Goal: Task Accomplishment & Management: Use online tool/utility

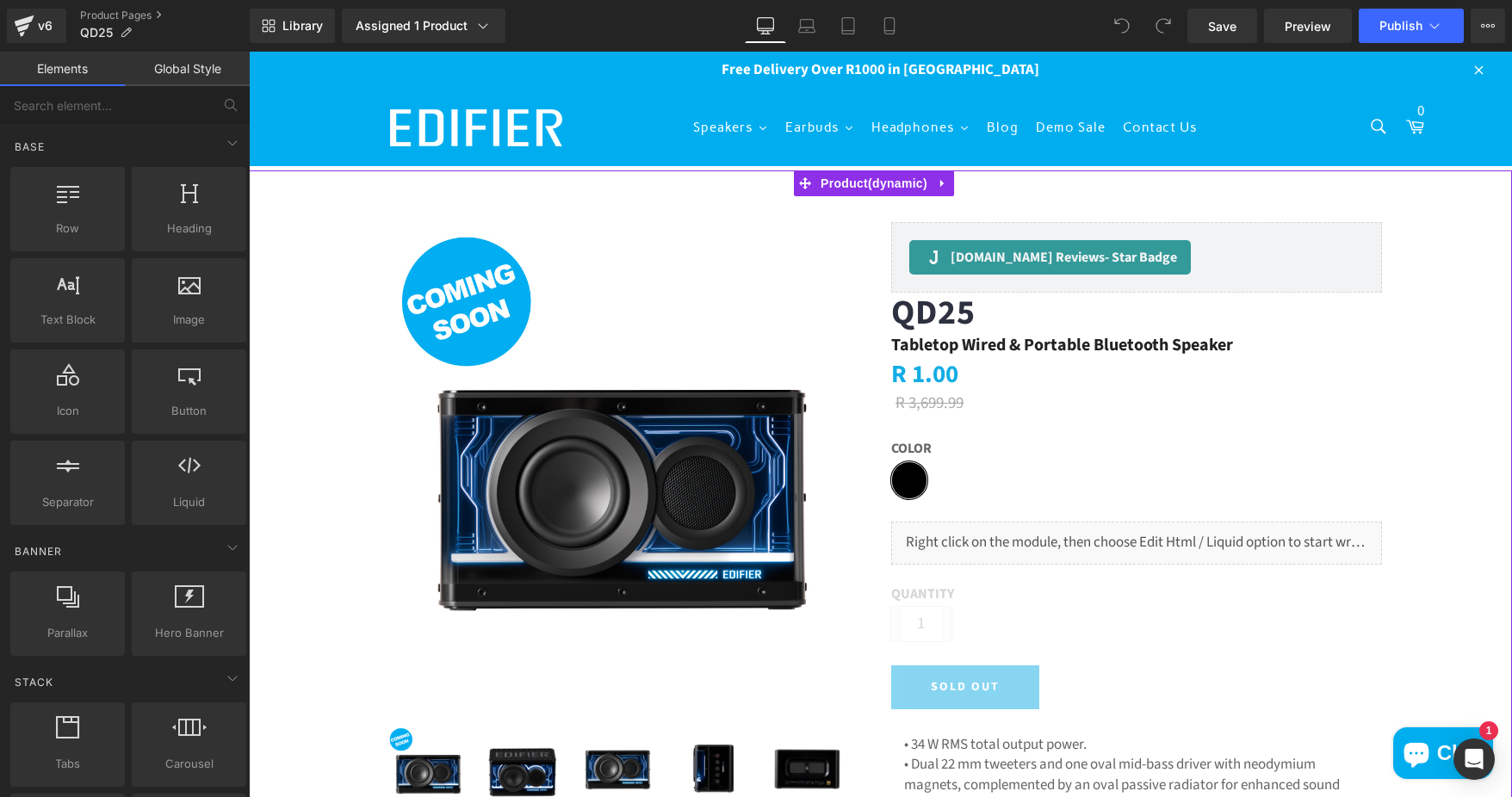
drag, startPoint x: 1470, startPoint y: 393, endPoint x: 1431, endPoint y: 390, distance: 39.1
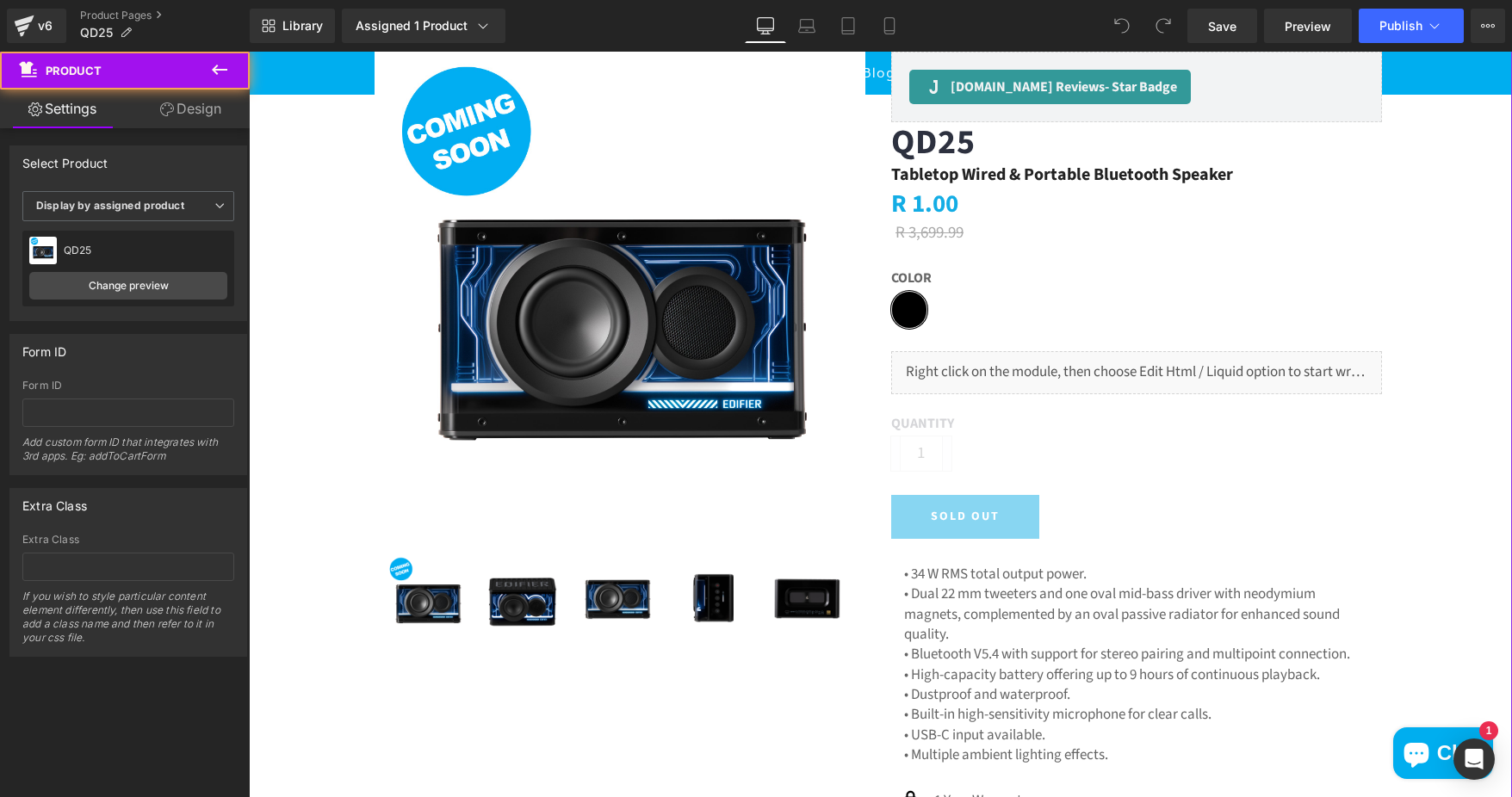
scroll to position [172, 0]
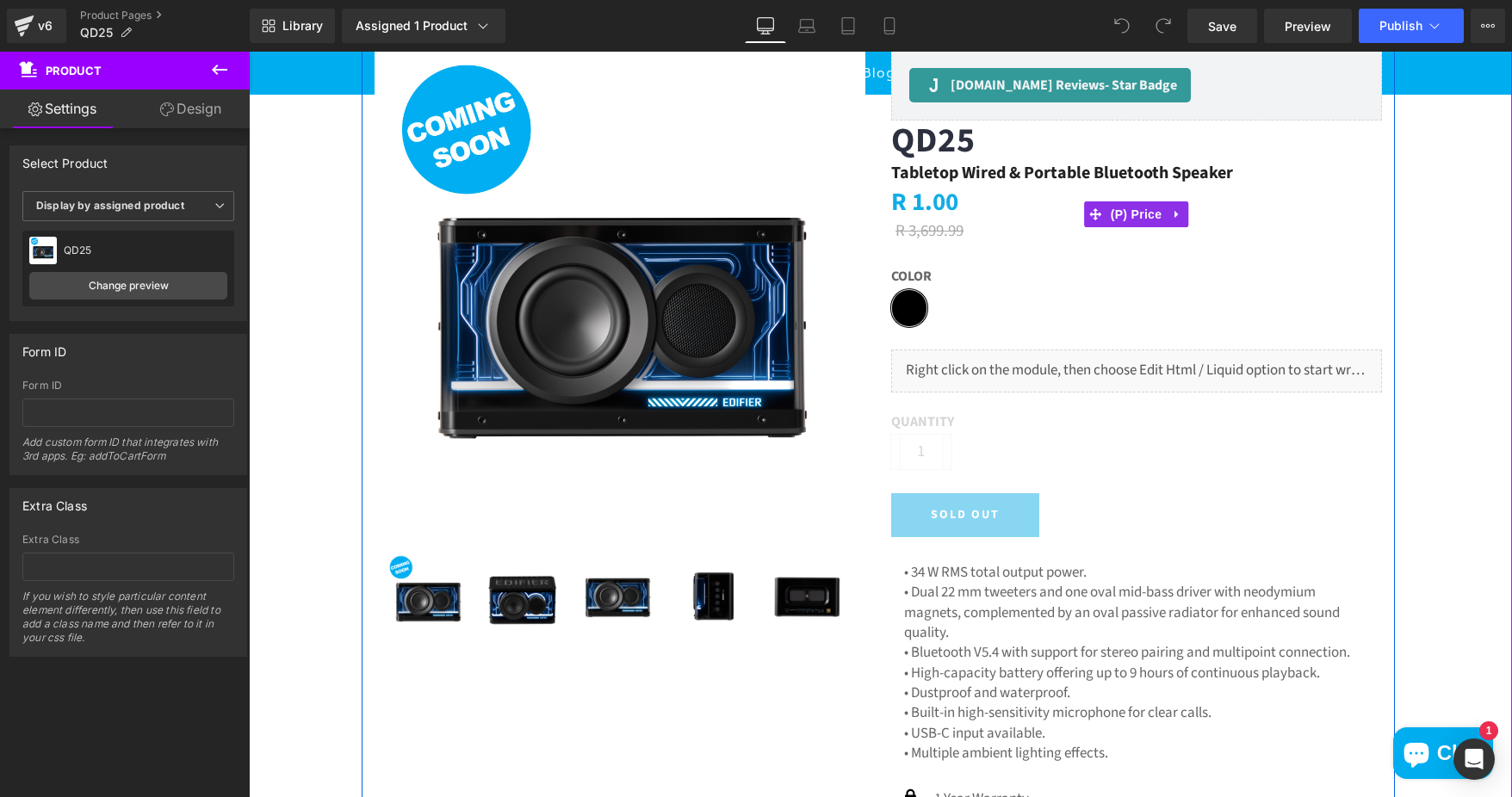
drag, startPoint x: 920, startPoint y: 233, endPoint x: 931, endPoint y: 238, distance: 12.1
click at [920, 233] on span "R 3,699.99" at bounding box center [929, 230] width 68 height 23
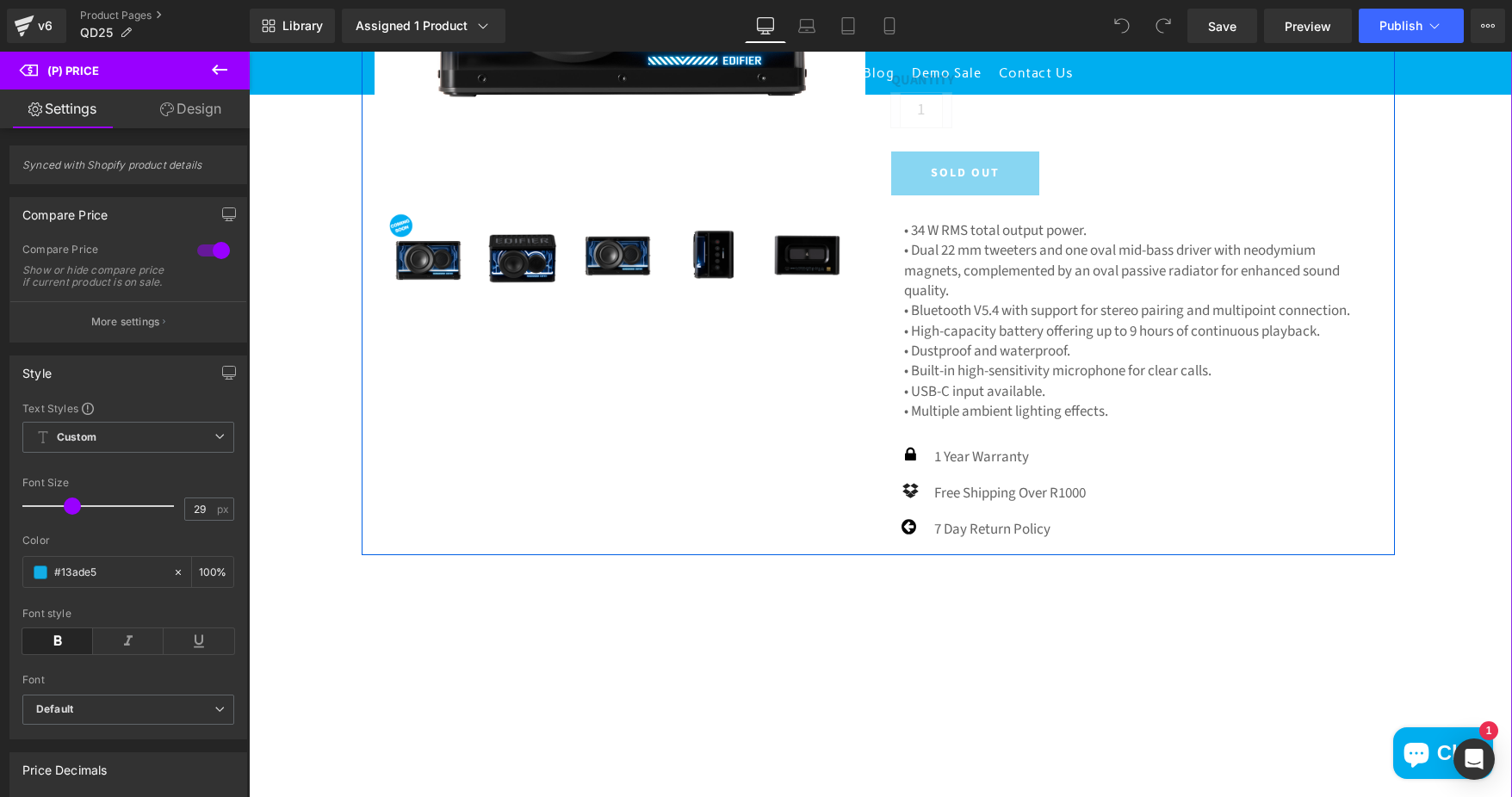
scroll to position [517, 0]
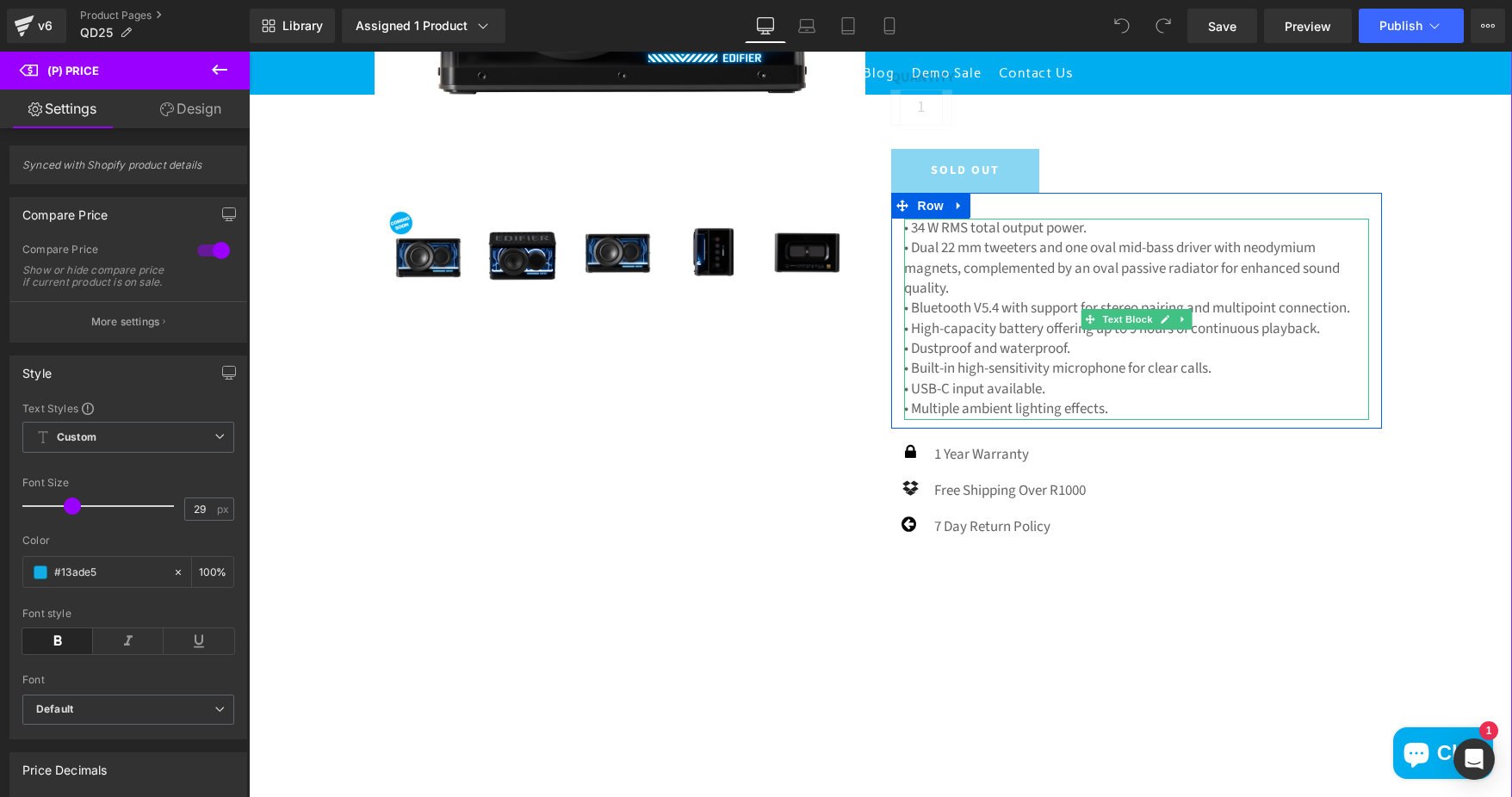
drag, startPoint x: 1007, startPoint y: 227, endPoint x: 924, endPoint y: 227, distance: 83.0
click at [1007, 227] on p "• 34 W RMS total output power." at bounding box center [1137, 227] width 465 height 19
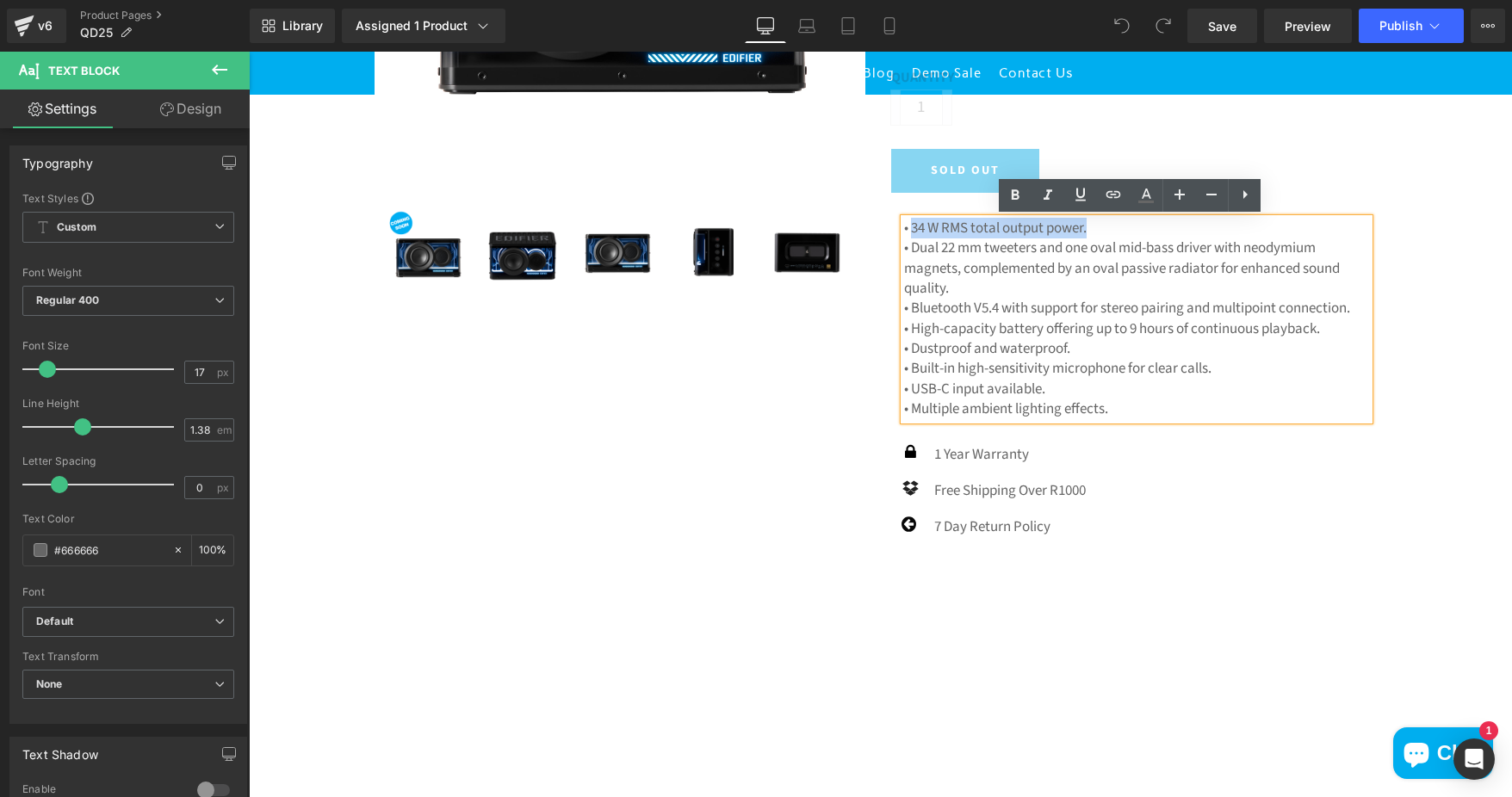
drag, startPoint x: 905, startPoint y: 228, endPoint x: 1083, endPoint y: 222, distance: 178.1
click at [1083, 222] on p "• 34 W RMS total output power." at bounding box center [1137, 227] width 465 height 19
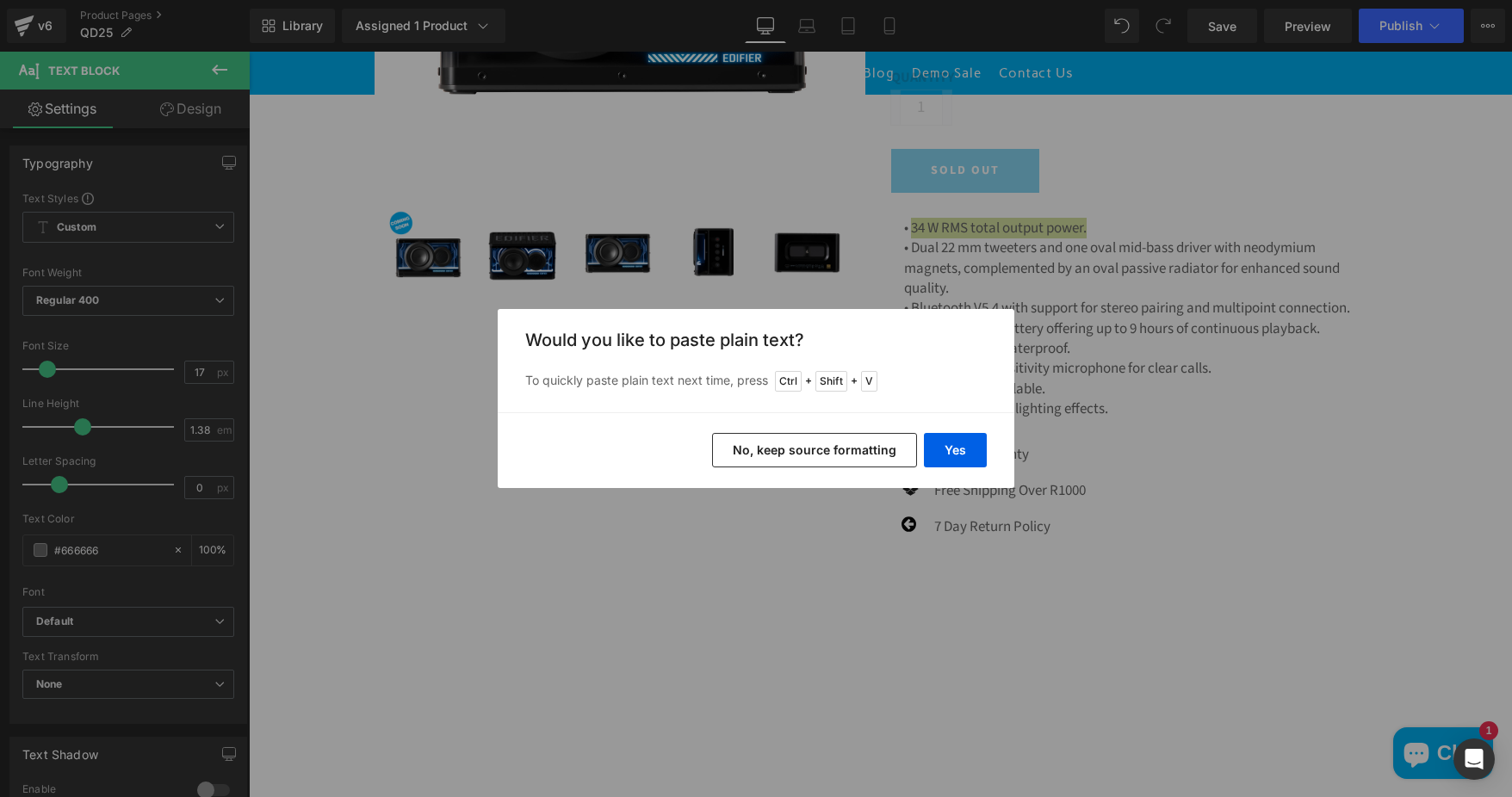
click at [849, 450] on button "No, keep source formatting" at bounding box center [815, 449] width 205 height 34
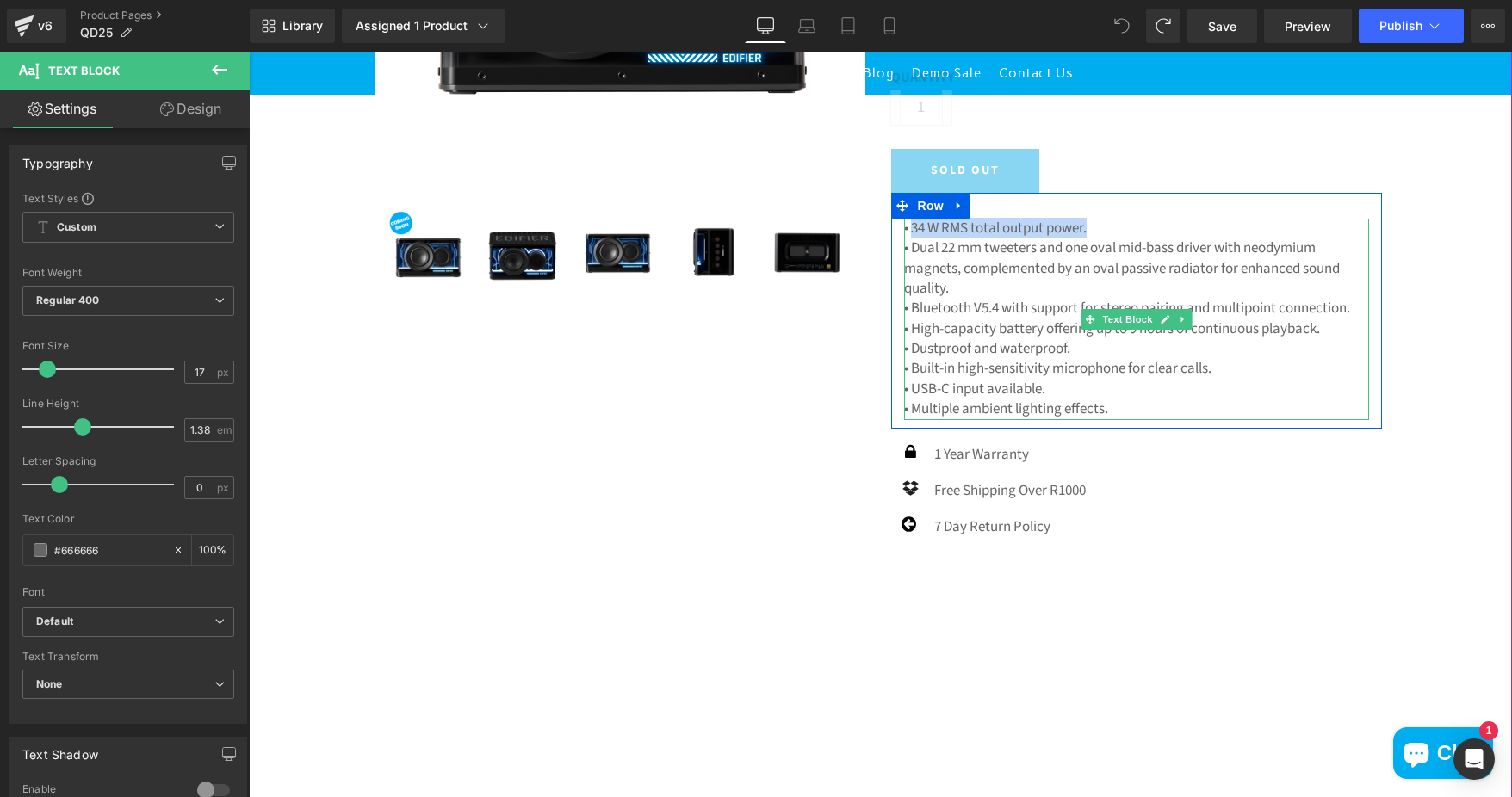
drag, startPoint x: 1090, startPoint y: 228, endPoint x: 906, endPoint y: 233, distance: 184.1
click at [906, 233] on p "• 34 W RMS total output power." at bounding box center [1137, 227] width 465 height 19
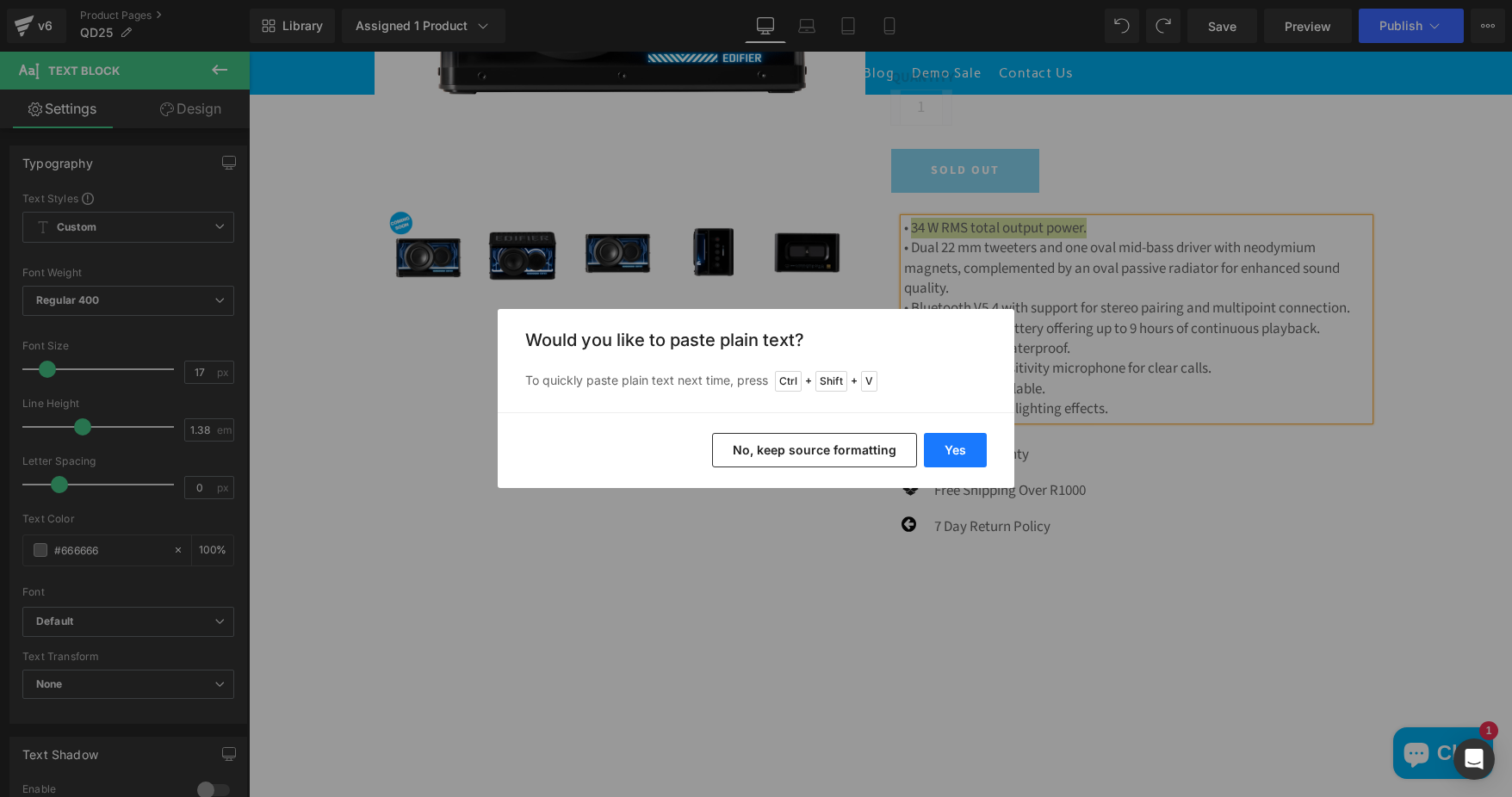
click at [961, 449] on button "Yes" at bounding box center [955, 449] width 63 height 34
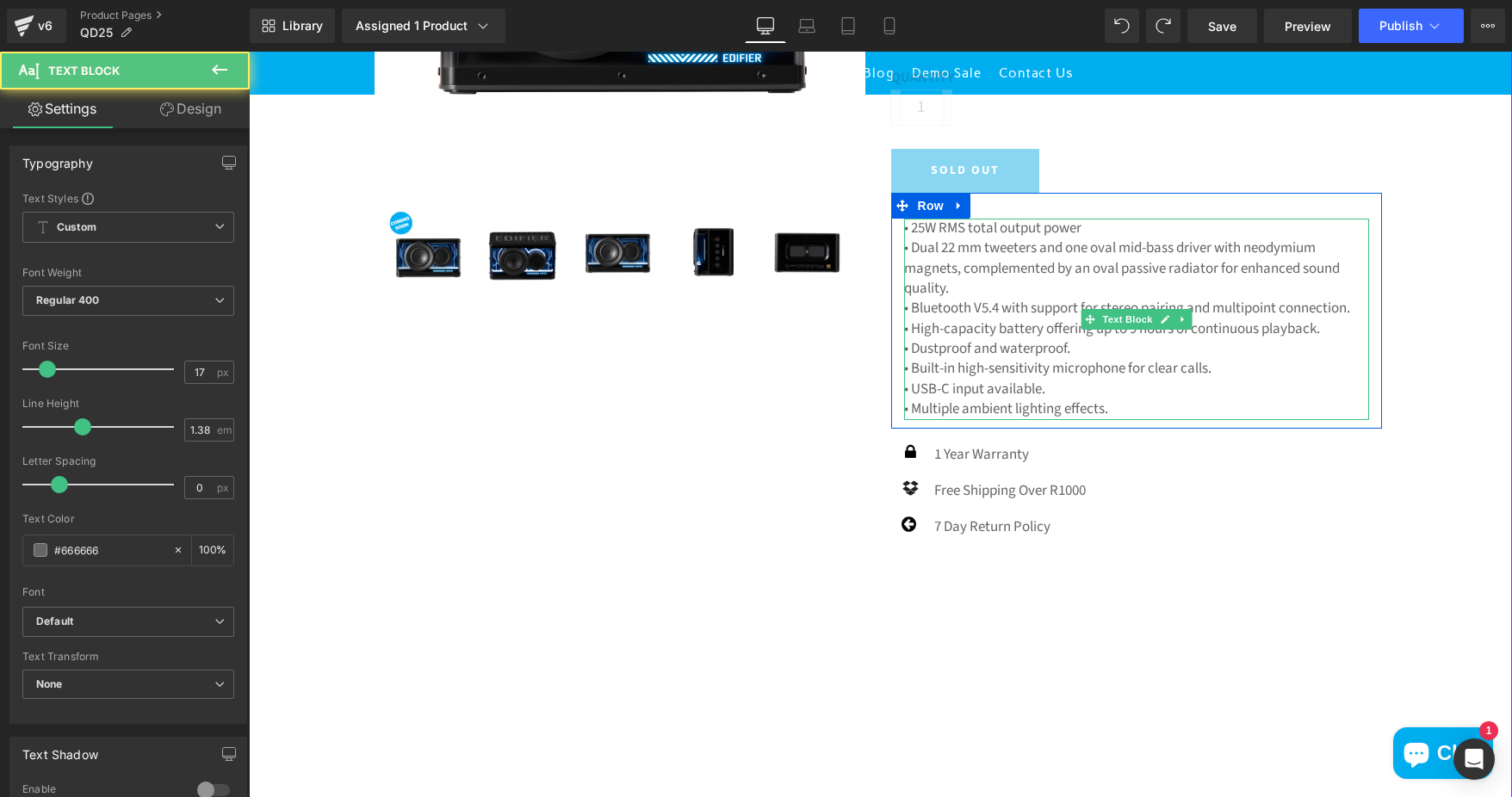
click at [1087, 227] on p "• 25W RMS total output power" at bounding box center [1137, 227] width 465 height 19
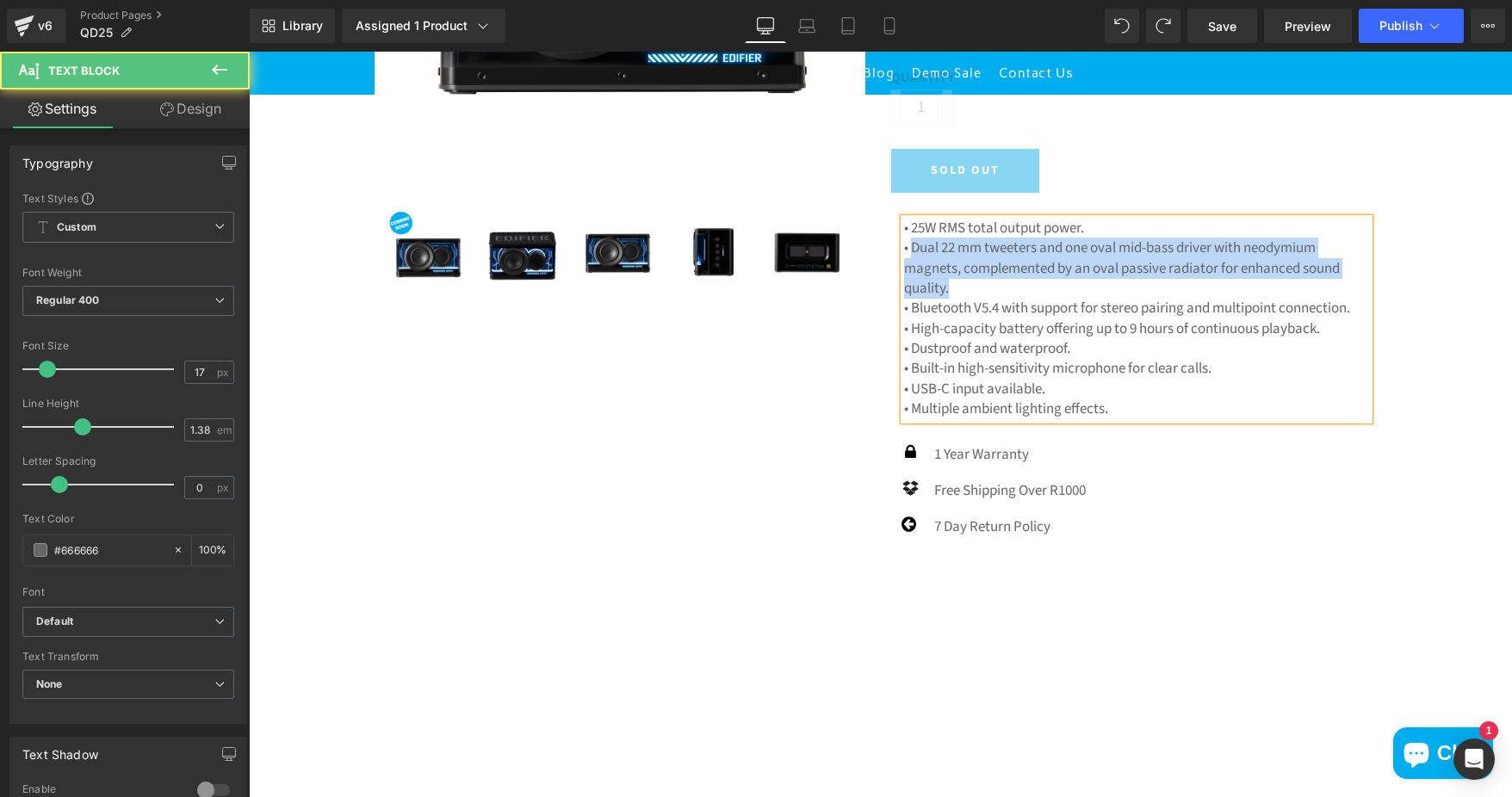
drag, startPoint x: 905, startPoint y: 248, endPoint x: 987, endPoint y: 280, distance: 88.0
click at [987, 280] on p "• Dual 22 mm tweeters and one oval mid-bass driver with neodymium magnets, comp…" at bounding box center [1137, 268] width 465 height 60
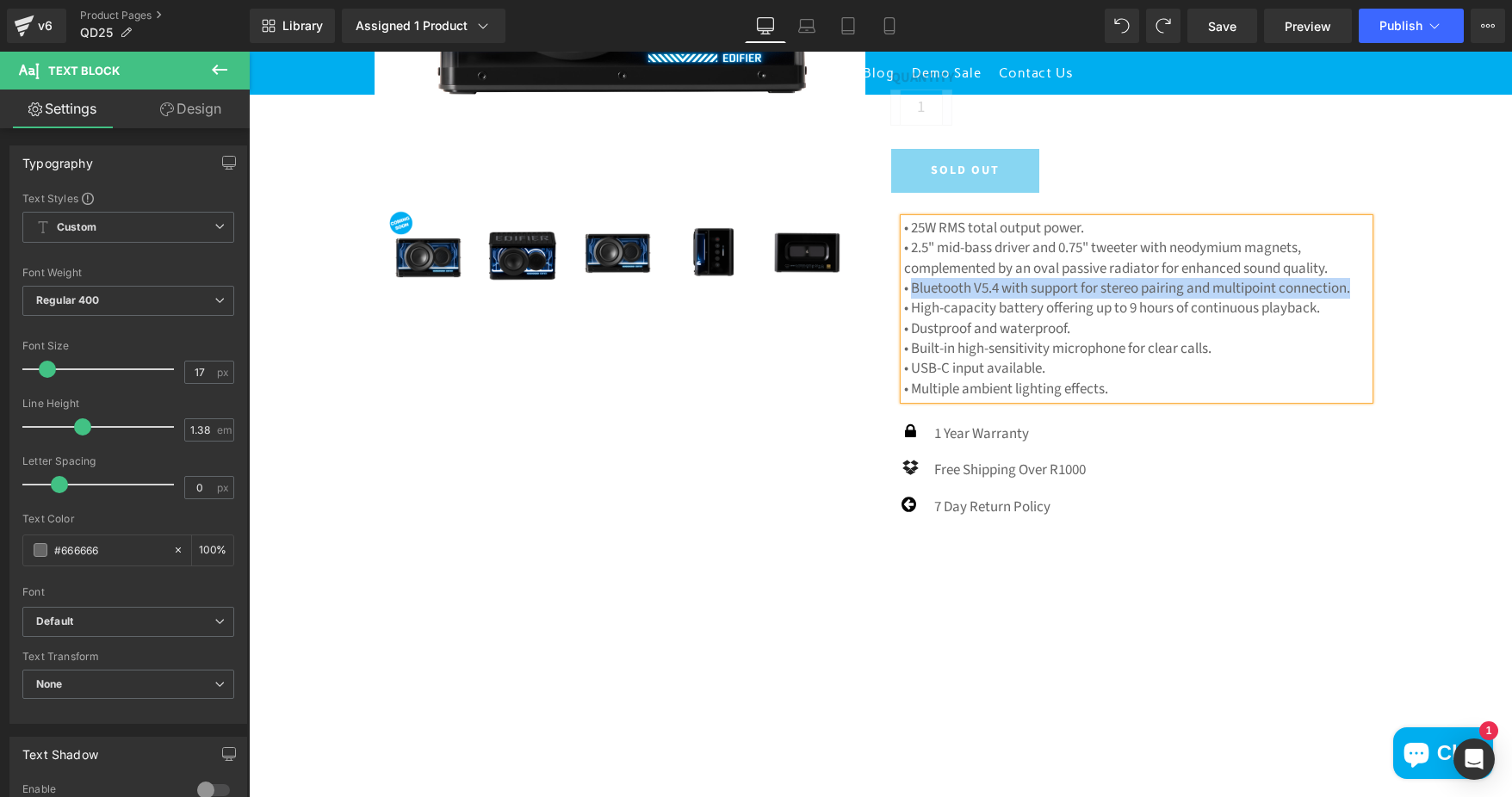
drag, startPoint x: 904, startPoint y: 288, endPoint x: 1360, endPoint y: 289, distance: 456.0
click at [1360, 289] on p "• Bluetooth V5.4 with support for stereo pairing and multipoint connection." at bounding box center [1137, 288] width 465 height 19
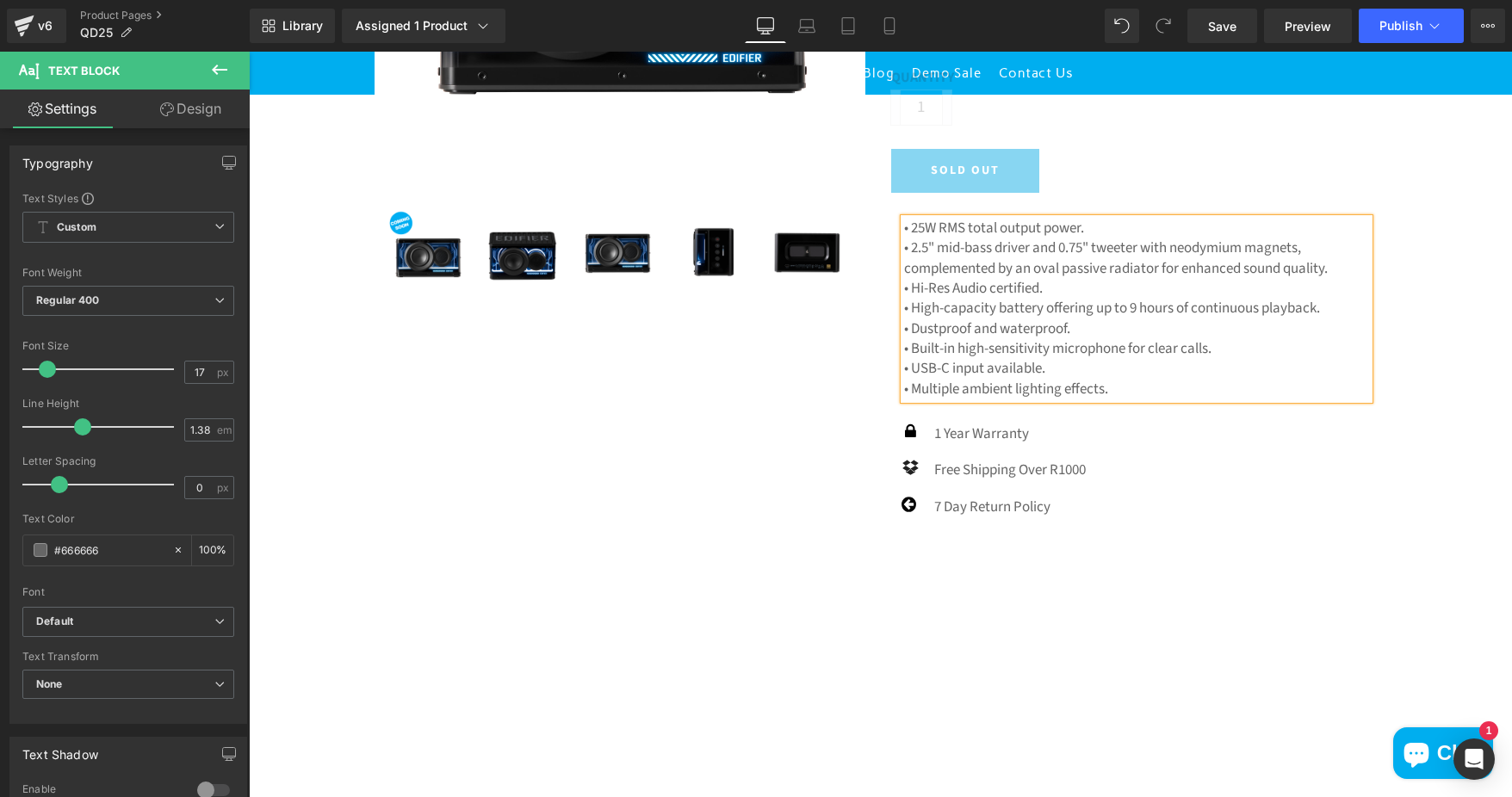
click at [908, 306] on p "• High-capacity battery offering up to 9 hours of continuous playback." at bounding box center [1137, 308] width 465 height 19
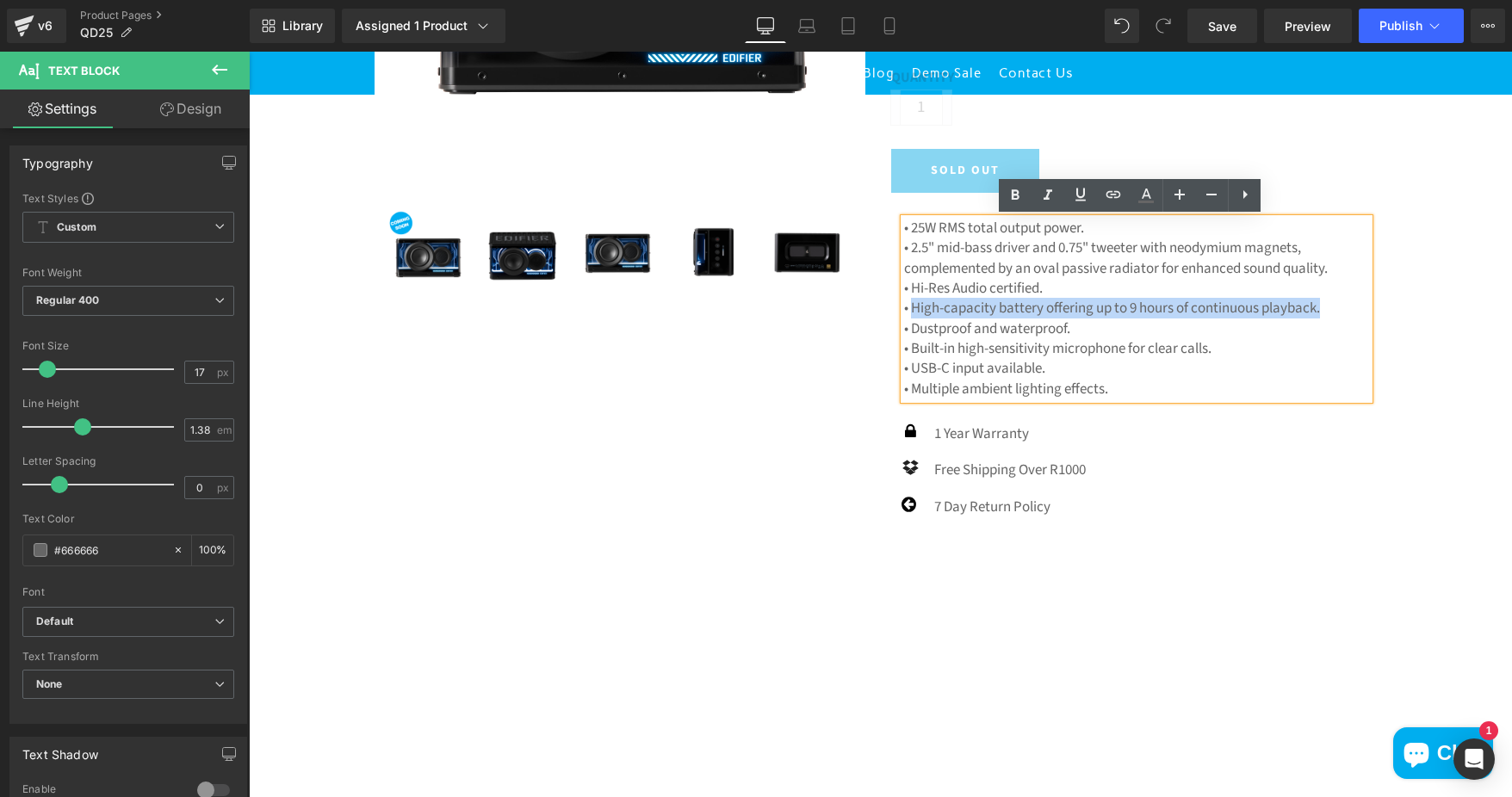
drag, startPoint x: 904, startPoint y: 307, endPoint x: 1325, endPoint y: 300, distance: 421.1
click at [1325, 300] on p "• High-capacity battery offering up to 9 hours of continuous playback." at bounding box center [1137, 308] width 465 height 19
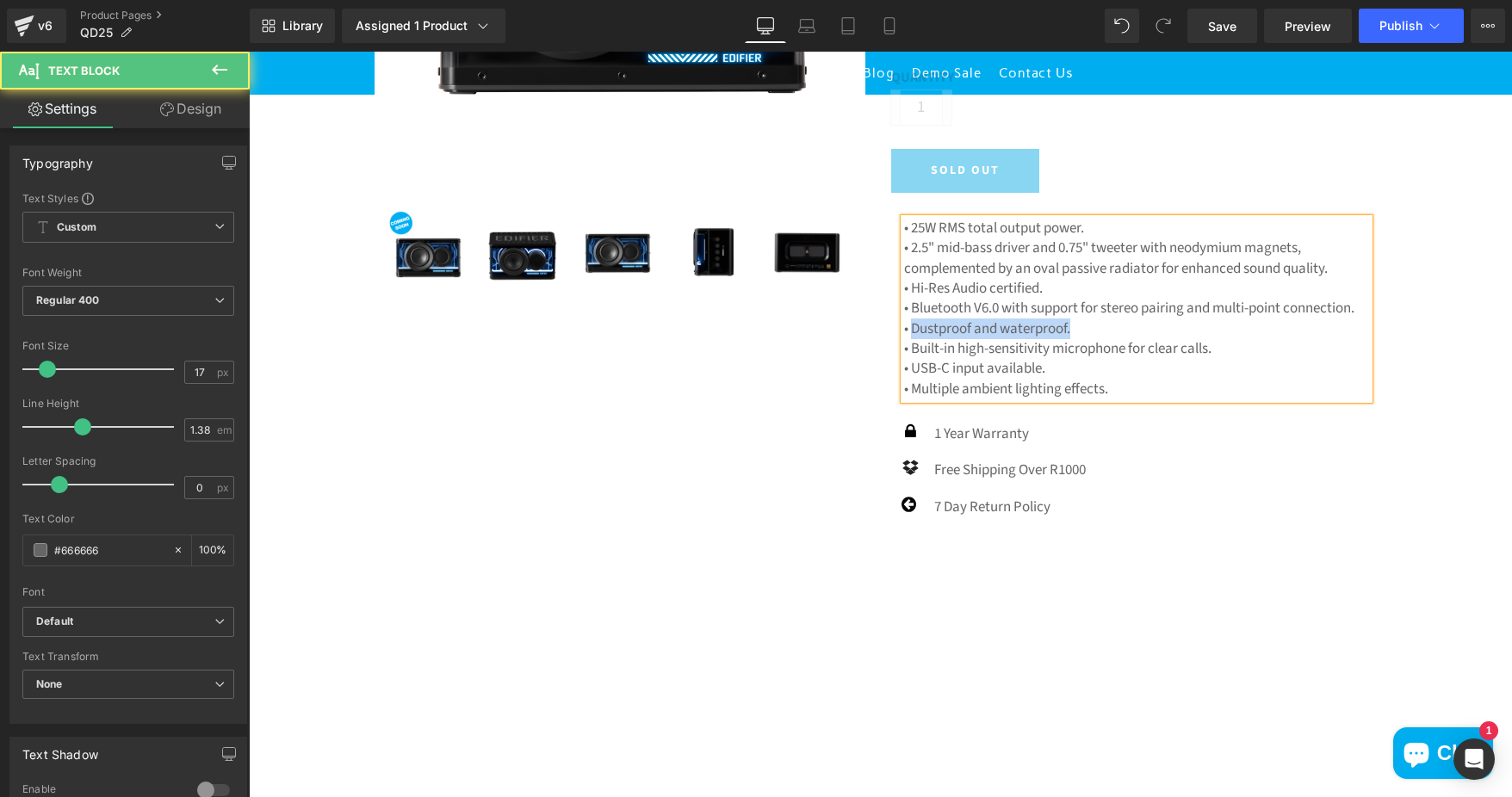
drag, startPoint x: 905, startPoint y: 326, endPoint x: 1071, endPoint y: 324, distance: 166.0
click at [1071, 324] on p "• Dustproof and waterproof." at bounding box center [1137, 328] width 465 height 19
drag, startPoint x: 905, startPoint y: 346, endPoint x: 1218, endPoint y: 341, distance: 313.0
click at [1218, 341] on p "• Built-in high-sensitivity microphone for clear calls." at bounding box center [1137, 349] width 465 height 19
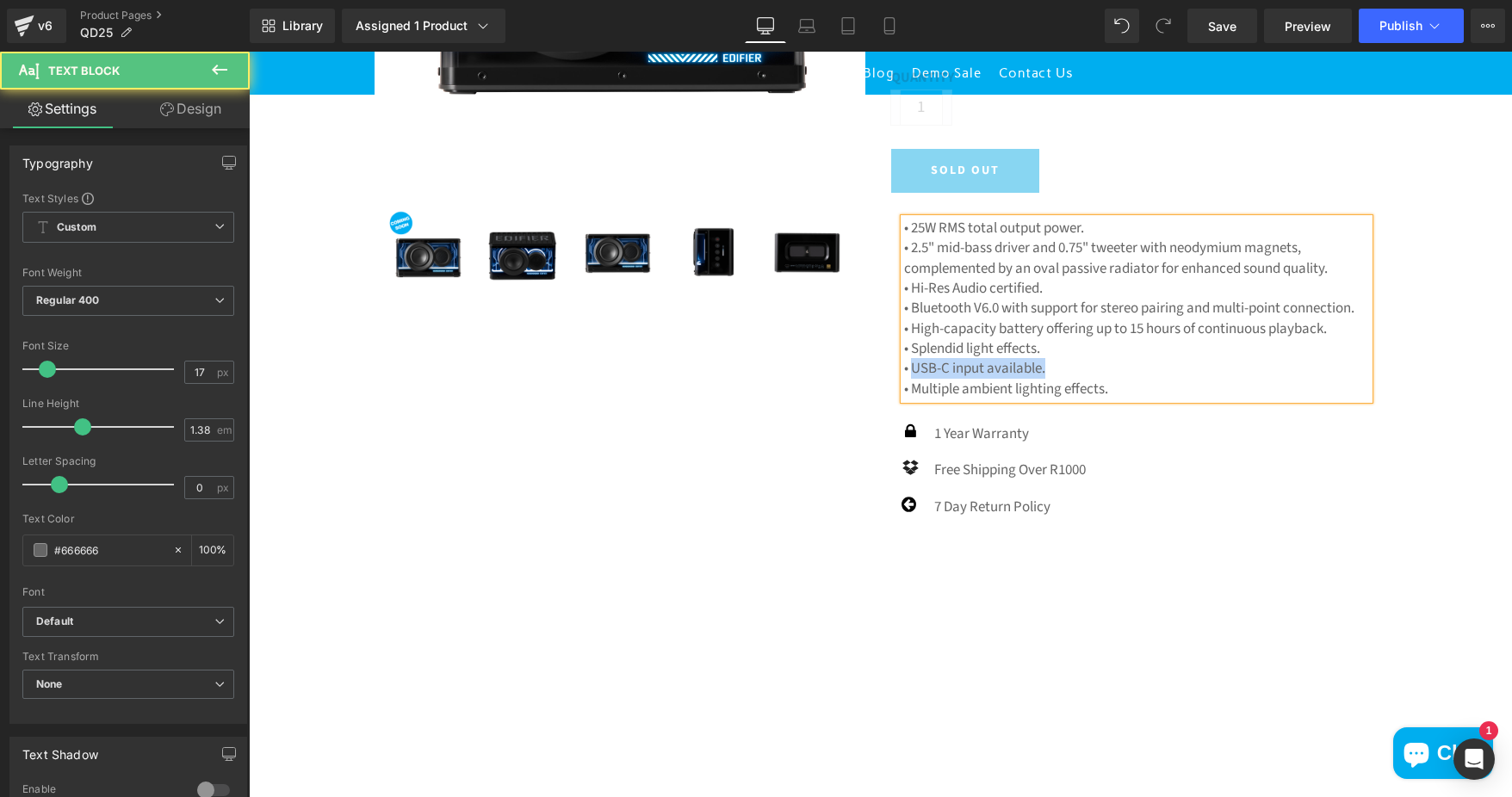
drag, startPoint x: 907, startPoint y: 368, endPoint x: 1043, endPoint y: 363, distance: 136.1
click at [1043, 363] on p "• USB-C input available." at bounding box center [1137, 368] width 465 height 19
drag, startPoint x: 904, startPoint y: 388, endPoint x: 1149, endPoint y: 385, distance: 245.0
click at [1149, 385] on p "• Multiple ambient lighting effects." at bounding box center [1137, 389] width 465 height 19
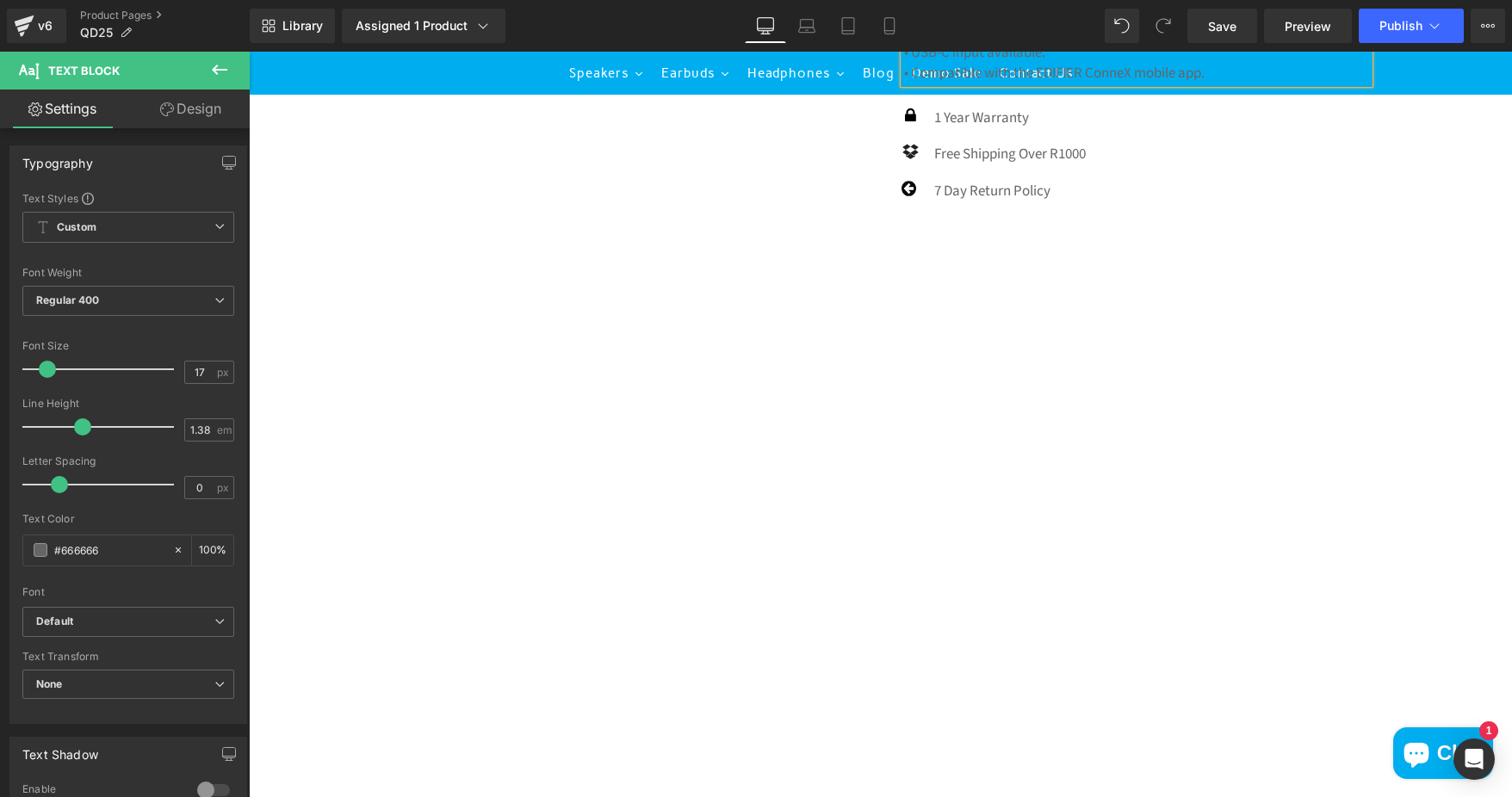
scroll to position [861, 0]
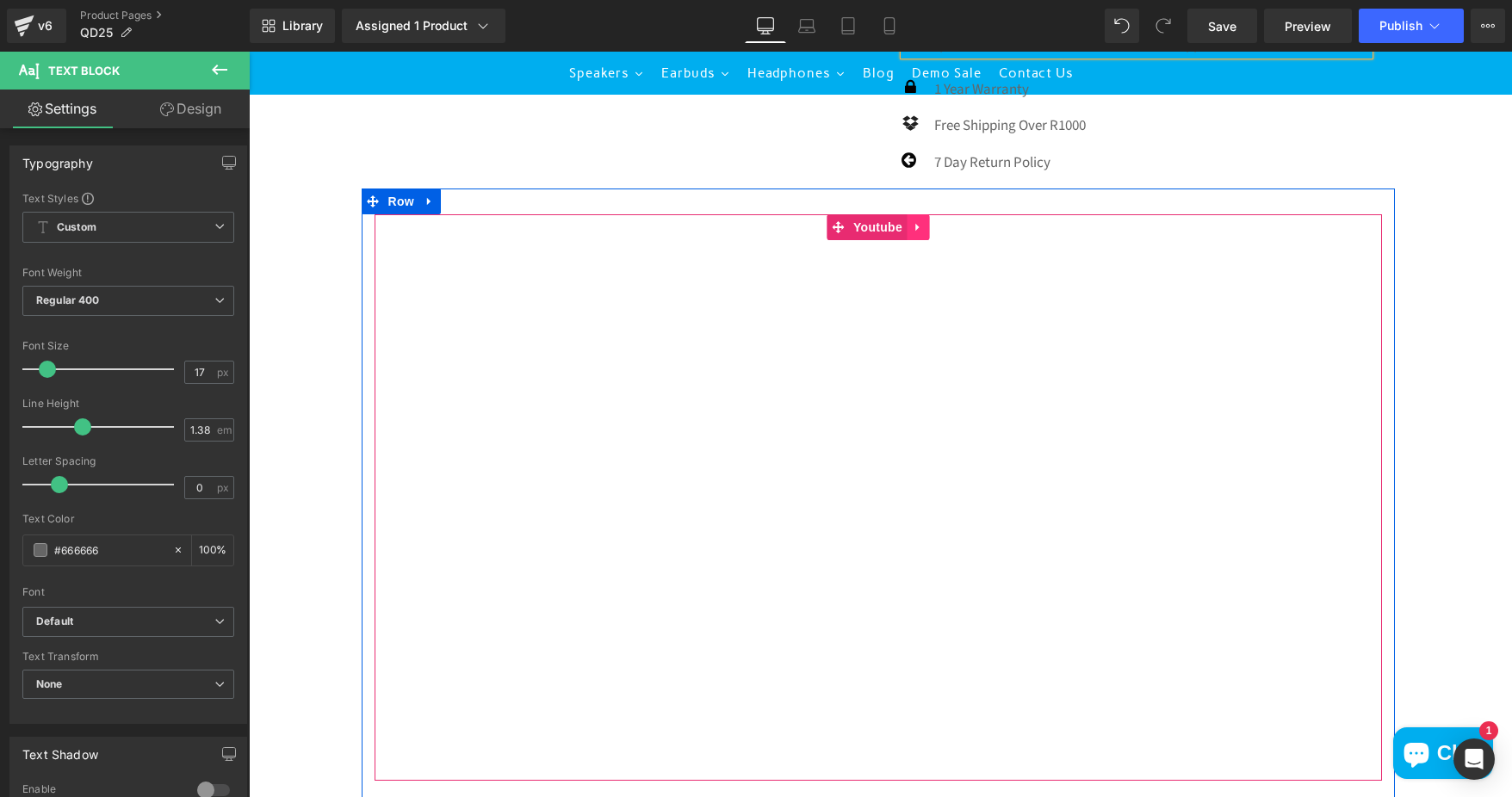
click at [912, 227] on icon at bounding box center [917, 227] width 12 height 13
click at [924, 231] on icon at bounding box center [928, 227] width 12 height 12
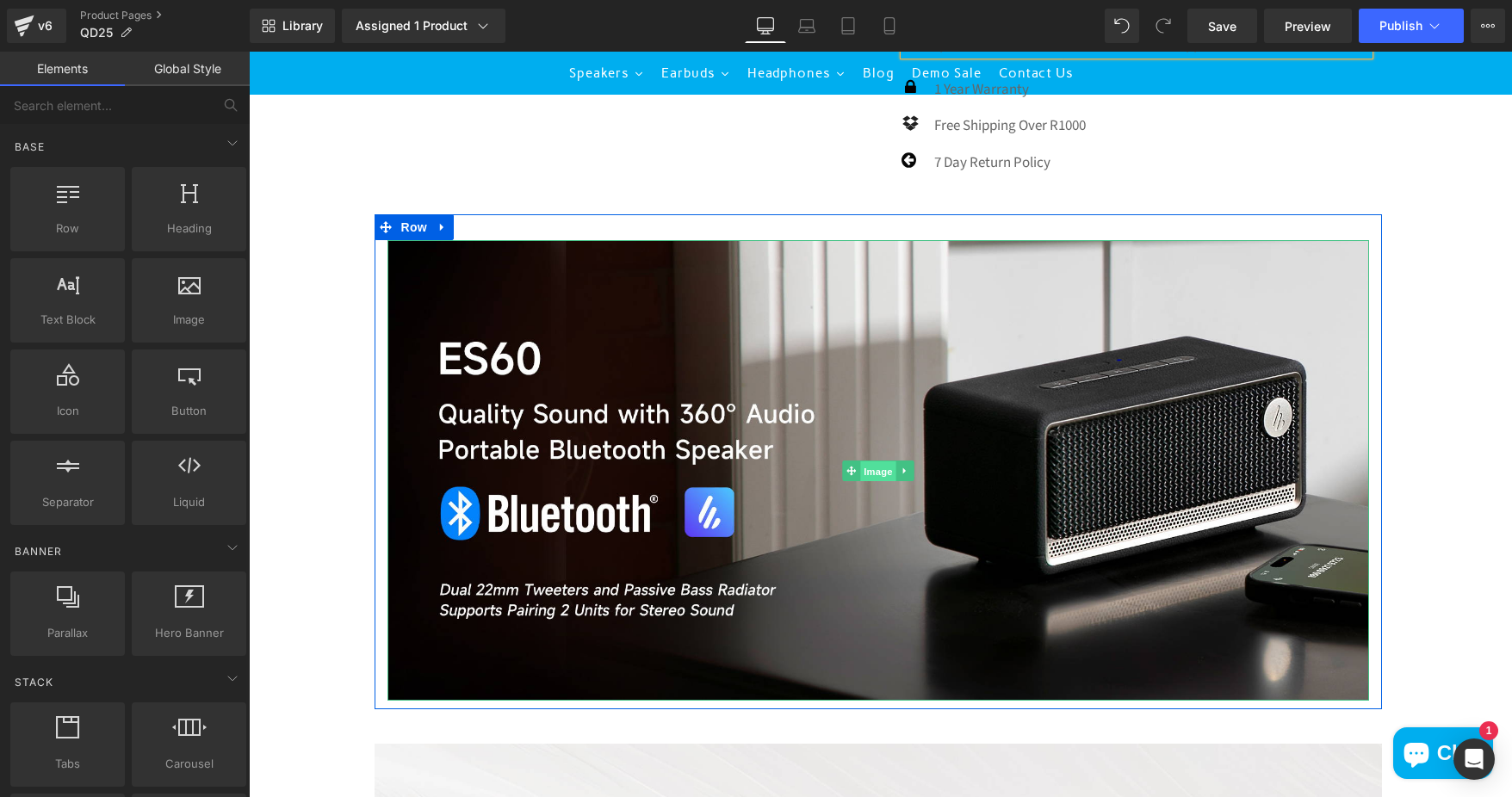
click at [874, 469] on span "Image" at bounding box center [878, 471] width 36 height 20
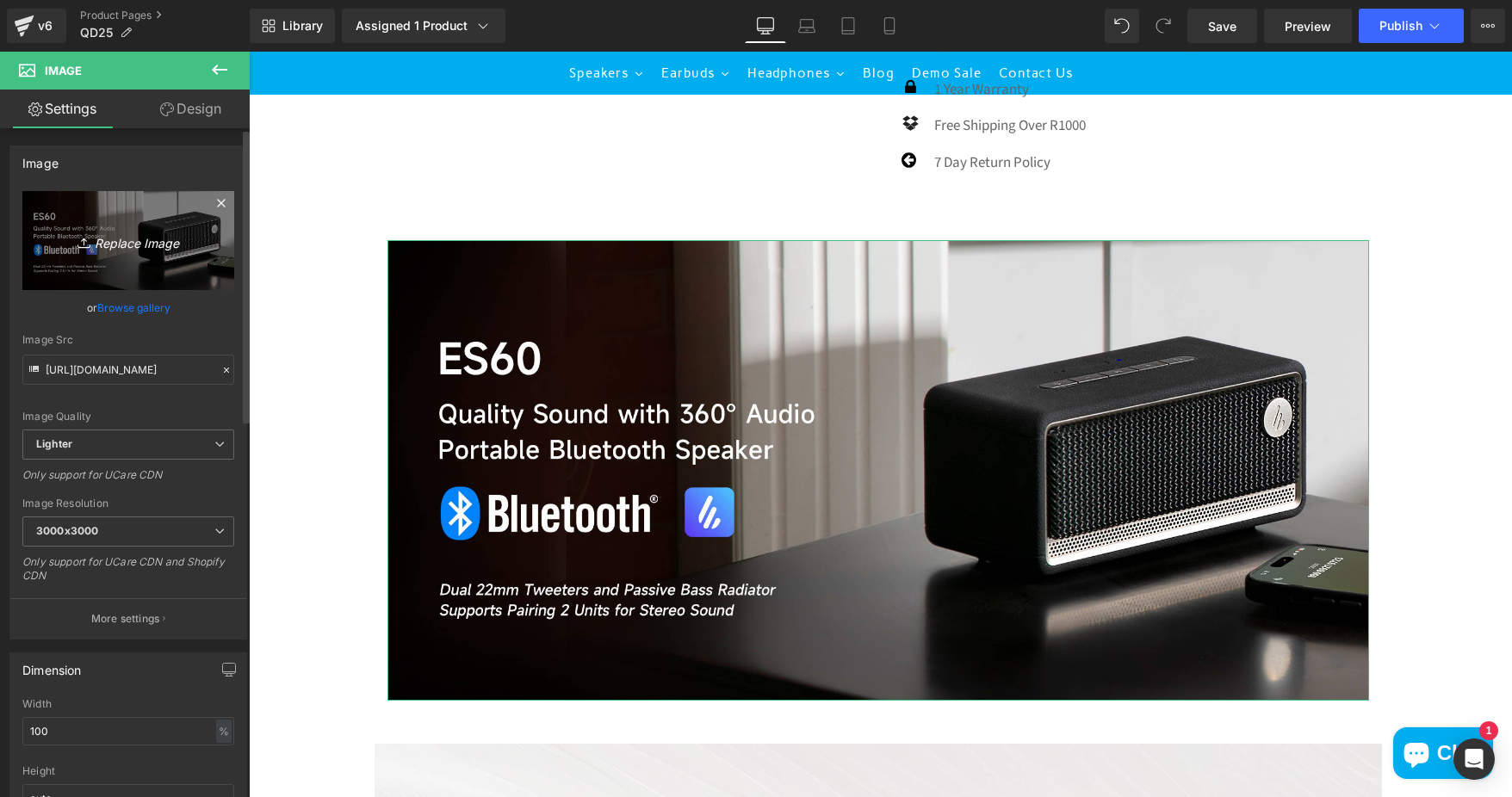
click at [143, 247] on icon "Replace Image" at bounding box center [128, 240] width 138 height 21
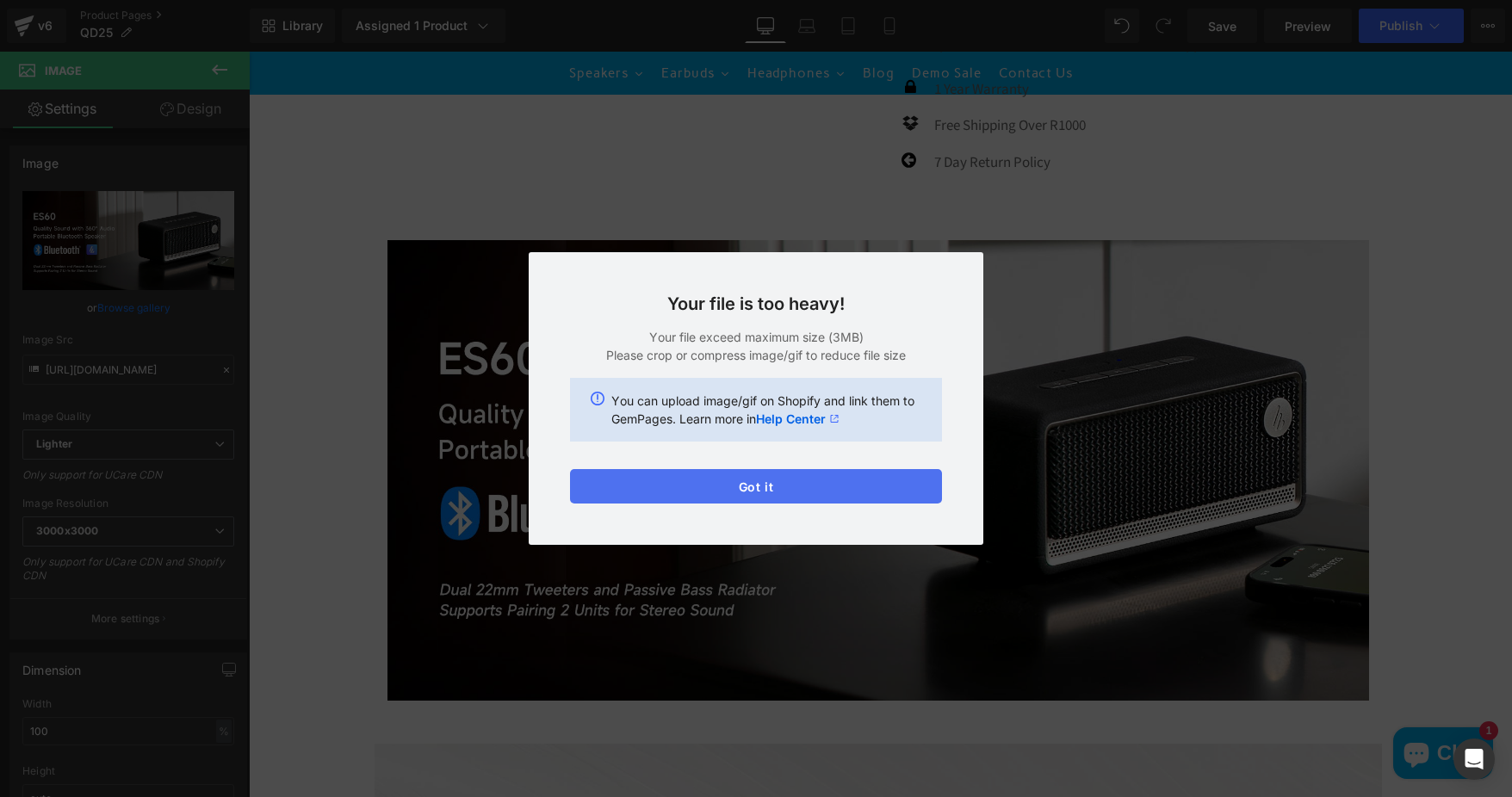
drag, startPoint x: 830, startPoint y: 479, endPoint x: 1219, endPoint y: 361, distance: 406.5
click at [830, 479] on button "Got it" at bounding box center [756, 485] width 372 height 34
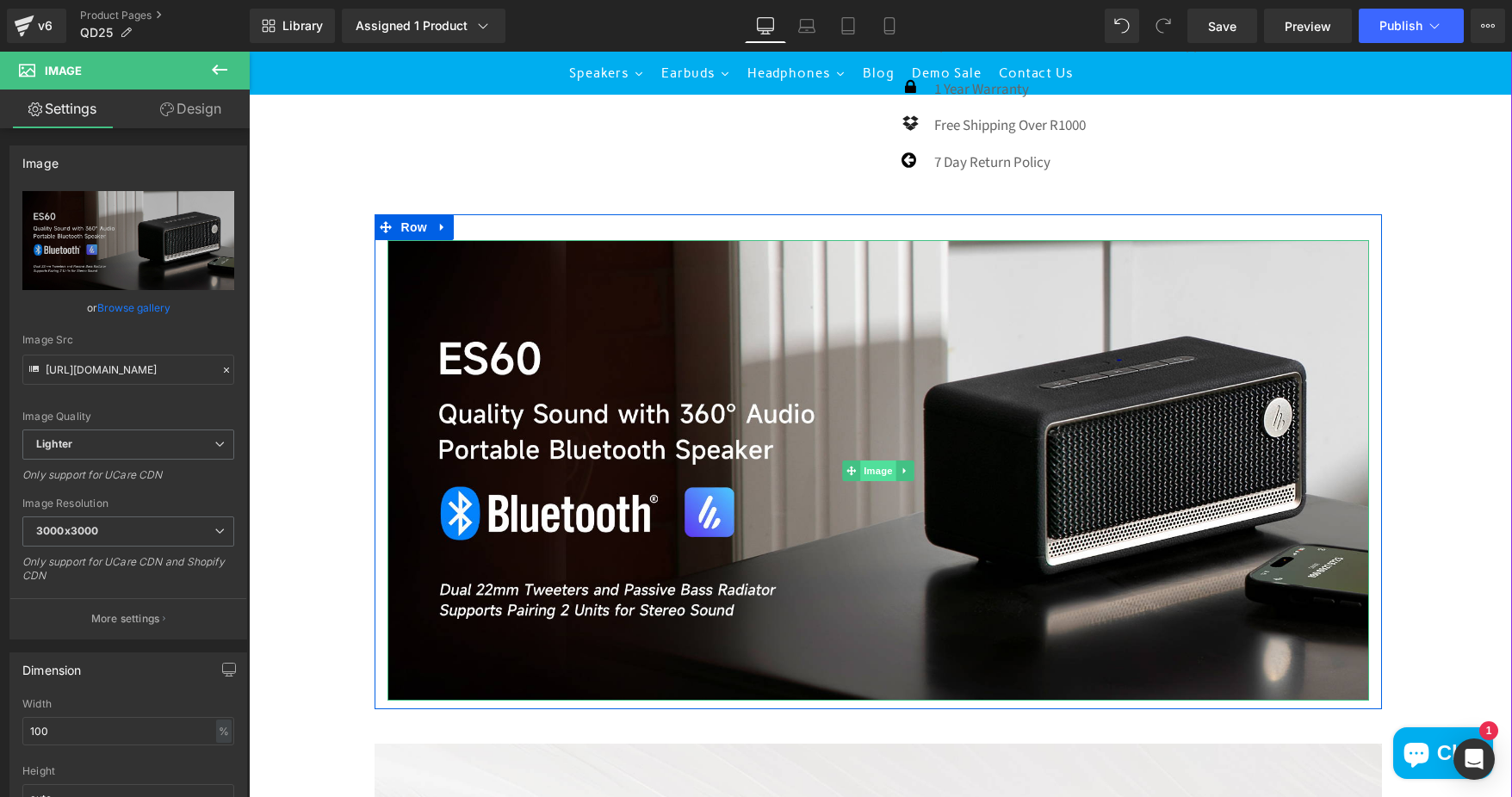
click at [867, 472] on span "Image" at bounding box center [878, 471] width 36 height 20
click at [864, 466] on span "Image" at bounding box center [878, 471] width 36 height 20
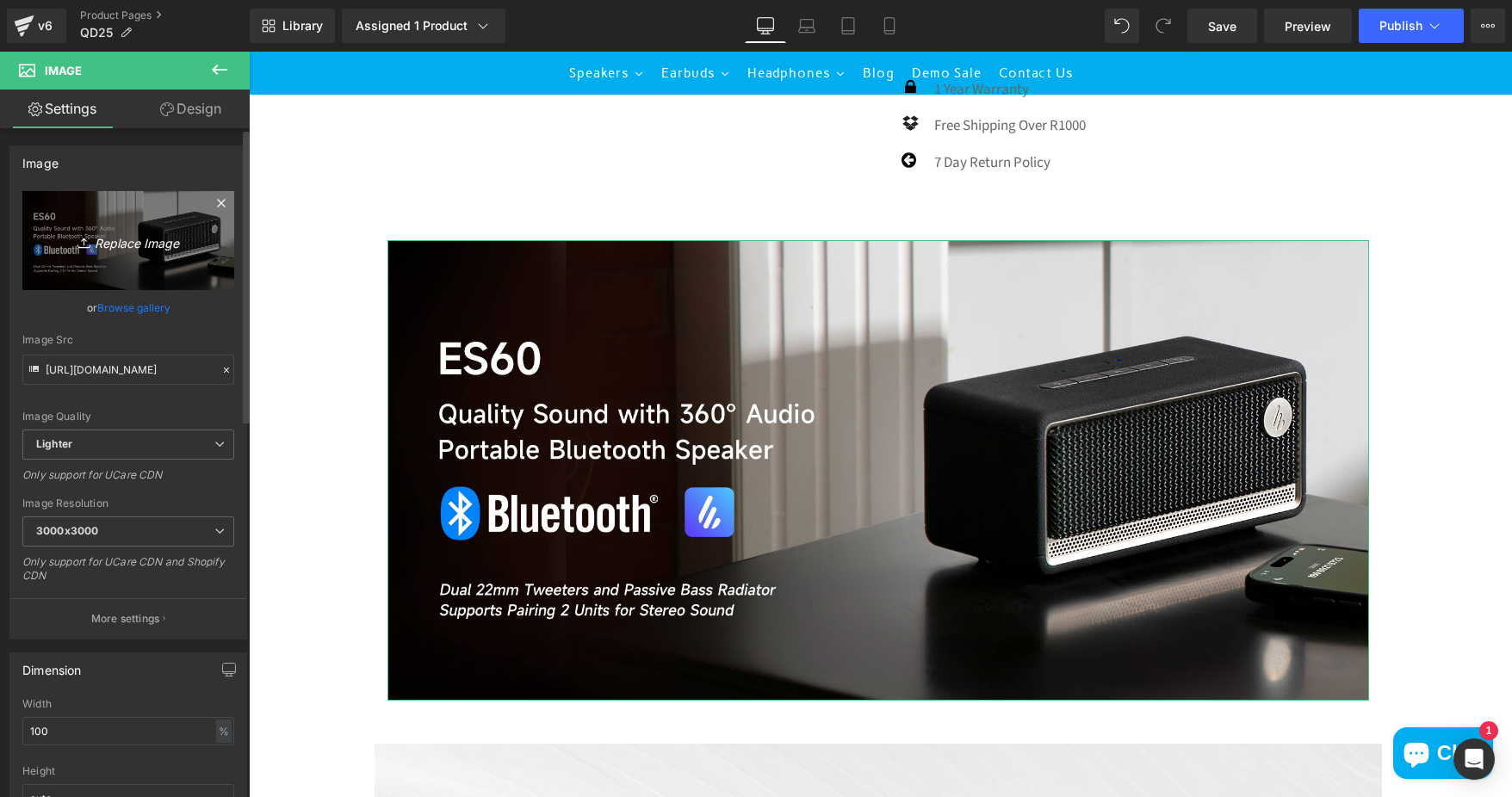
click at [152, 243] on icon "Replace Image" at bounding box center [128, 240] width 138 height 21
type input "C:\fakepath\C03A0457 copy.jpg"
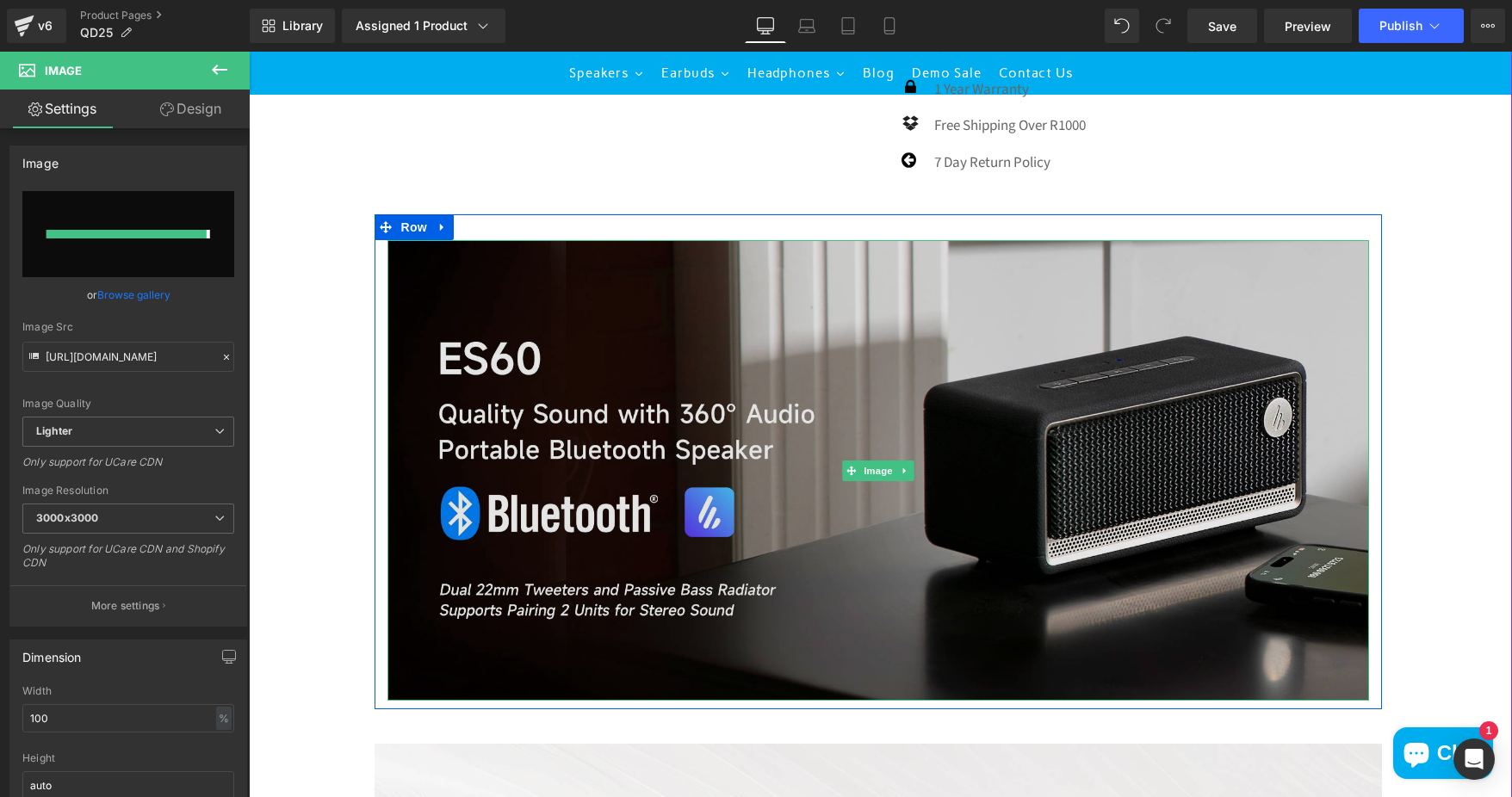
type input "https://ucarecdn.com/0373c645-cb5b-4668-9cf6-20178beba886/-/format/auto/-/previ…"
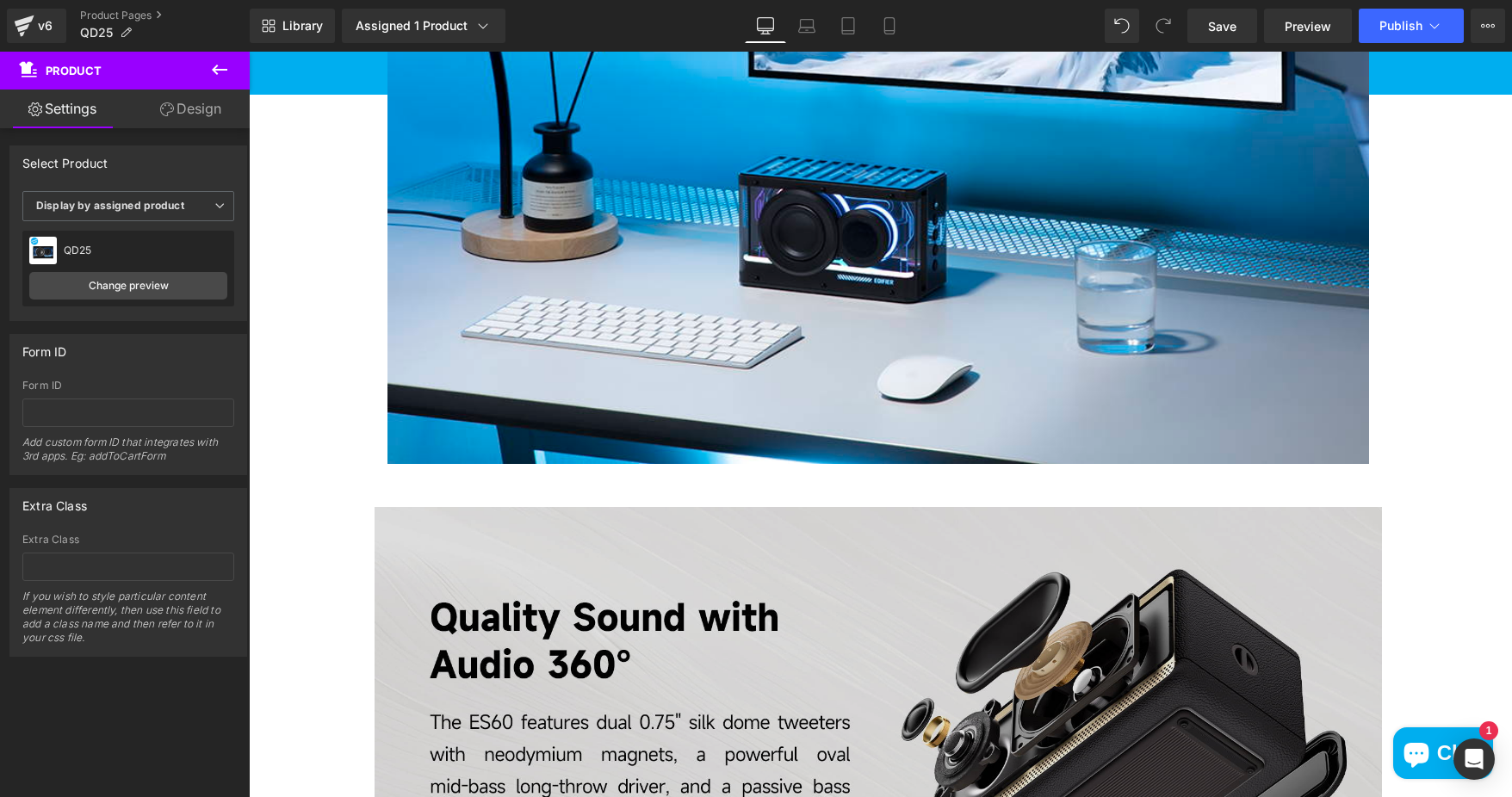
scroll to position [1550, 0]
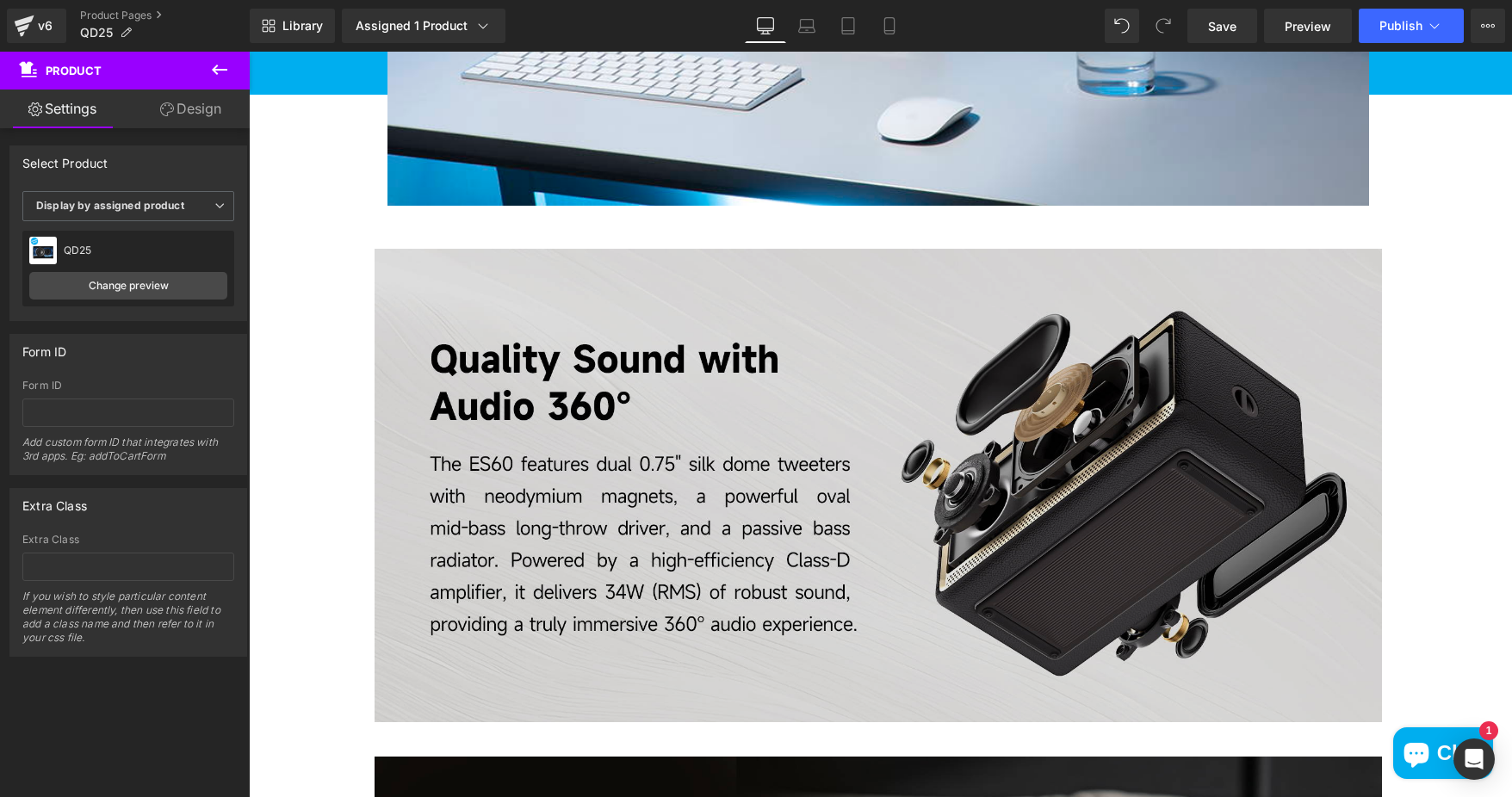
click at [895, 301] on img at bounding box center [878, 485] width 1007 height 473
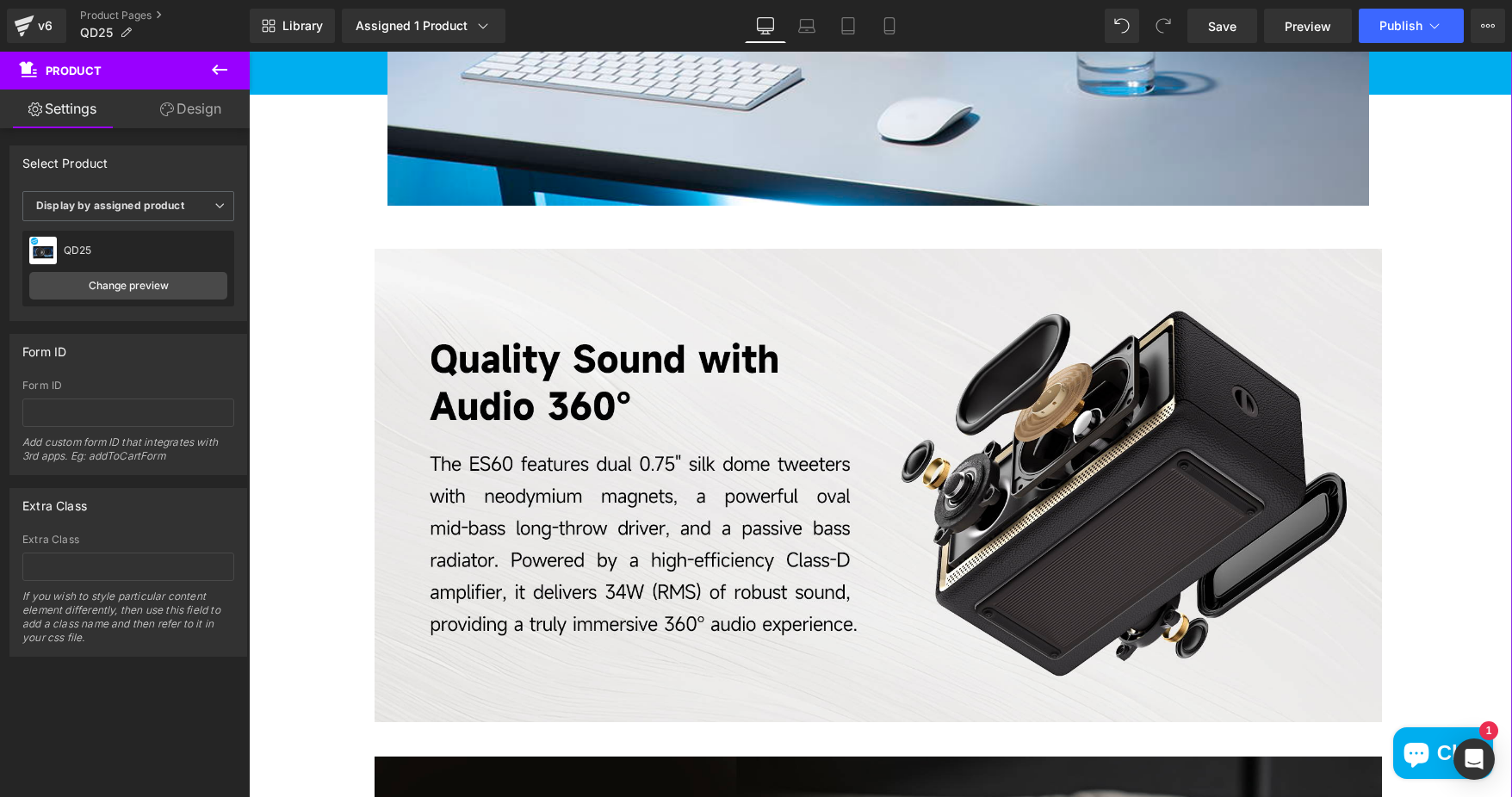
click at [222, 104] on link "Design" at bounding box center [191, 109] width 125 height 39
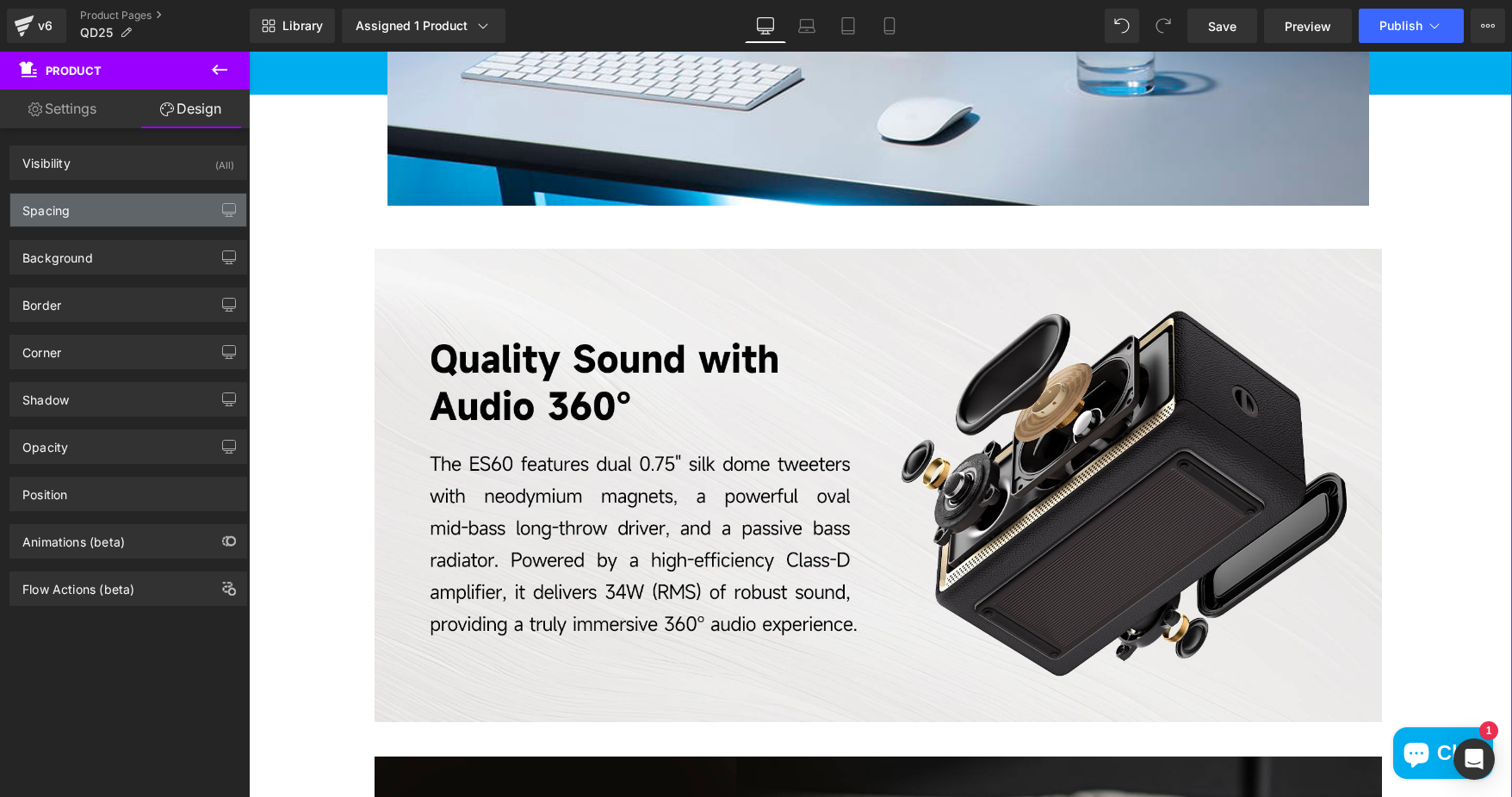
type input "transparent"
type input "0"
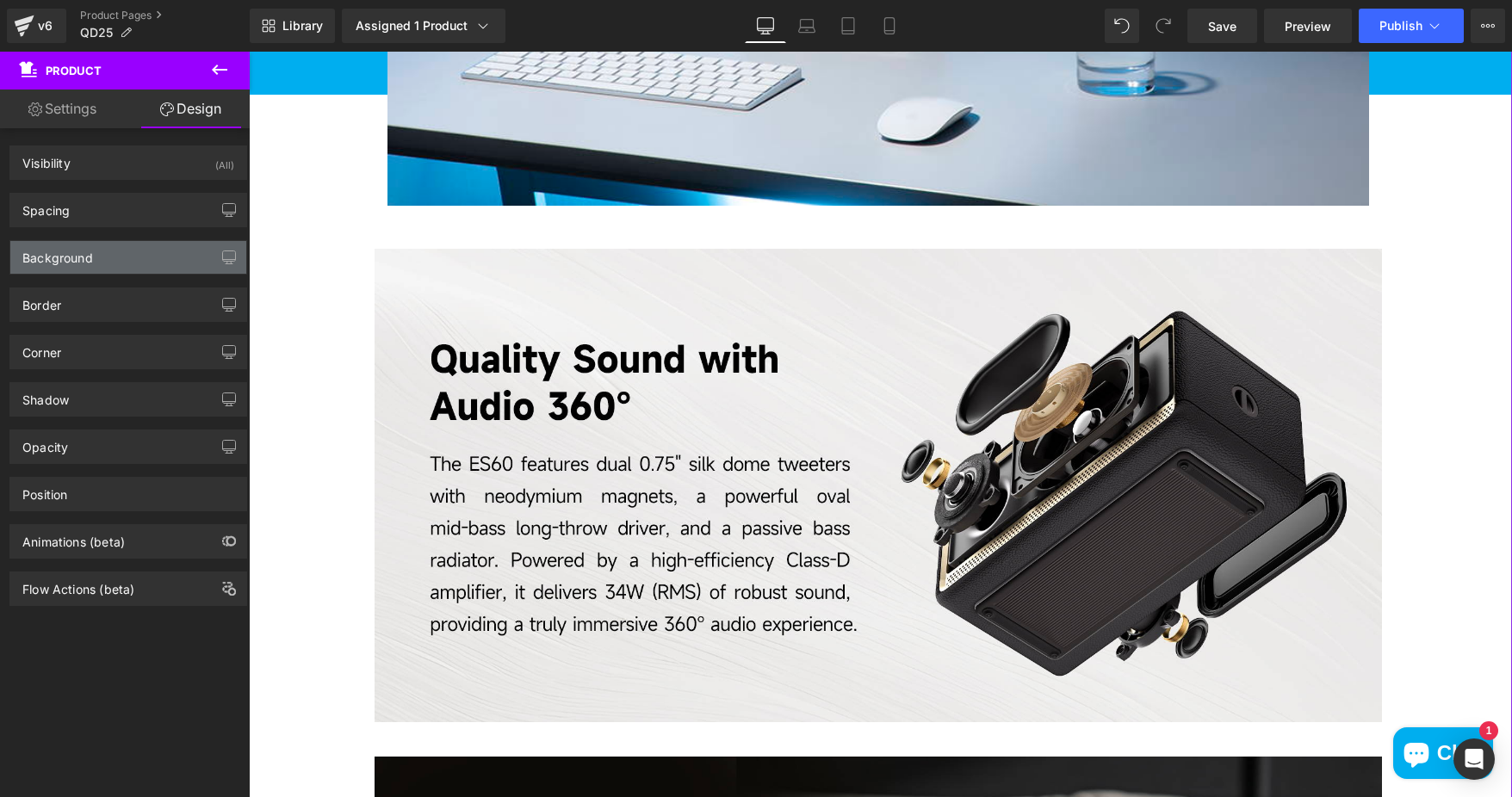
click at [118, 251] on div "Background" at bounding box center [128, 257] width 236 height 32
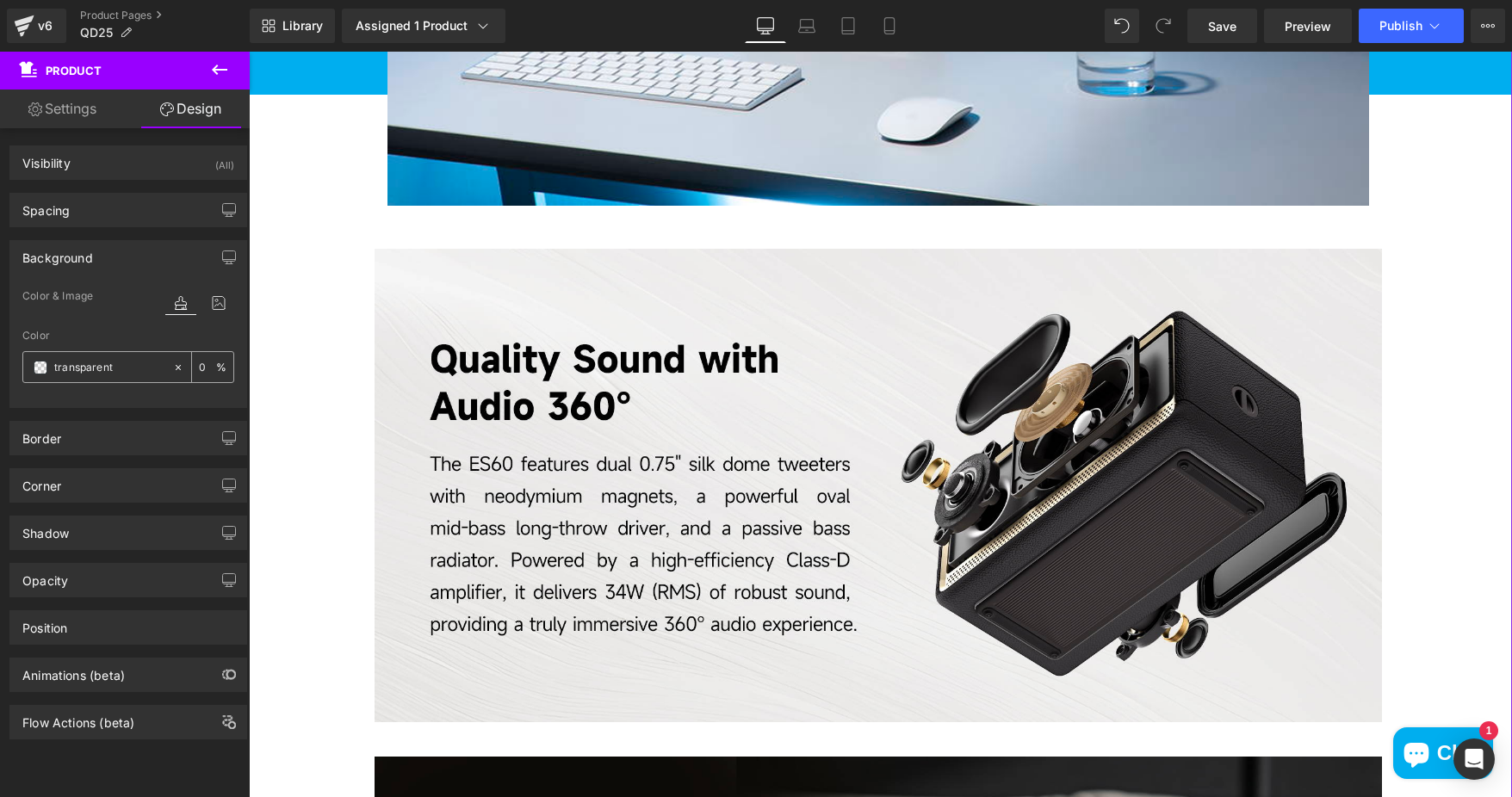
click at [114, 362] on input "transparent" at bounding box center [109, 367] width 110 height 18
click at [39, 364] on span at bounding box center [40, 367] width 14 height 14
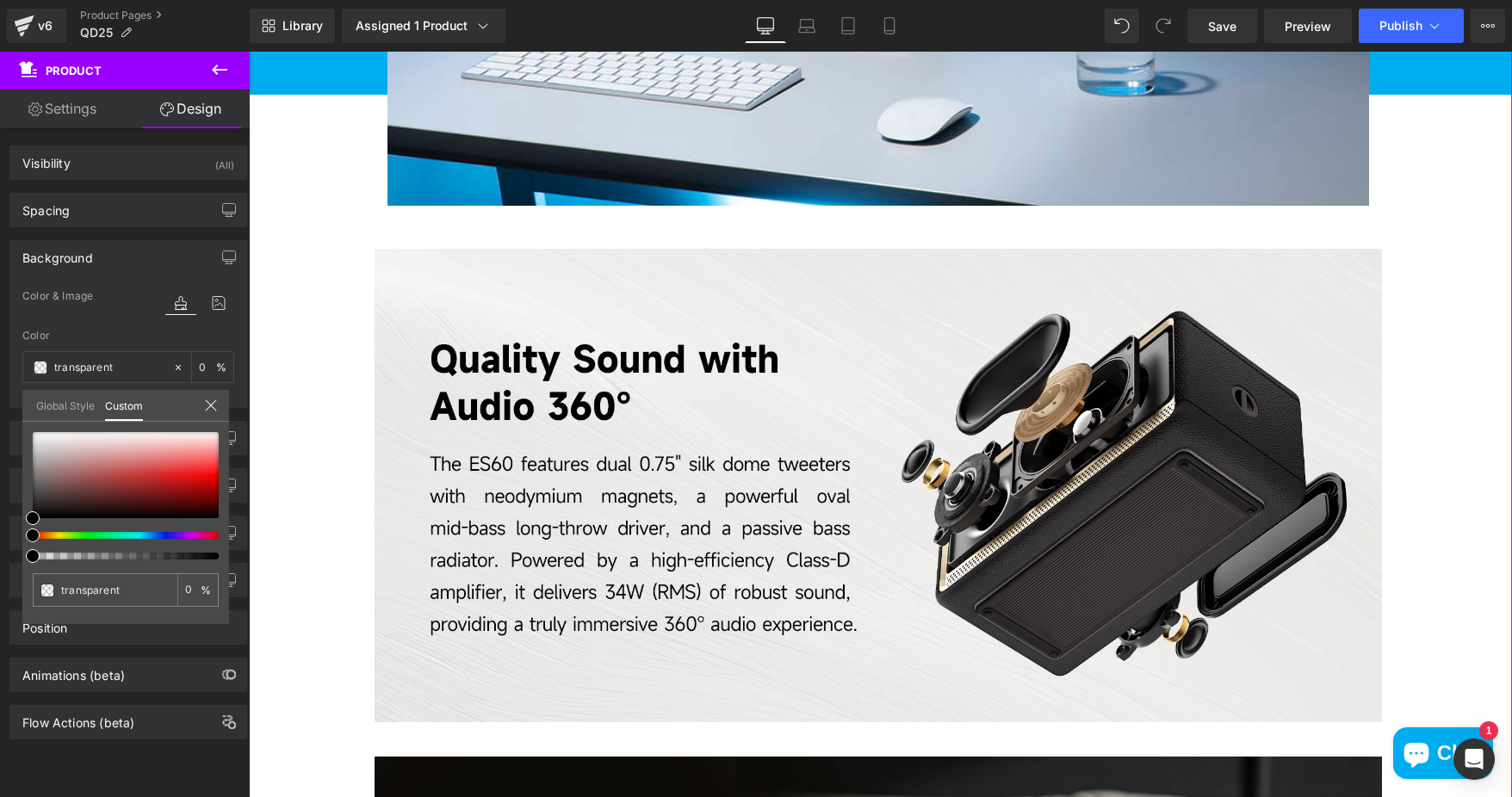
type input "#000000"
type input "31"
type input "#000000"
type input "31"
type input "32"
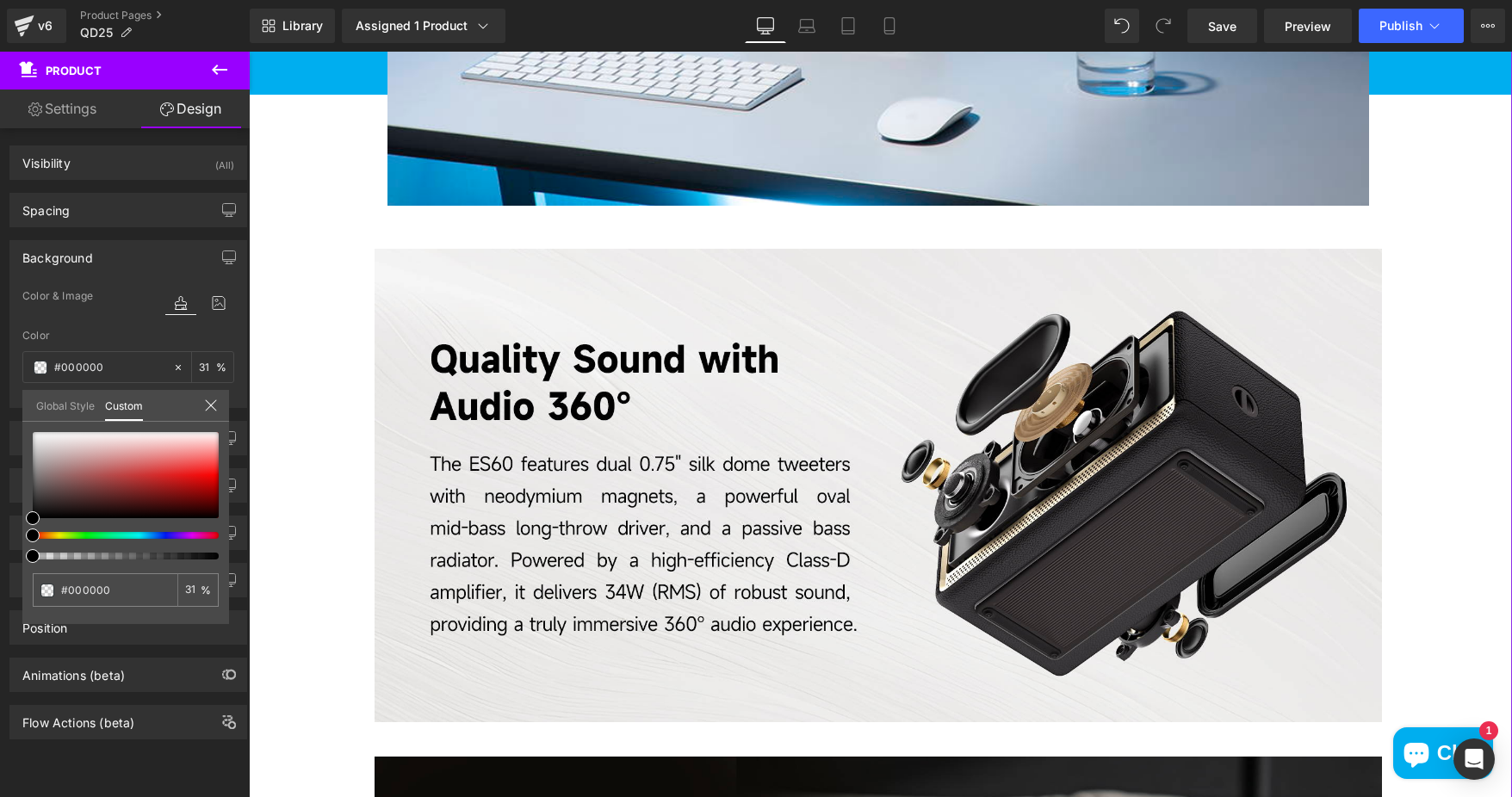
type input "32"
type input "51"
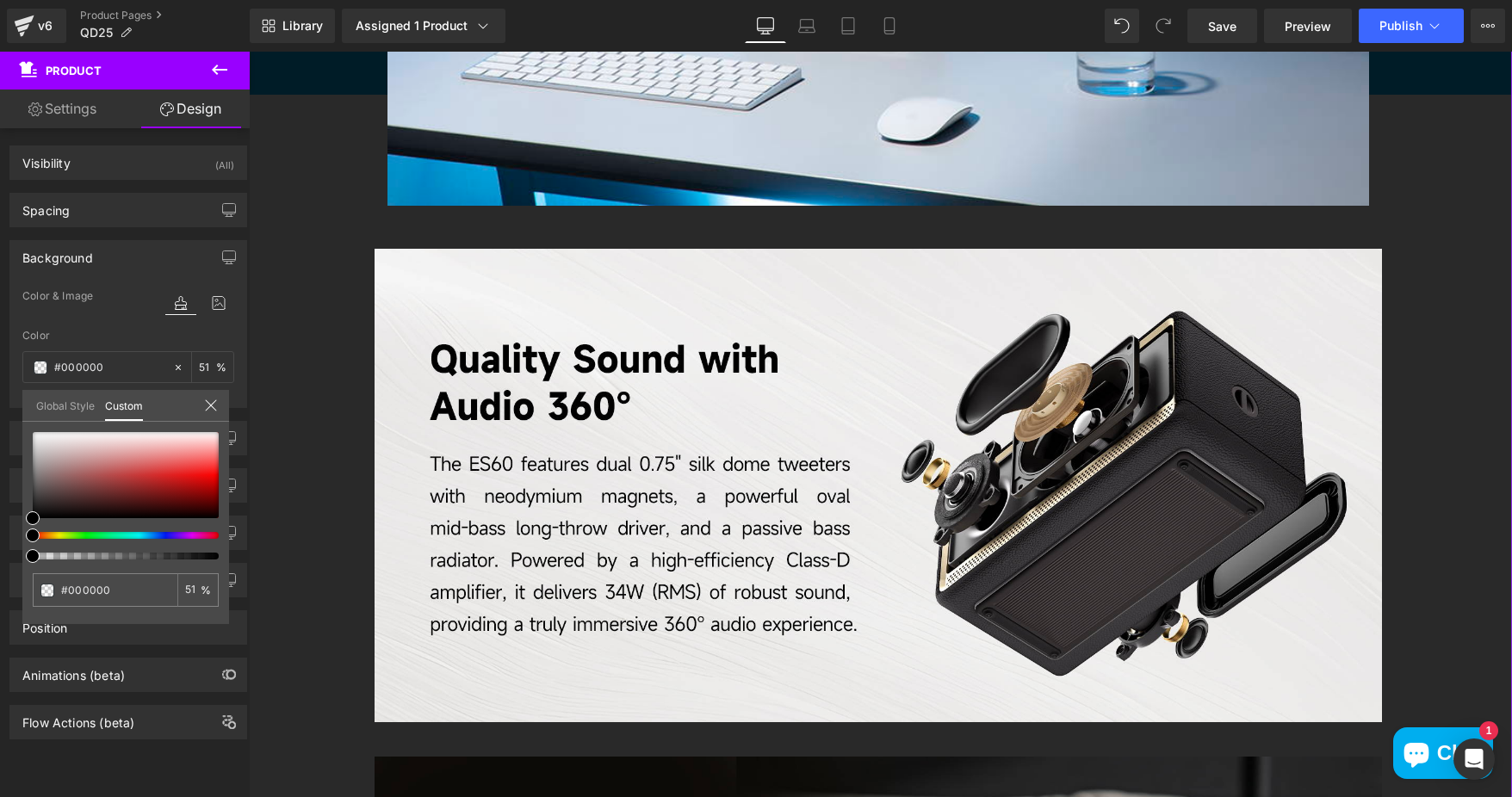
type input "84"
type input "100"
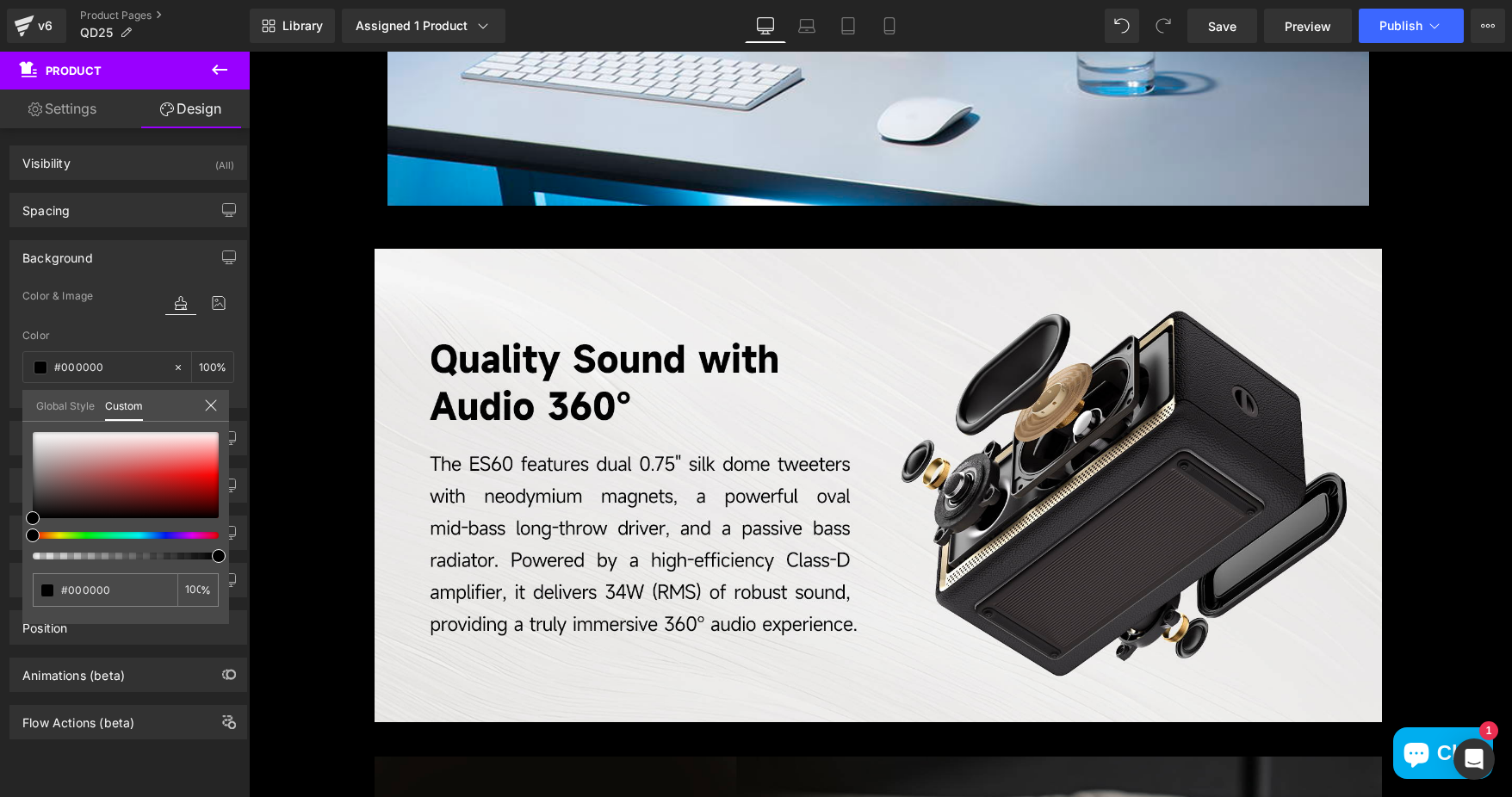
drag, startPoint x: 335, startPoint y: 607, endPoint x: 367, endPoint y: 529, distance: 84.3
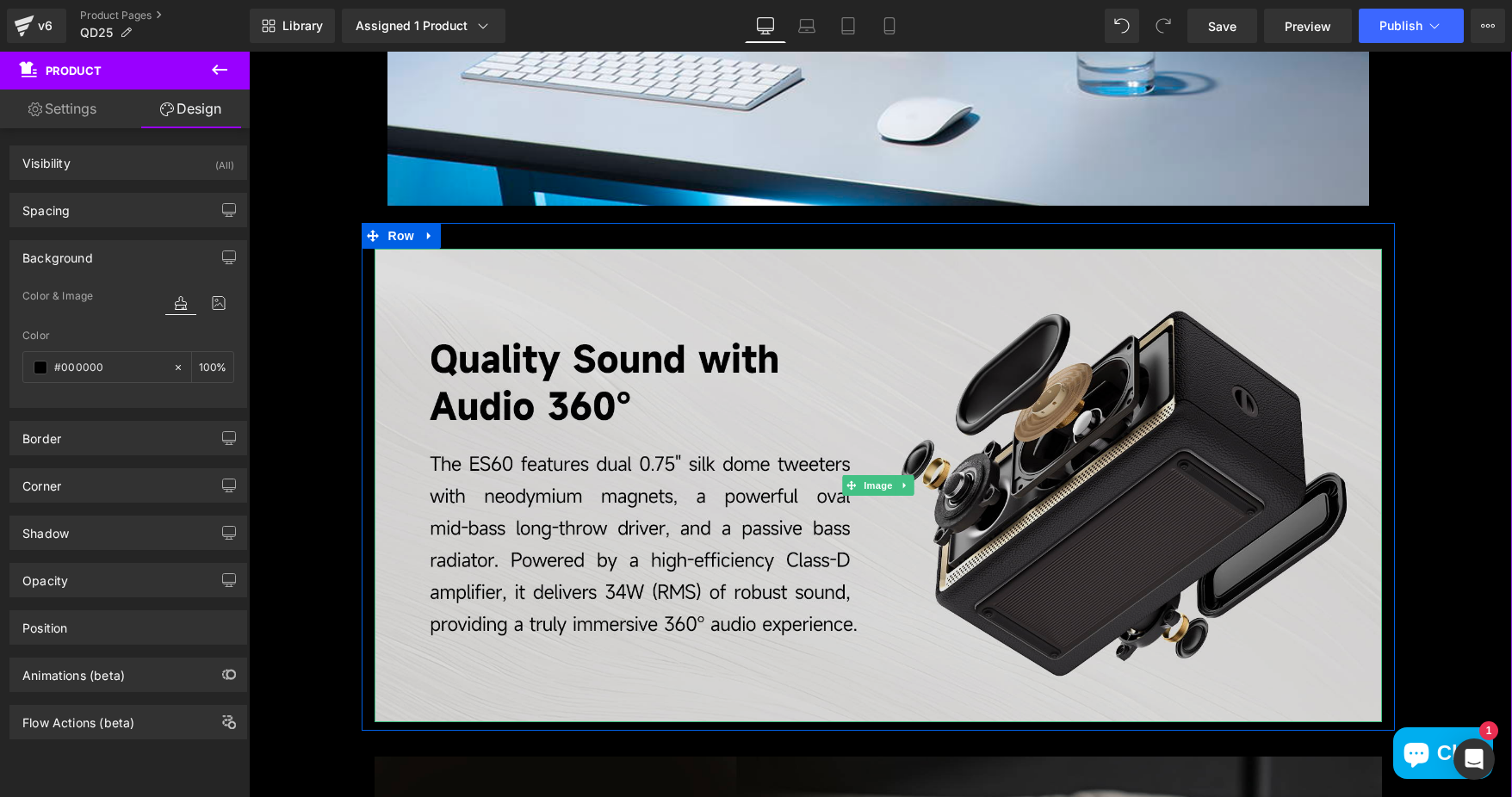
click at [876, 484] on span "Image" at bounding box center [878, 485] width 36 height 20
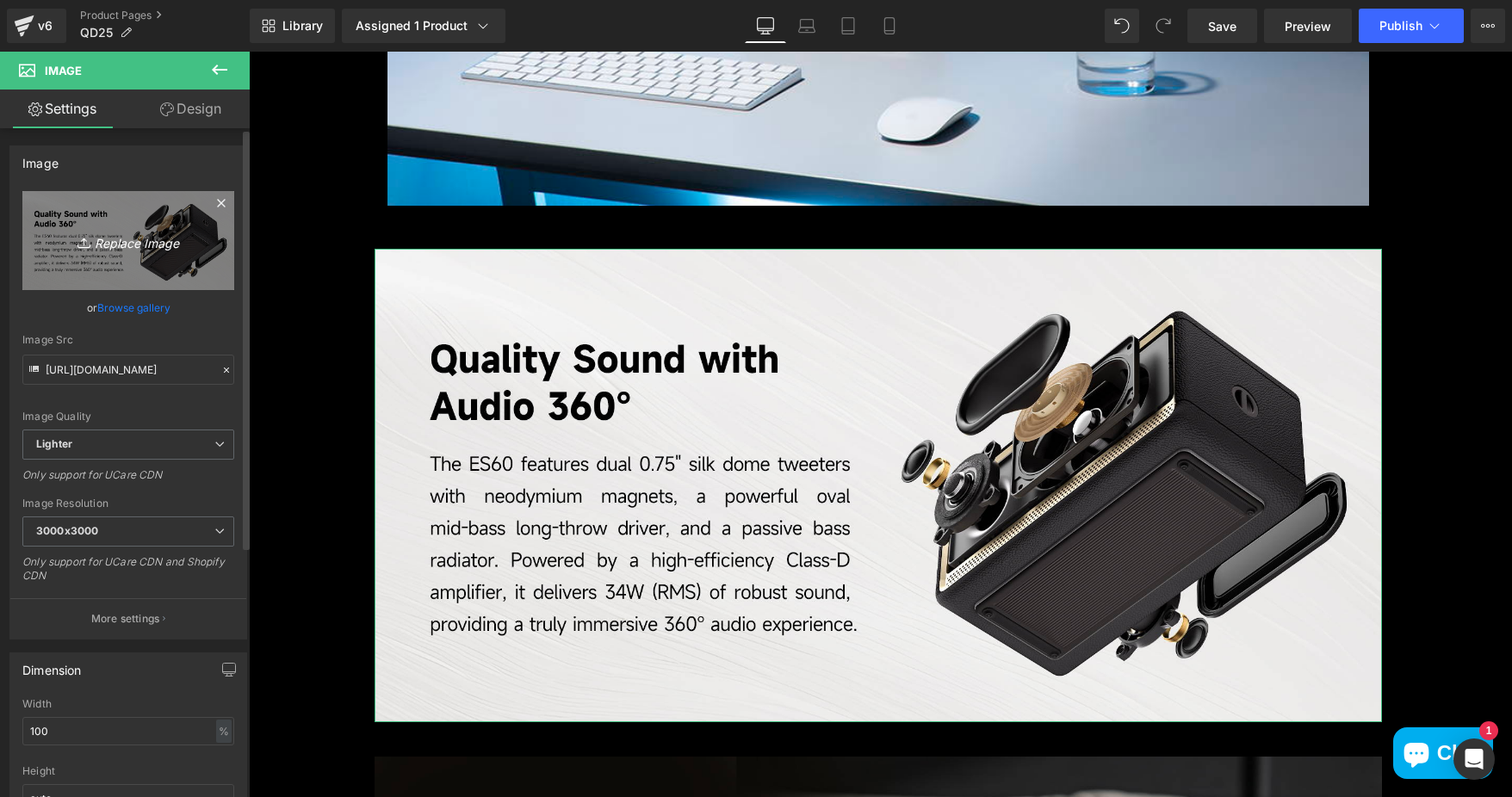
click at [130, 240] on icon "Replace Image" at bounding box center [128, 240] width 138 height 21
type input "C:\fakepath\2acb7238-c775-4ebb-96db-77af6e7cf27e.__CR0,0,1464,600_PT0_SX1464_V1…"
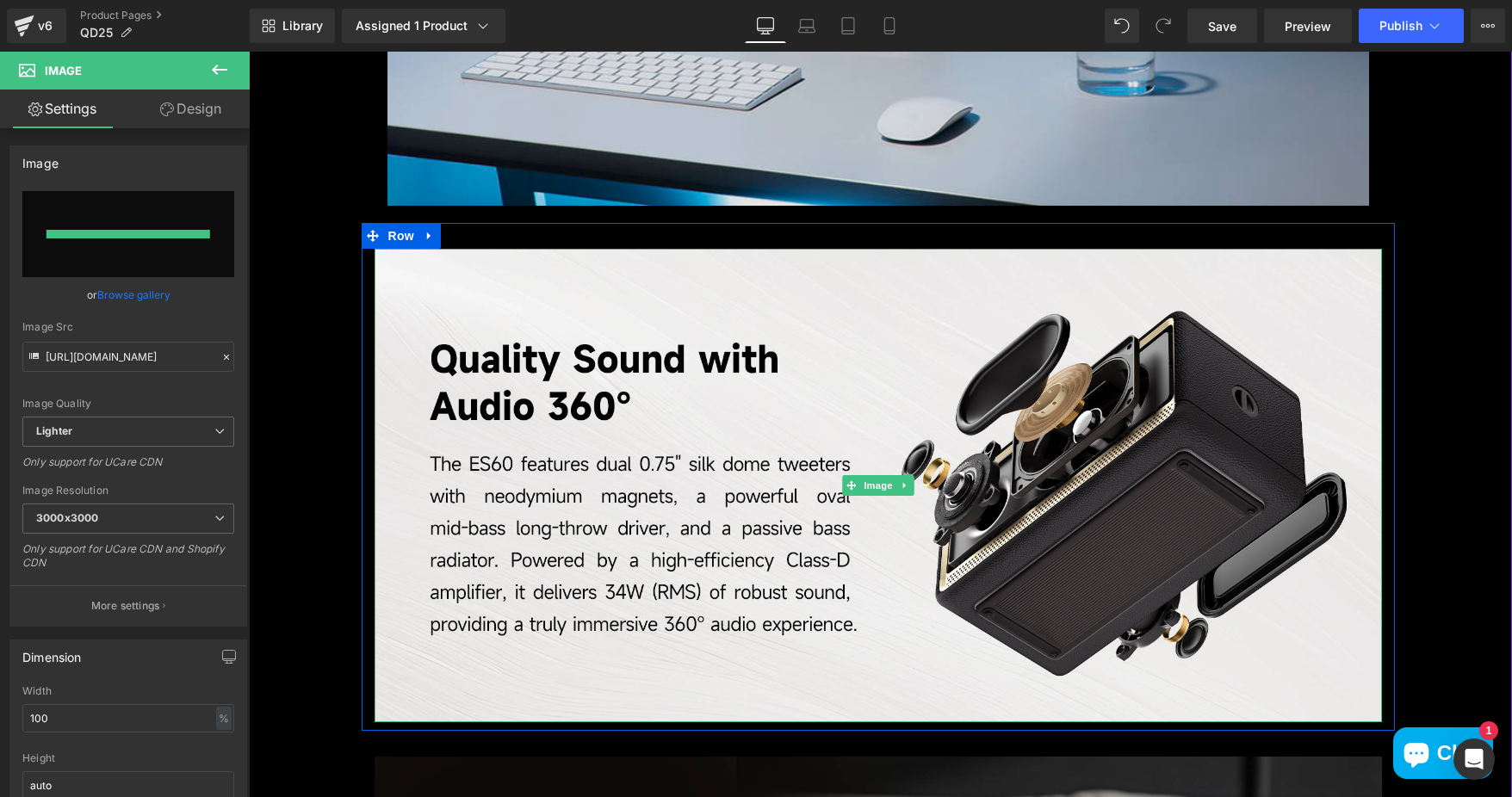
type input "https://ucarecdn.com/2c1fd37c-2a0f-40fd-9635-4e1a97389ad6/-/format/auto/-/previ…"
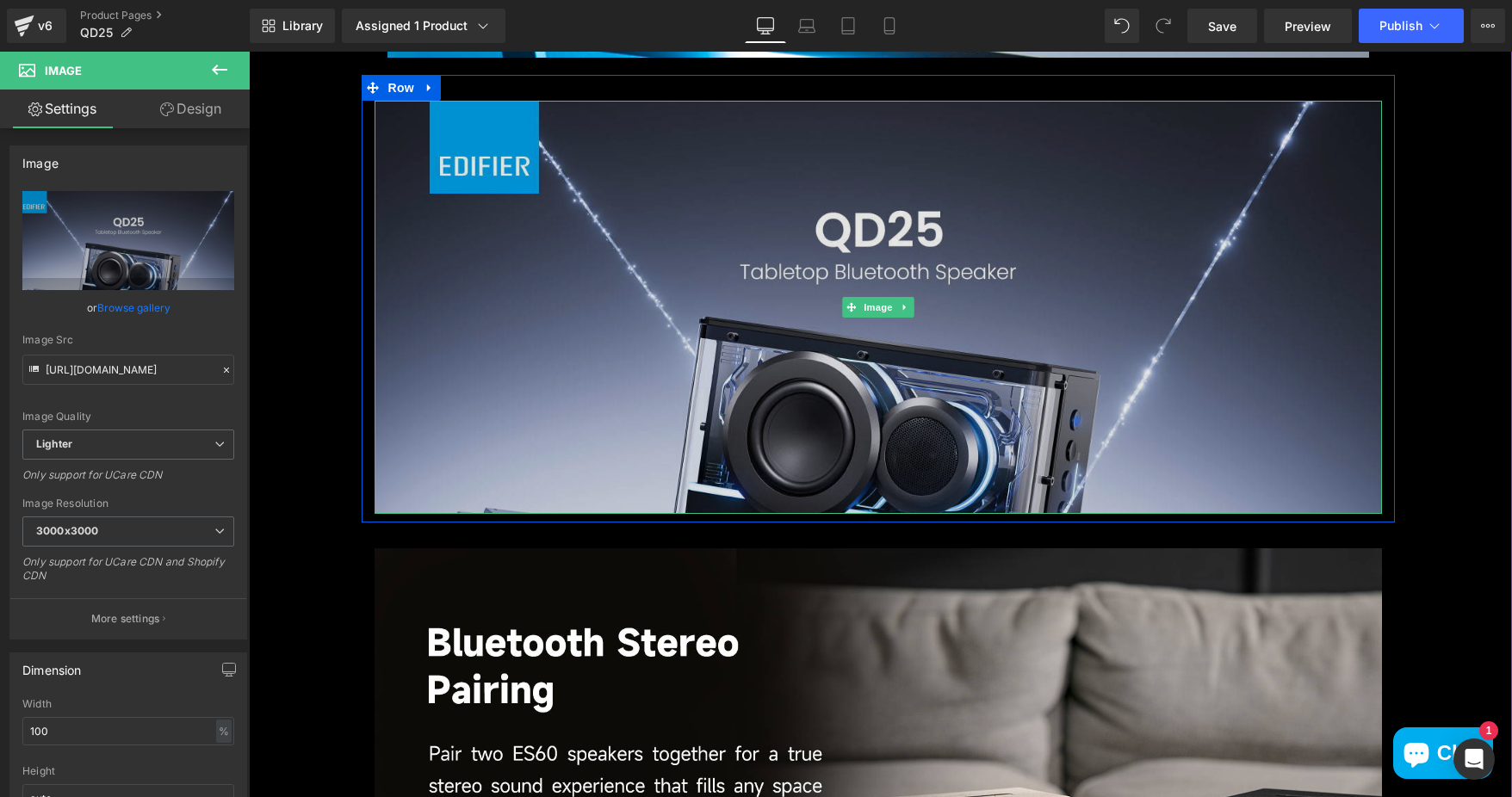
scroll to position [1722, 0]
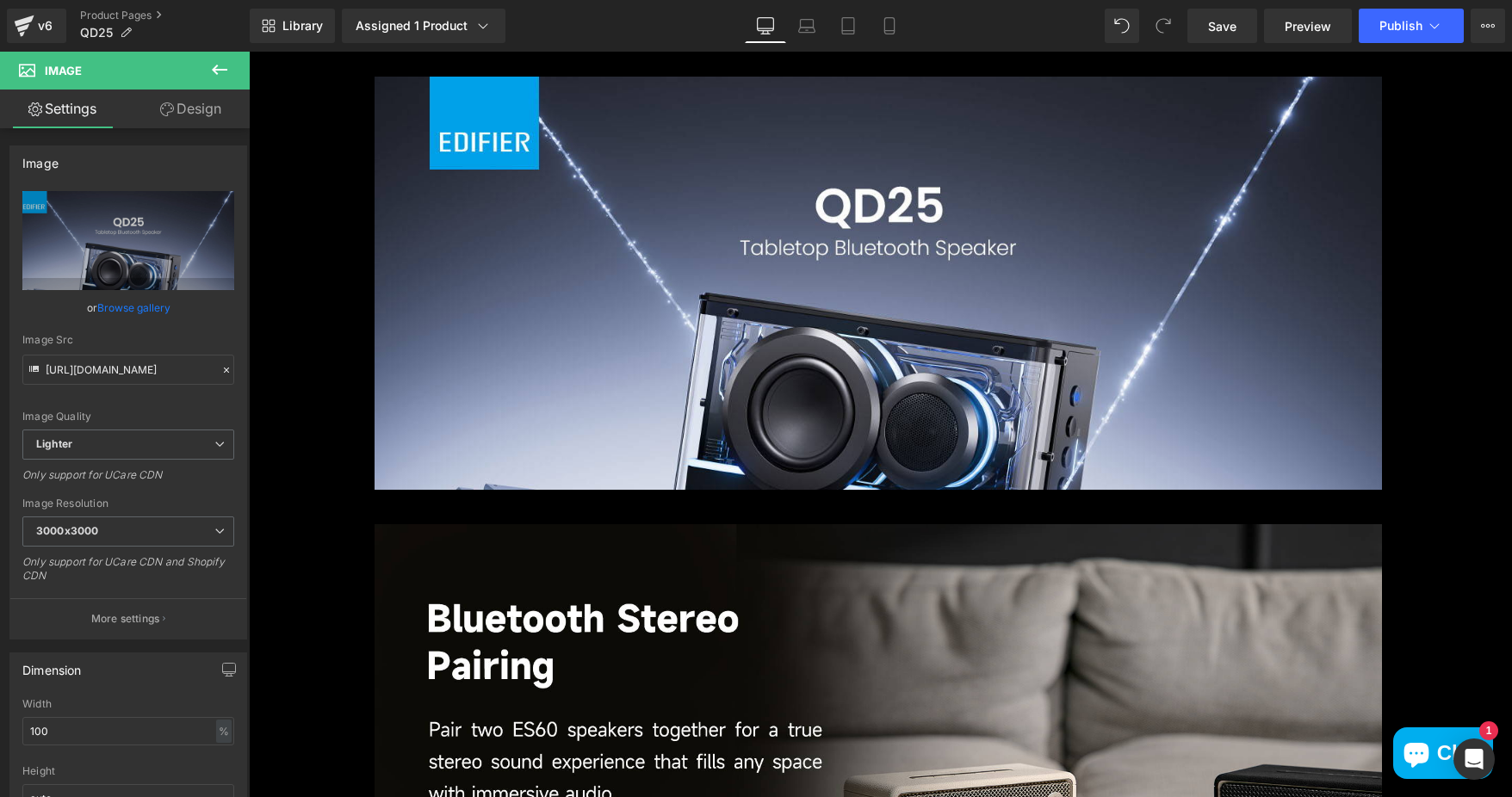
click at [223, 58] on button at bounding box center [219, 70] width 60 height 38
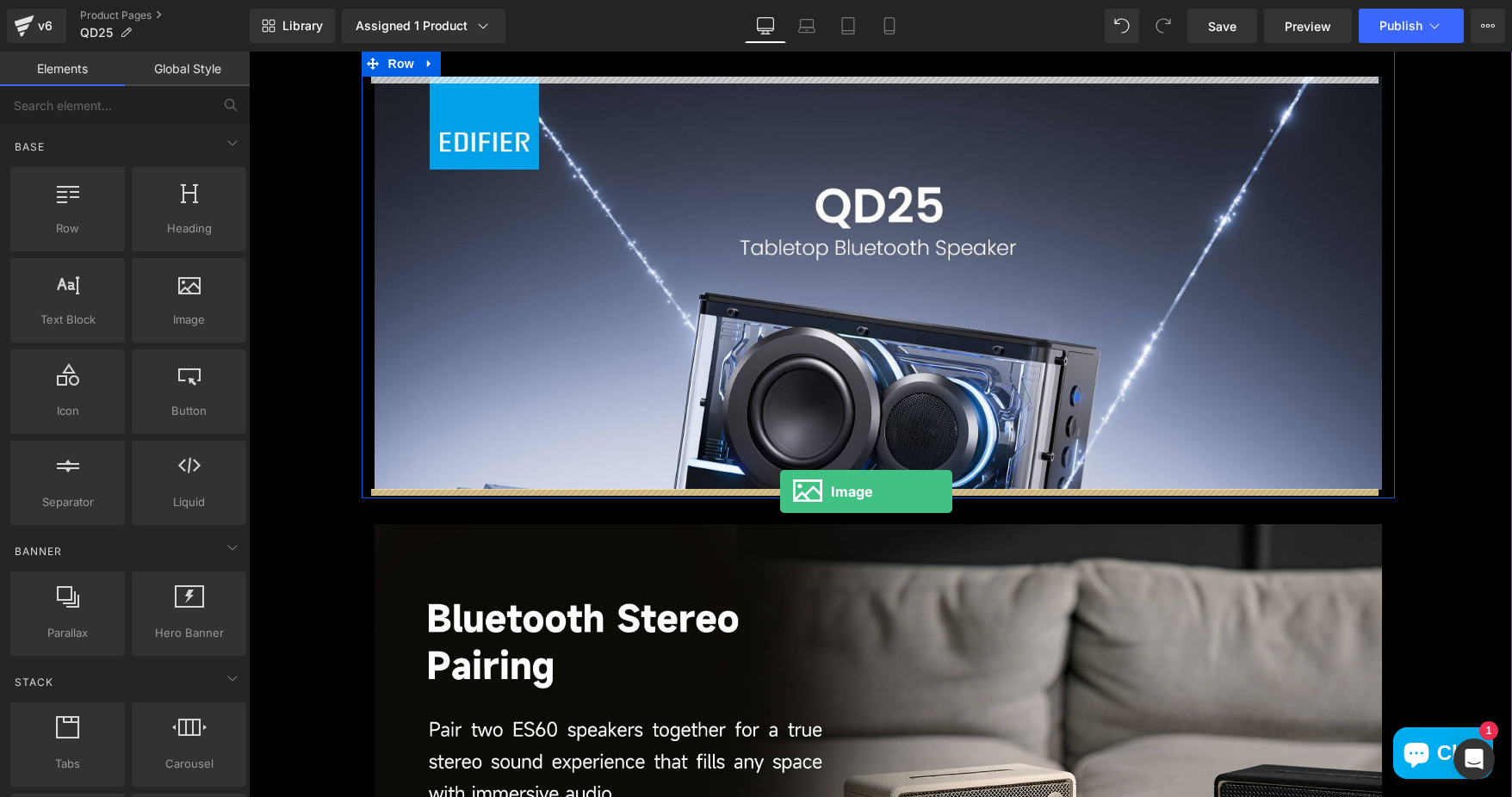
drag, startPoint x: 432, startPoint y: 354, endPoint x: 781, endPoint y: 492, distance: 375.3
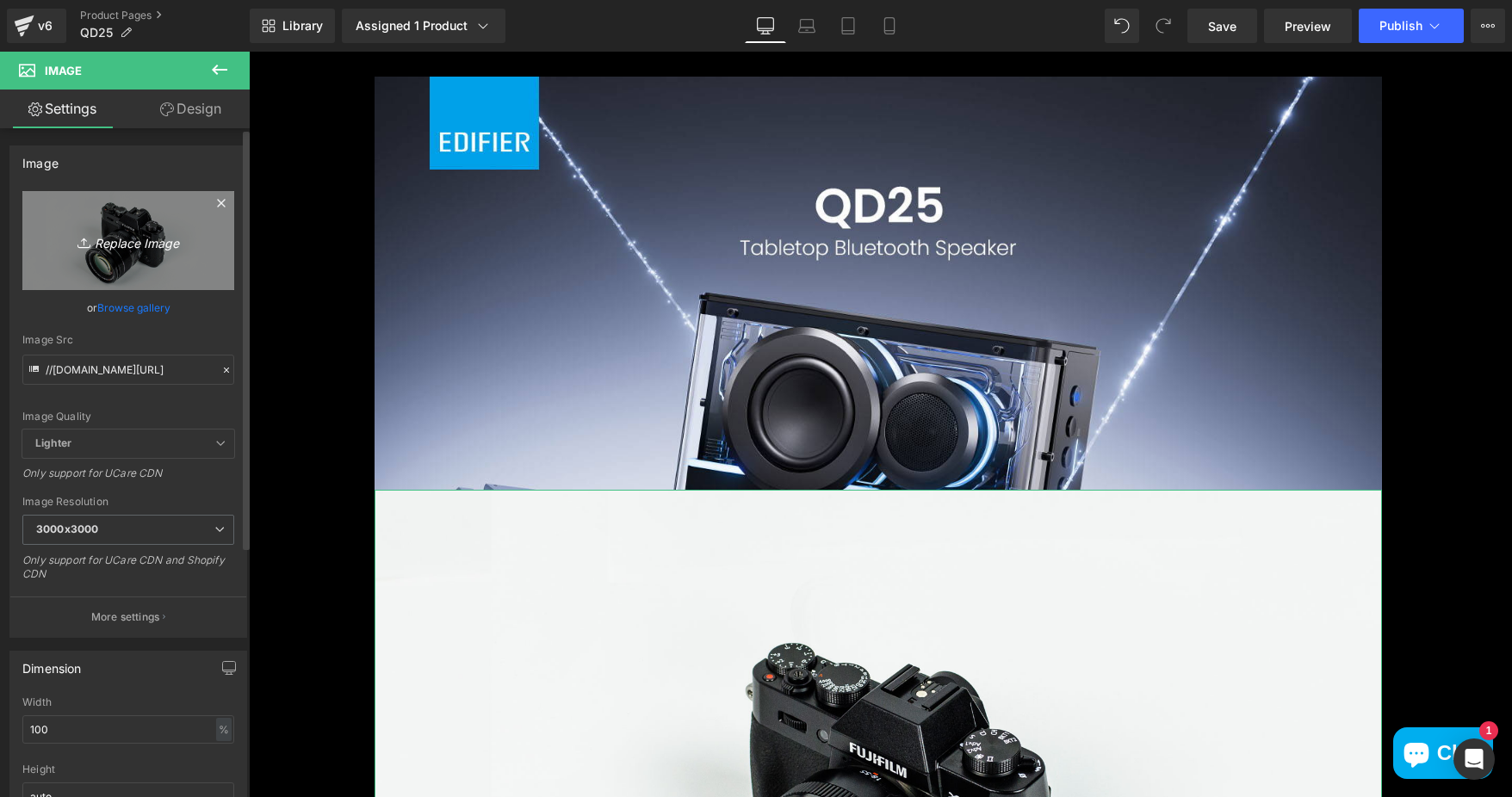
click at [148, 226] on link "Replace Image" at bounding box center [128, 240] width 212 height 99
type input "C:\fakepath\b98d7104-1d1e-4165-8964-ba3a0daada00.__CR0,0,1464,600_PT0_SX1464_V1…"
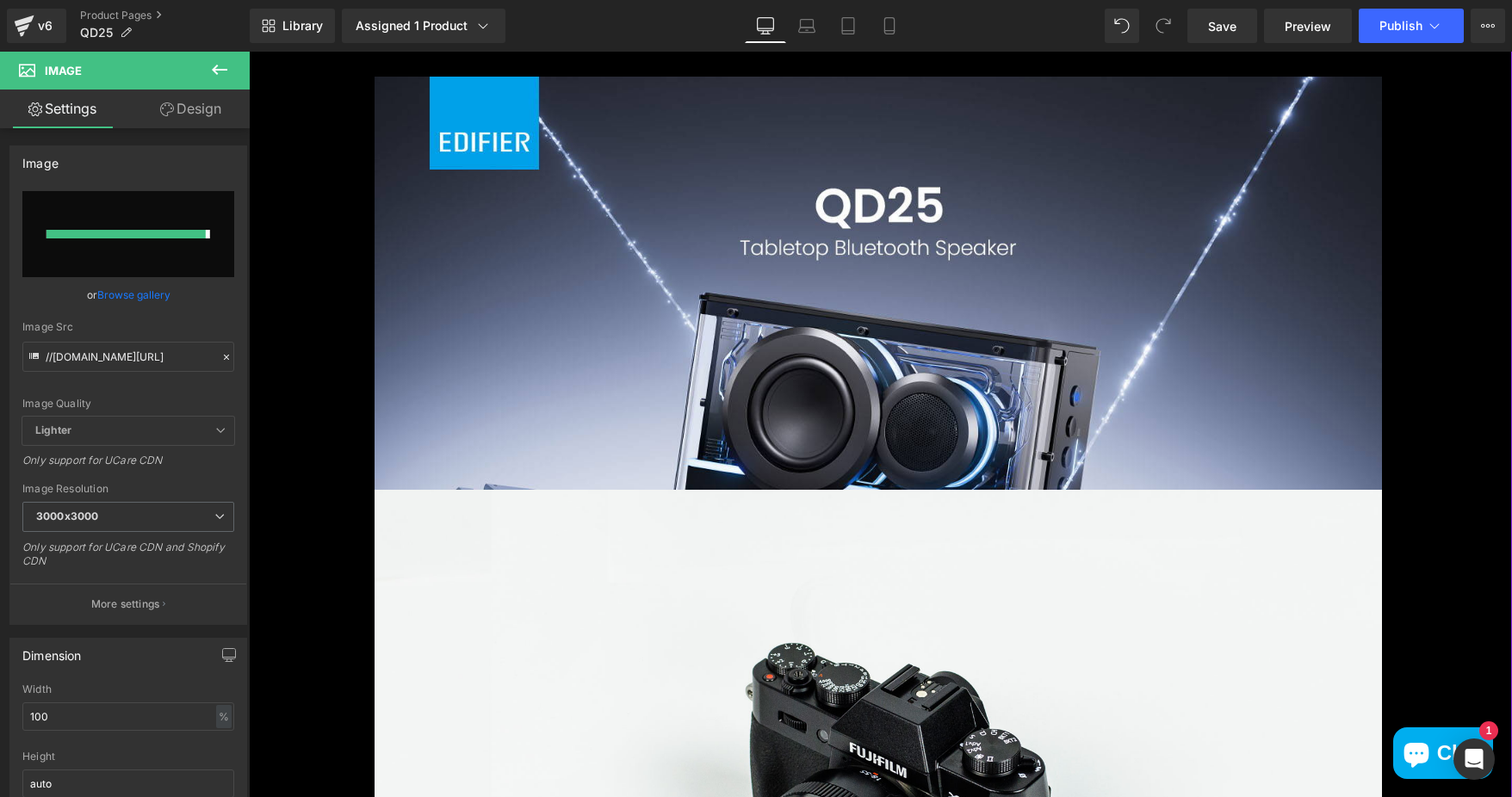
type input "https://ucarecdn.com/9c0a6665-c254-4f7b-8fae-7ac32ad15e01/-/format/auto/-/previ…"
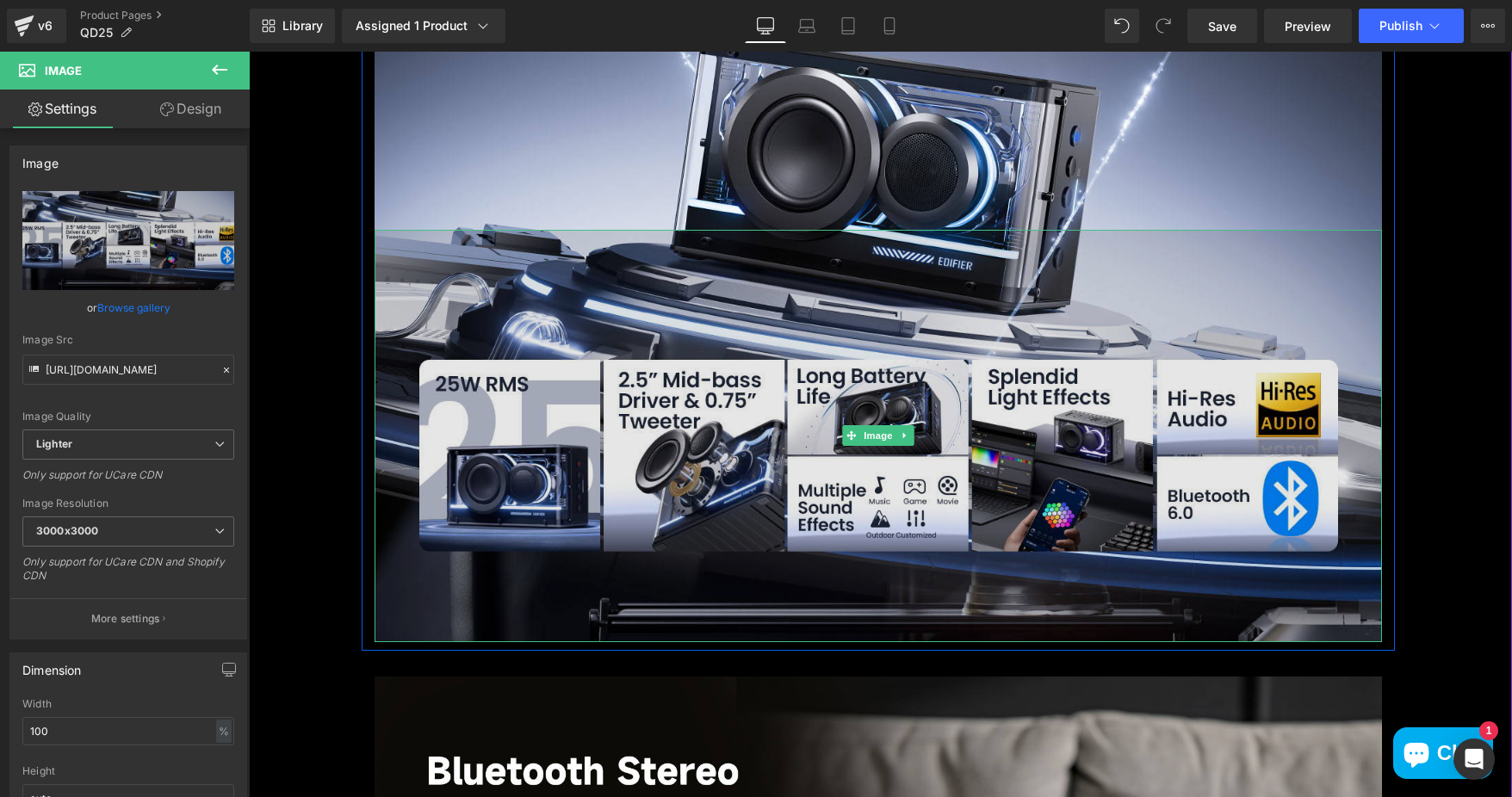
scroll to position [2066, 0]
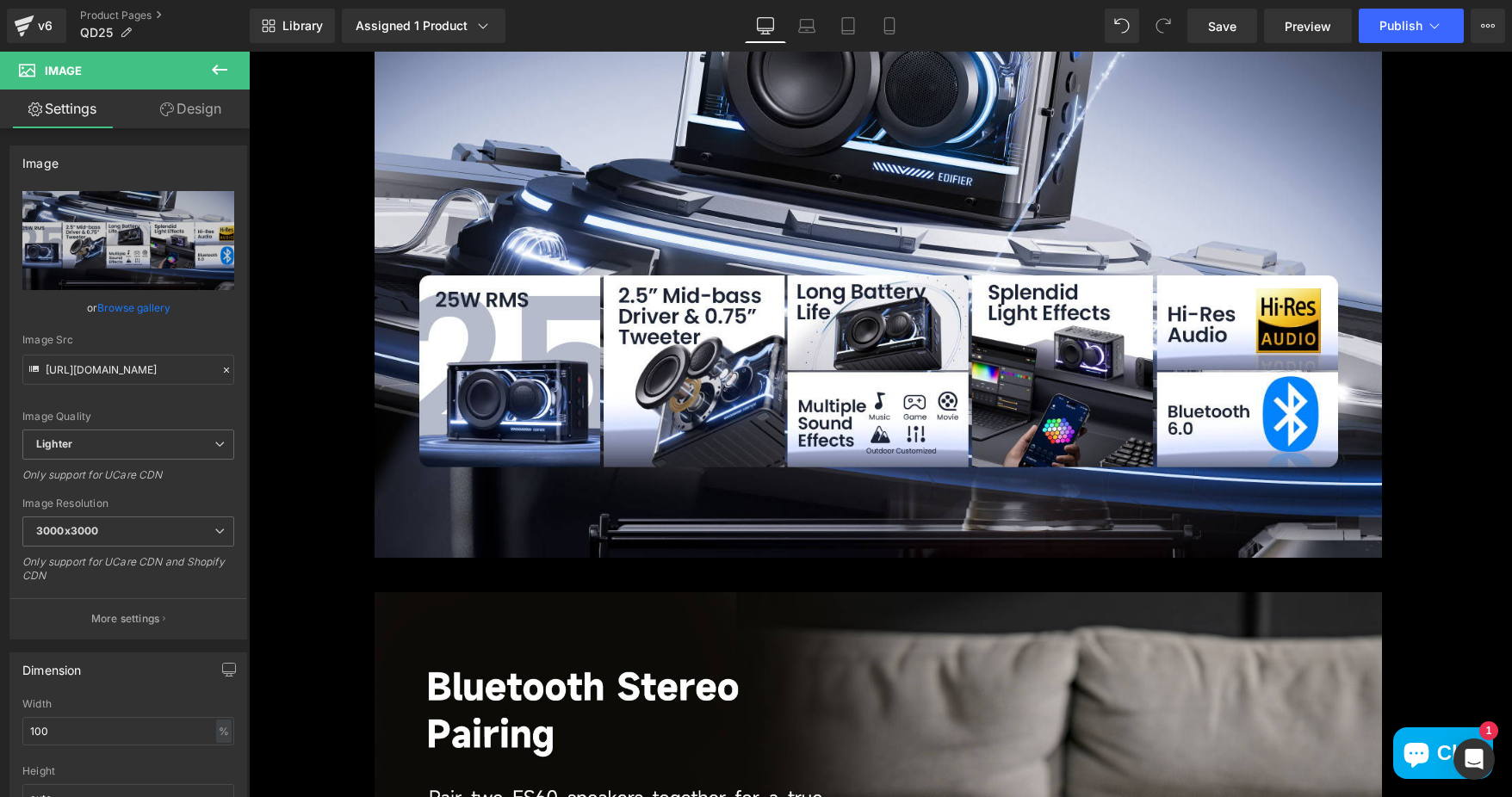
click at [222, 61] on icon at bounding box center [219, 69] width 20 height 20
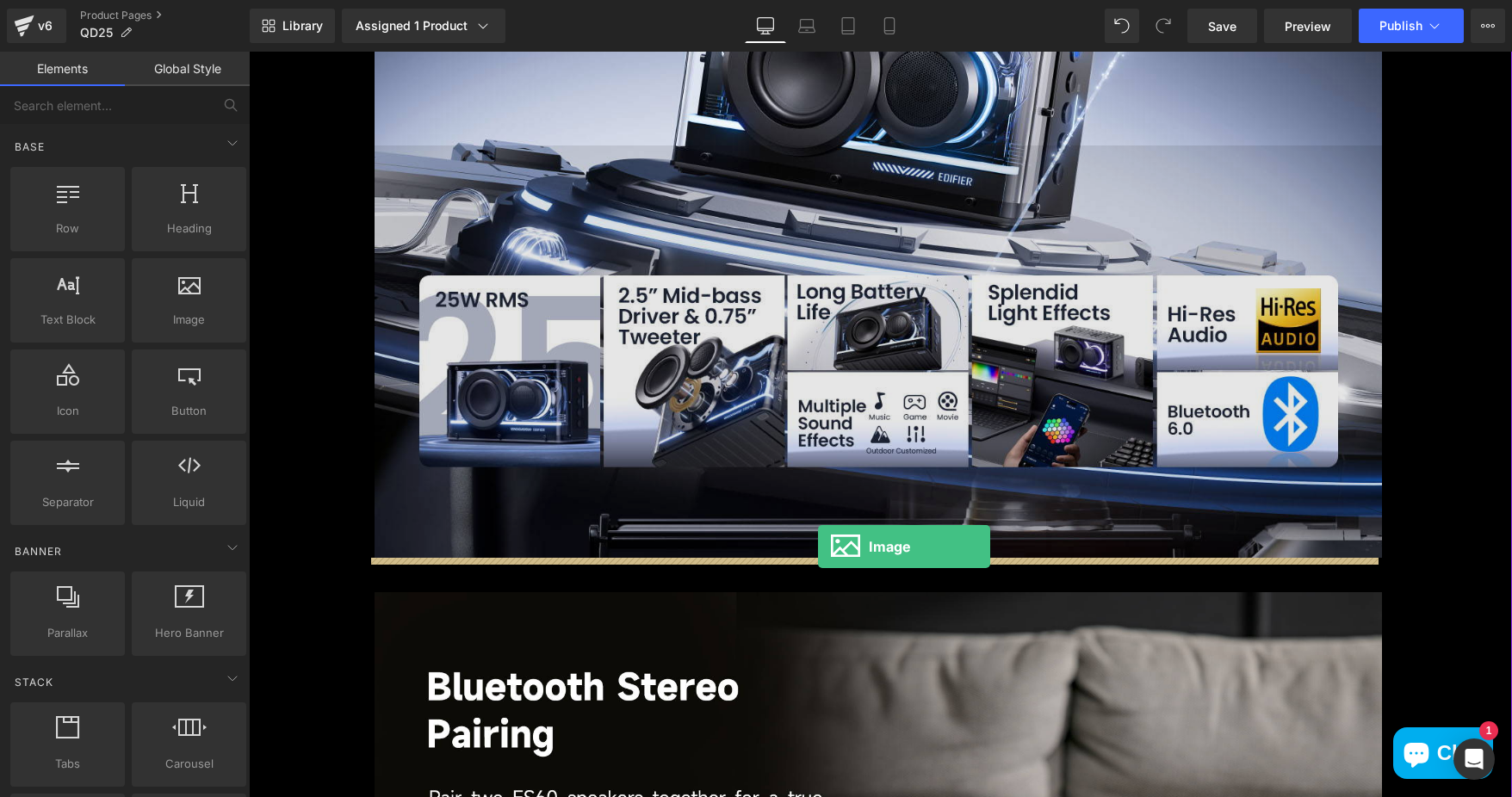
drag, startPoint x: 431, startPoint y: 364, endPoint x: 817, endPoint y: 546, distance: 426.8
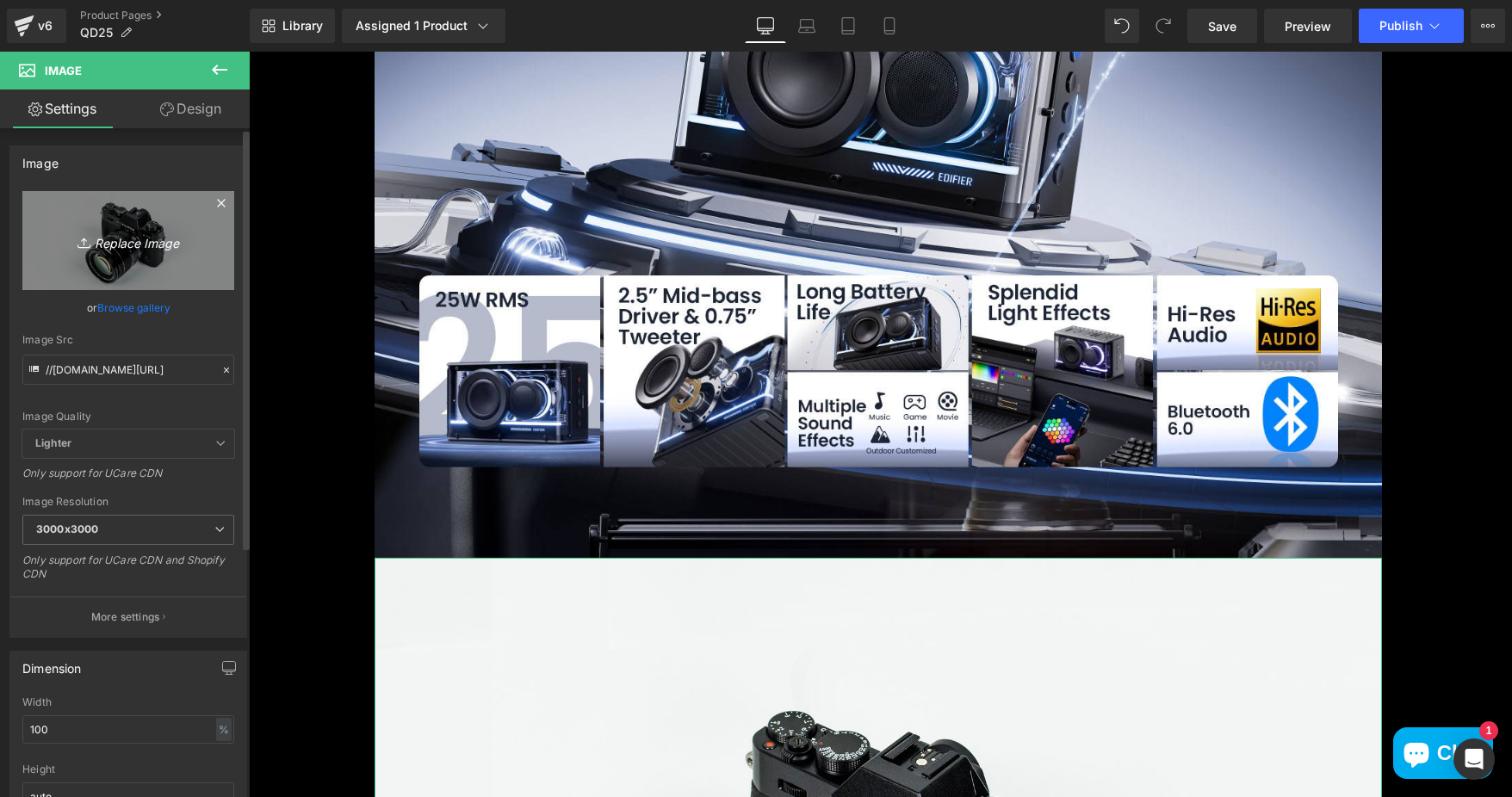
click at [151, 225] on link "Replace Image" at bounding box center [128, 240] width 212 height 99
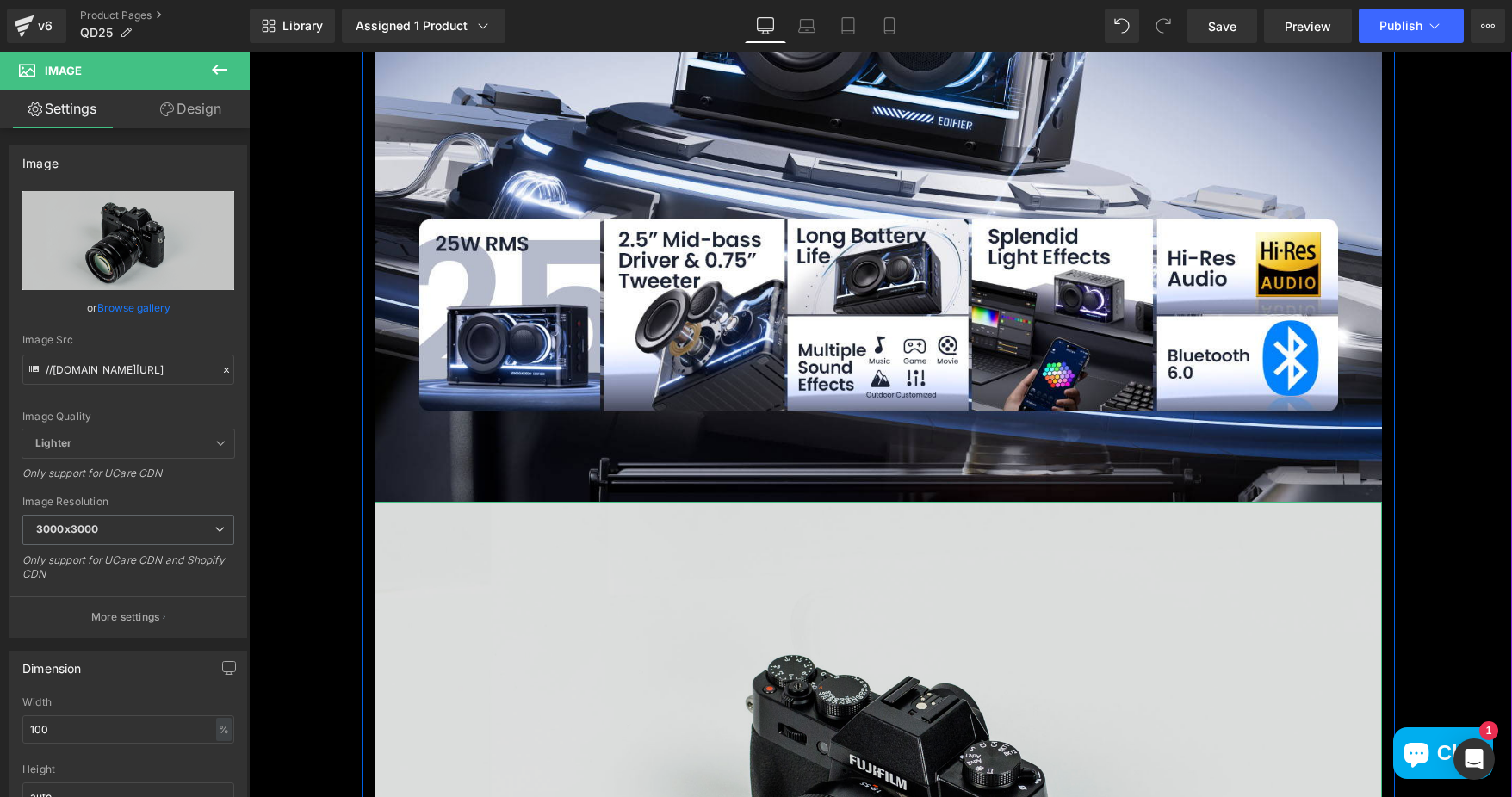
scroll to position [2152, 0]
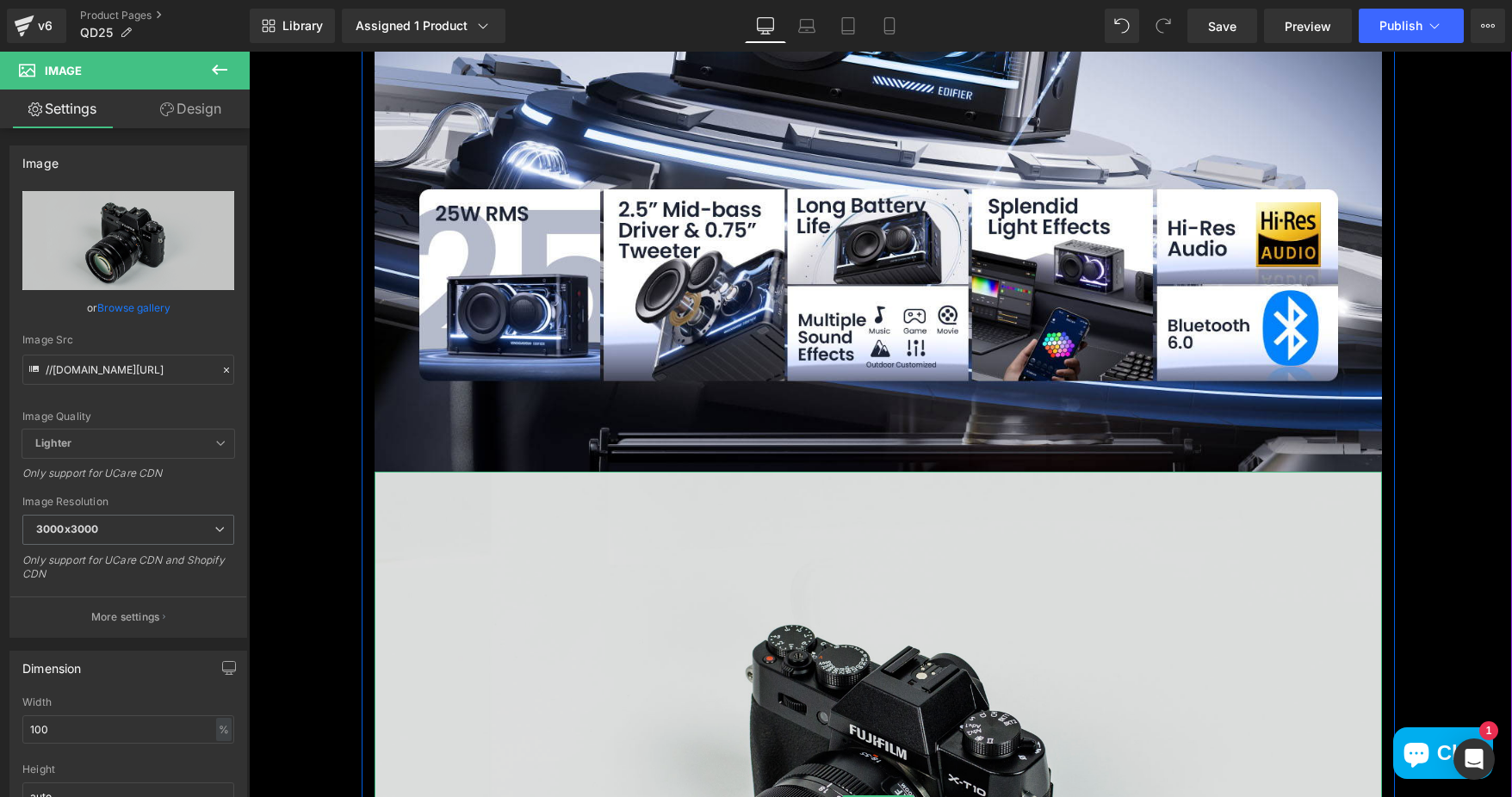
click at [1067, 577] on img at bounding box center [878, 805] width 1007 height 668
click at [863, 703] on img at bounding box center [878, 805] width 1007 height 668
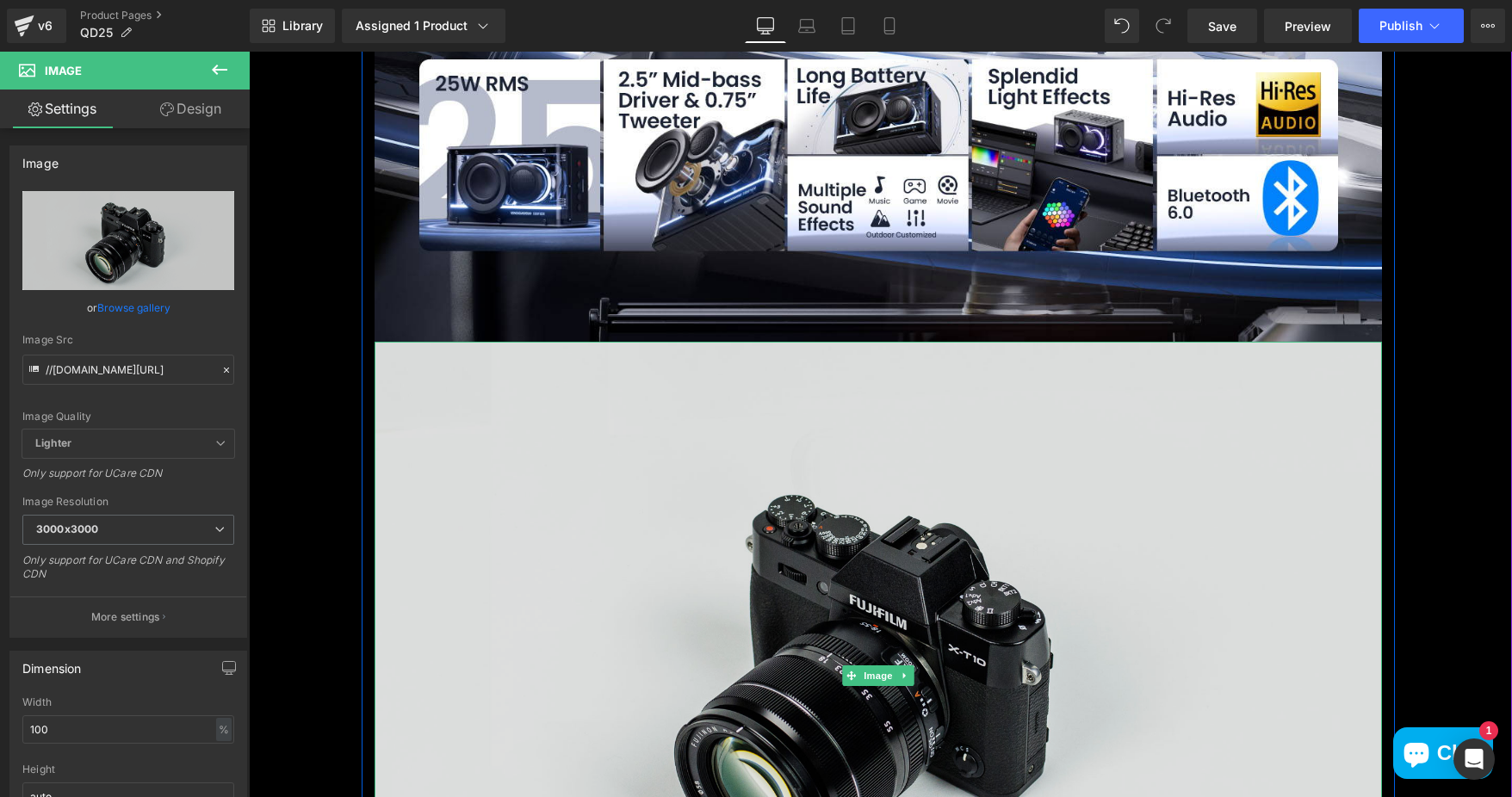
scroll to position [2410, 0]
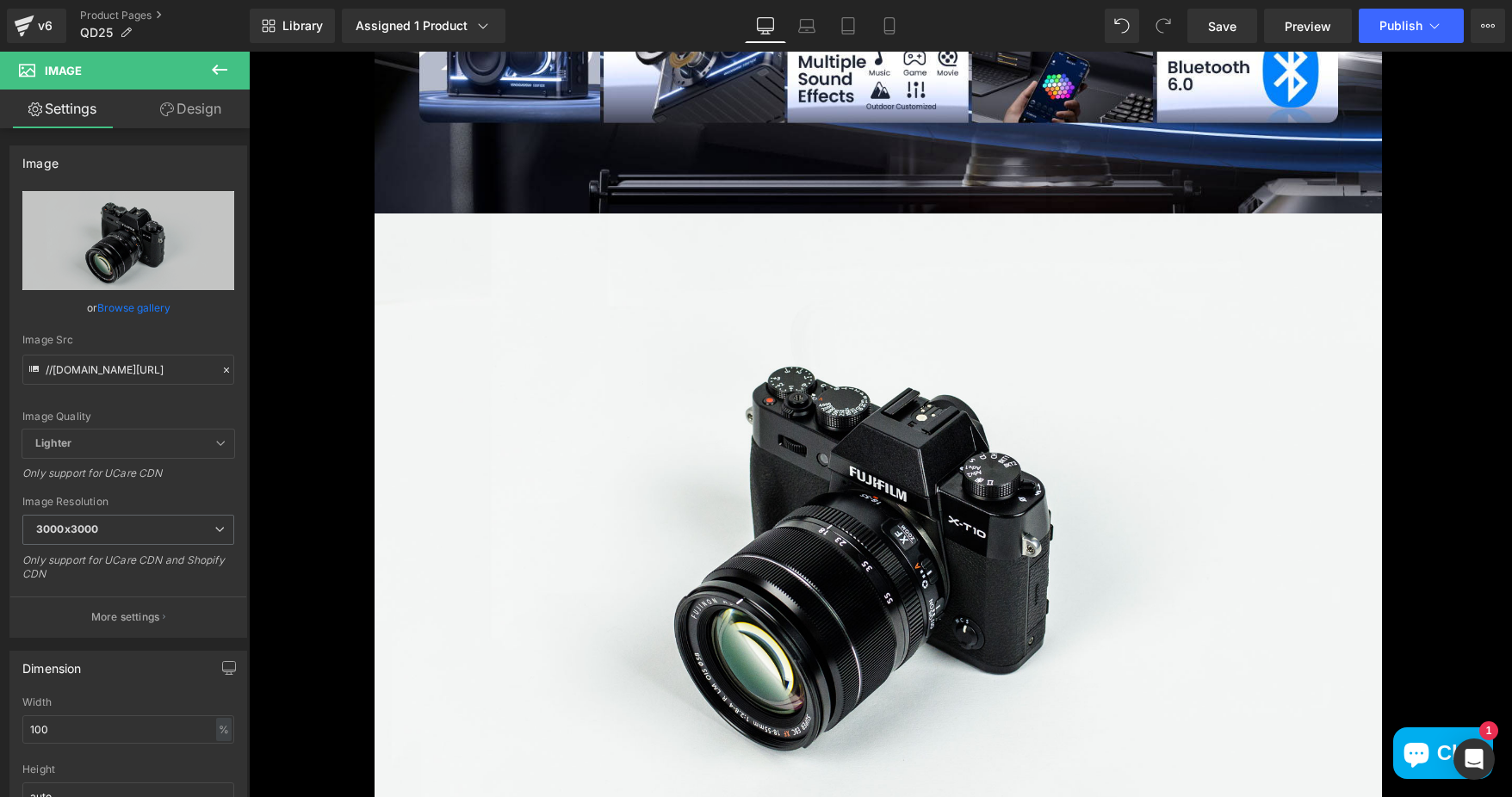
click at [224, 69] on icon at bounding box center [219, 69] width 16 height 10
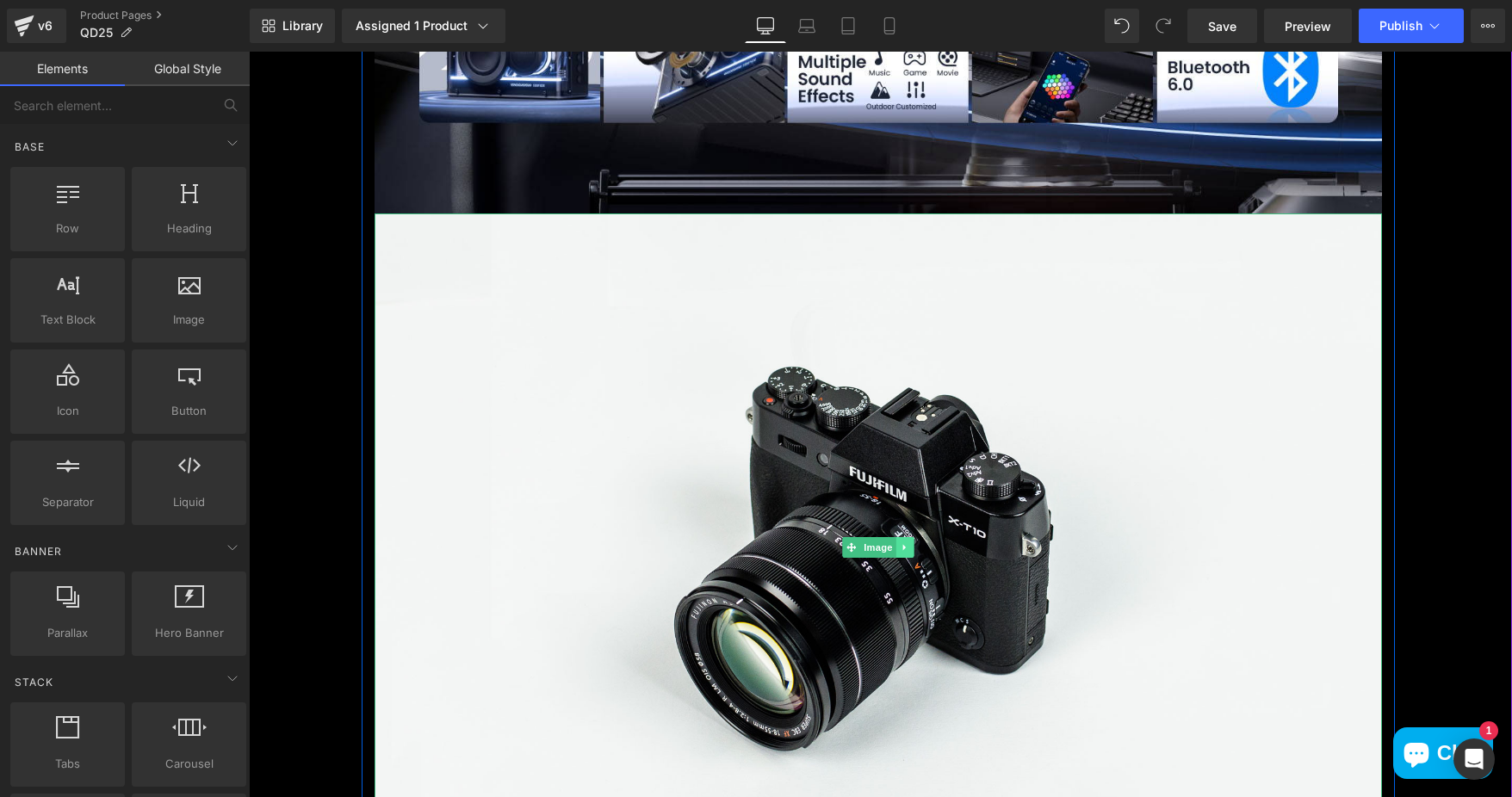
click at [903, 546] on icon at bounding box center [904, 546] width 3 height 6
click at [909, 546] on icon at bounding box center [913, 547] width 9 height 9
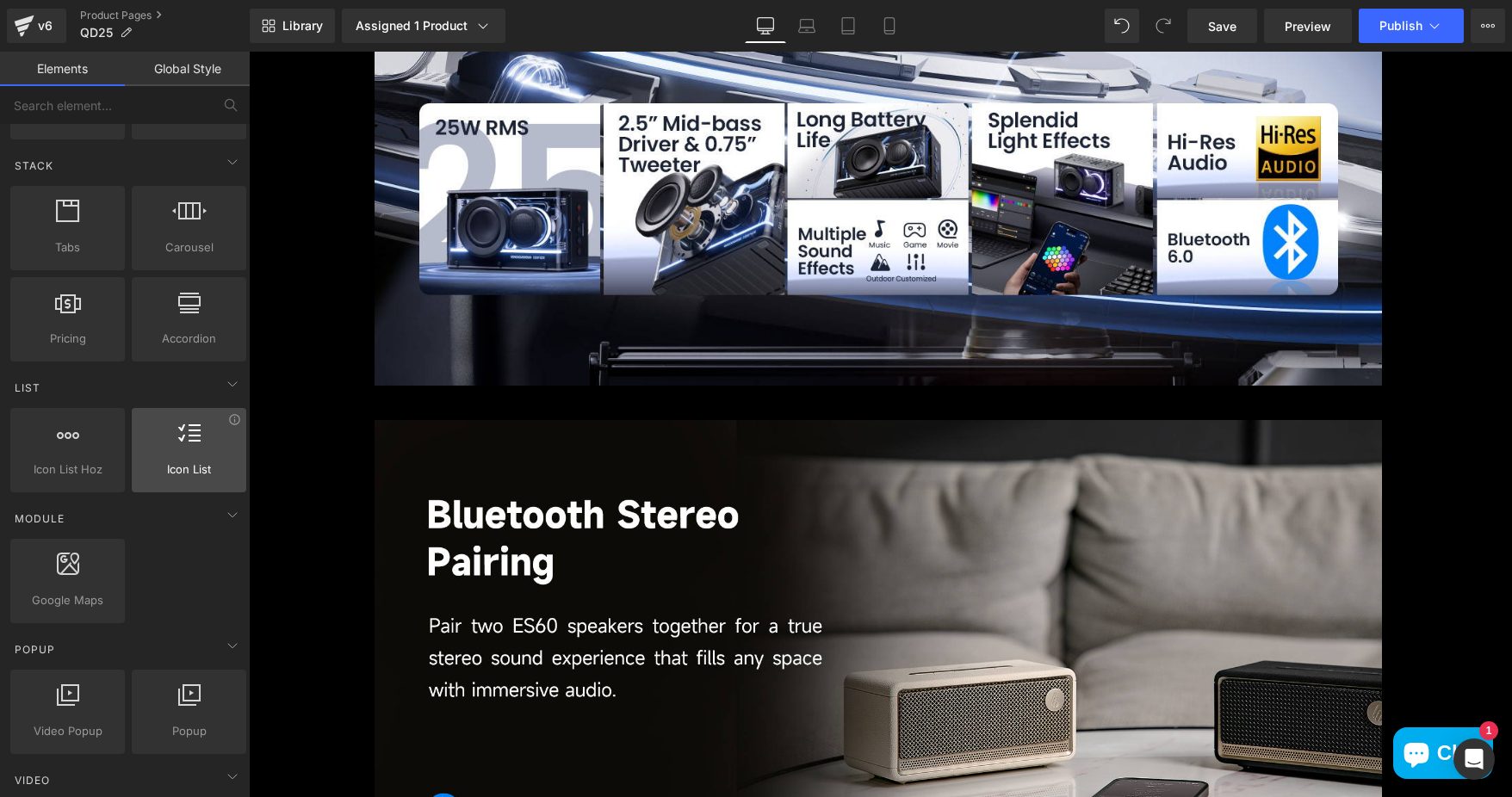
scroll to position [689, 0]
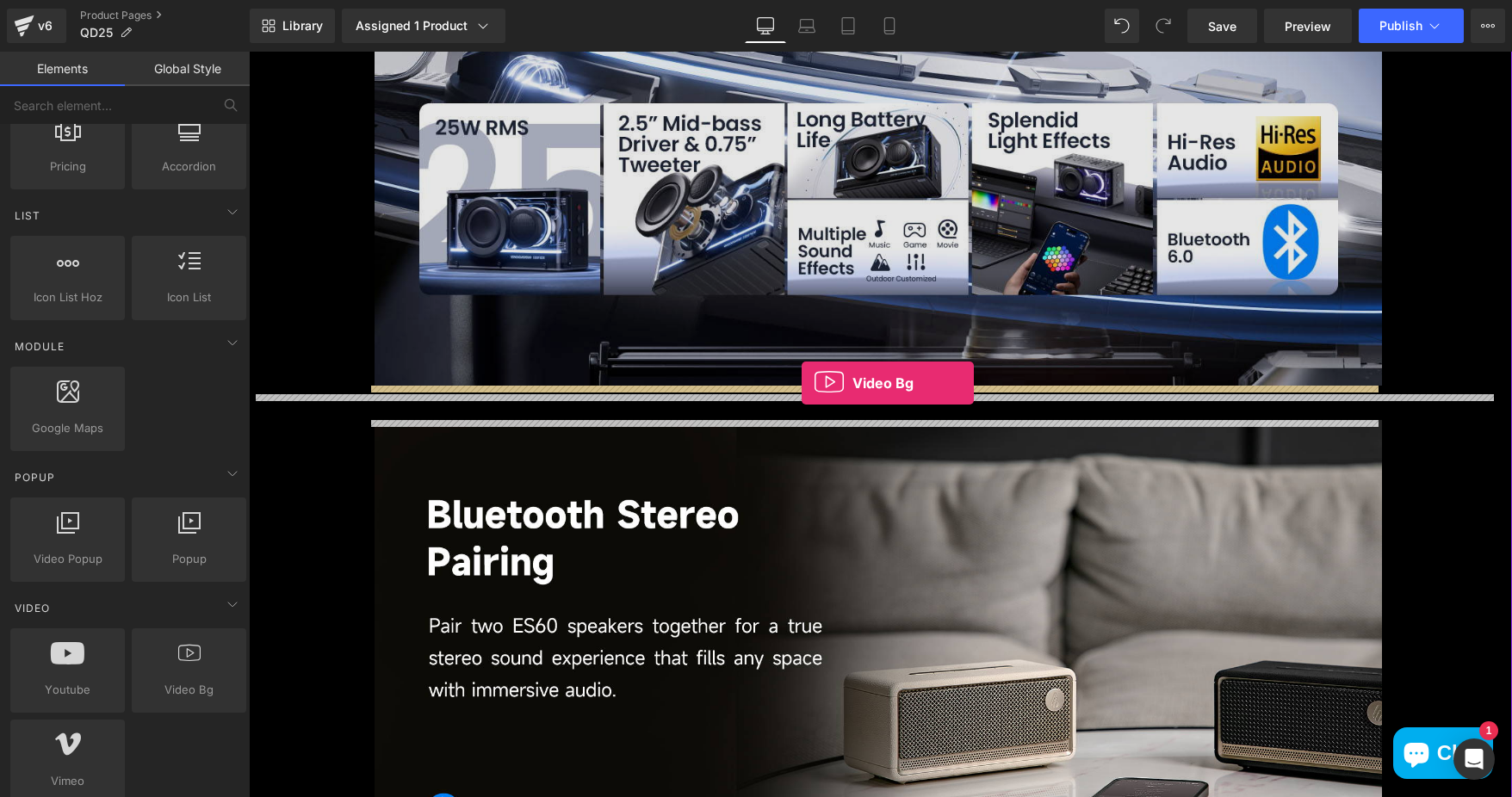
drag, startPoint x: 433, startPoint y: 713, endPoint x: 802, endPoint y: 383, distance: 495.0
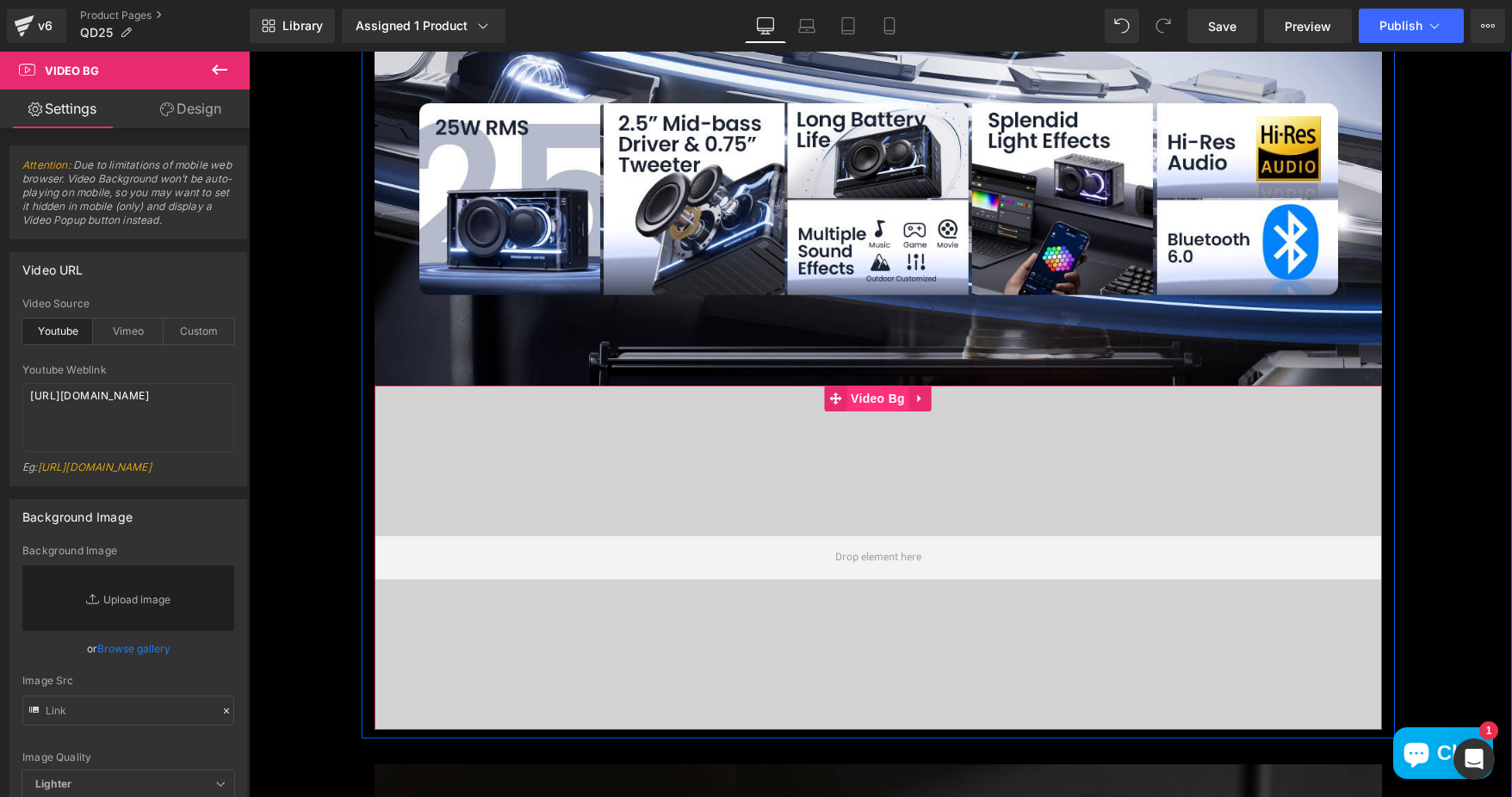
click at [875, 396] on span "Video Bg" at bounding box center [878, 398] width 63 height 26
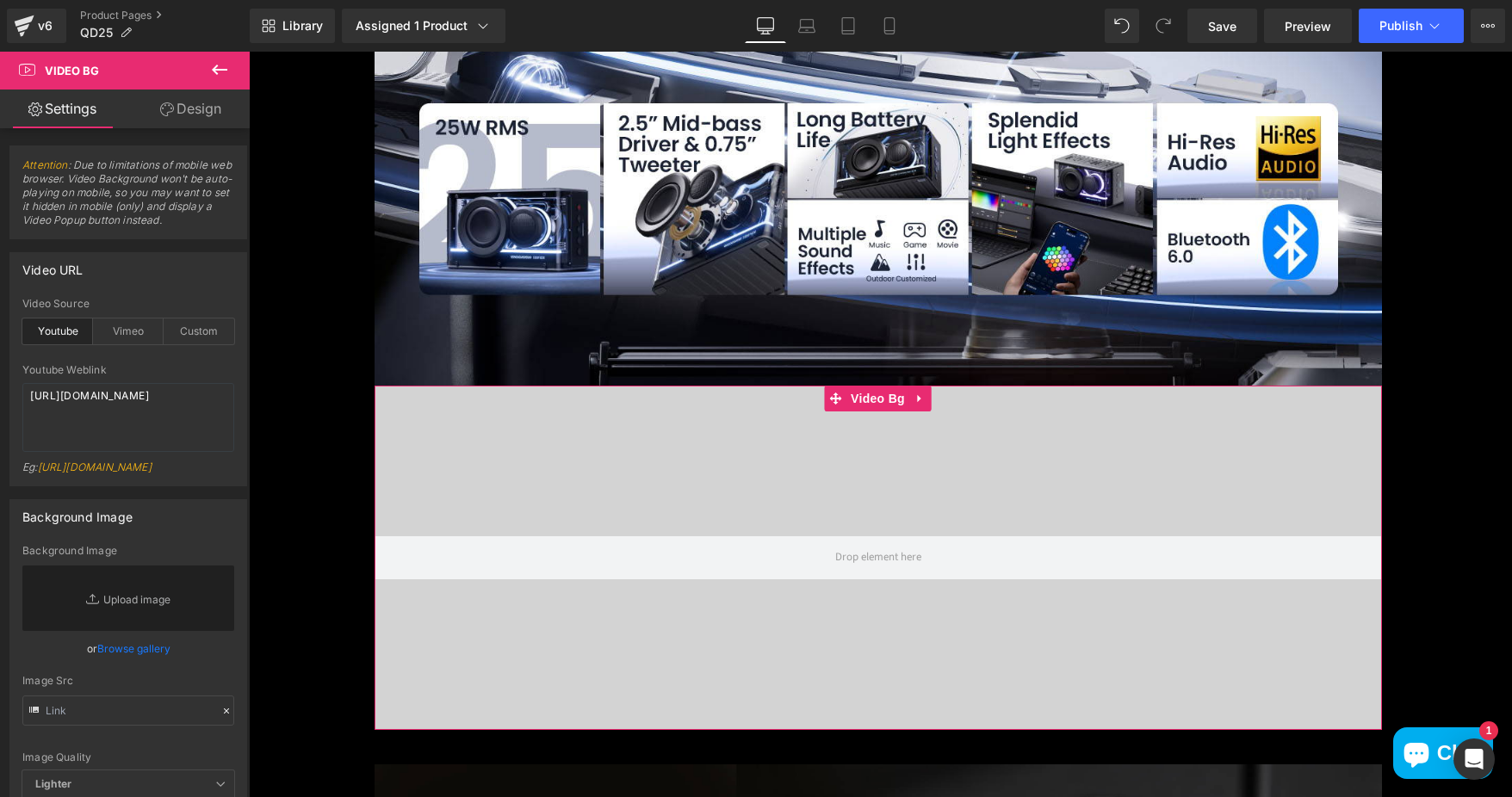
click at [193, 345] on div "Video Source Youtube Vimeo Custom" at bounding box center [128, 331] width 212 height 67
click at [193, 327] on div "Custom" at bounding box center [199, 331] width 70 height 26
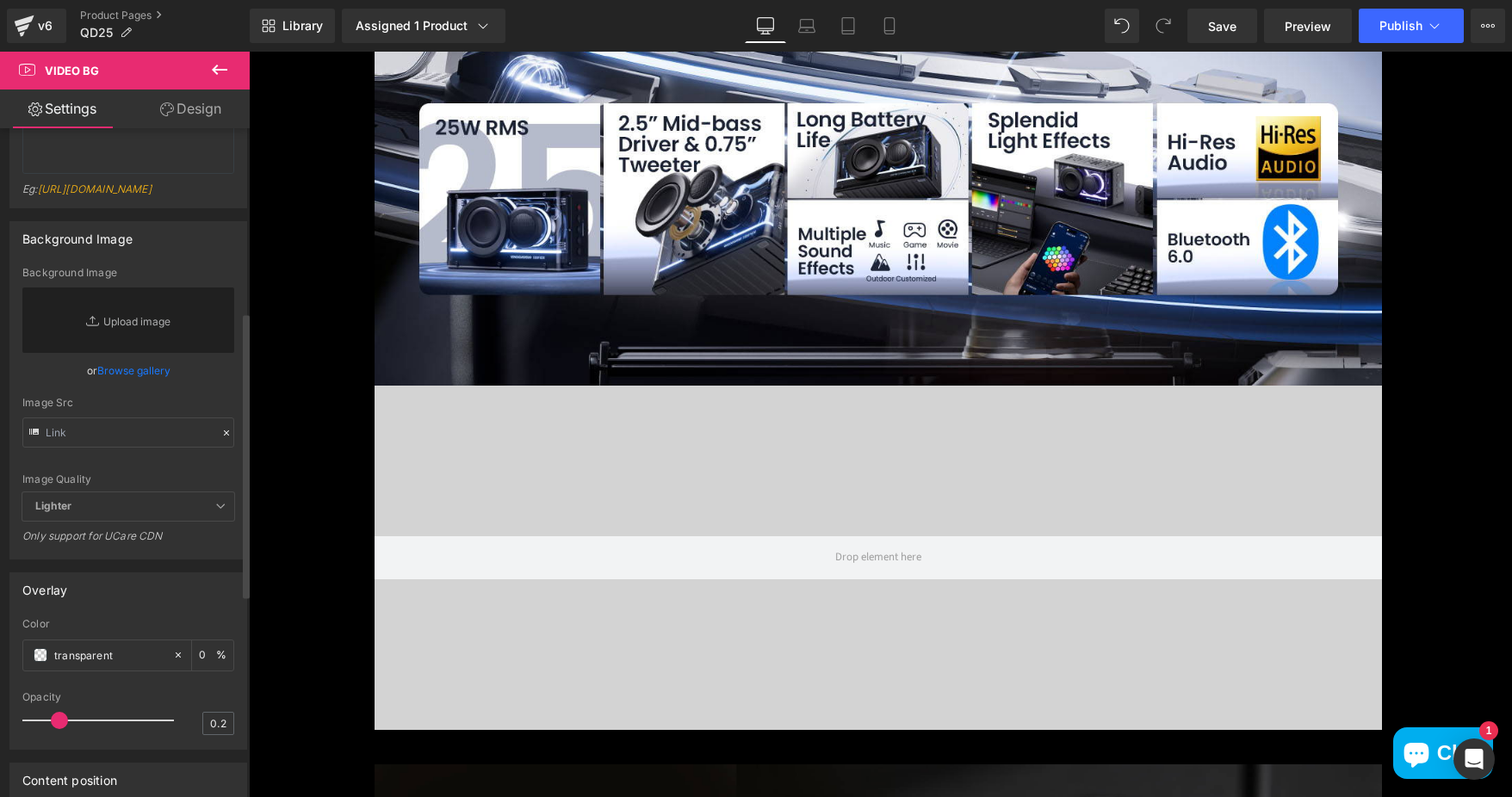
scroll to position [86, 0]
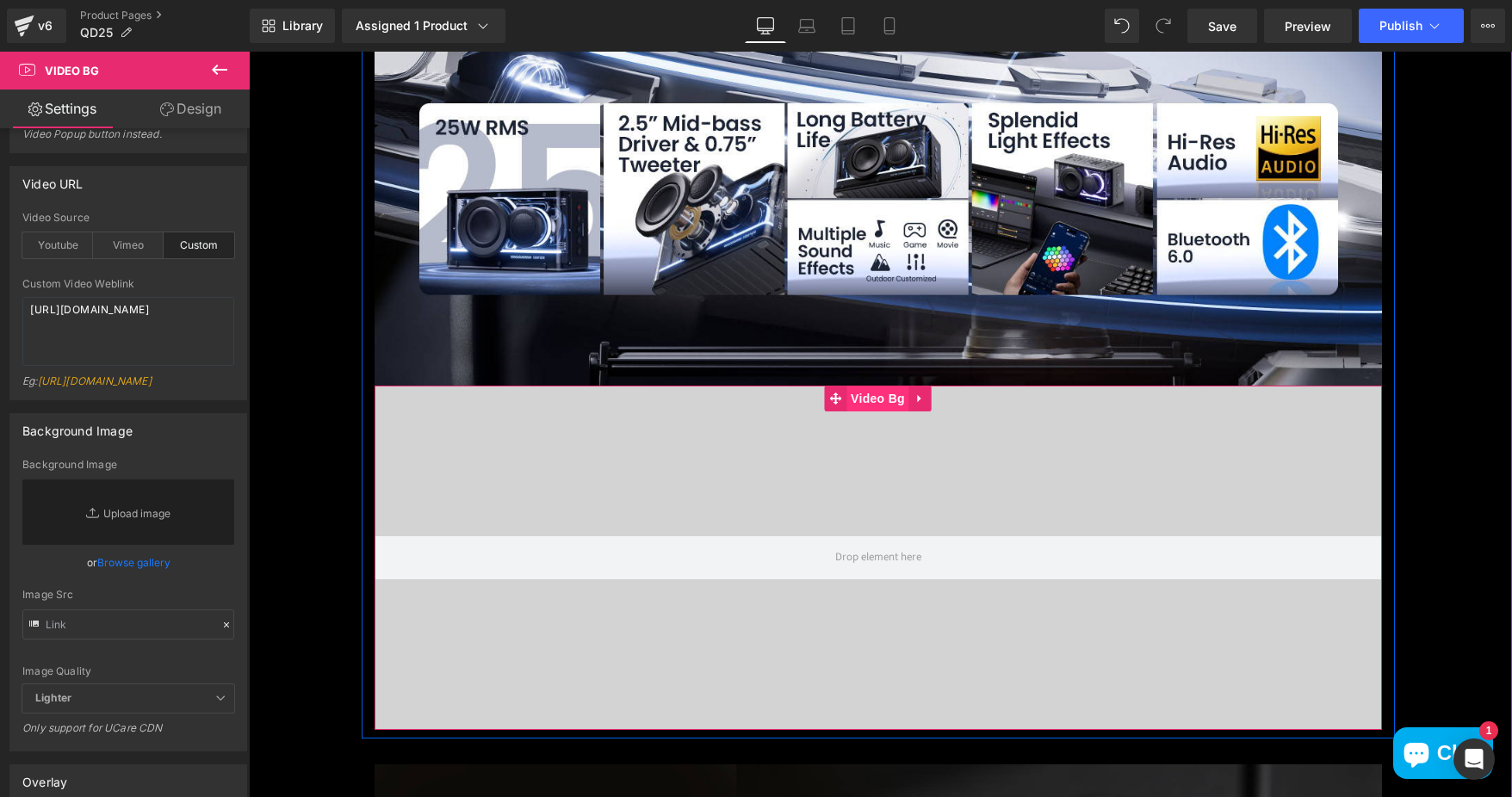
click at [864, 400] on span "Video Bg" at bounding box center [878, 398] width 63 height 26
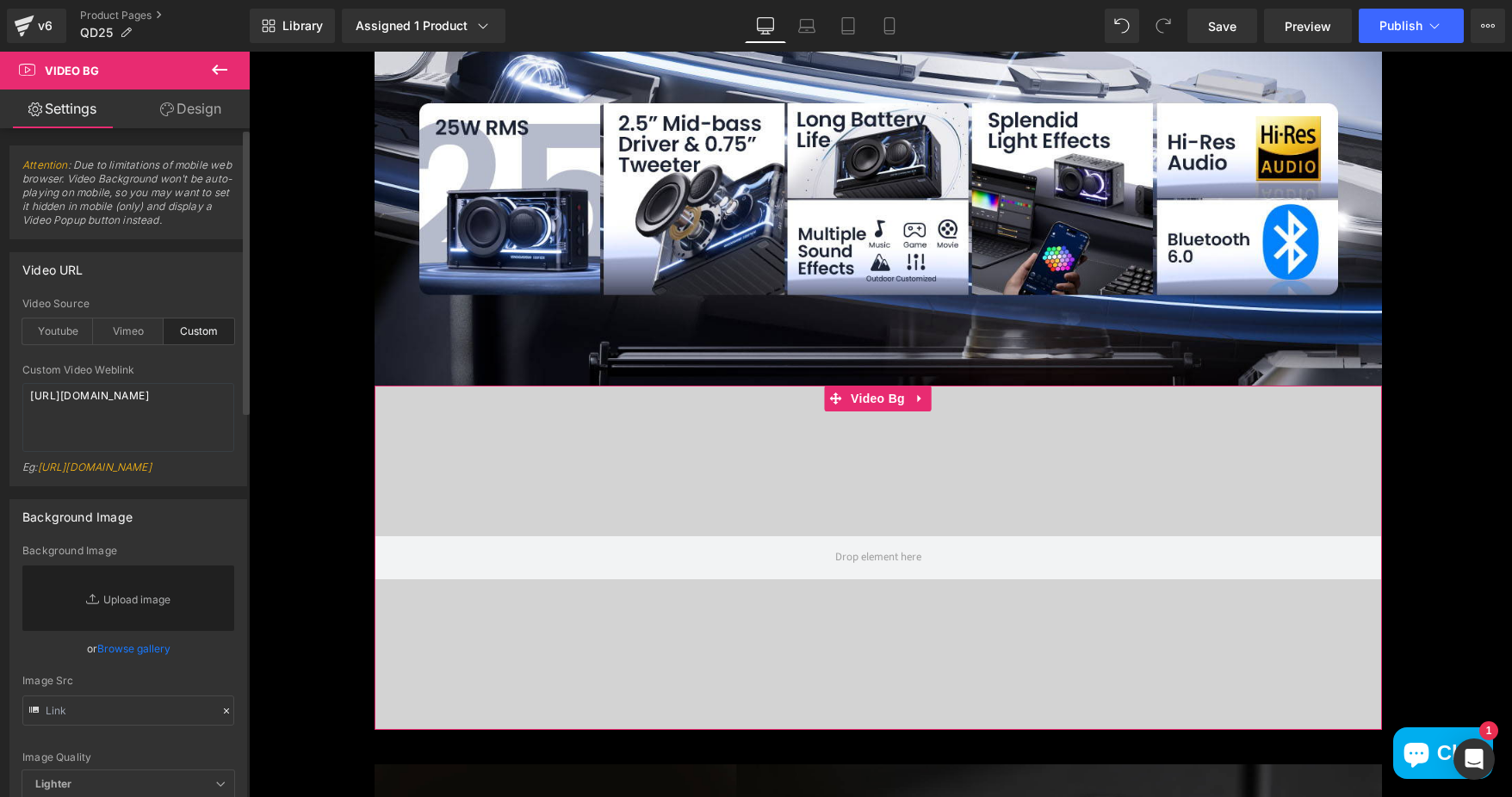
scroll to position [172, 0]
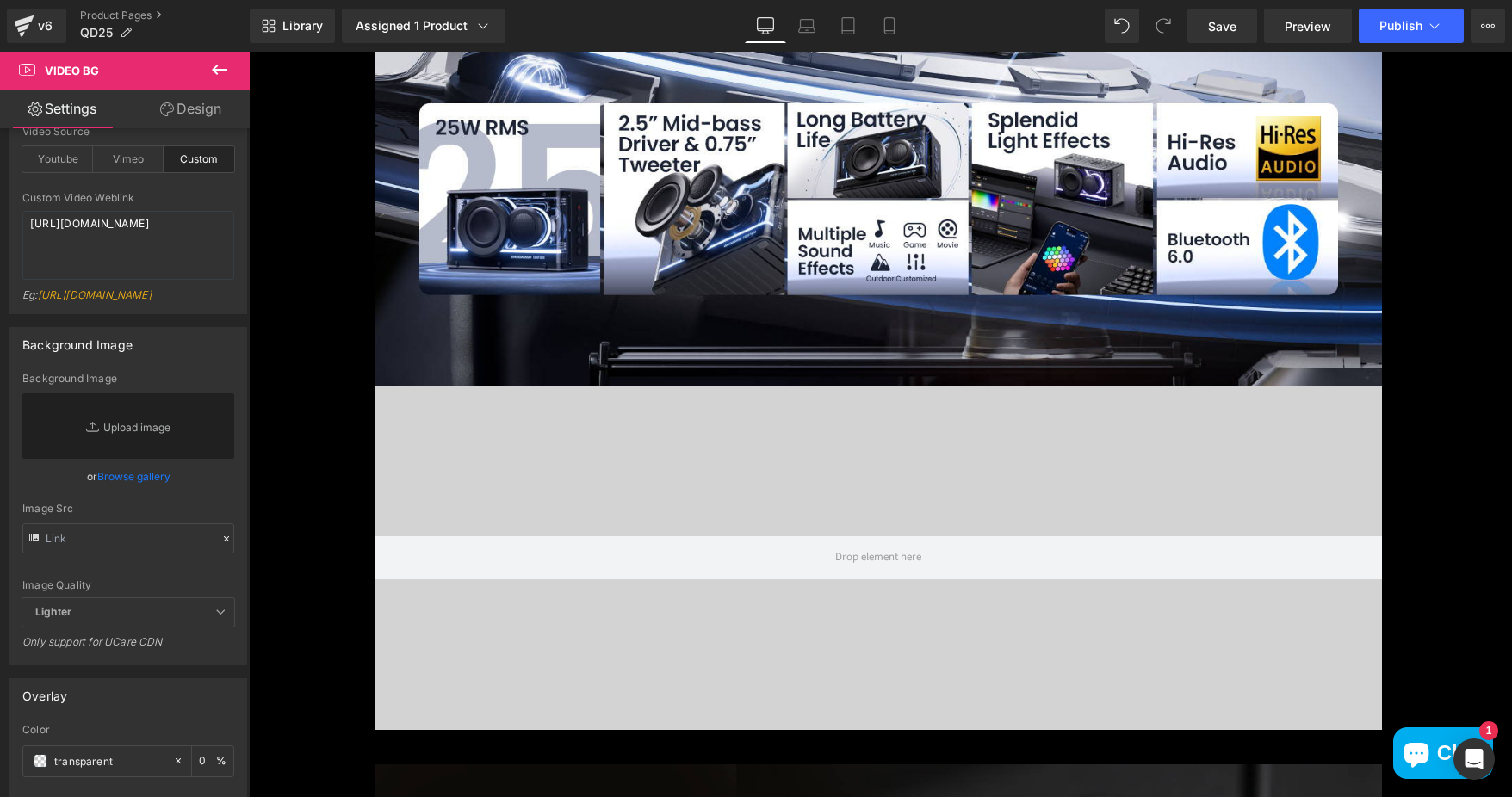
click at [213, 66] on icon at bounding box center [219, 69] width 20 height 20
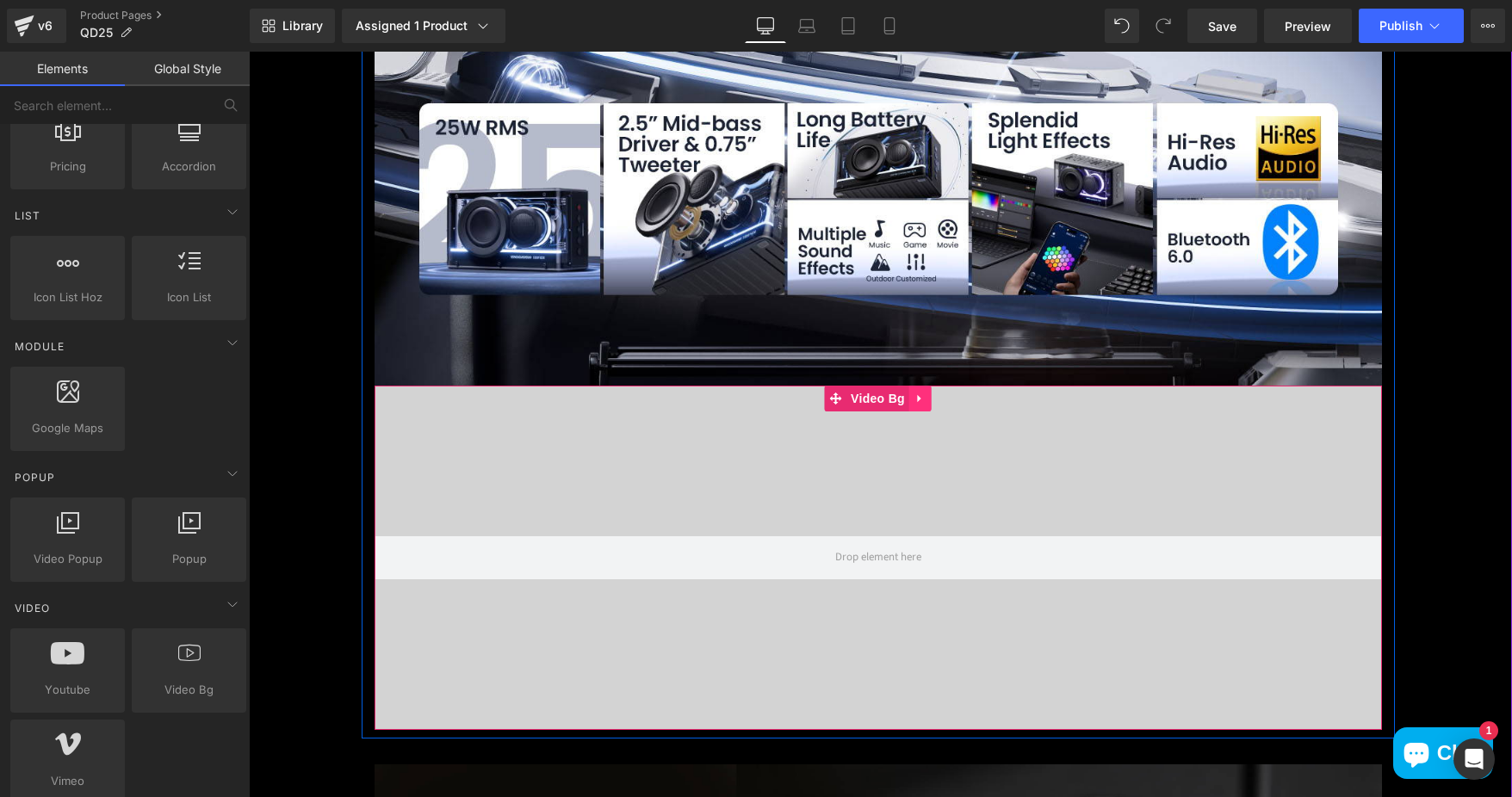
click at [915, 395] on icon at bounding box center [920, 399] width 12 height 13
click at [926, 396] on icon at bounding box center [931, 398] width 12 height 12
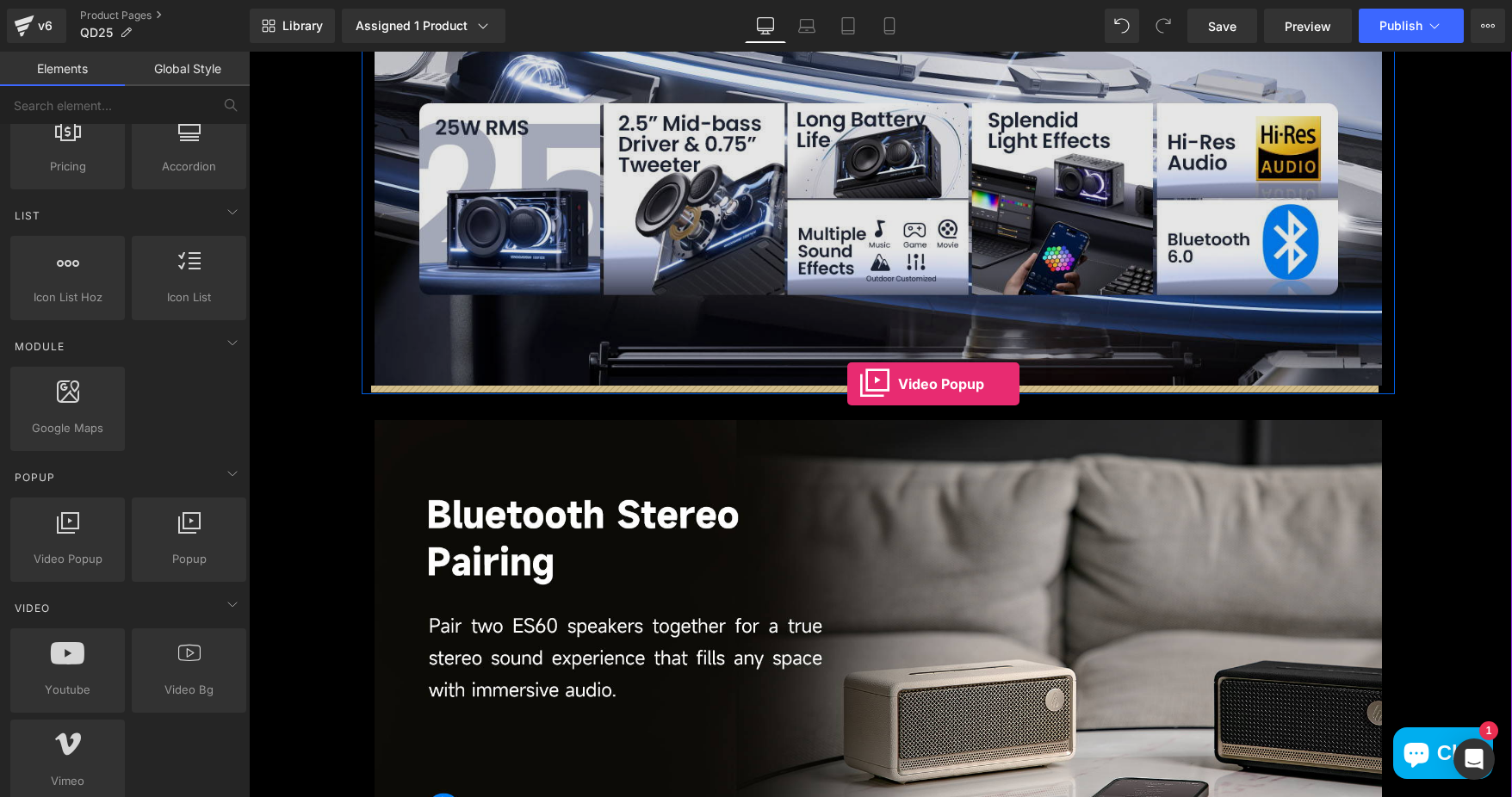
drag, startPoint x: 313, startPoint y: 586, endPoint x: 847, endPoint y: 384, distance: 570.9
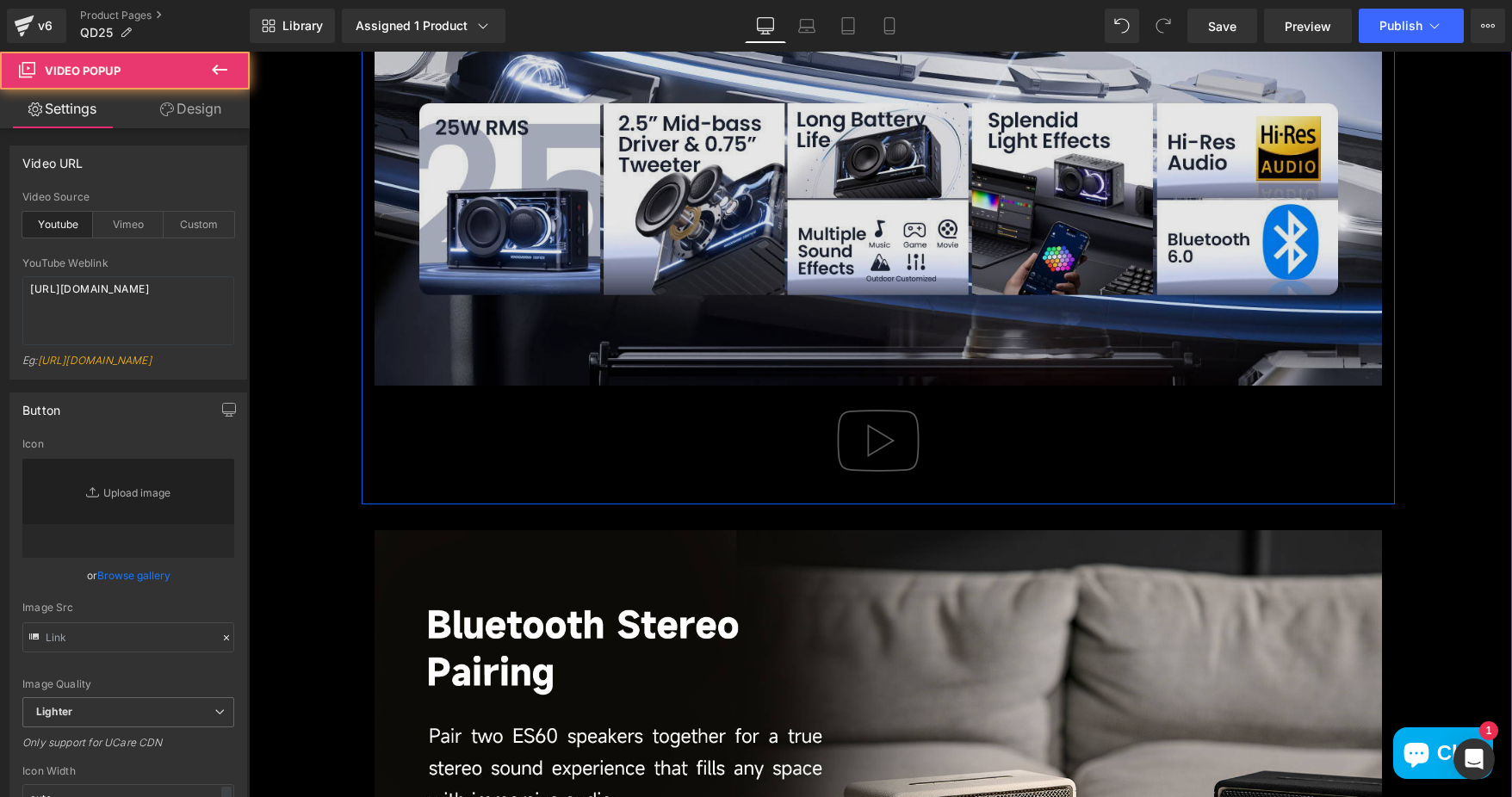
type input "//d1um8515vdn9kb.cloudfront.net/images/youtube-play-button.png"
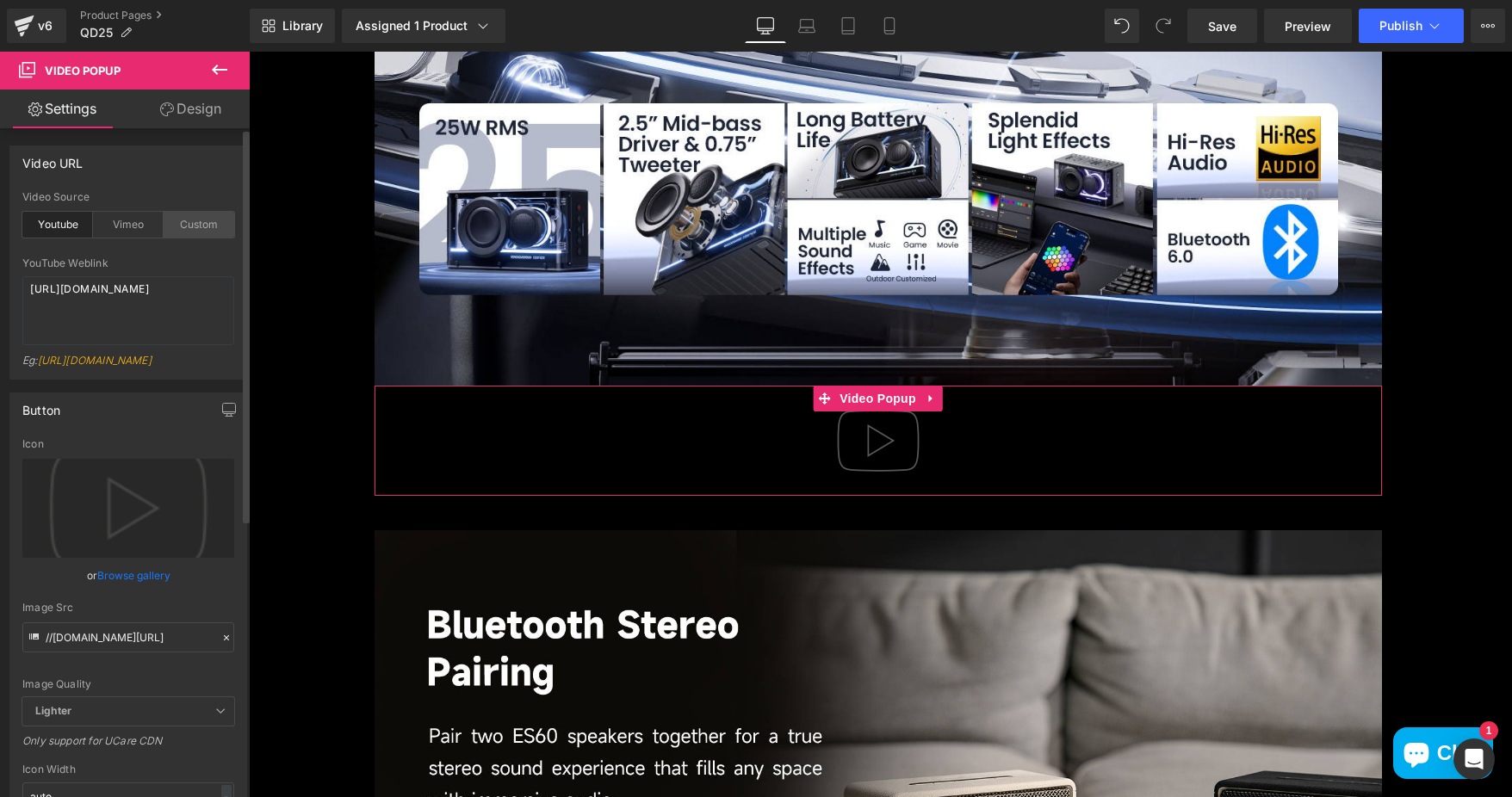
click at [195, 224] on div "Custom" at bounding box center [199, 225] width 70 height 26
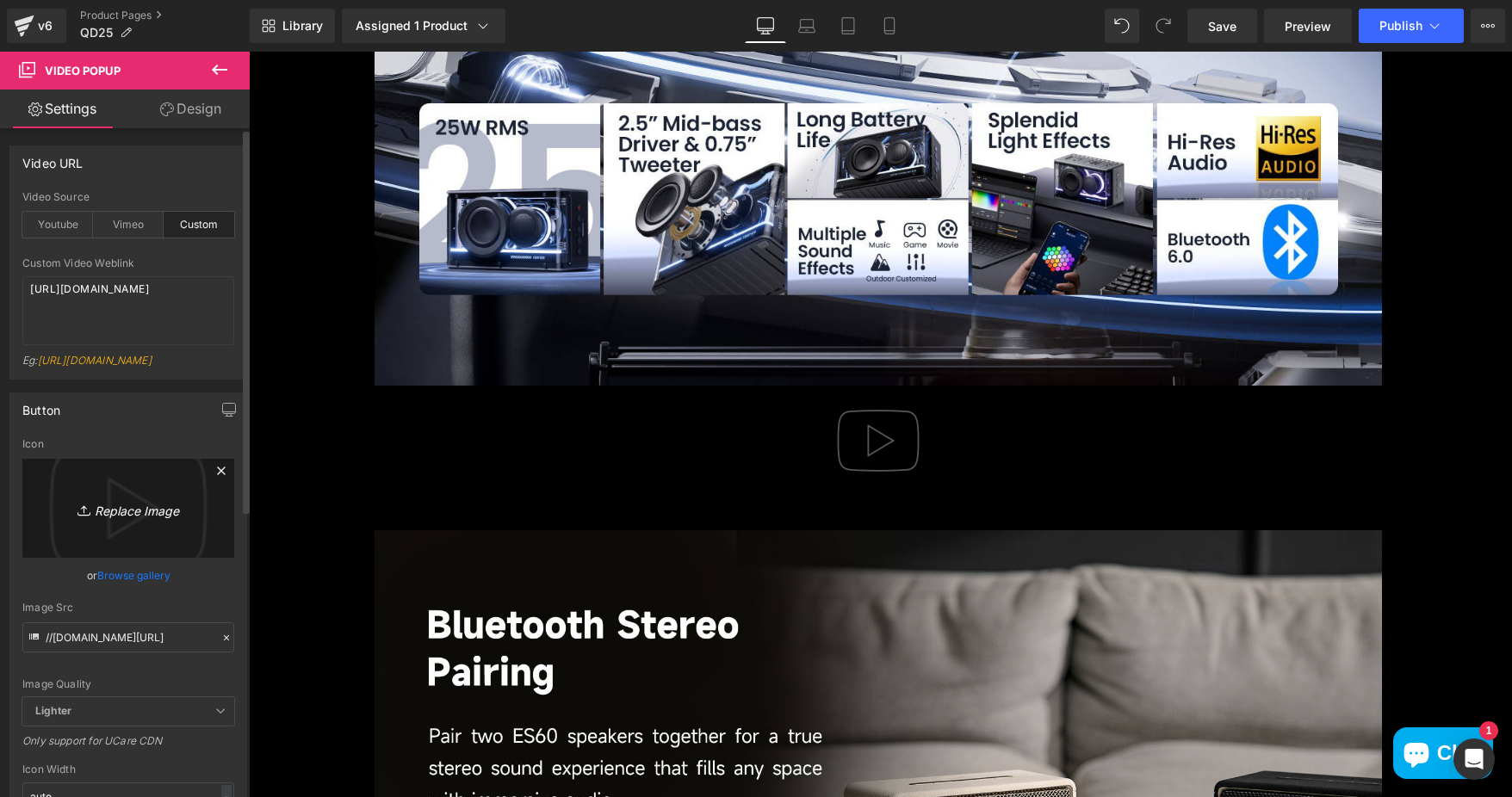
click at [127, 519] on icon "Replace Image" at bounding box center [128, 508] width 138 height 21
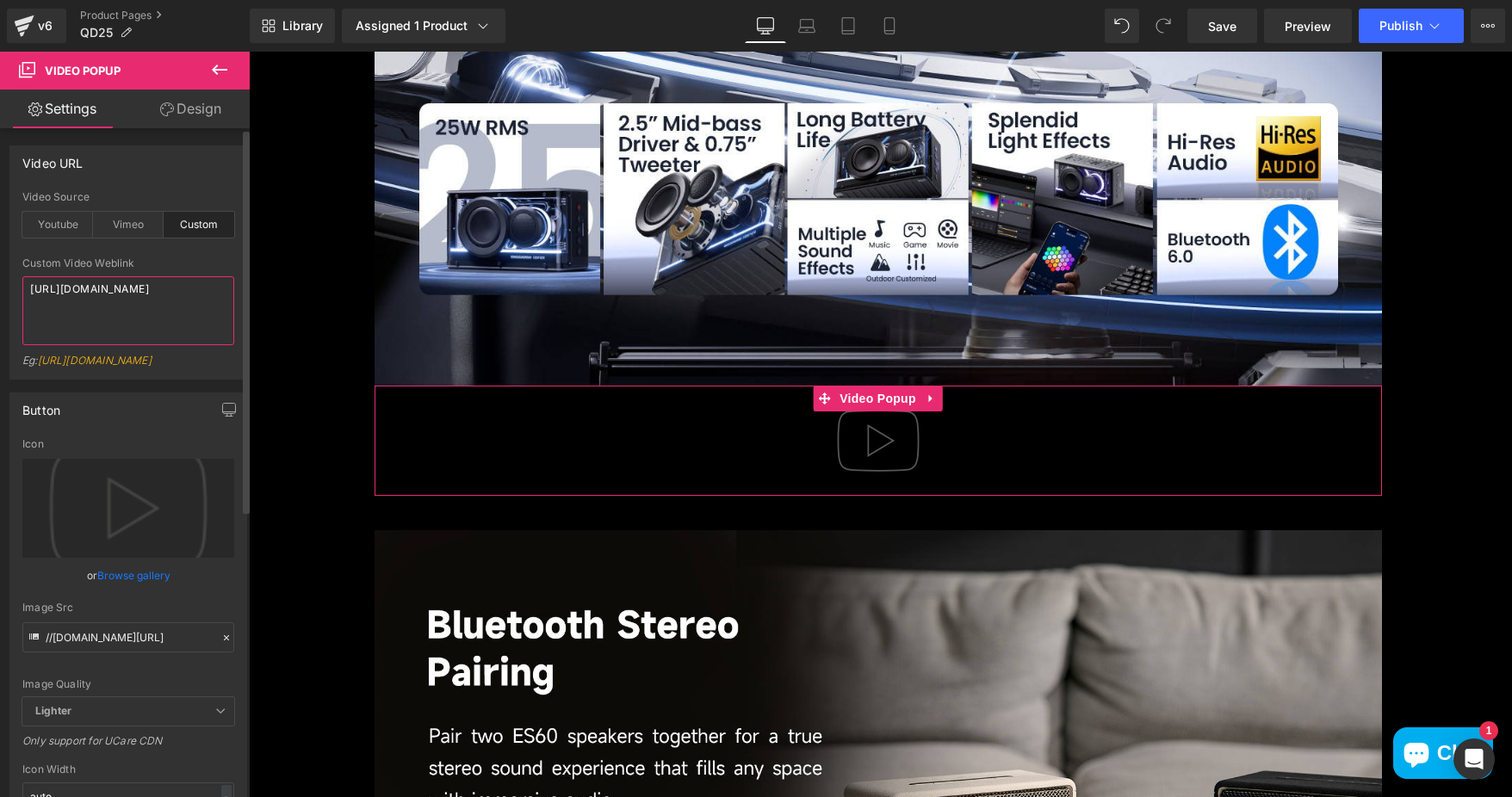
drag, startPoint x: 159, startPoint y: 313, endPoint x: 202, endPoint y: 314, distance: 43.0
click at [161, 313] on textarea "https://cdn.shopify.com/s/files/1/0263/4153/9917/files/Stamped_Reviews.mp4?v=15…" at bounding box center [128, 311] width 212 height 68
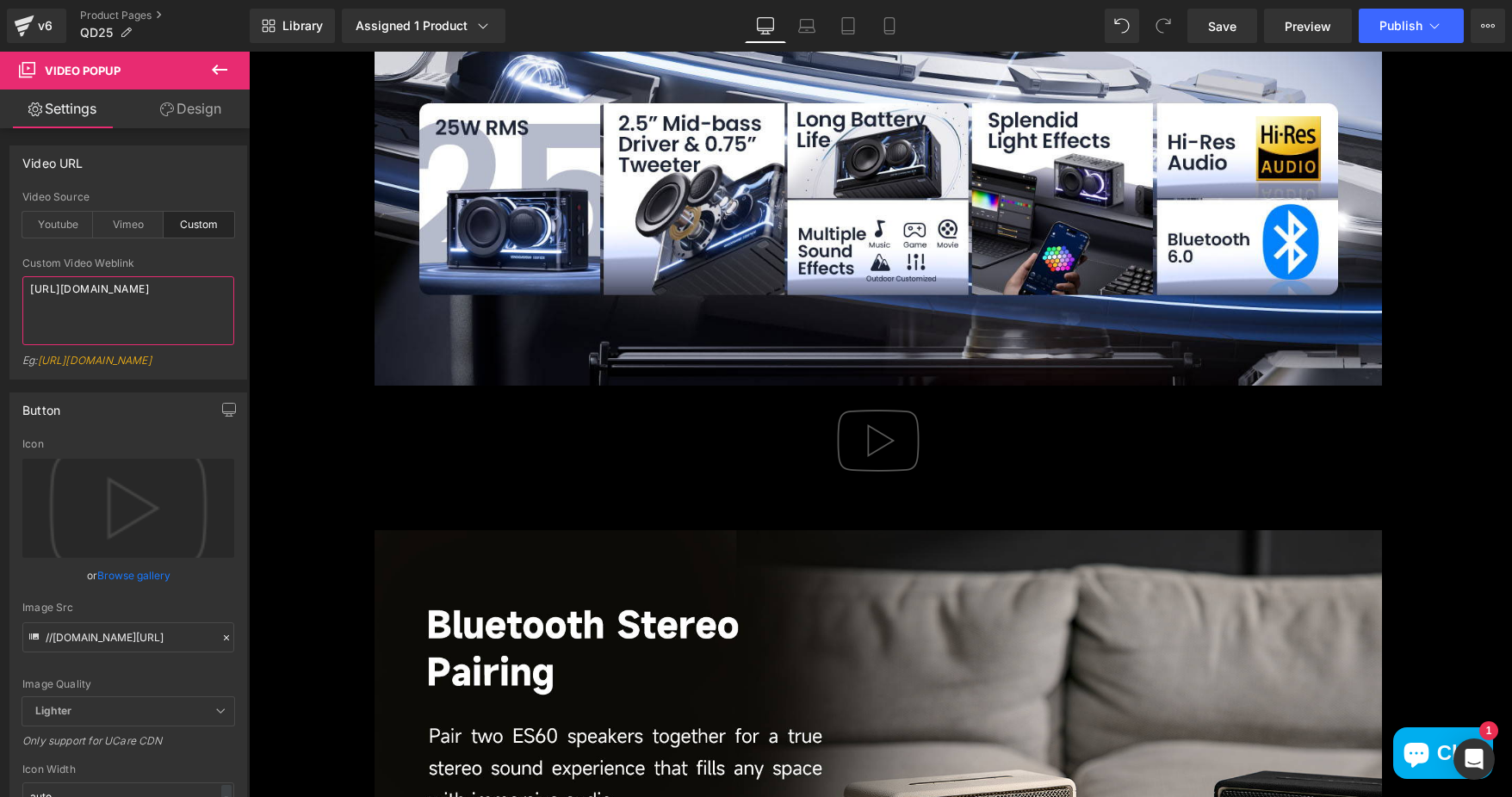
drag, startPoint x: 70, startPoint y: 289, endPoint x: -117, endPoint y: 260, distance: 189.2
click at [0, 260] on html "Video Popup You are previewing how the will restyle your page. You can not edit…" at bounding box center [756, 398] width 1512 height 797
paste textarea "www.amazon.com/live/video/04d3f82e2fe84481a4fe92c4b87a46fe?ref_=dp_vse_ibvc0"
type textarea "https://www.amazon.com/live/video/04d3f82e2fe84481a4fe92c4b87a46fe?ref_=dp_vse_…"
click at [210, 73] on icon at bounding box center [219, 69] width 20 height 20
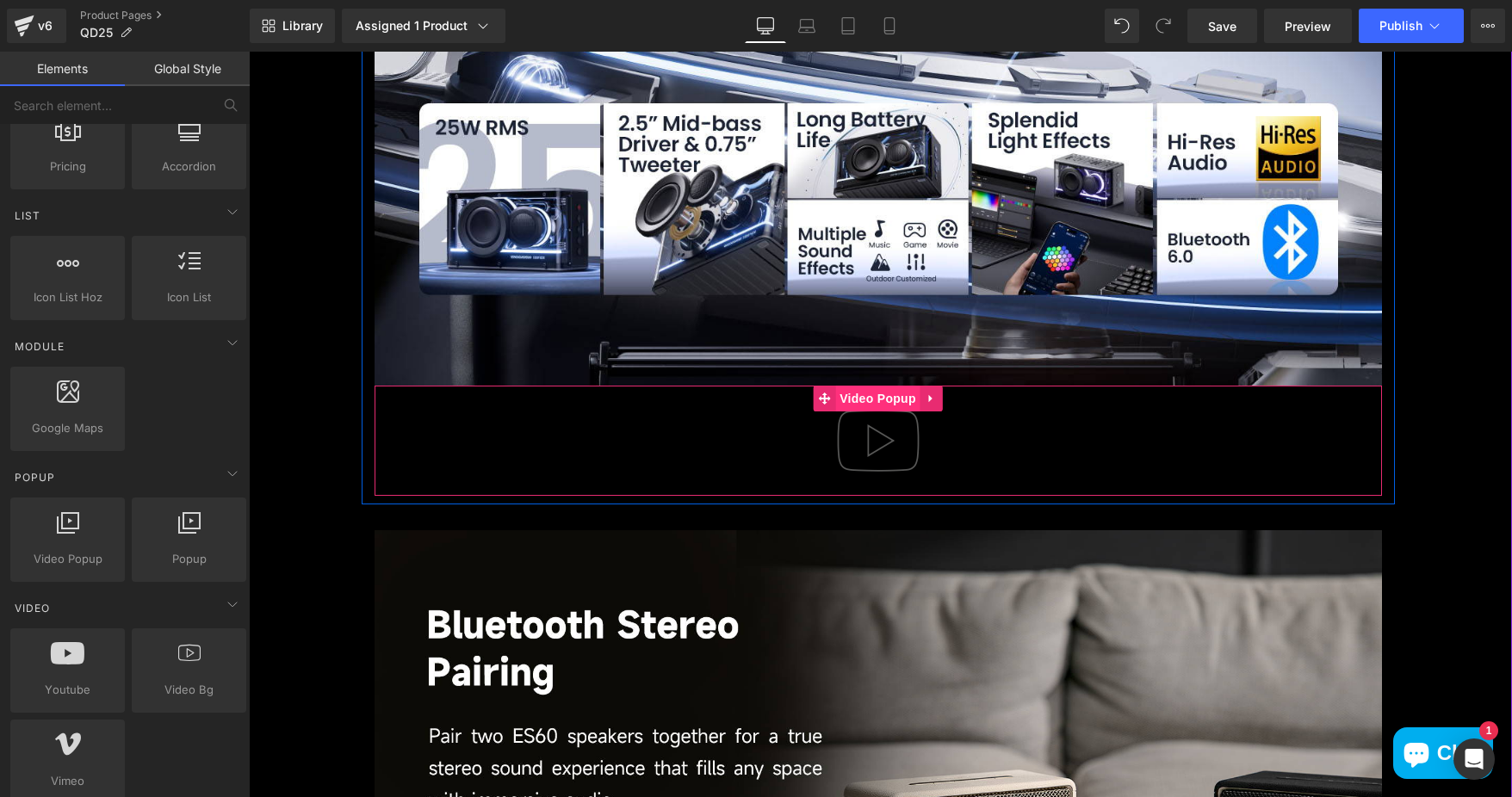
click at [860, 399] on span "Video Popup" at bounding box center [878, 398] width 85 height 26
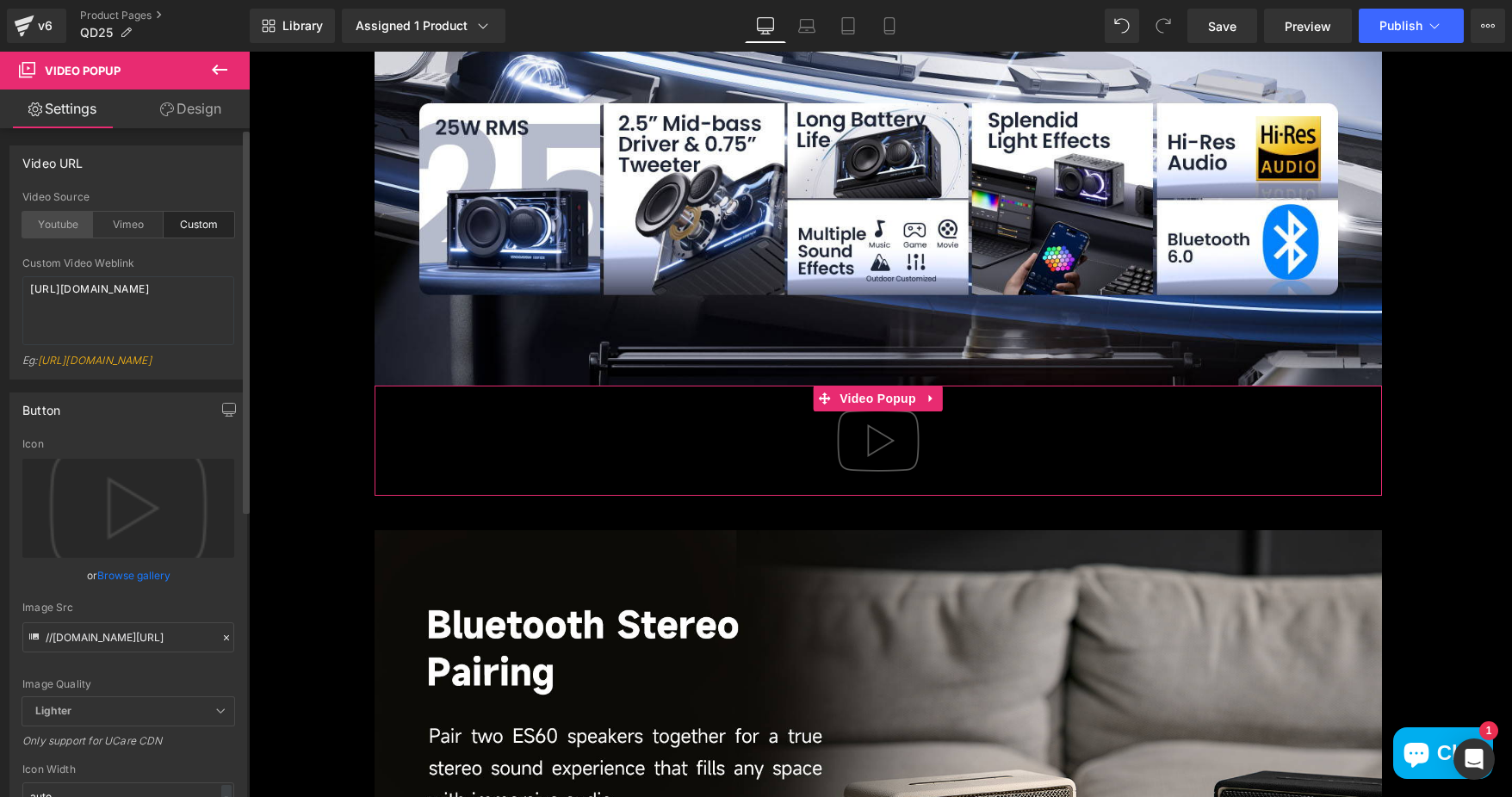
click at [36, 223] on div "Youtube" at bounding box center [57, 225] width 70 height 26
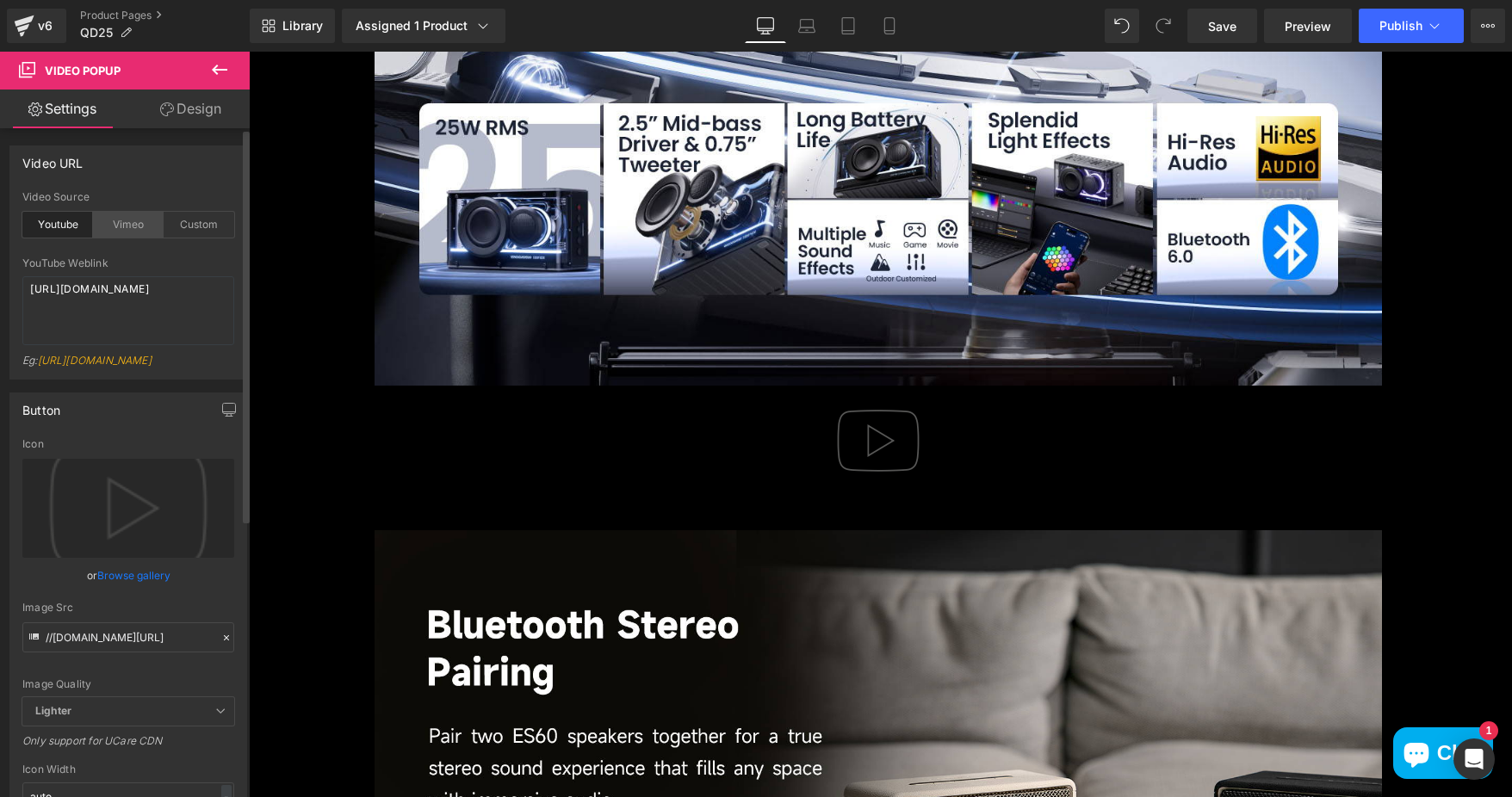
click at [129, 225] on div "Vimeo" at bounding box center [129, 225] width 70 height 26
click at [191, 220] on div "Custom" at bounding box center [199, 225] width 70 height 26
click at [178, 331] on textarea "https://www.amazon.com/live/video/04d3f82e2fe84481a4fe92c4b87a46fe?ref_=dp_vse_…" at bounding box center [128, 311] width 212 height 68
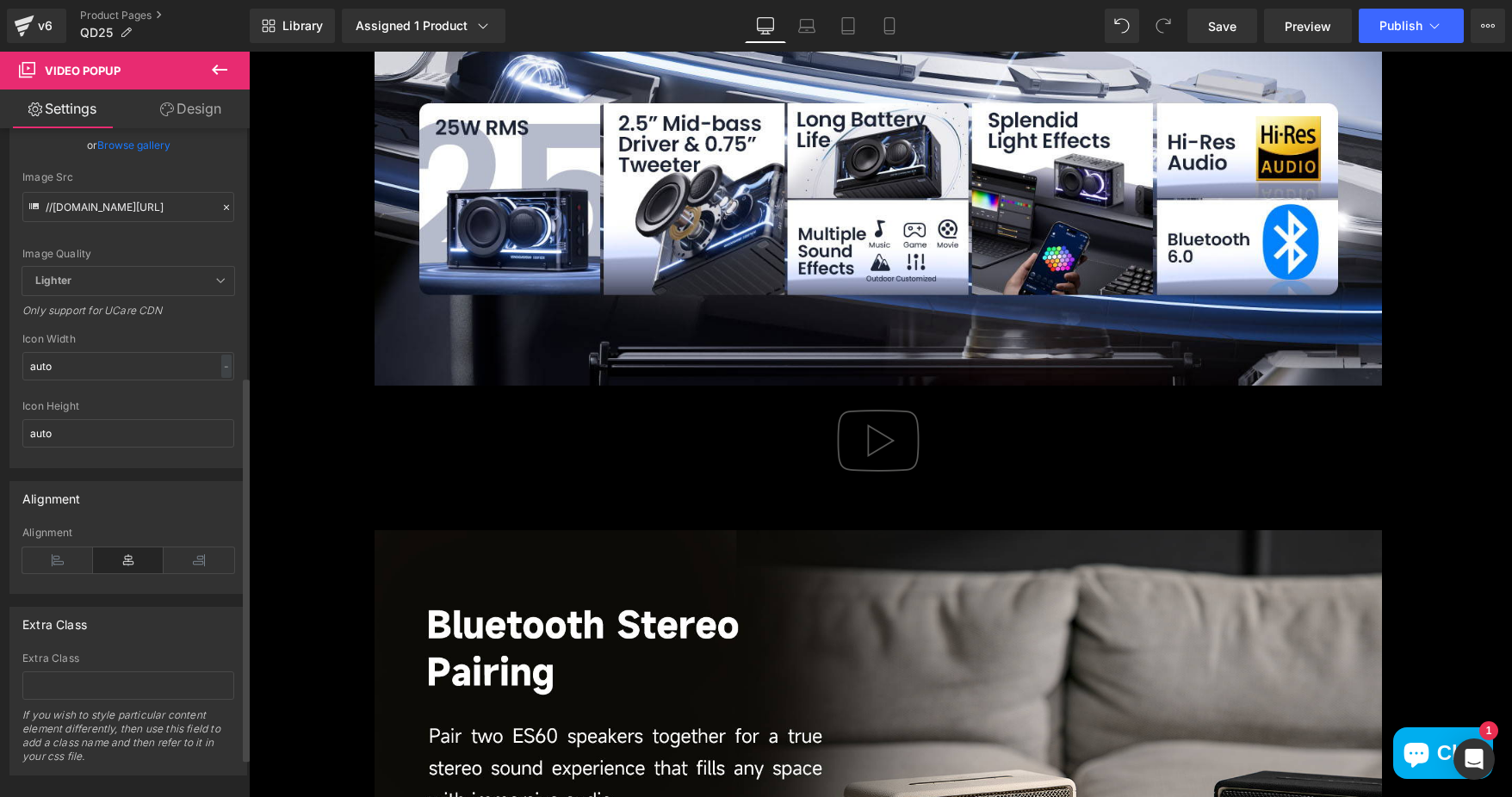
scroll to position [498, 0]
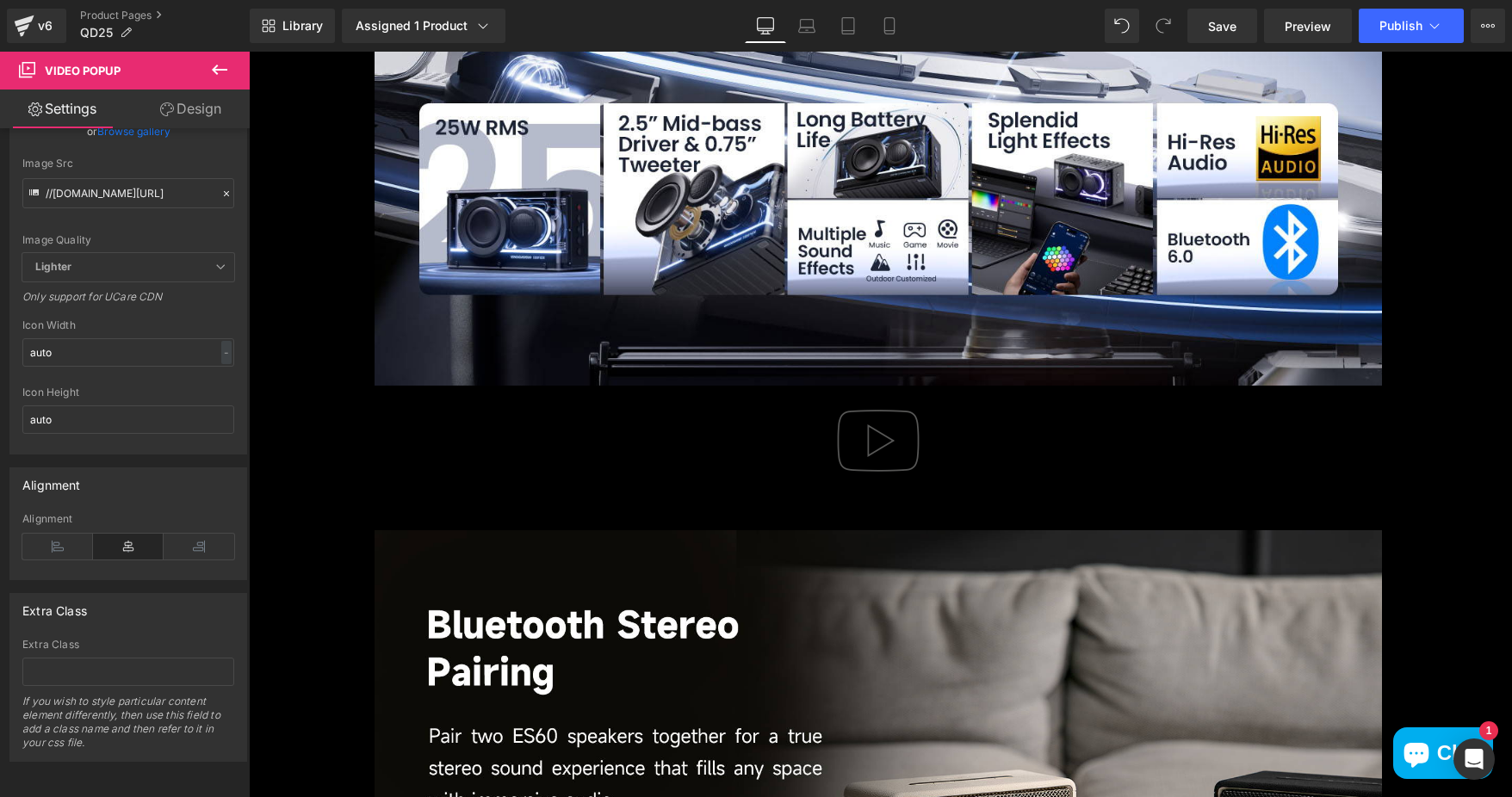
click at [224, 66] on icon at bounding box center [219, 69] width 20 height 20
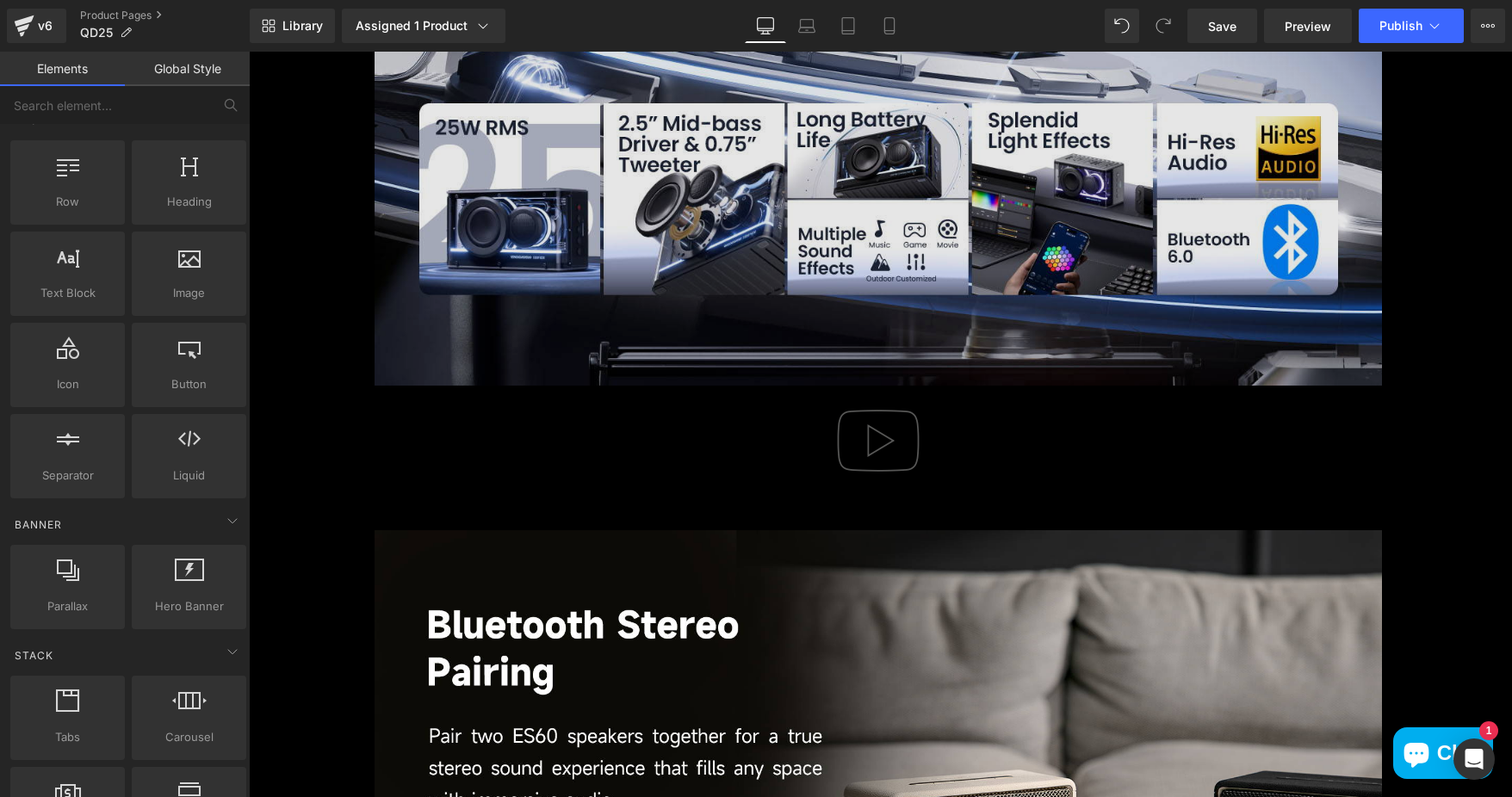
scroll to position [0, 0]
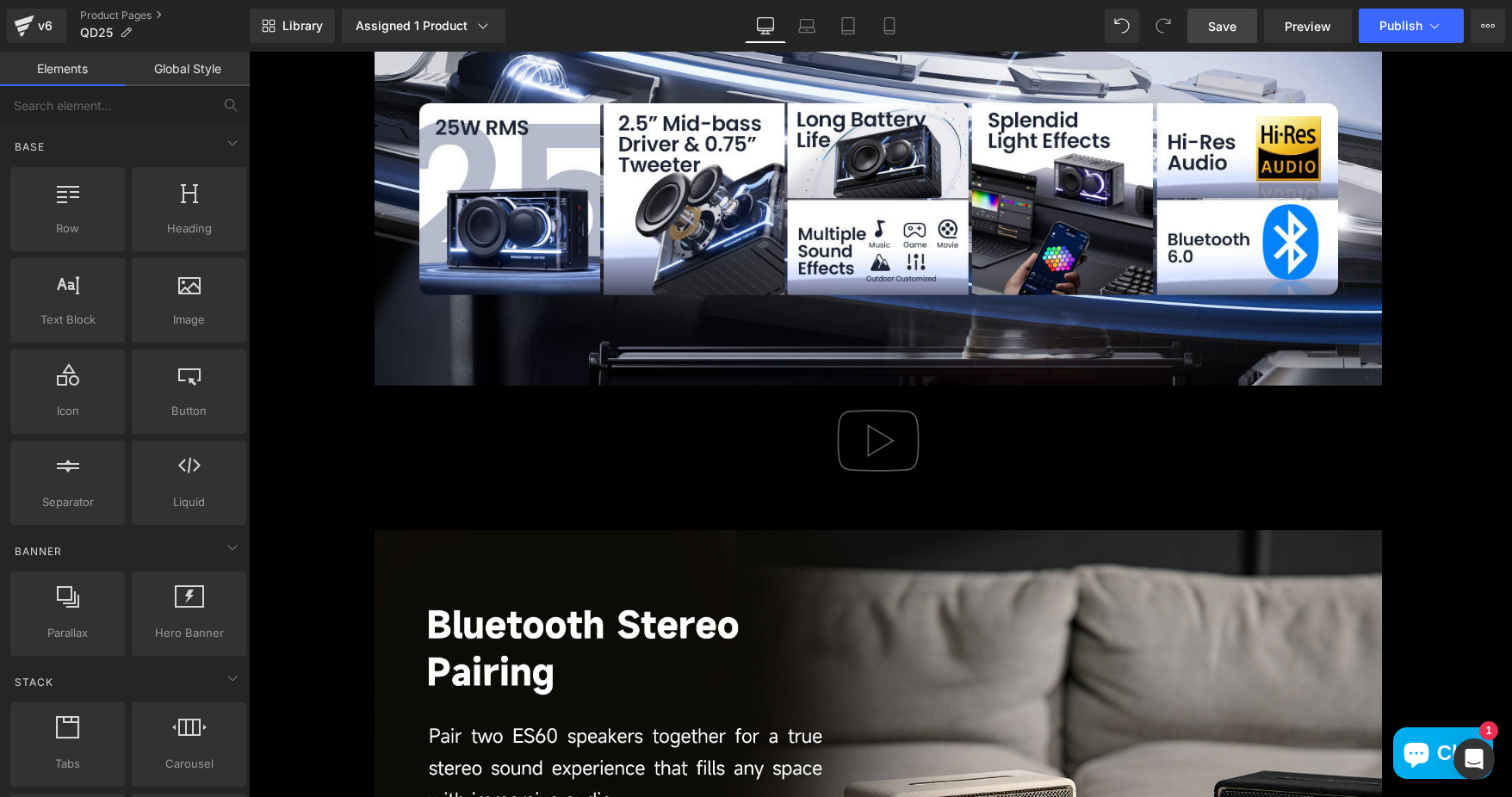
click at [1242, 19] on link "Save" at bounding box center [1222, 25] width 69 height 34
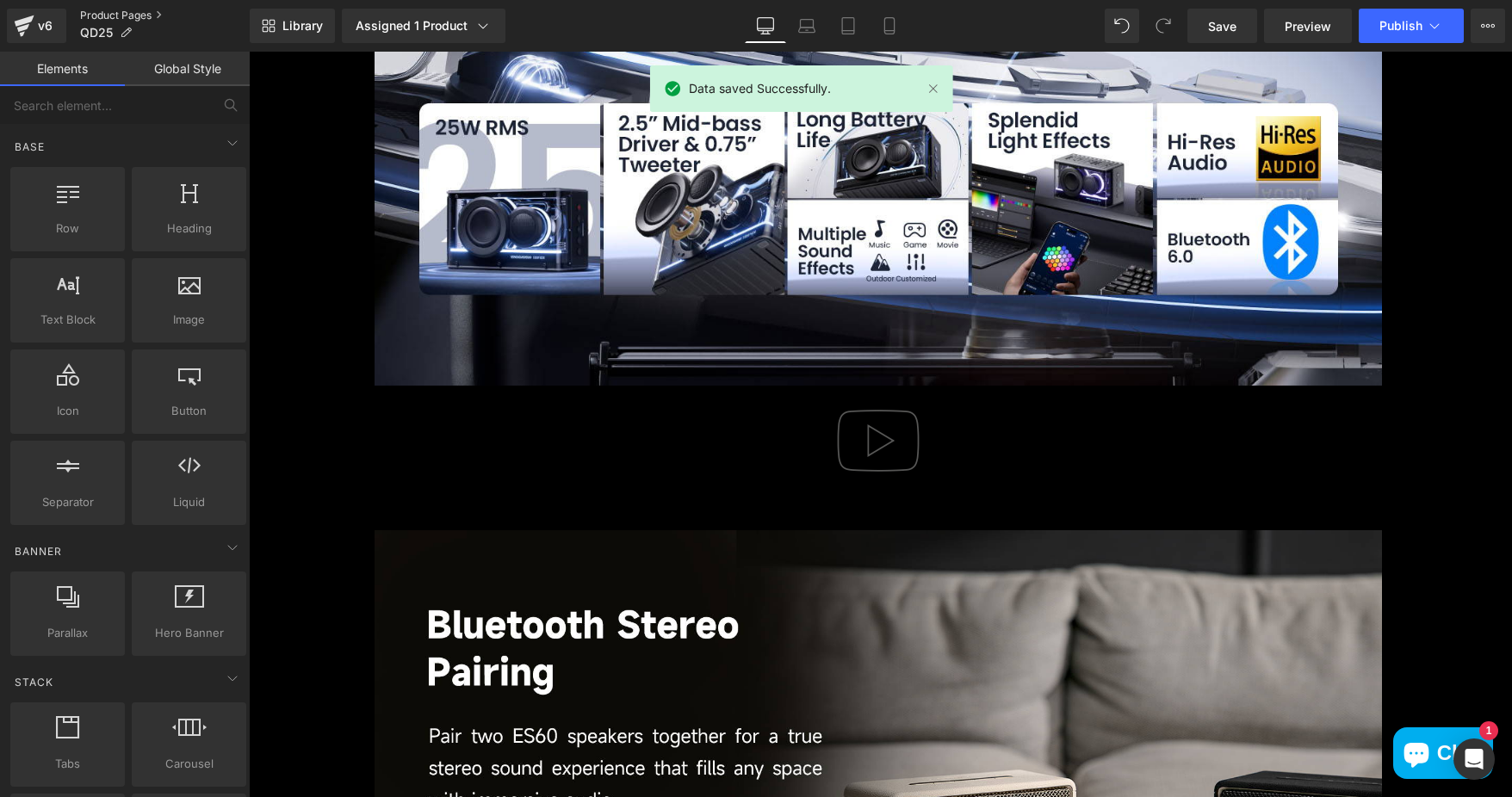
click at [106, 9] on link "Product Pages" at bounding box center [165, 15] width 169 height 14
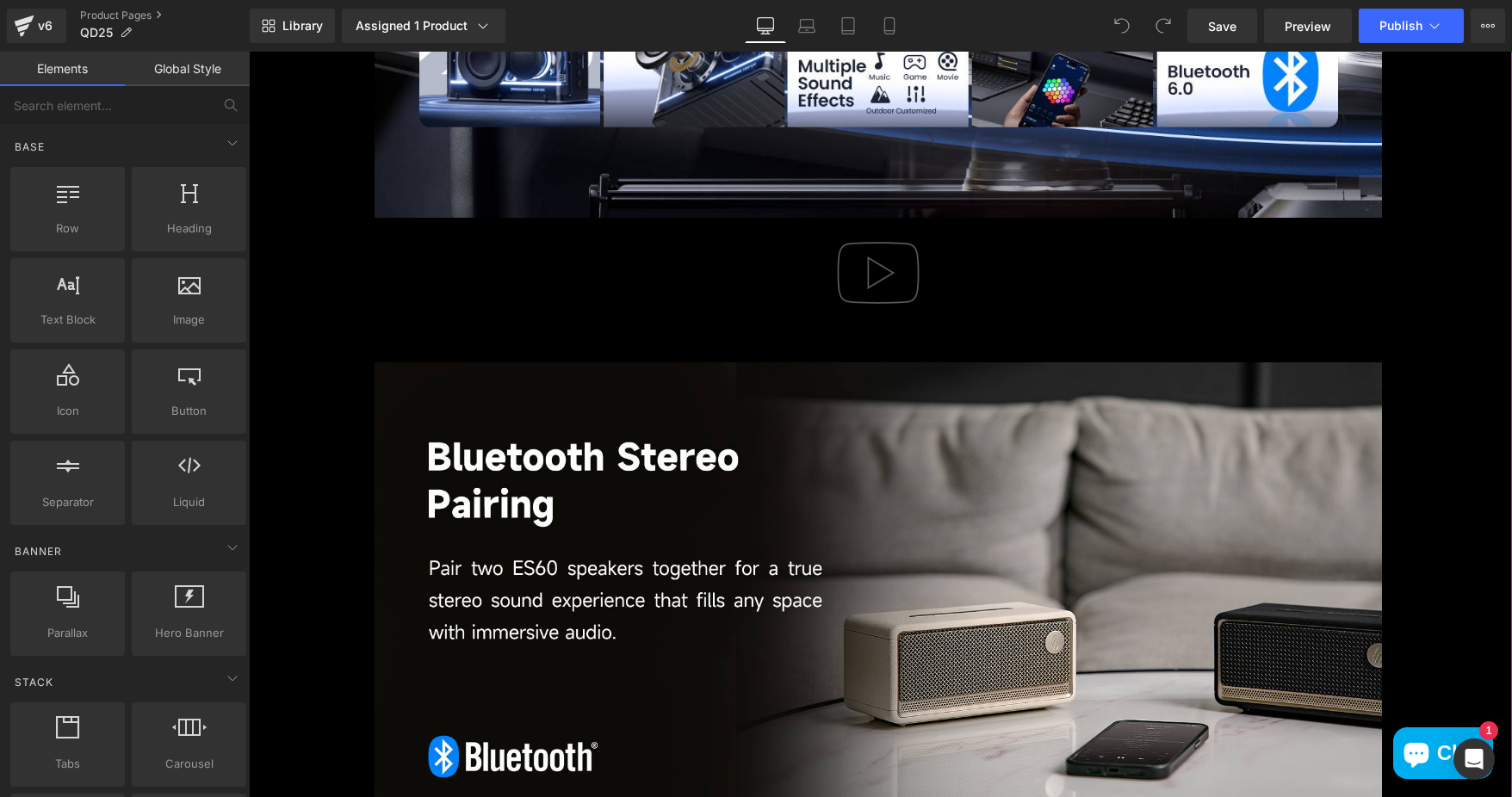
scroll to position [2410, 0]
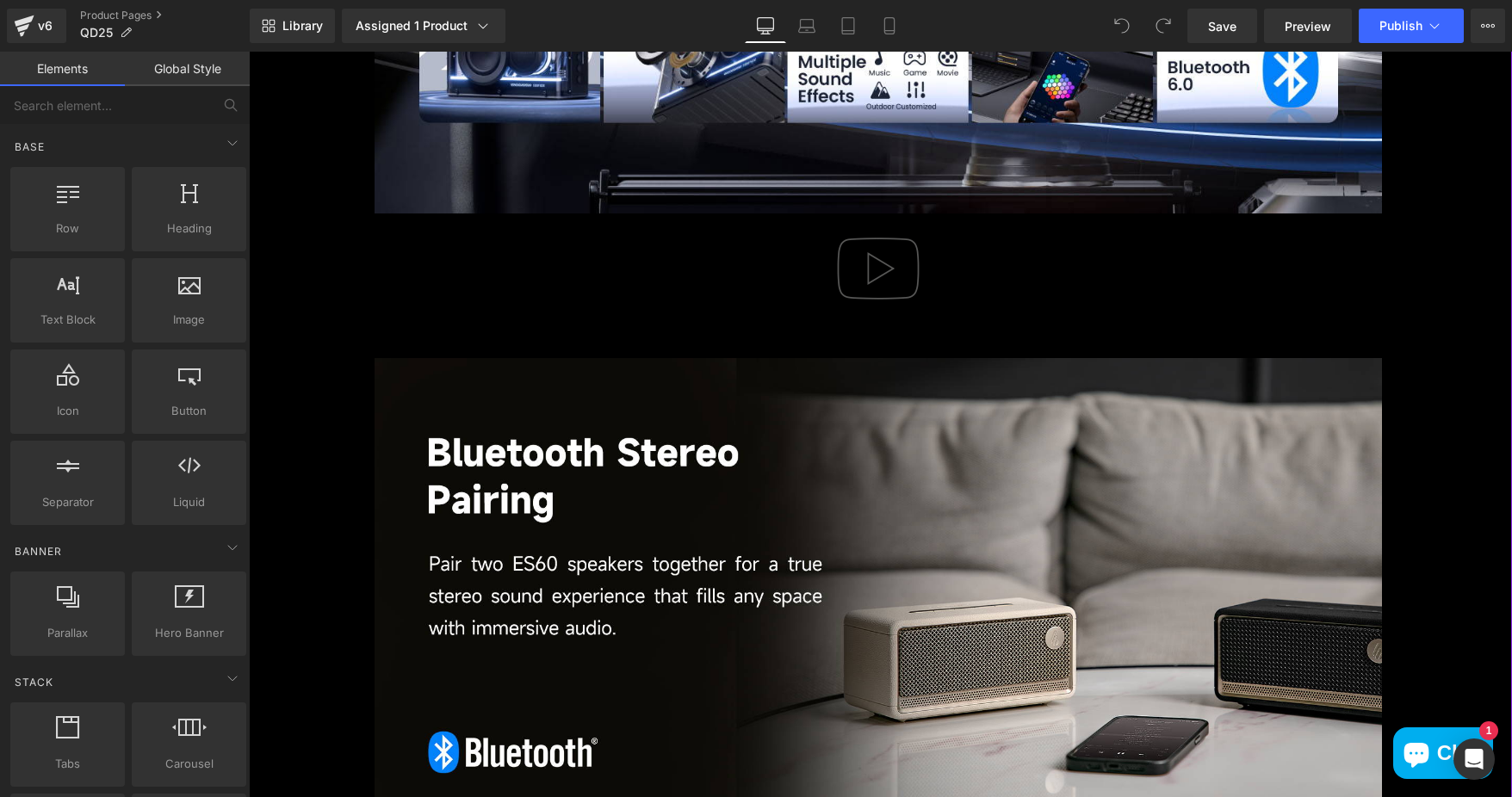
click at [881, 268] on img at bounding box center [878, 268] width 110 height 110
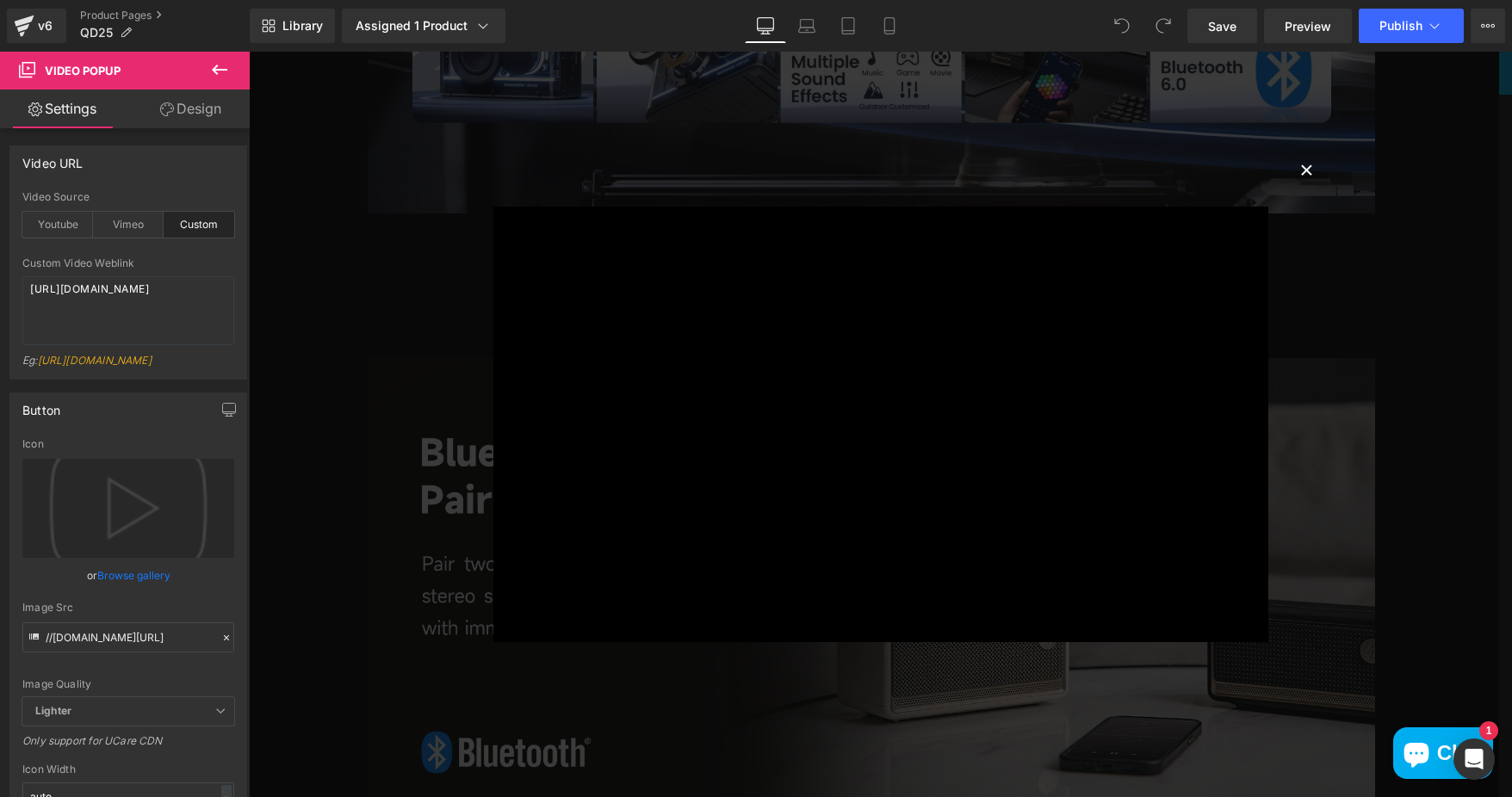
click at [1298, 166] on button "×" at bounding box center [1307, 168] width 34 height 34
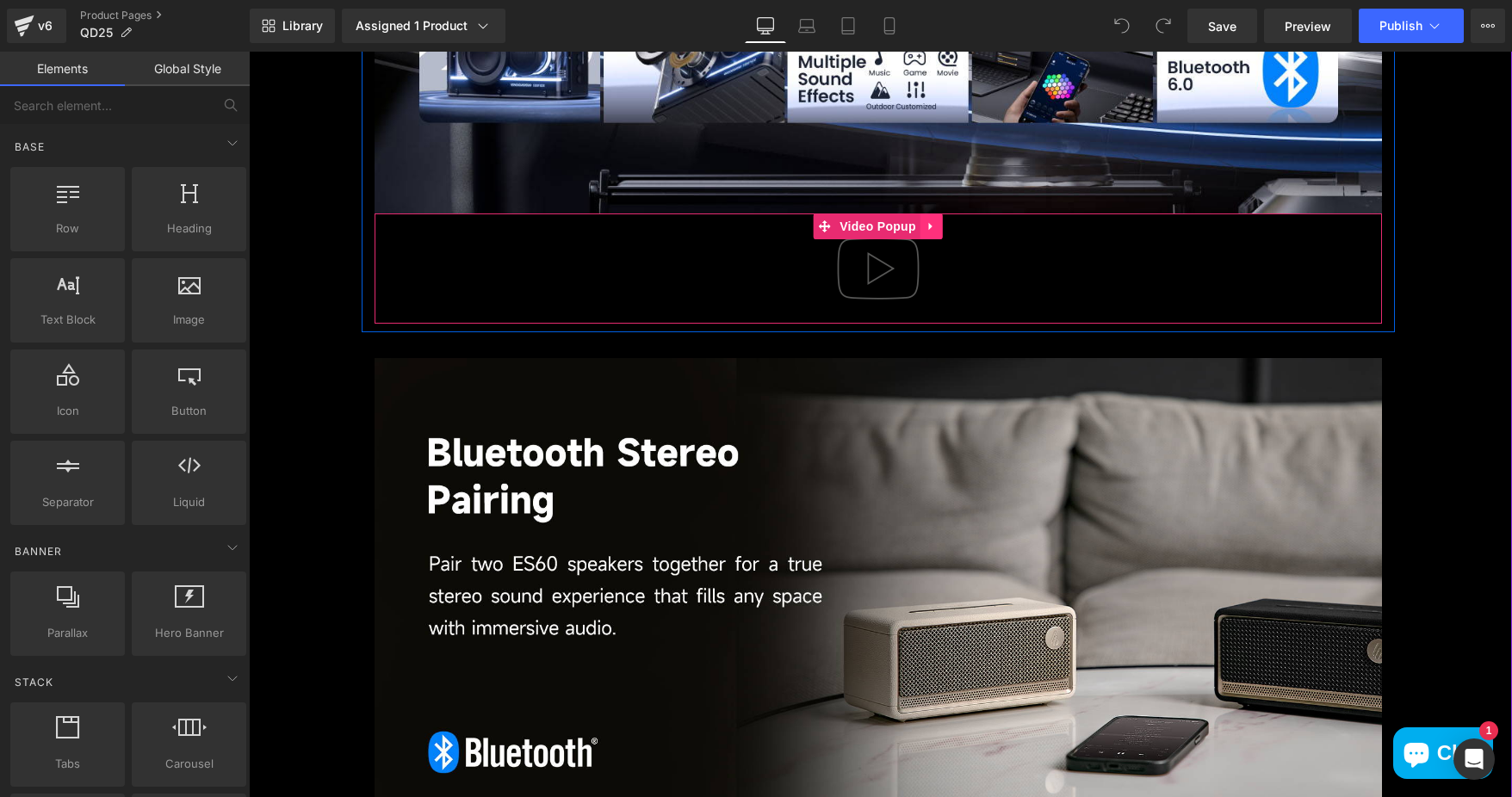
click at [926, 224] on icon at bounding box center [931, 227] width 12 height 13
click at [937, 224] on icon at bounding box center [942, 226] width 12 height 12
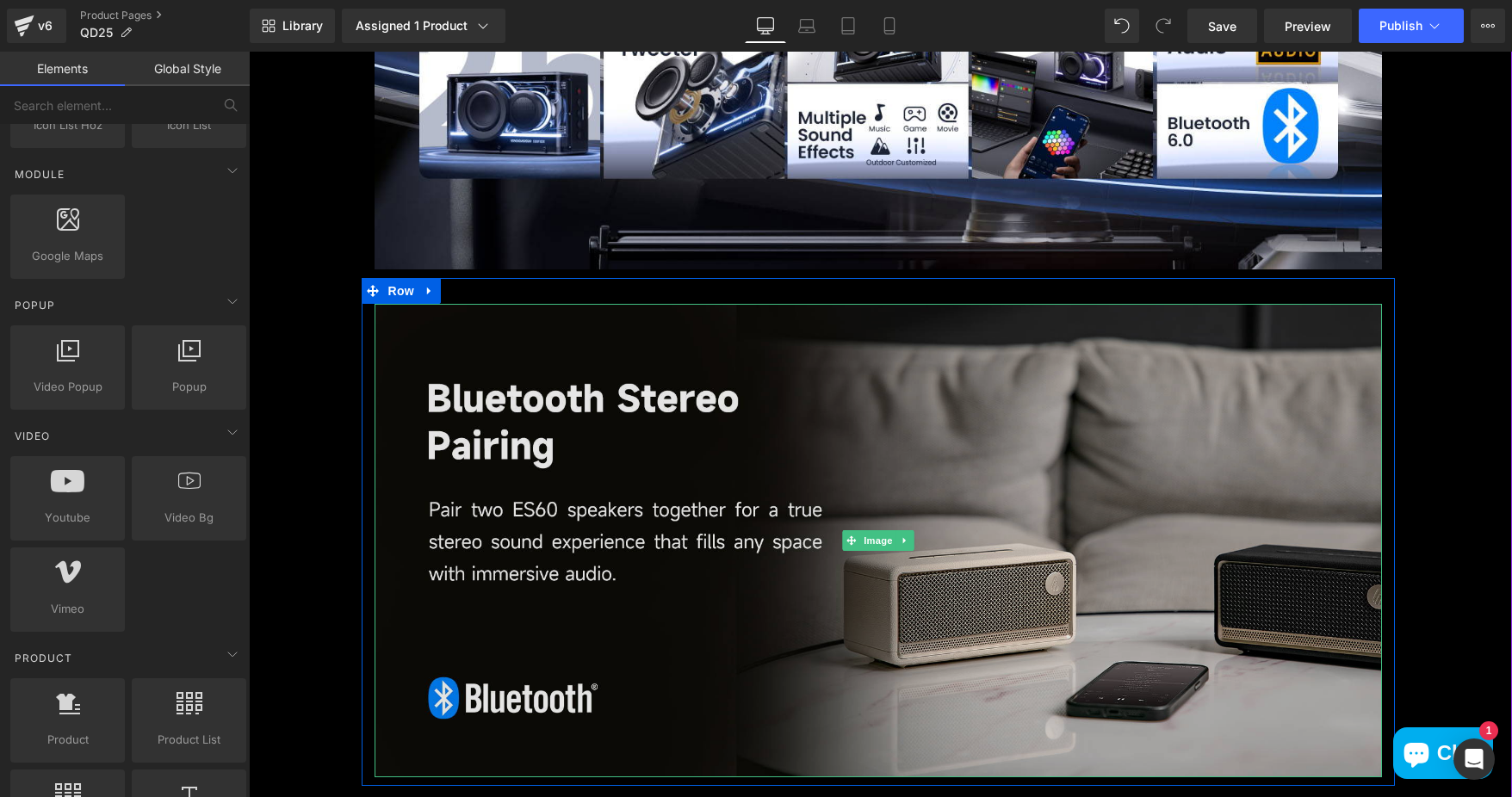
scroll to position [2324, 0]
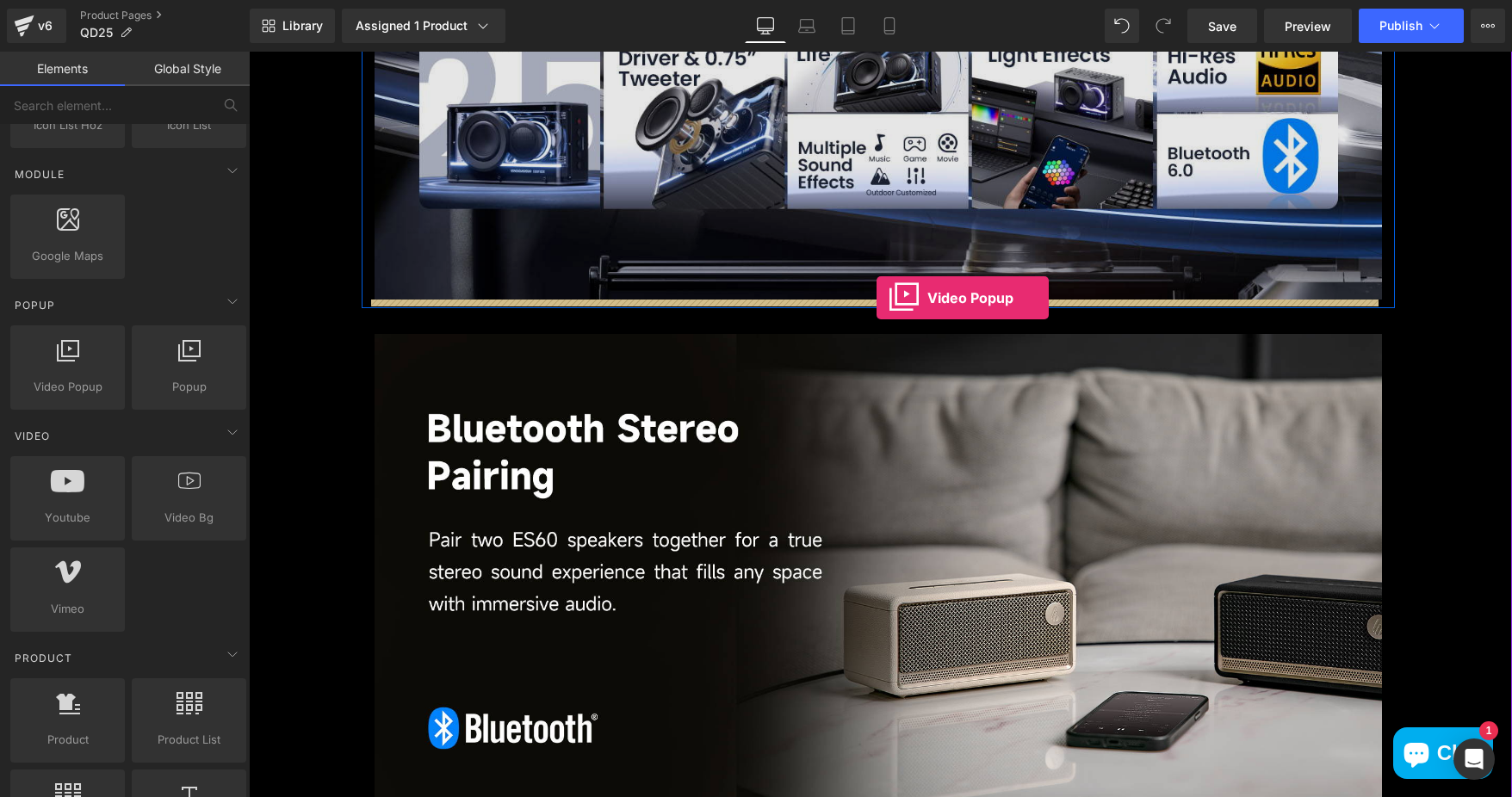
drag, startPoint x: 319, startPoint y: 408, endPoint x: 877, endPoint y: 298, distance: 568.7
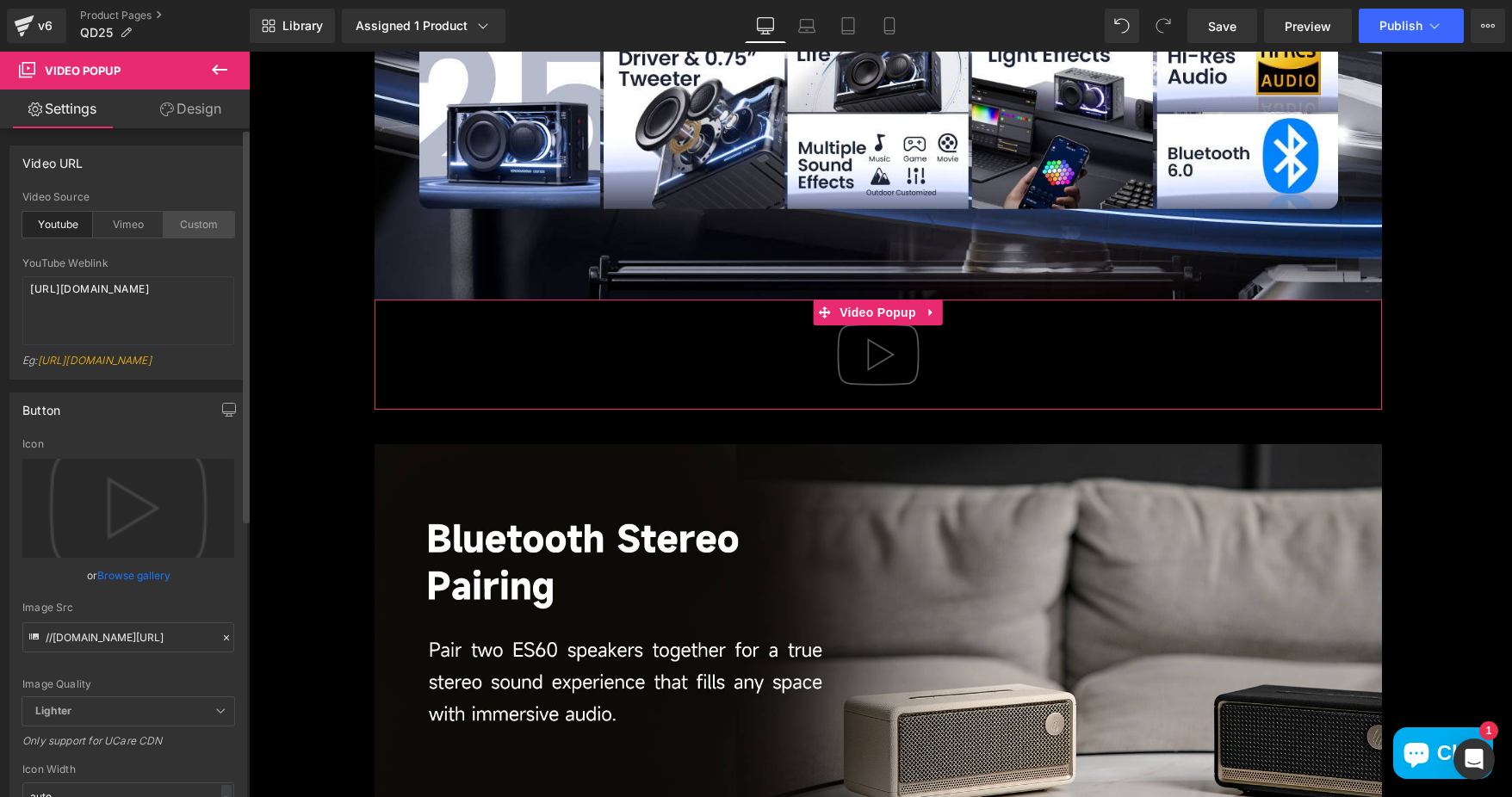
click at [187, 228] on div "Custom" at bounding box center [199, 225] width 70 height 26
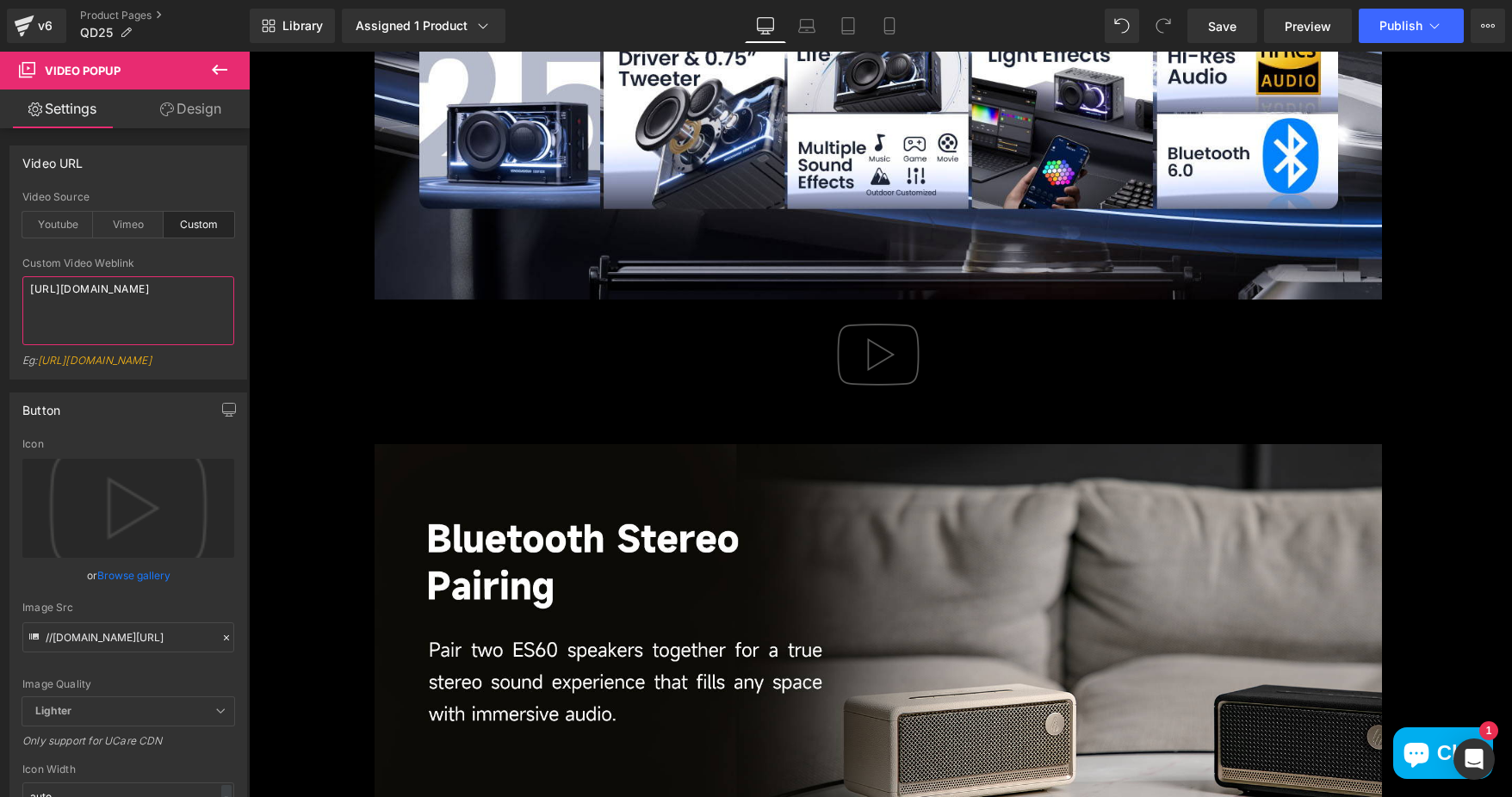
drag, startPoint x: 168, startPoint y: 320, endPoint x: -36, endPoint y: 279, distance: 208.1
click at [0, 279] on html "Video Popup You are previewing how the will restyle your page. You can not edit…" at bounding box center [756, 398] width 1512 height 797
paste textarea
click at [120, 313] on textarea "[URL][DOMAIN_NAME]" at bounding box center [128, 311] width 212 height 68
drag, startPoint x: 151, startPoint y: 318, endPoint x: -43, endPoint y: 268, distance: 200.3
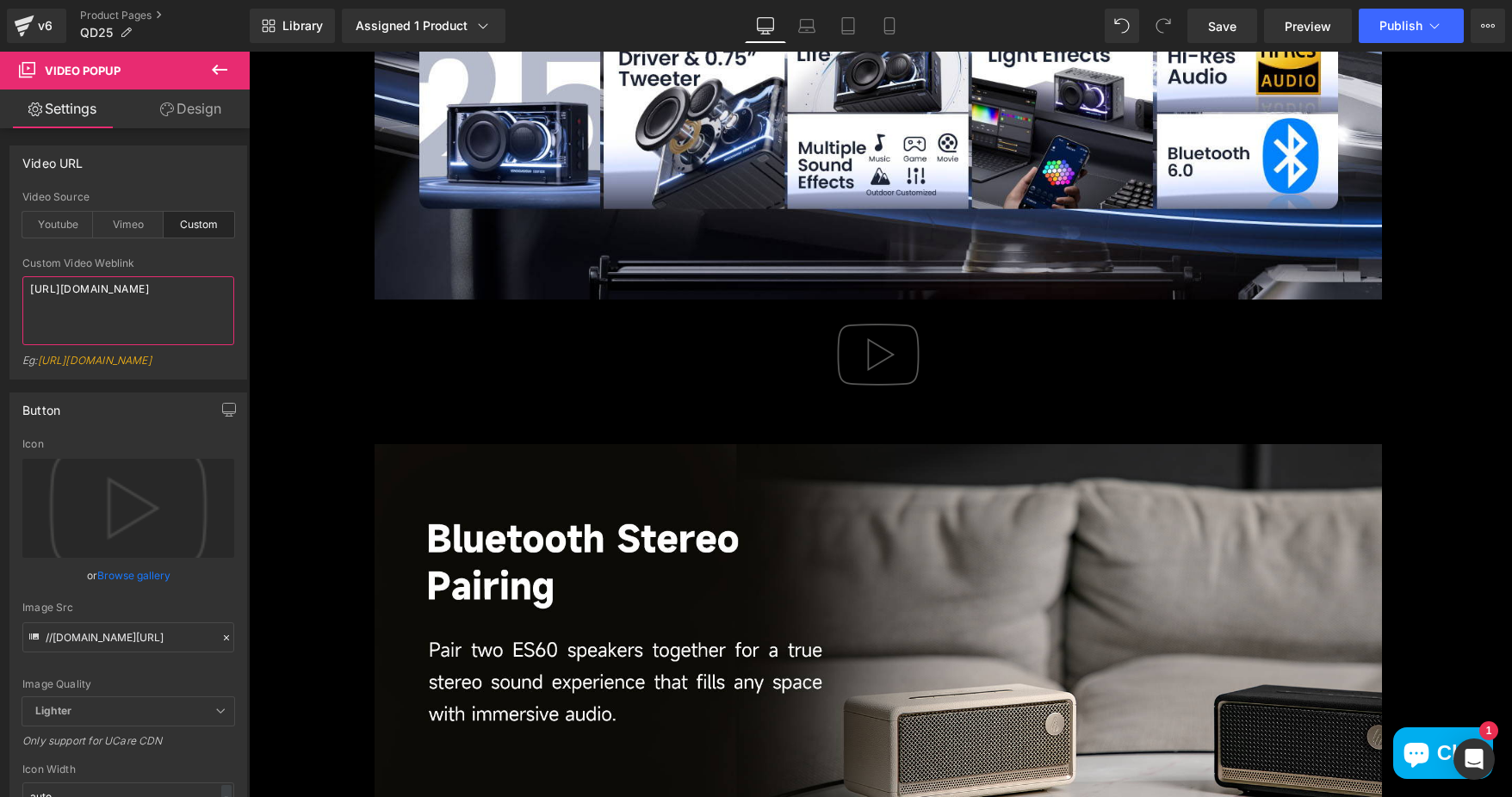
click at [0, 268] on html "Video Popup You are previewing how the will restyle your page. You can not edit…" at bounding box center [756, 398] width 1512 height 797
click at [169, 291] on textarea "[URL][DOMAIN_NAME]" at bounding box center [128, 311] width 212 height 68
drag, startPoint x: 176, startPoint y: 320, endPoint x: -38, endPoint y: 271, distance: 219.5
click at [0, 271] on html "Video Popup You are previewing how the will restyle your page. You can not edit…" at bounding box center [756, 398] width 1512 height 797
paste textarea "[DOMAIN_NAME][URL]"
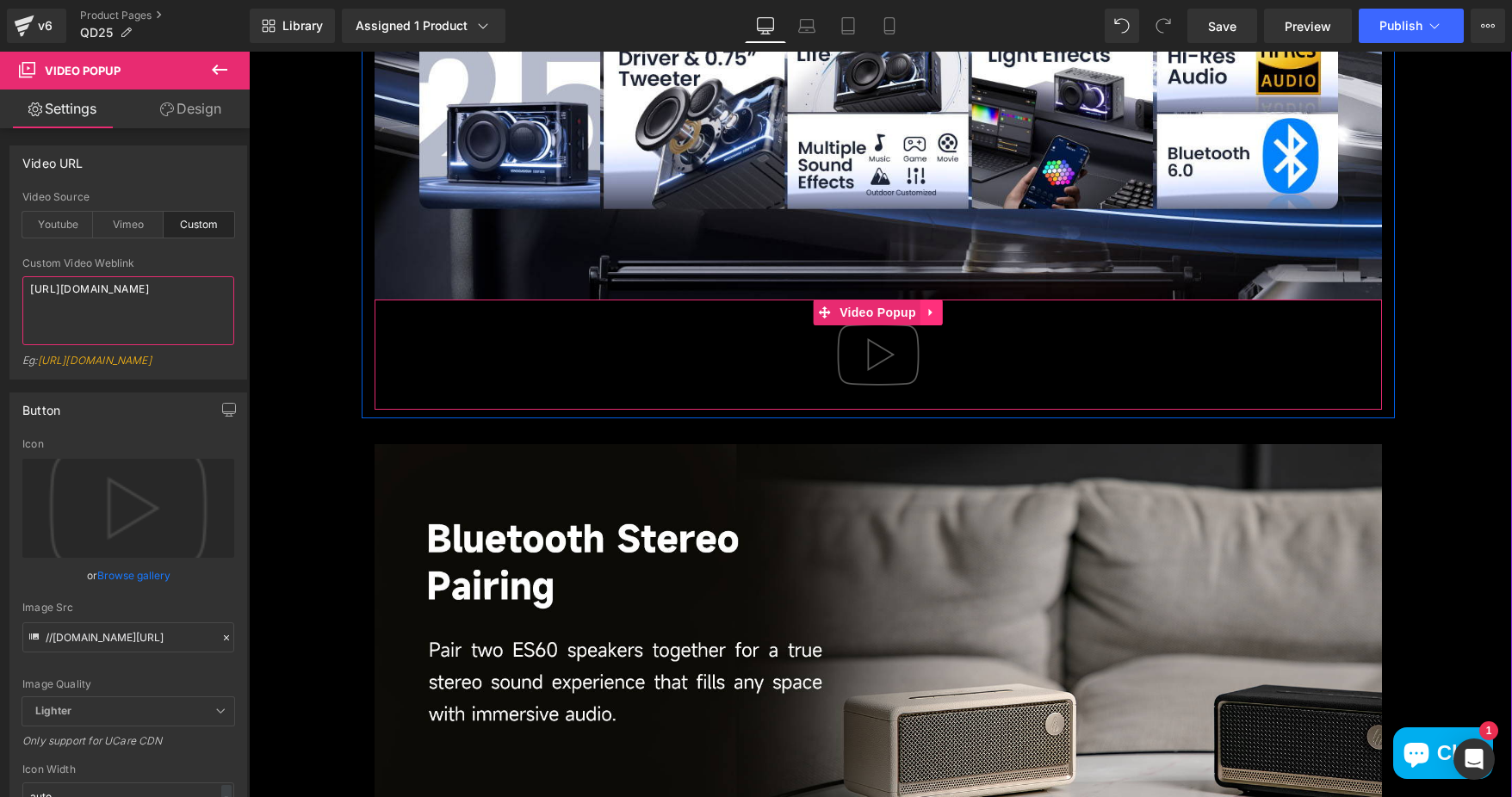
type textarea "[URL][DOMAIN_NAME]"
click at [928, 306] on icon at bounding box center [931, 313] width 12 height 13
click at [926, 313] on icon at bounding box center [931, 313] width 12 height 13
click at [937, 313] on icon at bounding box center [942, 313] width 12 height 13
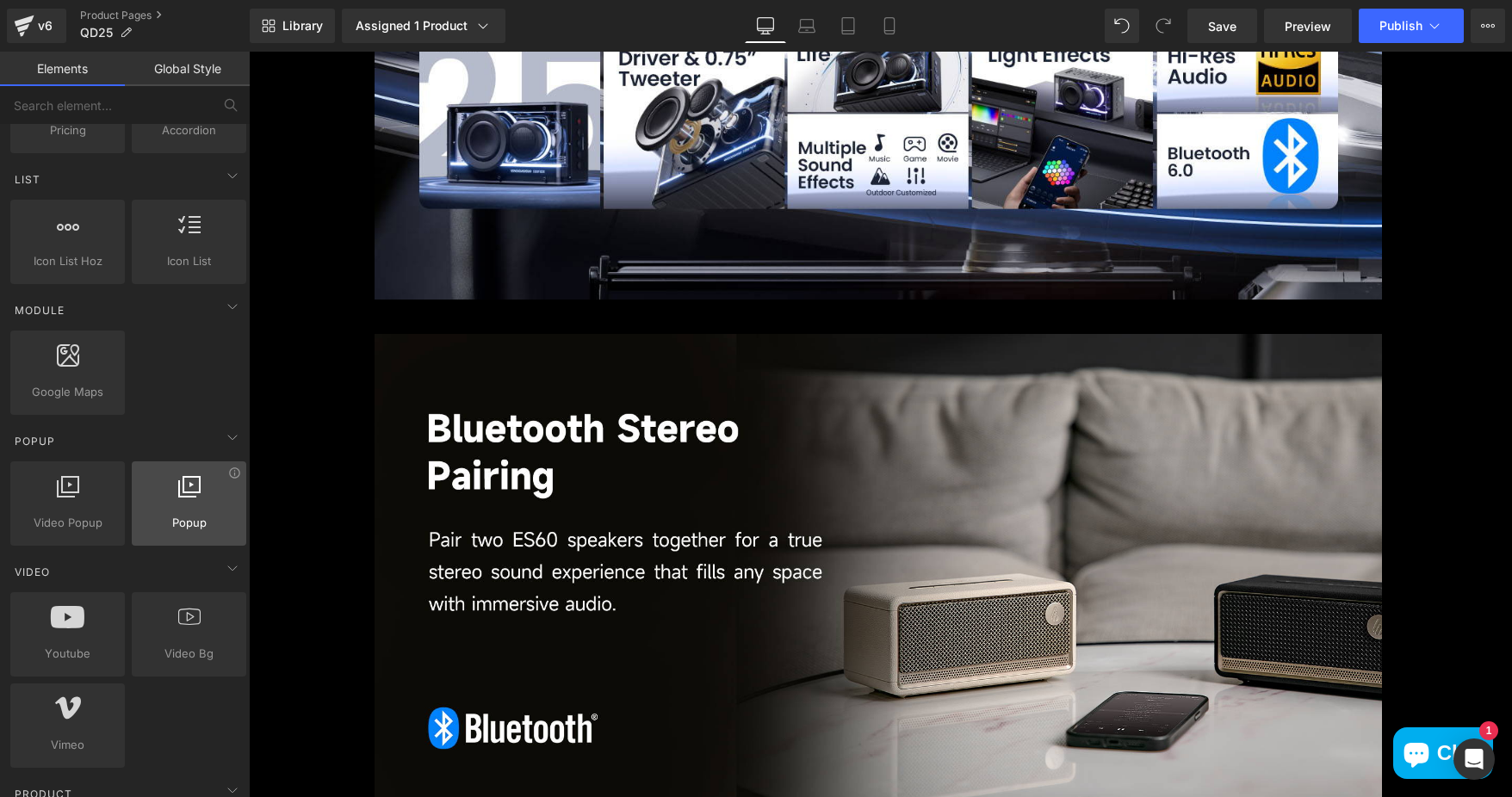
scroll to position [775, 0]
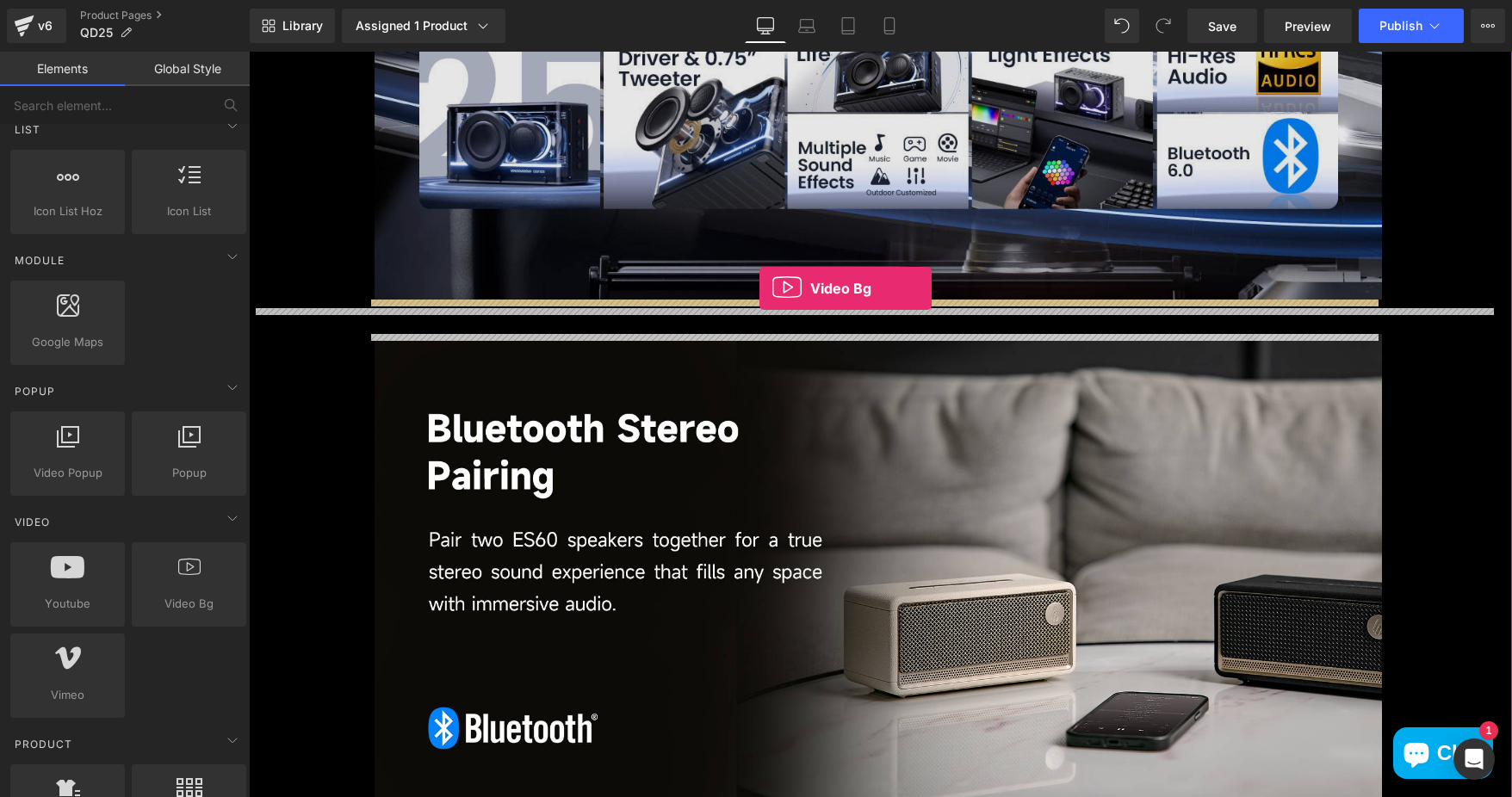
drag, startPoint x: 438, startPoint y: 631, endPoint x: 759, endPoint y: 288, distance: 469.8
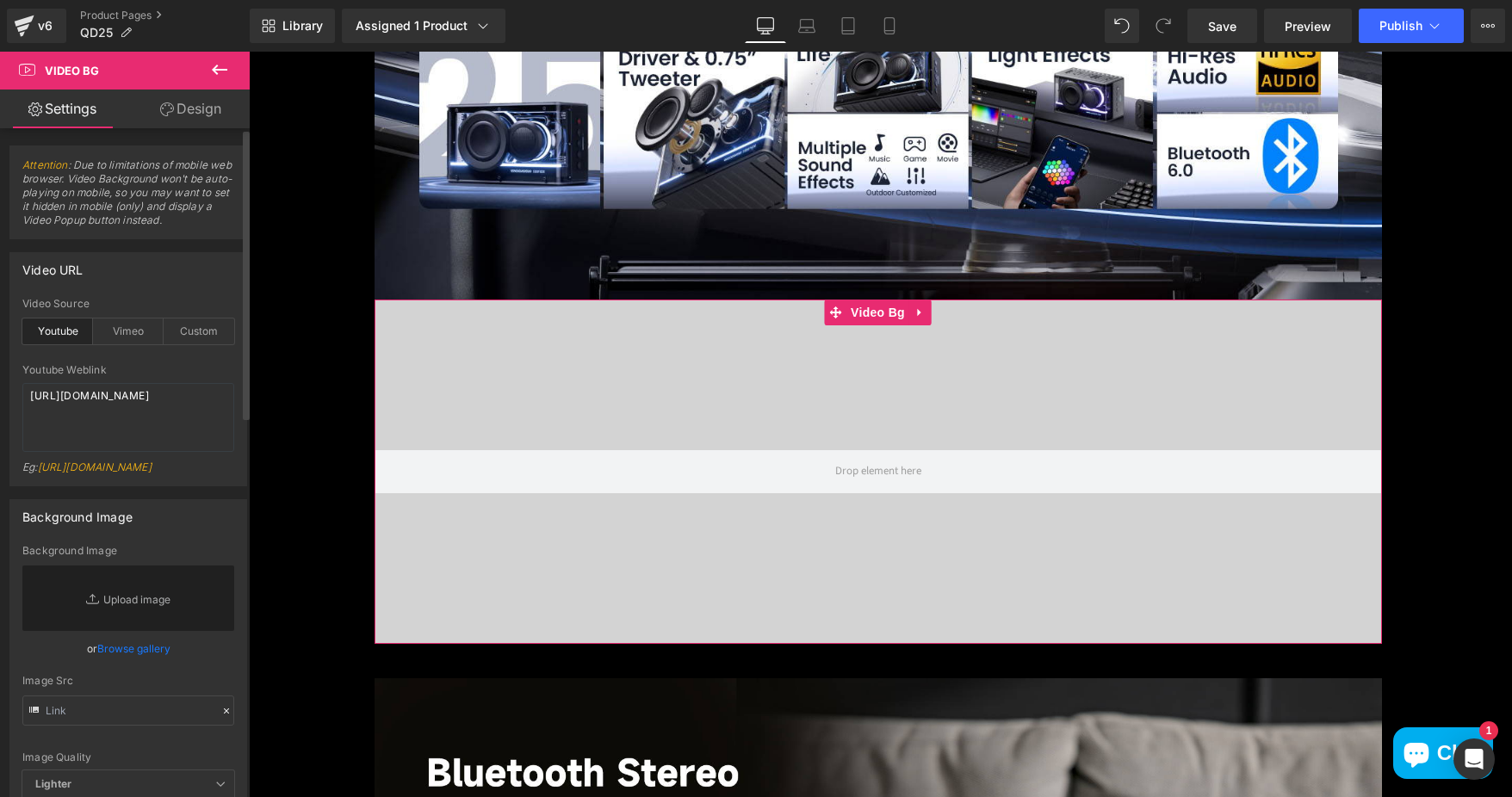
click at [129, 663] on link "Browse gallery" at bounding box center [133, 648] width 73 height 31
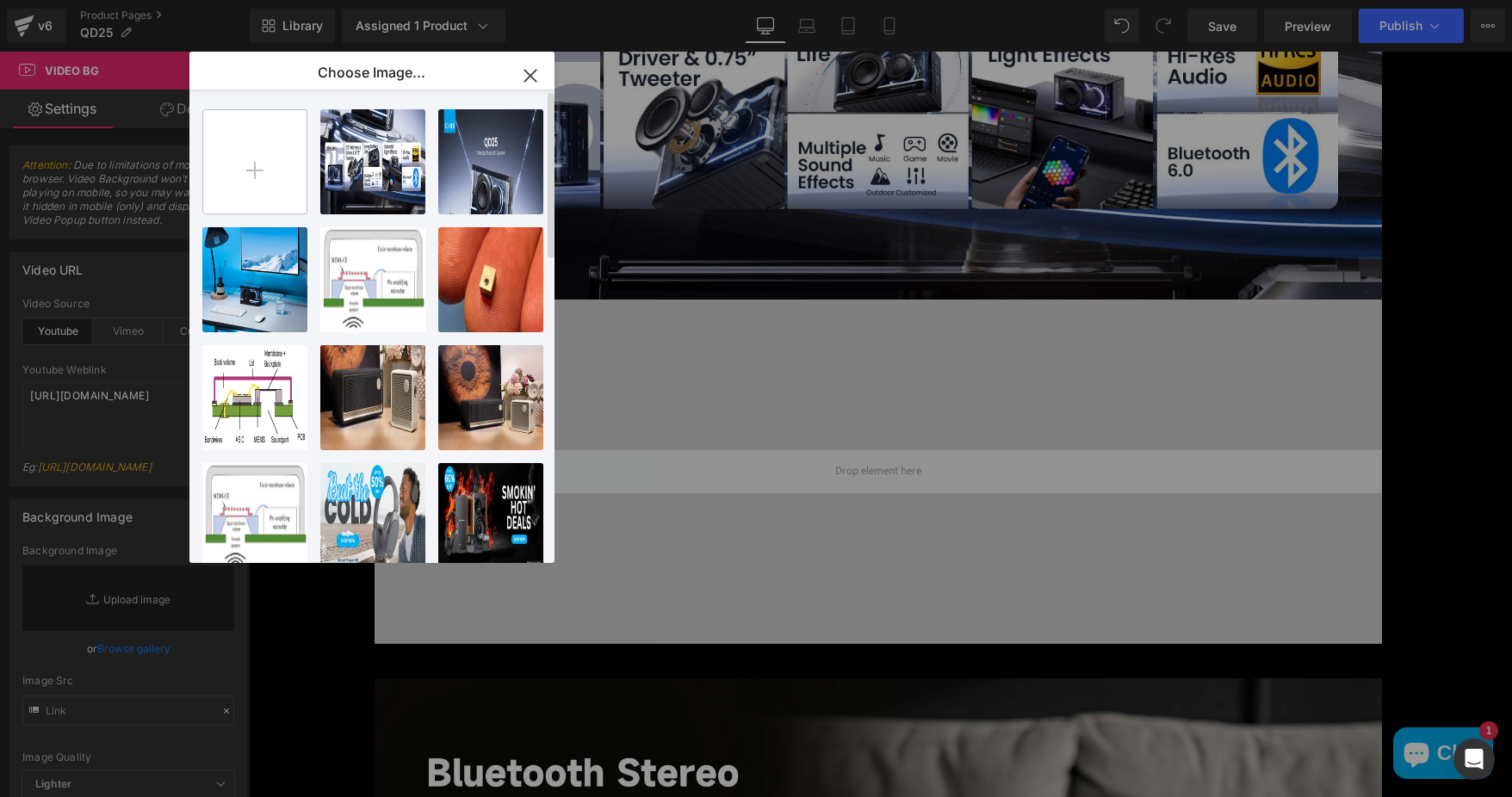
click at [249, 171] on input "file" at bounding box center [255, 162] width 104 height 104
type input "C:\fakepath\40e2a1e0-7233-4f40-b717-f384a0474025-h265-hd.mp4"
click at [289, 168] on input "file" at bounding box center [255, 162] width 104 height 104
type input "C:\fakepath\40e2a1e0-7233-4f40-b717-f384a0474025-h265-hd.mp4"
click at [472, 150] on div "b98d710...___.jpg 310.58 KB Delete image? Yes No 2acb723...___.jpg 169.72 KB De…" at bounding box center [372, 326] width 365 height 473
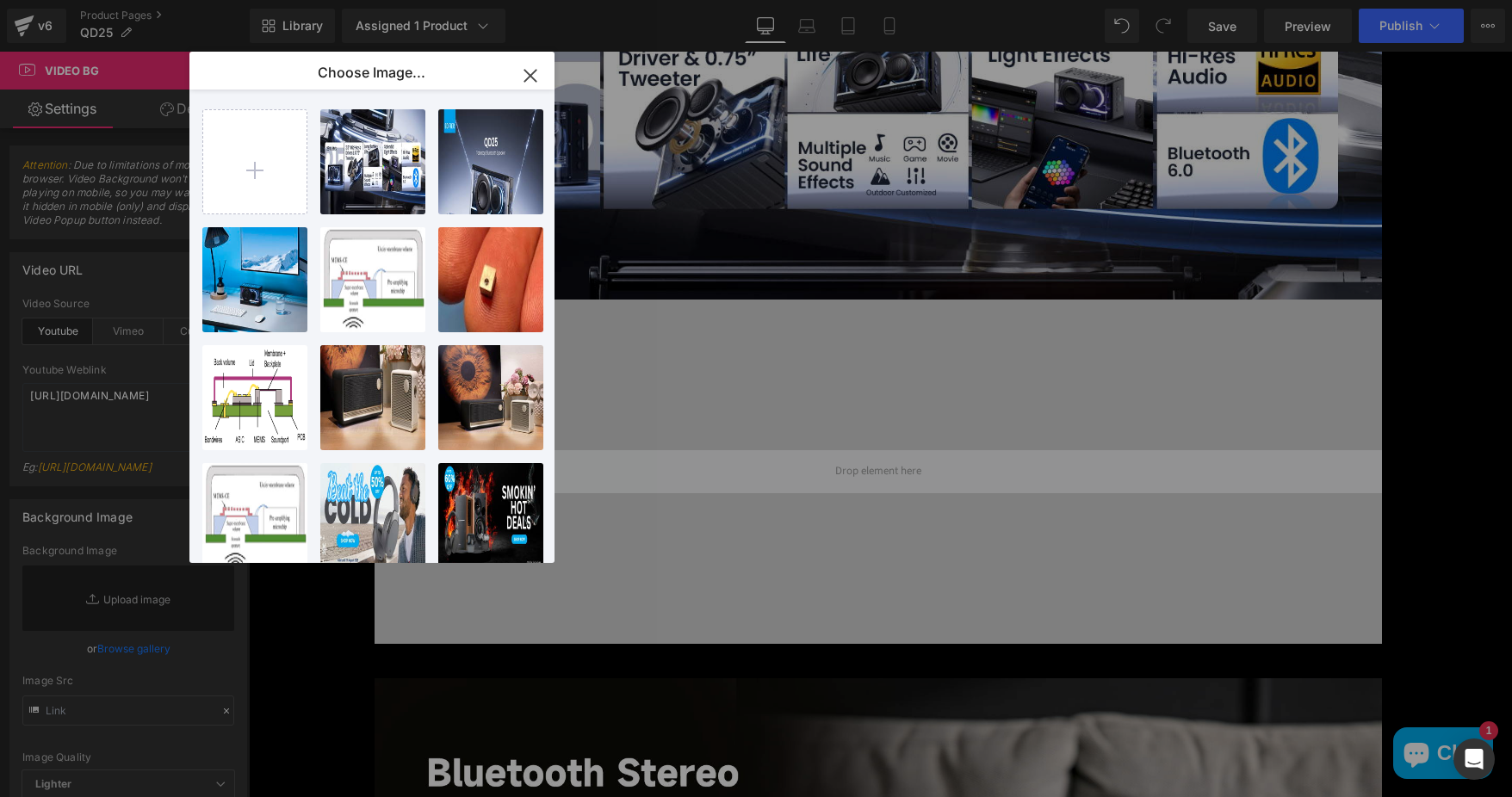
click at [536, 74] on icon "button" at bounding box center [531, 76] width 28 height 28
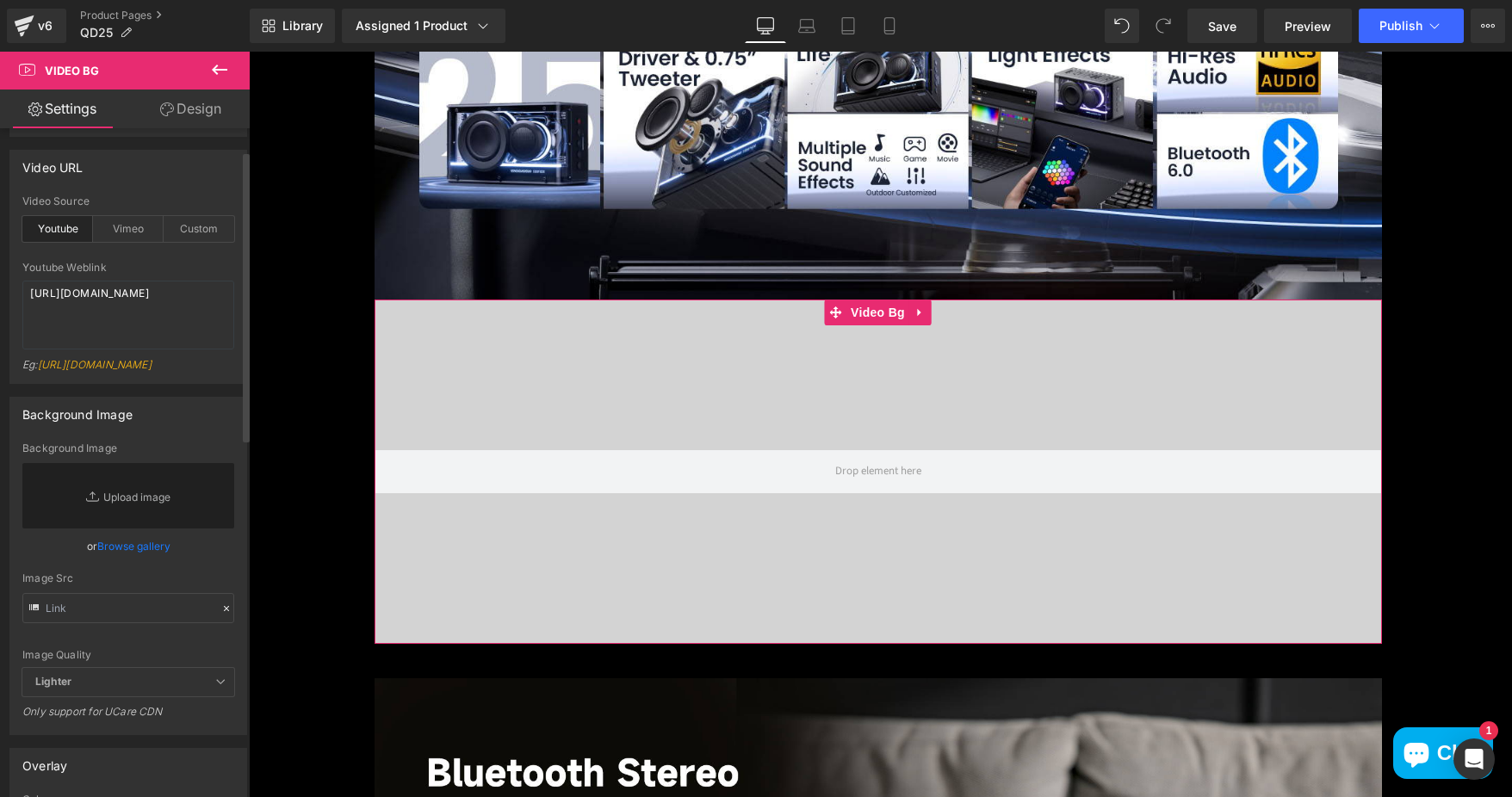
scroll to position [0, 0]
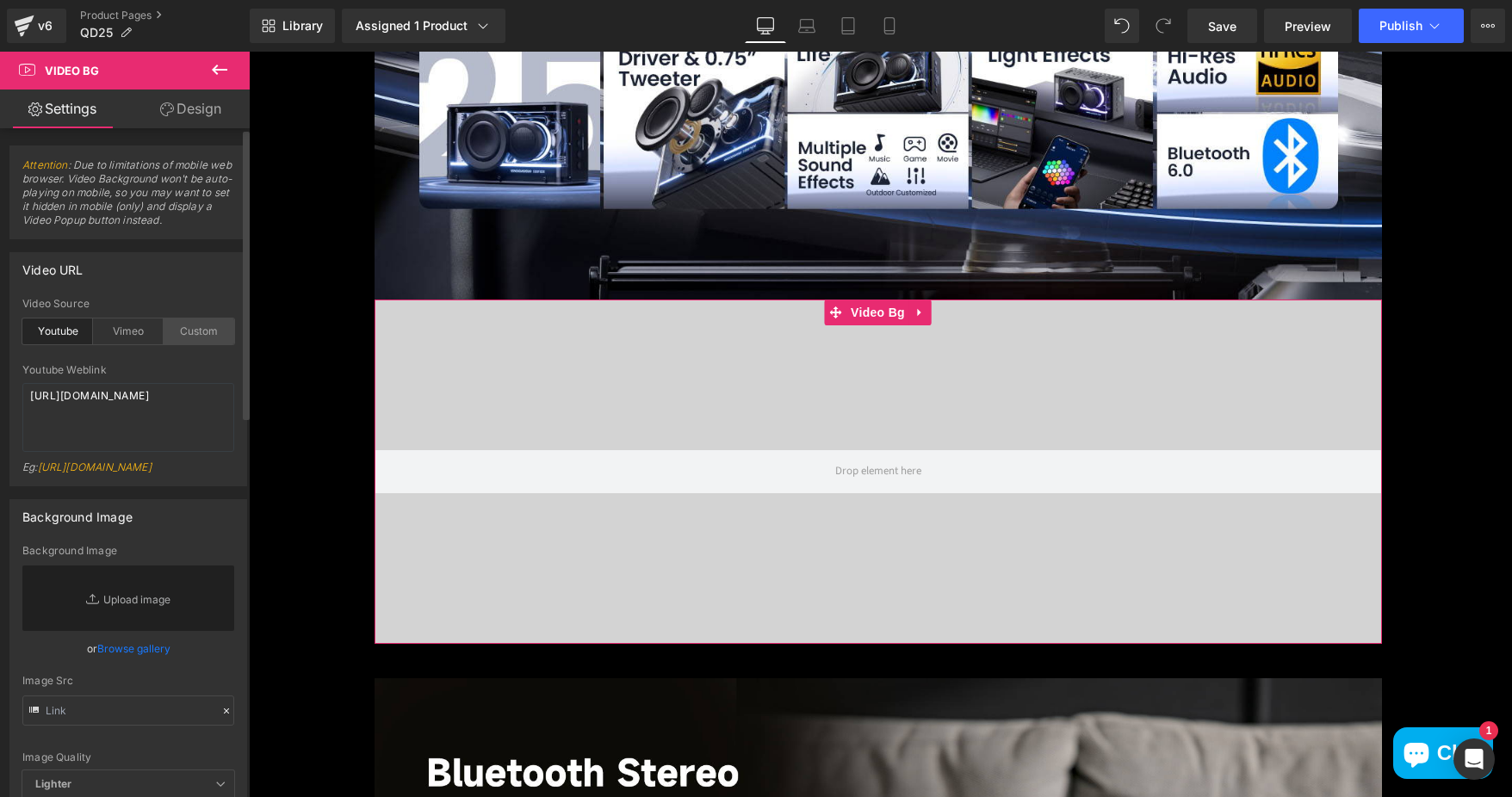
click at [213, 326] on div "Custom" at bounding box center [199, 331] width 70 height 26
click at [150, 473] on link "[URL][DOMAIN_NAME]" at bounding box center [94, 467] width 114 height 13
click at [93, 473] on link "[URL][DOMAIN_NAME]" at bounding box center [94, 467] width 114 height 13
drag, startPoint x: 93, startPoint y: 491, endPoint x: 108, endPoint y: 519, distance: 31.8
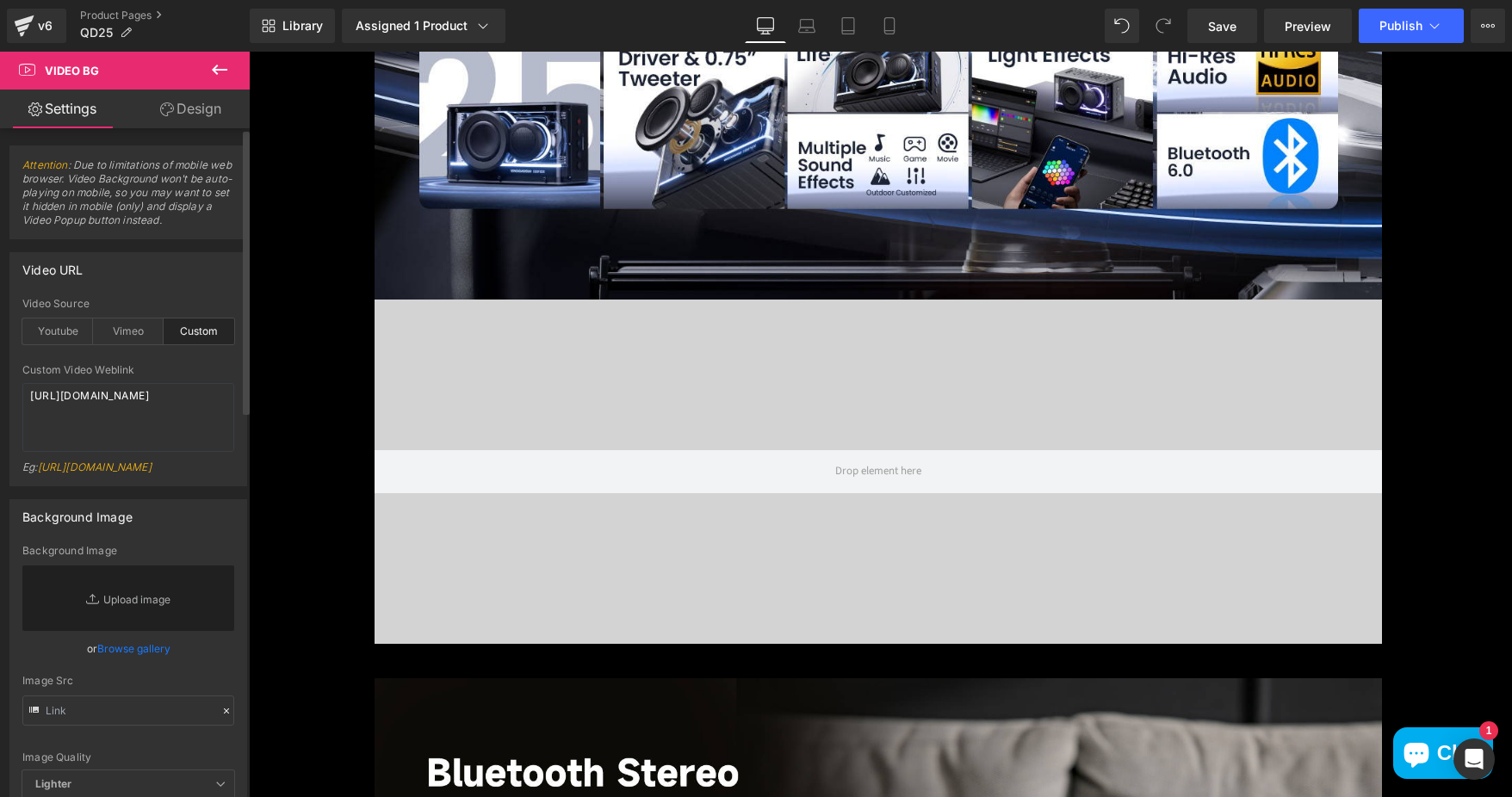
click at [107, 485] on div "Eg: https://cdn.shopify.com/s/files/1/0263/4153/9917/files/Stamped_Reviews.mp4?…" at bounding box center [128, 472] width 212 height 25
click at [152, 473] on link "[URL][DOMAIN_NAME]" at bounding box center [94, 467] width 114 height 13
click at [149, 485] on div "Eg: https://cdn.shopify.com/s/files/1/0263/4153/9917/files/Stamped_Reviews.mp4?…" at bounding box center [128, 472] width 212 height 25
drag, startPoint x: 149, startPoint y: 487, endPoint x: 106, endPoint y: 366, distance: 128.4
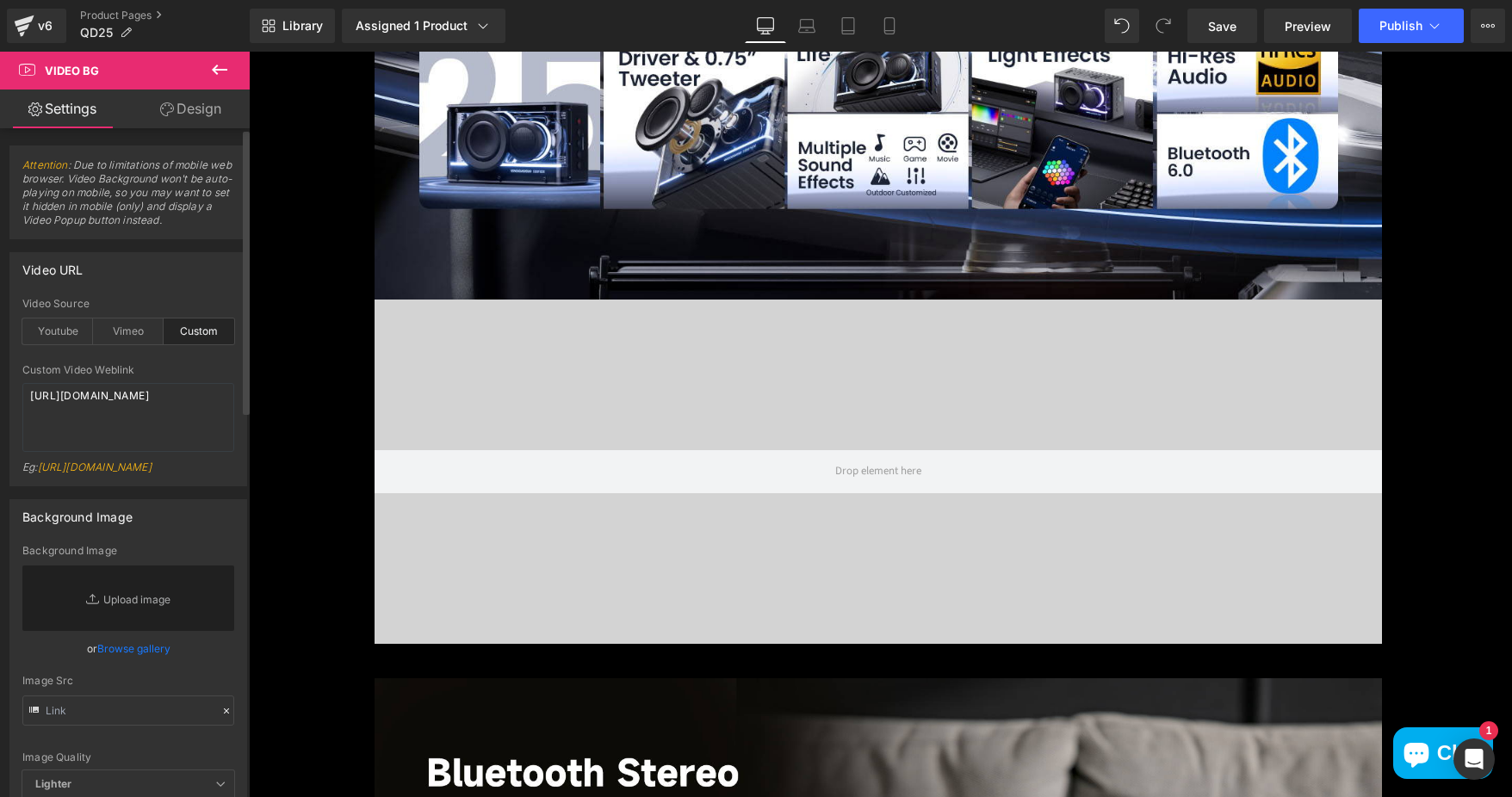
click at [106, 366] on div "Custom Video Weblink" at bounding box center [128, 370] width 212 height 12
click at [171, 394] on textarea "[URL][DOMAIN_NAME]" at bounding box center [128, 417] width 212 height 68
drag, startPoint x: 172, startPoint y: 429, endPoint x: 7, endPoint y: 394, distance: 168.7
click at [7, 394] on div "Video URL custom Video Source Youtube Vimeo Custom Youtube Weblink https://www.…" at bounding box center [129, 362] width 257 height 247
click at [178, 431] on textarea "[URL][DOMAIN_NAME]" at bounding box center [128, 417] width 212 height 68
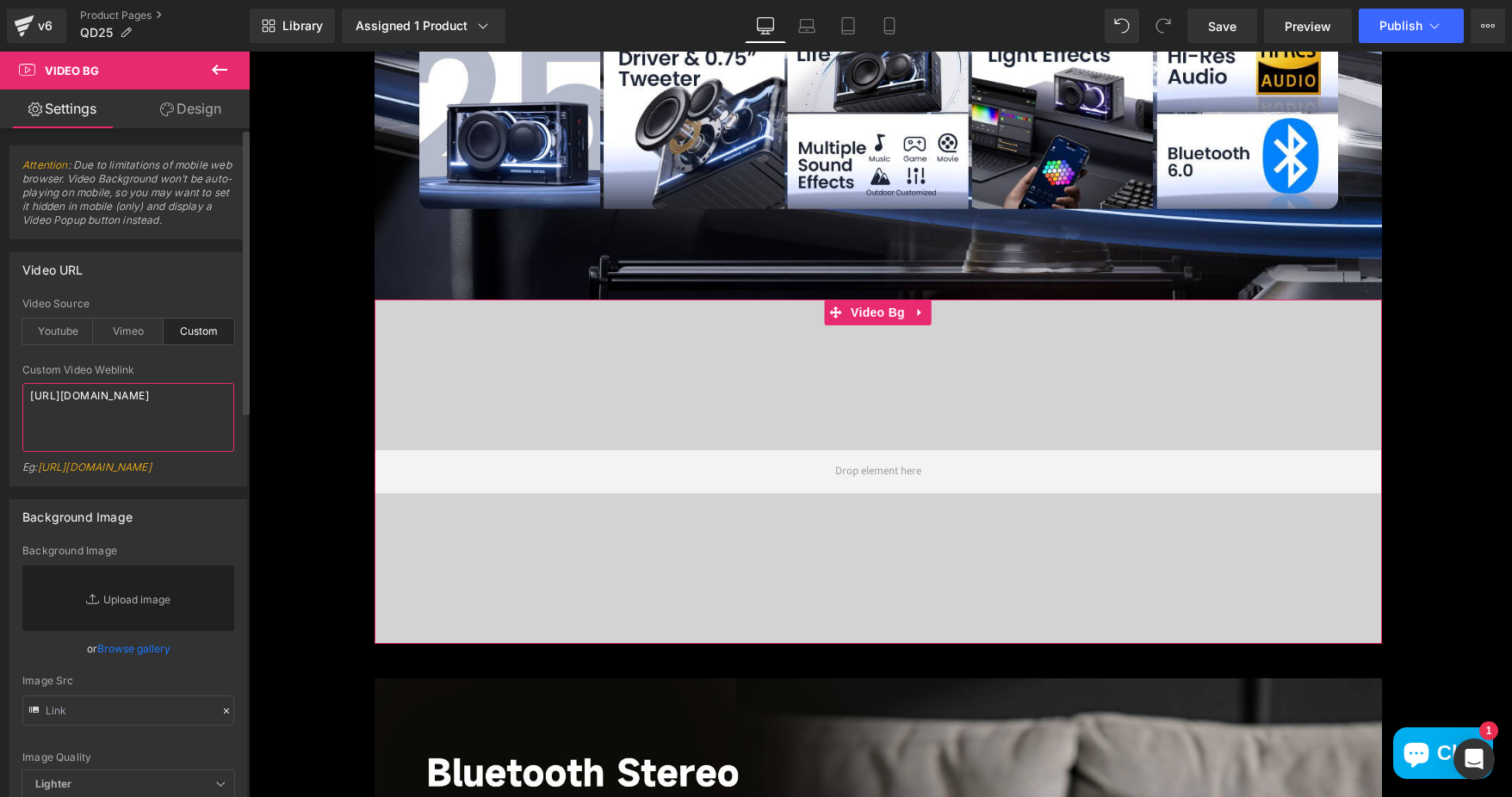
drag, startPoint x: 178, startPoint y: 431, endPoint x: 25, endPoint y: 389, distance: 158.7
click at [25, 389] on textarea "[URL][DOMAIN_NAME]" at bounding box center [128, 417] width 212 height 68
paste textarea "videos/c/o/v/c4086bfa55f74513b7513b6f09dc2209.mp4"
type textarea "https://cdn.shopify.com/videos/c/o/v/c4086bfa55f74513b7513b6f09dc2209.mp4"
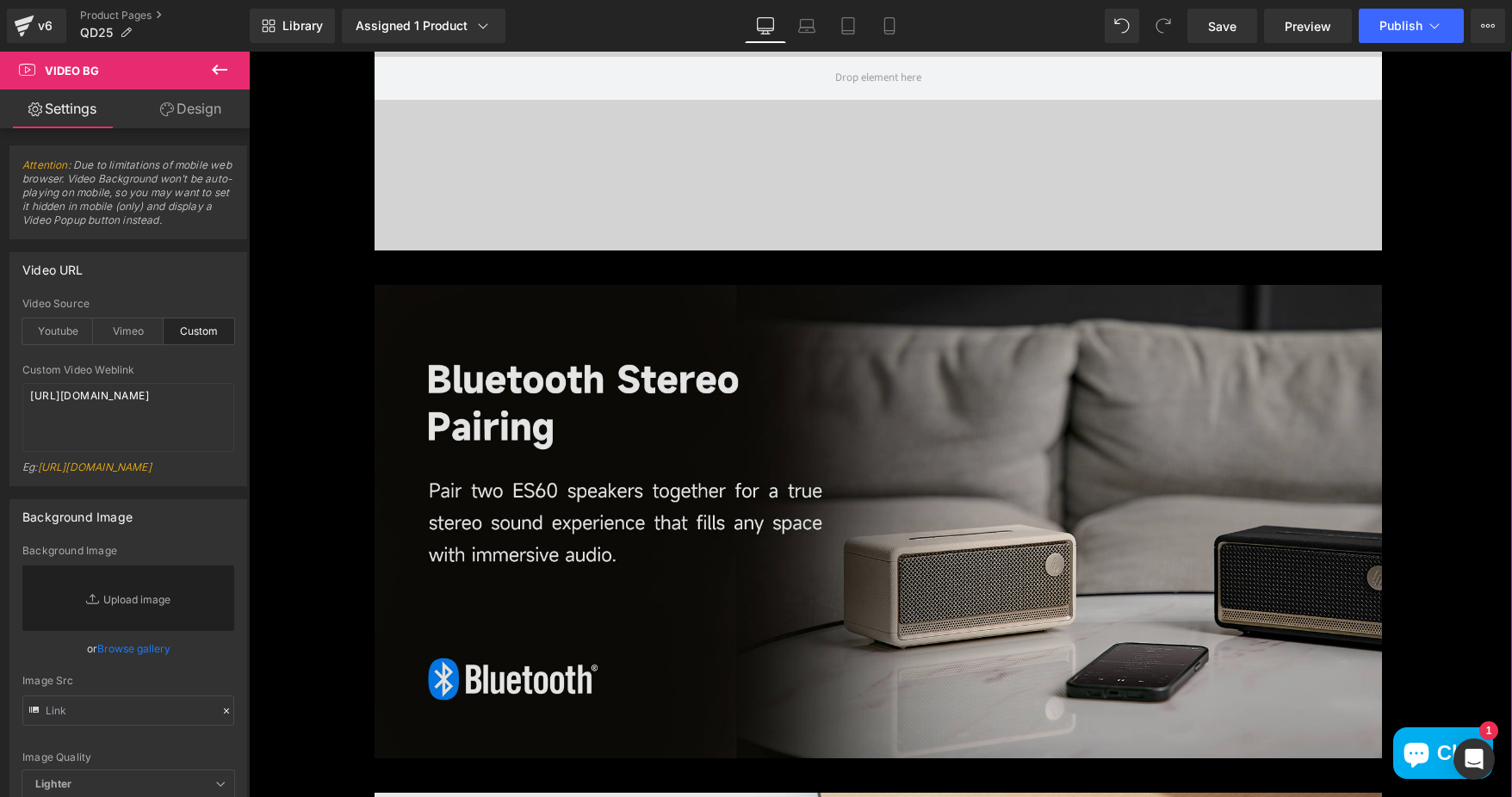
scroll to position [2754, 0]
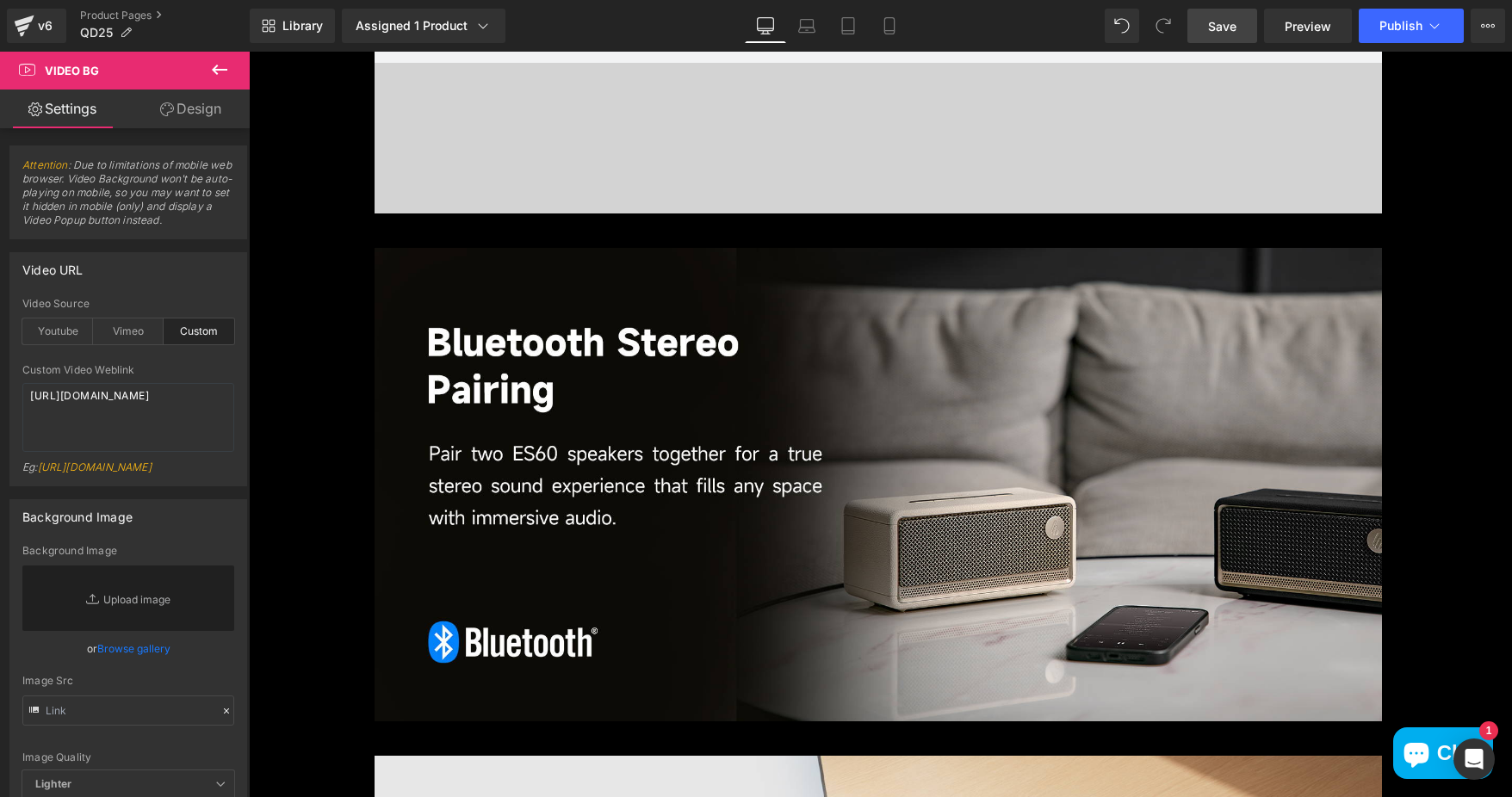
click at [1227, 20] on span "Save" at bounding box center [1222, 27] width 29 height 18
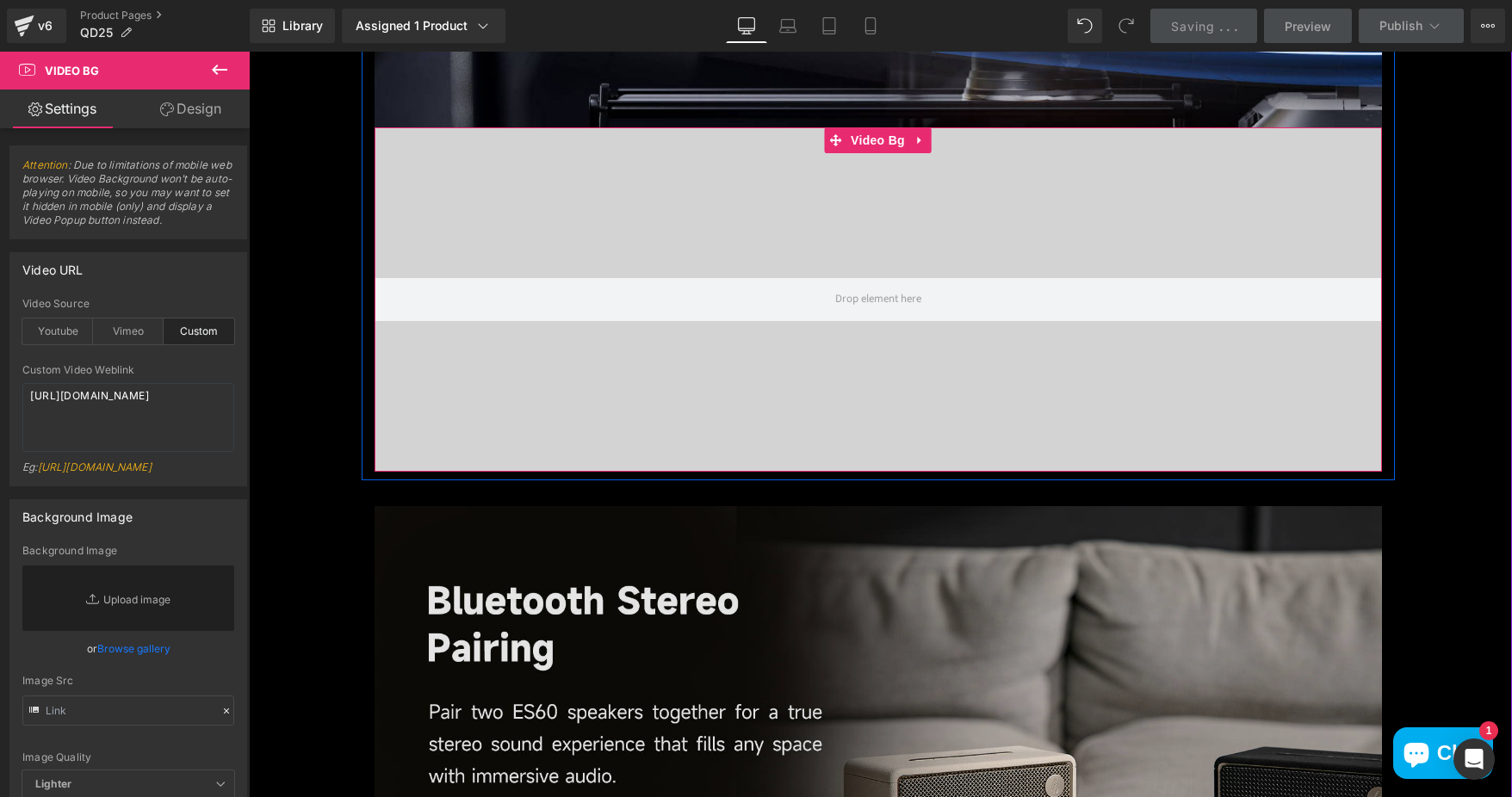
scroll to position [2840, 0]
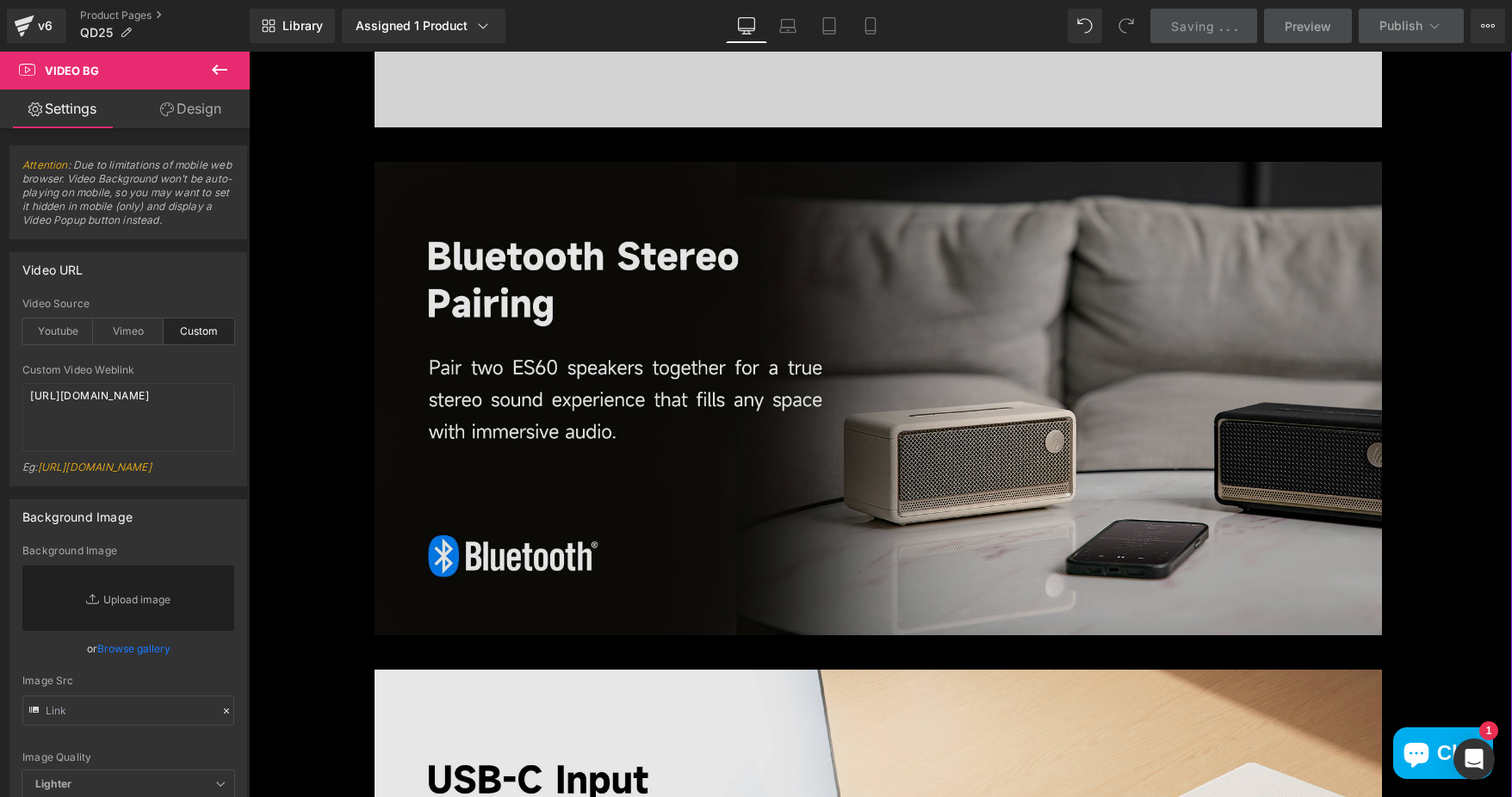
click at [907, 321] on img at bounding box center [878, 398] width 1007 height 473
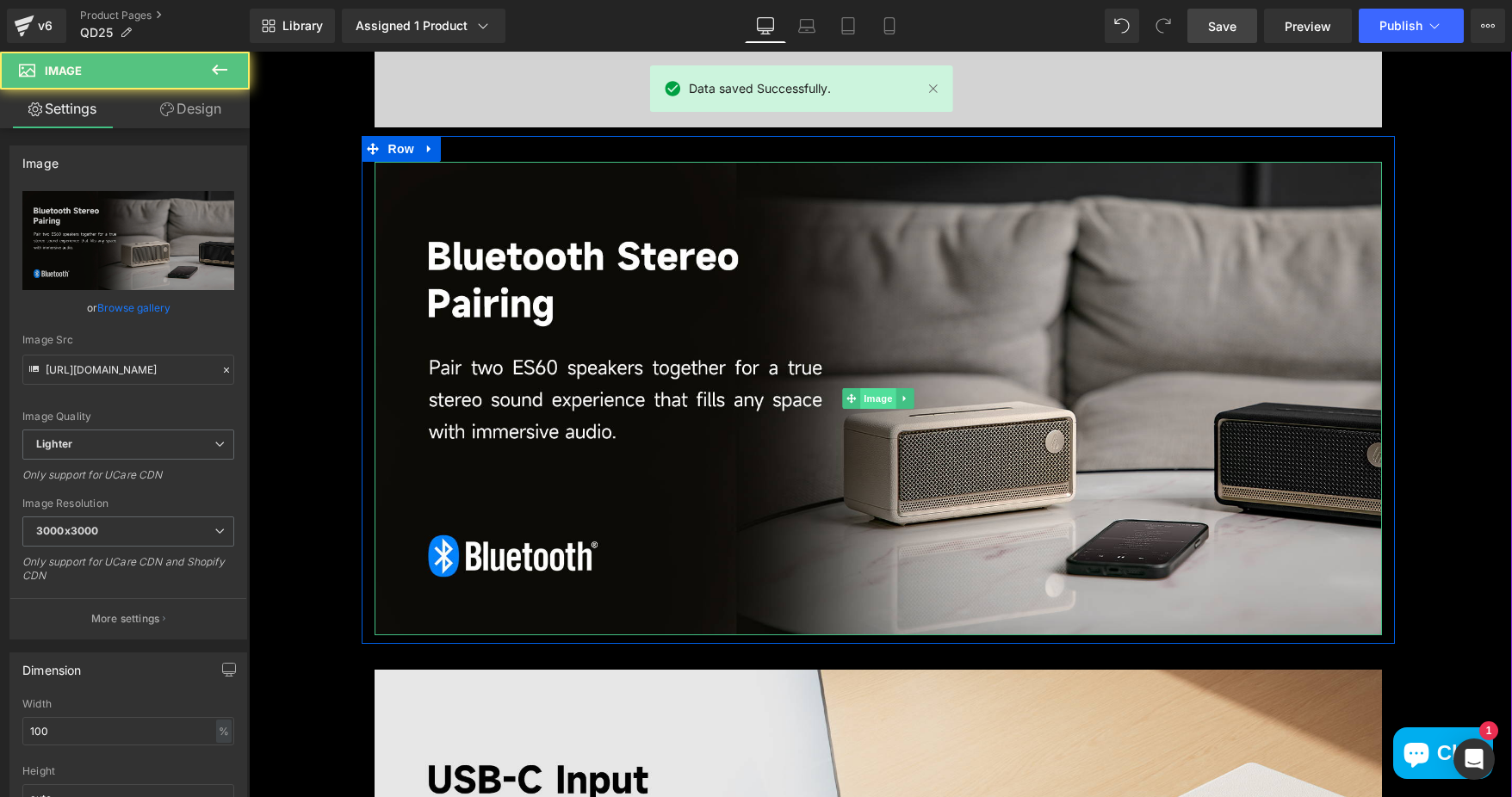
click at [862, 393] on span "Image" at bounding box center [878, 398] width 36 height 20
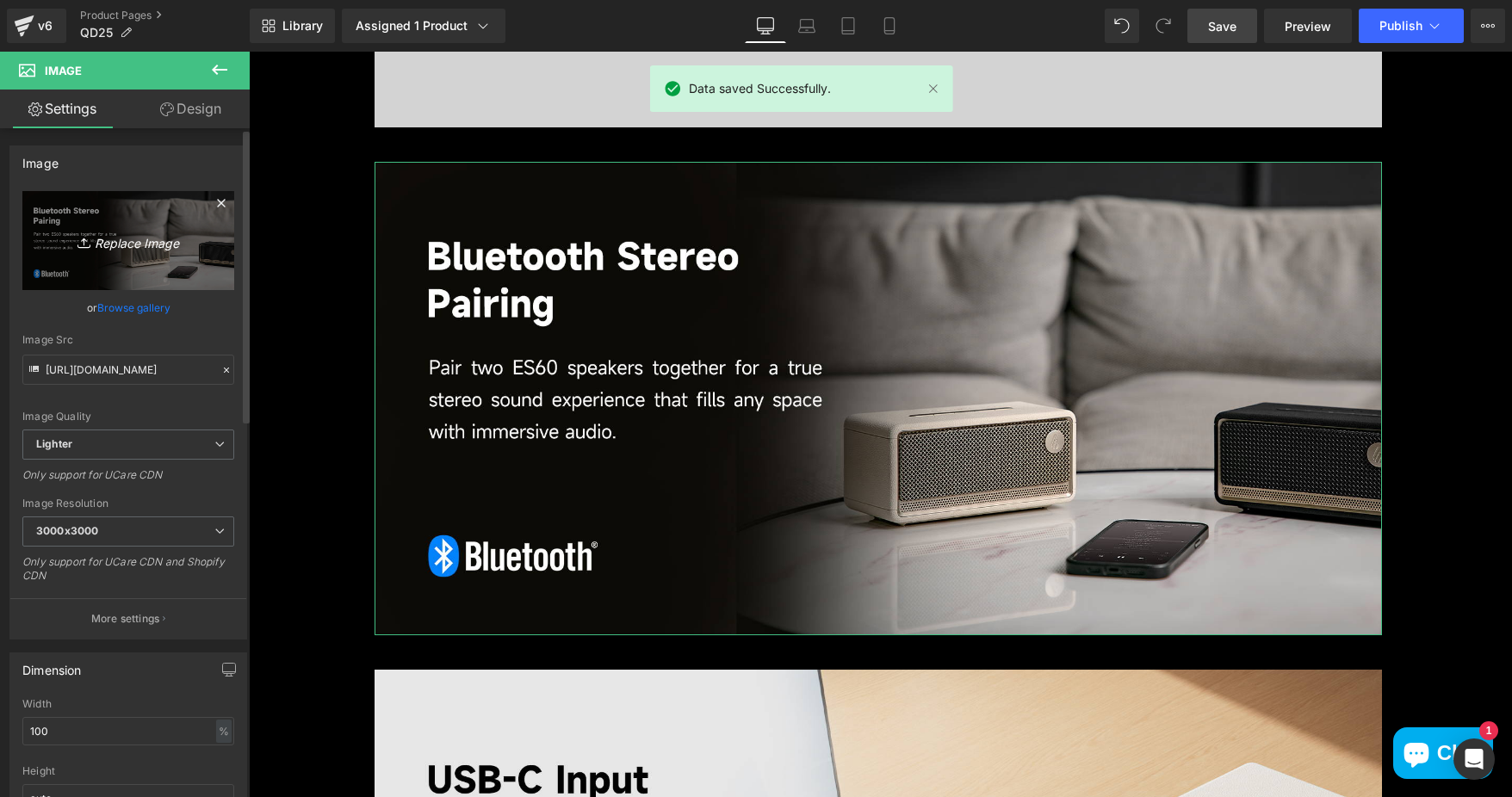
click at [144, 239] on icon "Replace Image" at bounding box center [128, 240] width 138 height 21
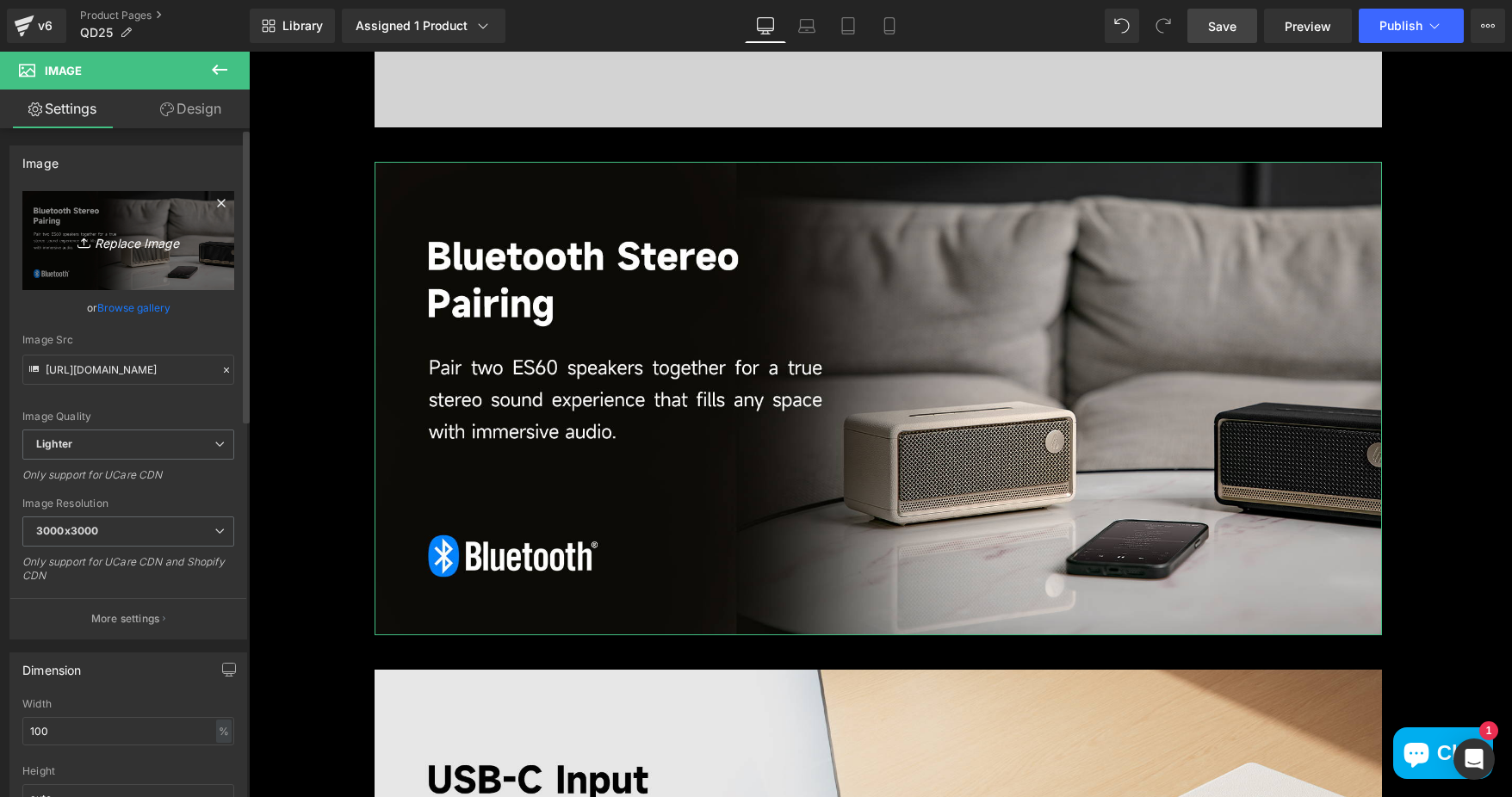
type input "C:\fakepath\6e550b5d-fef8-4a39-9765-a98ca460fa6a.__CR0,0,1464,600_PT0_SX1464_V1…"
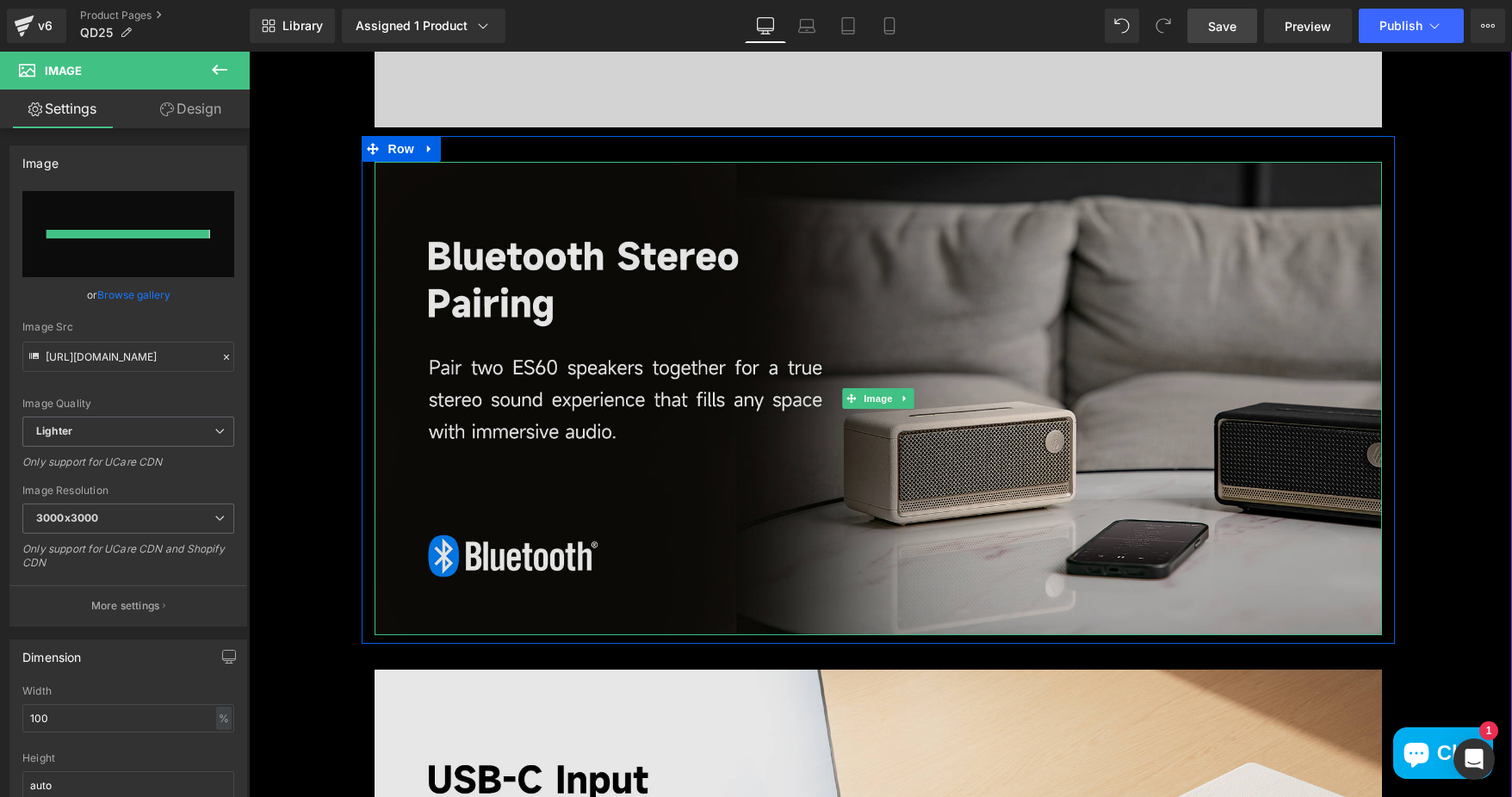
type input "https://ucarecdn.com/3eda2ea0-6675-4c08-9f3c-4708e1ac8ef2/-/format/auto/-/previ…"
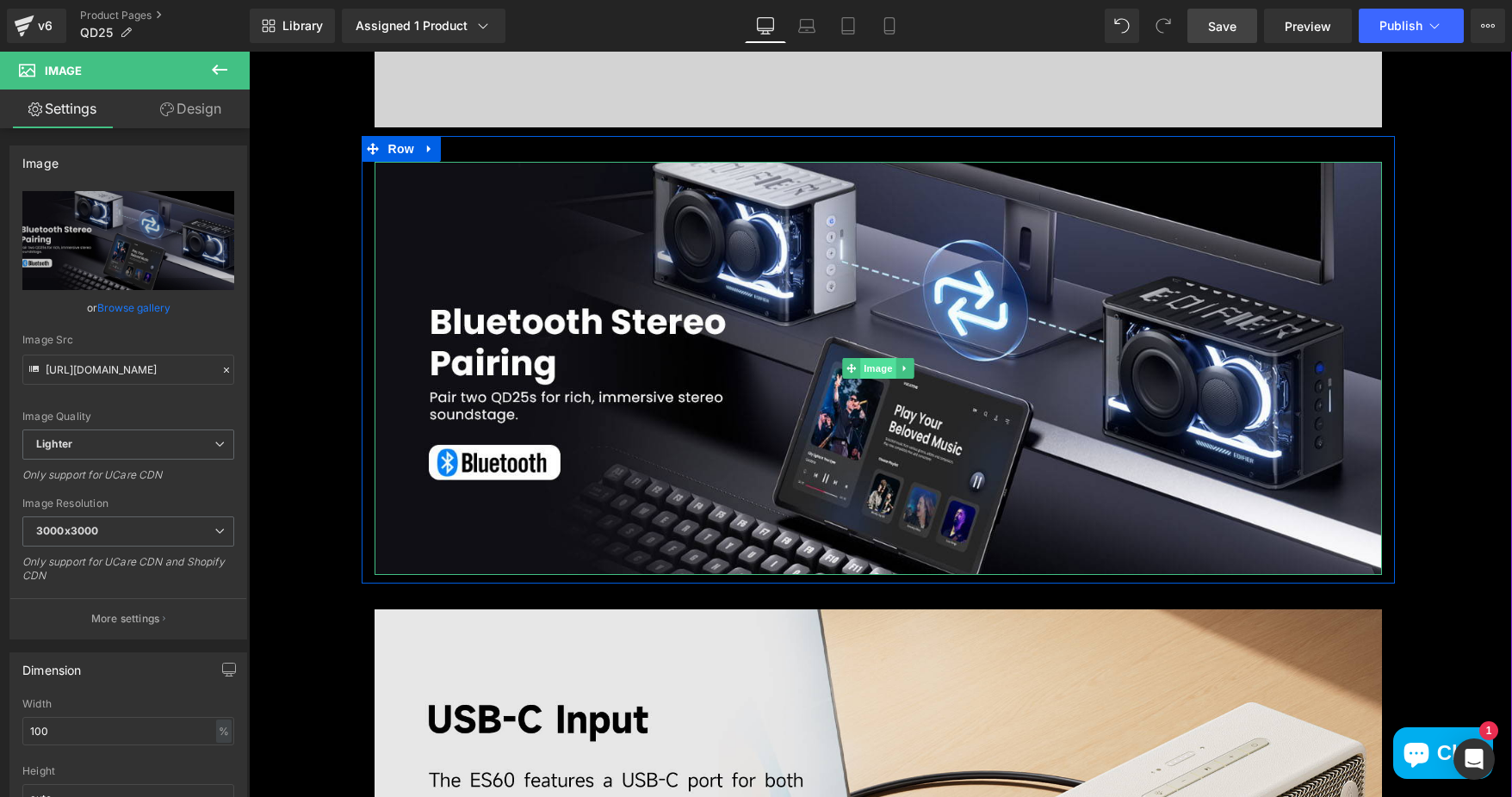
click at [875, 365] on span "Image" at bounding box center [878, 368] width 36 height 20
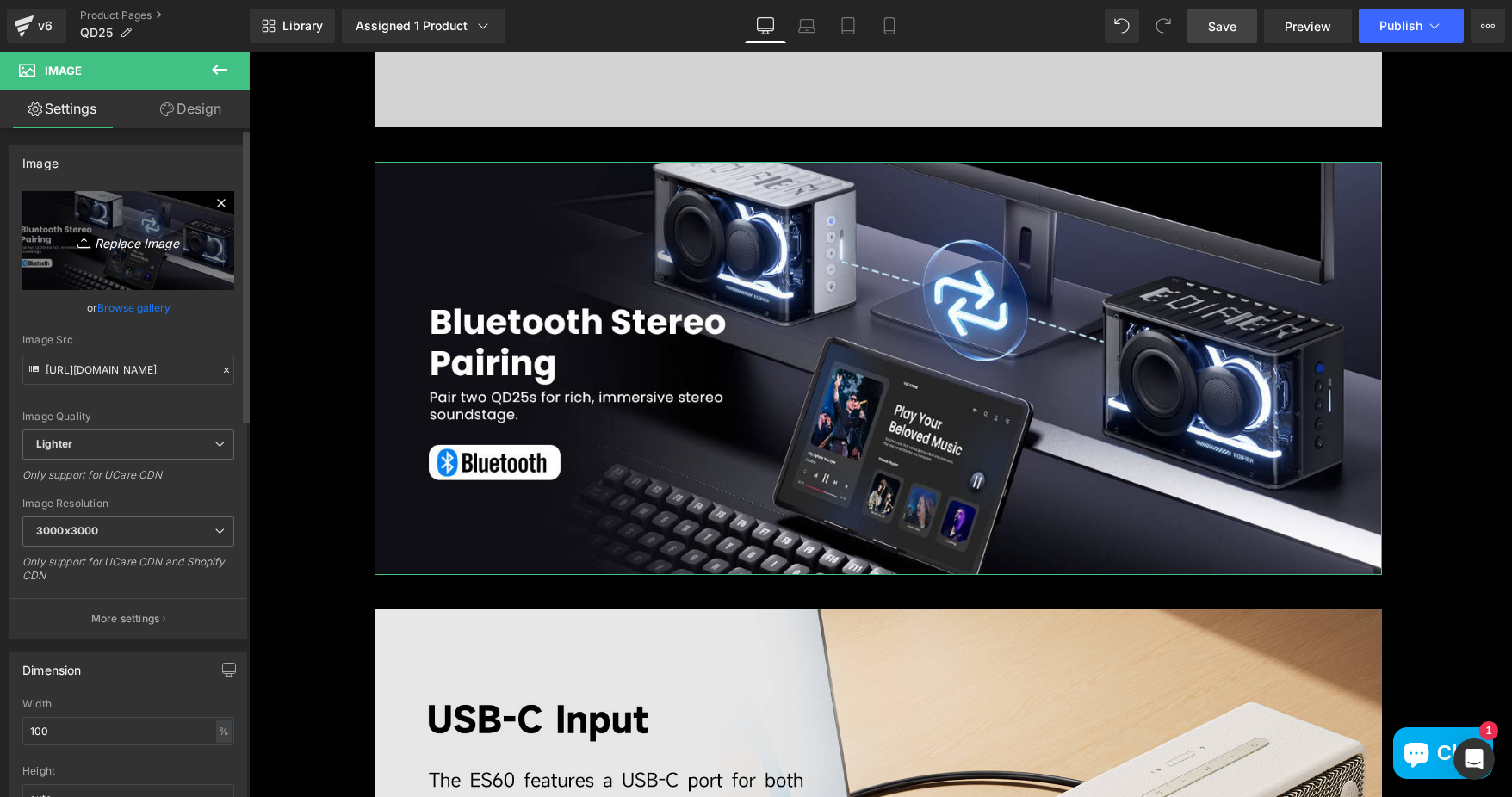
click at [167, 232] on icon "Replace Image" at bounding box center [128, 240] width 138 height 21
type input "C:\fakepath\f83e459e-3ebe-418e-990c-c05fef6072b3.__CR0,0,1464,600_PT0_SX1464_V1…"
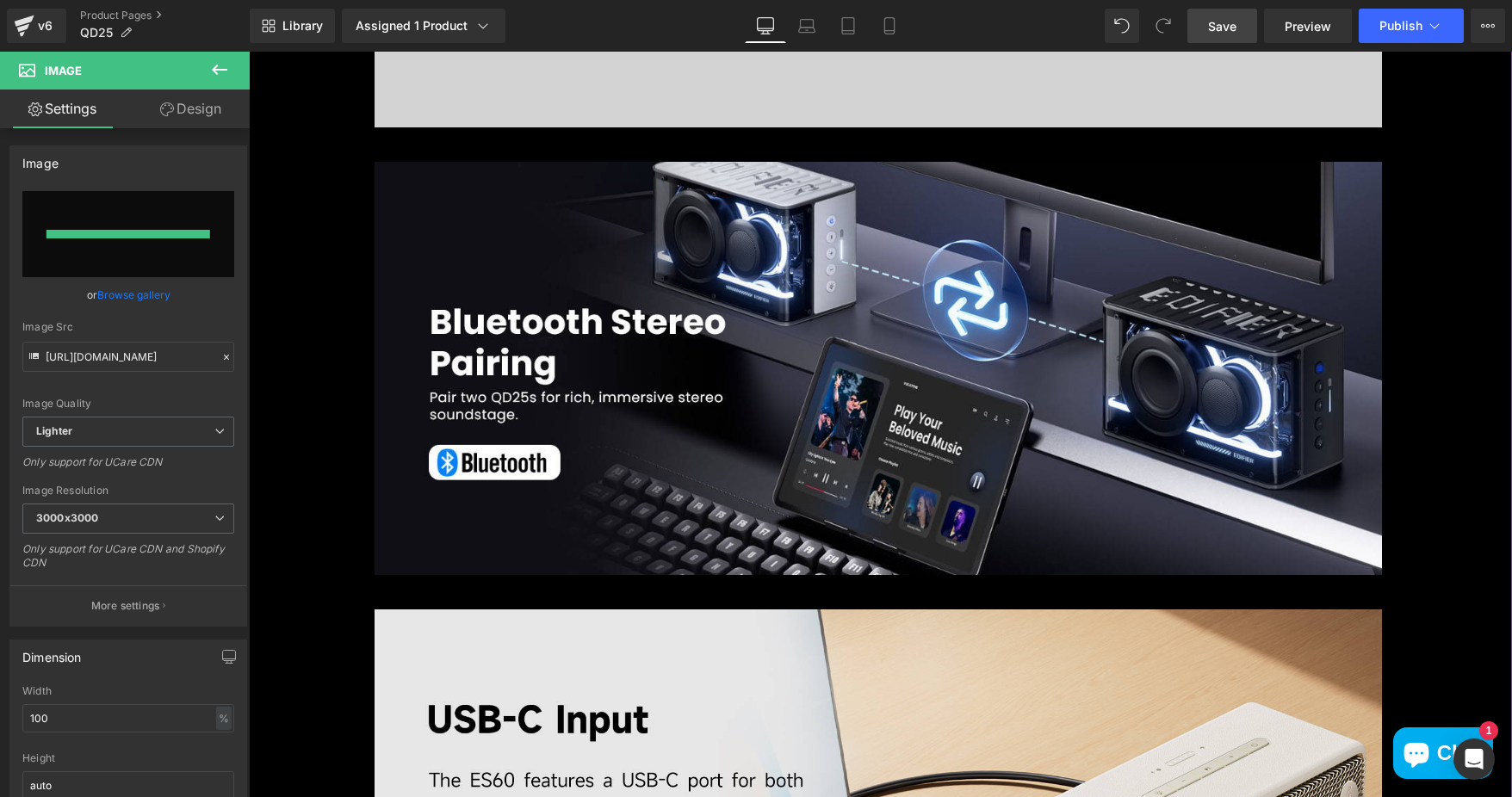
type input "https://ucarecdn.com/8fe43da1-f465-4f52-9135-de11bc789001/-/format/auto/-/previ…"
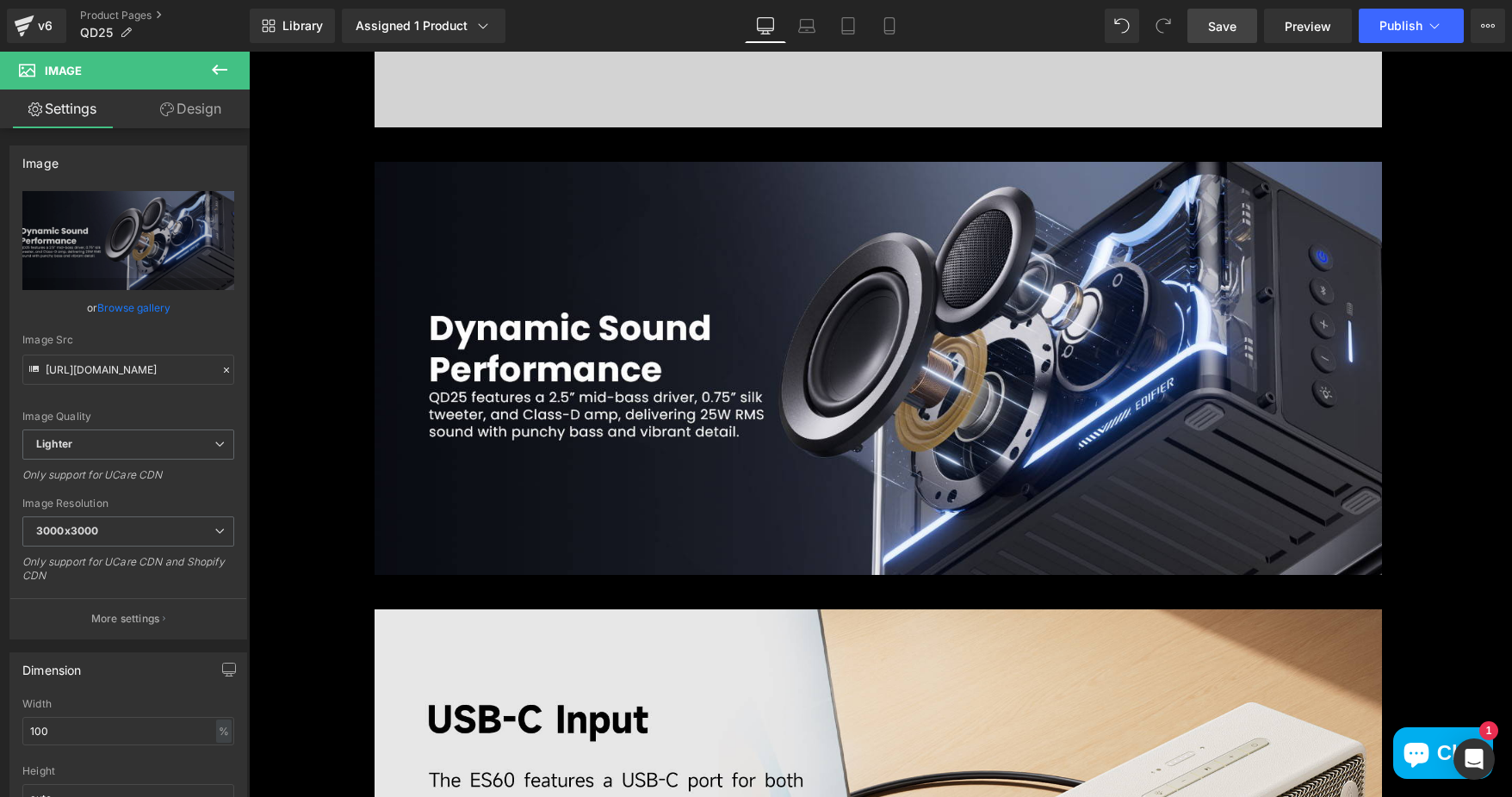
click at [227, 61] on icon at bounding box center [219, 69] width 20 height 20
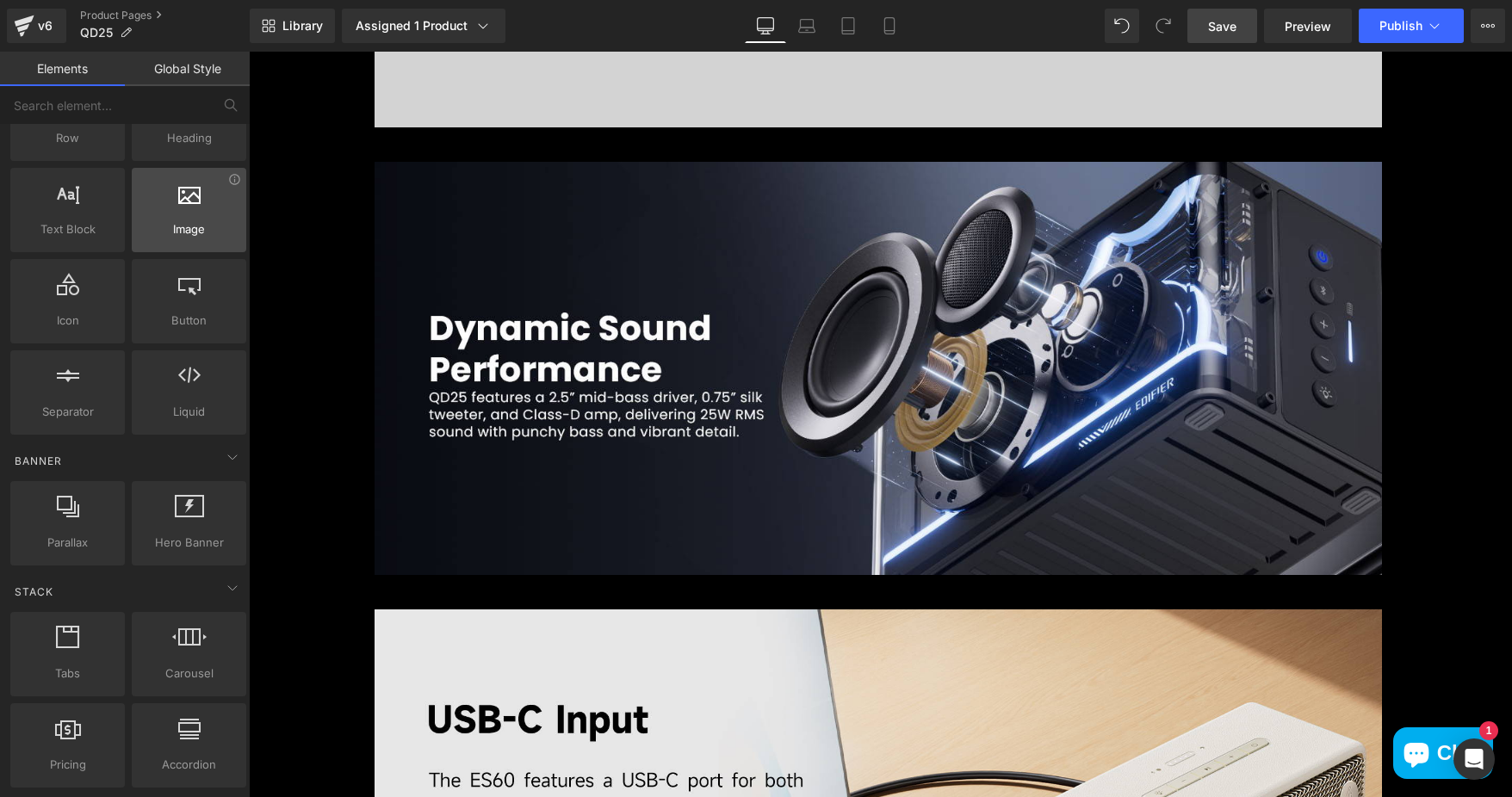
scroll to position [0, 0]
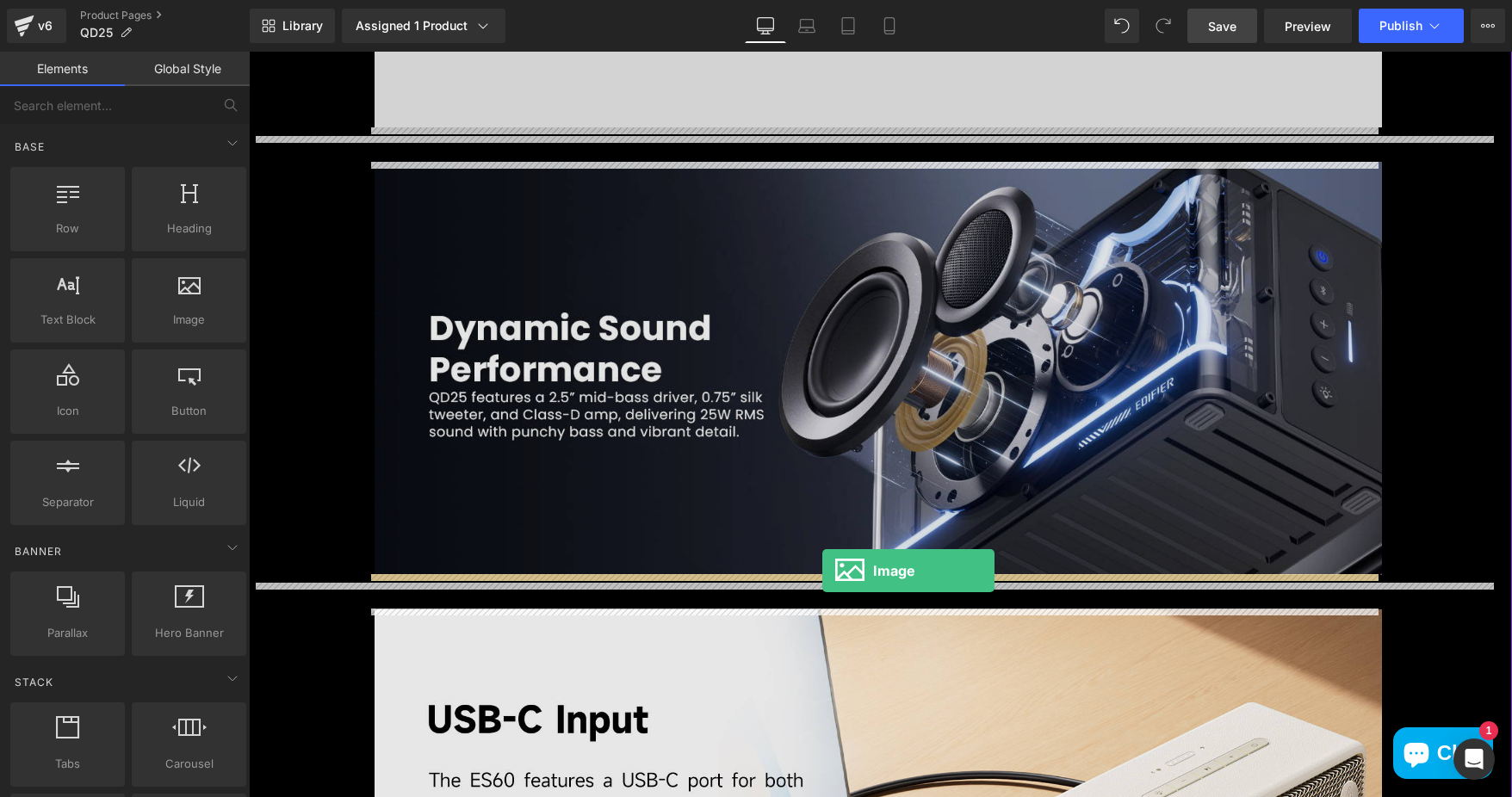
drag, startPoint x: 442, startPoint y: 359, endPoint x: 822, endPoint y: 570, distance: 434.7
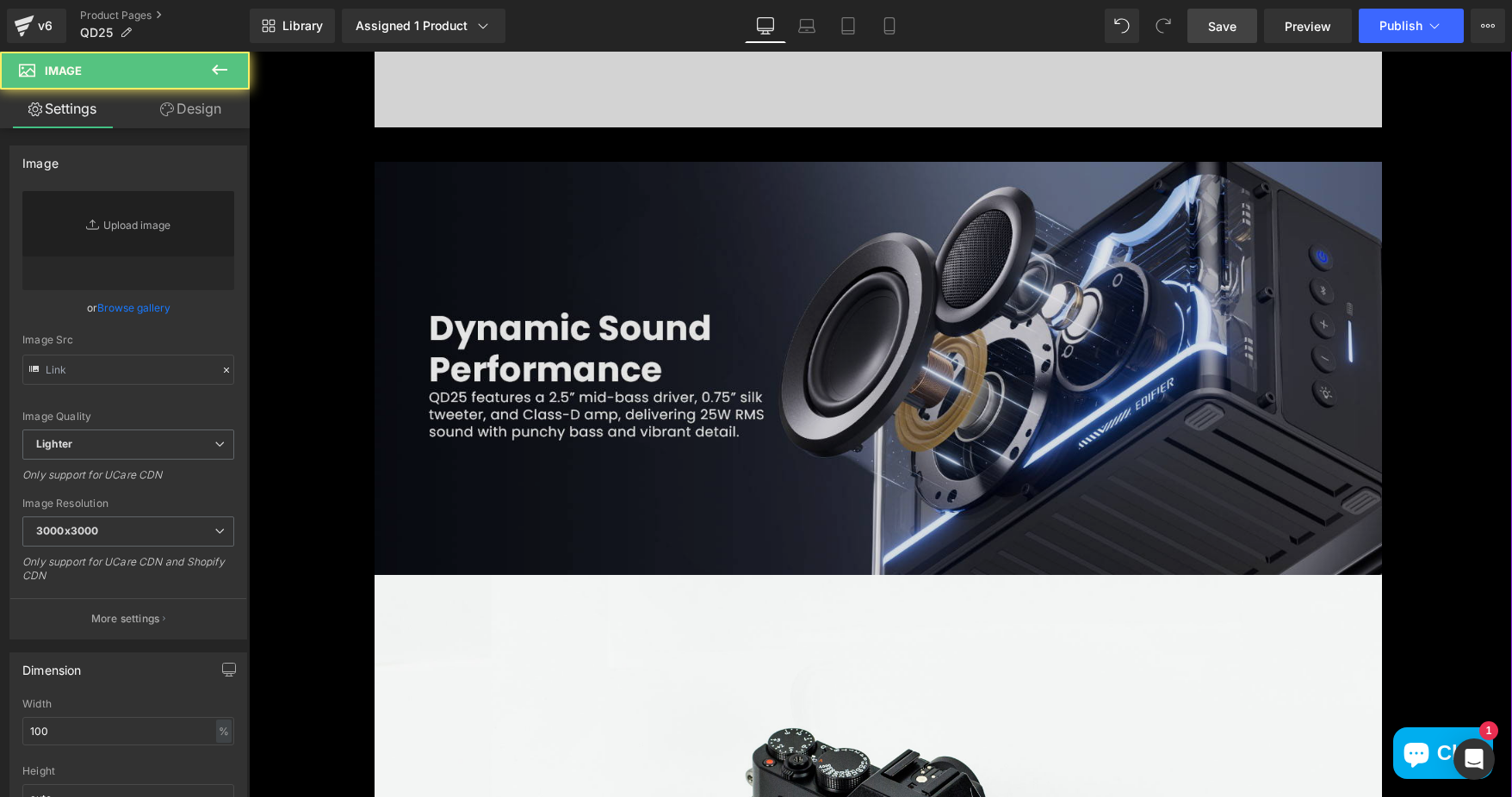
type input "//[DOMAIN_NAME][URL]"
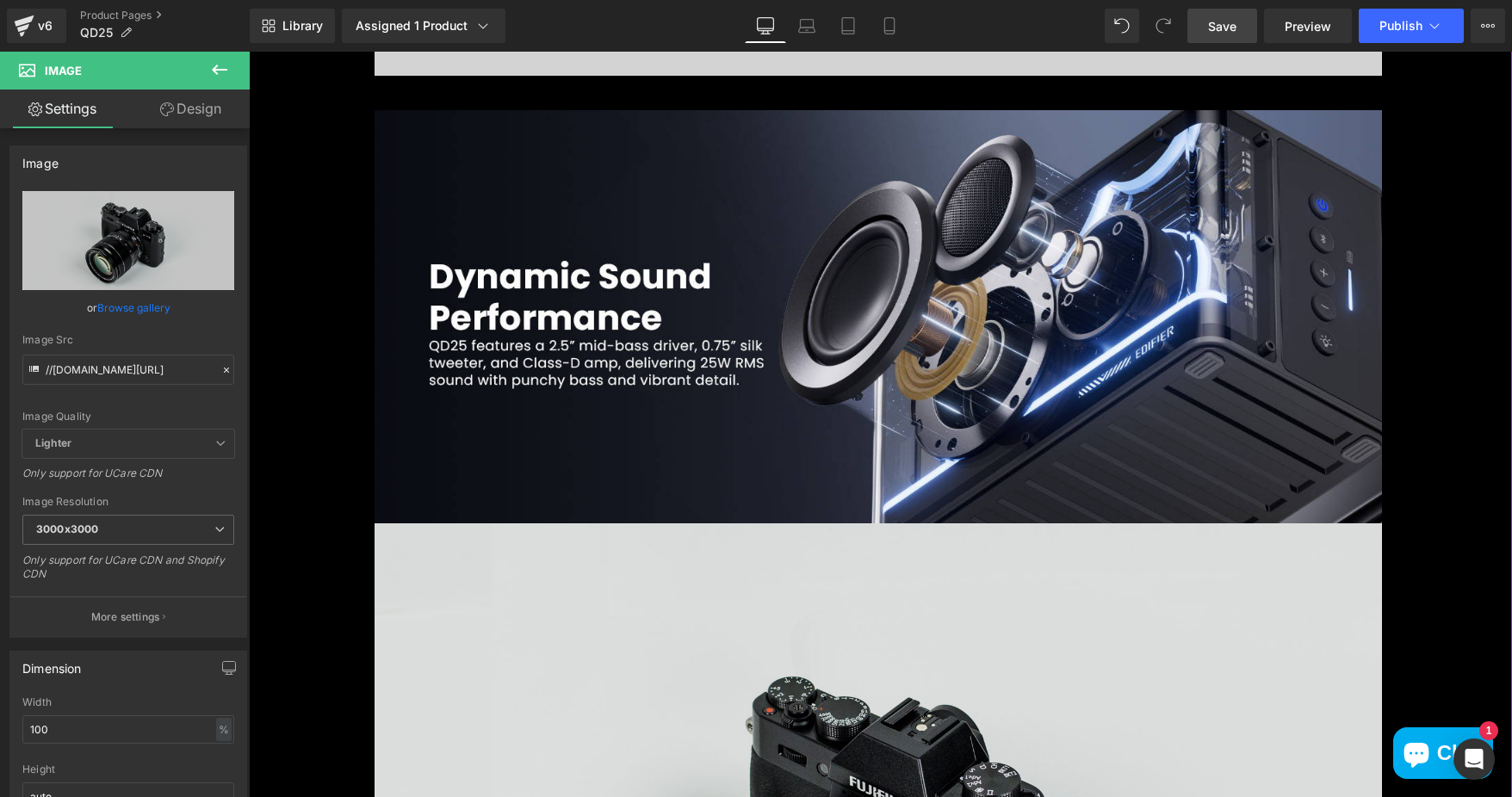
scroll to position [3185, 0]
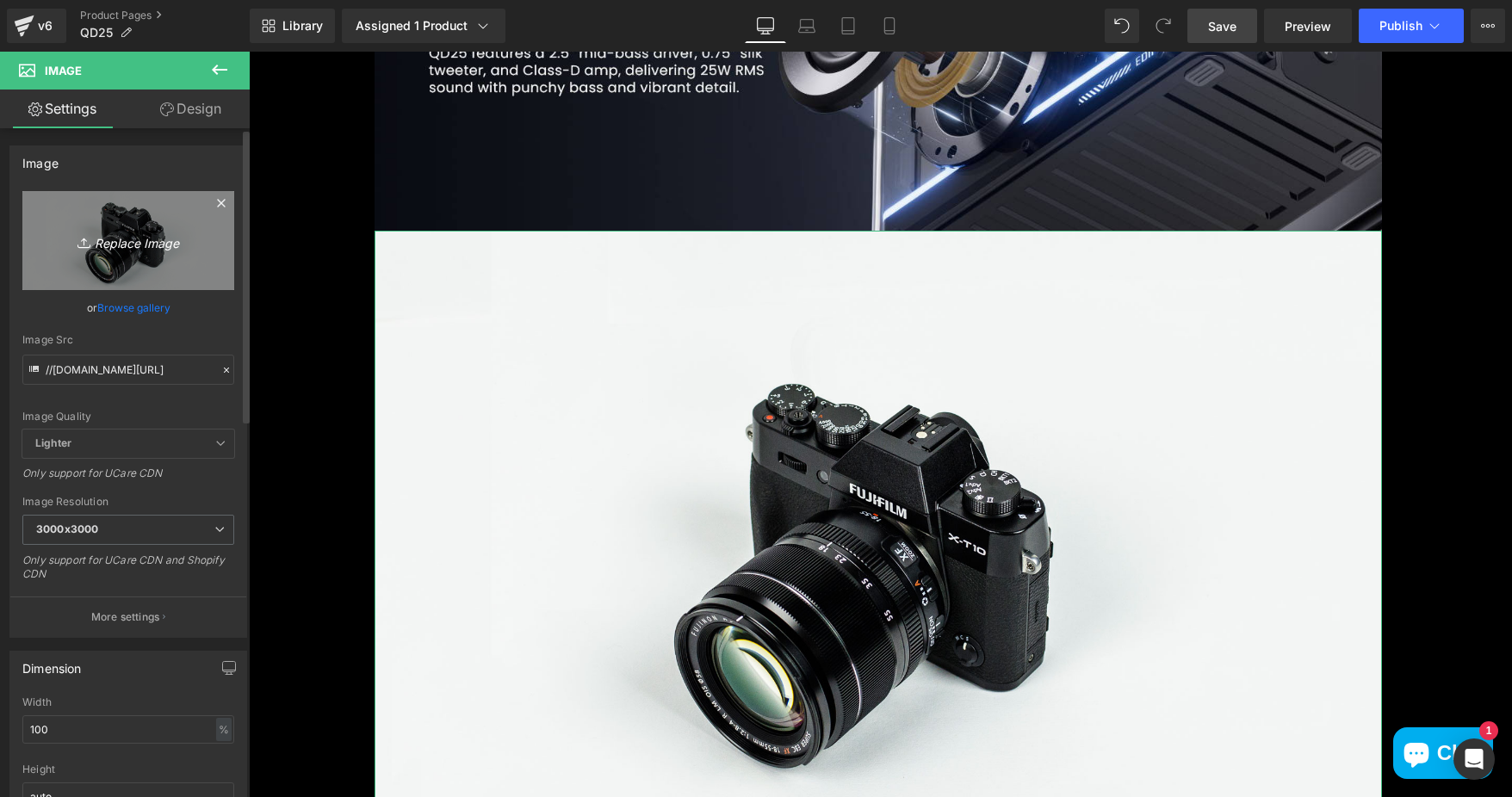
click at [117, 224] on link "Replace Image" at bounding box center [128, 240] width 212 height 99
type input "C:\fakepath\6706d4c9-3ab7-4848-a8b5-ffaaa43e4879.__CR0,0,1464,600_PT0_SX1464_V1…"
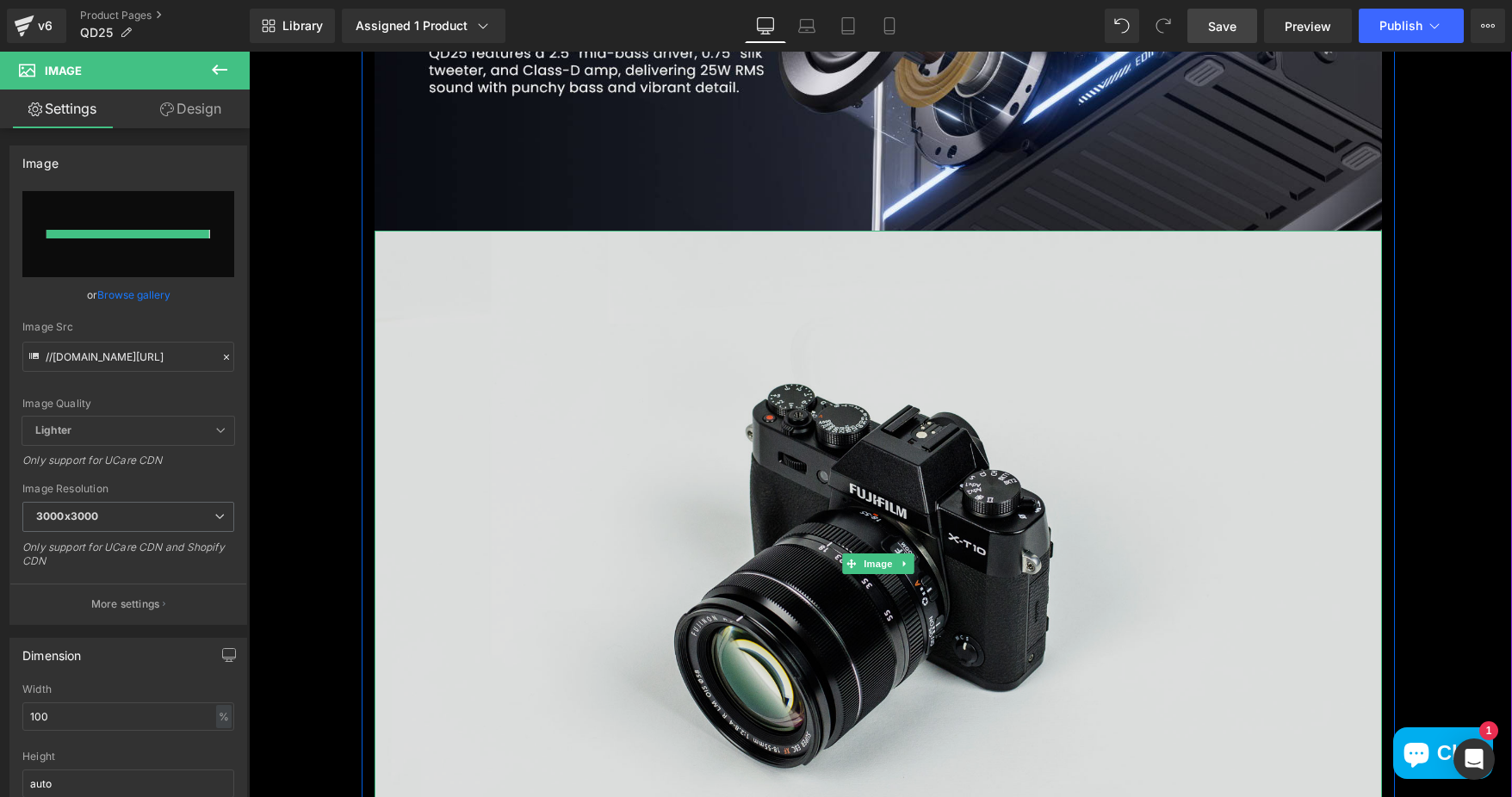
type input "https://ucarecdn.com/0a72f281-3091-4ef2-aea6-340529b66e9a/-/format/auto/-/previ…"
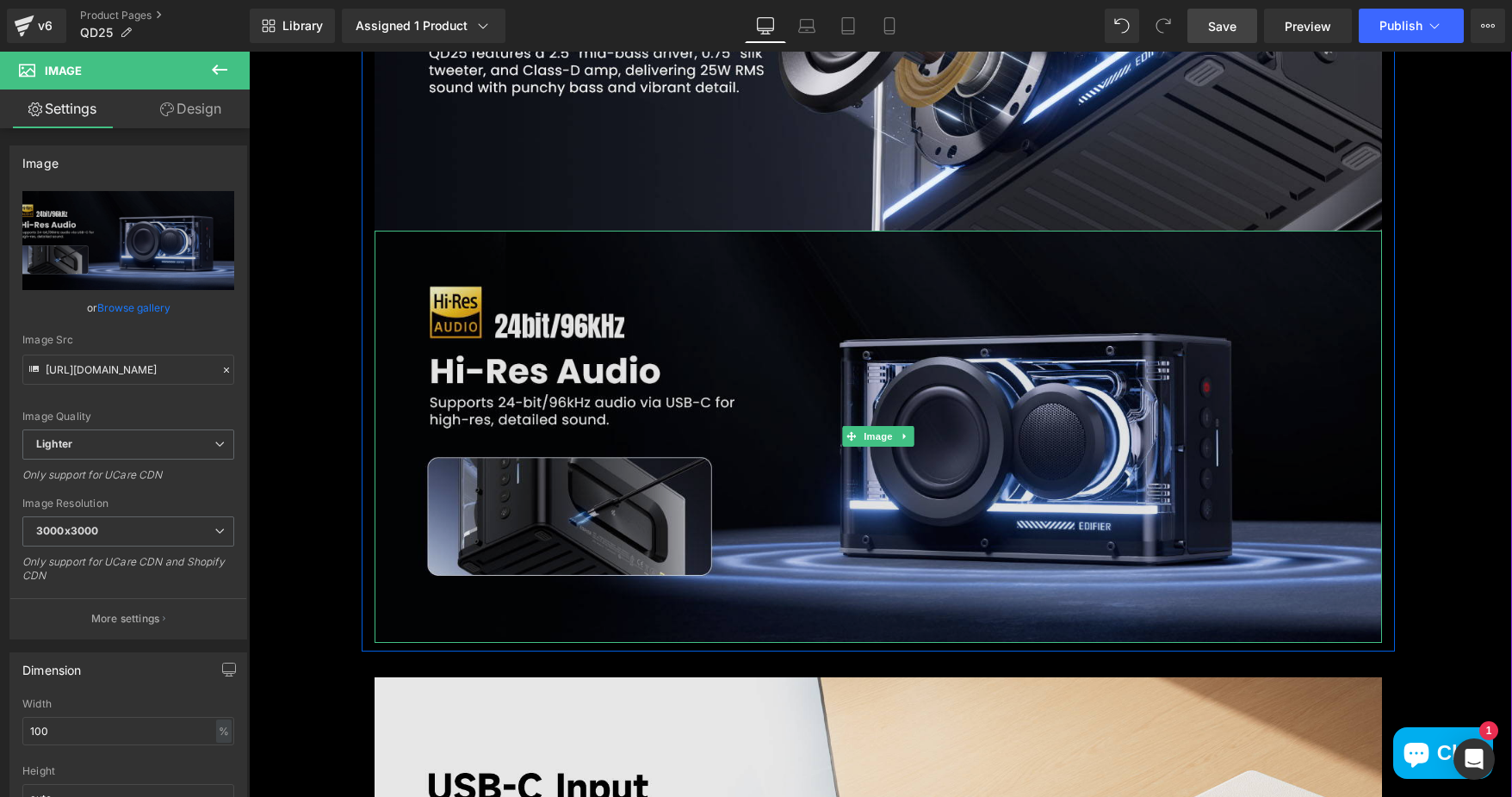
scroll to position [3271, 0]
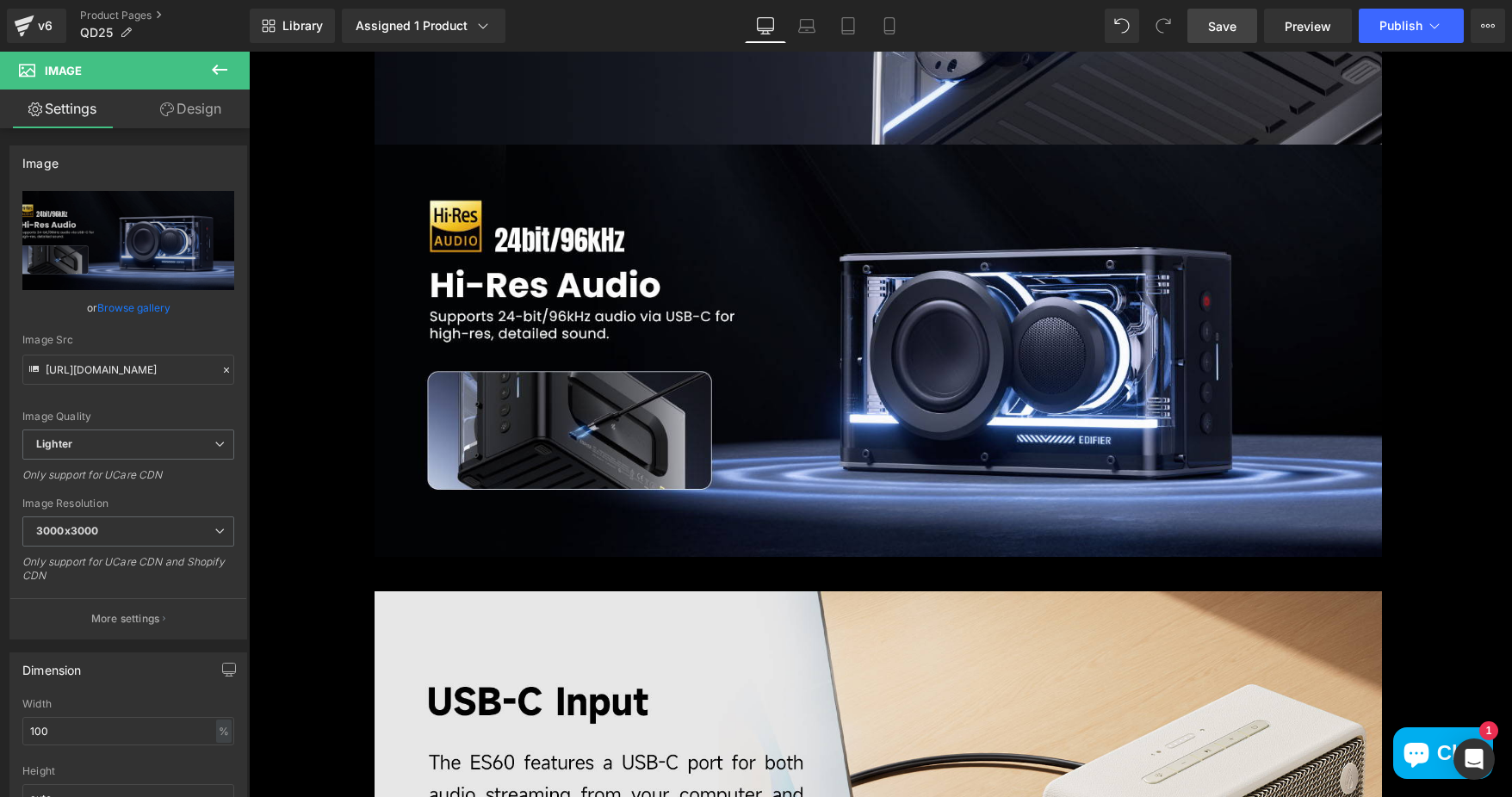
click at [225, 70] on icon at bounding box center [219, 69] width 20 height 20
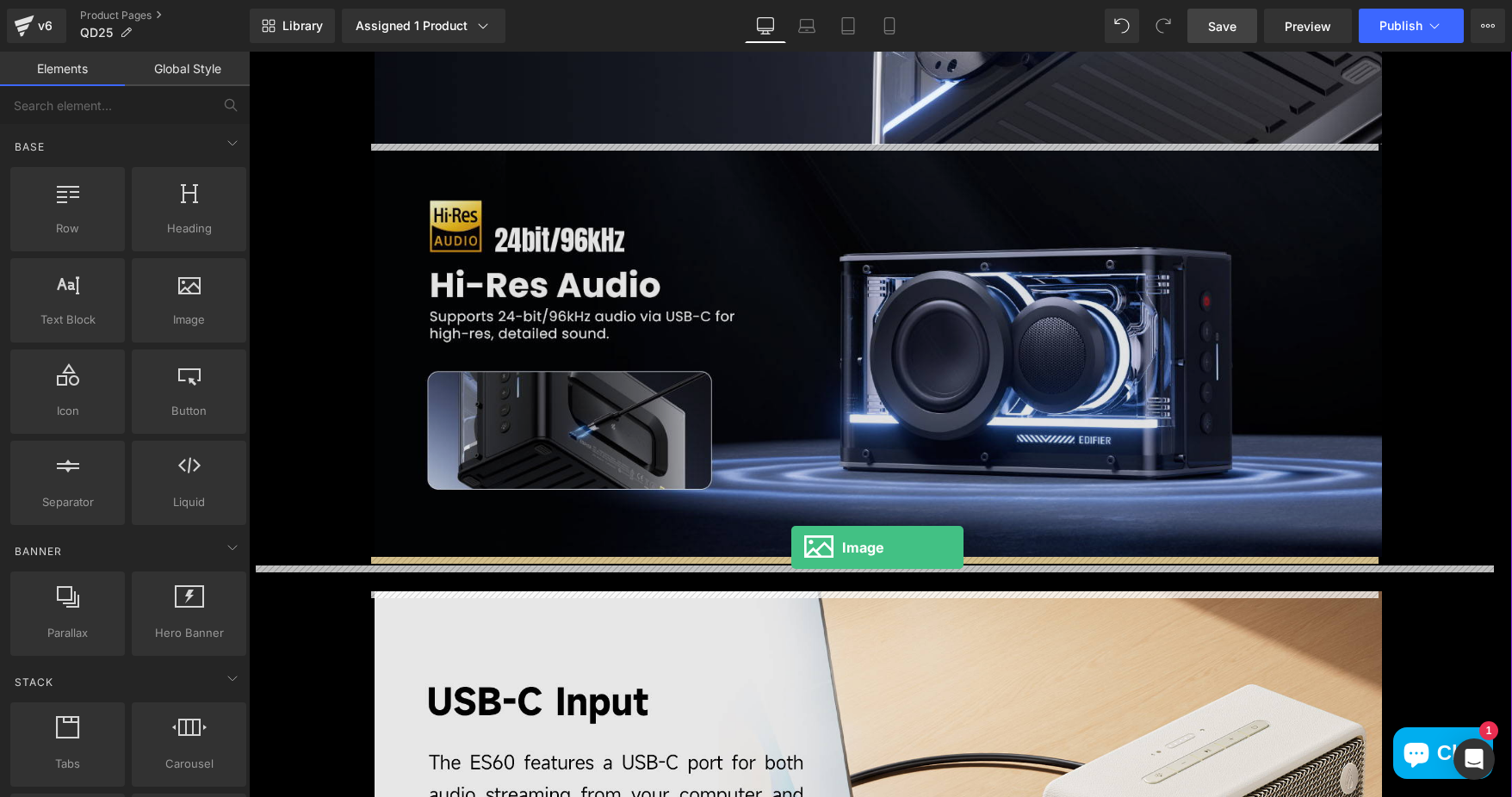
drag, startPoint x: 347, startPoint y: 376, endPoint x: 792, endPoint y: 547, distance: 476.7
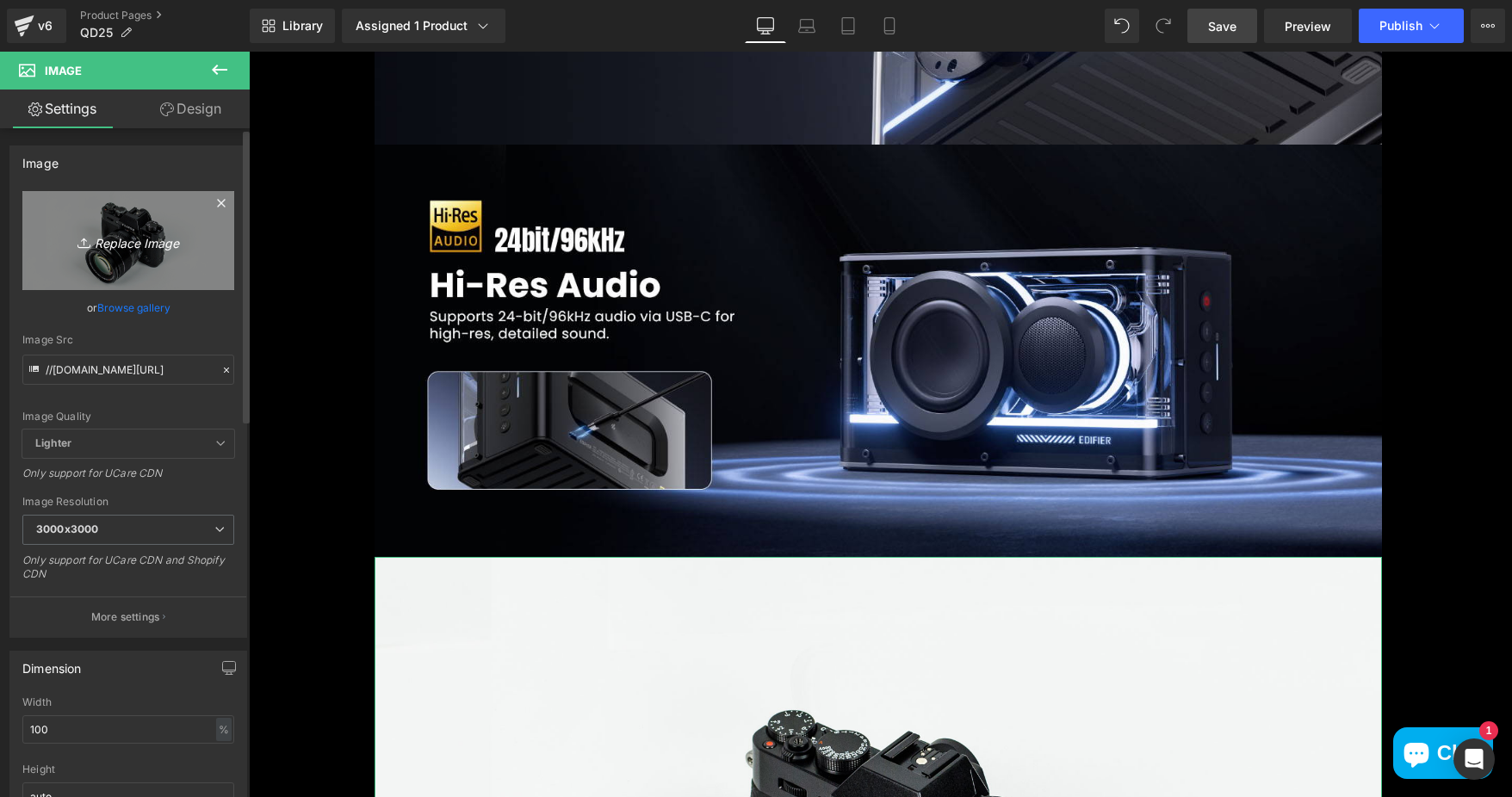
click at [152, 239] on icon "Replace Image" at bounding box center [128, 240] width 138 height 21
type input "C:\fakepath\8e7c0c08-c461-42c5-b168-40214a0a0e9e.__CR0,0,1464,600_PT0_SX1464_V1…"
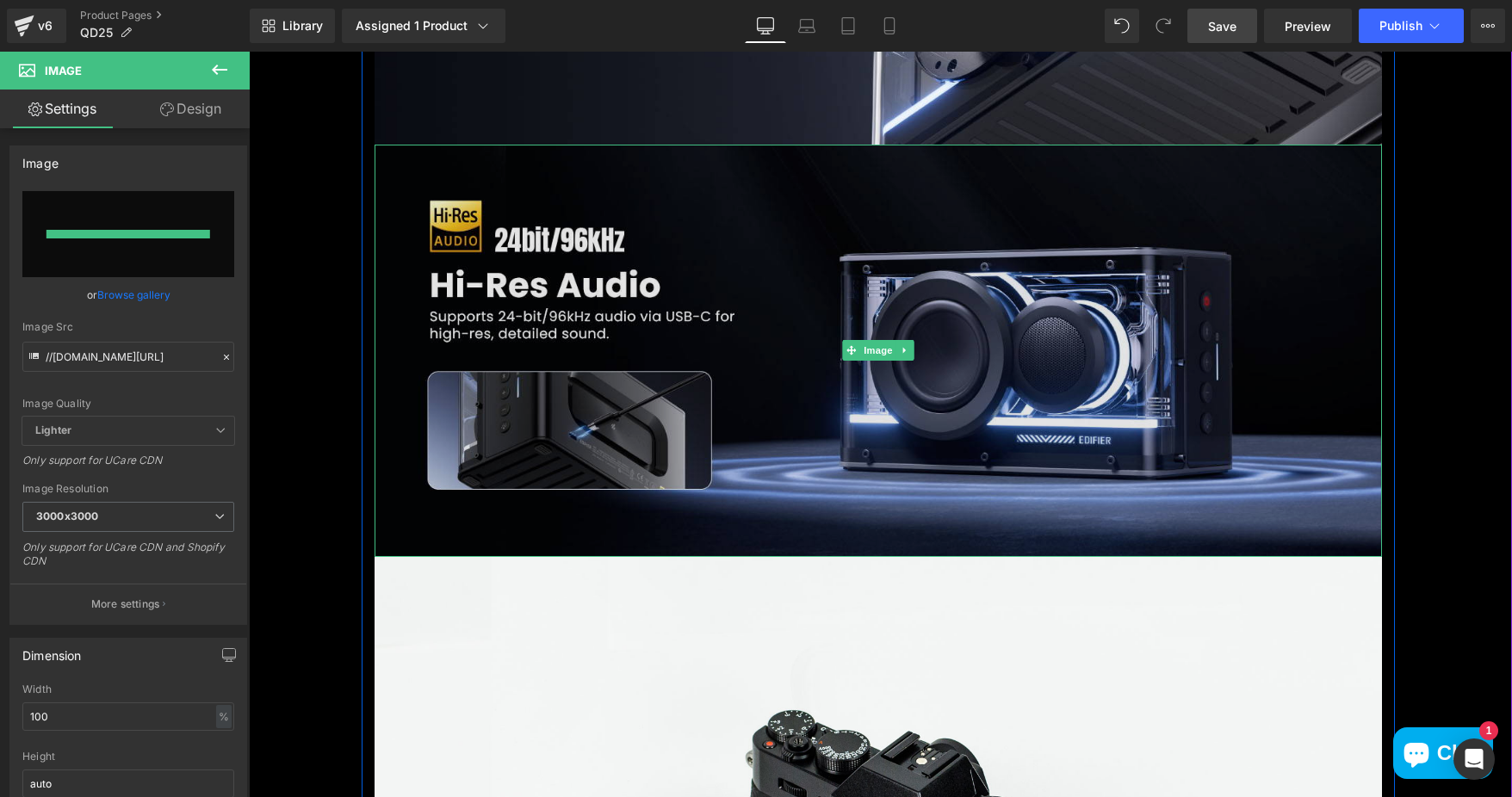
type input "https://ucarecdn.com/f9fd81ec-4586-43a1-b062-5a59d641d3a4/-/format/auto/-/previ…"
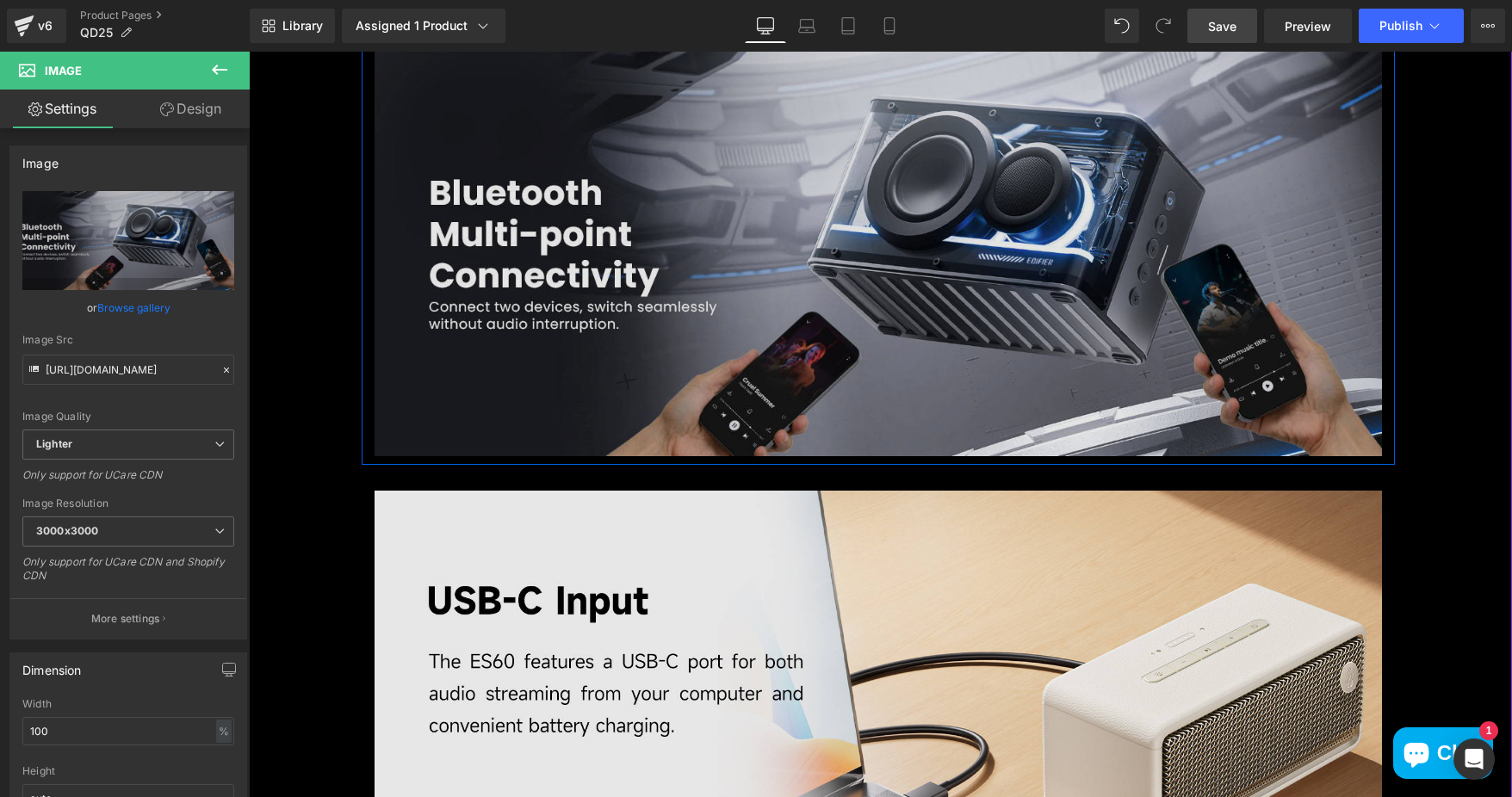
scroll to position [3788, 0]
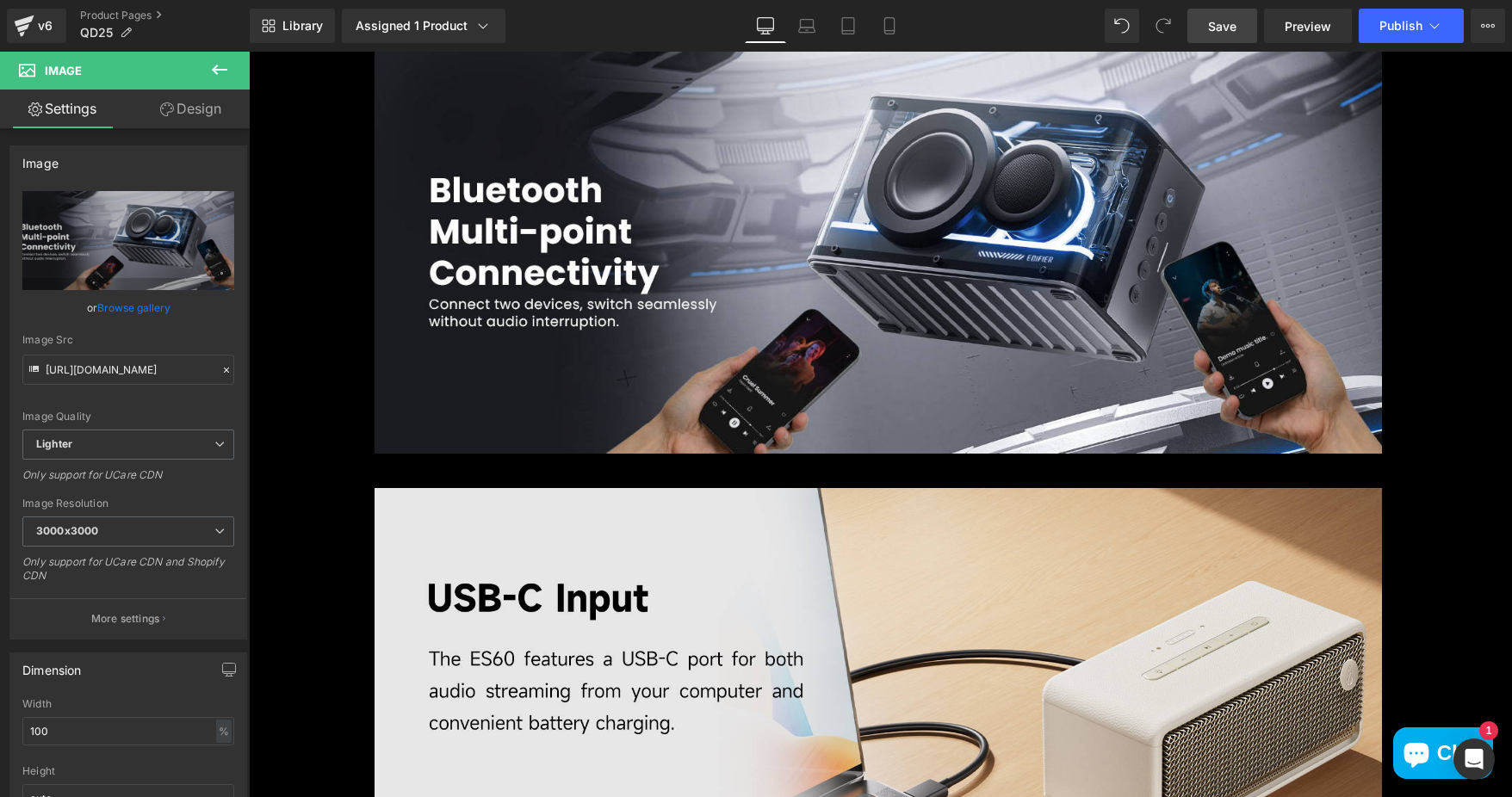
click at [211, 66] on icon at bounding box center [219, 69] width 20 height 20
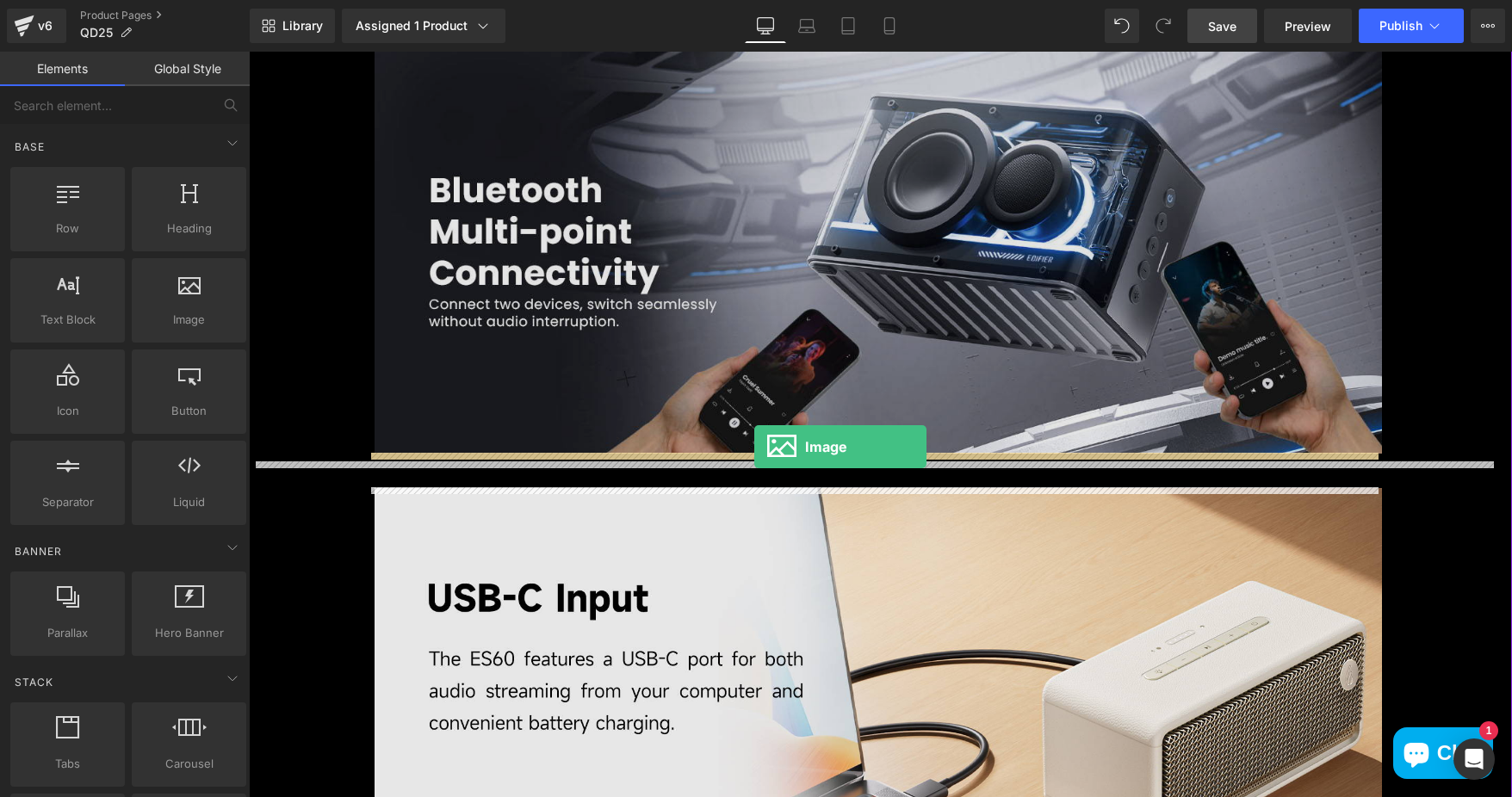
drag, startPoint x: 439, startPoint y: 355, endPoint x: 757, endPoint y: 447, distance: 331.0
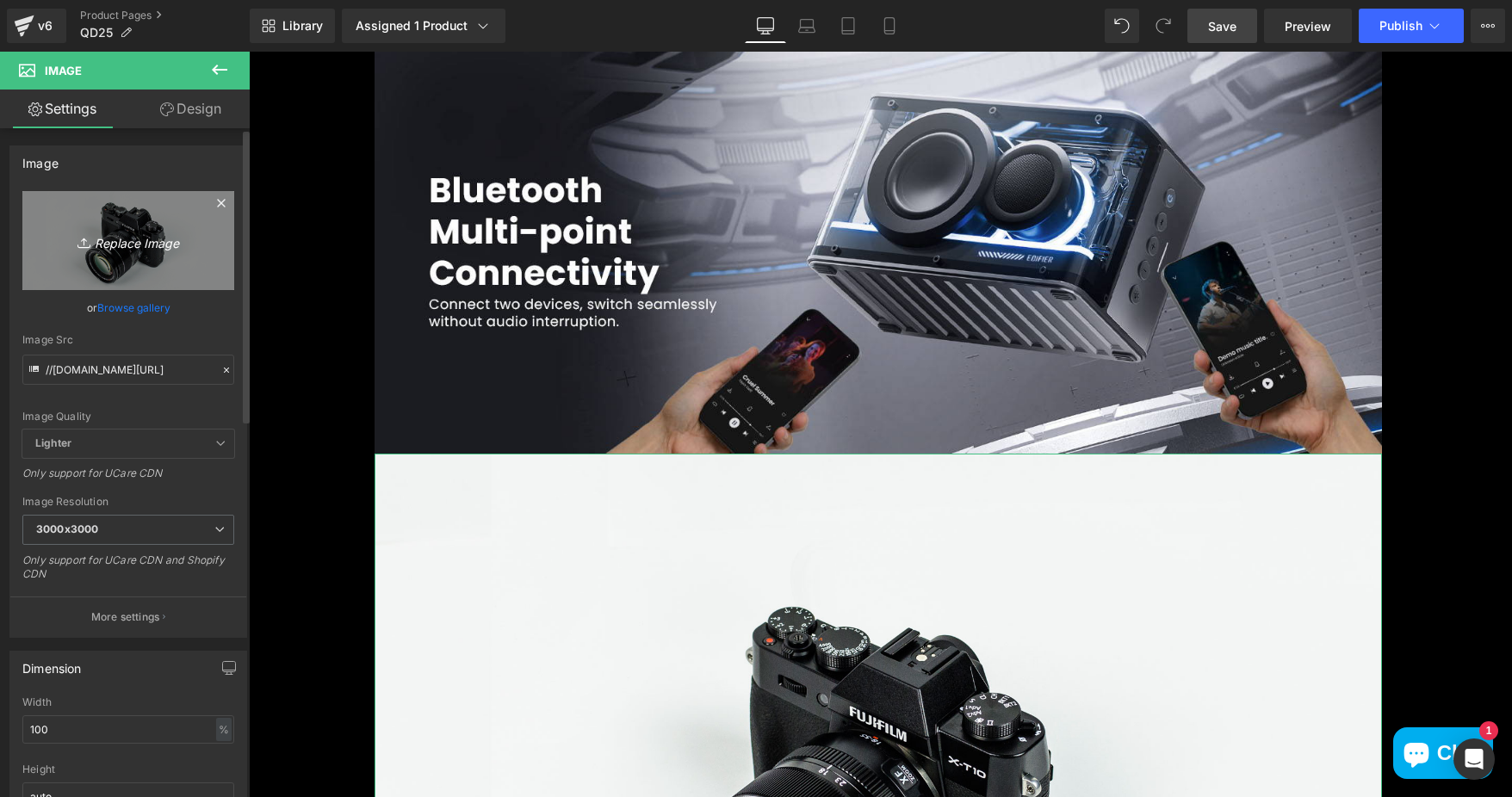
click at [156, 225] on link "Replace Image" at bounding box center [128, 240] width 212 height 99
type input "C:\fakepath\6e550b5d-fef8-4a39-9765-a98ca460fa6a.__CR0,0,1464,600_PT0_SX1464_V1…"
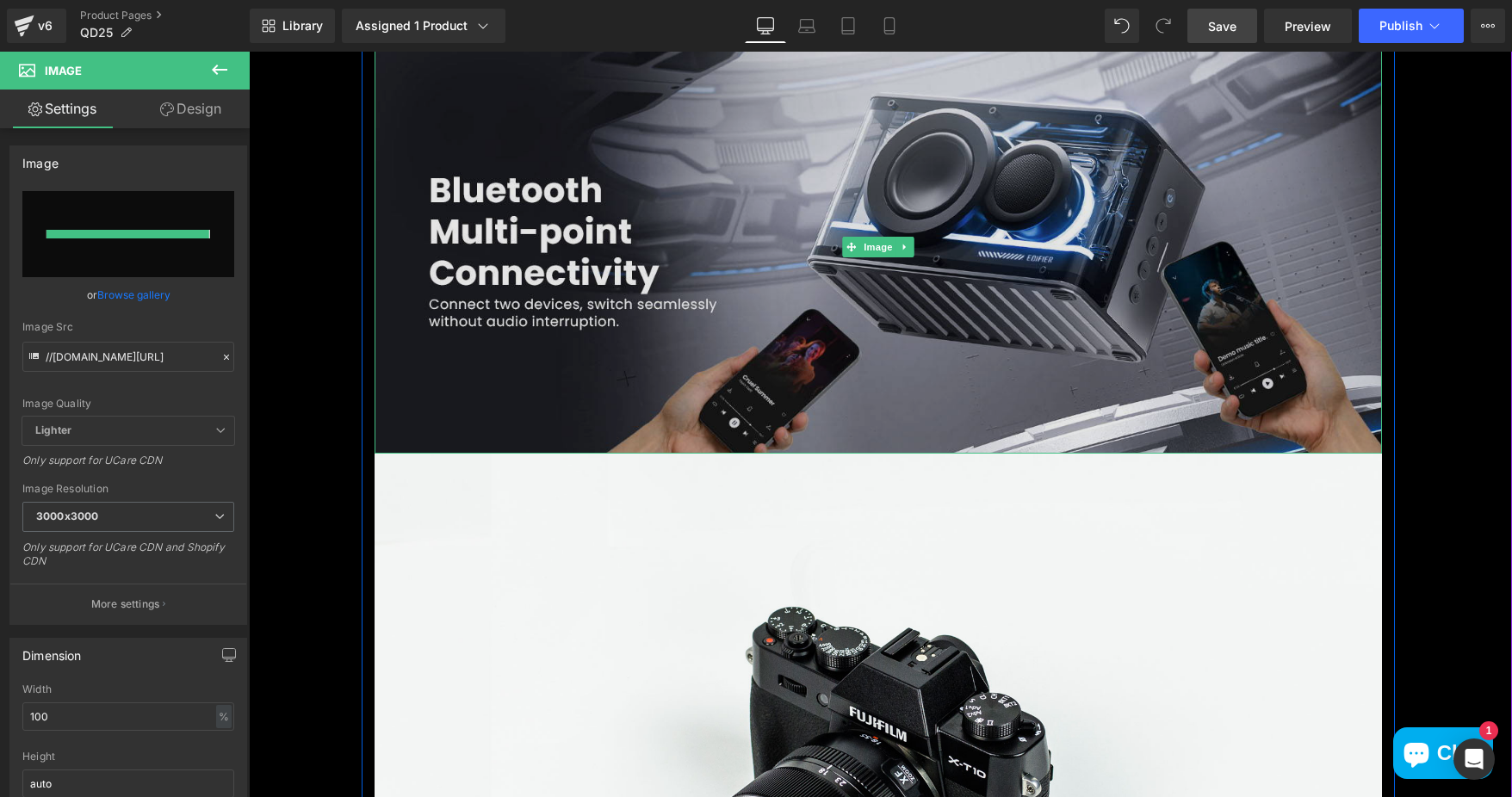
type input "https://ucarecdn.com/5e08f1b8-51ab-4b9b-8a2b-4e2ca3e54356/-/format/auto/-/previ…"
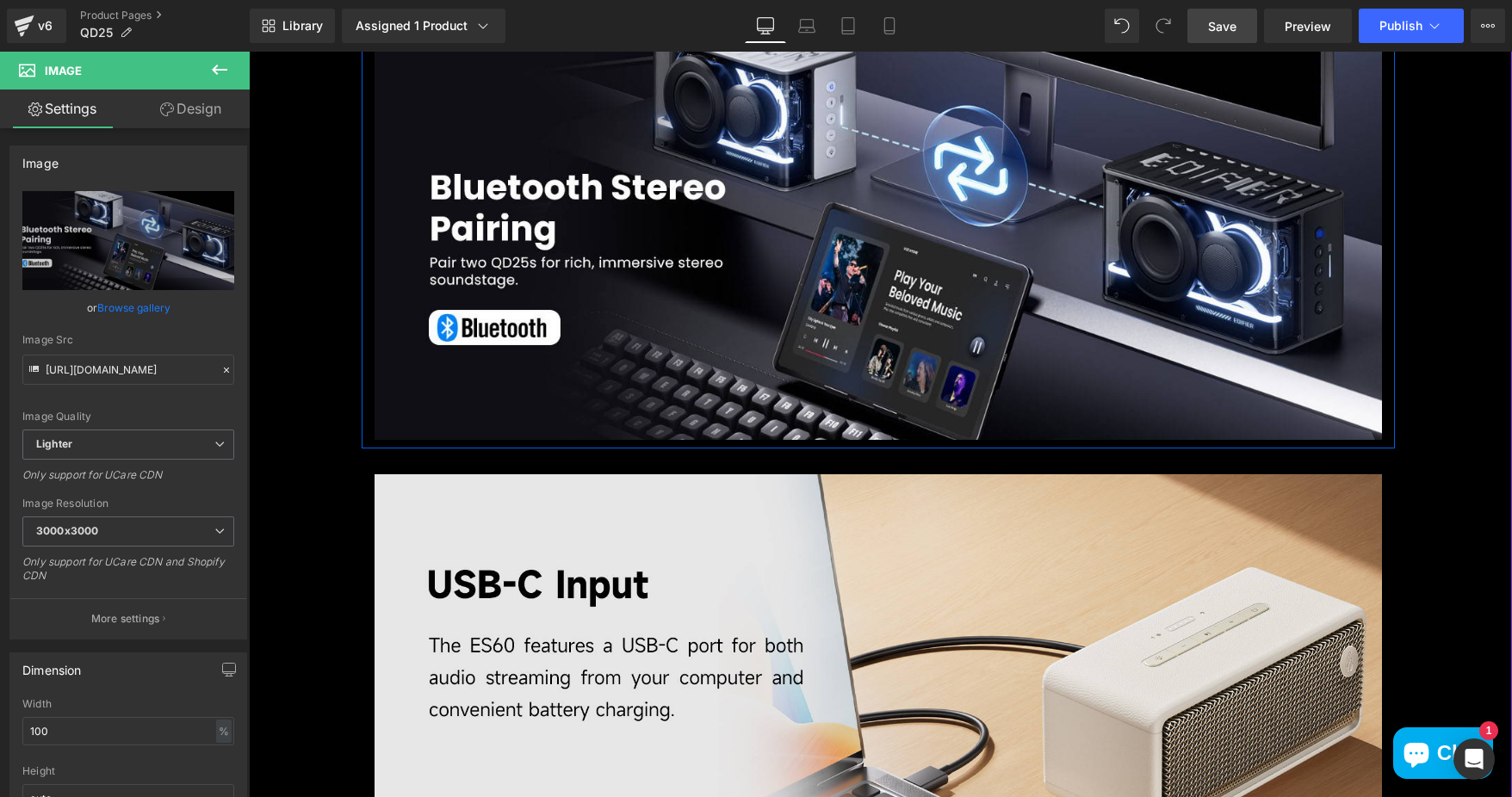
scroll to position [4304, 0]
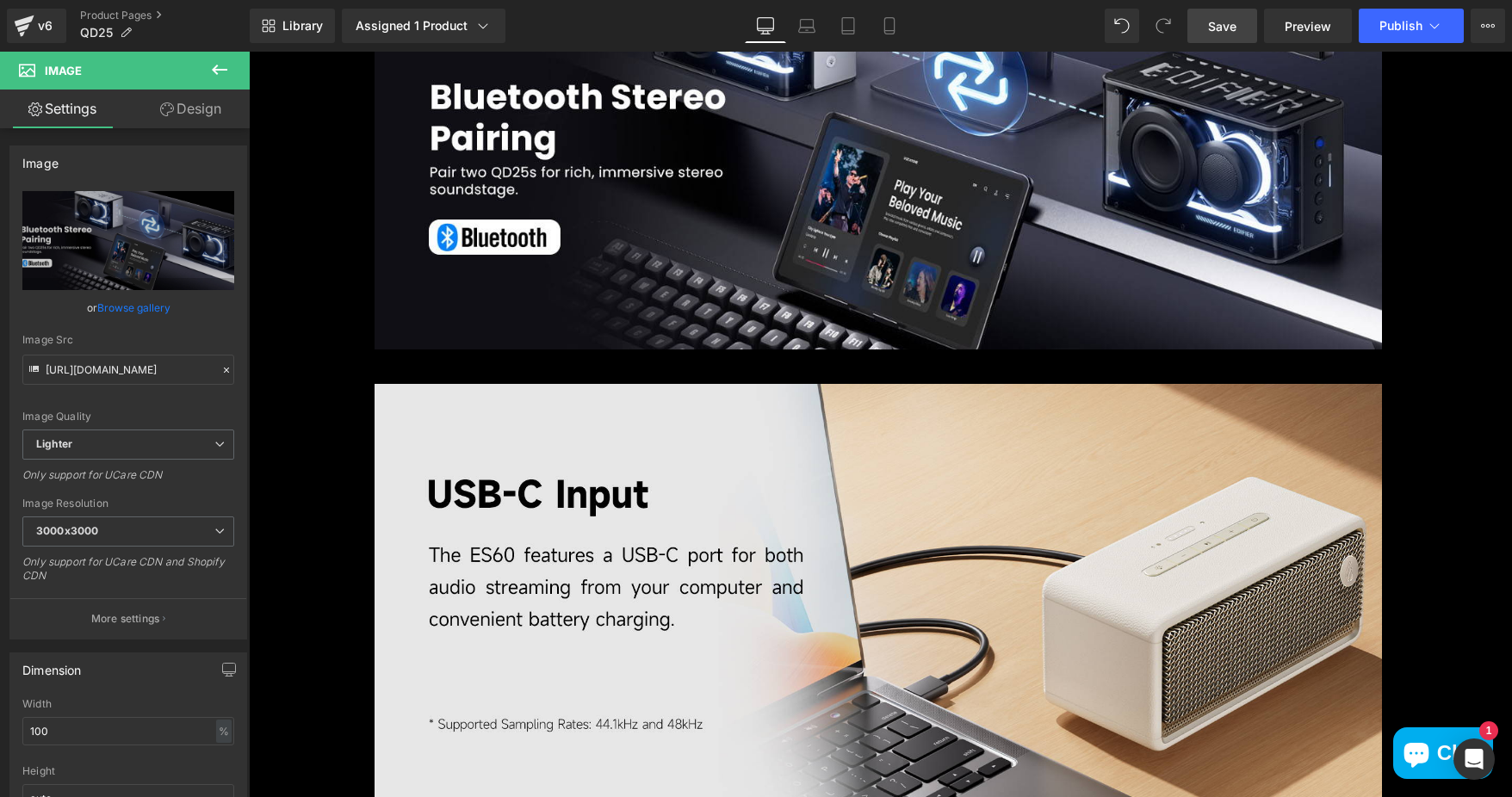
click at [216, 68] on icon at bounding box center [219, 69] width 16 height 10
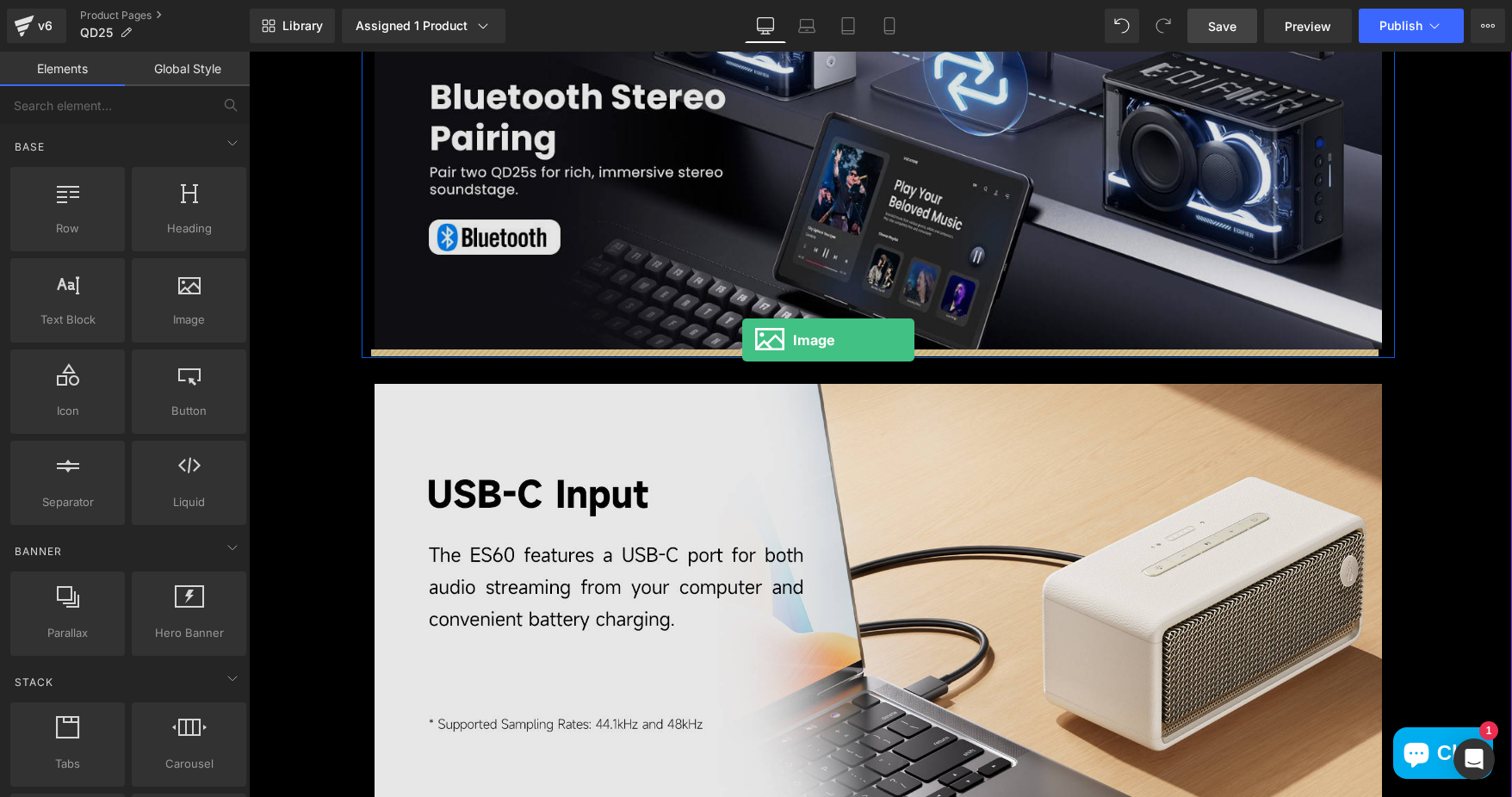
drag, startPoint x: 449, startPoint y: 337, endPoint x: 743, endPoint y: 340, distance: 294.0
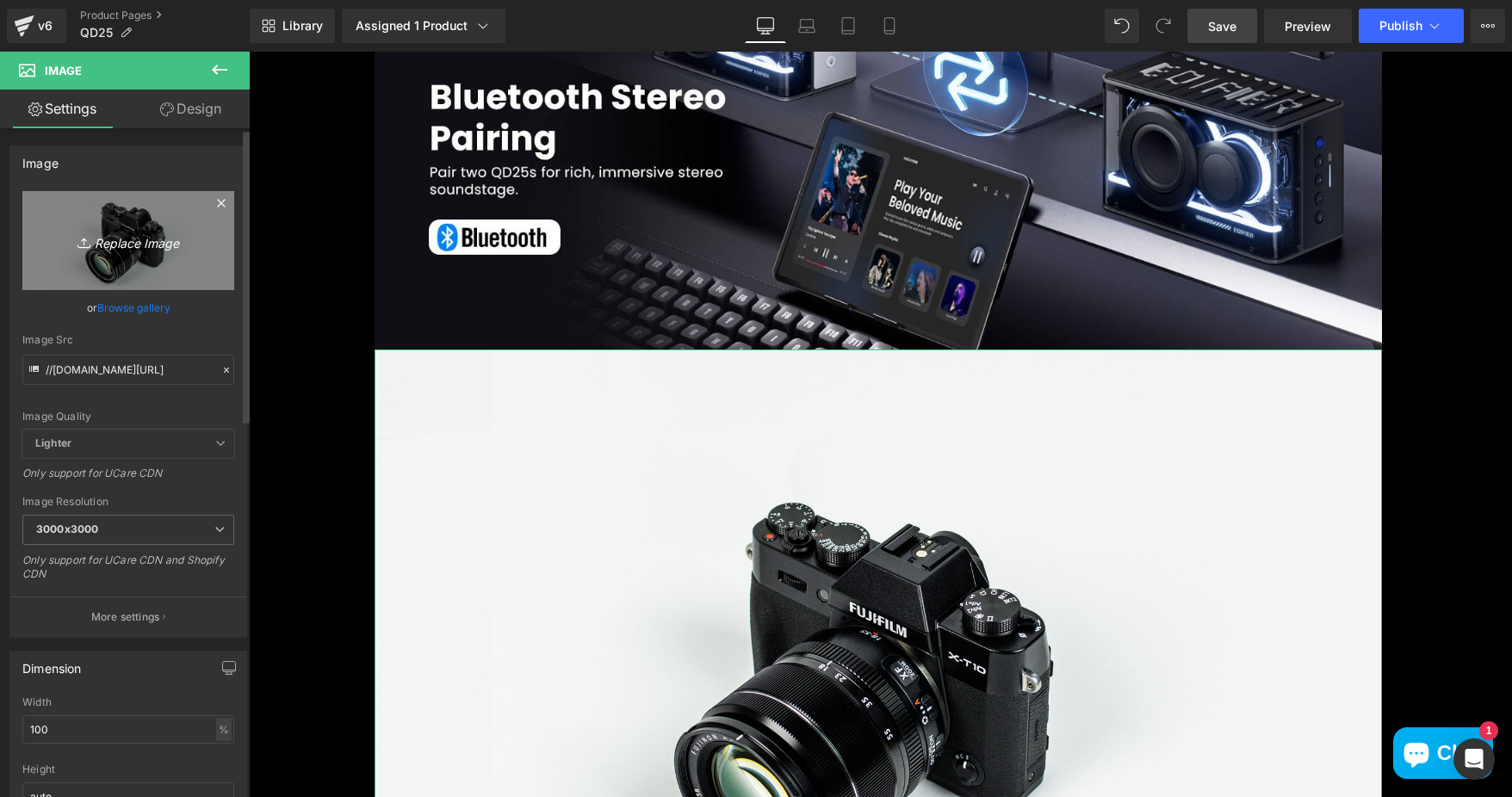
click at [160, 236] on icon "Replace Image" at bounding box center [128, 240] width 138 height 21
type input "C:\fakepath\ff66b312-e2c1-445d-b034-efd2bd7919bd.__CR0,0,1464,600_PT0_SX1464_V1…"
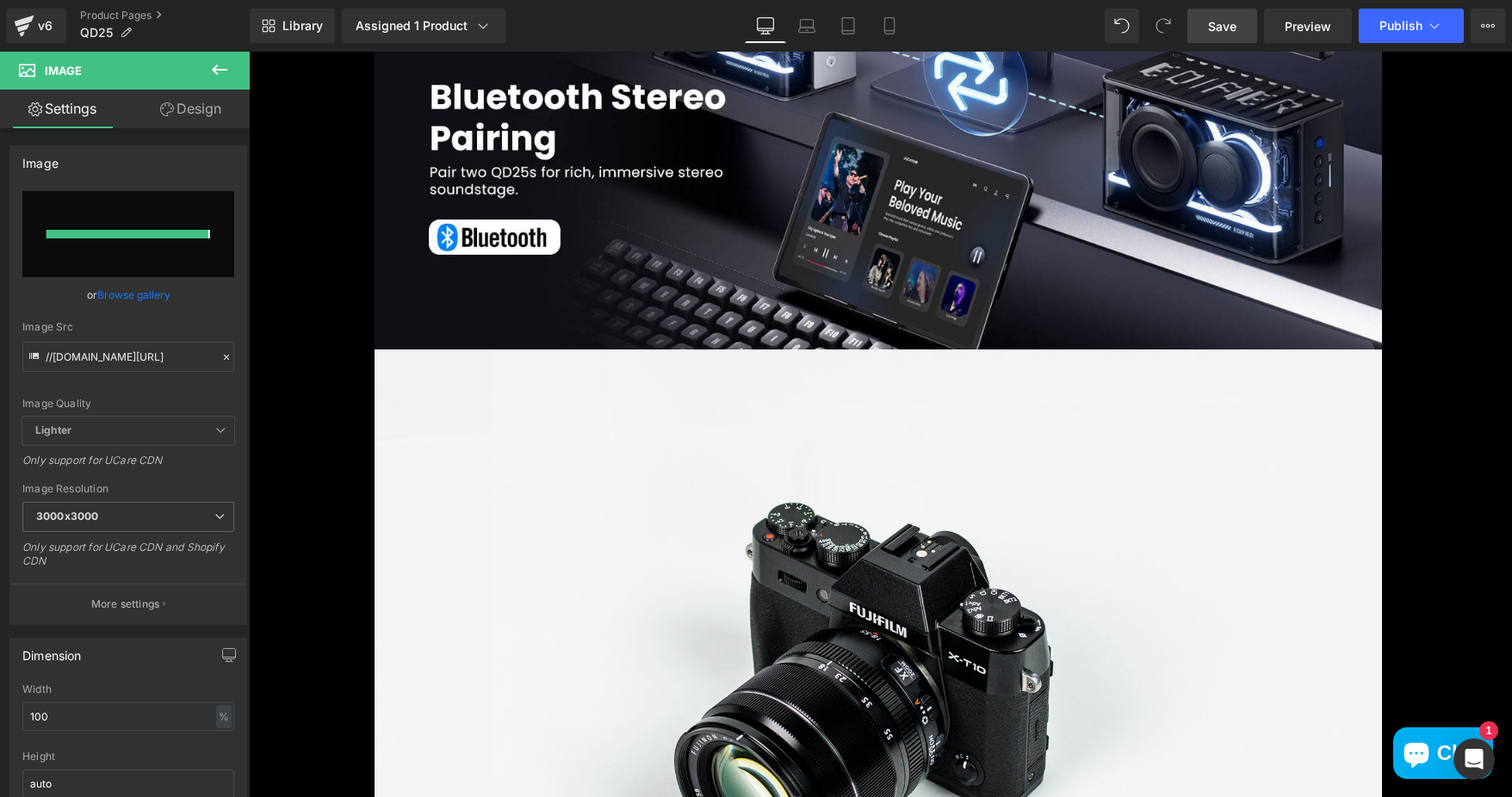
type input "https://ucarecdn.com/e77ae742-7893-4279-80b1-ec1a7ca2c932/-/format/auto/-/previ…"
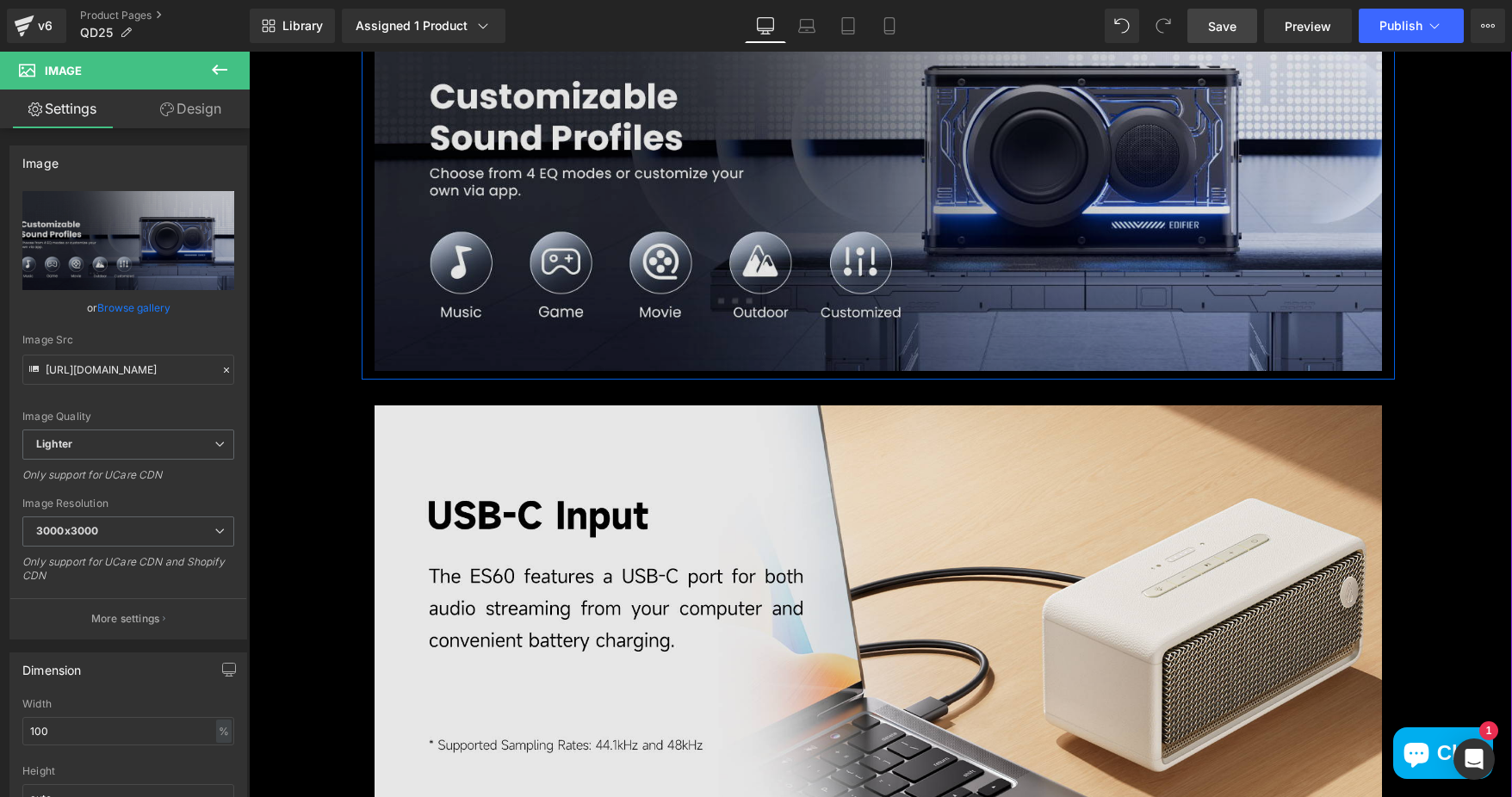
scroll to position [4821, 0]
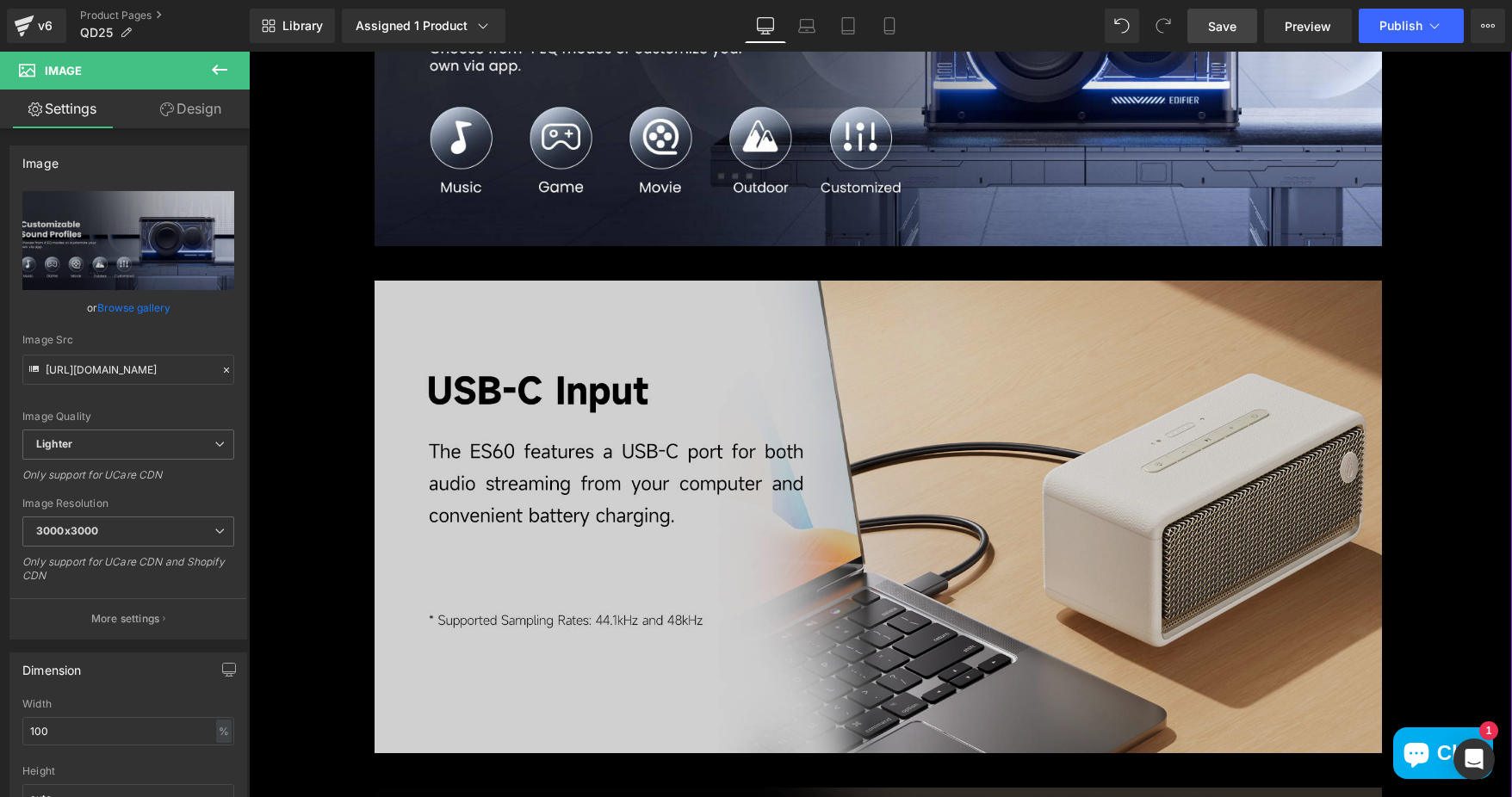
click at [853, 468] on img at bounding box center [878, 518] width 1007 height 473
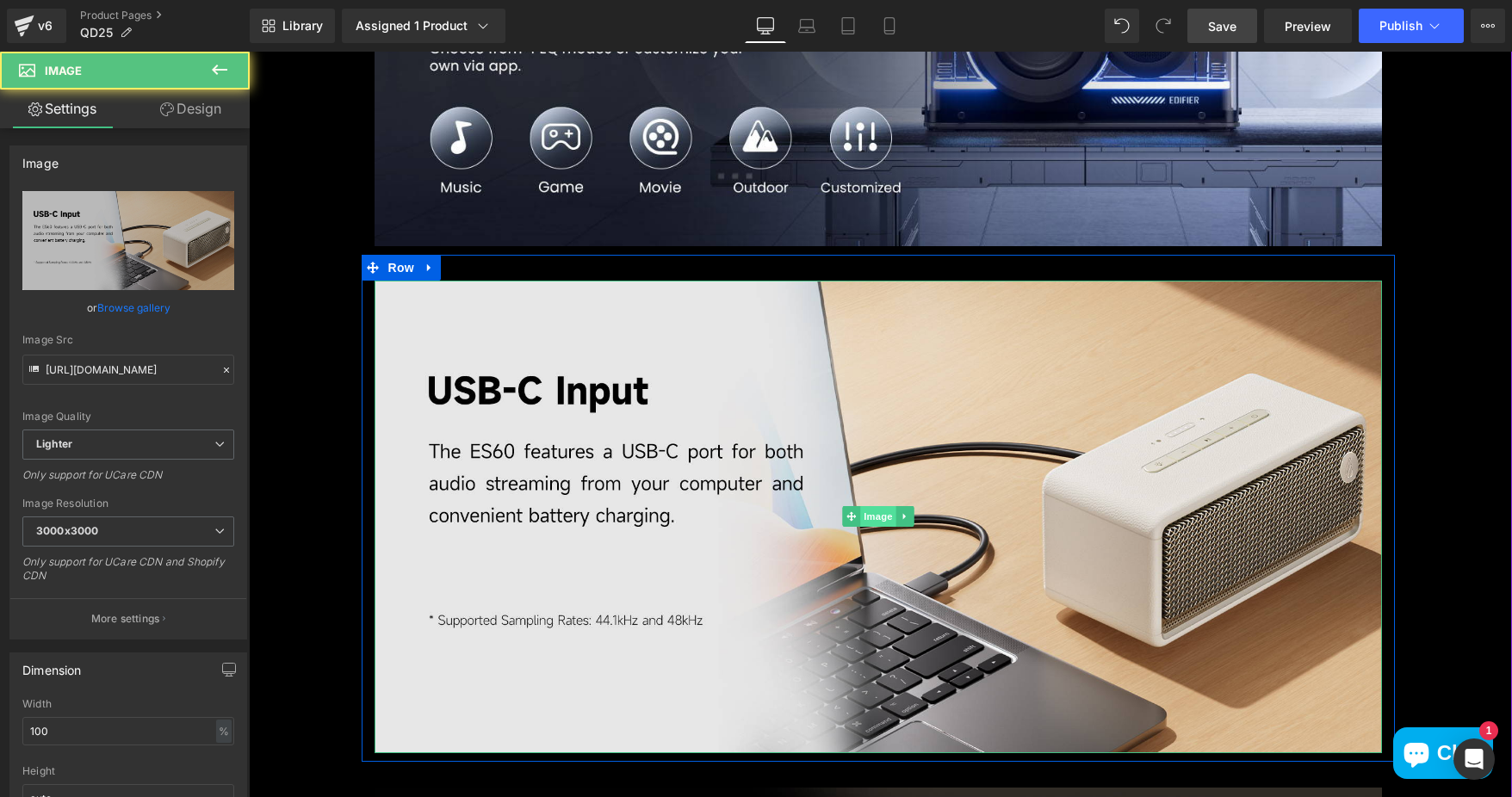
click at [869, 510] on span "Image" at bounding box center [878, 516] width 36 height 20
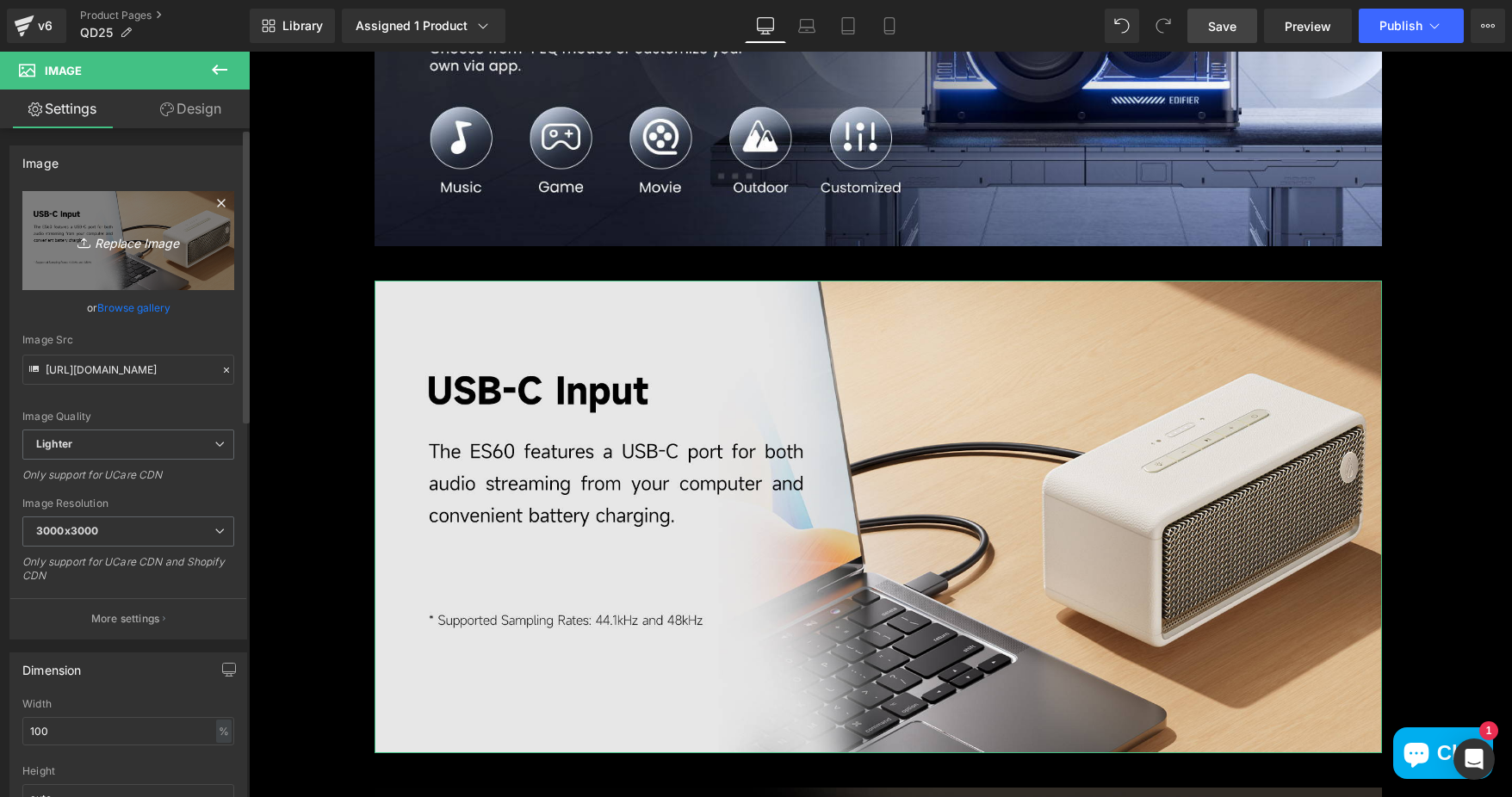
click at [158, 231] on icon "Replace Image" at bounding box center [128, 240] width 138 height 21
type input "C:\fakepath\00424e6b-01b0-4ccd-9dad-65cb8efefc64.__CR0,0,1464,600_PT0_SX1464_V1…"
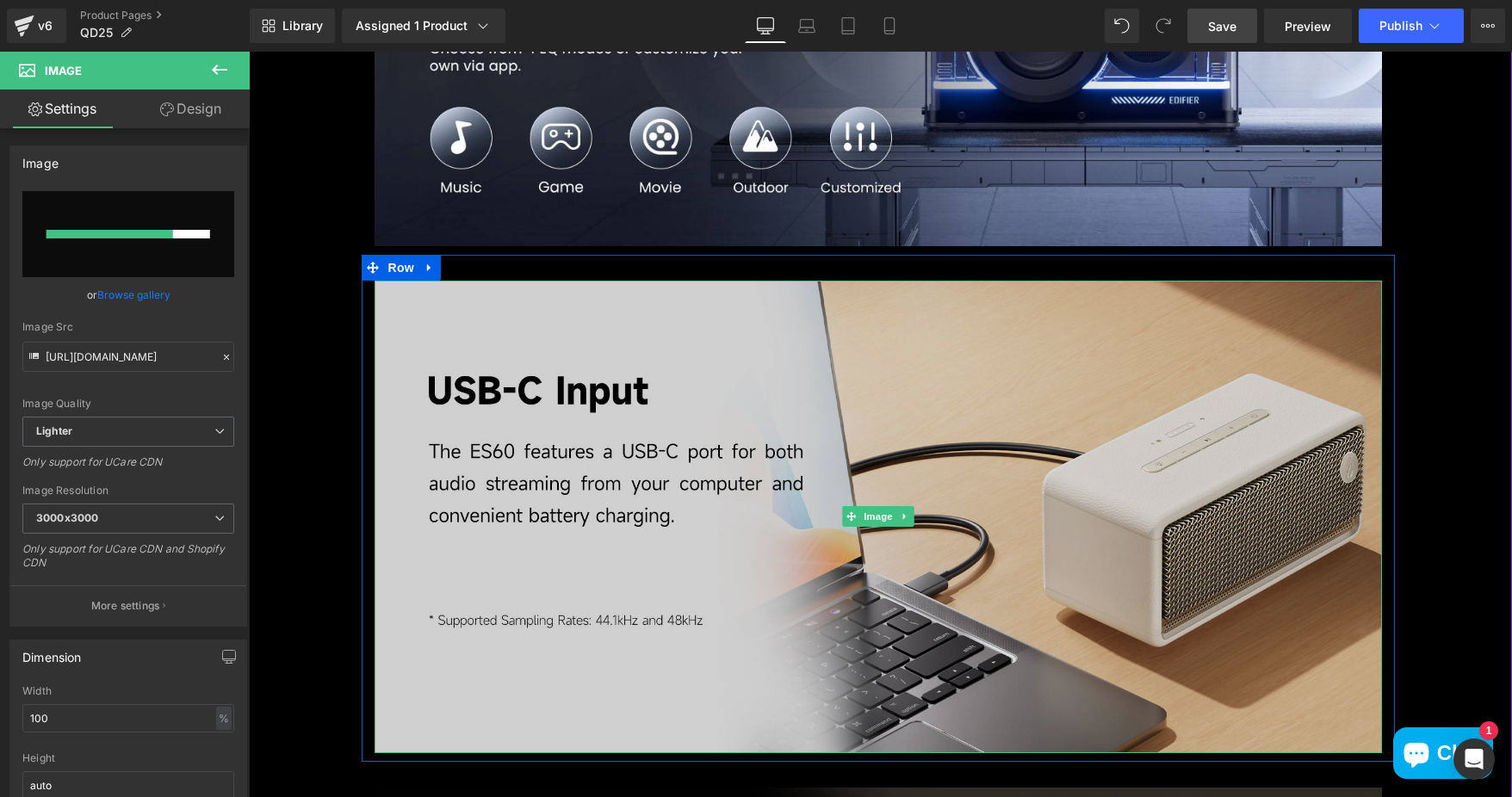
scroll to position [4476, 0]
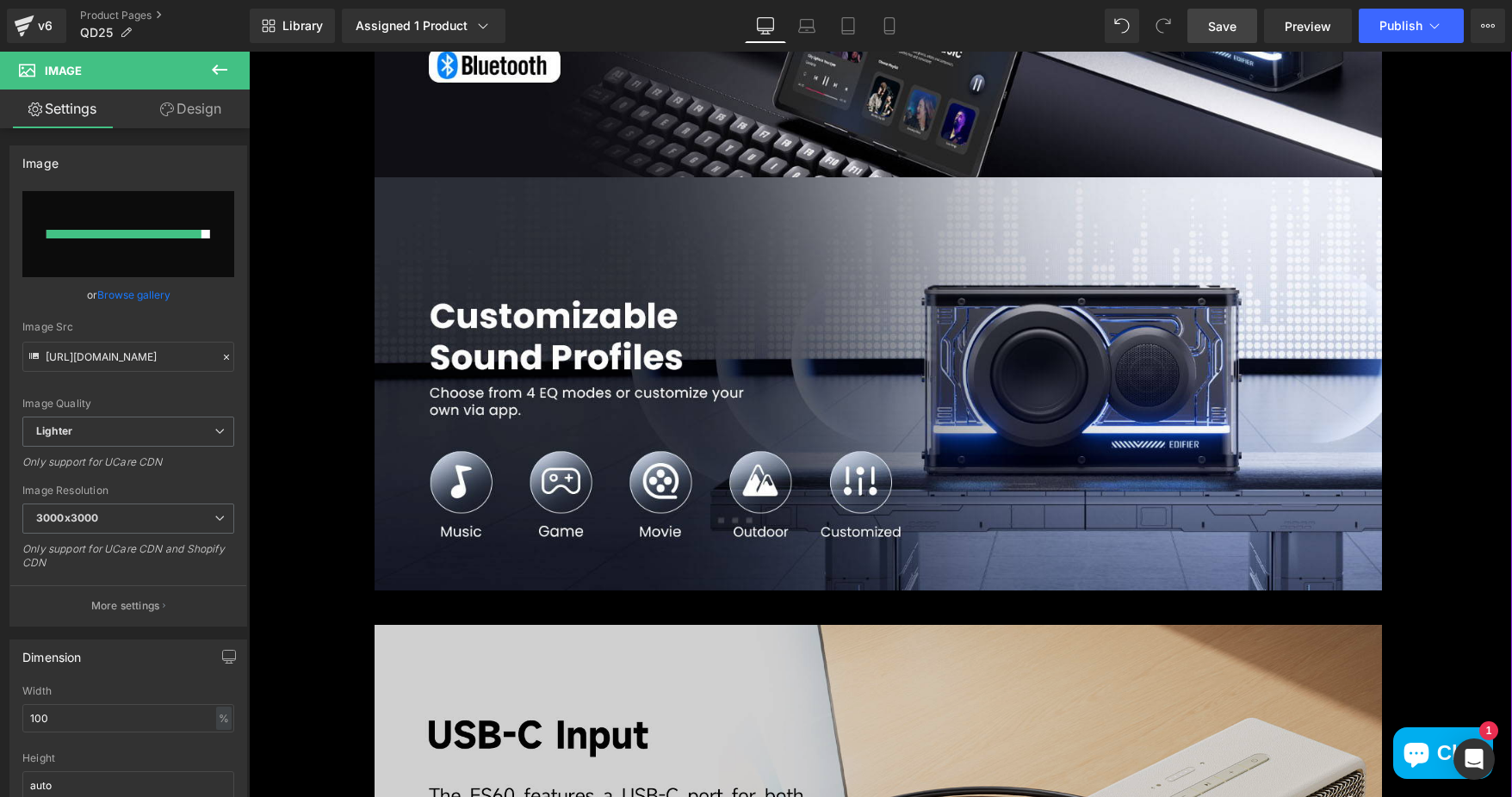
type input "https://ucarecdn.com/537b576b-071a-4b76-8412-ce889239955e/-/format/auto/-/previ…"
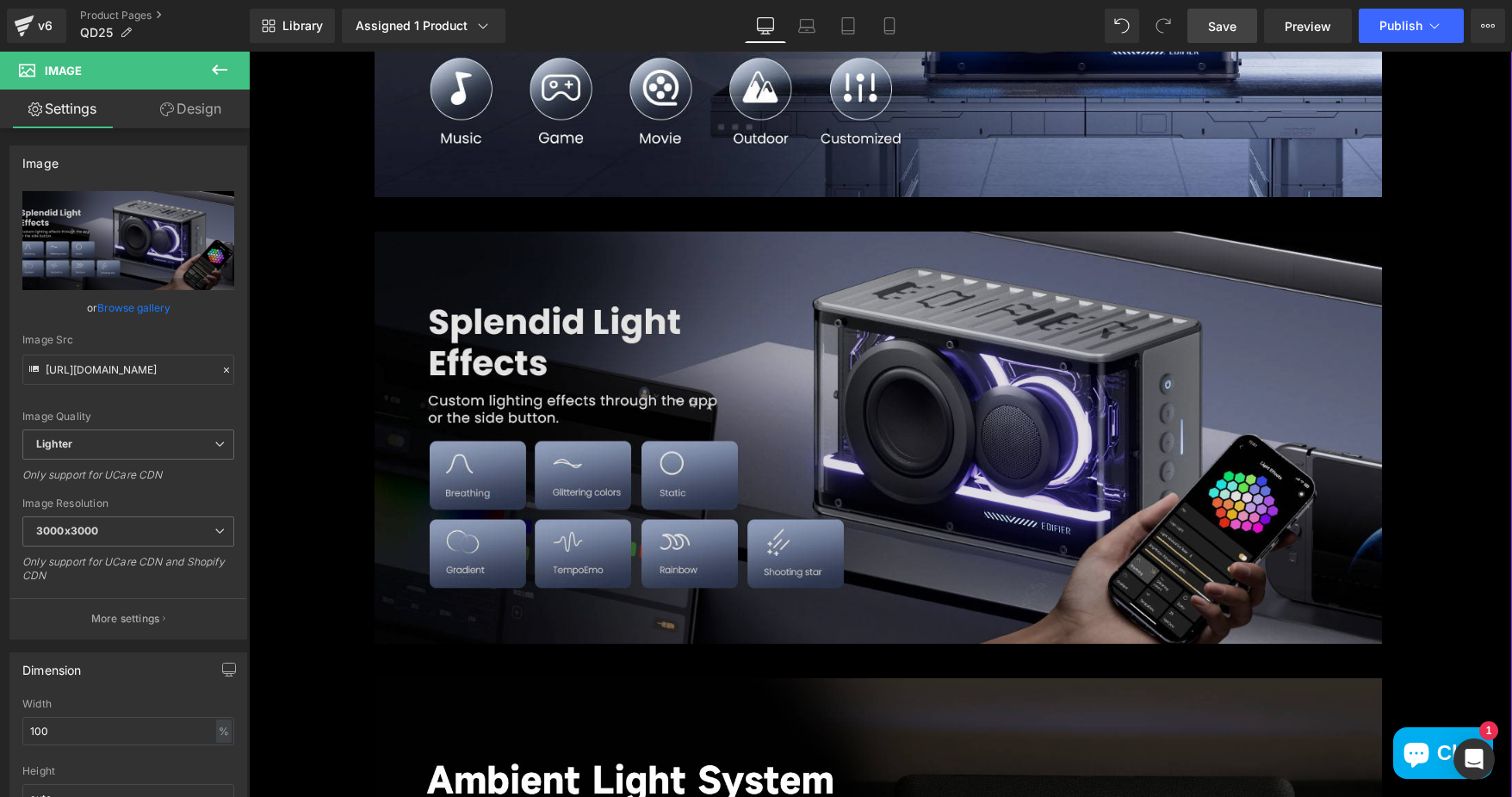
scroll to position [4907, 0]
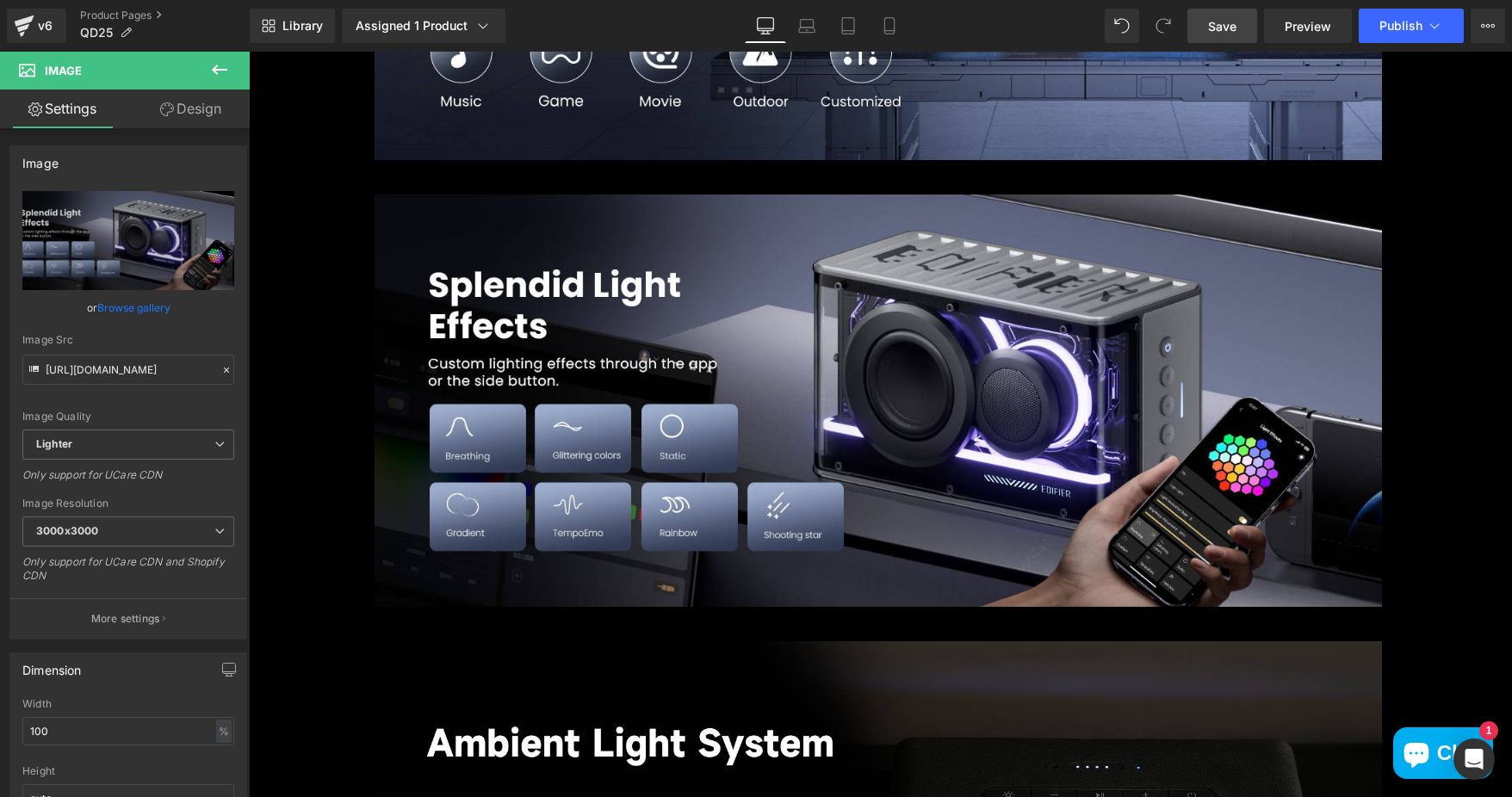
click at [218, 67] on icon at bounding box center [219, 69] width 20 height 20
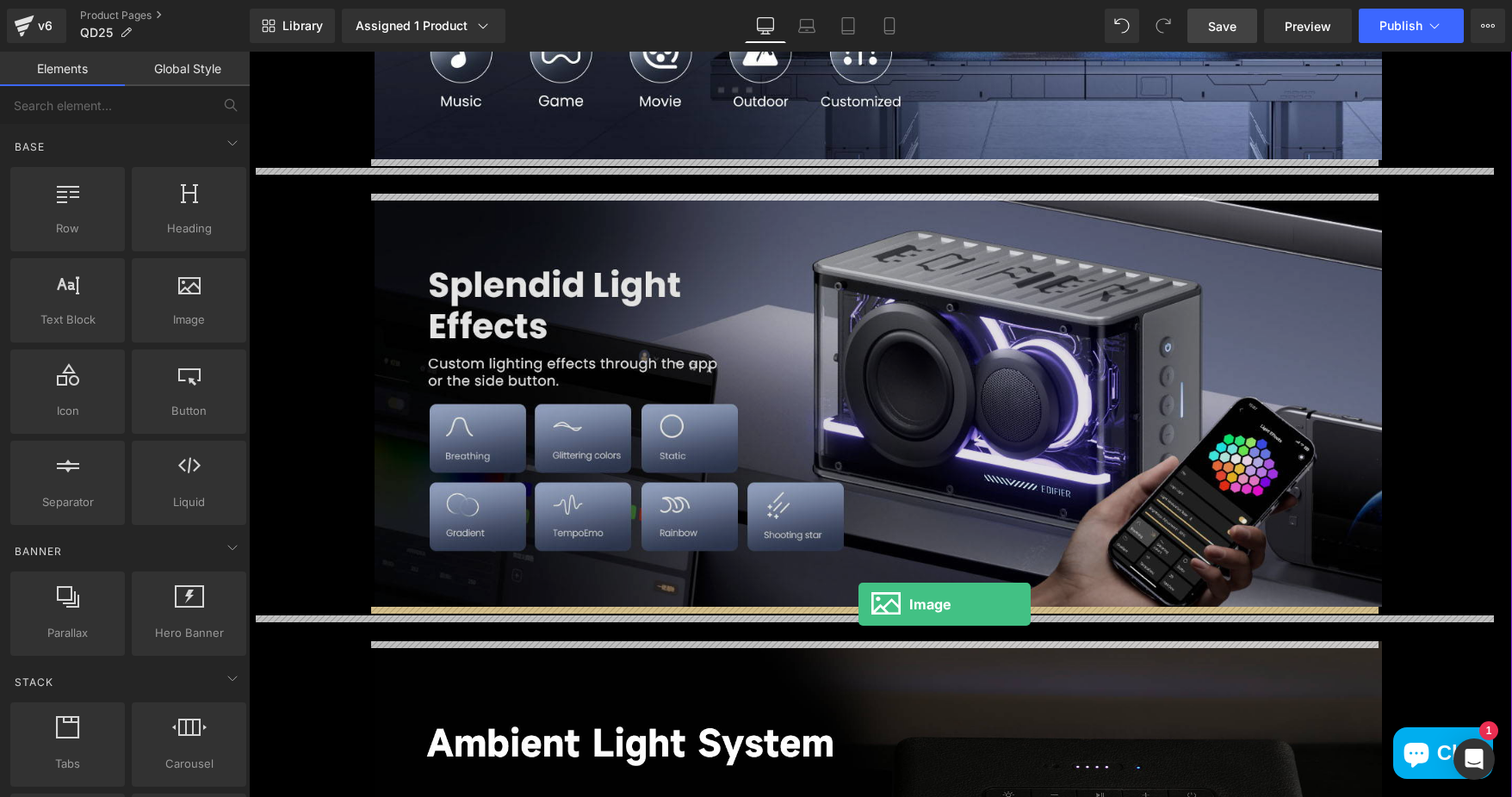
drag, startPoint x: 293, startPoint y: 356, endPoint x: 858, endPoint y: 605, distance: 617.4
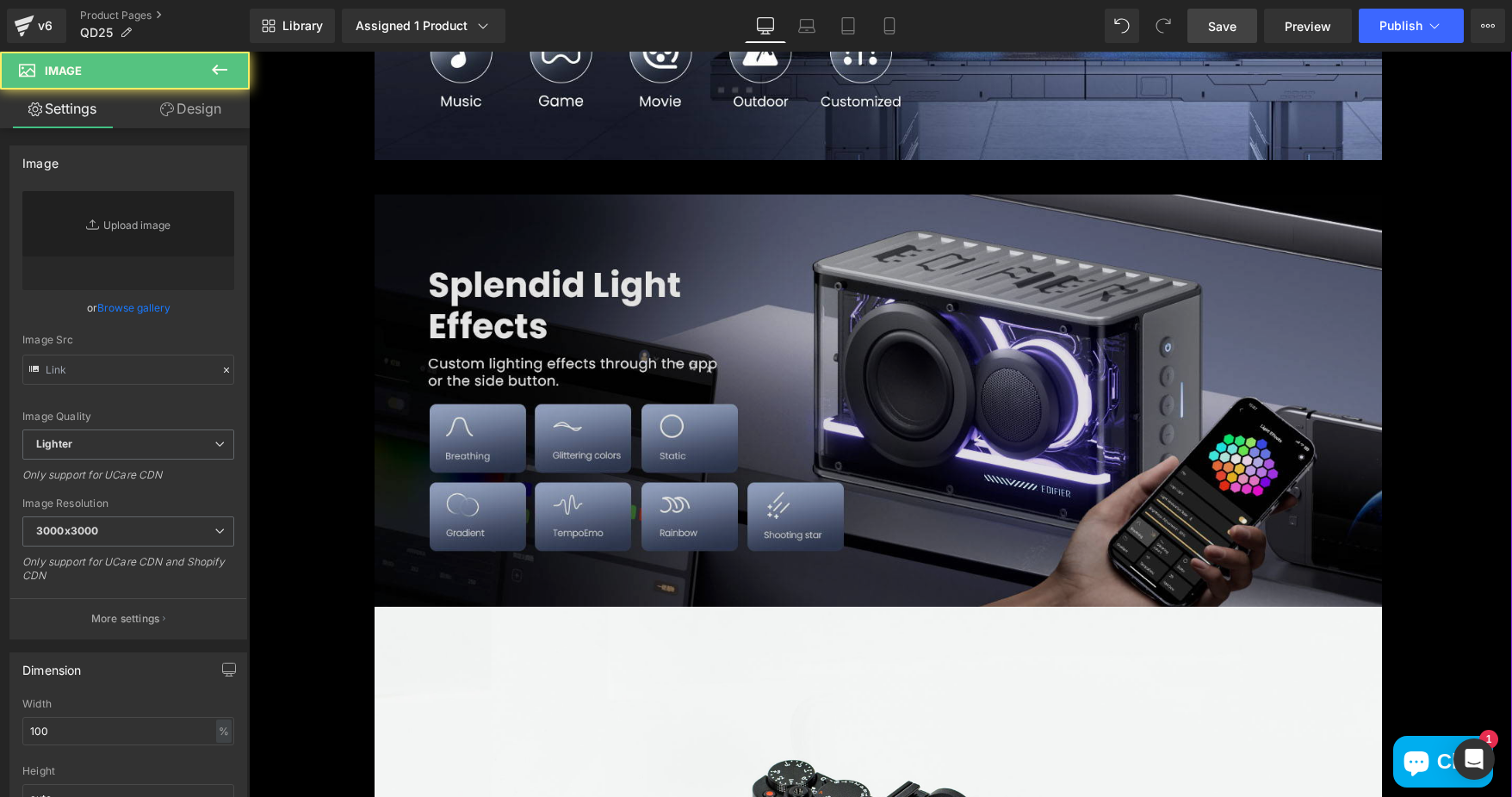
type input "//[DOMAIN_NAME][URL]"
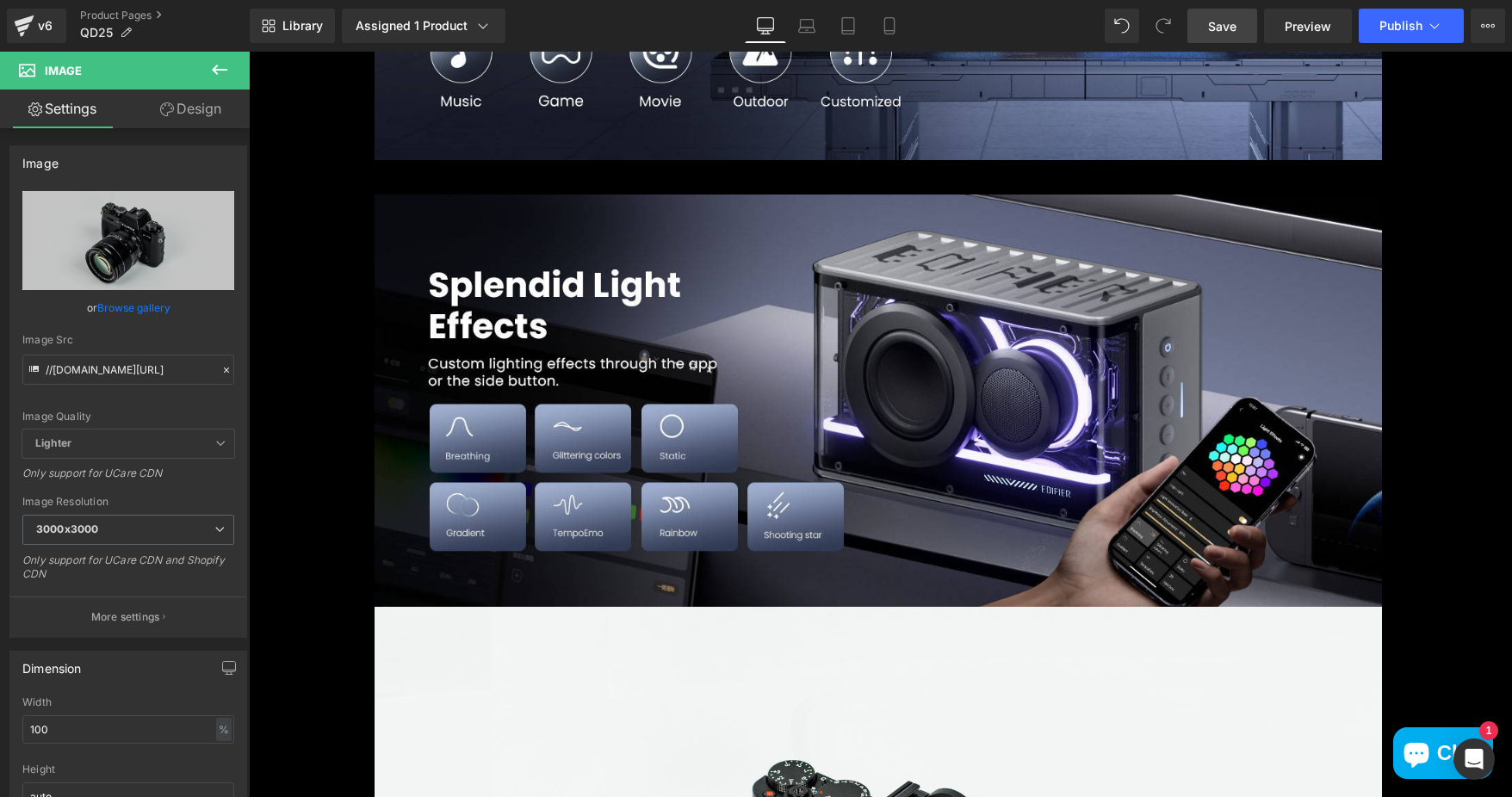
click at [215, 80] on button at bounding box center [219, 70] width 60 height 38
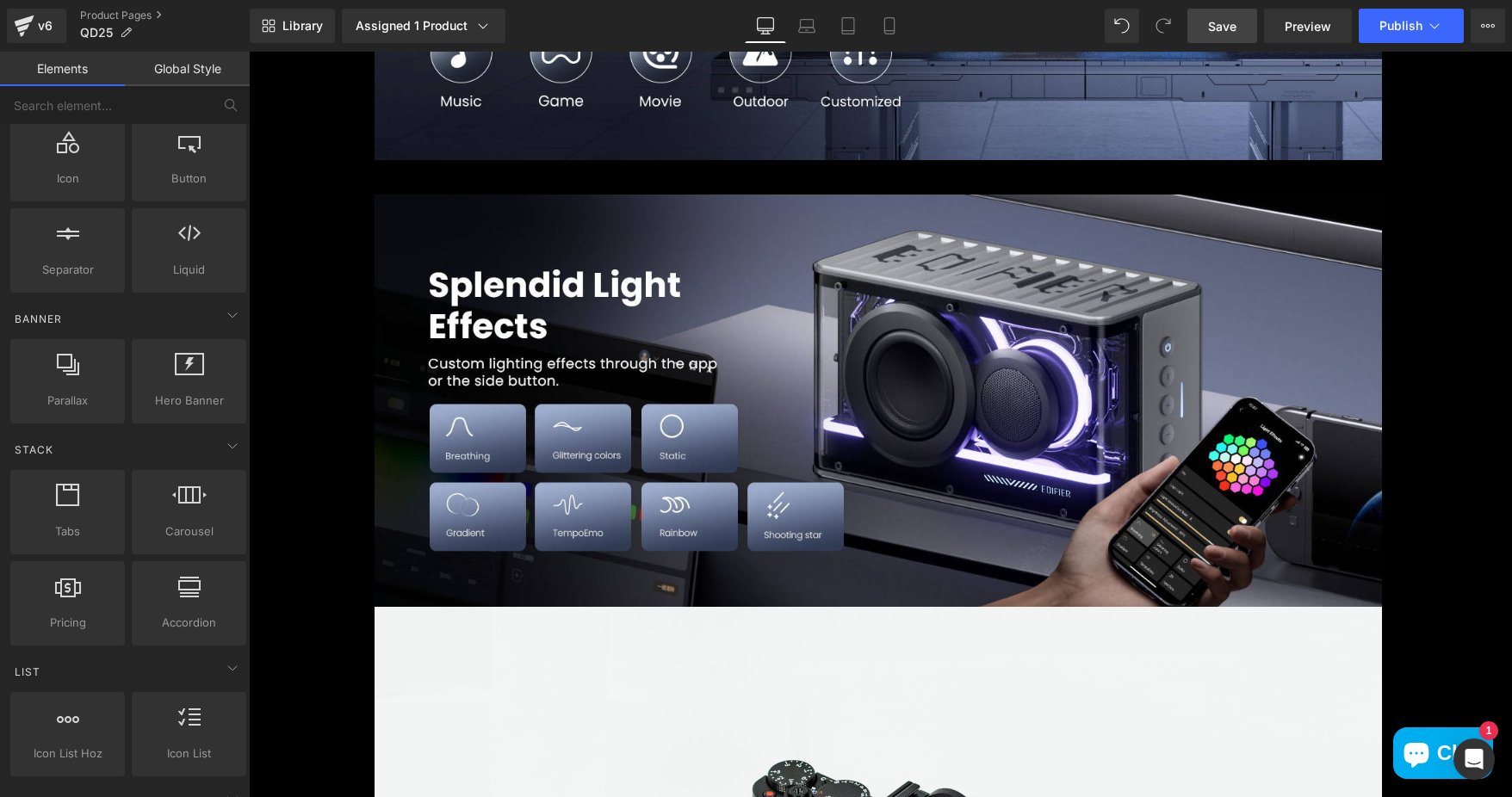
scroll to position [344, 0]
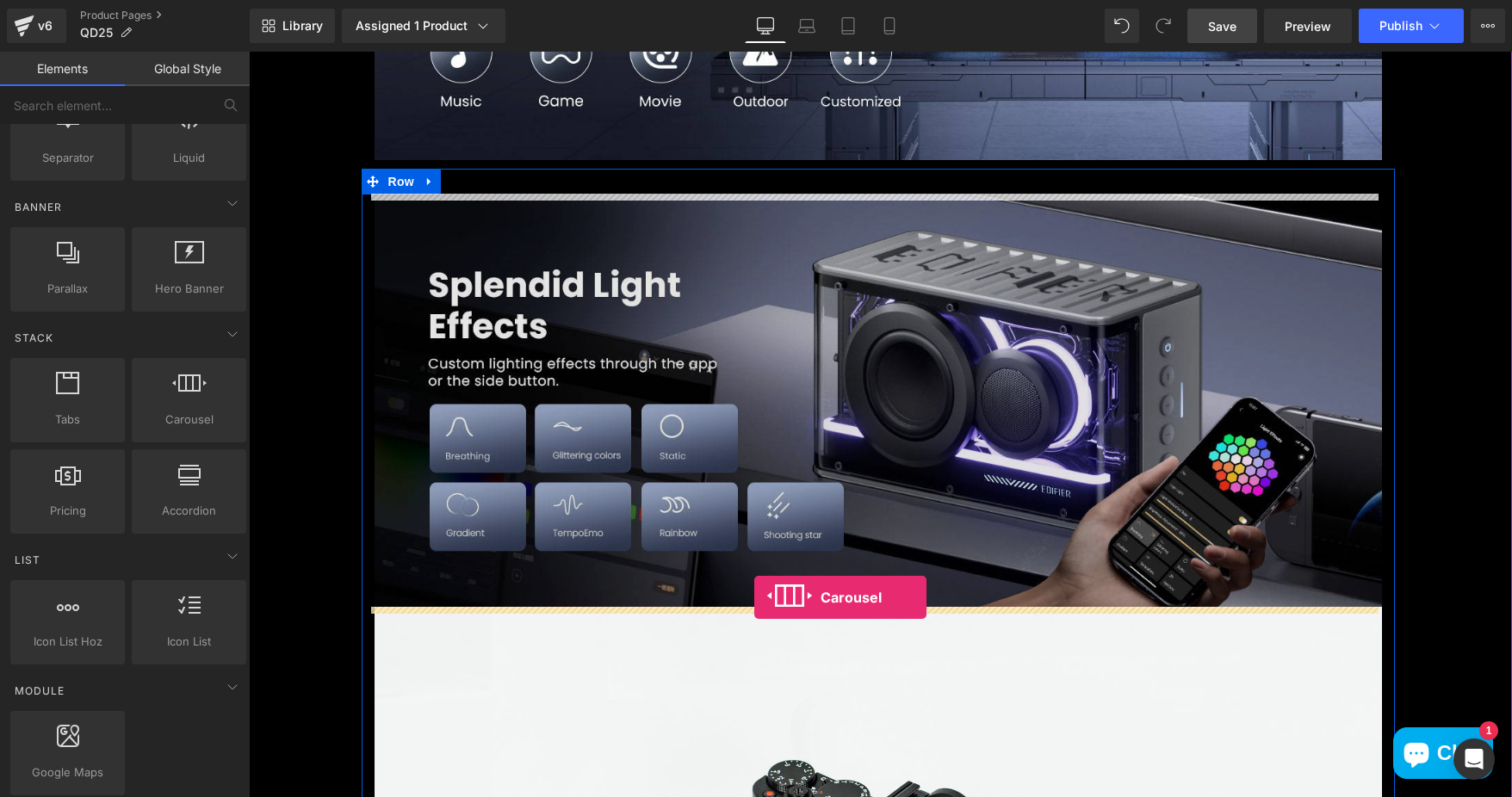
drag, startPoint x: 430, startPoint y: 443, endPoint x: 755, endPoint y: 597, distance: 359.6
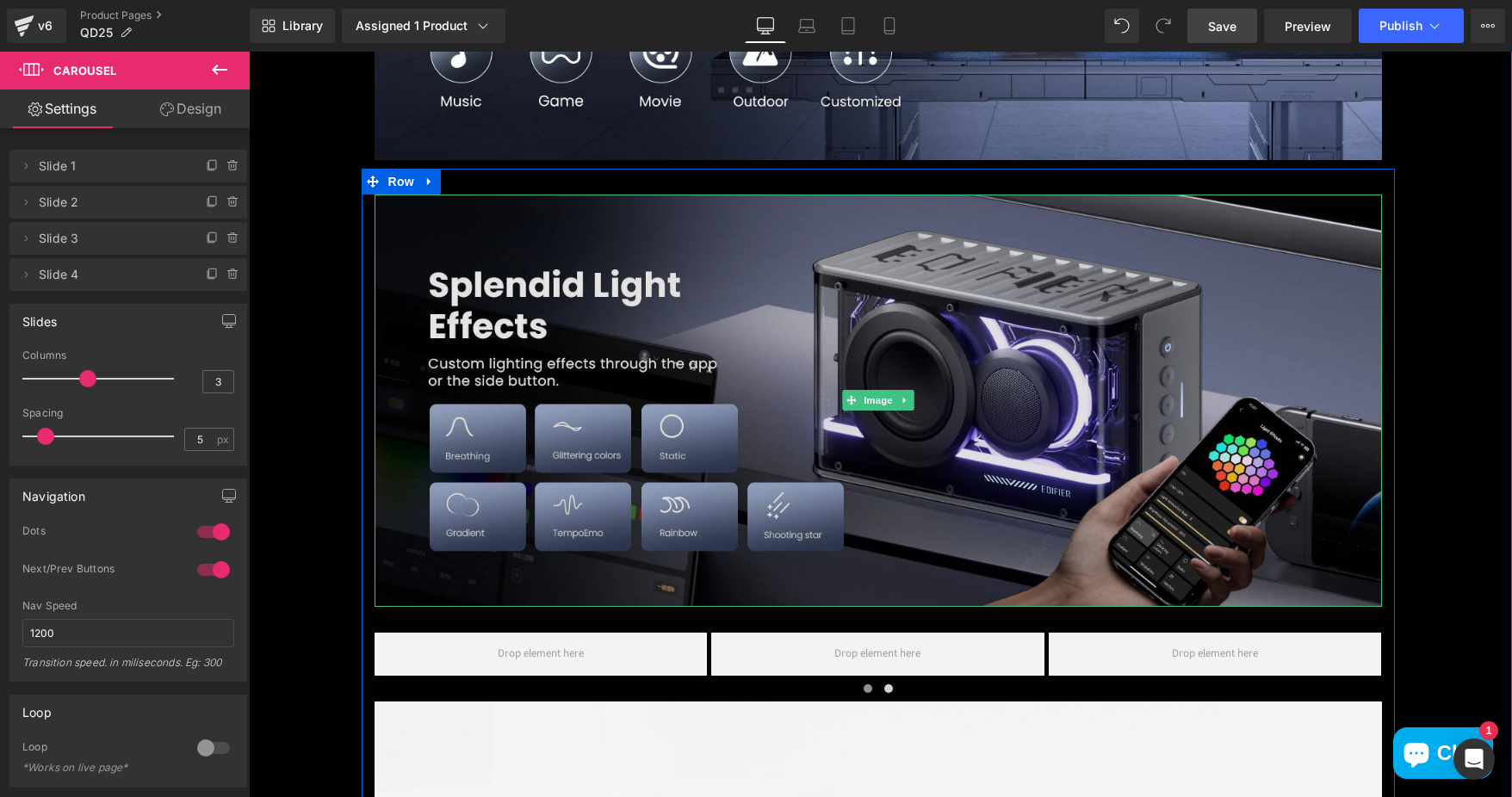
scroll to position [4993, 0]
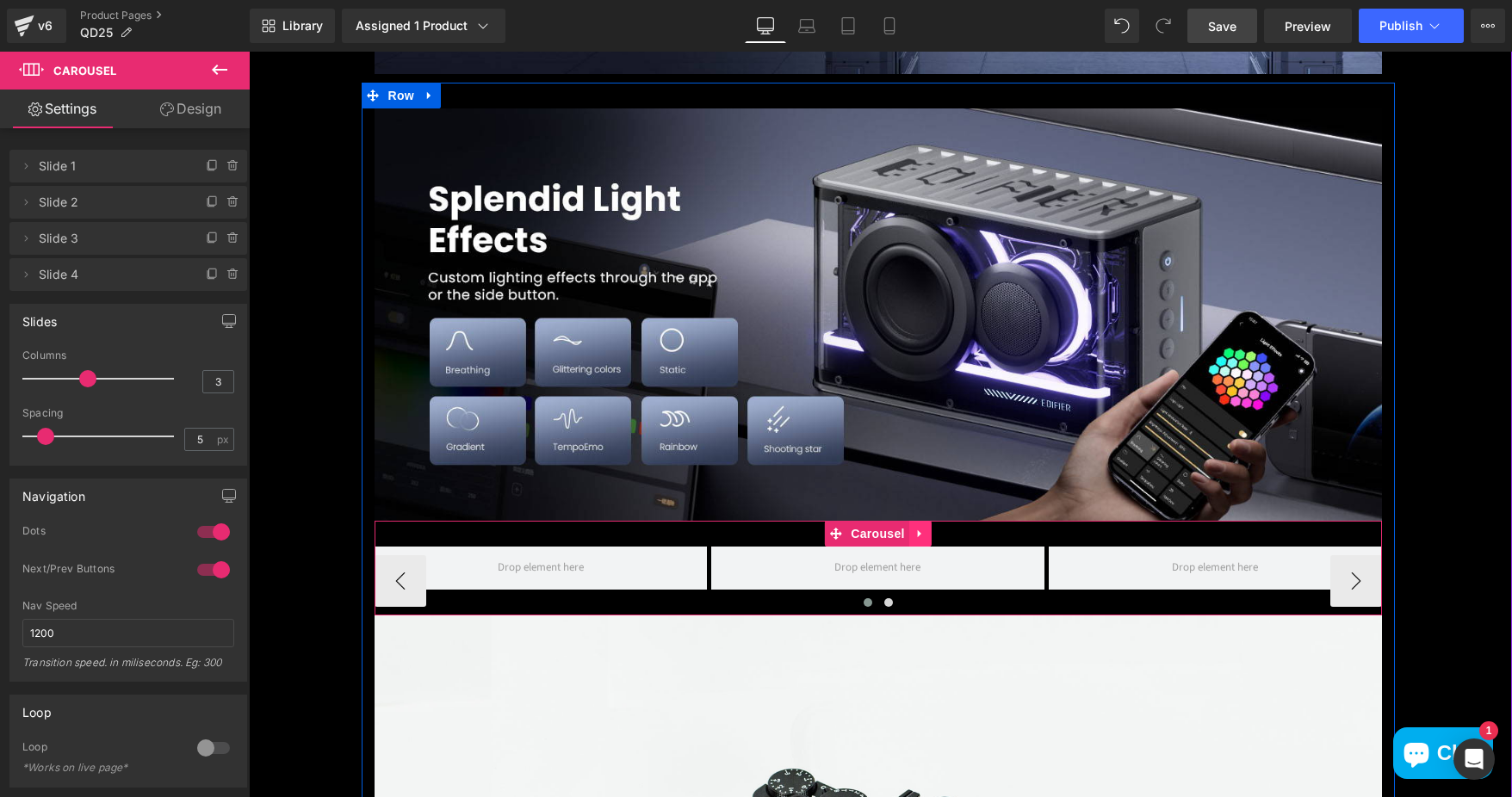
click at [917, 533] on icon at bounding box center [919, 534] width 4 height 7
click at [926, 534] on icon at bounding box center [931, 533] width 12 height 12
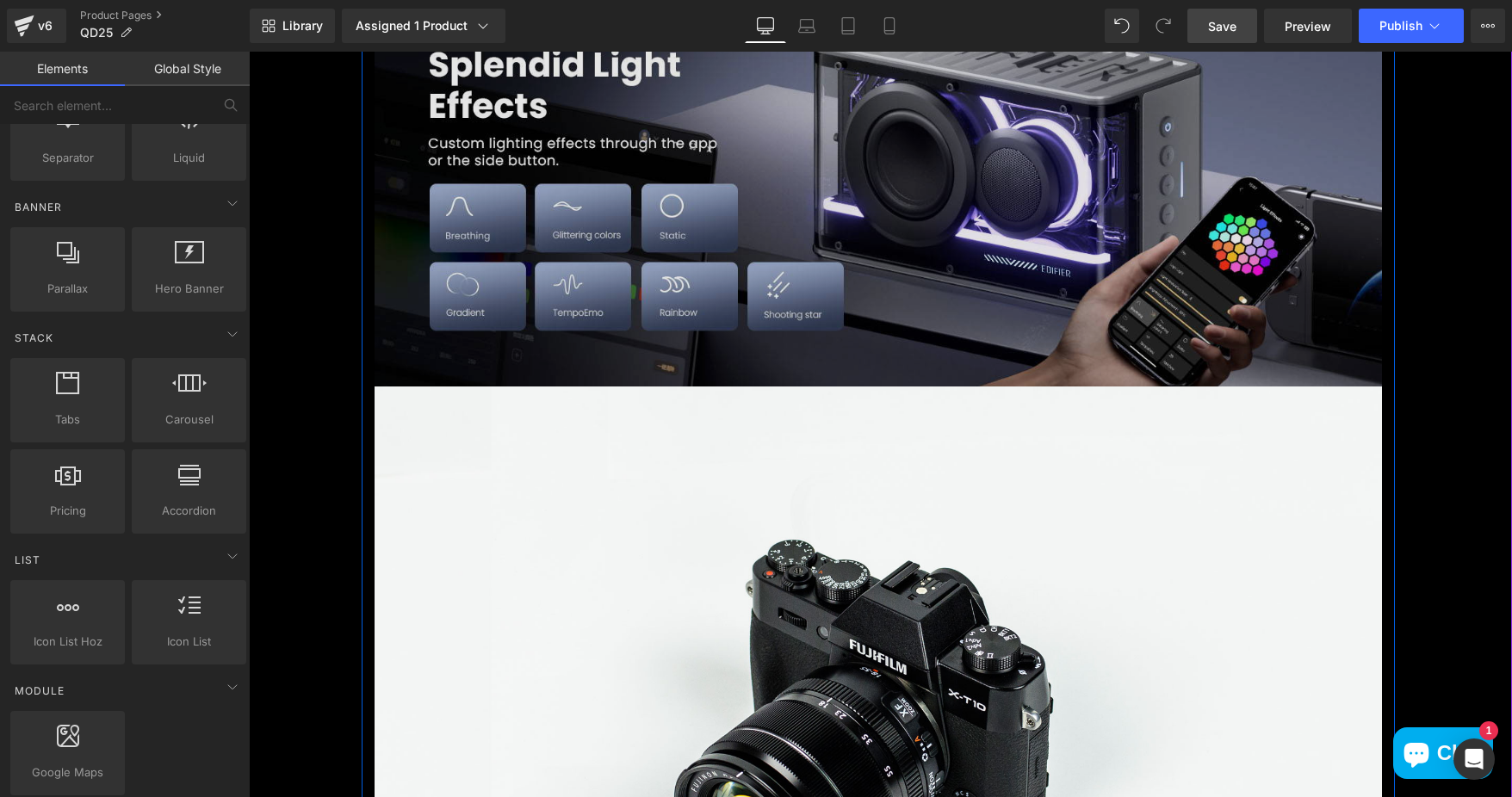
scroll to position [5165, 0]
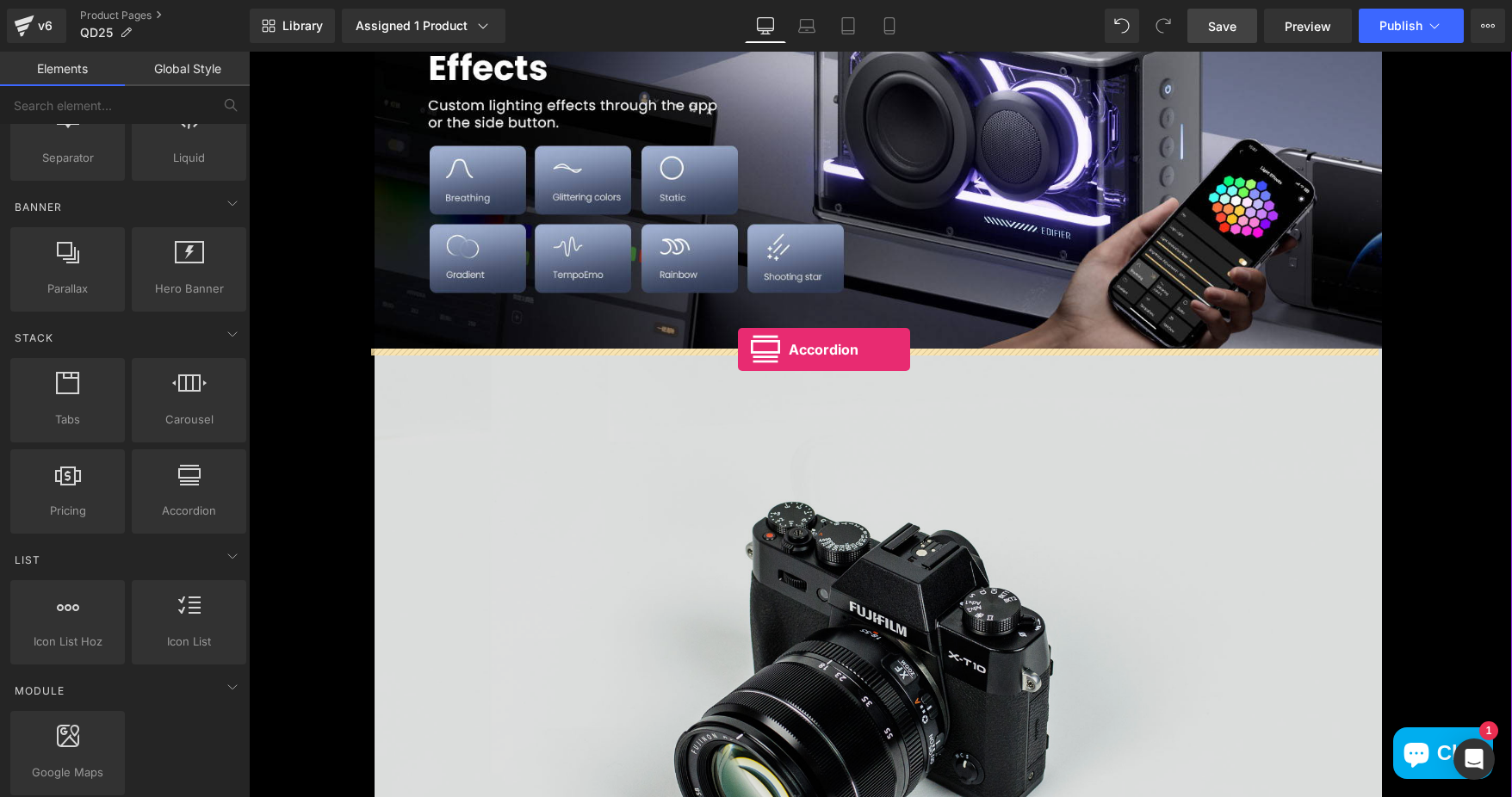
drag, startPoint x: 436, startPoint y: 537, endPoint x: 738, endPoint y: 349, distance: 355.7
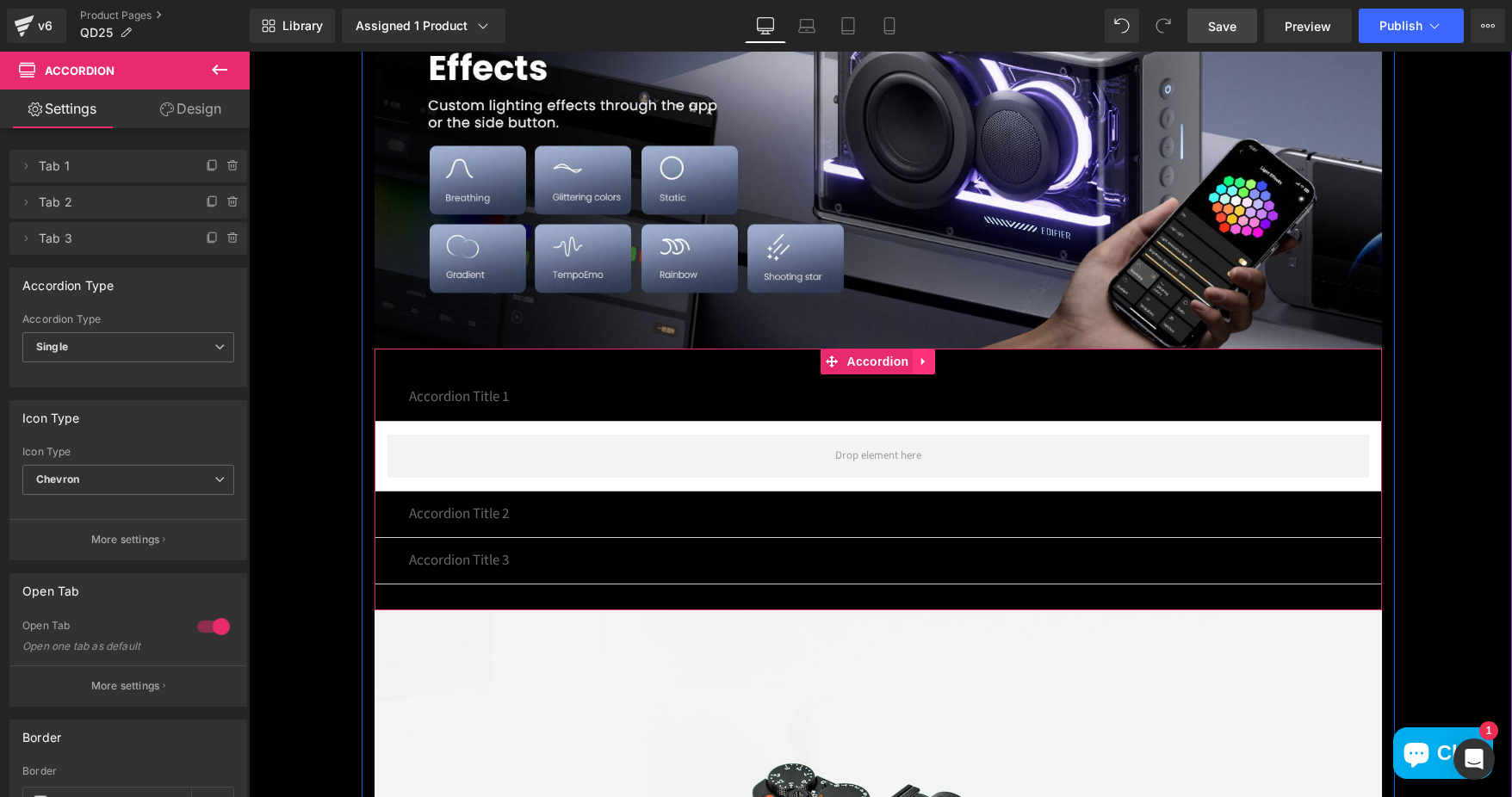
click at [917, 365] on icon at bounding box center [923, 362] width 12 height 13
click at [929, 362] on icon at bounding box center [935, 362] width 12 height 12
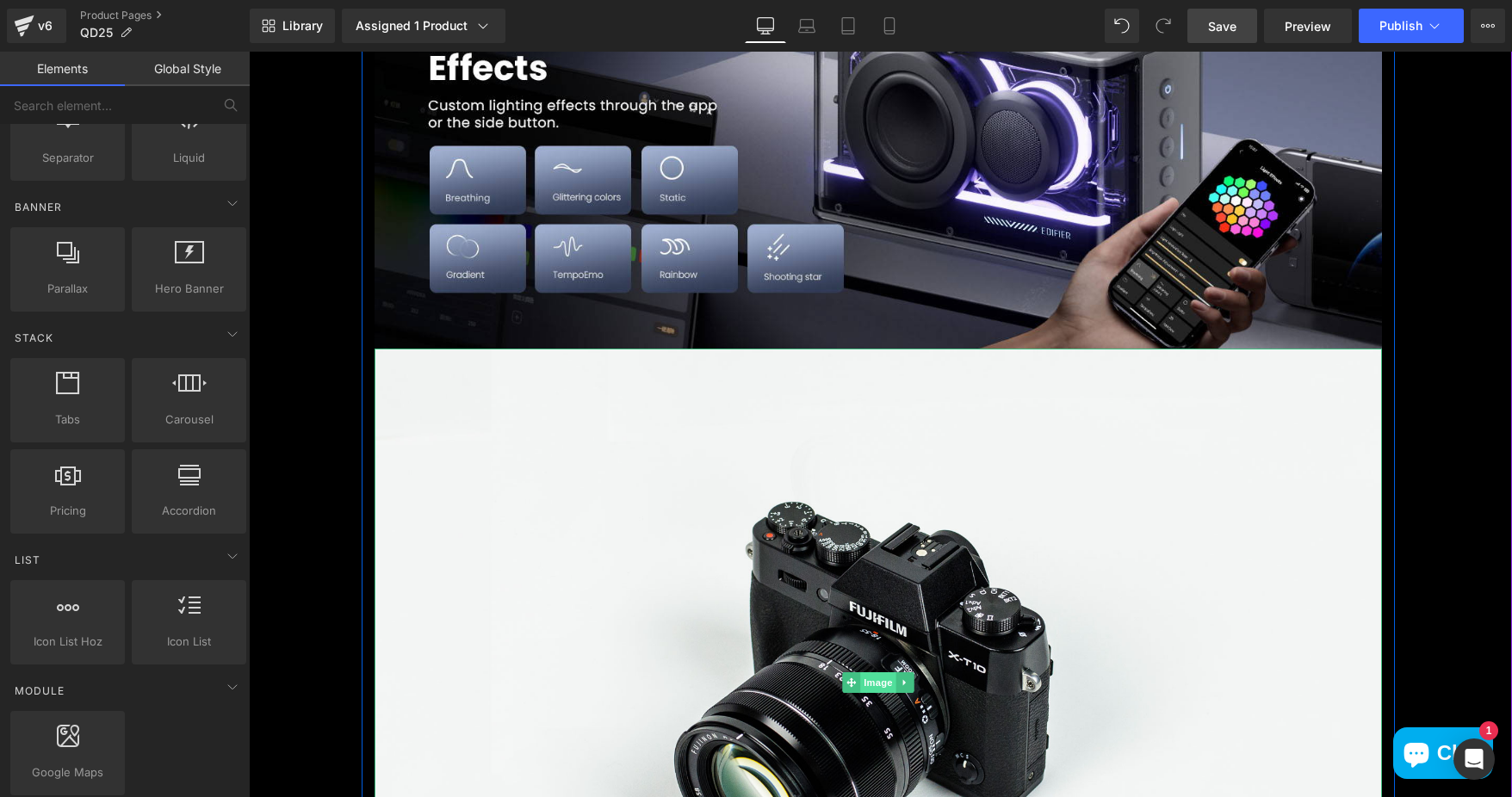
click at [873, 681] on span "Image" at bounding box center [878, 682] width 36 height 20
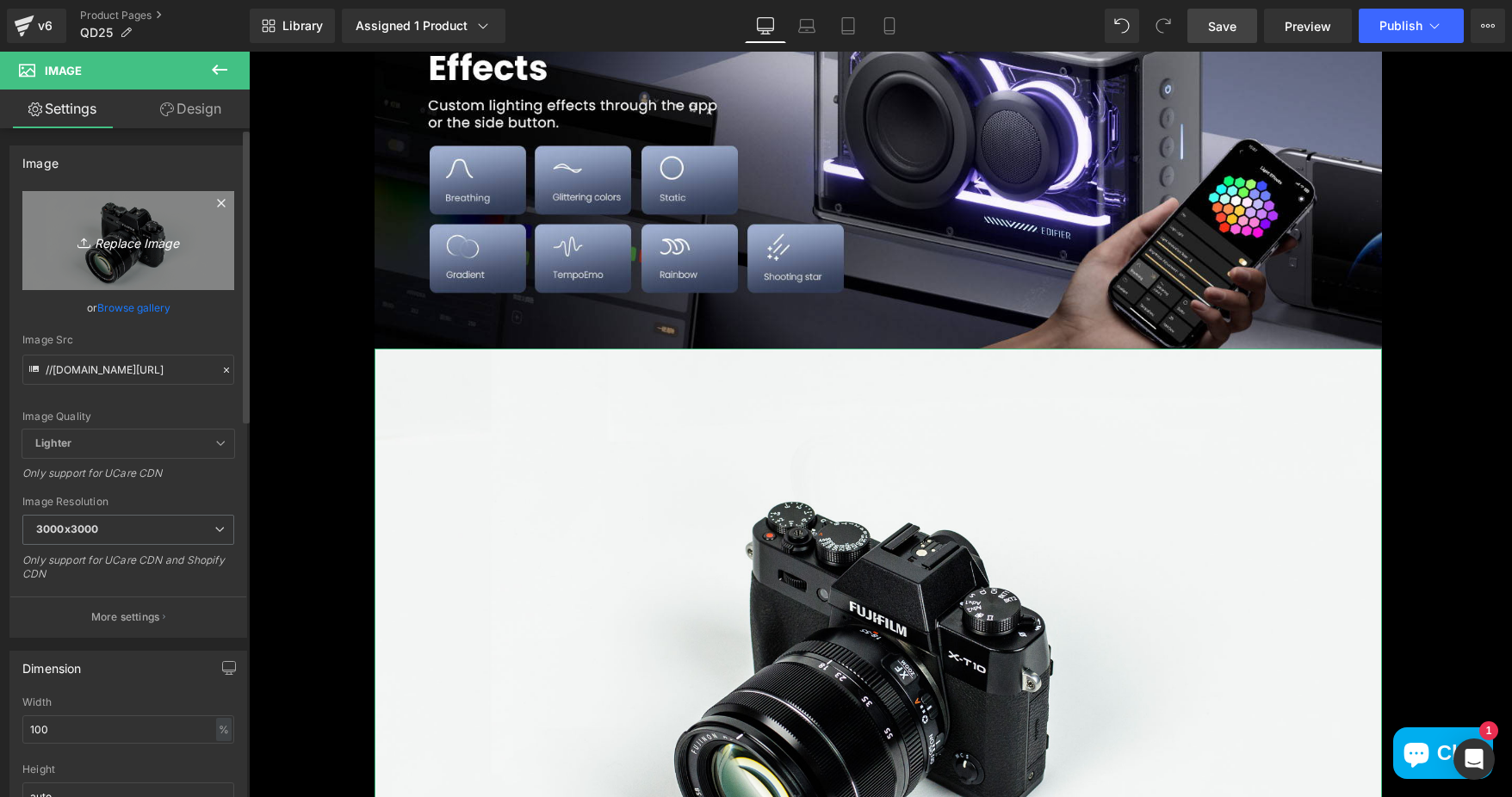
click at [145, 232] on icon "Replace Image" at bounding box center [128, 240] width 138 height 21
type input "C:\fakepath\5967fbad-00f3-4e6b-be60-de249130476a.__CR0,0,1464,600_PT0_SX1464_V1…"
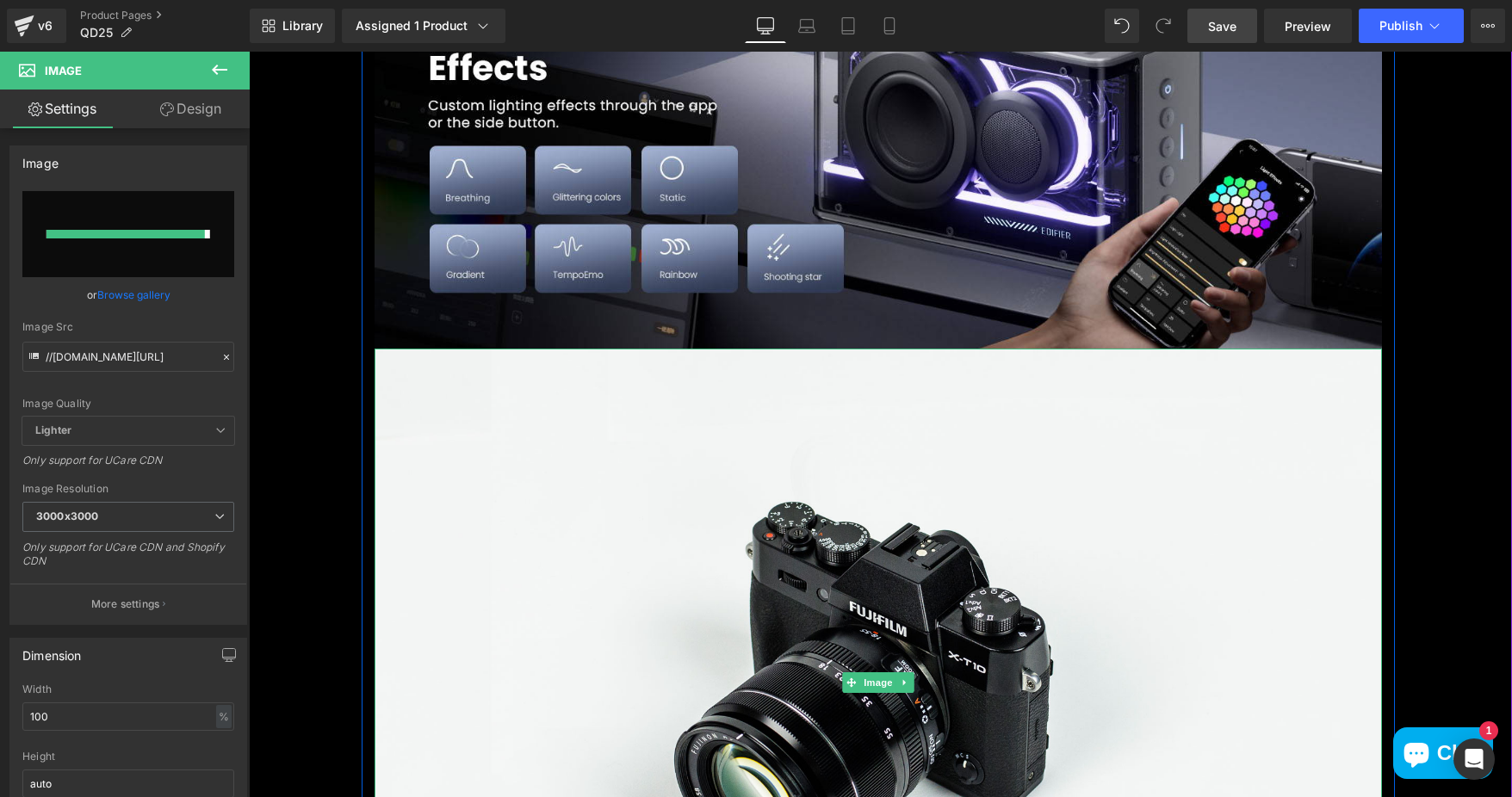
type input "https://ucarecdn.com/b36d40fd-a122-4baf-92e1-0649930d688b/-/format/auto/-/previ…"
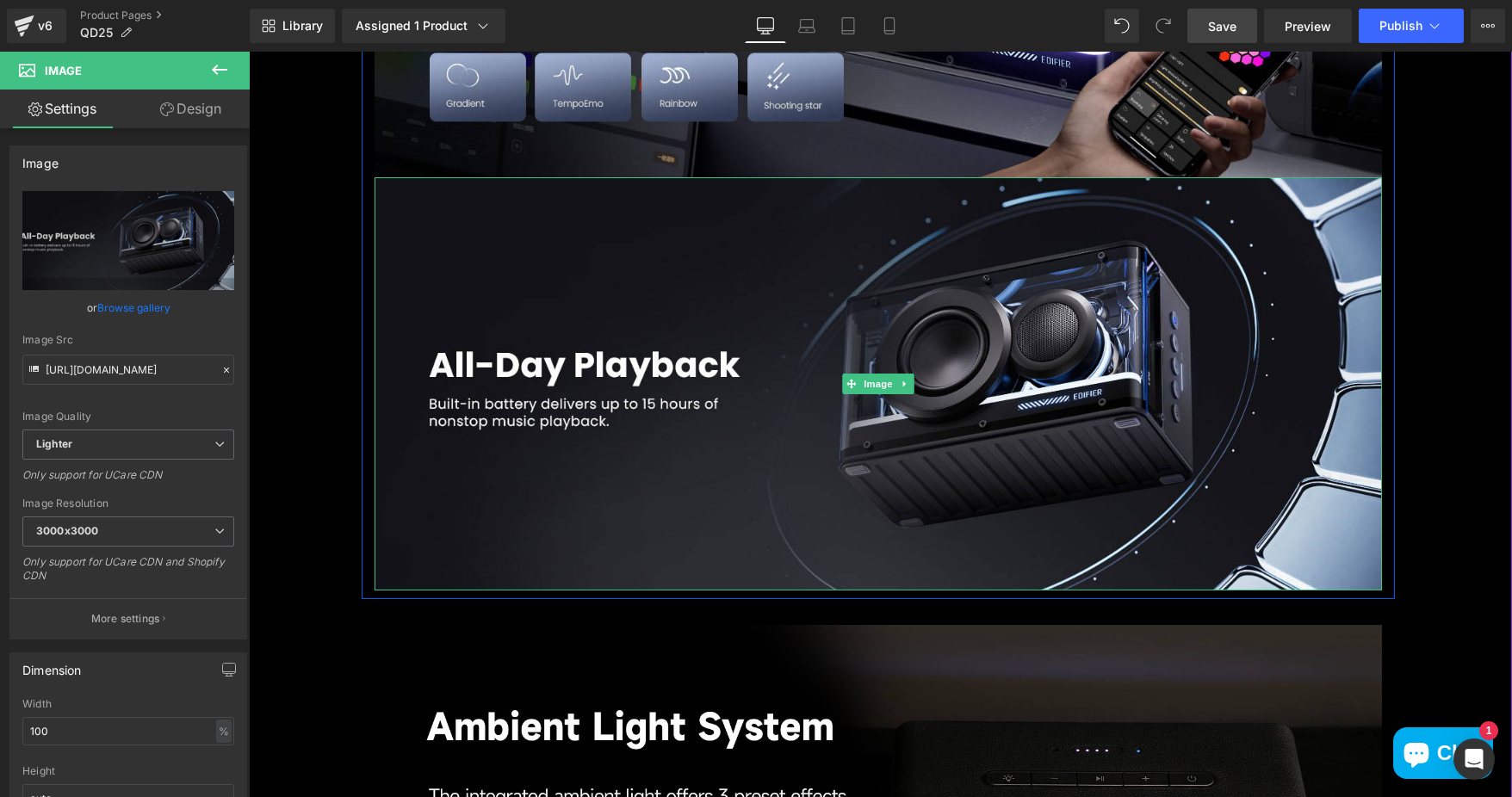
scroll to position [5337, 0]
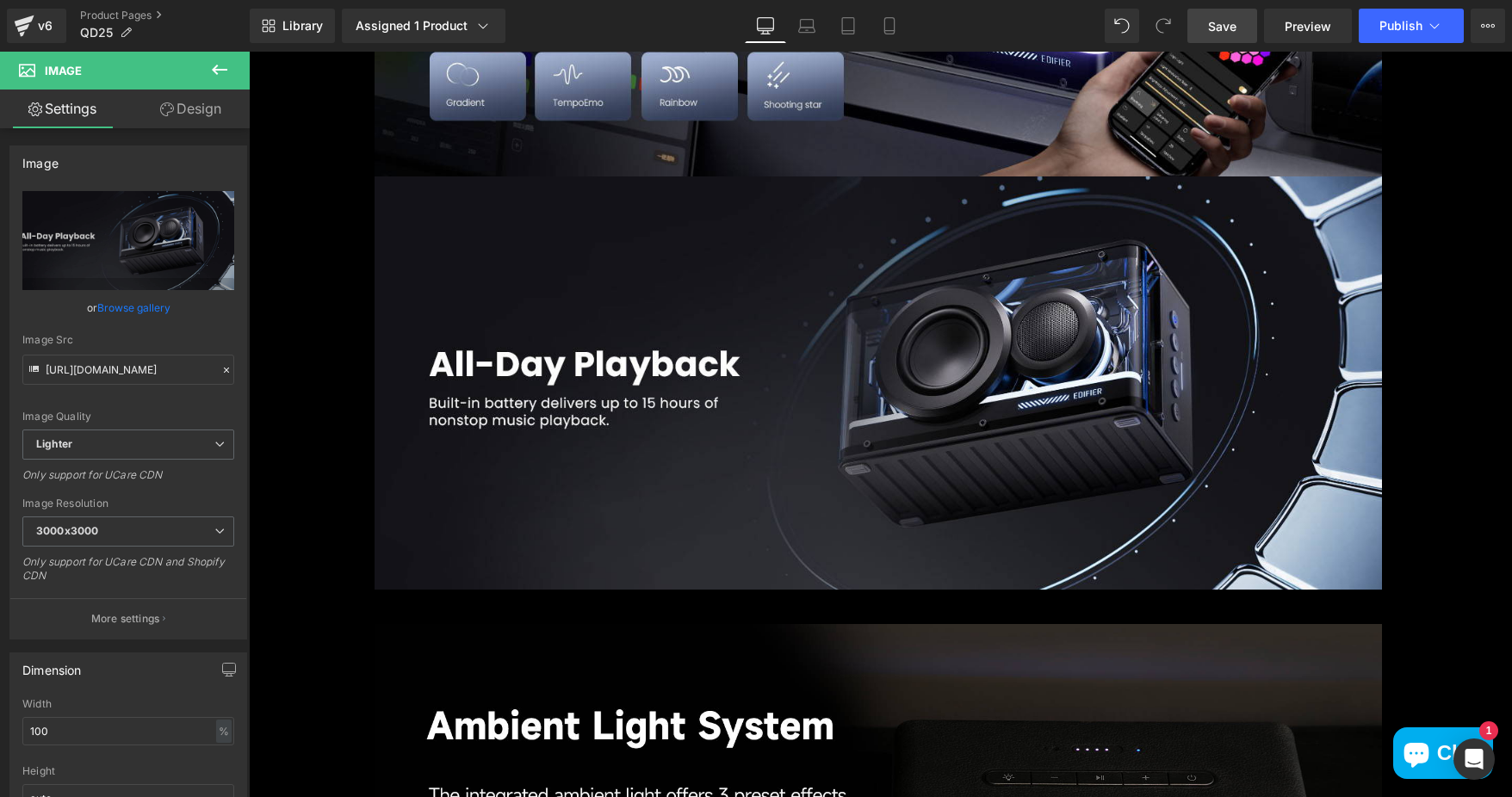
click at [217, 65] on icon at bounding box center [219, 69] width 16 height 10
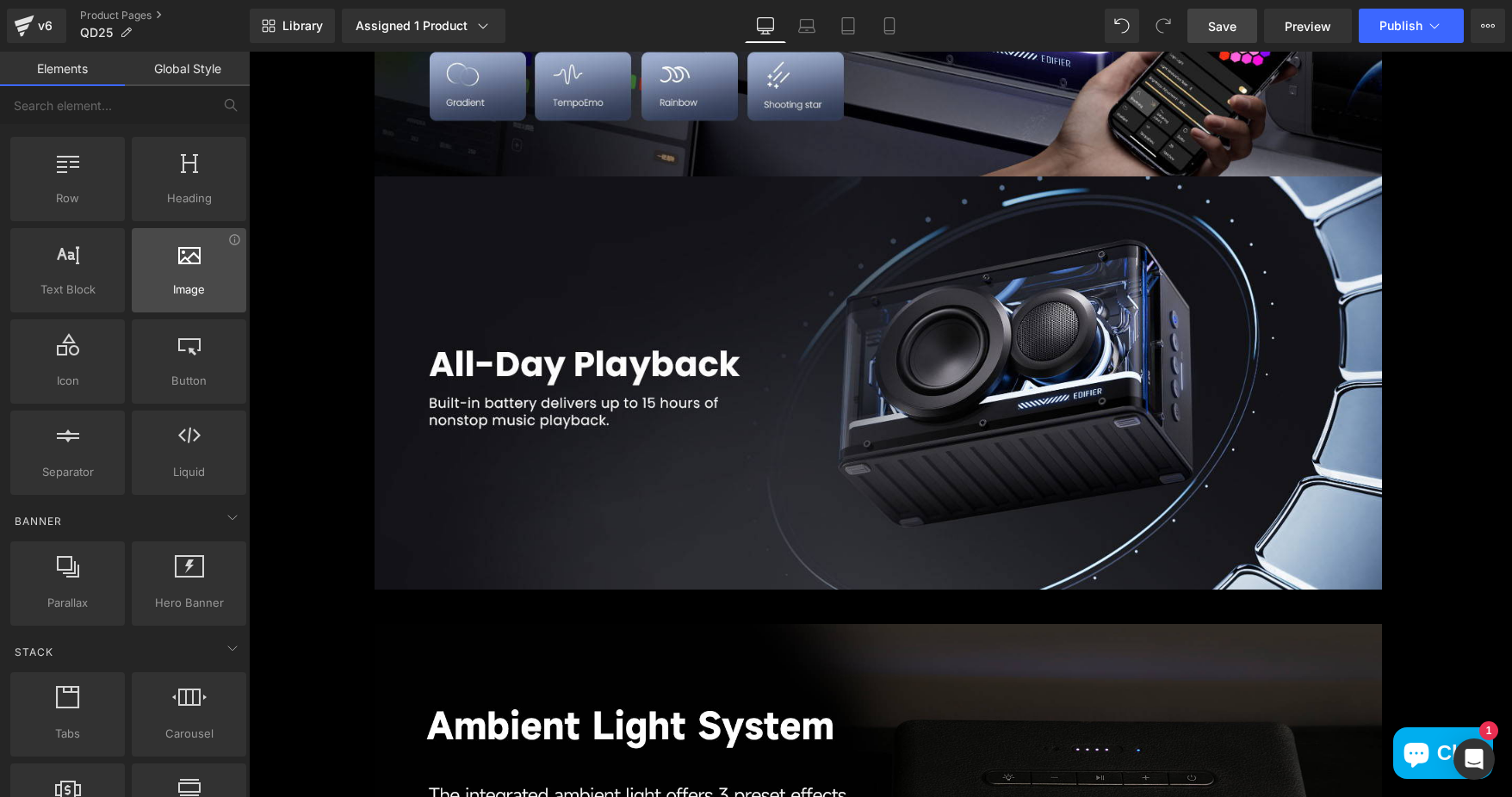
scroll to position [0, 0]
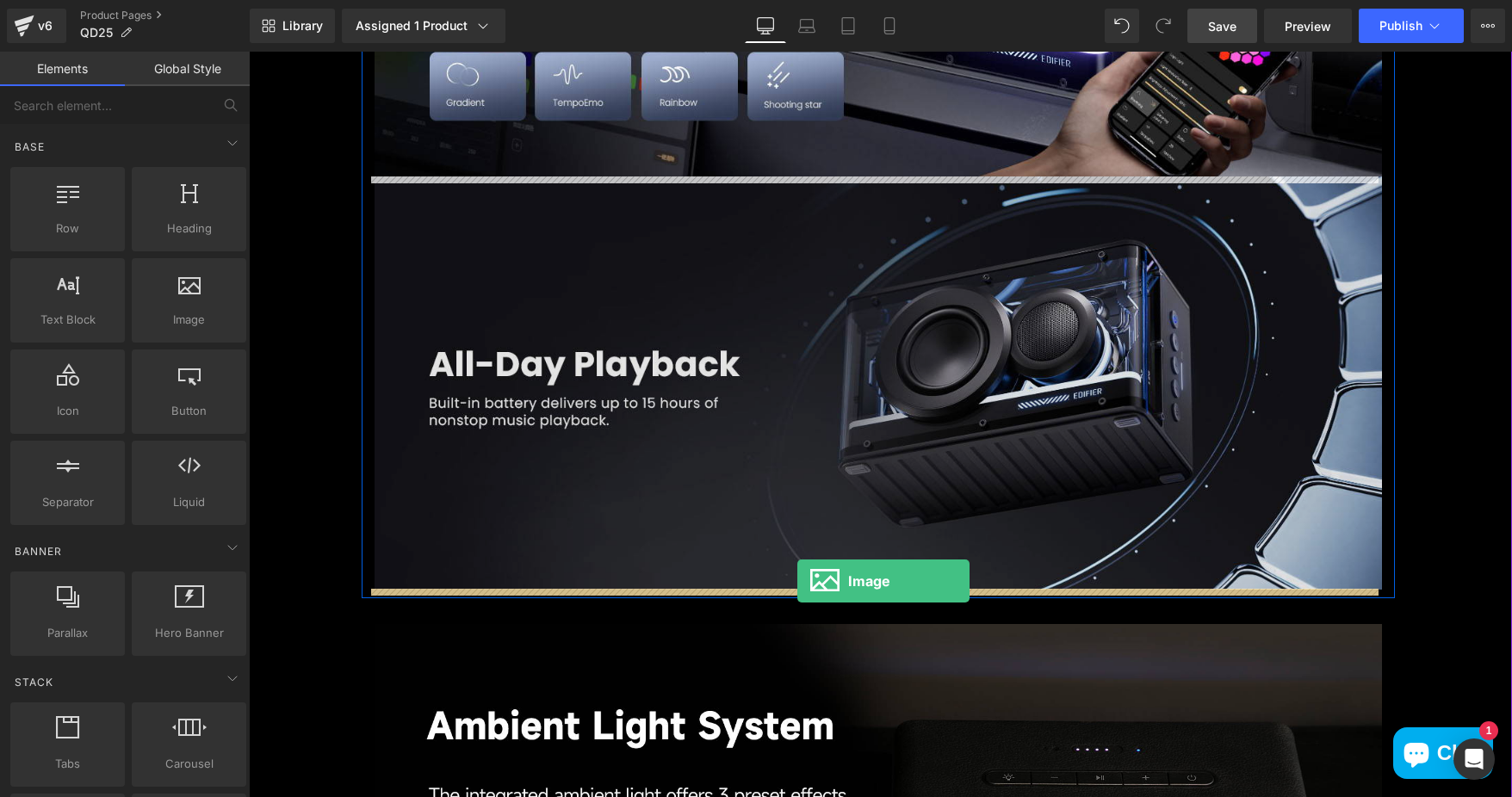
drag, startPoint x: 439, startPoint y: 350, endPoint x: 797, endPoint y: 581, distance: 426.1
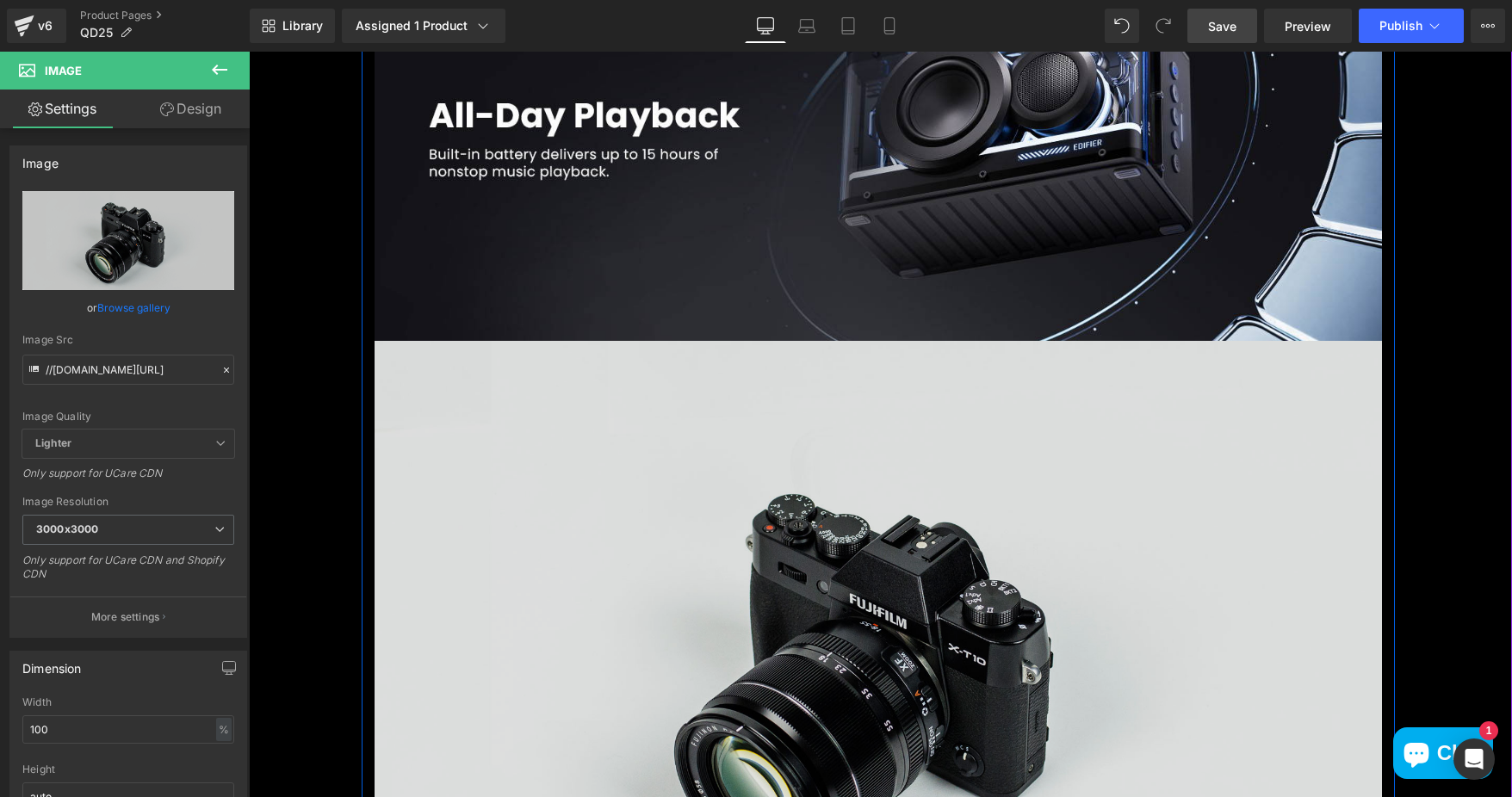
scroll to position [5682, 0]
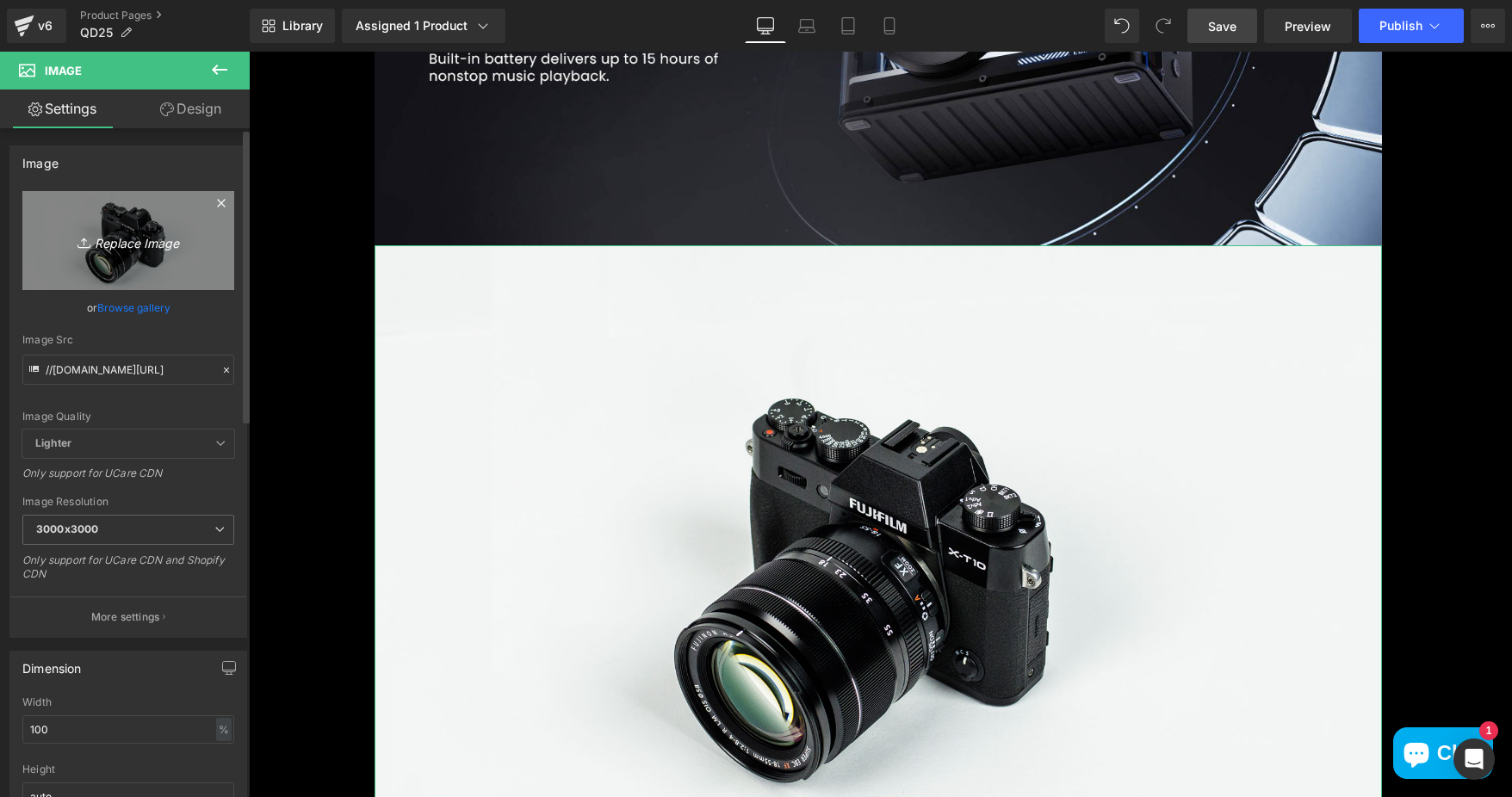
click at [137, 231] on icon "Replace Image" at bounding box center [128, 240] width 138 height 21
type input "C:\fakepath\d596d680-3c11-4c71-97d3-8c1c3a99973d.__CR0,0,1464,600_PT0_SX1464_V1…"
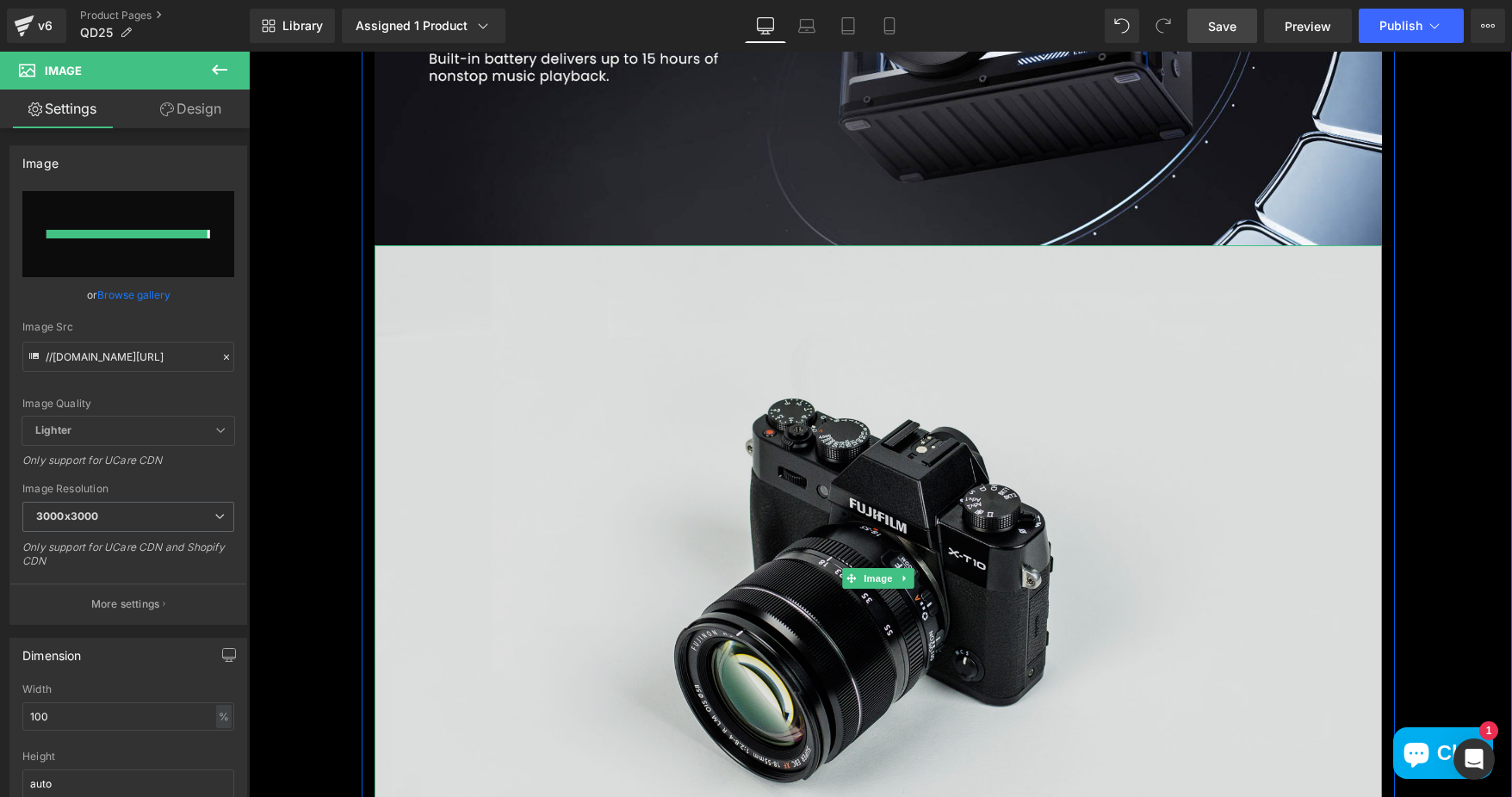
type input "https://ucarecdn.com/ecc9c51b-6234-4895-af2c-fa5249fd1ce3/-/format/auto/-/previ…"
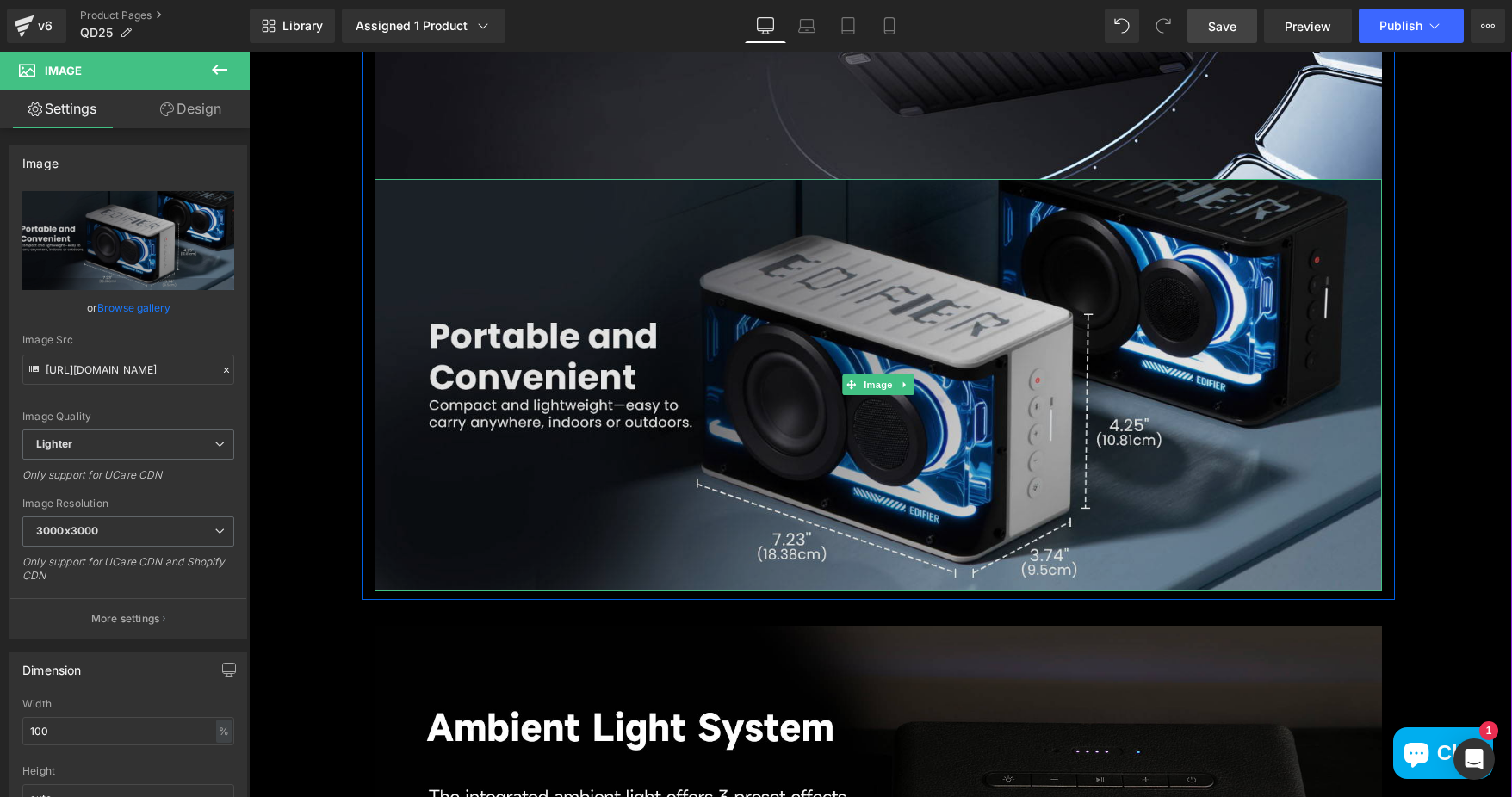
scroll to position [5768, 0]
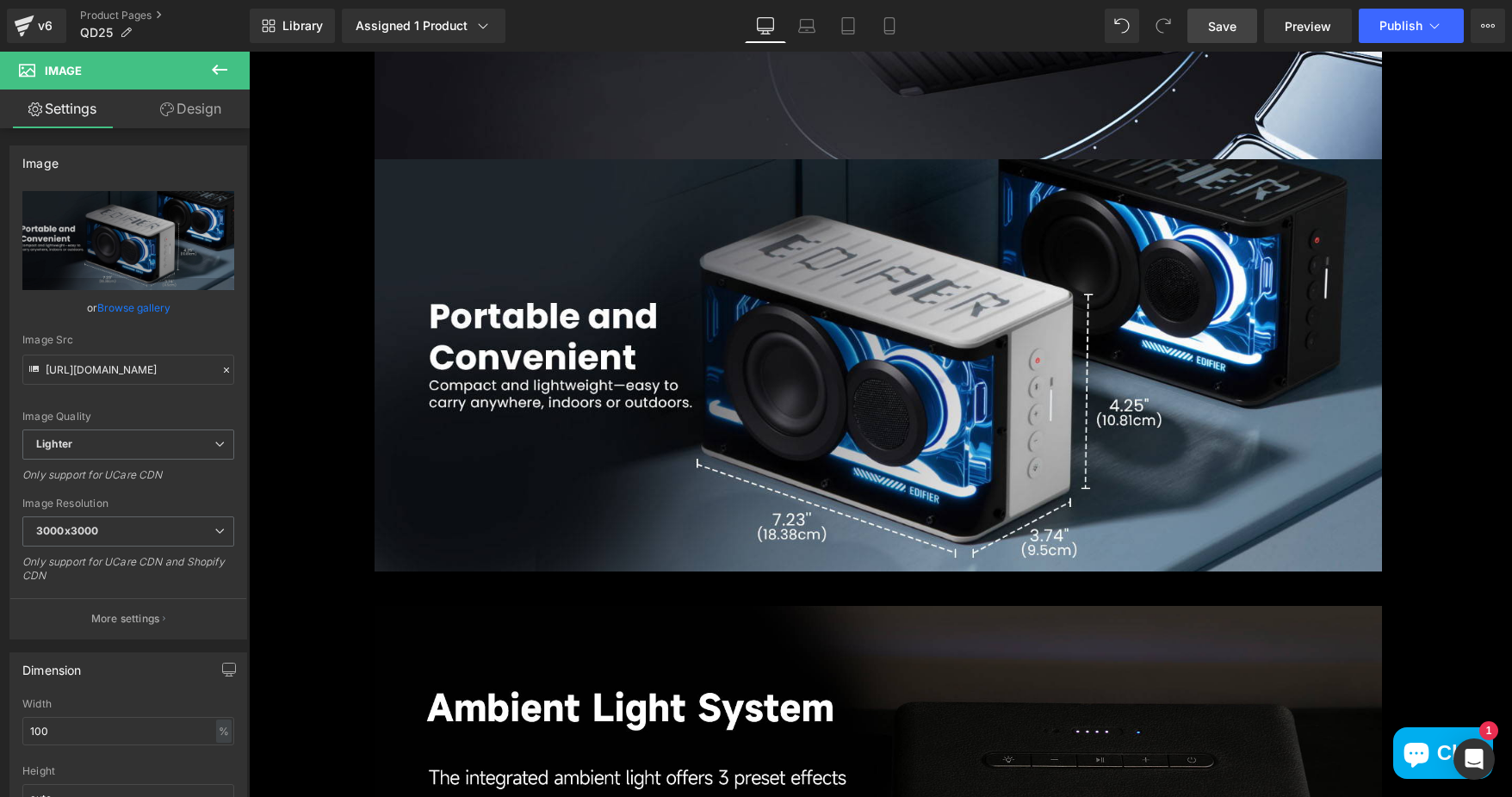
click at [215, 69] on icon at bounding box center [219, 69] width 16 height 10
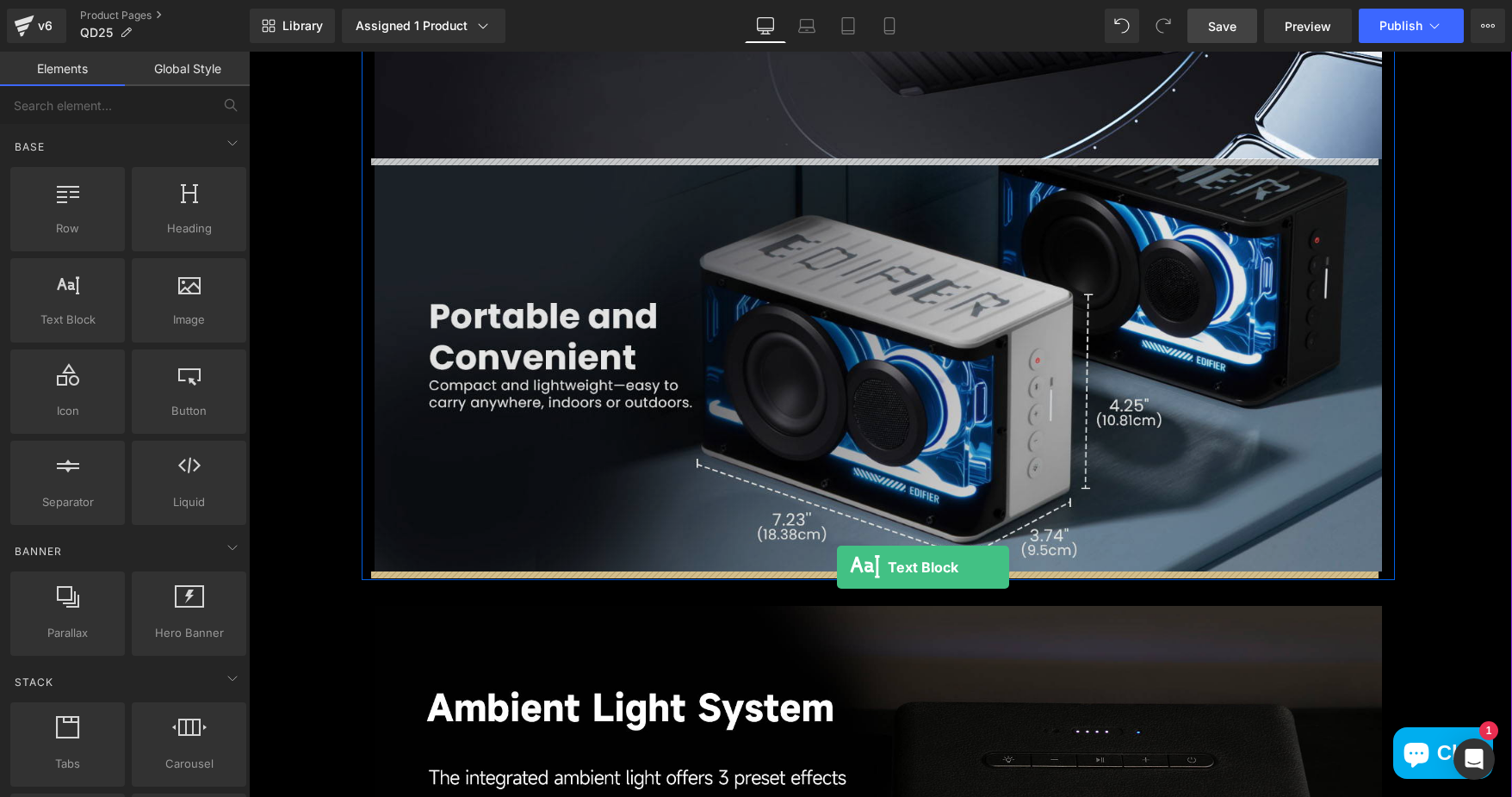
drag, startPoint x: 516, startPoint y: 408, endPoint x: 838, endPoint y: 568, distance: 359.6
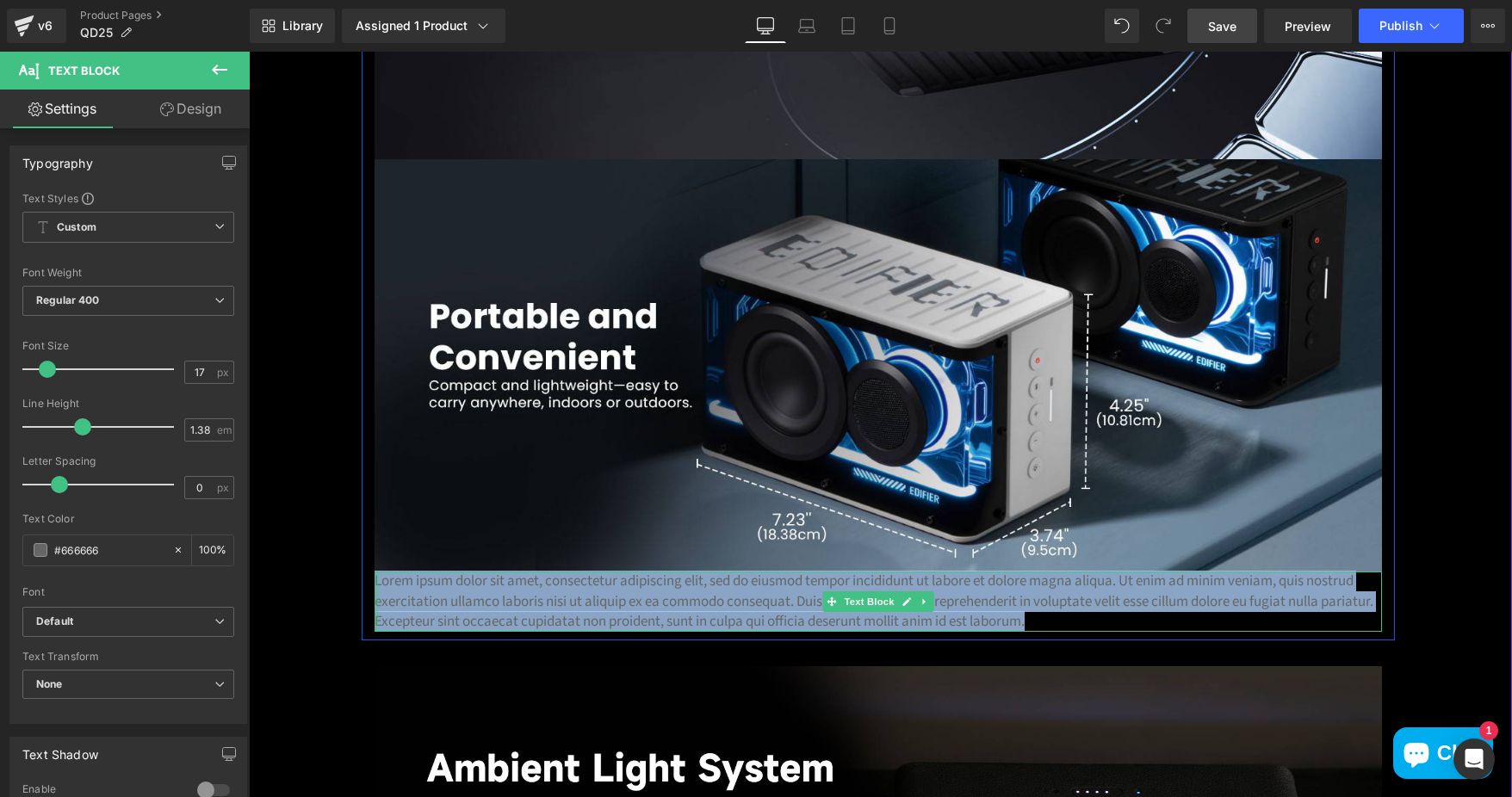
drag, startPoint x: 1089, startPoint y: 622, endPoint x: 368, endPoint y: 575, distance: 722.5
click at [375, 575] on div "Lorem ipsum dolor sit amet, consectetur adipiscing elit, sed do eiusmod tempor …" at bounding box center [878, 601] width 1007 height 60
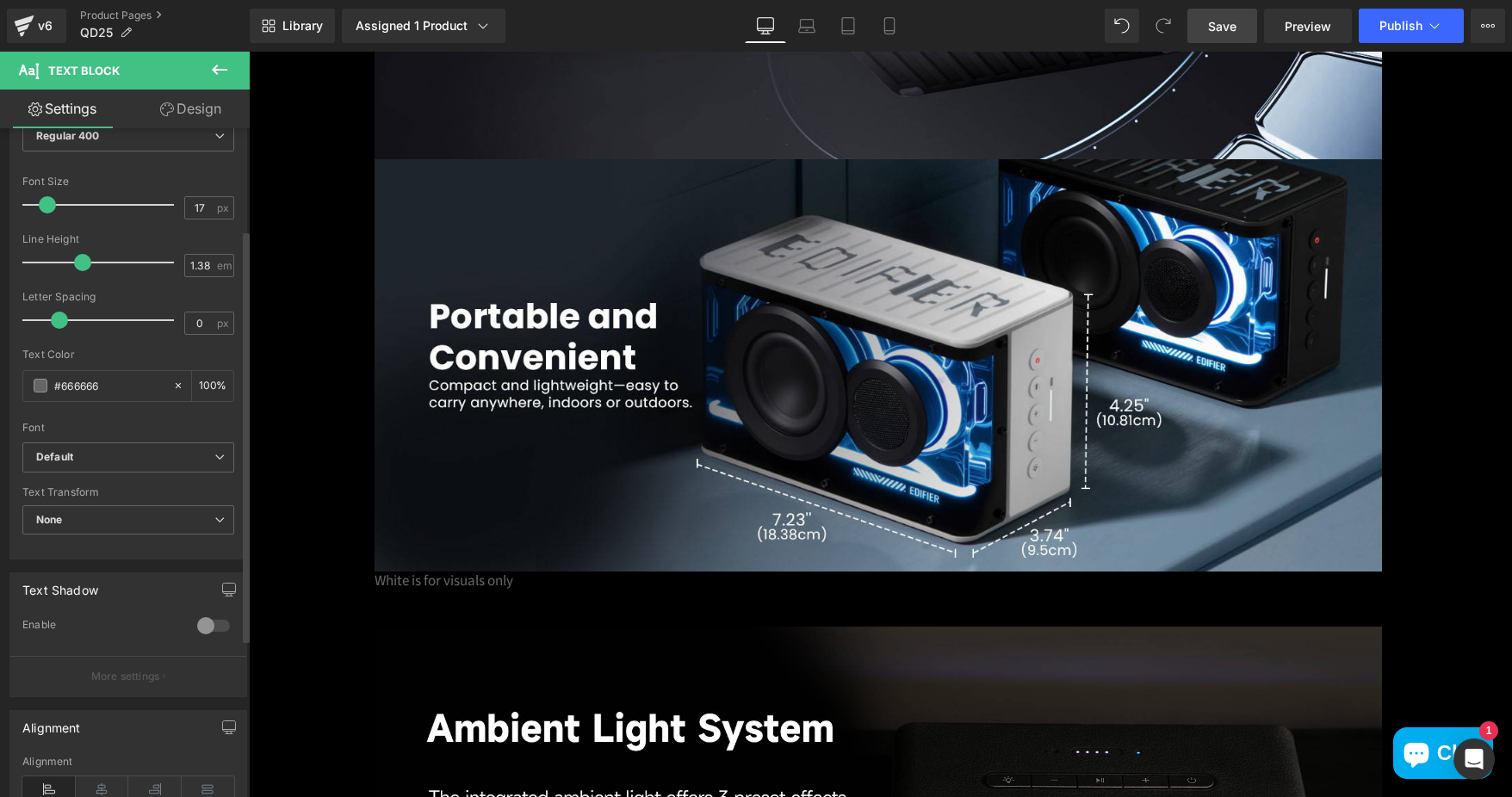
scroll to position [344, 0]
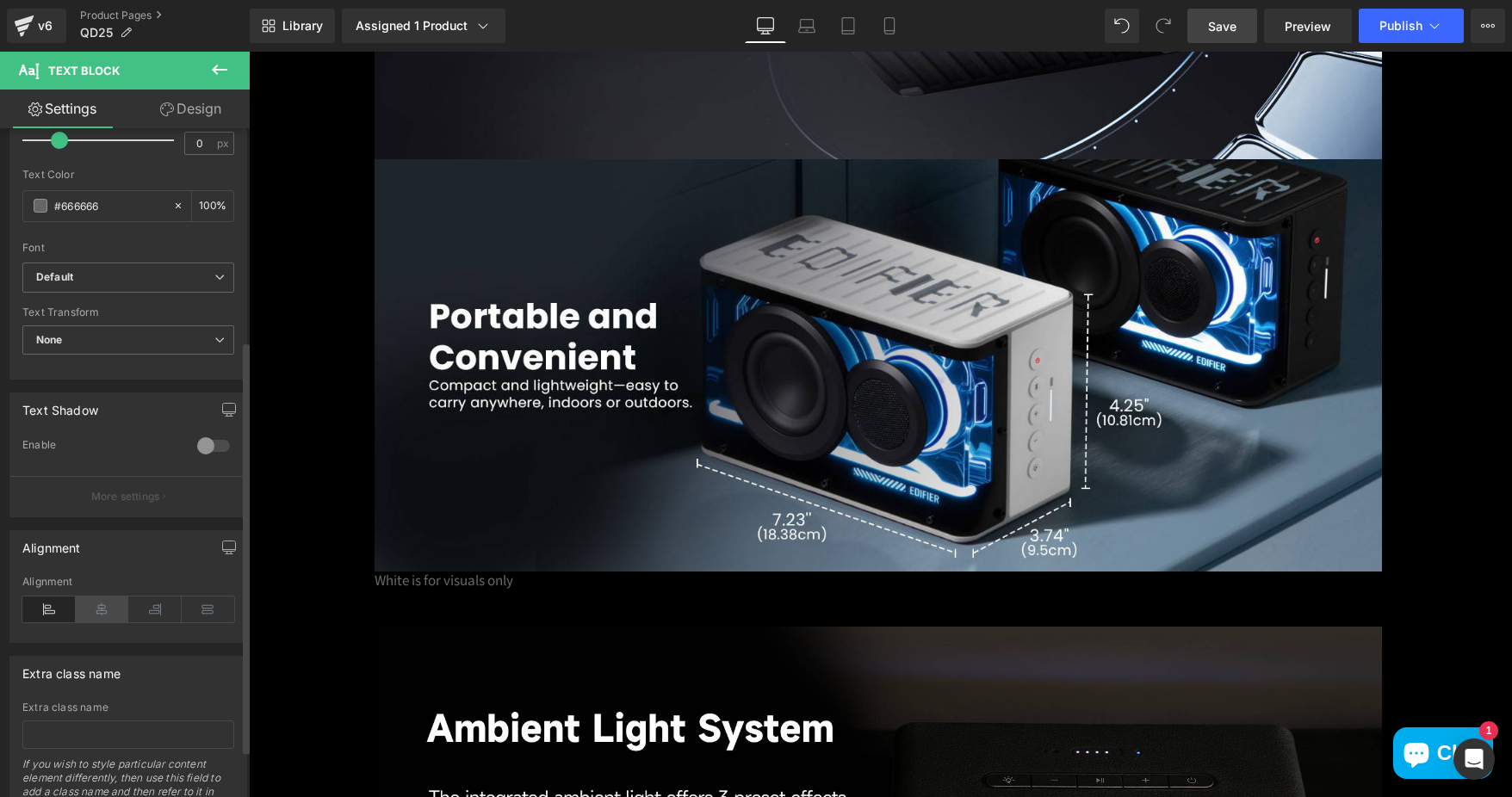
click at [110, 604] on icon at bounding box center [103, 609] width 54 height 26
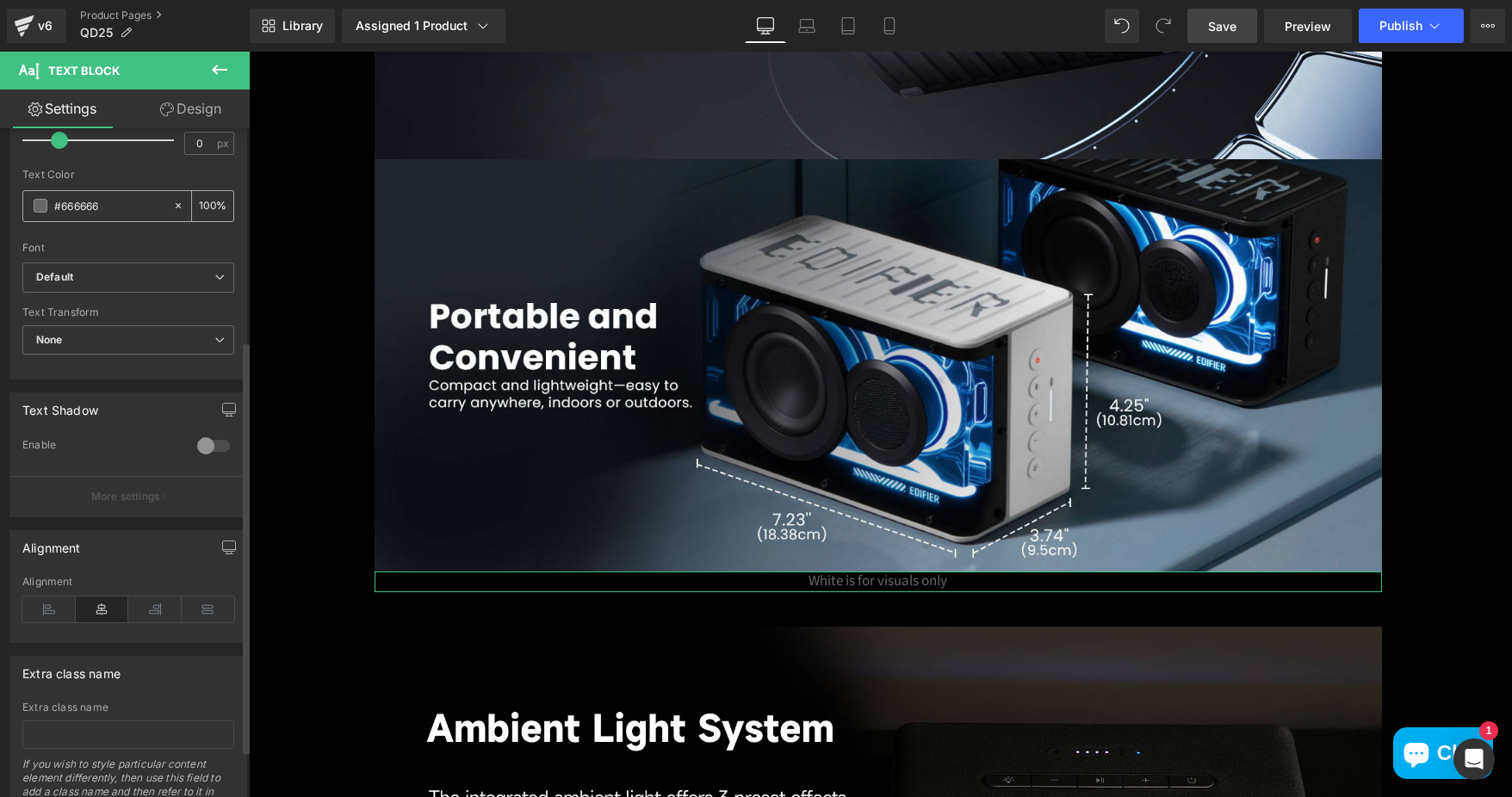
click at [37, 205] on span at bounding box center [40, 205] width 14 height 14
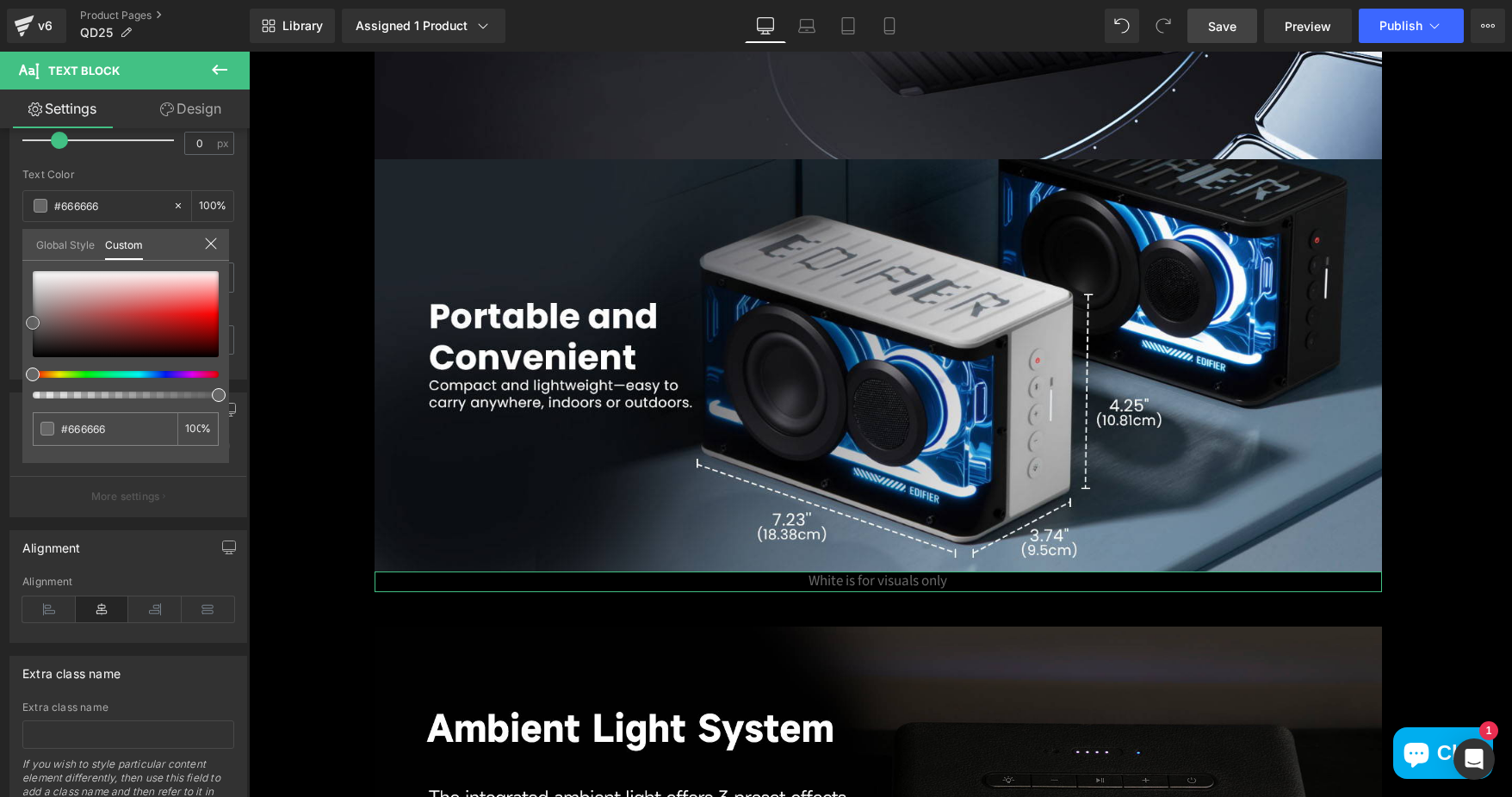
type input "#c4b4b4"
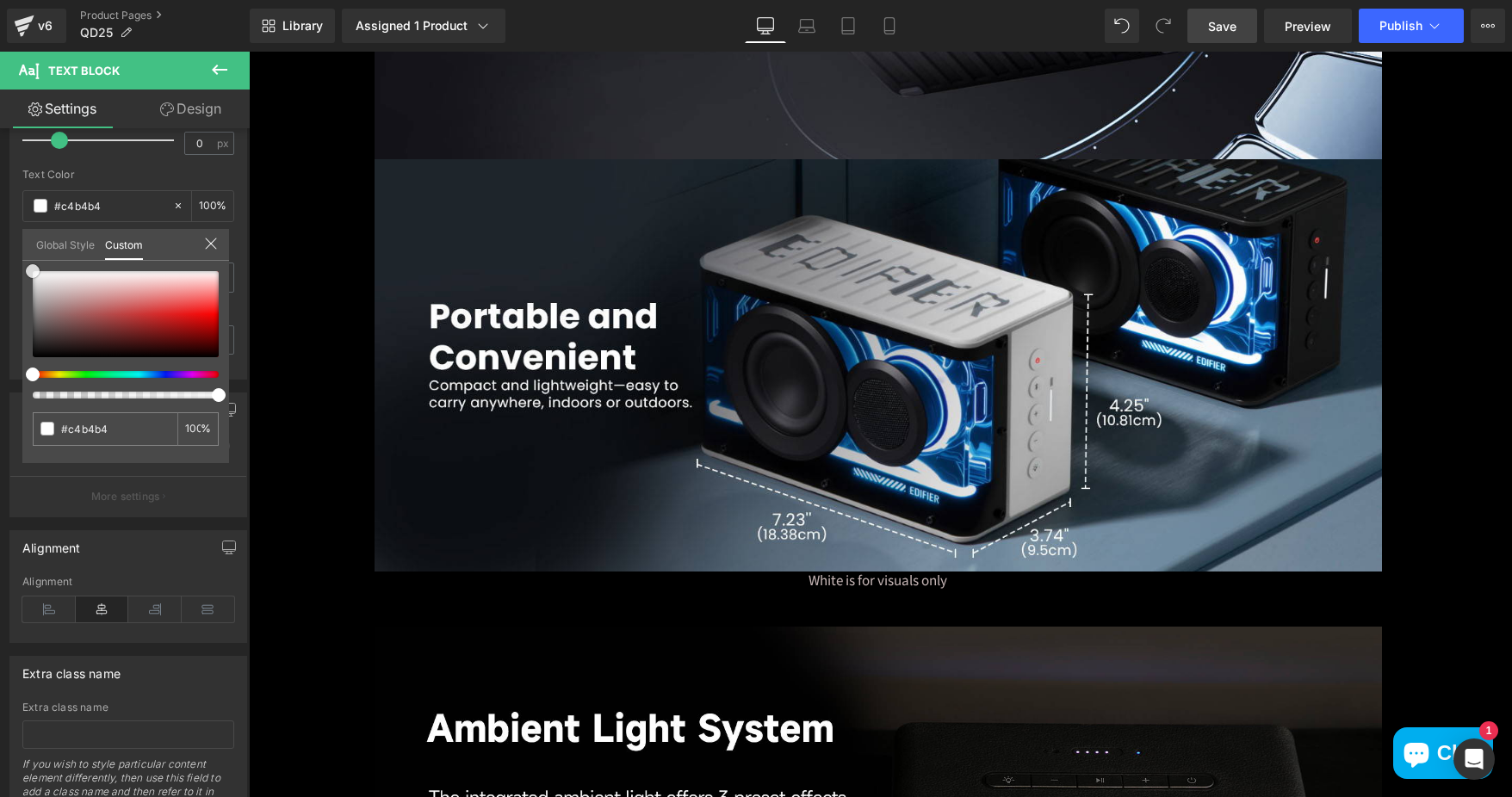
type input "#ffffff"
click at [0, 244] on html "Text Block You are previewing how the will restyle your page. You can not edit …" at bounding box center [756, 398] width 1512 height 797
drag, startPoint x: 216, startPoint y: 65, endPoint x: 418, endPoint y: 200, distance: 243.0
click at [216, 65] on icon at bounding box center [219, 69] width 20 height 20
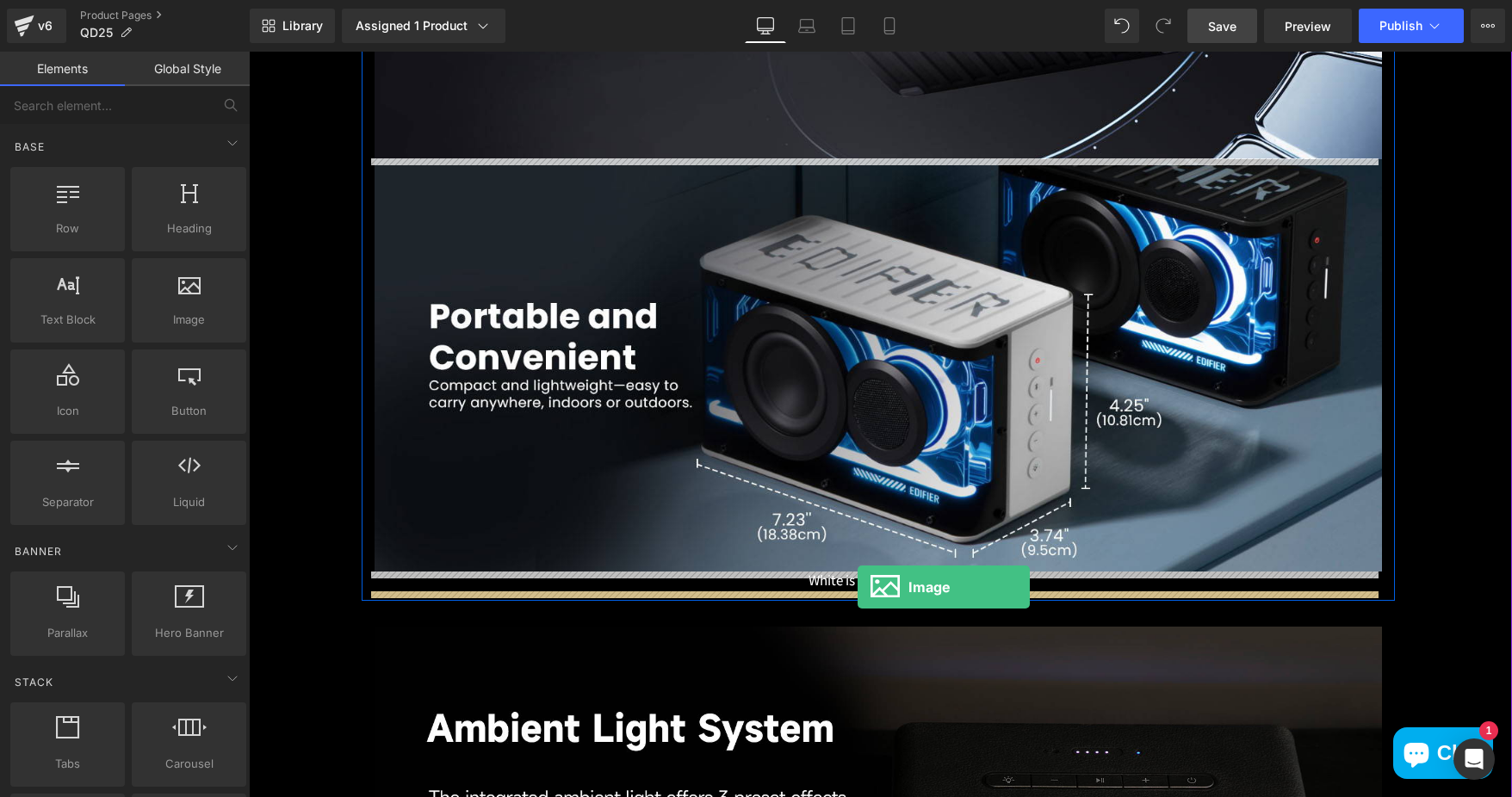
drag, startPoint x: 439, startPoint y: 350, endPoint x: 857, endPoint y: 587, distance: 480.5
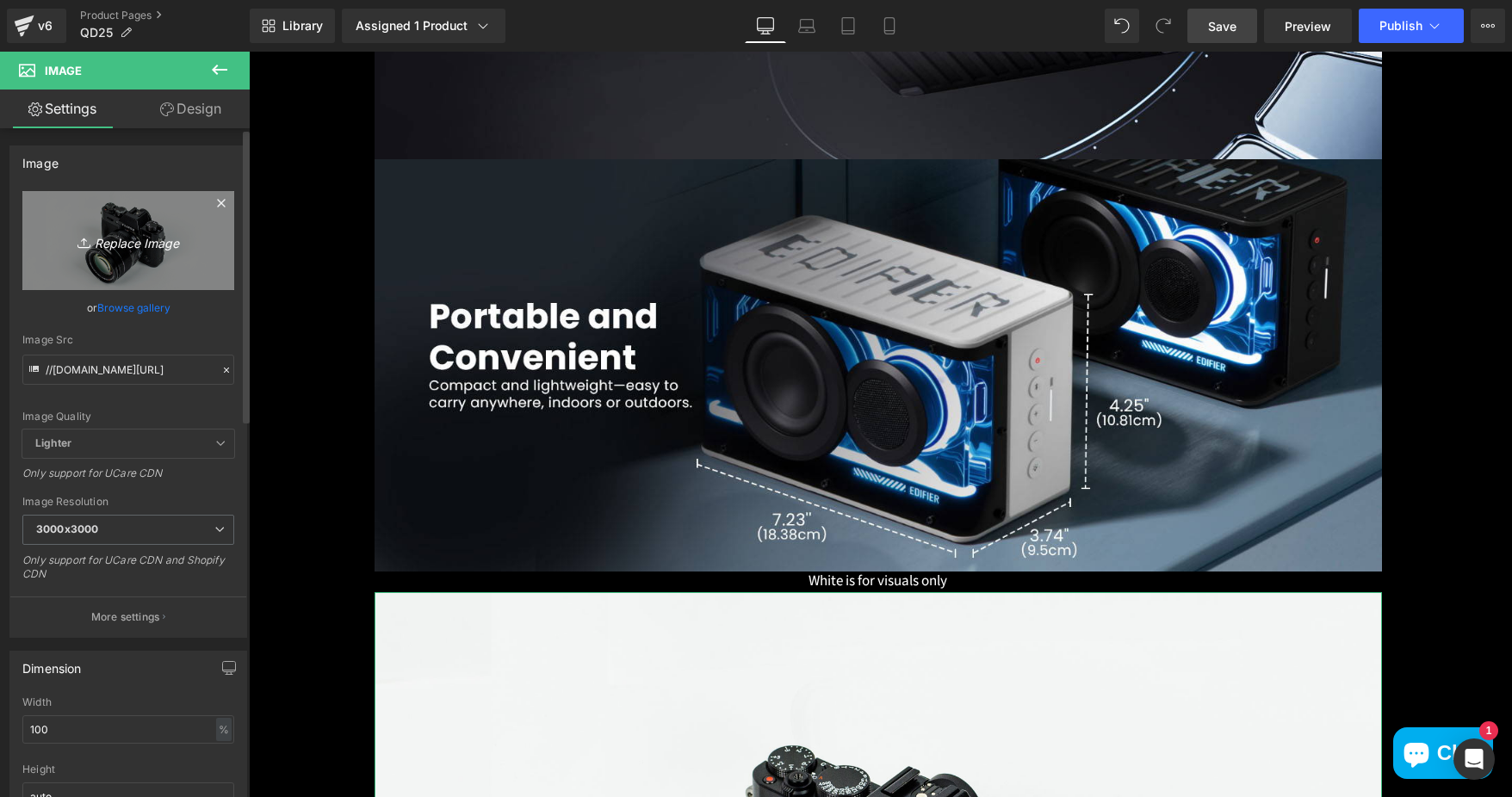
click at [113, 232] on icon "Replace Image" at bounding box center [128, 240] width 138 height 21
type input "C:\fakepath\6d077901-0d1e-4da3-9ee7-a0beee8fc1b4.__CR0,0,1464,600_PT0_SX1464_V1…"
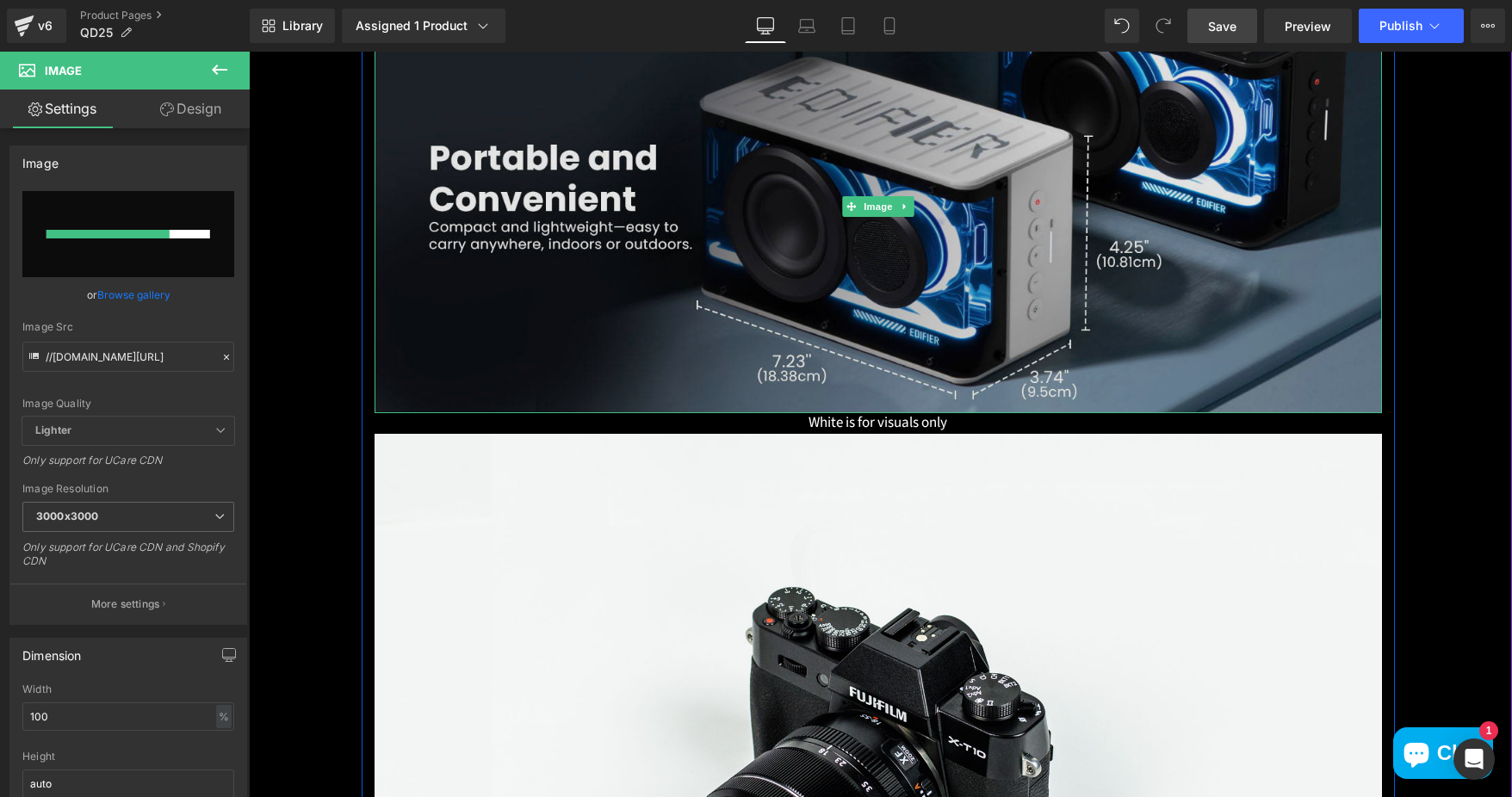
scroll to position [5940, 0]
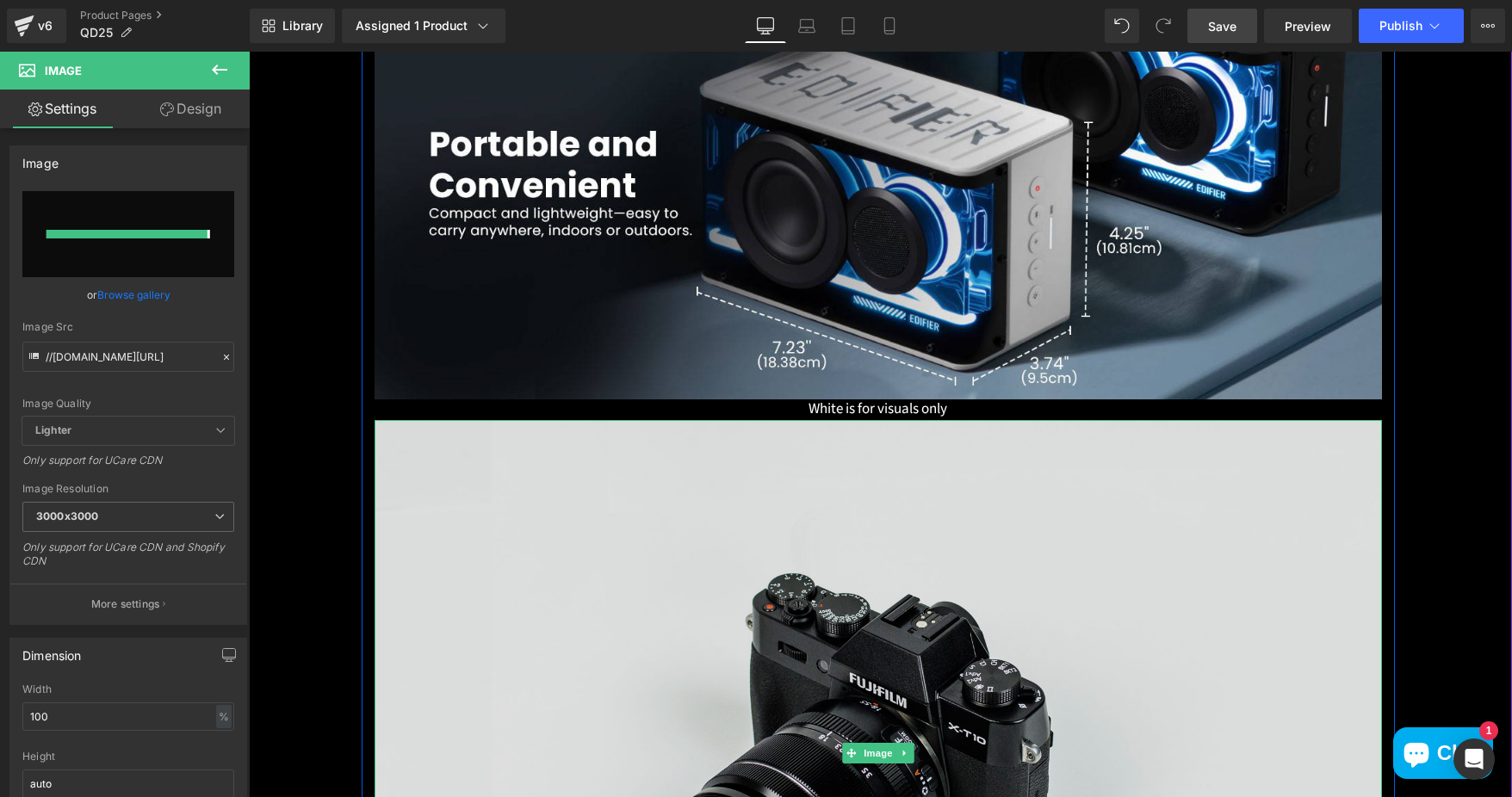
type input "https://ucarecdn.com/25e885bd-b4eb-44fa-9b11-86b88e0d9caf/-/format/auto/-/previ…"
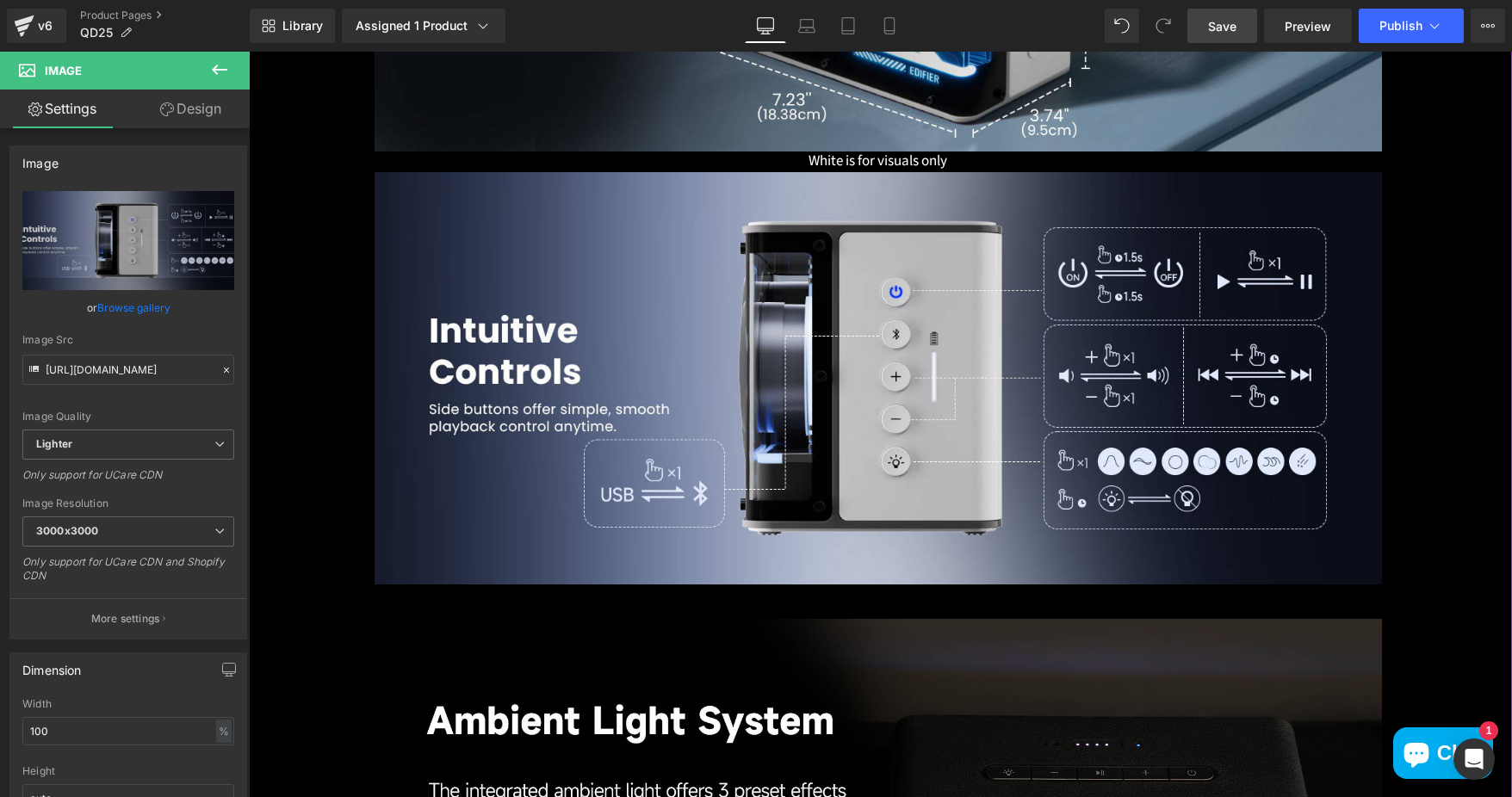
scroll to position [6198, 0]
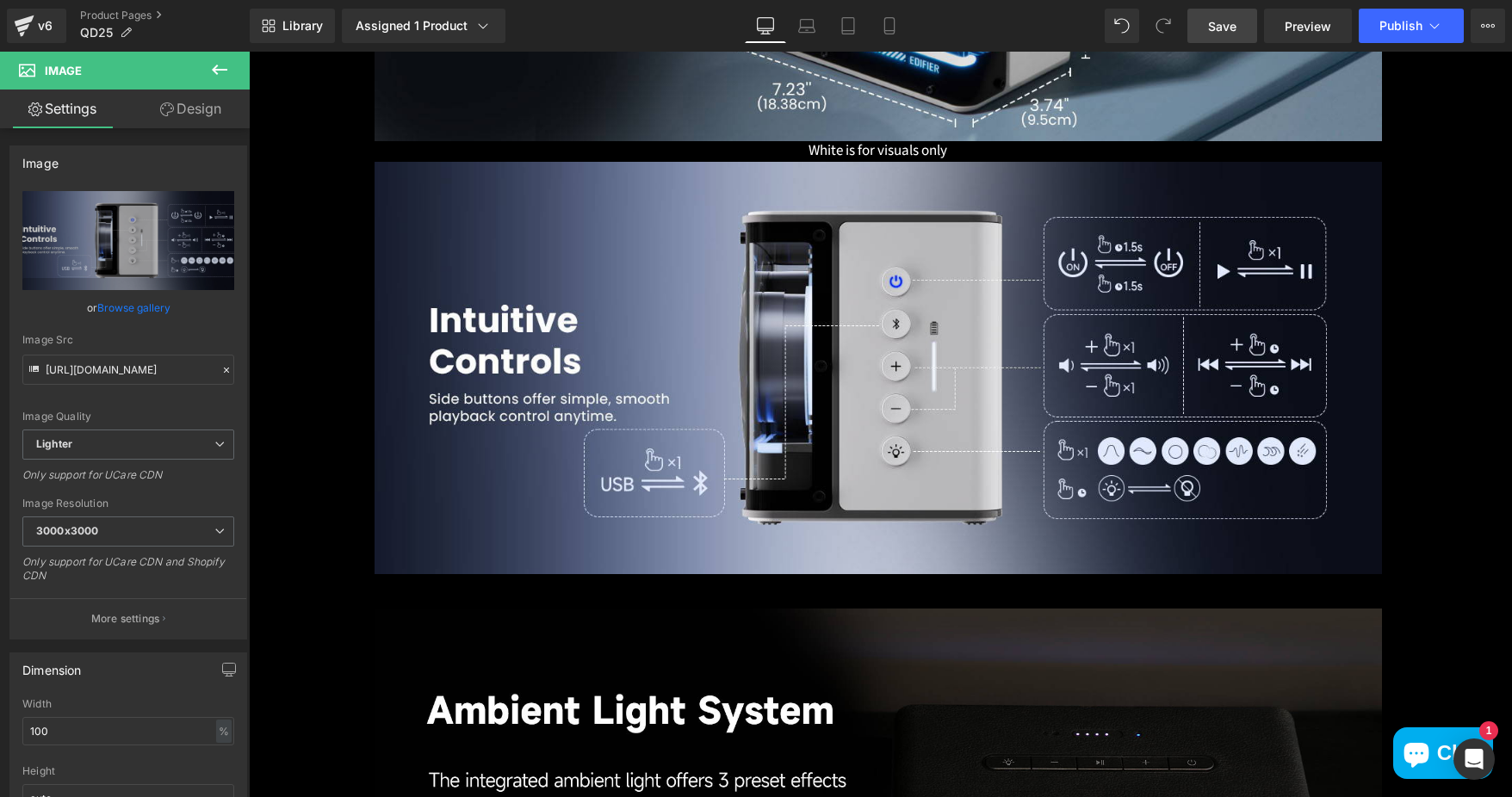
click at [215, 66] on icon at bounding box center [219, 69] width 20 height 20
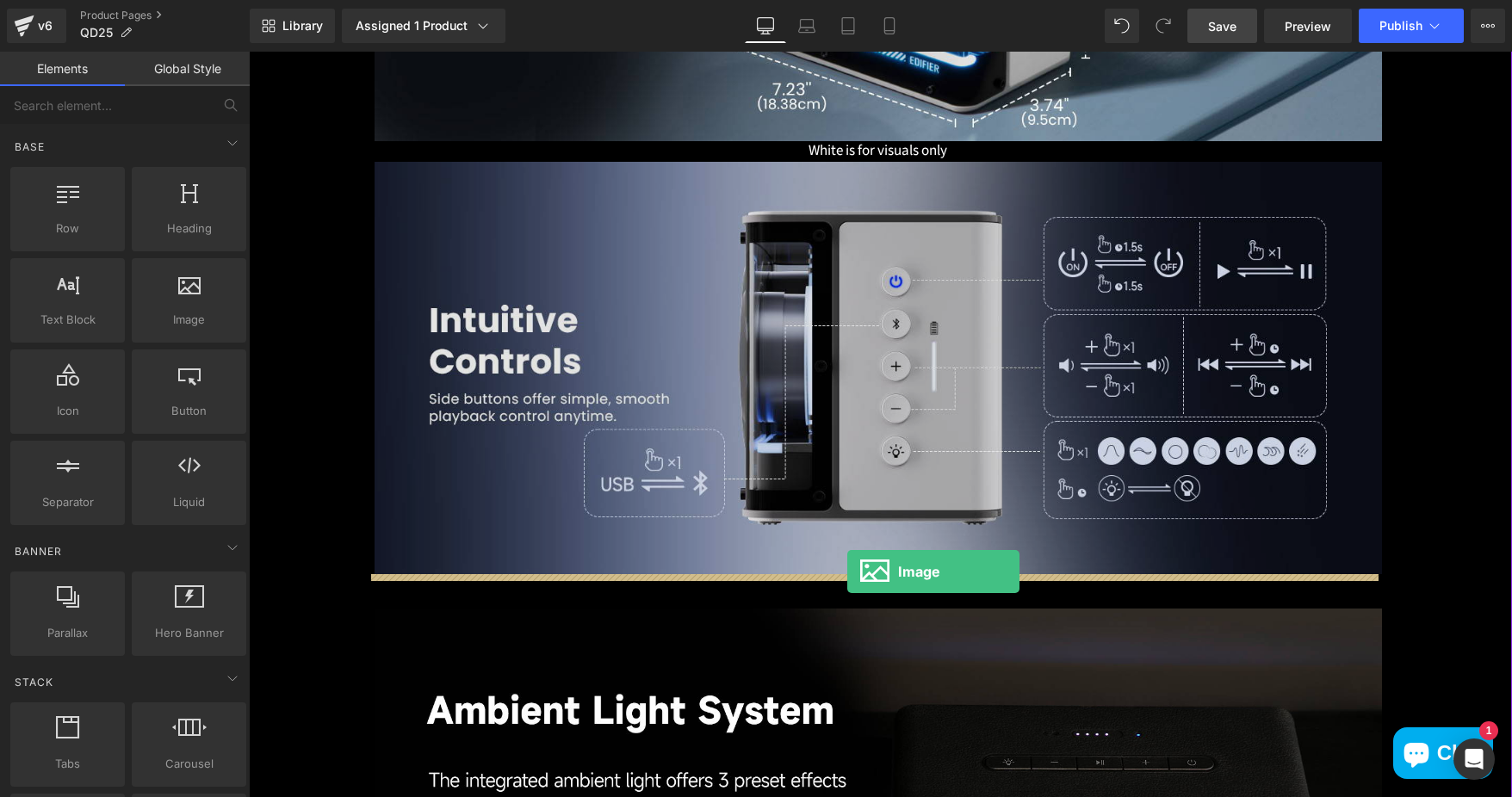
drag, startPoint x: 429, startPoint y: 354, endPoint x: 847, endPoint y: 571, distance: 471.0
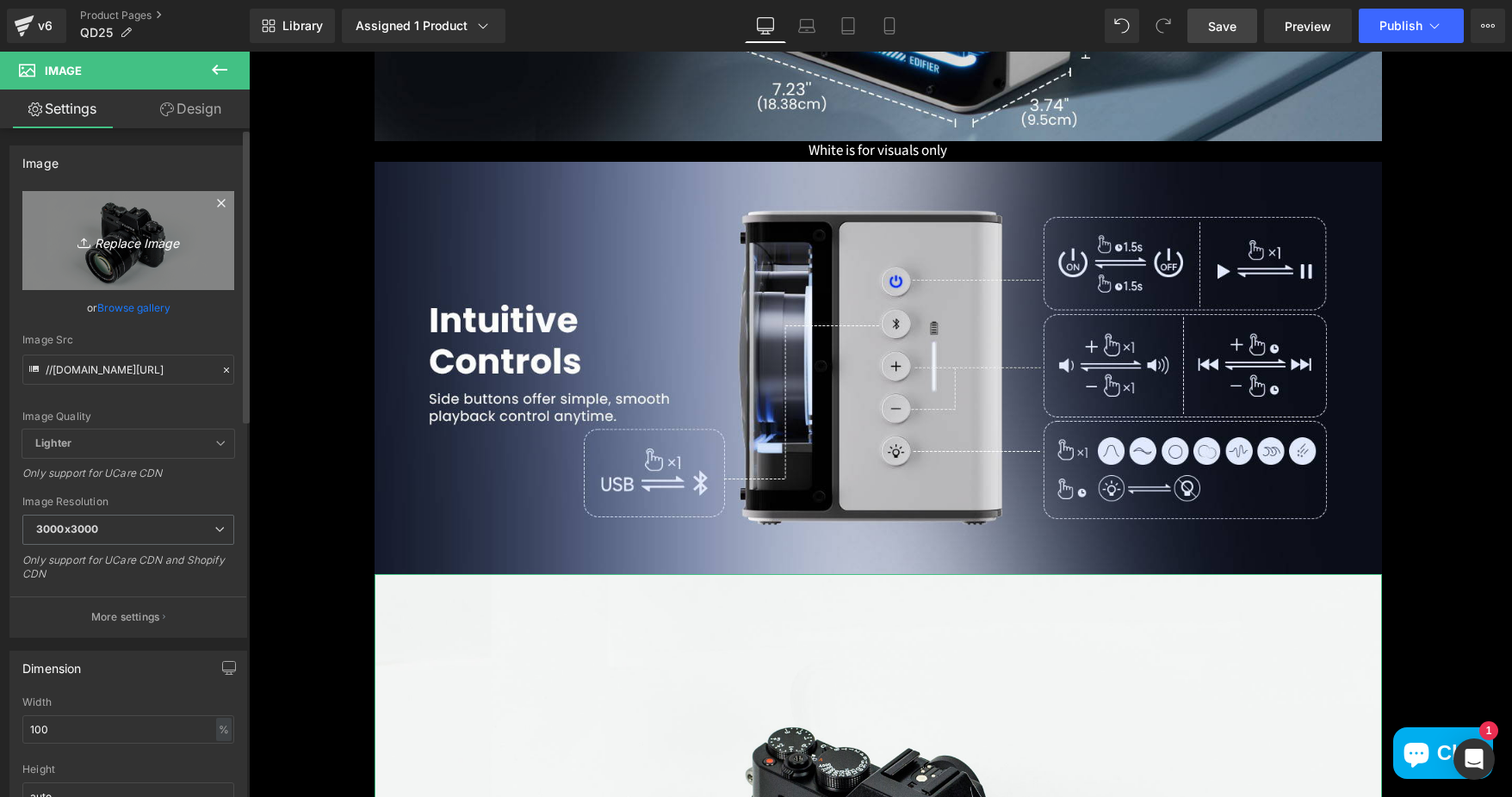
click at [143, 229] on link "Replace Image" at bounding box center [128, 240] width 212 height 99
type input "C:\fakepath\24ea98e9-3382-4ff3-a7e1-daea3e3d147d.__CR0,0,1464,600_PT0_SX1464_V1…"
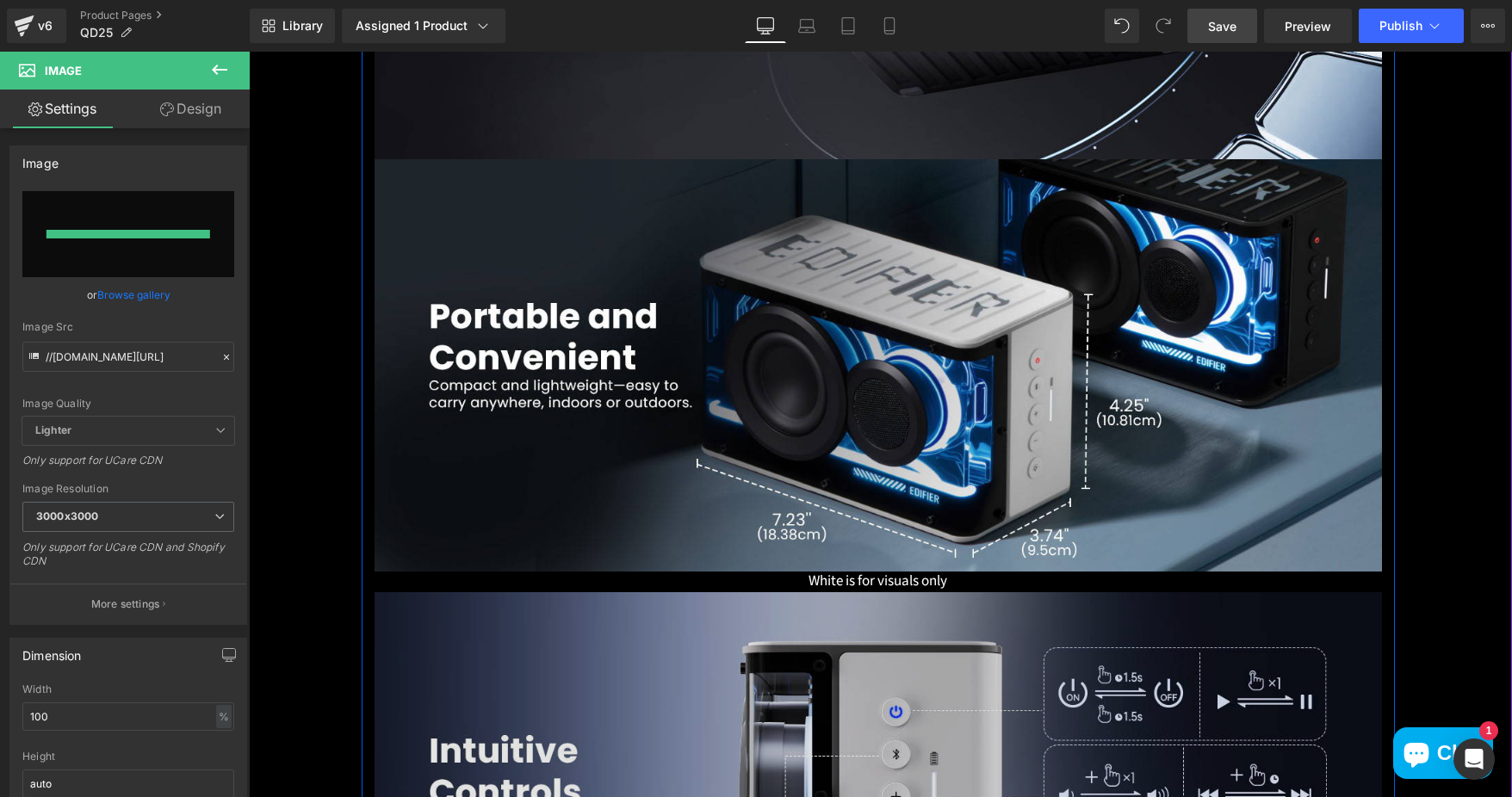
type input "https://ucarecdn.com/316d9d46-6ac3-4369-96f5-6daece9ec1a7/-/format/auto/-/previ…"
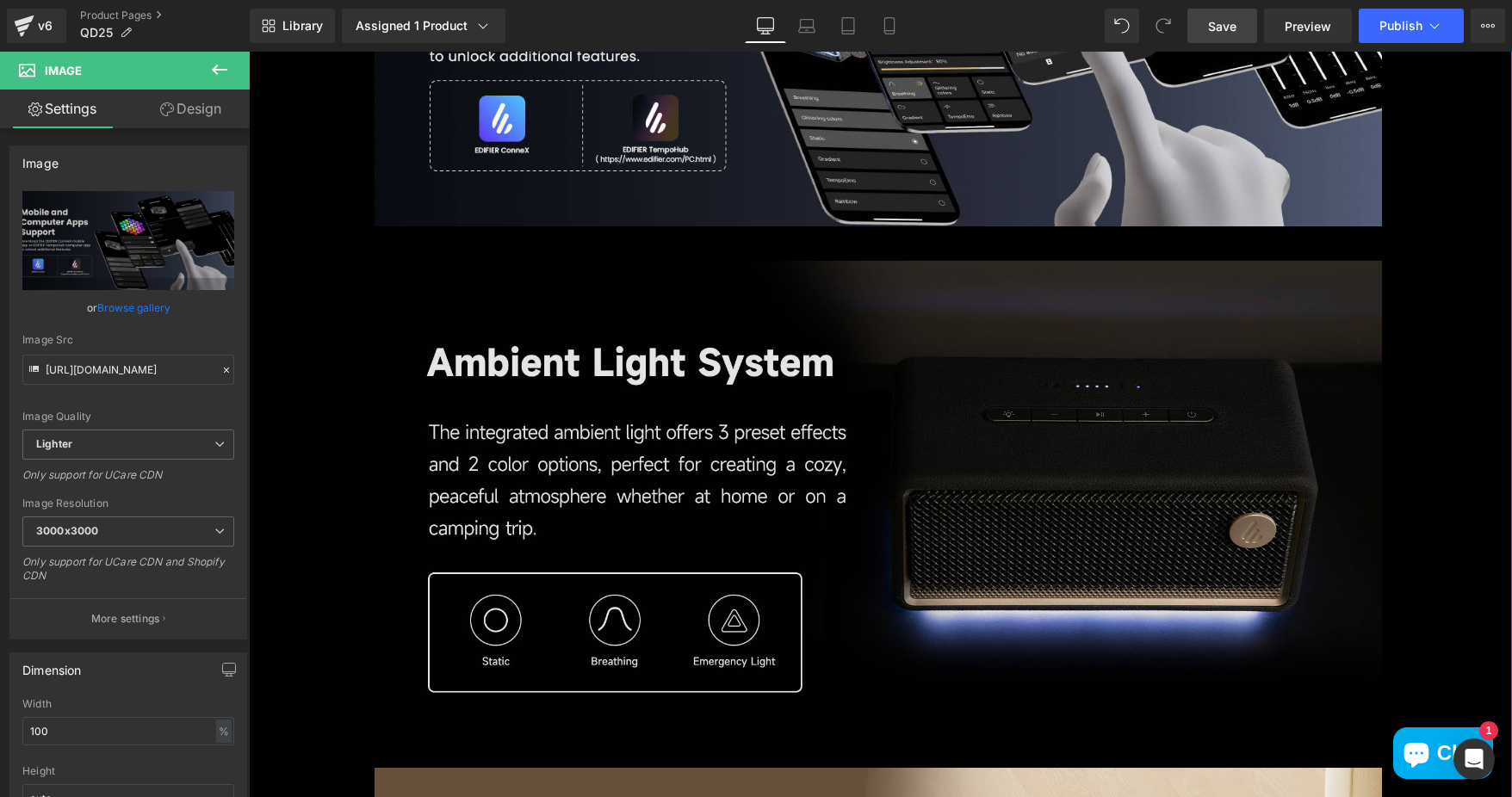
scroll to position [7058, 0]
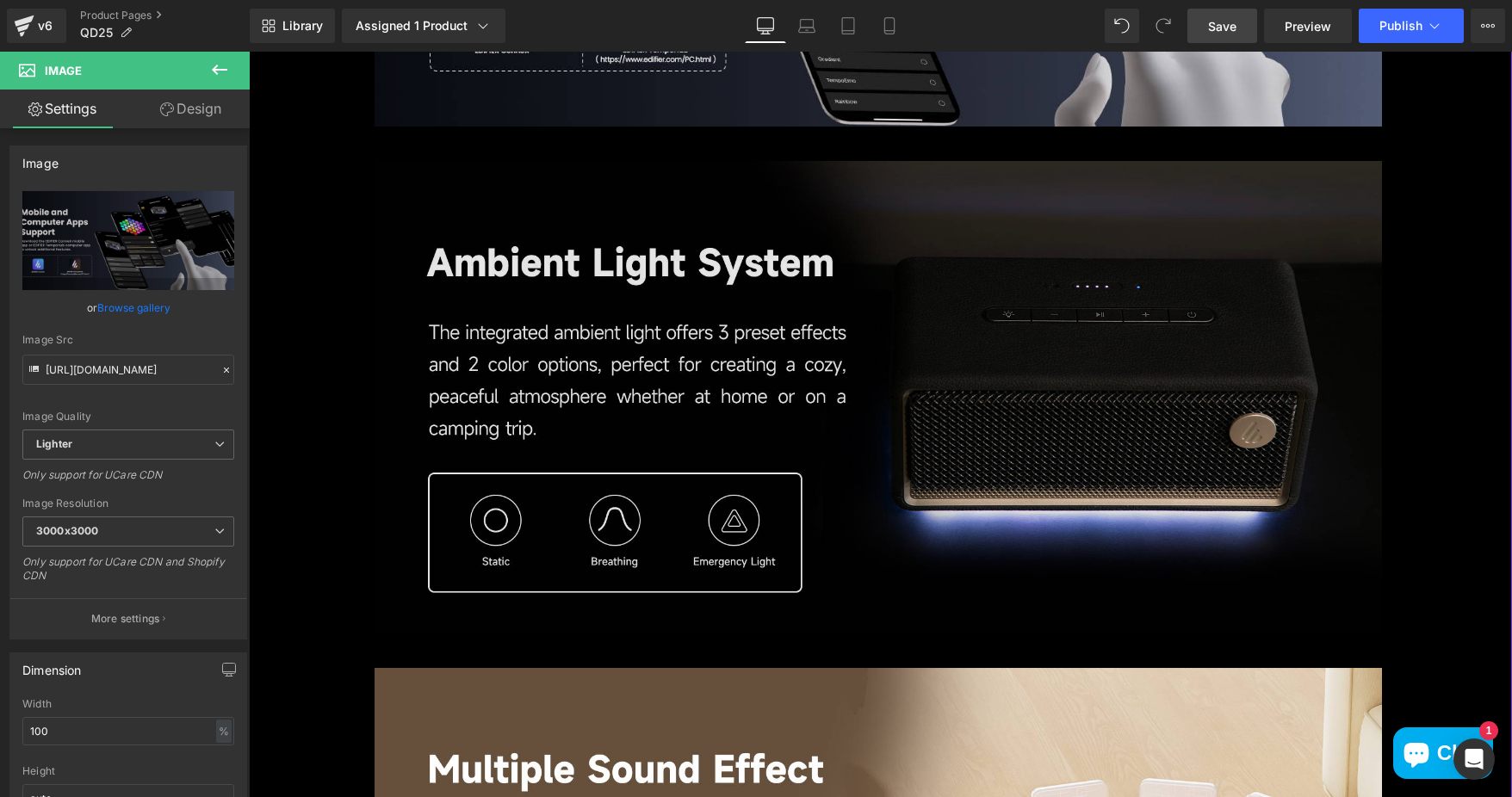
click at [877, 411] on img at bounding box center [878, 398] width 1007 height 473
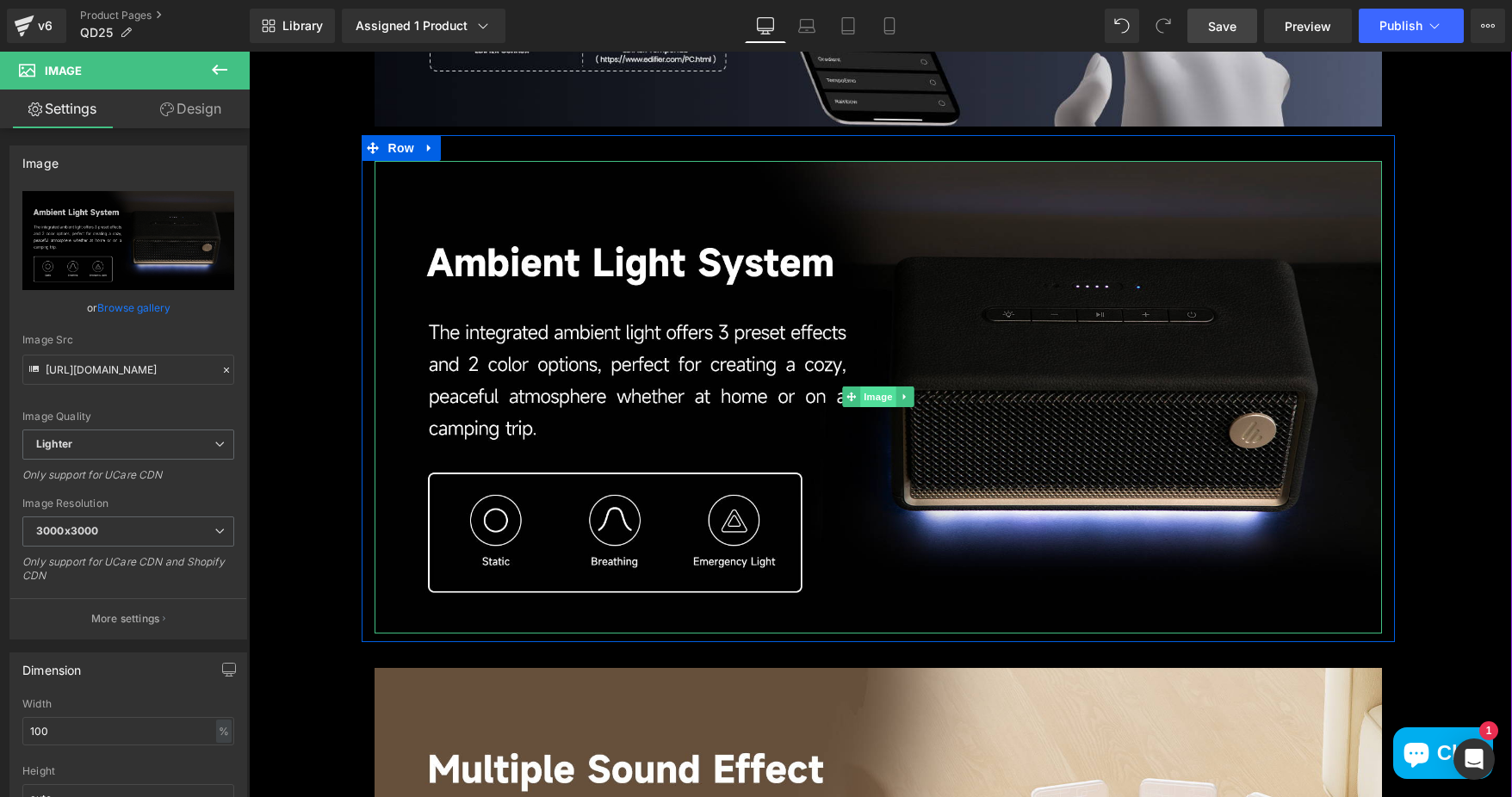
click at [868, 395] on span "Image" at bounding box center [878, 397] width 36 height 20
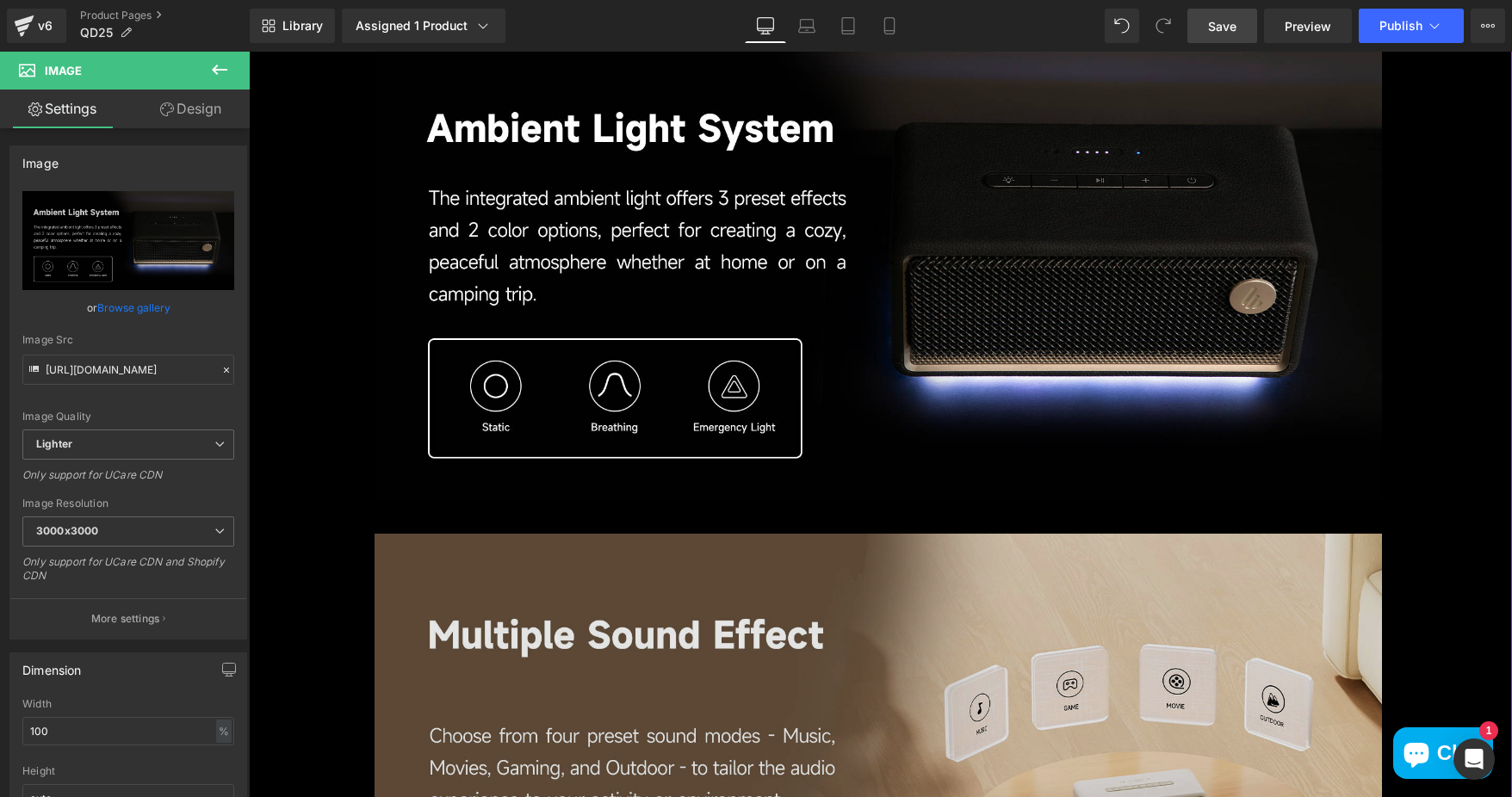
scroll to position [6972, 0]
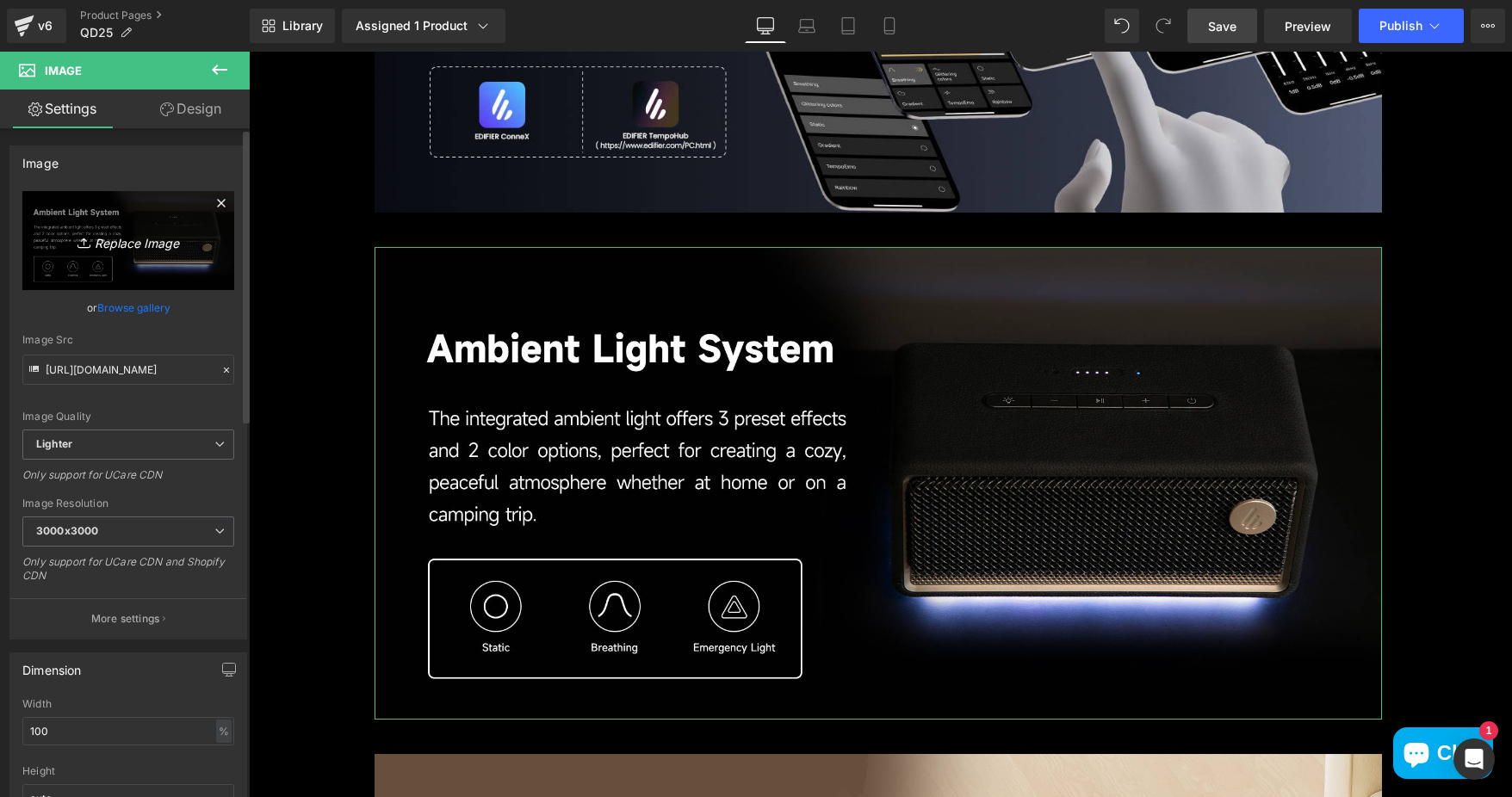
click at [118, 243] on icon "Replace Image" at bounding box center [128, 240] width 138 height 21
type input "C:\fakepath\448253ad-4a7d-40d1-8b52-1049274778c4.__CR0,0,1464,600_PT0_SX1464_V1…"
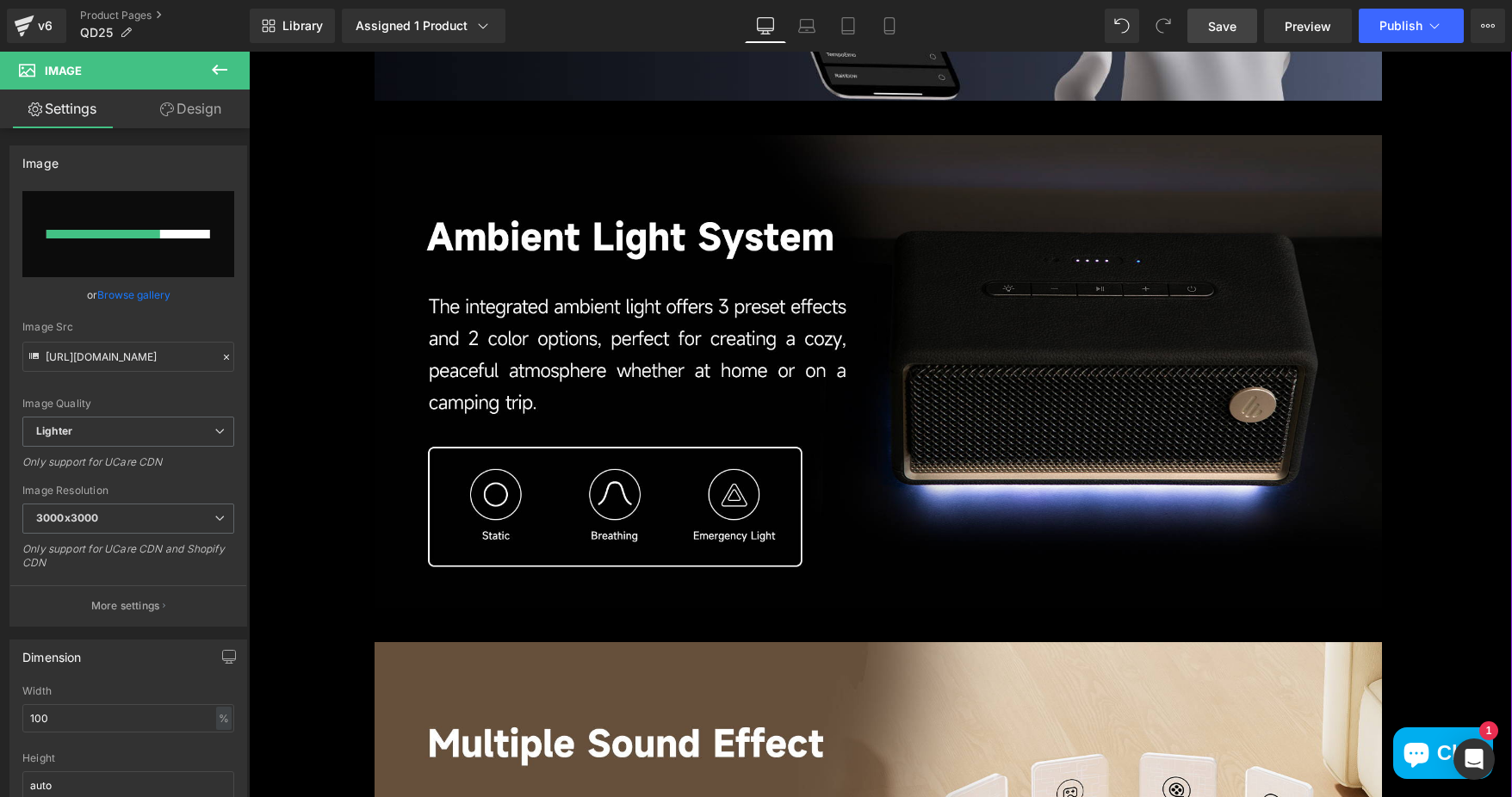
scroll to position [6886, 0]
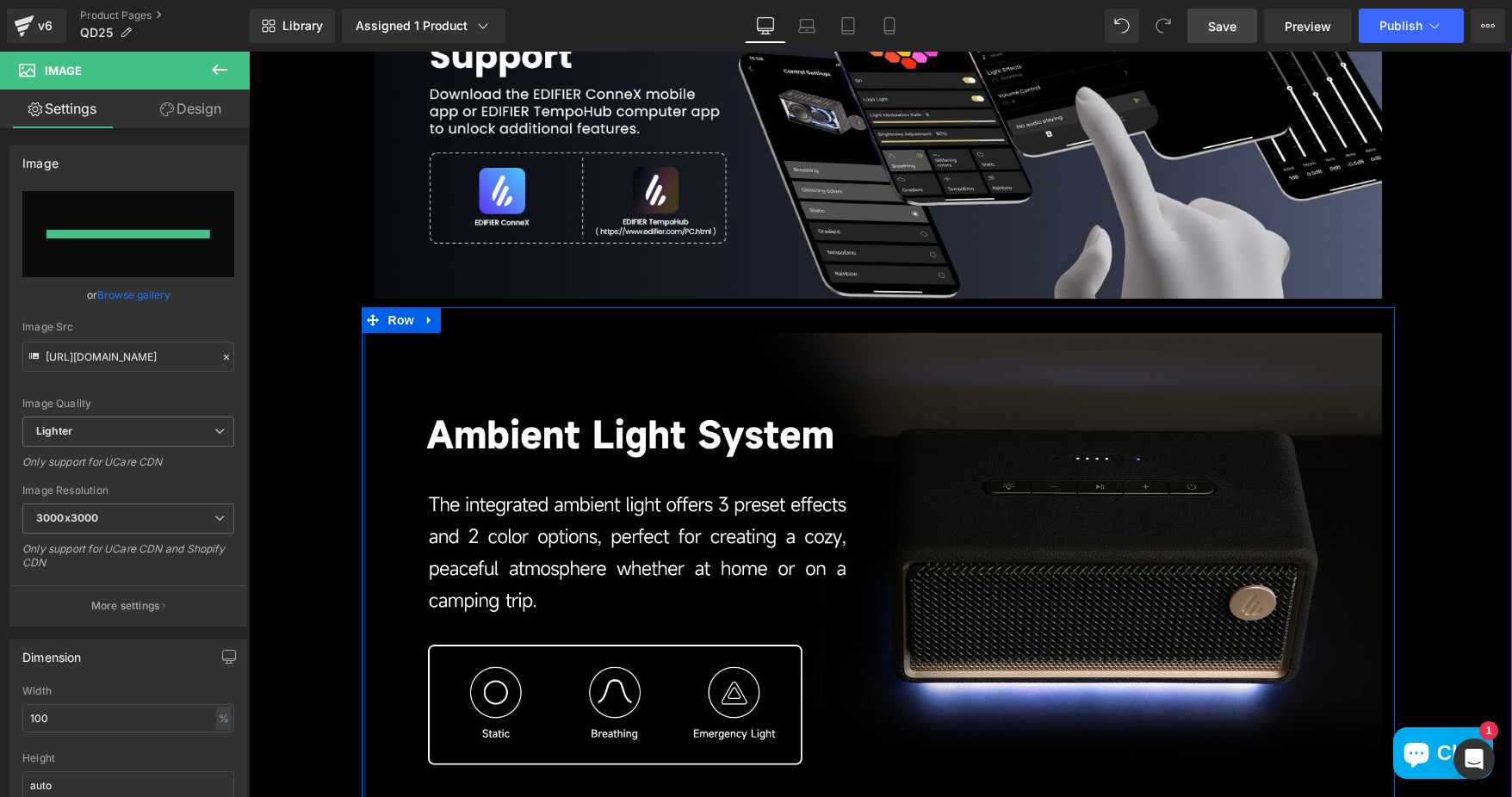
type input "https://ucarecdn.com/28ee0e35-57fe-440c-a1b7-e858a21c7524/-/format/auto/-/previ…"
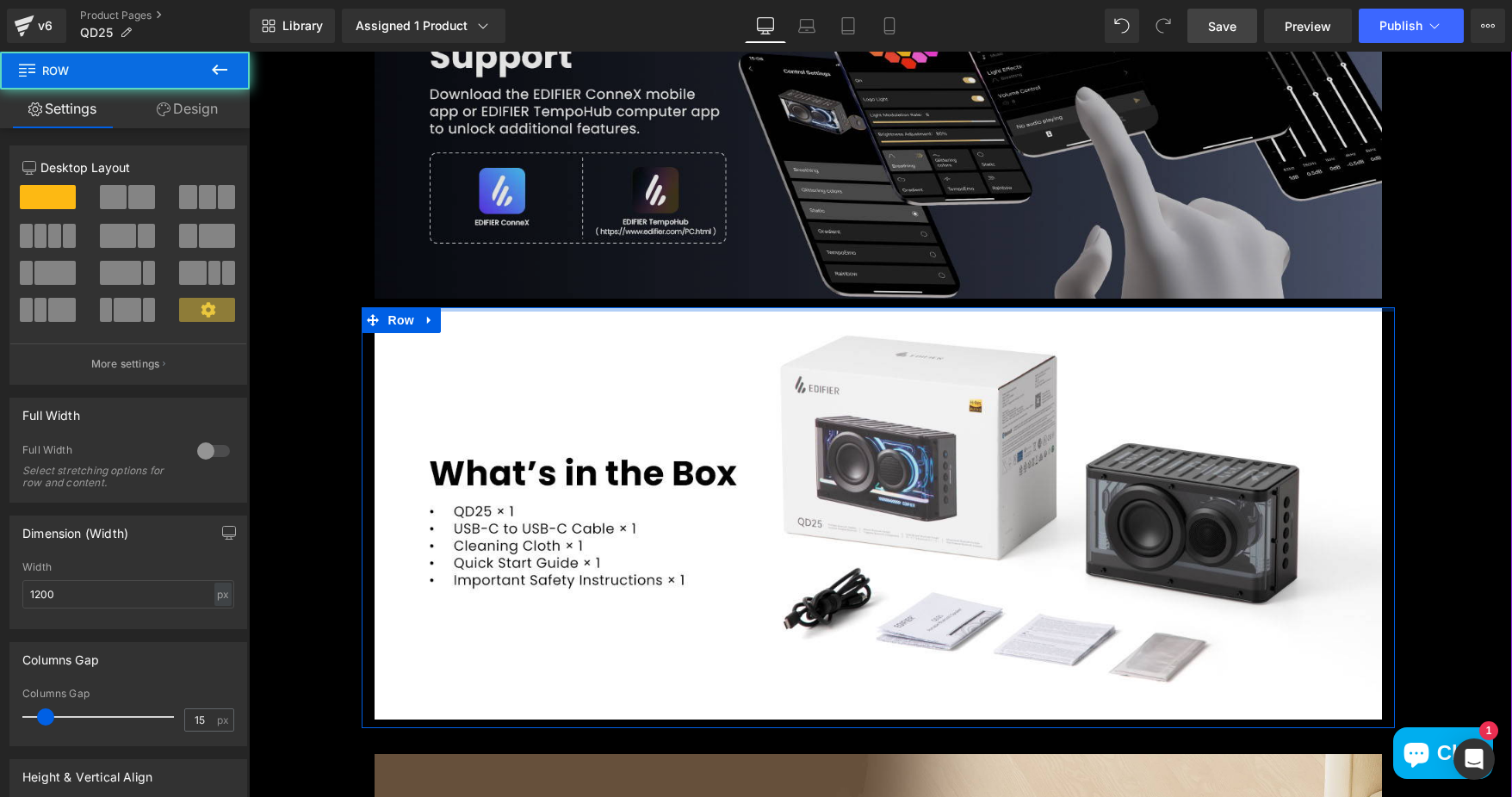
drag, startPoint x: 751, startPoint y: 319, endPoint x: 756, endPoint y: 281, distance: 38.3
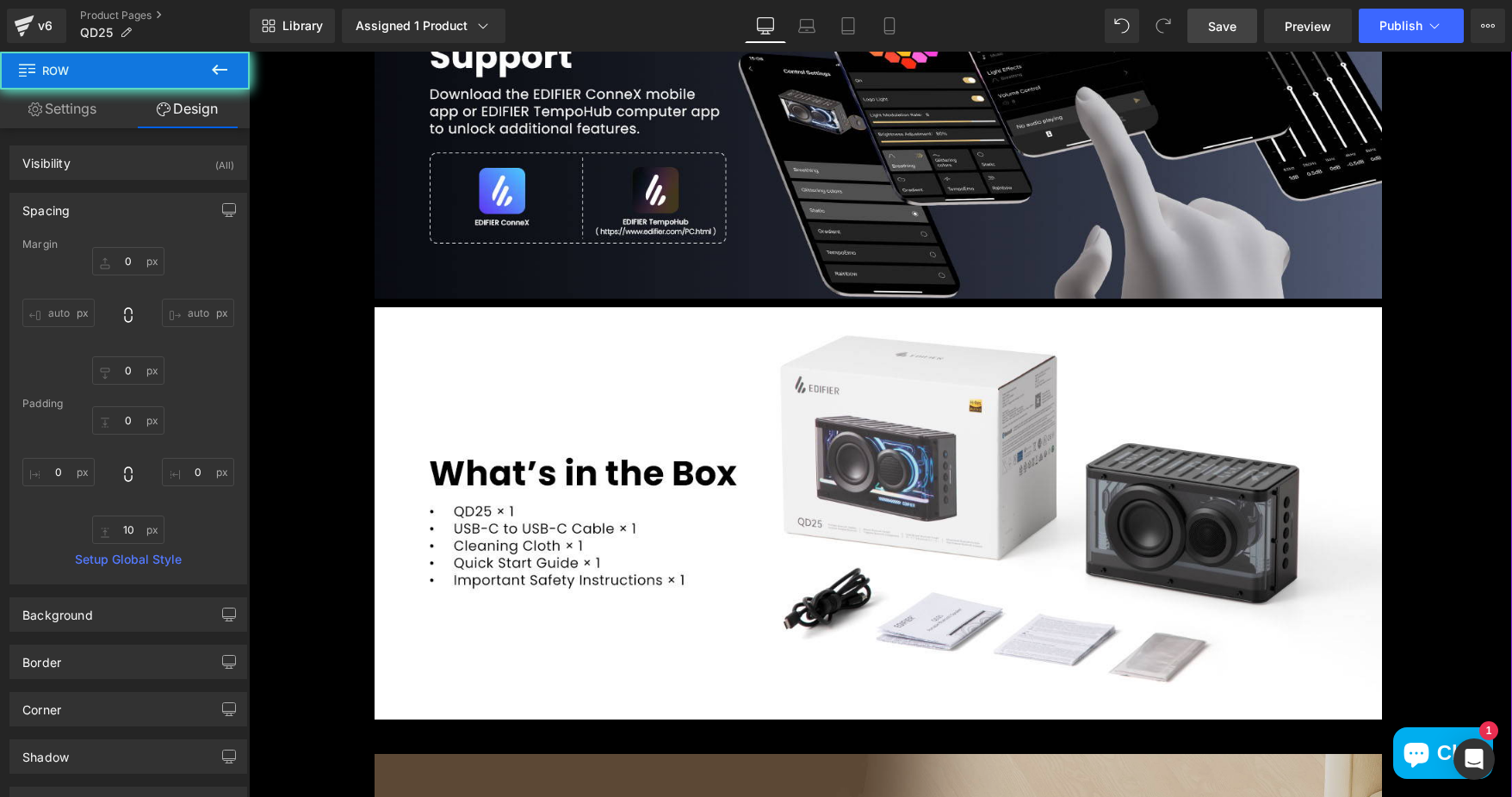
scroll to position [7403, 0]
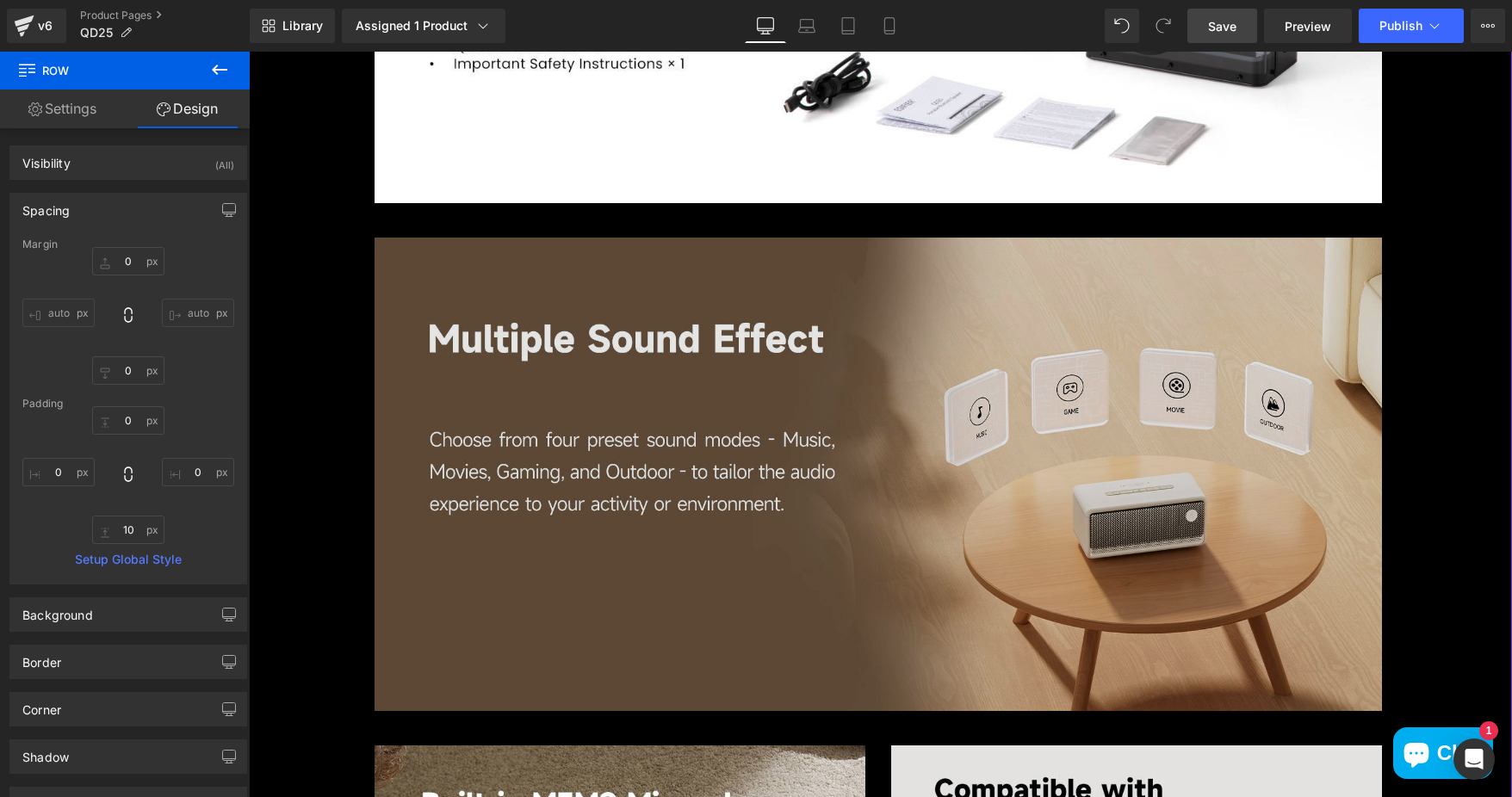
click at [934, 468] on img at bounding box center [878, 474] width 1007 height 473
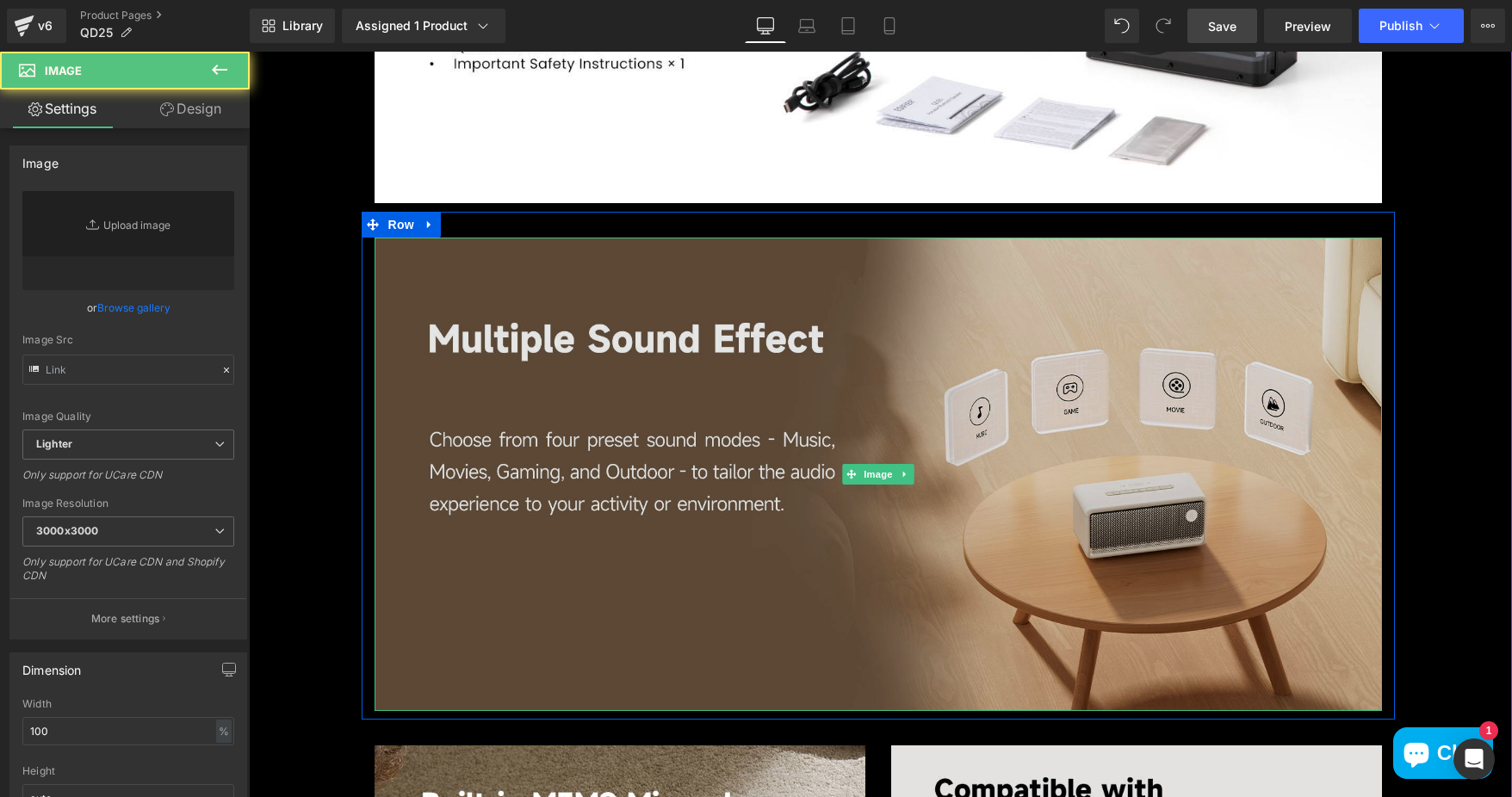
type input "https://ucarecdn.com/4192b462-0072-4a59-8a83-ef93597937f3/-/format/auto/-/previ…"
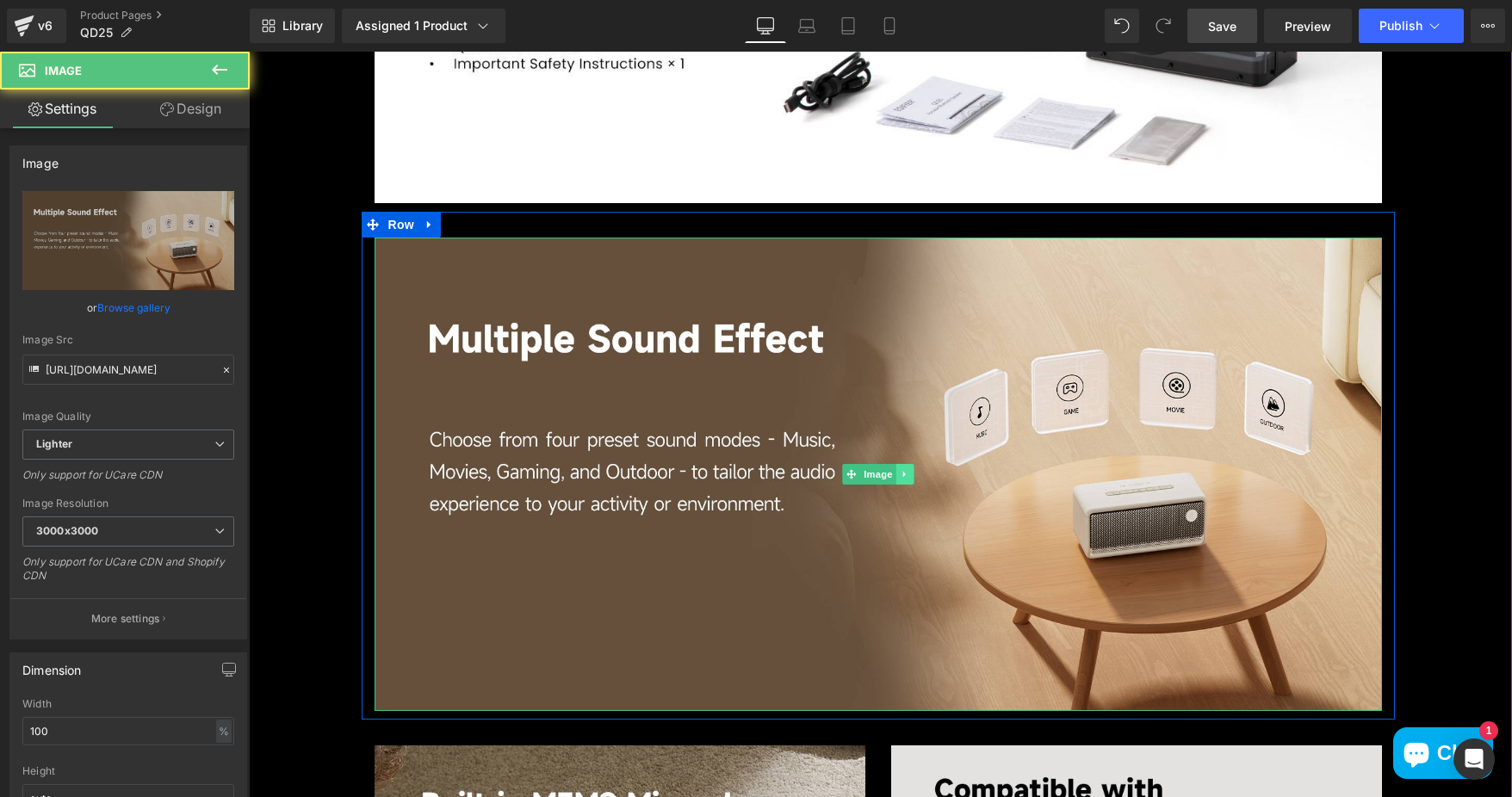
click at [903, 472] on icon at bounding box center [904, 473] width 3 height 6
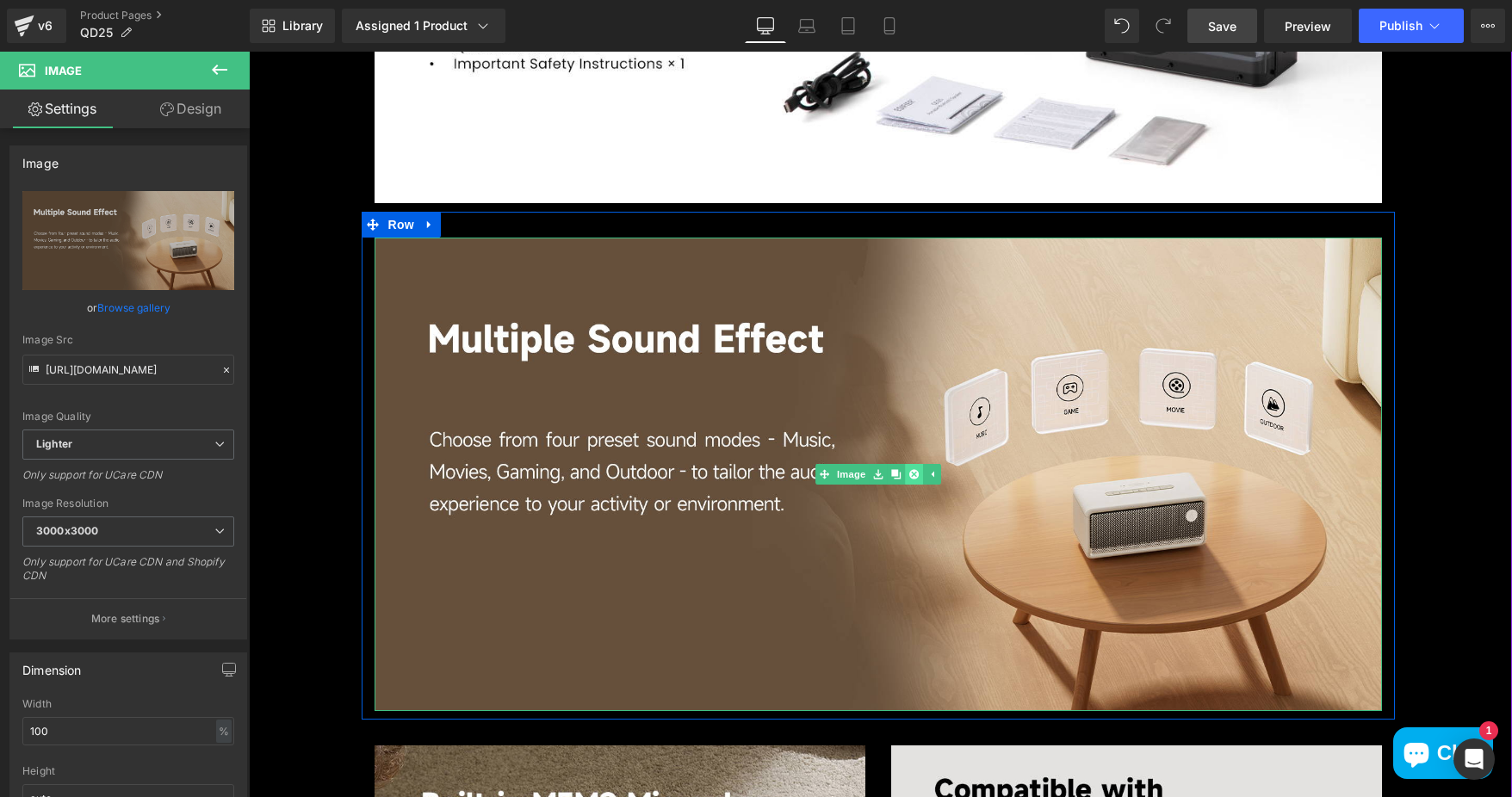
click at [908, 474] on icon at bounding box center [913, 473] width 9 height 9
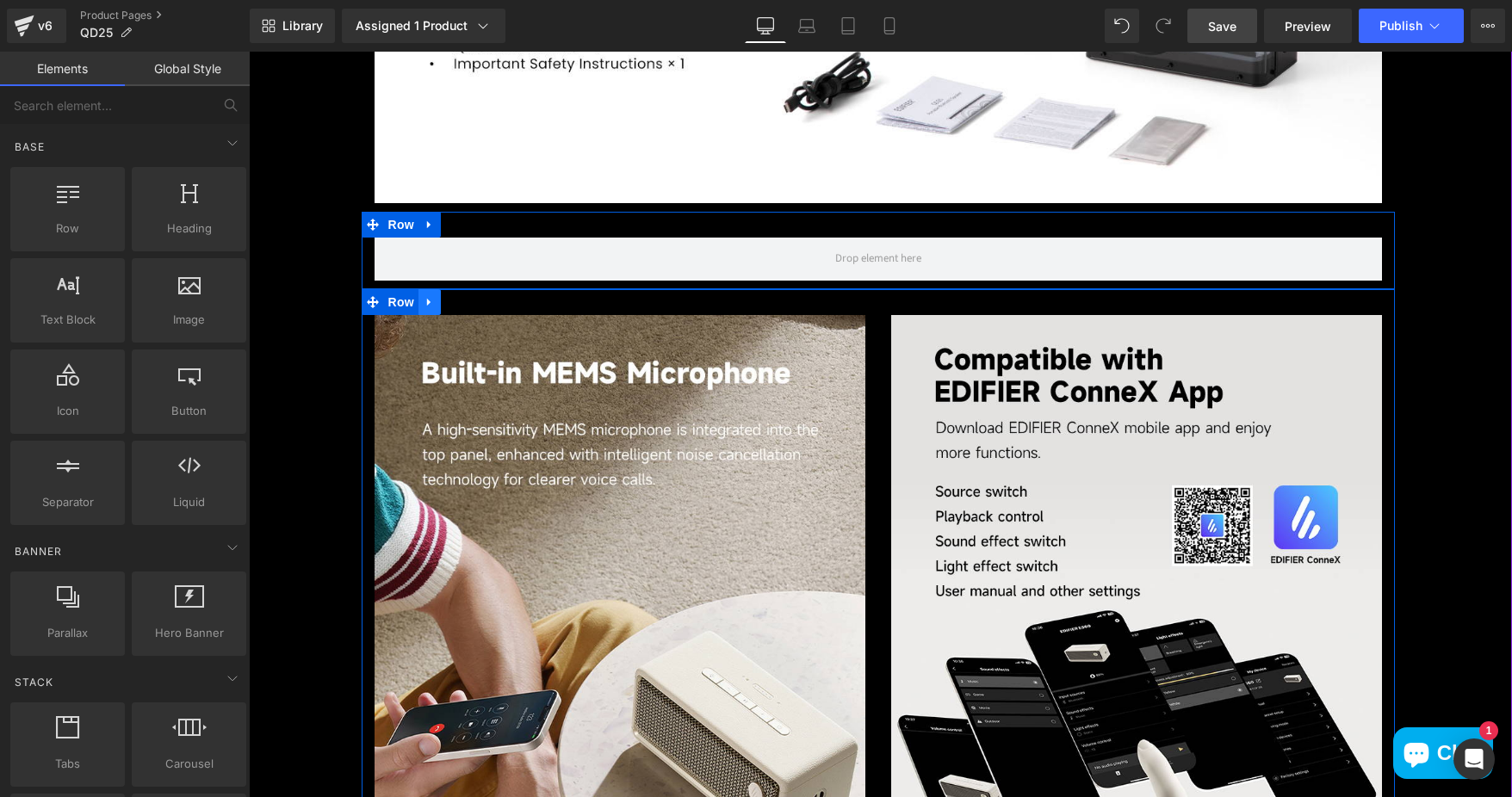
click at [424, 296] on icon at bounding box center [429, 302] width 12 height 13
click at [468, 300] on icon at bounding box center [473, 301] width 12 height 12
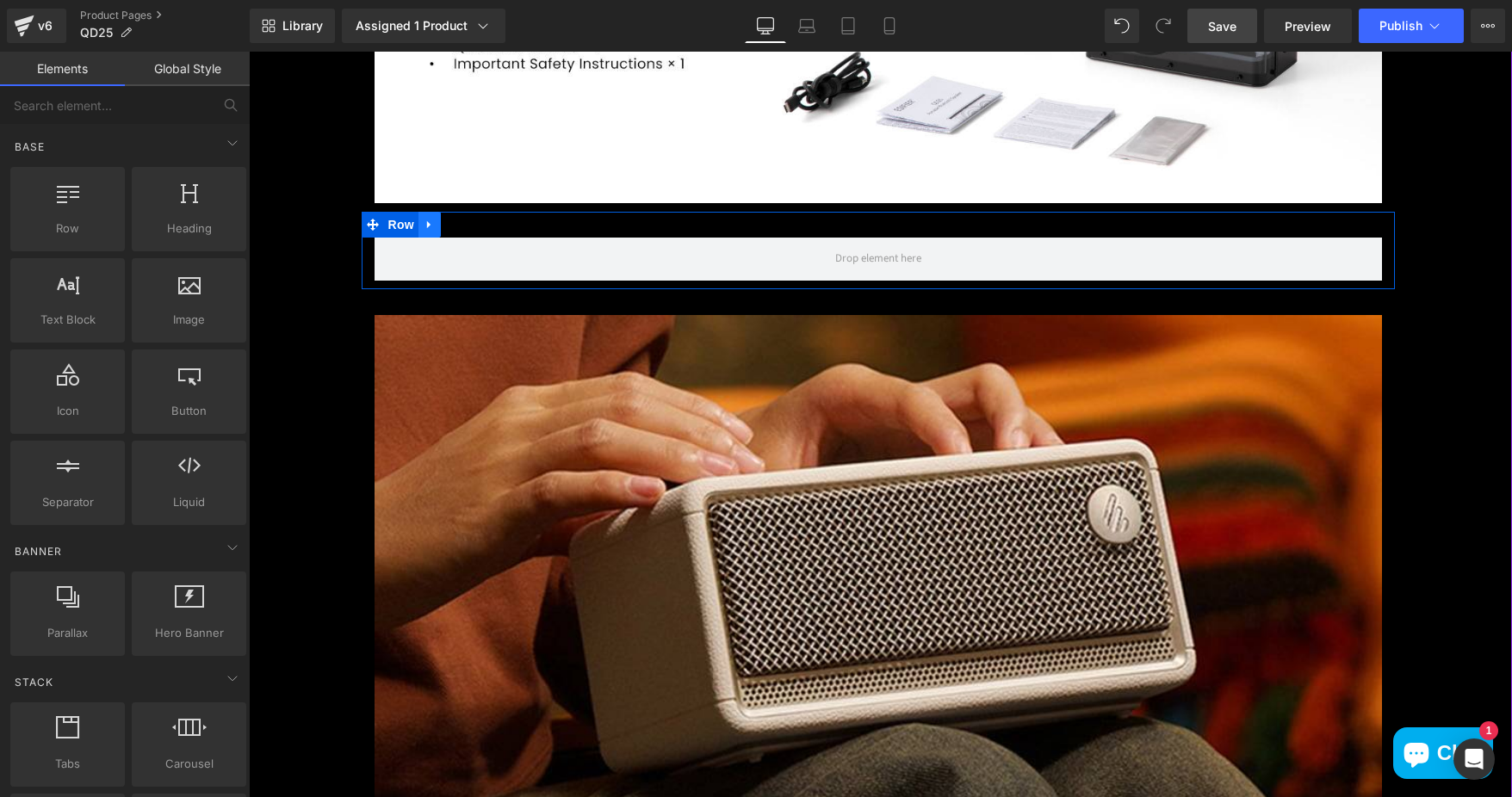
click at [424, 221] on icon at bounding box center [429, 225] width 12 height 13
click at [468, 219] on icon at bounding box center [473, 224] width 12 height 12
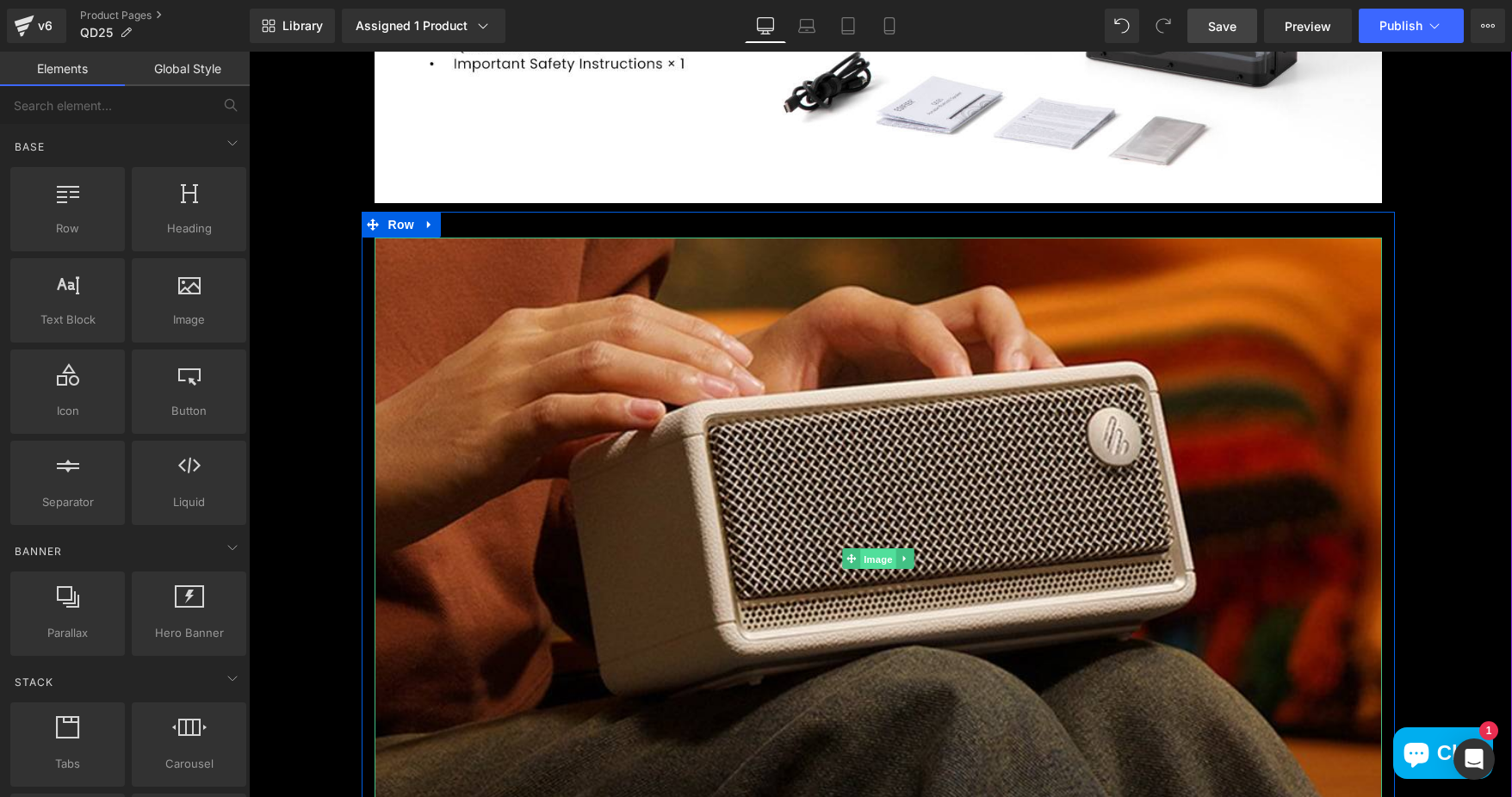
click at [880, 559] on span "Image" at bounding box center [878, 559] width 36 height 20
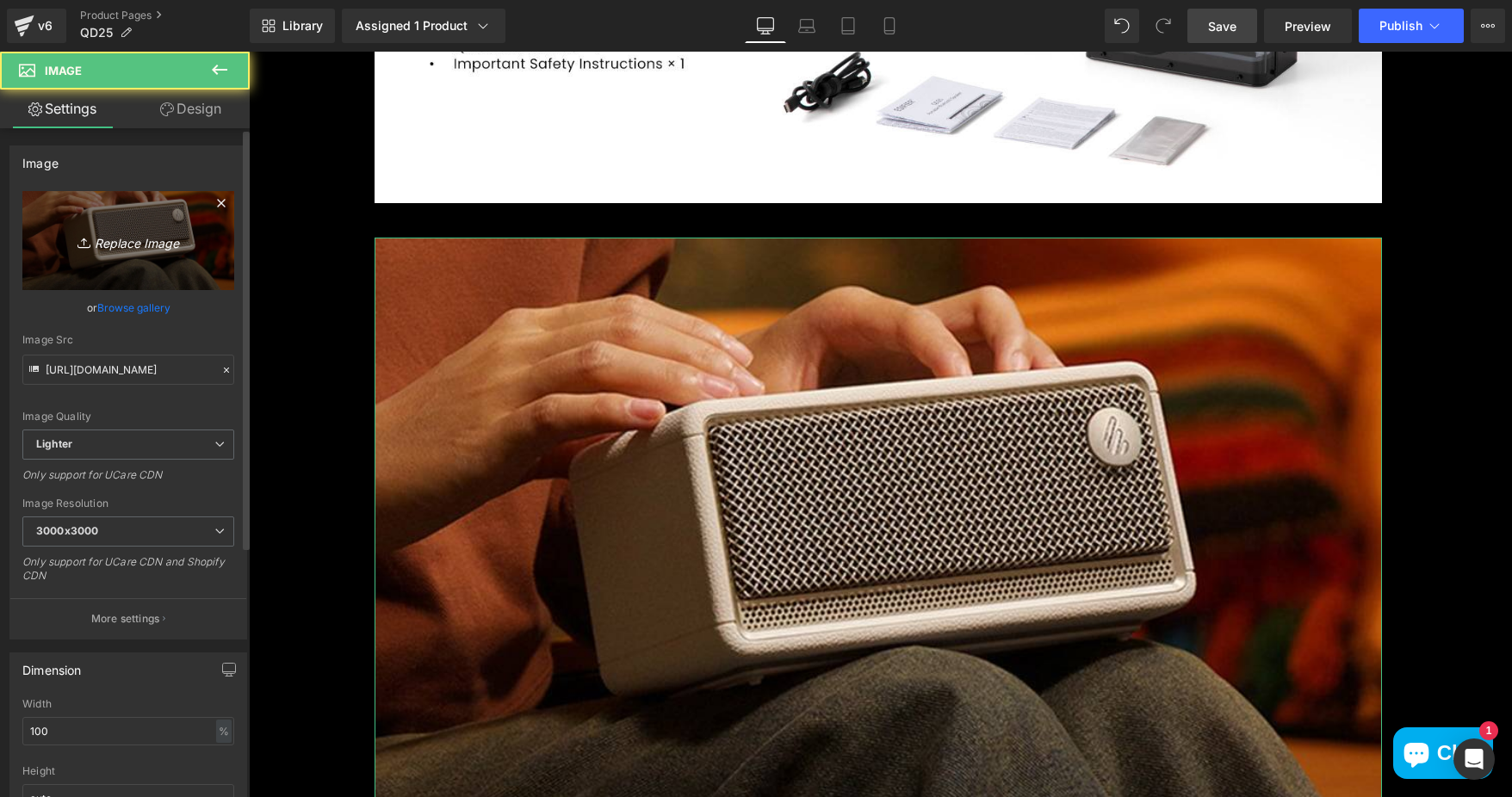
click at [160, 243] on icon "Replace Image" at bounding box center [128, 240] width 138 height 21
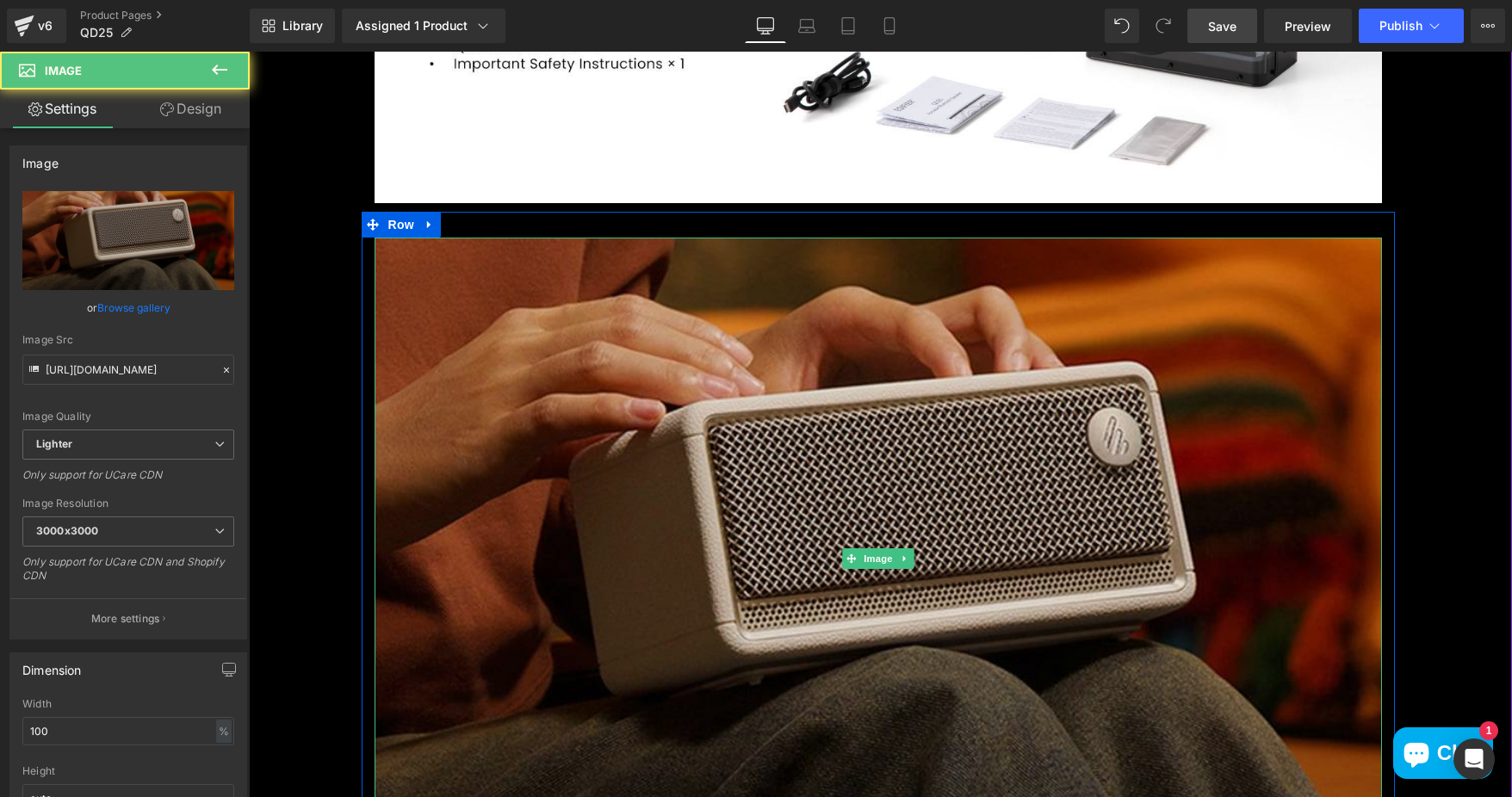
click at [691, 381] on img at bounding box center [878, 558] width 1007 height 643
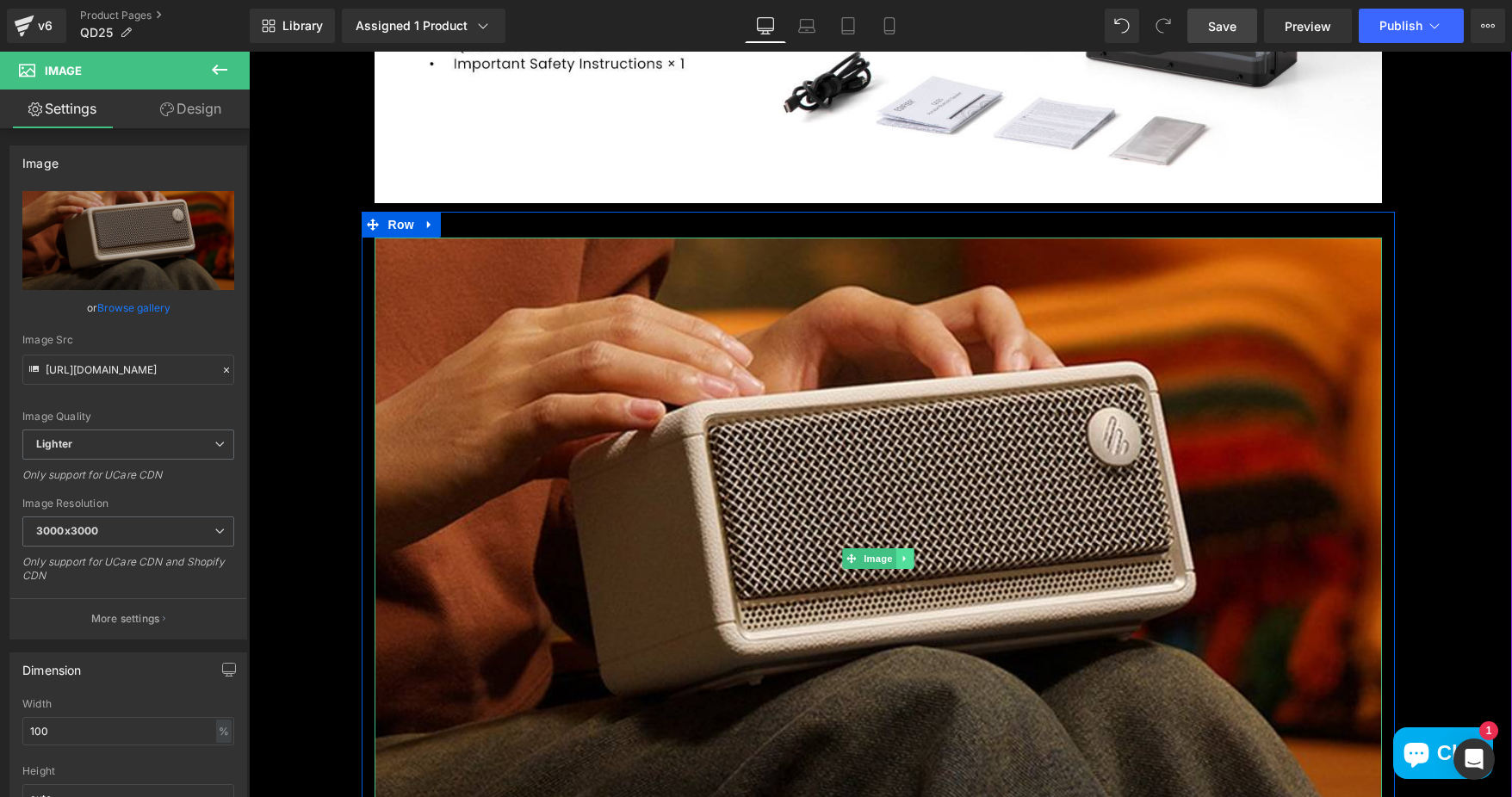
click at [903, 558] on icon at bounding box center [904, 558] width 3 height 6
click at [908, 559] on icon at bounding box center [913, 559] width 9 height 9
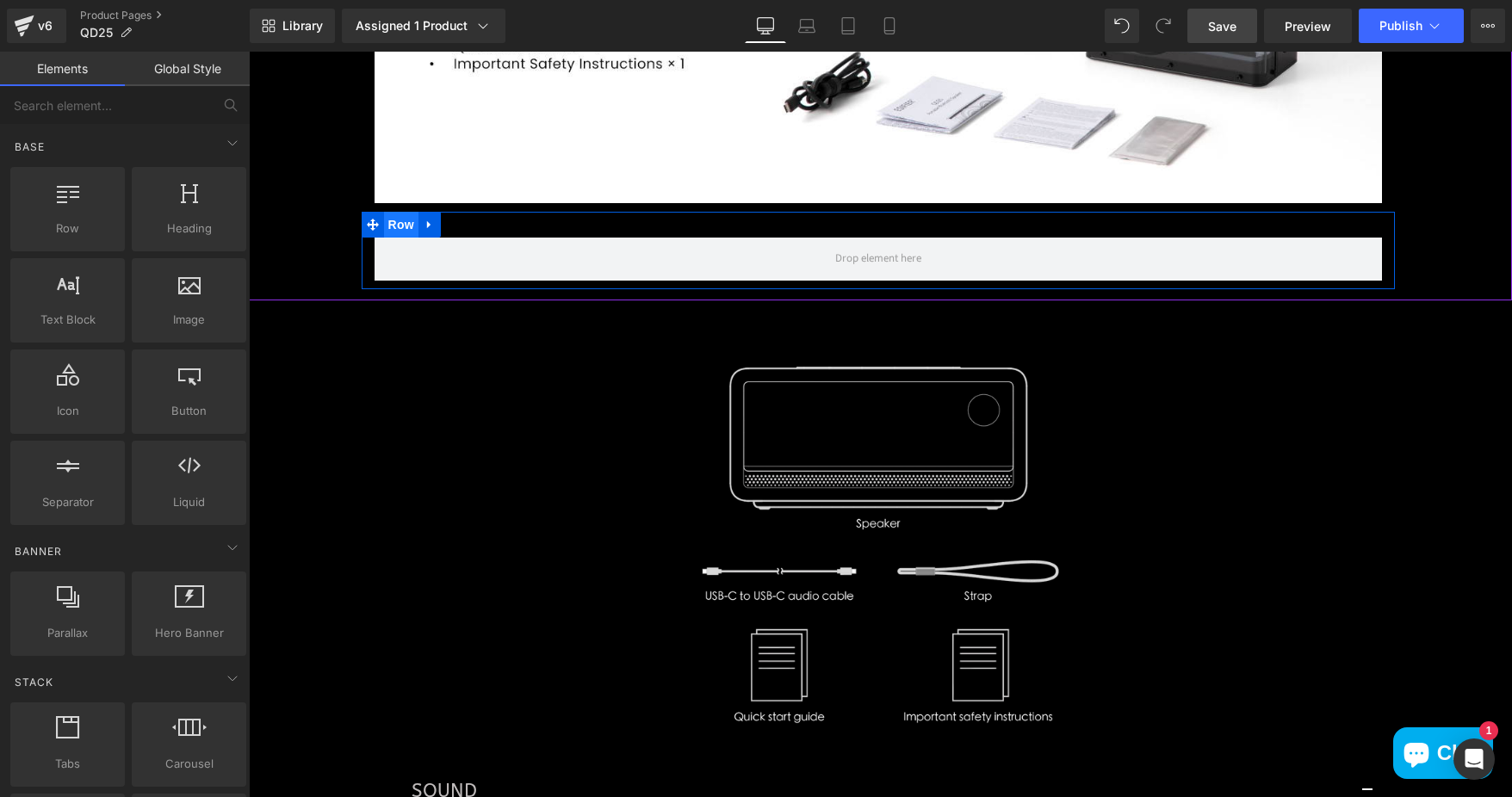
click at [396, 221] on span "Row" at bounding box center [400, 225] width 34 height 26
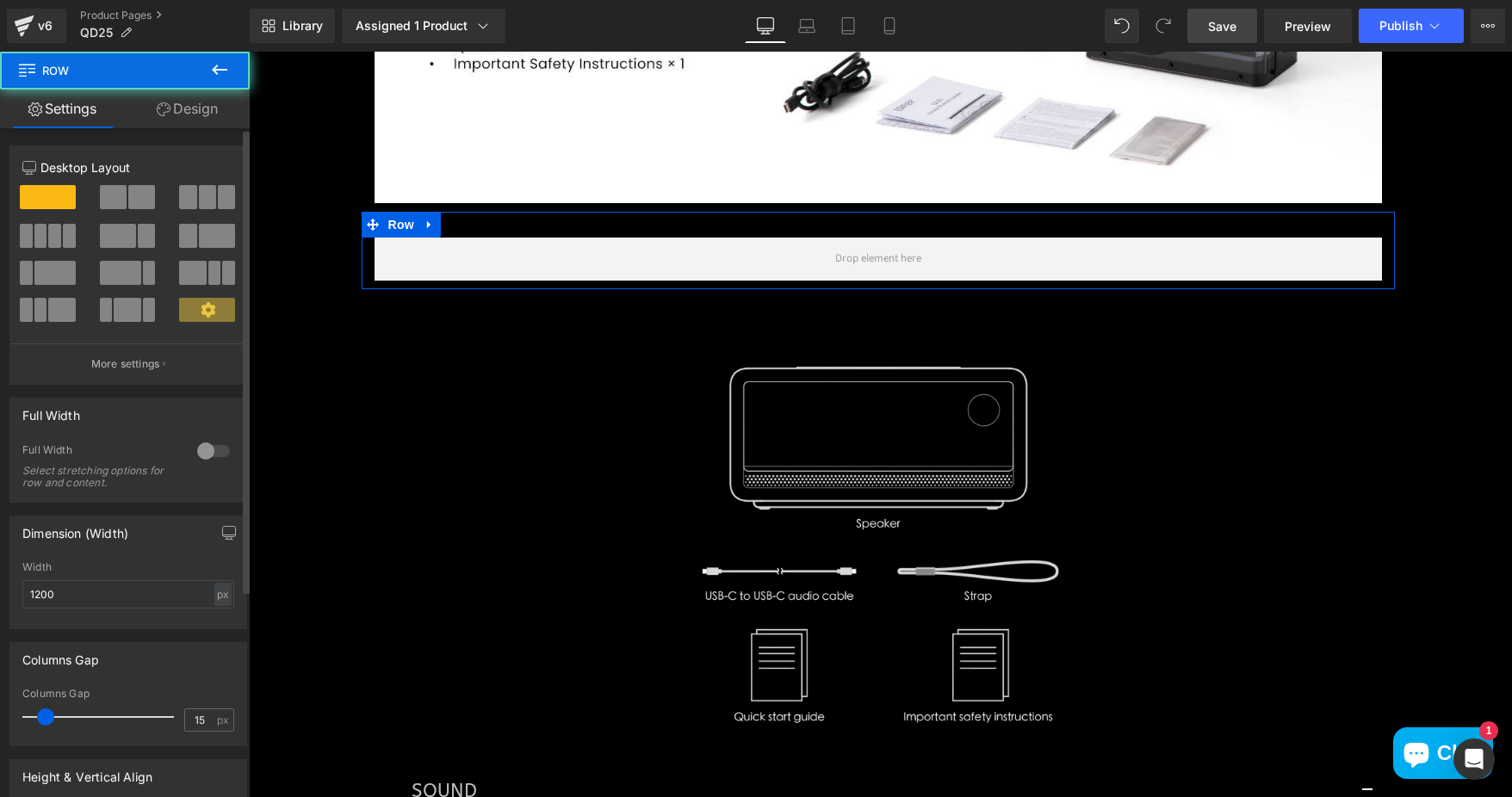
click at [143, 187] on span at bounding box center [141, 197] width 27 height 24
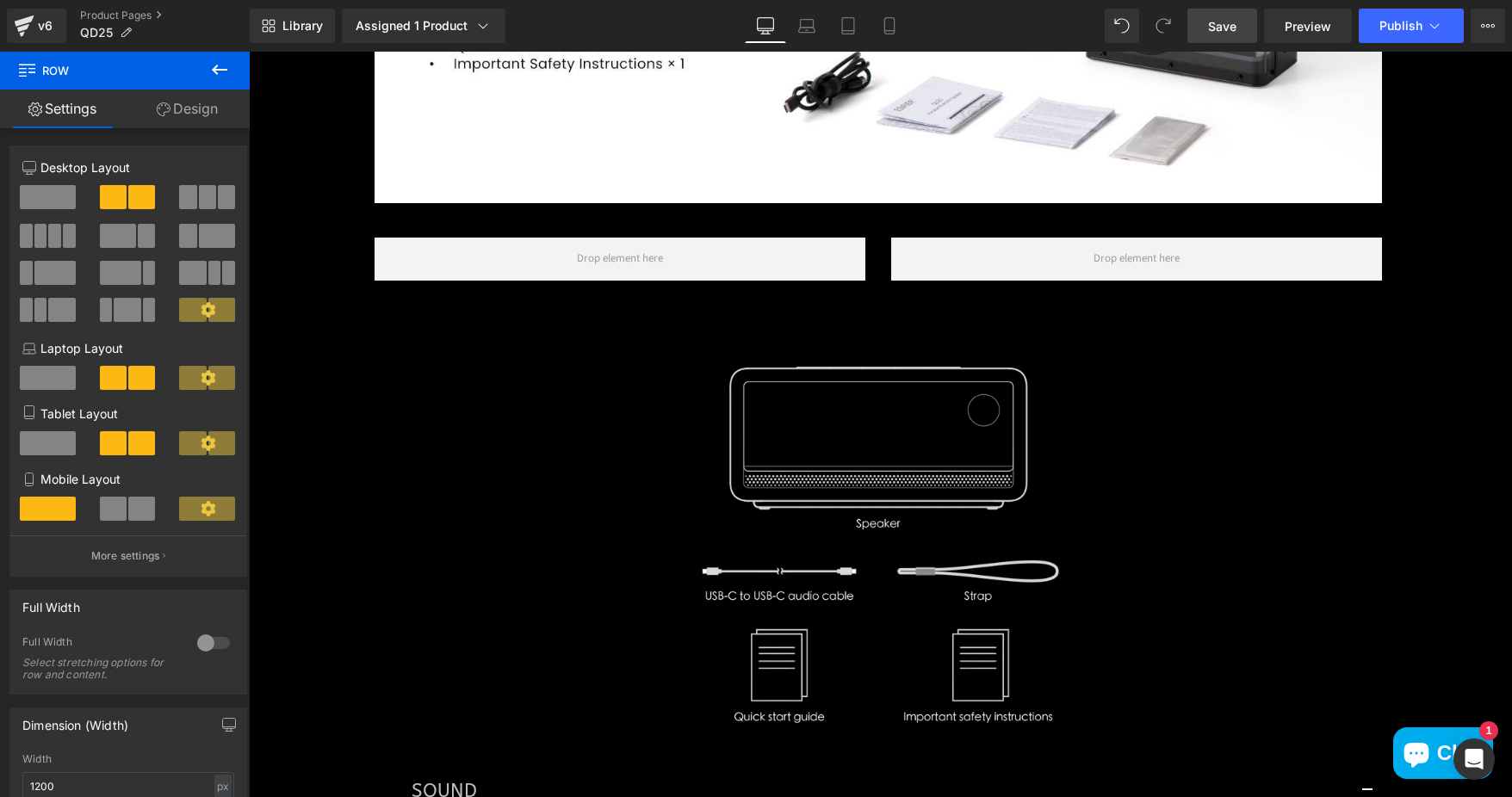
click at [210, 65] on icon at bounding box center [219, 69] width 20 height 20
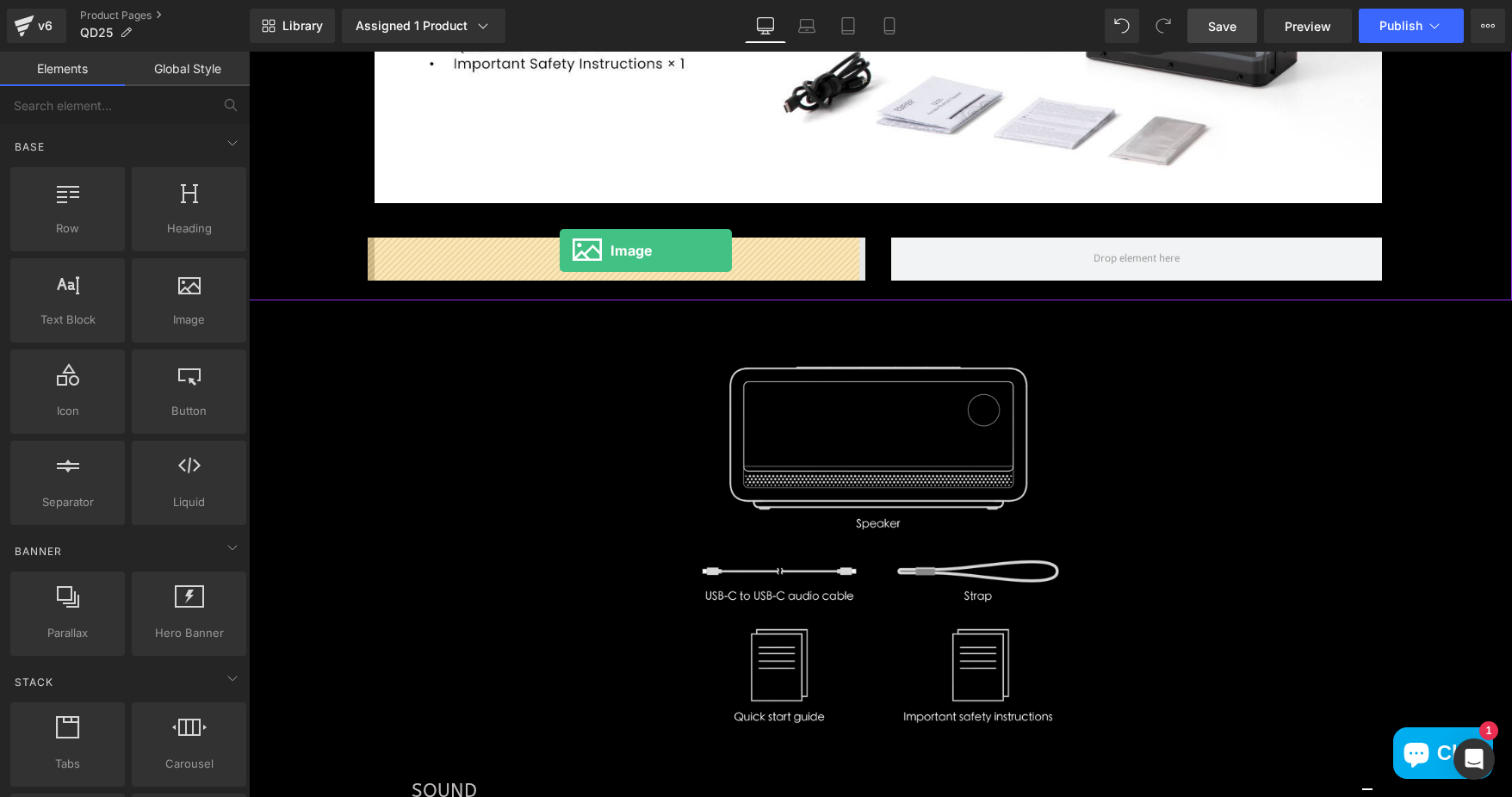
drag, startPoint x: 482, startPoint y: 363, endPoint x: 559, endPoint y: 251, distance: 135.9
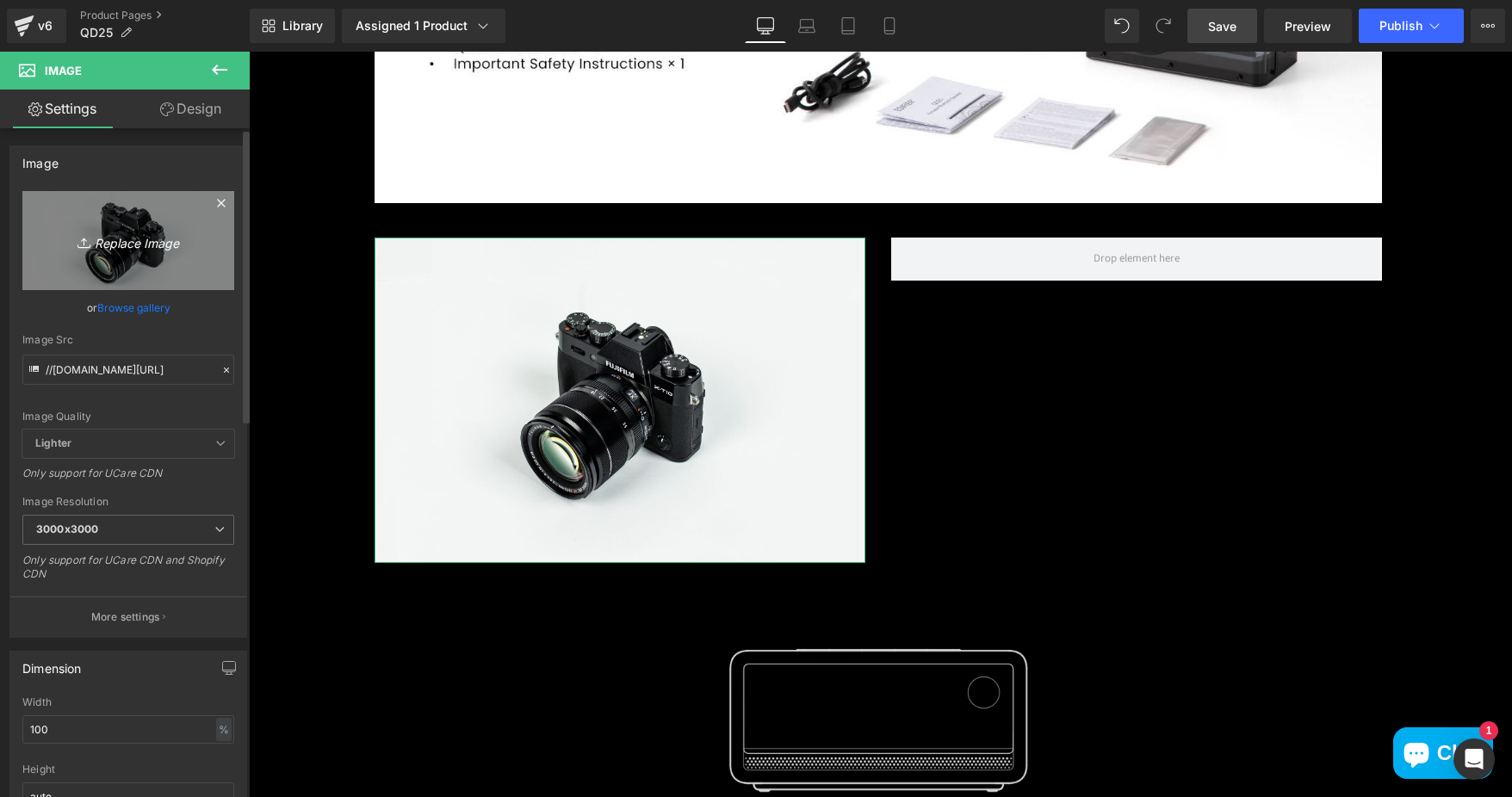
click at [118, 241] on icon "Replace Image" at bounding box center [128, 240] width 138 height 21
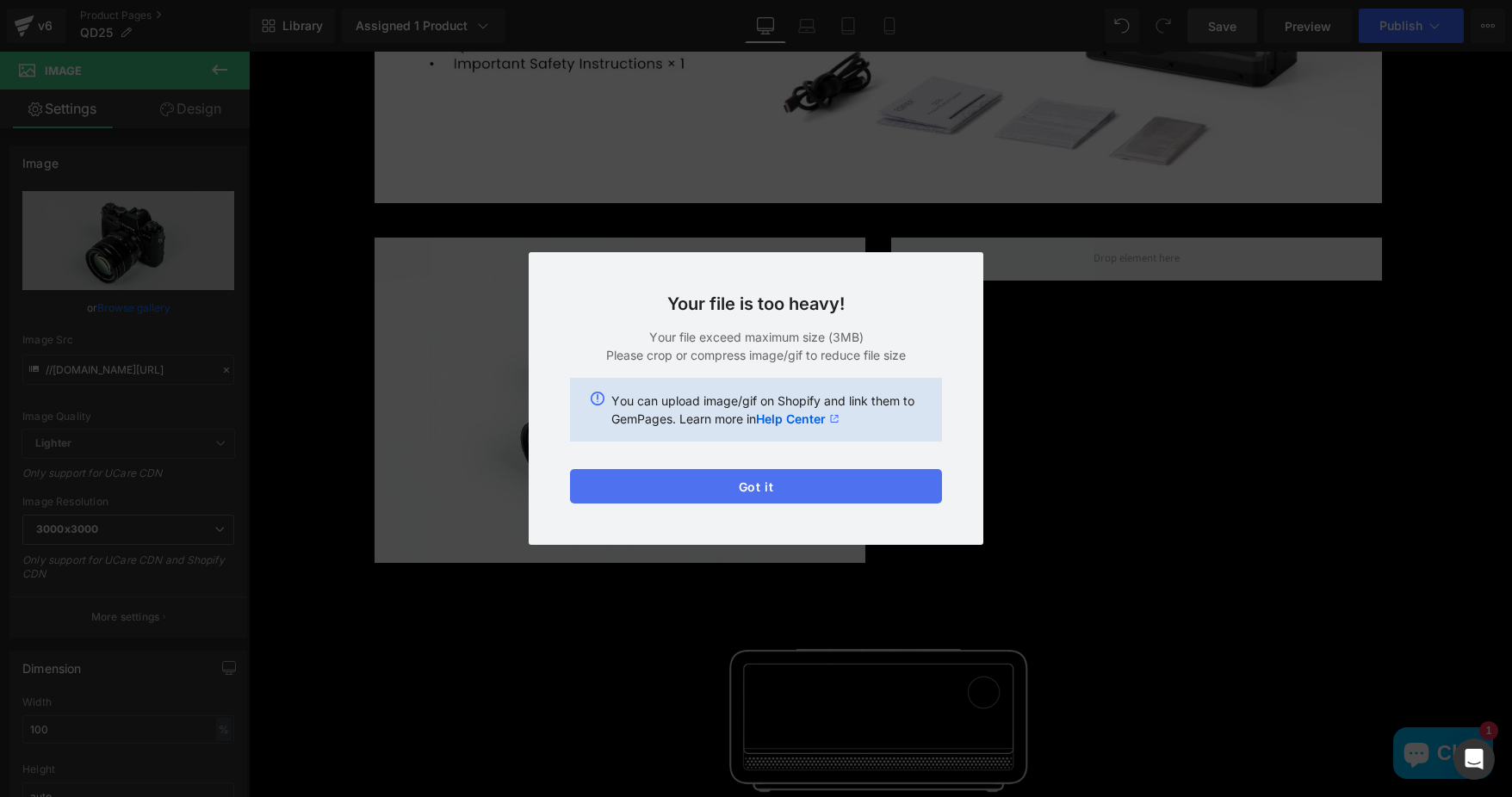
click at [833, 489] on button "Got it" at bounding box center [756, 485] width 372 height 34
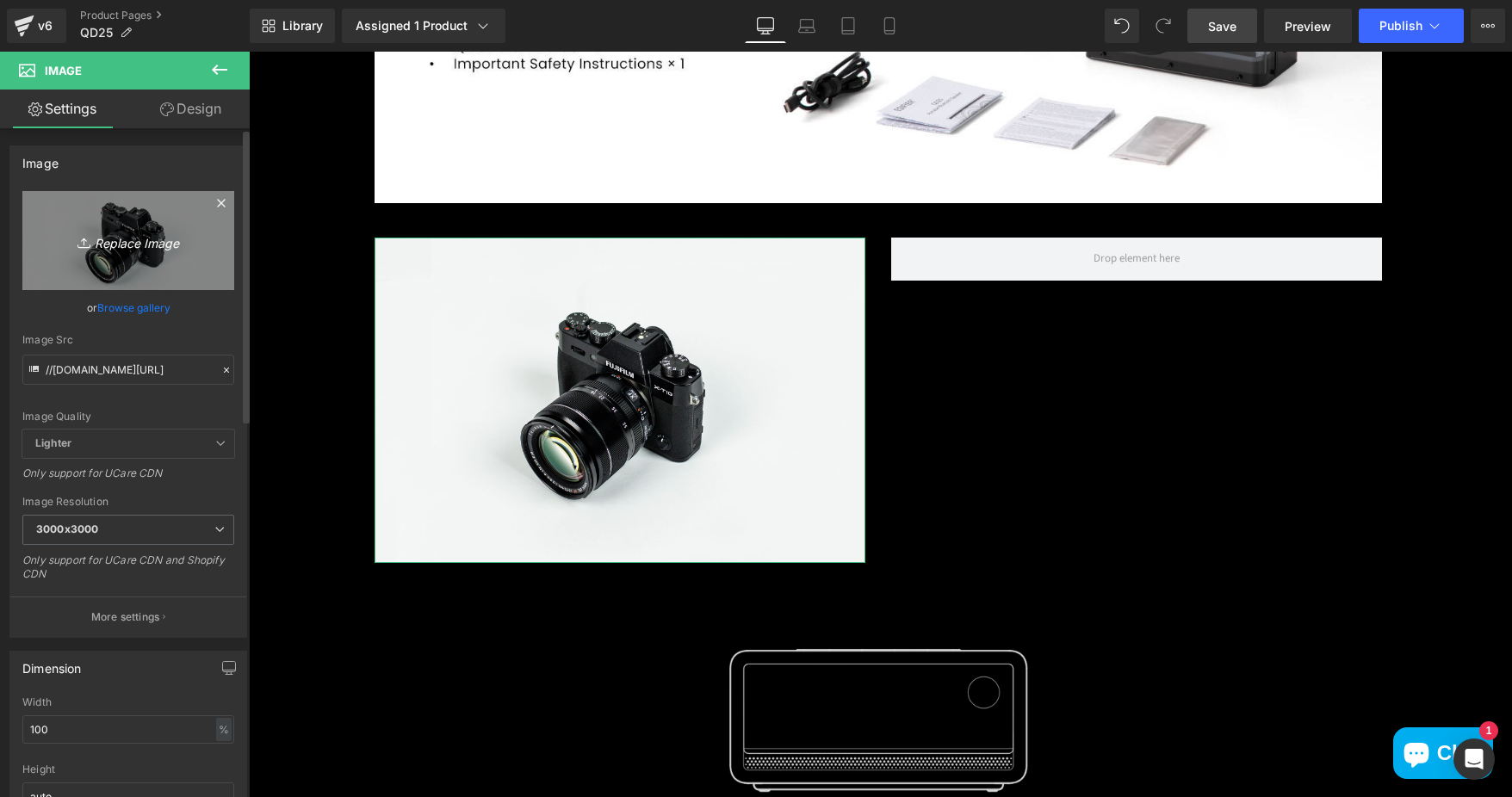
click at [148, 245] on icon "Replace Image" at bounding box center [128, 240] width 138 height 21
type input "C:\fakepath\3 copy.jpg"
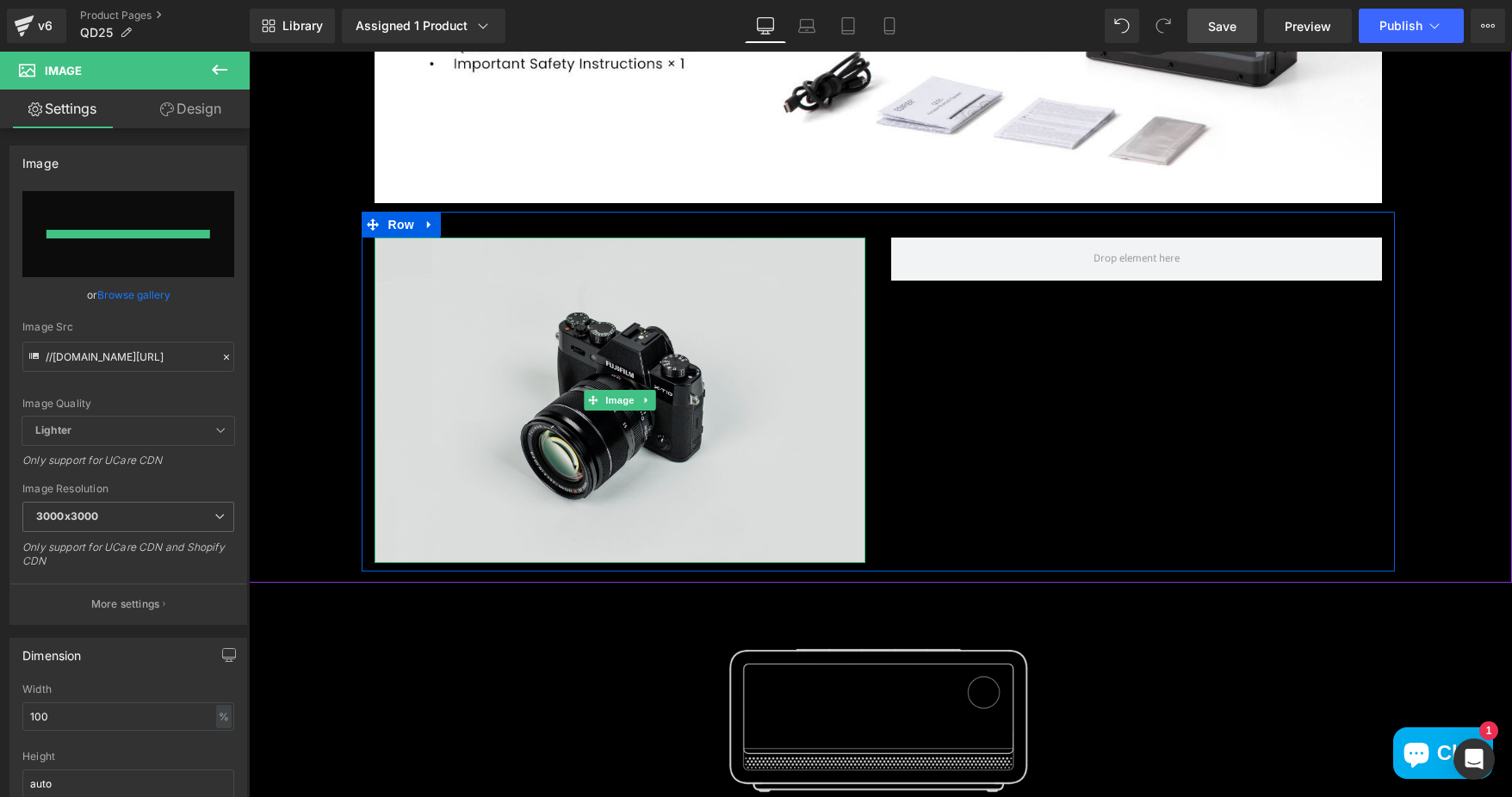
type input "https://ucarecdn.com/62929359-d81c-4bfd-9fce-b1c7db14b55b/-/format/auto/-/previ…"
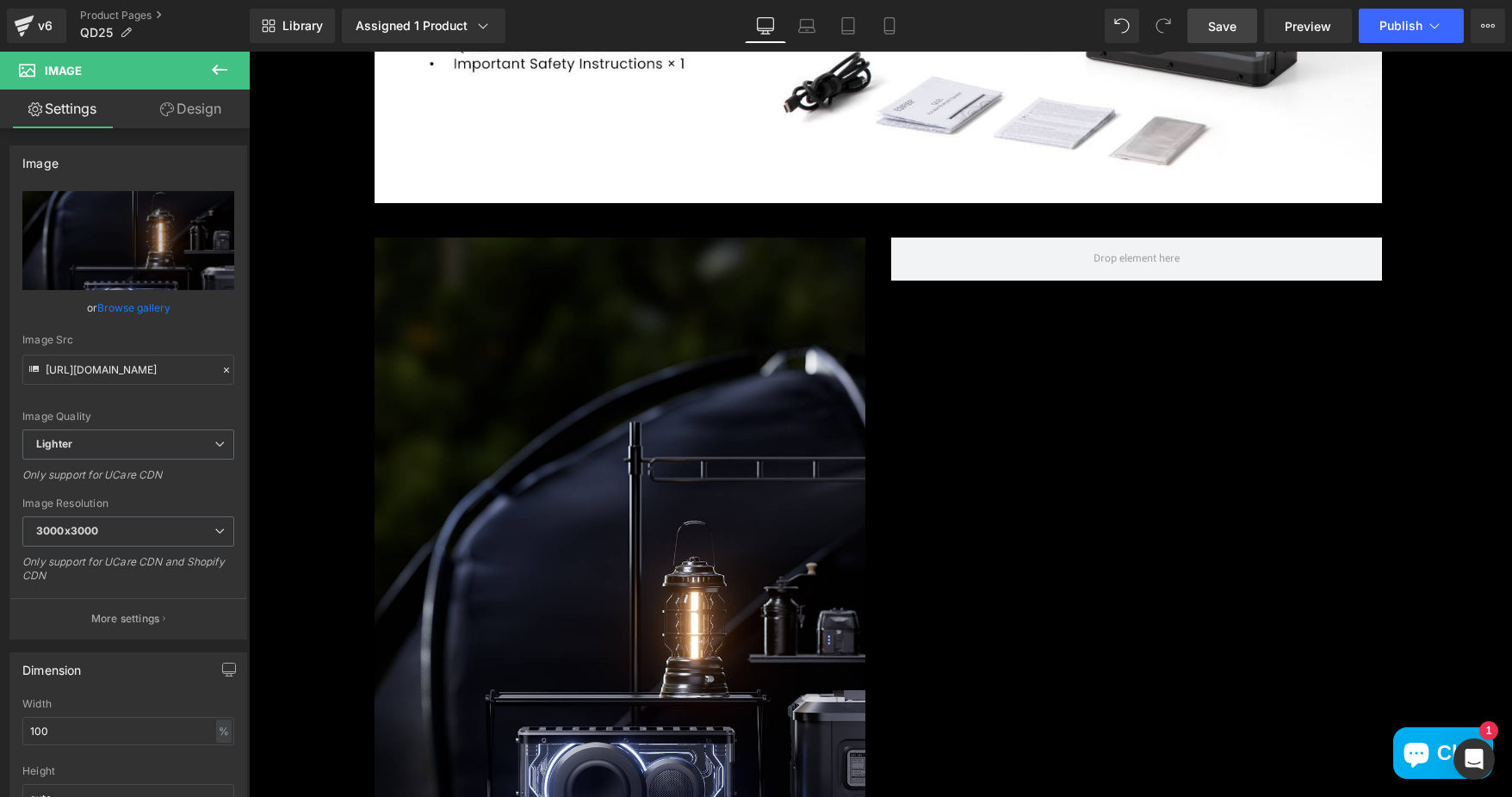
click at [227, 68] on icon at bounding box center [219, 69] width 16 height 10
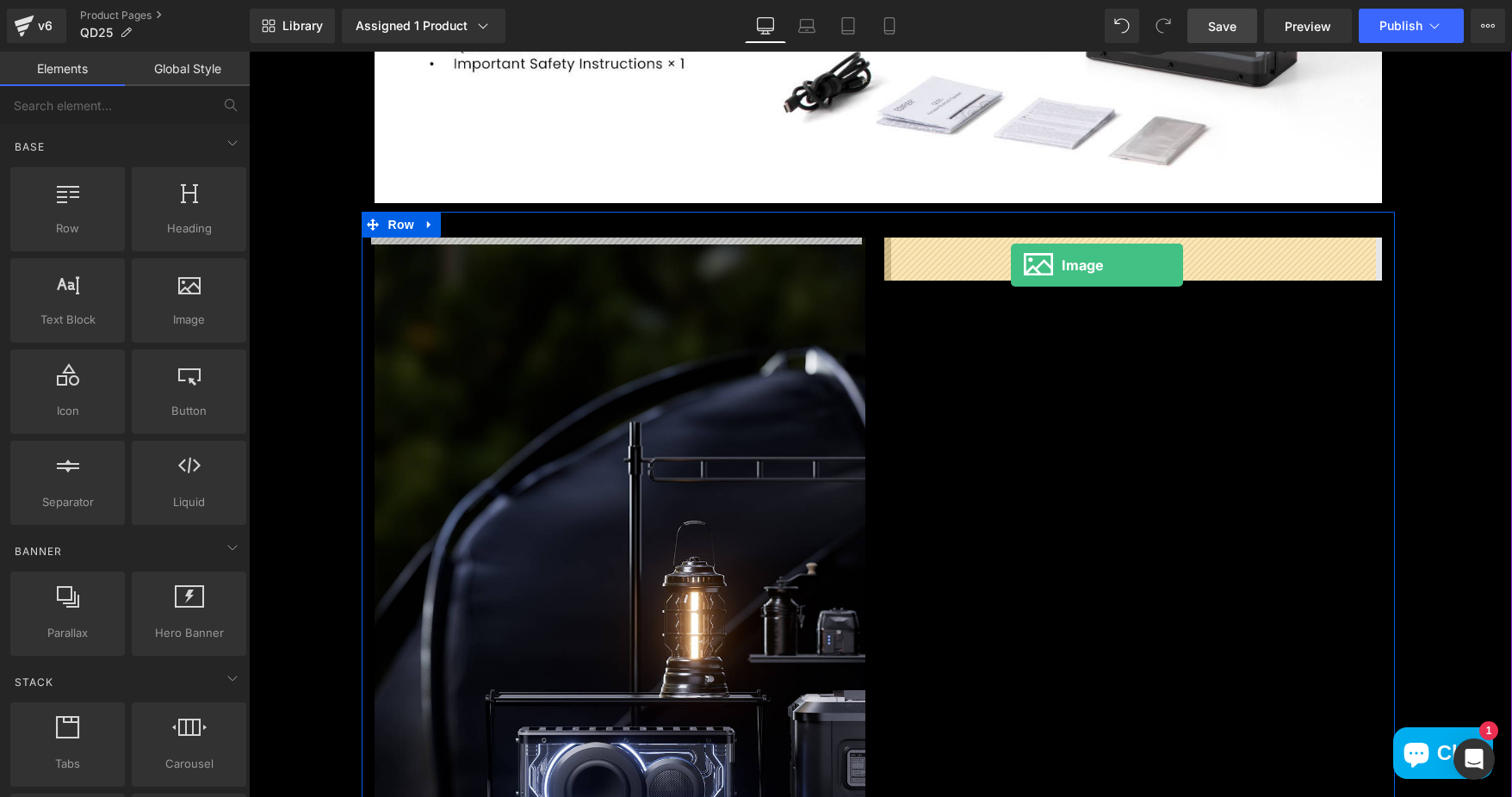
drag, startPoint x: 456, startPoint y: 351, endPoint x: 1011, endPoint y: 265, distance: 561.6
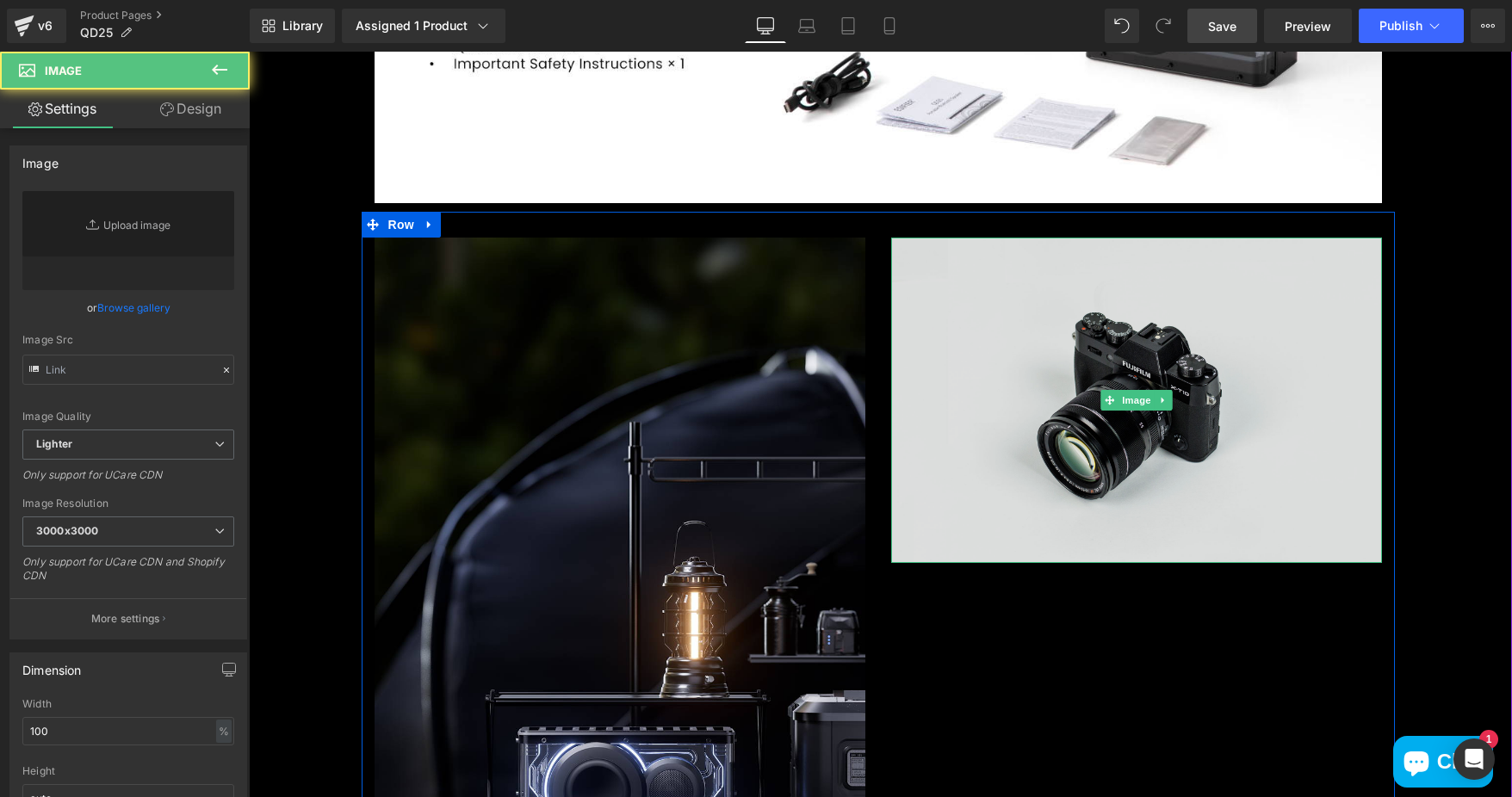
type input "//[DOMAIN_NAME][URL]"
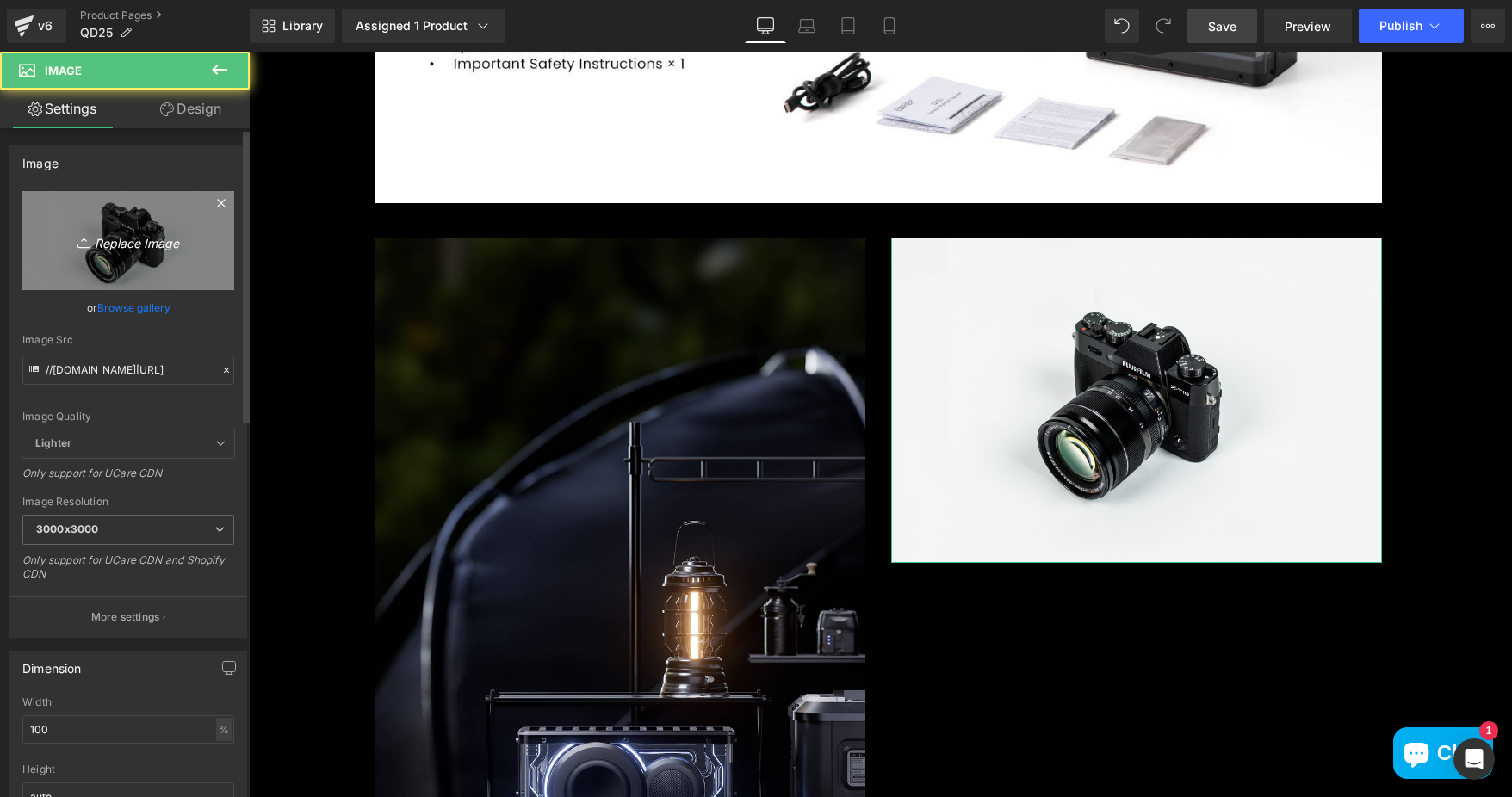
click at [120, 241] on icon "Replace Image" at bounding box center [128, 240] width 138 height 21
type input "C:\fakepath\7 copy.jpg"
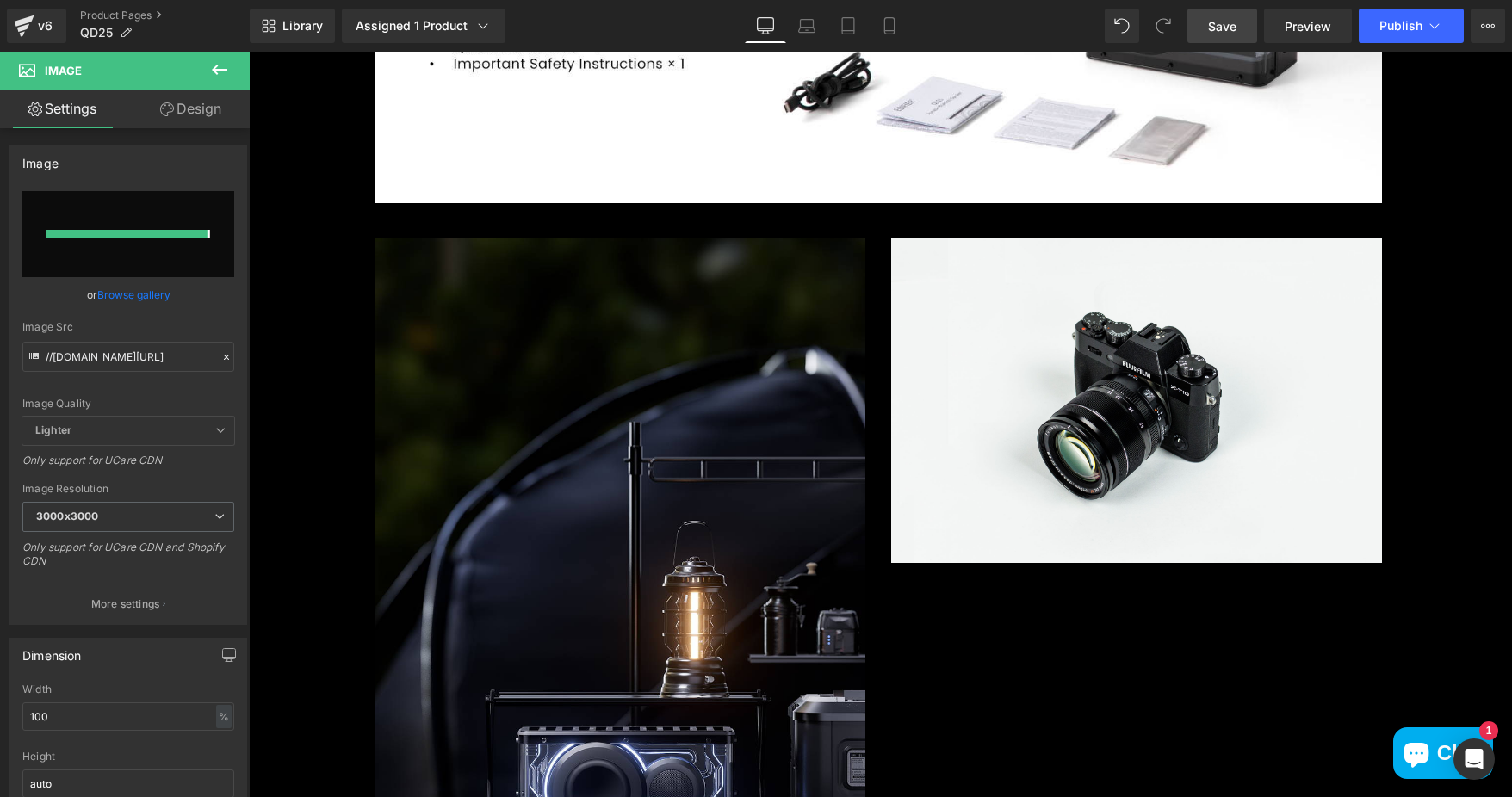
type input "https://ucarecdn.com/3beaeee7-6eef-453a-8e23-cdf6a648dbf8/-/format/auto/-/previ…"
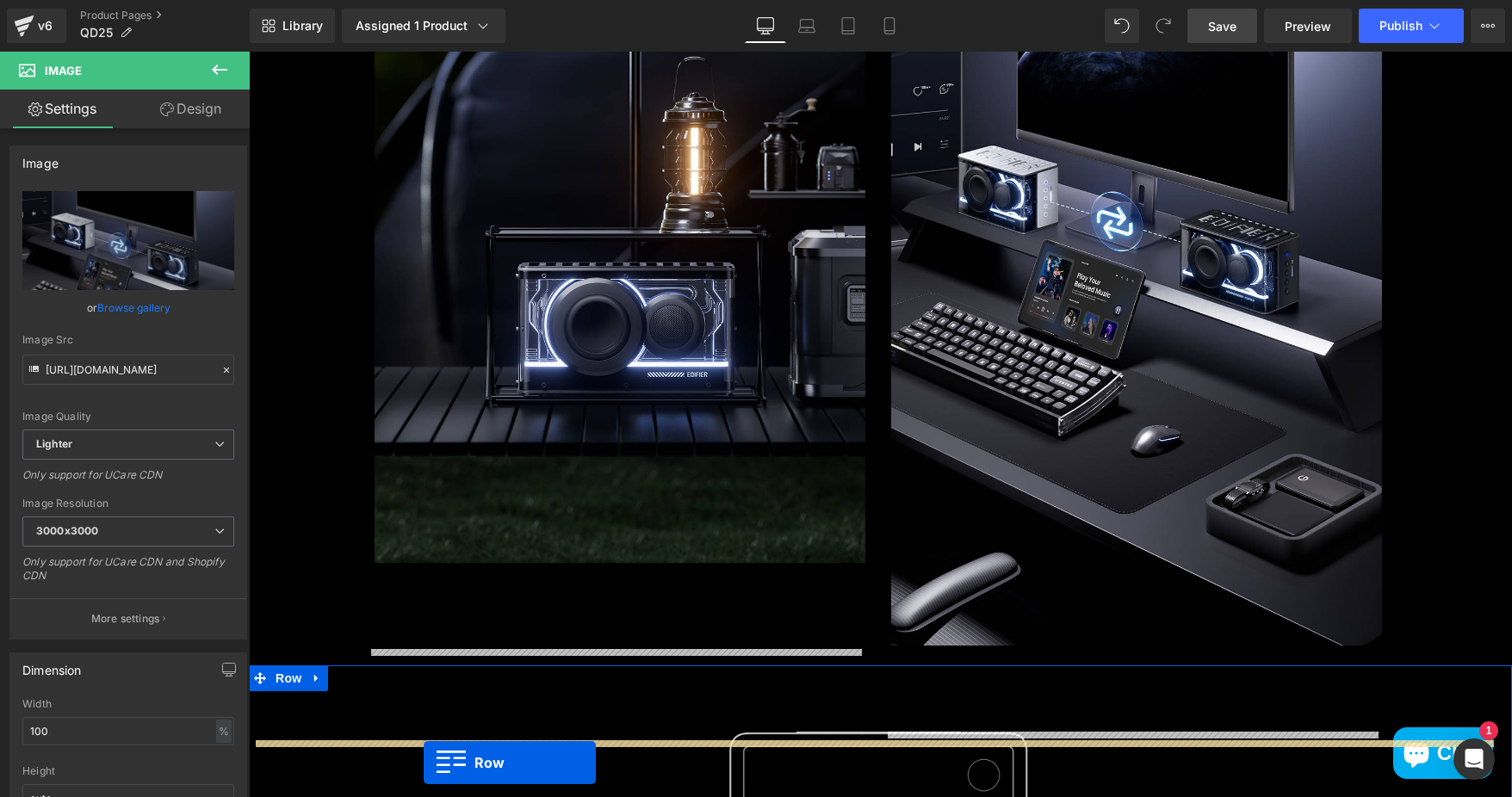
scroll to position [7661, 0]
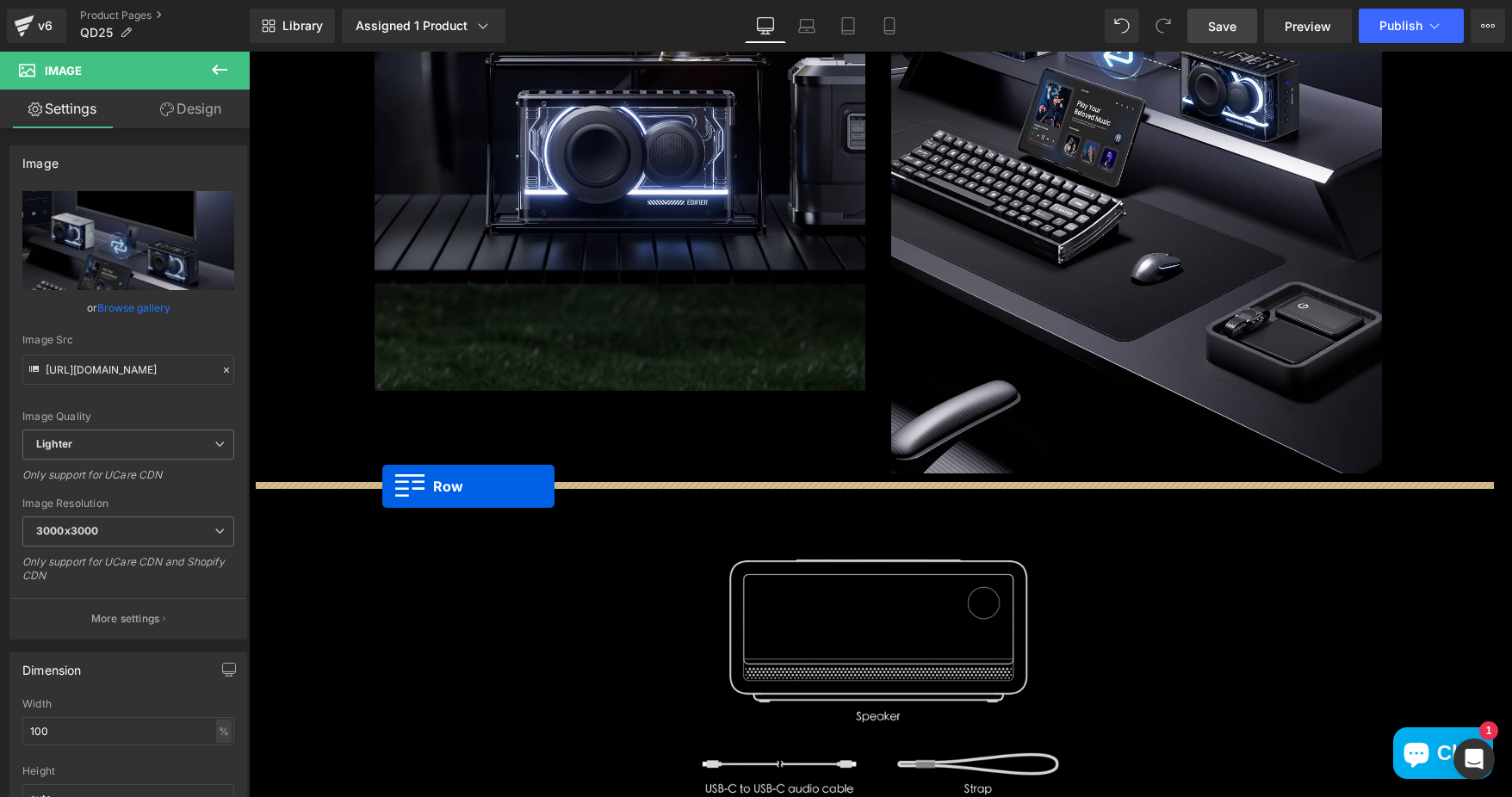
drag, startPoint x: 366, startPoint y: 406, endPoint x: 382, endPoint y: 486, distance: 81.6
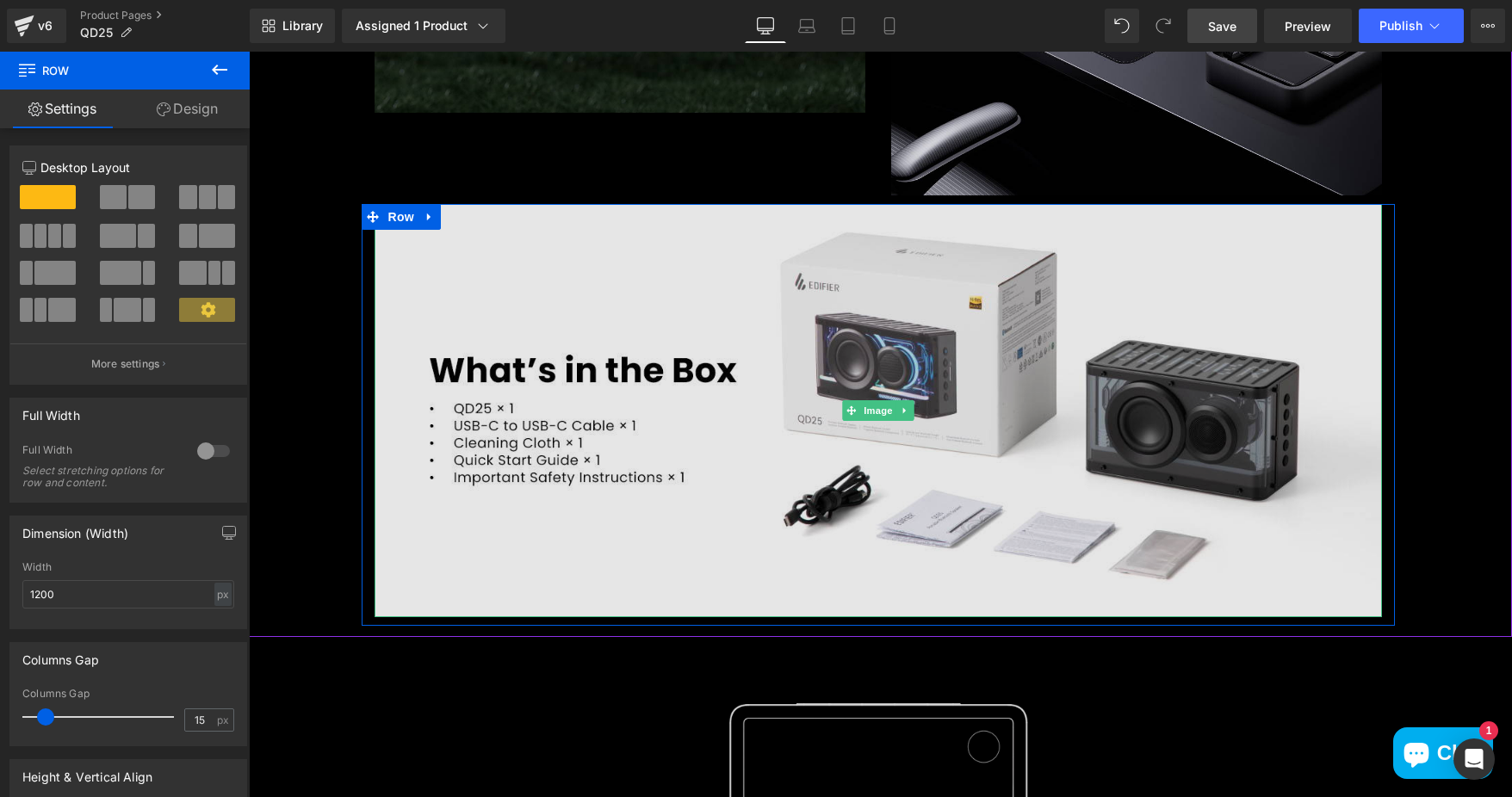
scroll to position [8307, 0]
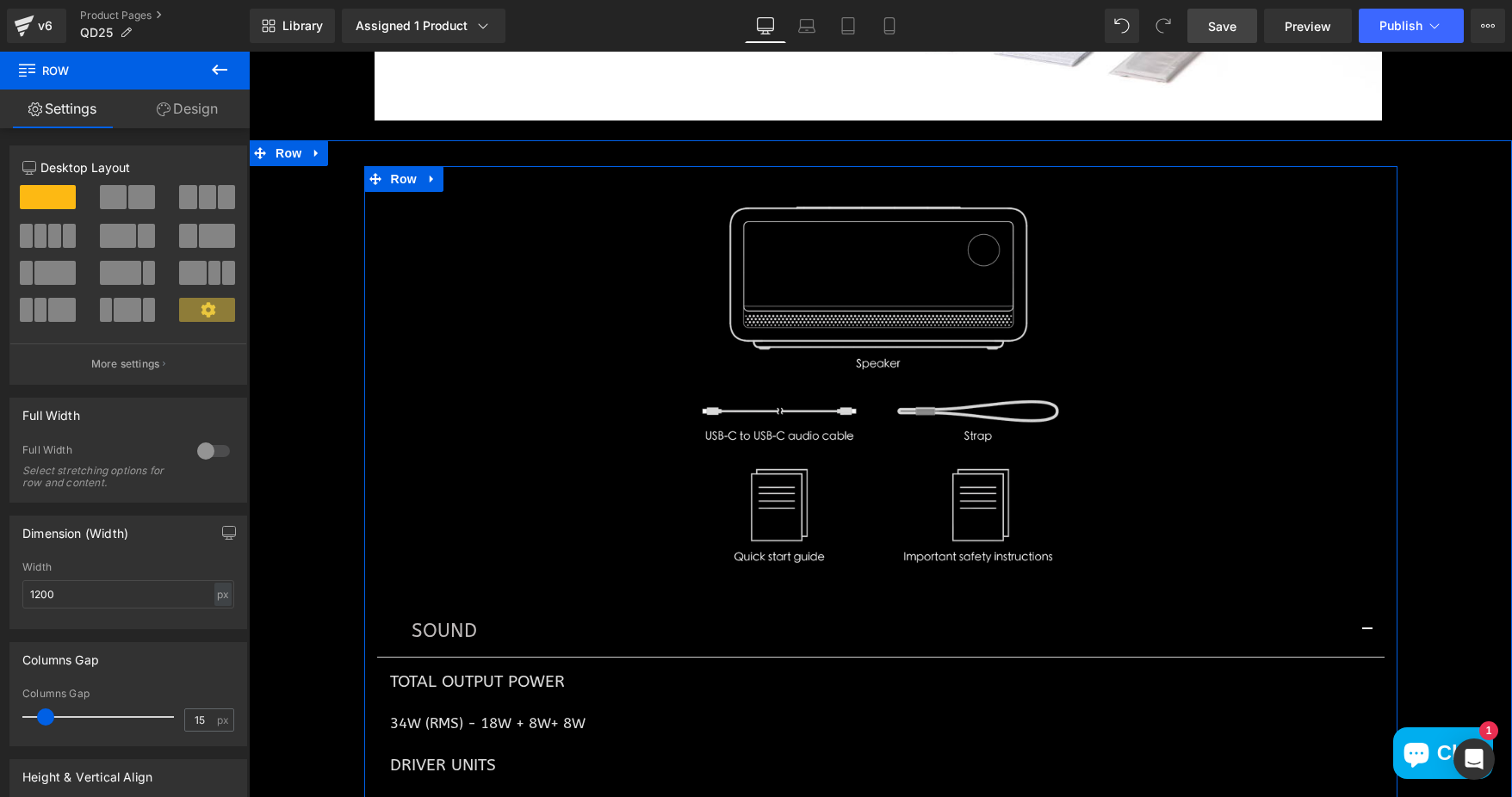
click at [593, 447] on div at bounding box center [880, 386] width 1007 height 387
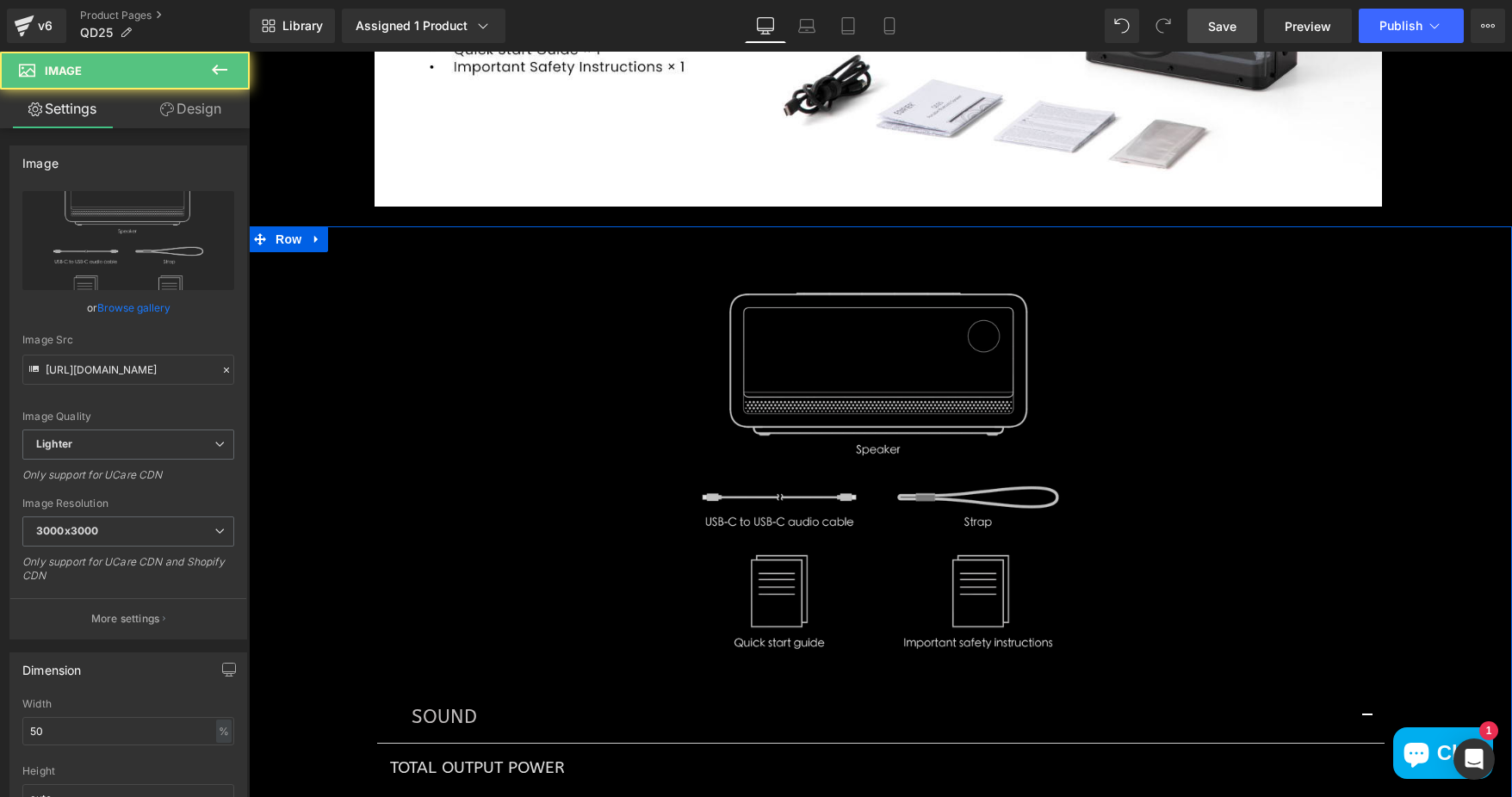
click at [925, 332] on img at bounding box center [880, 472] width 504 height 387
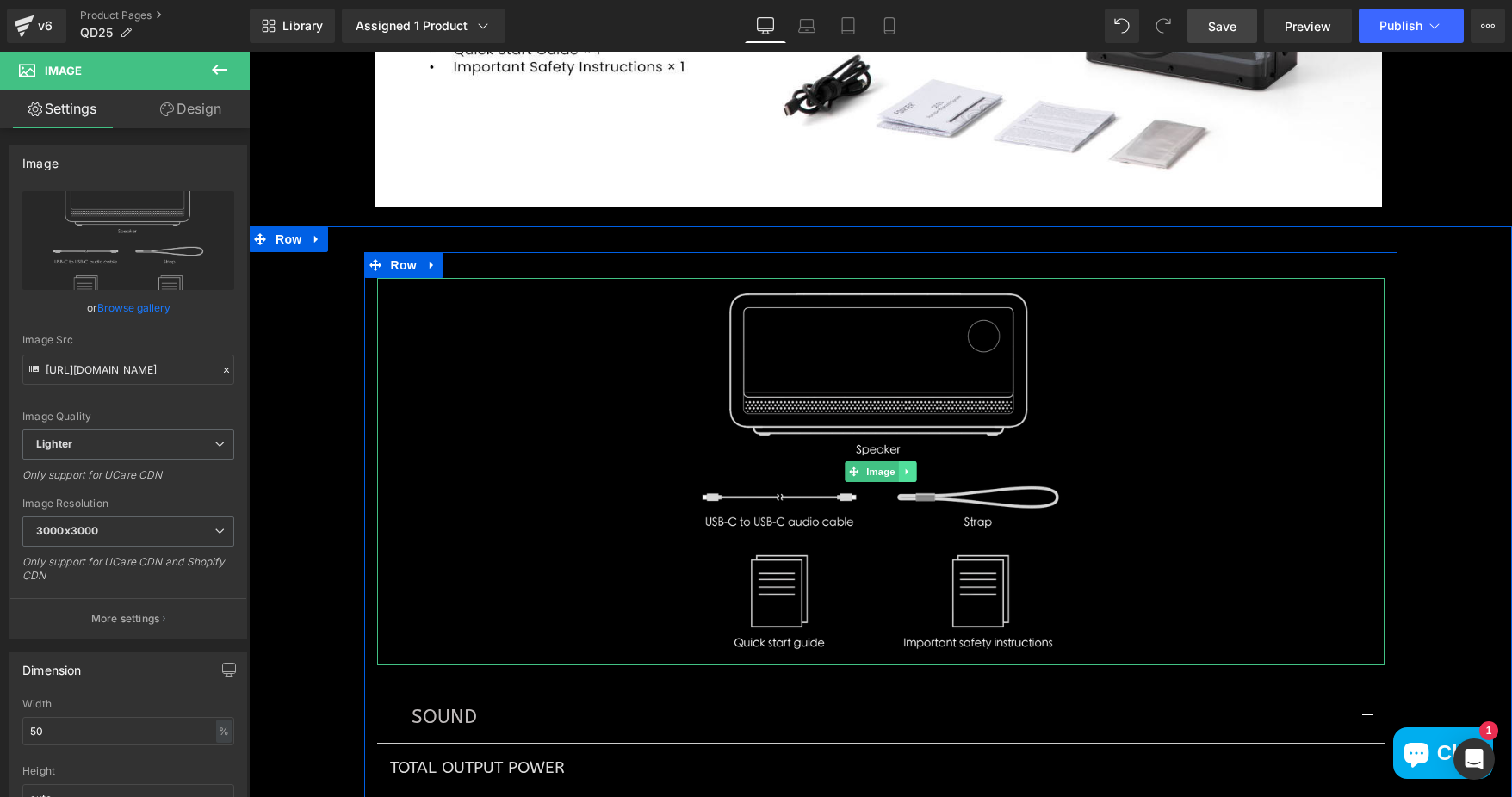
click at [903, 470] on icon at bounding box center [907, 472] width 9 height 10
click at [911, 472] on icon at bounding box center [916, 472] width 9 height 9
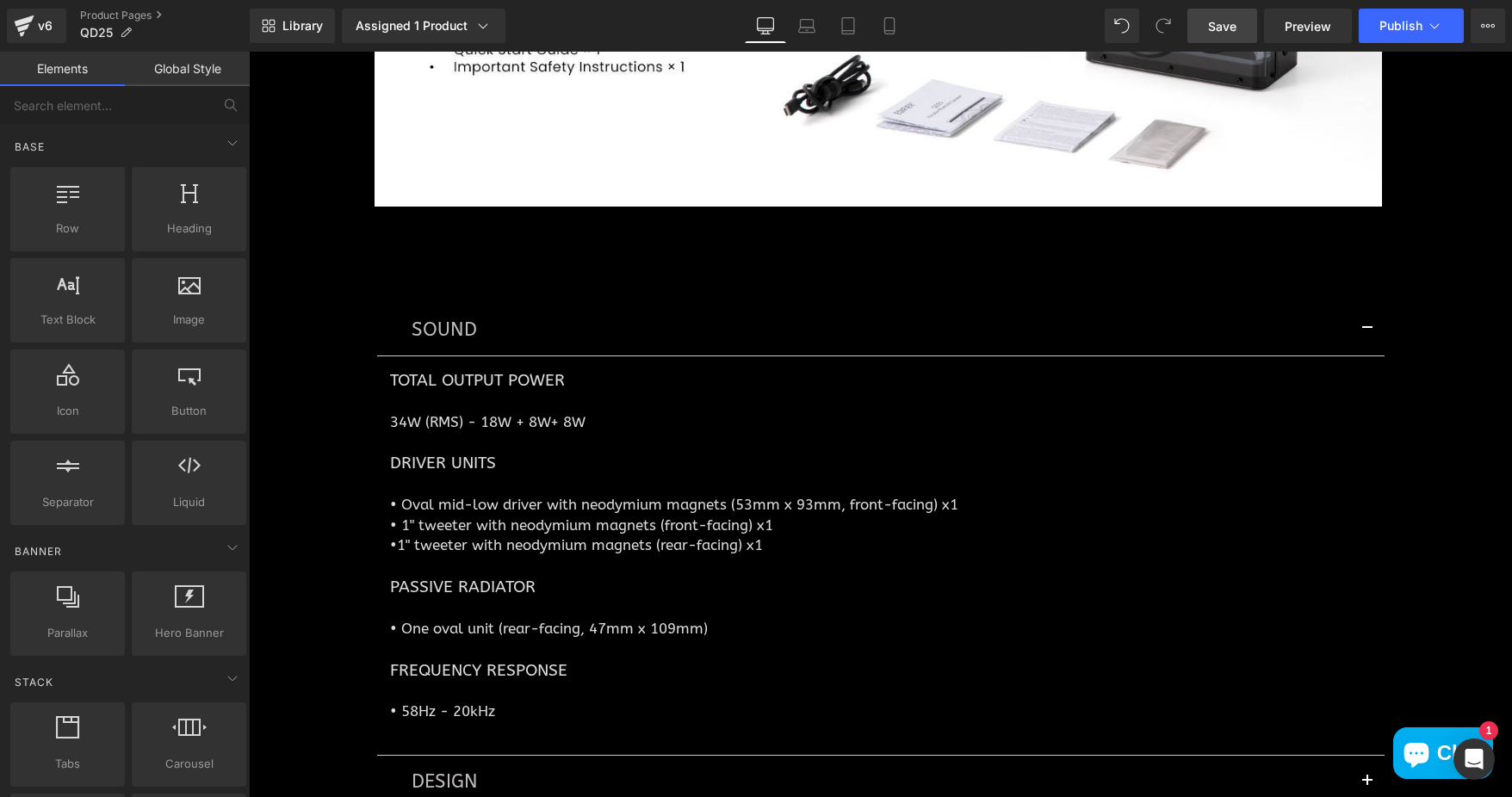
click at [1225, 42] on link "Save" at bounding box center [1222, 25] width 69 height 34
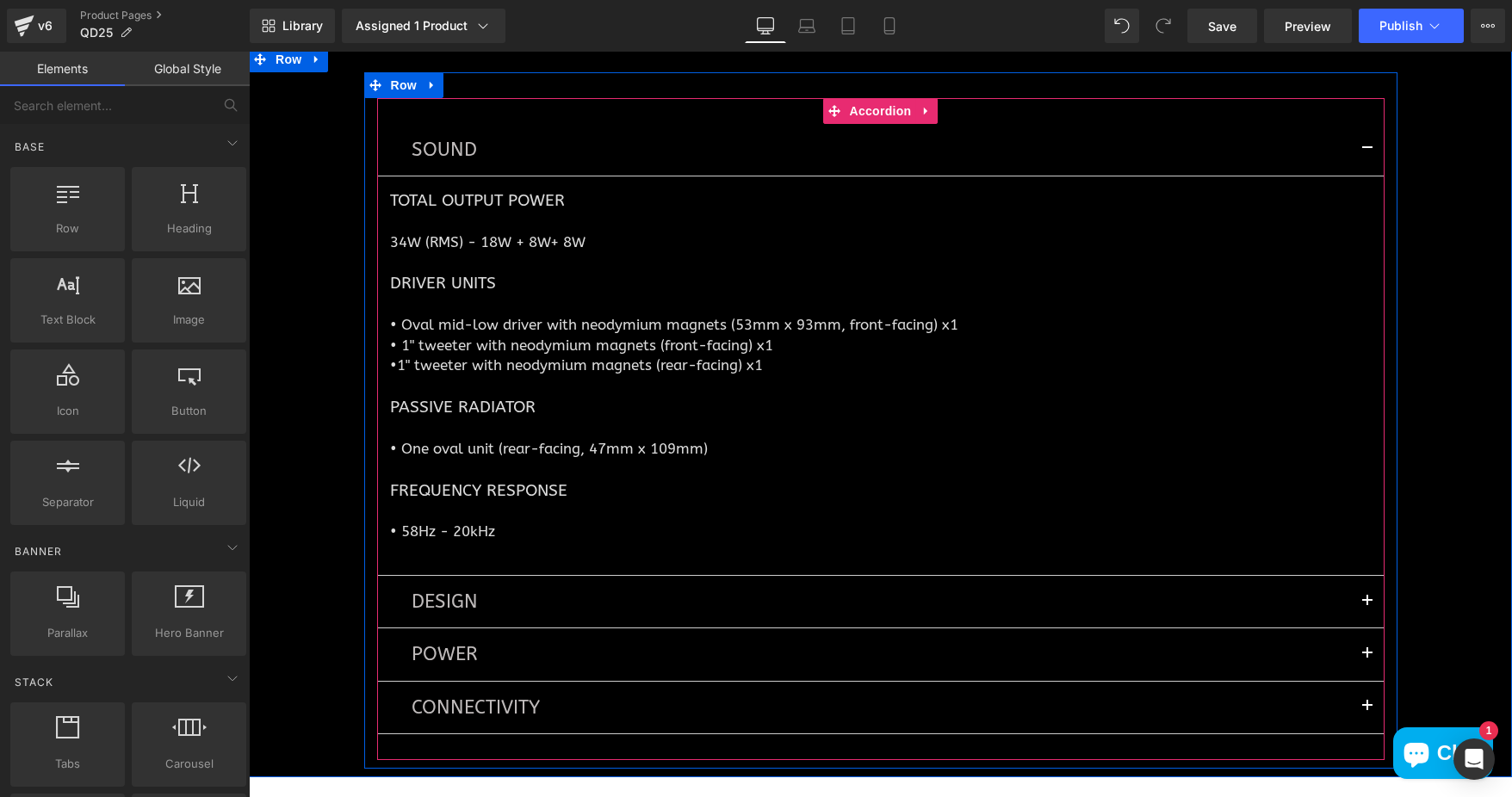
scroll to position [8737, 0]
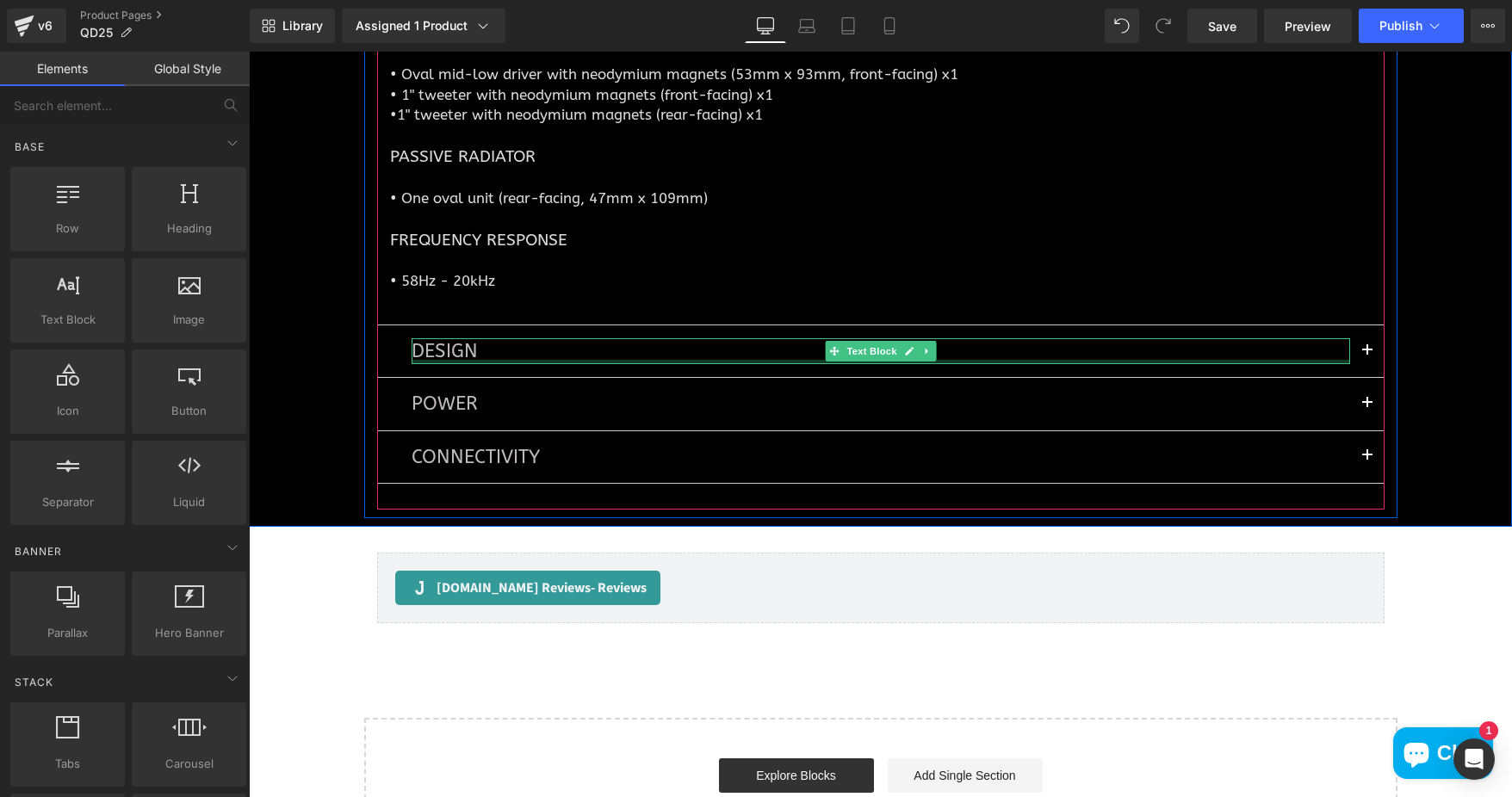
click at [446, 344] on p "DESIGN" at bounding box center [880, 351] width 939 height 26
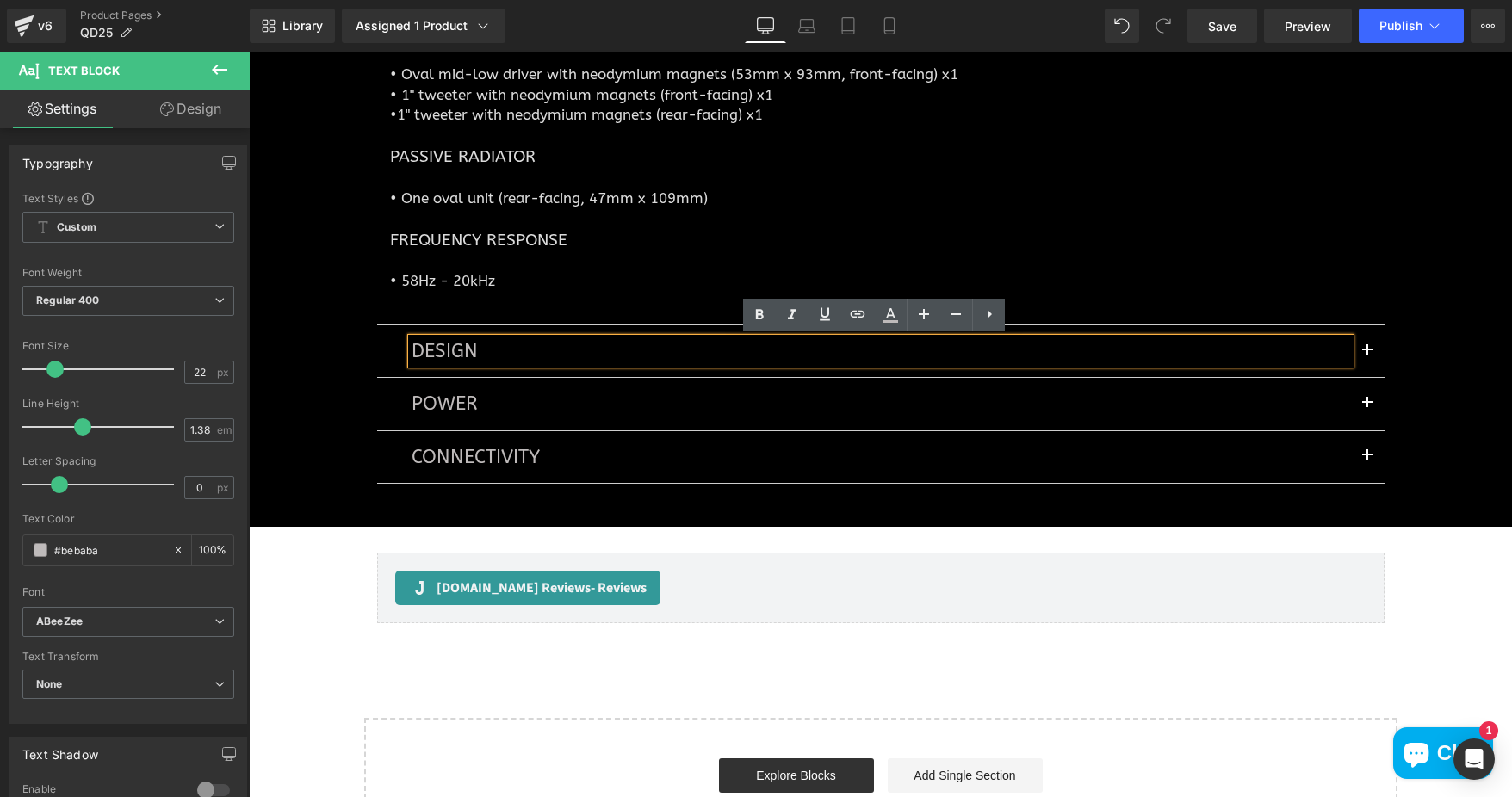
click at [1360, 343] on button "button" at bounding box center [1367, 351] width 34 height 52
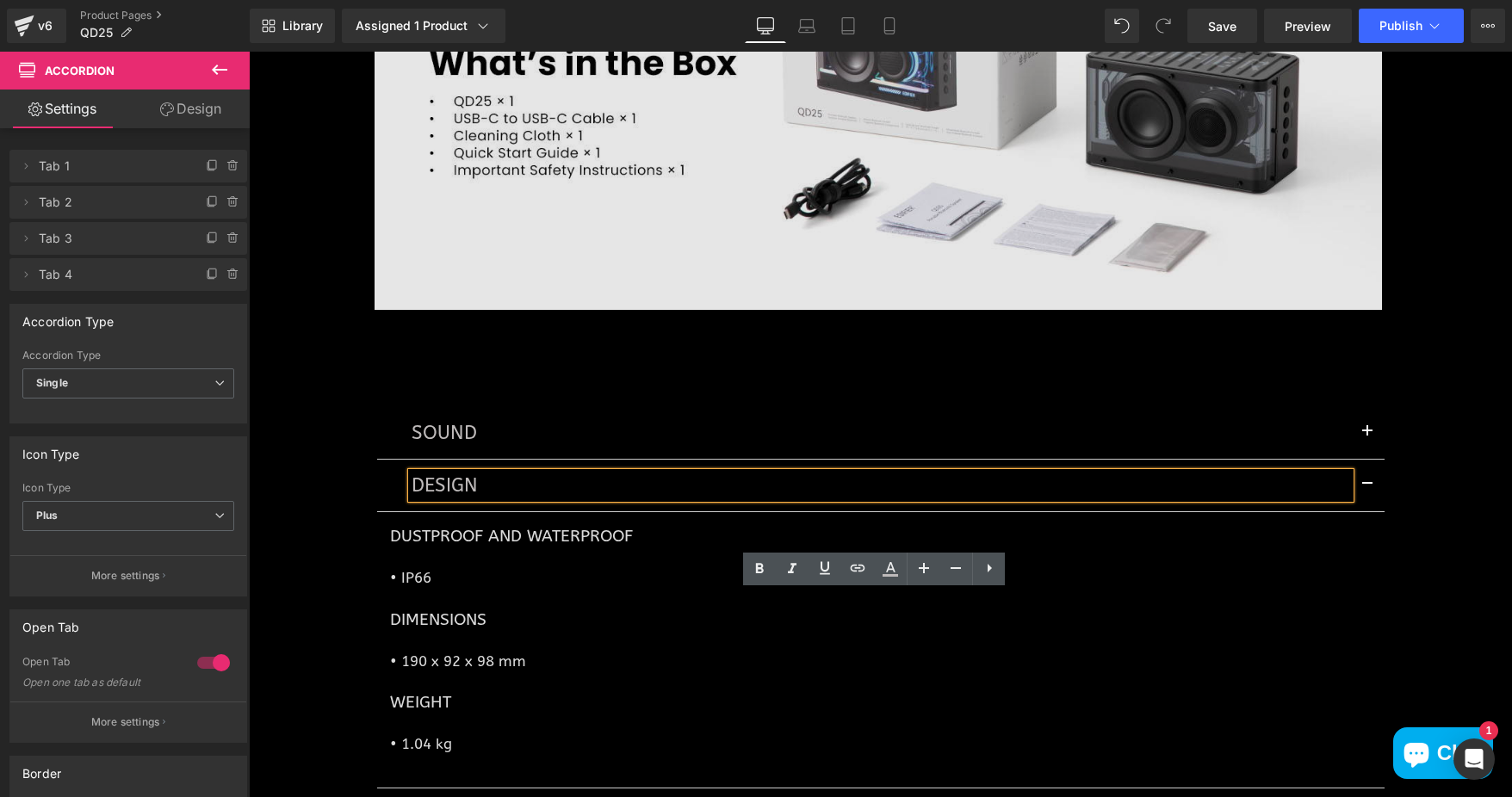
scroll to position [8080, 0]
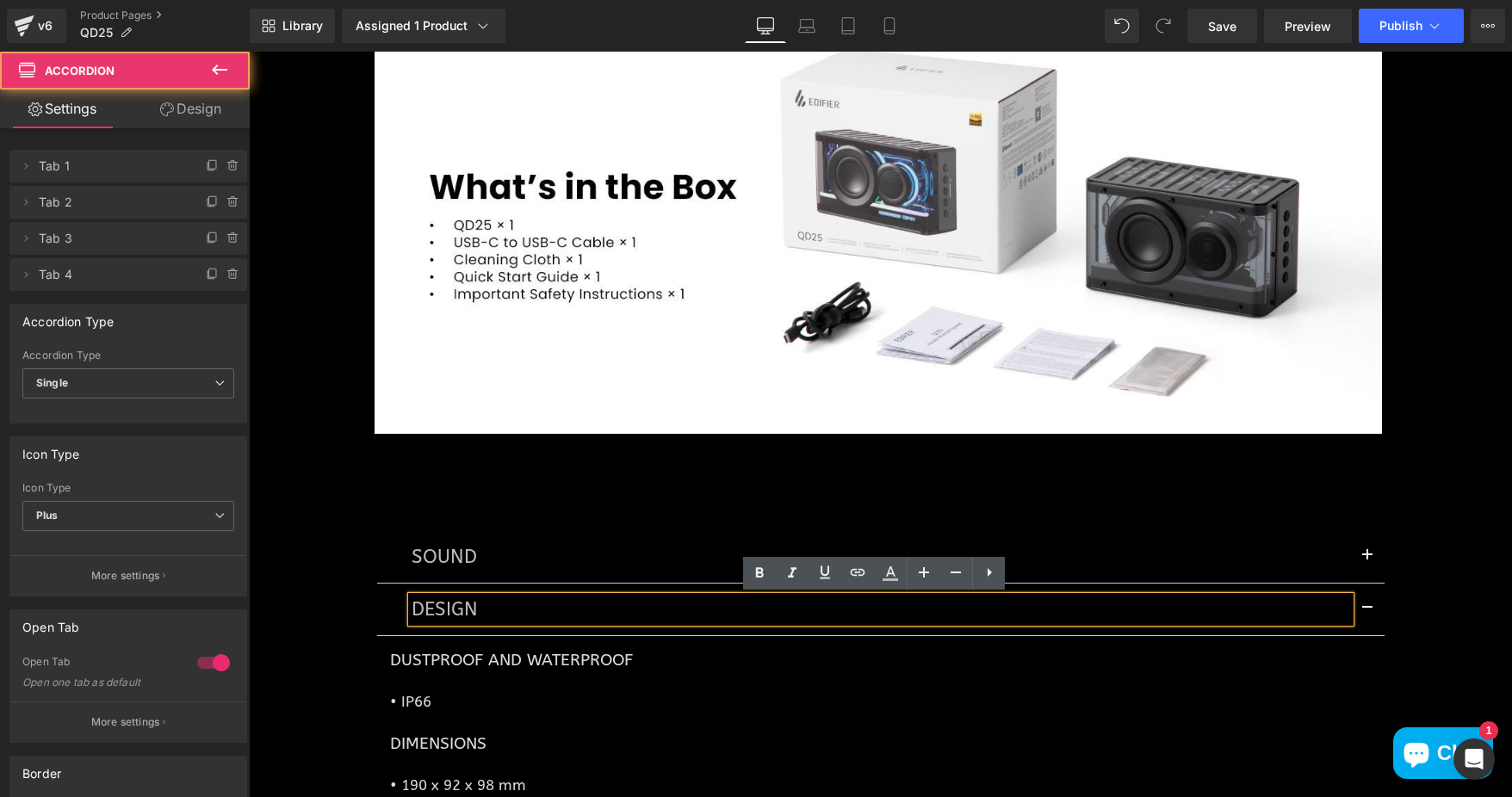
click at [1355, 550] on button "button" at bounding box center [1367, 557] width 34 height 52
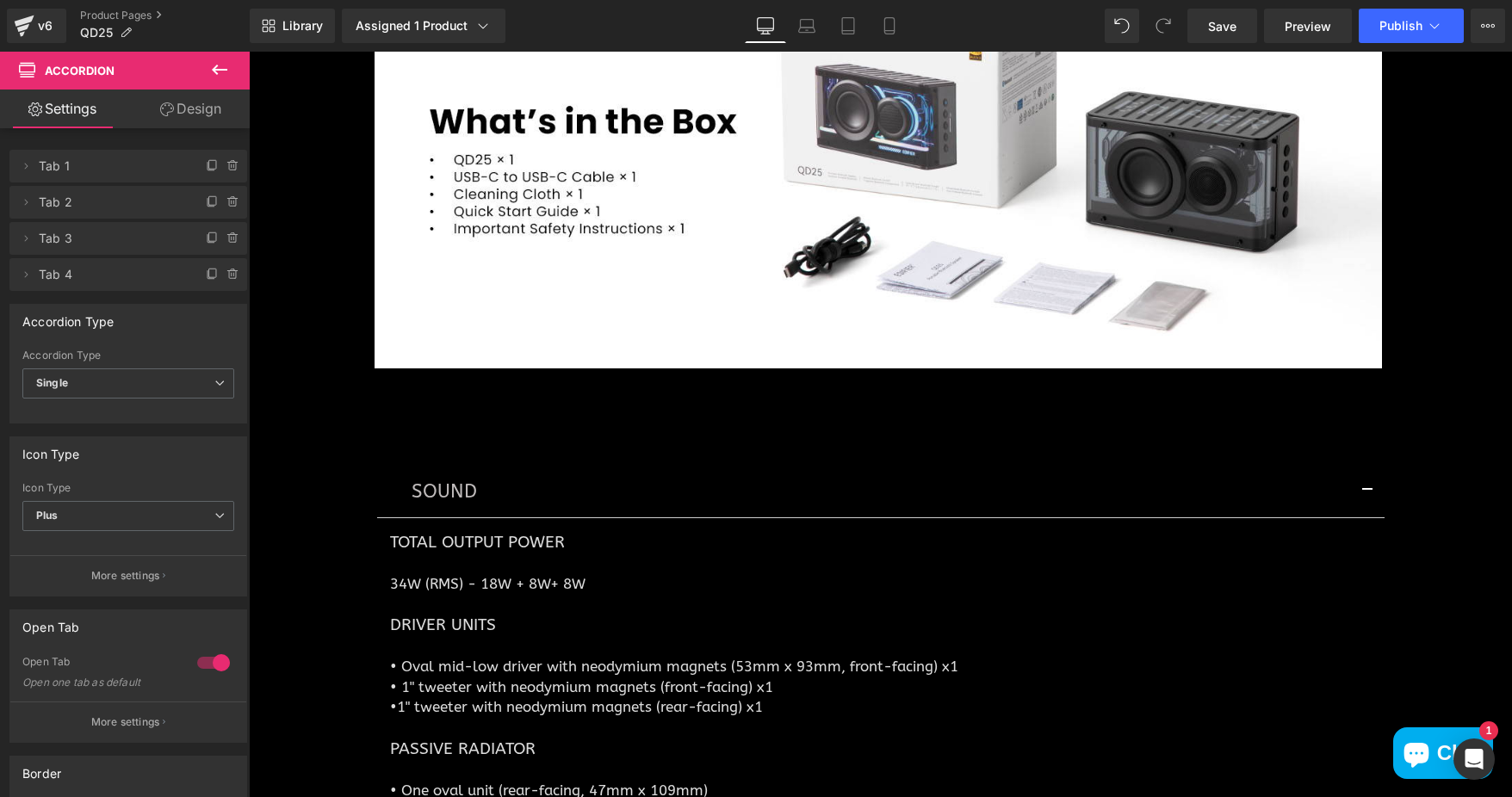
scroll to position [8252, 0]
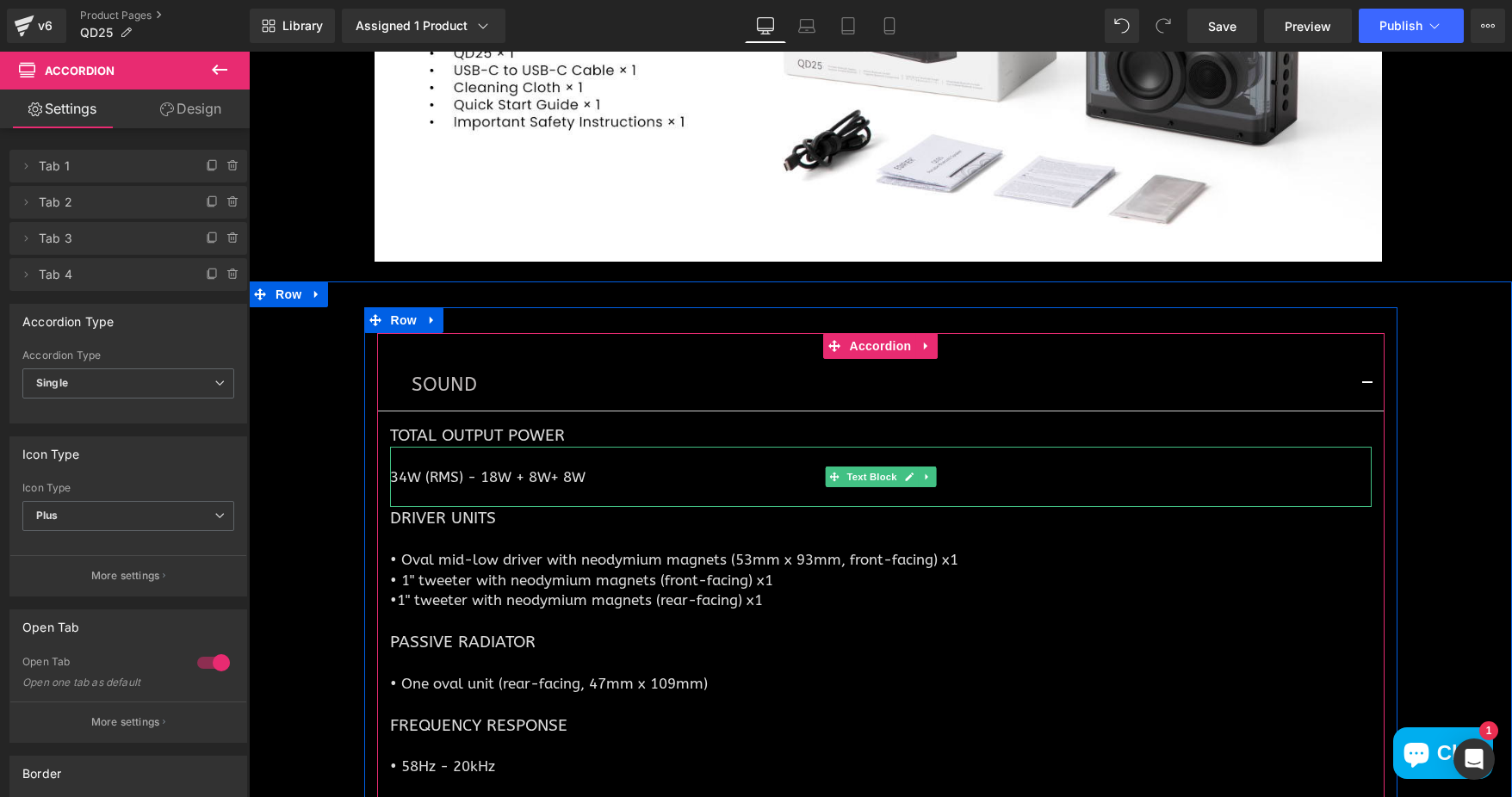
drag, startPoint x: 397, startPoint y: 483, endPoint x: 384, endPoint y: 478, distance: 13.9
click at [397, 483] on p "34W (RMS) - 18W + 8W+ 8W" at bounding box center [880, 477] width 981 height 19
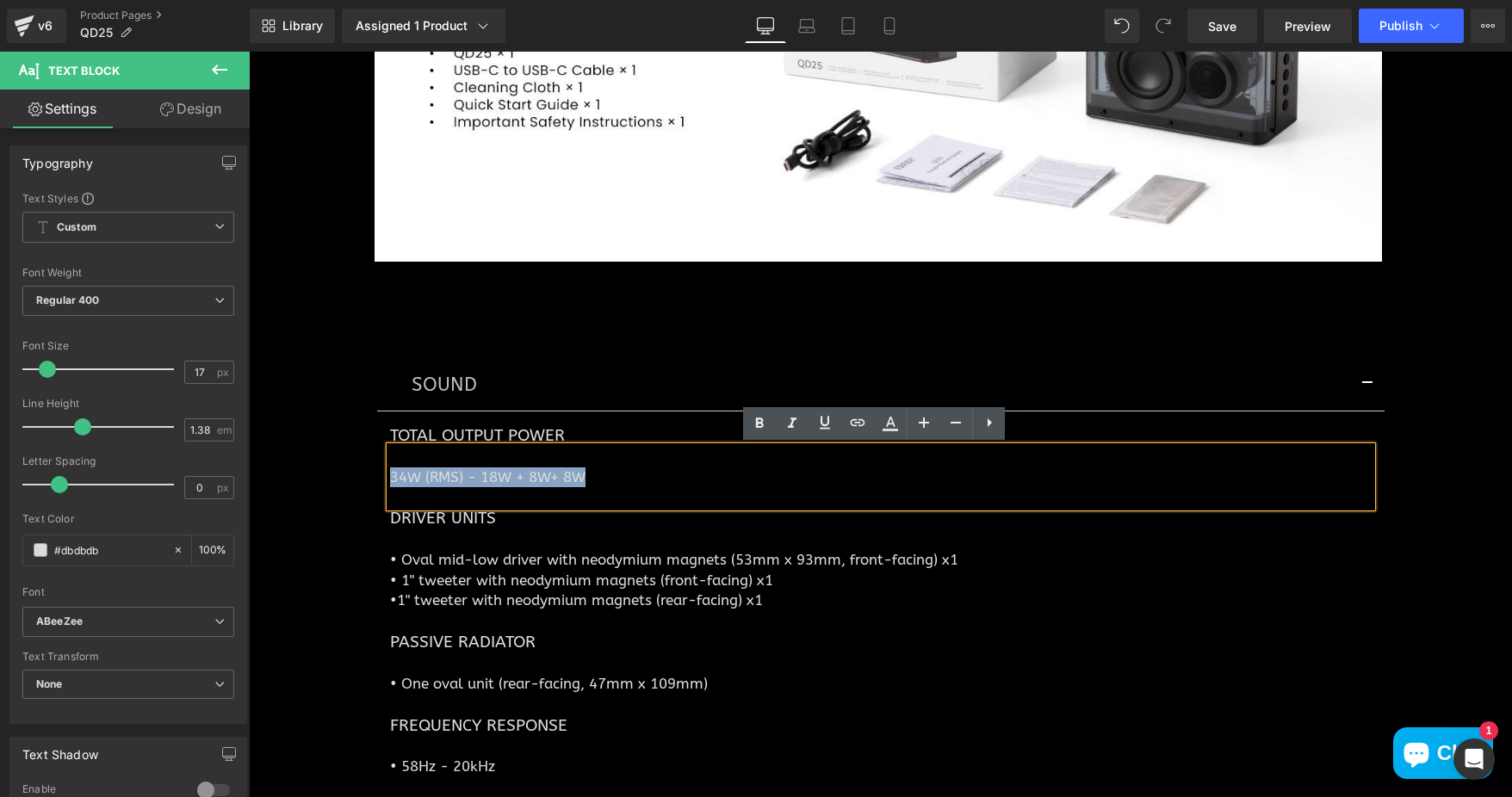
drag, startPoint x: 384, startPoint y: 478, endPoint x: 603, endPoint y: 476, distance: 219.0
click at [603, 476] on p "34W (RMS) - 18W + 8W+ 8W" at bounding box center [880, 477] width 981 height 19
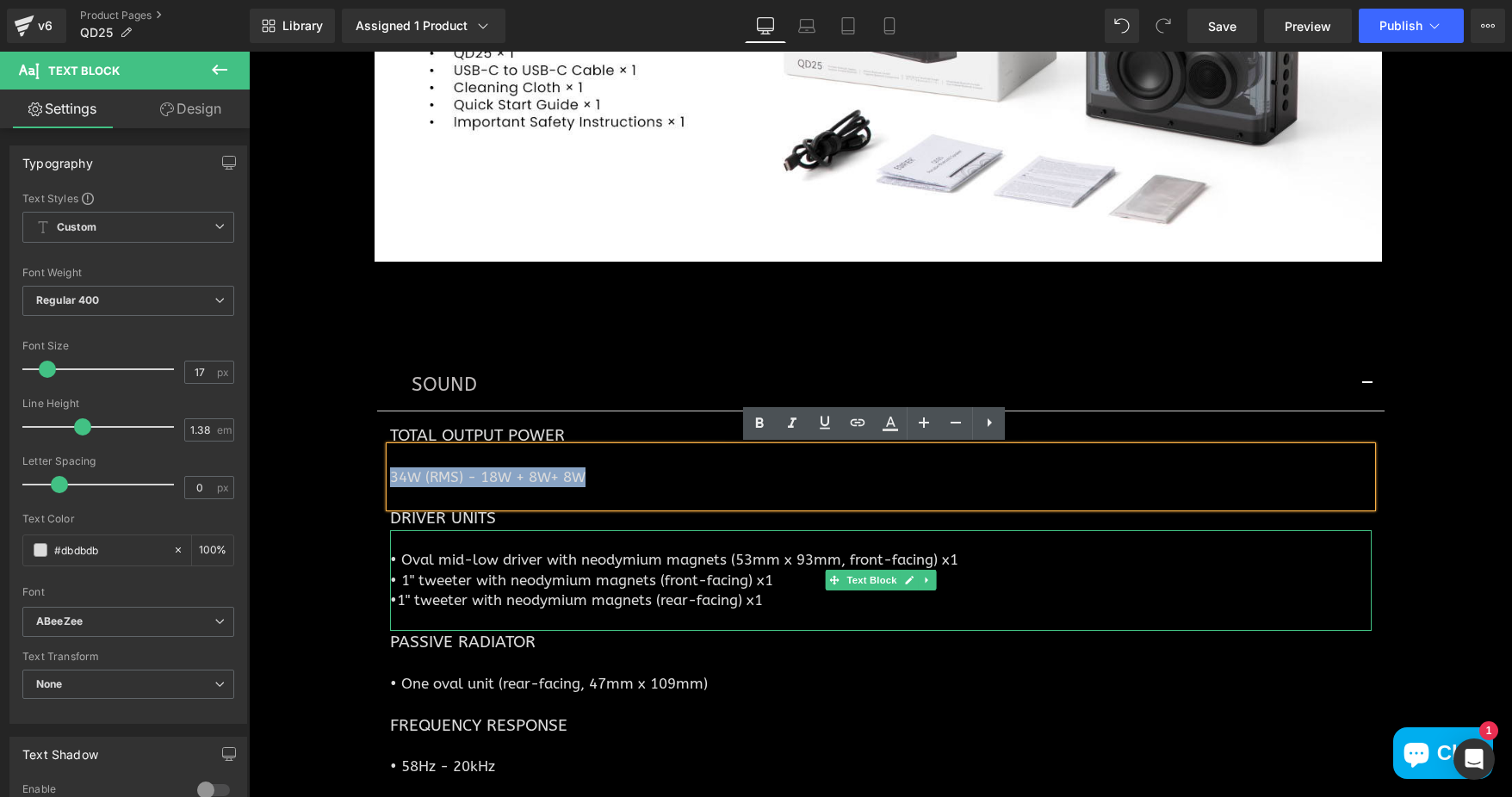
paste div
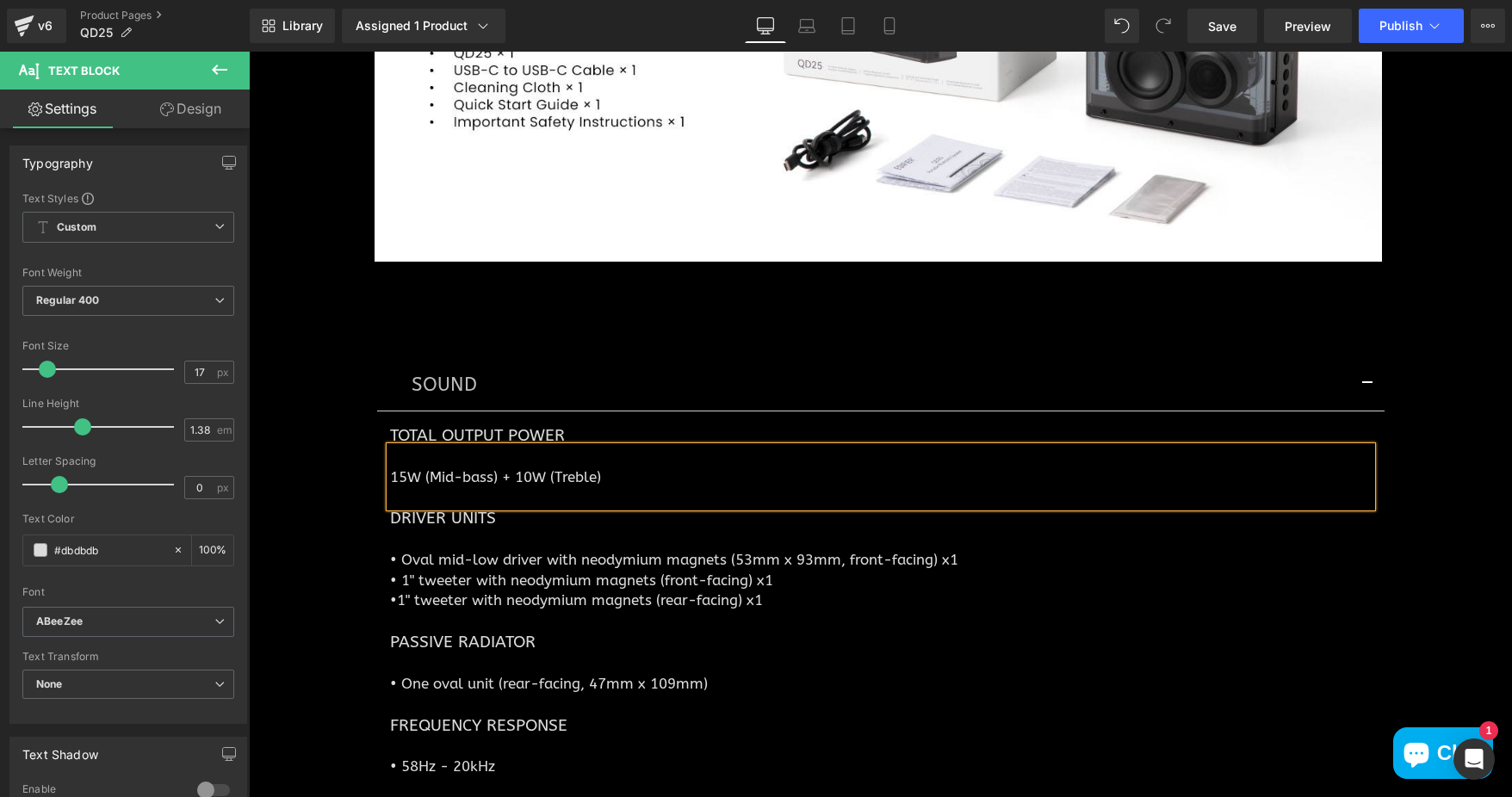
scroll to position [8338, 0]
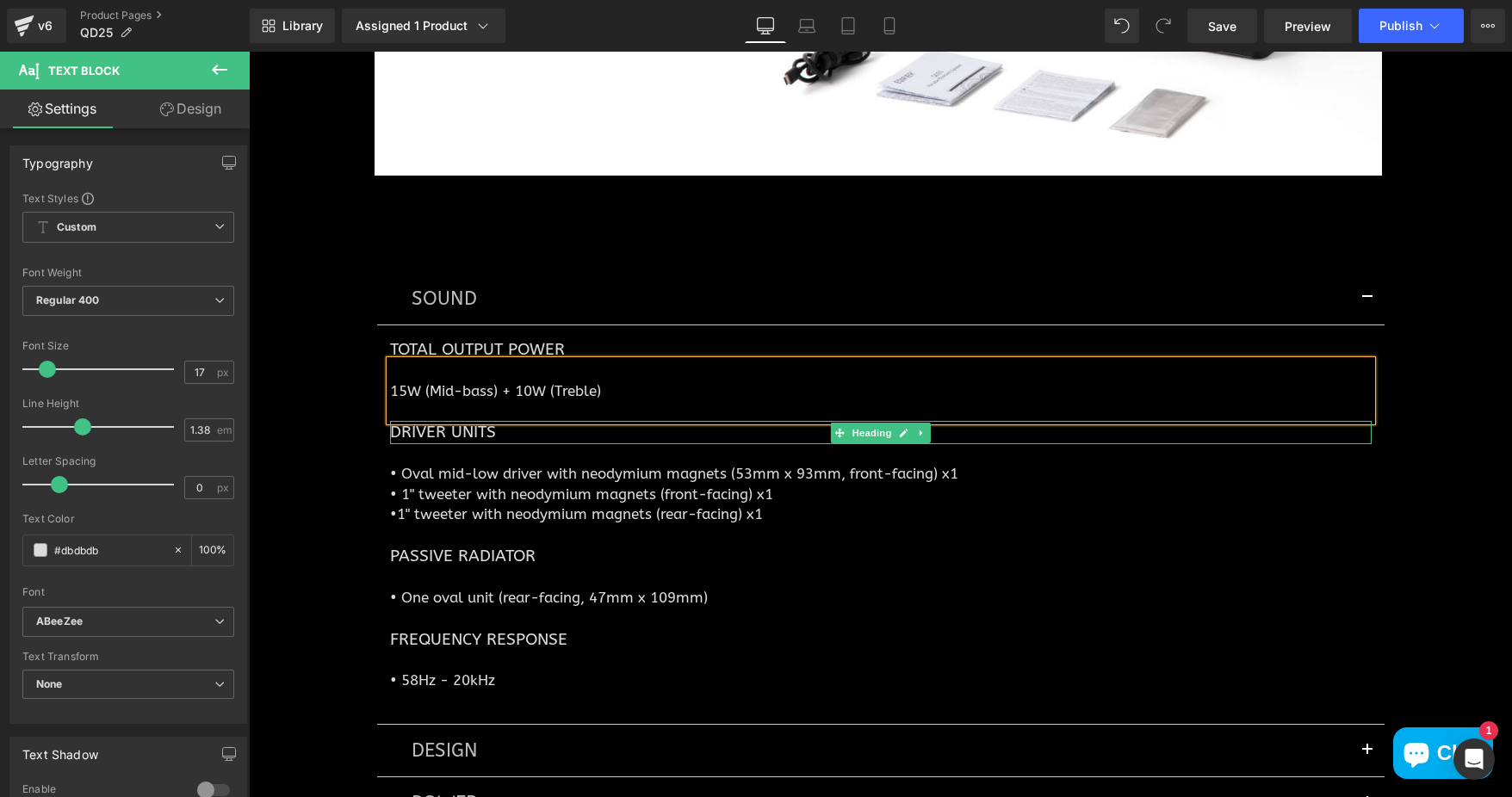
click at [391, 432] on h1 "Driver Units" at bounding box center [880, 432] width 981 height 22
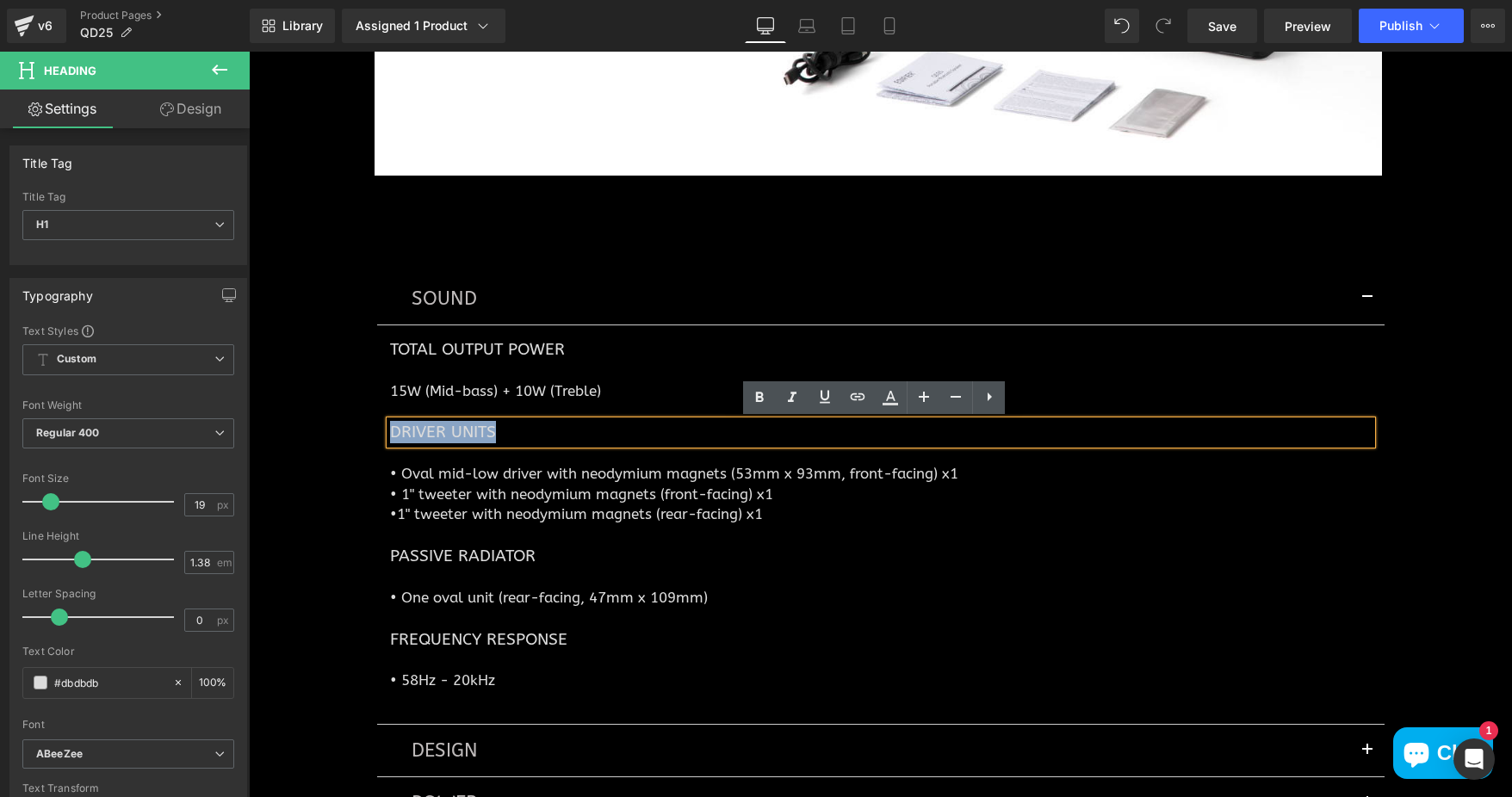
drag, startPoint x: 481, startPoint y: 431, endPoint x: 363, endPoint y: 435, distance: 118.1
click at [364, 435] on div "SOUND Text Block Total Output Power Heading 15W (Mid-bass) + 10W (Treble) Text …" at bounding box center [880, 578] width 1033 height 663
click at [275, 460] on div "SOUND Text Block Total Output Power Heading 15W (Mid-bass) + 10W (Treble) Text …" at bounding box center [880, 570] width 1263 height 697
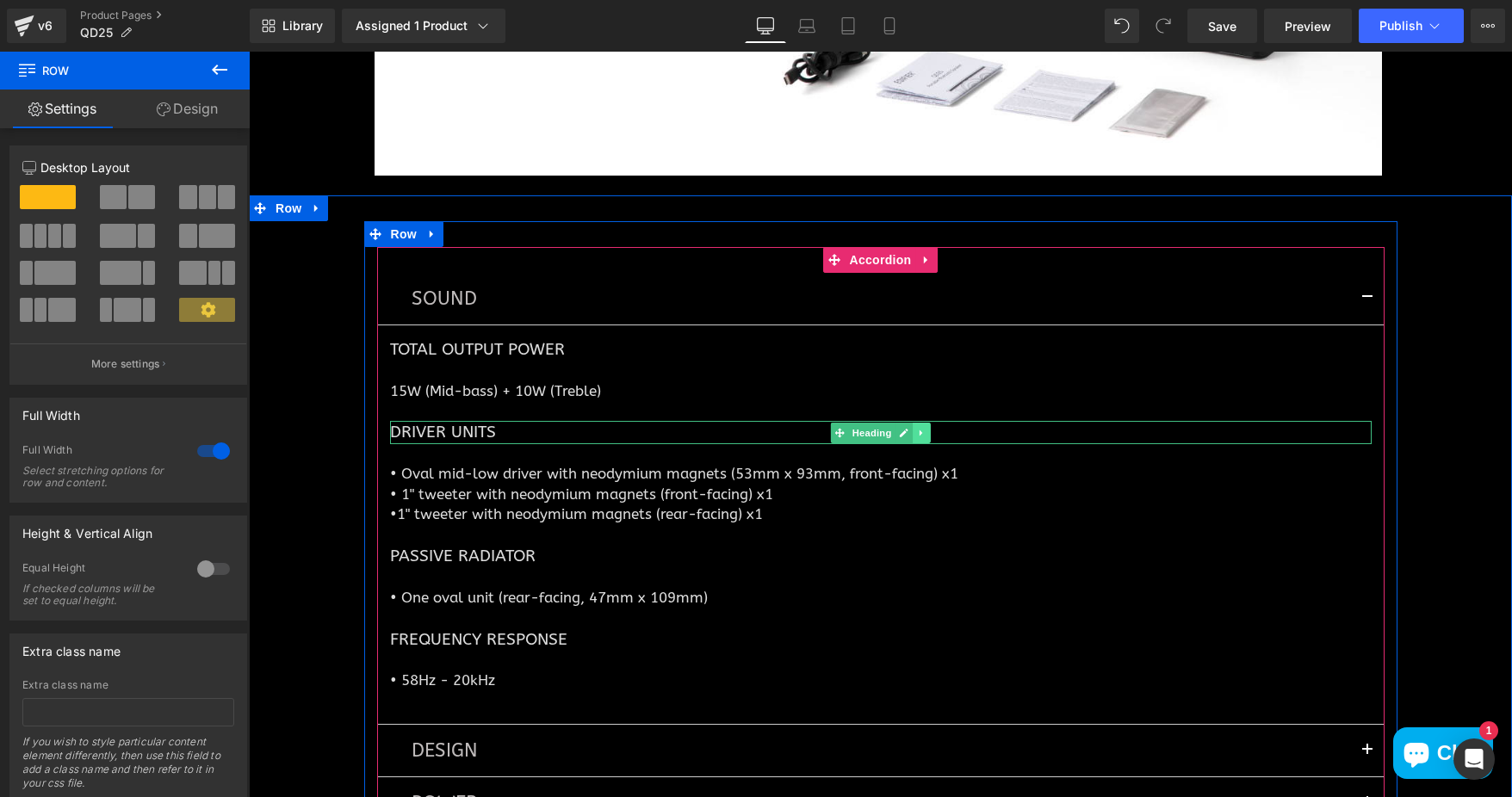
click at [919, 431] on icon at bounding box center [920, 433] width 3 height 6
click at [926, 431] on icon at bounding box center [930, 433] width 9 height 10
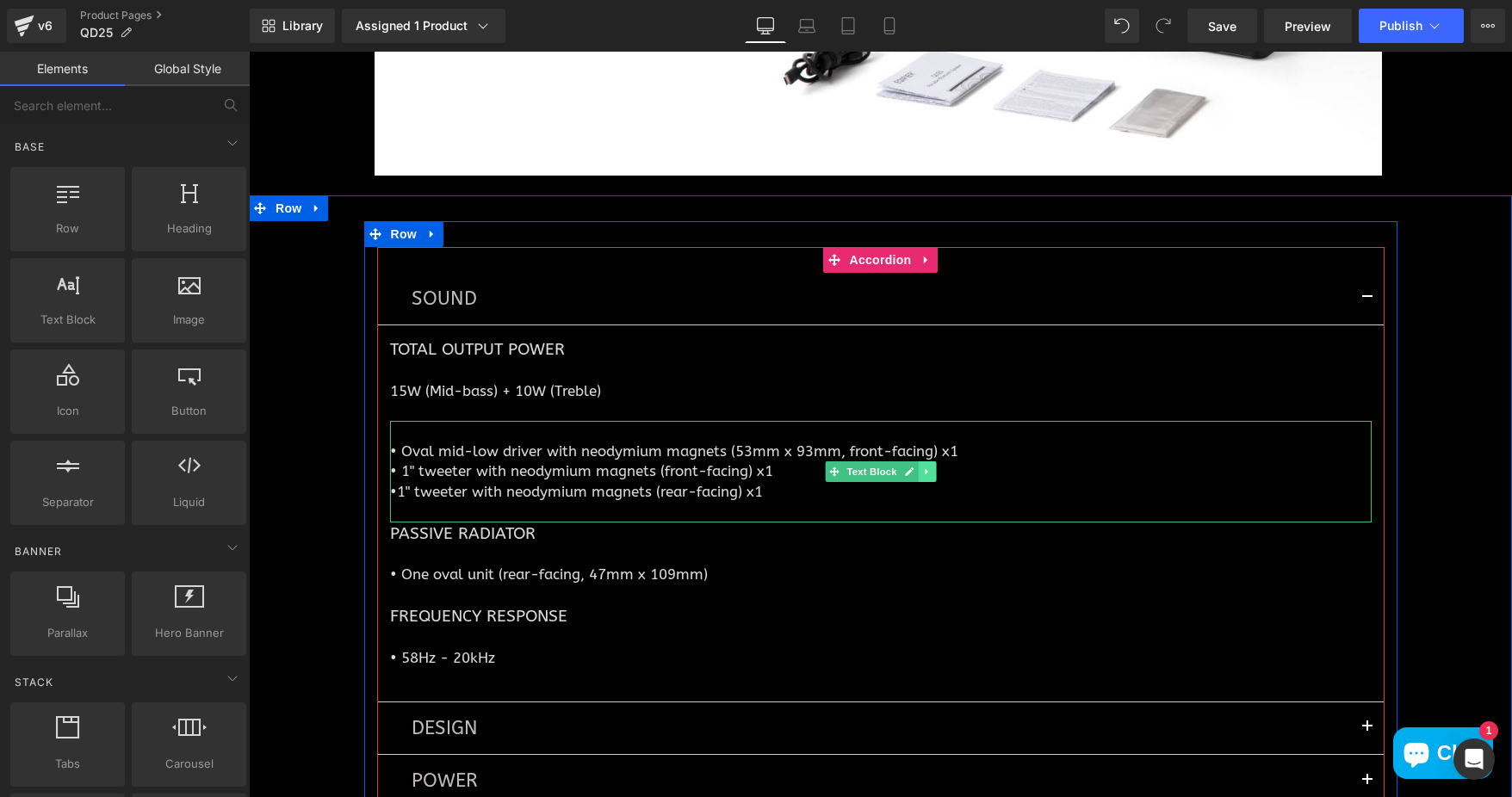
click at [922, 472] on icon at bounding box center [927, 472] width 9 height 10
click at [930, 471] on icon at bounding box center [935, 472] width 9 height 9
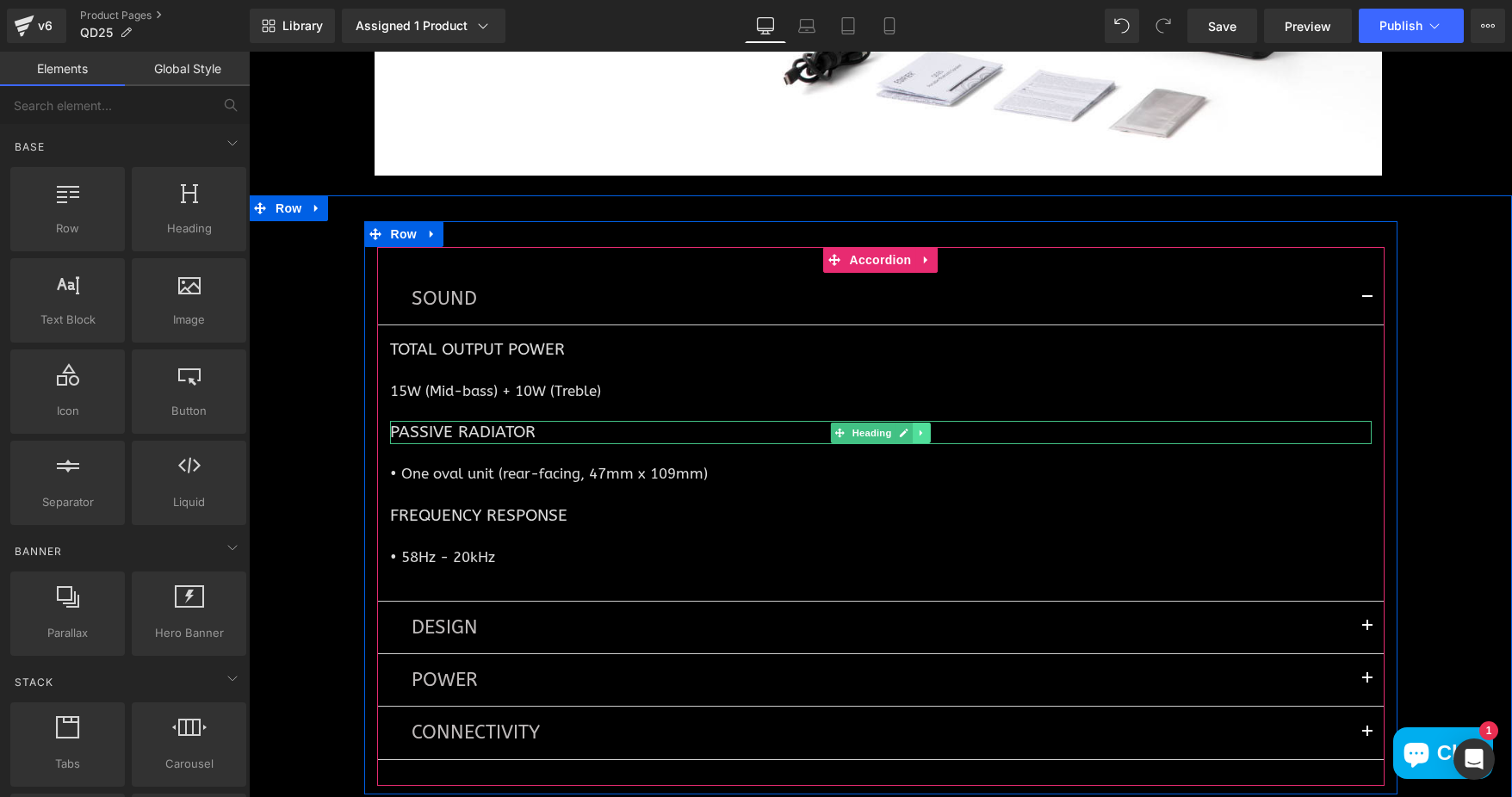
click at [917, 435] on icon at bounding box center [922, 433] width 9 height 10
click at [929, 432] on link at bounding box center [930, 433] width 18 height 20
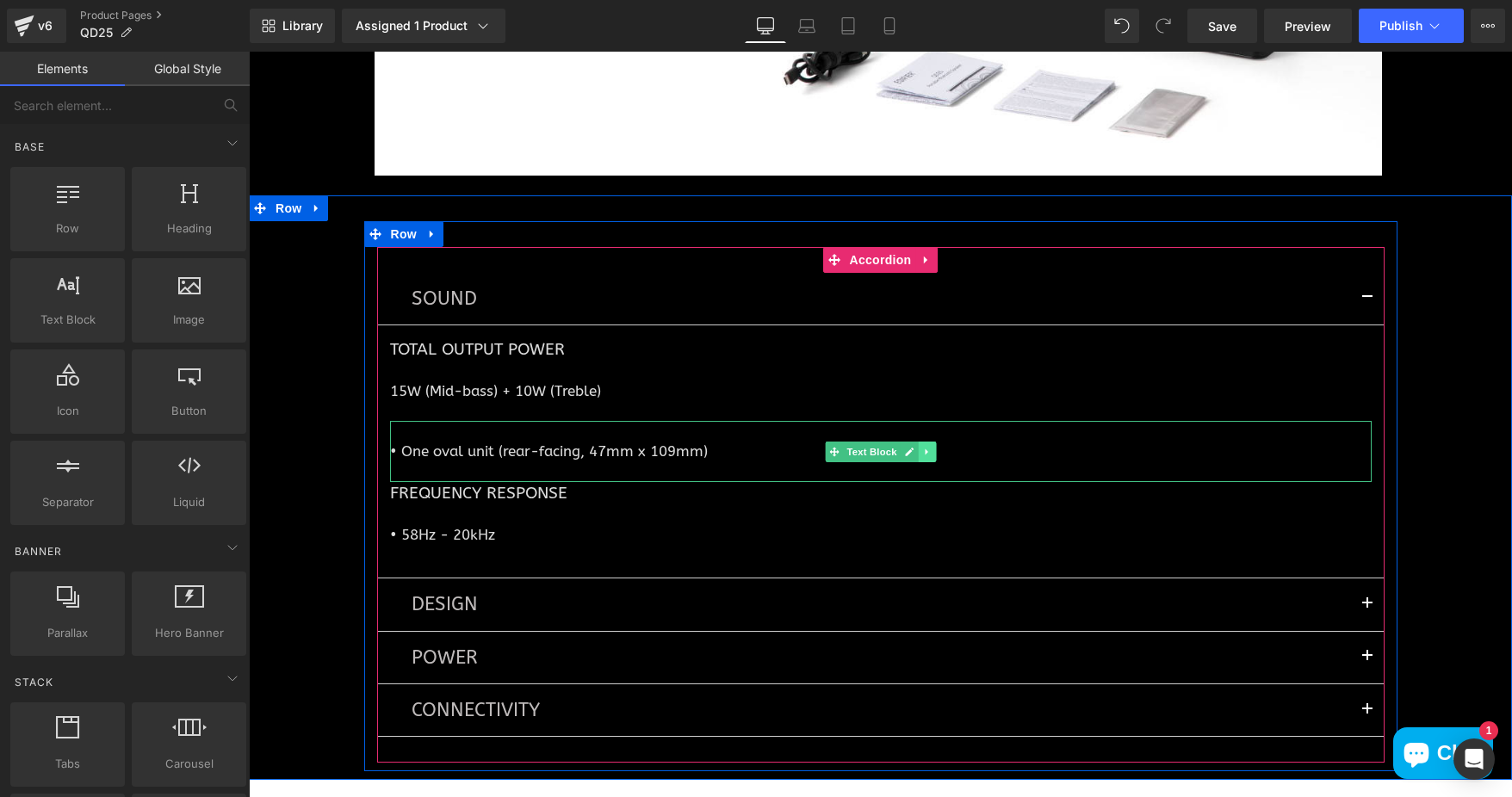
click at [922, 448] on icon at bounding box center [927, 451] width 9 height 10
click at [927, 448] on link at bounding box center [936, 452] width 18 height 20
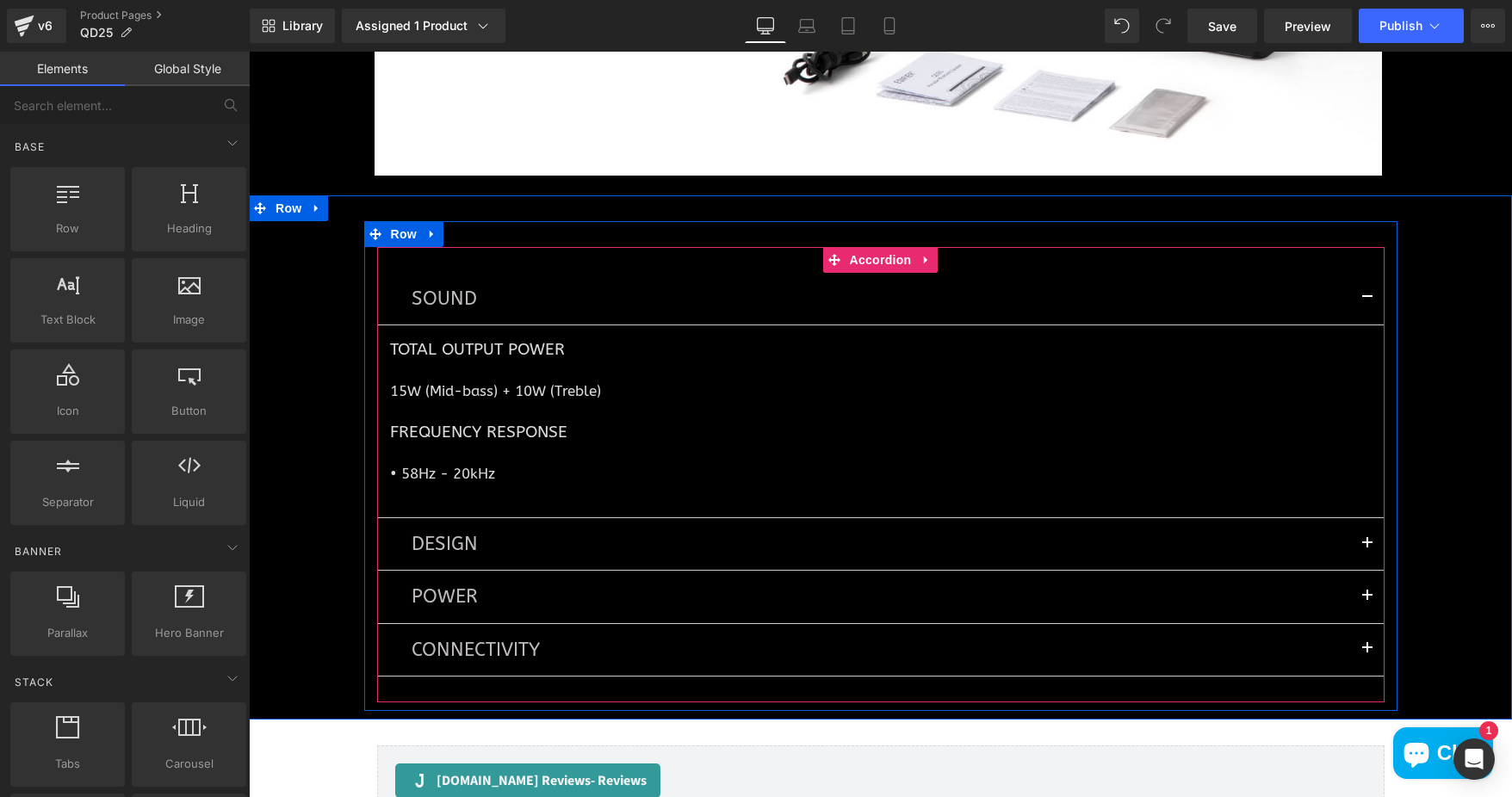
drag, startPoint x: 405, startPoint y: 435, endPoint x: 488, endPoint y: 476, distance: 92.6
click at [405, 435] on h1 "Frequency Response" at bounding box center [880, 432] width 981 height 22
click at [404, 472] on p "• 58Hz - 20kHz" at bounding box center [880, 473] width 981 height 19
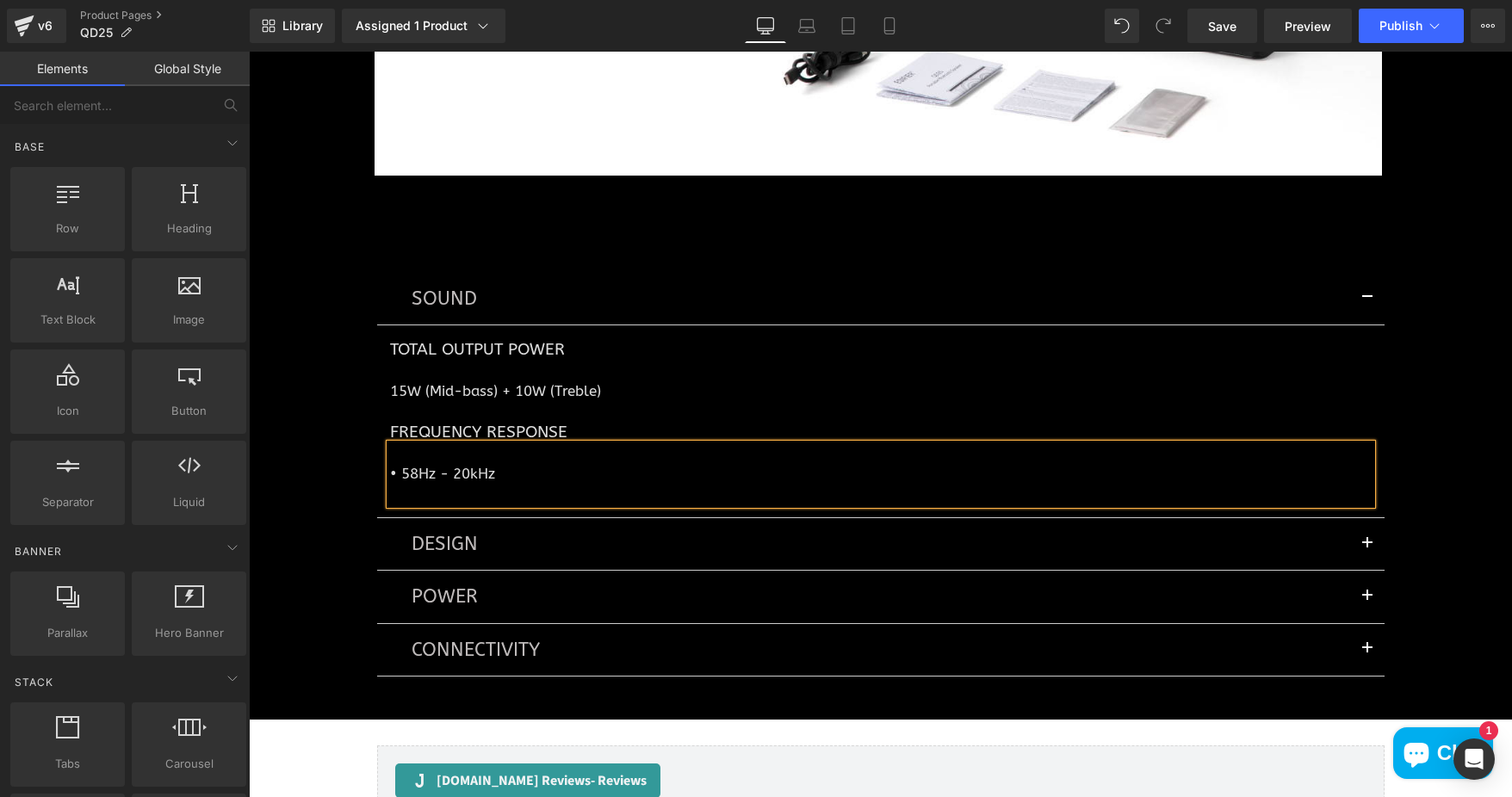
click at [488, 476] on p "• 58Hz - 20kHz" at bounding box center [880, 473] width 981 height 19
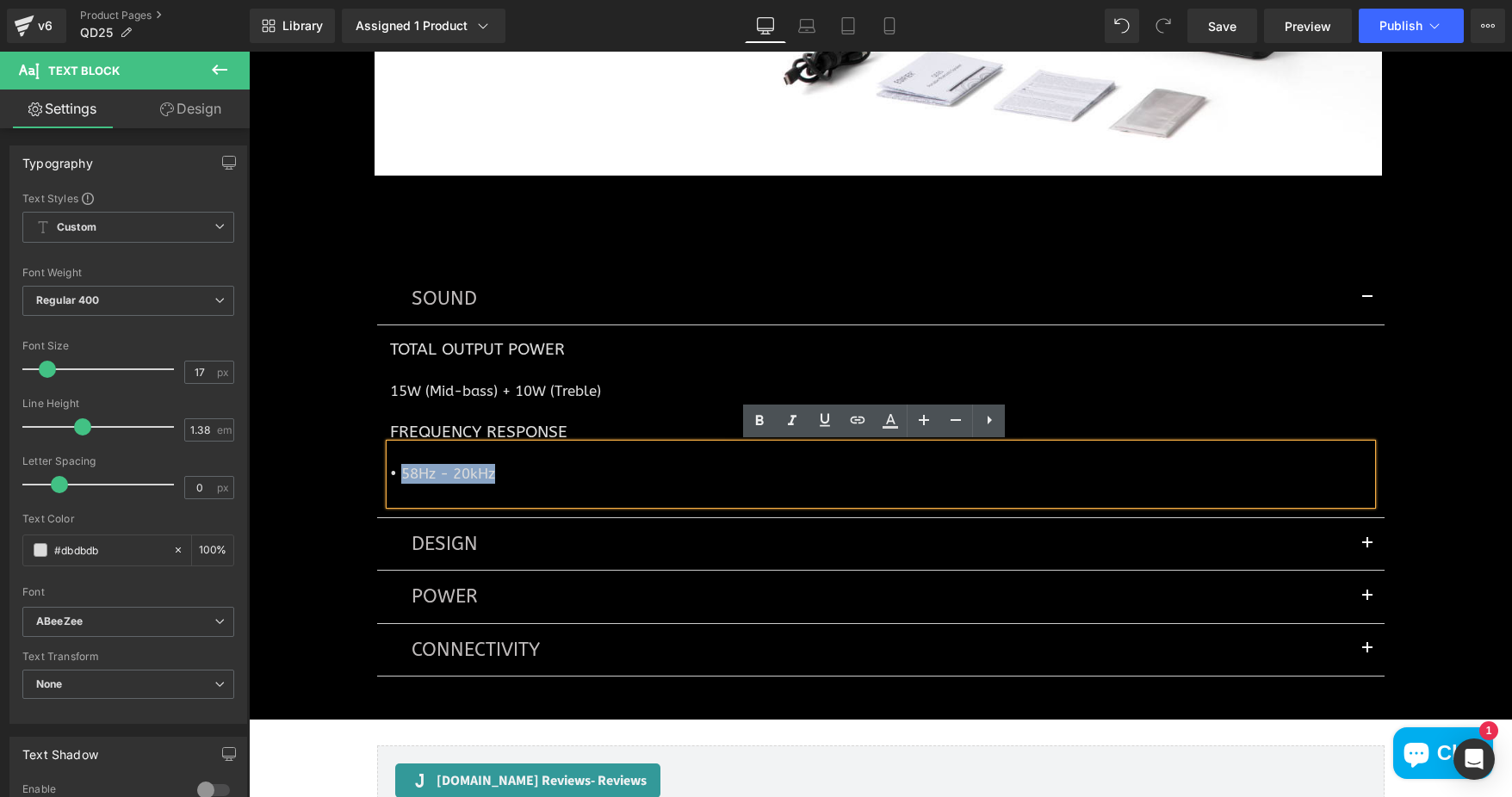
copy p "58Hz - 20kHz"
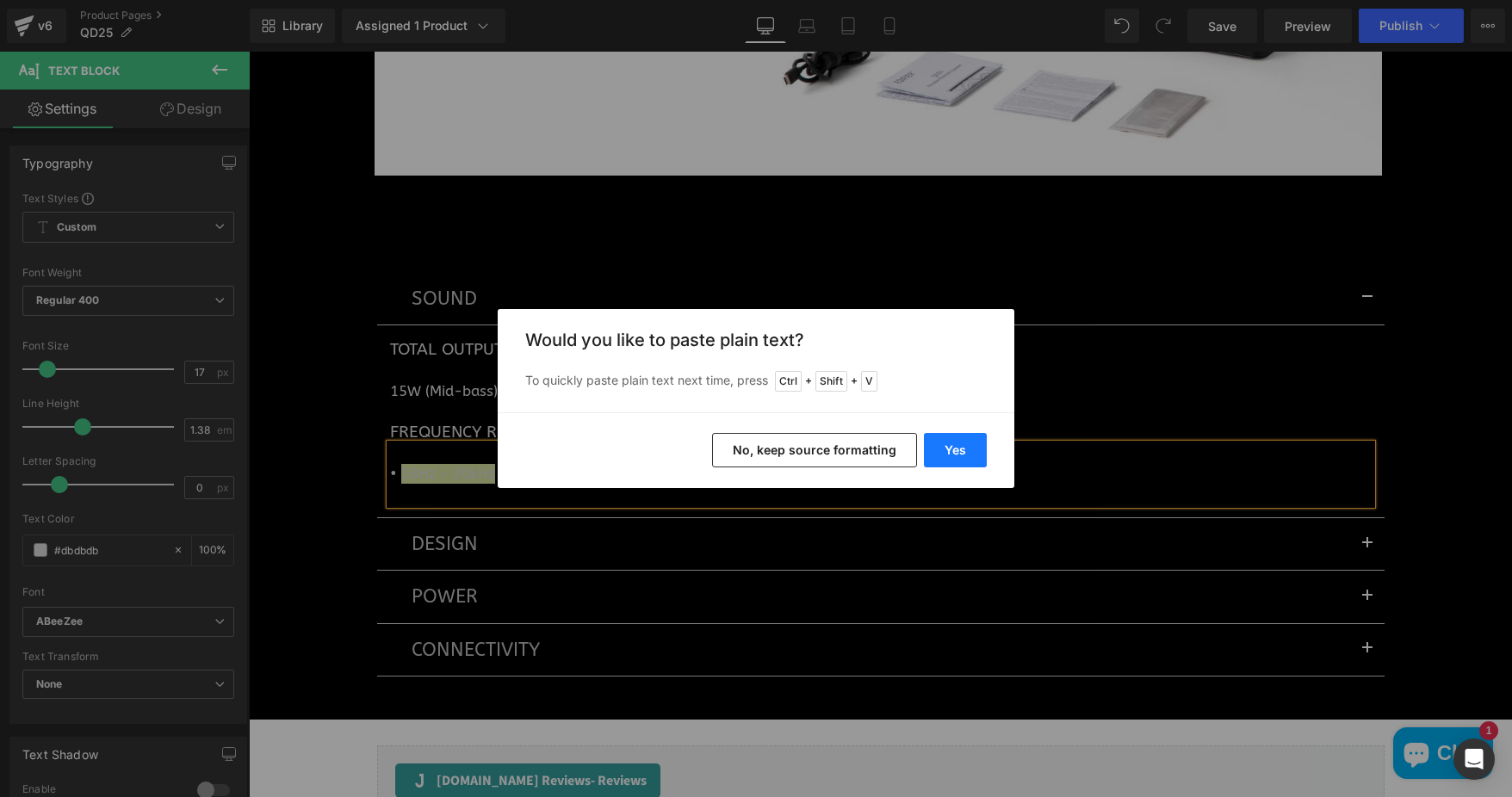
click at [963, 453] on button "Yes" at bounding box center [955, 449] width 63 height 34
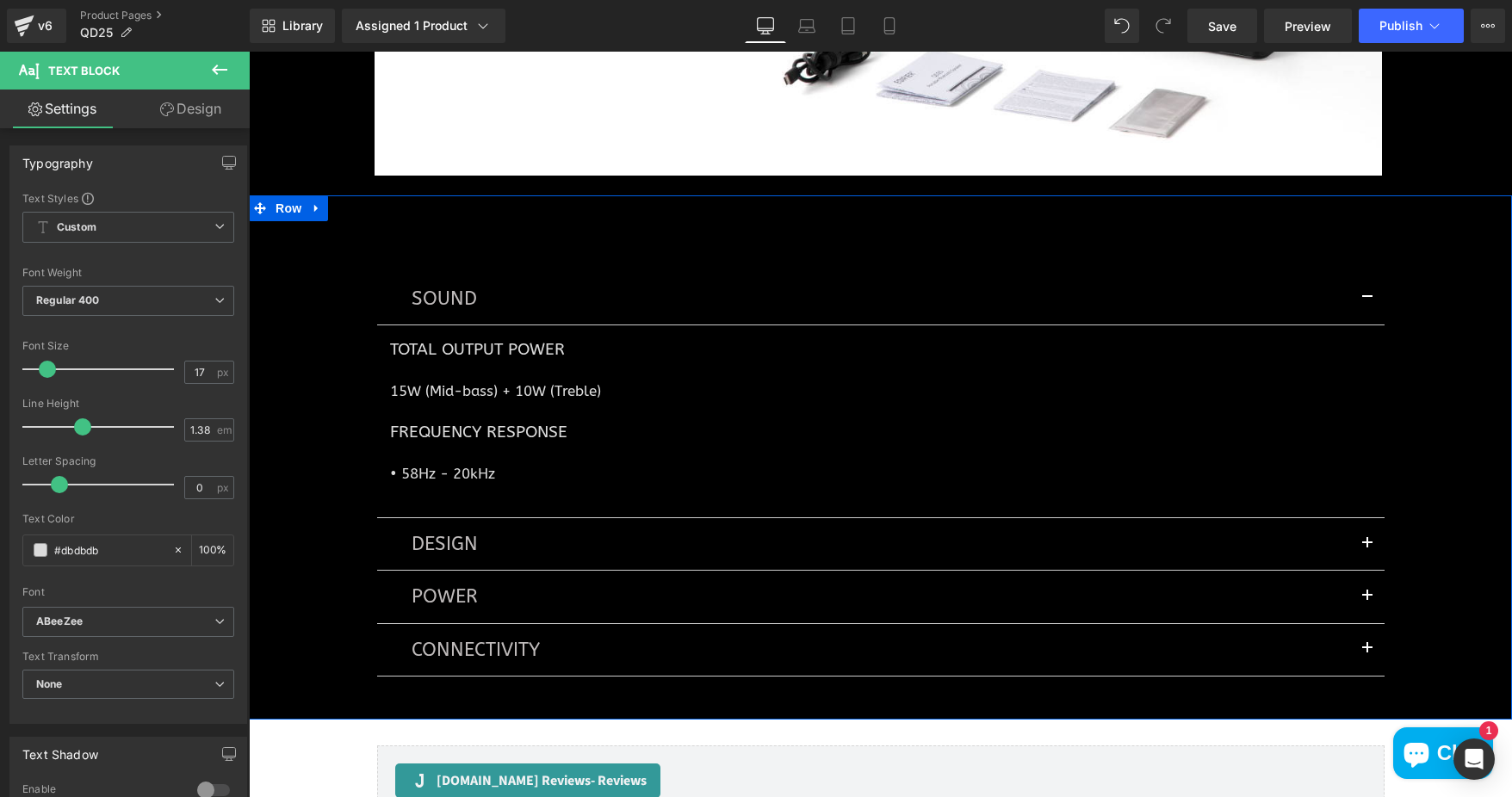
click at [335, 449] on div "SOUND Text Block Total Output Power Heading 15W (Mid-bass) + 10W (Treble) Text …" at bounding box center [880, 466] width 1263 height 491
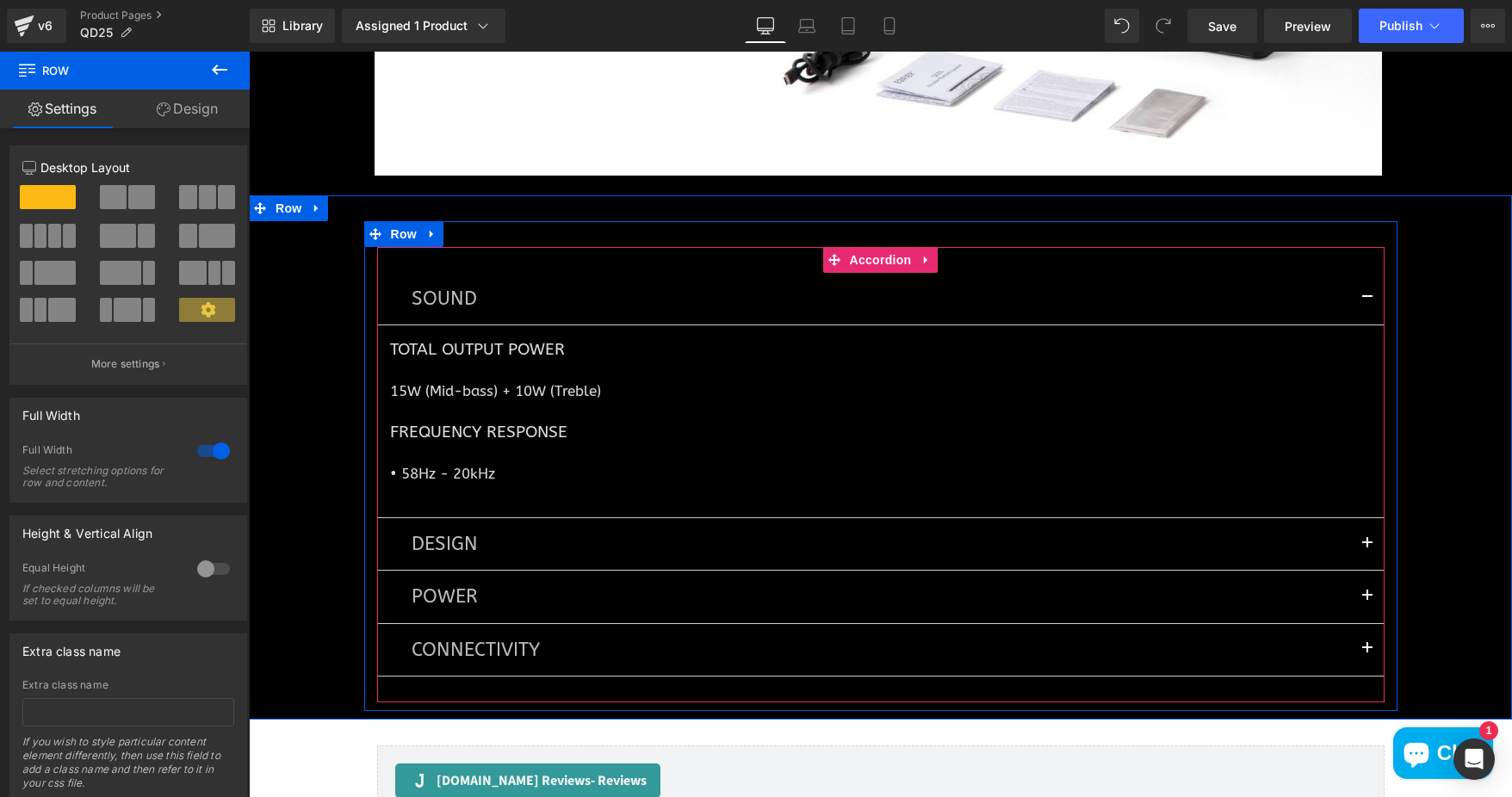
click at [1365, 540] on button "button" at bounding box center [1367, 544] width 34 height 52
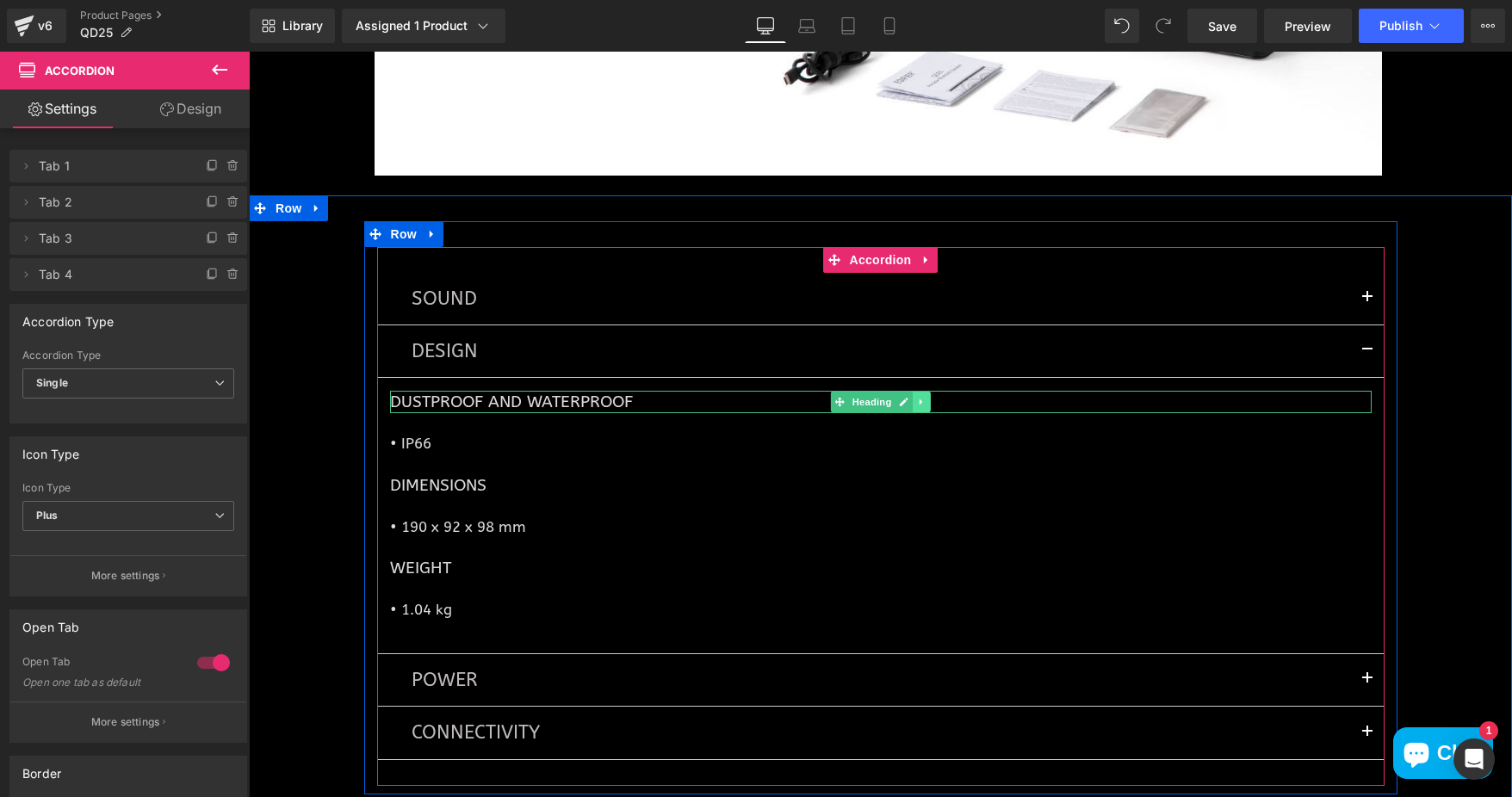
click at [919, 399] on link at bounding box center [922, 402] width 18 height 20
click at [926, 399] on icon at bounding box center [930, 402] width 9 height 9
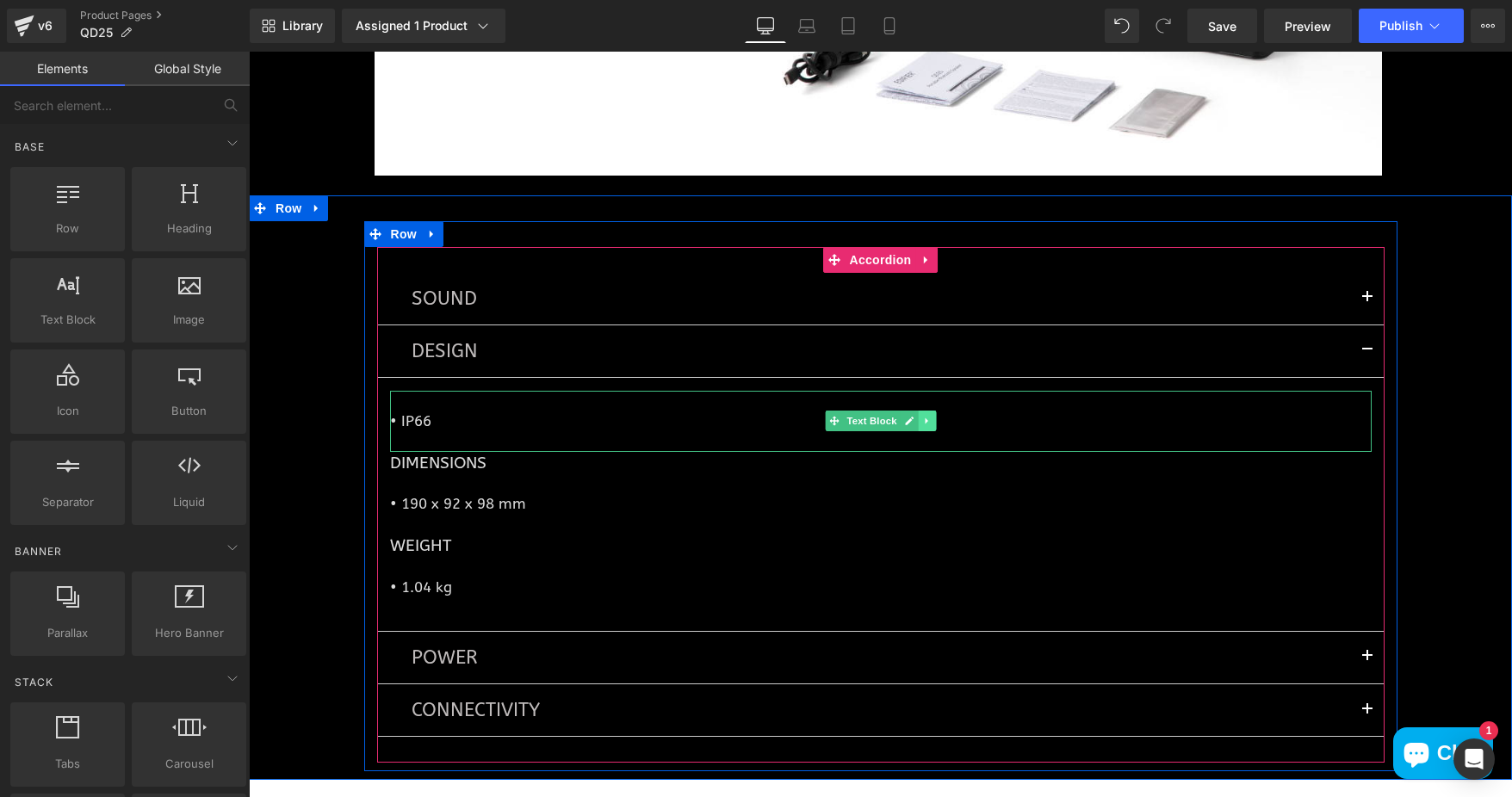
click at [922, 422] on icon at bounding box center [927, 421] width 9 height 10
click at [927, 420] on link at bounding box center [936, 421] width 18 height 20
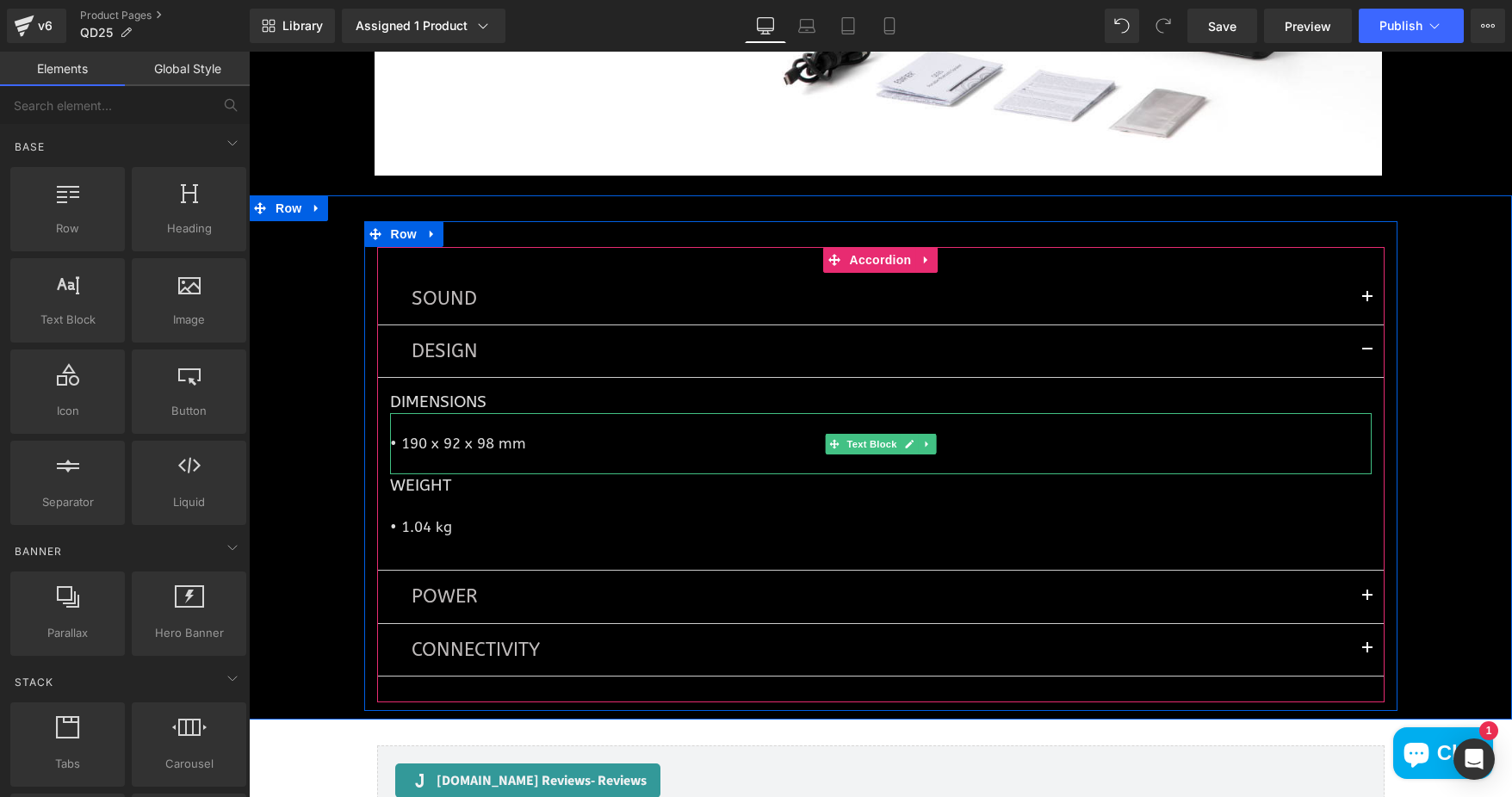
drag, startPoint x: 427, startPoint y: 448, endPoint x: 520, endPoint y: 442, distance: 93.2
click at [427, 448] on p "• 190 x 92 x 98 mm" at bounding box center [880, 443] width 981 height 19
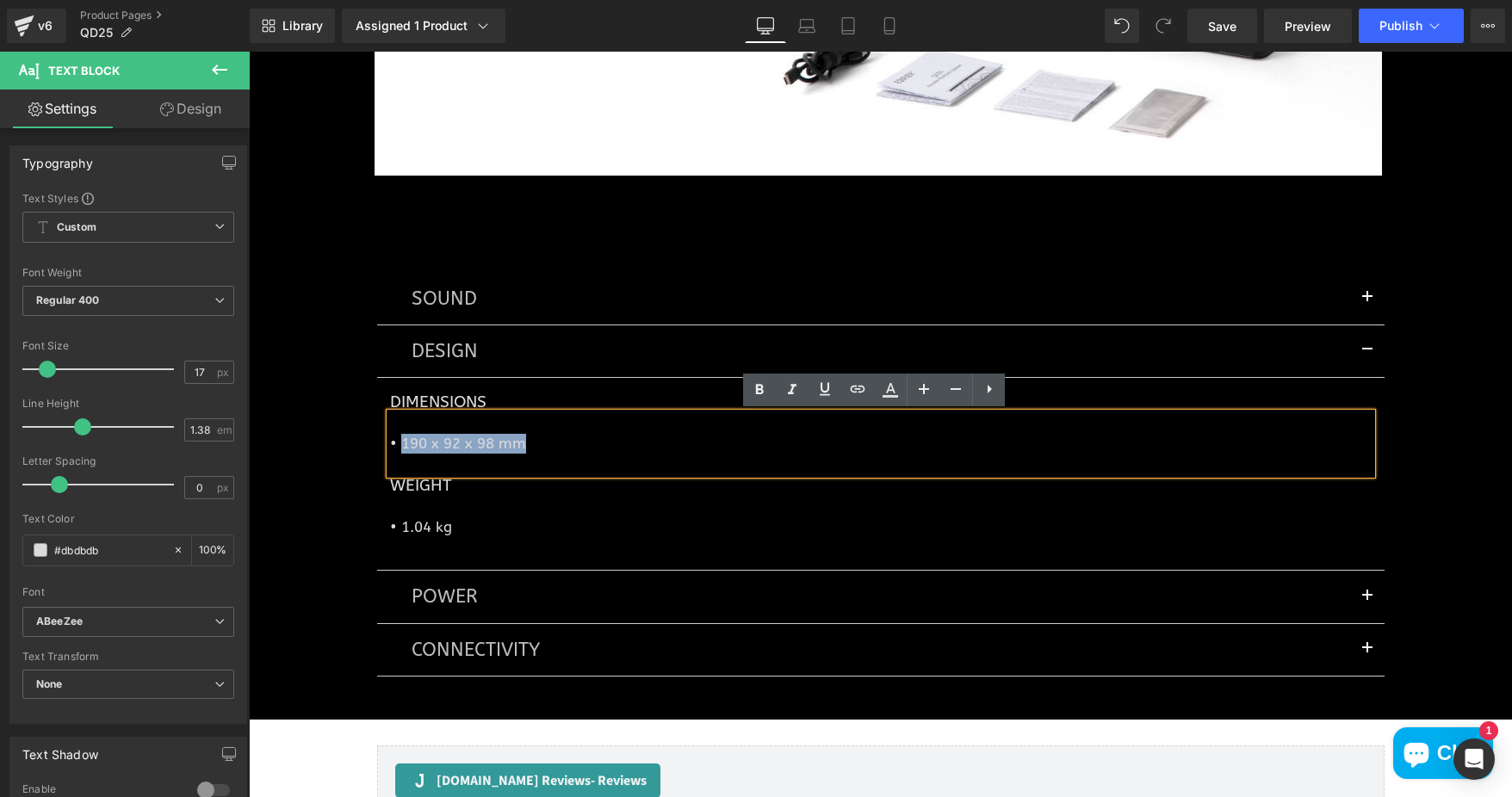
drag, startPoint x: 520, startPoint y: 442, endPoint x: 393, endPoint y: 445, distance: 127.0
click at [393, 445] on p "• 190 x 92 x 98 mm" at bounding box center [880, 443] width 981 height 19
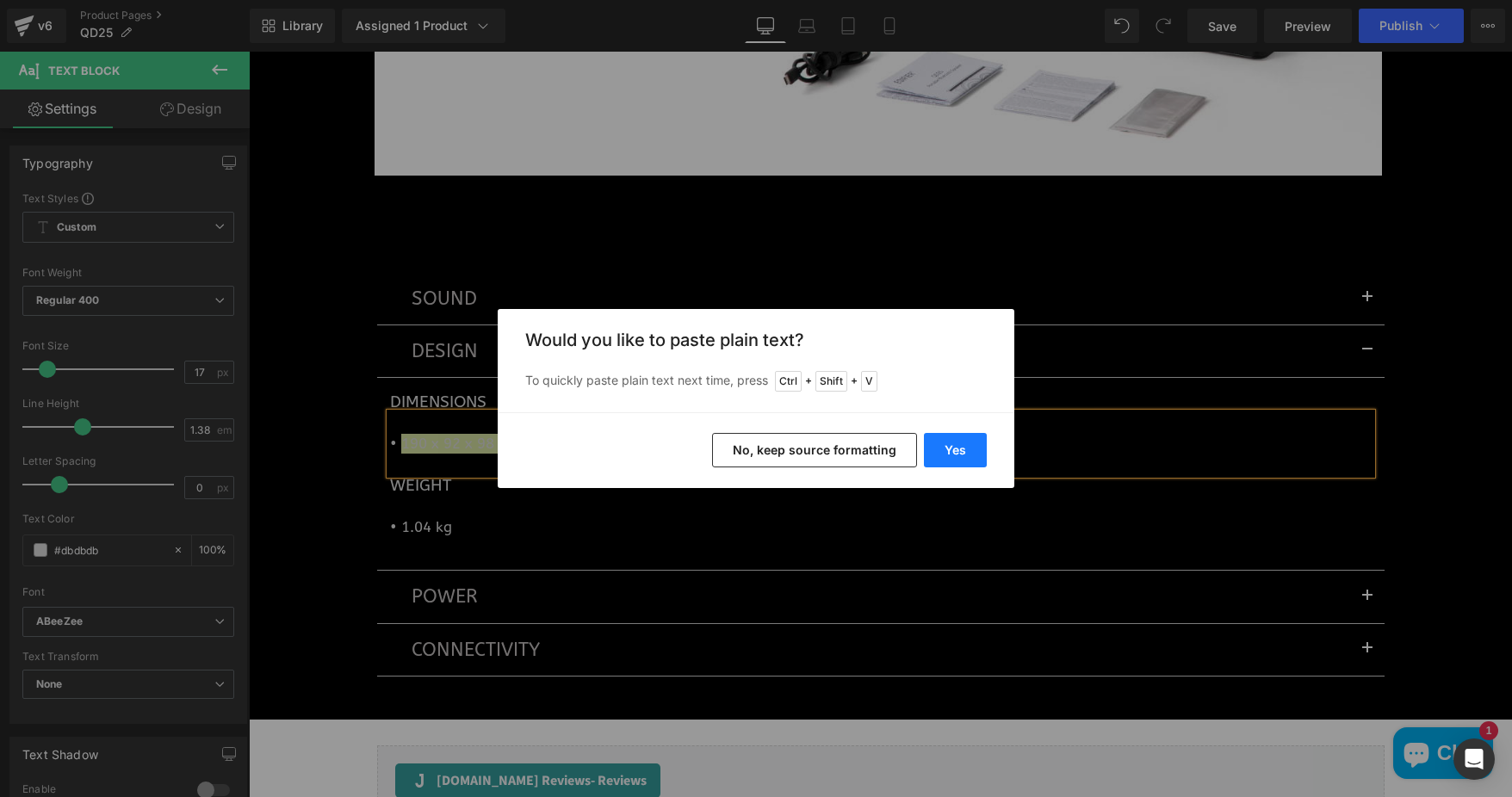
click at [953, 451] on button "Yes" at bounding box center [955, 449] width 63 height 34
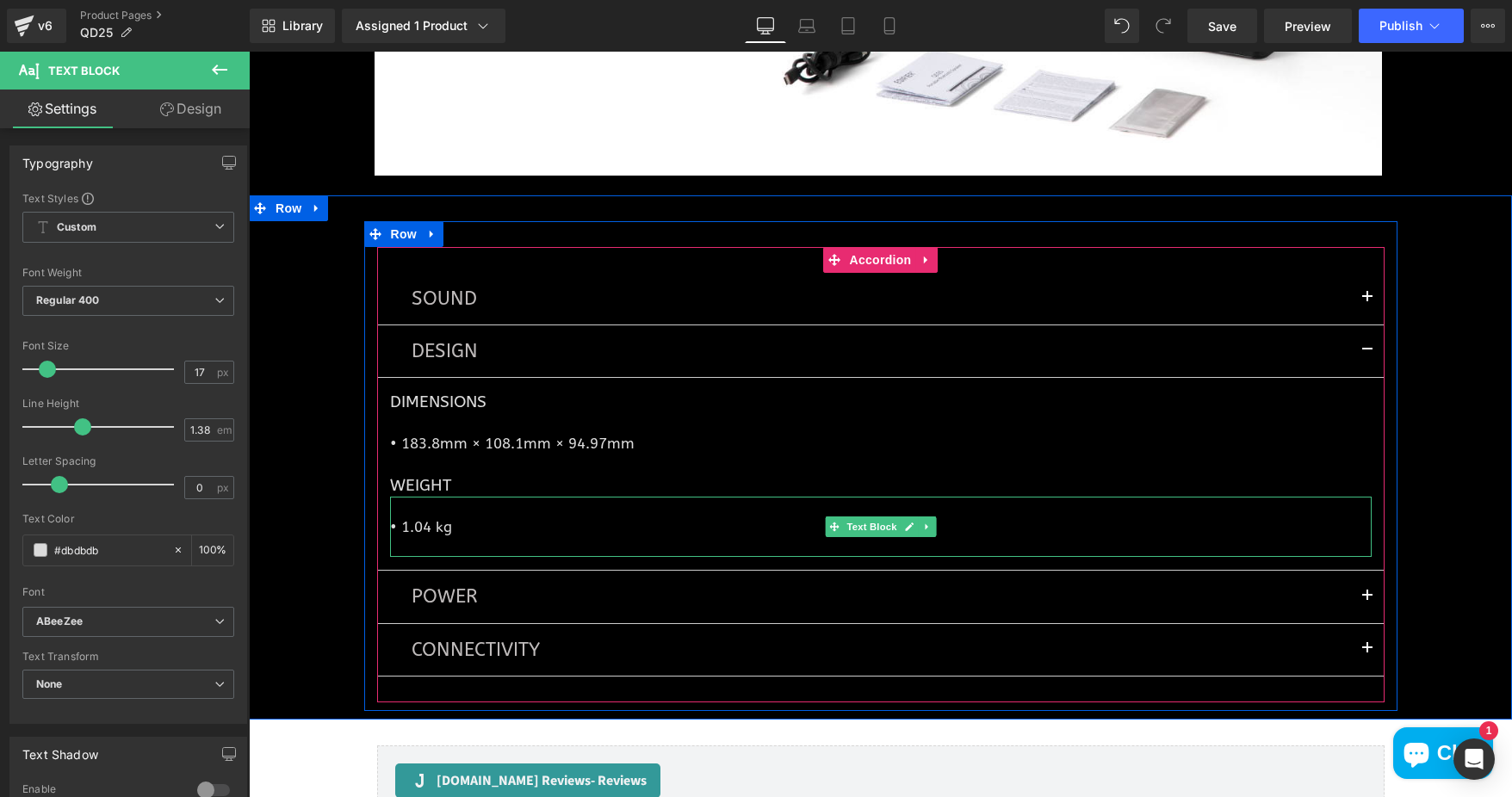
click at [391, 528] on p "• 1.04 kg" at bounding box center [880, 527] width 981 height 19
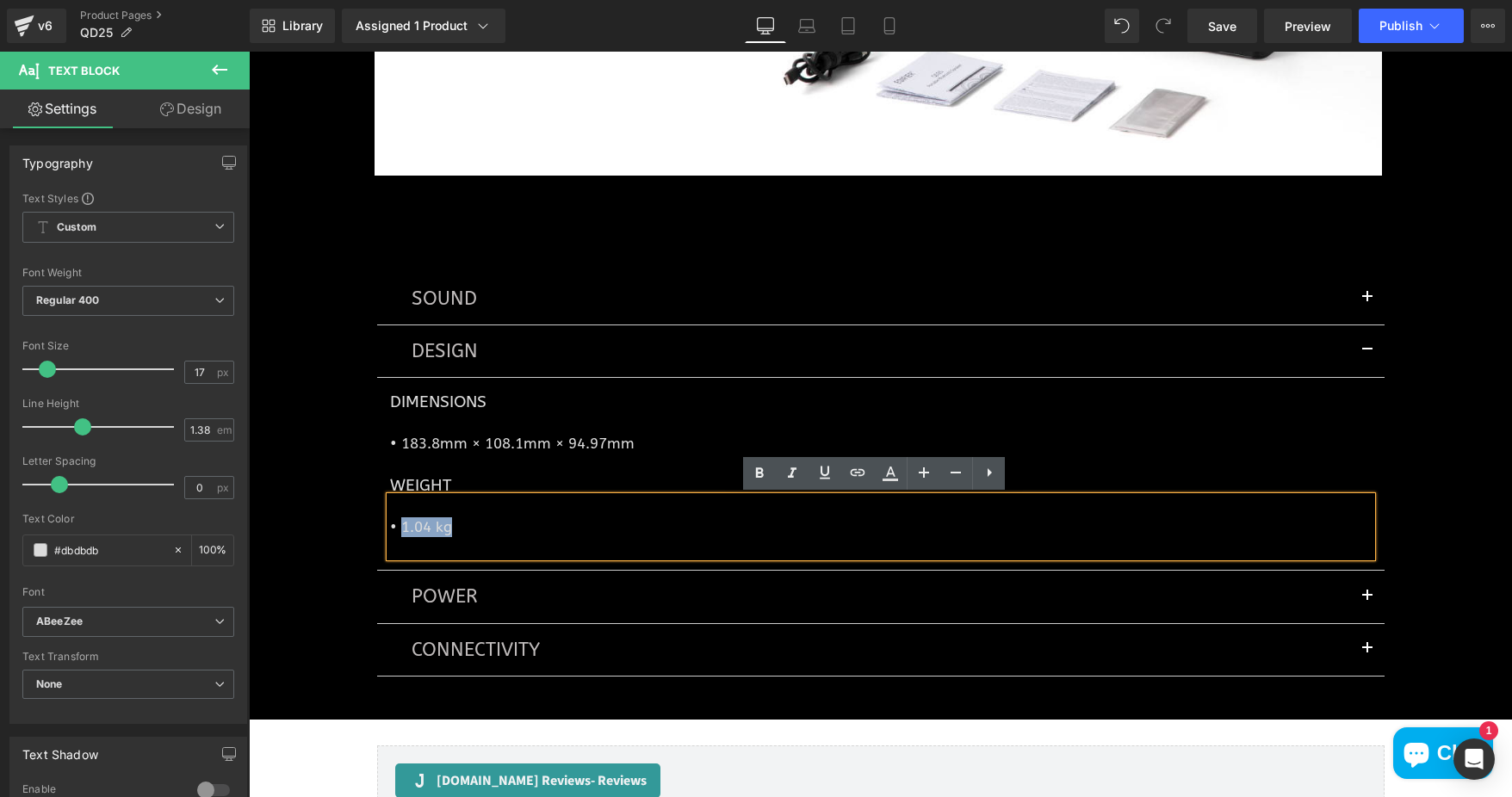
drag, startPoint x: 393, startPoint y: 529, endPoint x: 468, endPoint y: 529, distance: 75.0
click at [468, 529] on p "• 1.04 kg" at bounding box center [880, 527] width 981 height 19
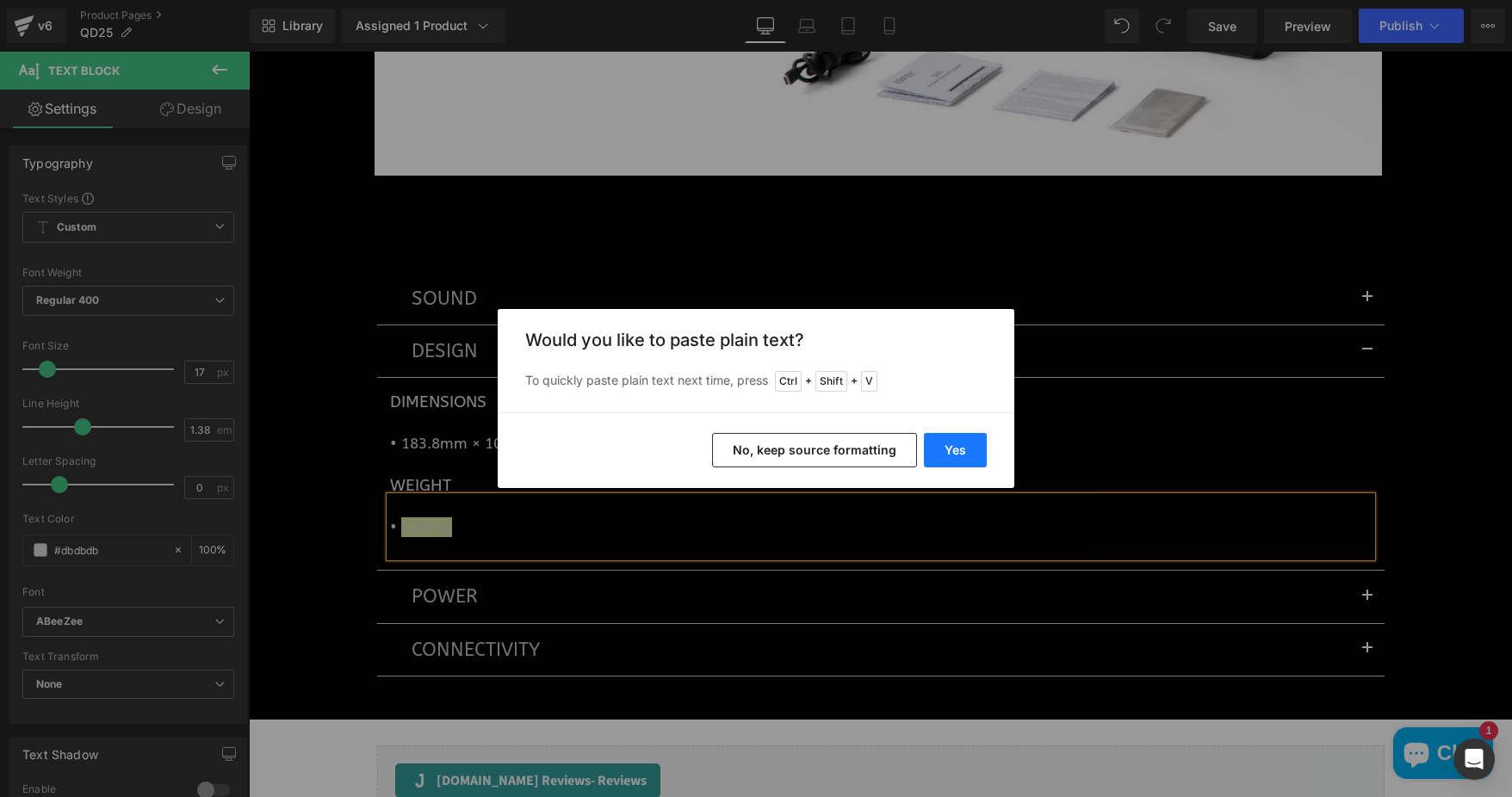
click at [973, 438] on button "Yes" at bounding box center [955, 449] width 63 height 34
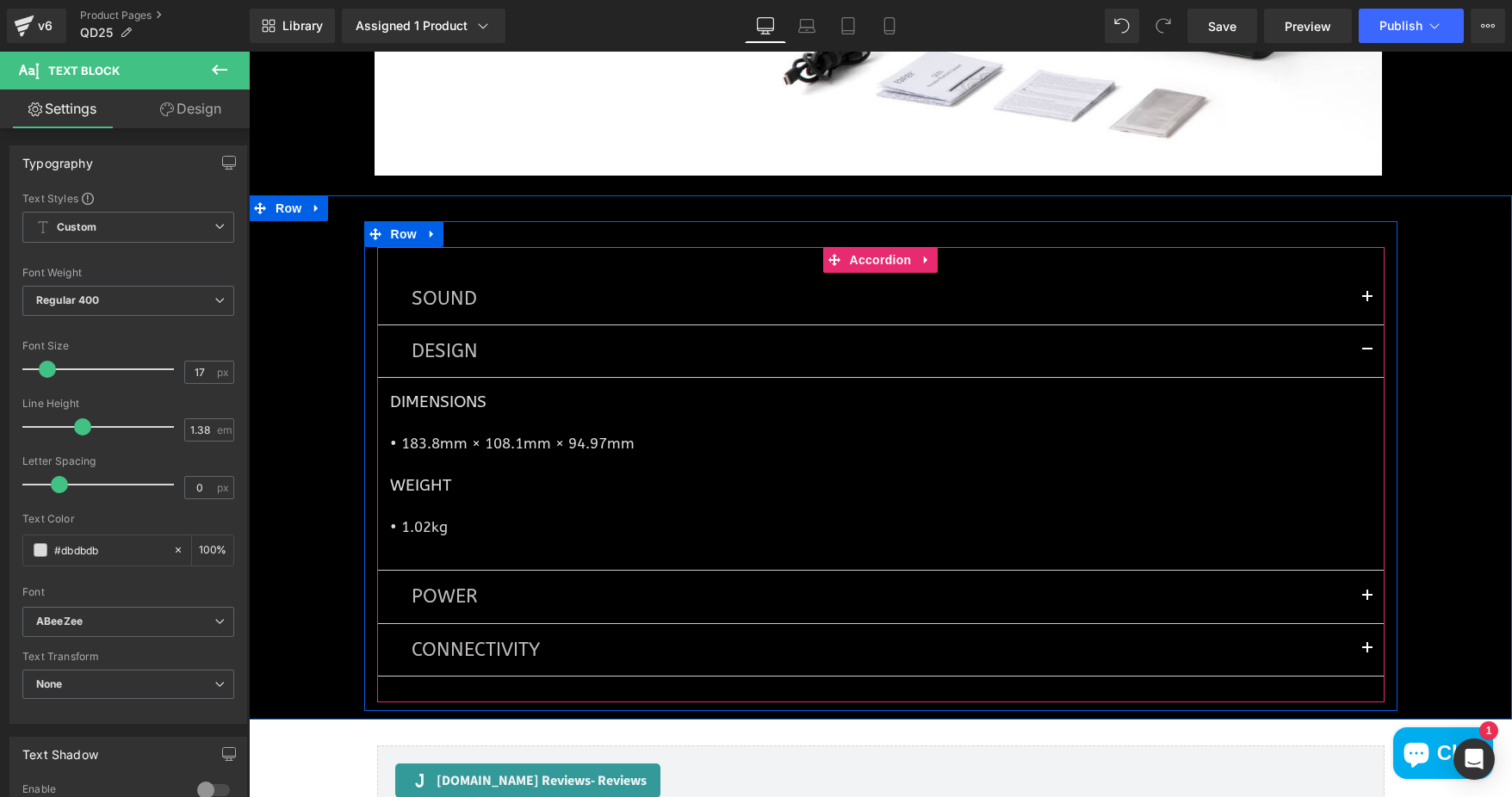
click at [1366, 590] on button "button" at bounding box center [1367, 596] width 34 height 52
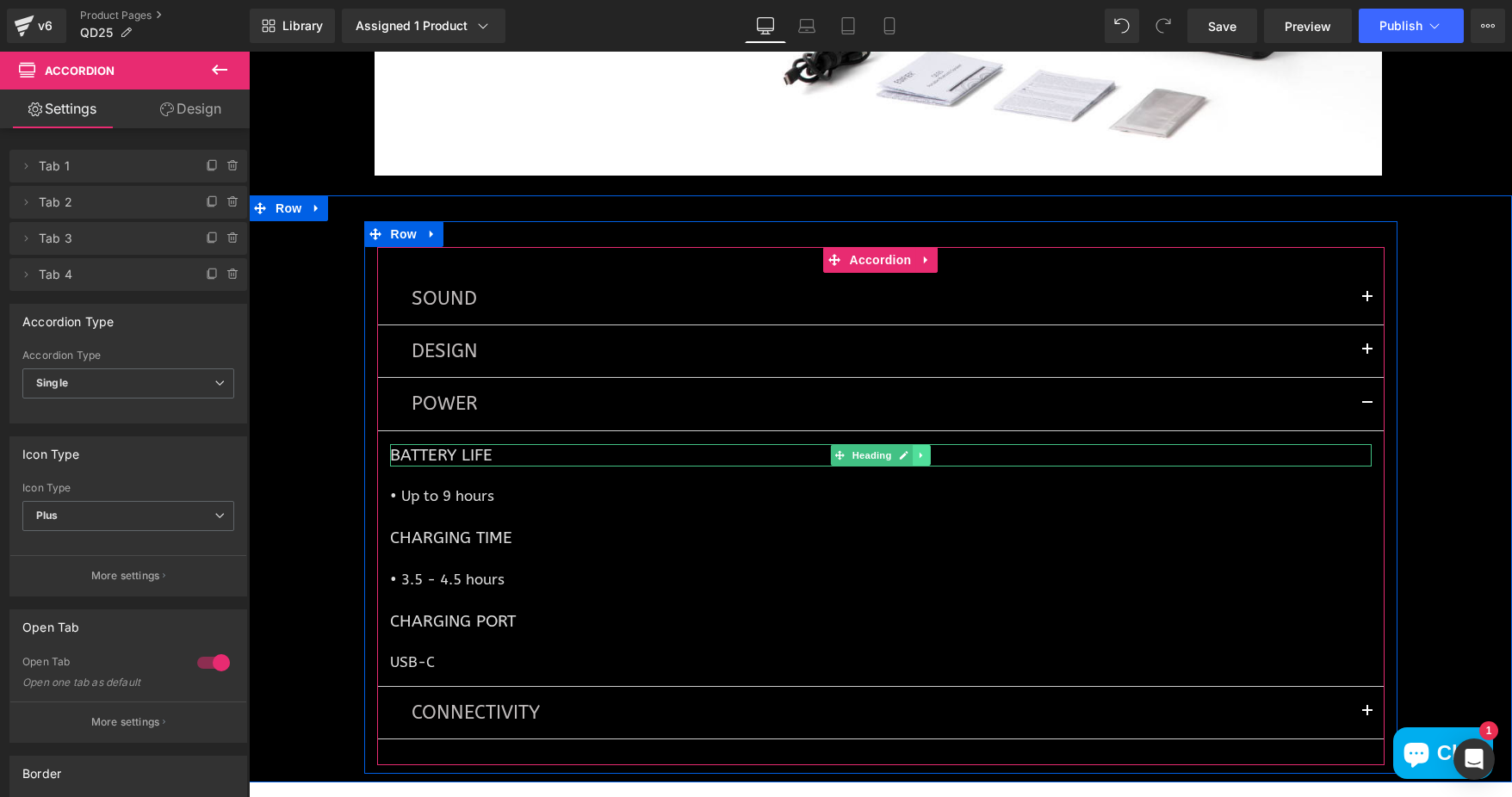
click at [917, 452] on icon at bounding box center [922, 455] width 9 height 10
click at [926, 452] on icon at bounding box center [930, 455] width 9 height 9
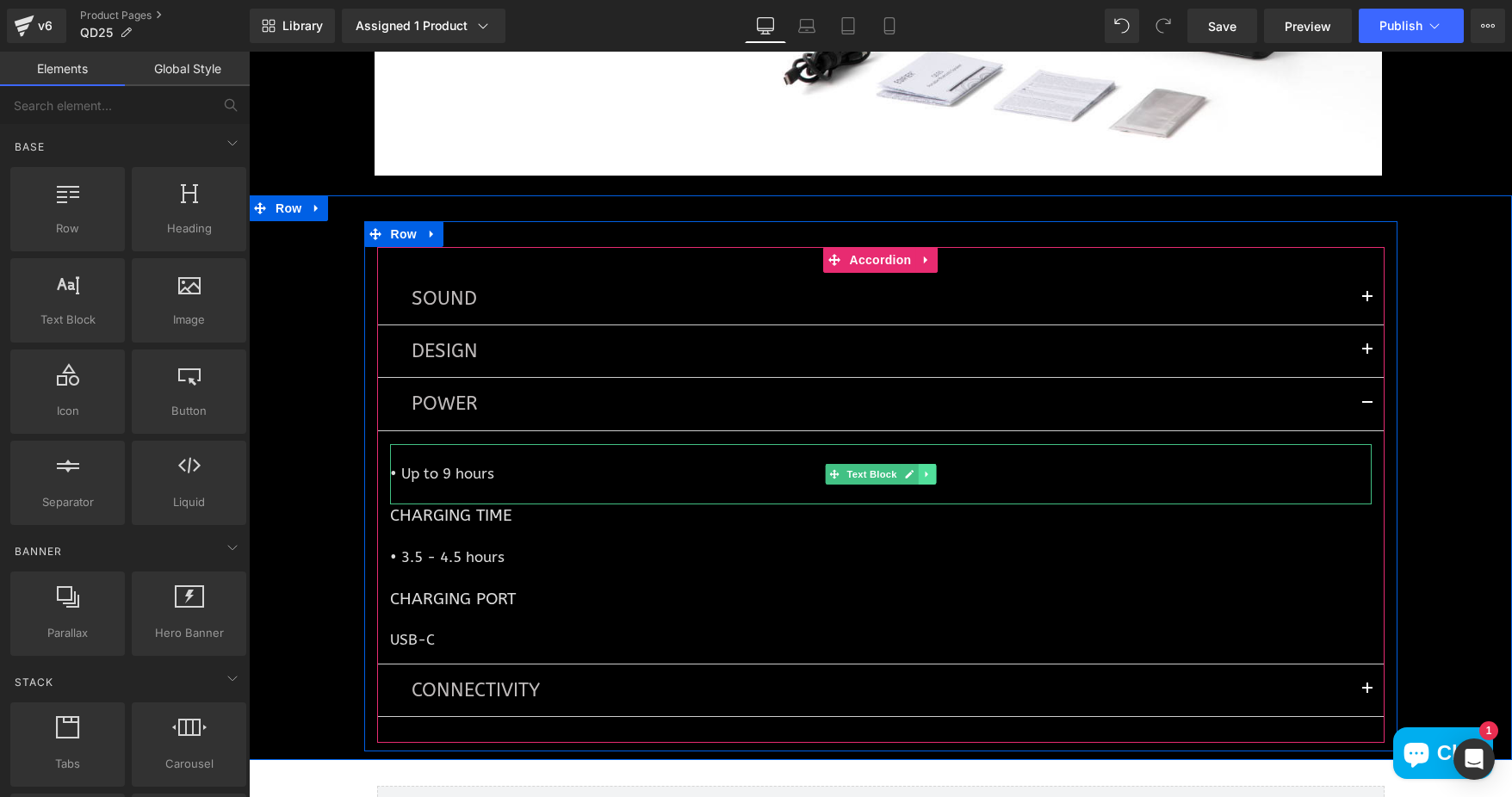
click at [925, 476] on icon at bounding box center [926, 473] width 3 height 6
click at [931, 473] on icon at bounding box center [935, 473] width 9 height 9
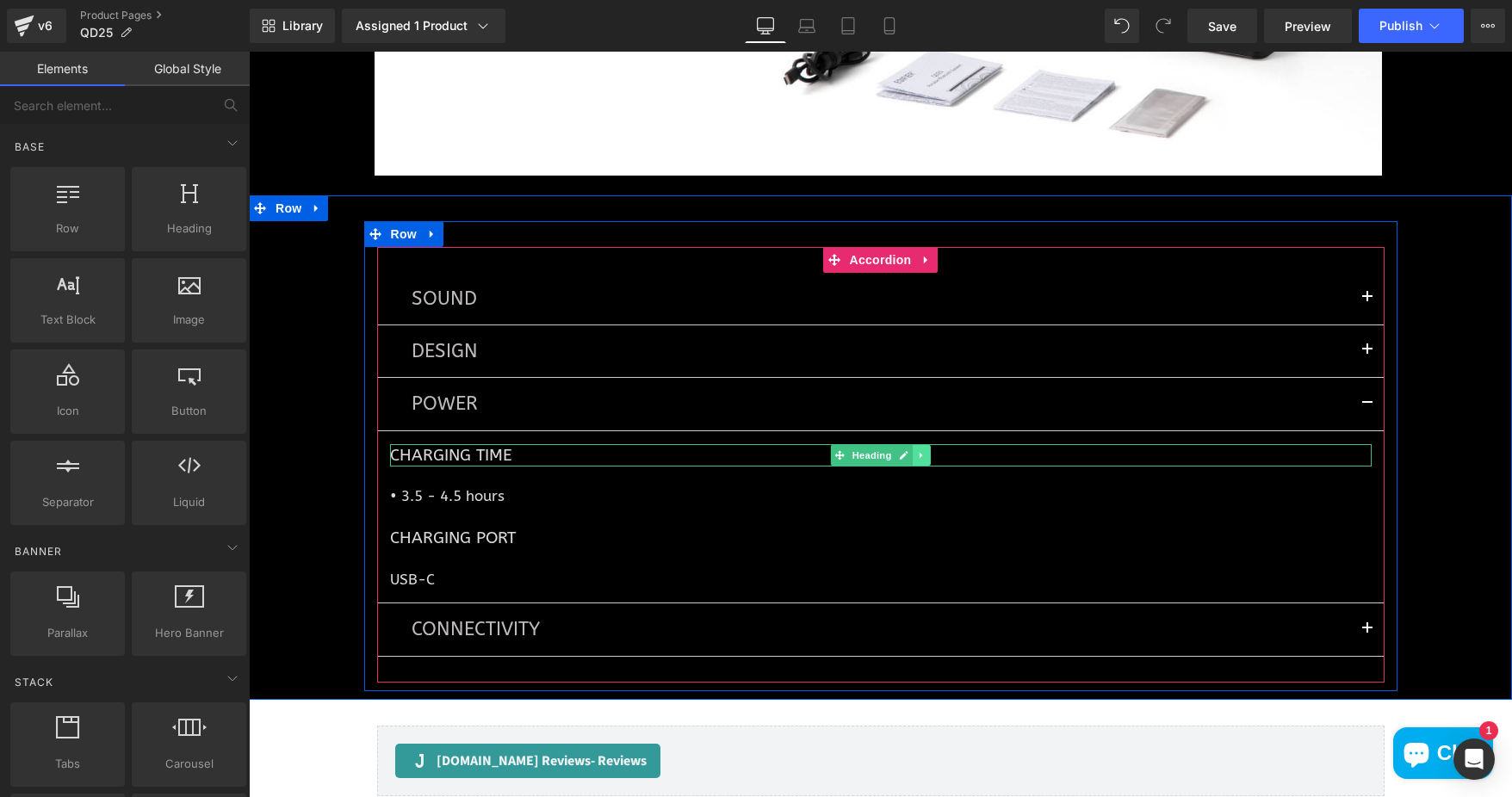
click at [917, 451] on icon at bounding box center [922, 455] width 9 height 10
click at [926, 453] on icon at bounding box center [930, 455] width 9 height 9
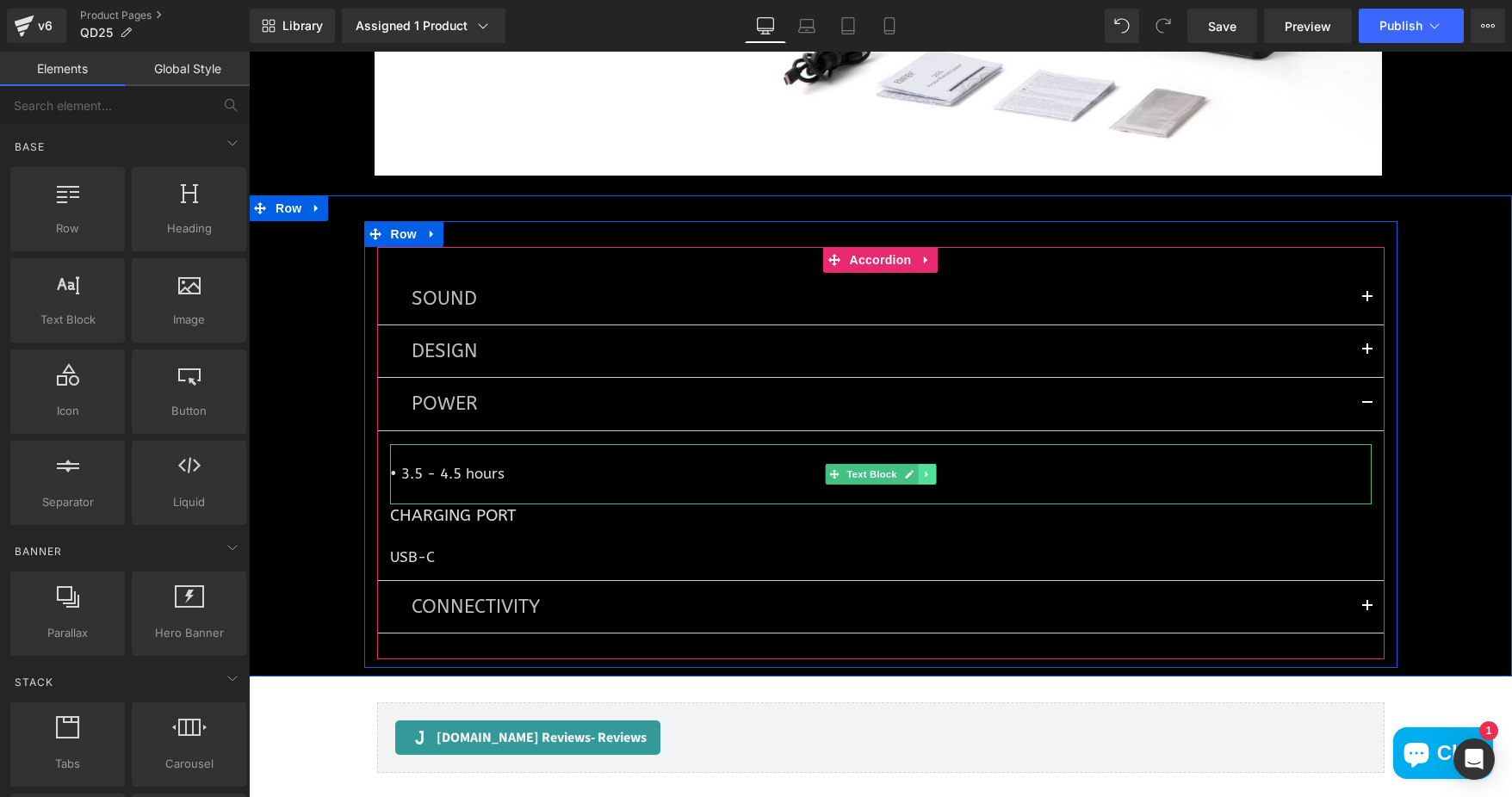
click at [922, 471] on icon at bounding box center [927, 473] width 9 height 10
click at [927, 472] on link at bounding box center [936, 474] width 18 height 20
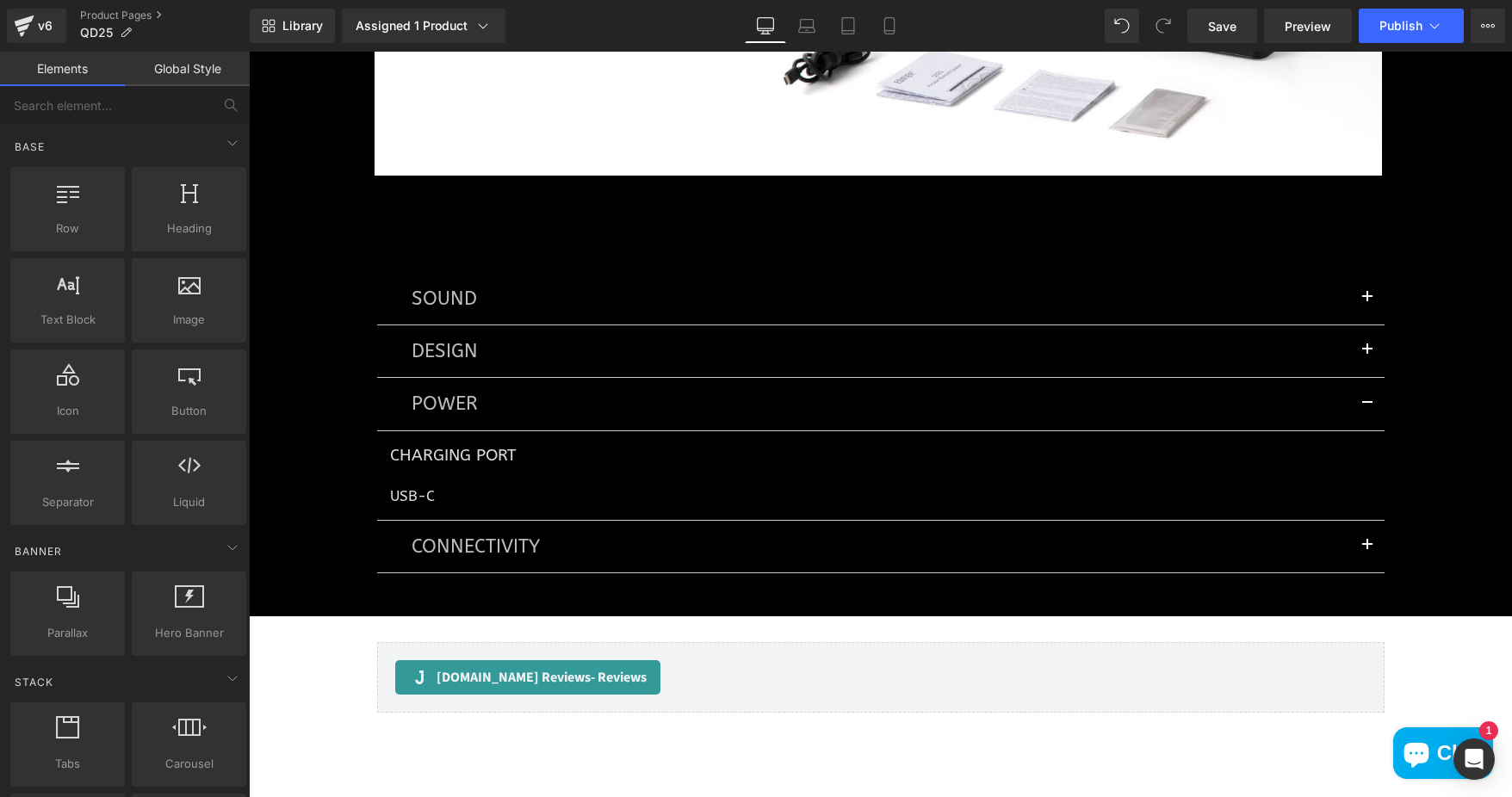
click at [413, 498] on p "USB-C" at bounding box center [880, 496] width 981 height 19
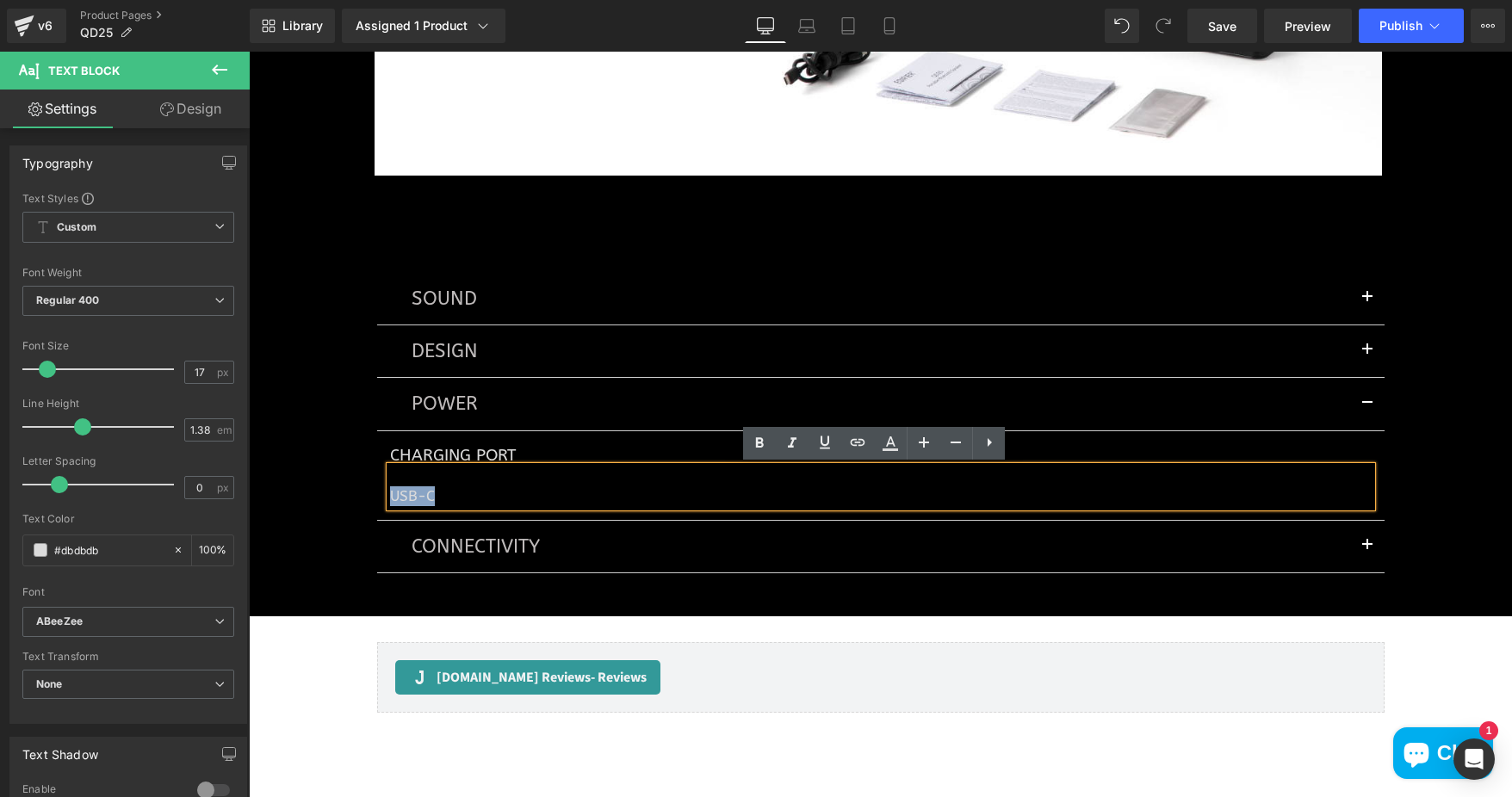
drag, startPoint x: 431, startPoint y: 494, endPoint x: 372, endPoint y: 497, distance: 59.1
click at [377, 497] on article "Charging Port Heading USB-C Text Block" at bounding box center [880, 475] width 1007 height 90
paste div
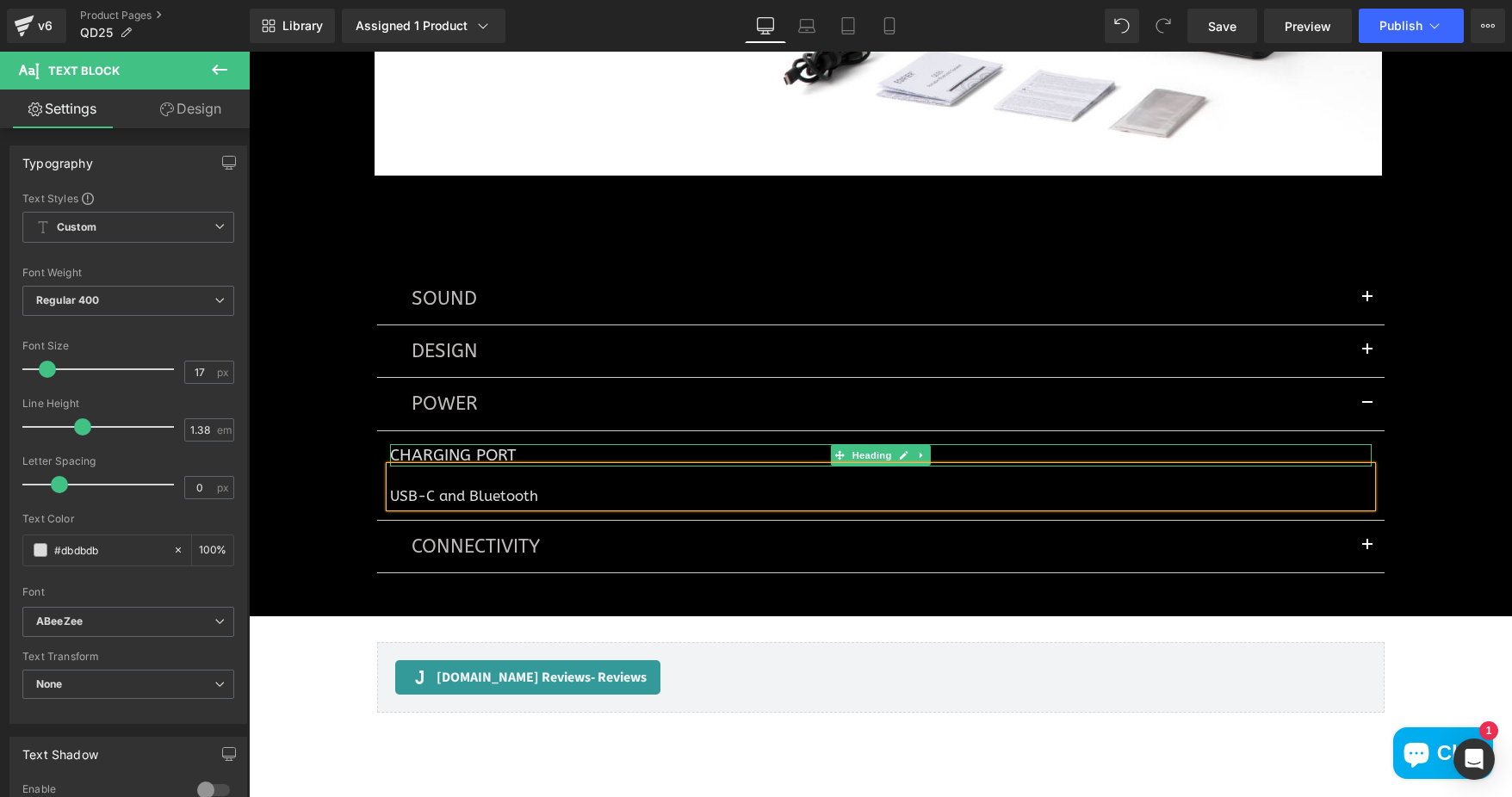
click at [498, 447] on div at bounding box center [880, 446] width 981 height 5
click at [390, 452] on h1 "Charging Port" at bounding box center [880, 455] width 981 height 22
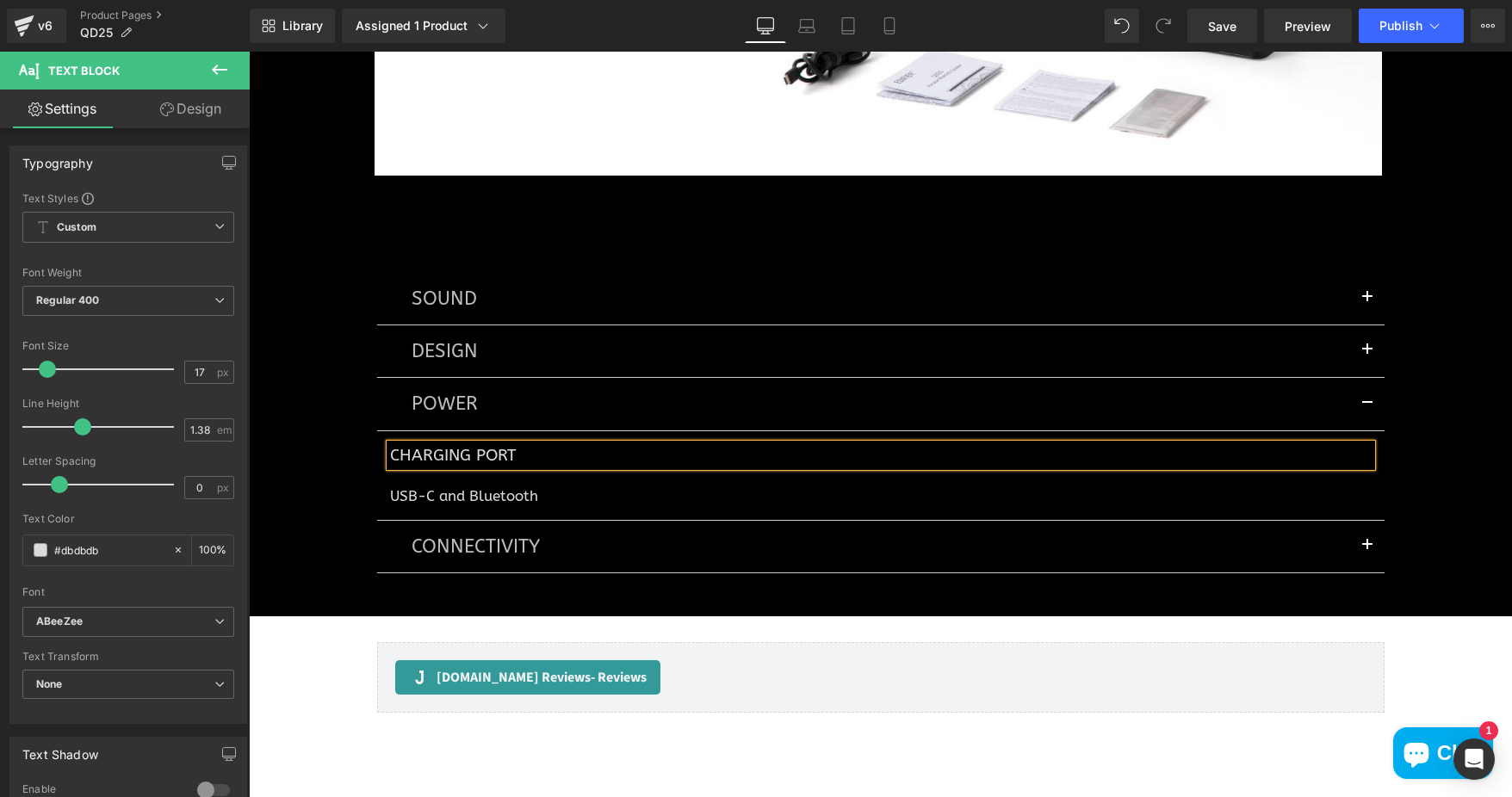
click at [400, 455] on h1 "Charging Port" at bounding box center [880, 455] width 981 height 22
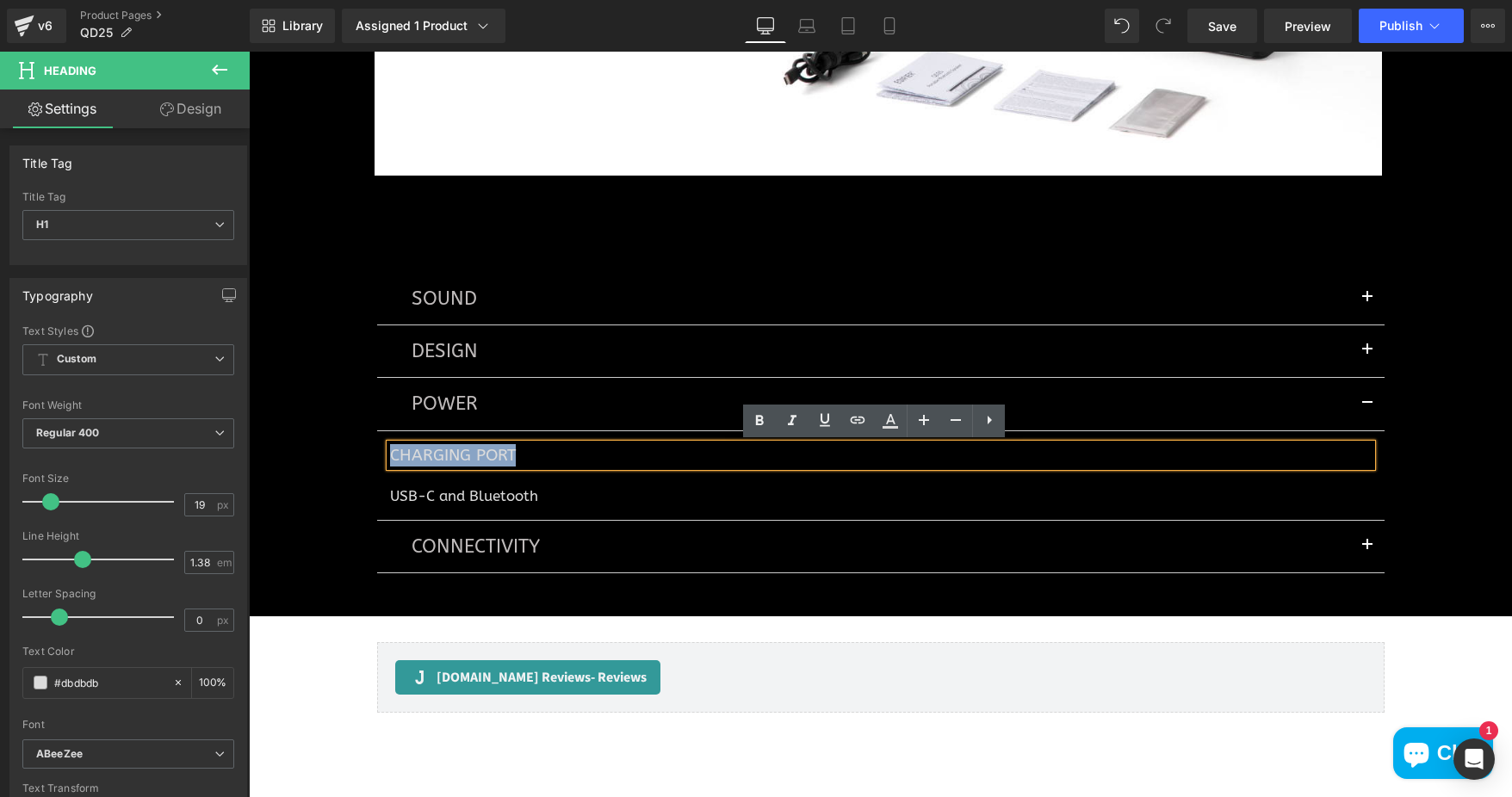
drag, startPoint x: 507, startPoint y: 456, endPoint x: 383, endPoint y: 458, distance: 124.0
click at [390, 458] on h1 "Charging Port" at bounding box center [880, 455] width 981 height 22
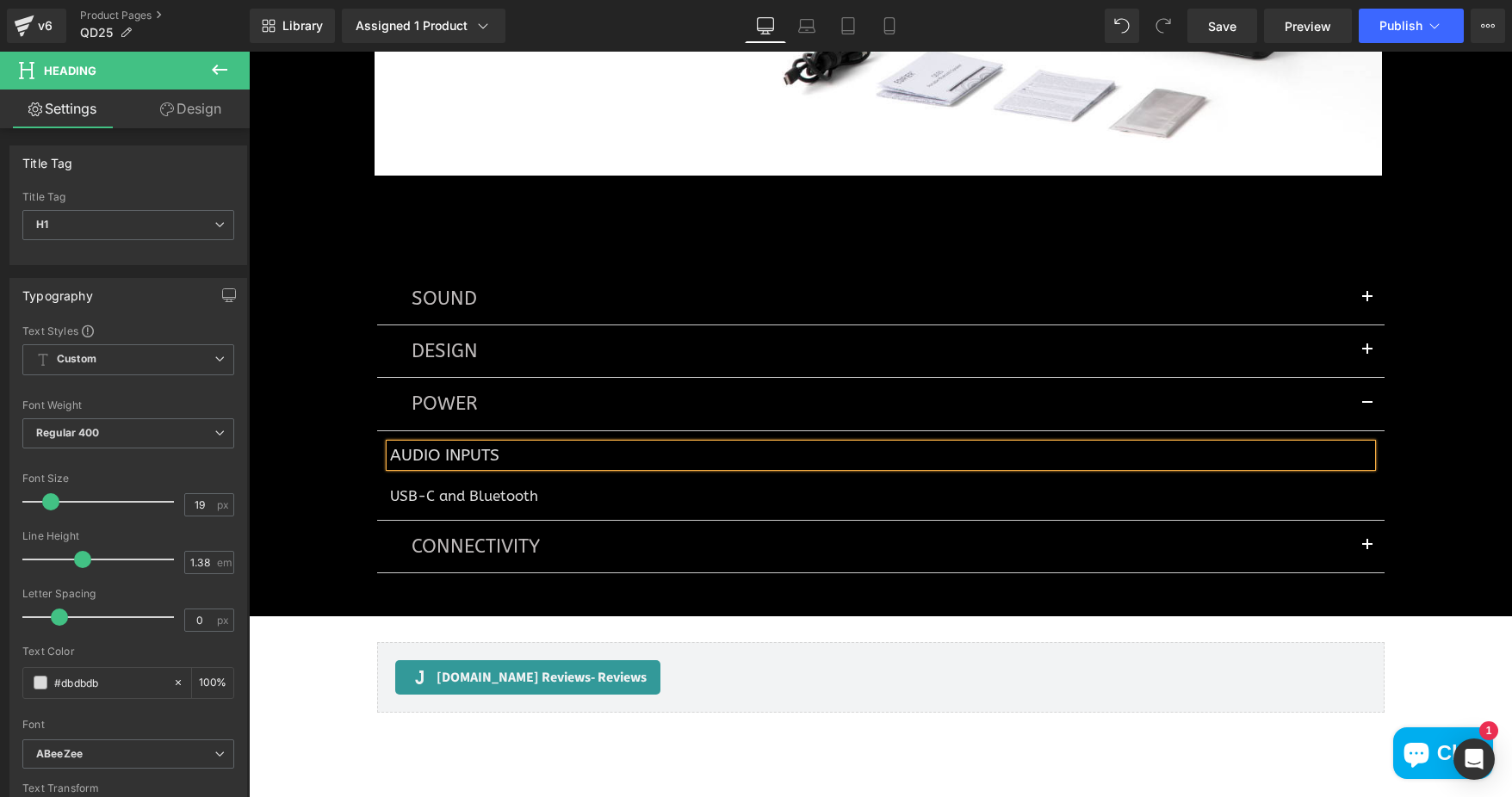
click at [315, 478] on div "SOUND Text Block Total Output Power Heading 15W (Mid-bass) + 10W (Treble) Text …" at bounding box center [880, 414] width 1263 height 387
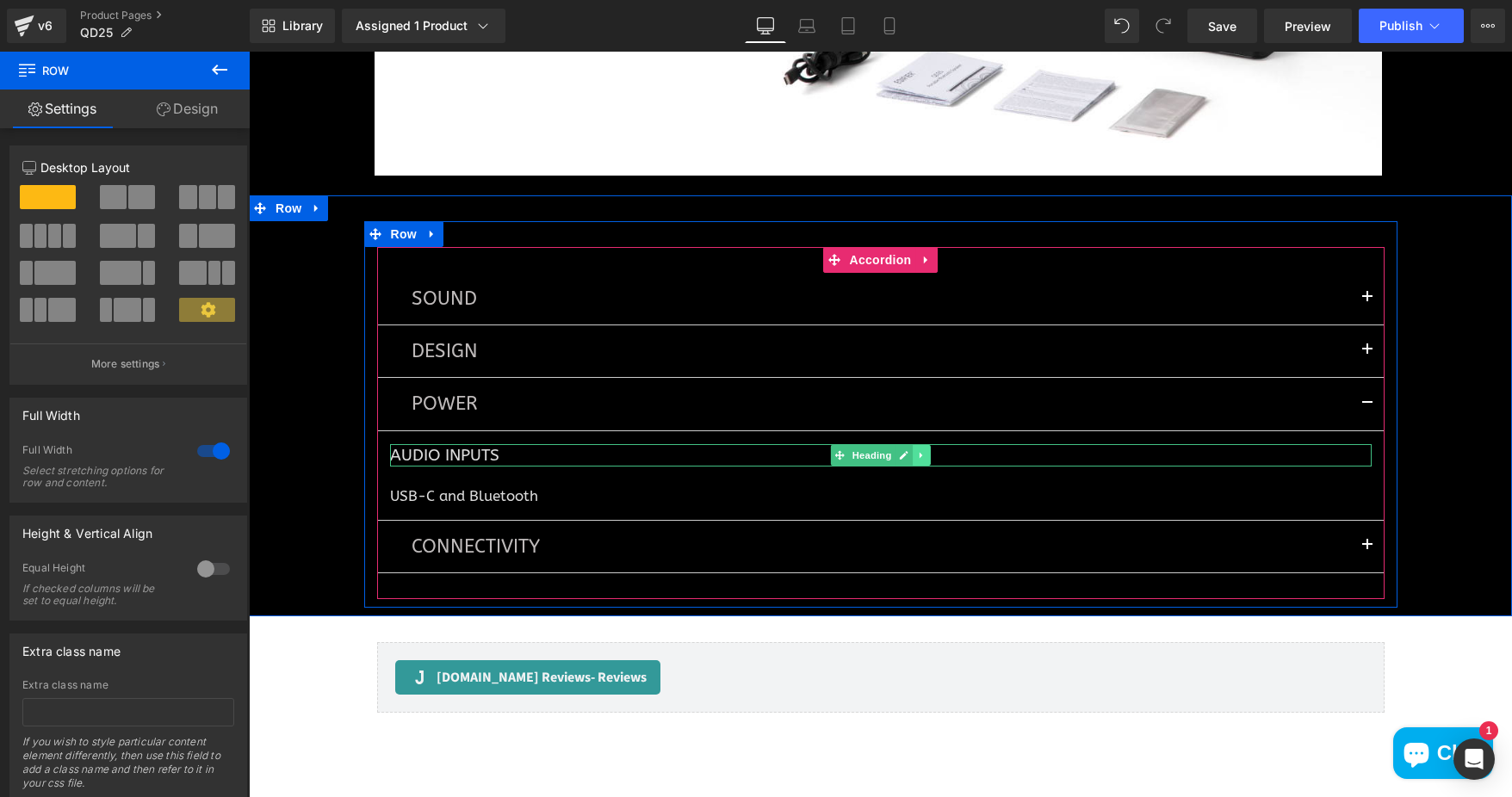
click at [917, 452] on icon at bounding box center [922, 455] width 9 height 10
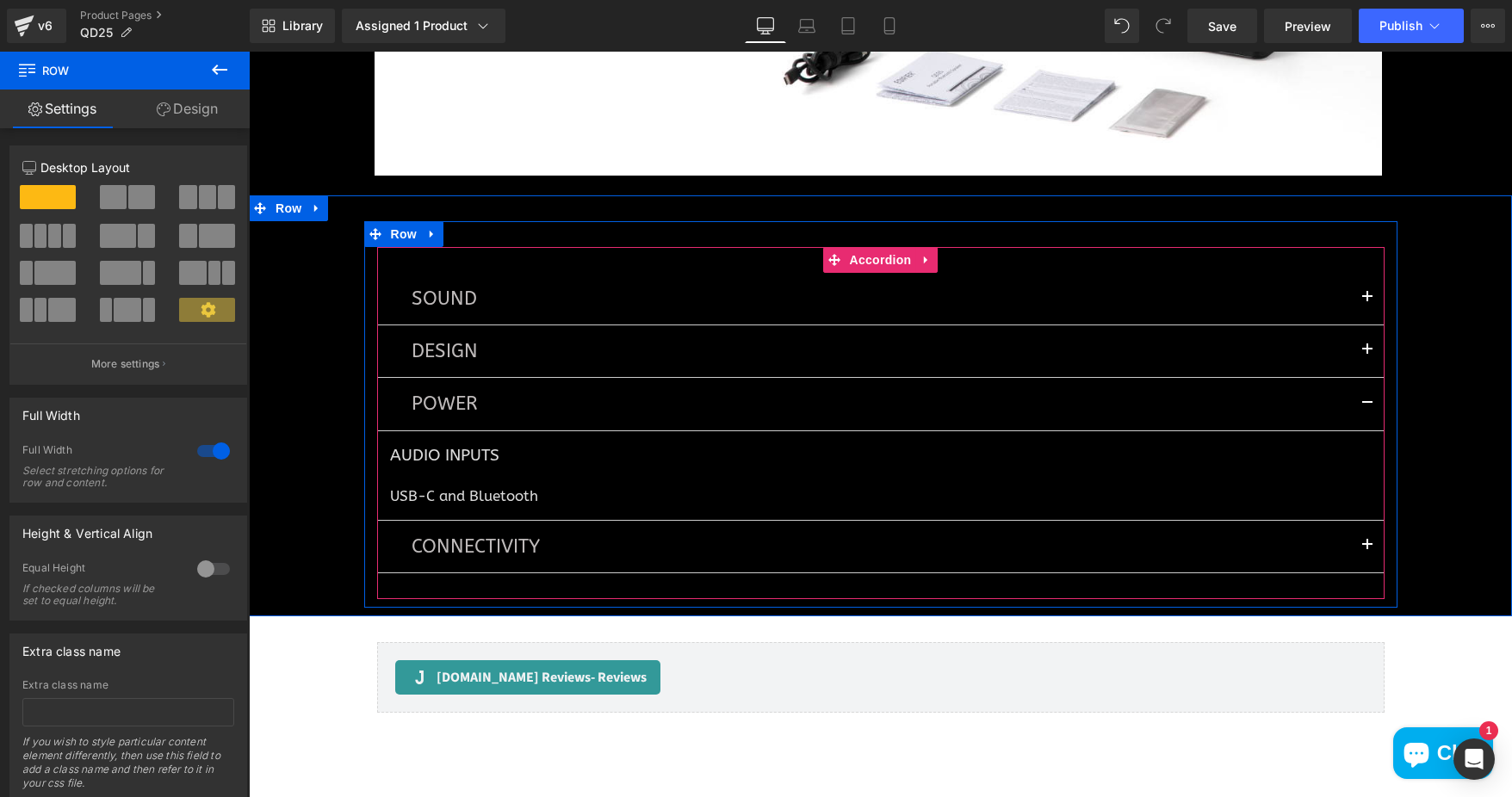
click at [1366, 543] on button "button" at bounding box center [1367, 546] width 34 height 52
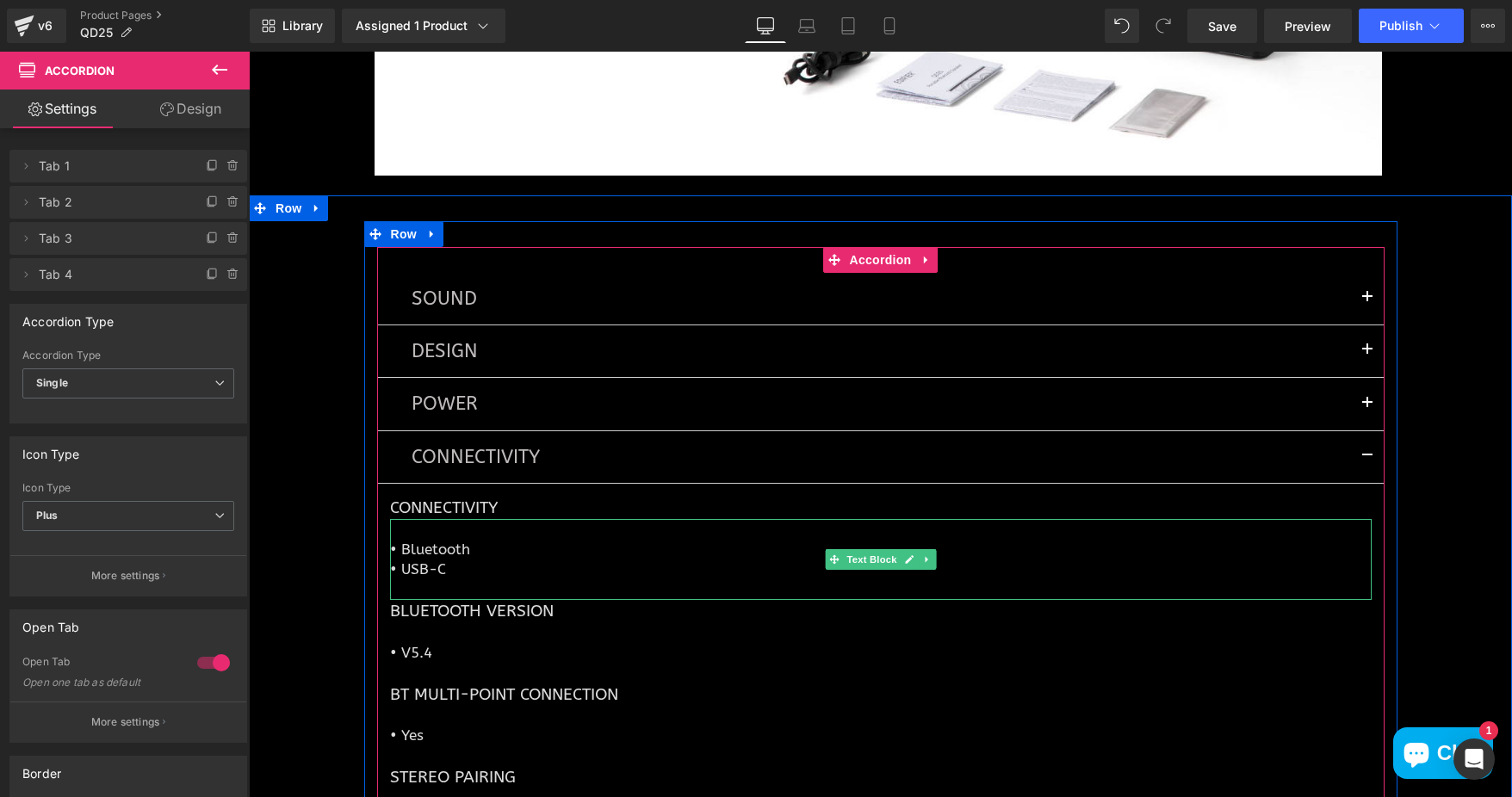
drag, startPoint x: 409, startPoint y: 565, endPoint x: 440, endPoint y: 573, distance: 32.0
click at [409, 565] on p "• USB-C" at bounding box center [880, 569] width 981 height 19
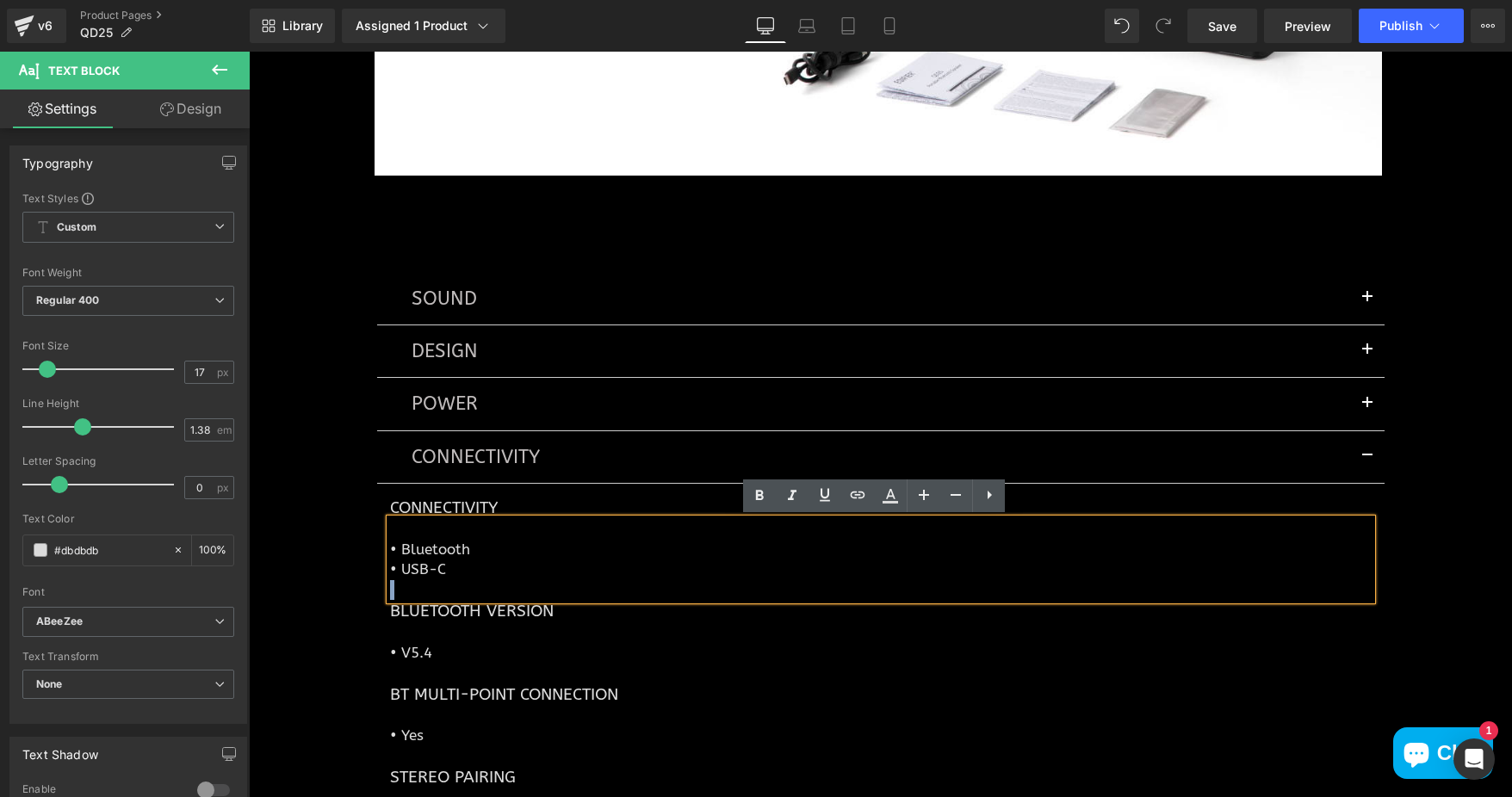
drag, startPoint x: 441, startPoint y: 570, endPoint x: 381, endPoint y: 543, distance: 65.8
click at [390, 543] on div "• Bluetooth • USB-C" at bounding box center [880, 559] width 981 height 81
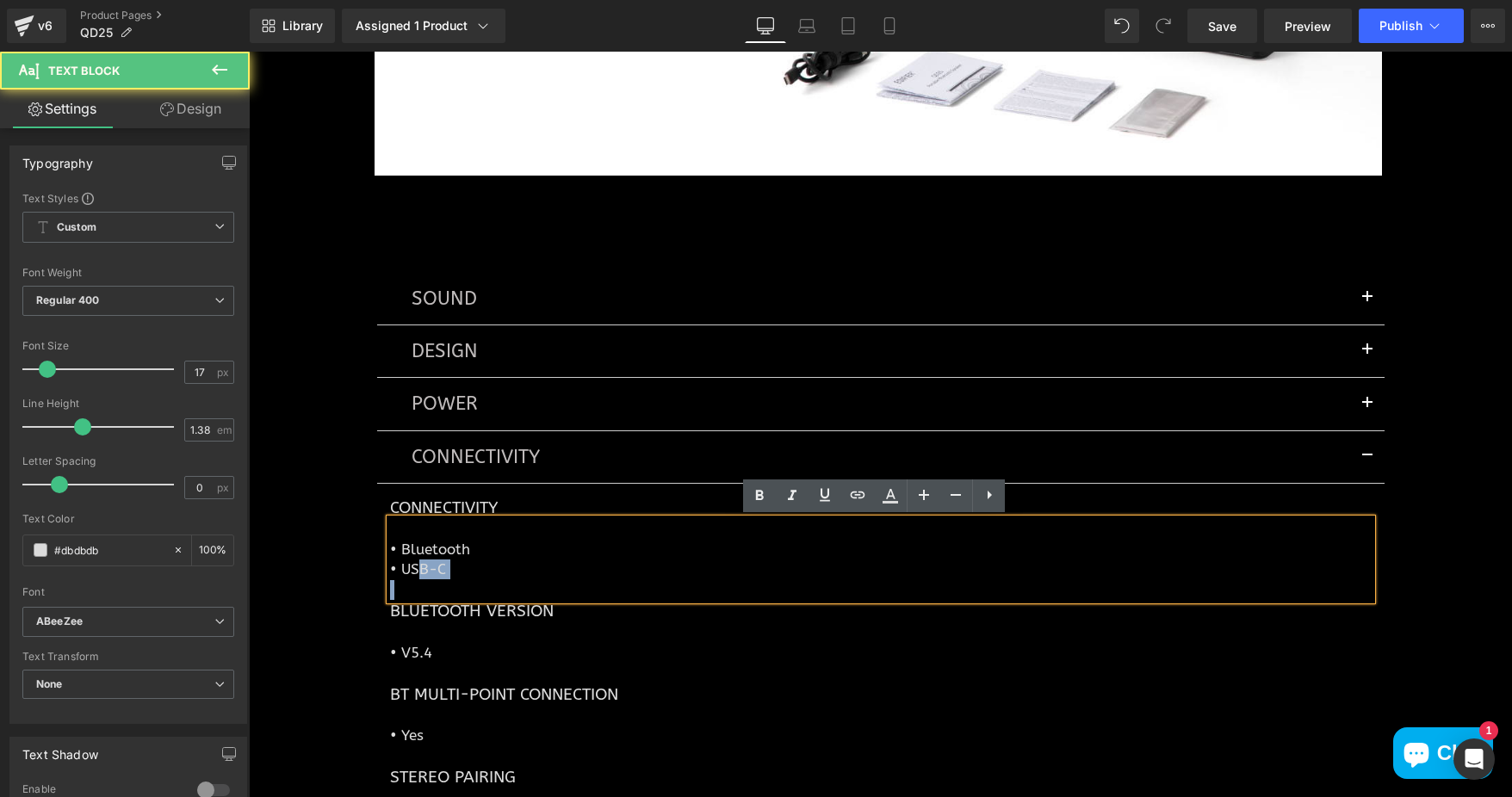
drag, startPoint x: 381, startPoint y: 543, endPoint x: 416, endPoint y: 561, distance: 39.4
click at [416, 561] on div "• Bluetooth • USB-C" at bounding box center [880, 559] width 981 height 81
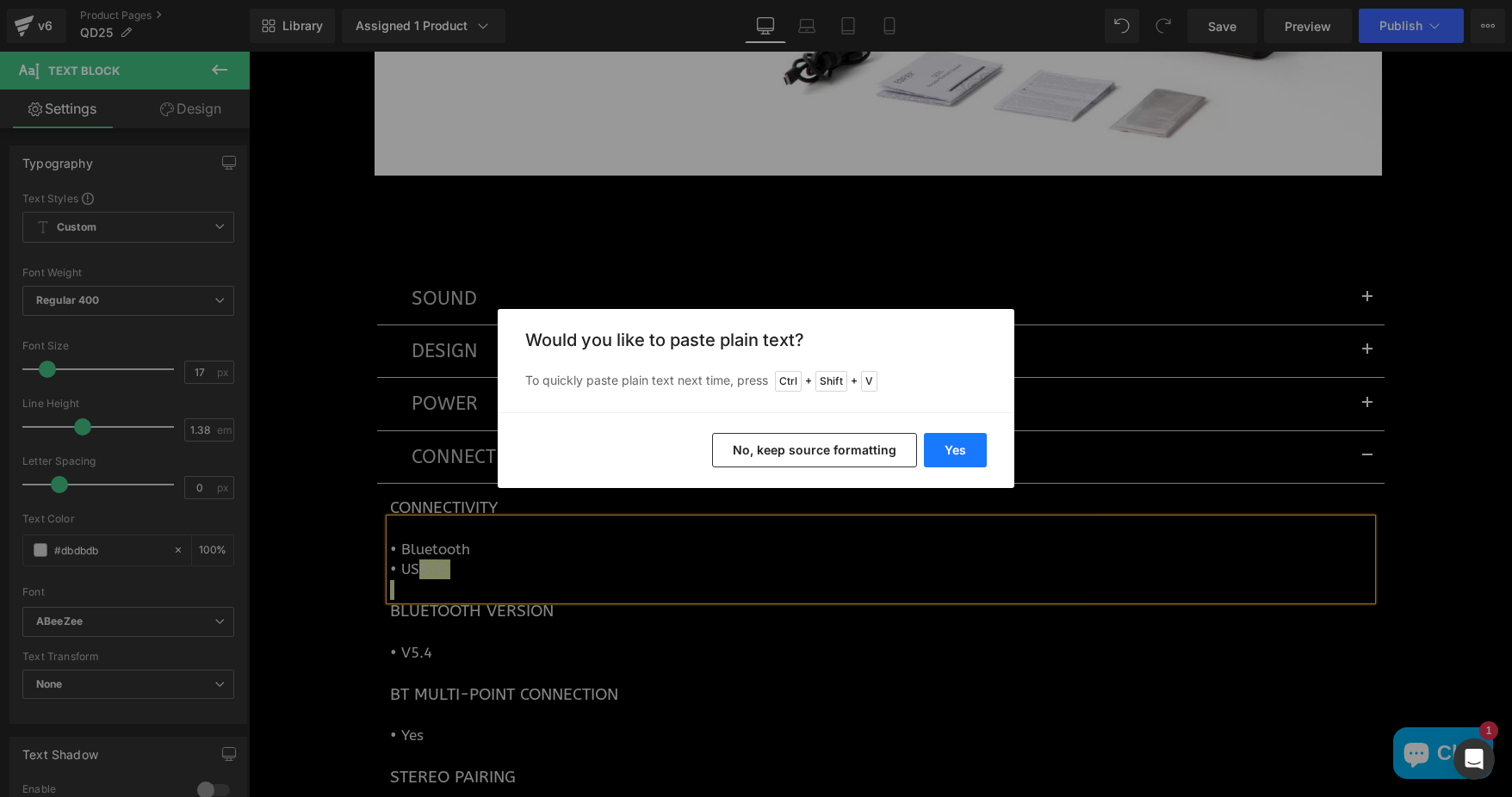
click at [958, 451] on button "Yes" at bounding box center [955, 449] width 63 height 34
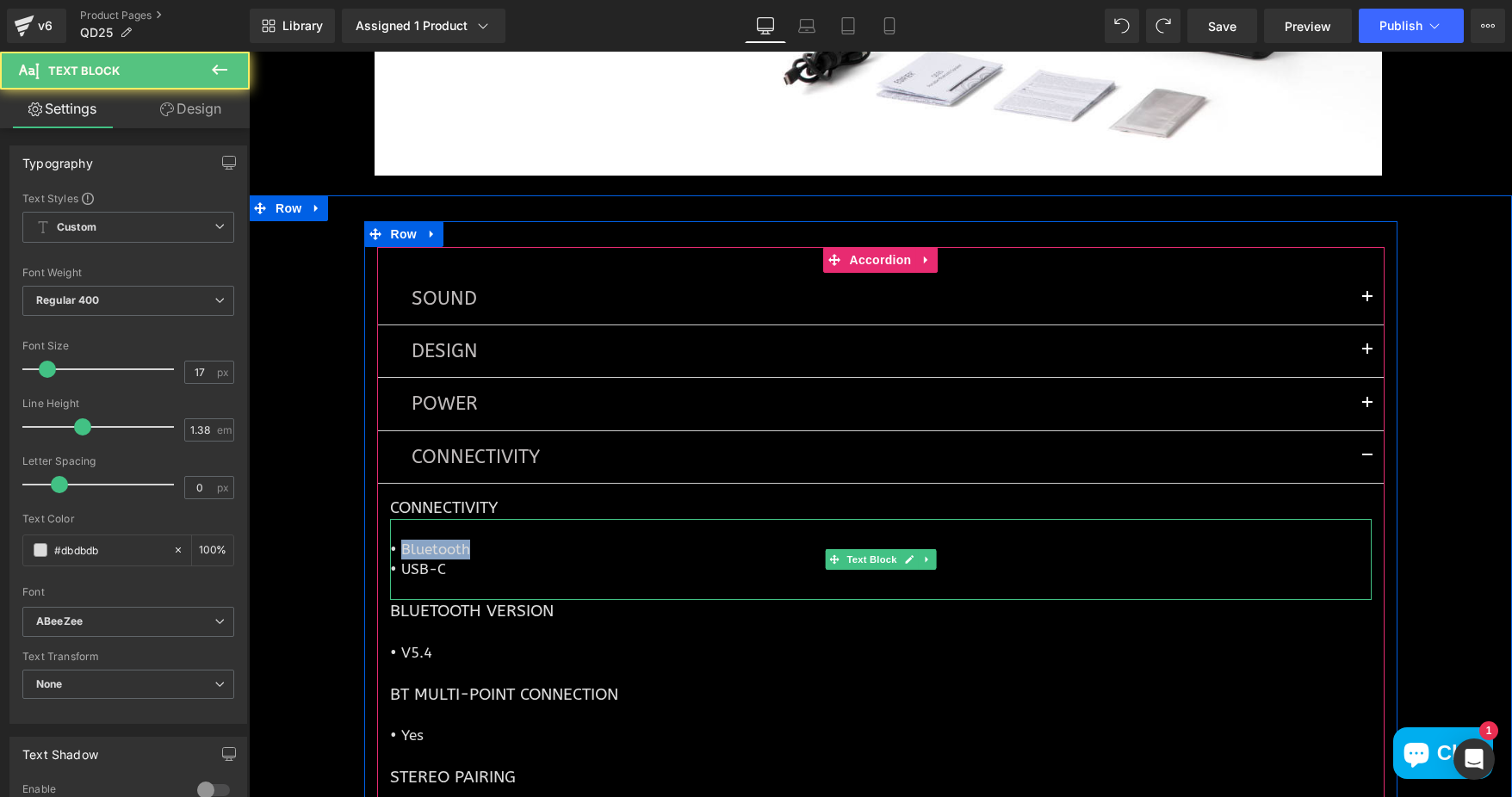
drag, startPoint x: 395, startPoint y: 546, endPoint x: 461, endPoint y: 545, distance: 66.0
click at [461, 545] on p "• Bluetooth" at bounding box center [880, 549] width 981 height 19
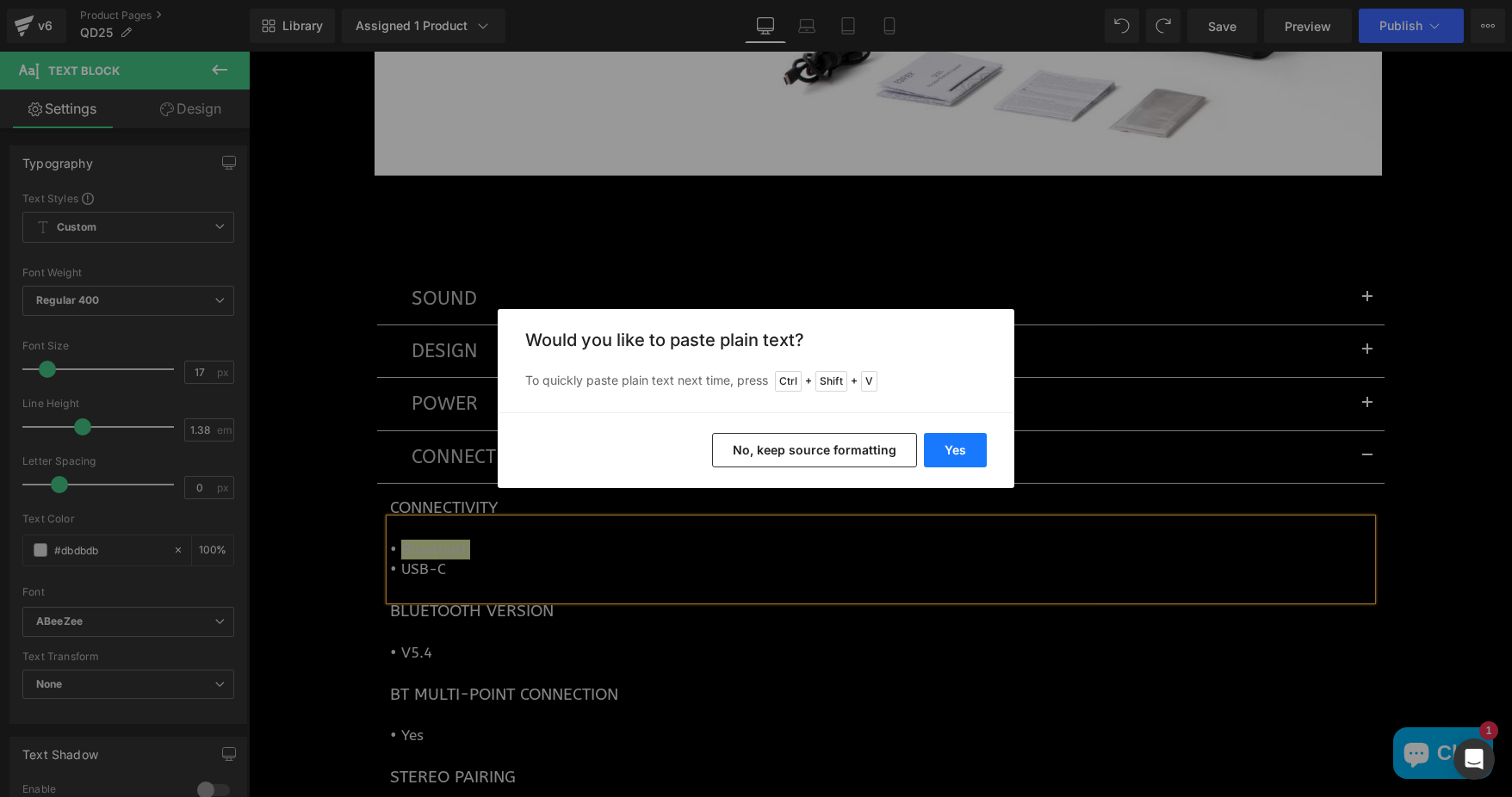
click at [959, 447] on button "Yes" at bounding box center [955, 449] width 63 height 34
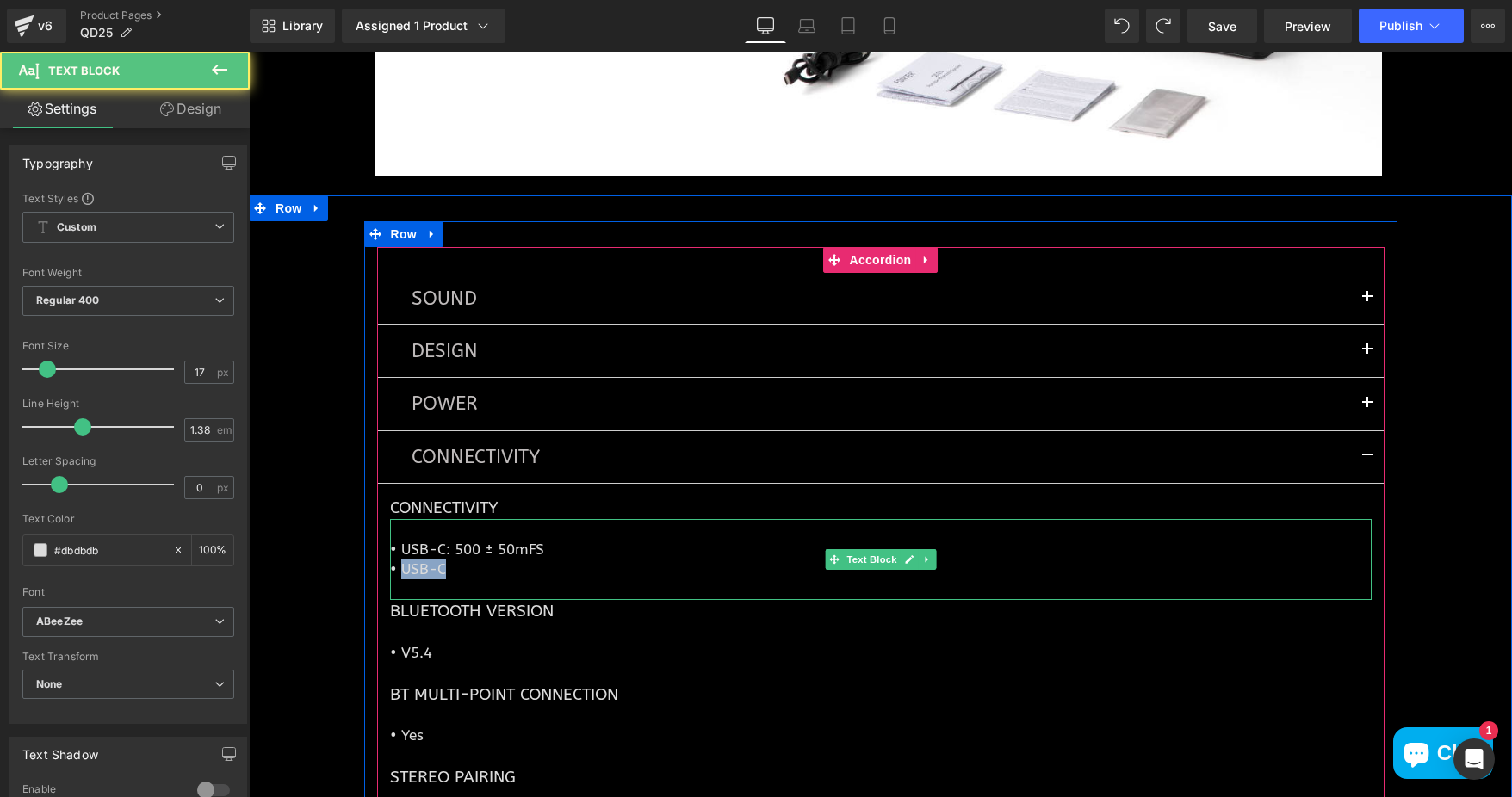
drag, startPoint x: 393, startPoint y: 568, endPoint x: 440, endPoint y: 568, distance: 47.0
click at [440, 568] on p "• USB-C" at bounding box center [880, 569] width 981 height 19
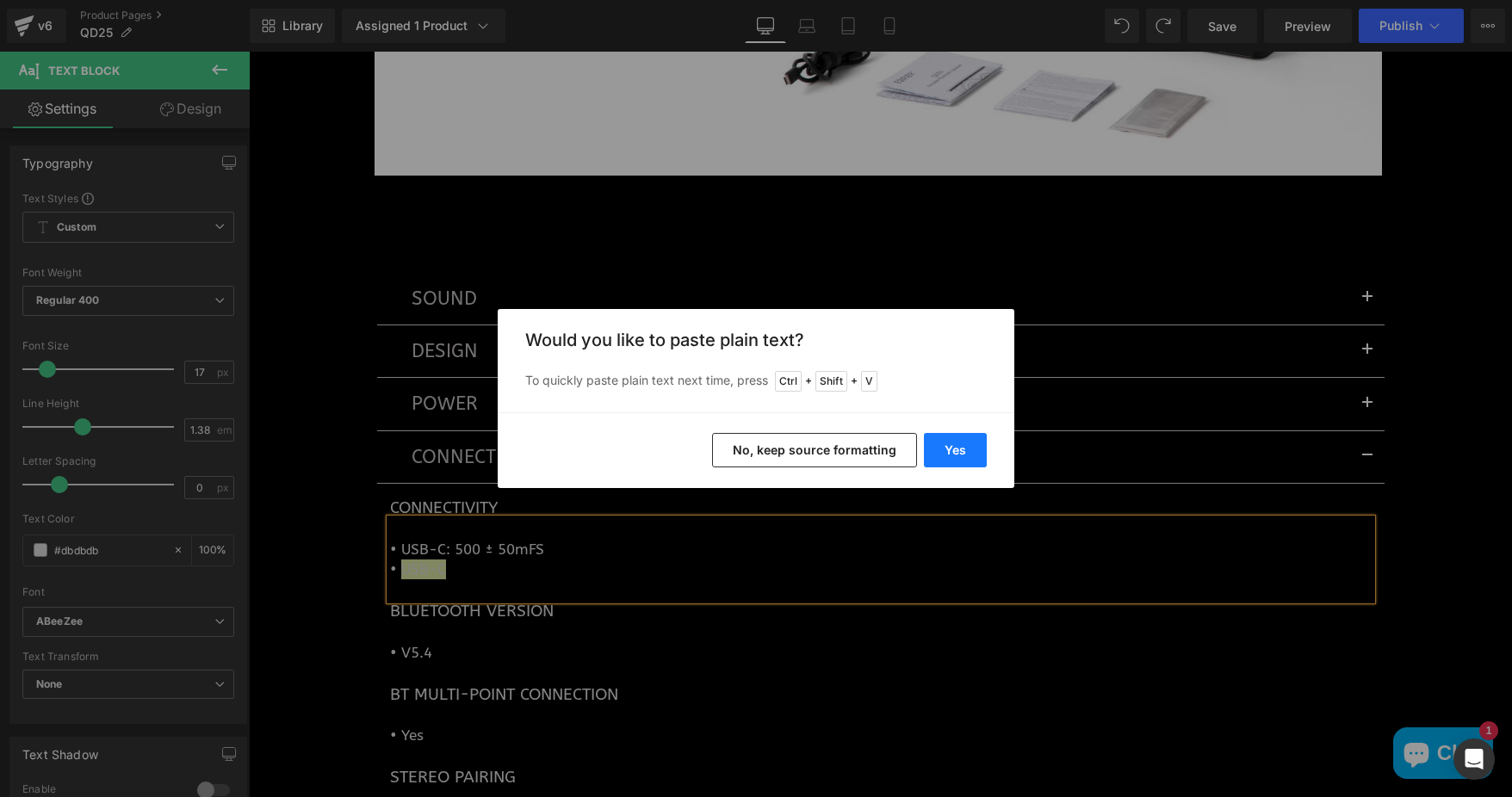
click at [967, 448] on button "Yes" at bounding box center [955, 449] width 63 height 34
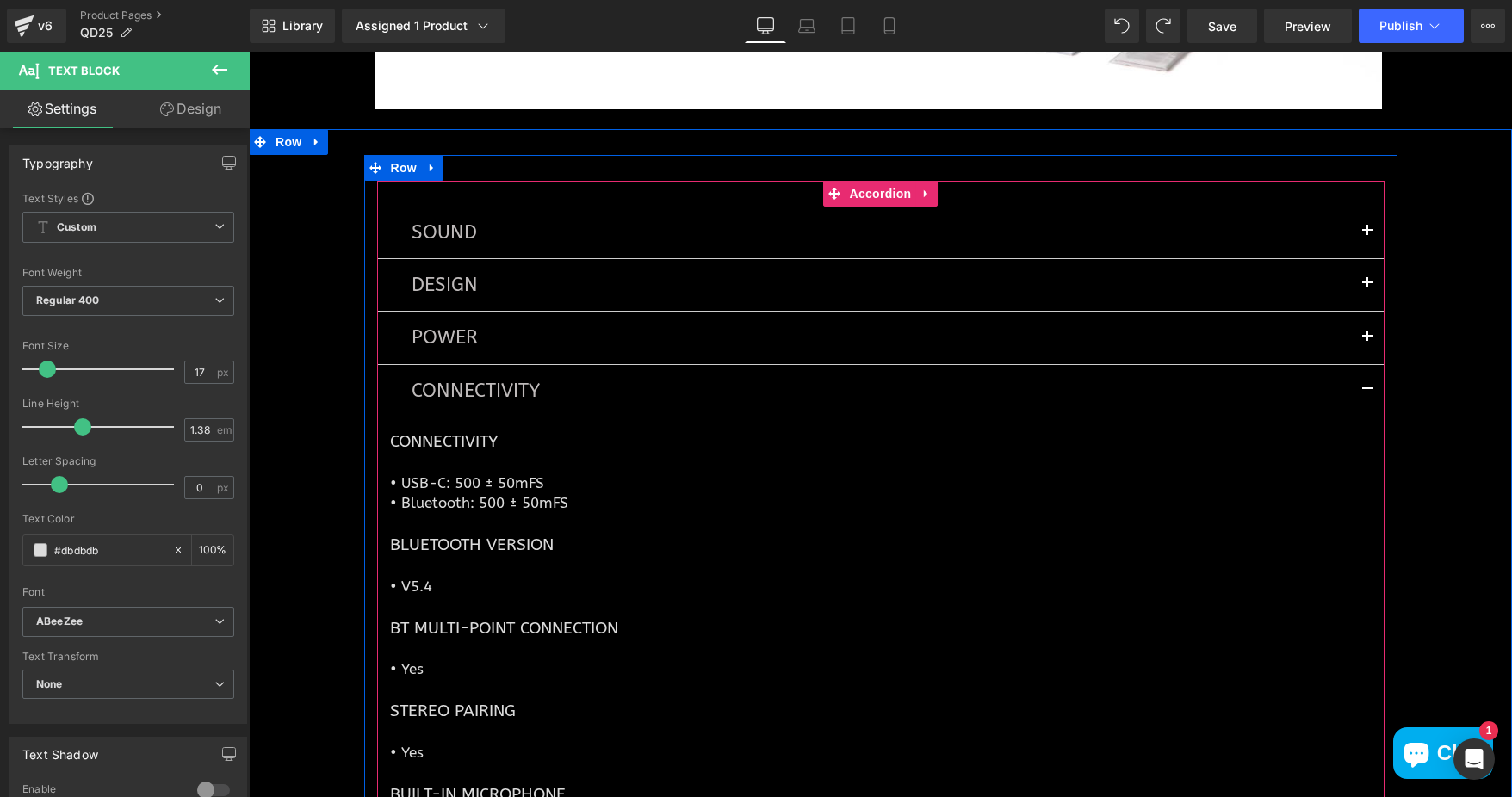
scroll to position [8424, 0]
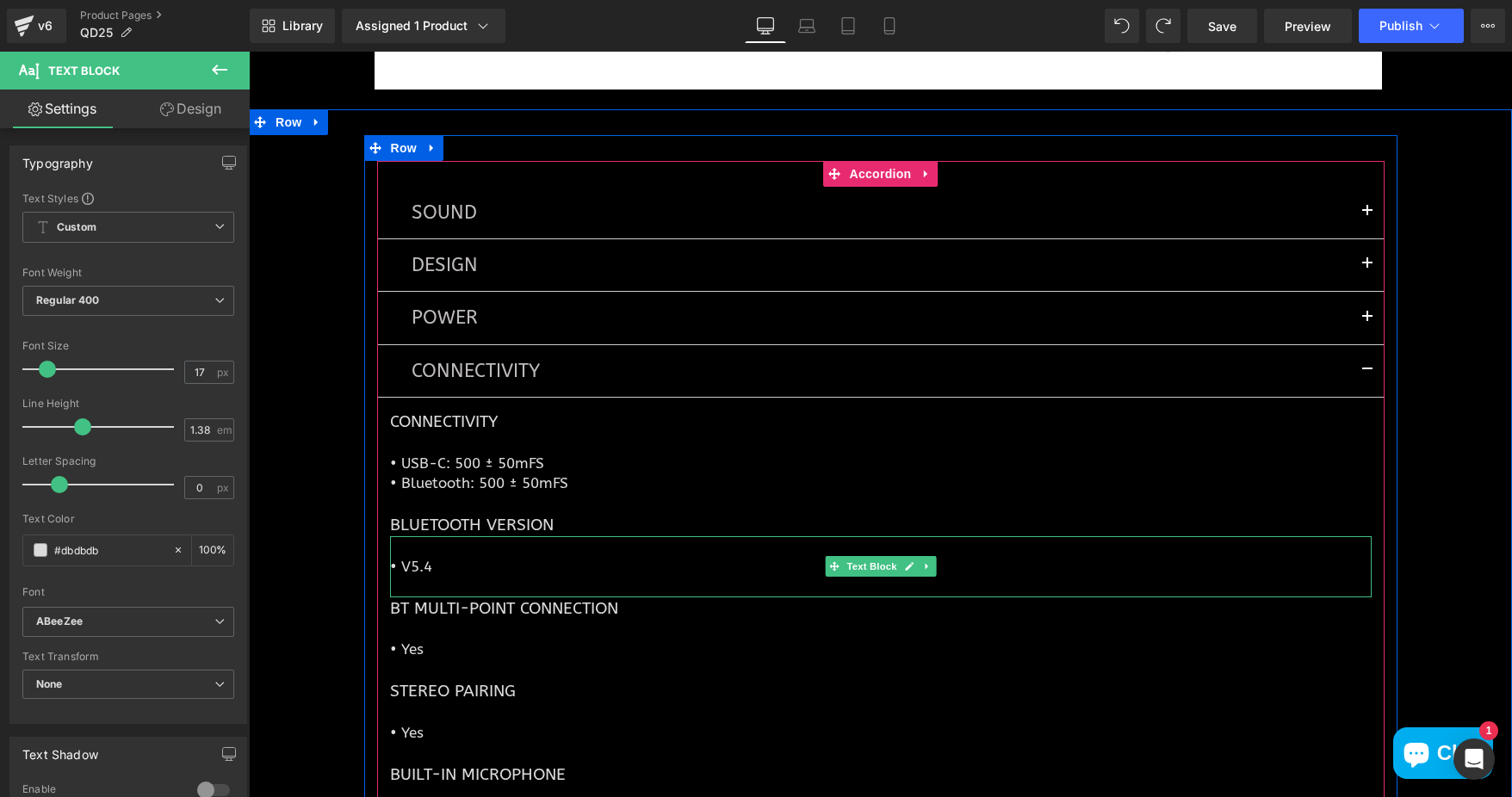
drag, startPoint x: 405, startPoint y: 564, endPoint x: 394, endPoint y: 566, distance: 11.2
click at [405, 564] on p "• V5.4" at bounding box center [880, 566] width 981 height 19
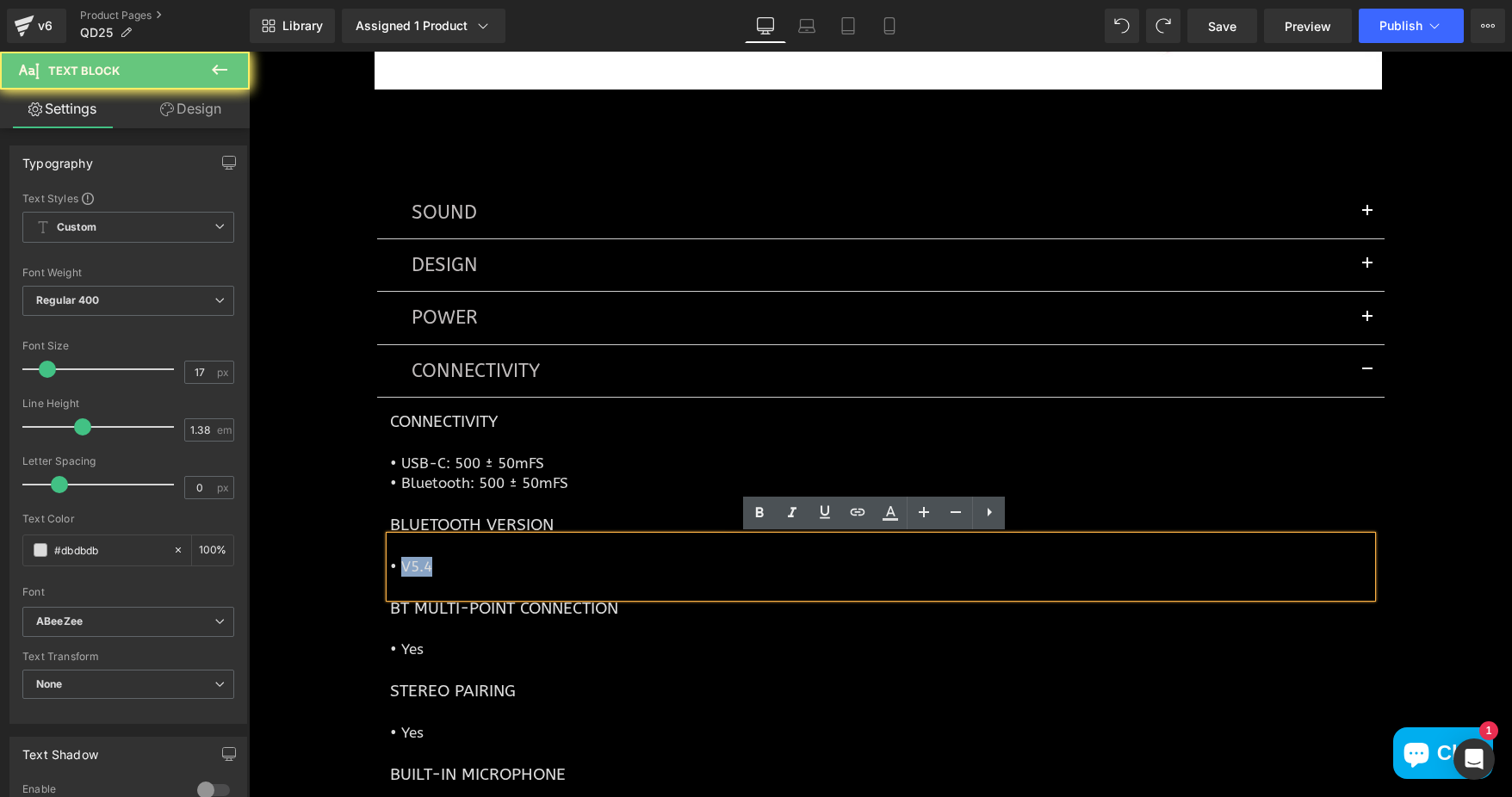
drag, startPoint x: 394, startPoint y: 566, endPoint x: 439, endPoint y: 562, distance: 45.2
click at [439, 562] on p "• V5.4" at bounding box center [880, 566] width 981 height 19
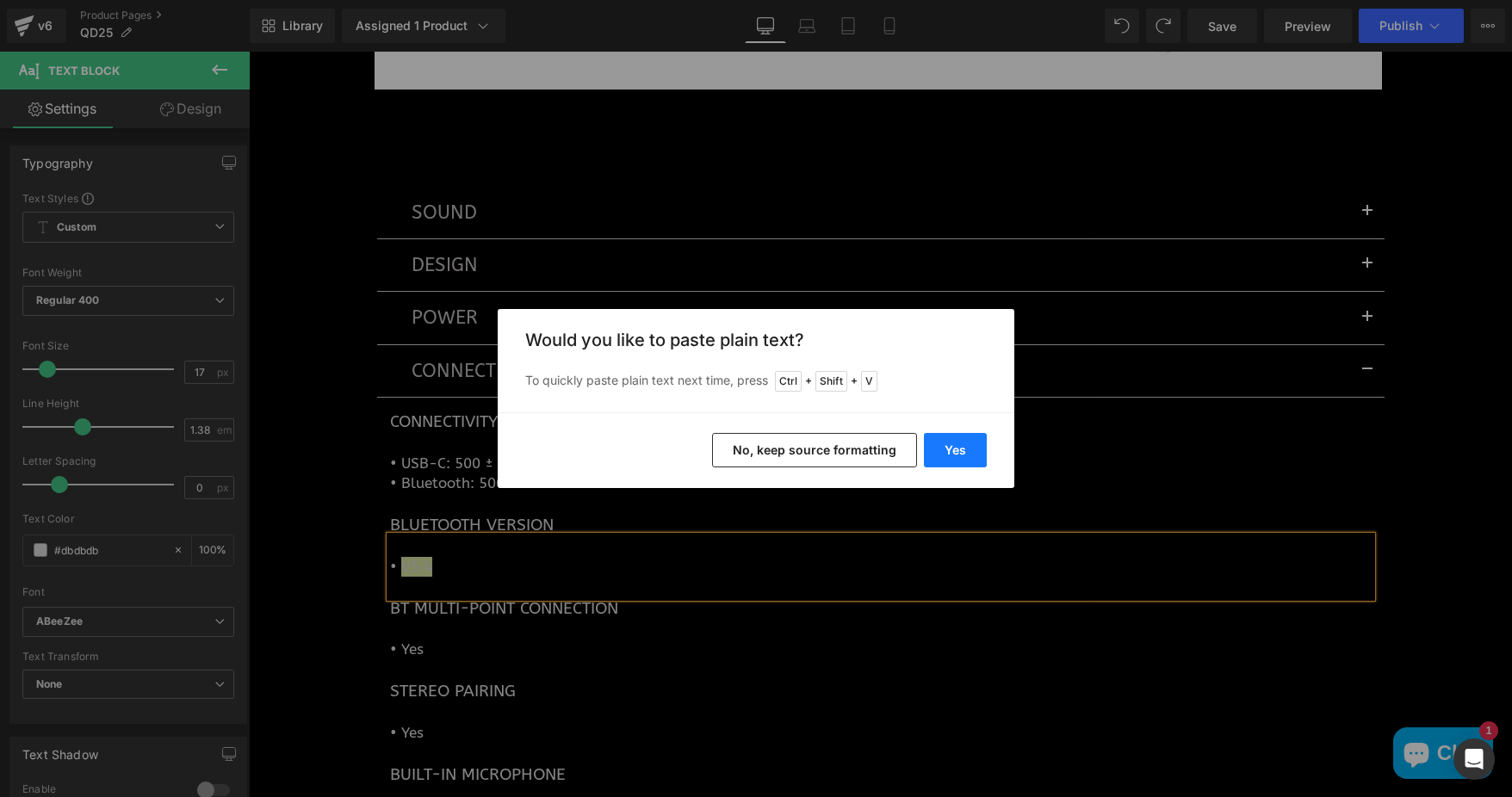
drag, startPoint x: 945, startPoint y: 453, endPoint x: 694, endPoint y: 401, distance: 256.3
click at [945, 453] on button "Yes" at bounding box center [955, 449] width 63 height 34
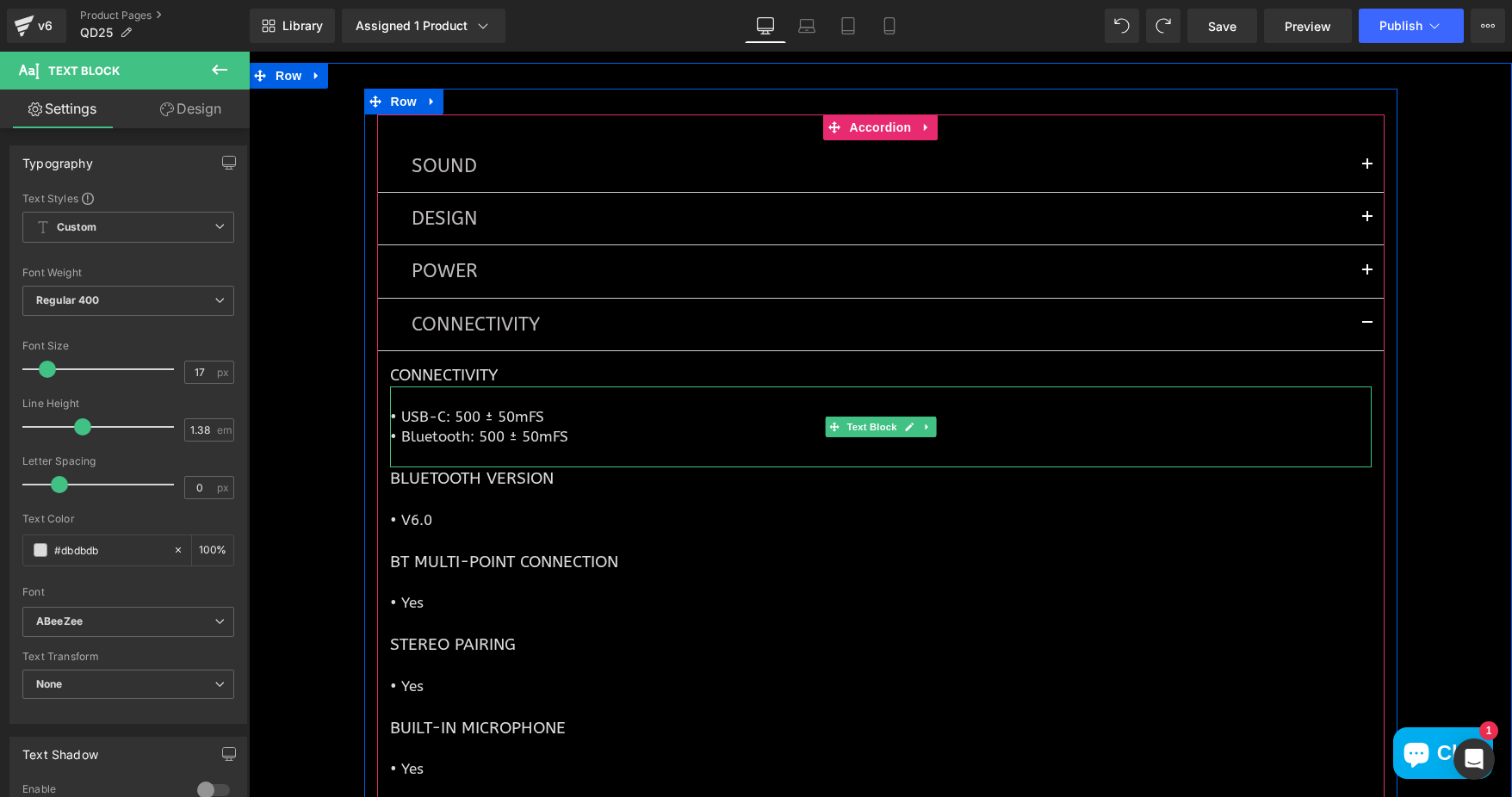
scroll to position [8510, 0]
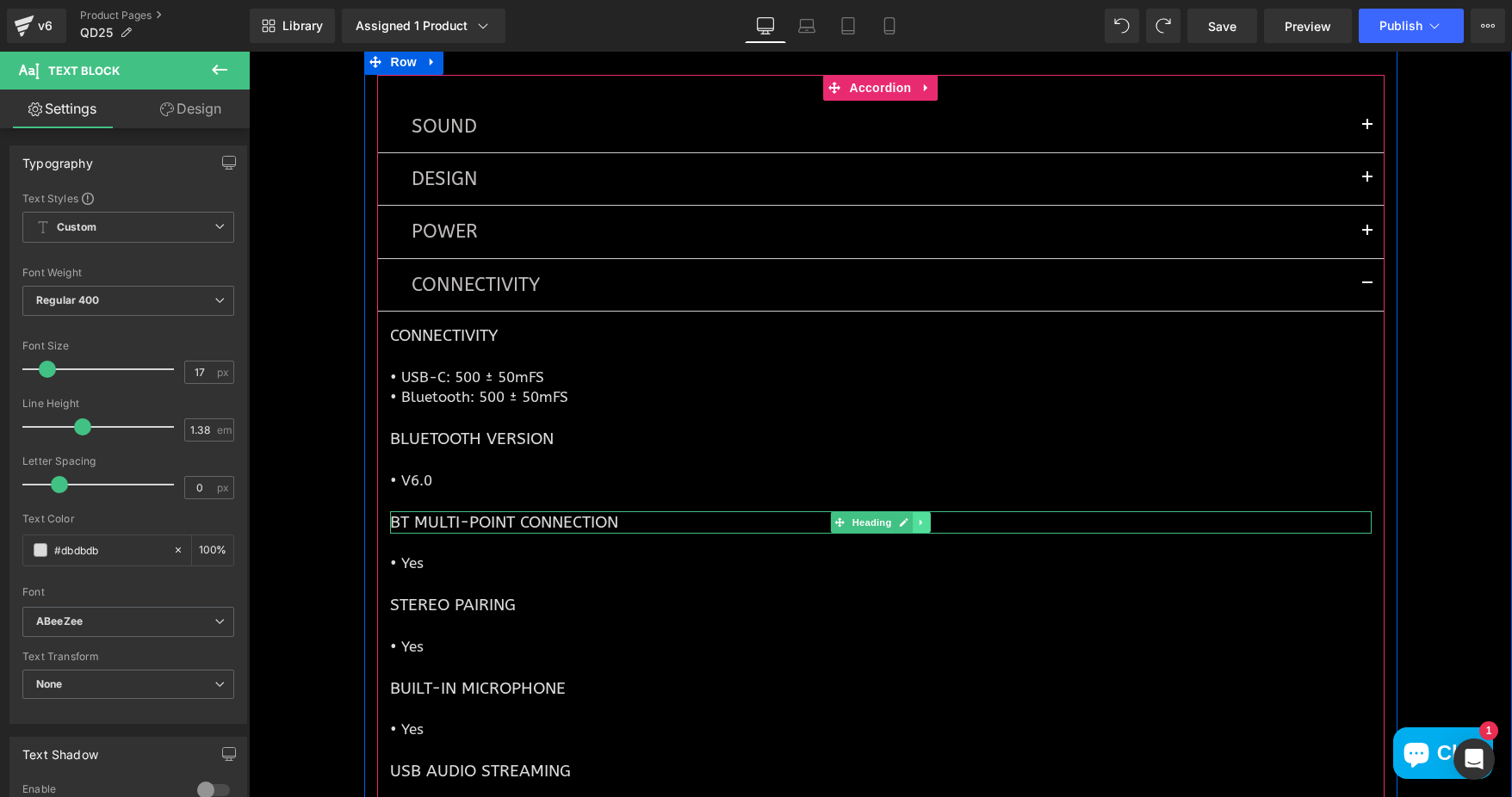
click at [919, 522] on icon at bounding box center [920, 521] width 3 height 6
click at [926, 523] on icon at bounding box center [930, 522] width 9 height 9
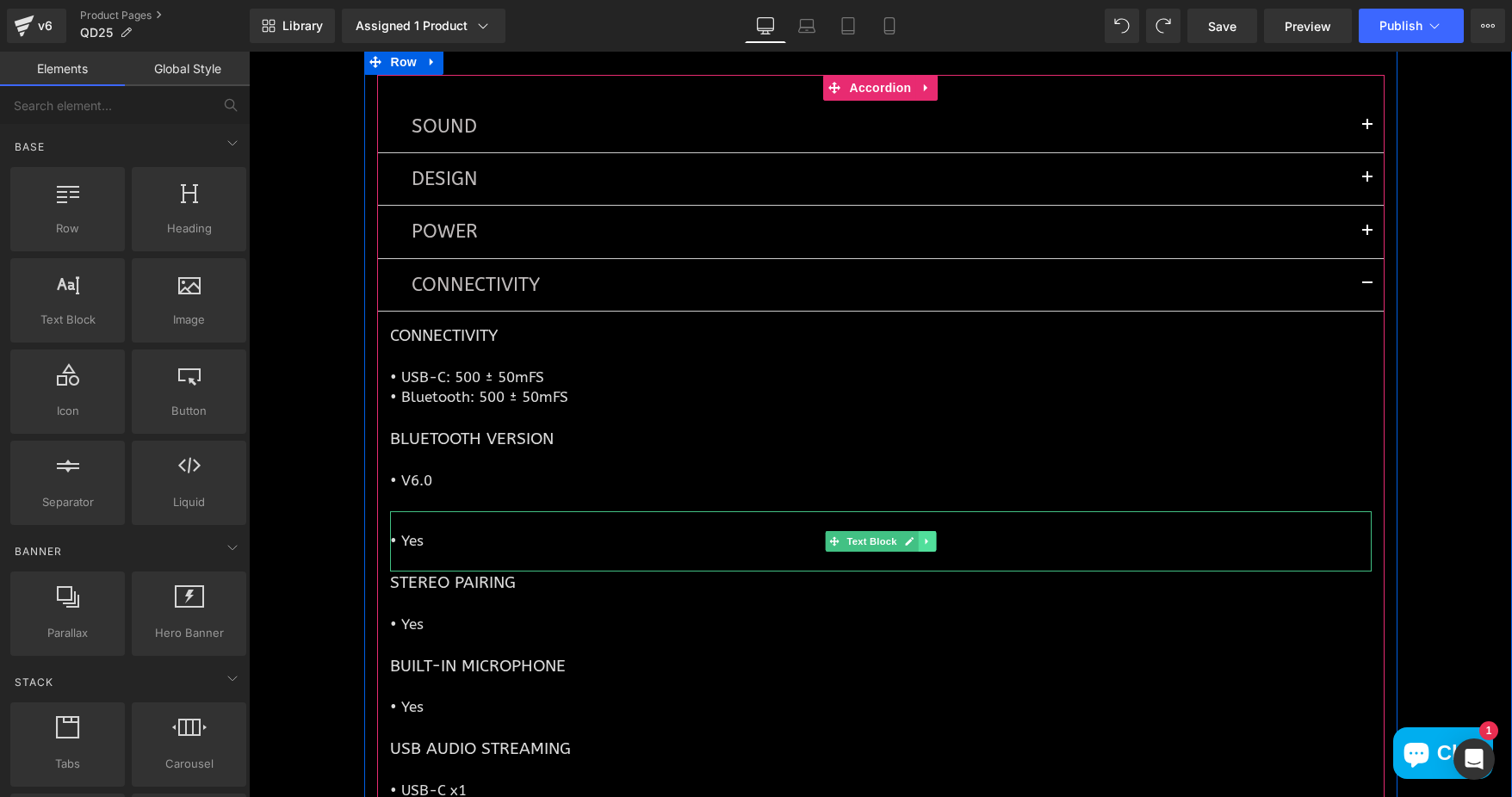
click at [922, 539] on icon at bounding box center [927, 541] width 9 height 10
click at [927, 535] on link at bounding box center [936, 541] width 18 height 20
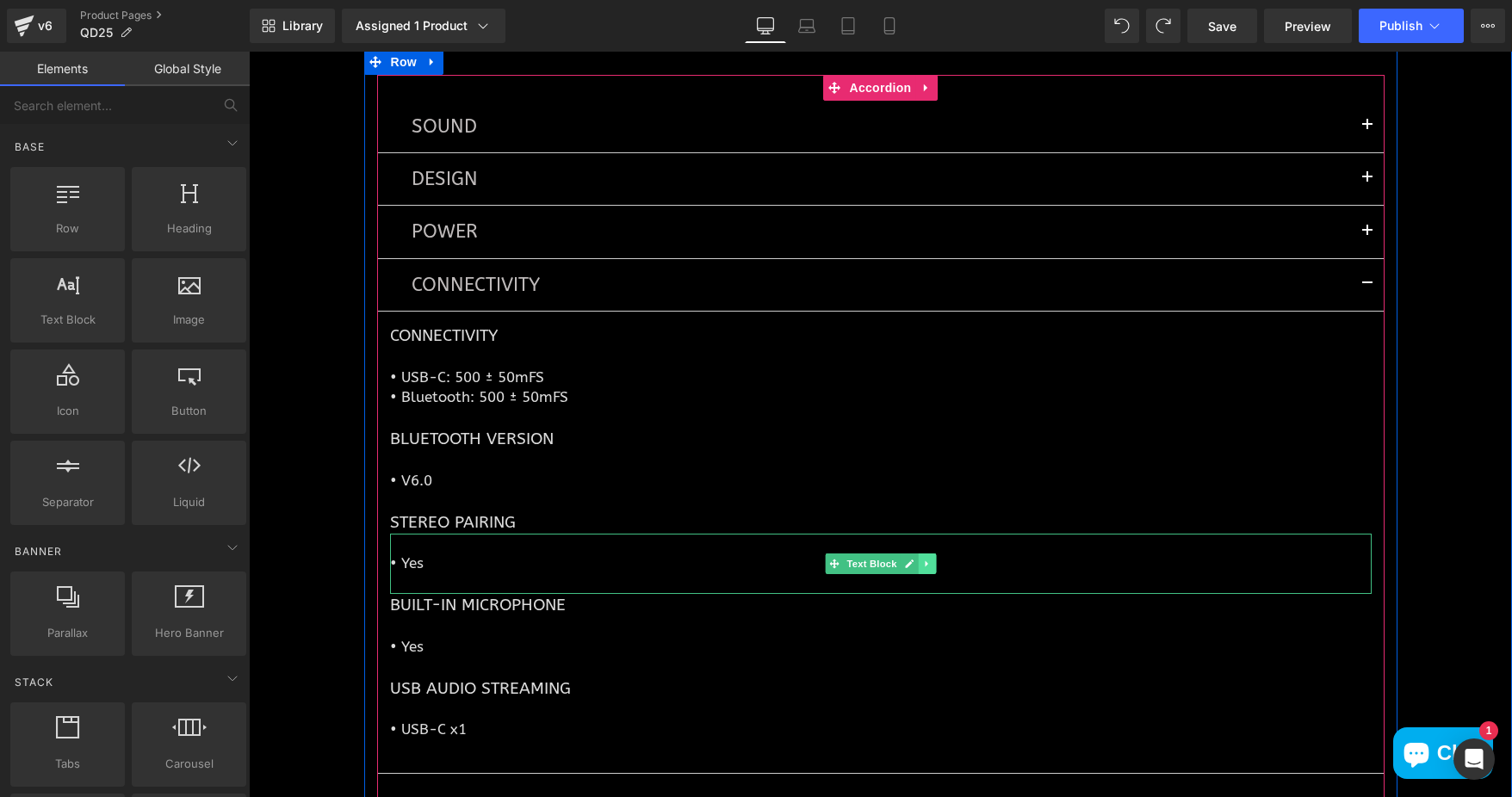
click at [925, 564] on icon at bounding box center [926, 564] width 3 height 6
click at [927, 564] on link at bounding box center [936, 564] width 18 height 20
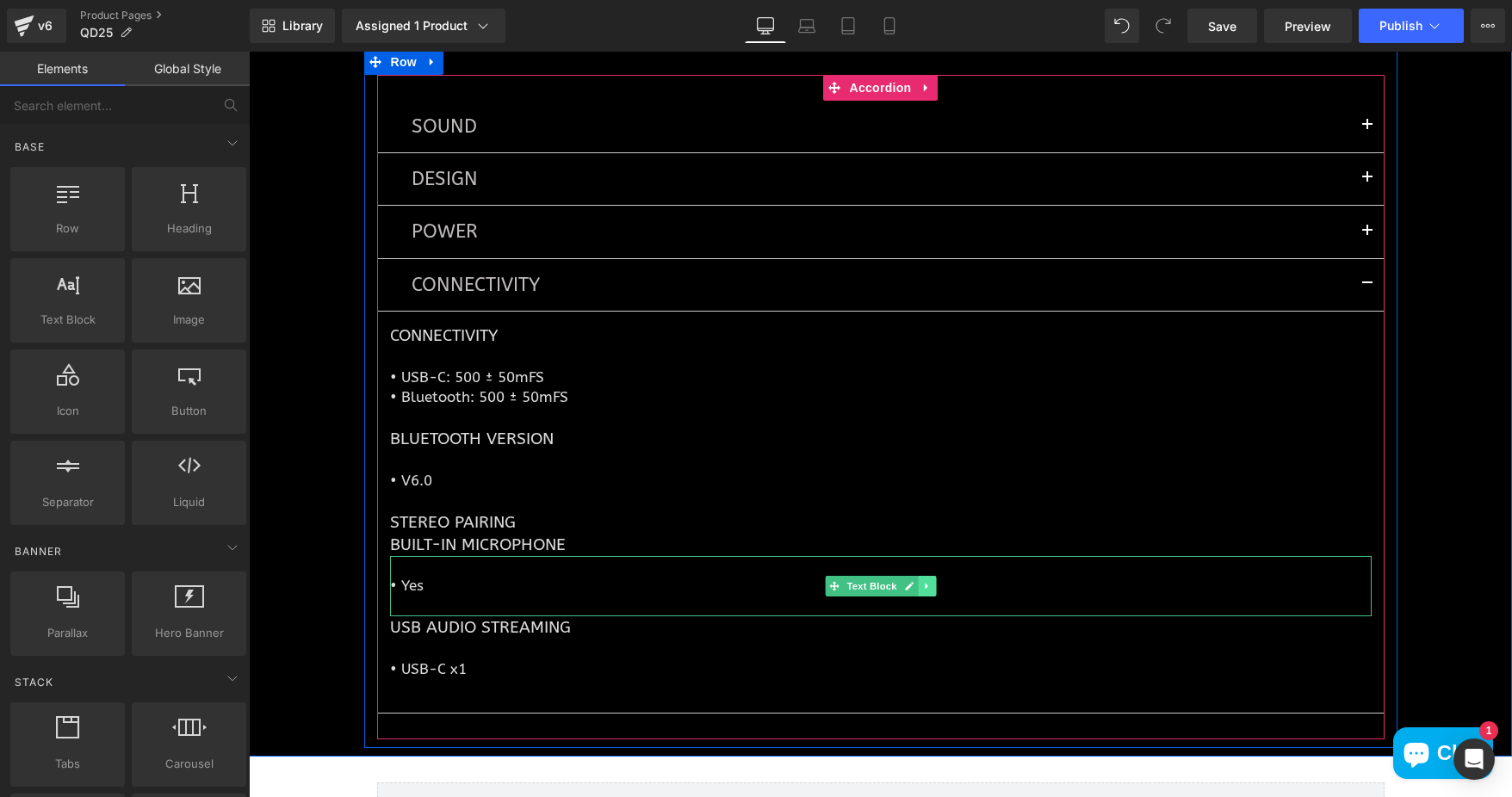
click at [923, 585] on icon at bounding box center [927, 585] width 9 height 10
click at [928, 581] on link at bounding box center [936, 586] width 18 height 20
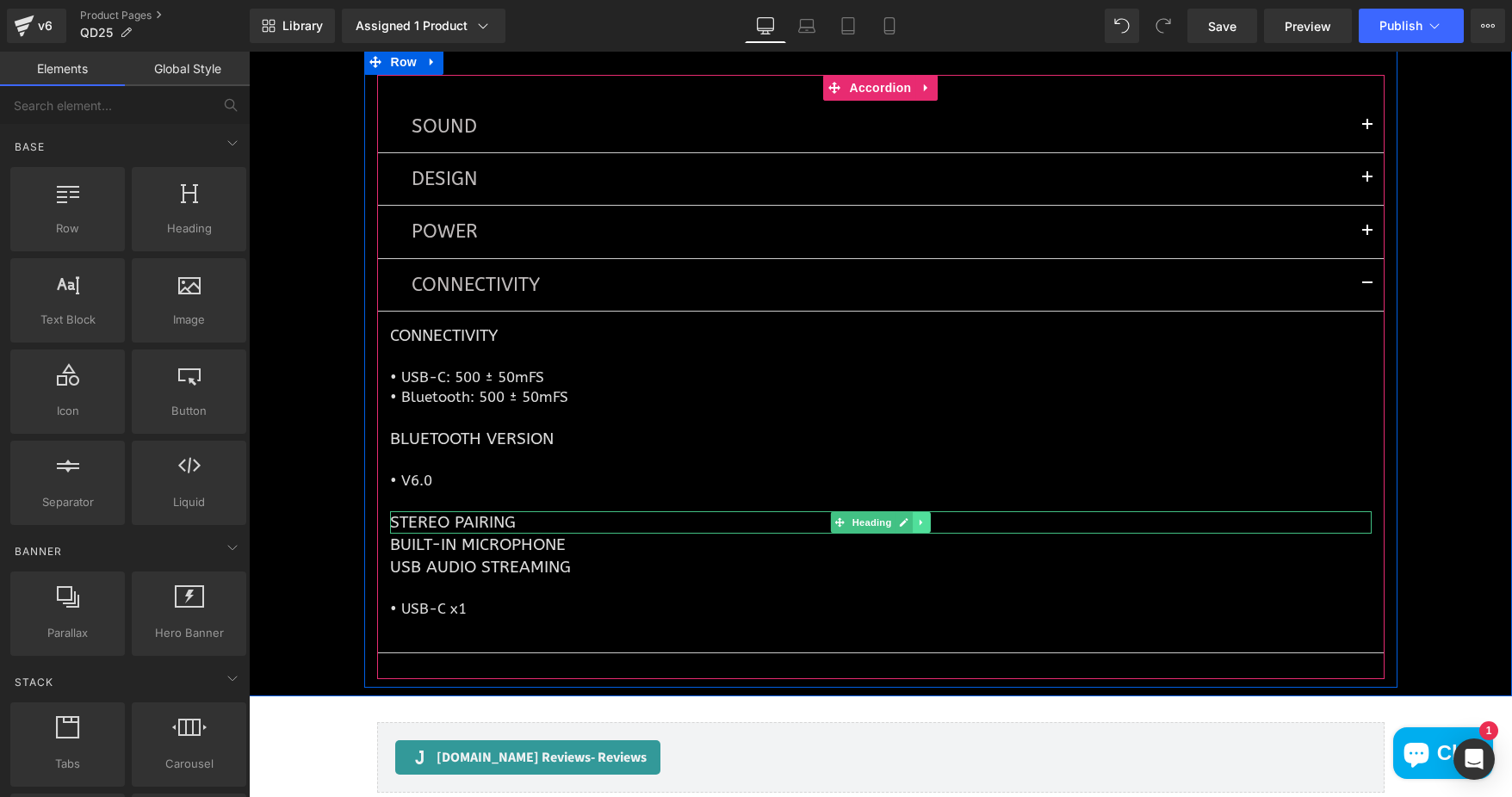
click at [917, 520] on icon at bounding box center [922, 522] width 9 height 10
click at [921, 520] on link at bounding box center [930, 522] width 18 height 20
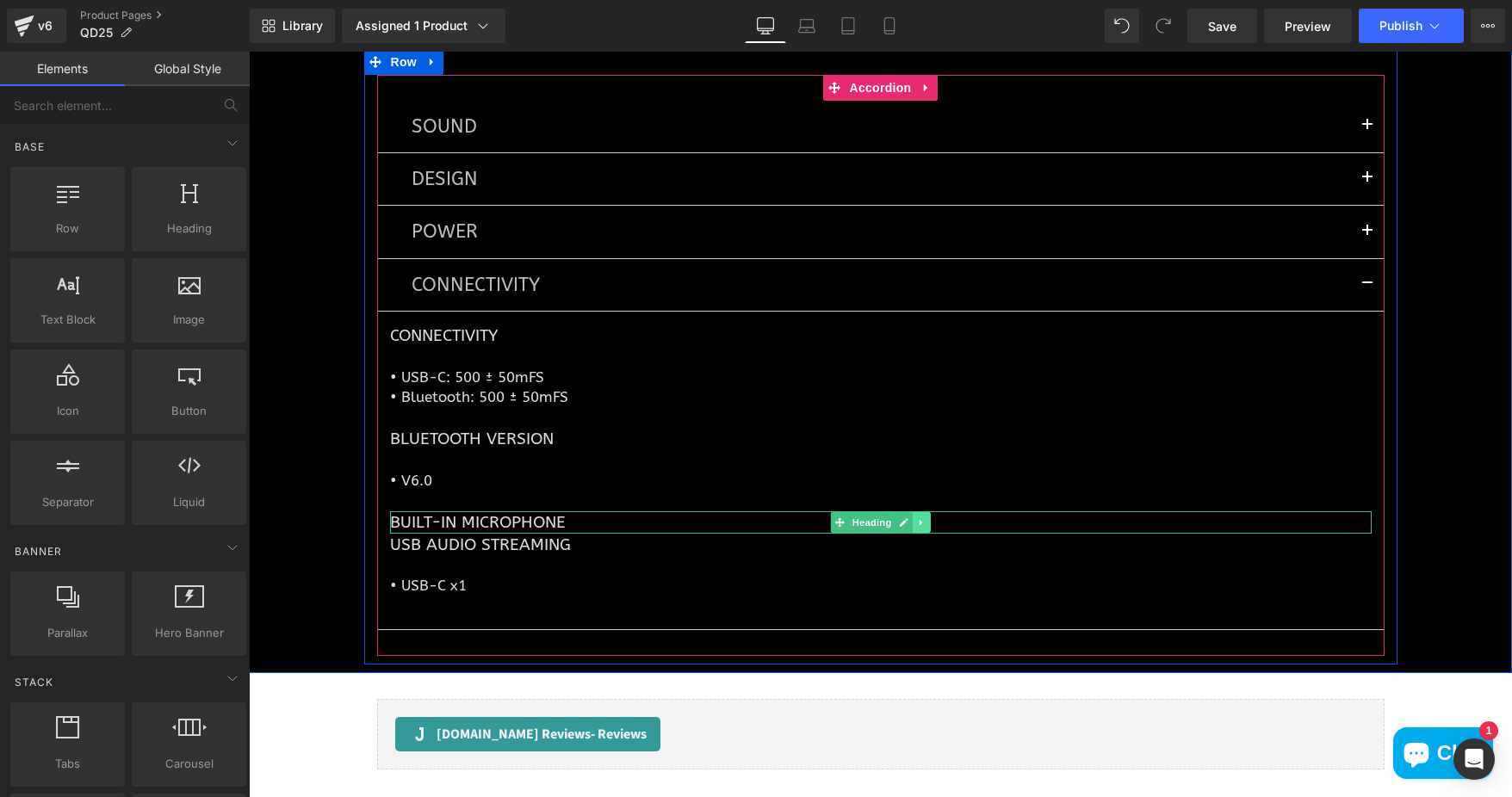
click at [917, 520] on icon at bounding box center [922, 522] width 9 height 10
click at [921, 520] on link at bounding box center [930, 522] width 18 height 20
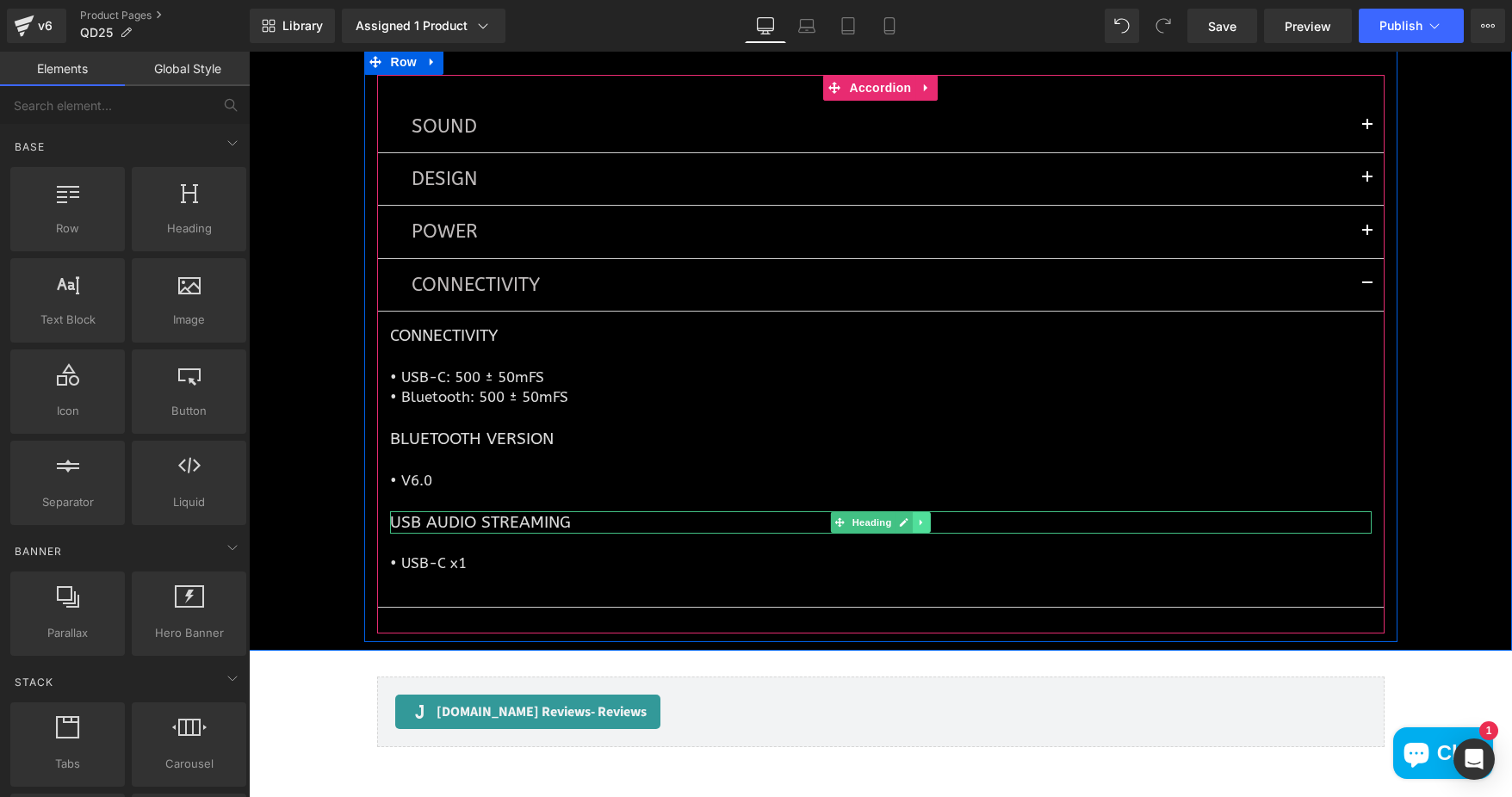
click at [917, 520] on icon at bounding box center [922, 522] width 9 height 10
click at [921, 520] on link at bounding box center [930, 522] width 18 height 20
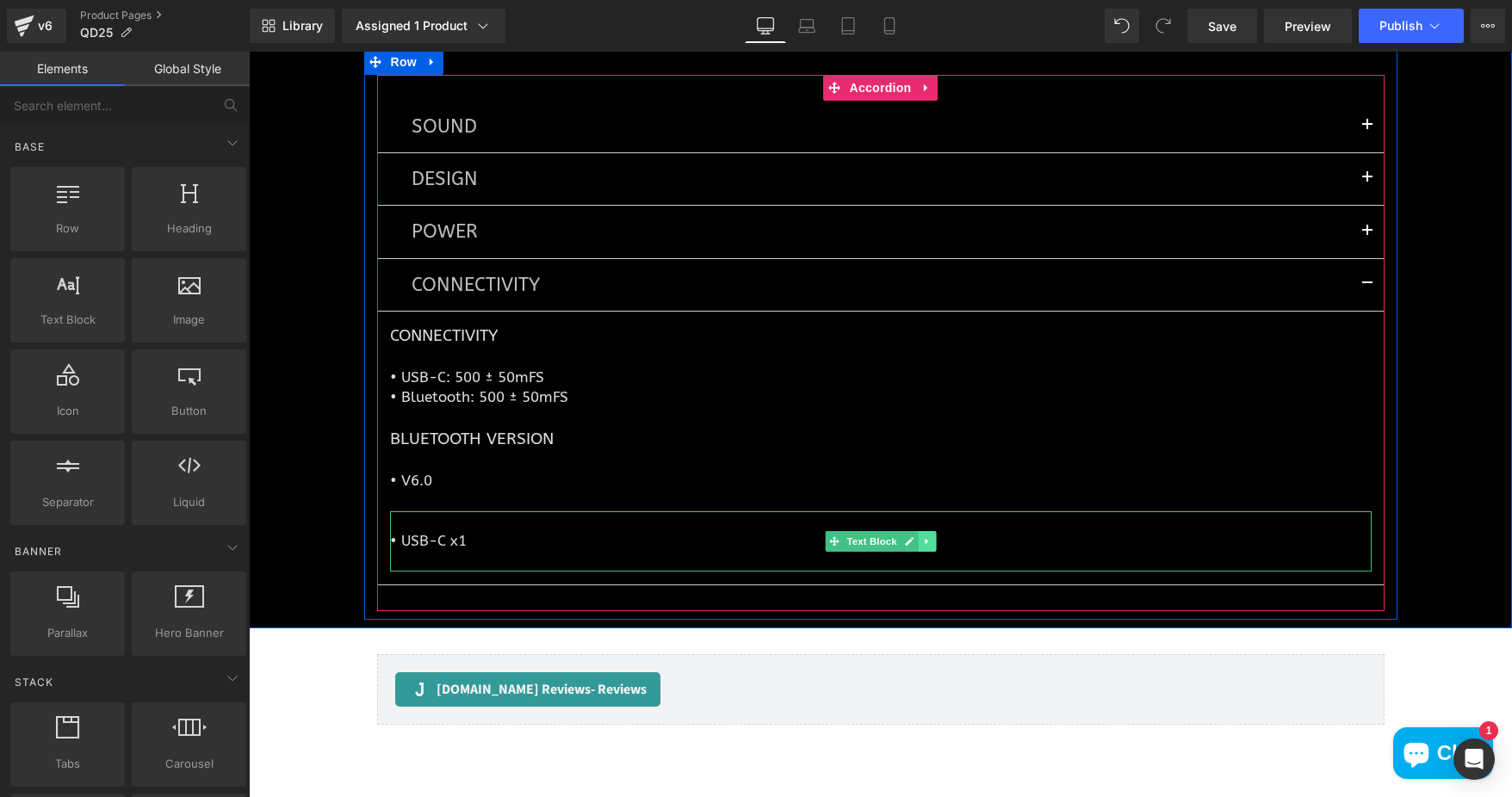
click at [922, 540] on icon at bounding box center [927, 541] width 9 height 10
click at [930, 541] on icon at bounding box center [935, 541] width 9 height 9
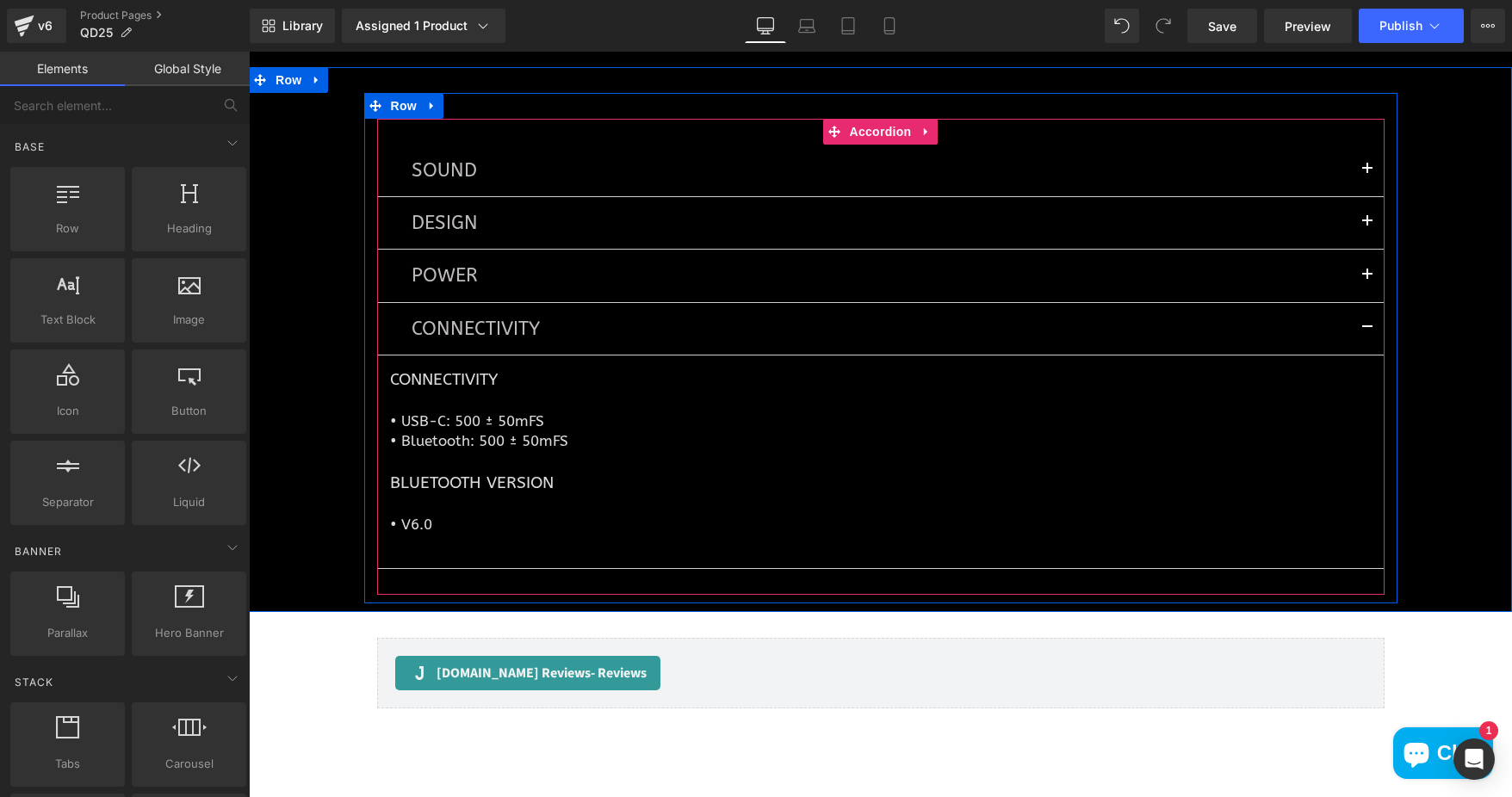
scroll to position [8424, 0]
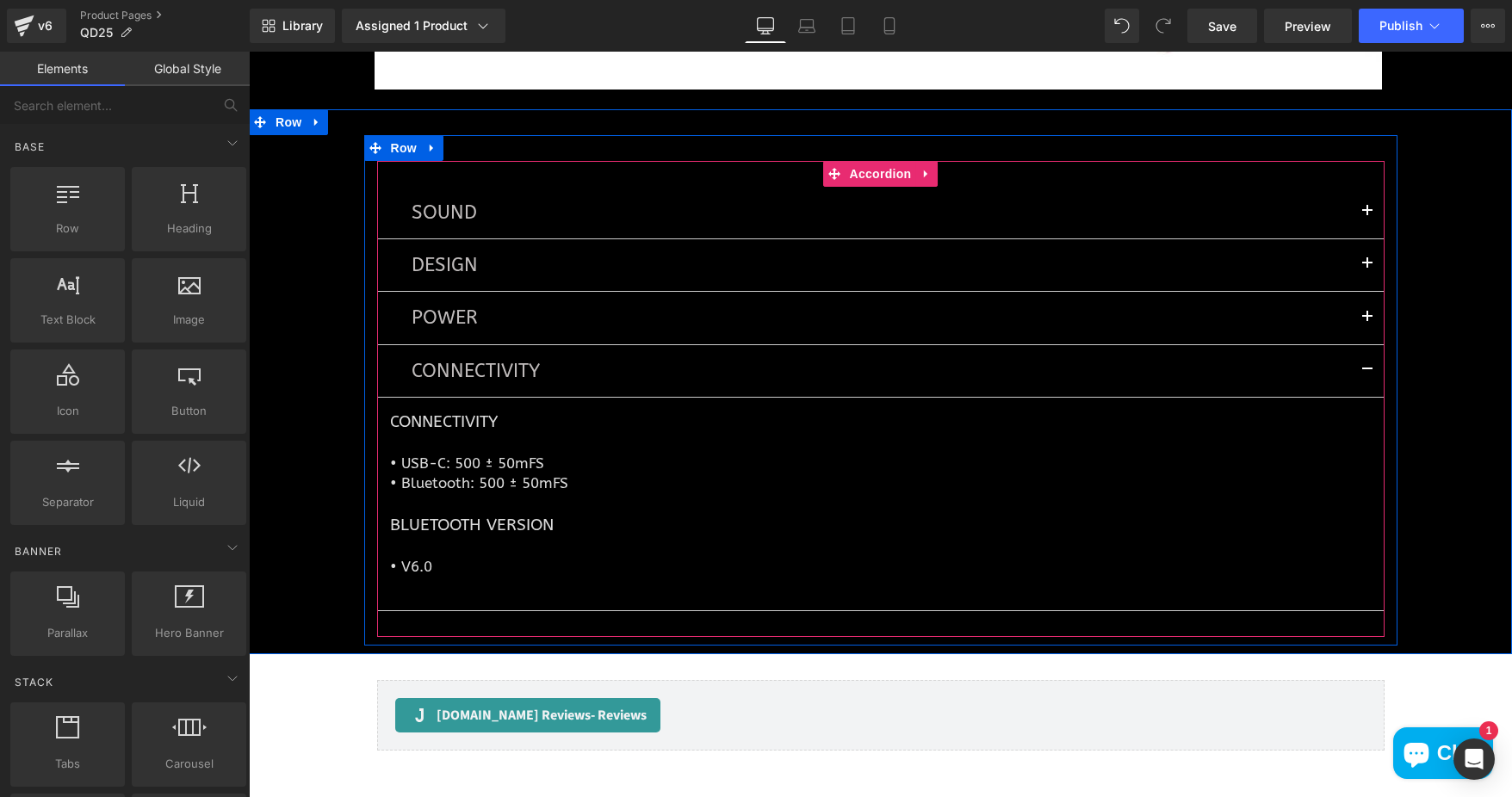
click at [1367, 216] on span "button" at bounding box center [1367, 216] width 0 height 0
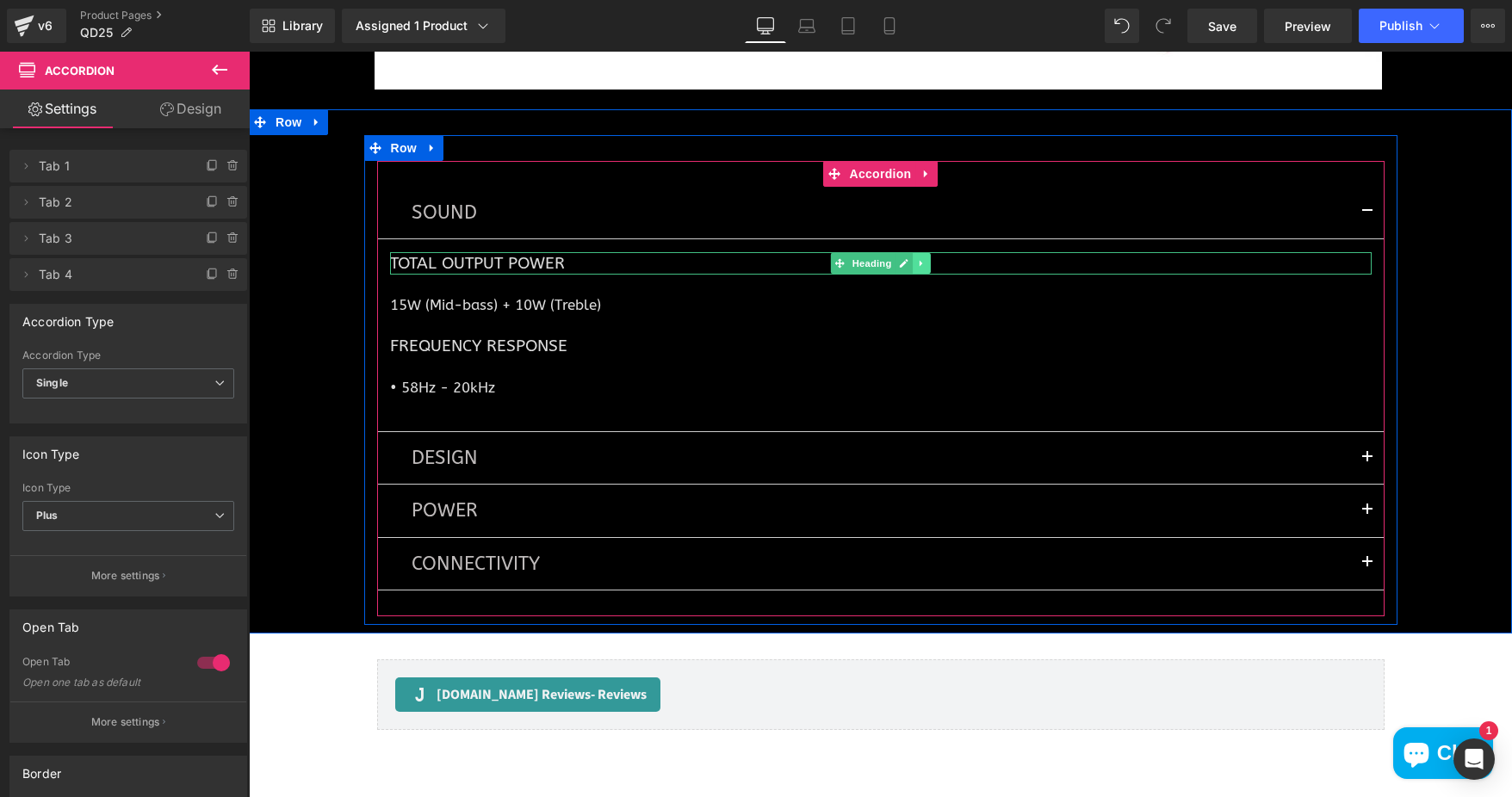
click at [917, 260] on icon at bounding box center [922, 263] width 9 height 10
click at [907, 265] on icon at bounding box center [912, 263] width 9 height 10
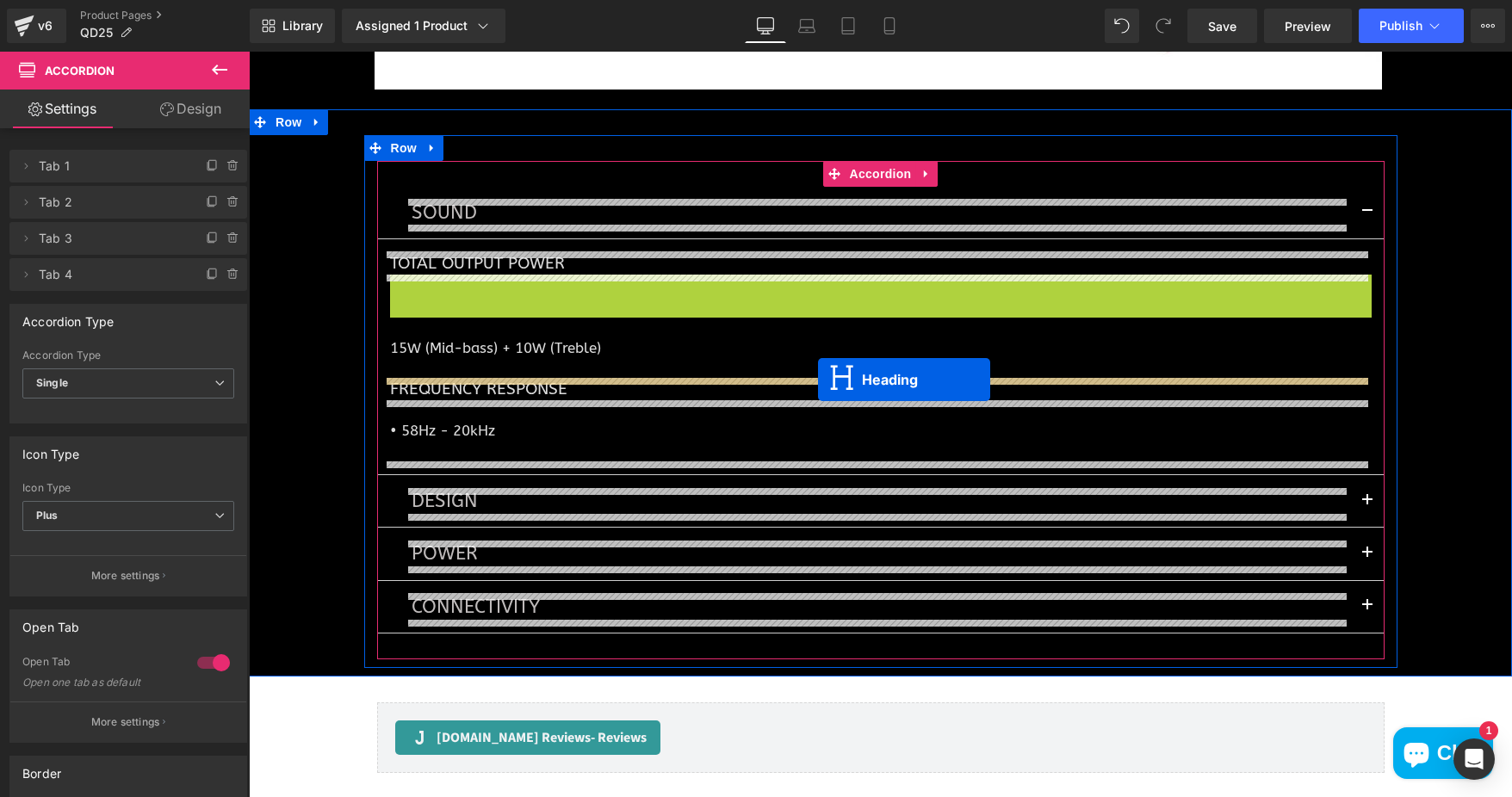
drag, startPoint x: 834, startPoint y: 286, endPoint x: 817, endPoint y: 380, distance: 95.5
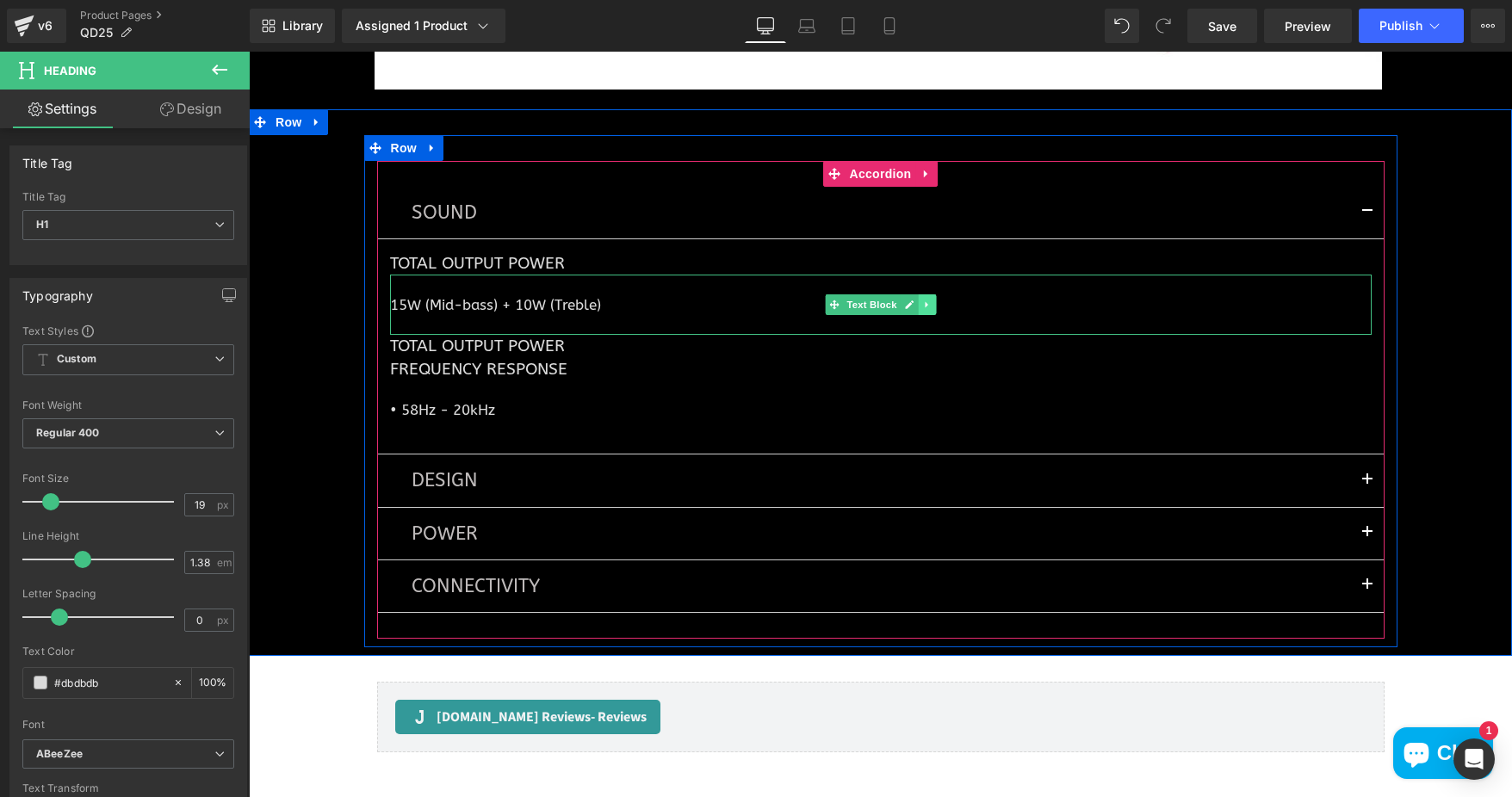
click at [925, 306] on icon at bounding box center [926, 305] width 3 height 6
click at [913, 306] on icon at bounding box center [917, 305] width 9 height 9
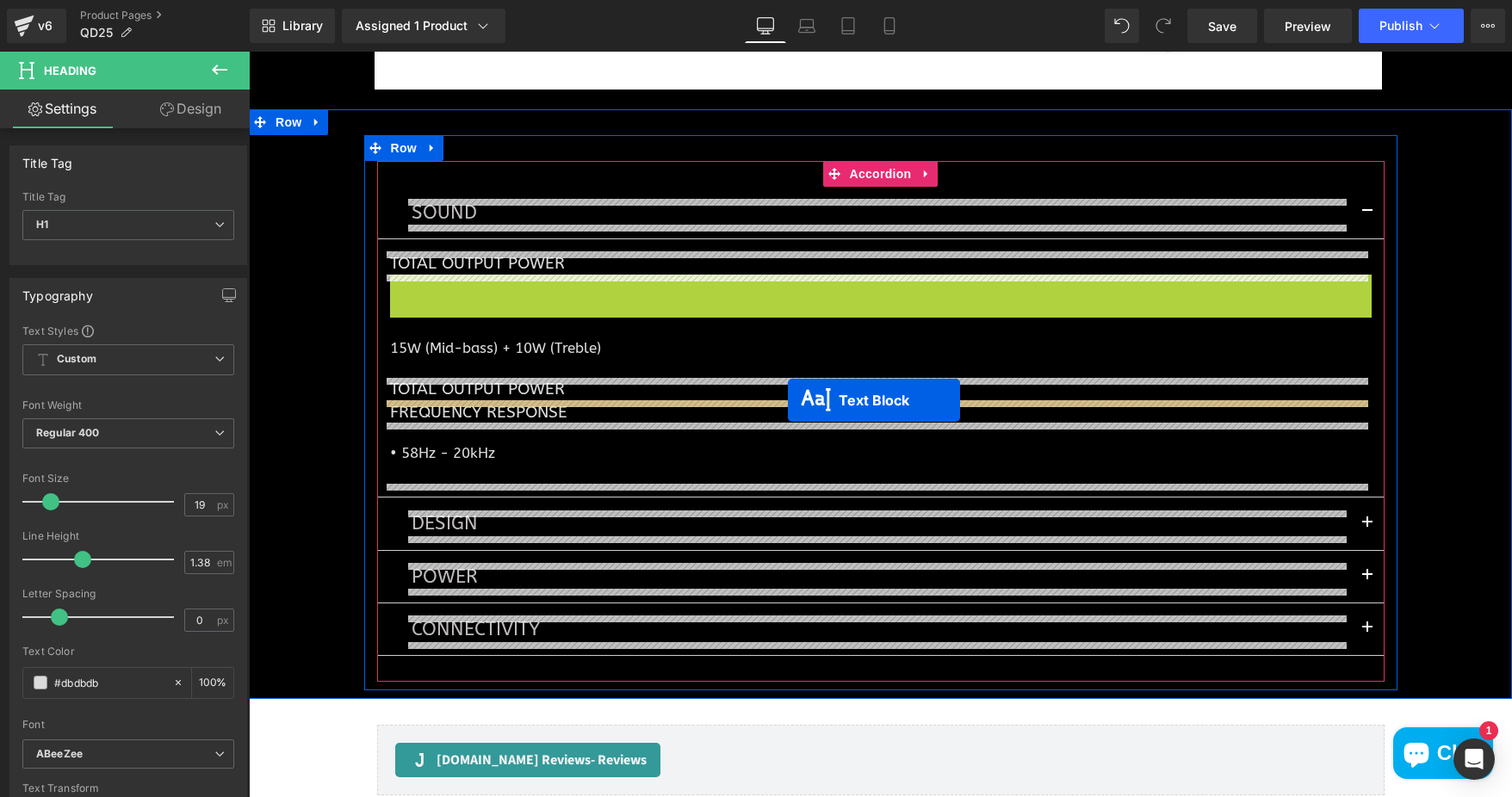
drag, startPoint x: 802, startPoint y: 302, endPoint x: 788, endPoint y: 400, distance: 99.0
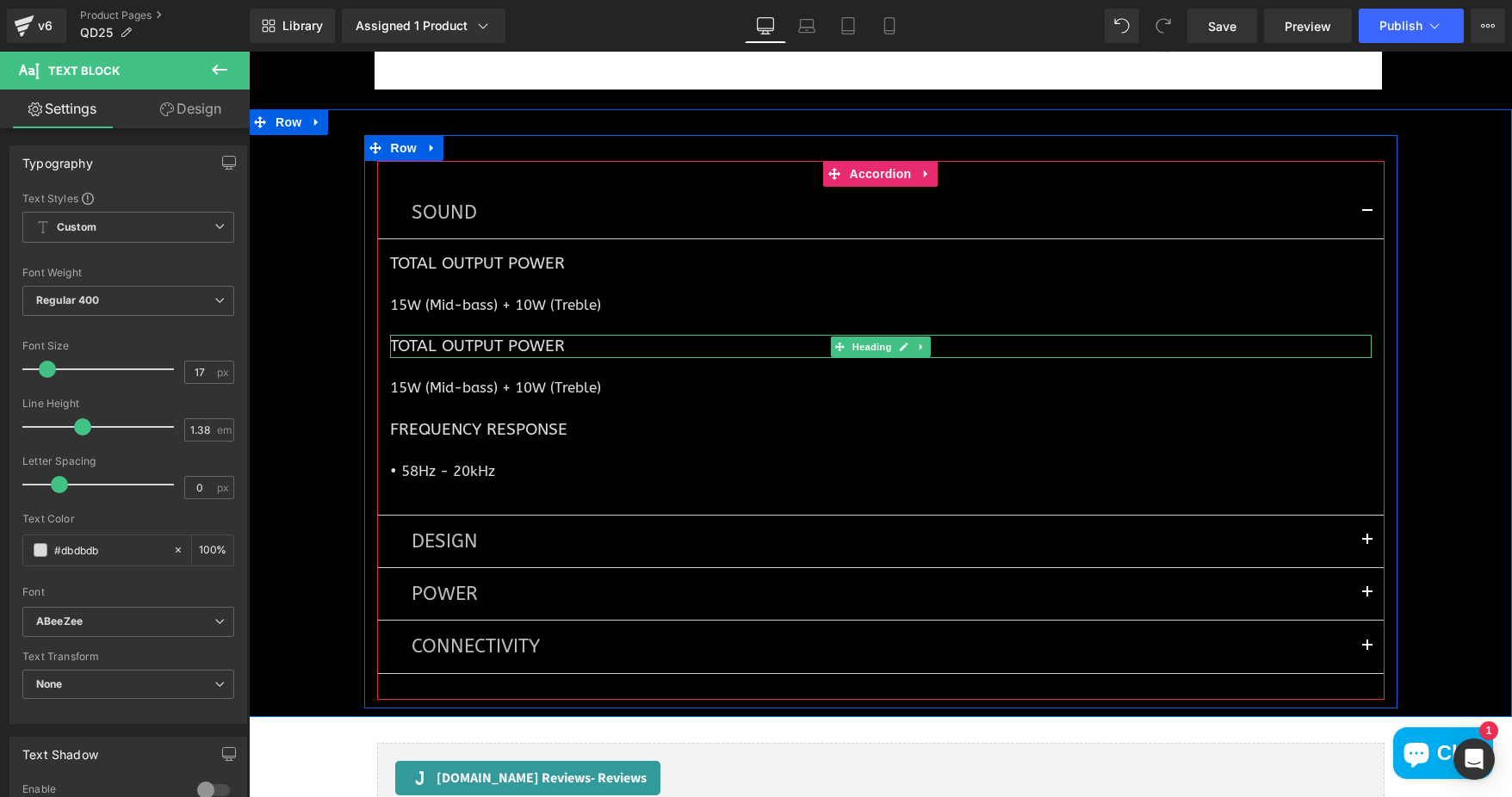
click at [390, 343] on h1 "Total Output Power" at bounding box center [880, 346] width 981 height 22
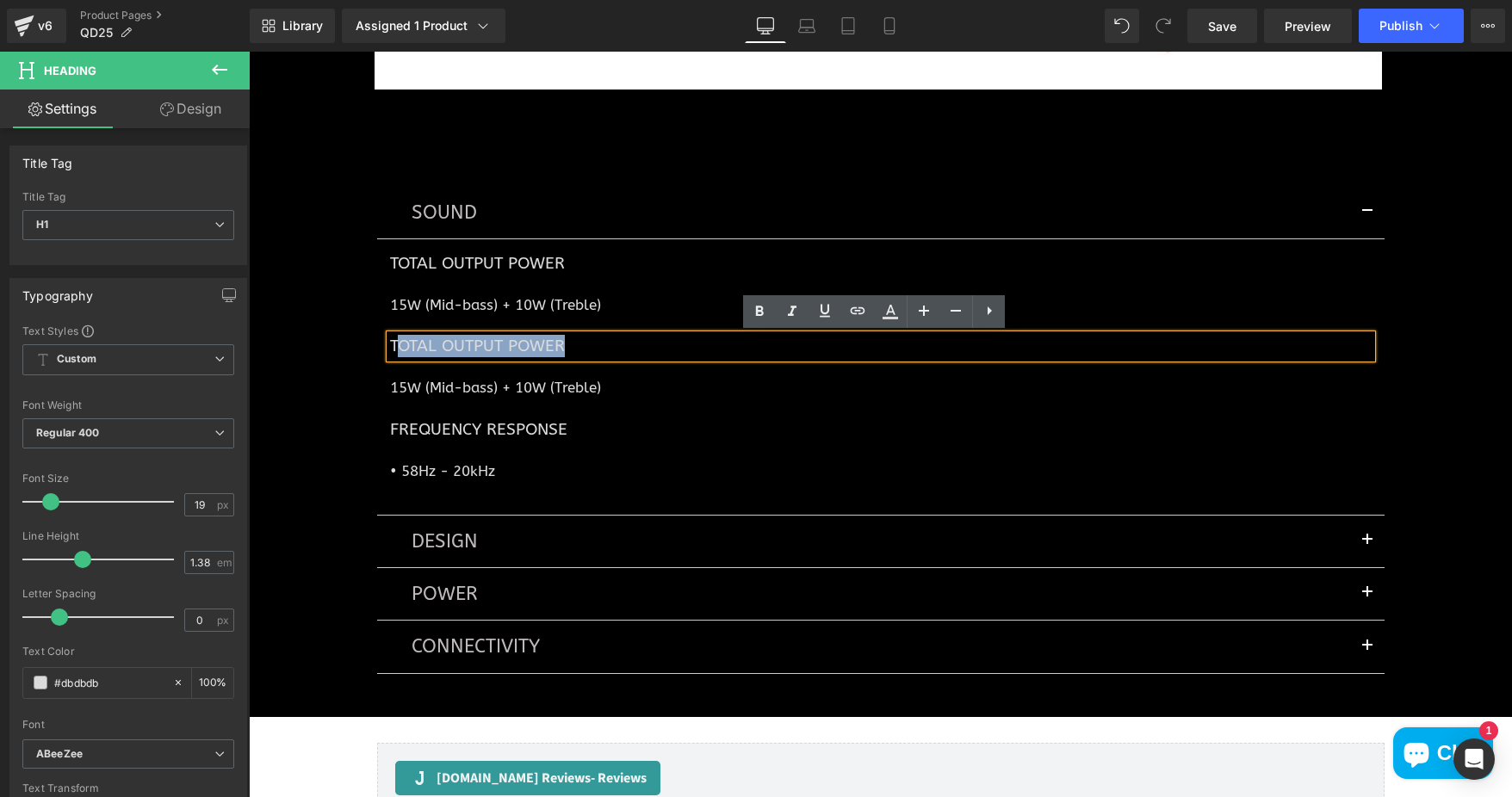
drag, startPoint x: 413, startPoint y: 346, endPoint x: 559, endPoint y: 347, distance: 146.0
click at [559, 347] on h1 "Total Output Power" at bounding box center [880, 346] width 981 height 22
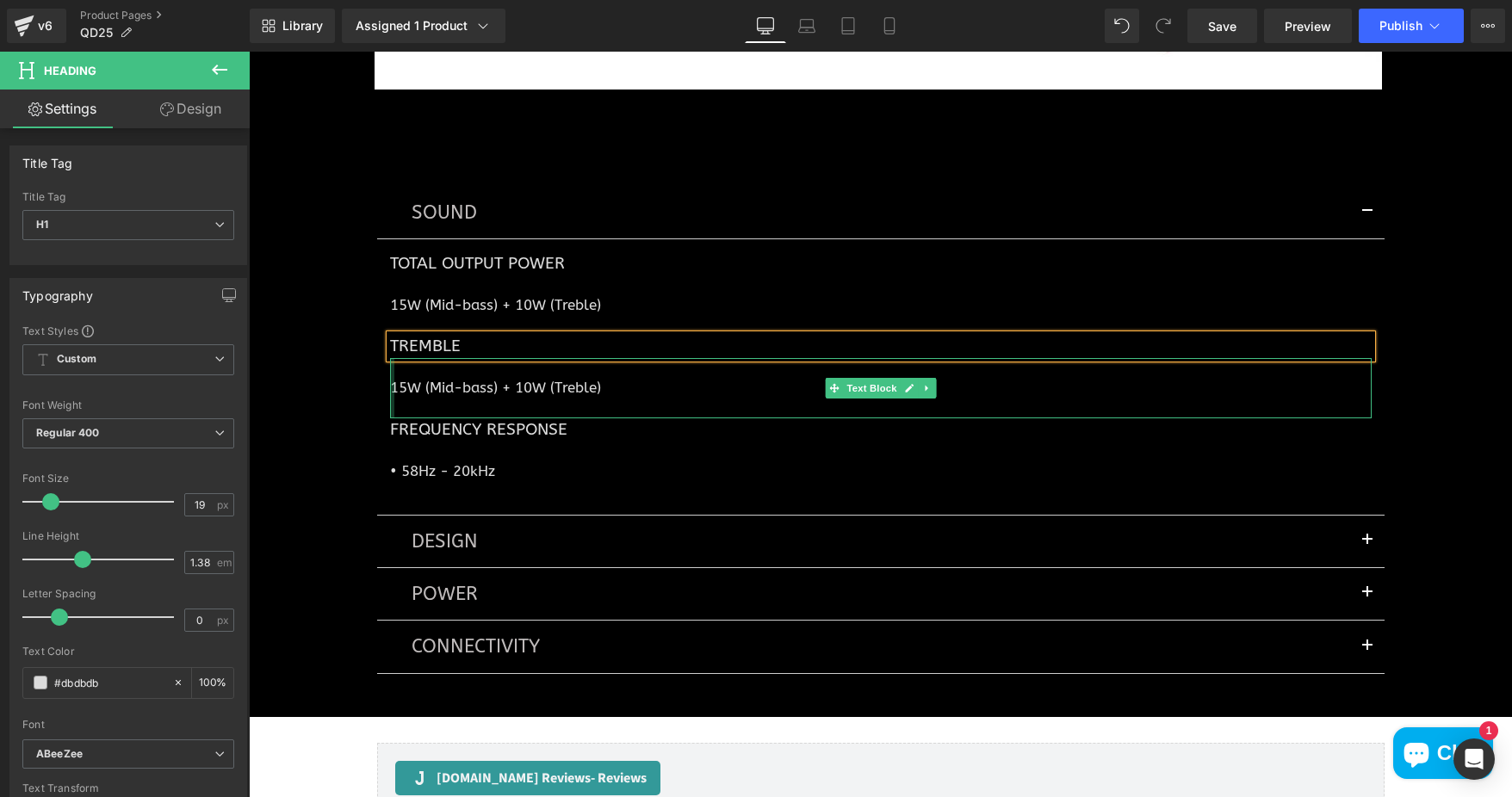
drag, startPoint x: 387, startPoint y: 387, endPoint x: 609, endPoint y: 388, distance: 222.0
click at [390, 387] on div "15W (Mid-bass) + 10W (Treble) Text Block" at bounding box center [880, 387] width 981 height 60
click at [588, 393] on p "15W (Mid-bass) + 10W (Treble)" at bounding box center [880, 387] width 981 height 19
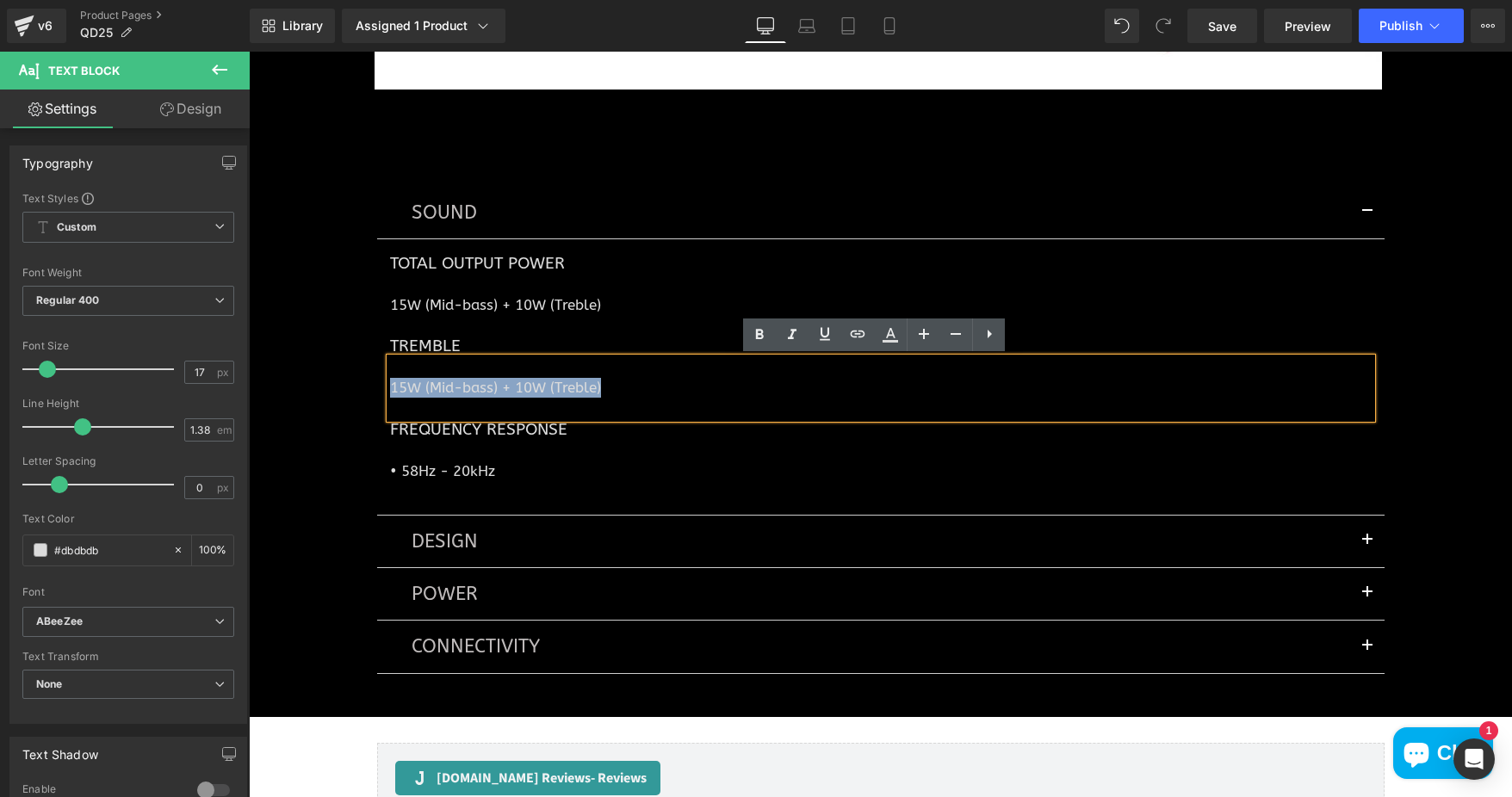
drag, startPoint x: 402, startPoint y: 392, endPoint x: 385, endPoint y: 386, distance: 18.0
click at [390, 386] on p "15W (Mid-bass) + 10W (Treble)" at bounding box center [880, 387] width 981 height 19
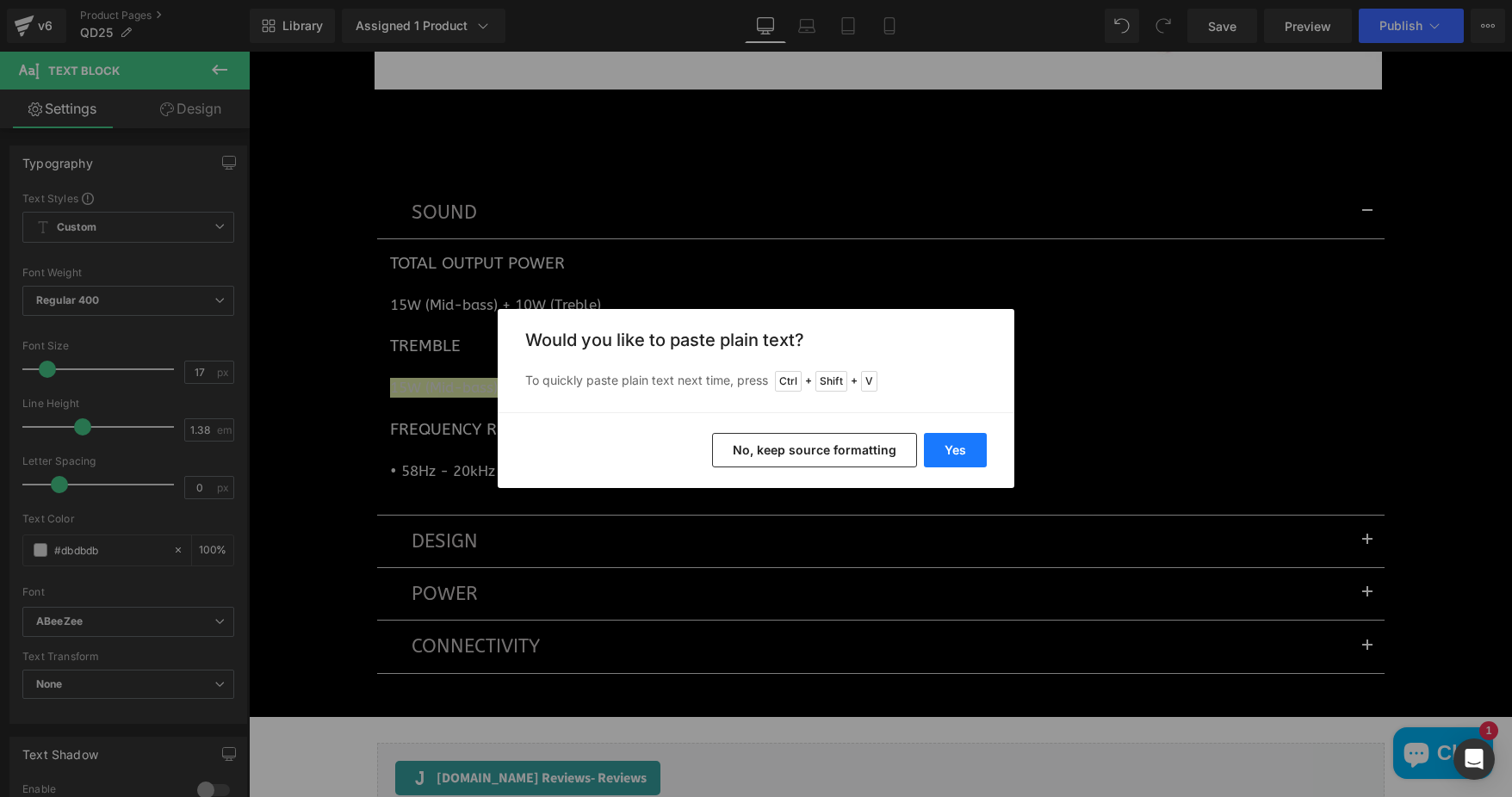
click at [938, 448] on button "Yes" at bounding box center [955, 449] width 63 height 34
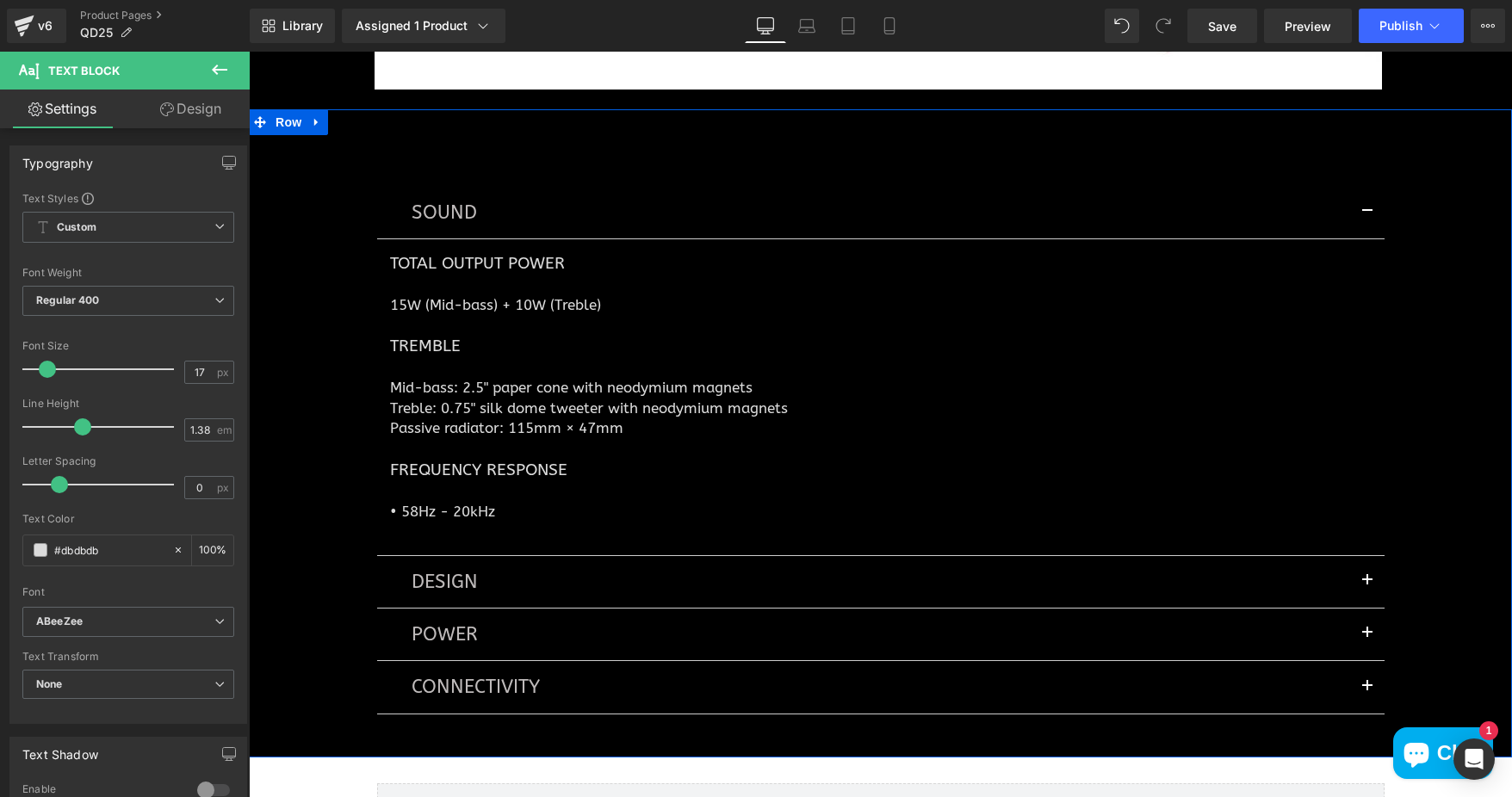
click at [1424, 393] on div "SOUND Text Block Total Output Power Heading 15W (Mid-bass) + 10W (Treble) Text …" at bounding box center [880, 442] width 1263 height 614
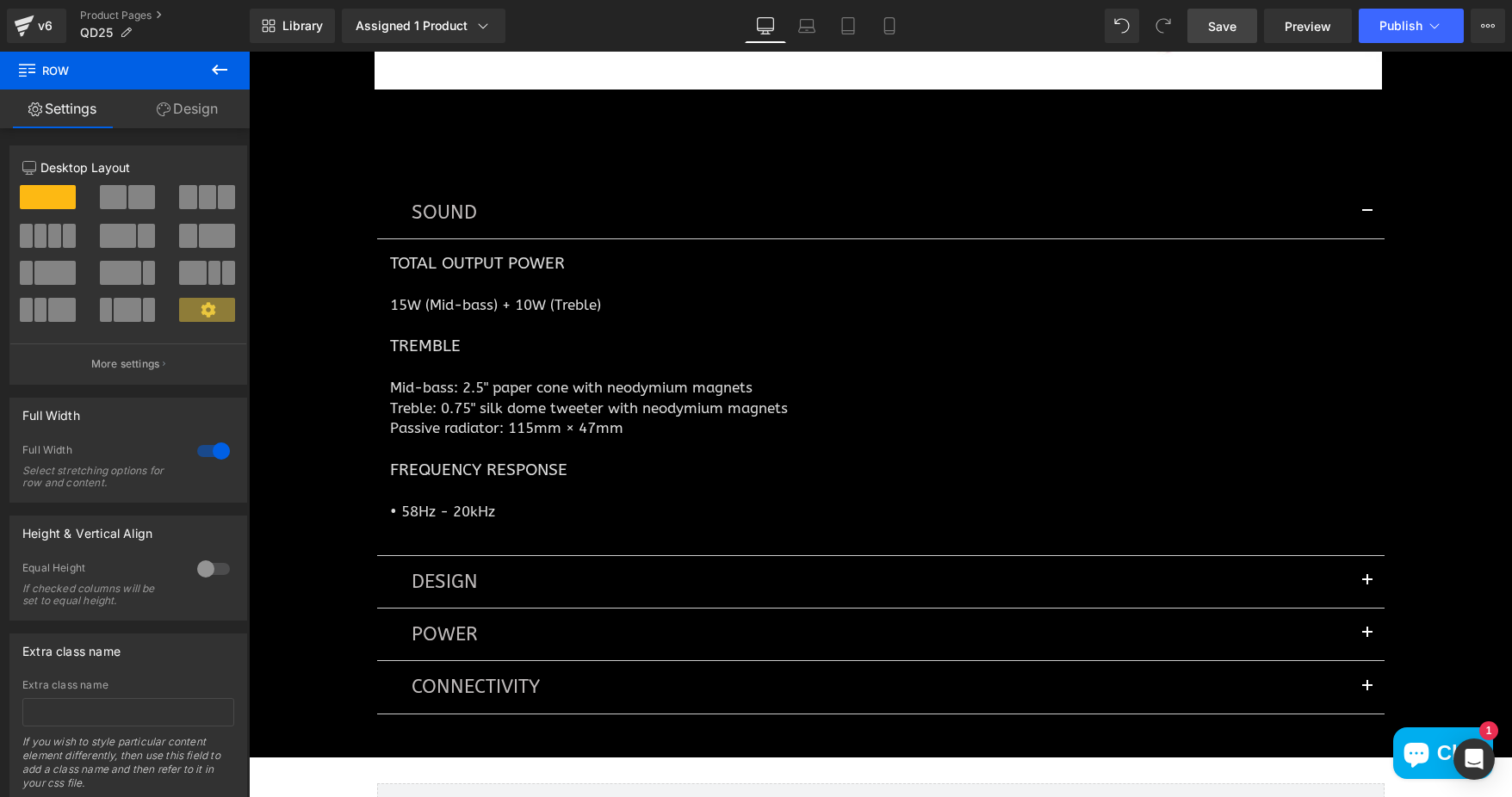
click at [1212, 25] on span "Save" at bounding box center [1222, 27] width 29 height 18
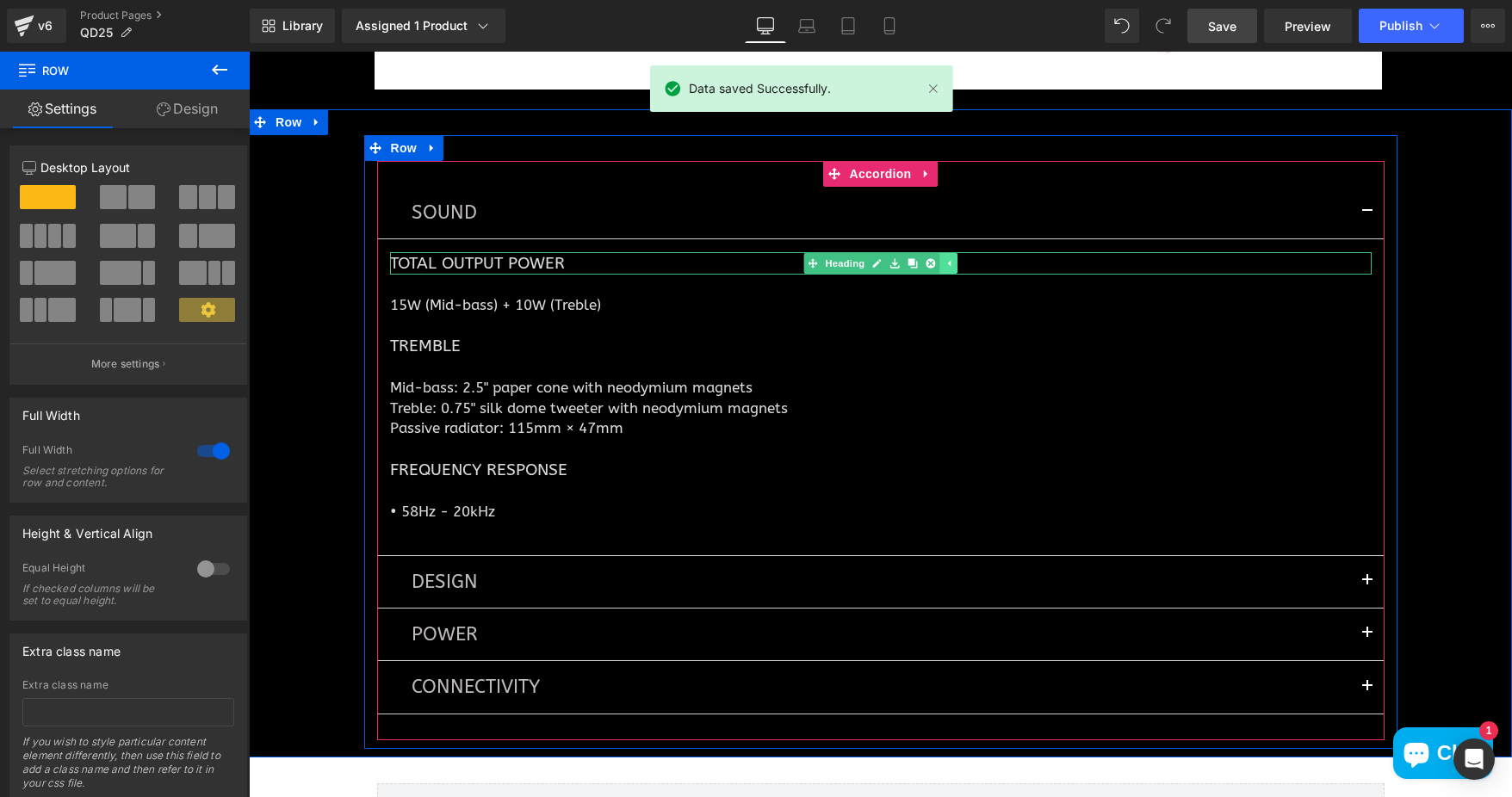
click at [943, 261] on icon at bounding box center [948, 263] width 9 height 10
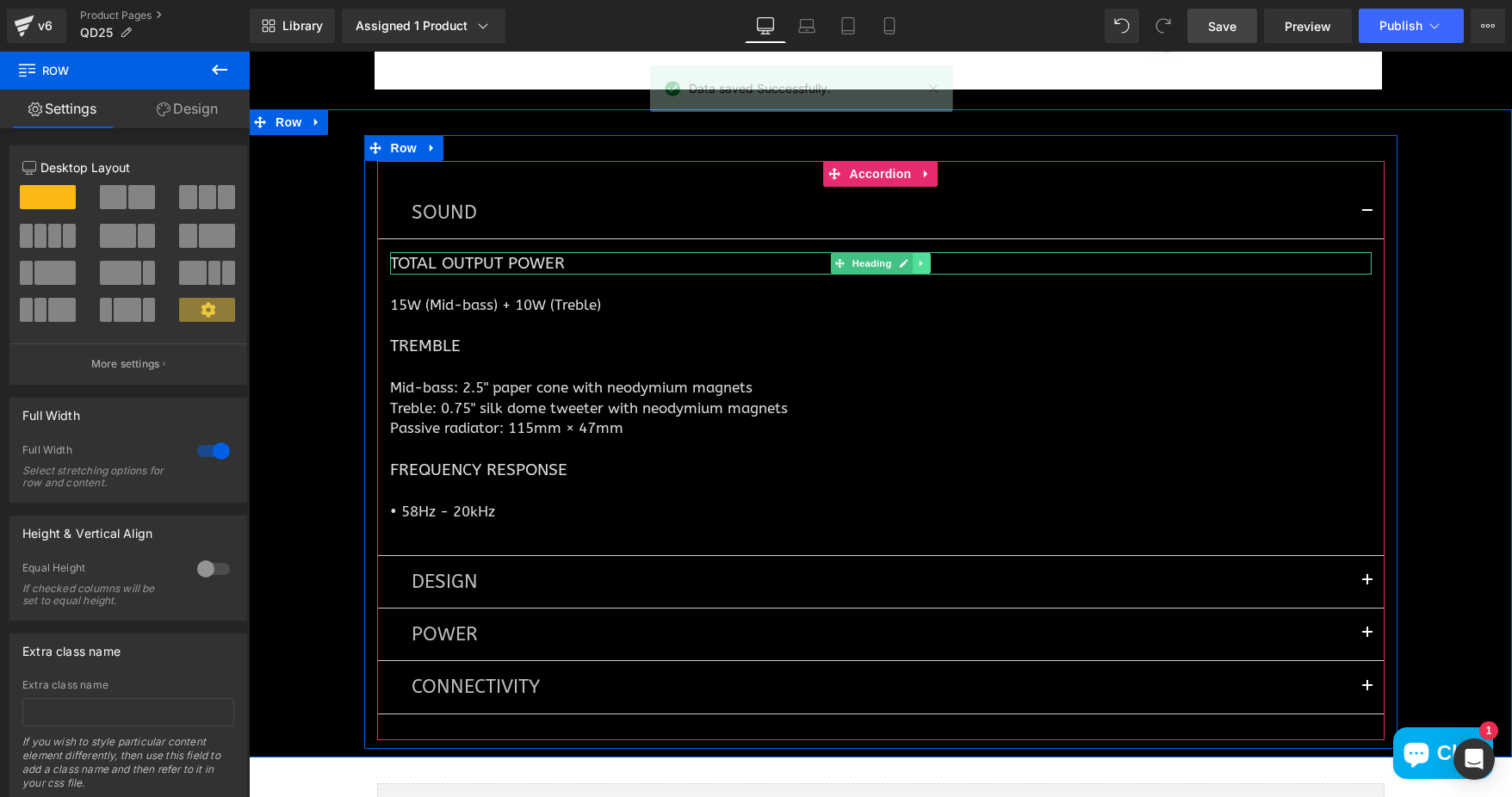
click at [917, 263] on icon at bounding box center [922, 263] width 9 height 10
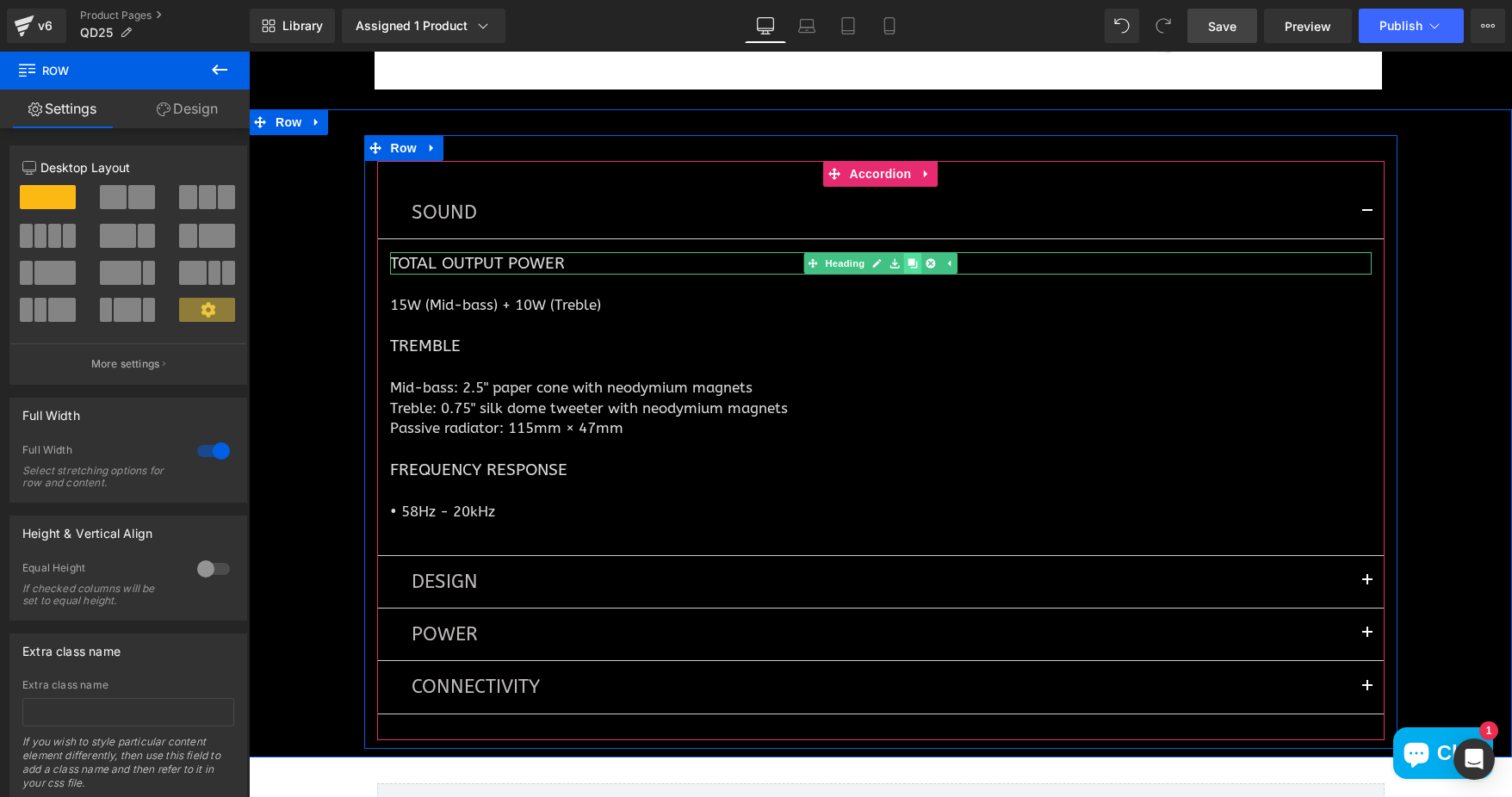
click at [904, 264] on link at bounding box center [913, 264] width 18 height 20
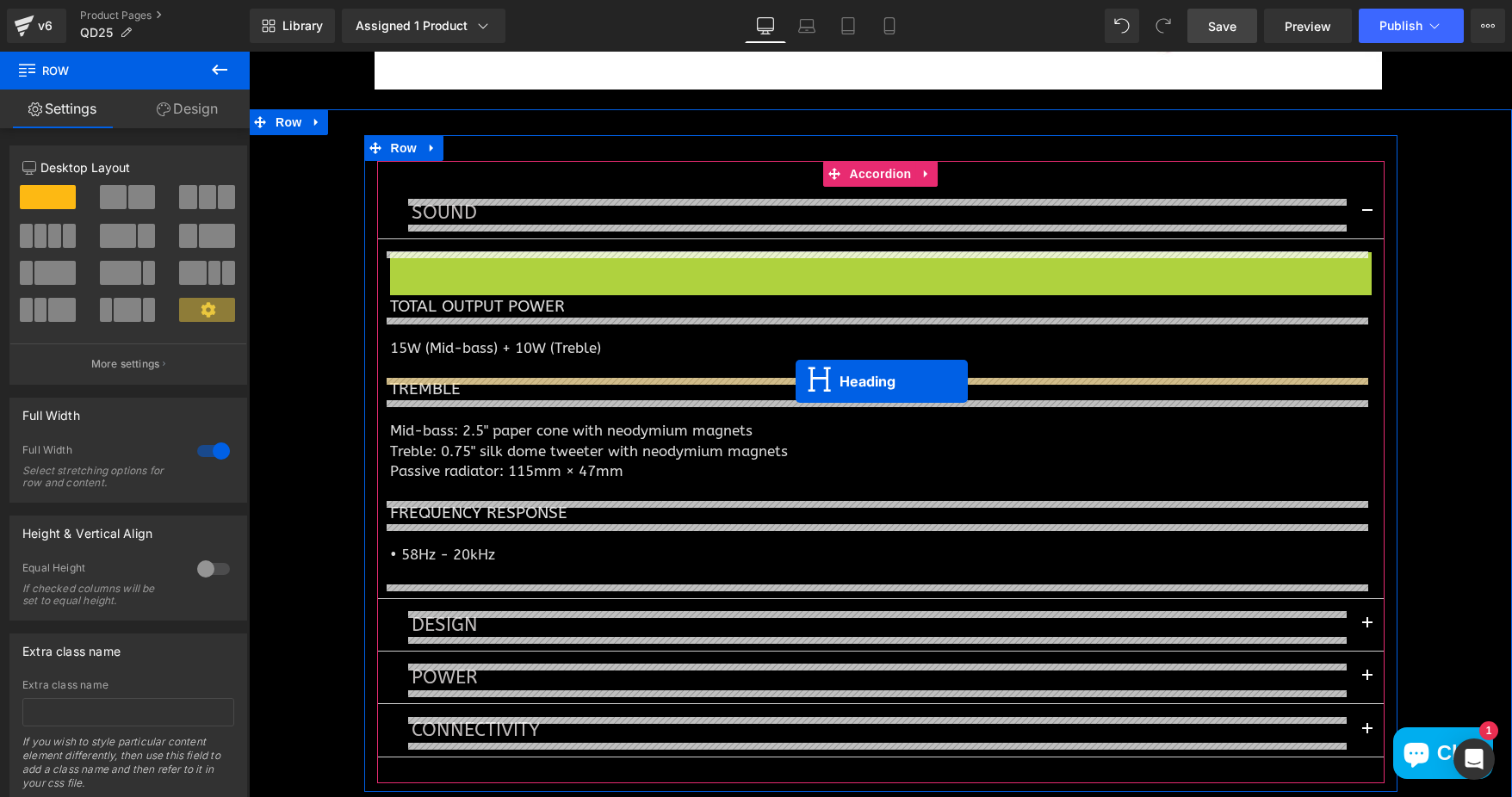
drag, startPoint x: 810, startPoint y: 259, endPoint x: 795, endPoint y: 381, distance: 122.9
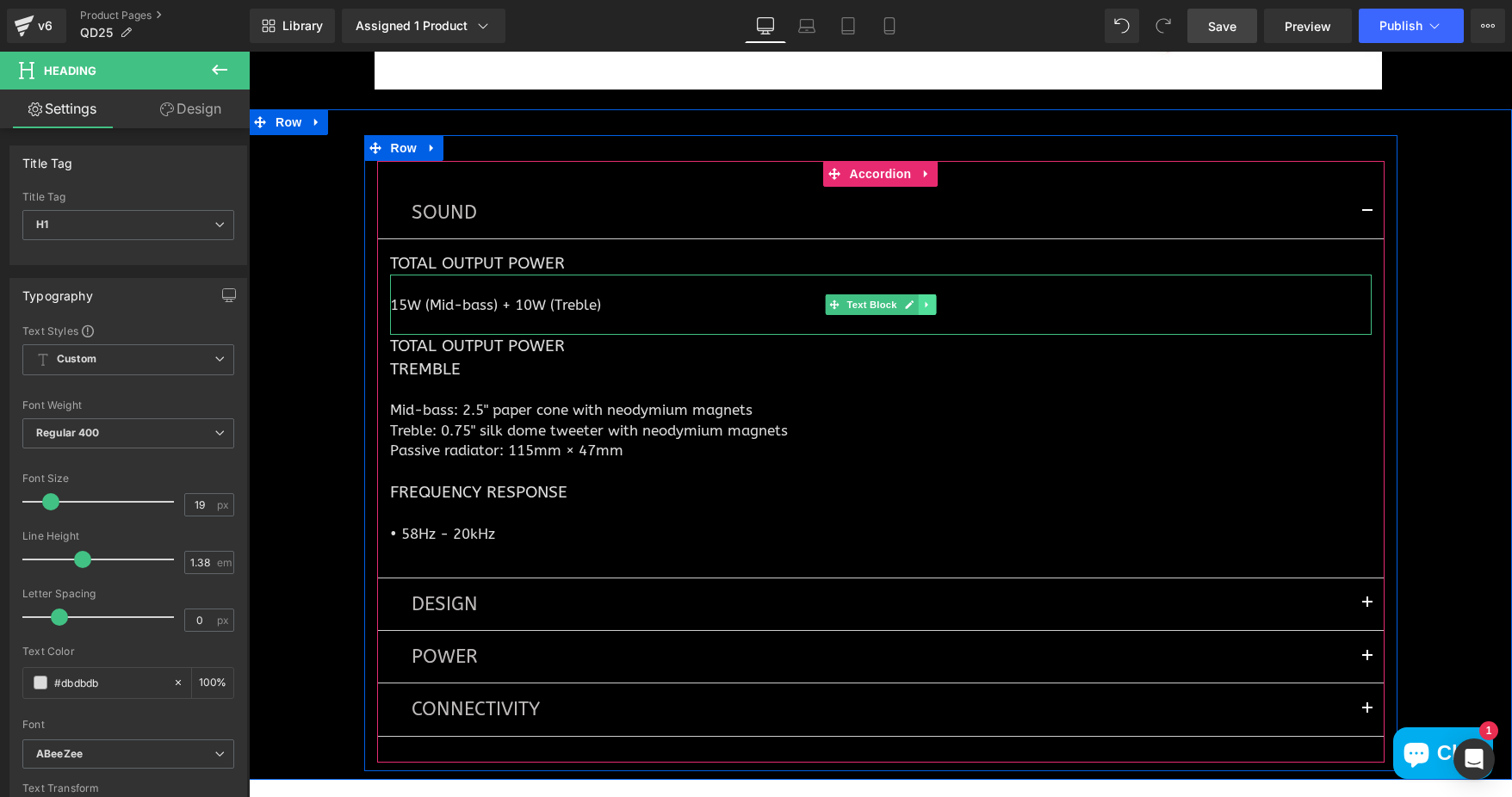
click at [923, 302] on icon at bounding box center [927, 304] width 9 height 10
click at [913, 302] on icon at bounding box center [917, 304] width 9 height 10
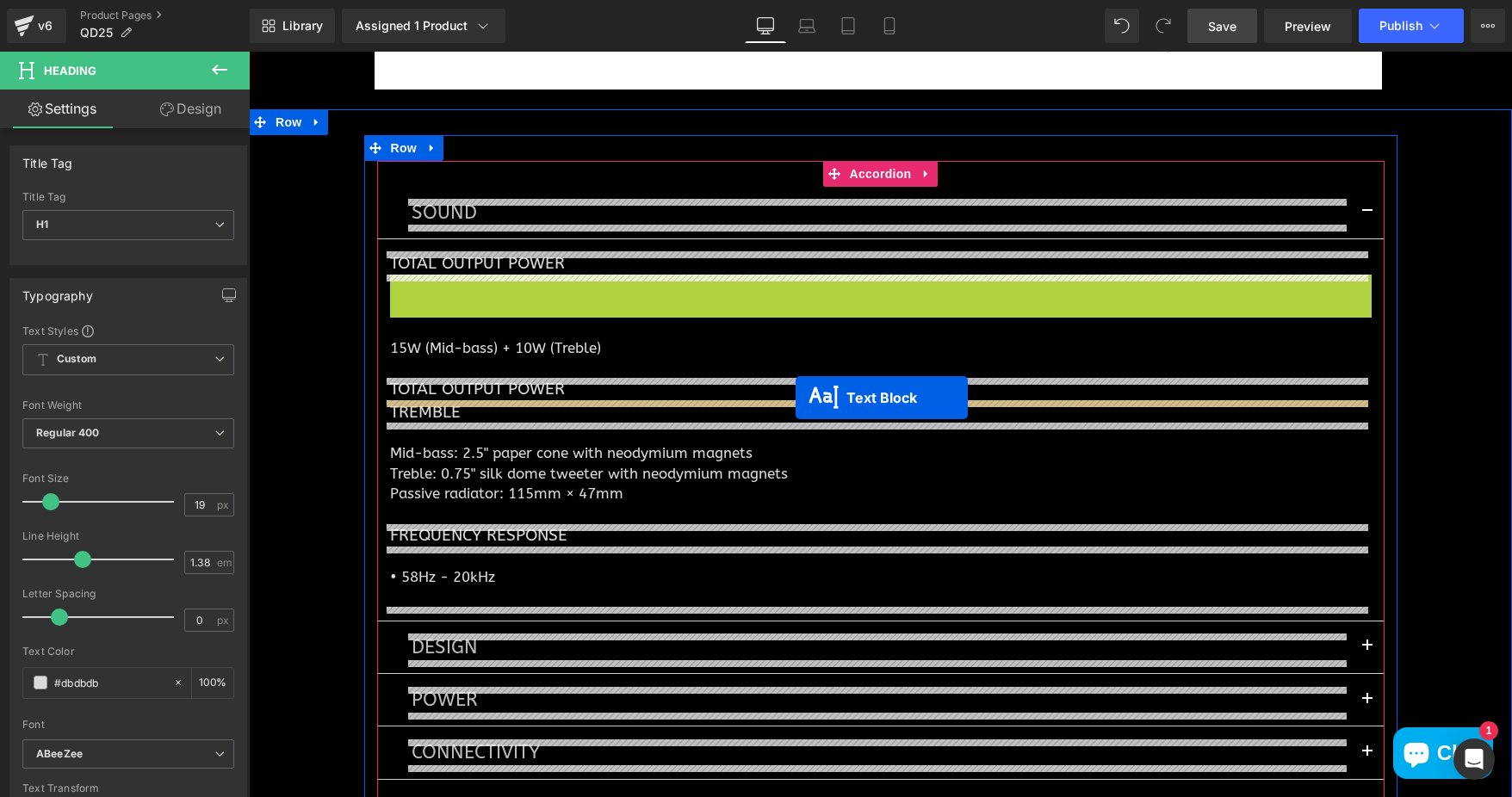
drag, startPoint x: 801, startPoint y: 304, endPoint x: 795, endPoint y: 398, distance: 94.2
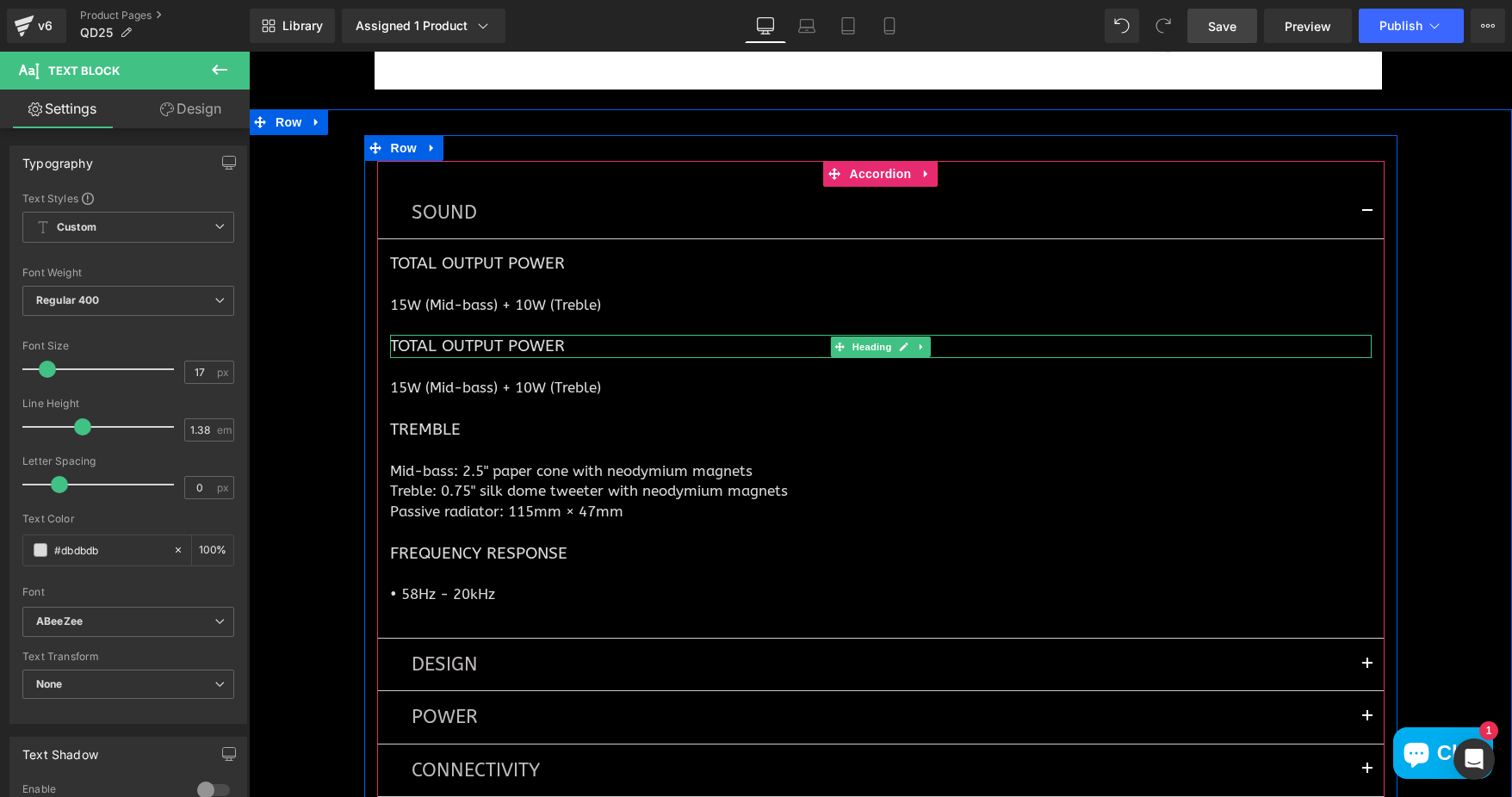
click at [473, 341] on h1 "Total Output Power" at bounding box center [880, 346] width 981 height 22
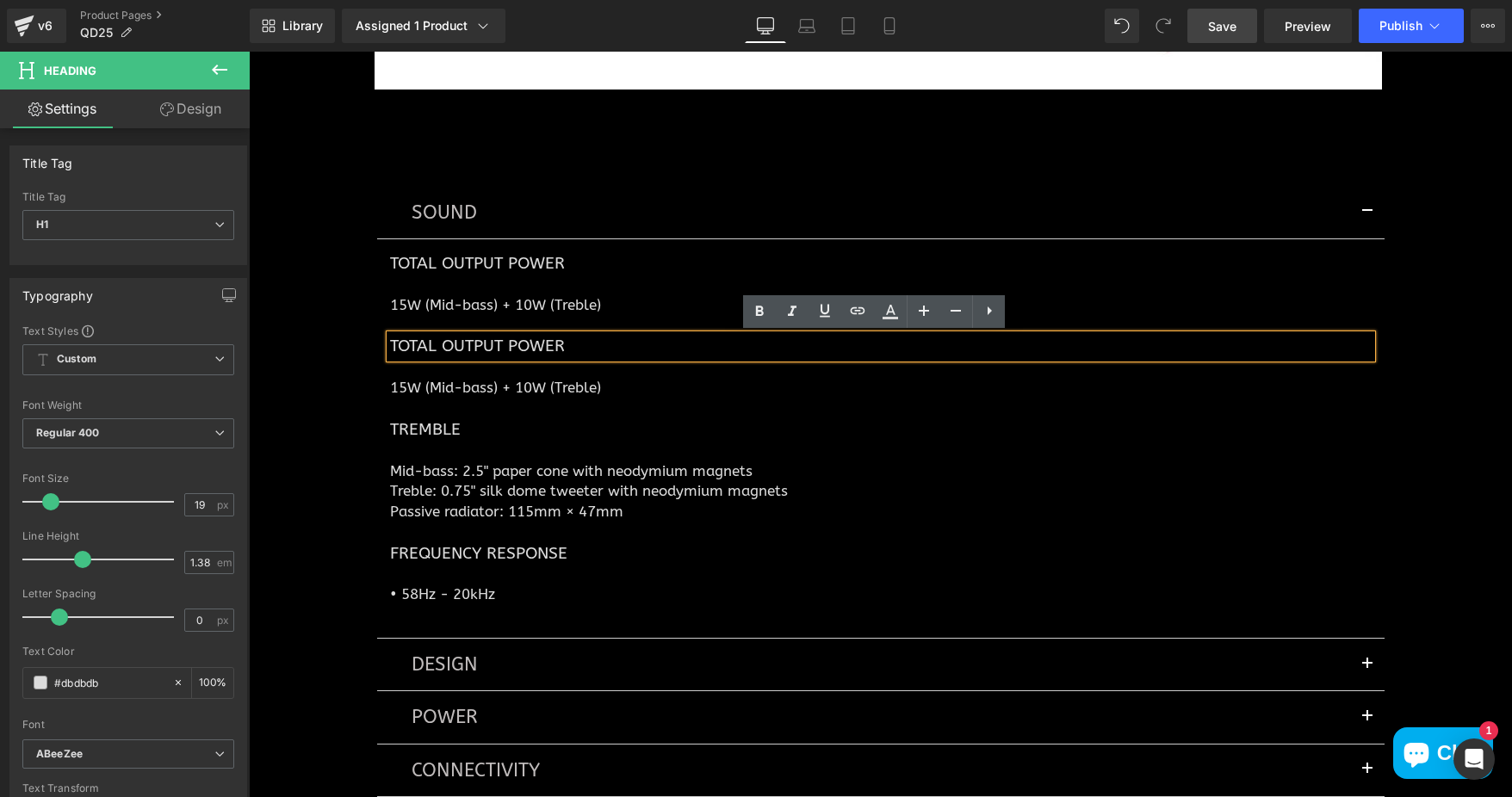
drag, startPoint x: 518, startPoint y: 343, endPoint x: 390, endPoint y: 346, distance: 128.0
click at [390, 346] on h1 "Total Output Power" at bounding box center [880, 346] width 981 height 22
drag, startPoint x: 391, startPoint y: 392, endPoint x: 606, endPoint y: 386, distance: 215.1
click at [391, 392] on p "15W (Mid-bass) + 10W (Treble)" at bounding box center [880, 387] width 981 height 19
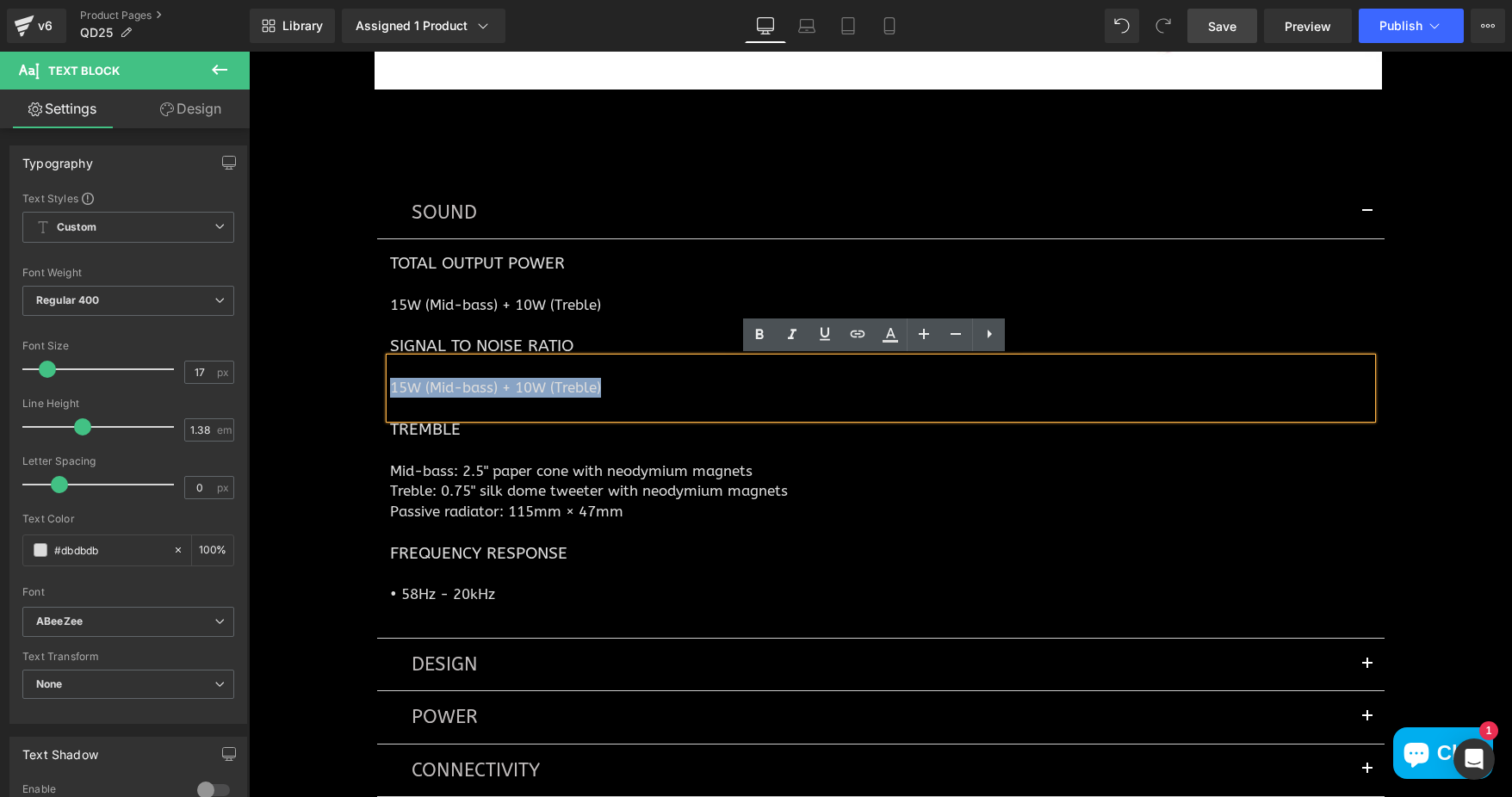
drag, startPoint x: 613, startPoint y: 386, endPoint x: 374, endPoint y: 393, distance: 239.1
click at [377, 393] on article "Total Output Power Heading 15W (Mid-bass) + 10W (Treble) Text Block Signal to n…" at bounding box center [880, 439] width 1007 height 399
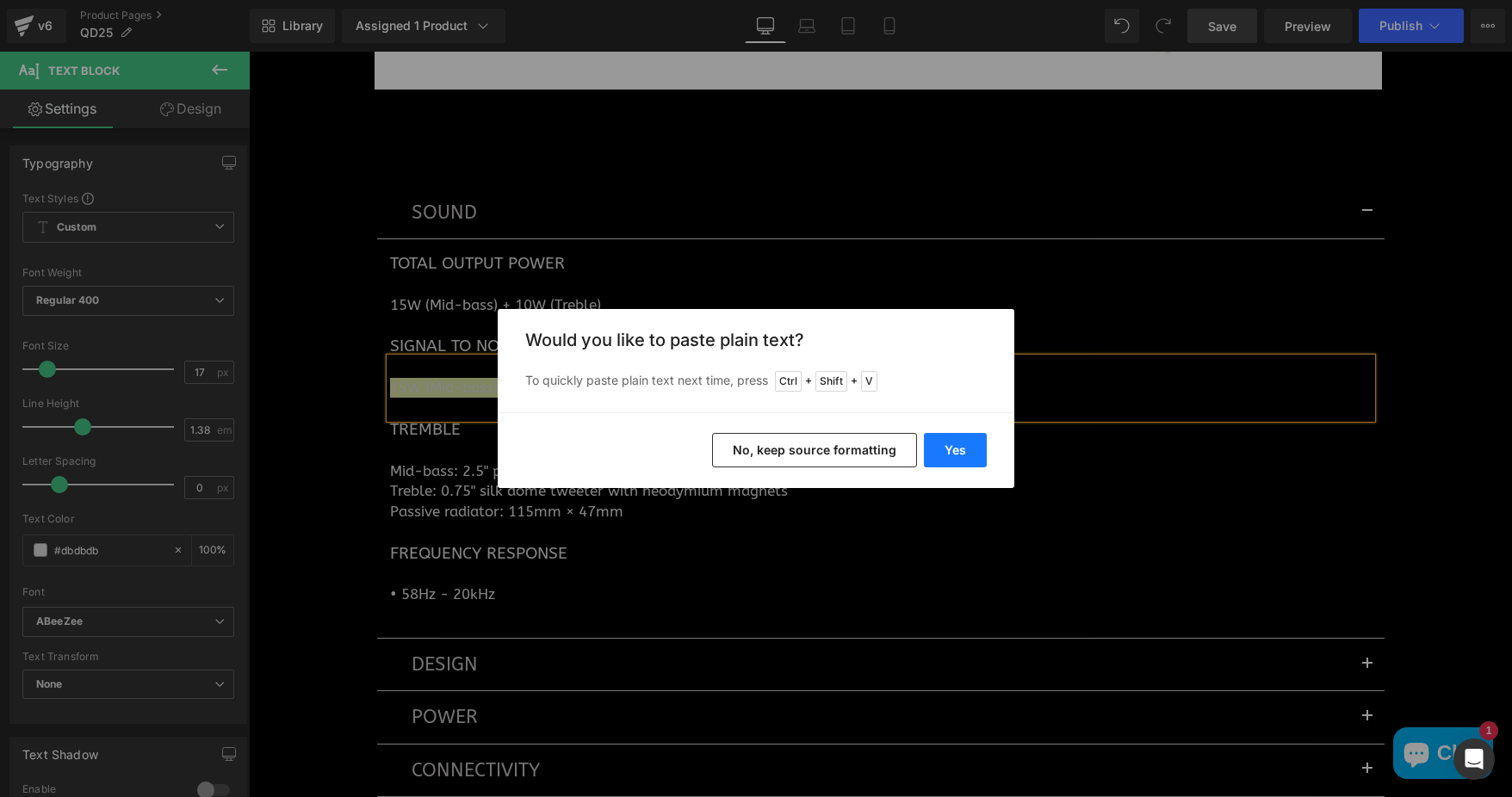
click at [946, 460] on button "Yes" at bounding box center [955, 449] width 63 height 34
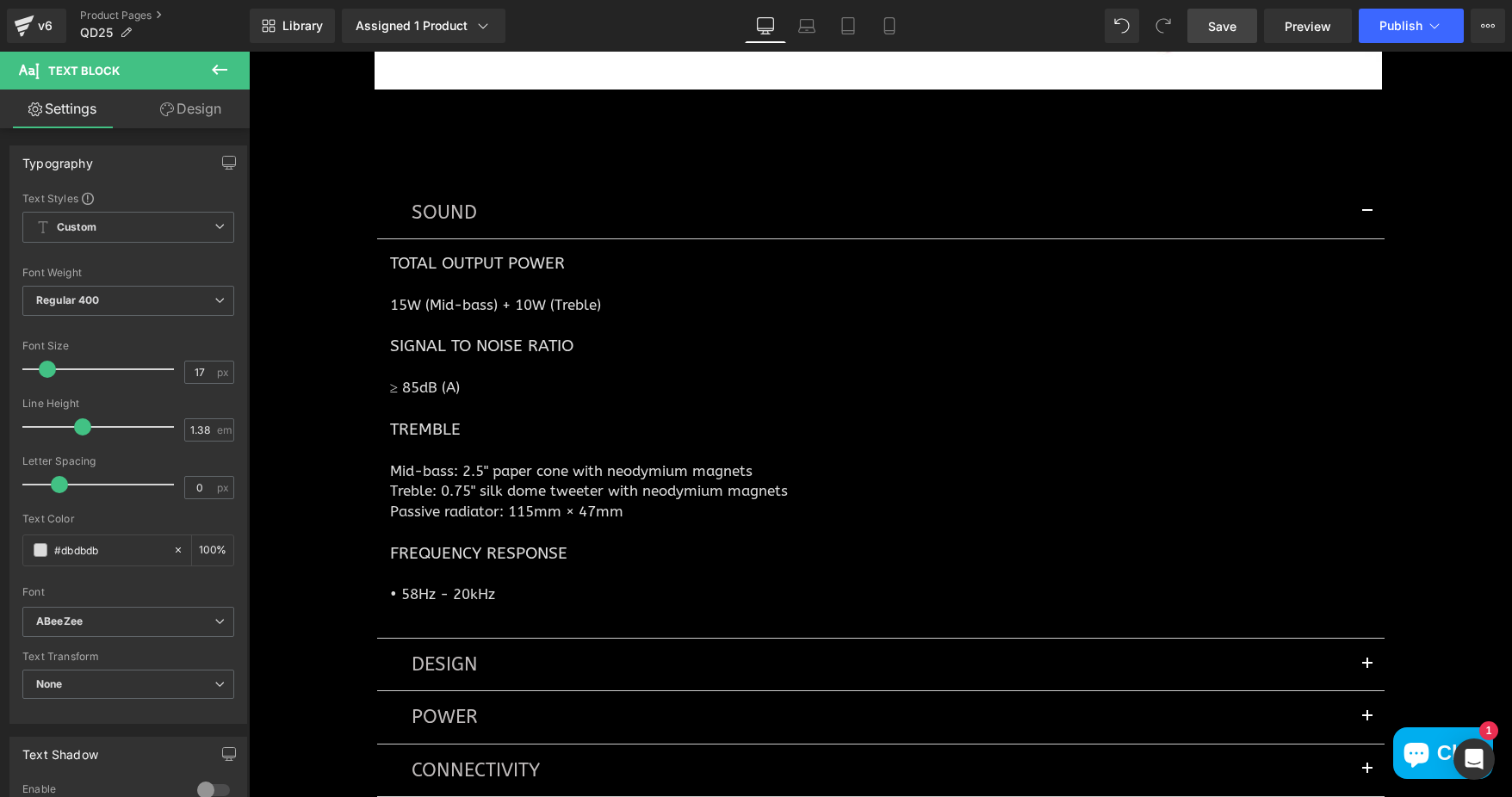
click at [1235, 25] on span "Save" at bounding box center [1222, 27] width 29 height 18
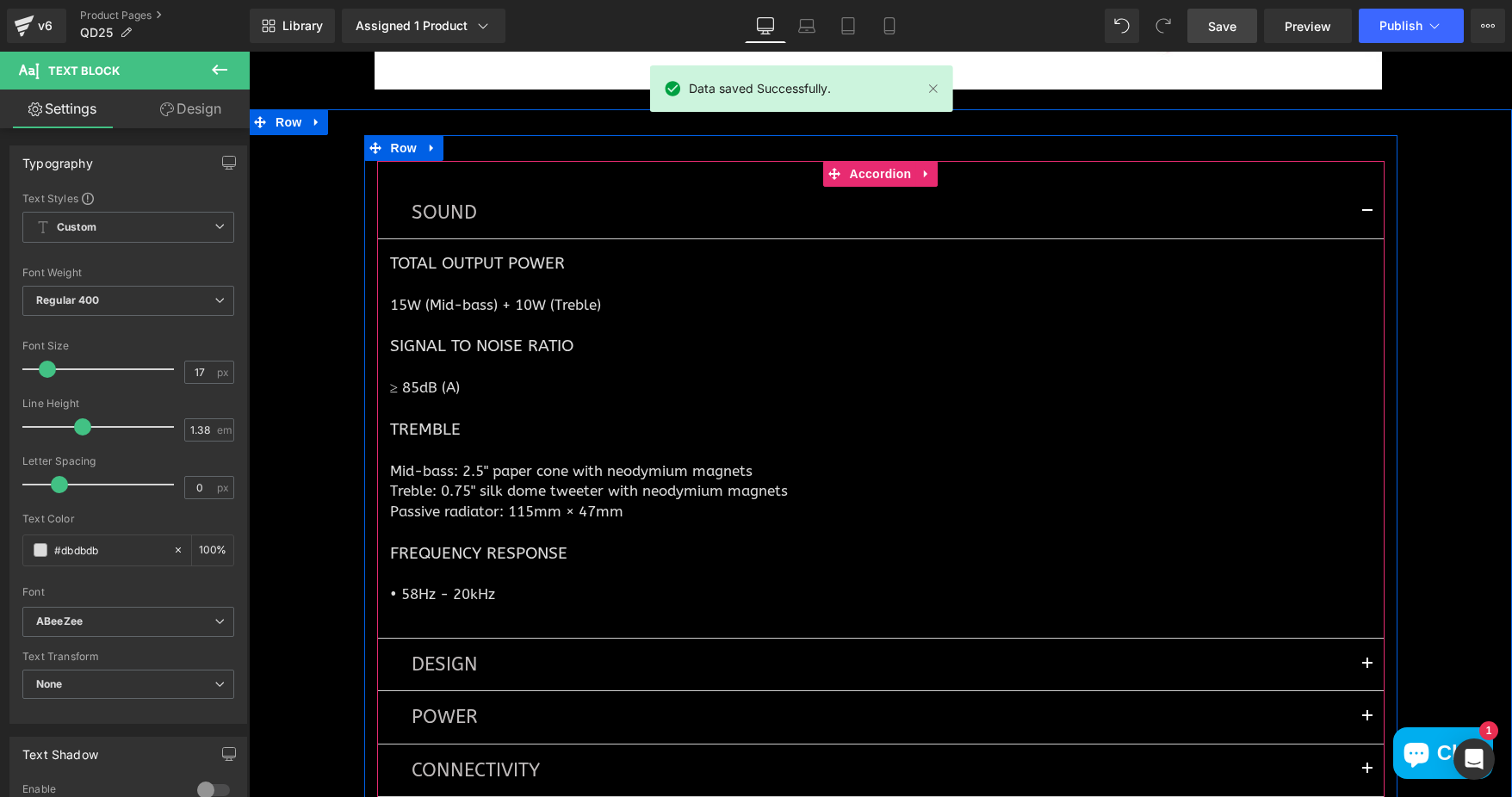
click at [1359, 213] on button "button" at bounding box center [1367, 213] width 34 height 52
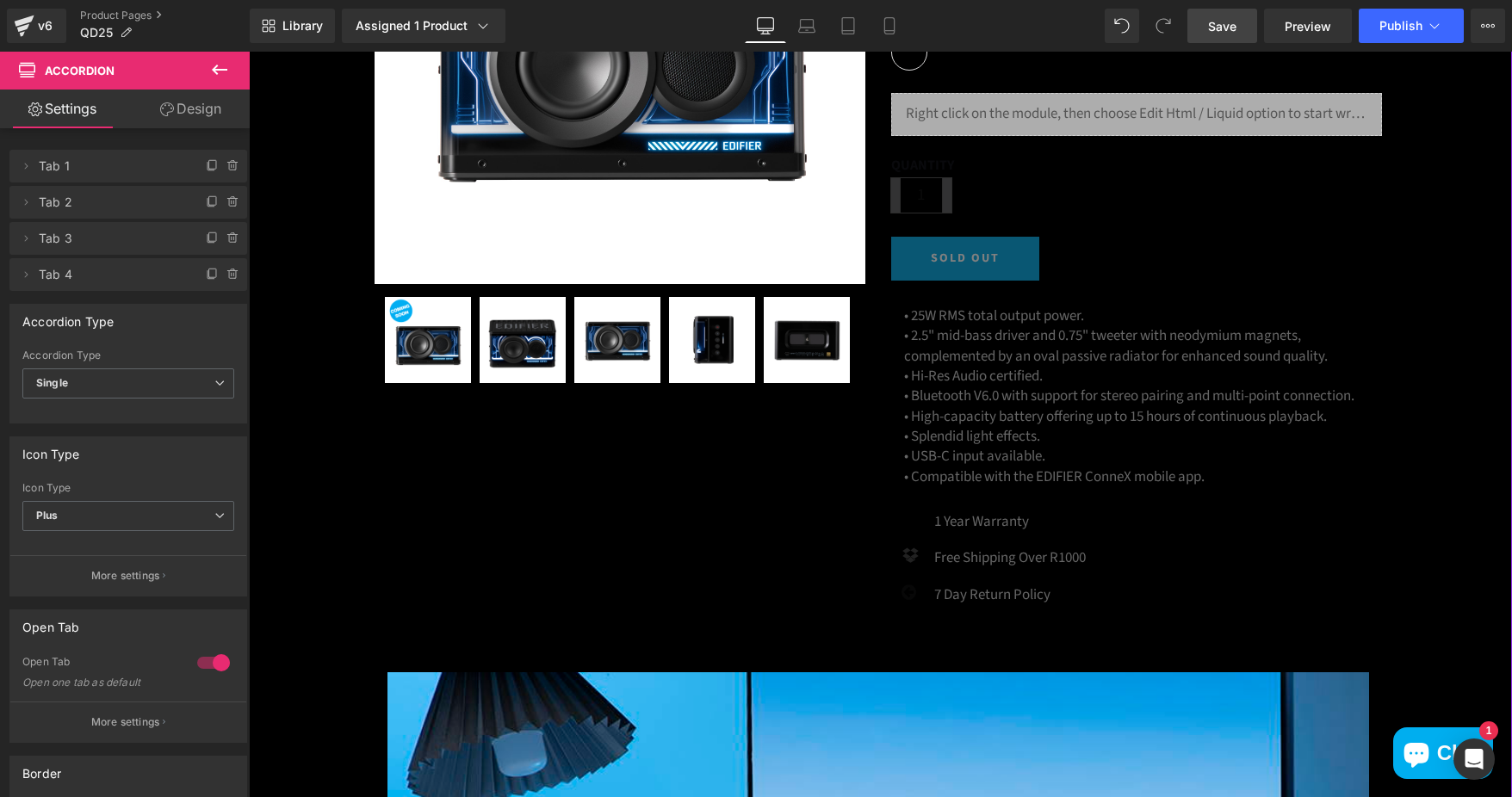
scroll to position [431, 0]
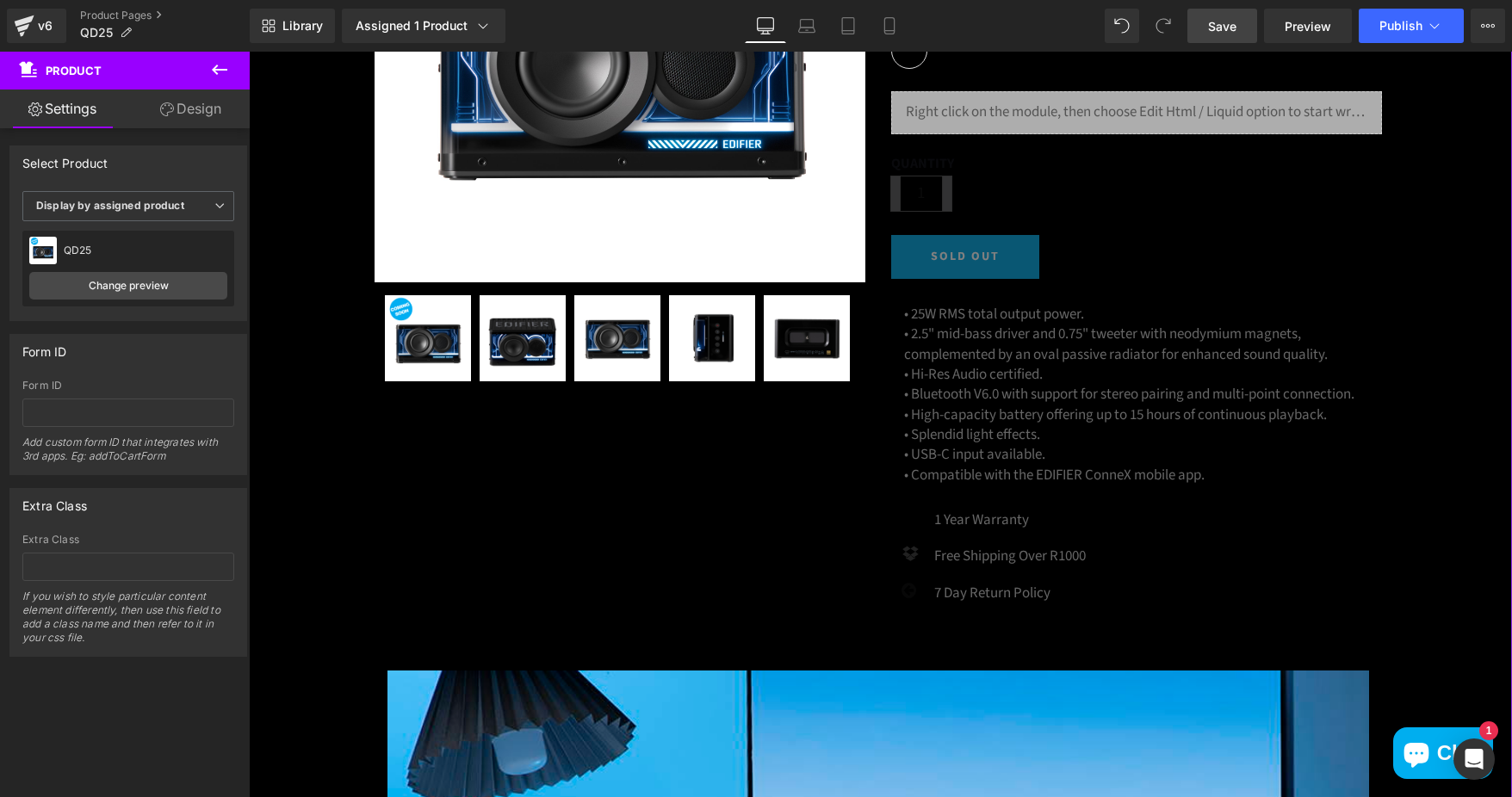
click at [201, 112] on link "Design" at bounding box center [191, 109] width 125 height 39
click at [0, 0] on div "Background" at bounding box center [0, 0] width 0 height 0
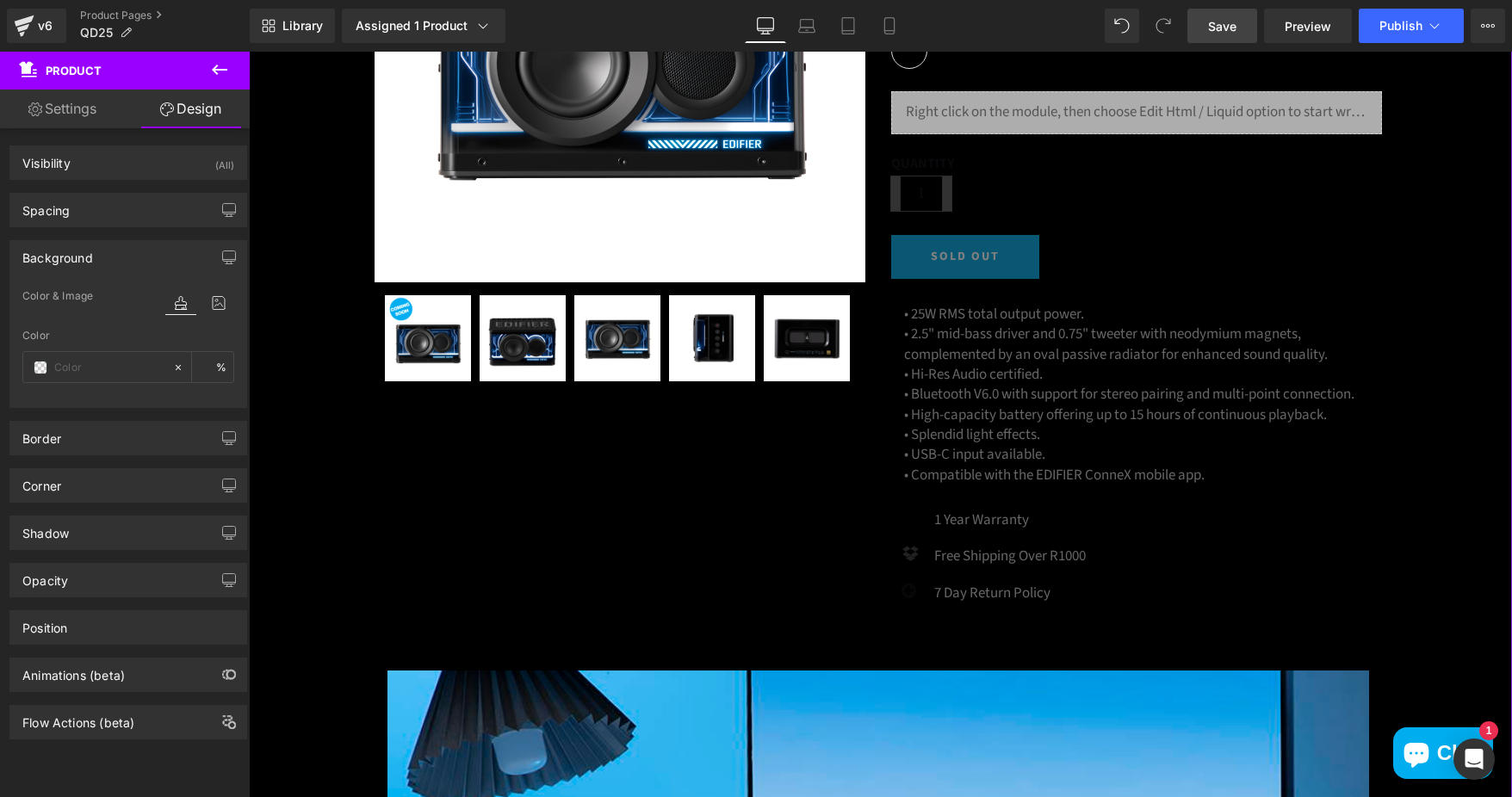
type input "#000000"
type input "100"
click at [42, 367] on span at bounding box center [40, 367] width 14 height 14
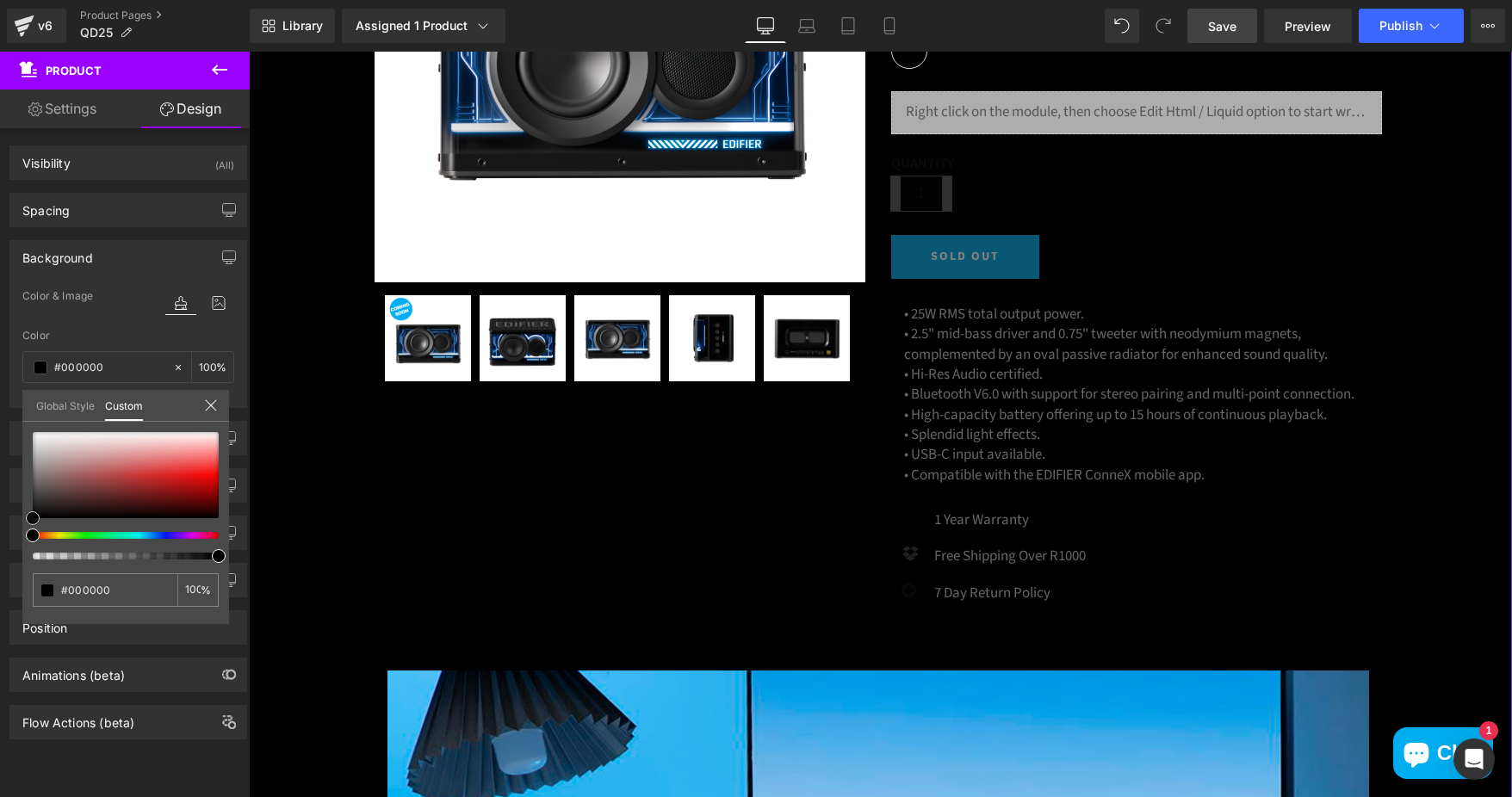
type input "#cabdbd"
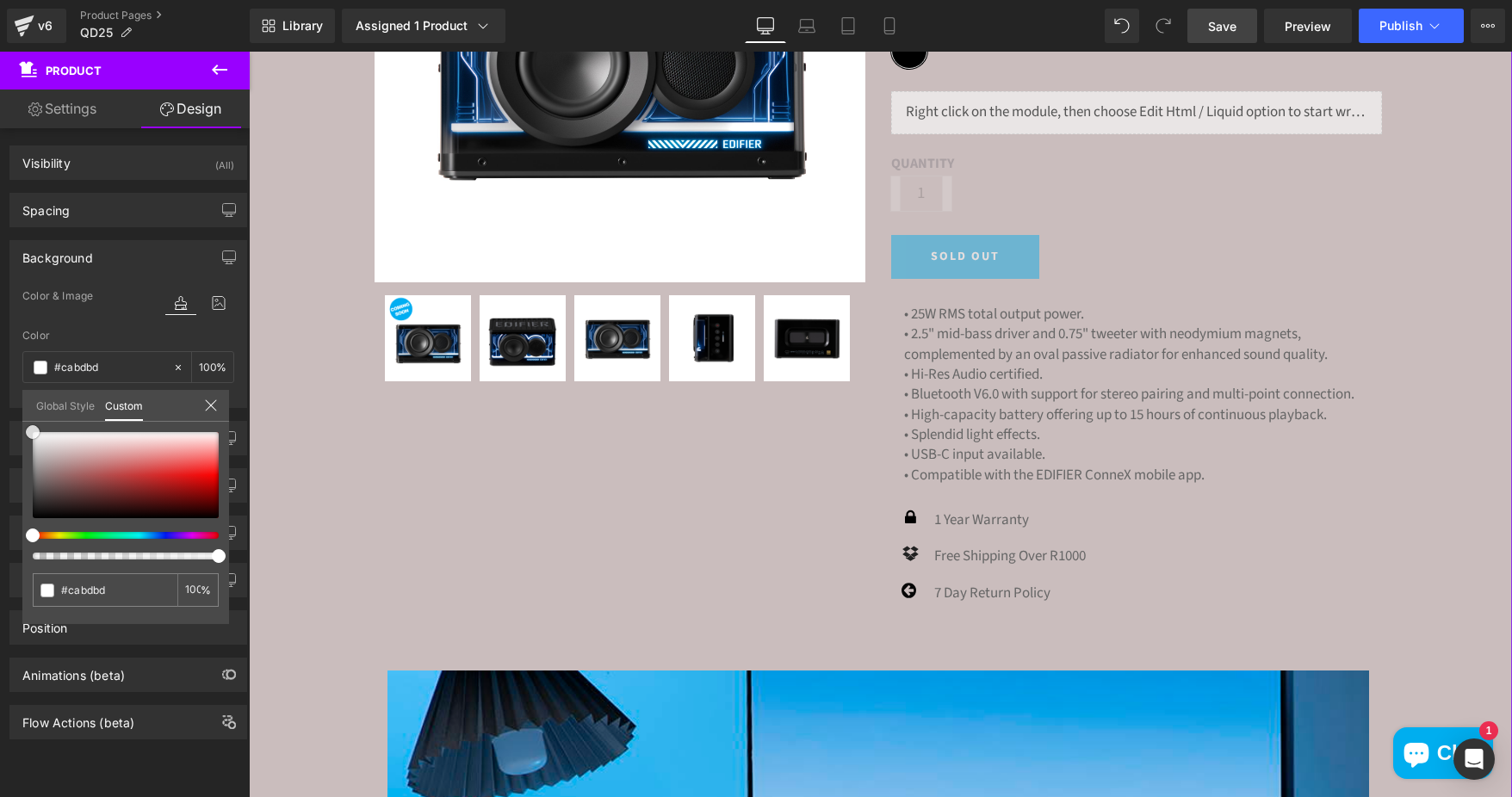
type input "#dcdada"
type input "#ffffff"
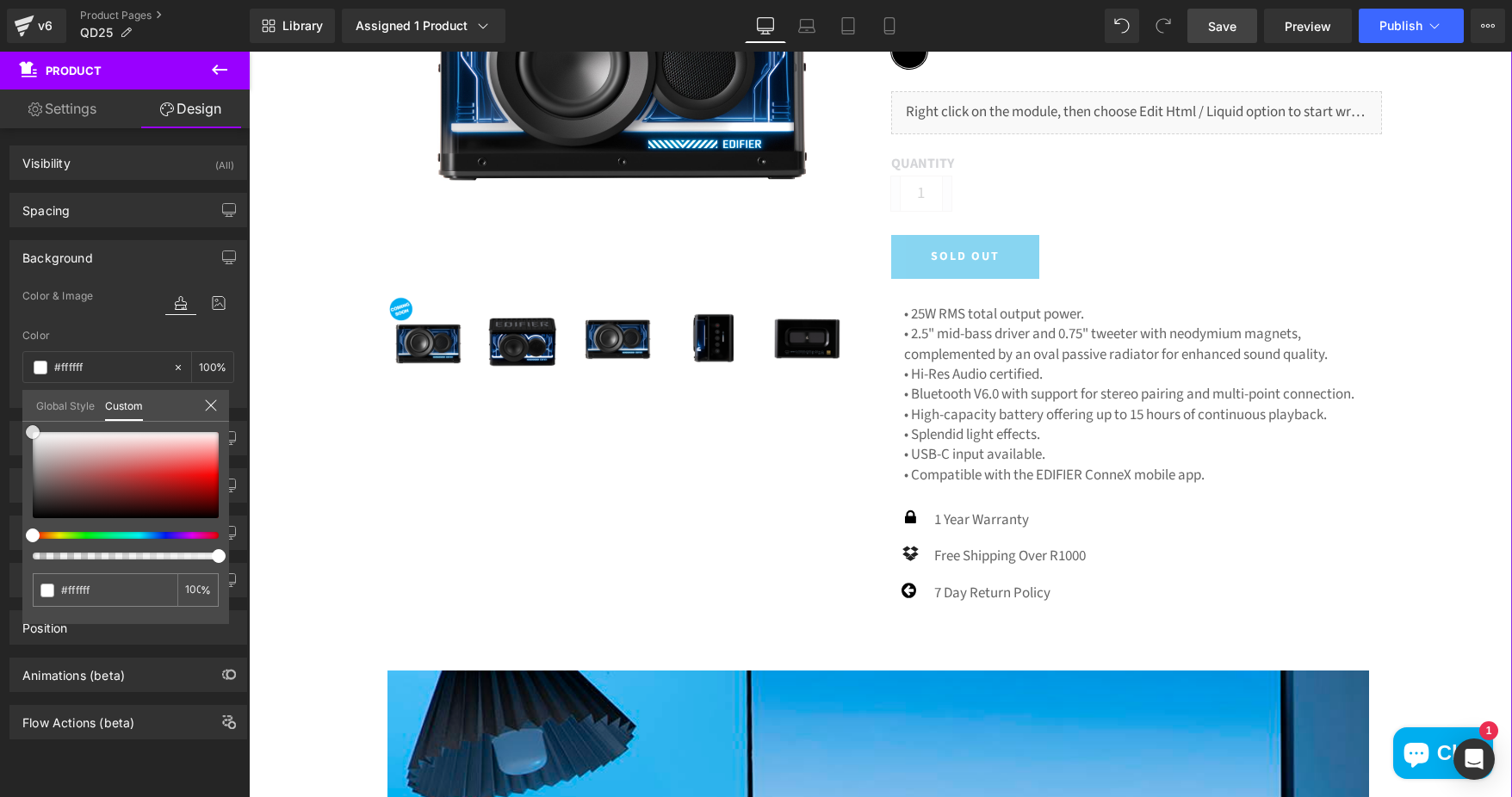
drag, startPoint x: 21, startPoint y: 428, endPoint x: 7, endPoint y: 411, distance: 22.0
click at [7, 408] on div "Background Color & Image color rgba(255, 255, 255, 1) Color #ffffff 100 % Image…" at bounding box center [129, 318] width 257 height 181
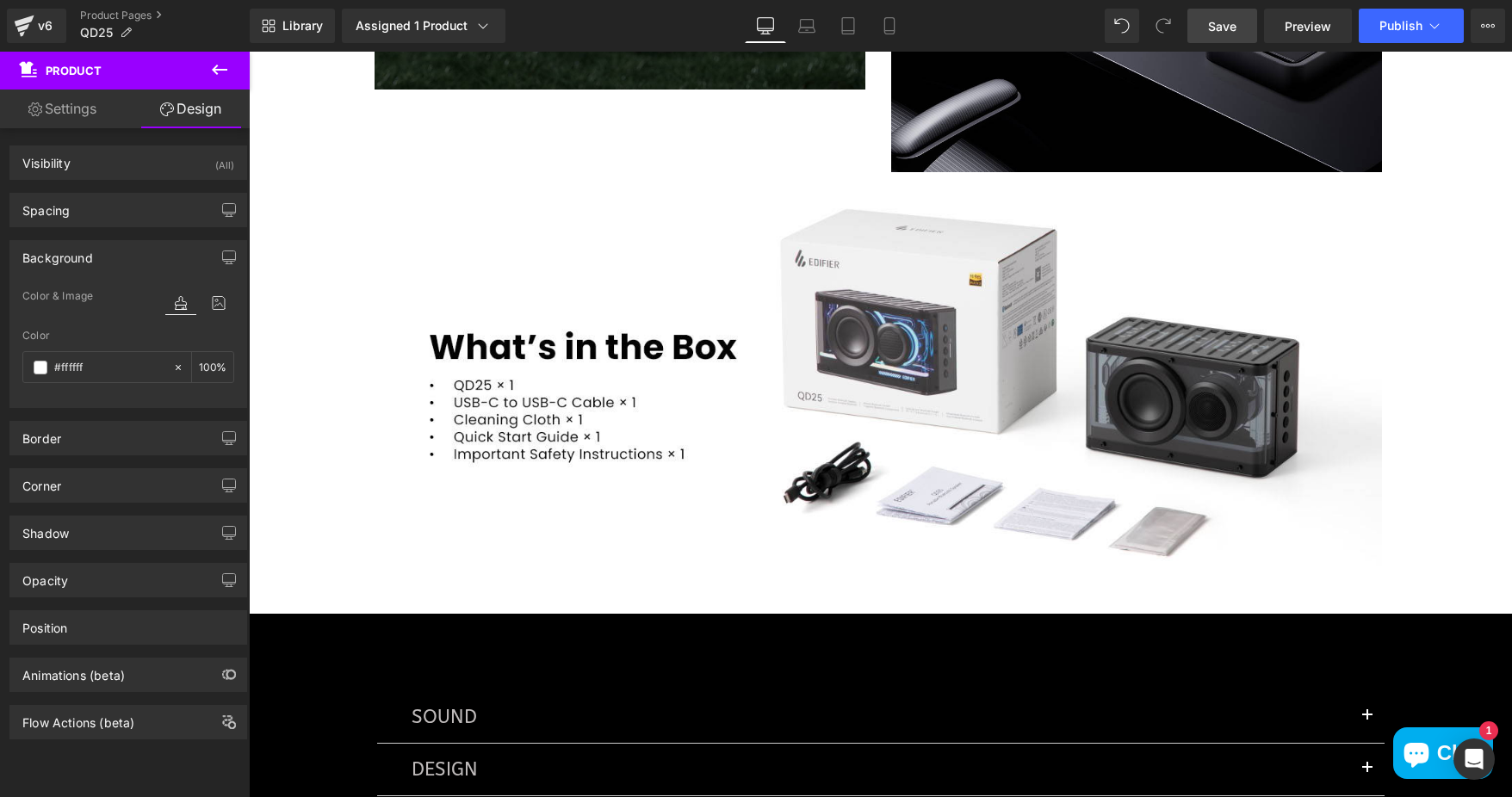
scroll to position [7489, 0]
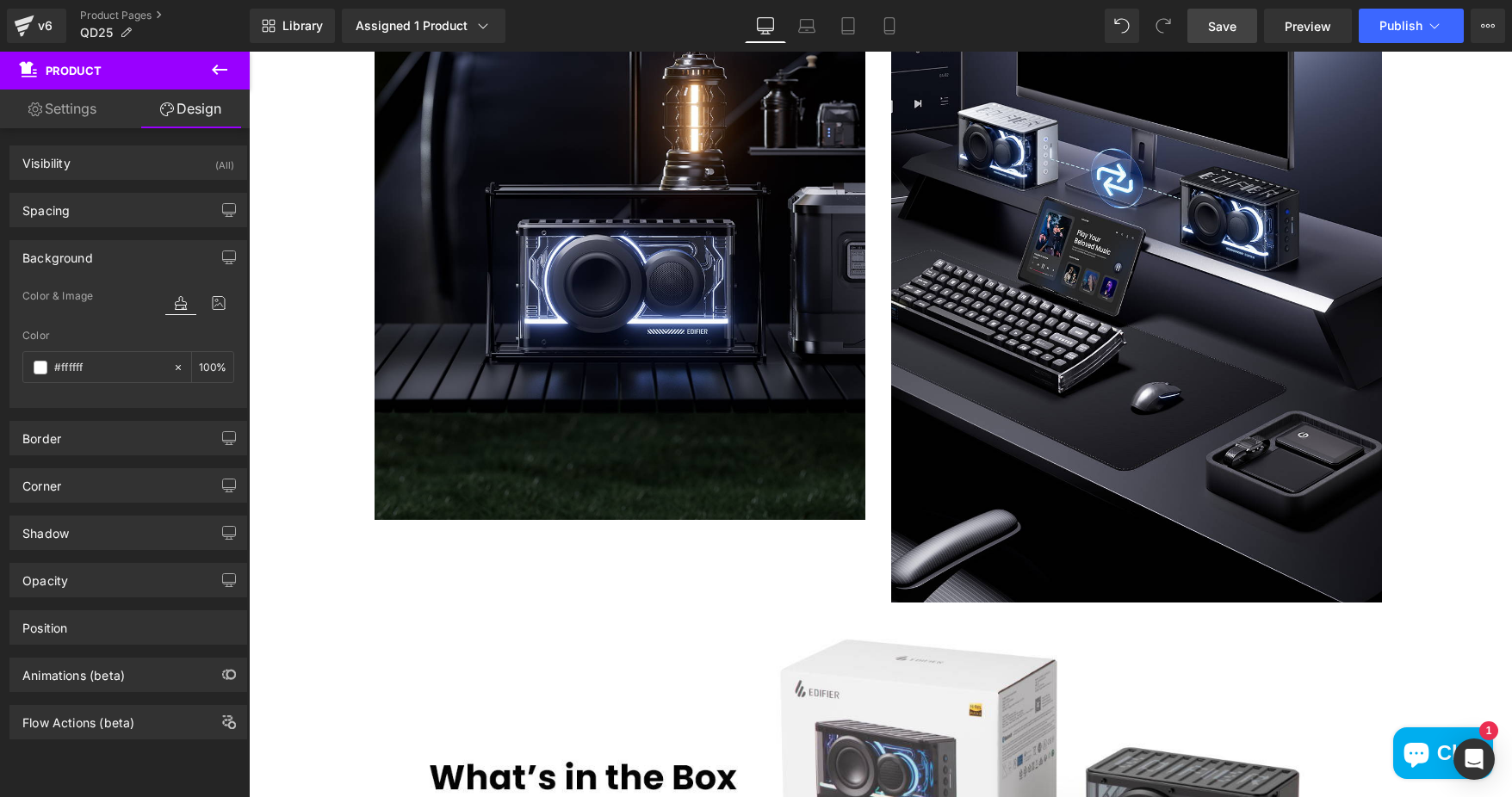
click at [1230, 30] on span "Save" at bounding box center [1222, 27] width 29 height 18
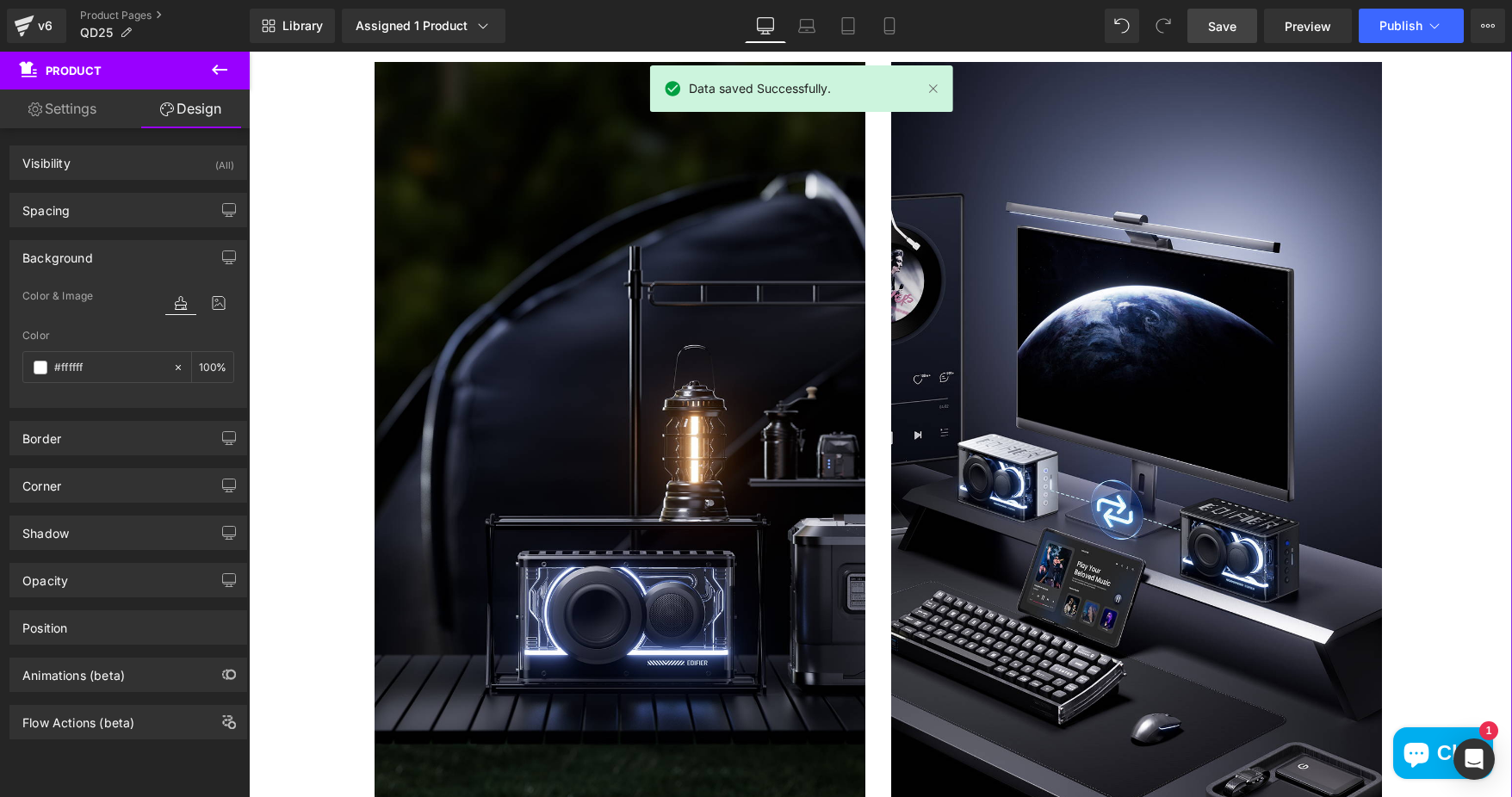
scroll to position [7058, 0]
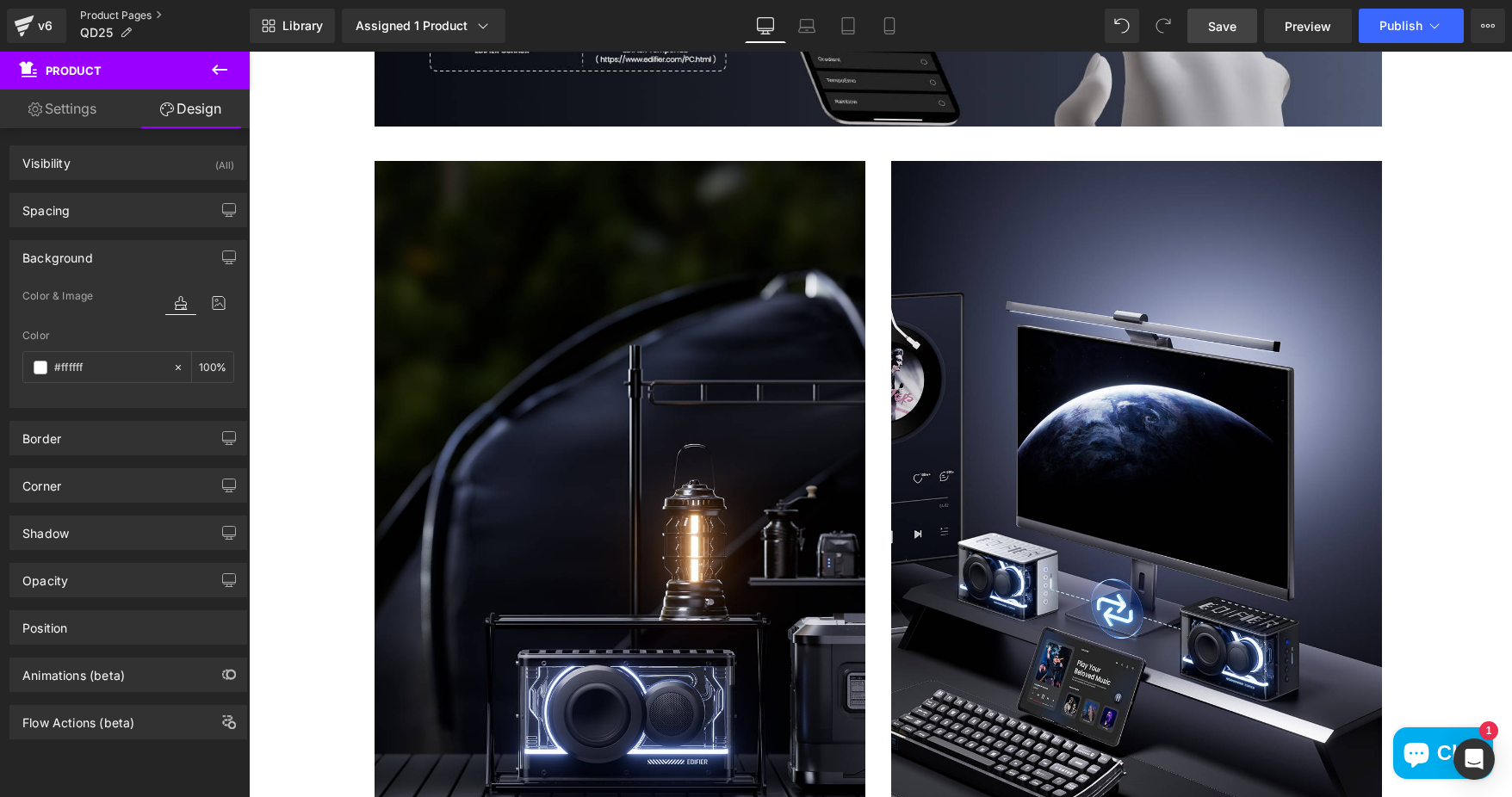
click at [104, 11] on link "Product Pages" at bounding box center [165, 15] width 169 height 14
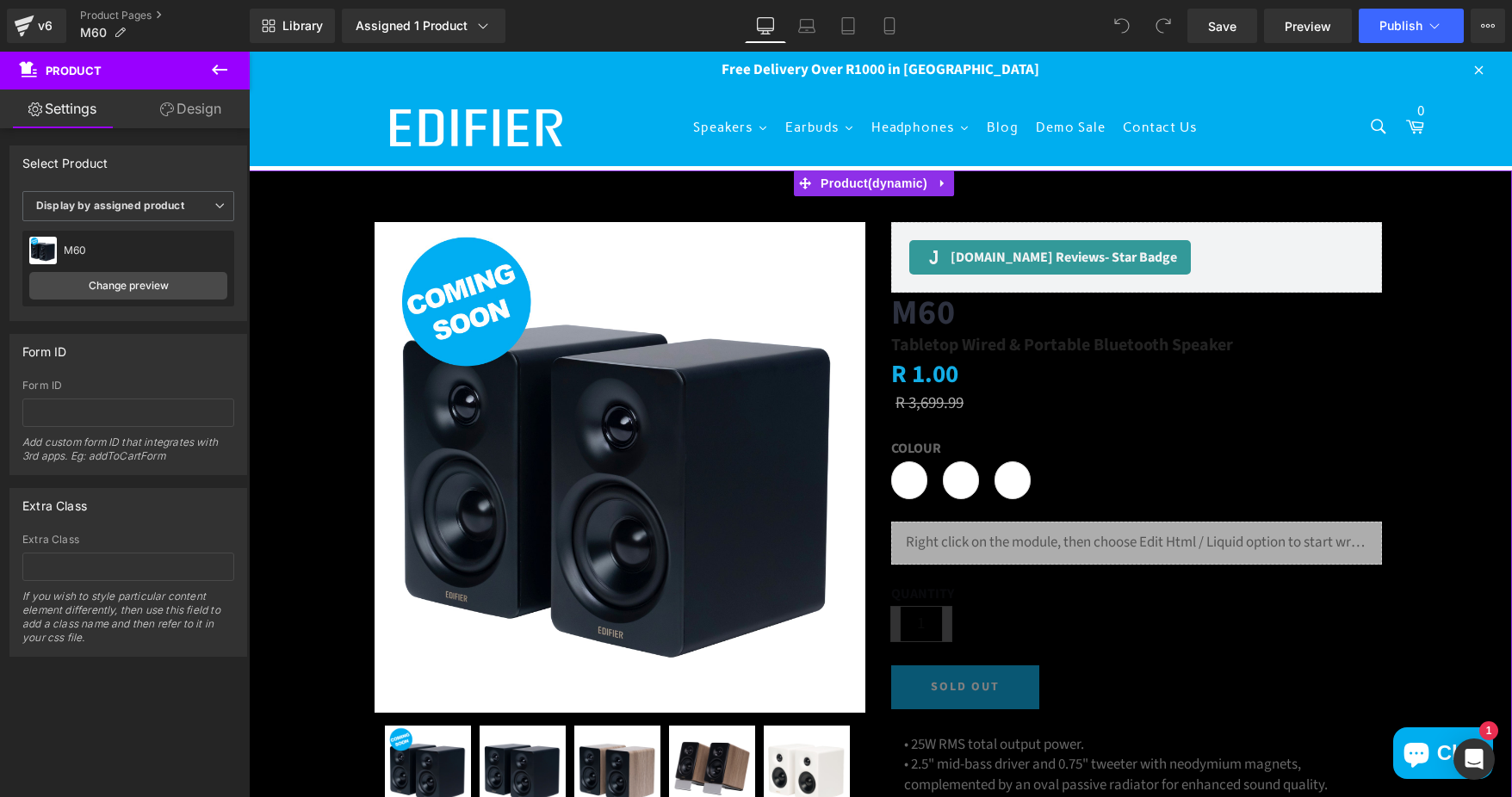
click at [207, 110] on link "Design" at bounding box center [191, 109] width 125 height 39
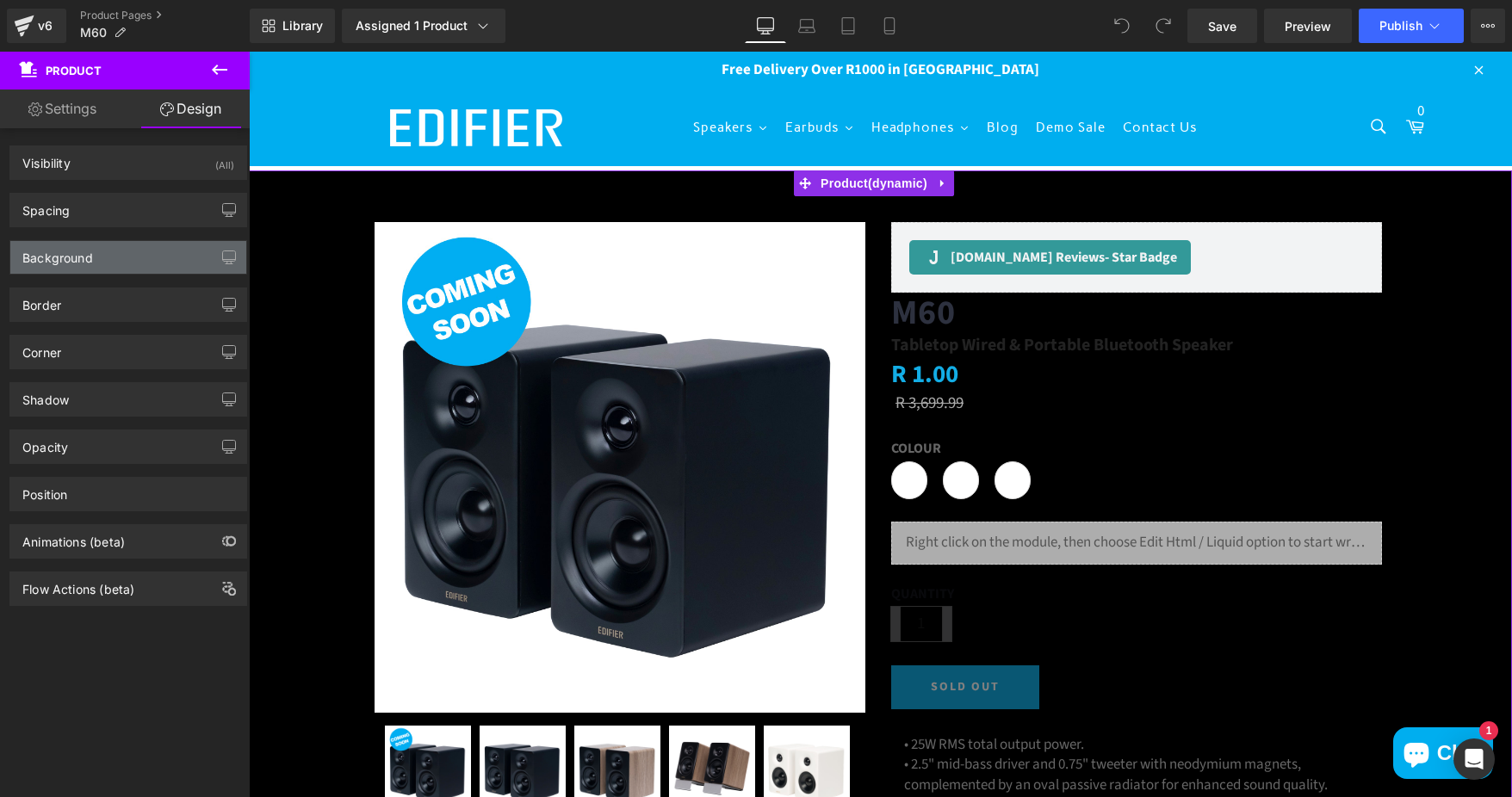
click at [142, 251] on div "Background" at bounding box center [128, 257] width 236 height 32
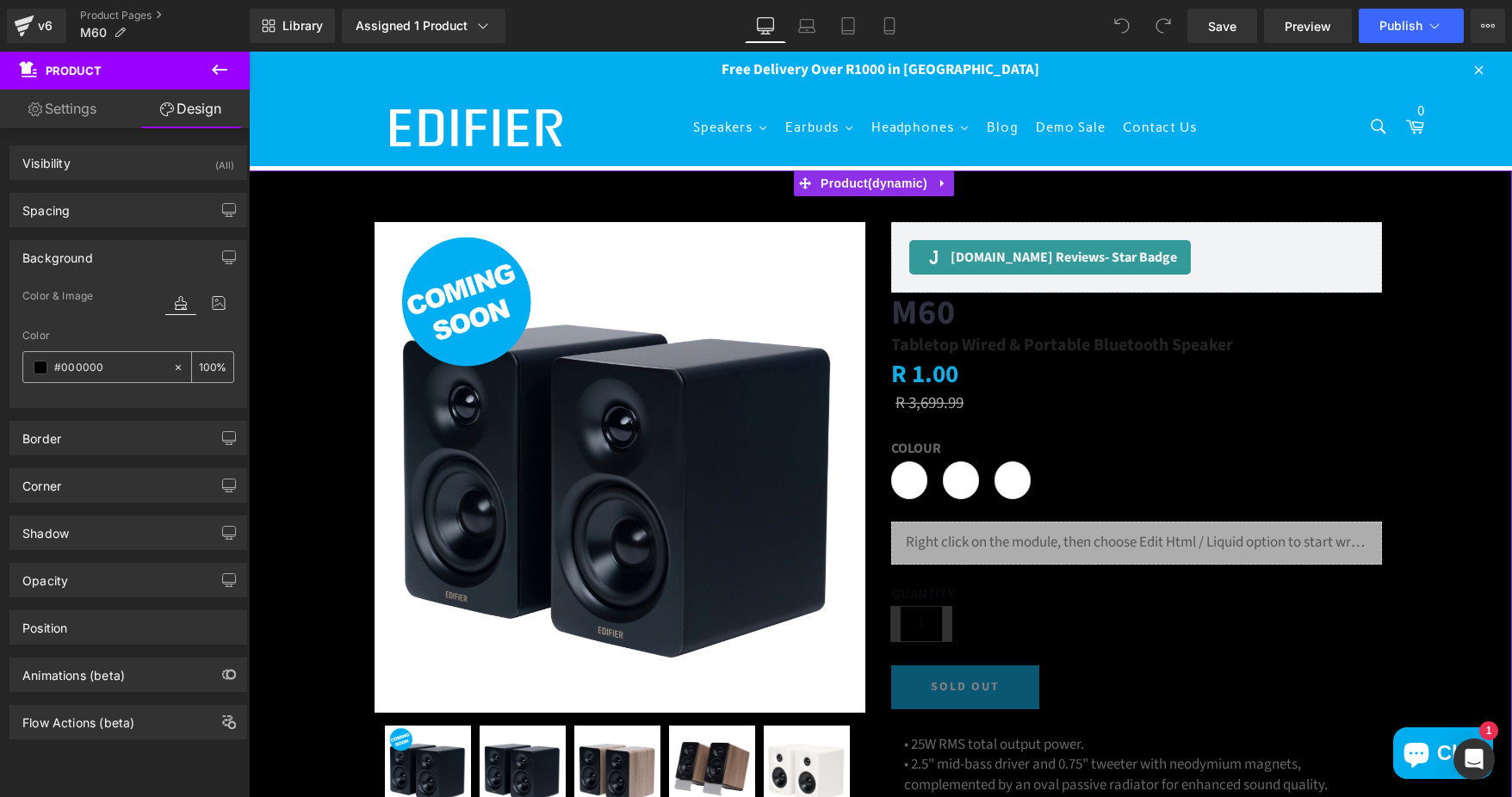
click at [36, 367] on span at bounding box center [40, 367] width 14 height 14
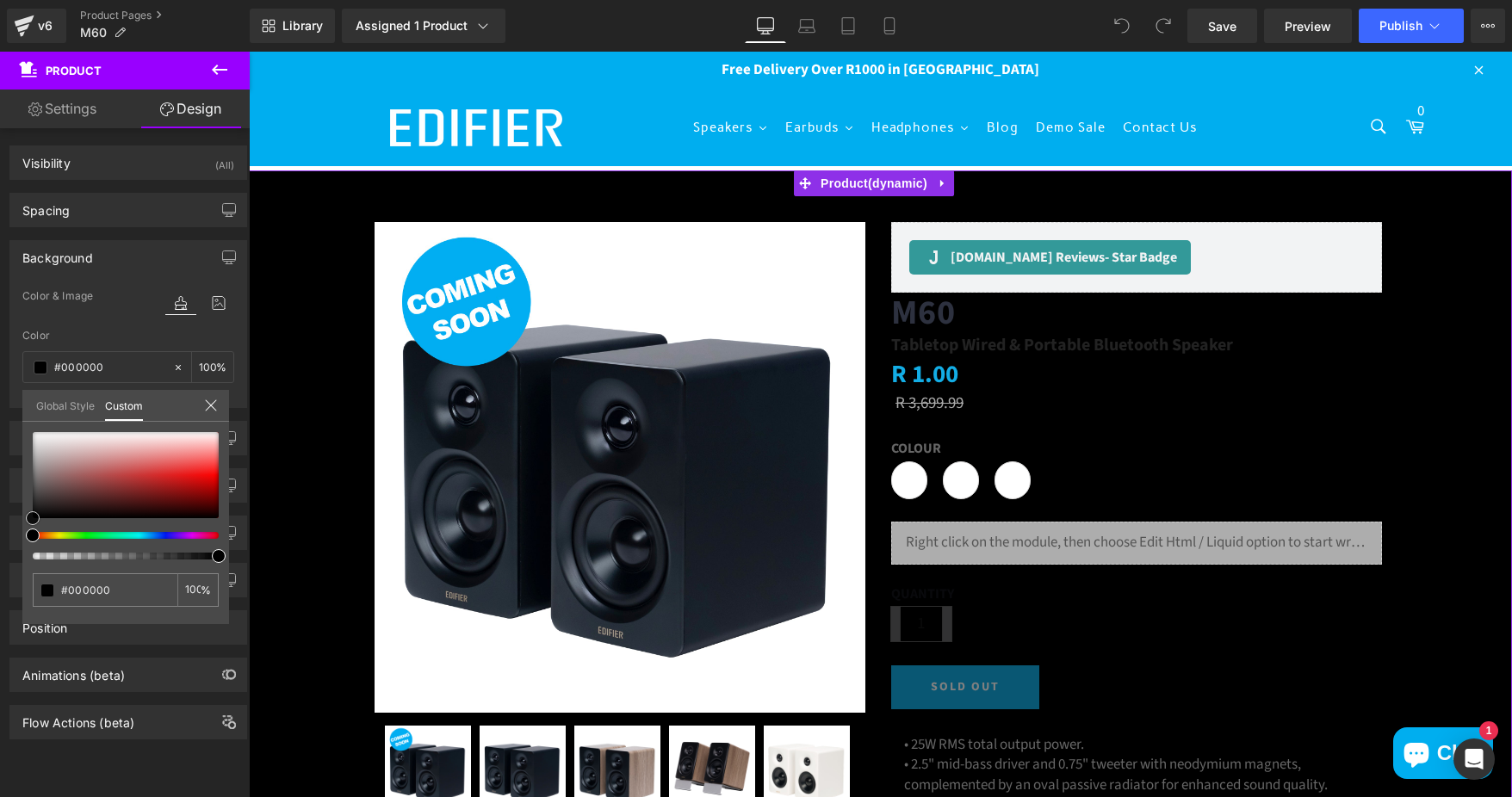
type input "#ed8787"
type input "#eea9a9"
type input "#f0d4d4"
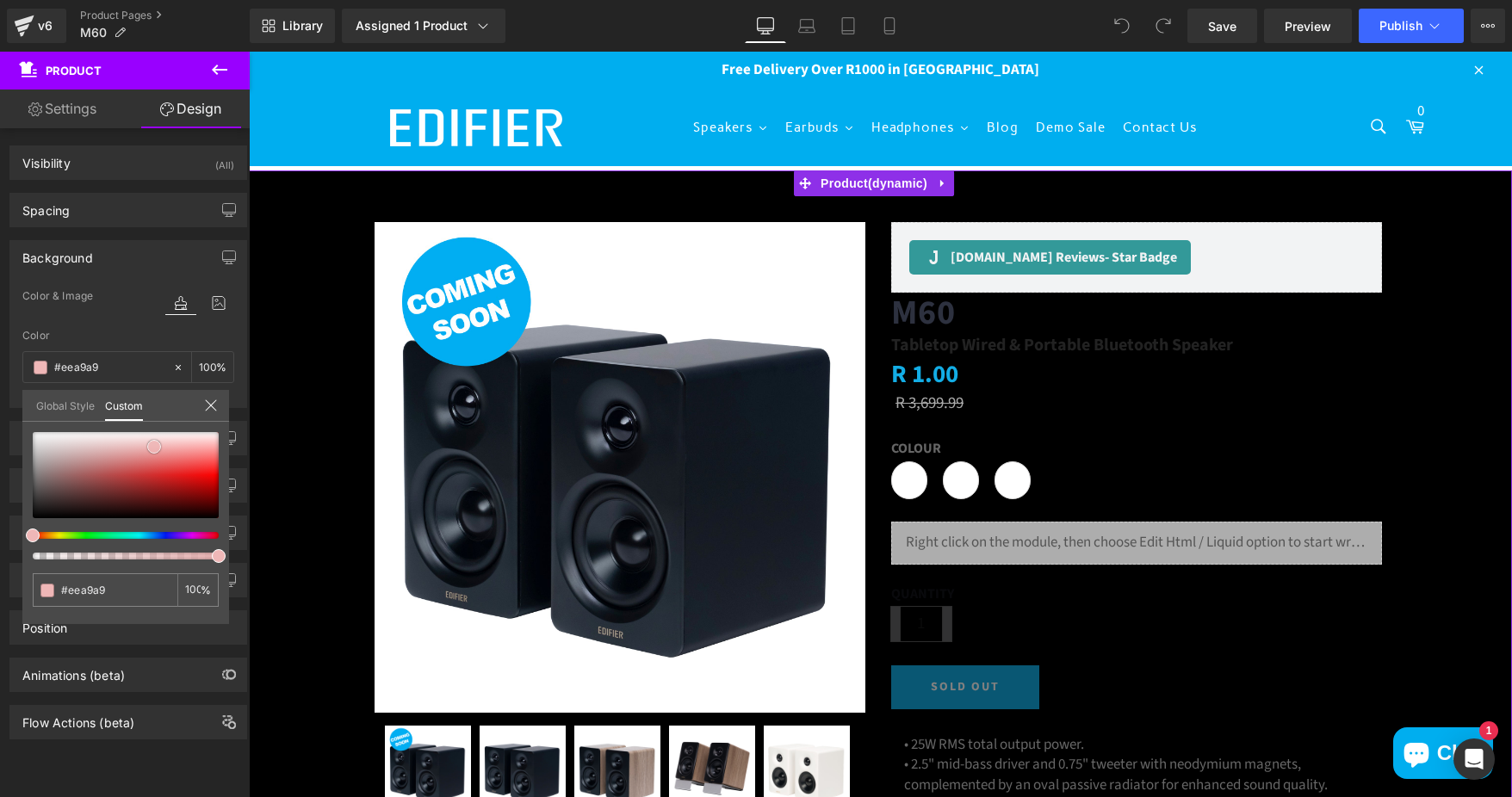
type input "#f0d4d4"
type input "#f6eeee"
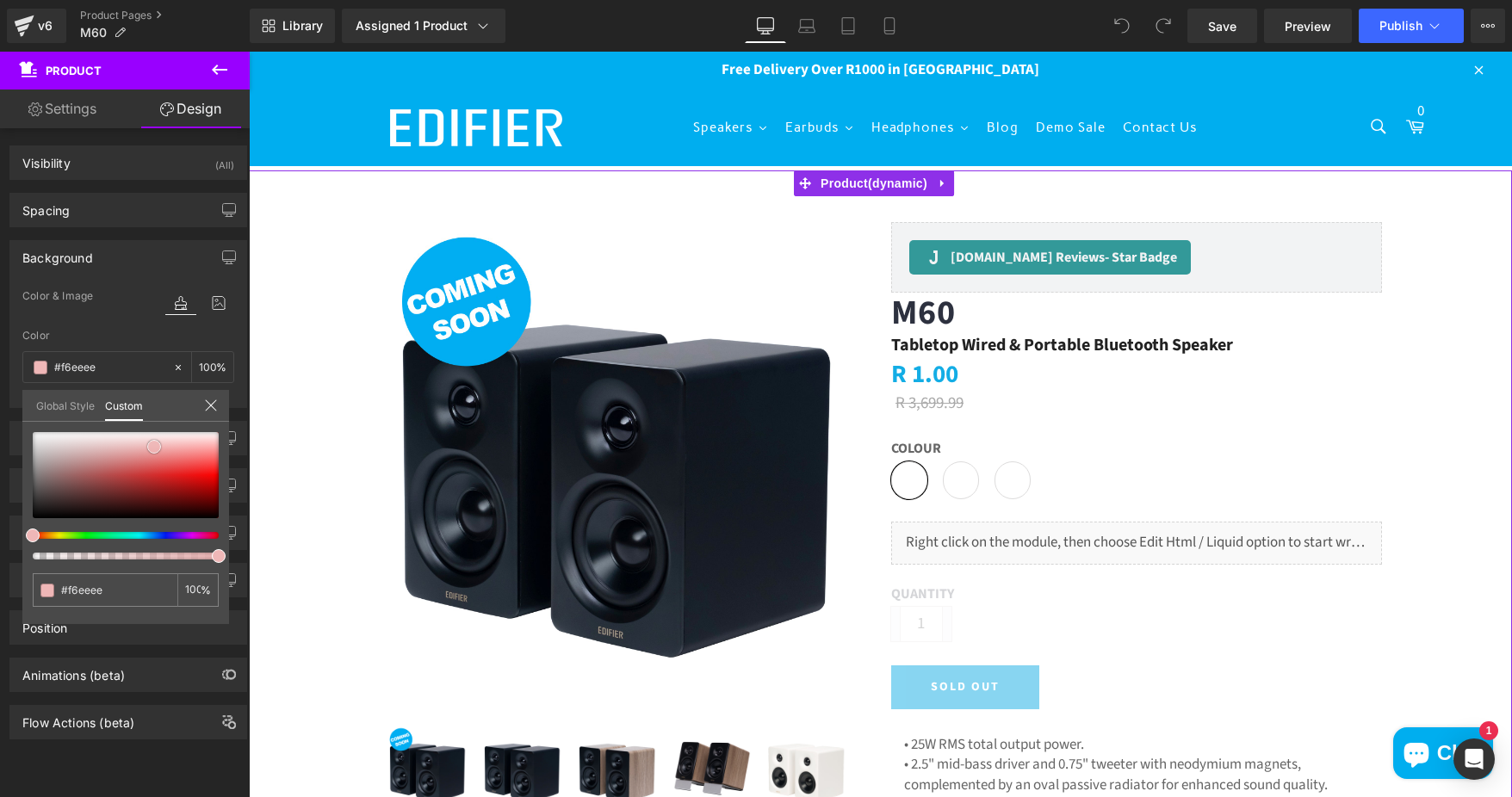
type input "#ffffff"
drag, startPoint x: 154, startPoint y: 447, endPoint x: 16, endPoint y: 418, distance: 141.0
click at [16, 408] on div "Background Color & Image color rgba(255, 255, 255, 1) Color #ffffff 100 % Image…" at bounding box center [129, 318] width 257 height 181
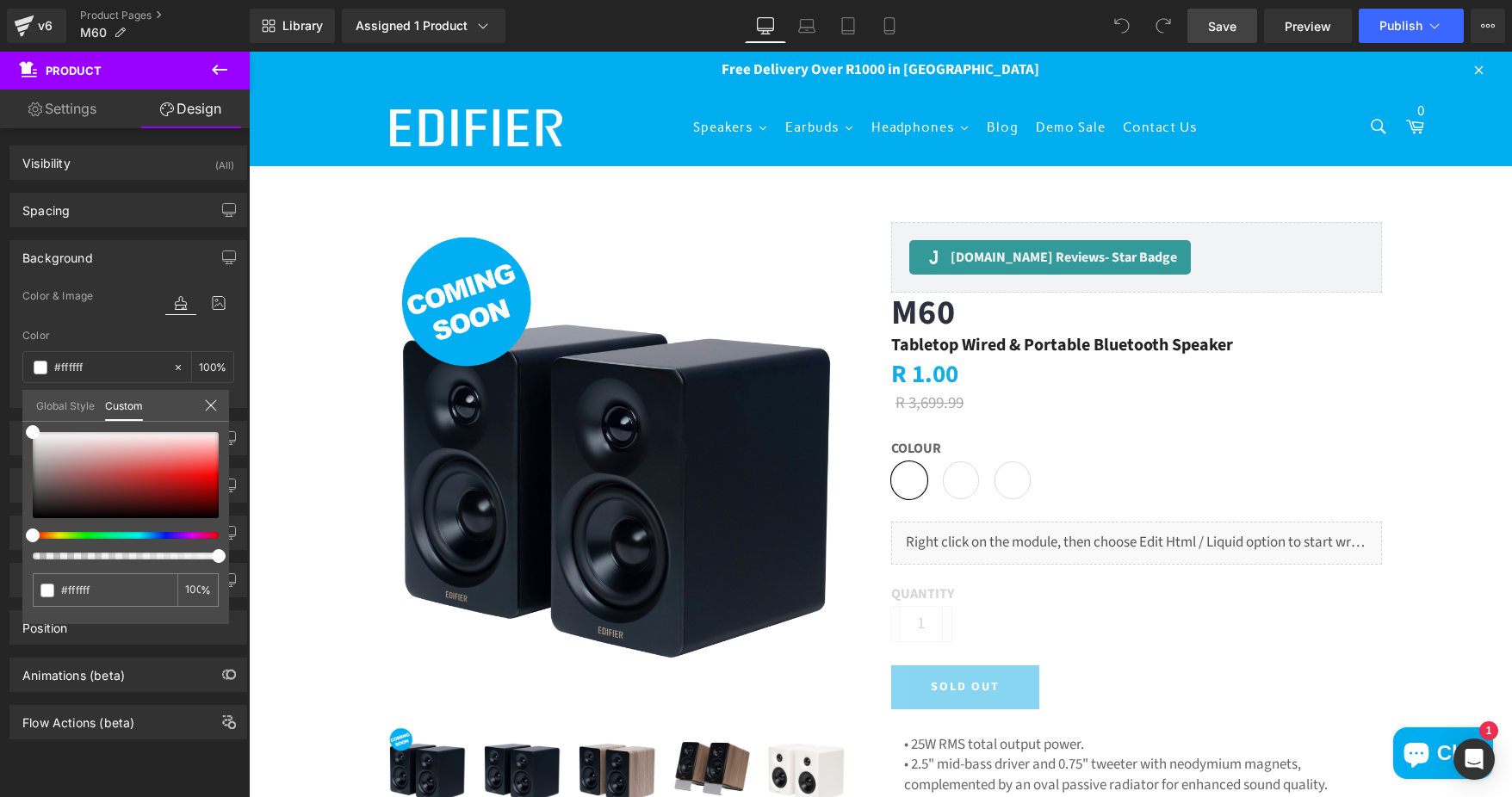
click at [1199, 19] on link "Save" at bounding box center [1222, 25] width 69 height 34
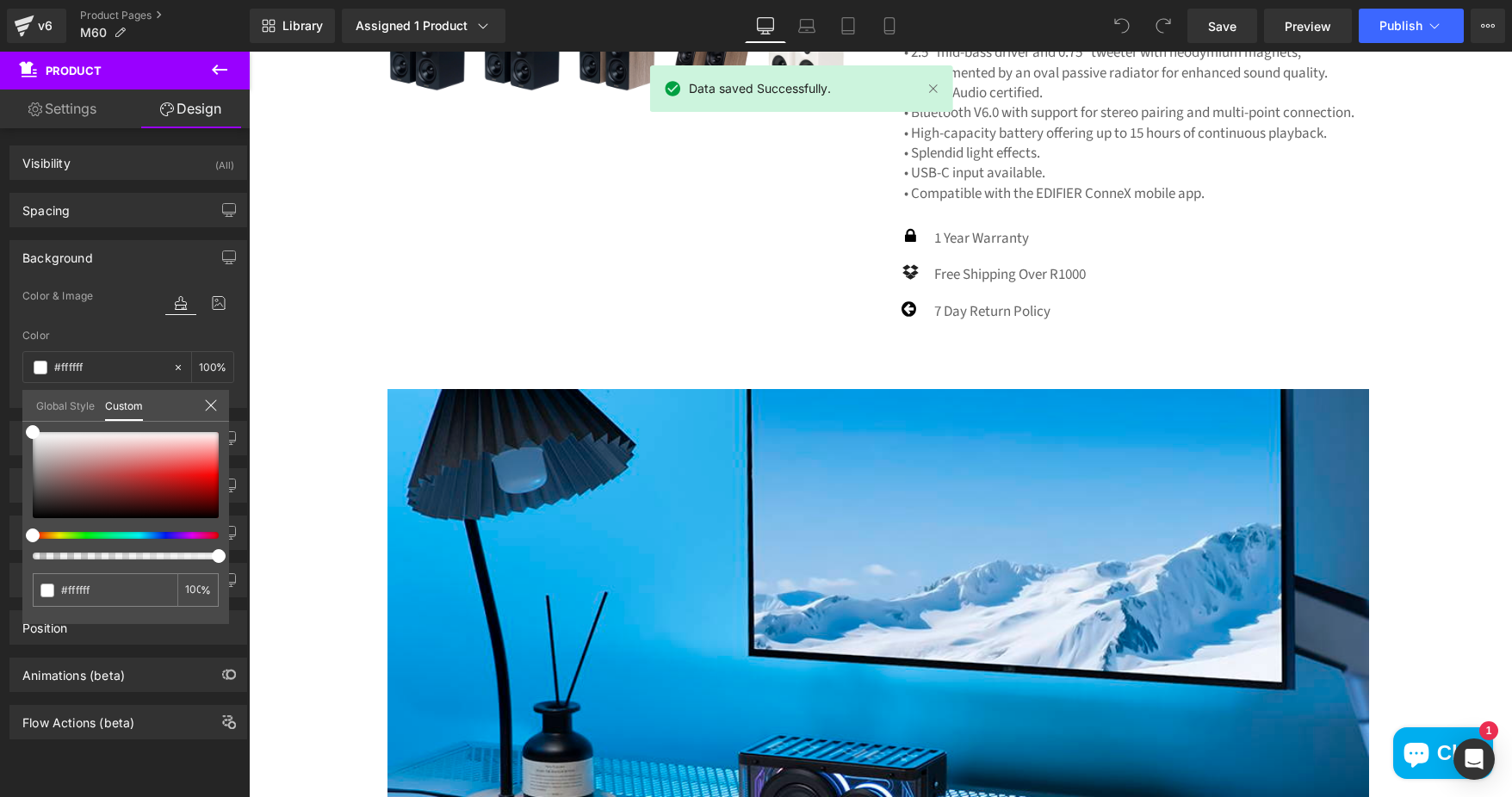
scroll to position [517, 0]
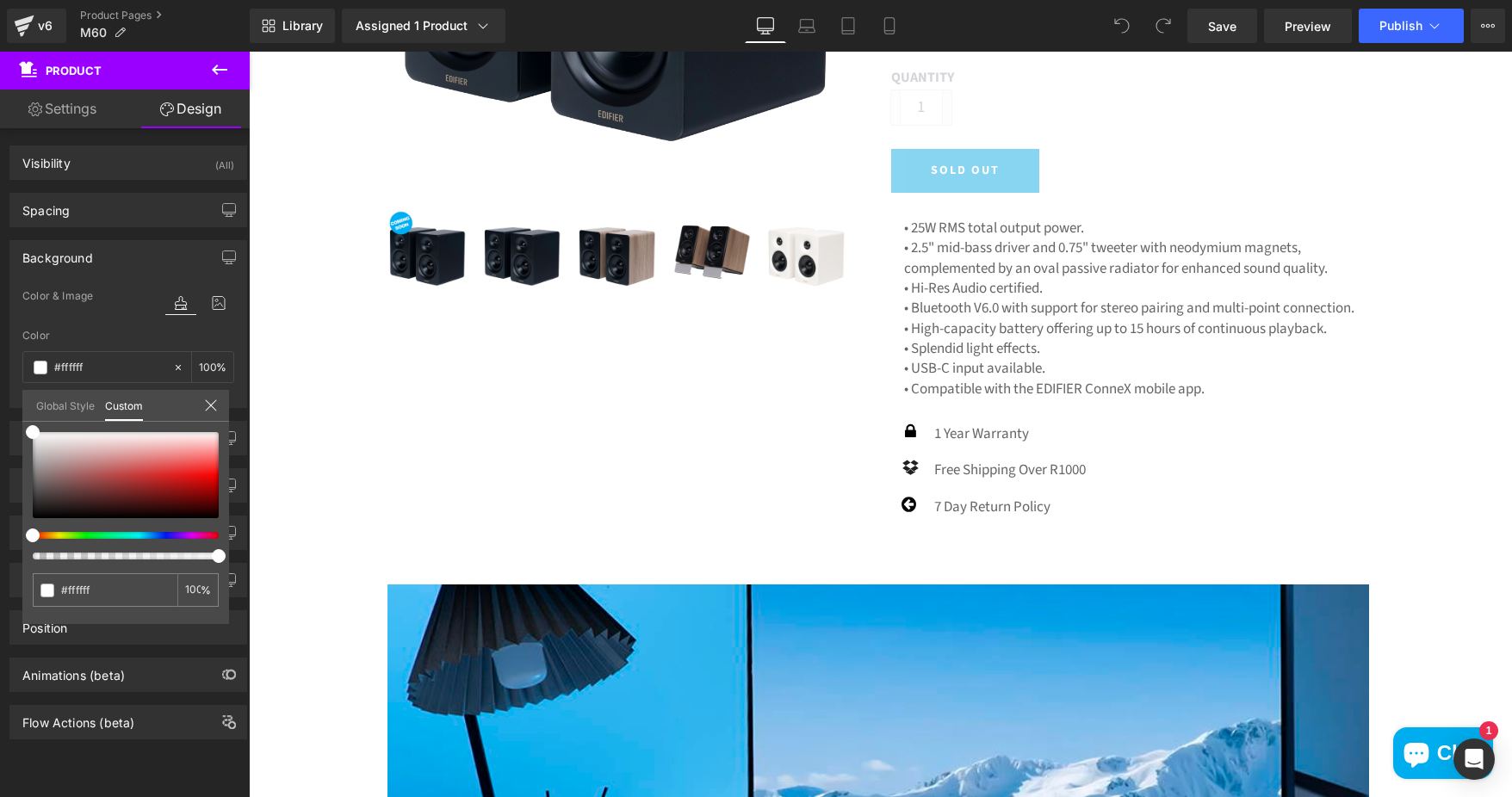
drag, startPoint x: 1045, startPoint y: 229, endPoint x: 1024, endPoint y: 229, distance: 21.0
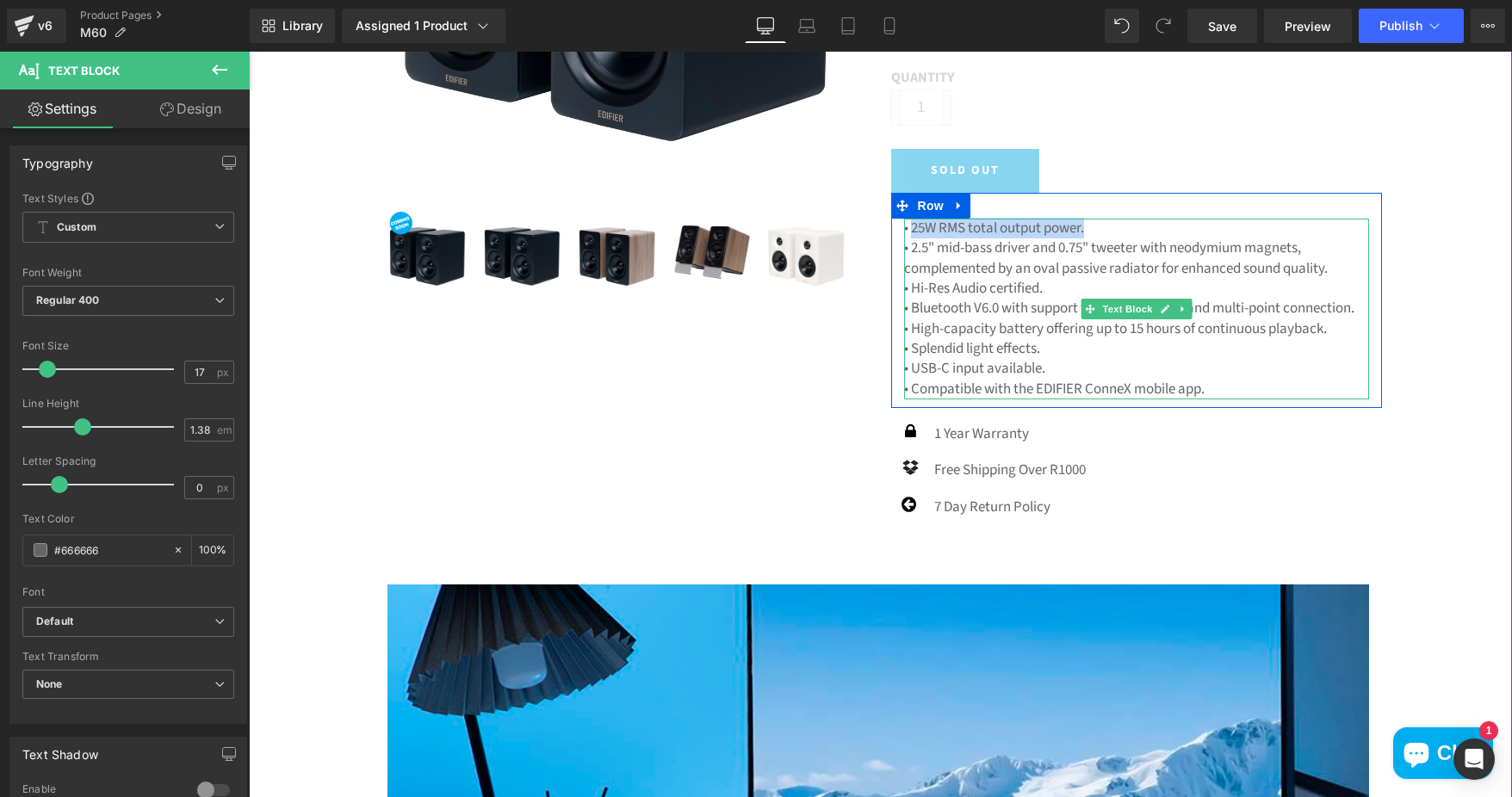
drag, startPoint x: 907, startPoint y: 229, endPoint x: 1093, endPoint y: 230, distance: 186.0
click at [1093, 230] on p "• 25W RMS total output power." at bounding box center [1137, 227] width 465 height 19
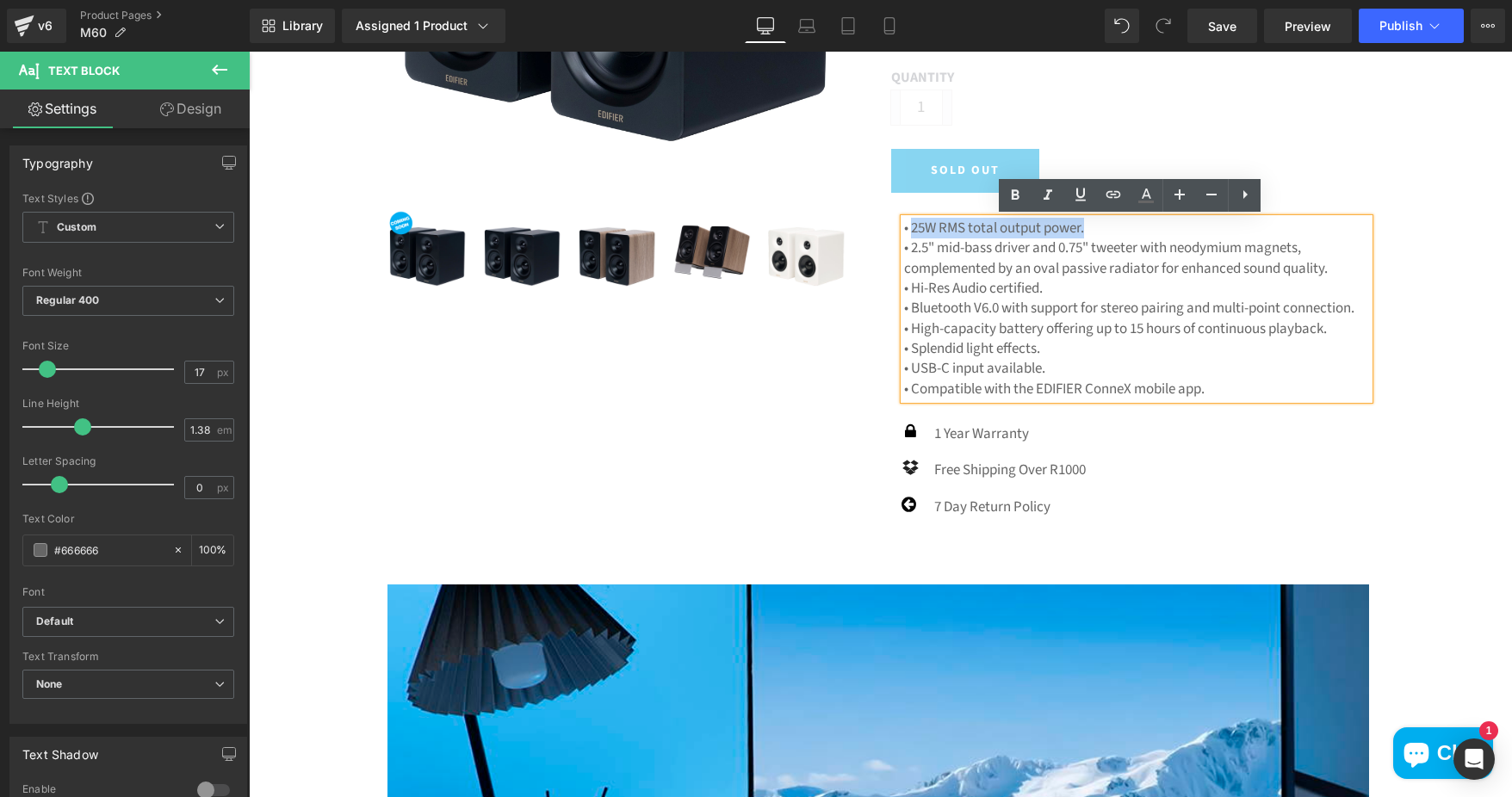
click at [977, 227] on p "• 25W RMS total output power." at bounding box center [1137, 227] width 465 height 19
drag, startPoint x: 906, startPoint y: 227, endPoint x: 1076, endPoint y: 227, distance: 170.0
click at [1076, 227] on p "• 25W RMS total output power." at bounding box center [1137, 227] width 465 height 19
paste div
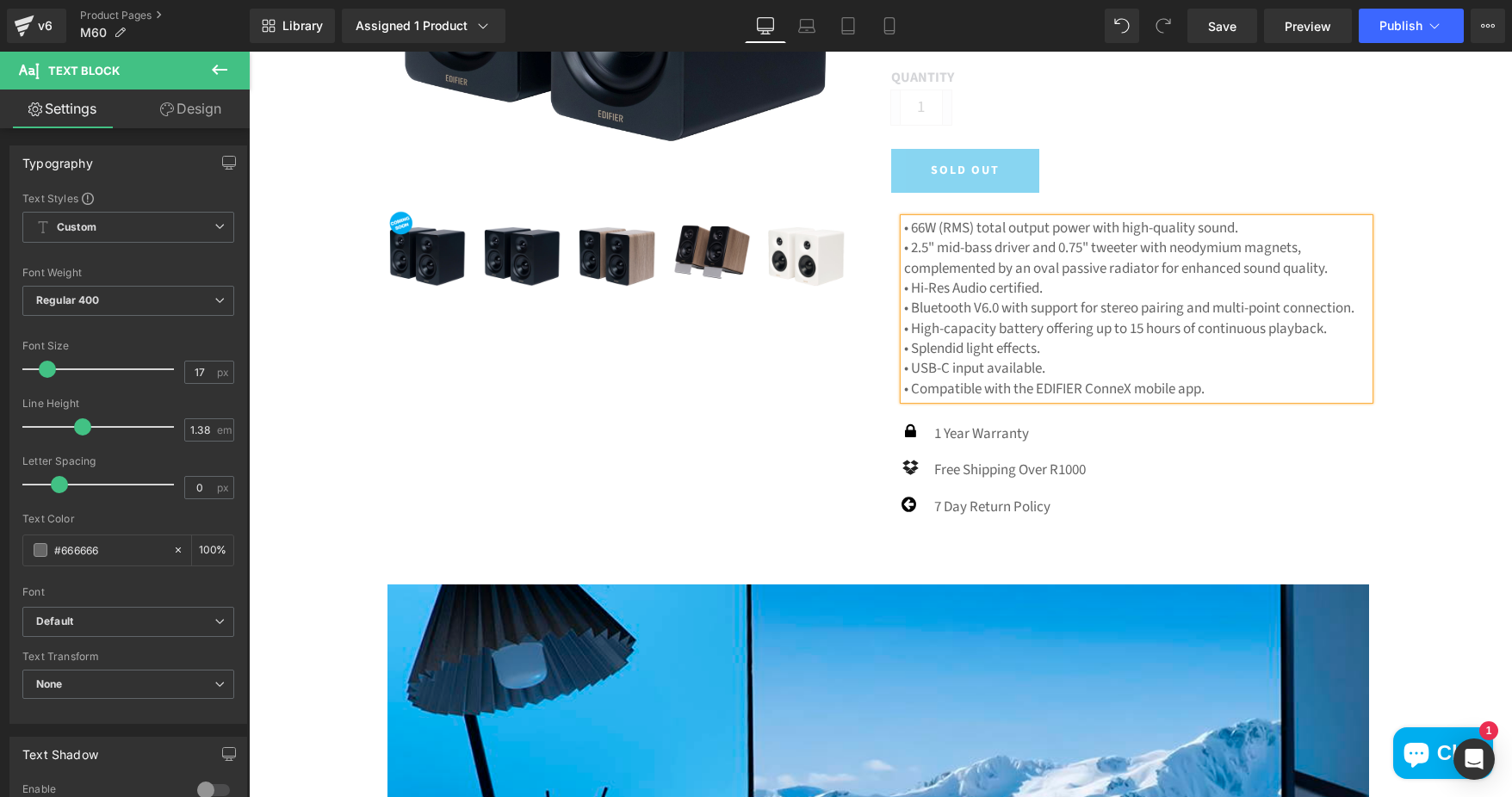
click at [906, 249] on p "• 2.5" mid-bass driver and 0.75" tweeter with neodymium magnets, complemented b…" at bounding box center [1137, 259] width 465 height 41
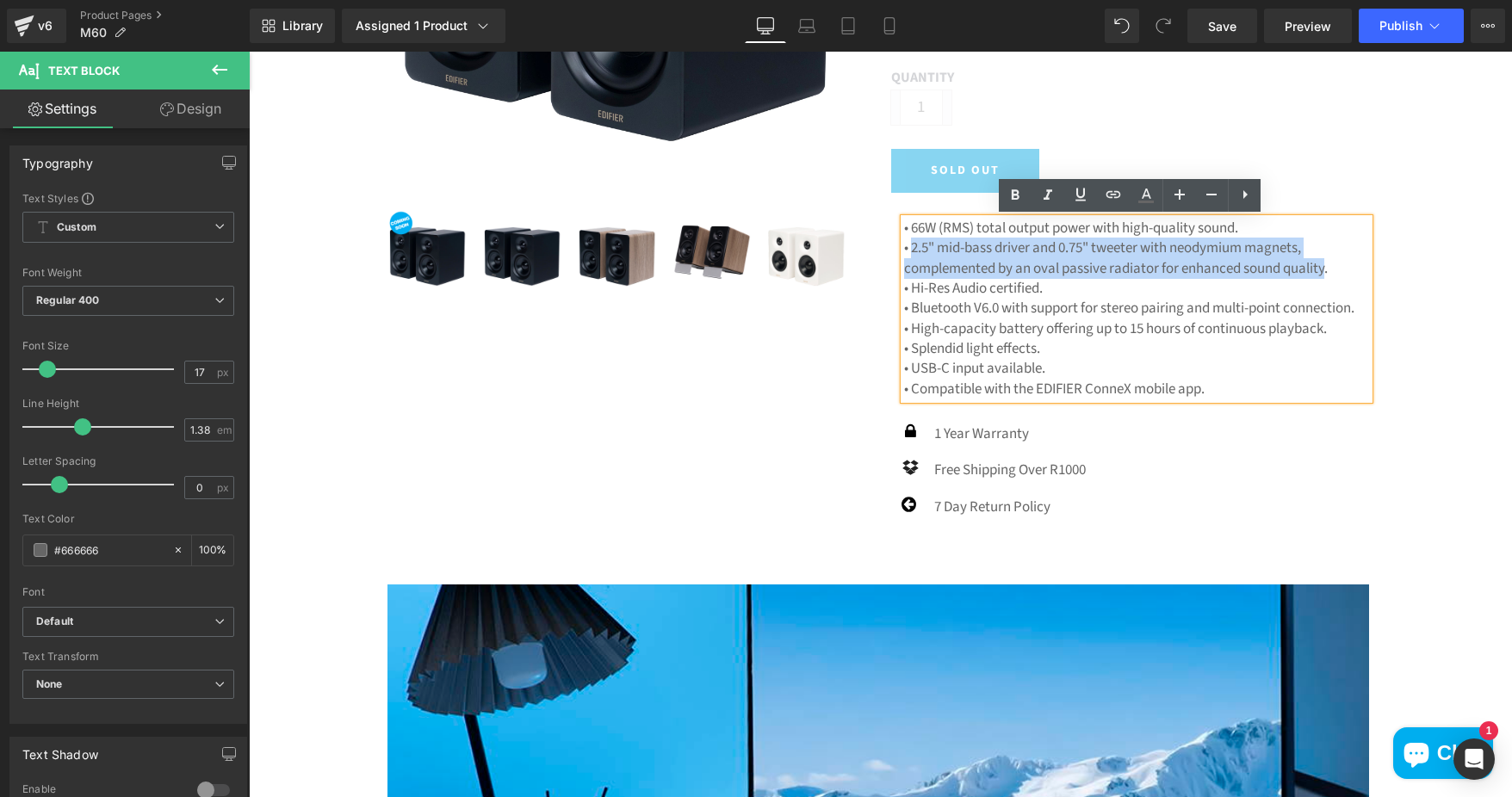
drag, startPoint x: 905, startPoint y: 246, endPoint x: 1322, endPoint y: 268, distance: 417.6
click at [1322, 268] on p "• 2.5" mid-bass driver and 0.75" tweeter with neodymium magnets, complemented b…" at bounding box center [1137, 259] width 465 height 41
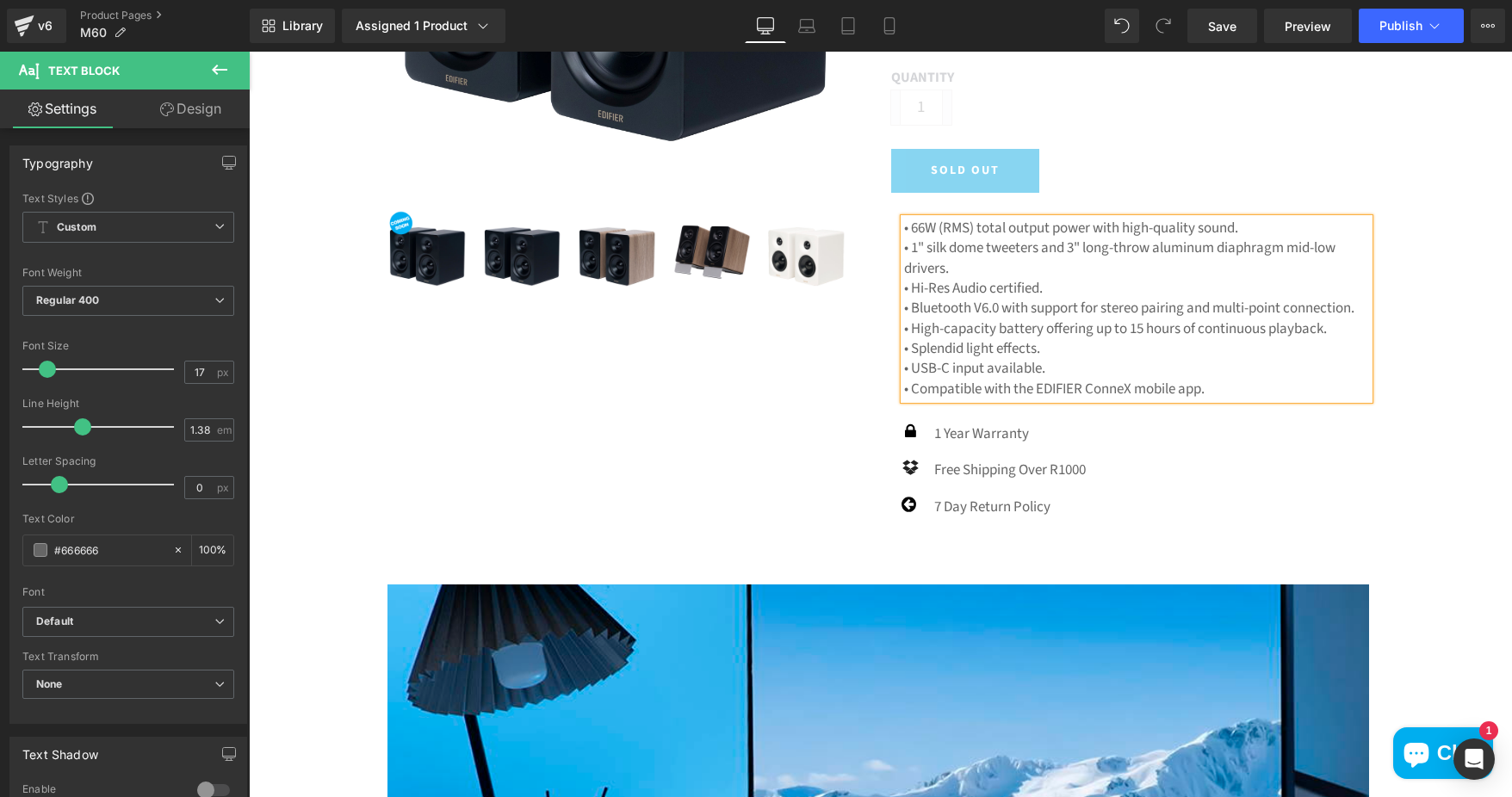
click at [907, 284] on p "• Hi-Res Audio certified." at bounding box center [1137, 288] width 465 height 19
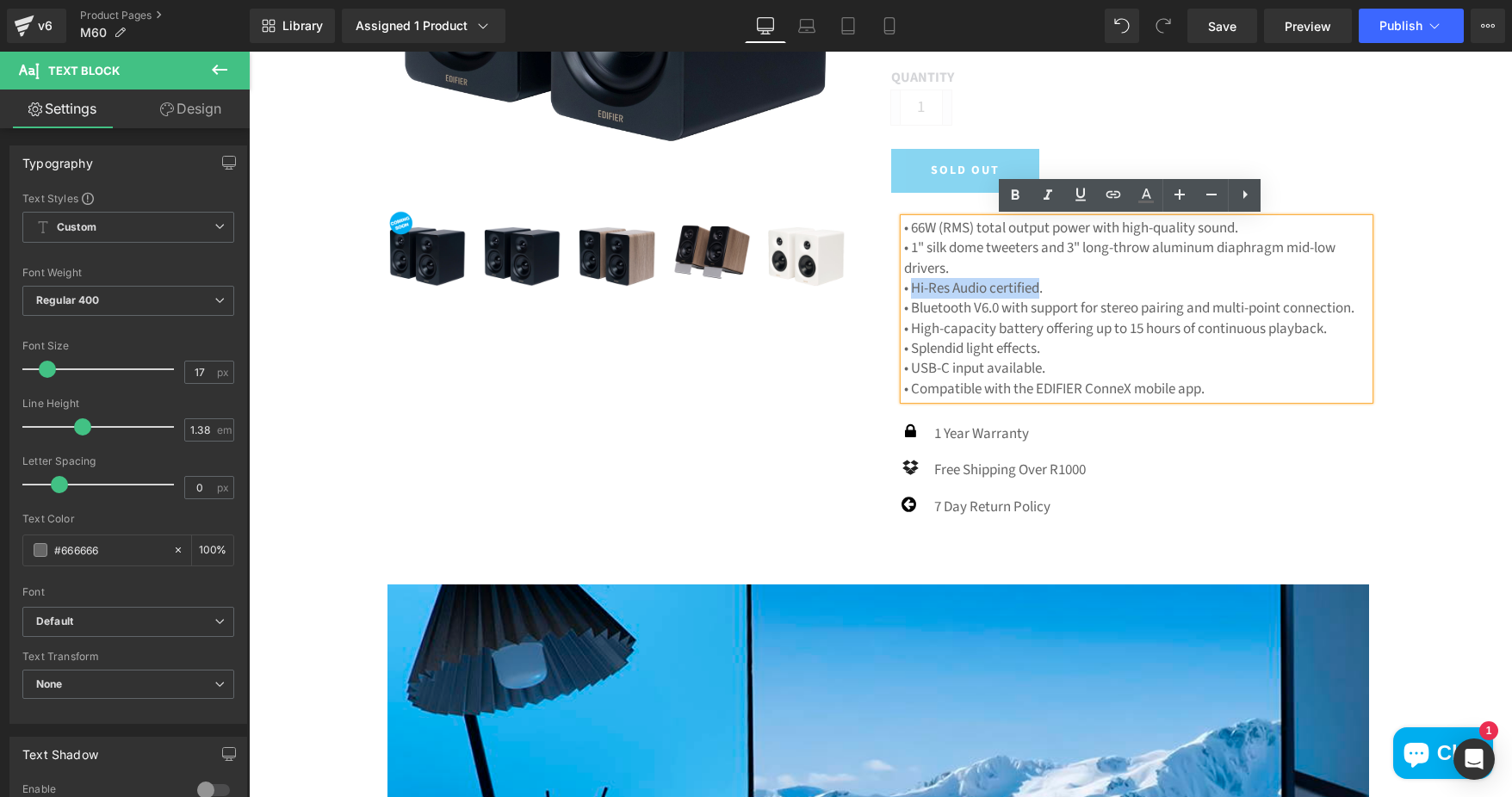
drag, startPoint x: 907, startPoint y: 287, endPoint x: 1034, endPoint y: 288, distance: 127.0
click at [1034, 288] on p "• Hi-Res Audio certified." at bounding box center [1137, 288] width 465 height 19
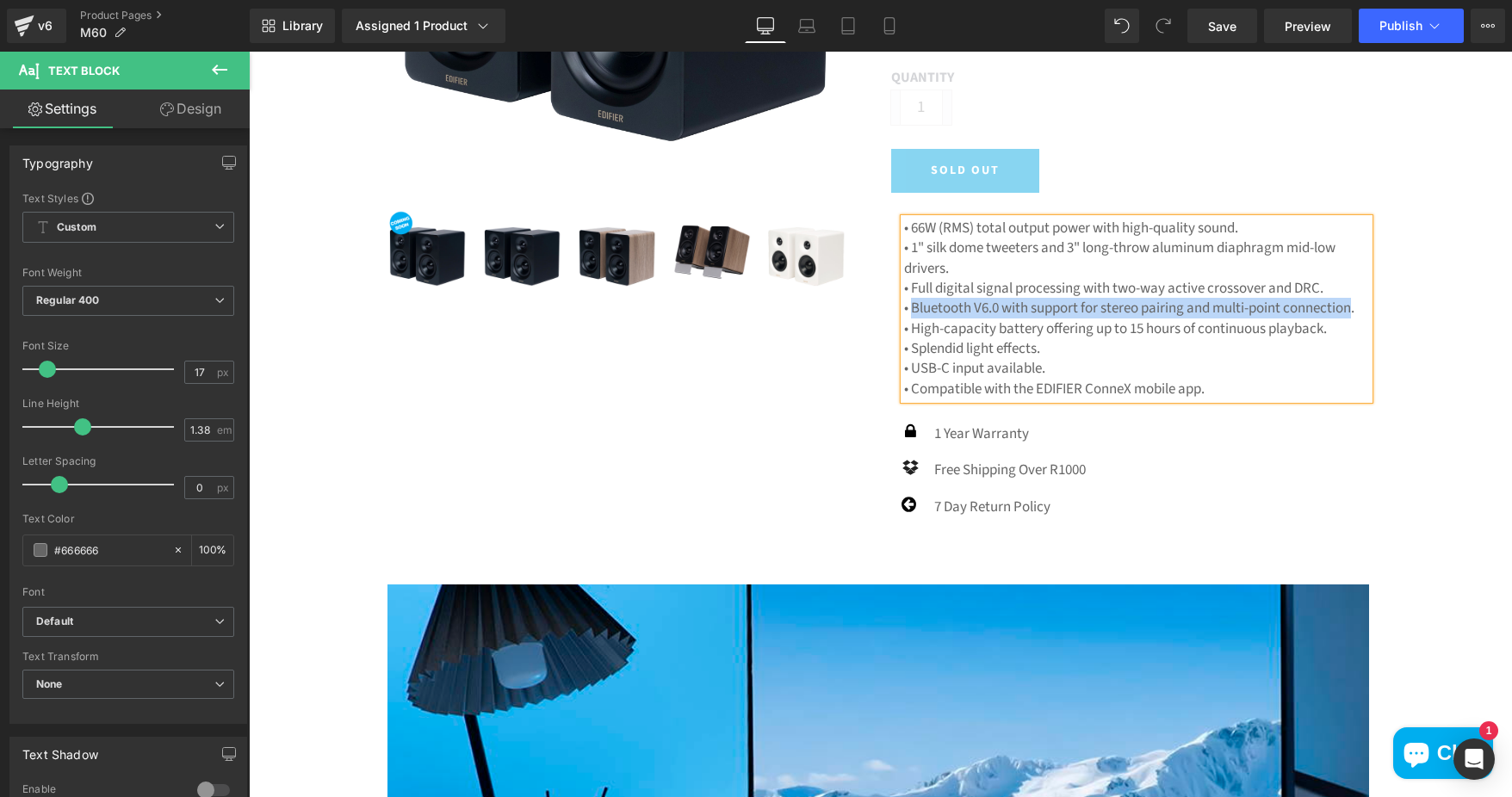
drag, startPoint x: 905, startPoint y: 306, endPoint x: 1351, endPoint y: 308, distance: 446.0
click at [1351, 308] on p "• Bluetooth V6.0 with support for stereo pairing and multi-point connection." at bounding box center [1137, 308] width 465 height 19
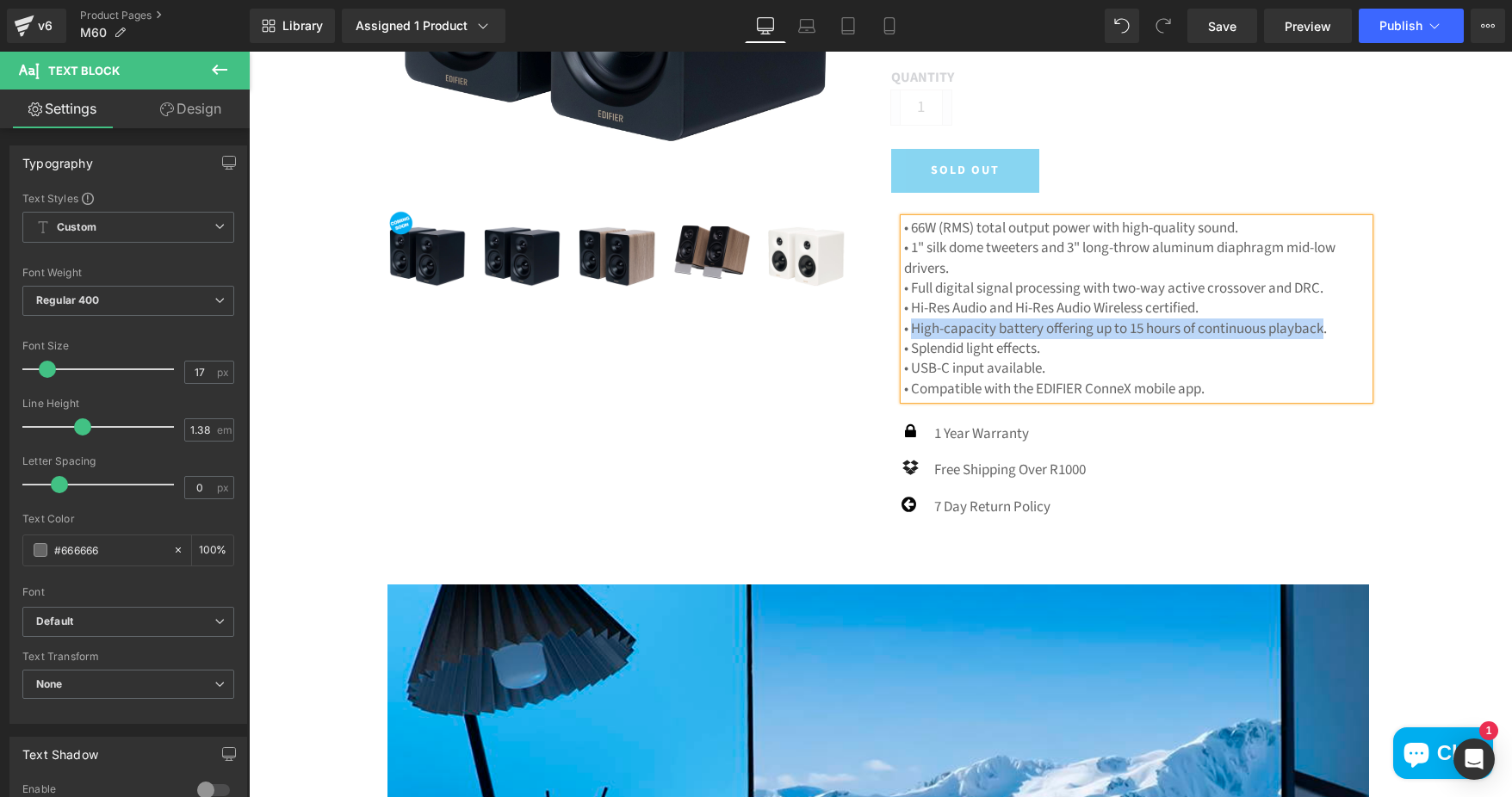
drag, startPoint x: 905, startPoint y: 326, endPoint x: 1319, endPoint y: 325, distance: 414.0
click at [1319, 325] on p "• High-capacity battery offering up to 15 hours of continuous playback." at bounding box center [1137, 328] width 465 height 19
click at [906, 349] on p "• Splendid light effects." at bounding box center [1137, 349] width 465 height 19
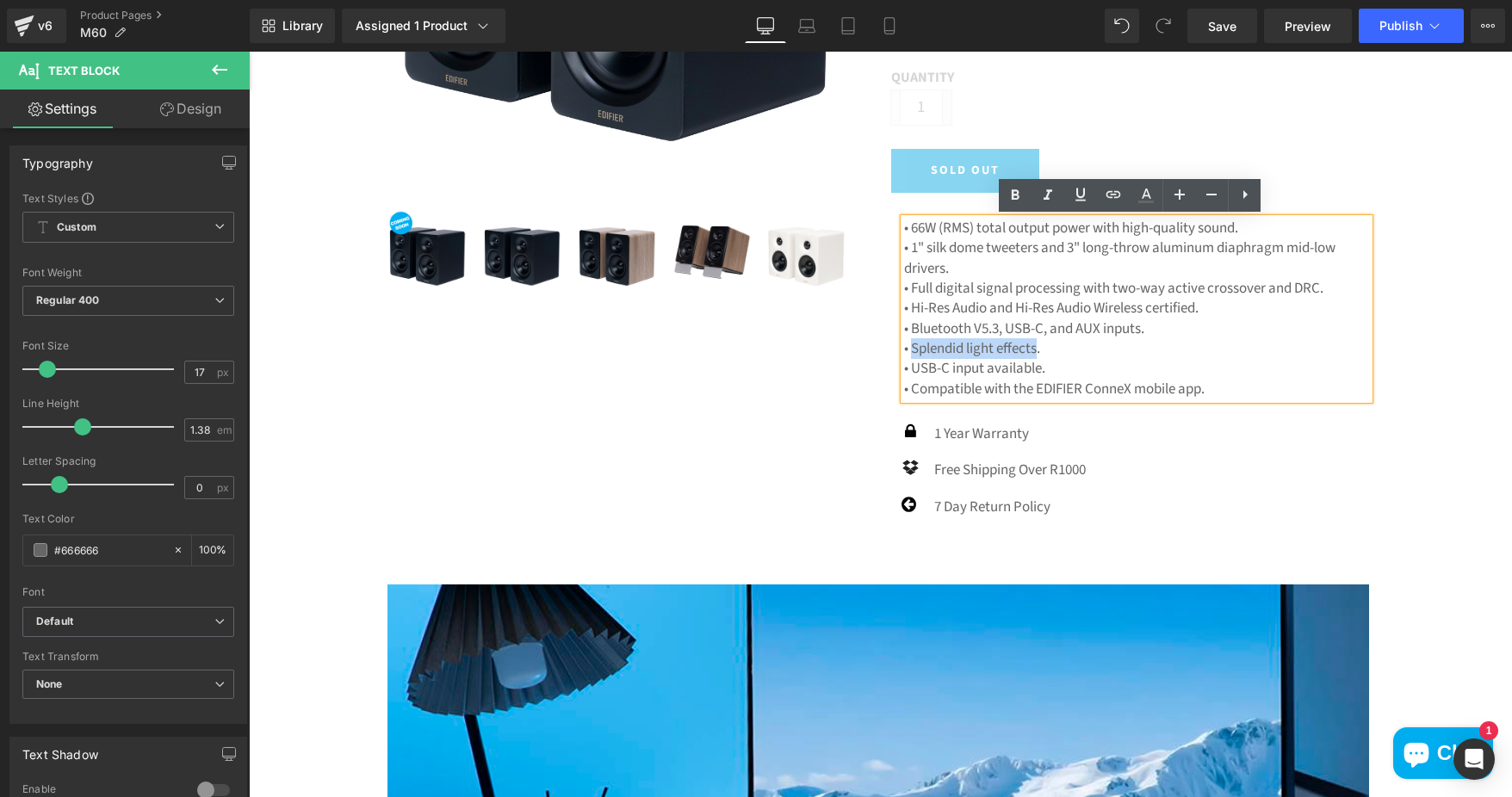
drag, startPoint x: 904, startPoint y: 349, endPoint x: 1034, endPoint y: 353, distance: 130.1
click at [1034, 353] on p "• Splendid light effects." at bounding box center [1137, 349] width 465 height 19
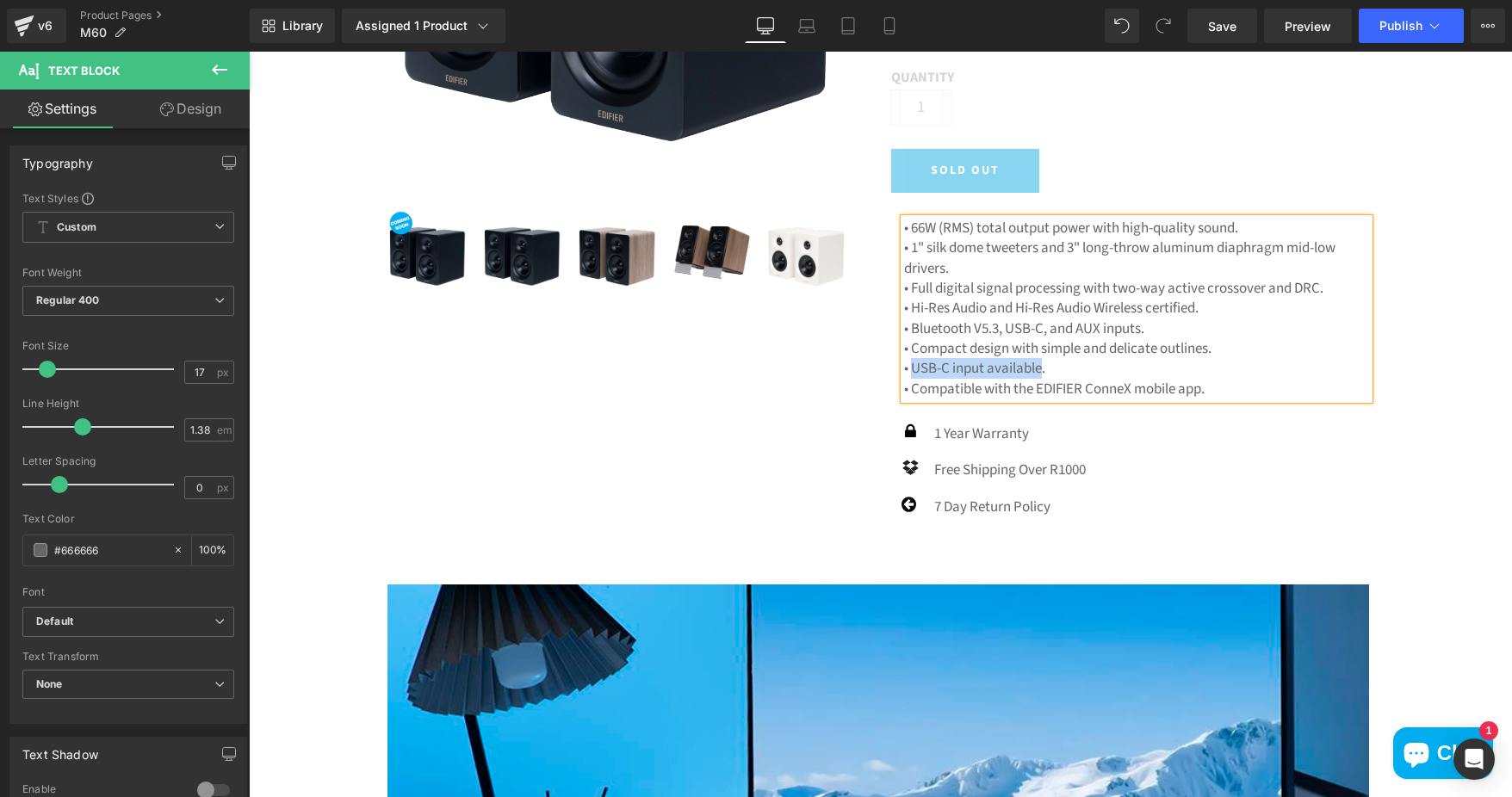
drag, startPoint x: 906, startPoint y: 368, endPoint x: 1037, endPoint y: 368, distance: 131.0
click at [1037, 368] on p "• USB-C input available." at bounding box center [1137, 368] width 465 height 19
drag, startPoint x: 906, startPoint y: 387, endPoint x: 1200, endPoint y: 391, distance: 294.0
click at [1200, 391] on p "• Compatible with the EDIFIER ConneX mobile app." at bounding box center [1137, 389] width 465 height 19
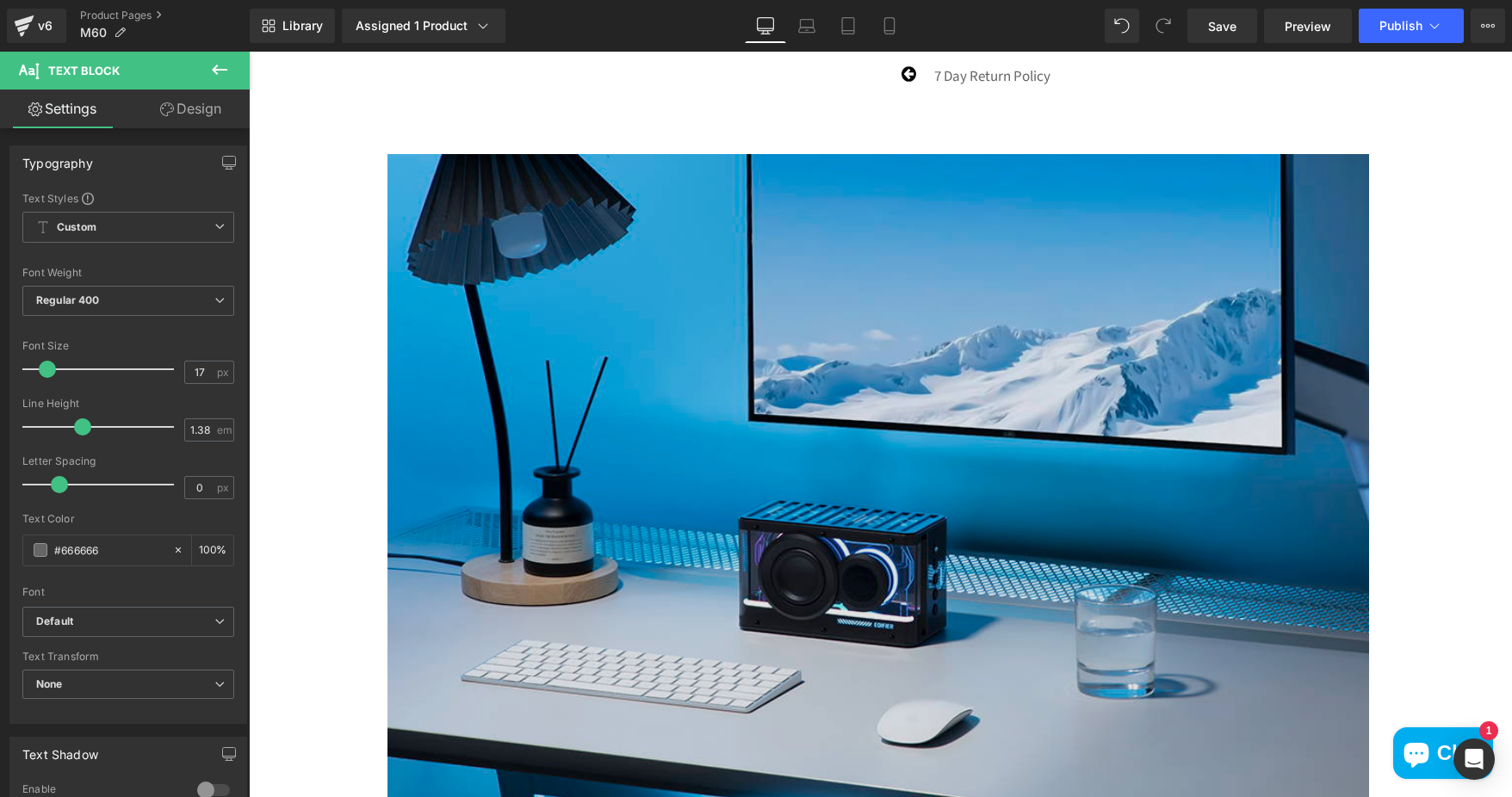
click at [854, 423] on img at bounding box center [878, 482] width 981 height 655
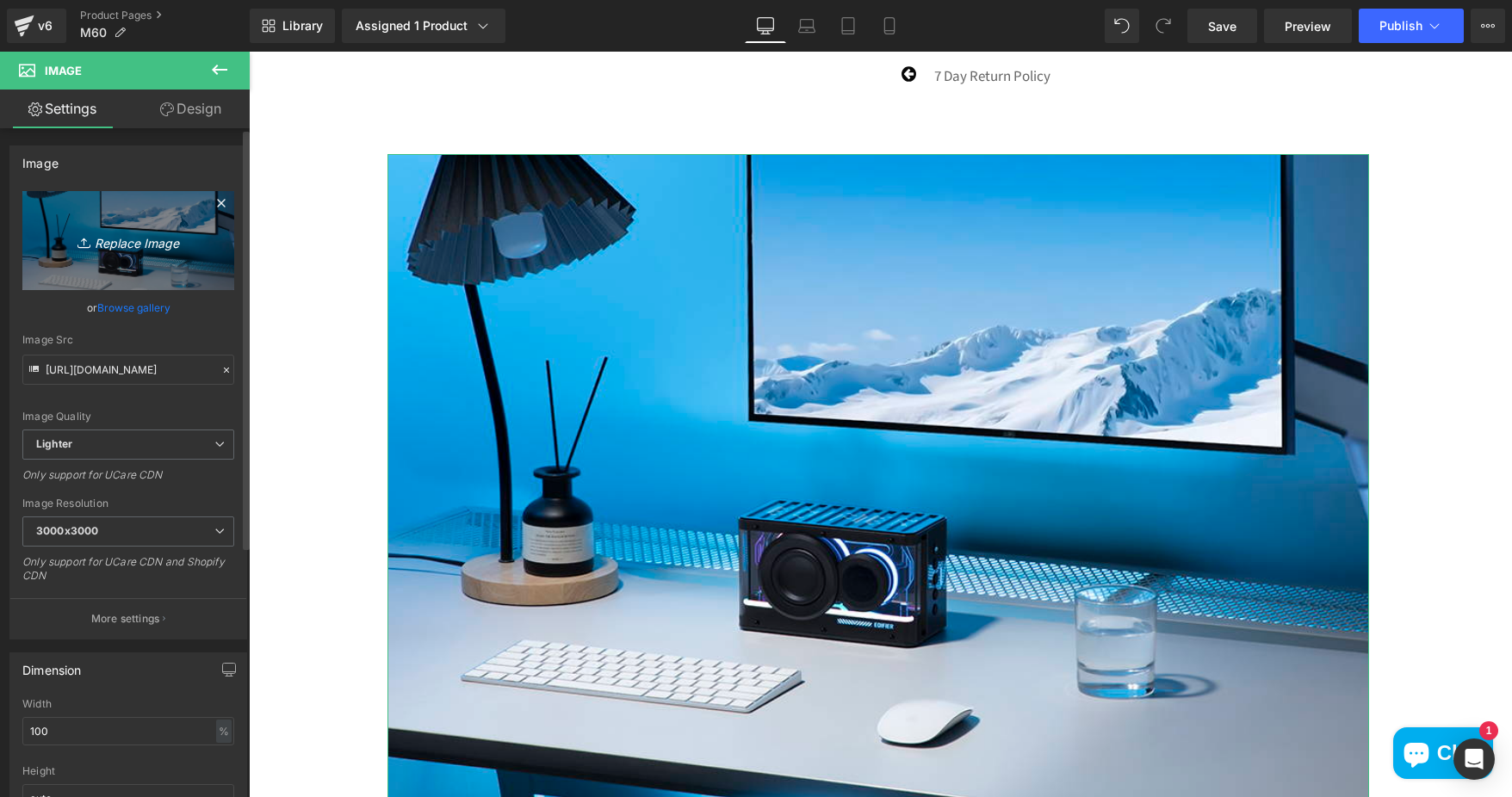
click at [172, 224] on link "Replace Image" at bounding box center [128, 240] width 212 height 99
type input "C:\fakepath\45f8120f-c76c-4131-a754-132540f9cc02.__CR0,0,1464,600_PT0_SX1464_V1…"
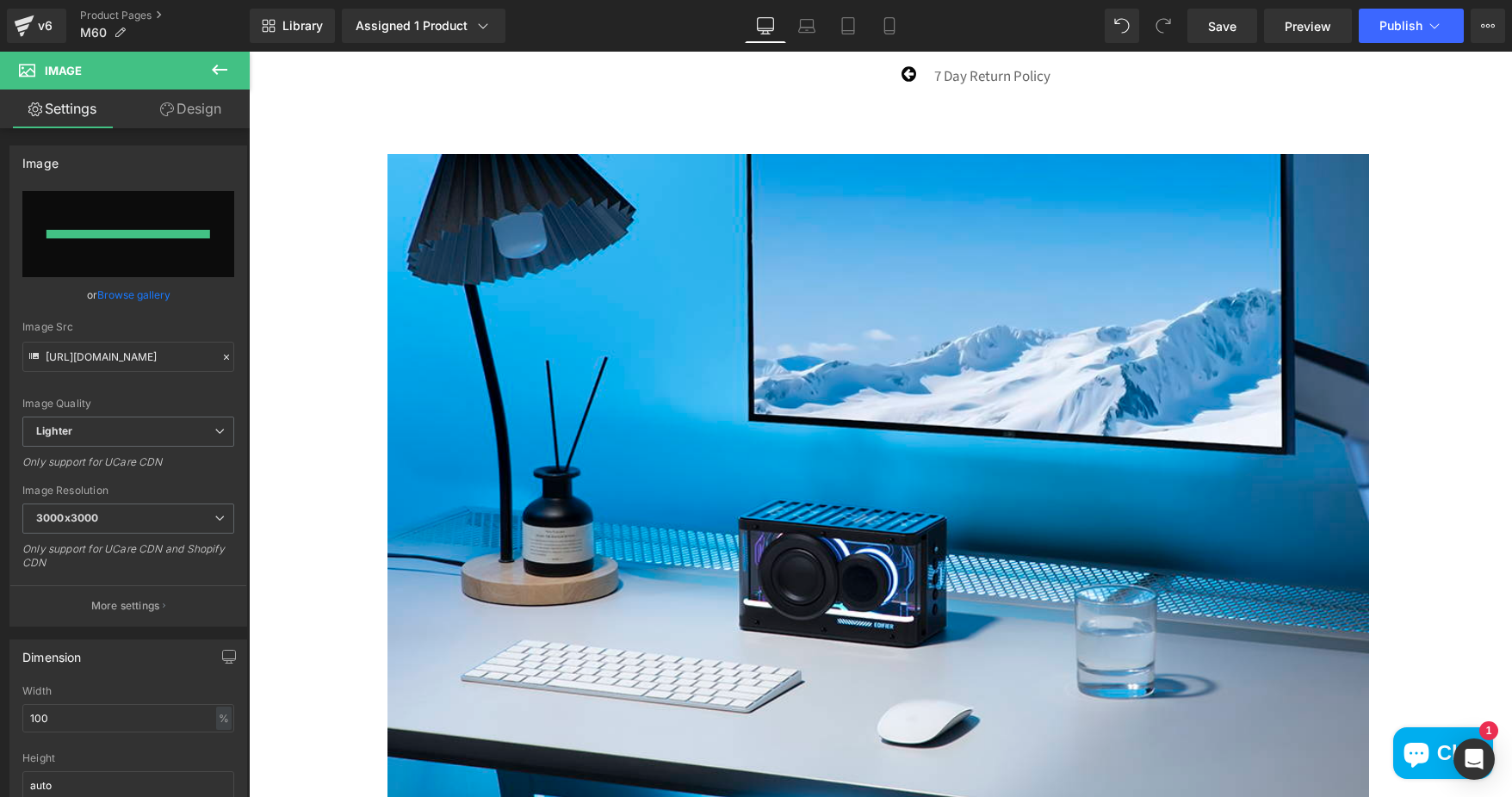
type input "https://ucarecdn.com/1dec4596-4a1b-41c7-af6b-804508e67c37/-/format/auto/-/previ…"
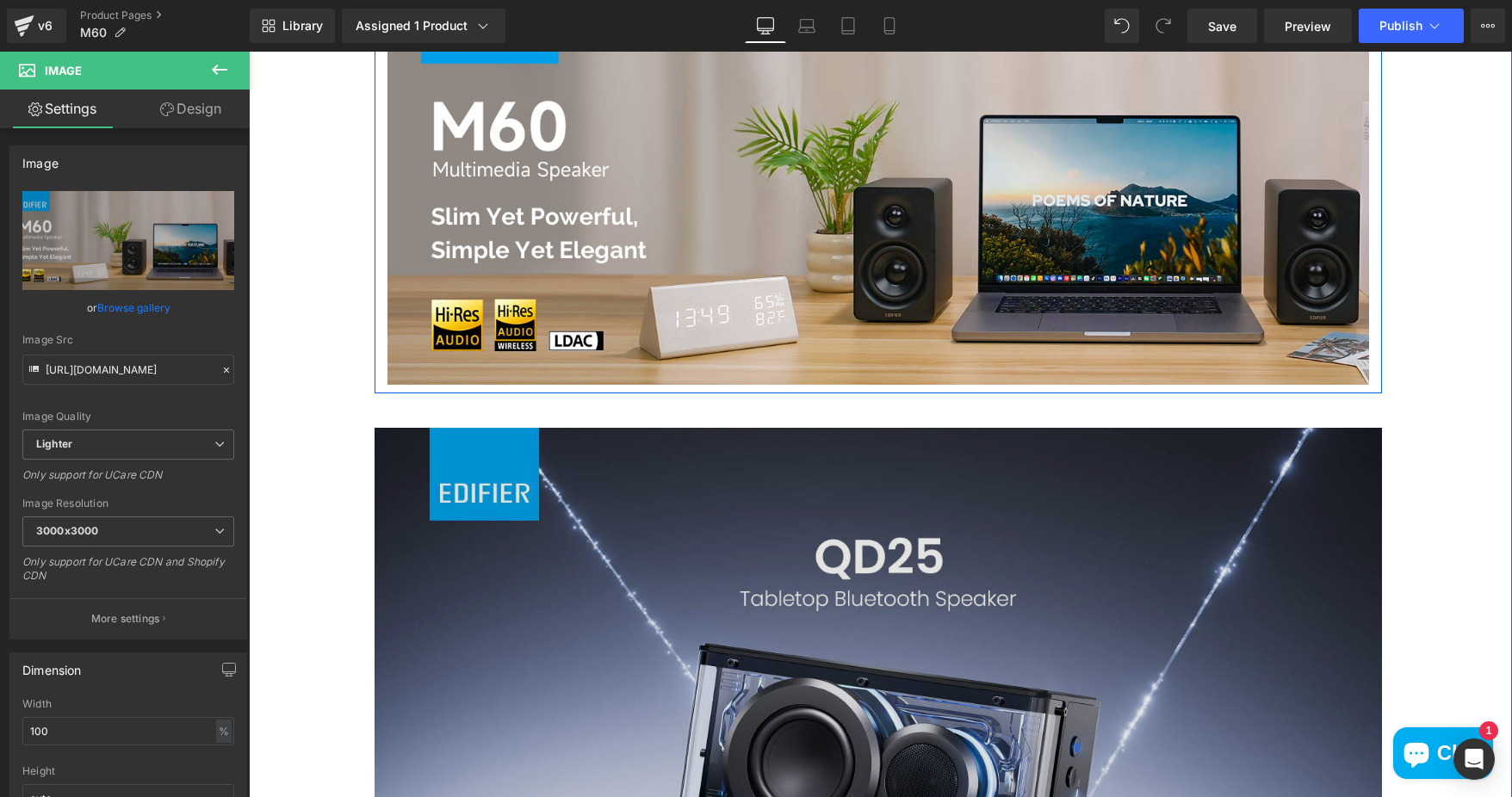
scroll to position [1119, 0]
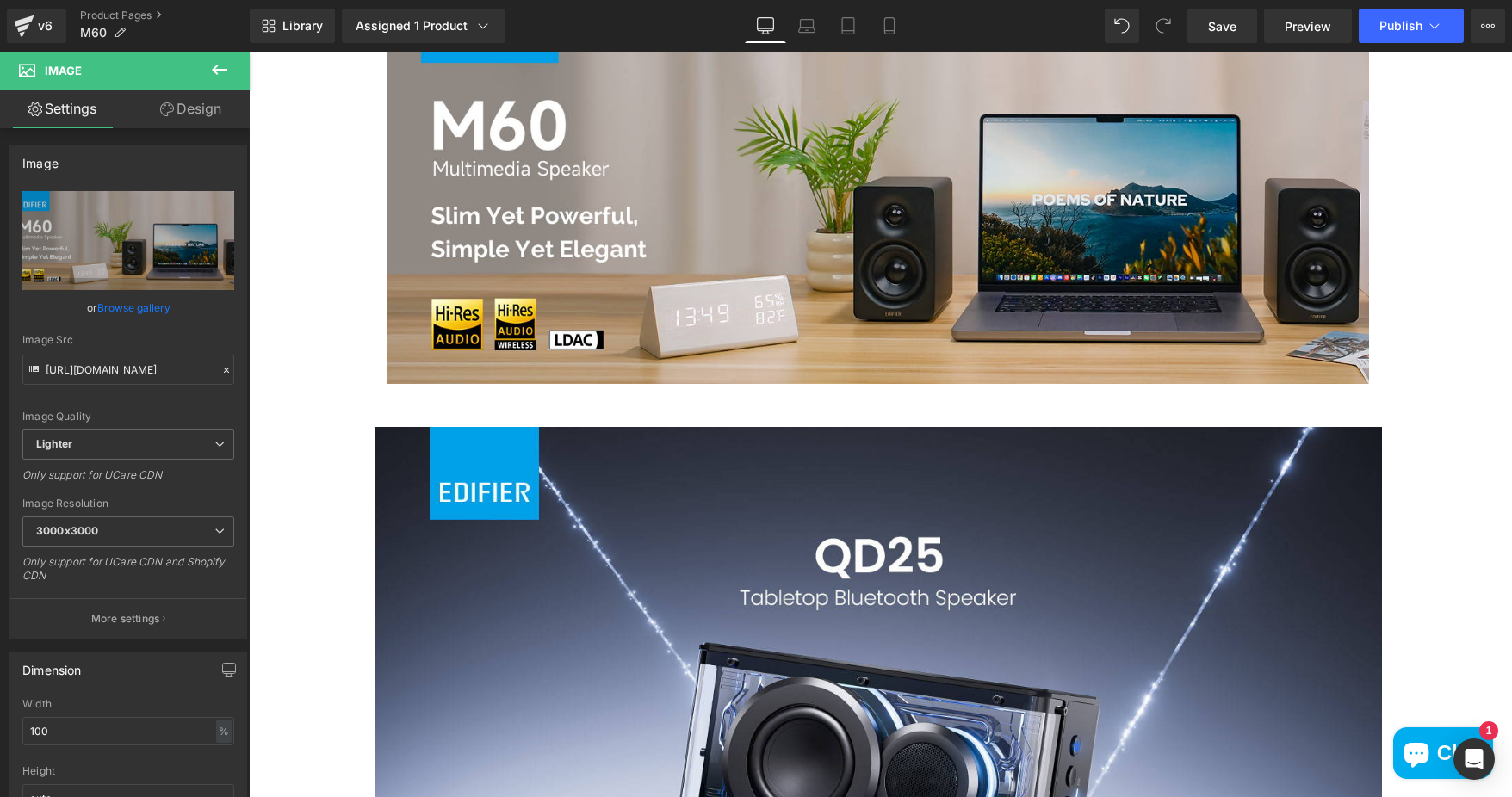
drag, startPoint x: 805, startPoint y: 592, endPoint x: 404, endPoint y: 410, distance: 440.4
click at [805, 592] on img at bounding box center [878, 633] width 1007 height 413
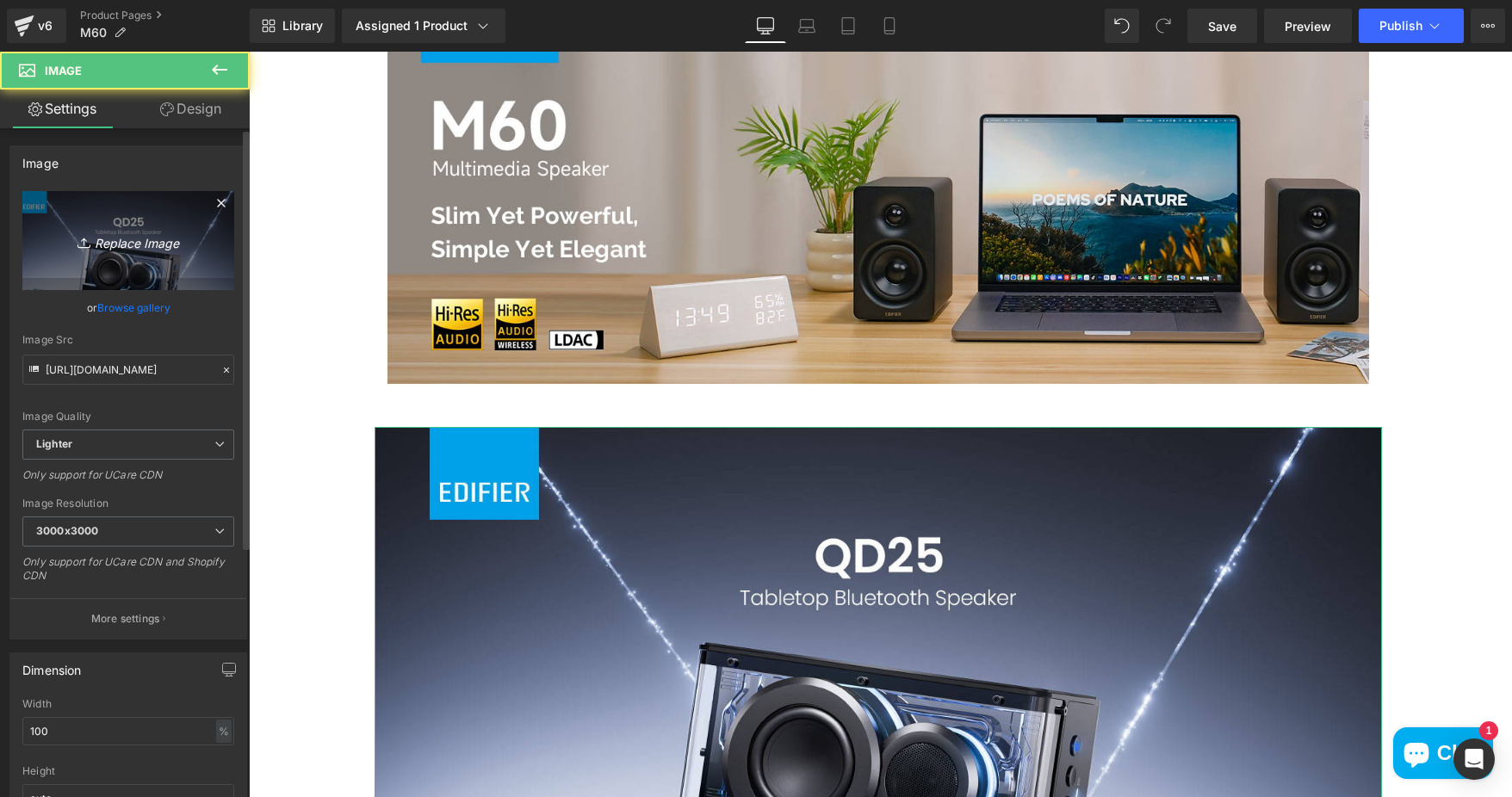
click at [134, 238] on icon "Replace Image" at bounding box center [128, 240] width 138 height 21
type input "C:\fakepath\261ff4db-cc86-4968-b9dd-9353d83ac608.__CR0,0,1464,600_PT0_SX1464_V1…"
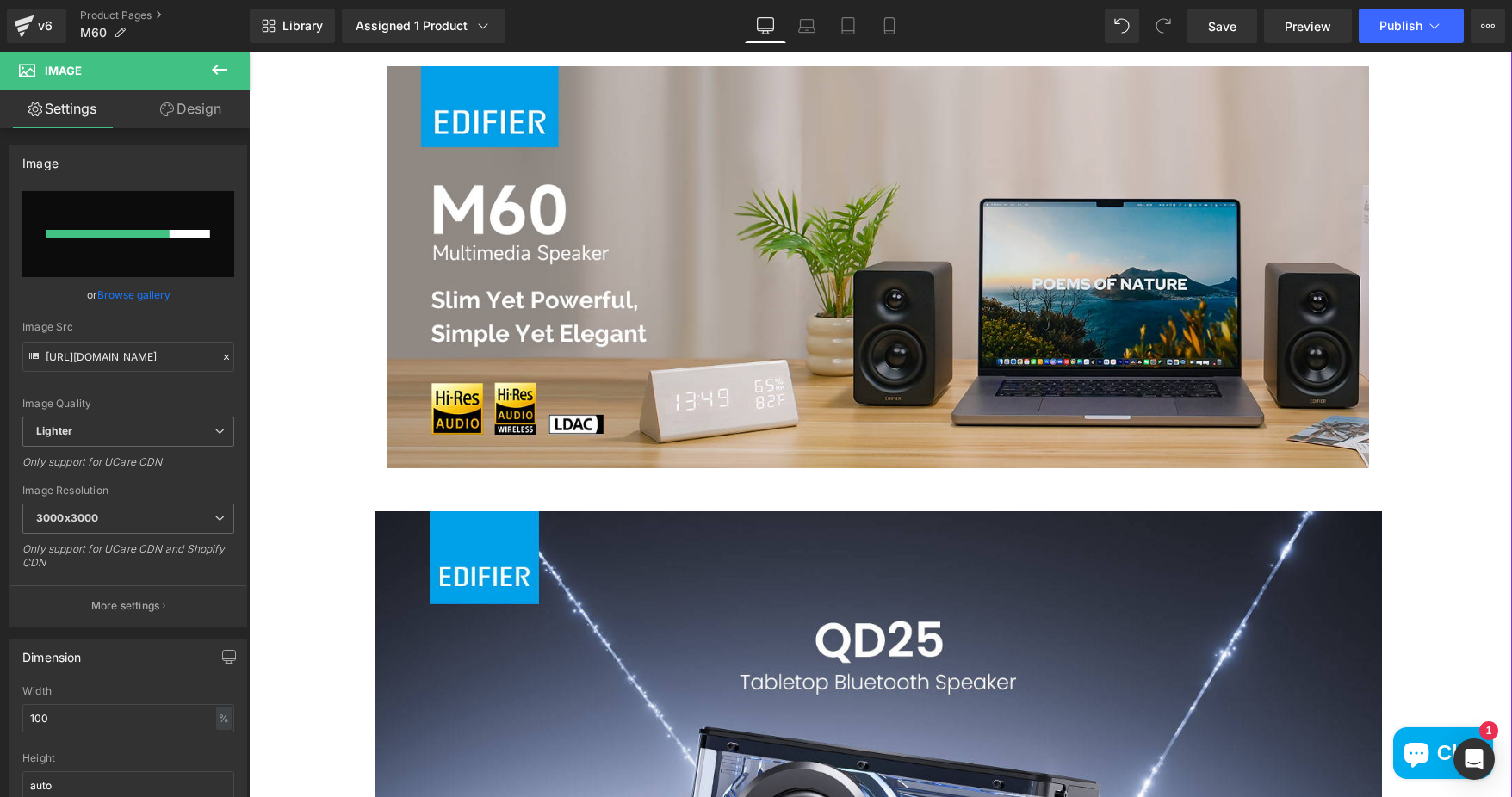
scroll to position [1033, 0]
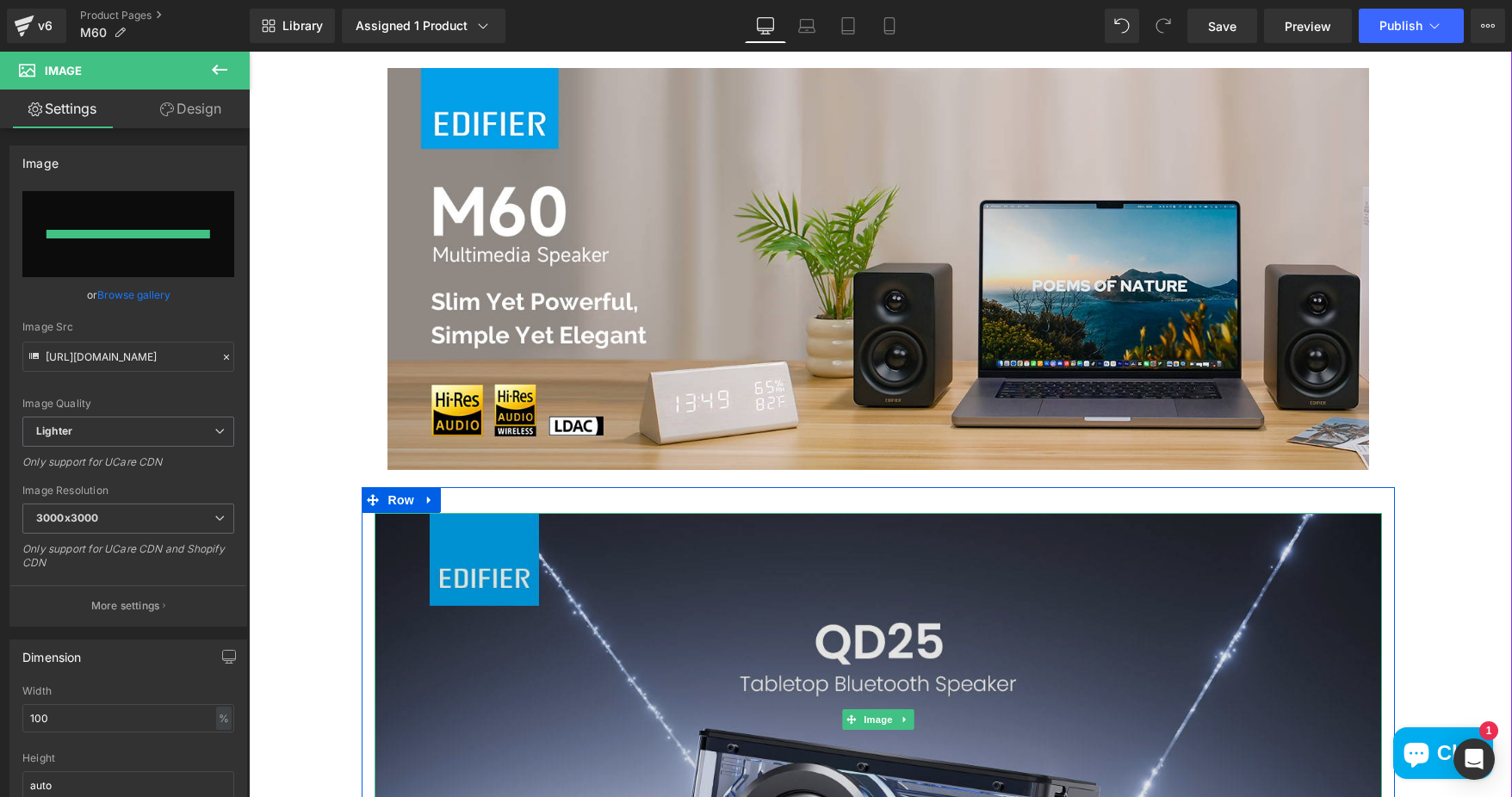
type input "https://ucarecdn.com/29e8c72d-516a-4c57-9540-628d0ca4198a/-/format/auto/-/previ…"
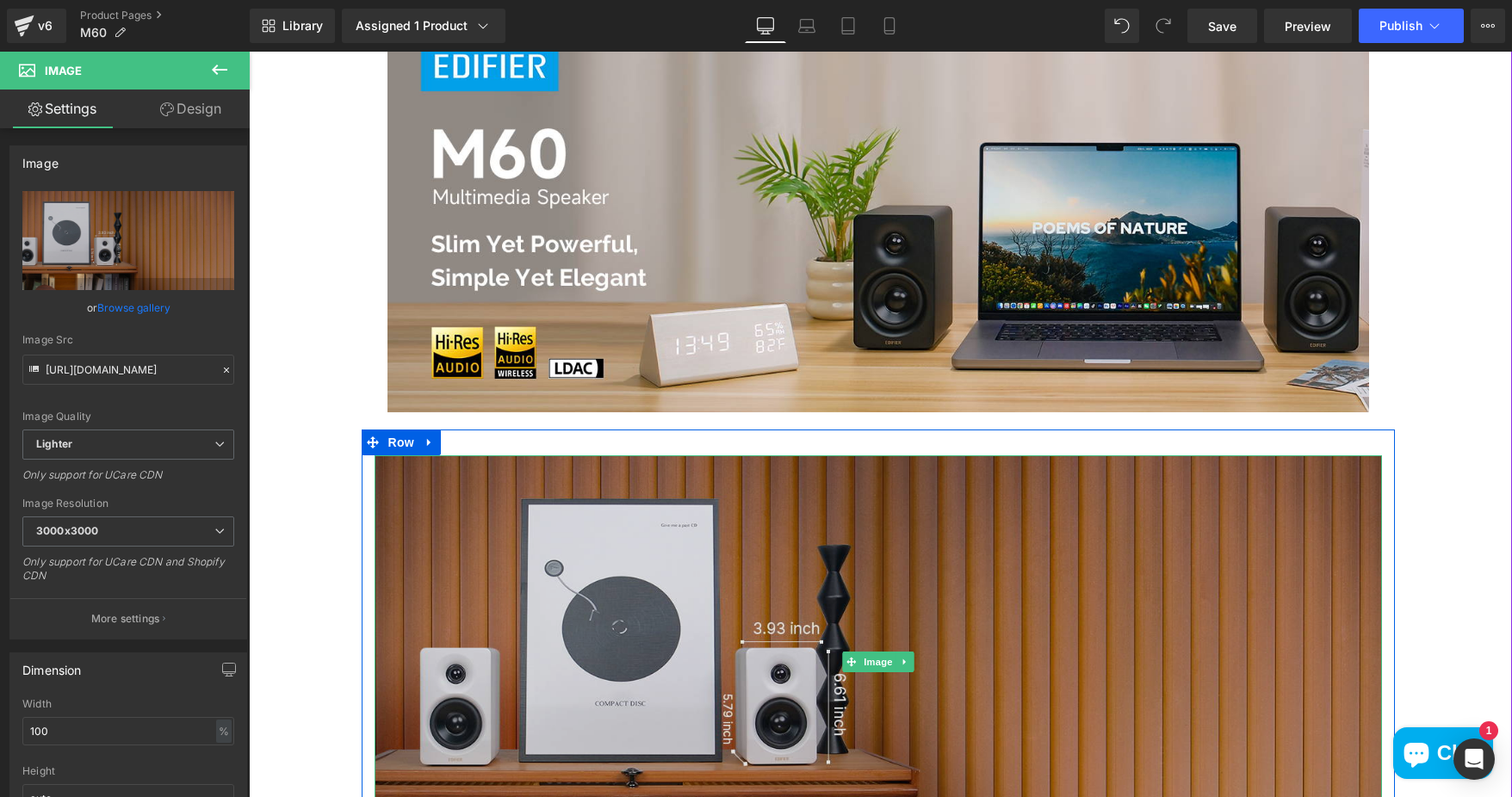
scroll to position [1205, 0]
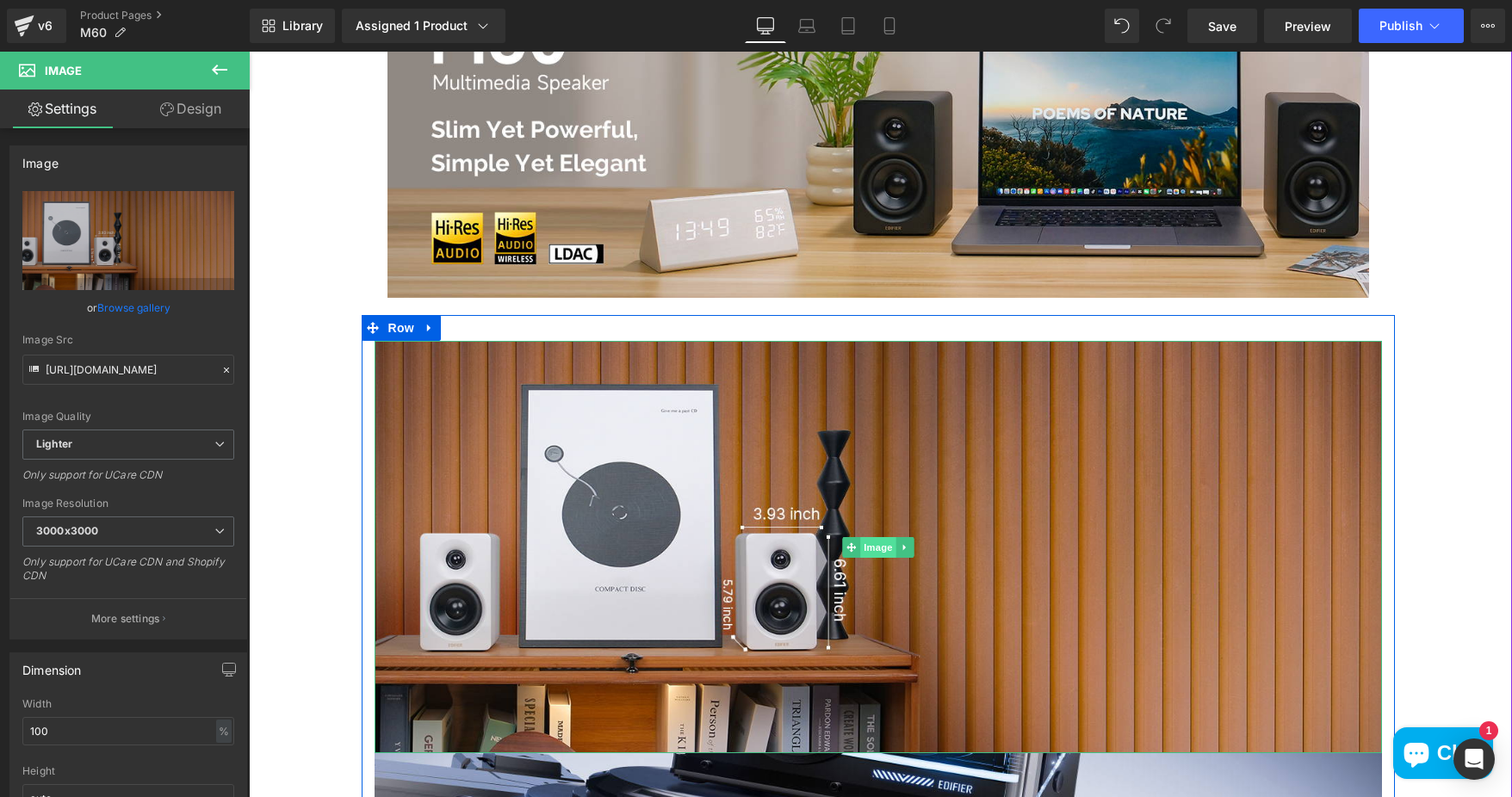
click at [868, 546] on span "Image" at bounding box center [878, 547] width 36 height 20
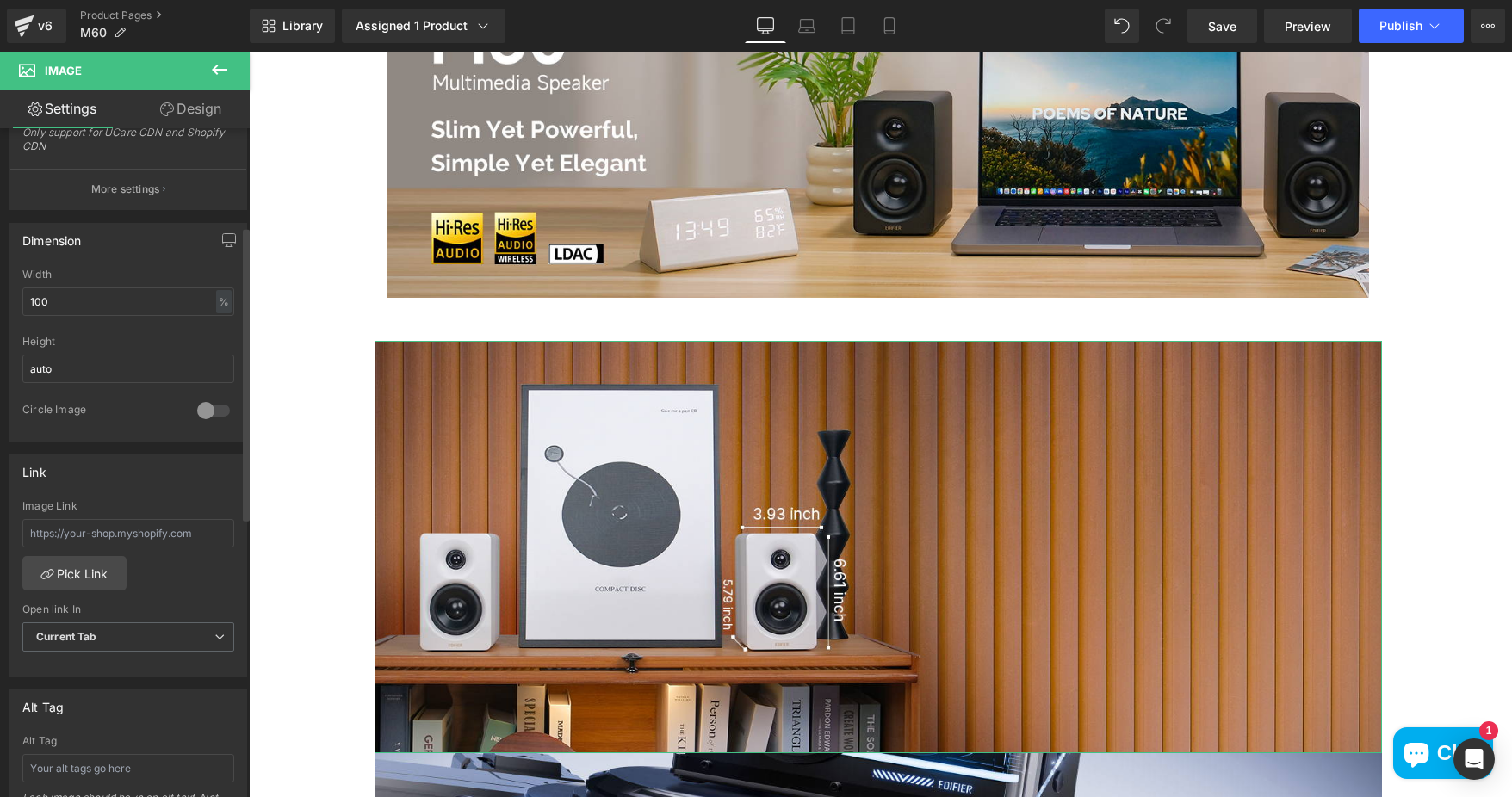
scroll to position [0, 0]
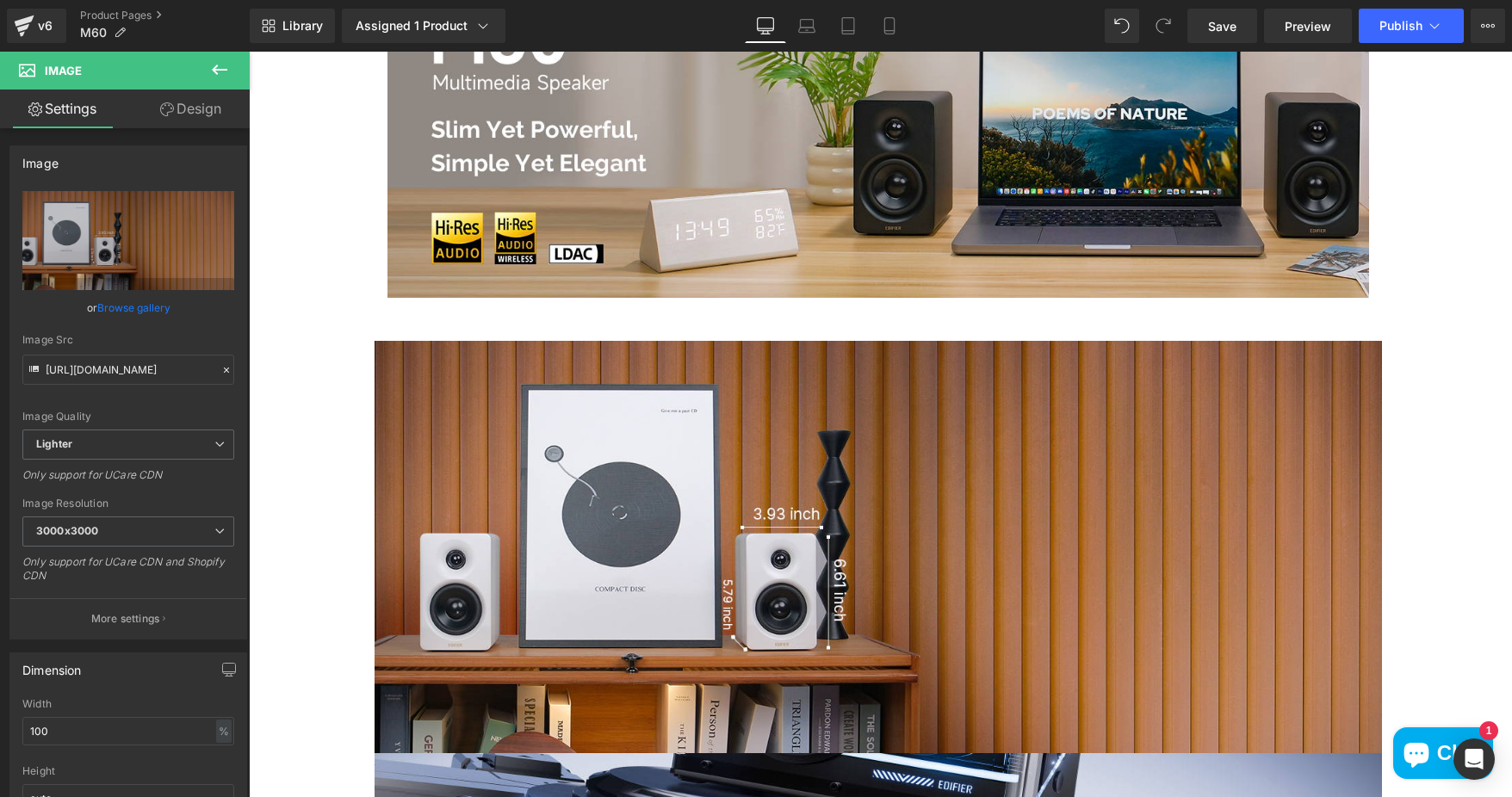
click at [218, 75] on icon at bounding box center [219, 69] width 20 height 20
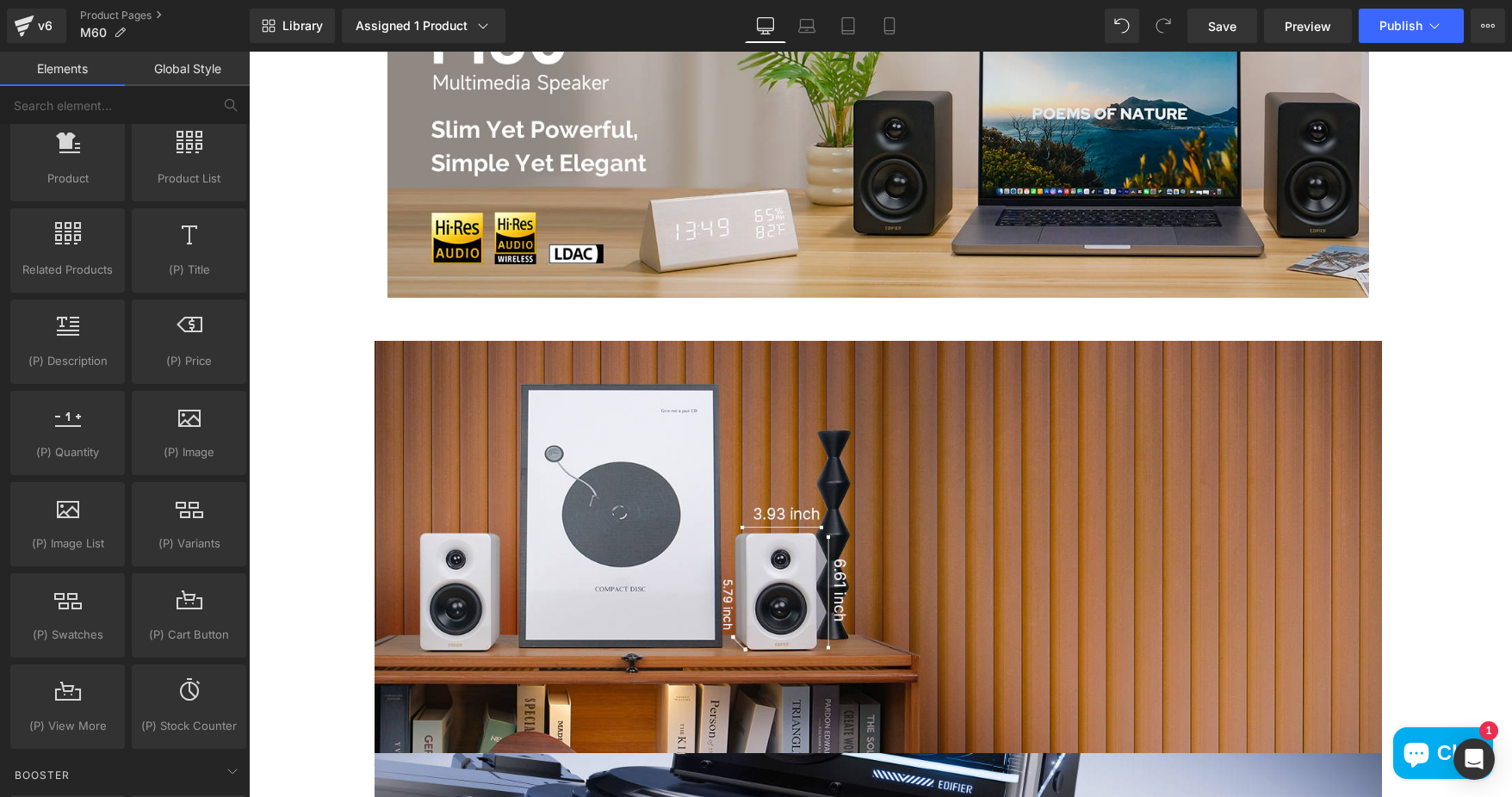
scroll to position [1464, 0]
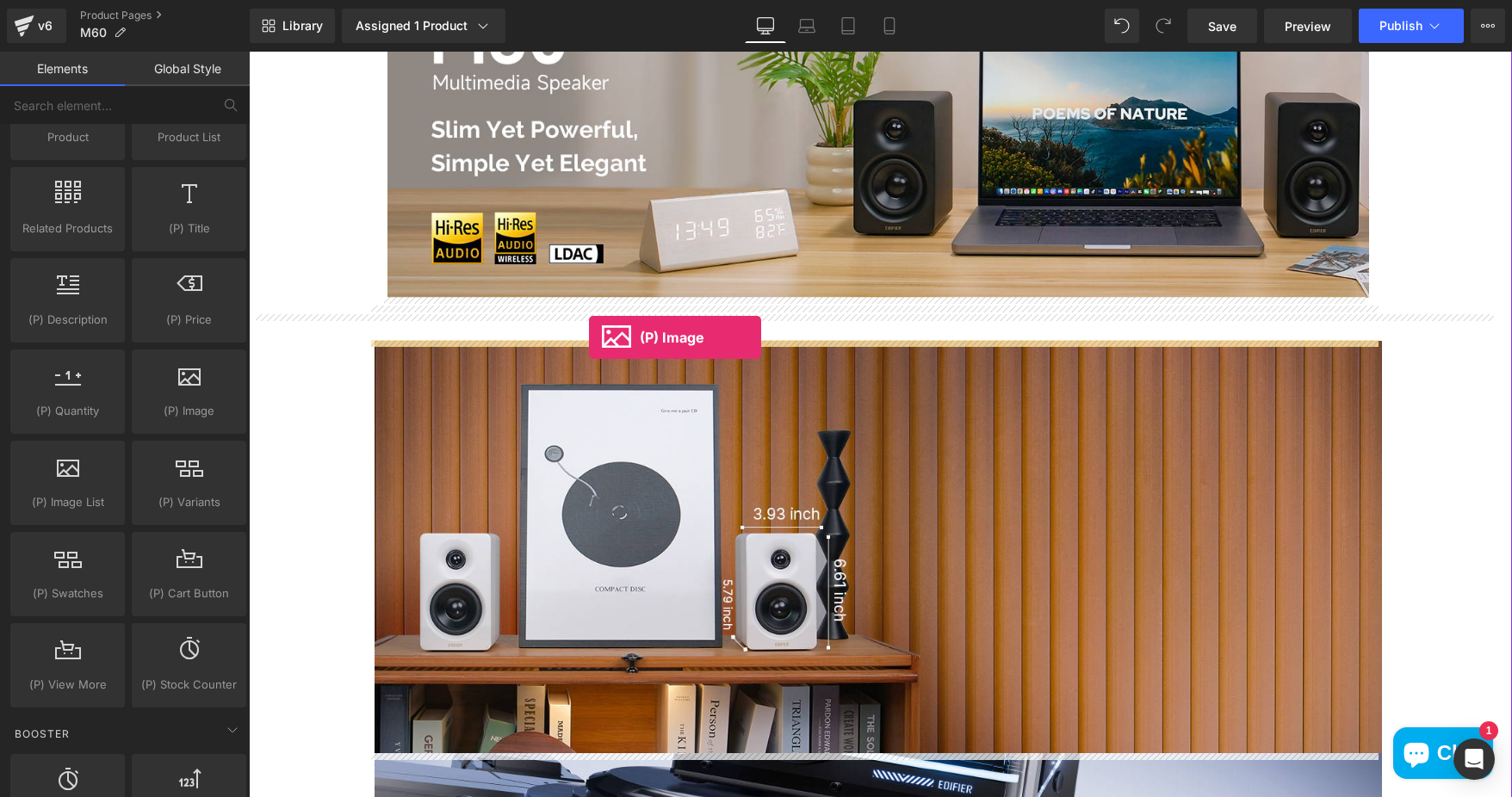
drag, startPoint x: 474, startPoint y: 438, endPoint x: 589, endPoint y: 337, distance: 153.1
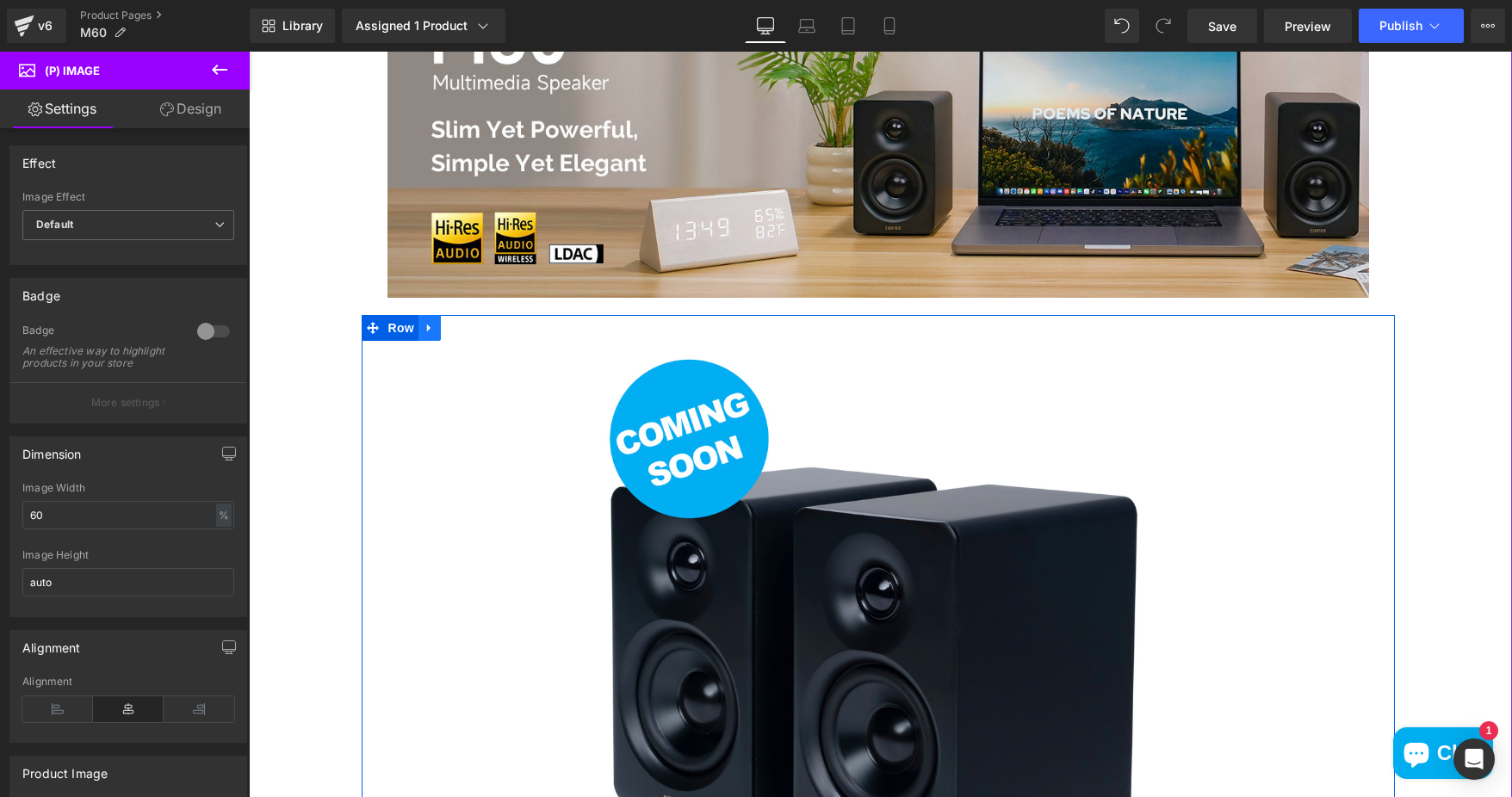
click at [424, 331] on icon at bounding box center [429, 327] width 12 height 13
click at [474, 331] on link at bounding box center [474, 328] width 22 height 26
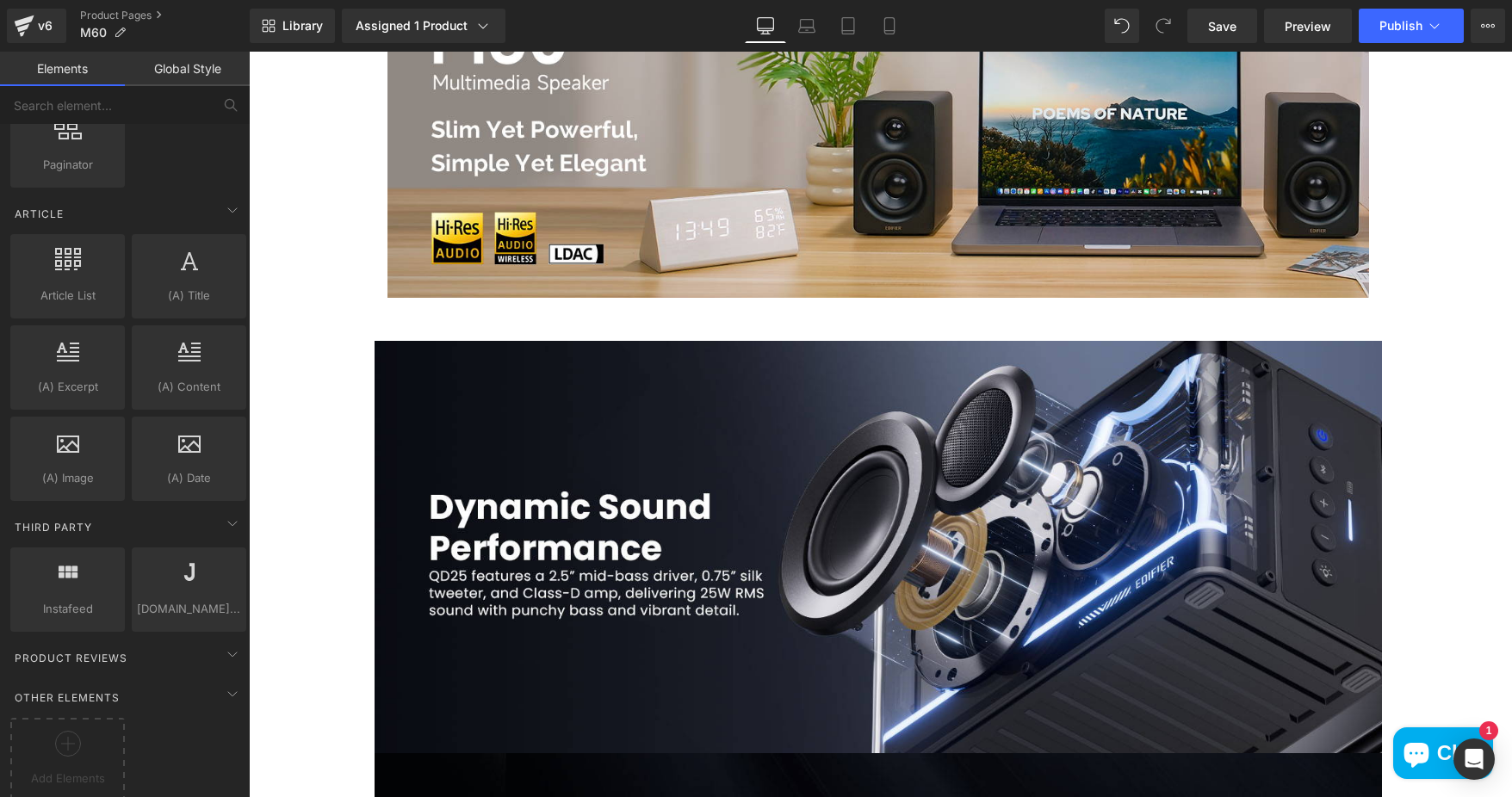
scroll to position [2927, 0]
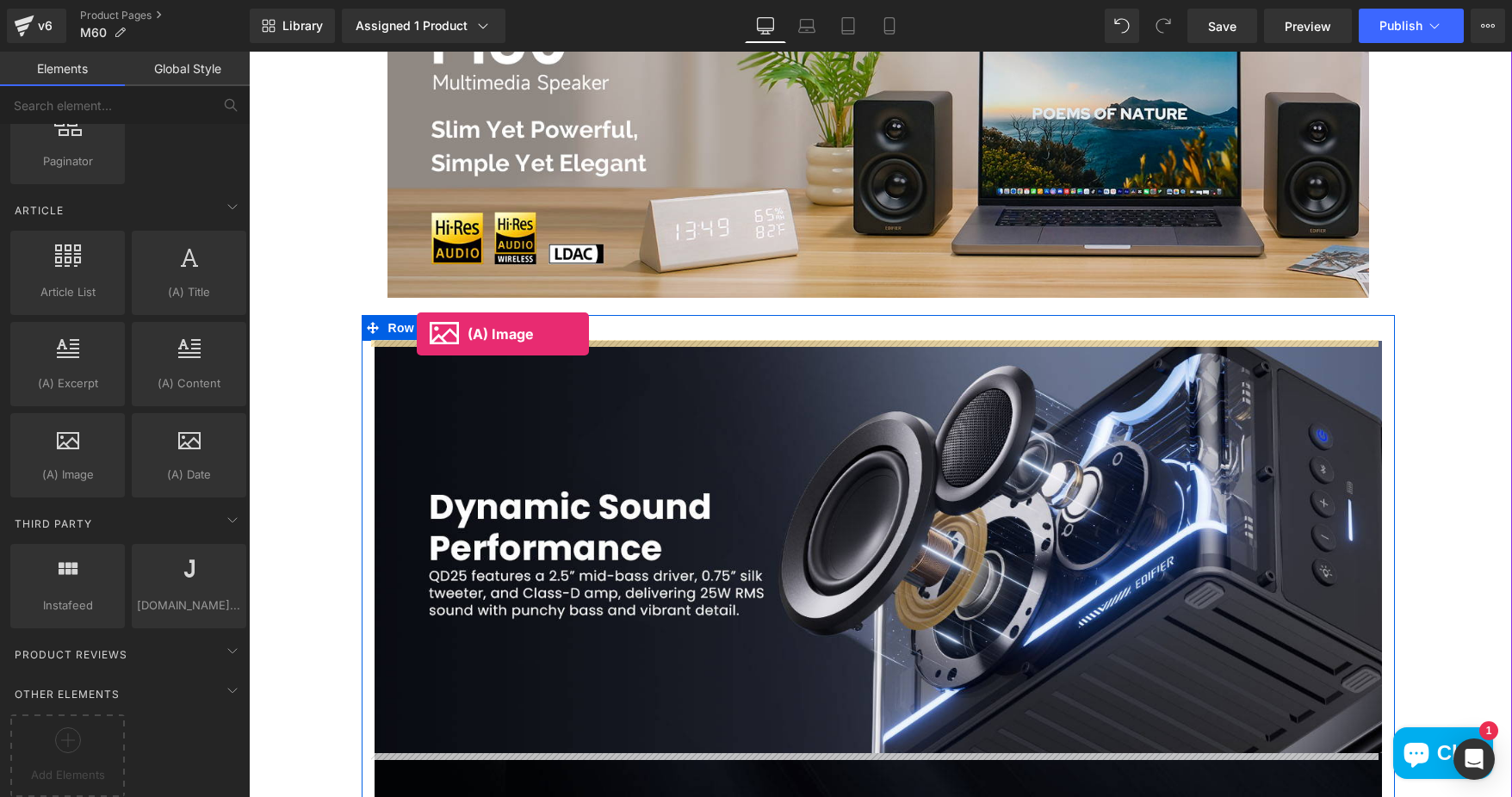
drag, startPoint x: 306, startPoint y: 503, endPoint x: 418, endPoint y: 334, distance: 202.7
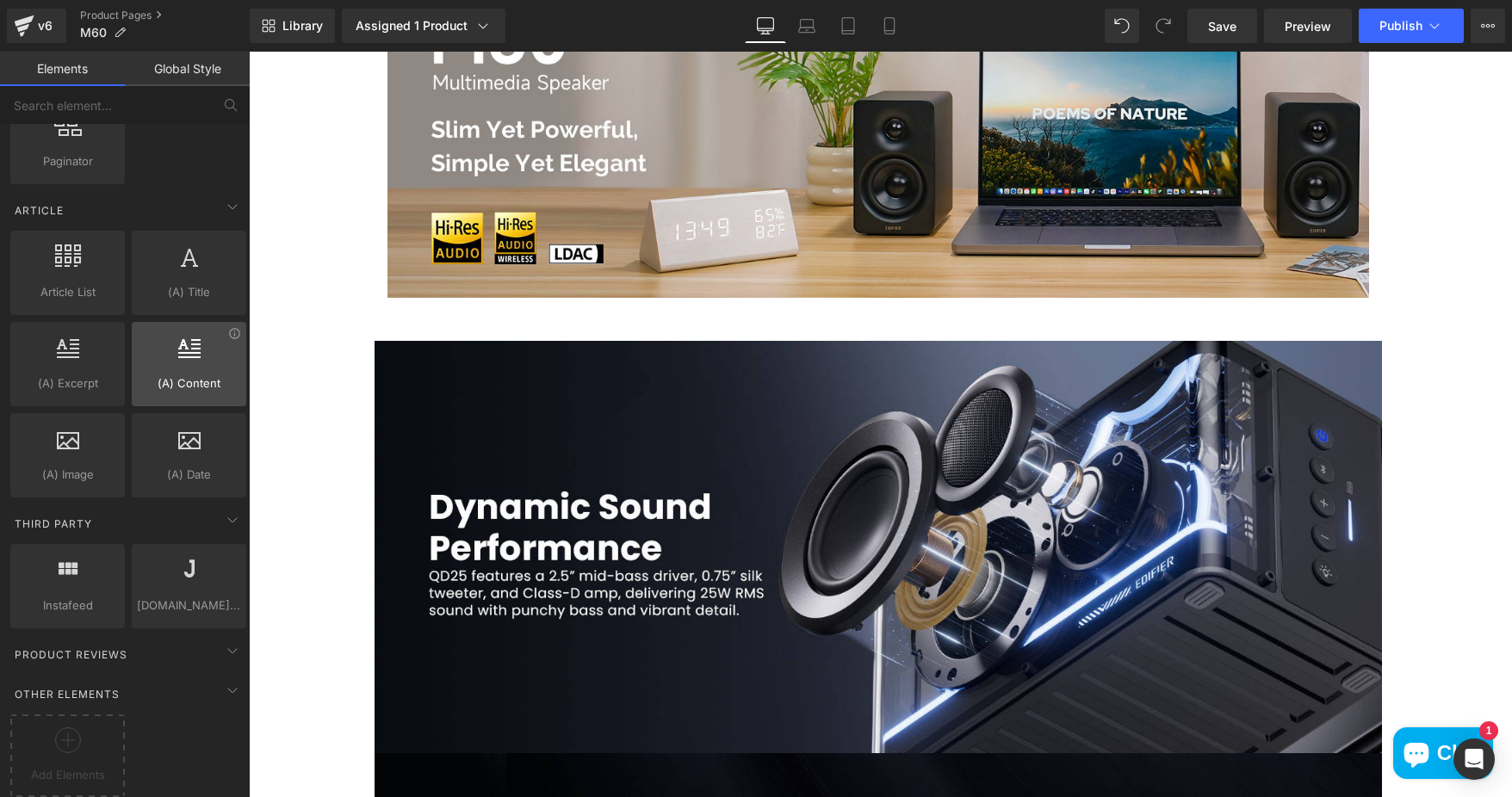
scroll to position [2941, 0]
click at [62, 726] on icon at bounding box center [68, 739] width 26 height 26
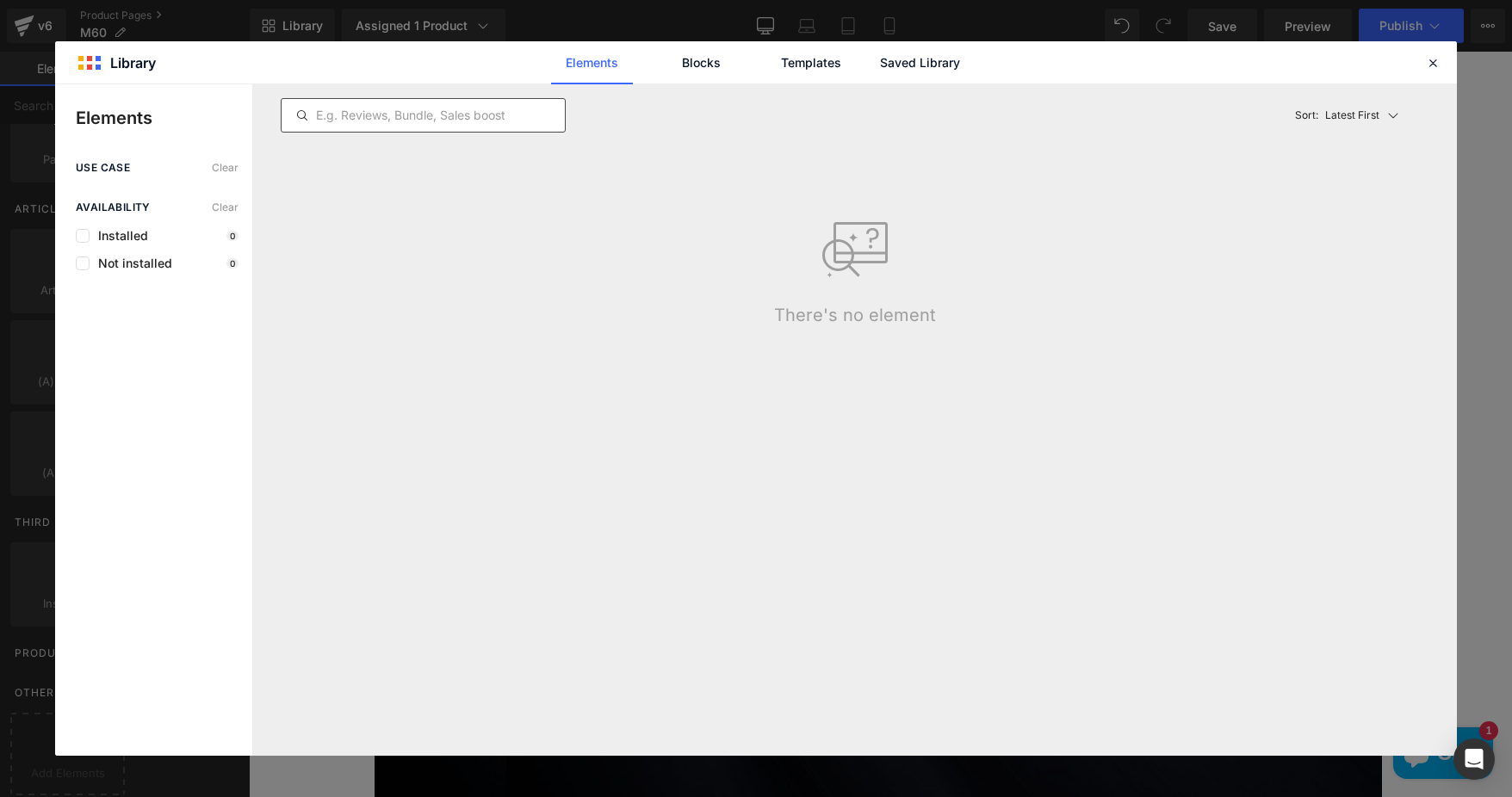
click at [462, 119] on input "text" at bounding box center [423, 116] width 283 height 20
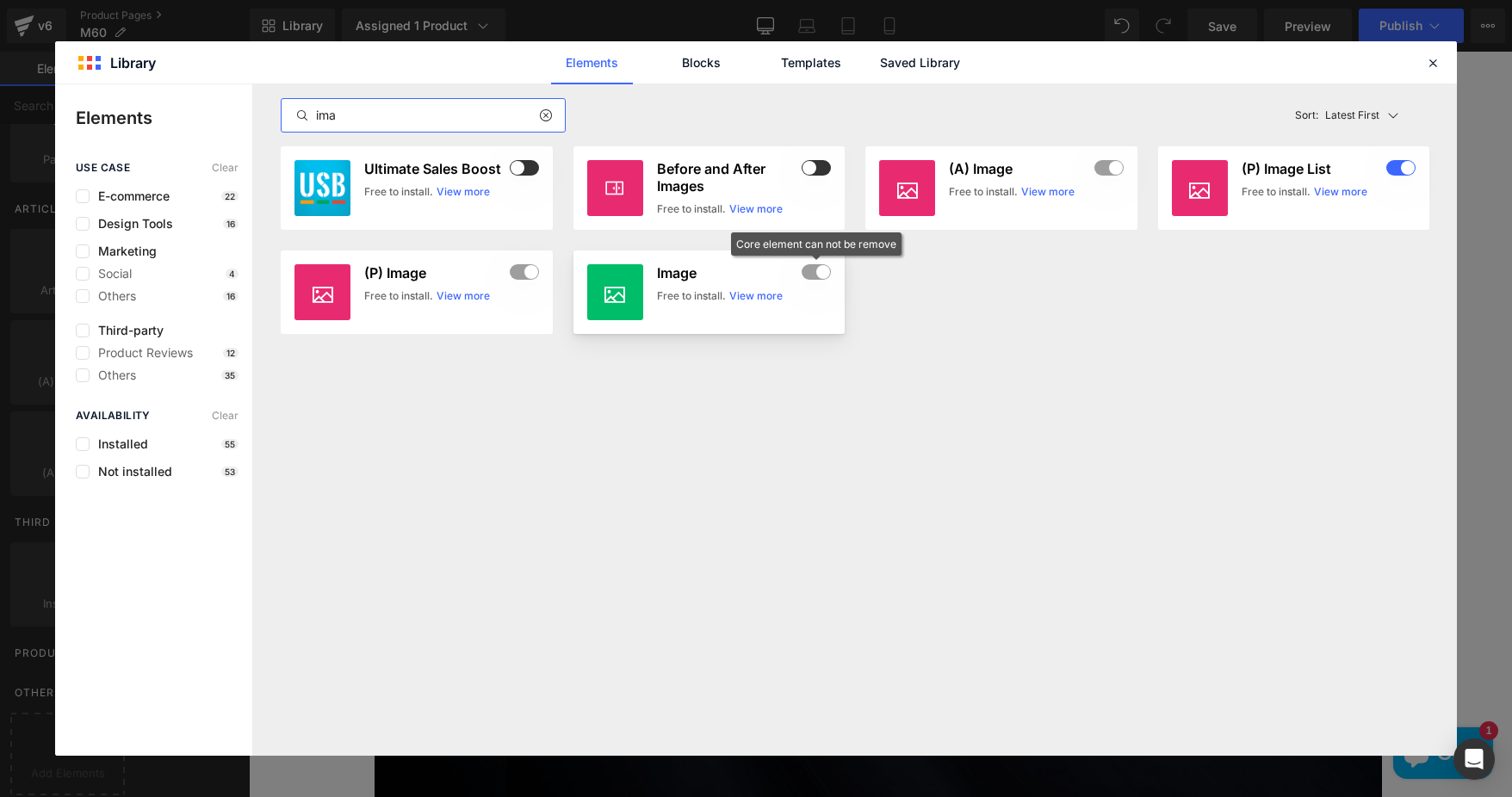
type input "ima"
click at [823, 274] on div at bounding box center [817, 273] width 30 height 18
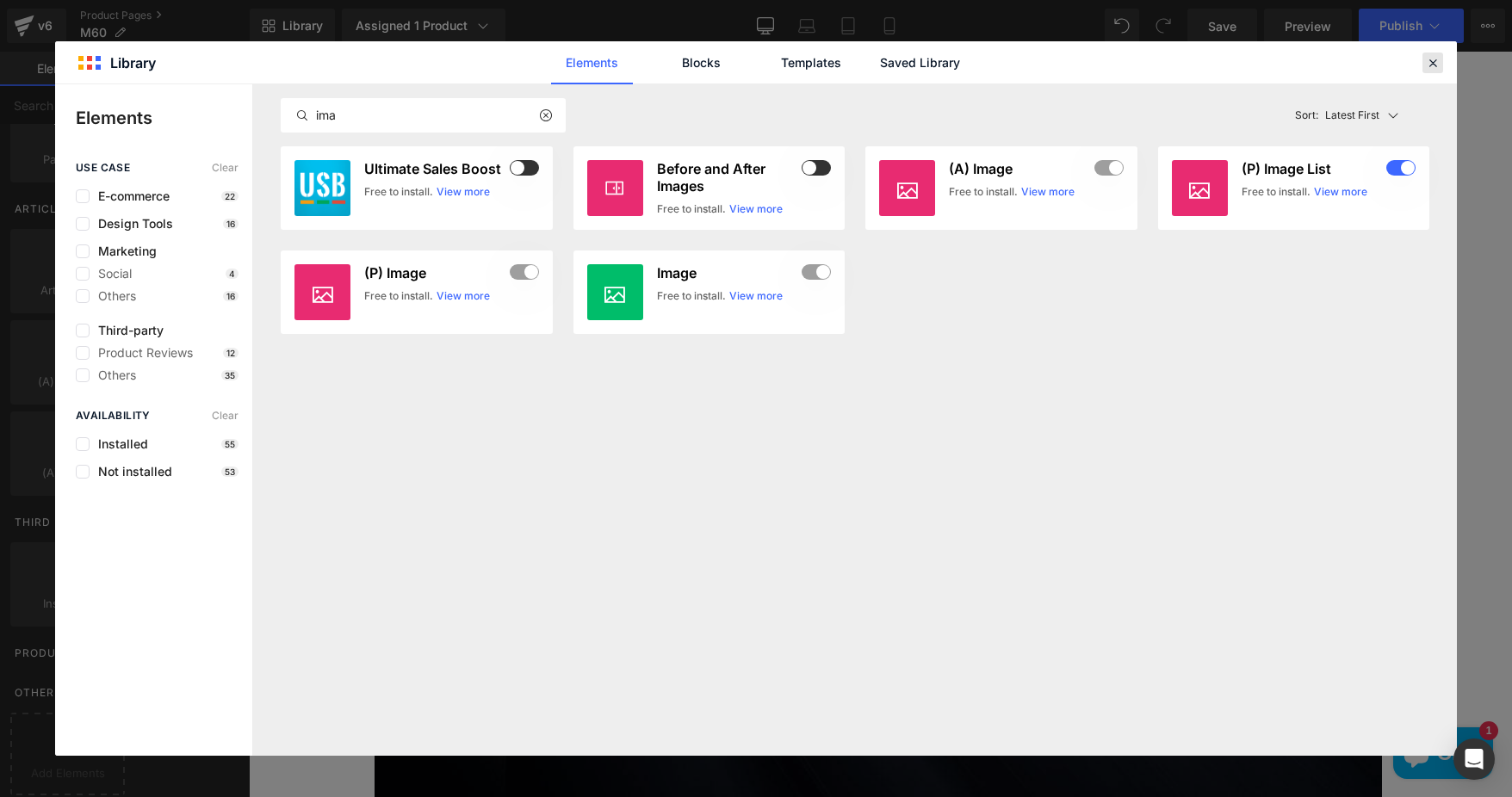
click at [1432, 60] on icon at bounding box center [1432, 63] width 16 height 16
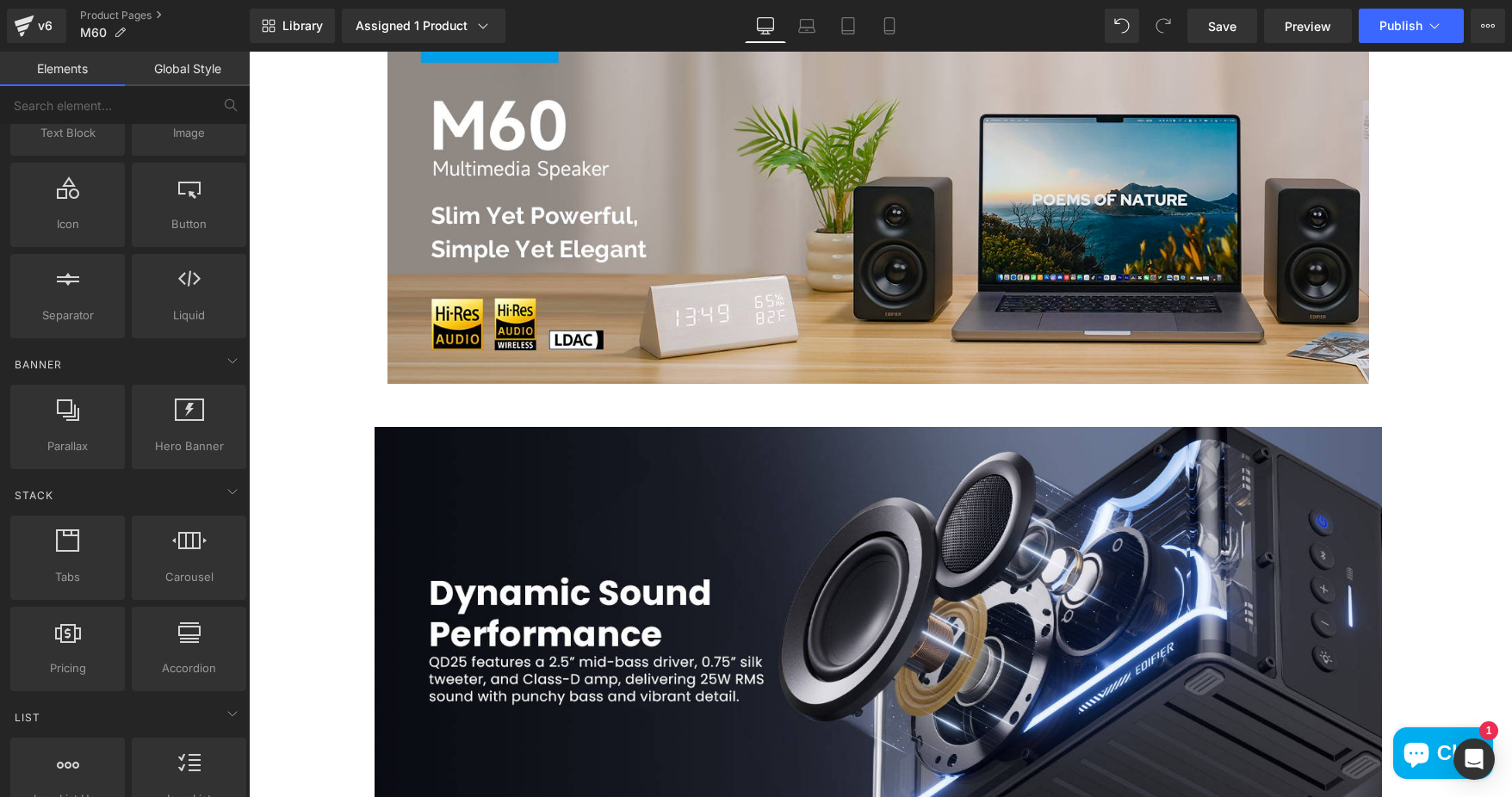
scroll to position [0, 0]
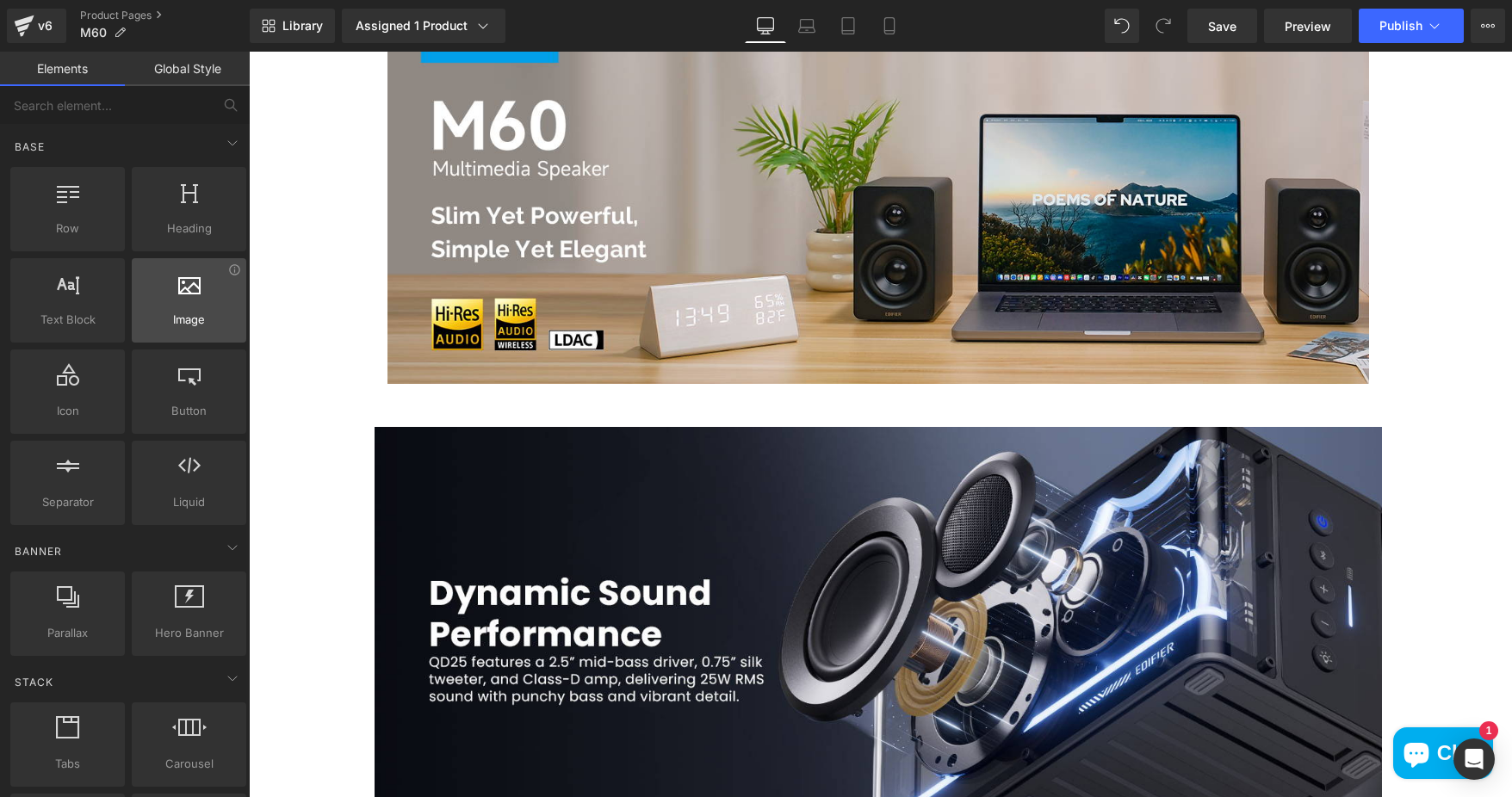
click at [201, 302] on div at bounding box center [189, 291] width 104 height 39
click at [231, 270] on icon at bounding box center [235, 270] width 13 height 13
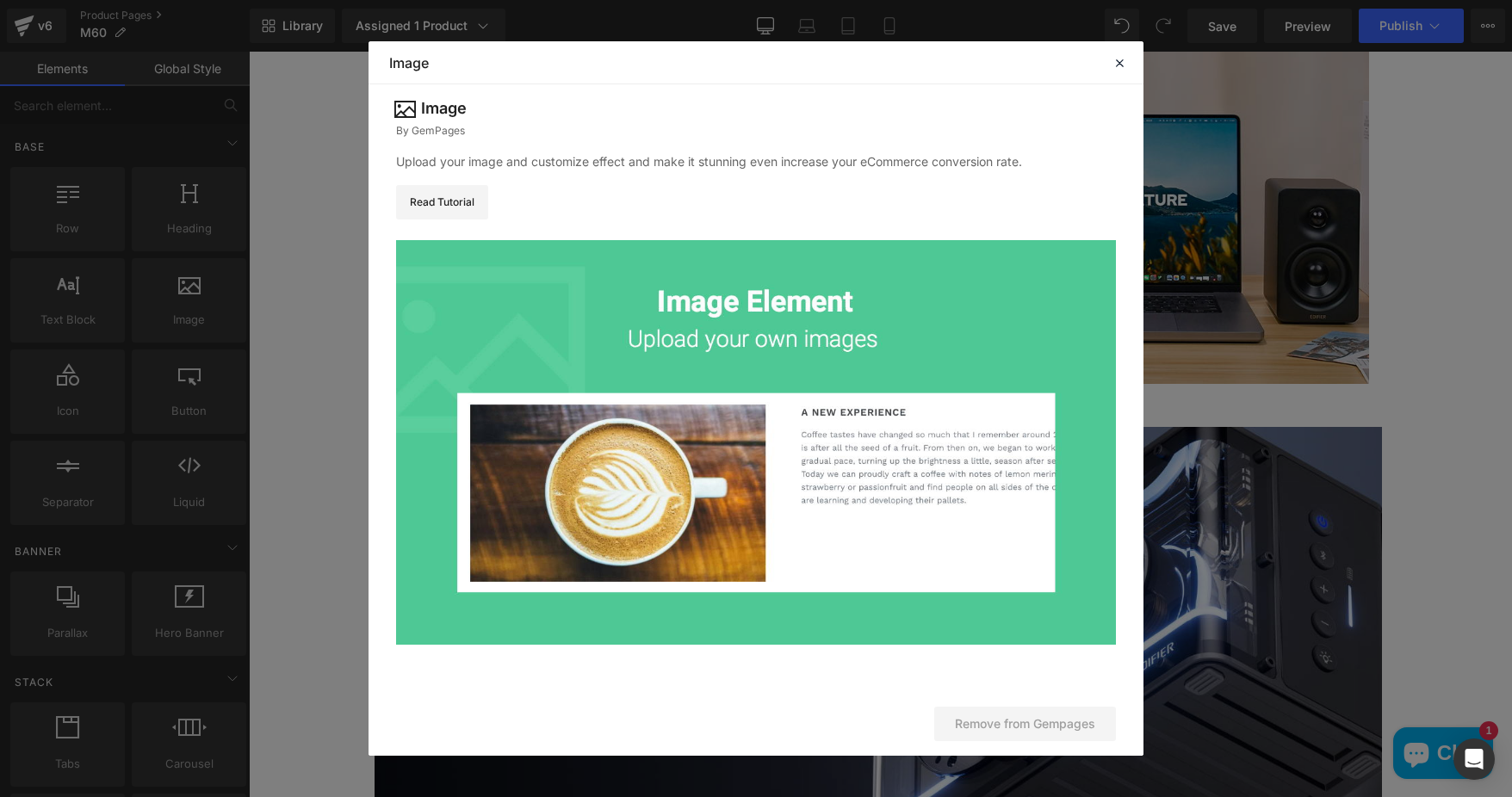
scroll to position [11, 0]
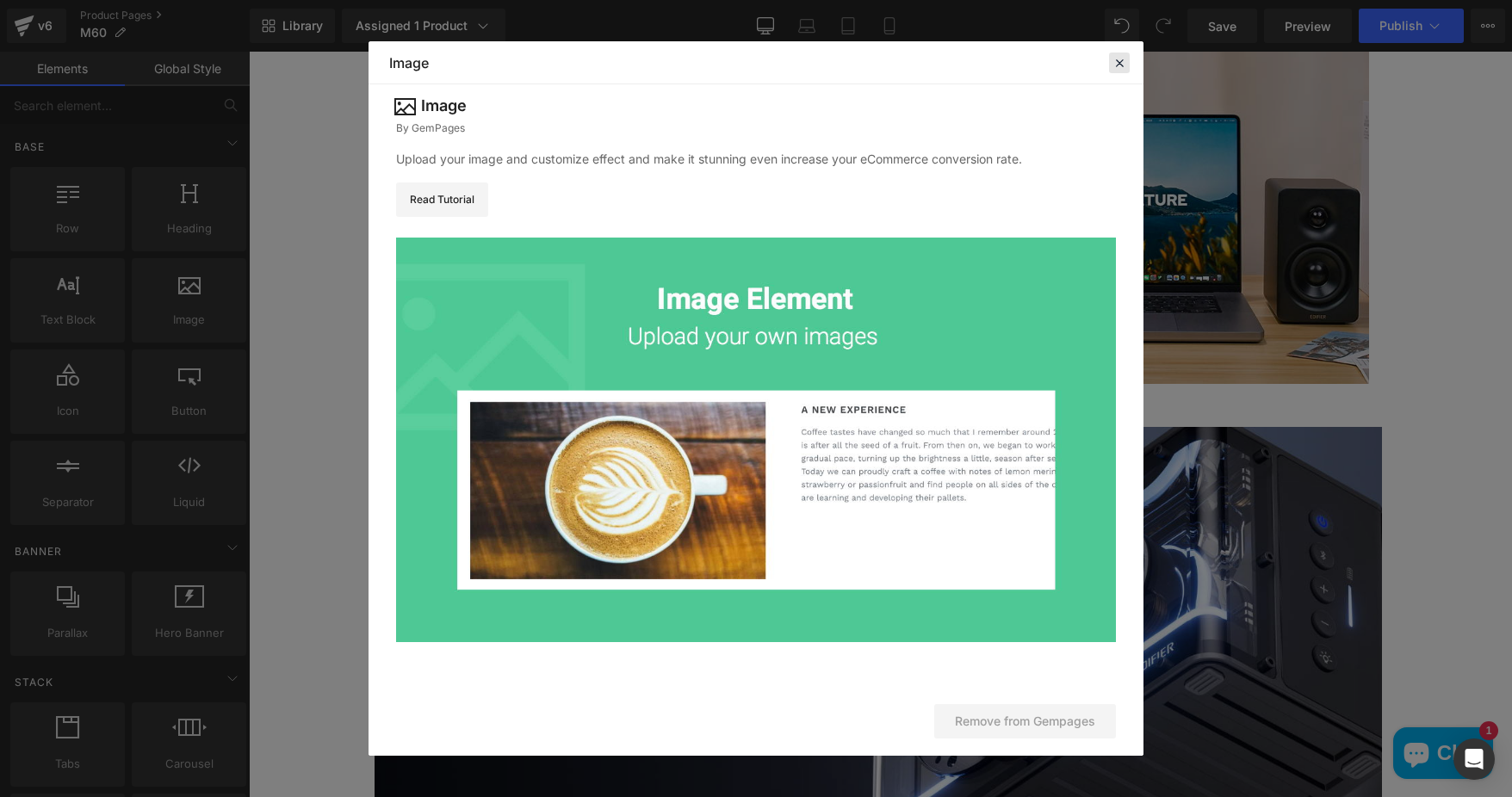
click at [1118, 61] on icon at bounding box center [1119, 63] width 16 height 16
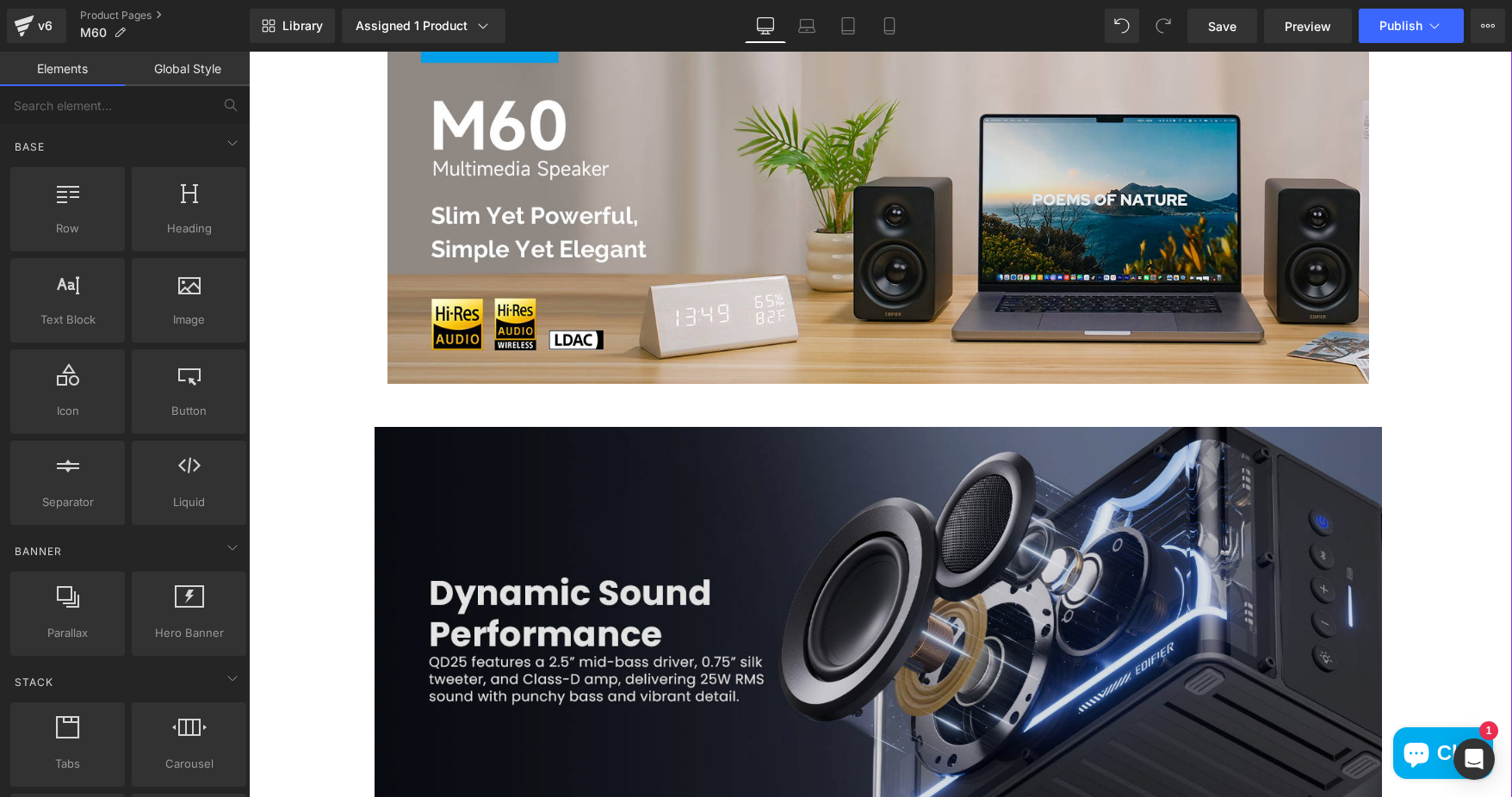
scroll to position [1292, 0]
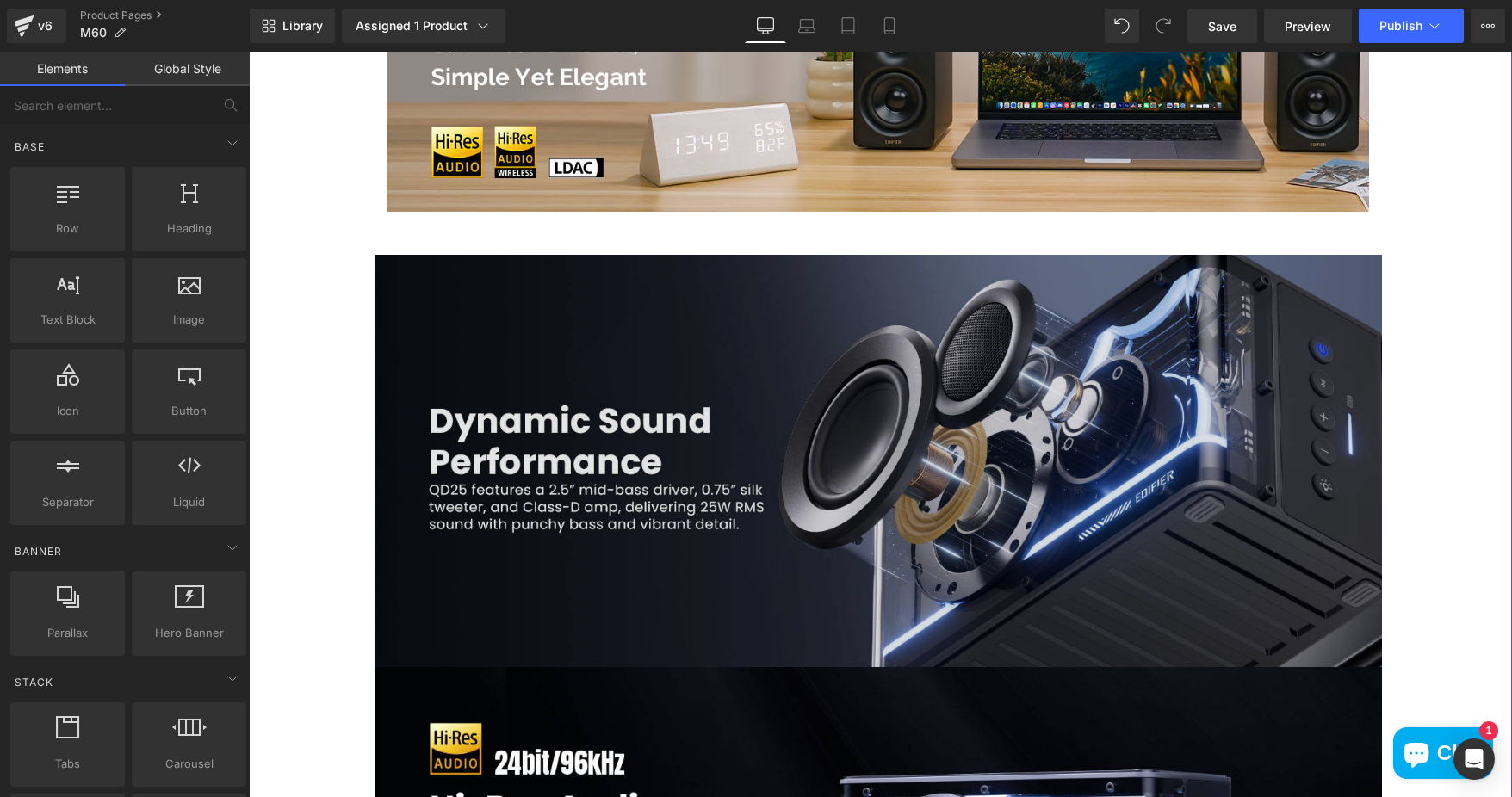
click at [707, 500] on img at bounding box center [878, 461] width 1007 height 413
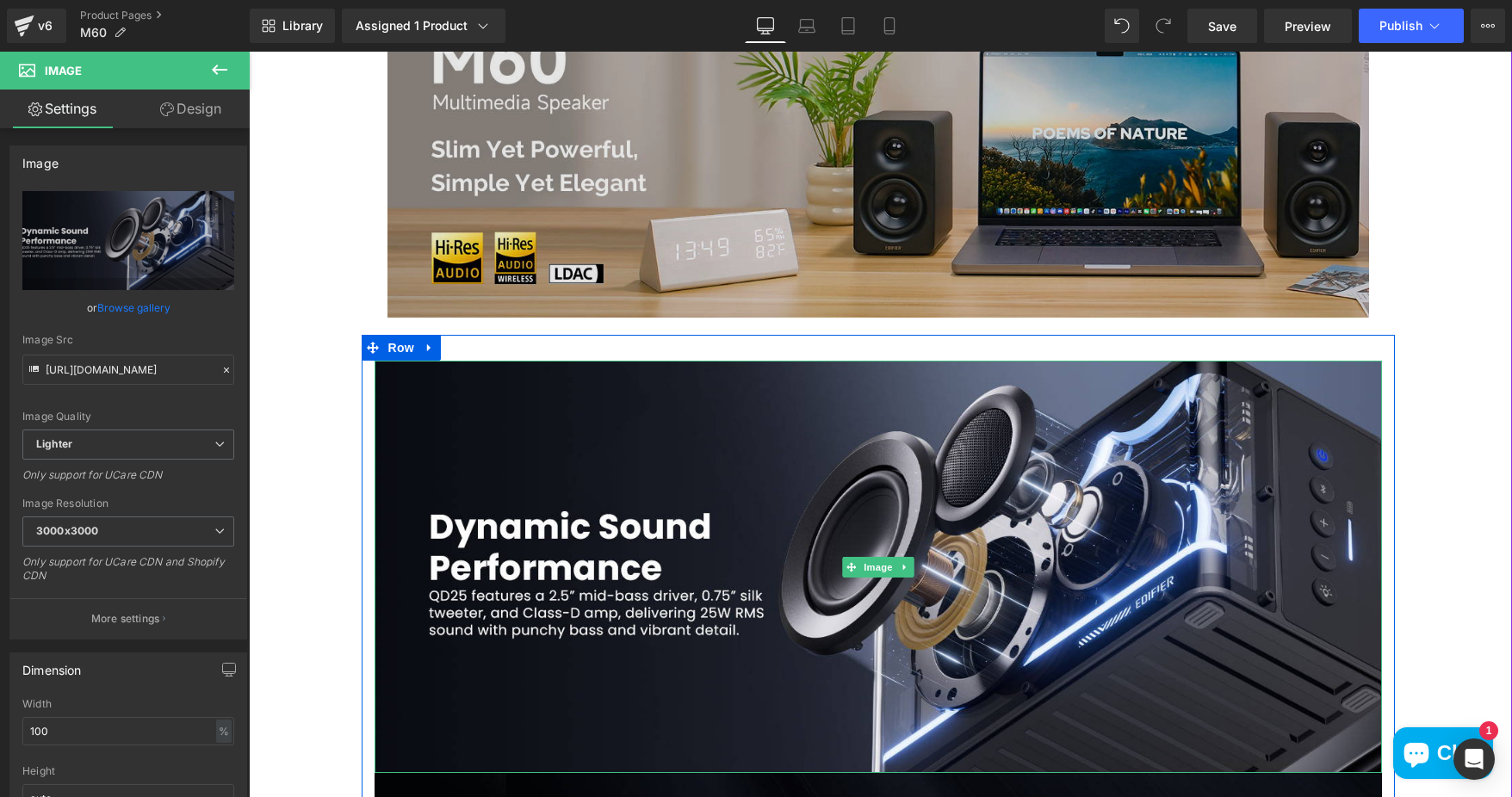
scroll to position [1205, 0]
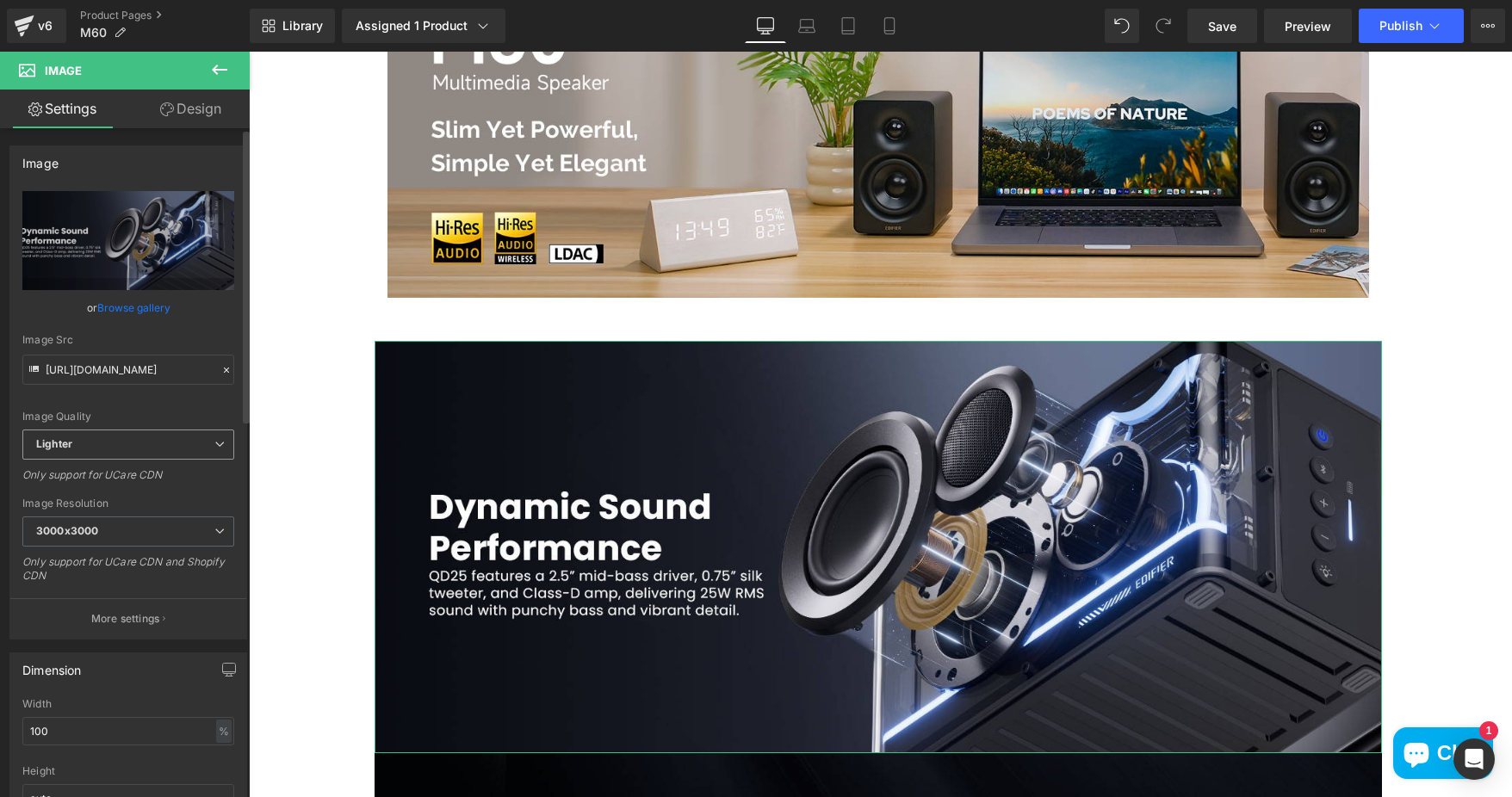
click at [146, 443] on span "Lighter" at bounding box center [128, 445] width 212 height 31
click at [146, 443] on span "Lighter" at bounding box center [125, 445] width 205 height 31
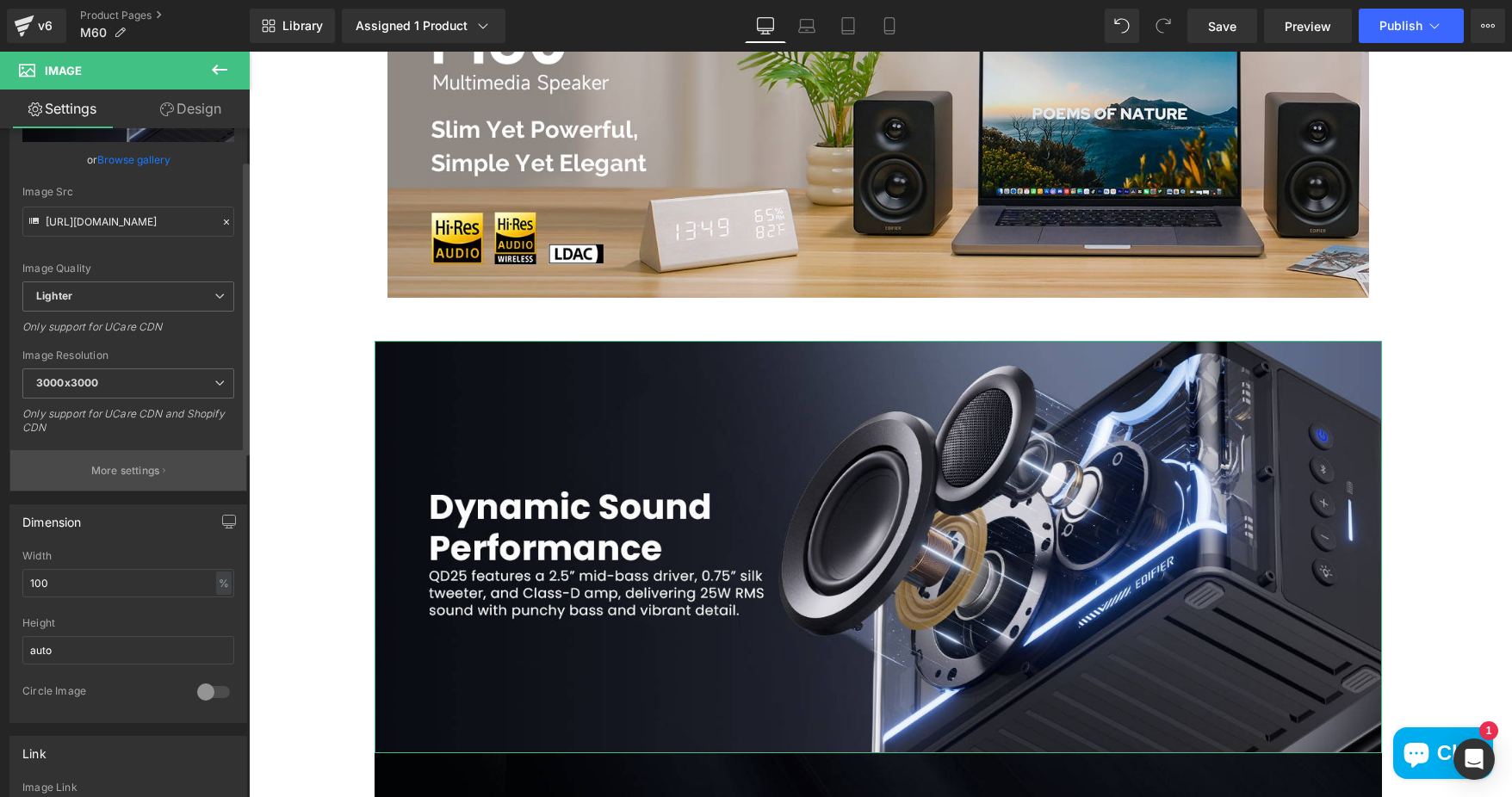
scroll to position [172, 0]
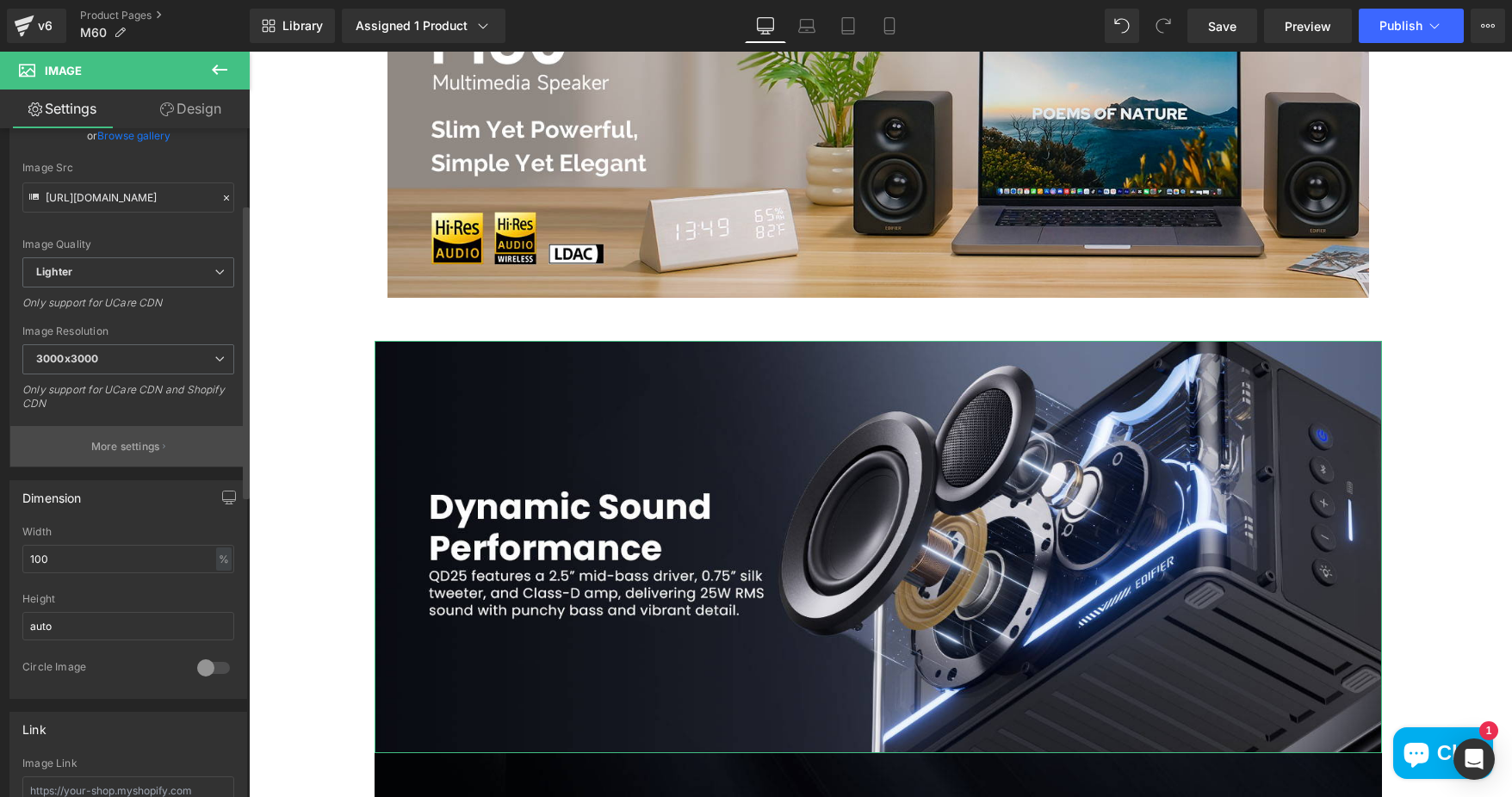
click at [124, 445] on p "More settings" at bounding box center [126, 447] width 68 height 16
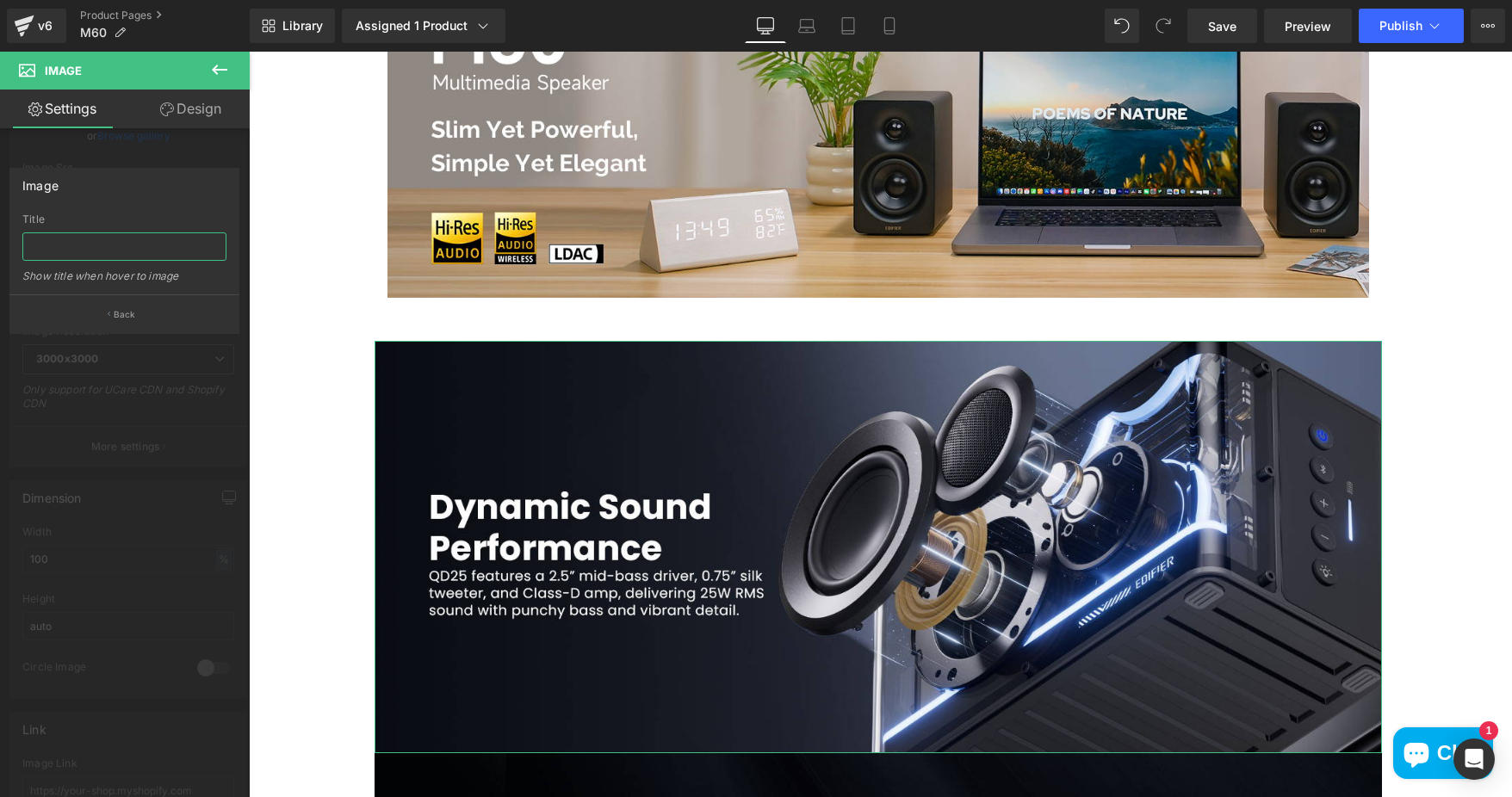
click at [74, 244] on input "text" at bounding box center [124, 246] width 204 height 29
click at [192, 348] on div at bounding box center [125, 429] width 250 height 754
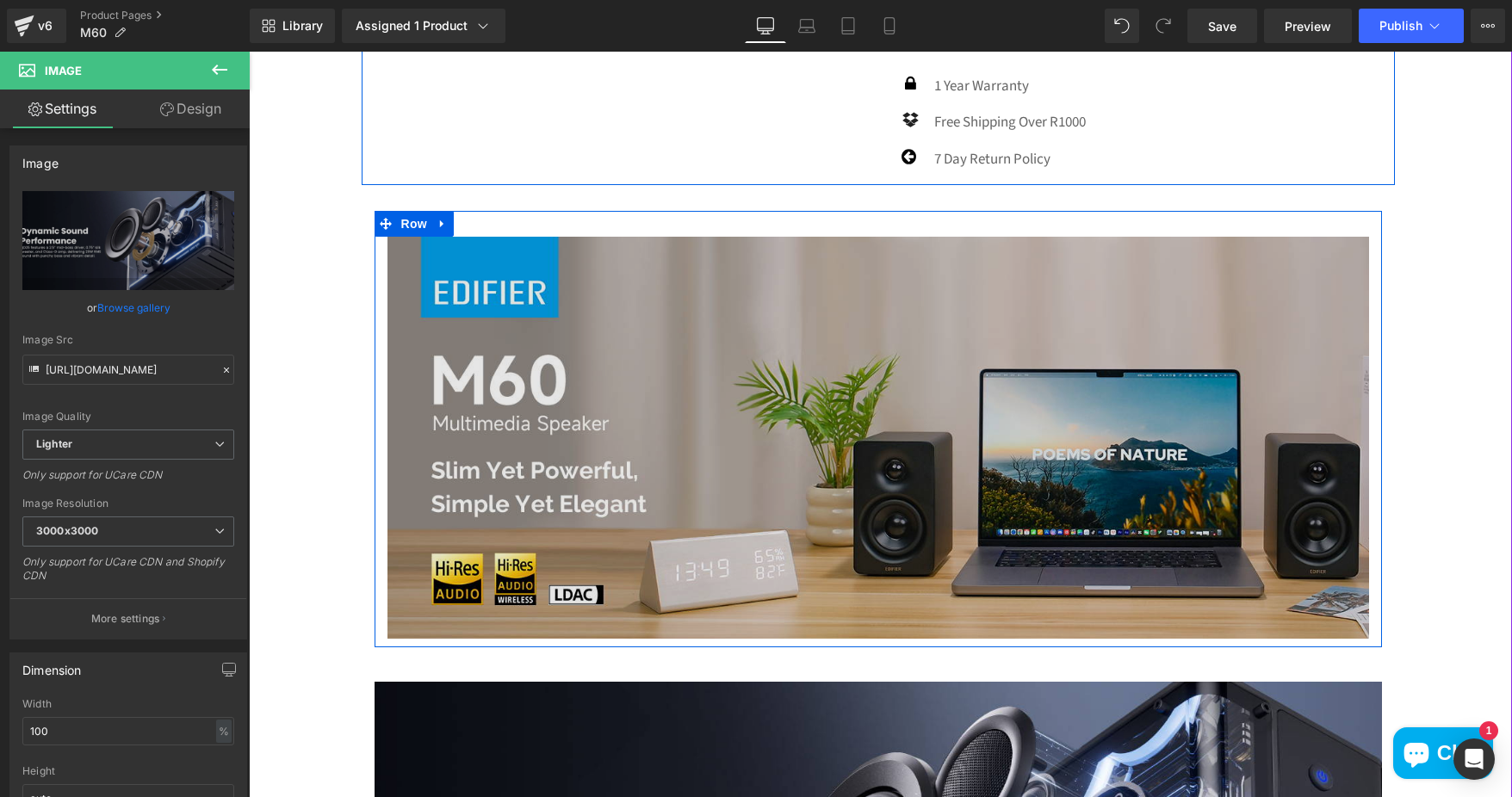
scroll to position [1119, 0]
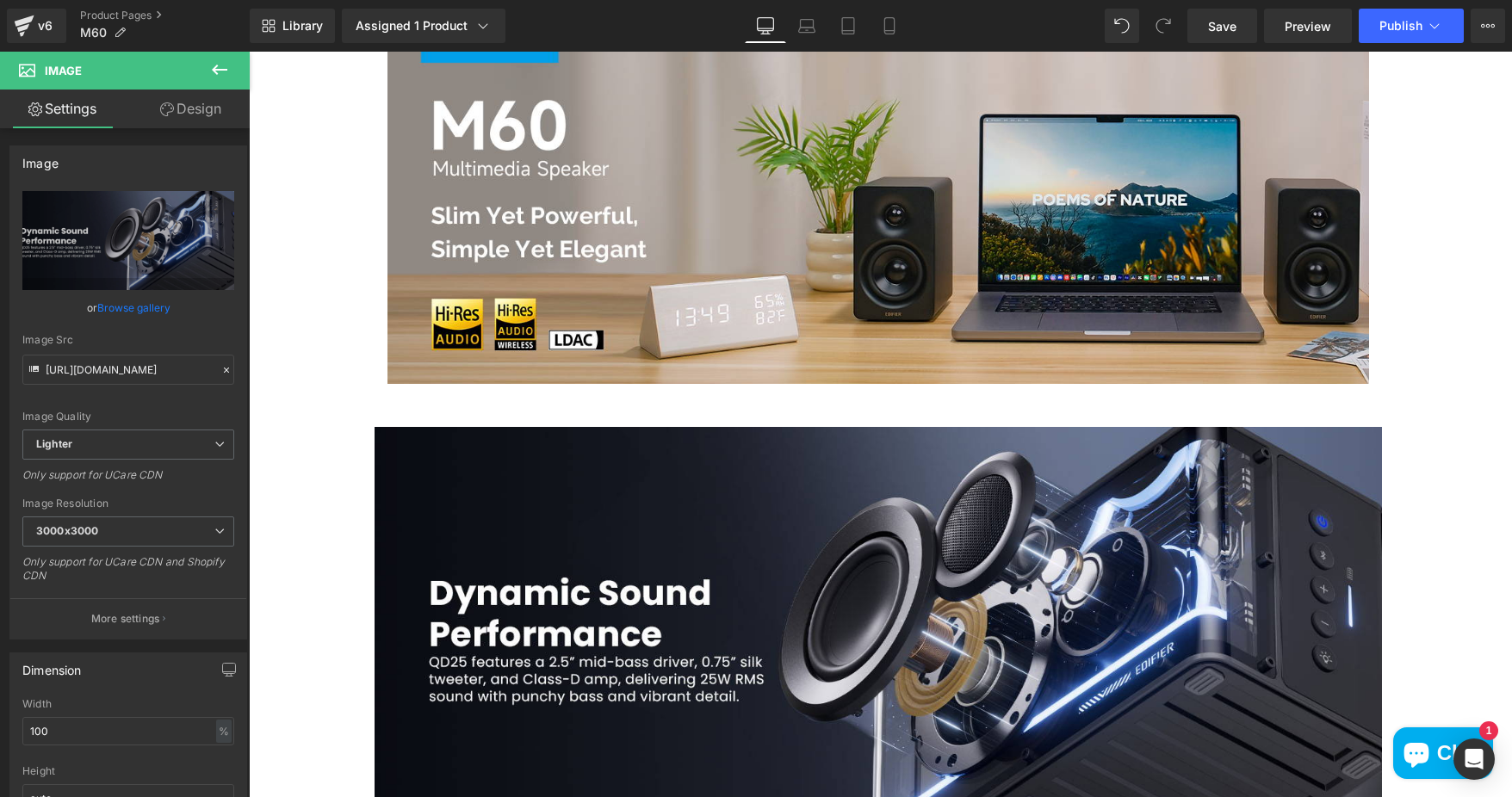
click at [218, 69] on icon at bounding box center [219, 69] width 16 height 10
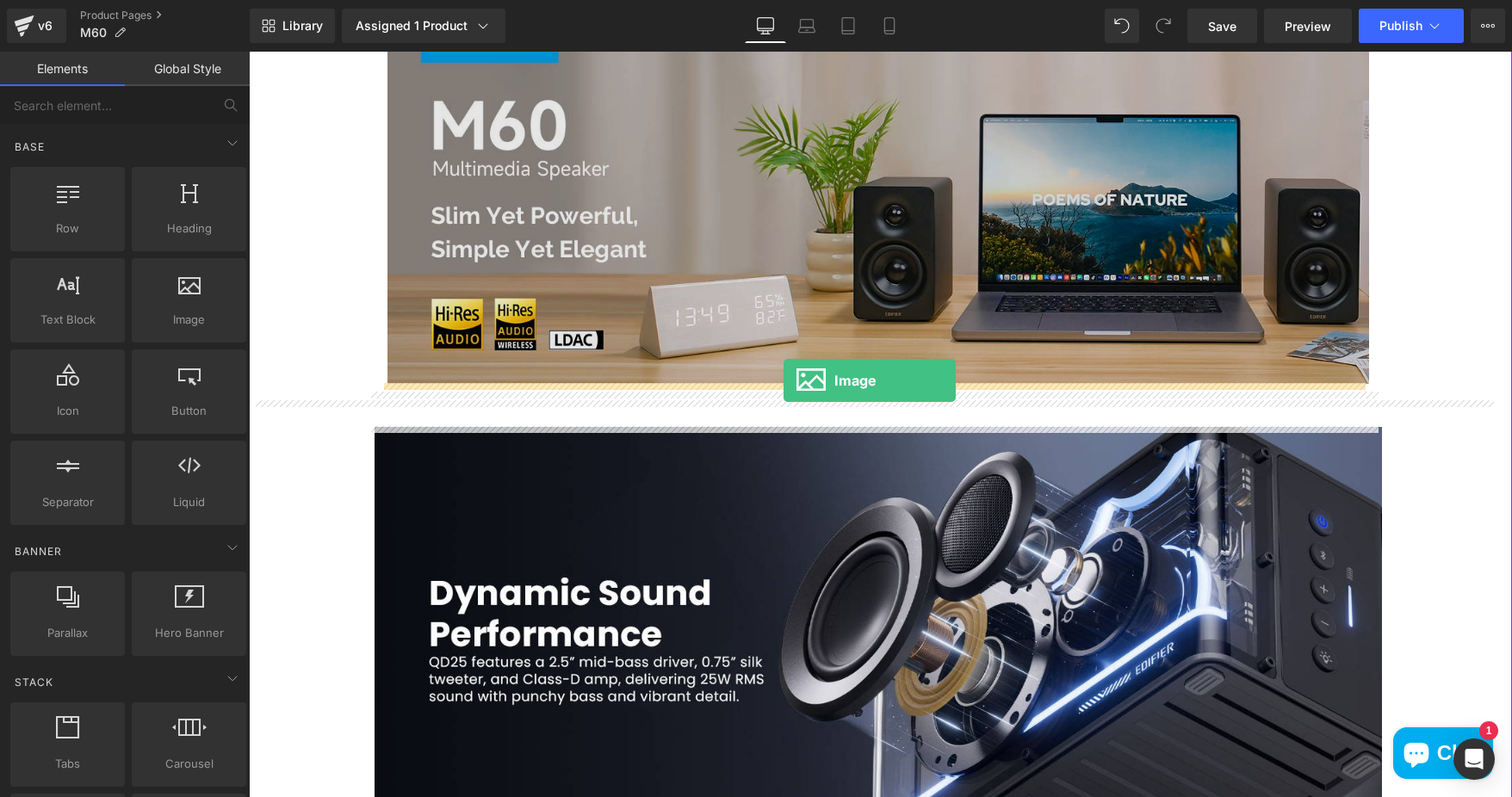
drag, startPoint x: 447, startPoint y: 372, endPoint x: 783, endPoint y: 381, distance: 336.1
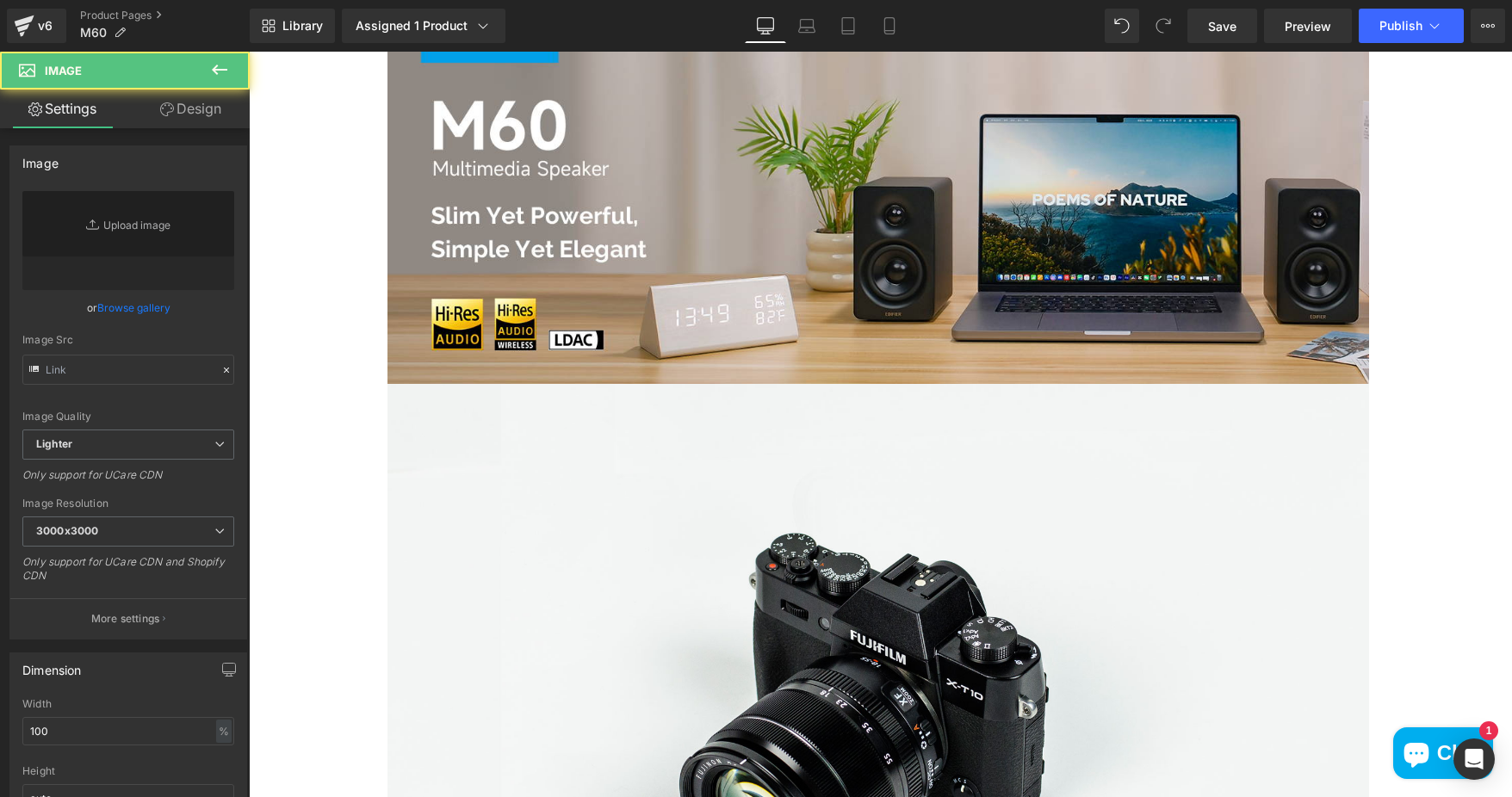
type input "//[DOMAIN_NAME][URL]"
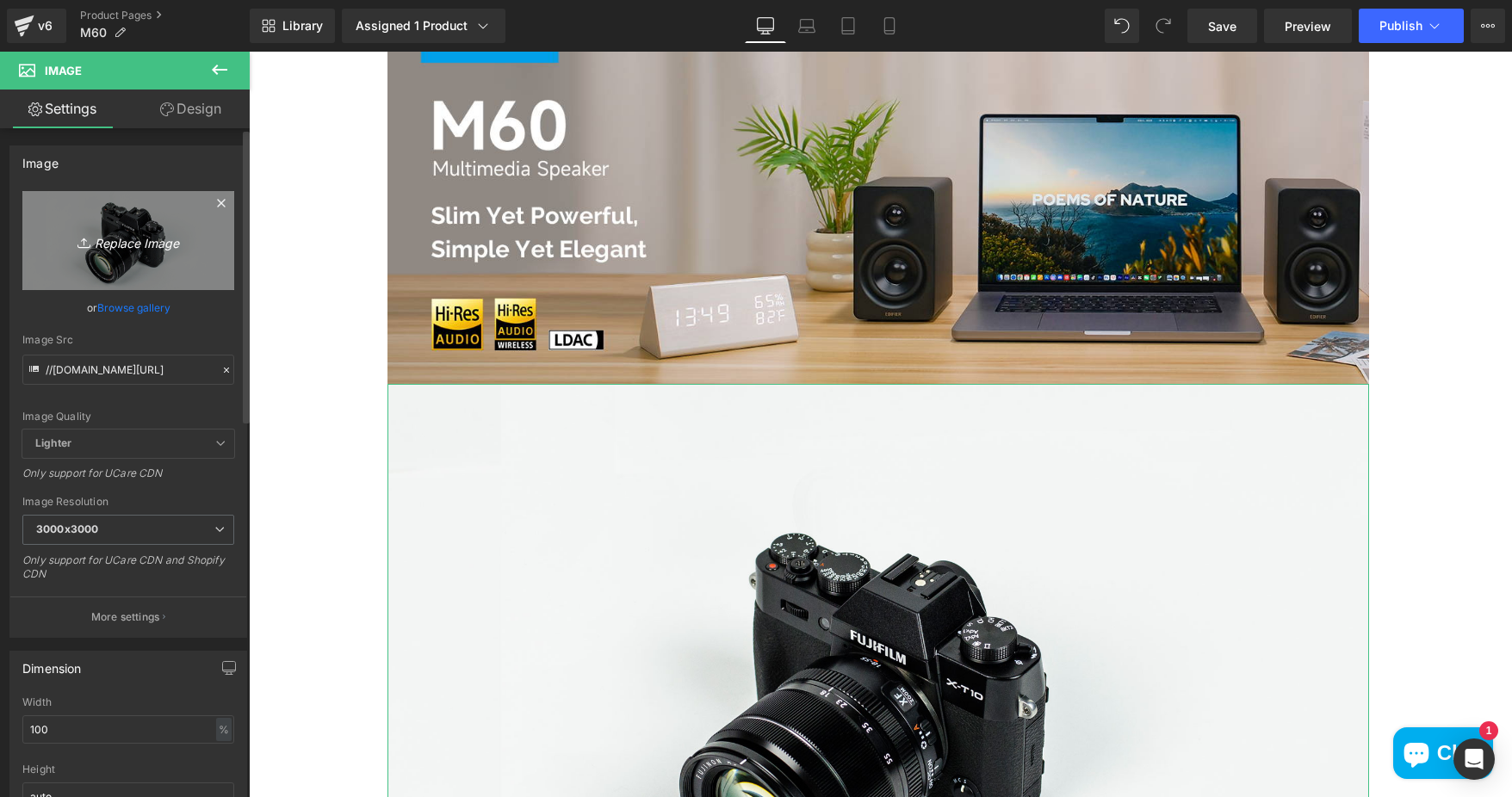
click at [141, 236] on icon "Replace Image" at bounding box center [128, 240] width 138 height 21
click at [144, 232] on icon "Replace Image" at bounding box center [128, 240] width 138 height 21
type input "C:\fakepath\261ff4db-cc86-4968-b9dd-9353d83ac608.__CR0,0,1464,600_PT0_SX1464_V1…"
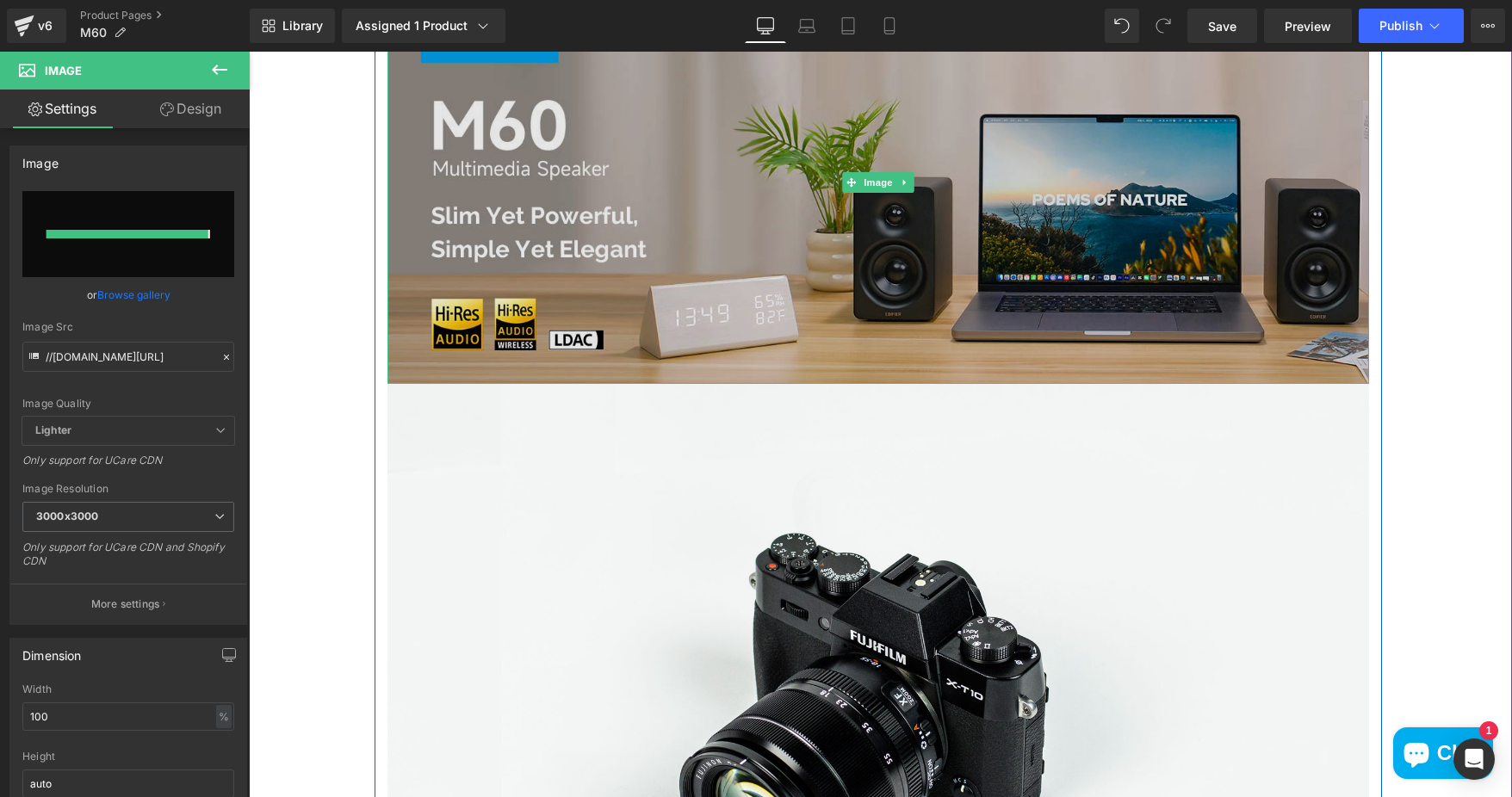
type input "https://ucarecdn.com/8c6e3ce1-033d-4680-90a6-5901d34158fe/-/format/auto/-/previ…"
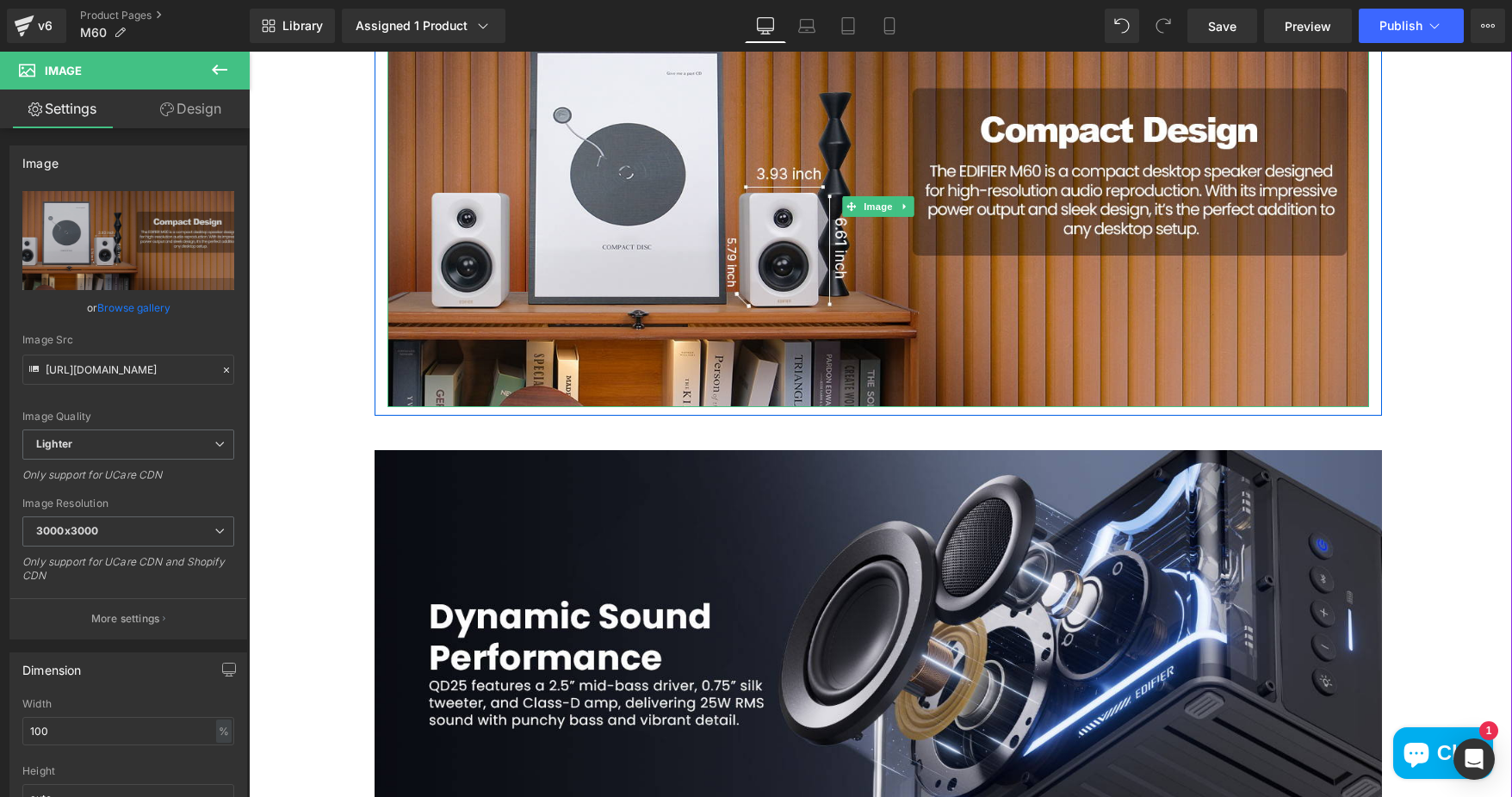
scroll to position [1550, 0]
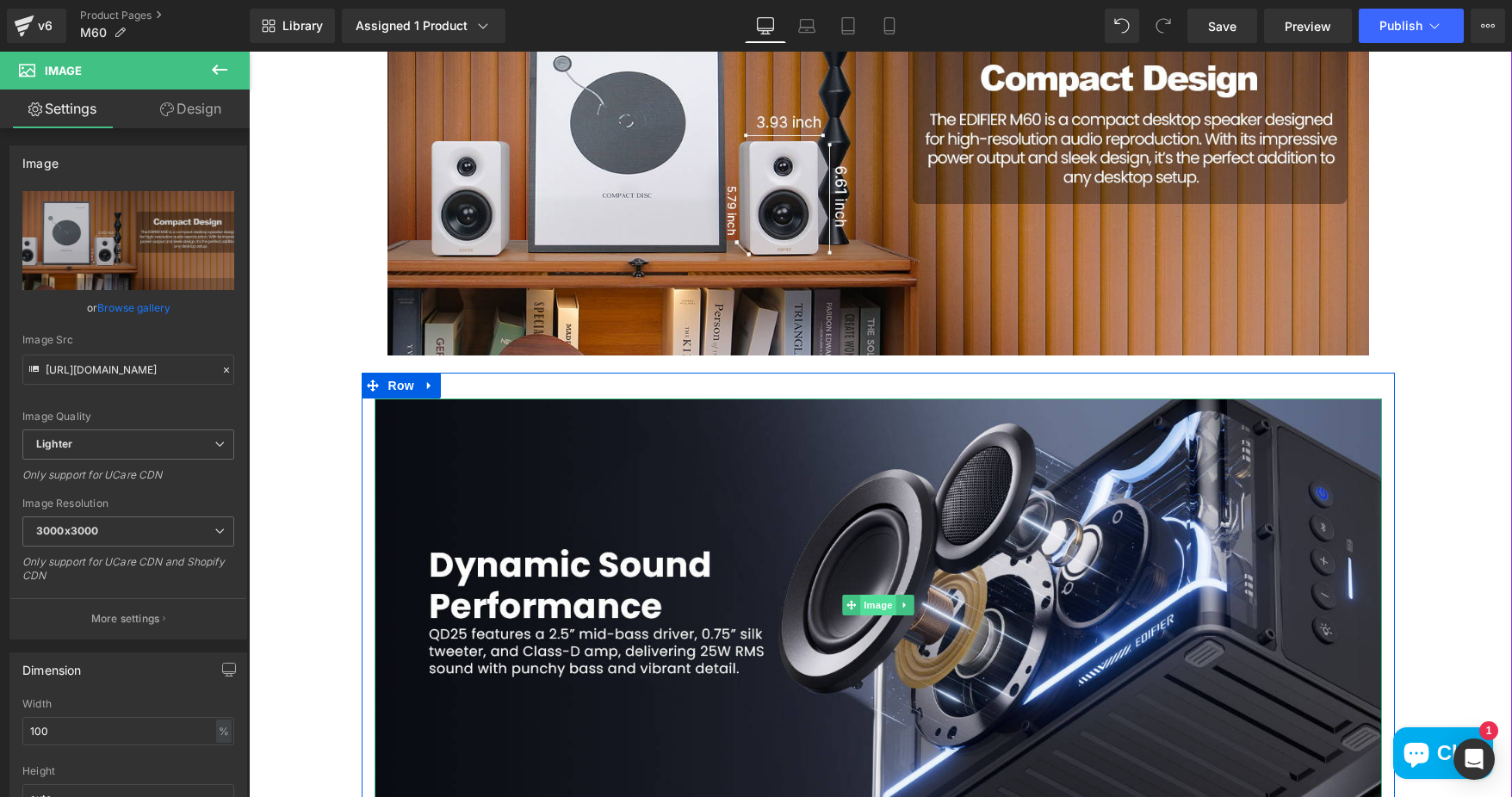
click at [863, 604] on span "Image" at bounding box center [878, 605] width 36 height 20
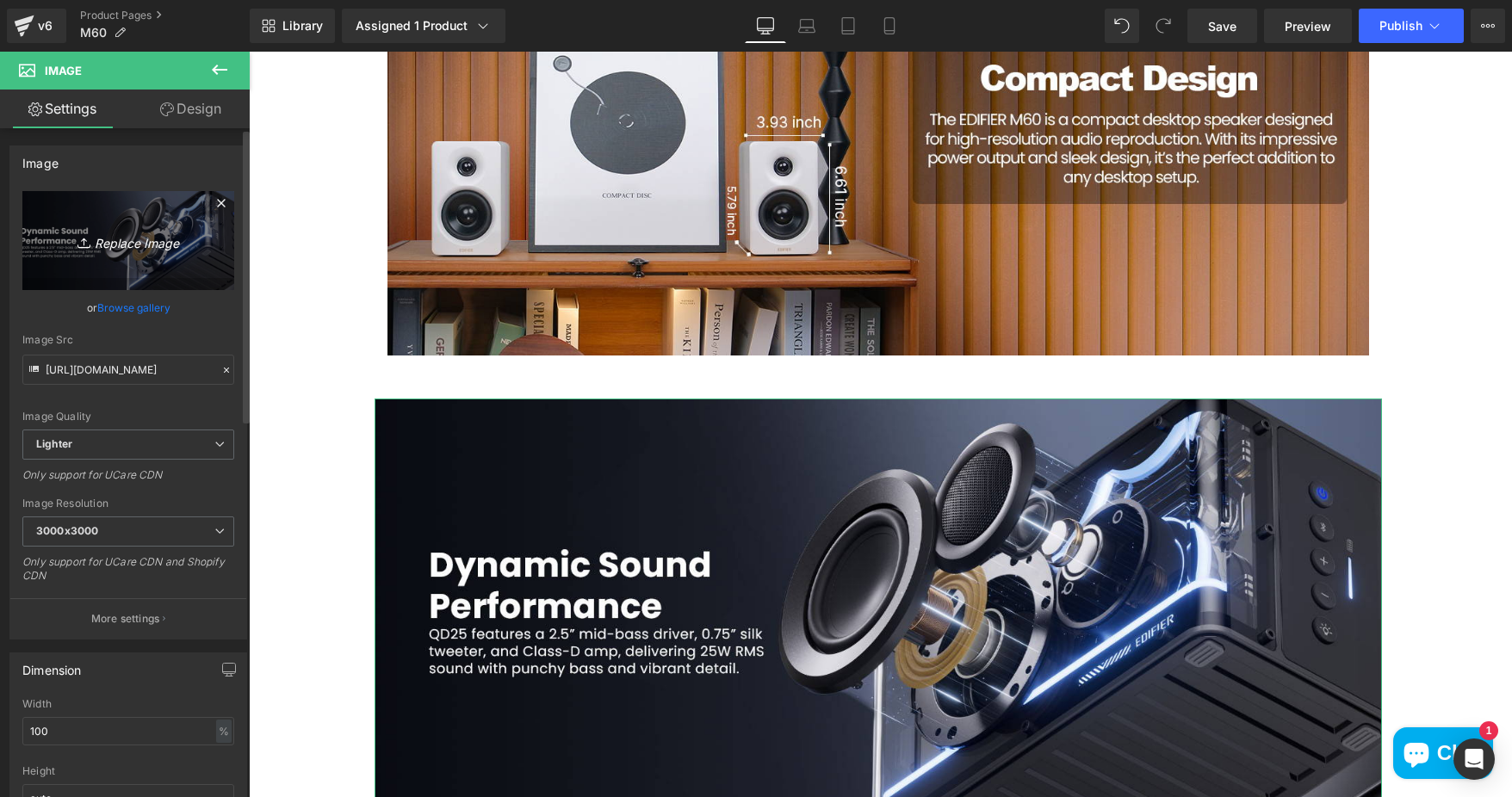
click at [142, 247] on icon "Replace Image" at bounding box center [128, 240] width 138 height 21
type input "C:\fakepath\cd34a3b6-67d3-4b6c-8e93-38686b78c6f2.__CR0,0,1464,600_PT0_SX1464_V1…"
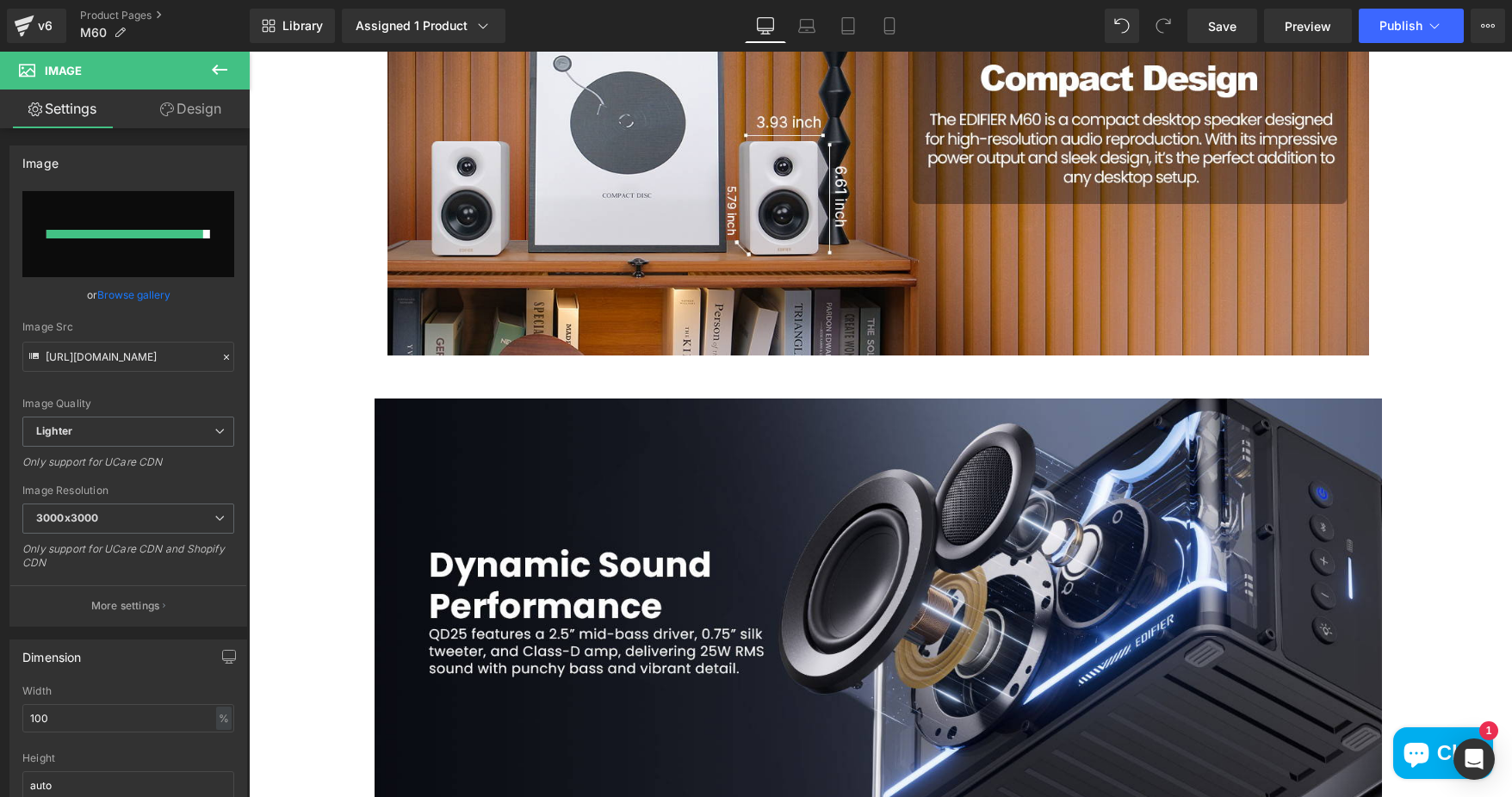
type input "https://ucarecdn.com/2a0642f0-acc7-47e8-a766-28e71564b50c/-/format/auto/-/previ…"
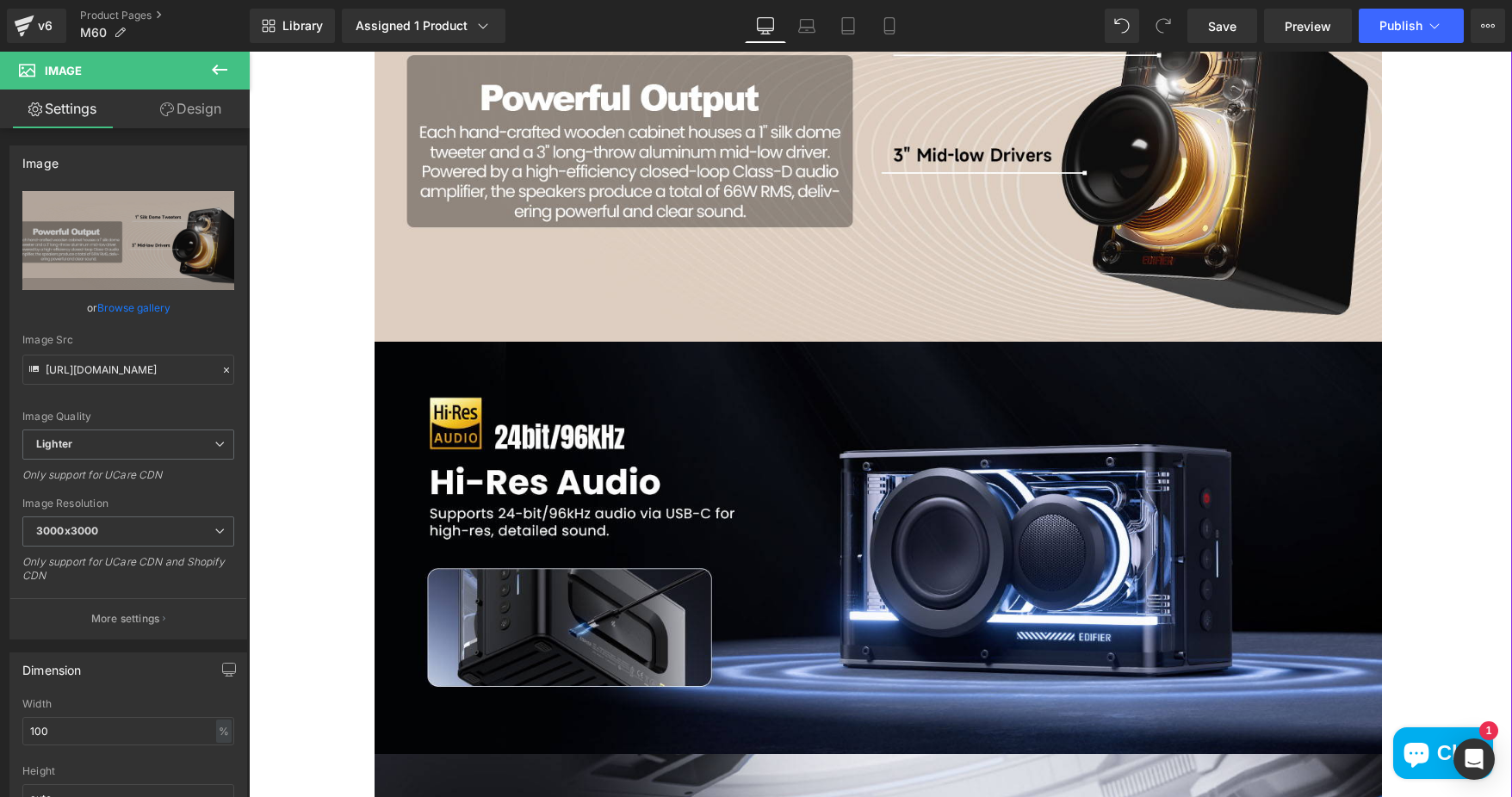
scroll to position [2066, 0]
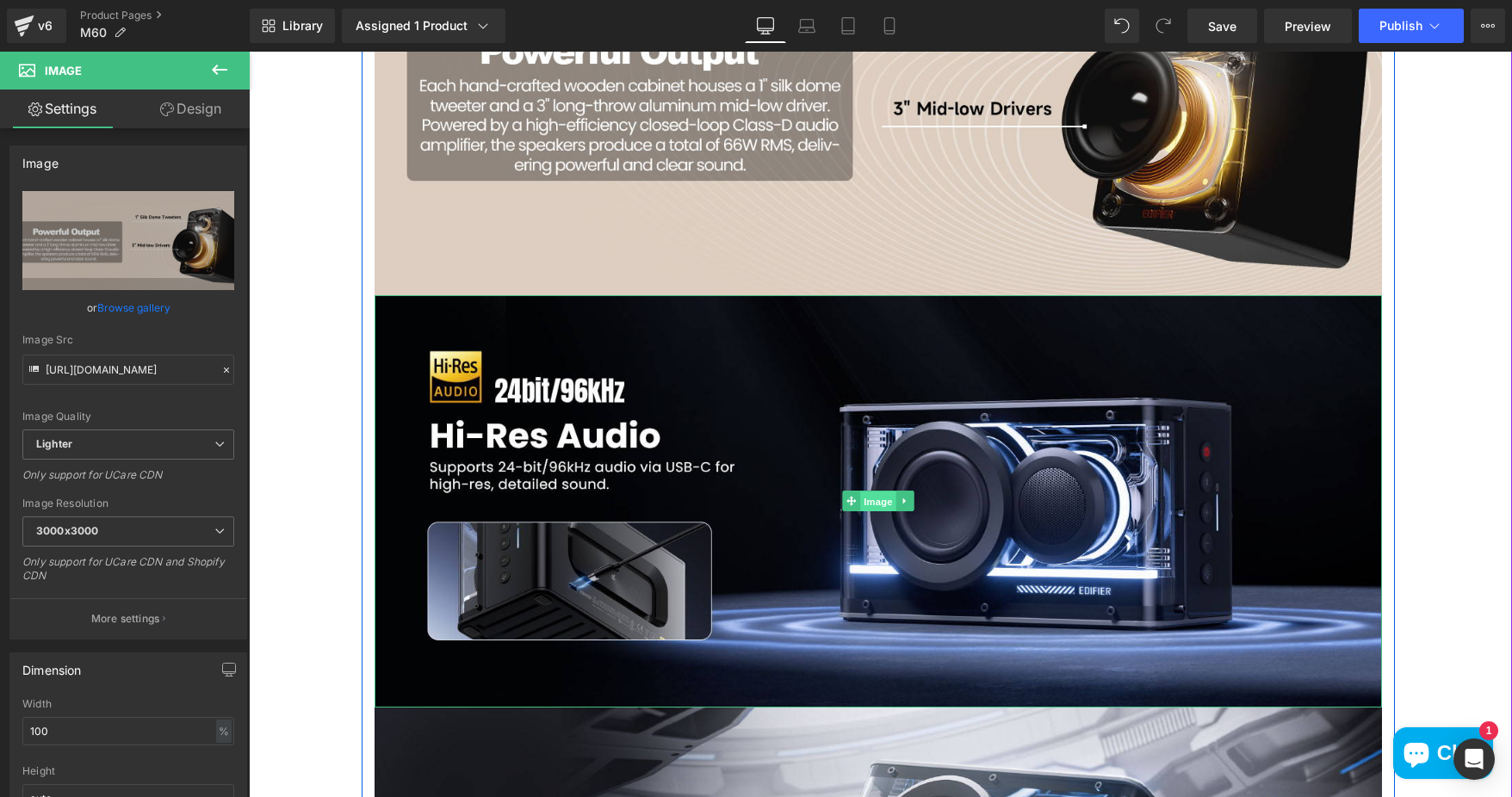
click at [860, 506] on span "Image" at bounding box center [878, 502] width 36 height 20
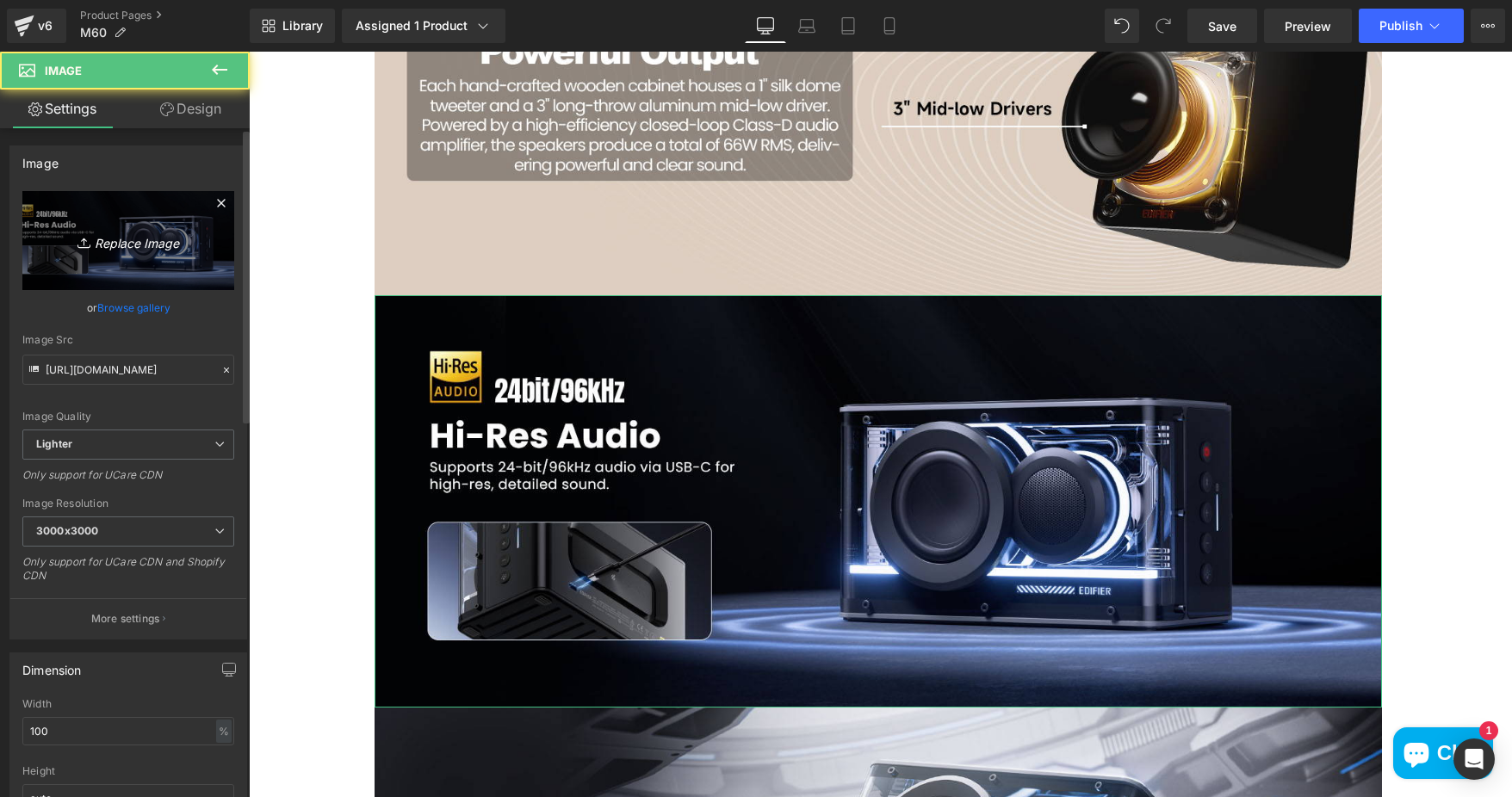
click at [158, 232] on icon "Replace Image" at bounding box center [128, 240] width 138 height 21
type input "C:\fakepath\0563464e-b00e-4b53-8640-c6eca5d1e362.__CR0,0,1464,600_PT0_SX1464_V1…"
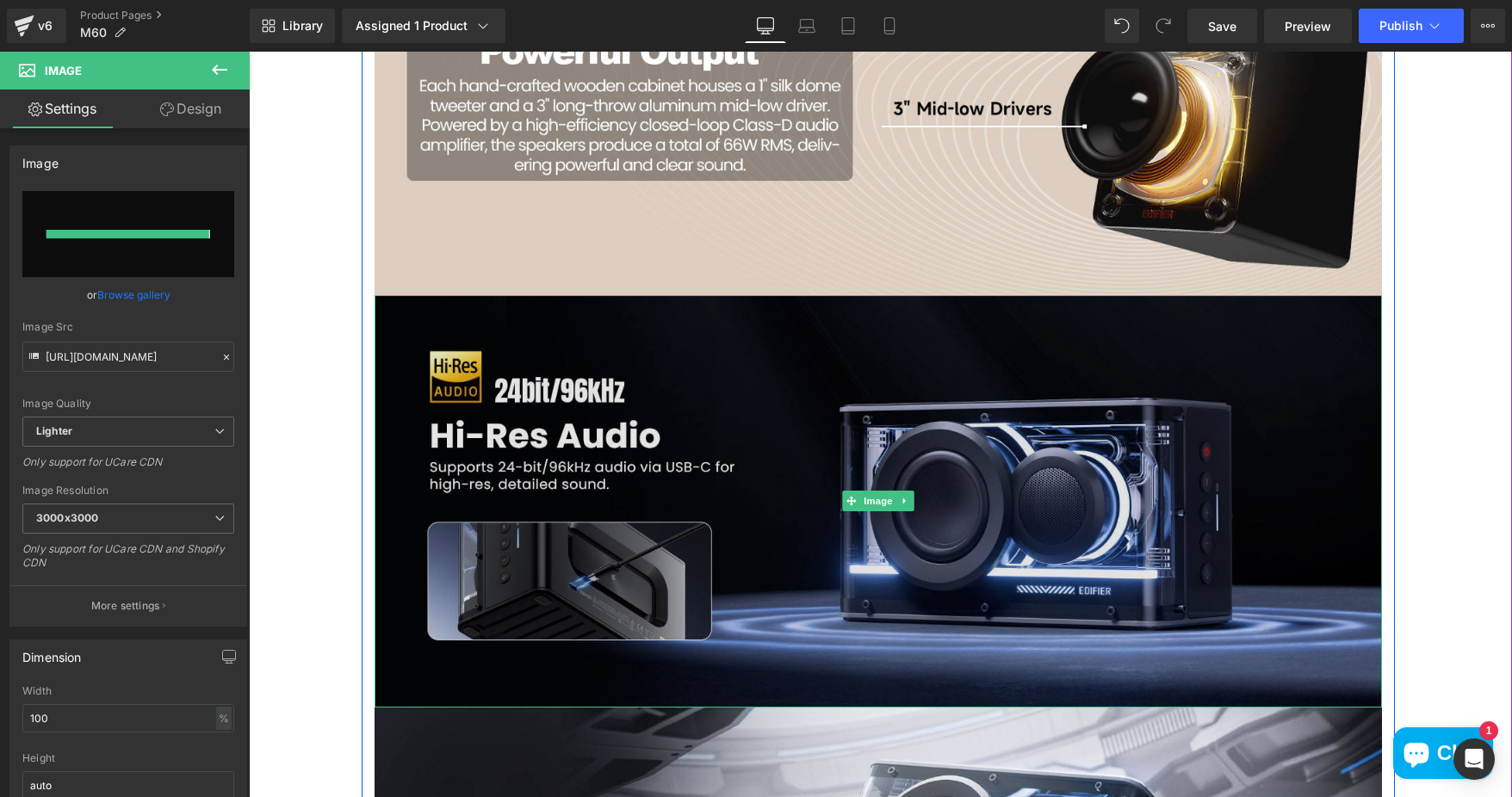
type input "https://ucarecdn.com/75418ae9-630b-455e-8a16-a4661fa30b92/-/format/auto/-/previ…"
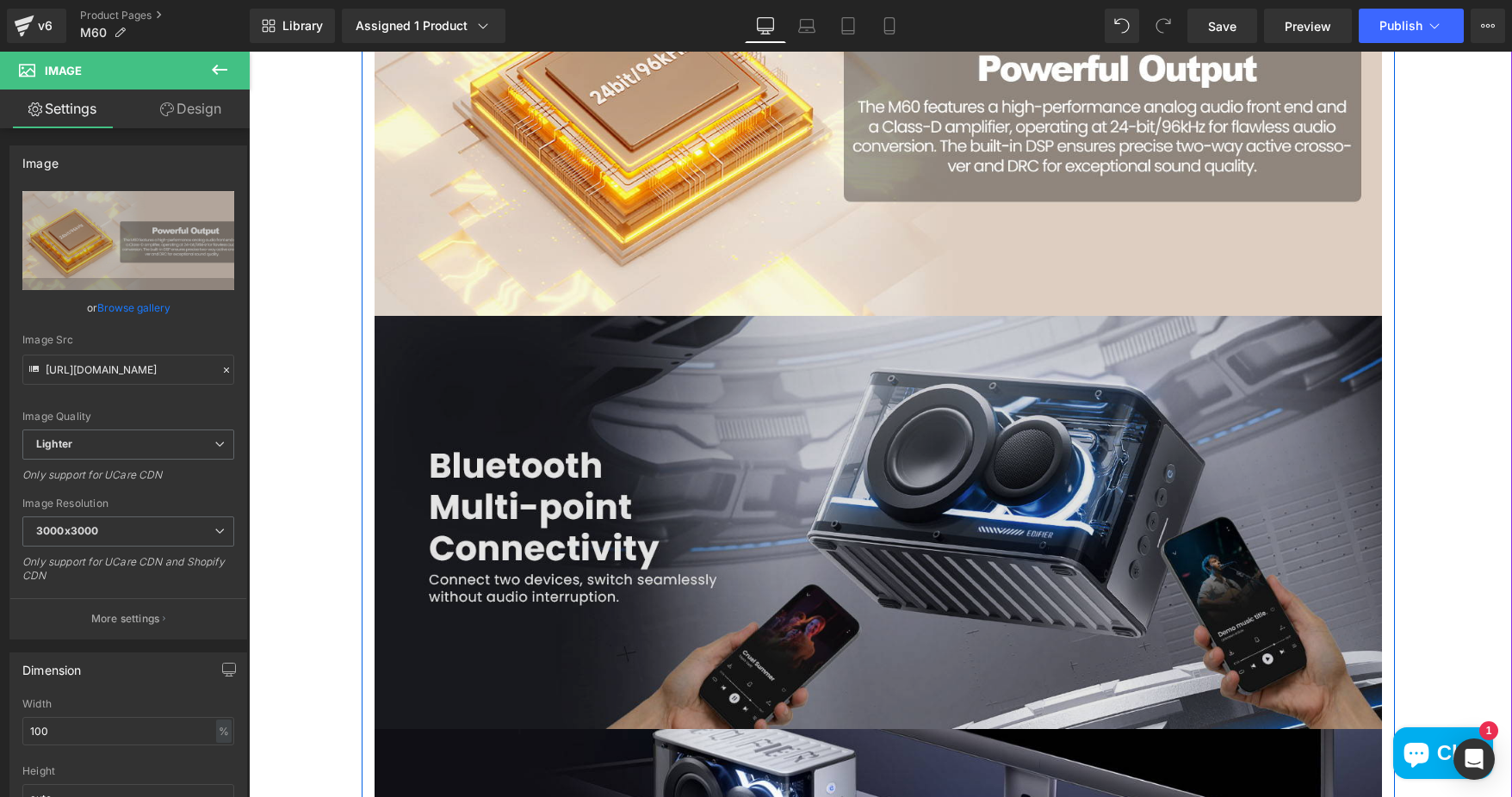
scroll to position [2496, 0]
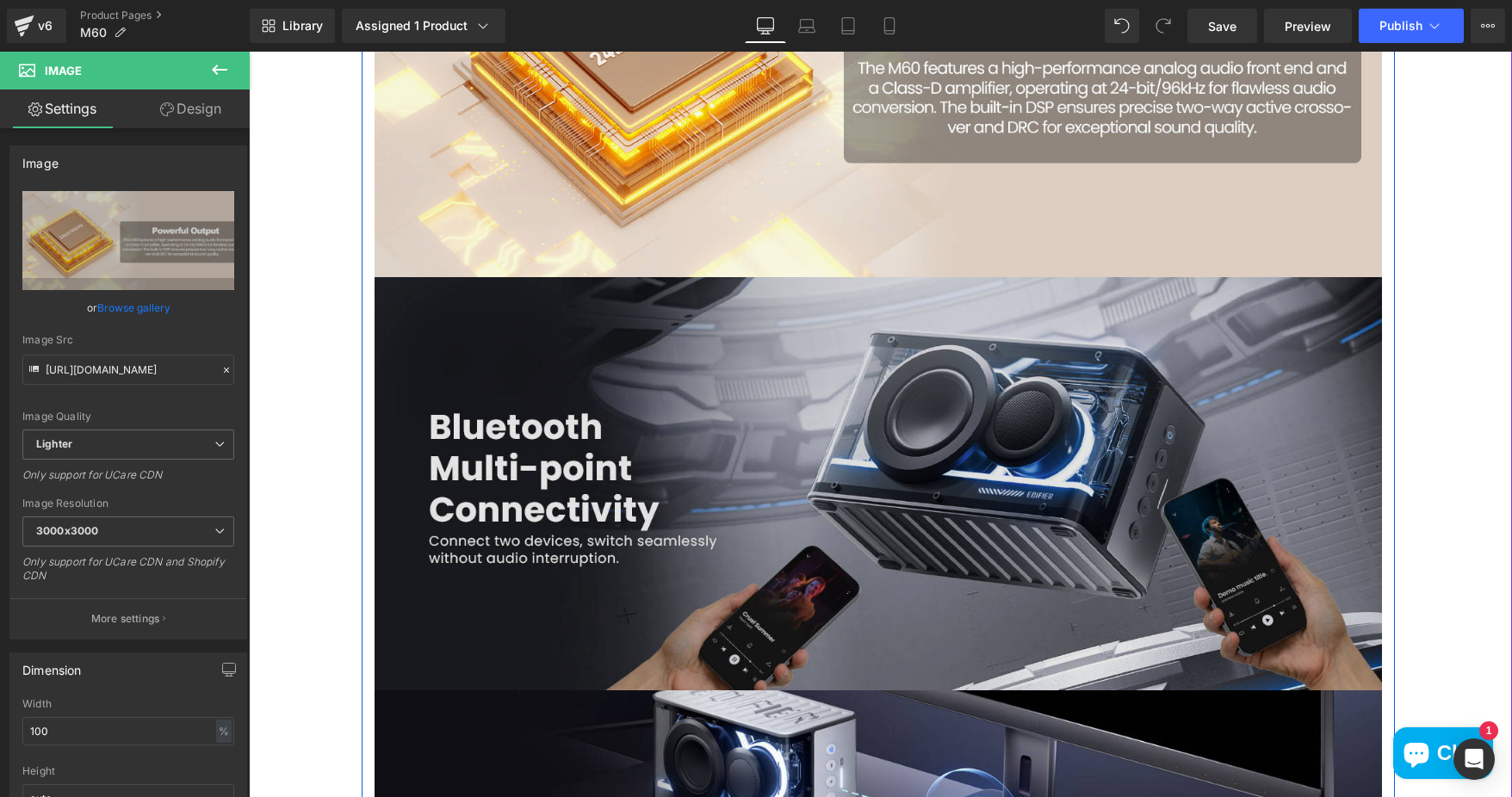
click at [917, 474] on img at bounding box center [878, 484] width 1007 height 413
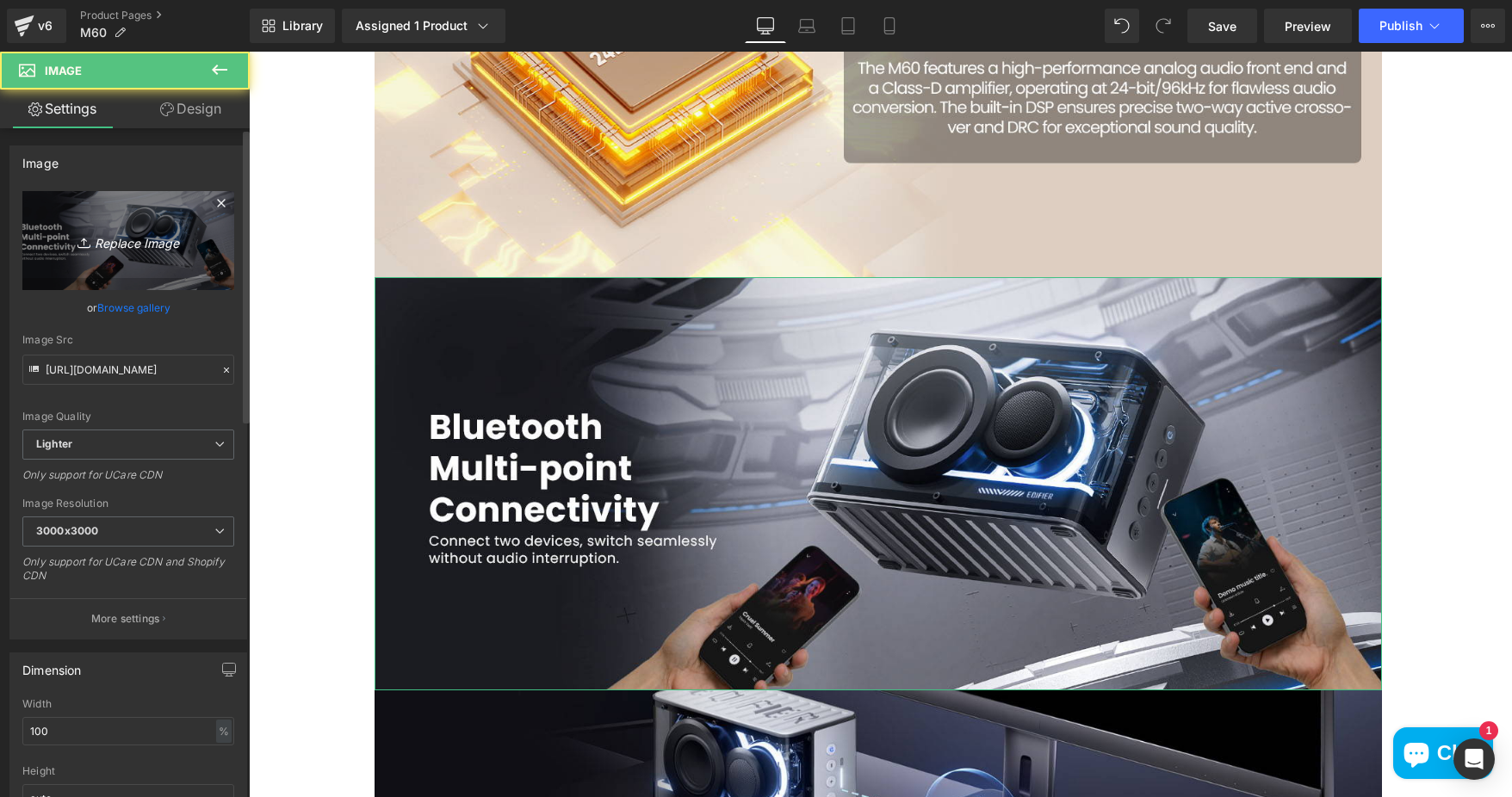
click at [181, 225] on link "Replace Image" at bounding box center [128, 240] width 212 height 99
type input "C:\fakepath\7ee82fc2-5ff5-4c01-95cd-176a2d0b7152.__CR0,0,1464,600_PT0_SX1464_V1…"
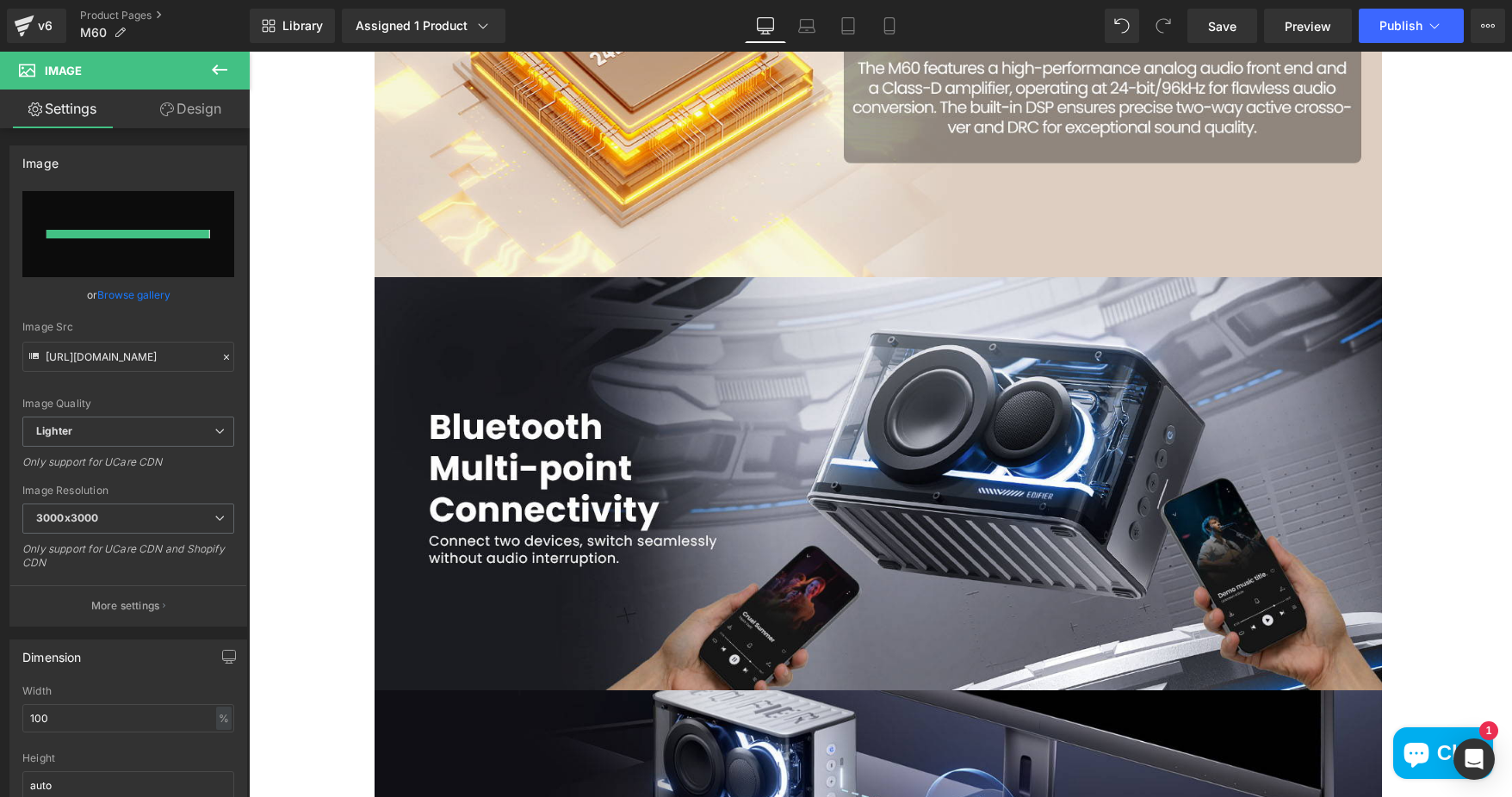
type input "https://ucarecdn.com/3a046df8-a08e-471e-b36a-2557799928de/-/format/auto/-/previ…"
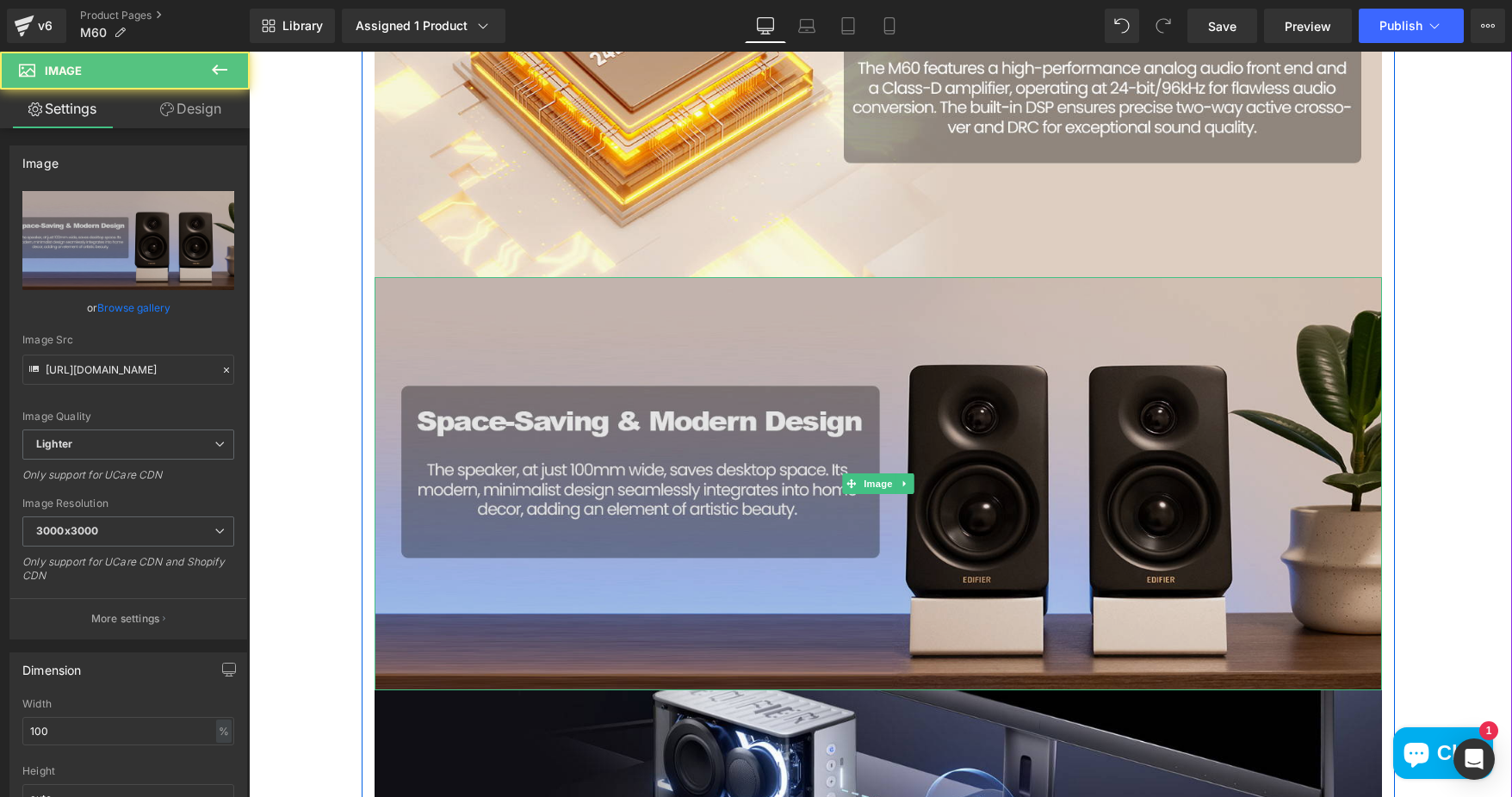
click at [858, 438] on img at bounding box center [878, 484] width 1007 height 413
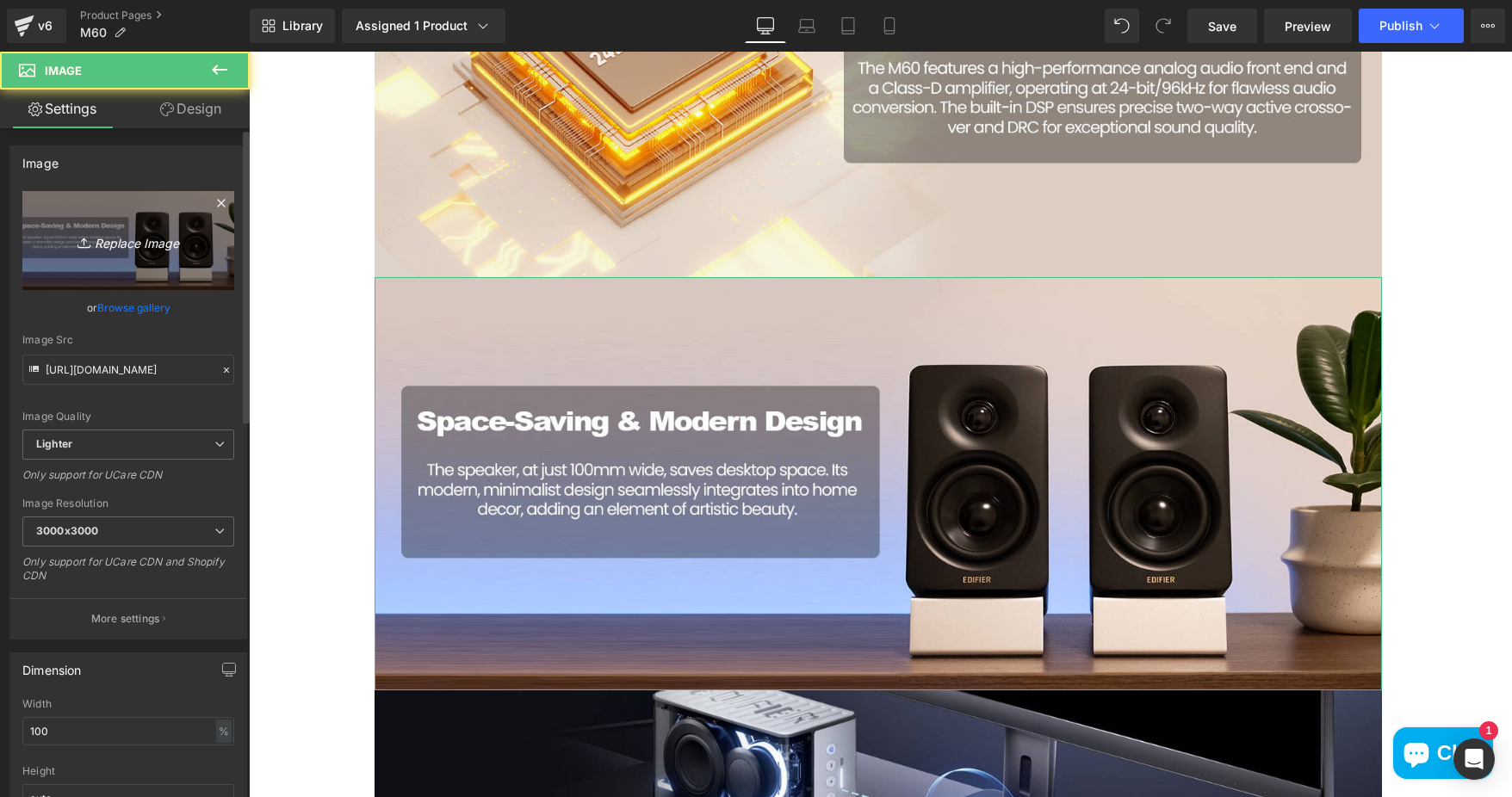
click at [99, 213] on link "Replace Image" at bounding box center [128, 240] width 212 height 99
type input "C:\fakepath\a9e56840-003b-4869-95ac-4a08a7e28ceb.__CR0,0,1464,600_PT0_SX1464_V1…"
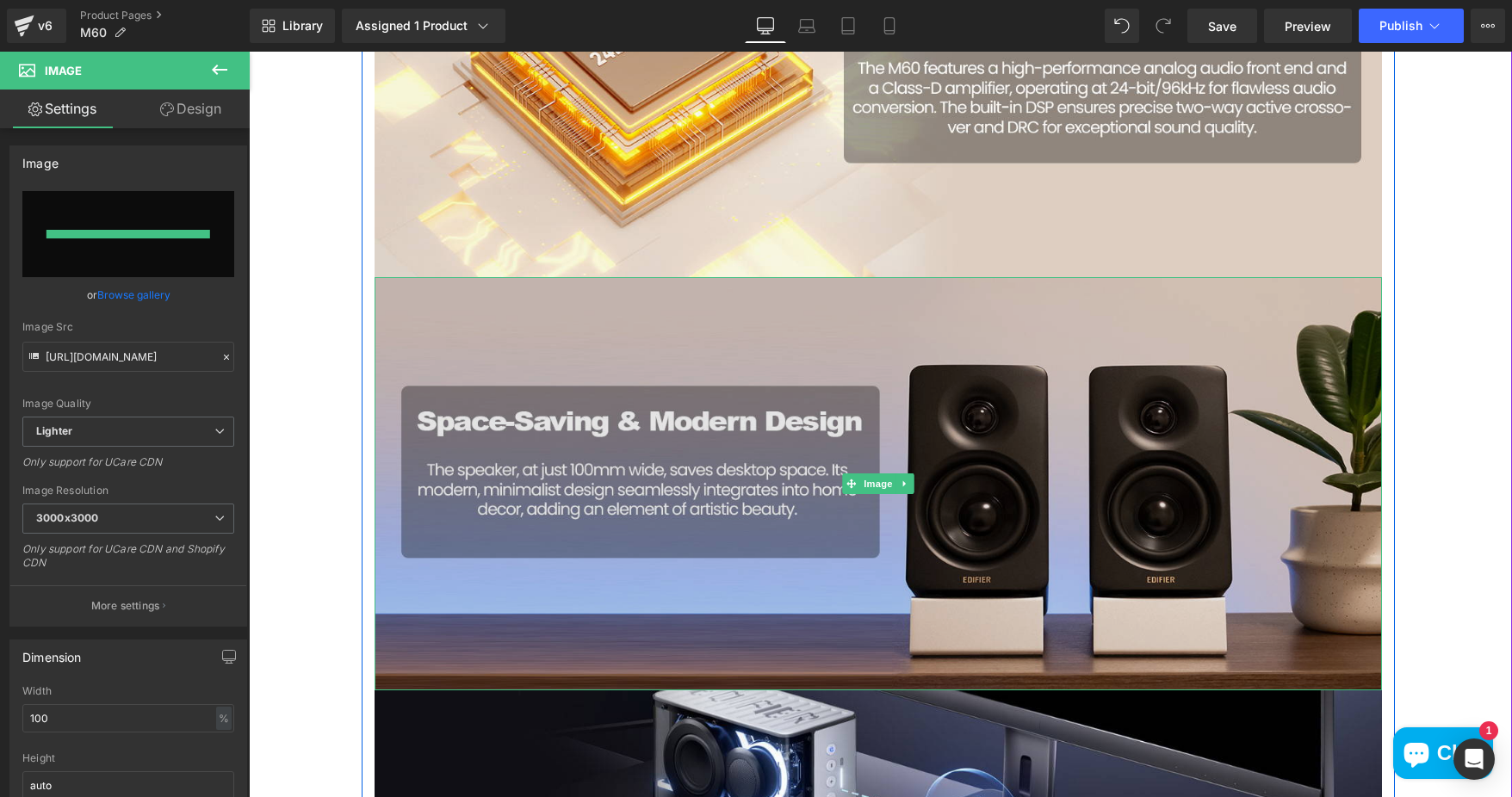
type input "https://ucarecdn.com/00831e65-0a9d-4e6f-950e-9bb2ed769e3e/-/format/auto/-/previ…"
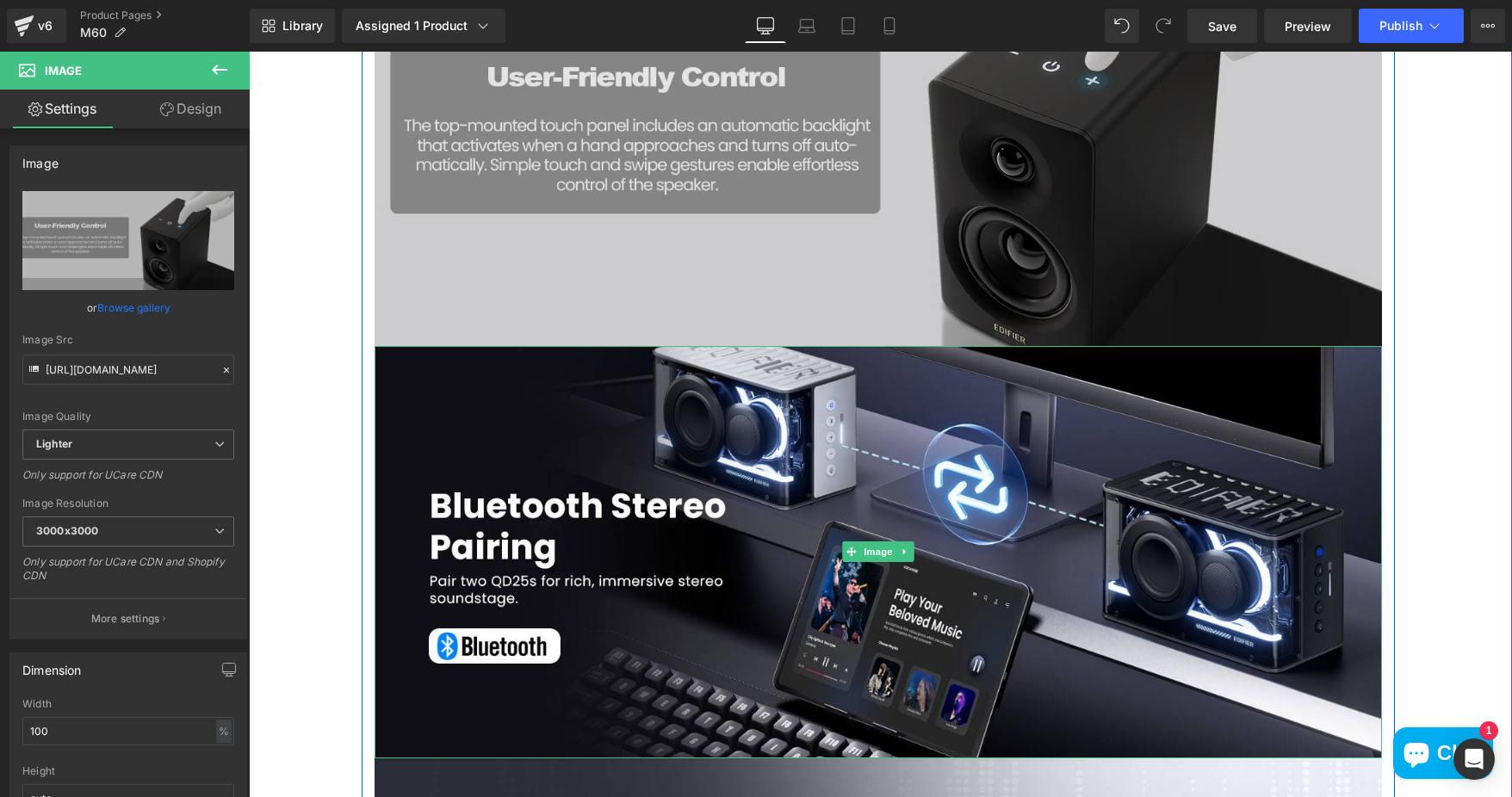
scroll to position [3099, 0]
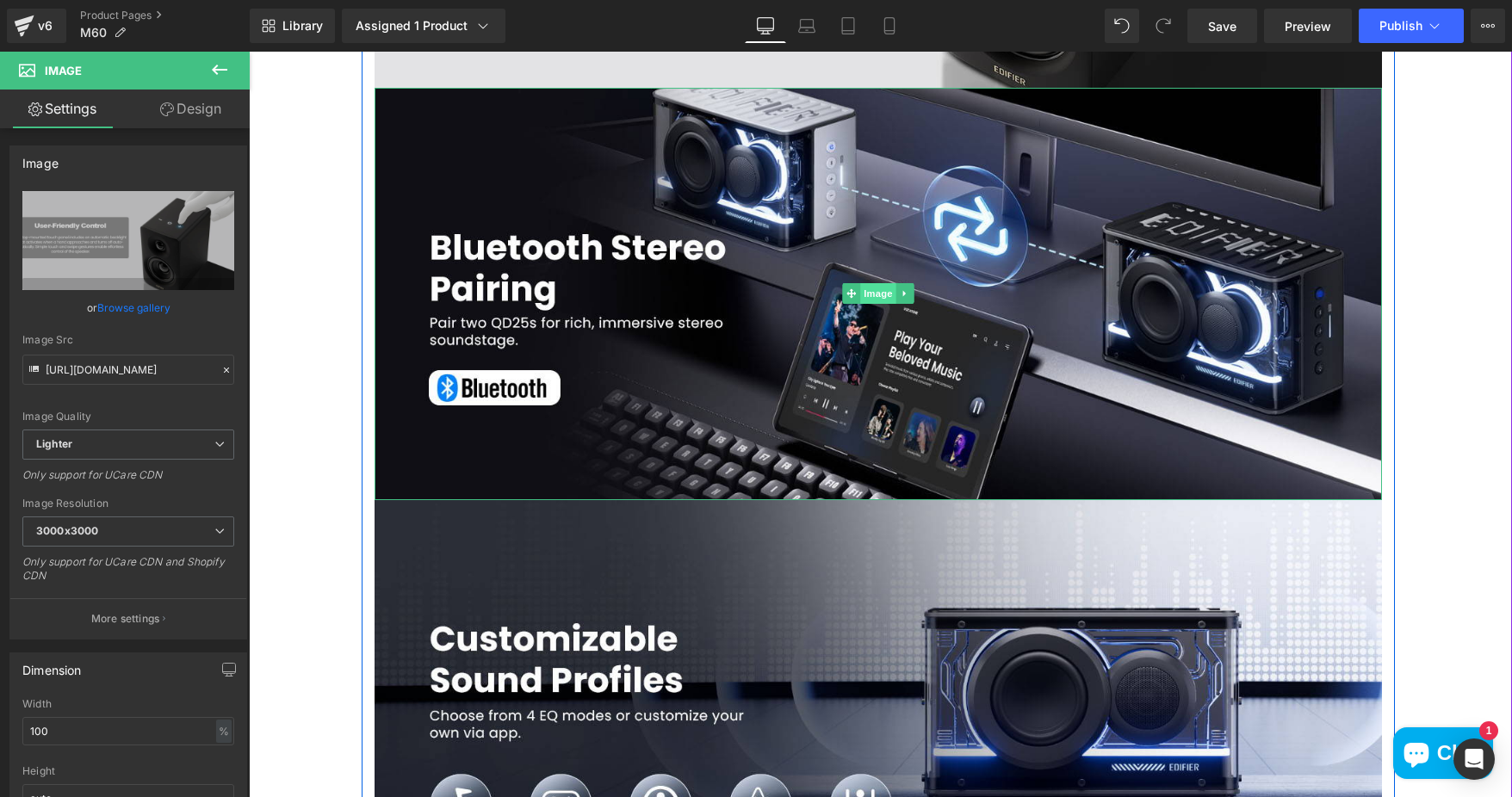
click at [883, 294] on span "Image" at bounding box center [878, 293] width 36 height 20
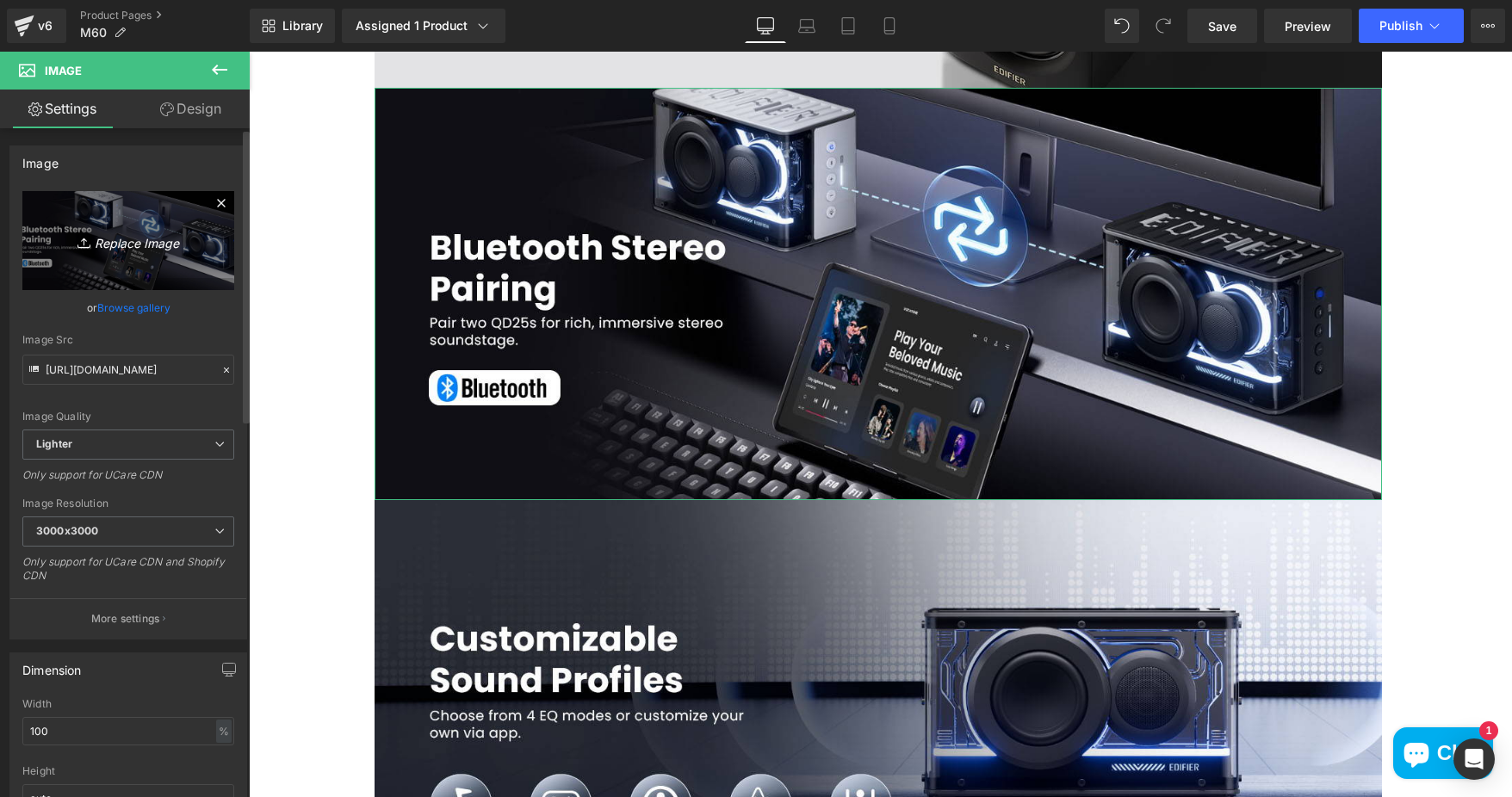
click at [188, 218] on link "Replace Image" at bounding box center [128, 240] width 212 height 99
type input "C:\fakepath\a9e56840-003b-4869-95ac-4a08a7e28ceb.__CR0,0,1464,600_PT0_SX1464_V1…"
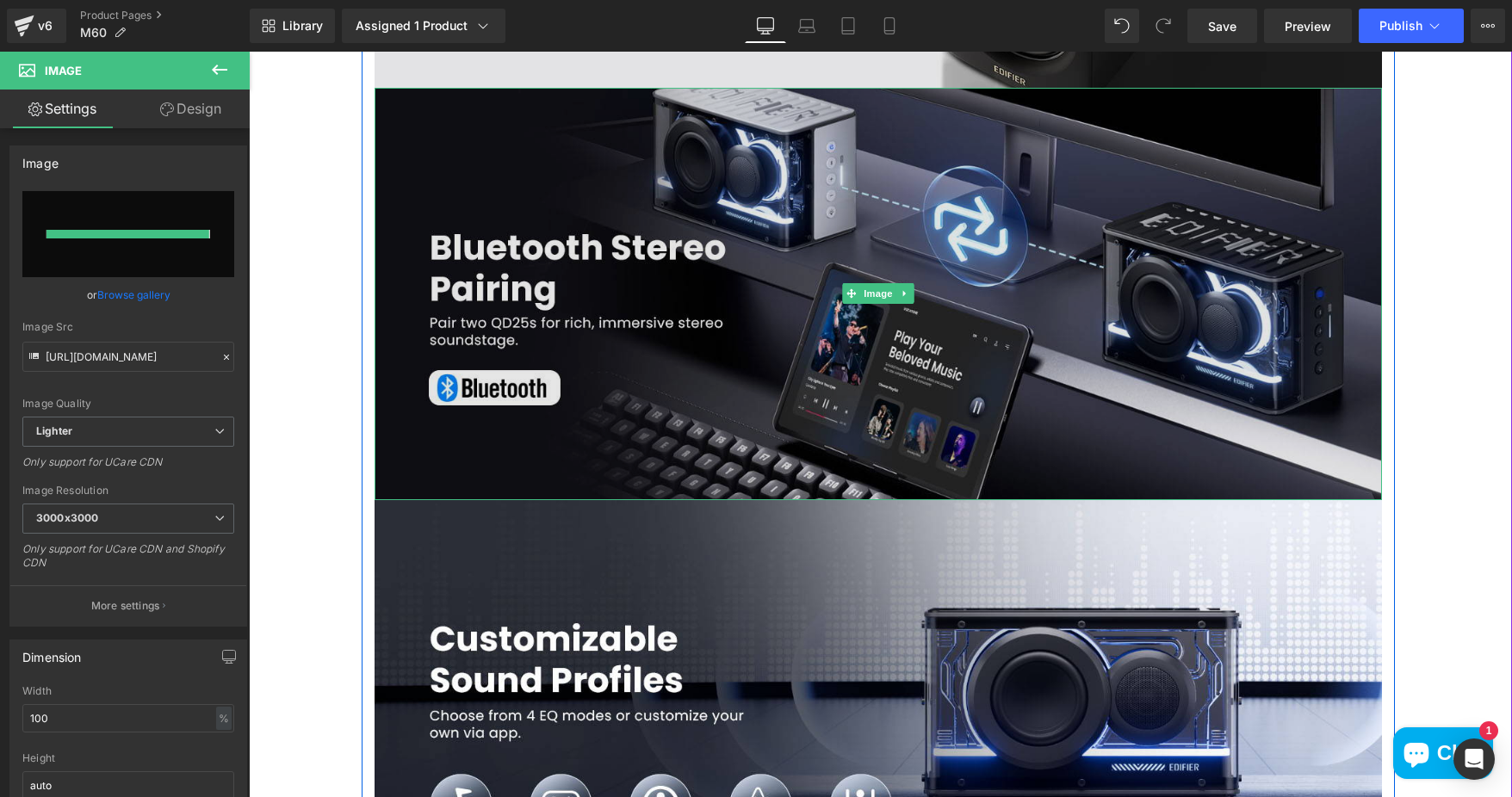
type input "https://ucarecdn.com/f4e21d26-9504-4da5-8ba2-b2705c24c42b/-/format/auto/-/previ…"
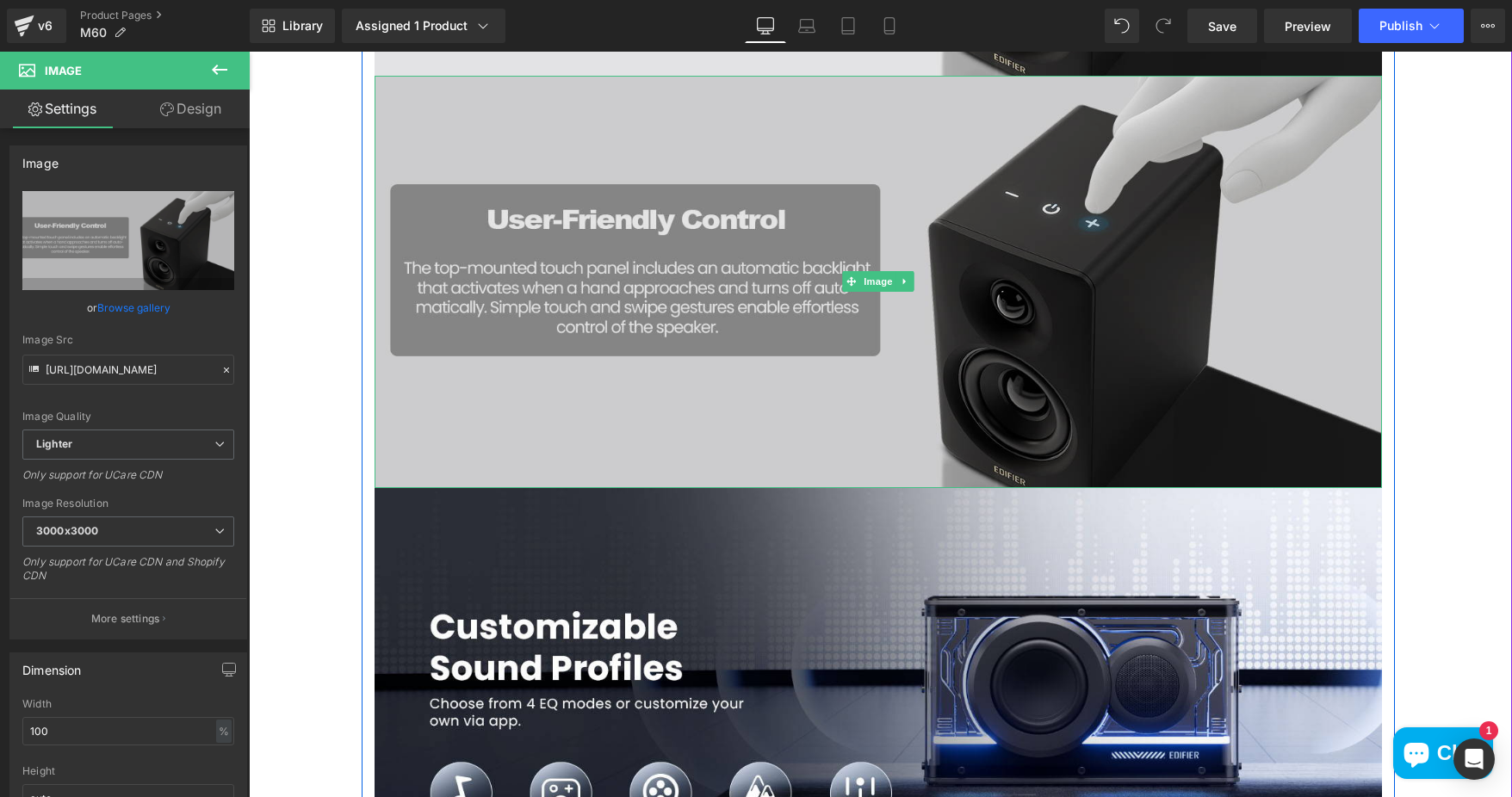
scroll to position [3357, 0]
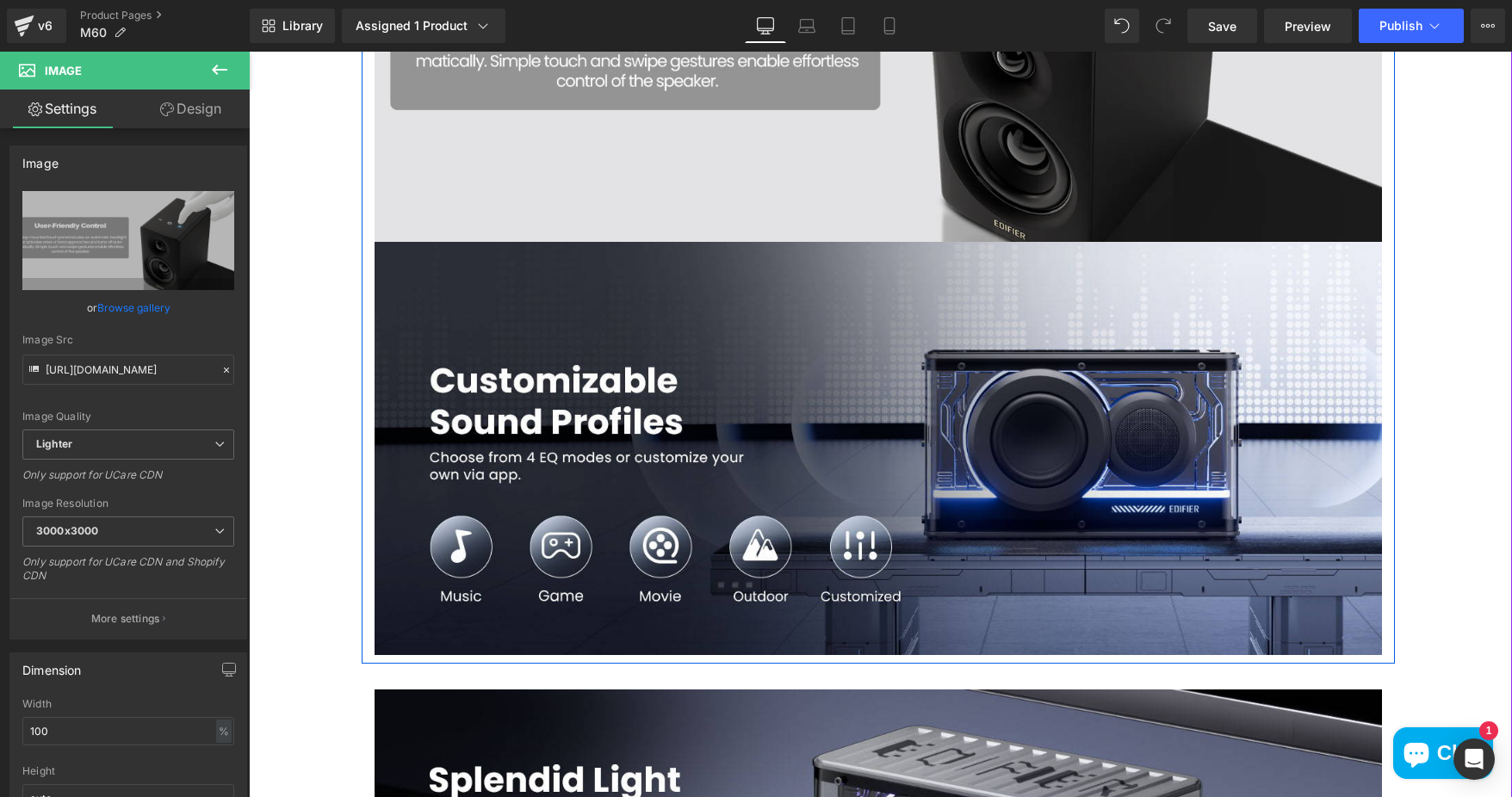
click at [796, 397] on img at bounding box center [878, 448] width 1007 height 413
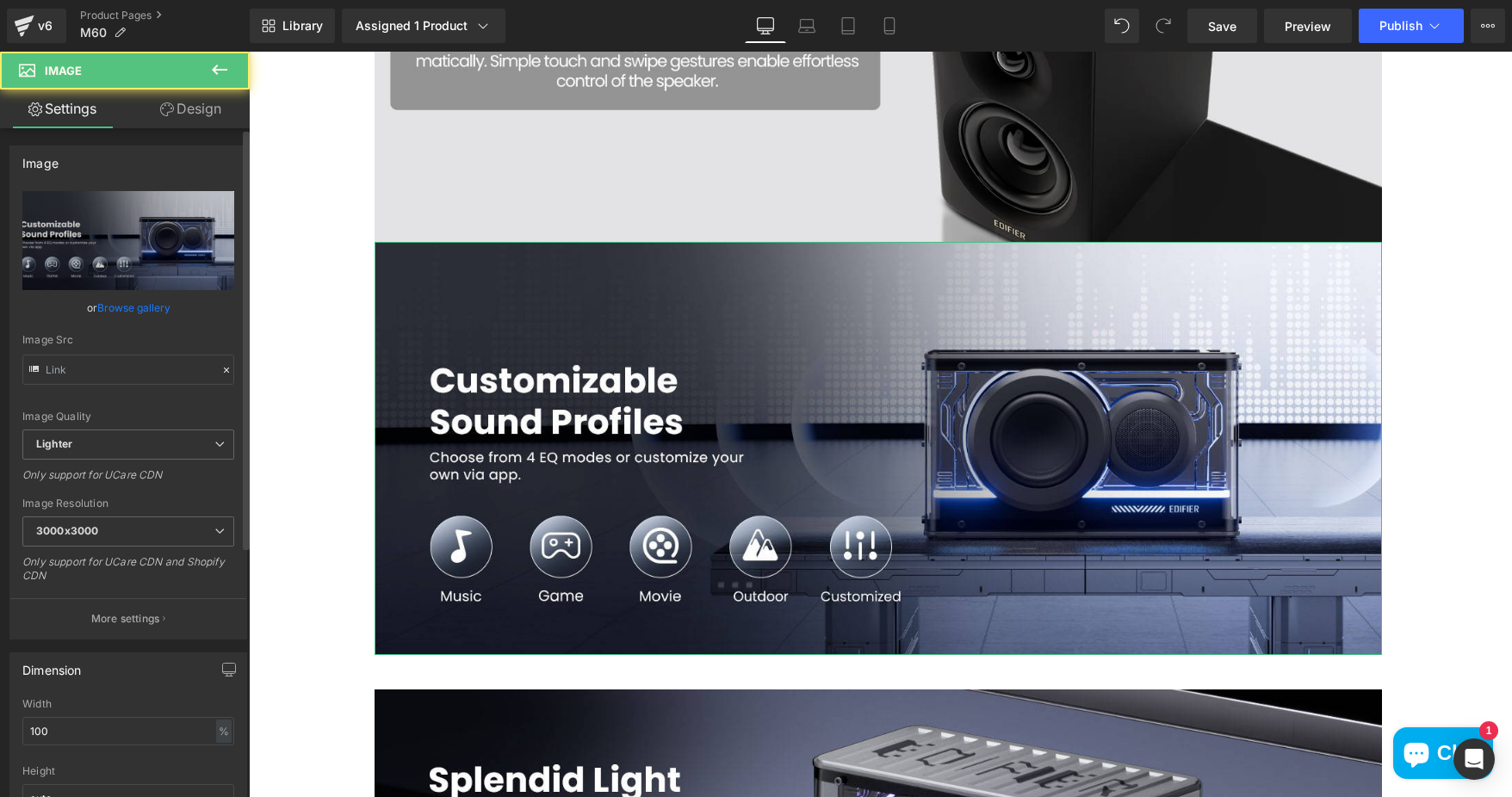
type input "https://ucarecdn.com/e77ae742-7893-4279-80b1-ec1a7ca2c932/-/format/auto/-/previ…"
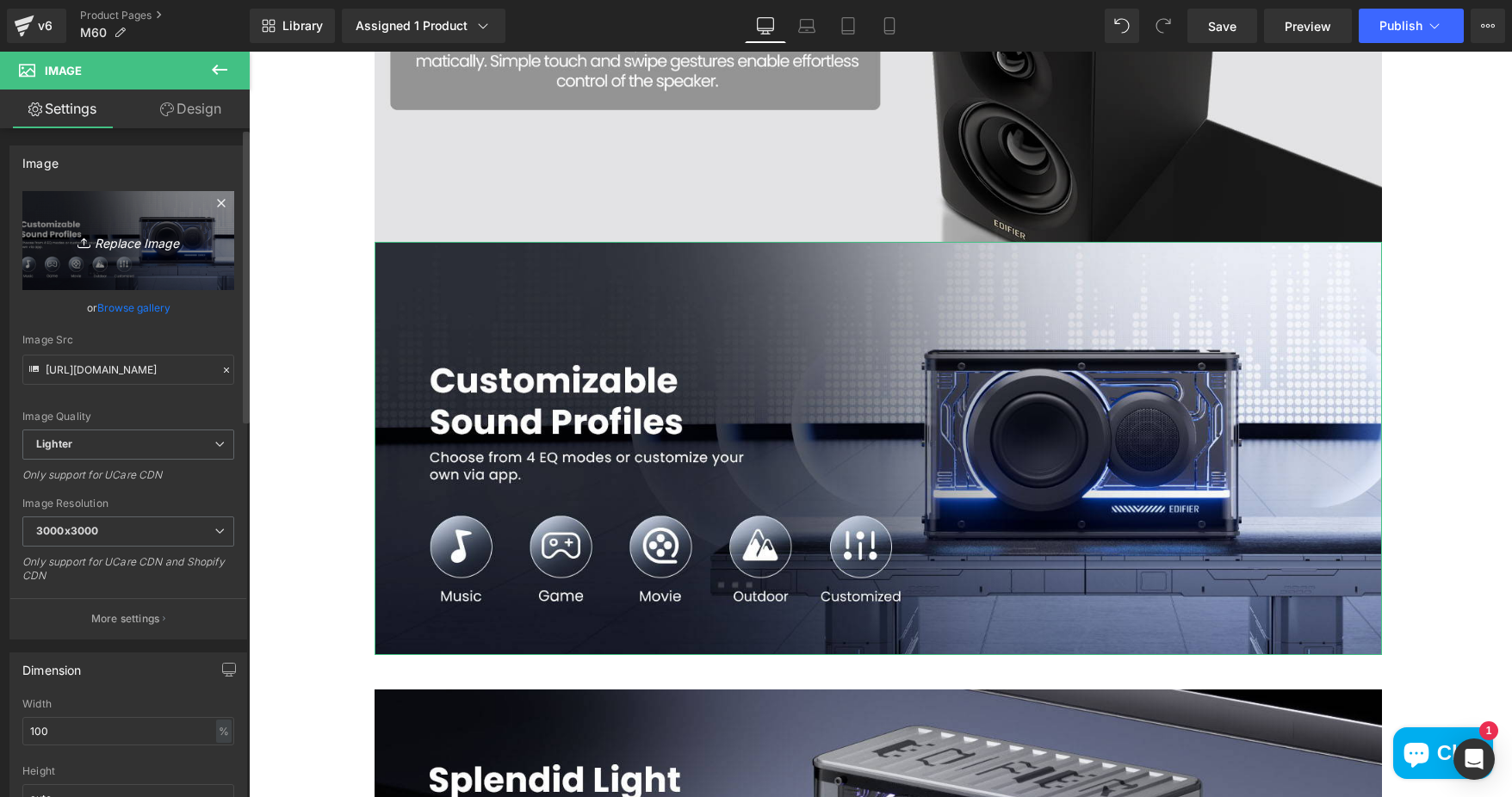
click at [153, 244] on icon "Replace Image" at bounding box center [128, 240] width 138 height 21
type input "C:\fakepath\aac6722d-e293-4d7a-ab28-b02d14cc1232.__CR0,0,1464,600_PT0_SX1464_V1…"
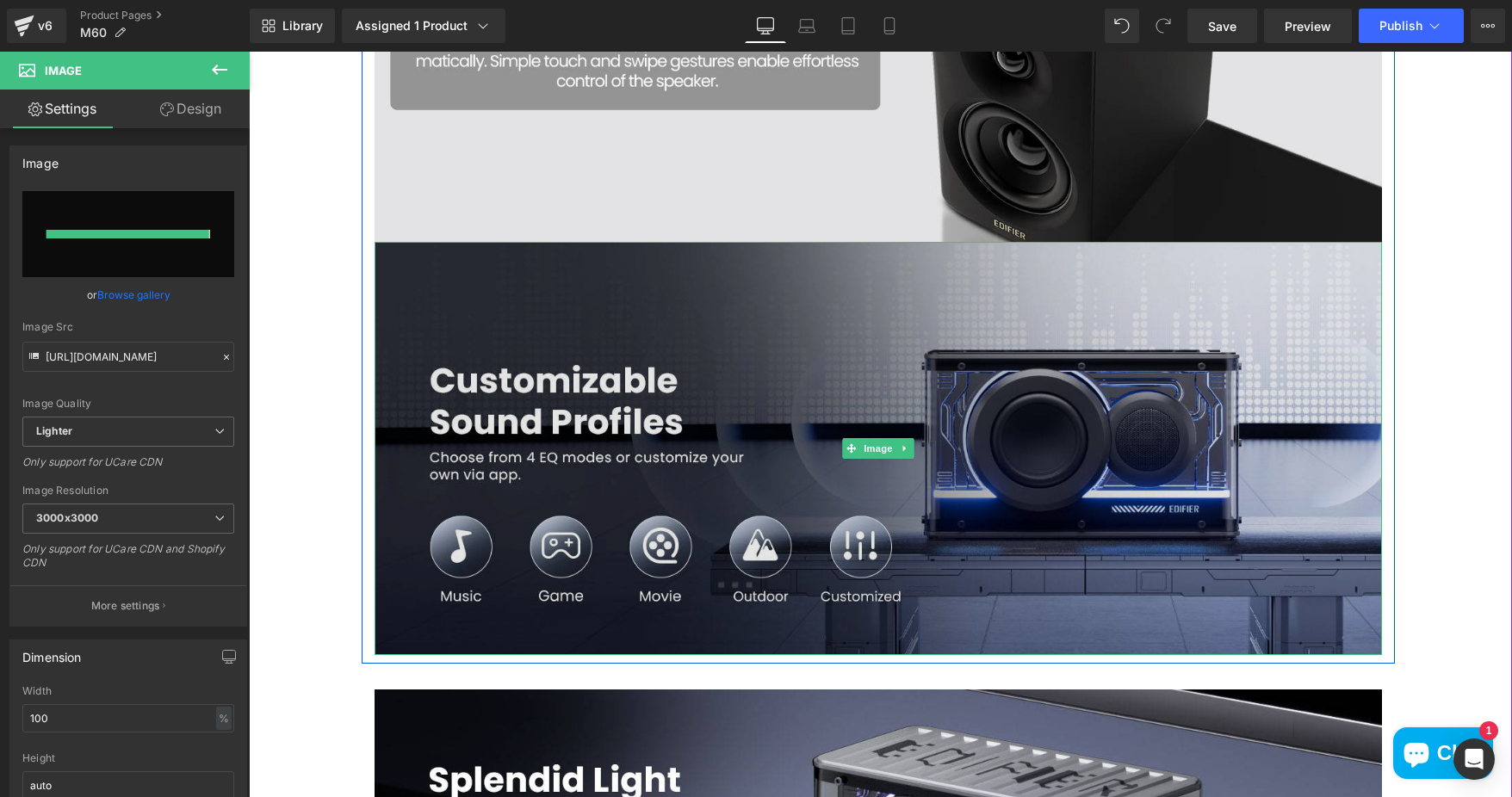
type input "https://ucarecdn.com/ec3e093f-4e44-472f-a1a7-a91a90b49de7/-/format/auto/-/previ…"
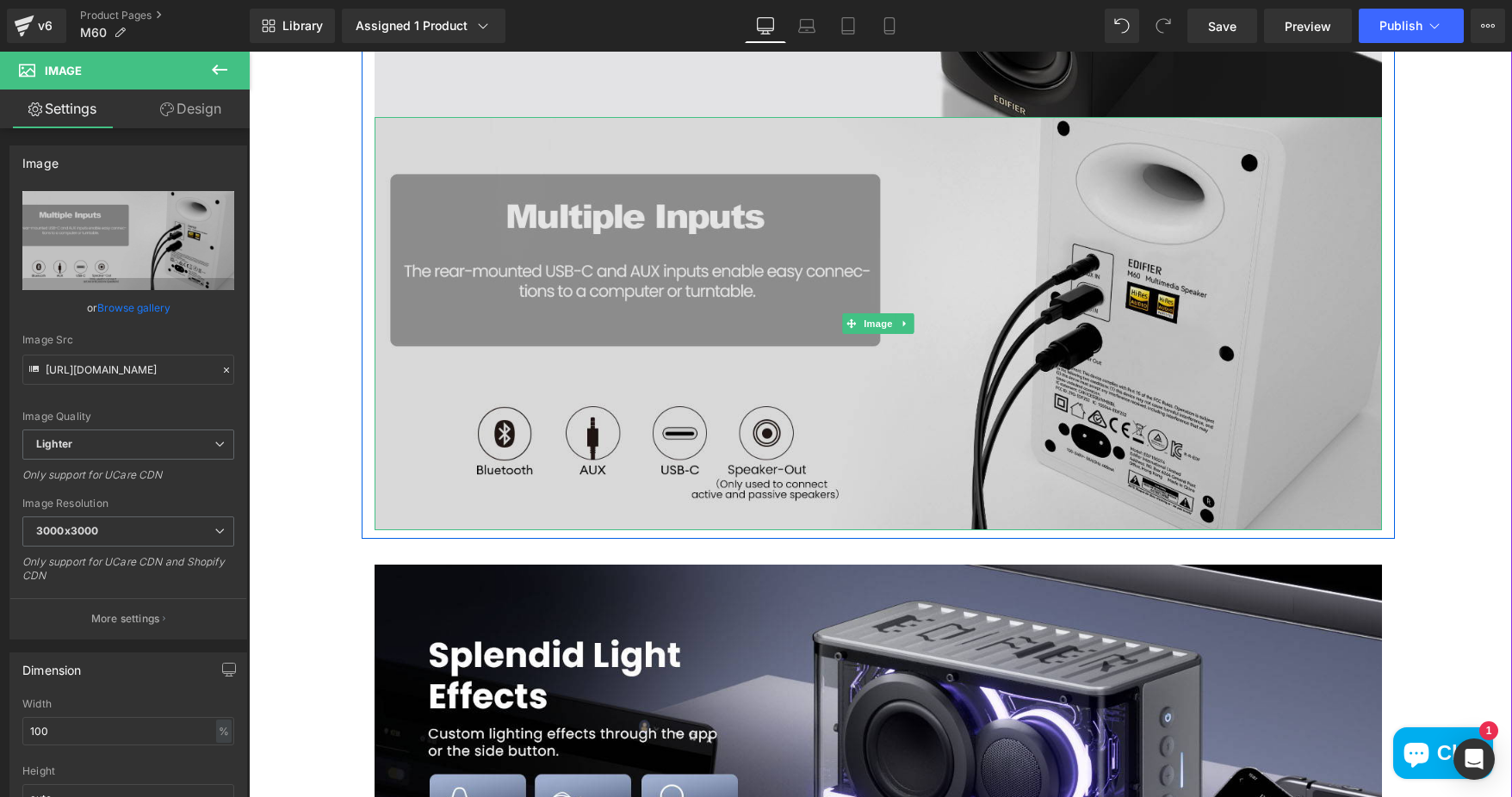
scroll to position [3788, 0]
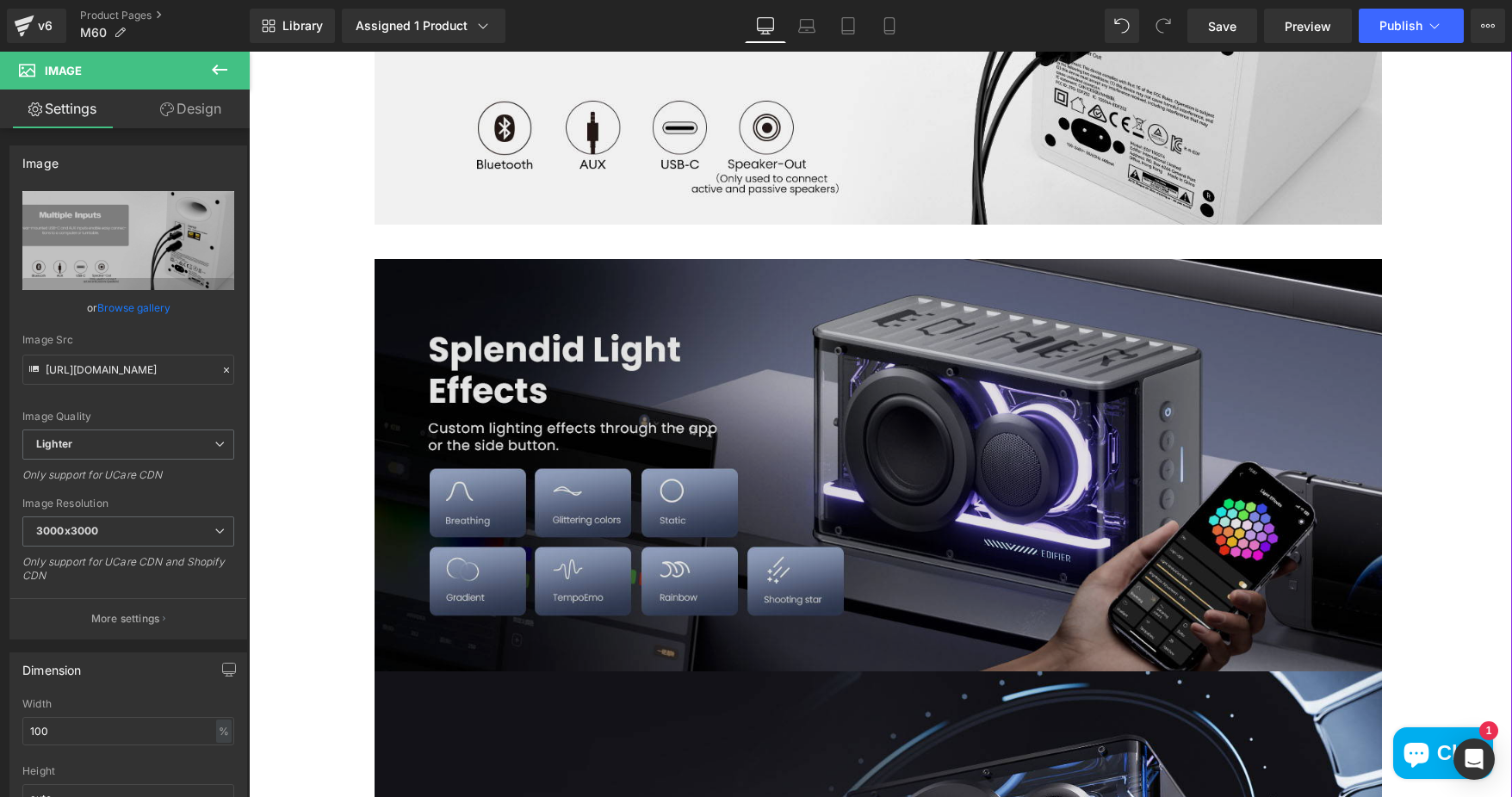
drag, startPoint x: 932, startPoint y: 404, endPoint x: 901, endPoint y: 418, distance: 34.0
click at [932, 404] on img at bounding box center [878, 465] width 1007 height 413
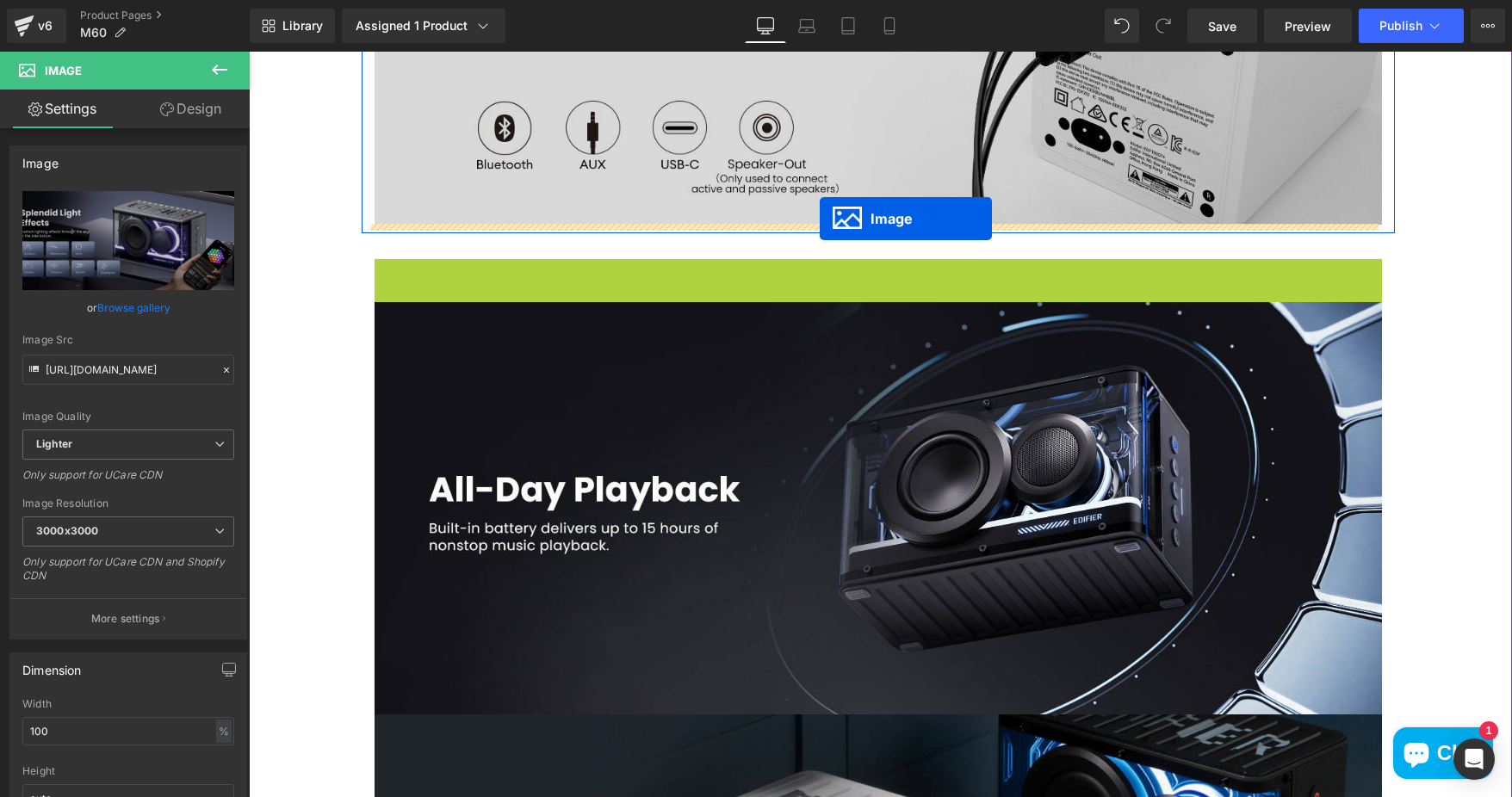
drag, startPoint x: 844, startPoint y: 464, endPoint x: 819, endPoint y: 218, distance: 247.3
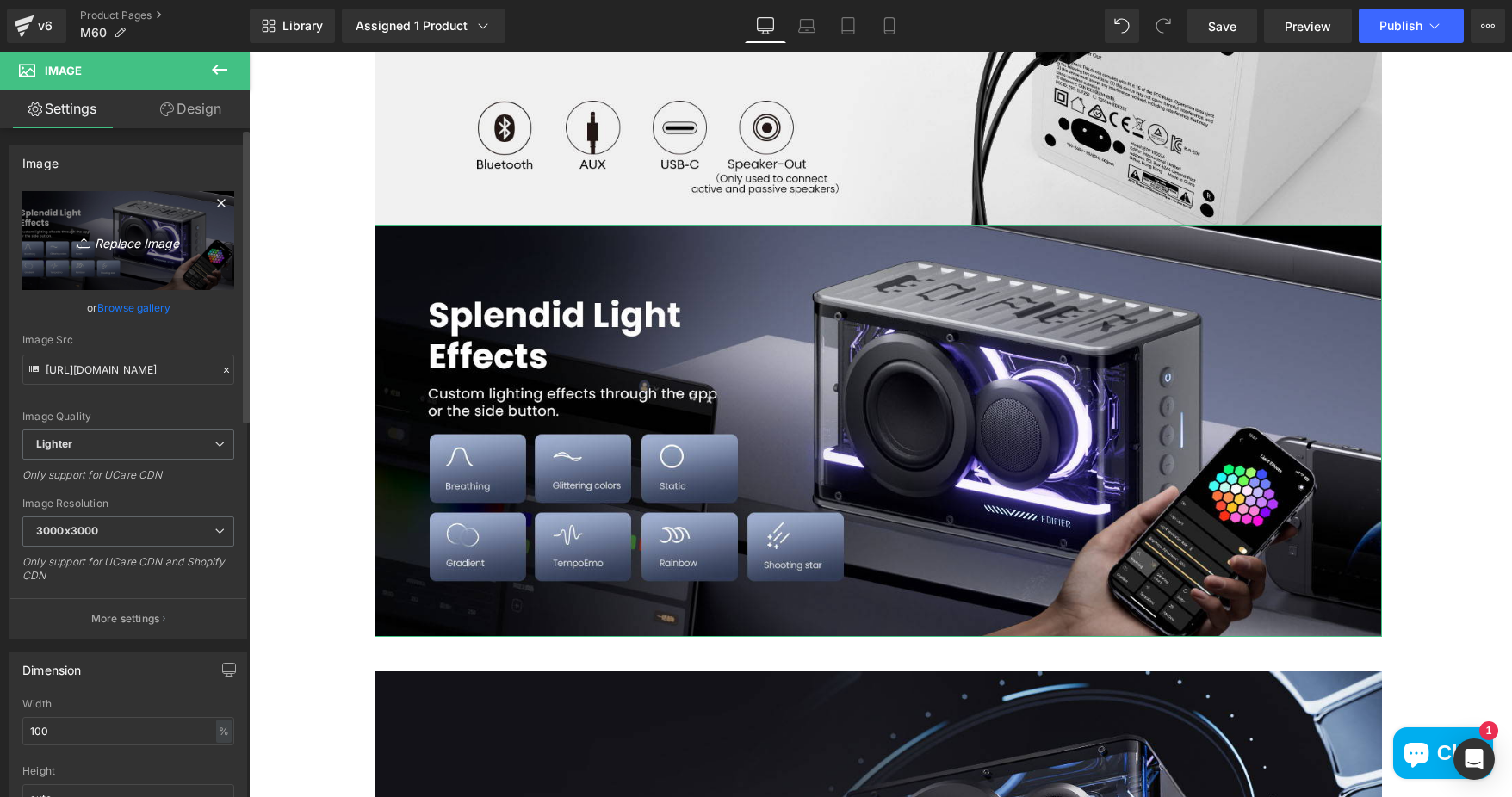
click at [146, 251] on link "Replace Image" at bounding box center [128, 240] width 212 height 99
type input "C:\fakepath\8ab60968-cca2-4466-8f47-f08ac810187f.__CR0,0,1464,600_PT0_SX1464_V1…"
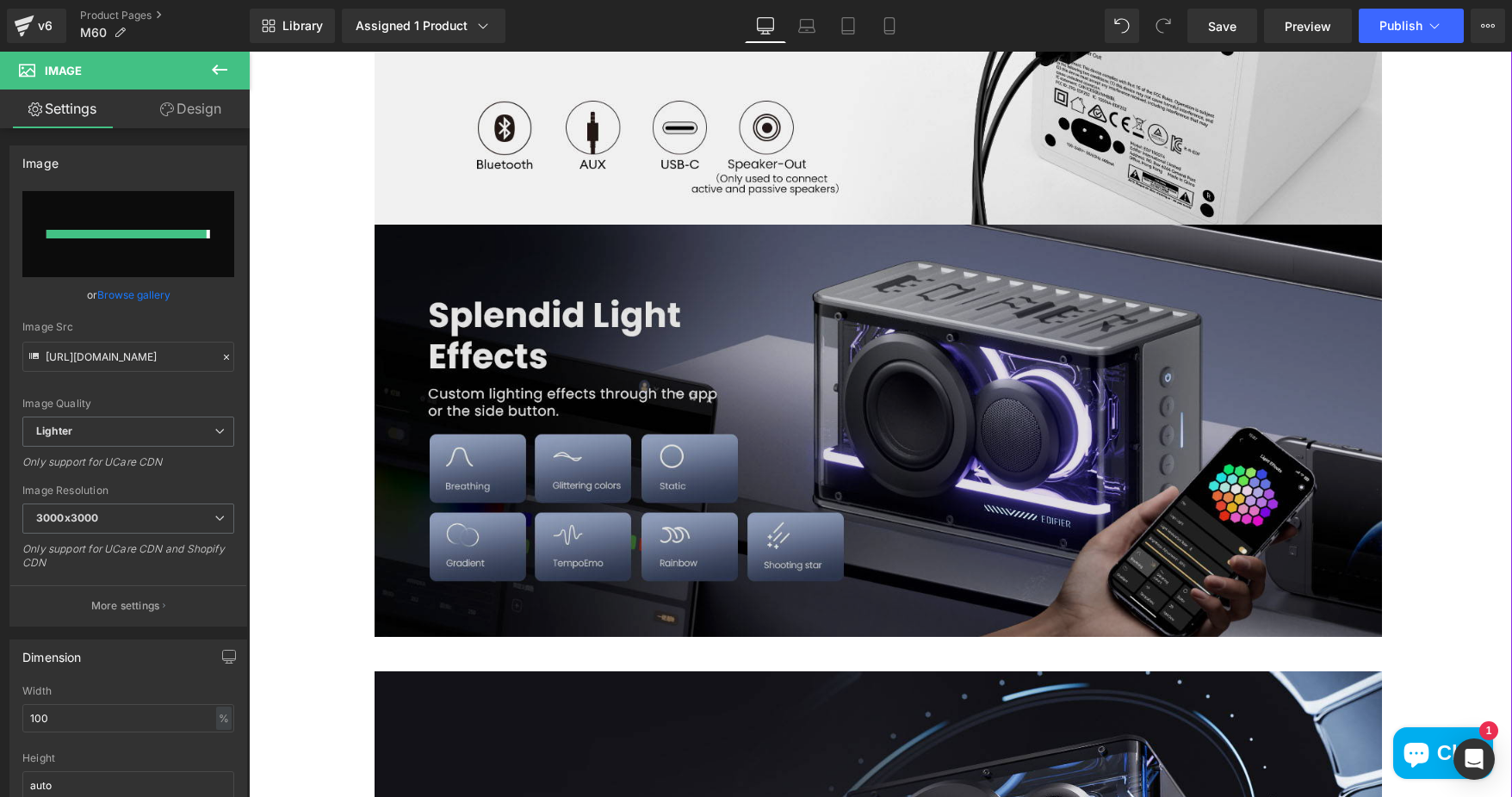
type input "https://ucarecdn.com/ad183f75-eefa-444b-8b5b-27ed9ab6f3ef/-/format/auto/-/previ…"
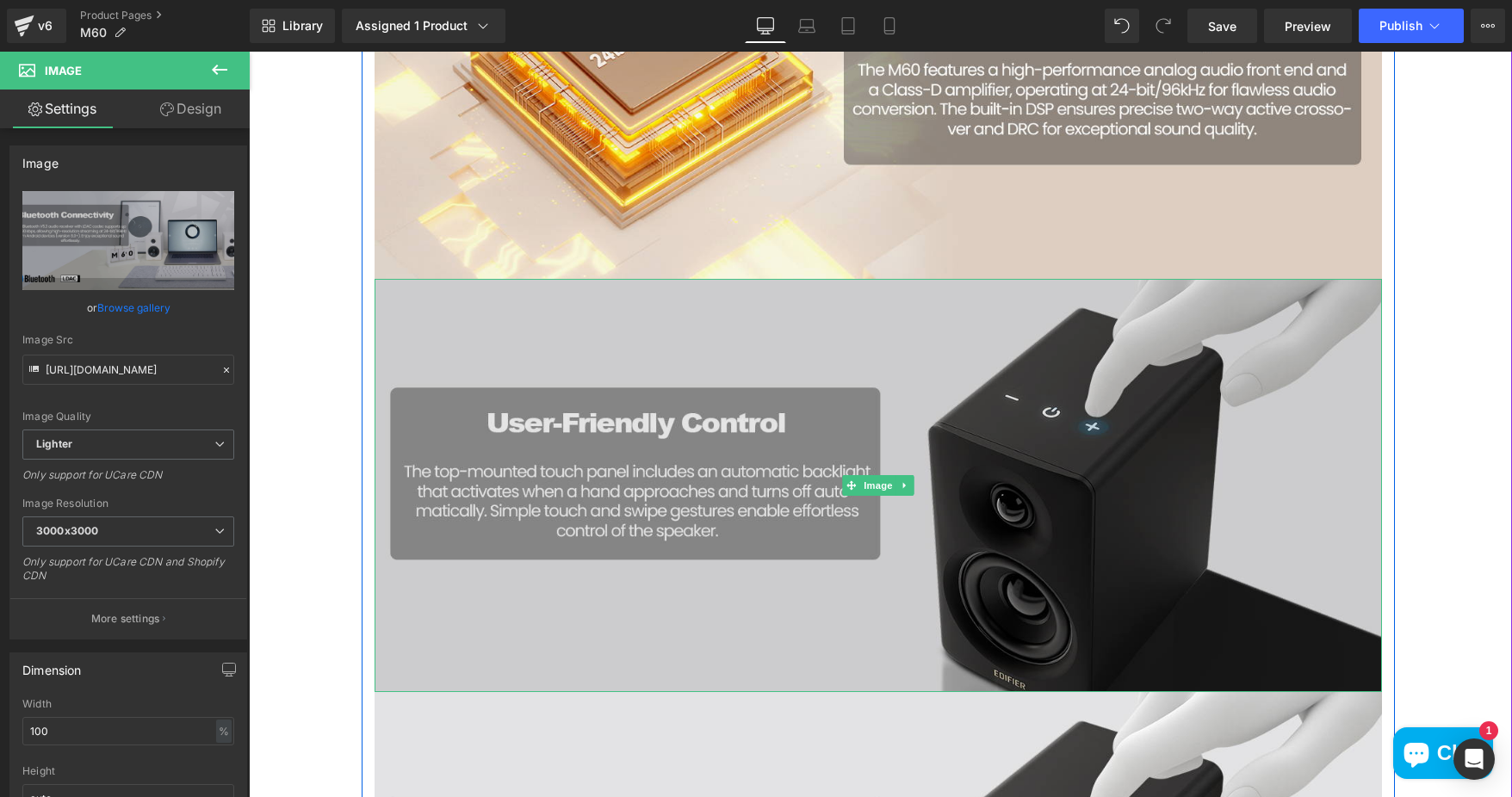
scroll to position [2496, 0]
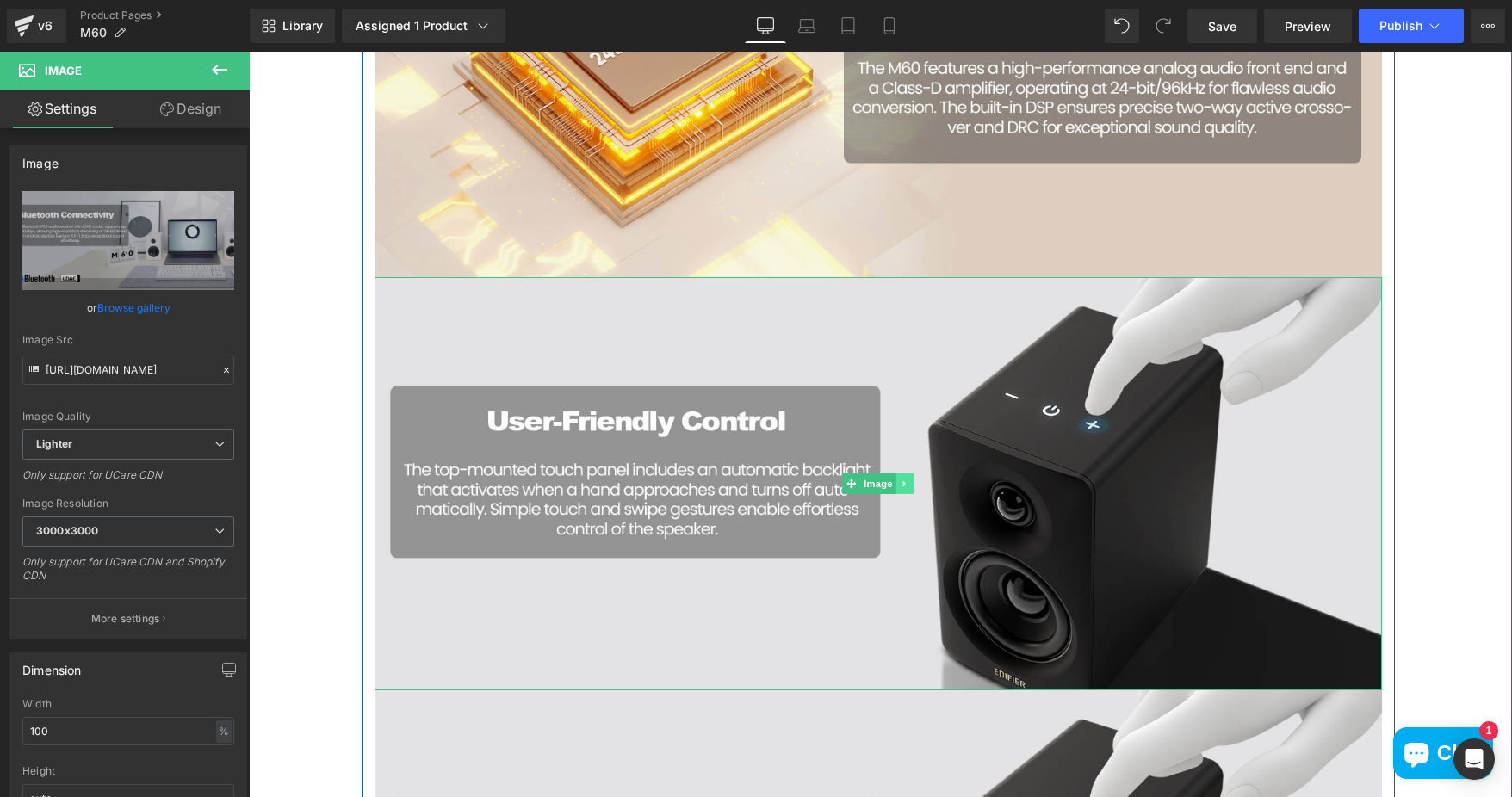
click at [903, 483] on icon at bounding box center [904, 484] width 3 height 6
click at [905, 483] on link at bounding box center [915, 484] width 18 height 20
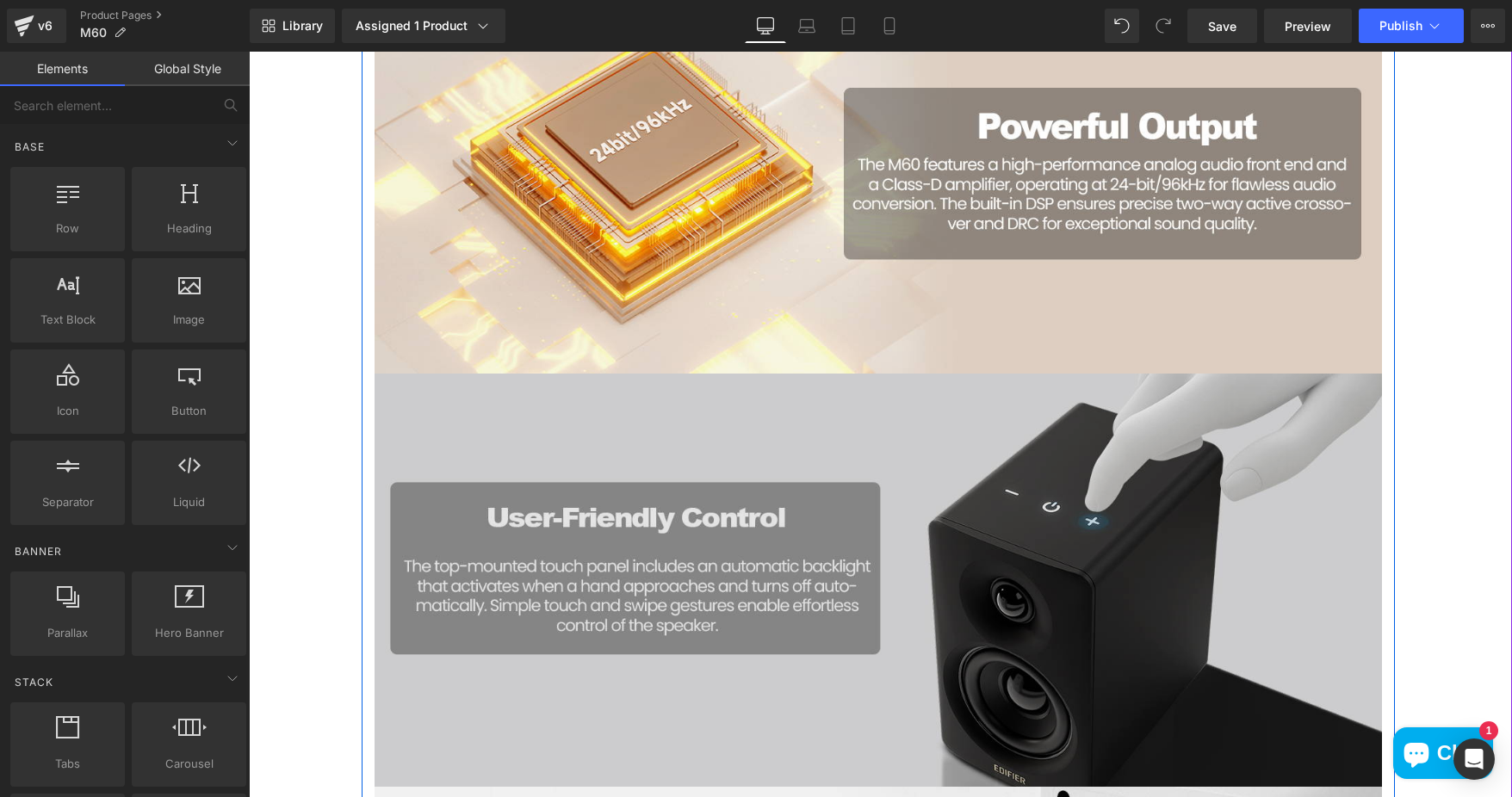
scroll to position [2582, 0]
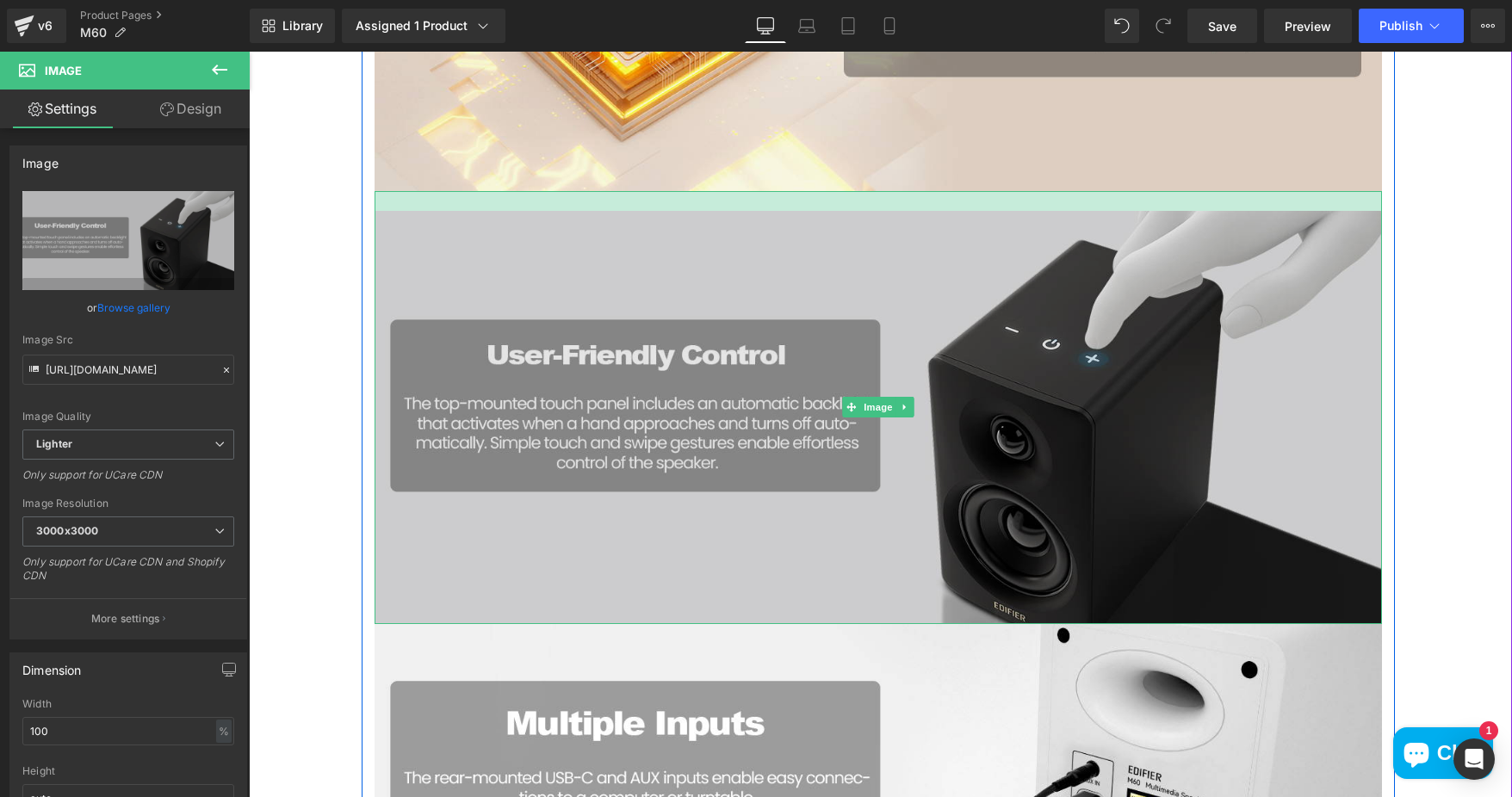
drag, startPoint x: 838, startPoint y: 193, endPoint x: 836, endPoint y: 213, distance: 20.1
click at [836, 213] on div "Image" at bounding box center [878, 408] width 1007 height 433
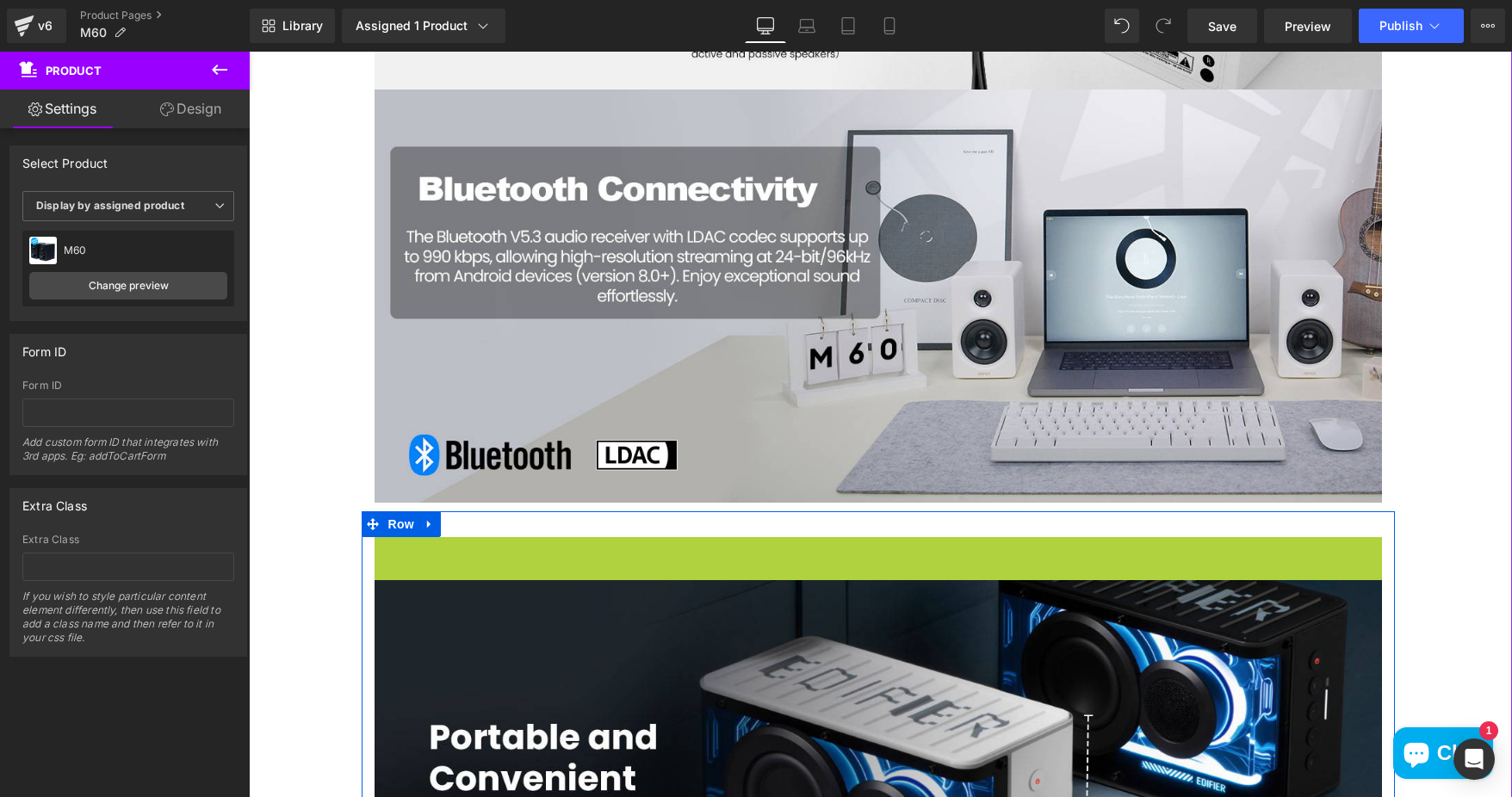
scroll to position [3547, 0]
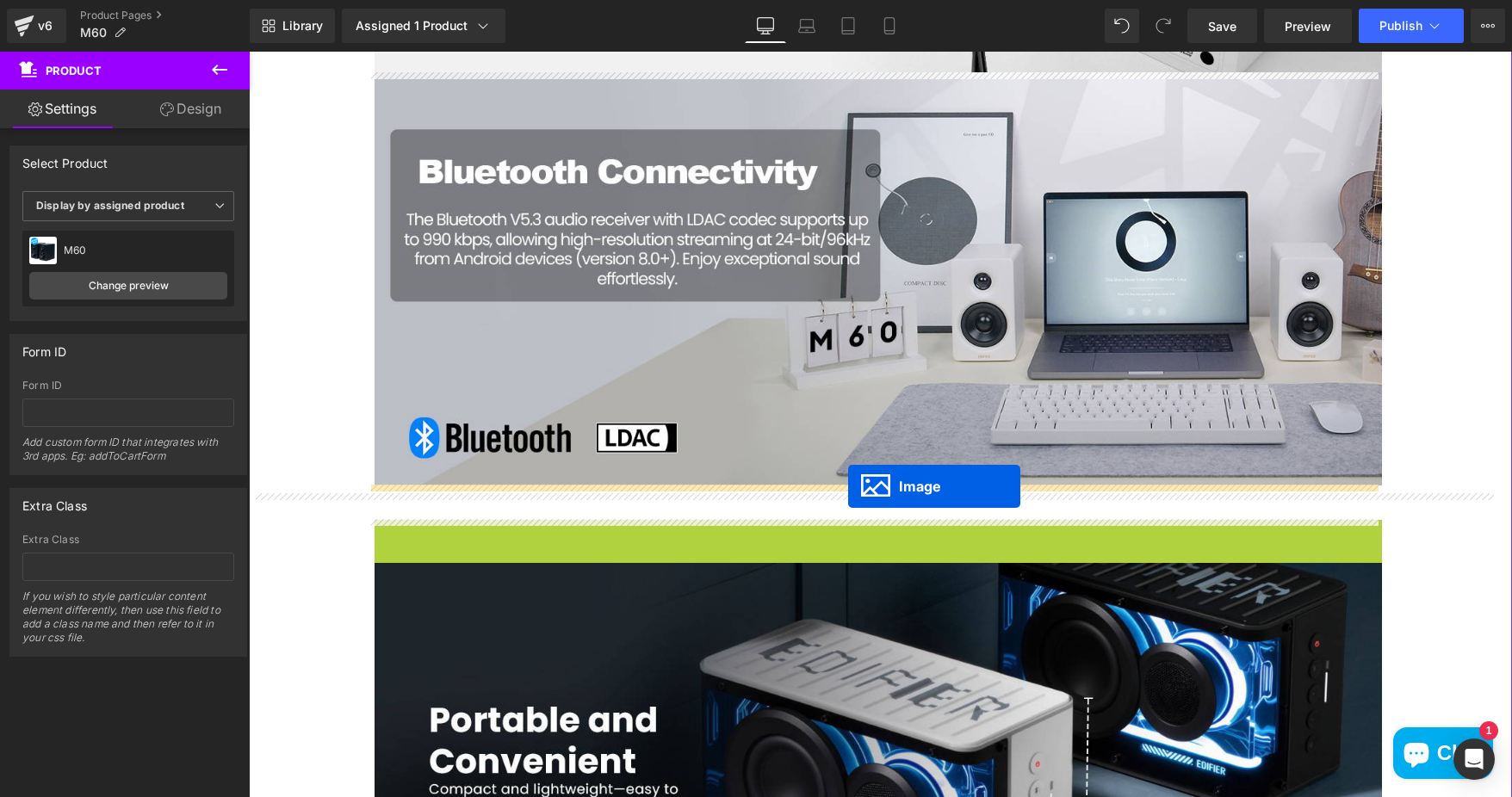
drag, startPoint x: 842, startPoint y: 740, endPoint x: 848, endPoint y: 486, distance: 254.1
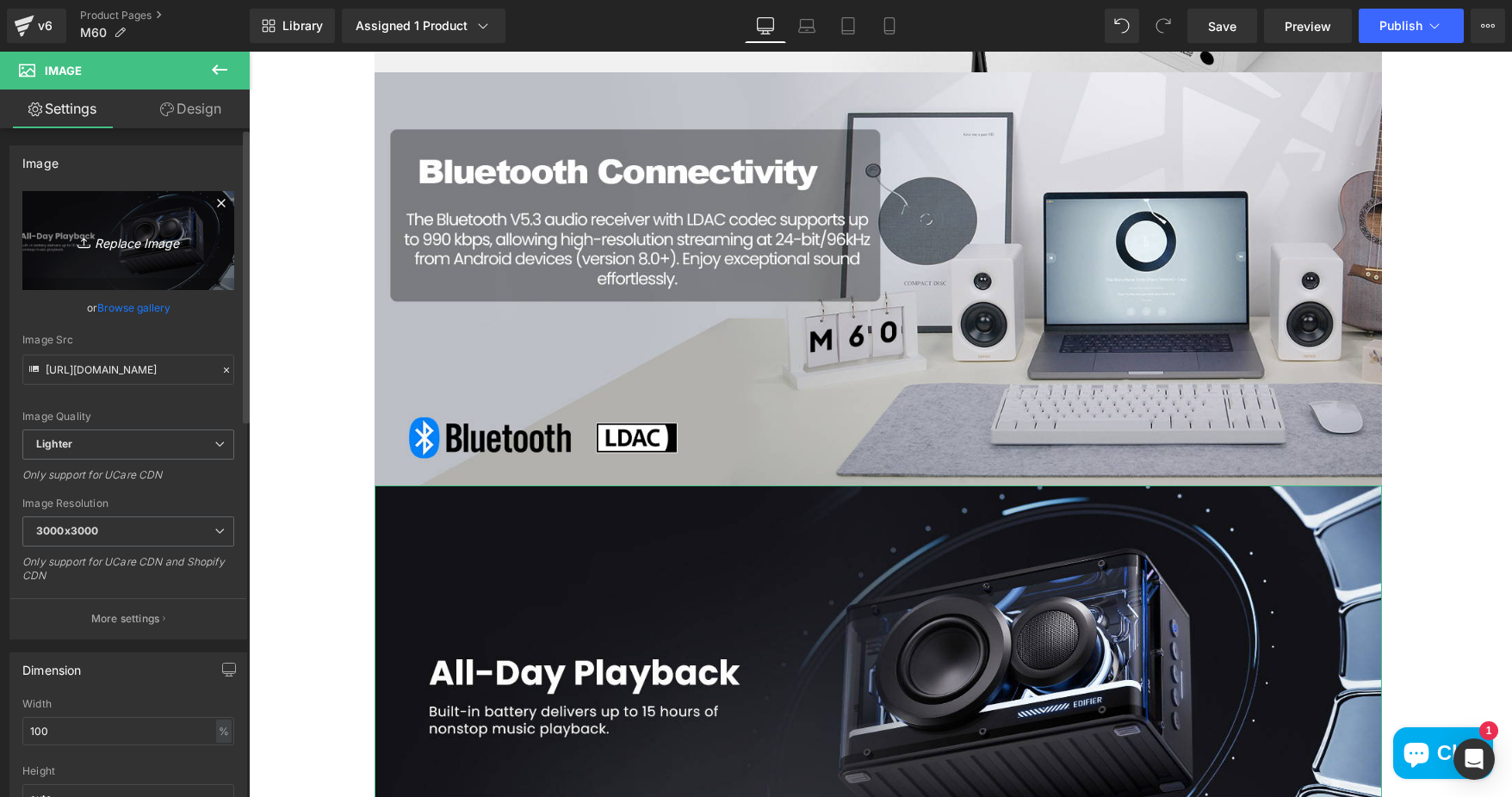
click at [112, 231] on icon "Replace Image" at bounding box center [128, 240] width 138 height 21
type input "C:\fakepath\d35e6b5f-62ac-4af8-89c4-1a55ace04756.__CR0,0,1464,600_PT0_SX1464_V1…"
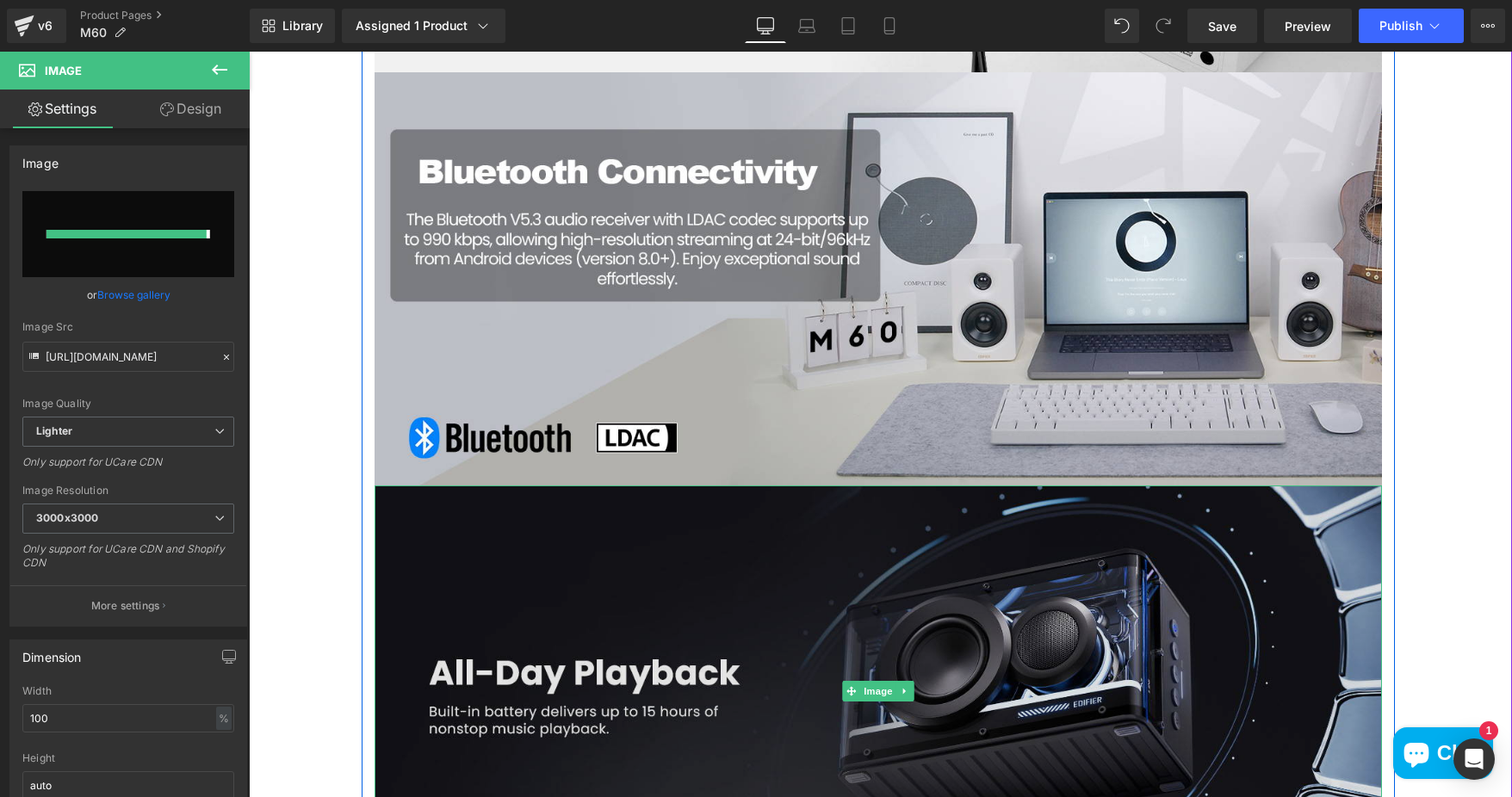
type input "https://ucarecdn.com/fe143a94-e0c1-44a0-b791-86efe0d70fb1/-/format/auto/-/previ…"
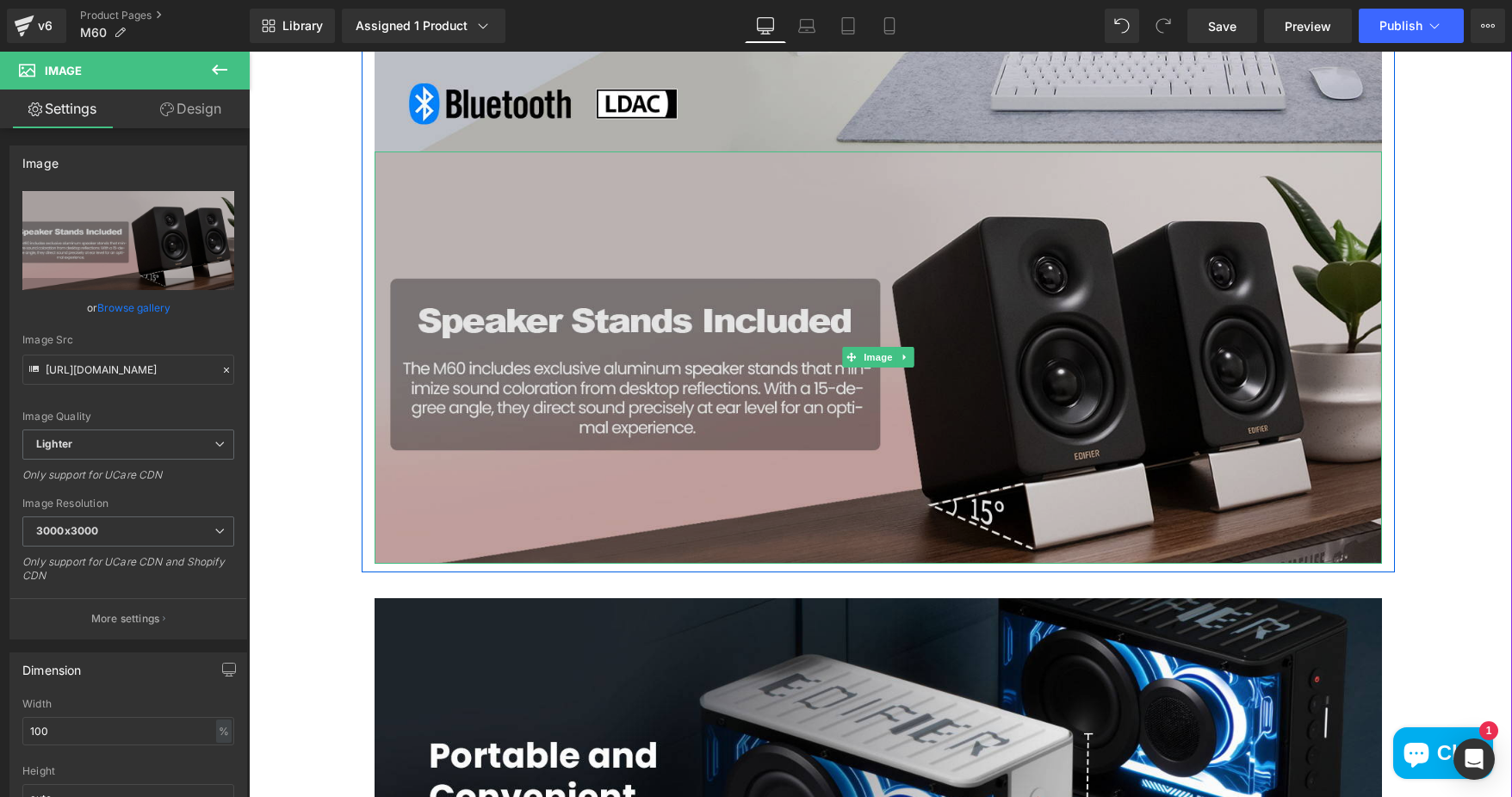
scroll to position [3977, 0]
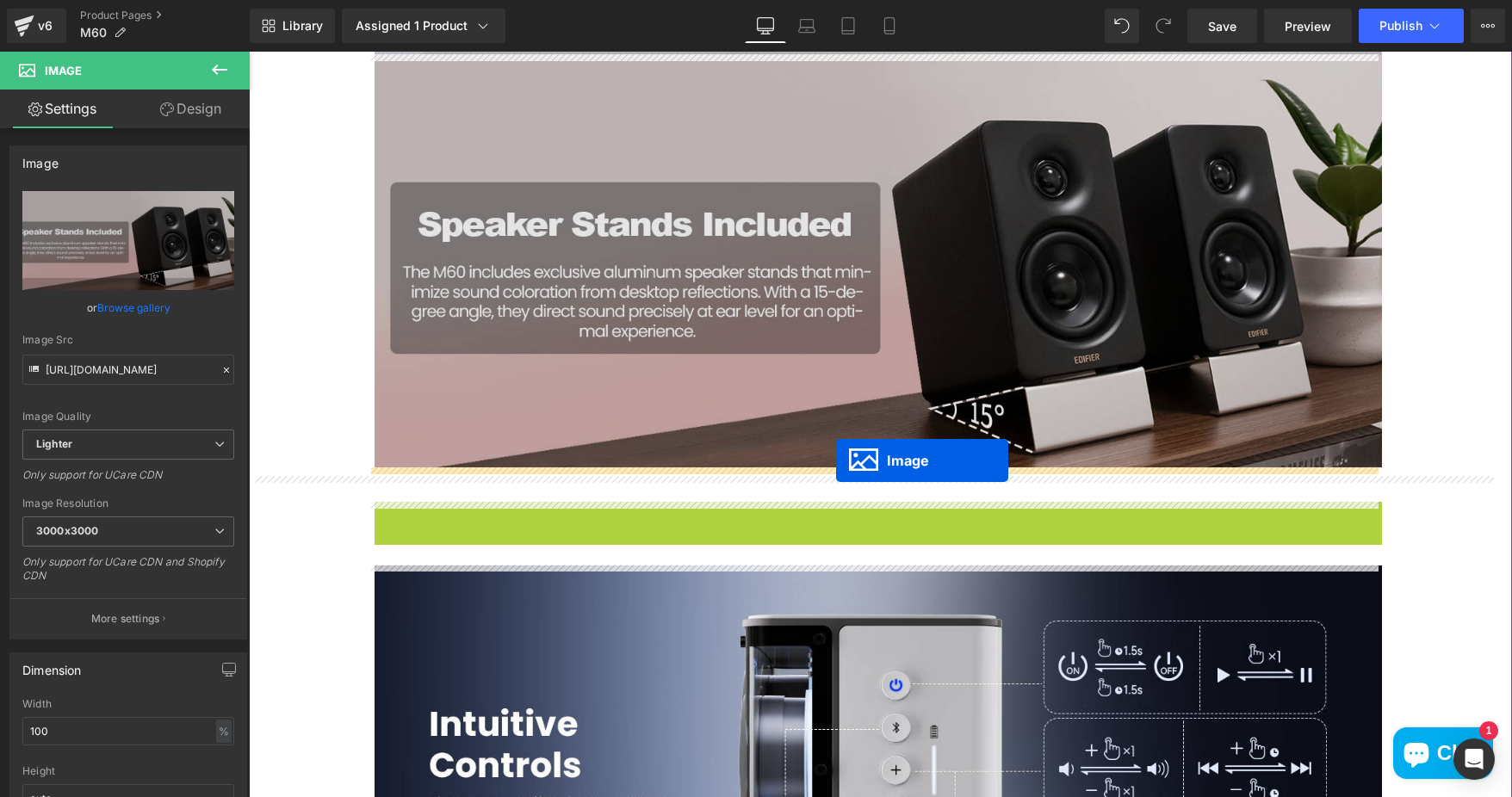
drag, startPoint x: 843, startPoint y: 708, endPoint x: 836, endPoint y: 460, distance: 248.1
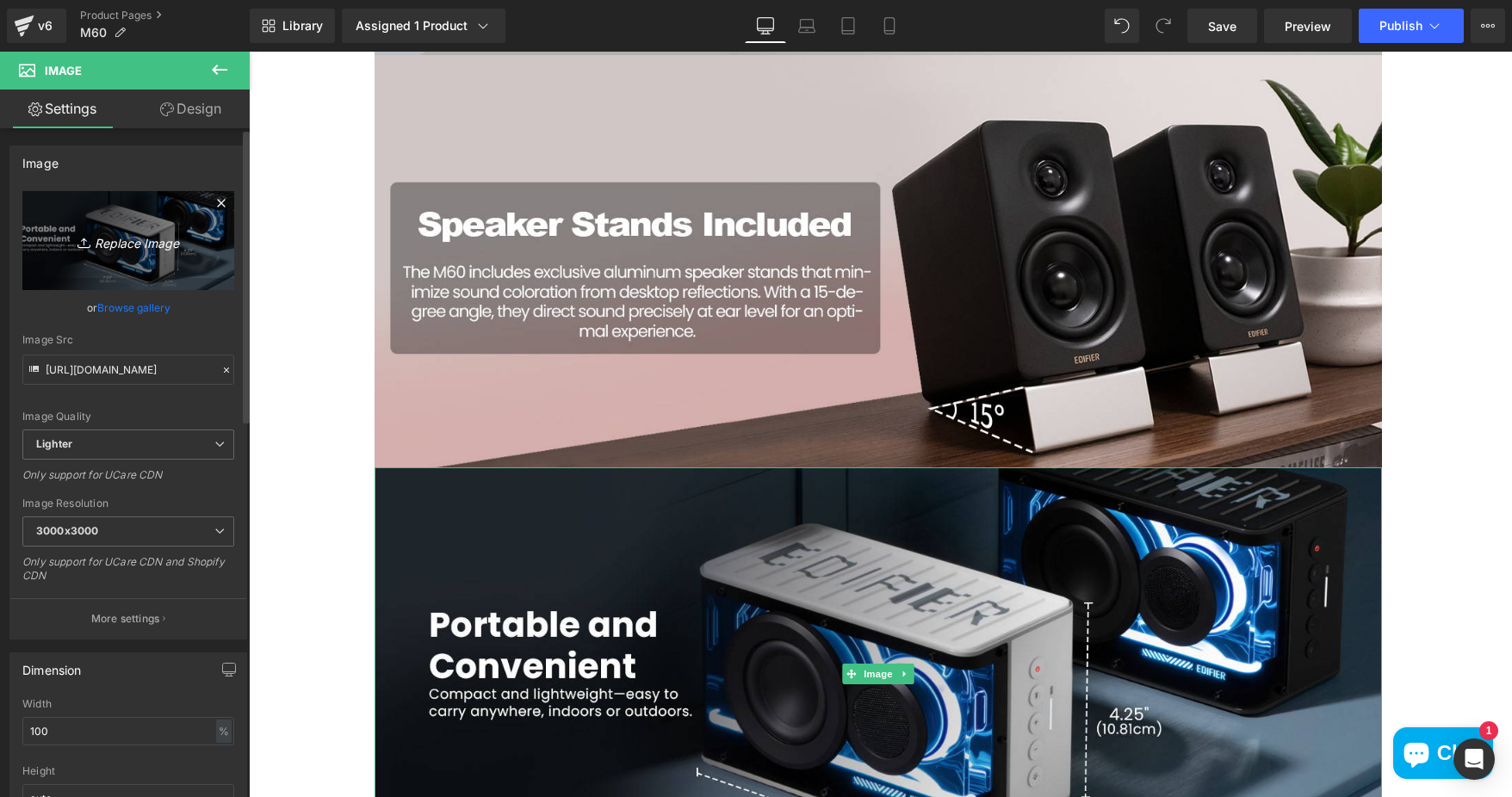
click at [118, 243] on icon "Replace Image" at bounding box center [128, 240] width 138 height 21
type input "C:\fakepath\0d3bee34-57b1-44bc-8068-d0a37e71f6a2.__CR0,0,1464,600_PT0_SX1464_V1…"
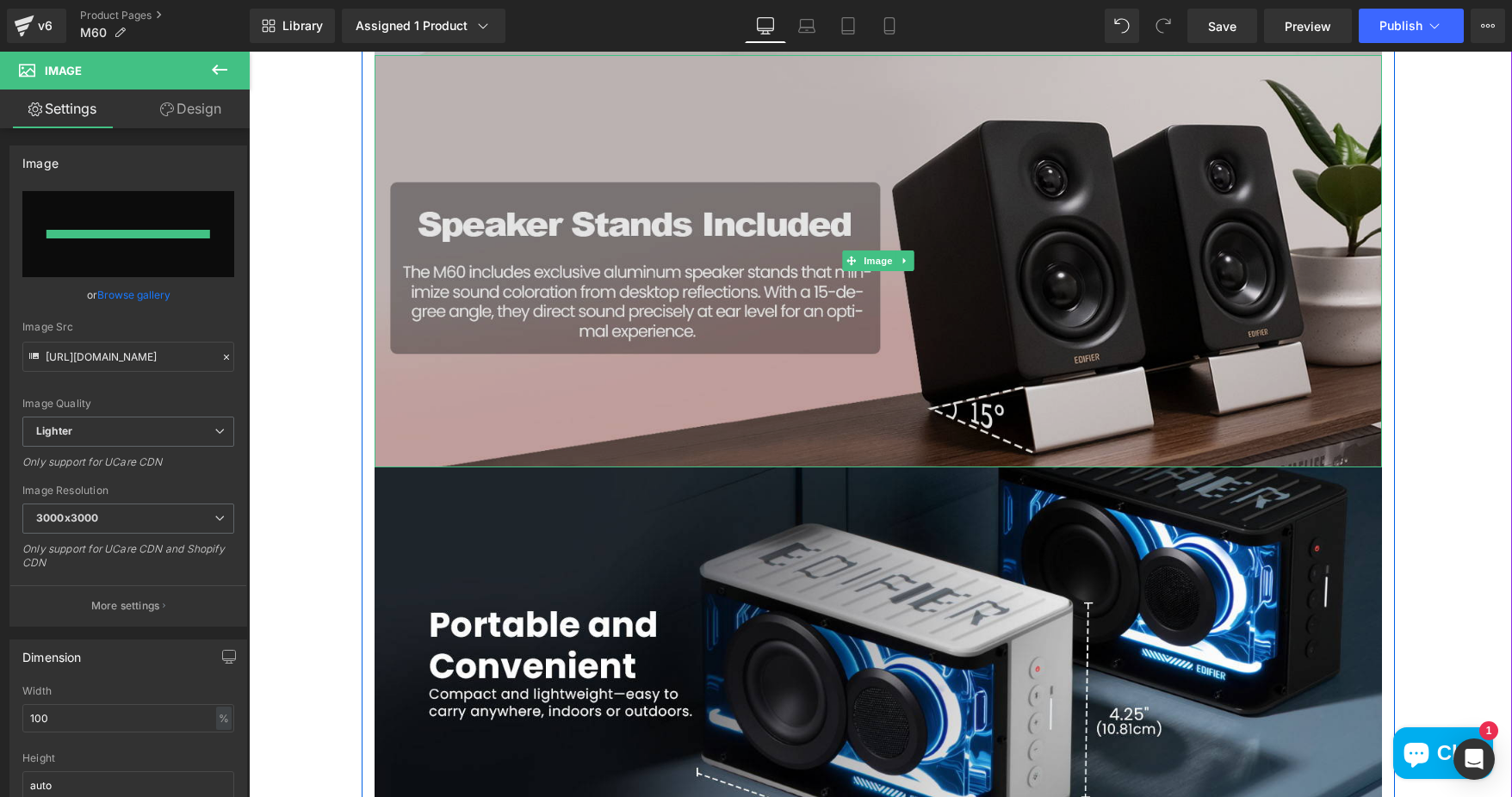
type input "https://ucarecdn.com/c4e868ba-7745-4465-bdad-a4fef4bfeea8/-/format/auto/-/previ…"
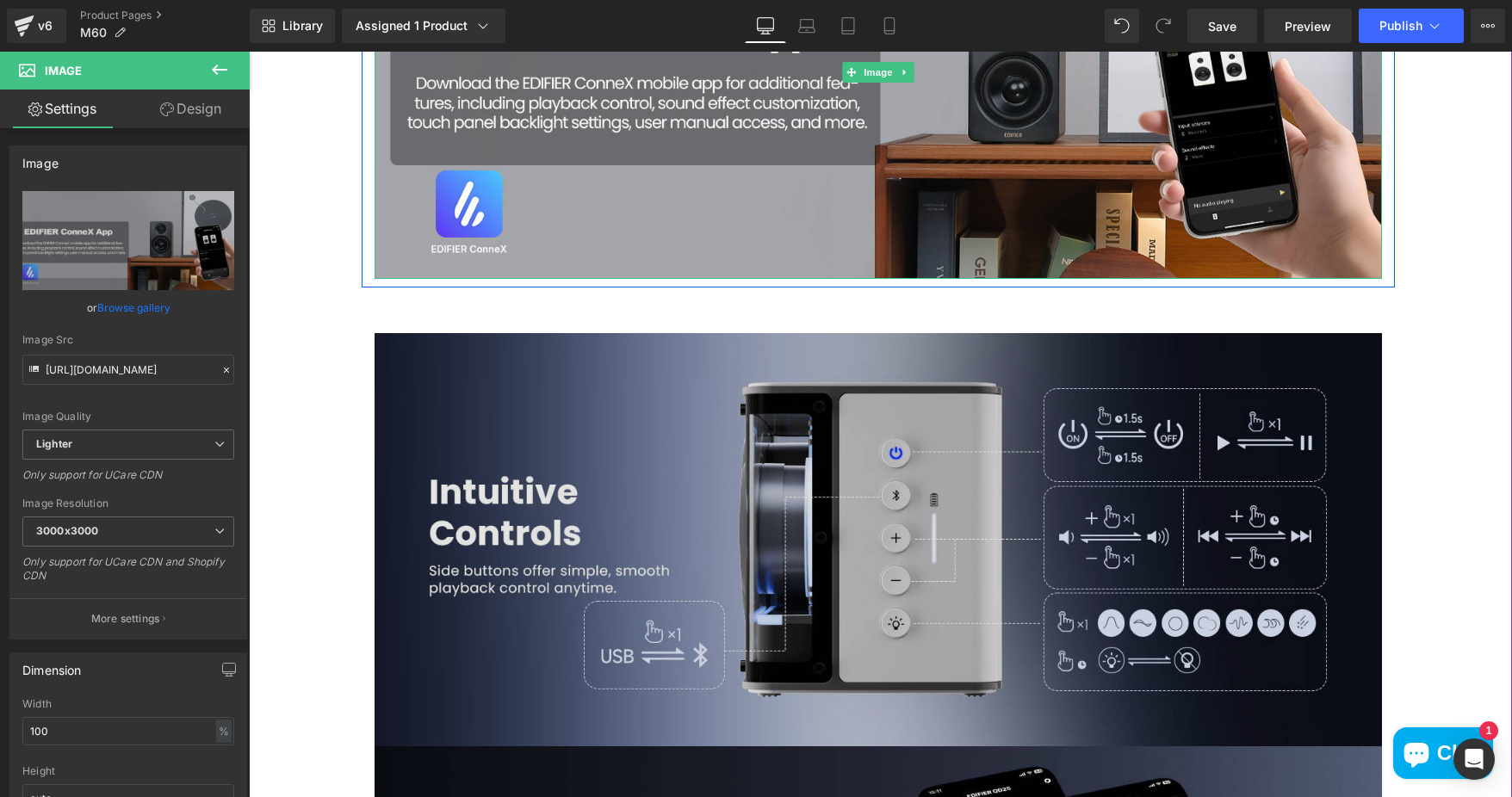
scroll to position [4580, 0]
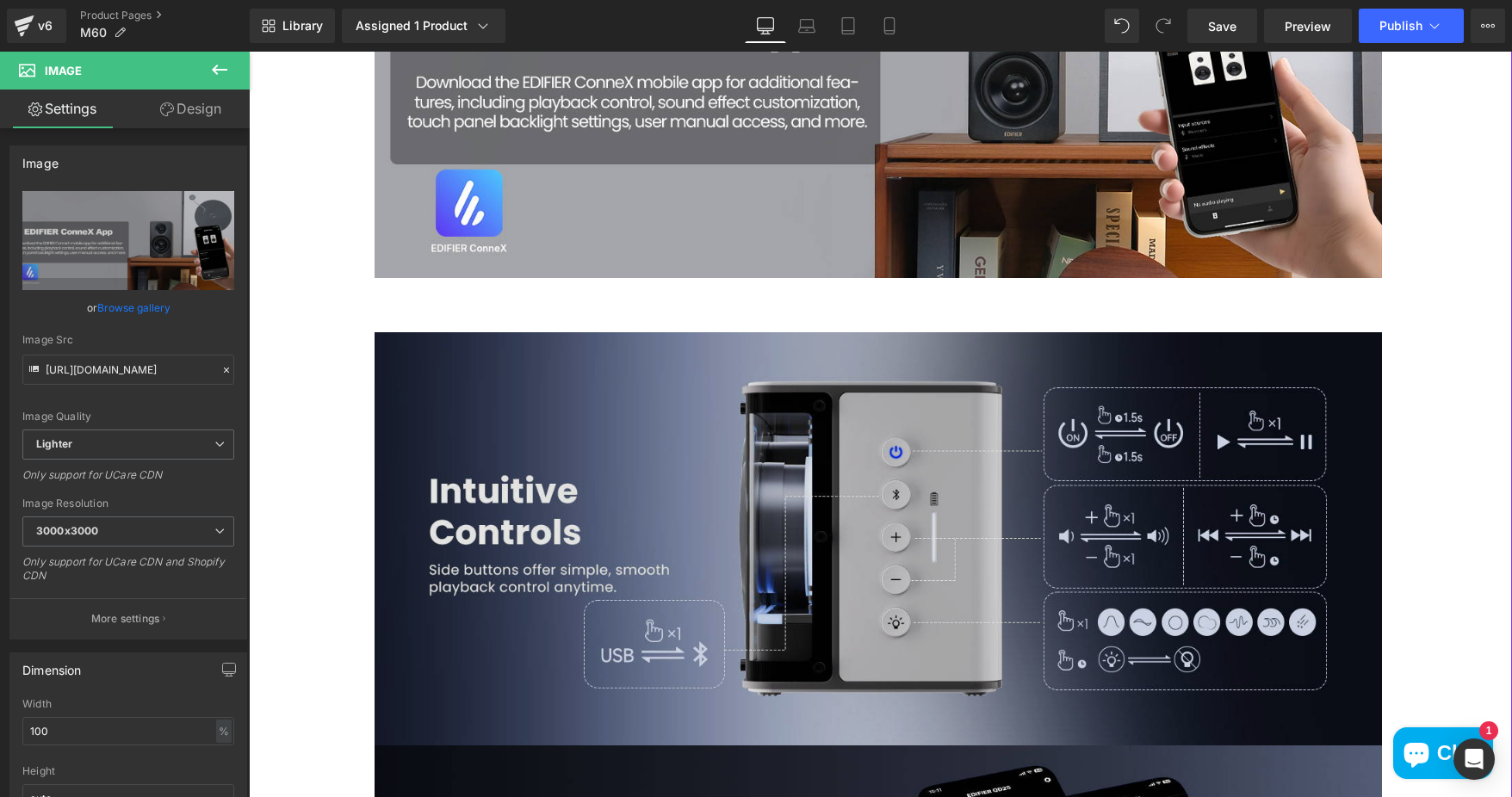
click at [875, 394] on img at bounding box center [878, 538] width 1007 height 413
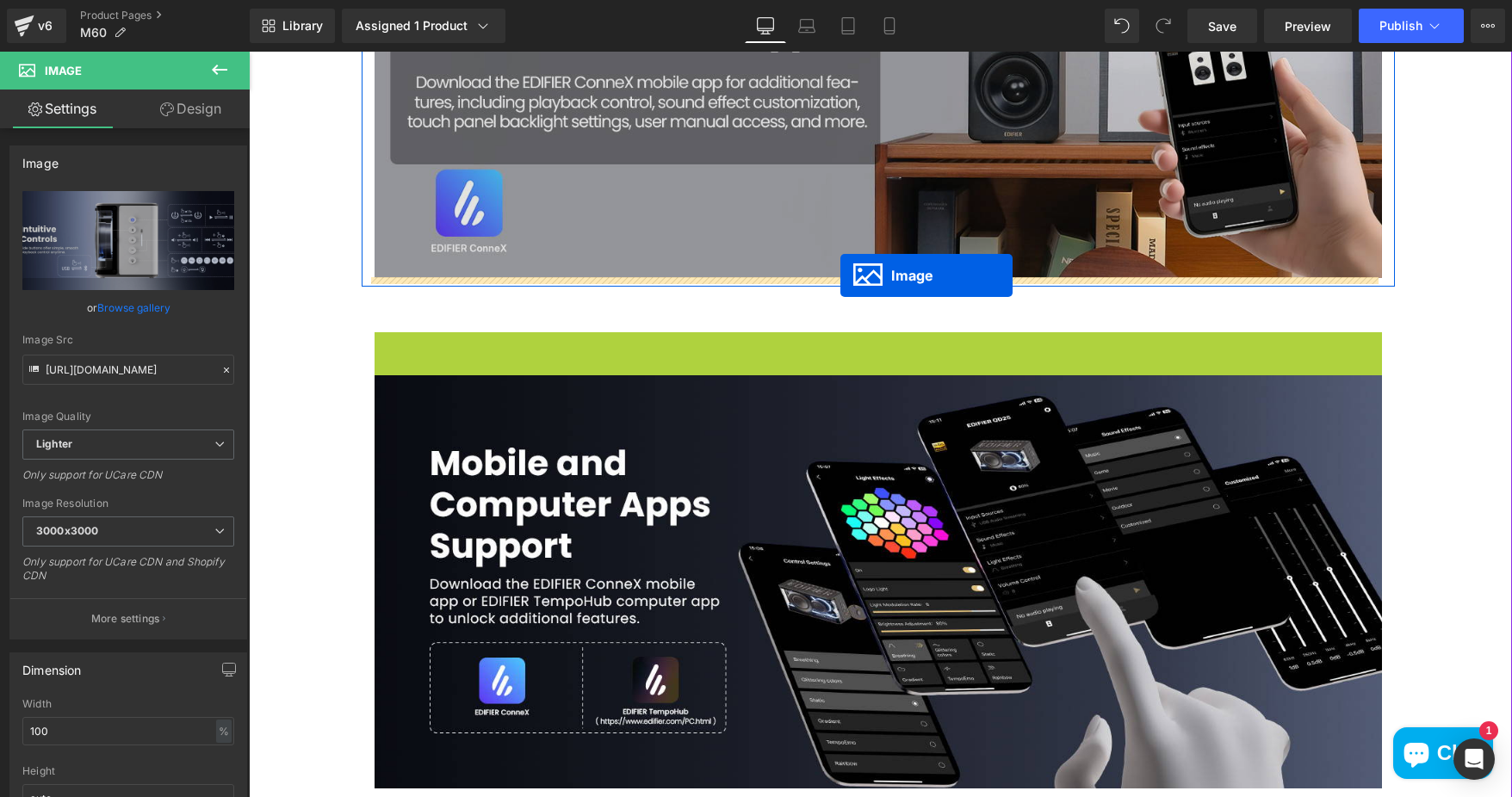
drag, startPoint x: 843, startPoint y: 536, endPoint x: 841, endPoint y: 276, distance: 260.0
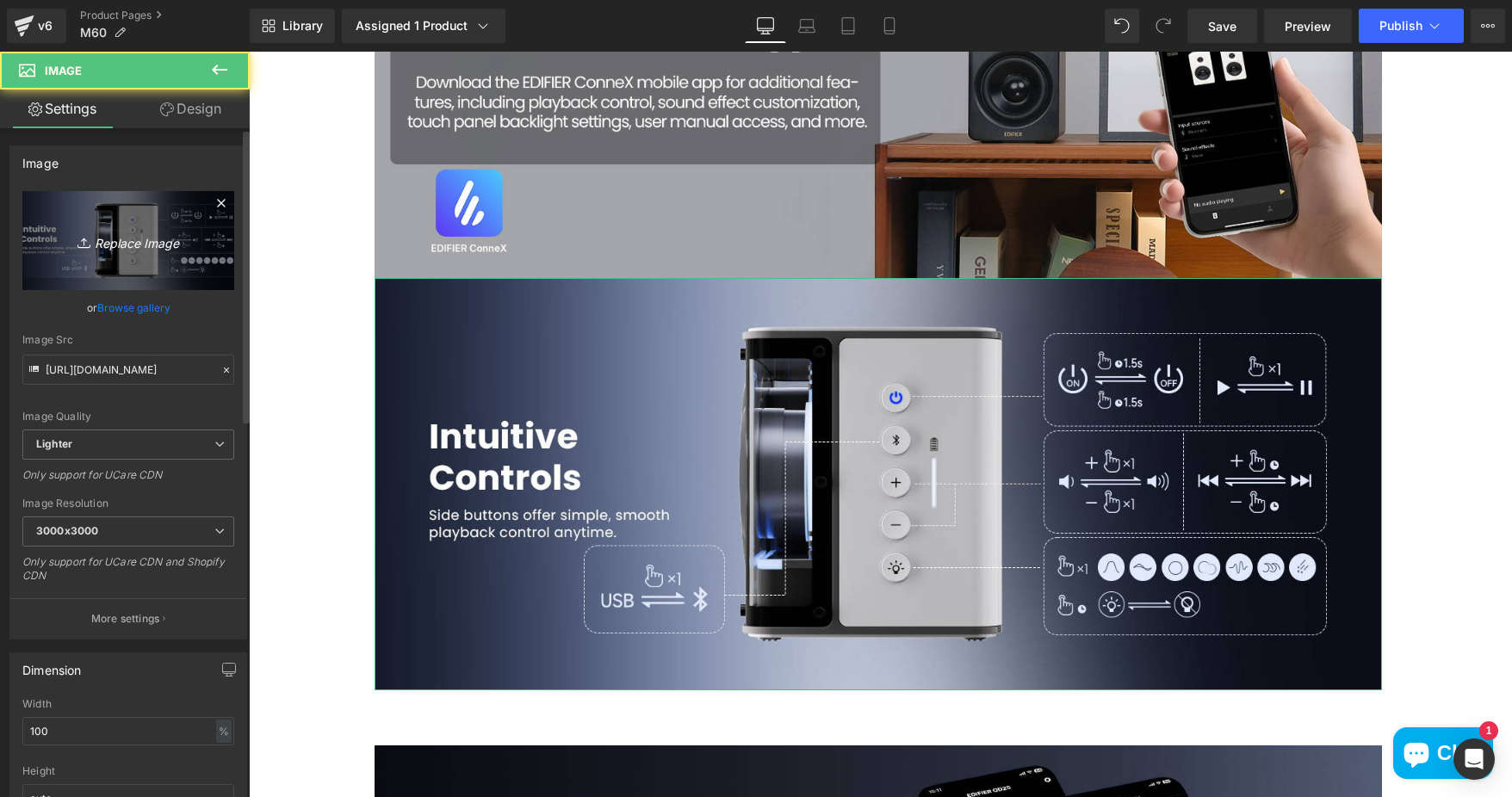
click at [140, 217] on link "Replace Image" at bounding box center [128, 240] width 212 height 99
type input "C:\fakepath\7ee82fc2-5ff5-4c01-95cd-176a2d0b7152.__CR0,0,1464,600_PT0_SX1464_V1…"
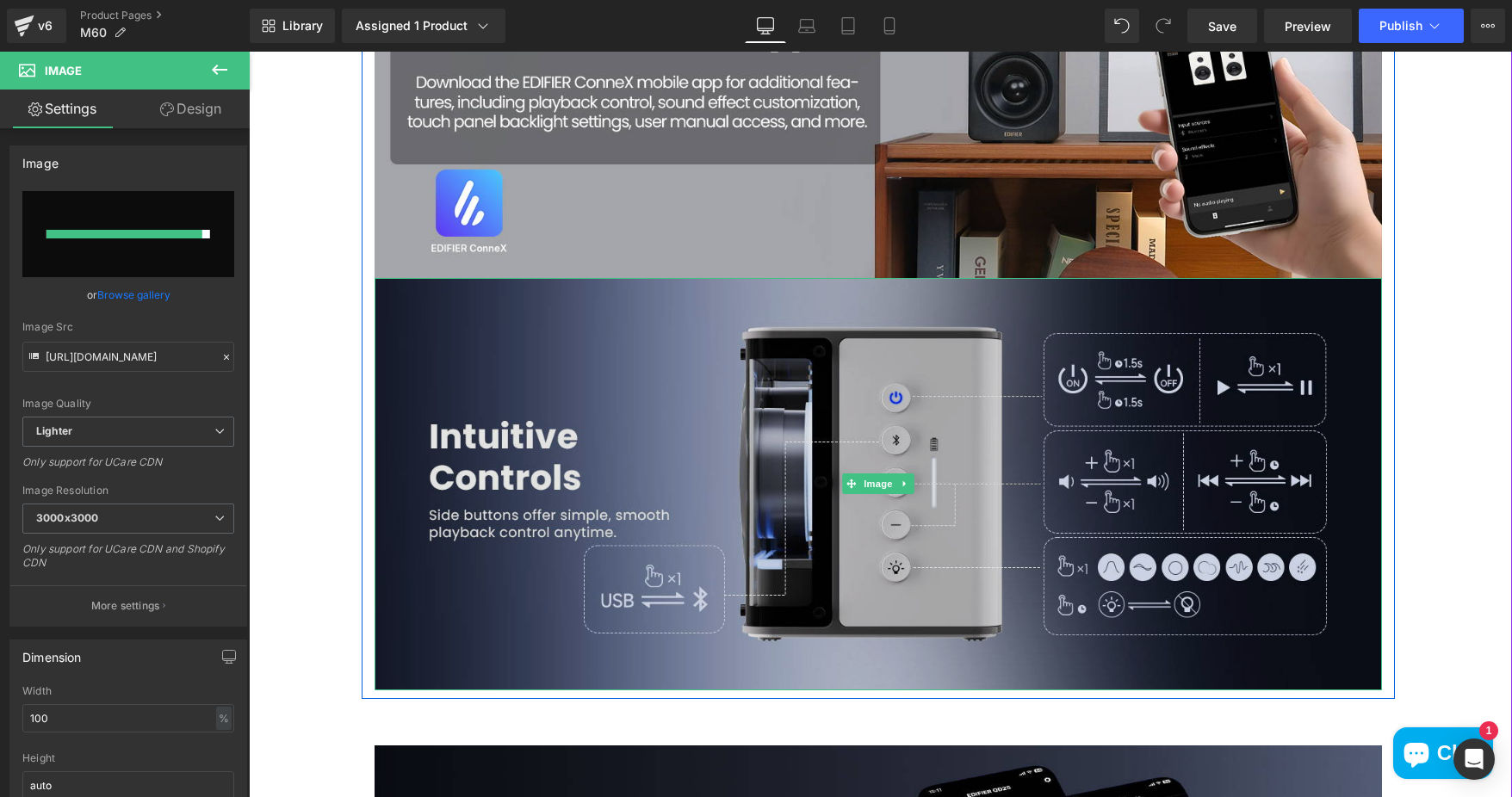
type input "https://ucarecdn.com/6175abea-3c1f-44d7-bb31-65b7a16d9c6e/-/format/auto/-/previ…"
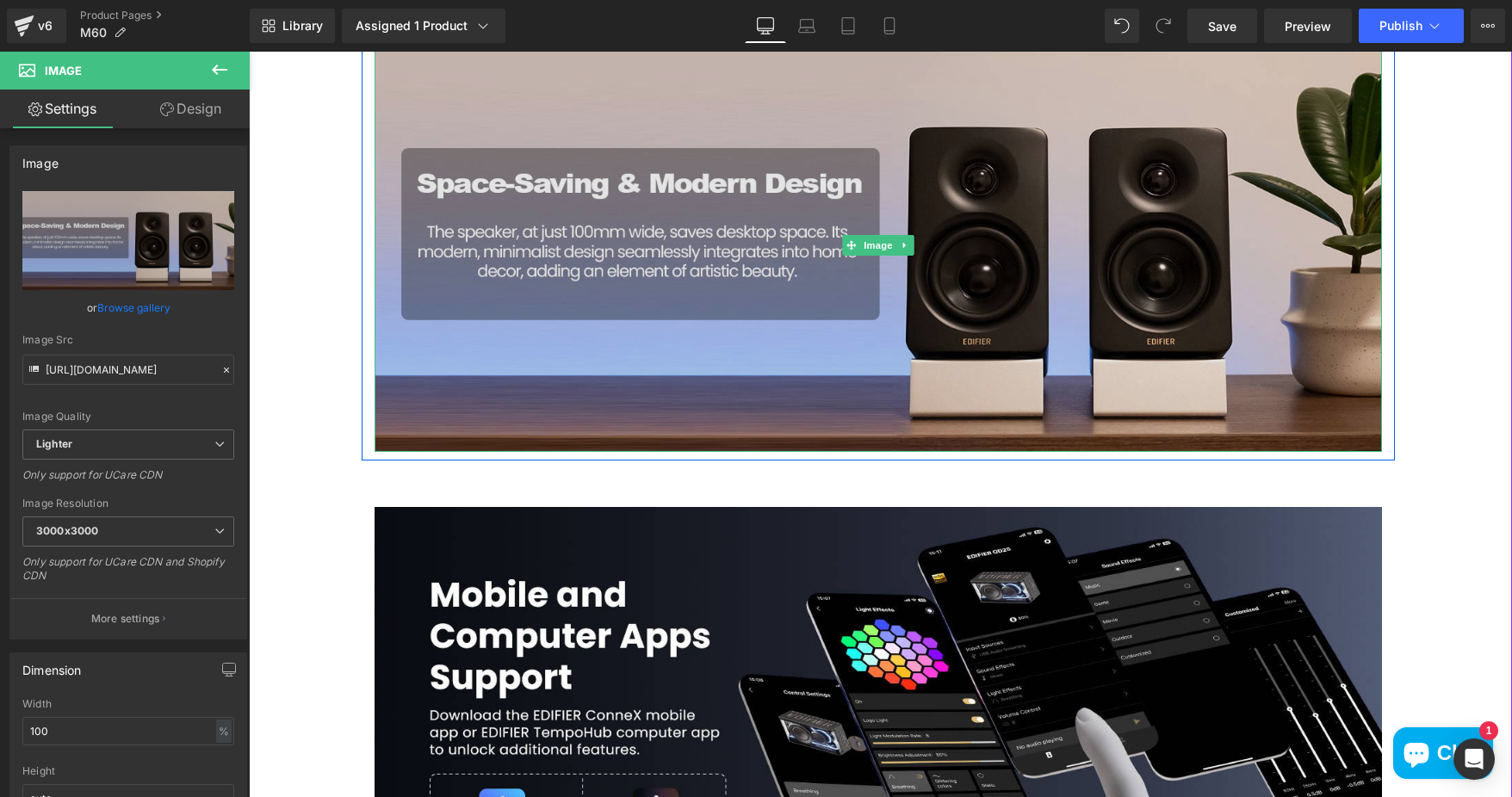
scroll to position [4837, 0]
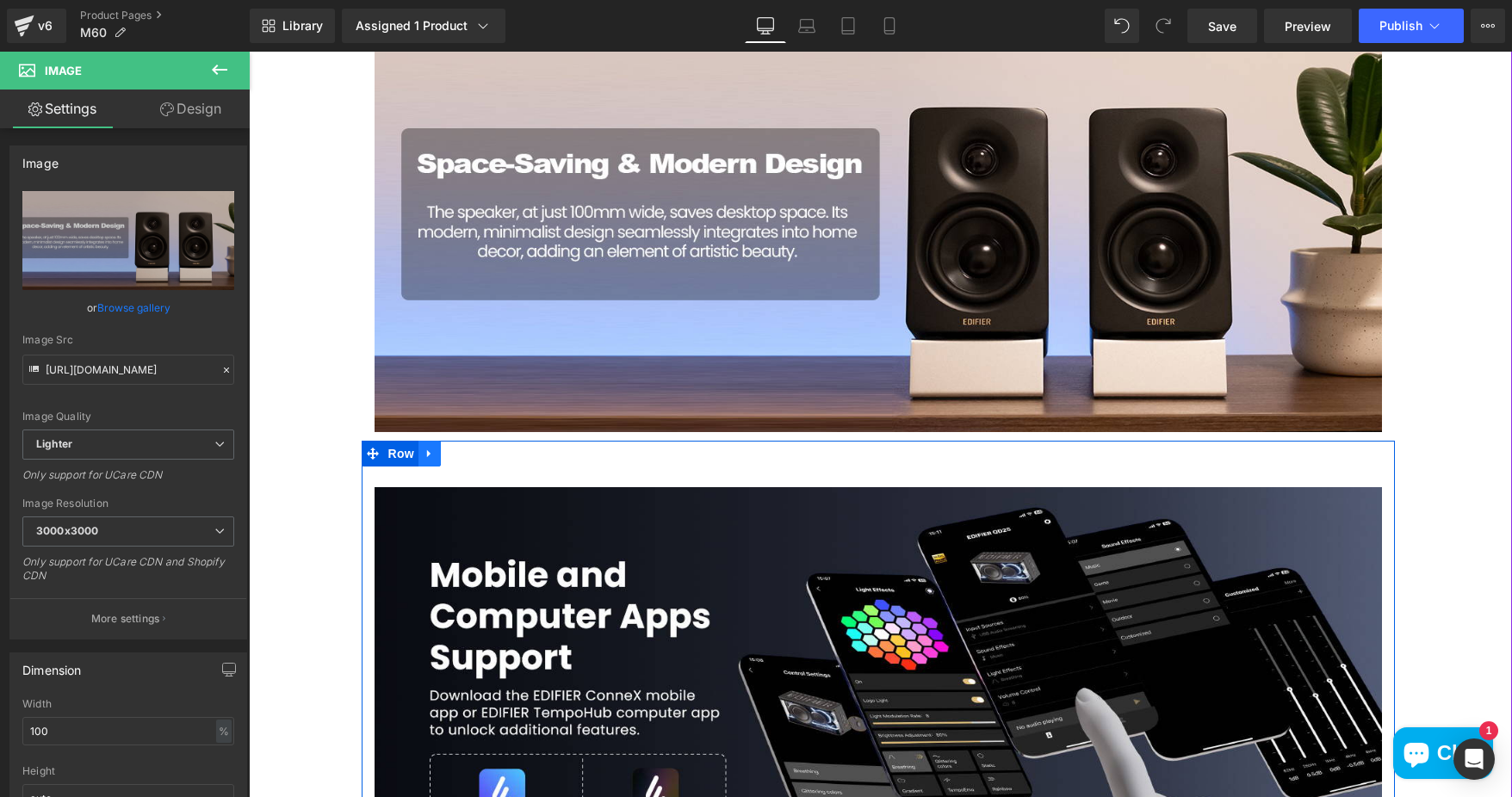
click at [426, 450] on icon at bounding box center [429, 454] width 12 height 13
click at [468, 456] on icon at bounding box center [473, 453] width 12 height 12
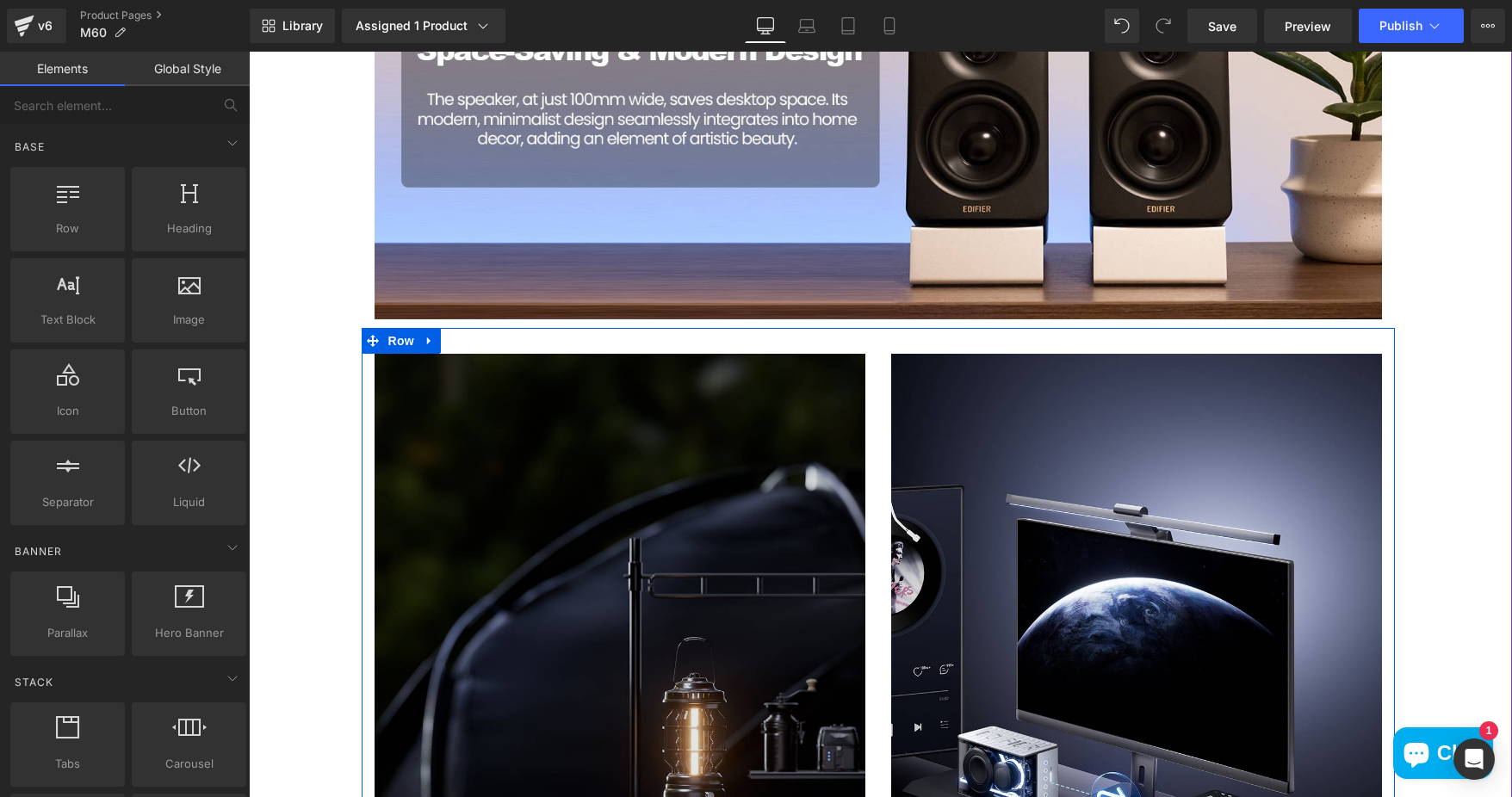
scroll to position [5096, 0]
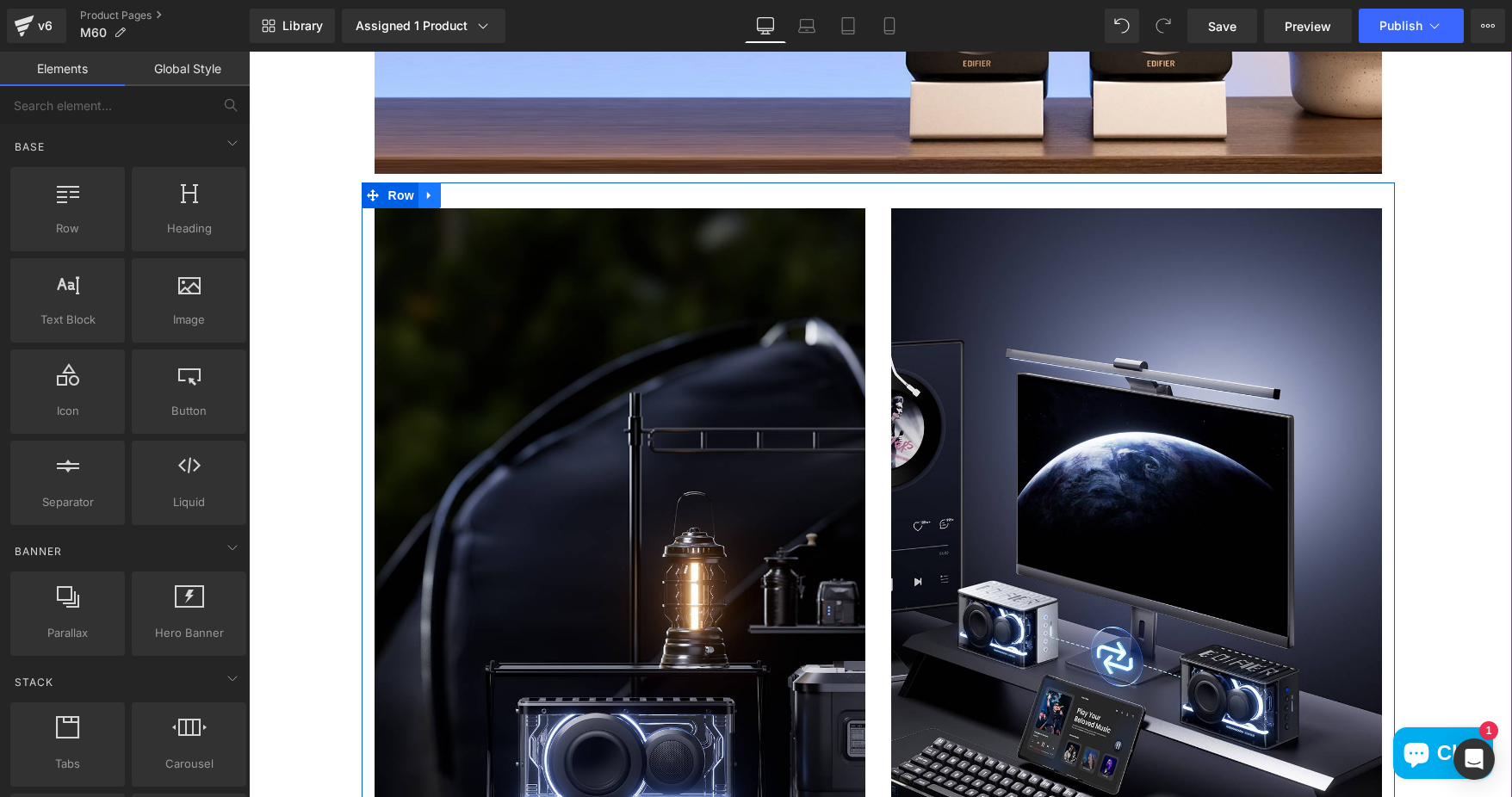
click at [424, 193] on icon at bounding box center [429, 196] width 12 height 13
click at [475, 194] on link at bounding box center [474, 195] width 22 height 26
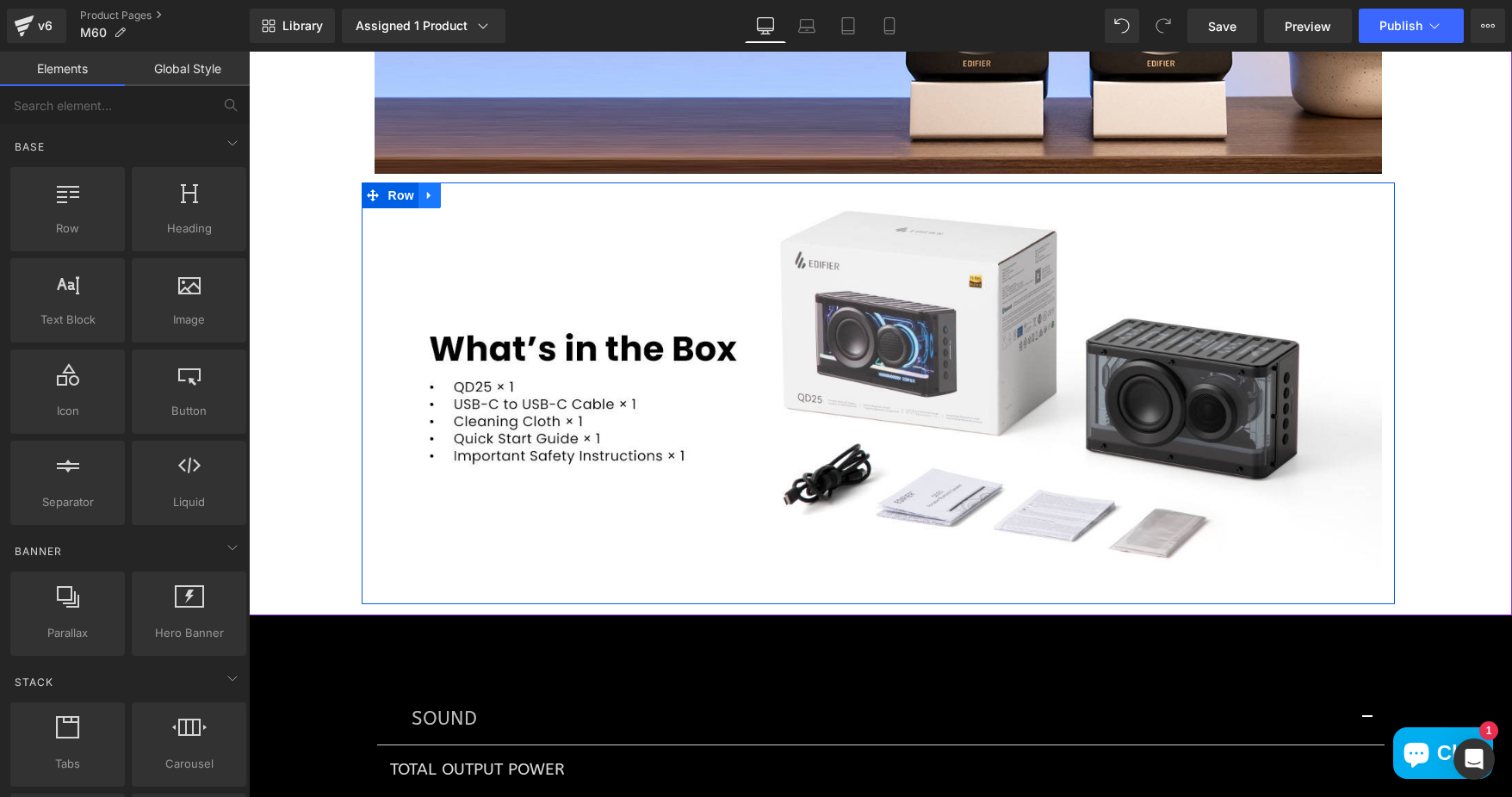
click at [424, 198] on icon at bounding box center [429, 196] width 12 height 13
click at [472, 201] on icon at bounding box center [473, 196] width 12 height 13
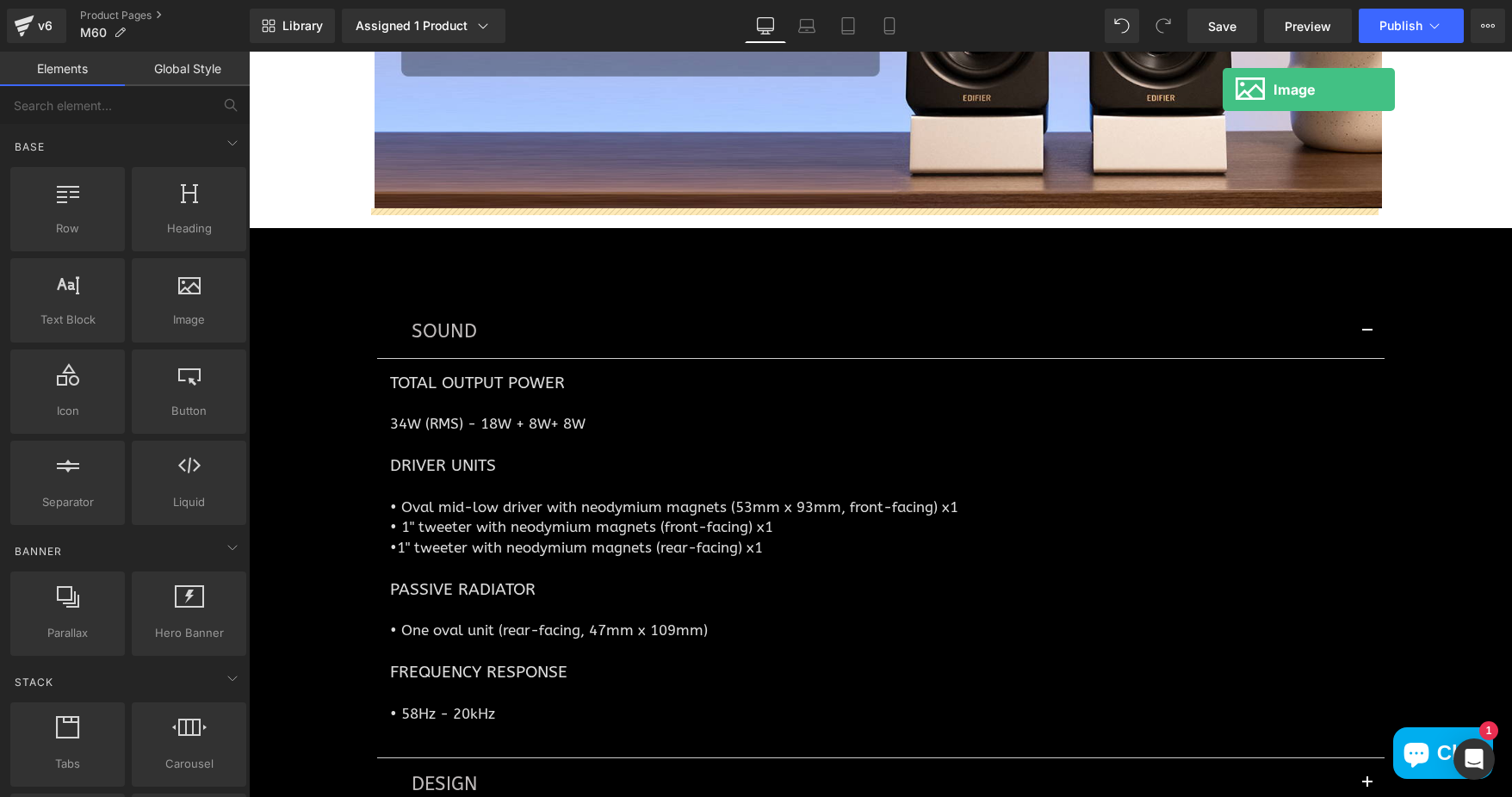
scroll to position [5027, 0]
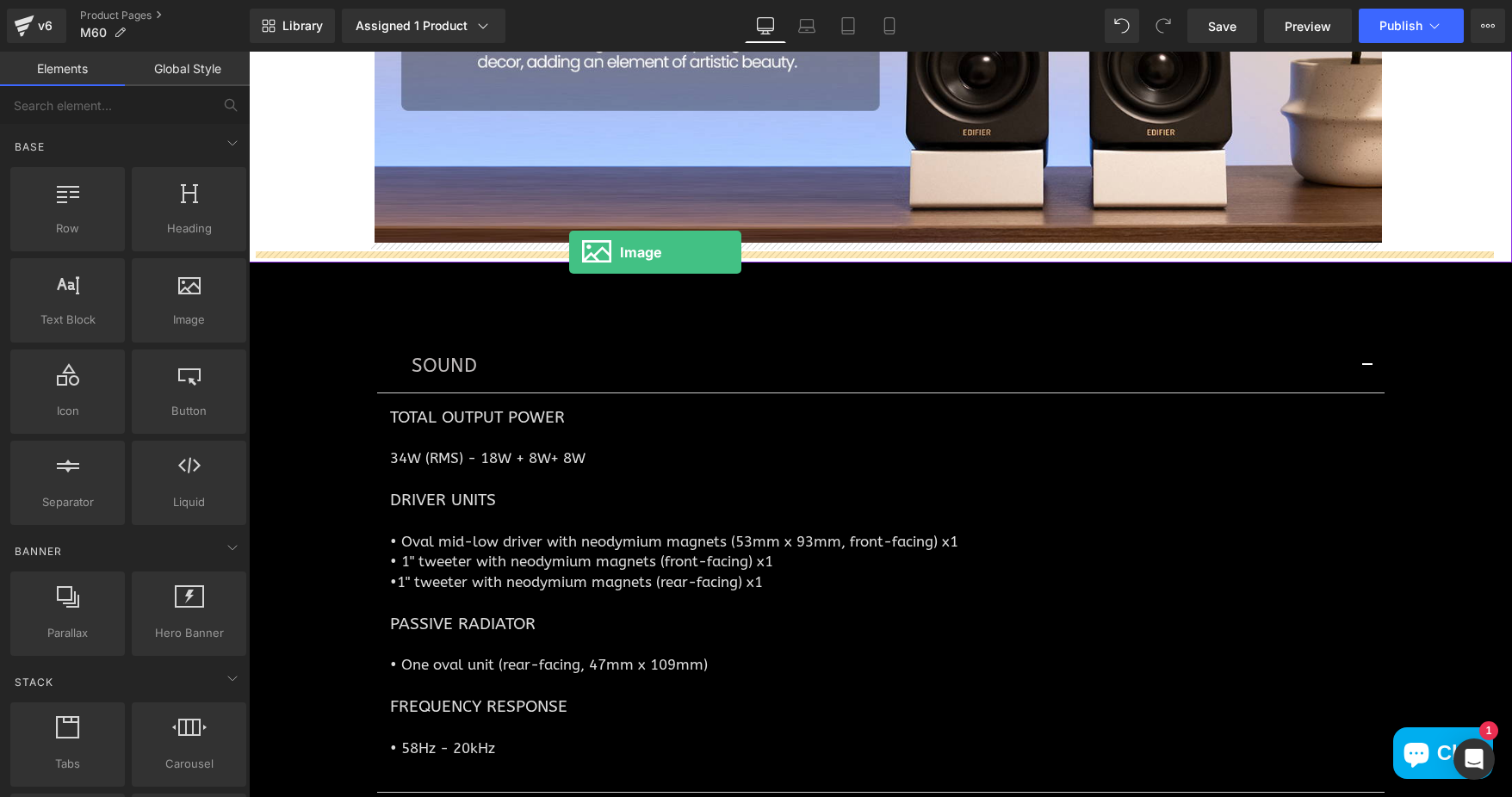
click at [569, 252] on div at bounding box center [880, 257] width 1263 height 11
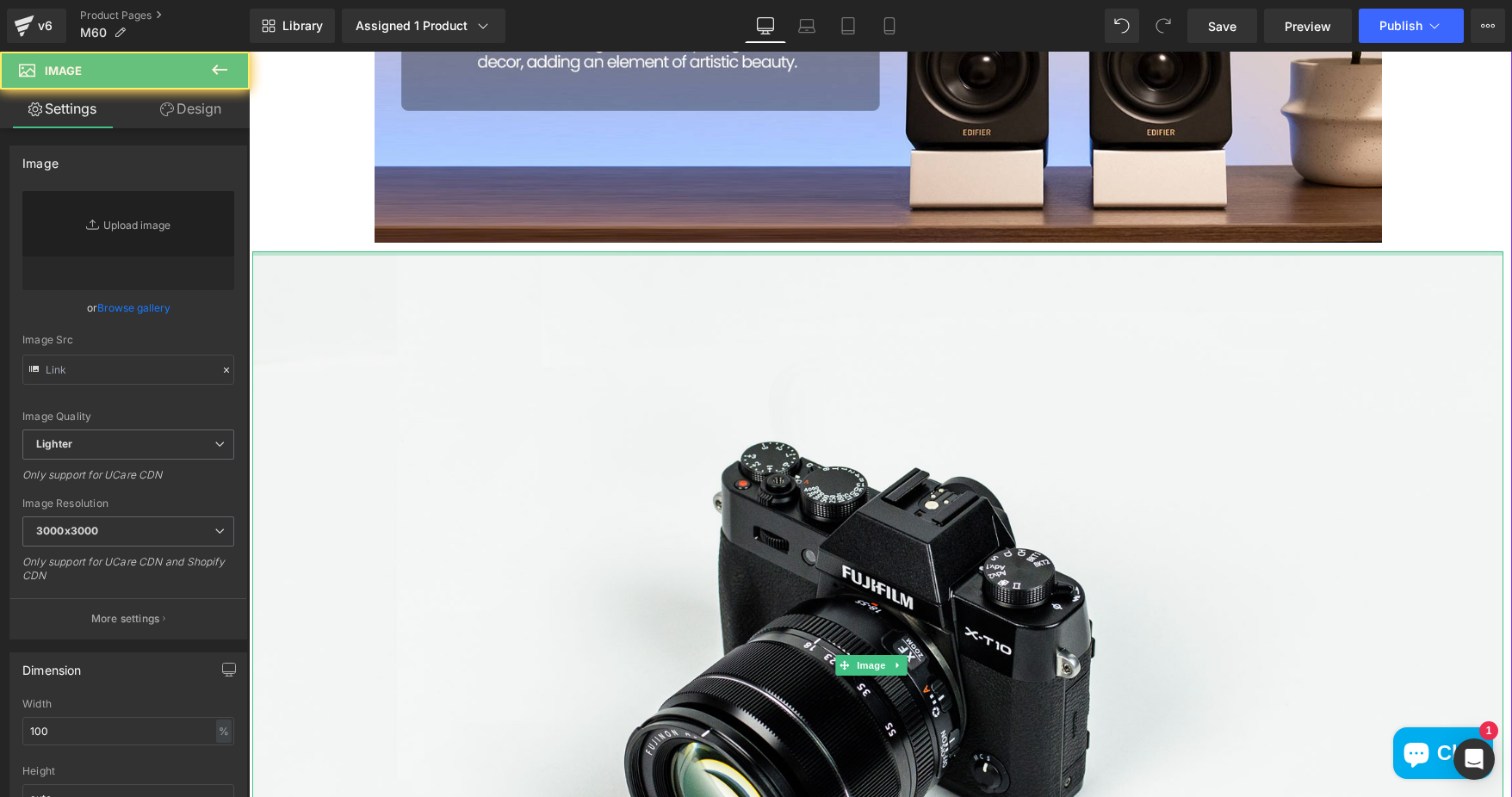
type input "//[DOMAIN_NAME][URL]"
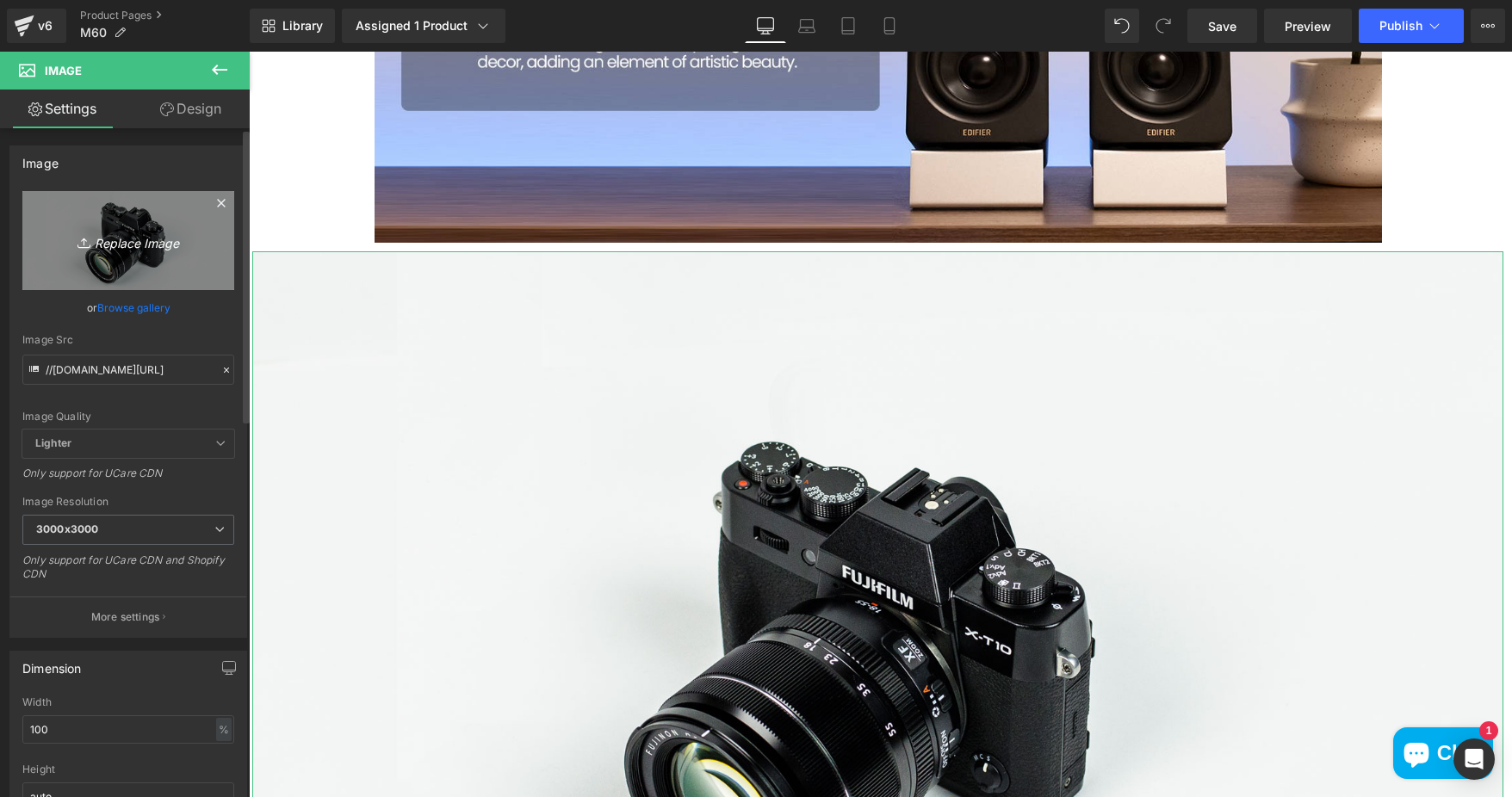
click at [205, 226] on link "Replace Image" at bounding box center [128, 240] width 212 height 99
type input "C:\fakepath\DSCF7842.jpg"
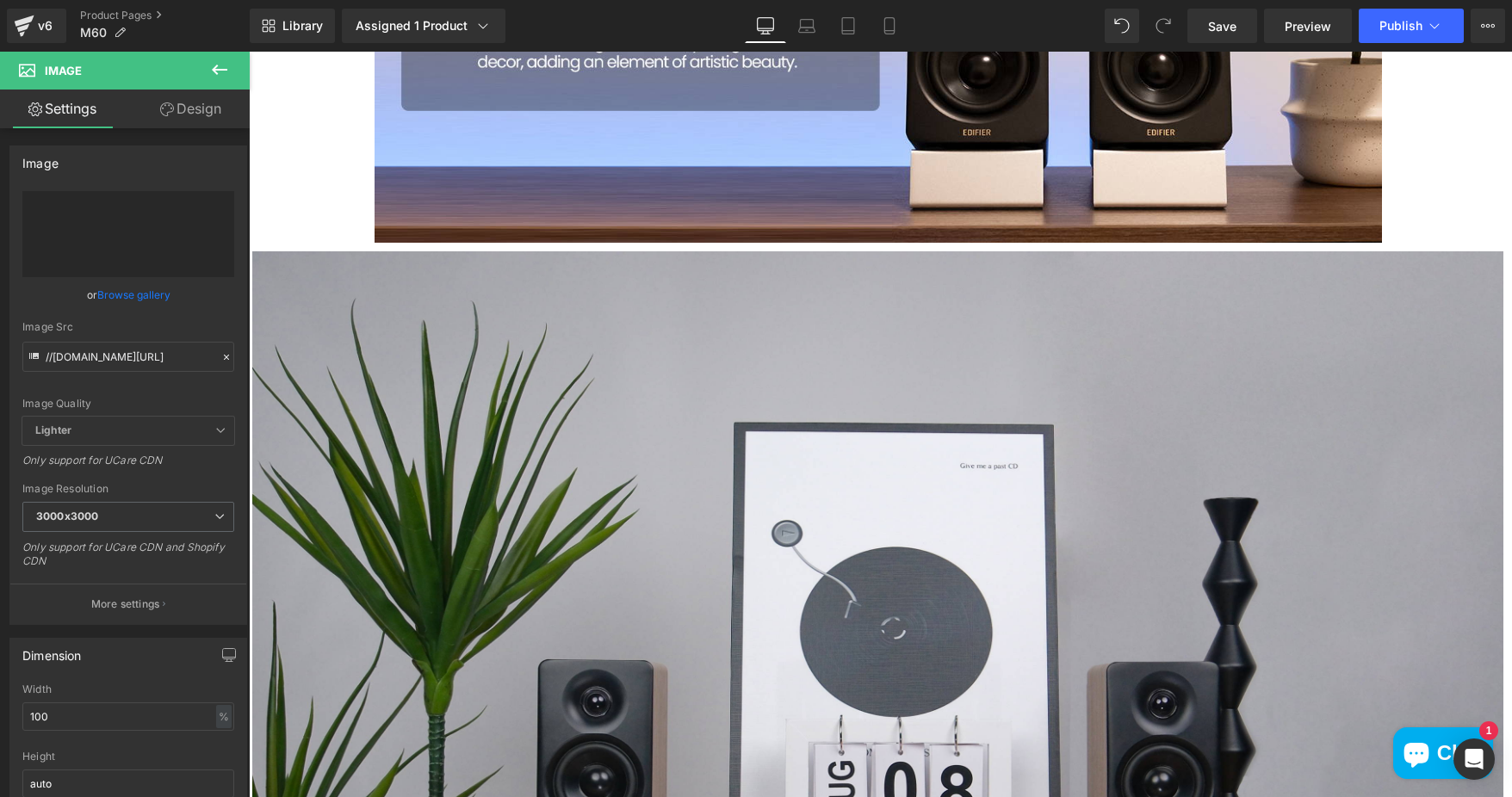
type input "https://ucarecdn.com/53c91bc3-c050-4931-99a0-81b5f5ecc6d4/-/format/auto/-/previ…"
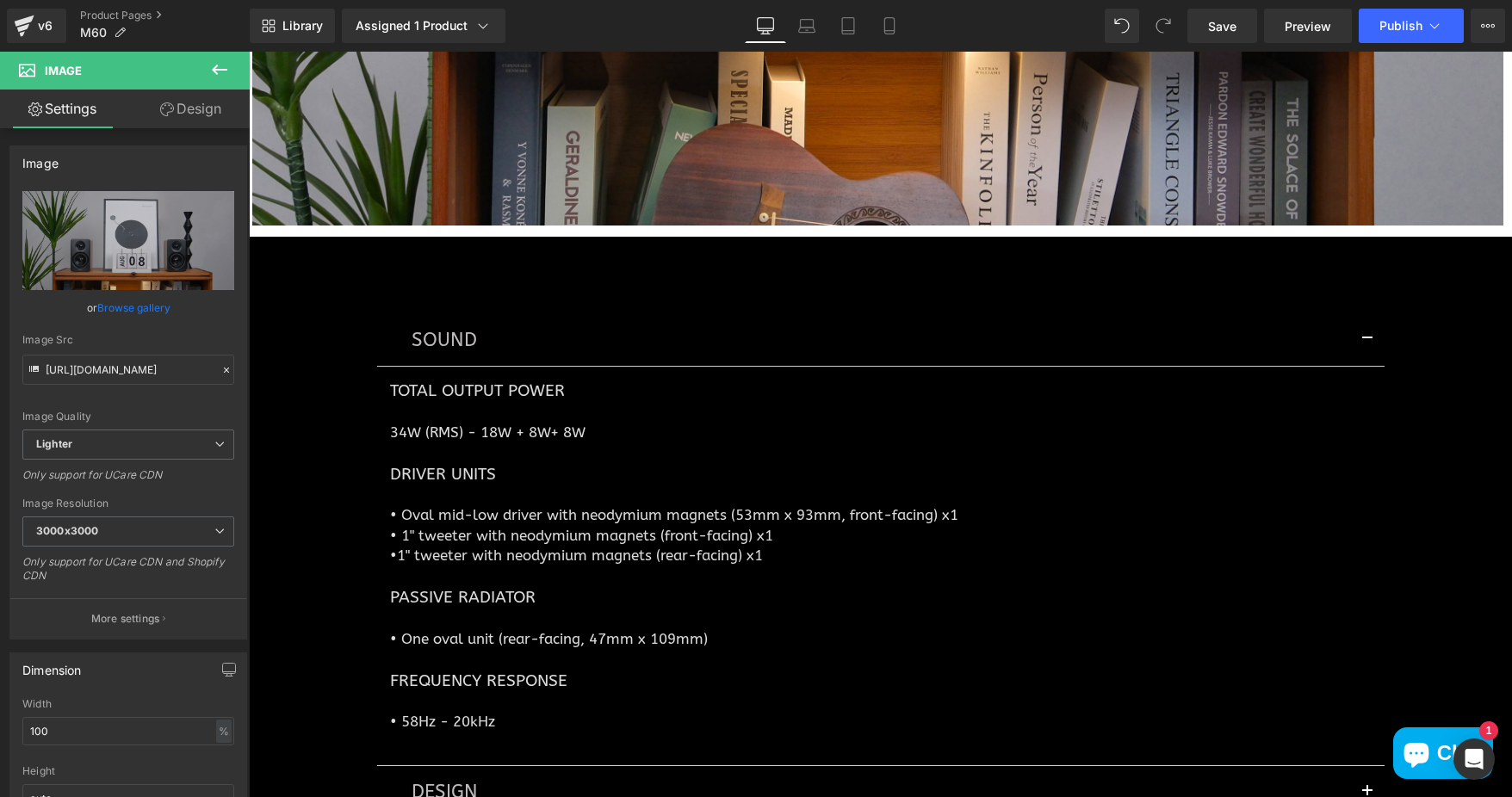
scroll to position [5974, 0]
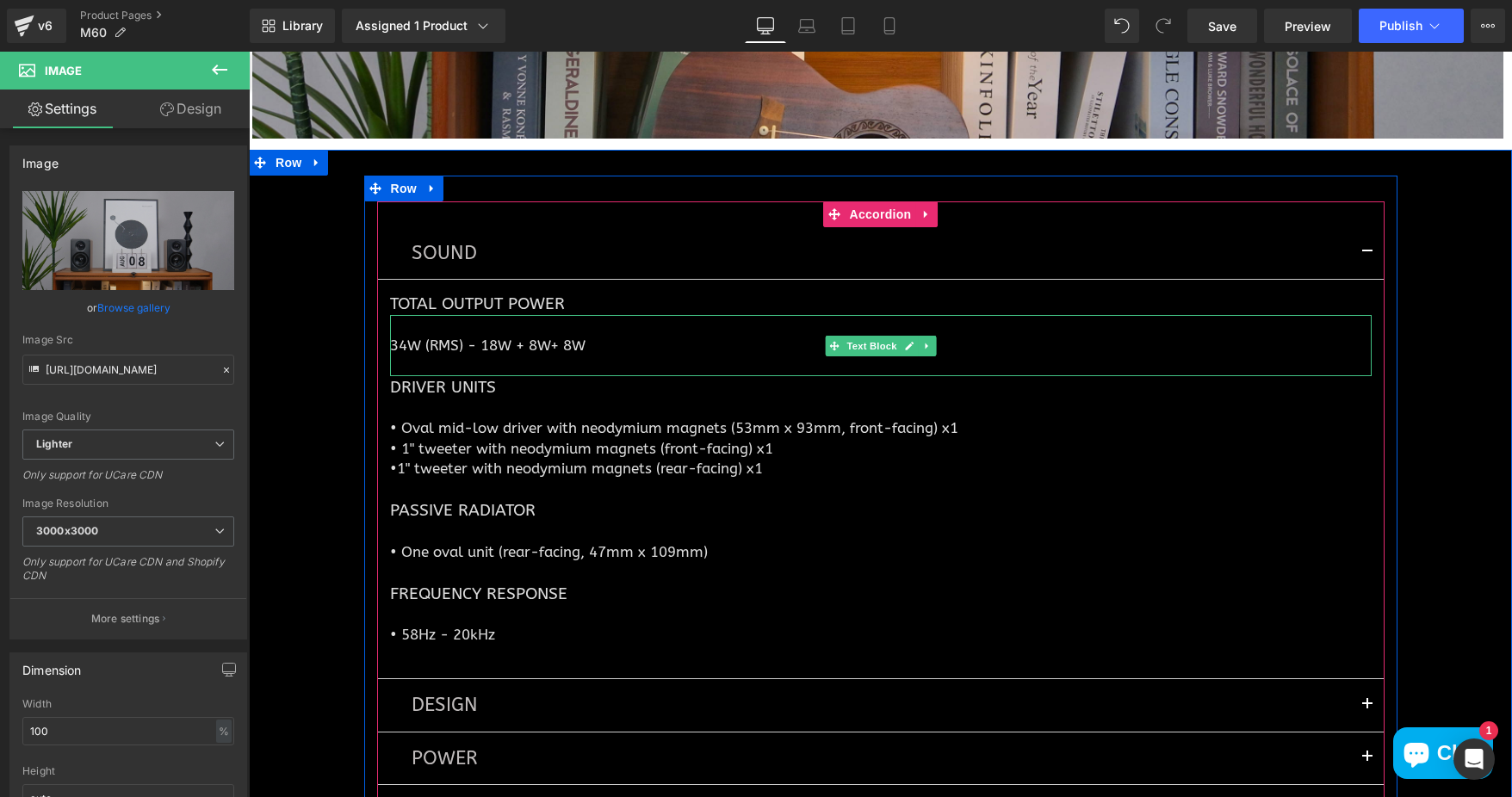
drag, startPoint x: 383, startPoint y: 334, endPoint x: 586, endPoint y: 336, distance: 203.0
click at [390, 334] on div at bounding box center [392, 345] width 5 height 60
click at [598, 336] on p "34W (RMS) - 18W + 8W+ 8W" at bounding box center [880, 345] width 981 height 19
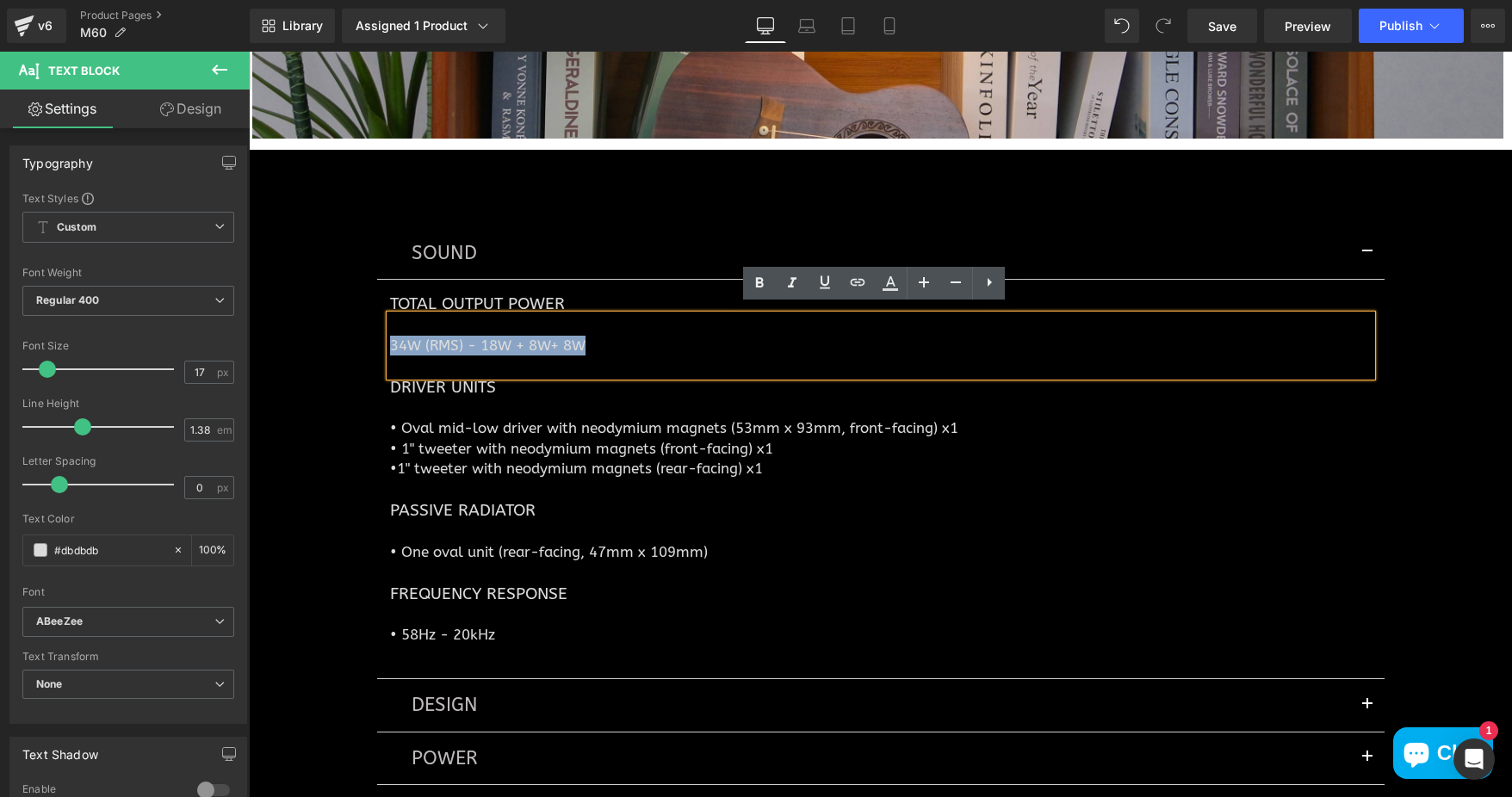
drag, startPoint x: 586, startPoint y: 336, endPoint x: 377, endPoint y: 337, distance: 209.0
click at [377, 337] on article "Total Output Power Heading 34W (RMS) - 18W + 8W+ 8W Text Block Driver Units Hea…" at bounding box center [880, 480] width 1007 height 399
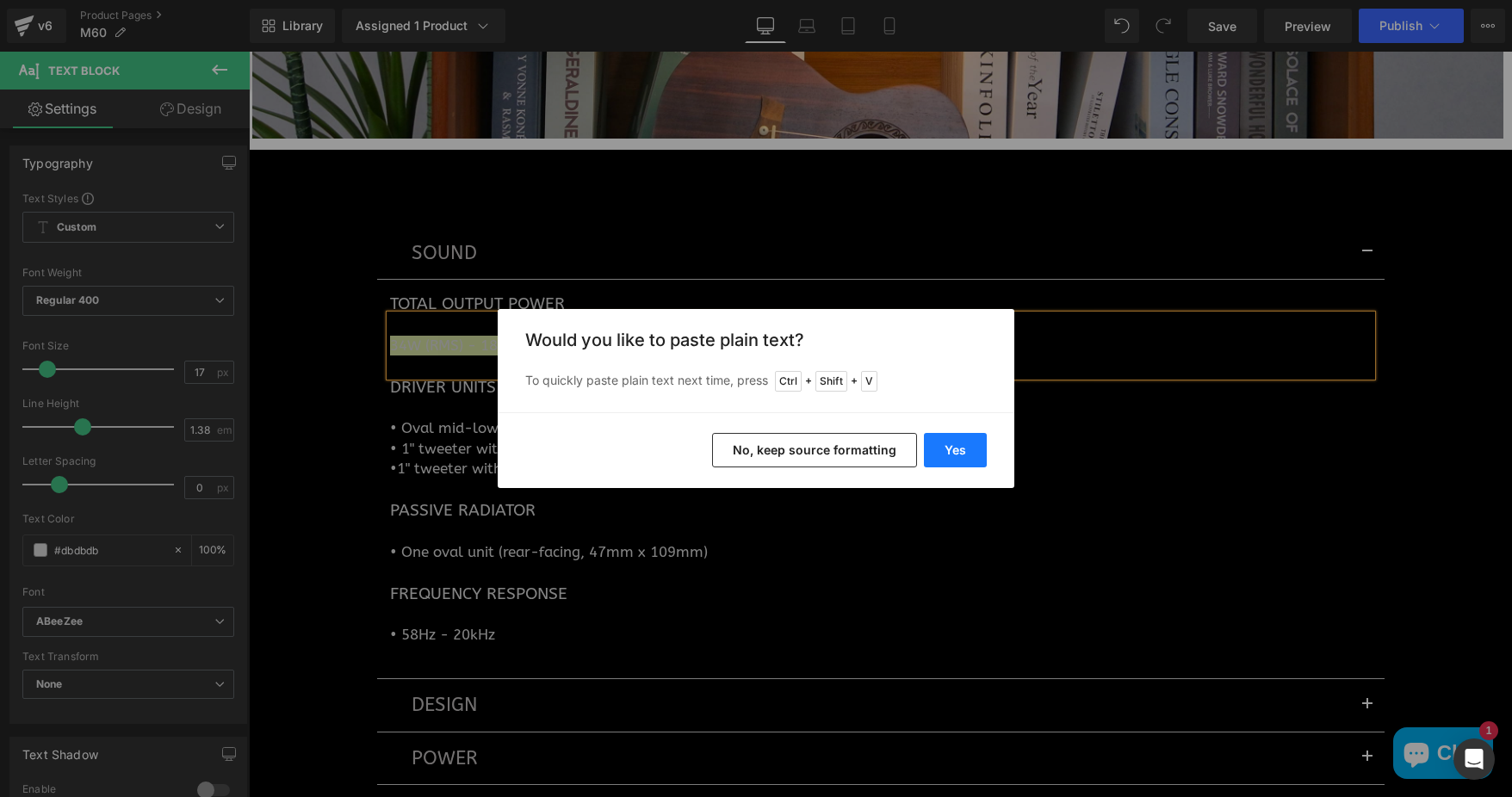
click at [966, 439] on button "Yes" at bounding box center [955, 449] width 63 height 34
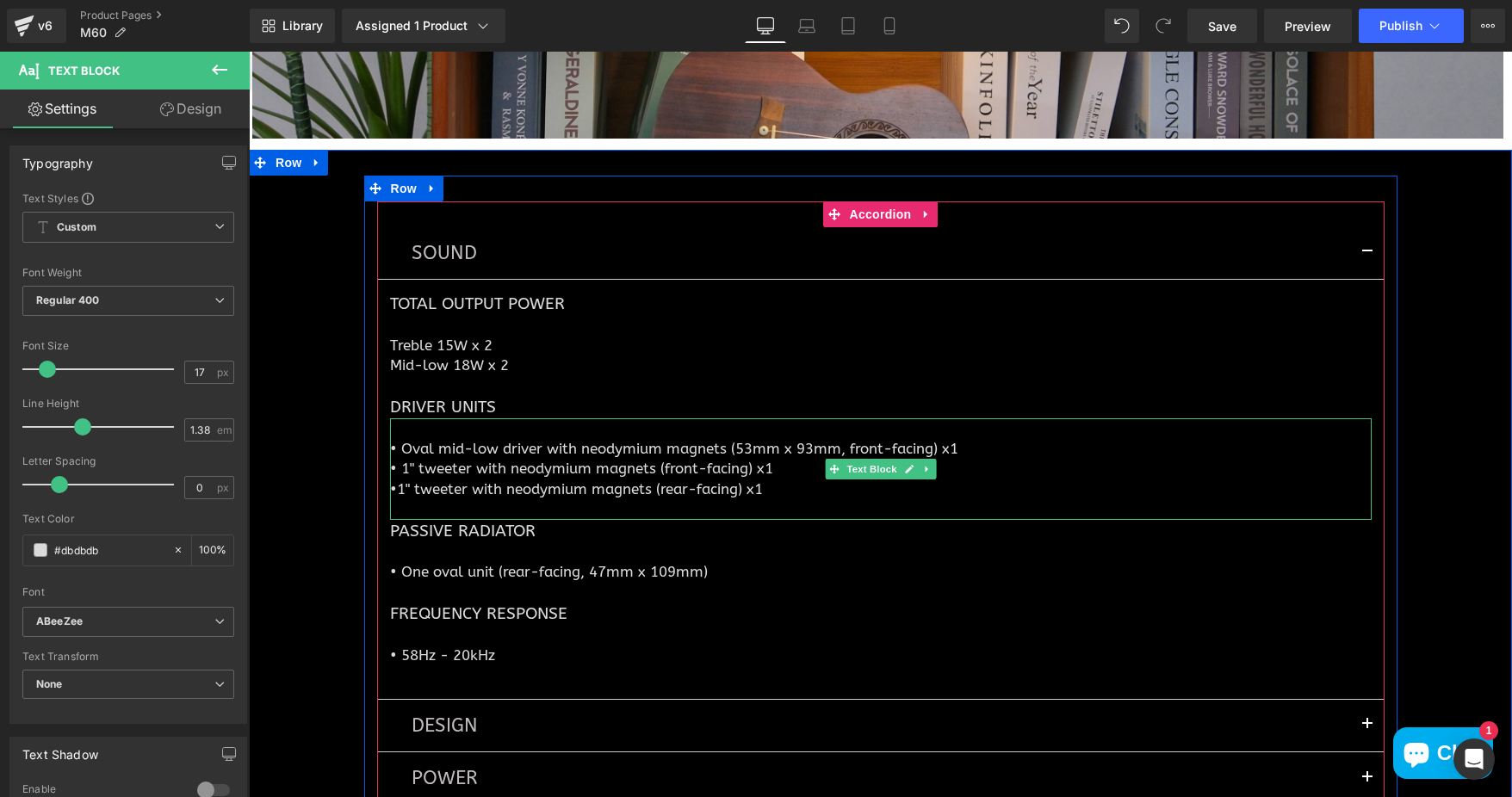
drag, startPoint x: 453, startPoint y: 453, endPoint x: 386, endPoint y: 437, distance: 68.9
click at [453, 459] on p "• 1" tweeter with neodymium magnets (front-facing) x1" at bounding box center [880, 468] width 981 height 19
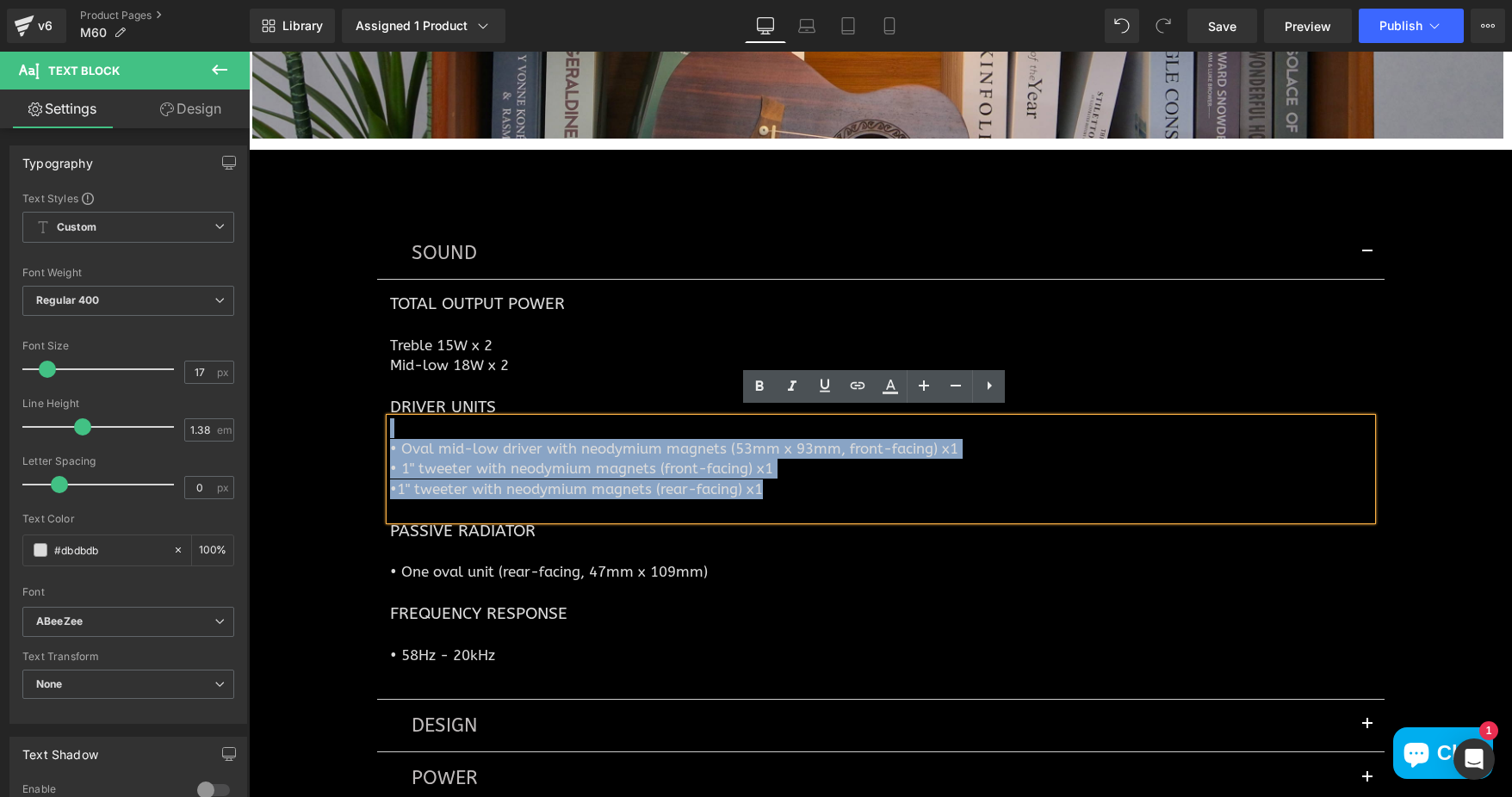
drag, startPoint x: 739, startPoint y: 481, endPoint x: 384, endPoint y: 427, distance: 359.1
click at [390, 427] on div "• Oval mid-low driver with neodymium magnets (53mm x 93mm, front-facing) x1 • 1…" at bounding box center [880, 468] width 981 height 101
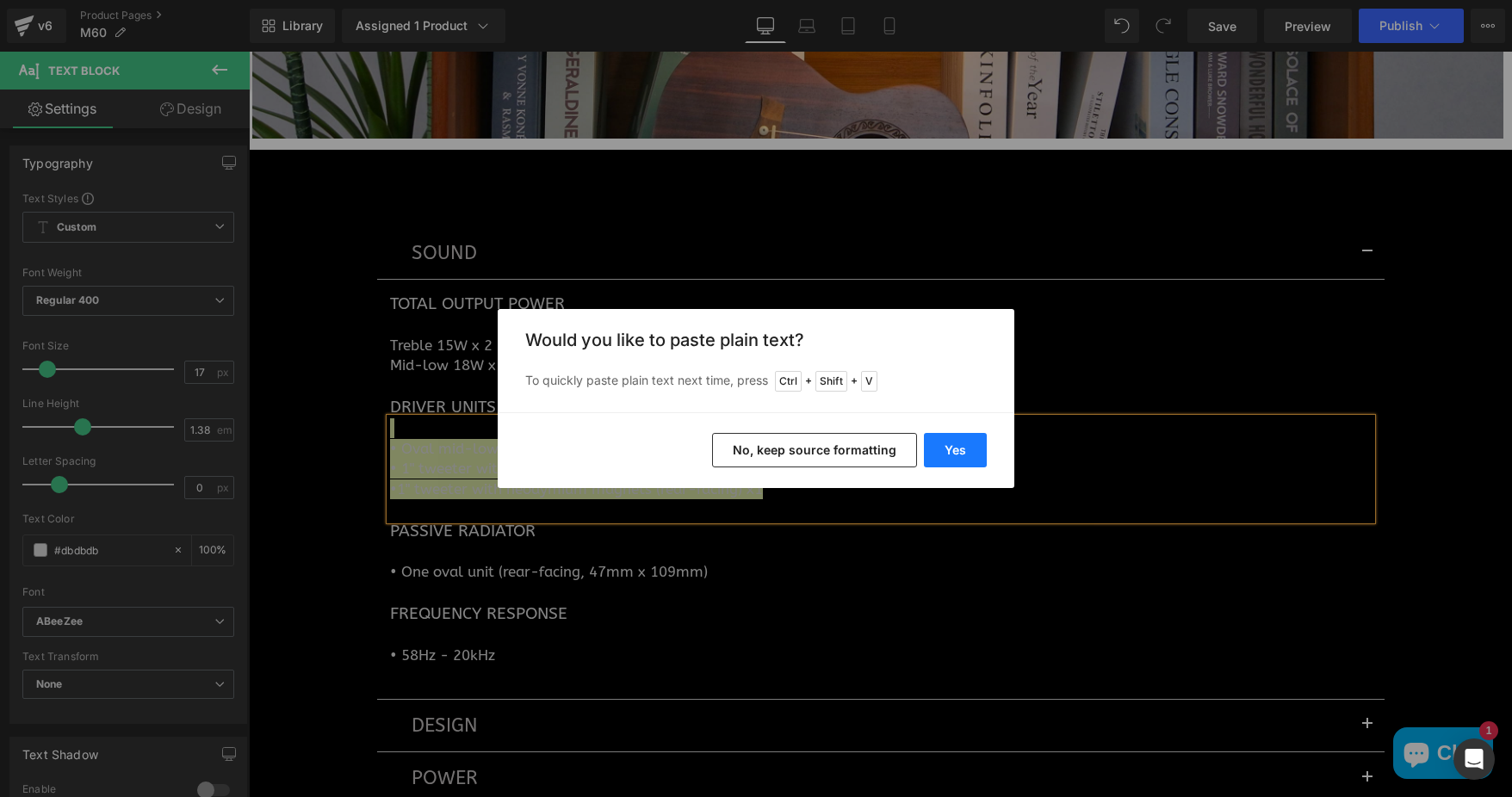
click at [965, 449] on button "Yes" at bounding box center [955, 449] width 63 height 34
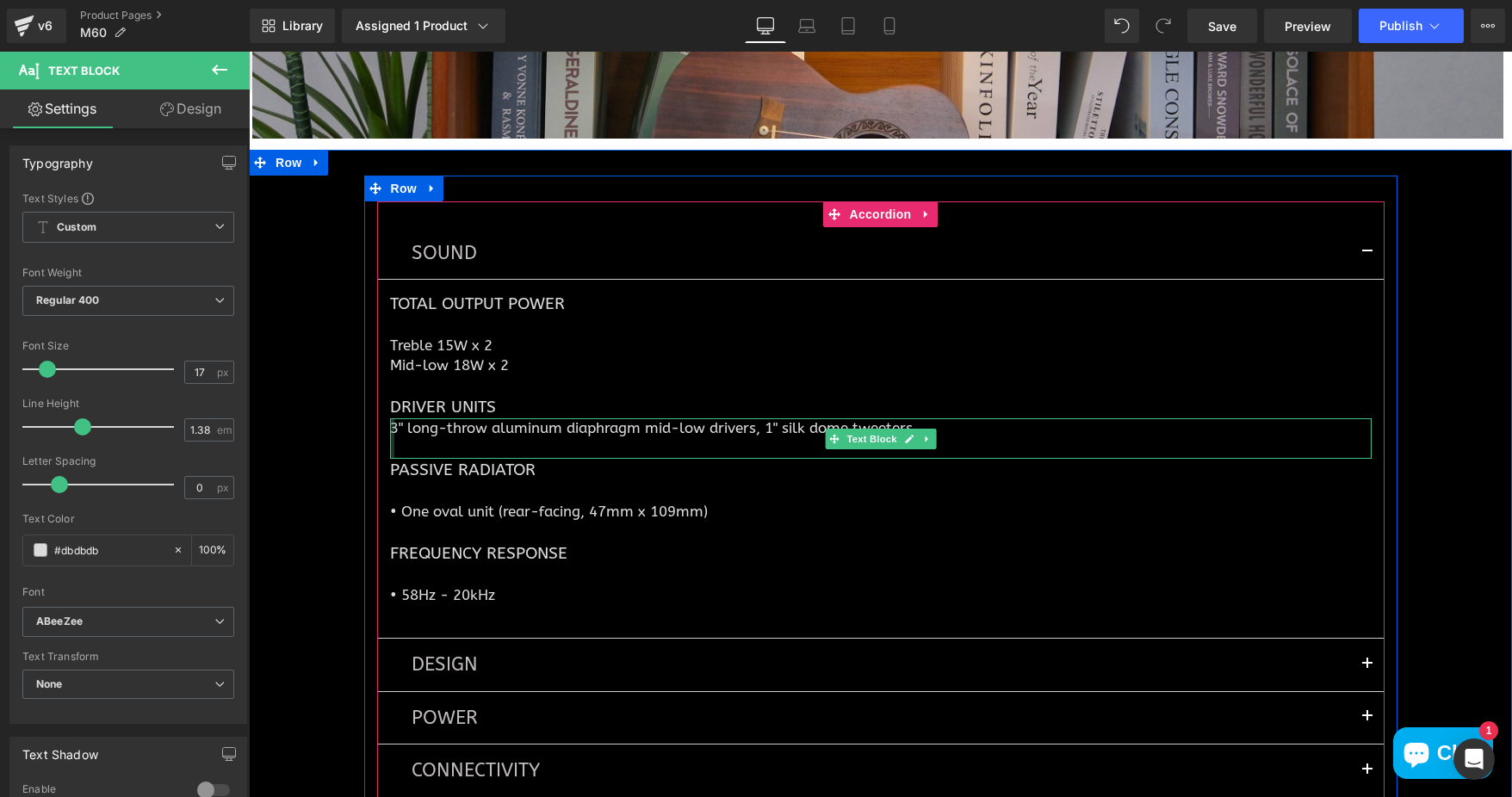
click at [390, 419] on div at bounding box center [392, 438] width 5 height 41
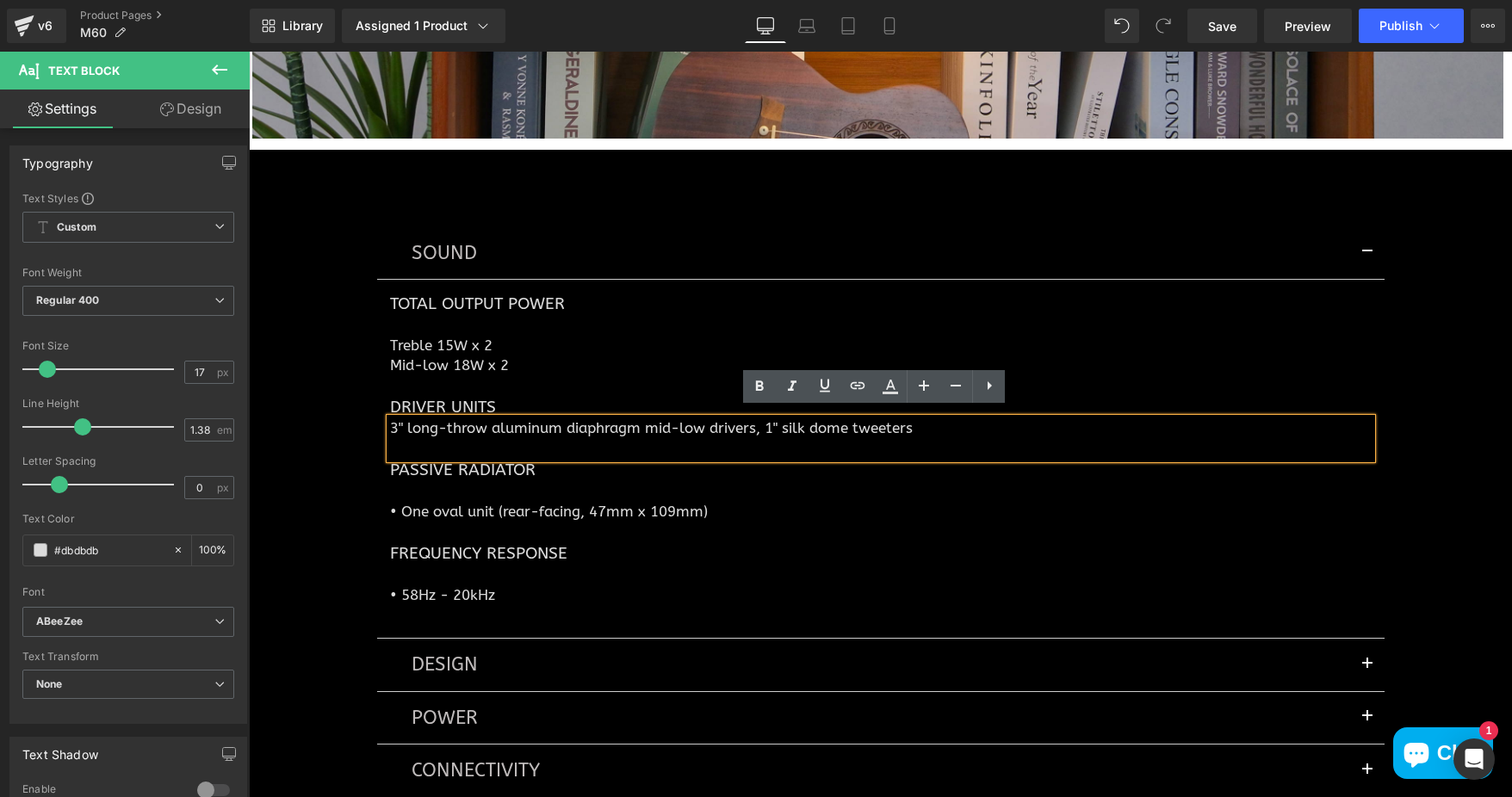
click at [390, 418] on p "3" long-throw aluminum diaphragm mid-low drivers, 1" silk dome tweeters" at bounding box center [880, 427] width 981 height 19
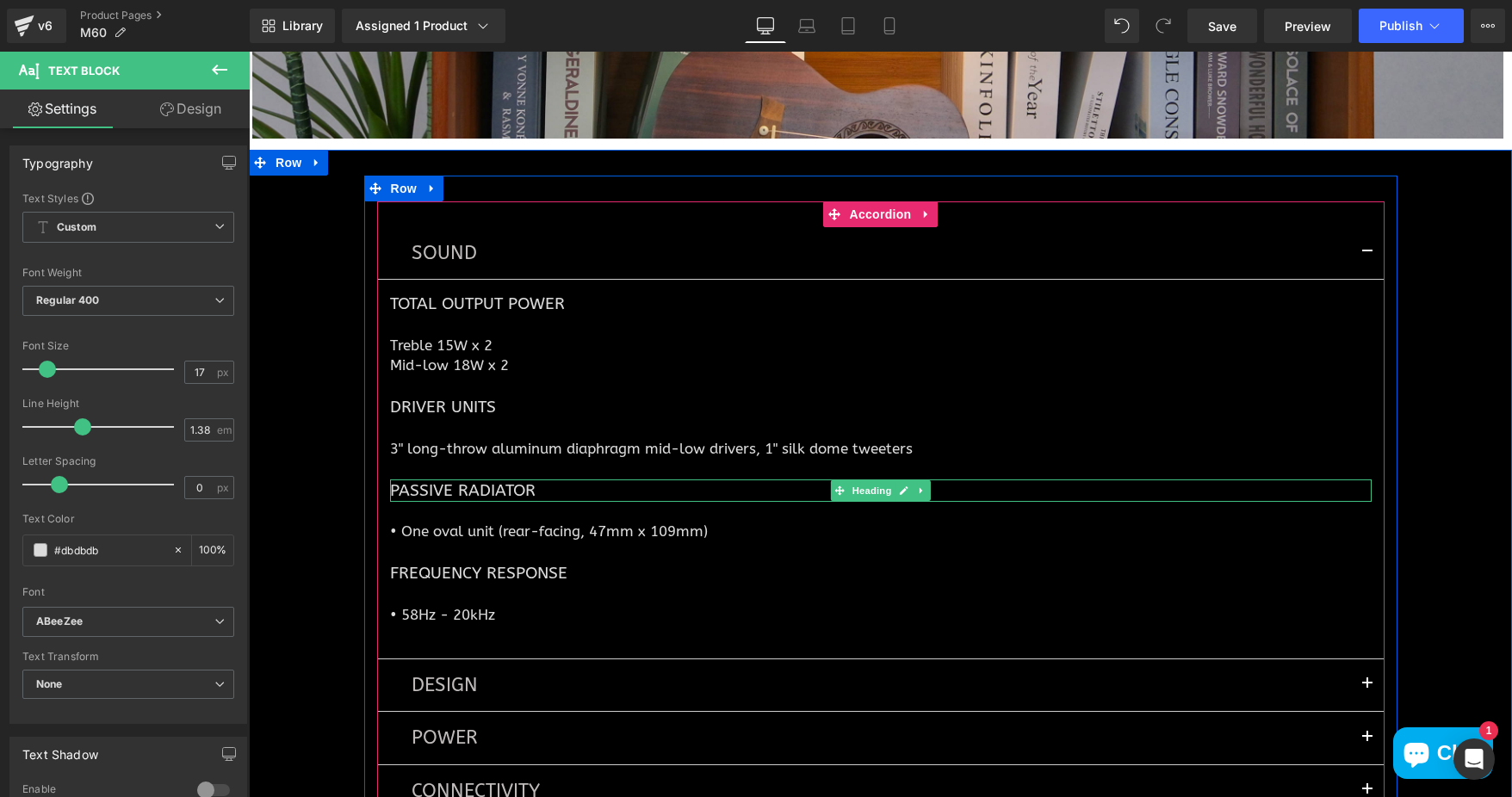
drag, startPoint x: 405, startPoint y: 479, endPoint x: 515, endPoint y: 479, distance: 110.0
click at [405, 480] on h1 "Passive Radiator" at bounding box center [880, 491] width 981 height 22
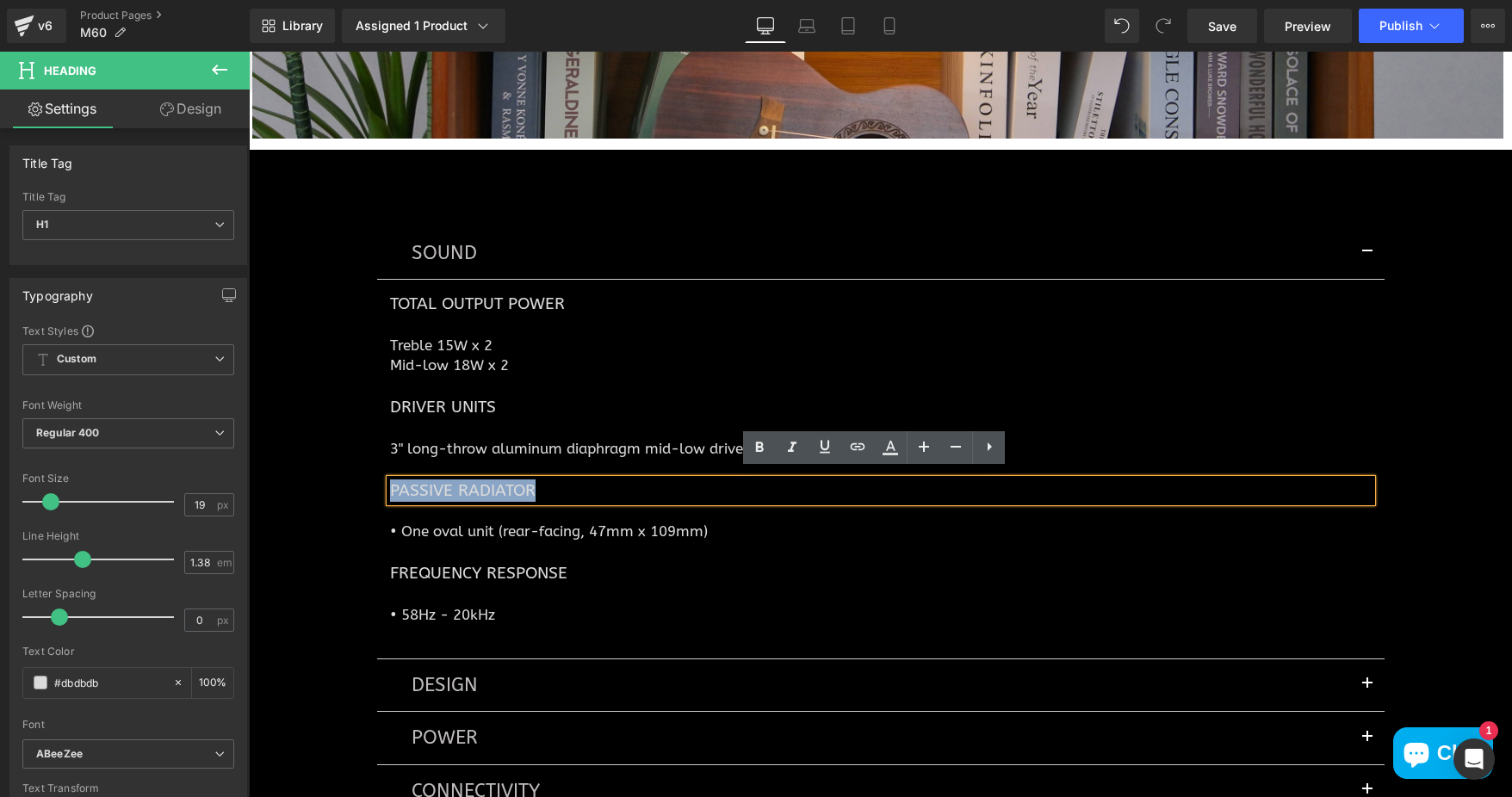
drag, startPoint x: 529, startPoint y: 479, endPoint x: 387, endPoint y: 488, distance: 142.3
click at [390, 488] on h1 "Passive Radiator" at bounding box center [880, 491] width 981 height 22
paste div
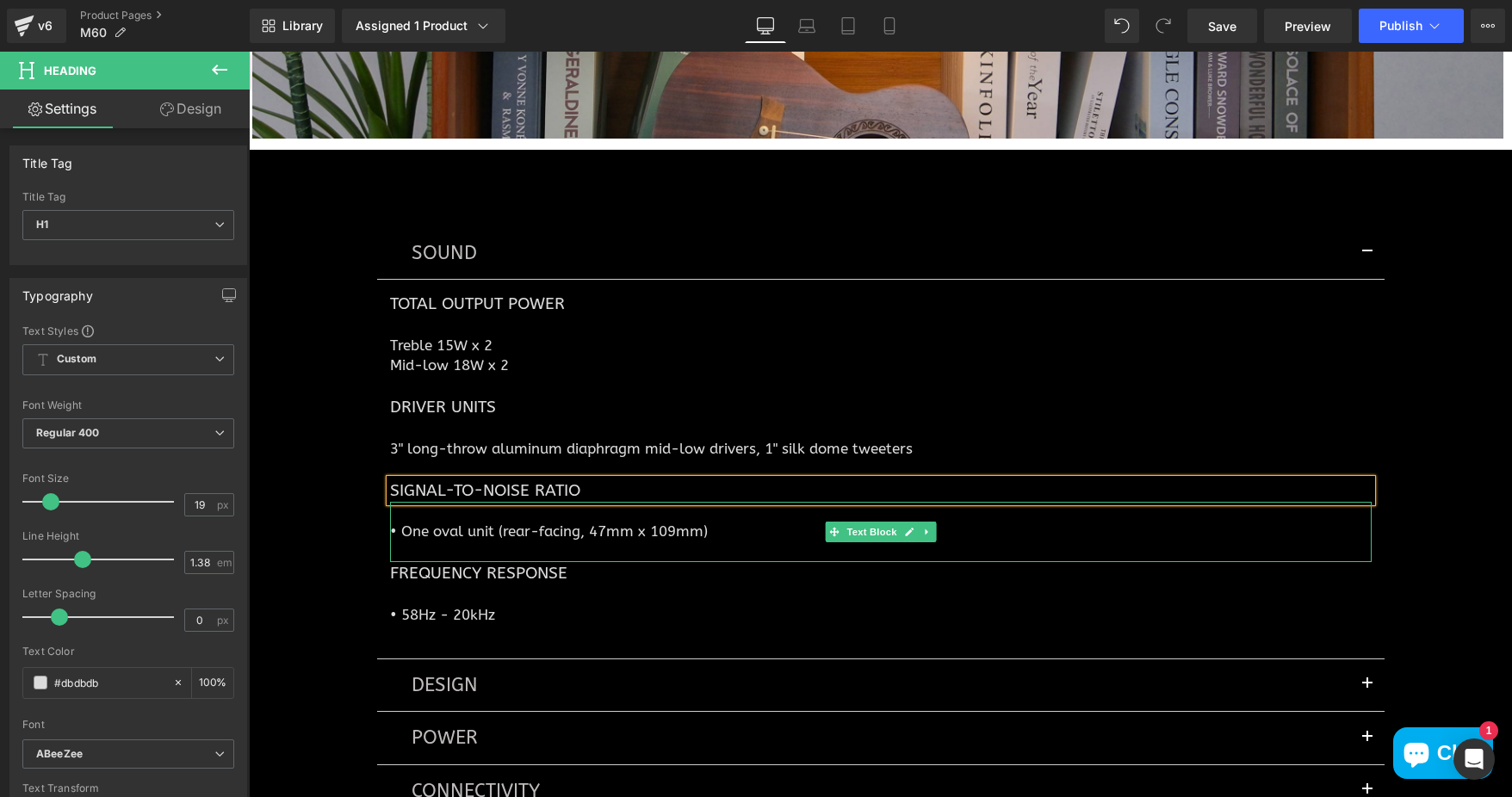
drag, startPoint x: 406, startPoint y: 527, endPoint x: 703, endPoint y: 523, distance: 297.0
click at [406, 527] on p "• One oval unit (rear-facing, 47mm x 109mm)" at bounding box center [880, 531] width 981 height 19
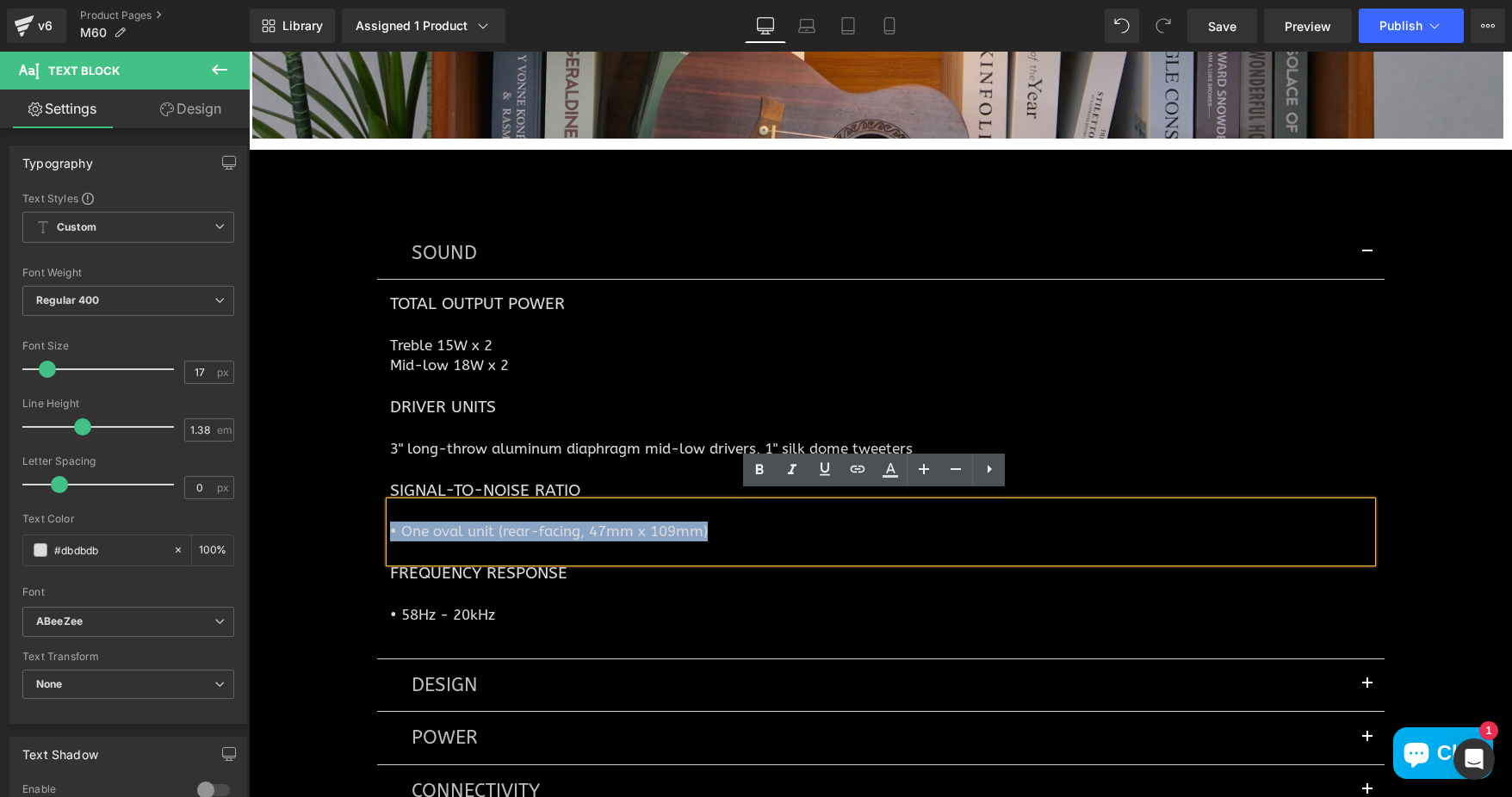
drag, startPoint x: 707, startPoint y: 523, endPoint x: 384, endPoint y: 528, distance: 323.0
click at [390, 528] on p "• One oval unit (rear-facing, 47mm x 109mm)" at bounding box center [880, 531] width 981 height 19
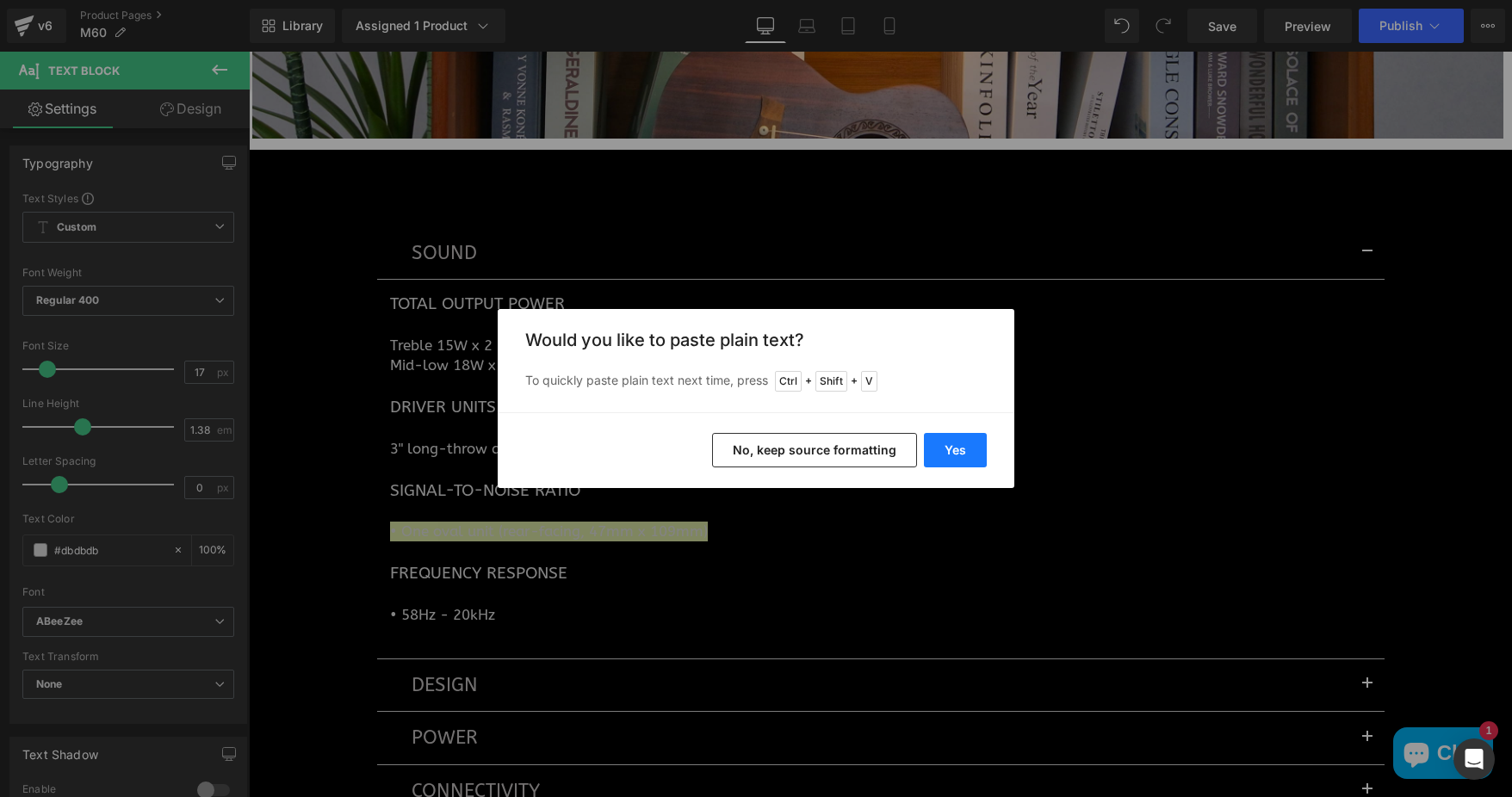
click at [955, 445] on button "Yes" at bounding box center [955, 449] width 63 height 34
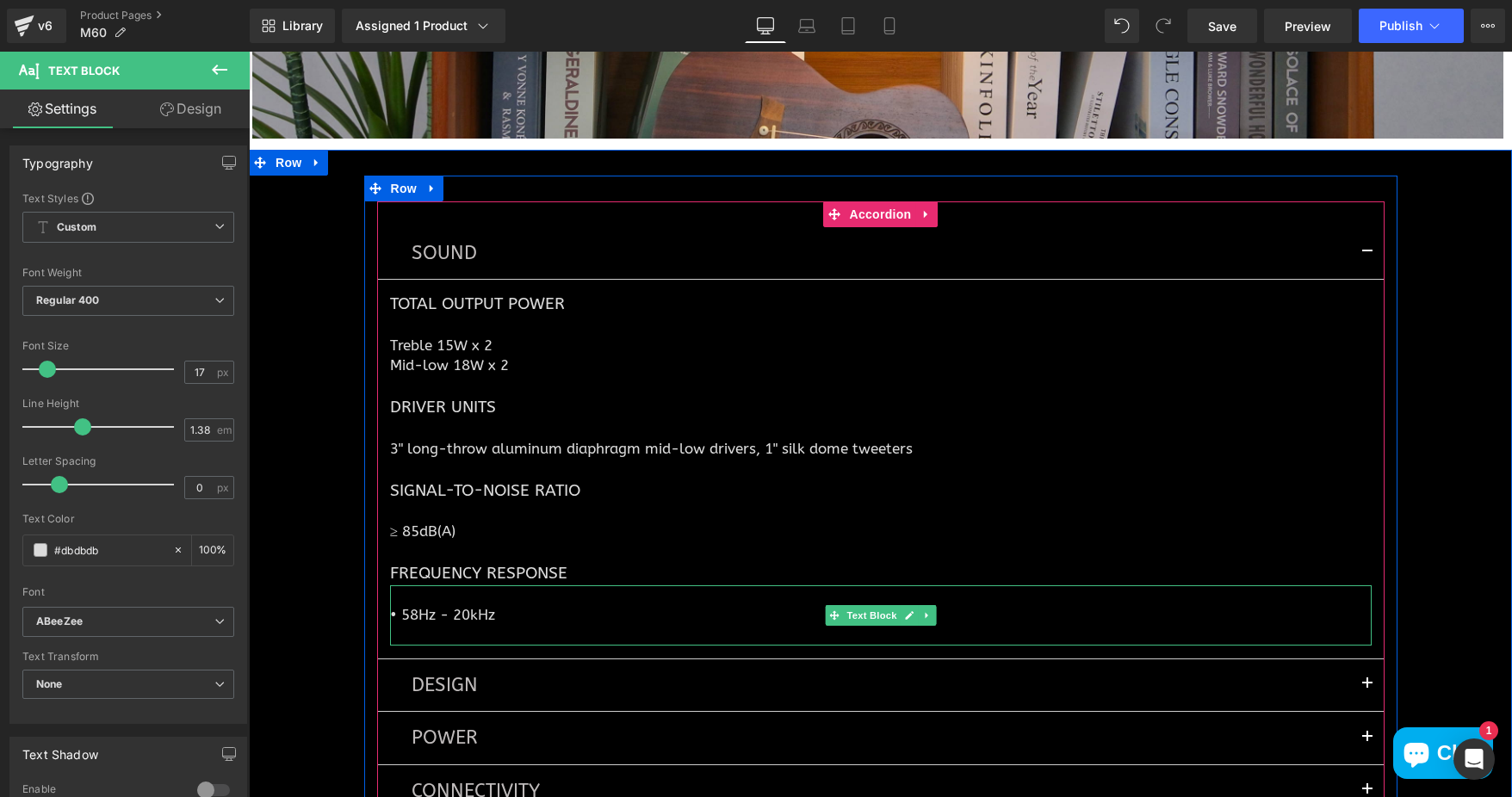
click at [487, 606] on p "• 58Hz - 20kHz" at bounding box center [880, 615] width 981 height 19
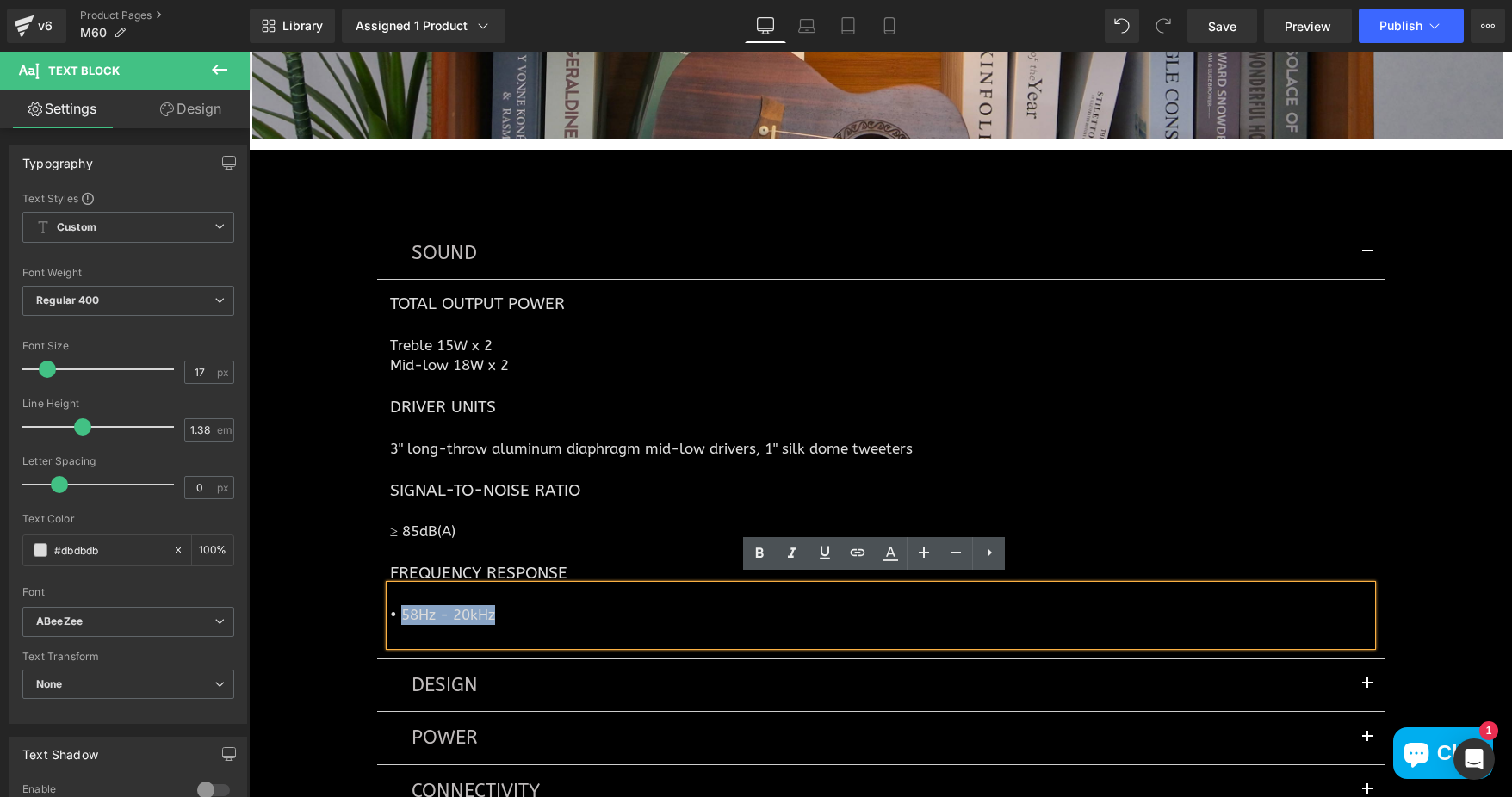
drag, startPoint x: 489, startPoint y: 607, endPoint x: 394, endPoint y: 612, distance: 95.1
click at [394, 612] on p "• 58Hz - 20kHz" at bounding box center [880, 615] width 981 height 19
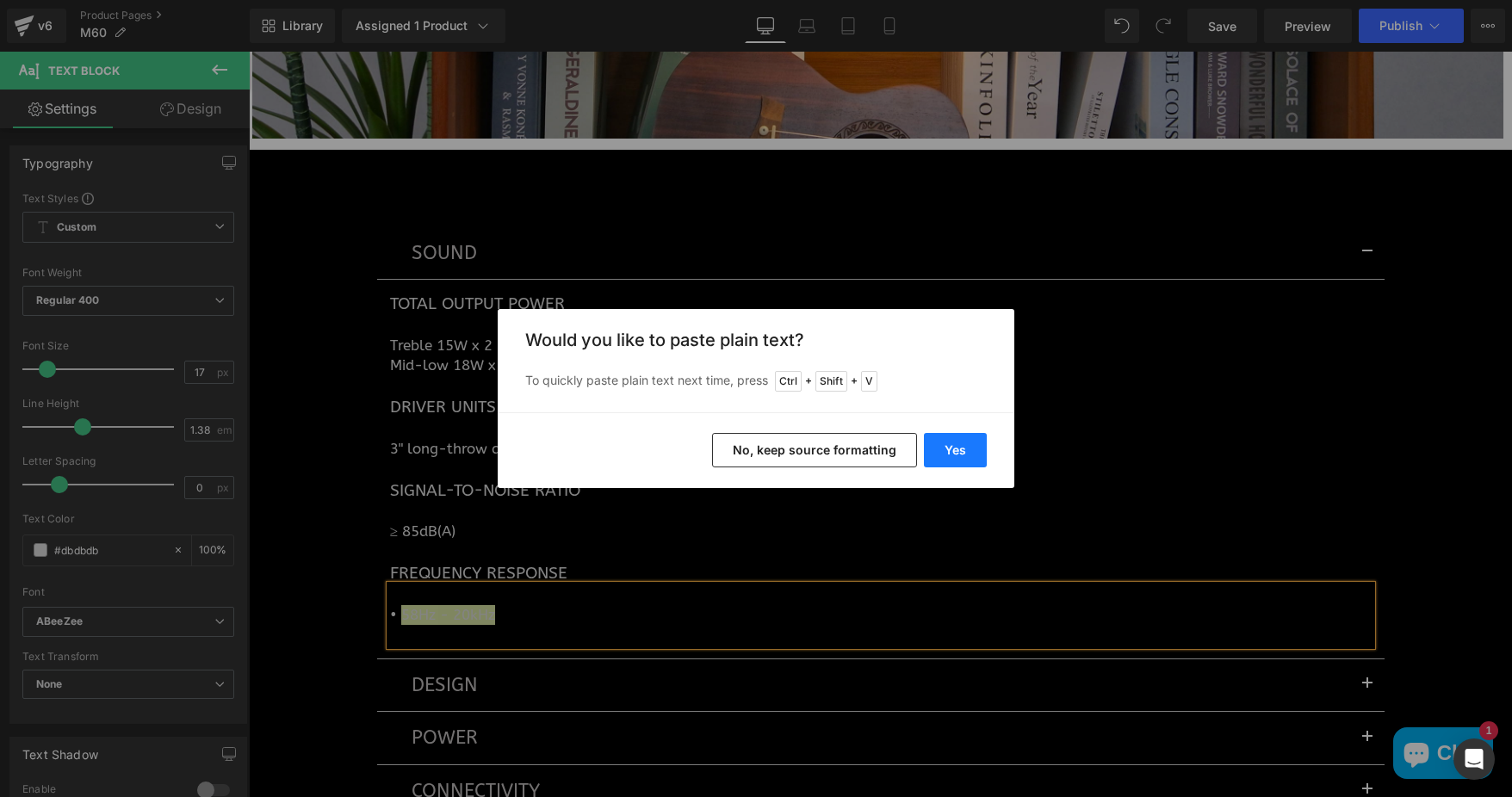
click at [956, 447] on button "Yes" at bounding box center [955, 449] width 63 height 34
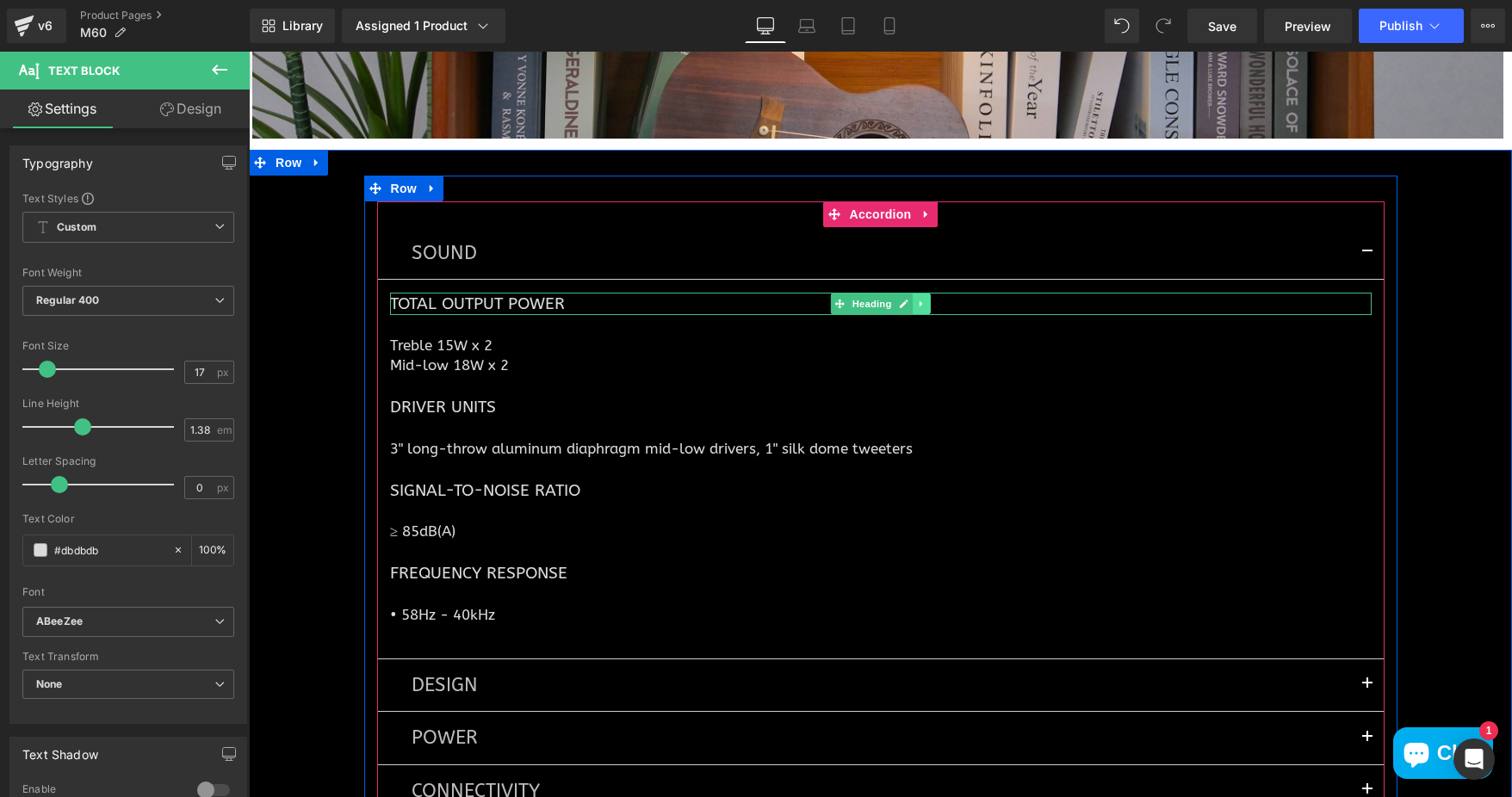
click at [917, 299] on icon at bounding box center [922, 303] width 9 height 10
click at [907, 300] on icon at bounding box center [912, 304] width 9 height 9
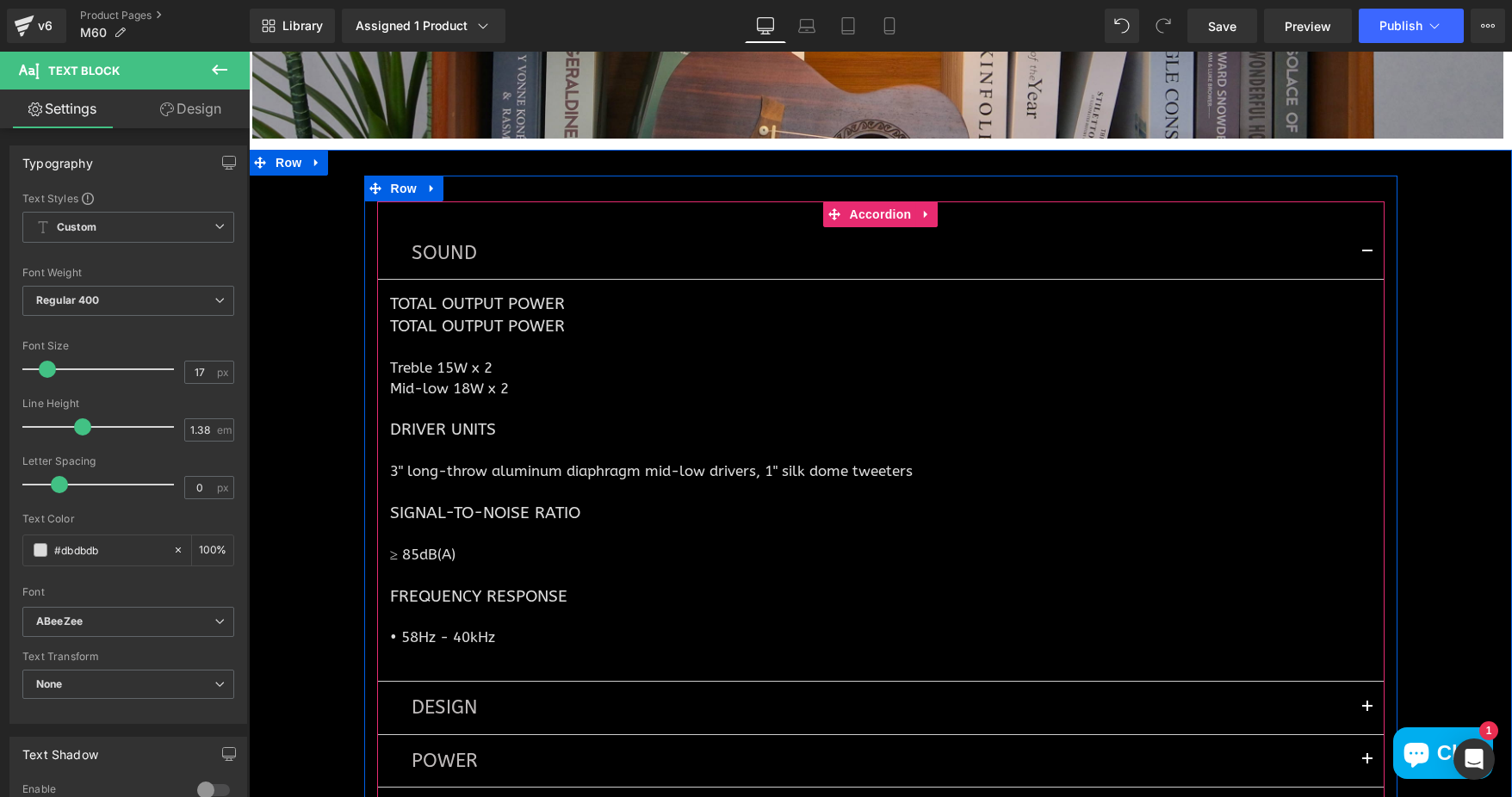
scroll to position [6147, 0]
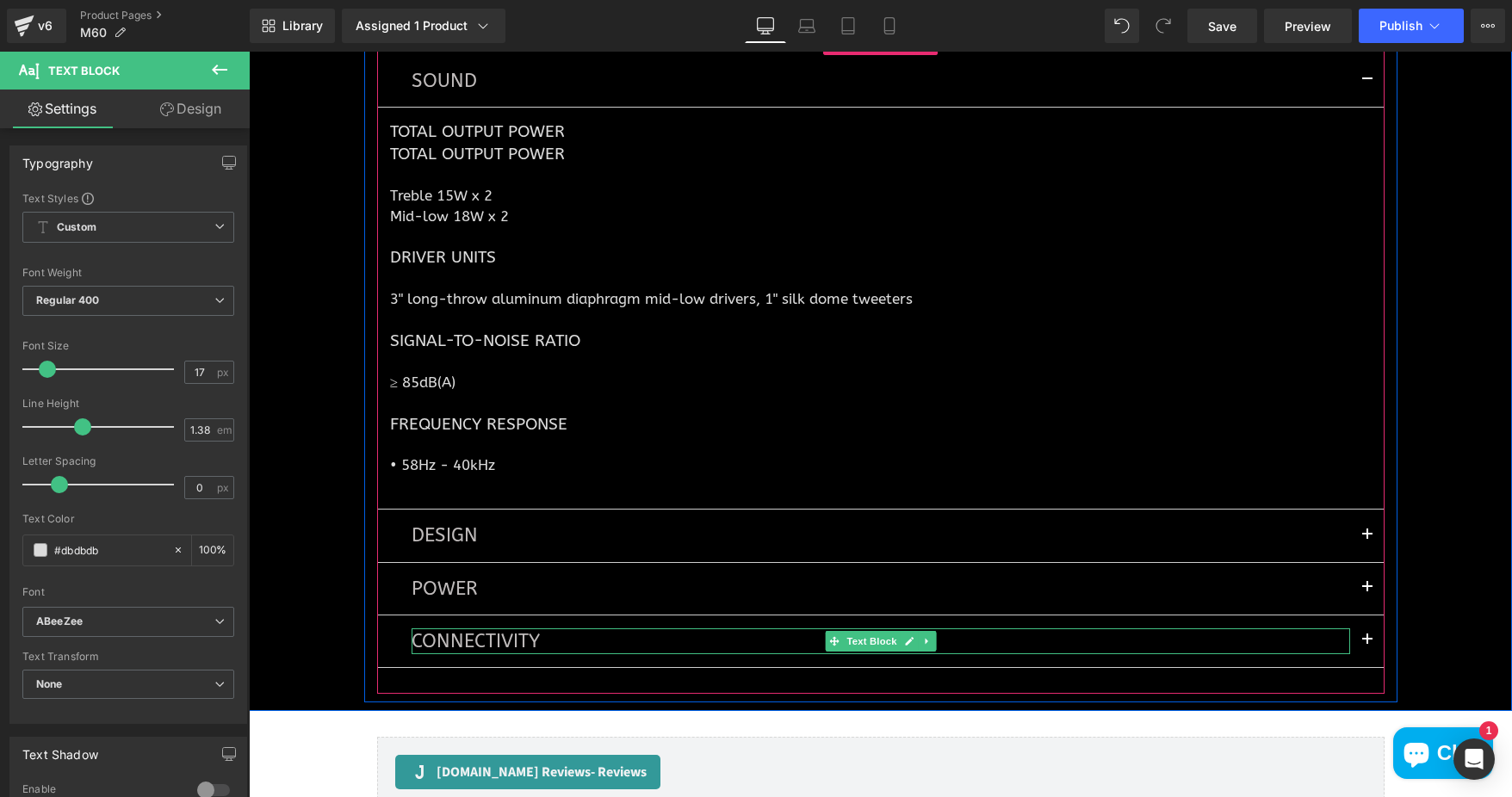
click at [632, 587] on p "POWER" at bounding box center [880, 589] width 939 height 26
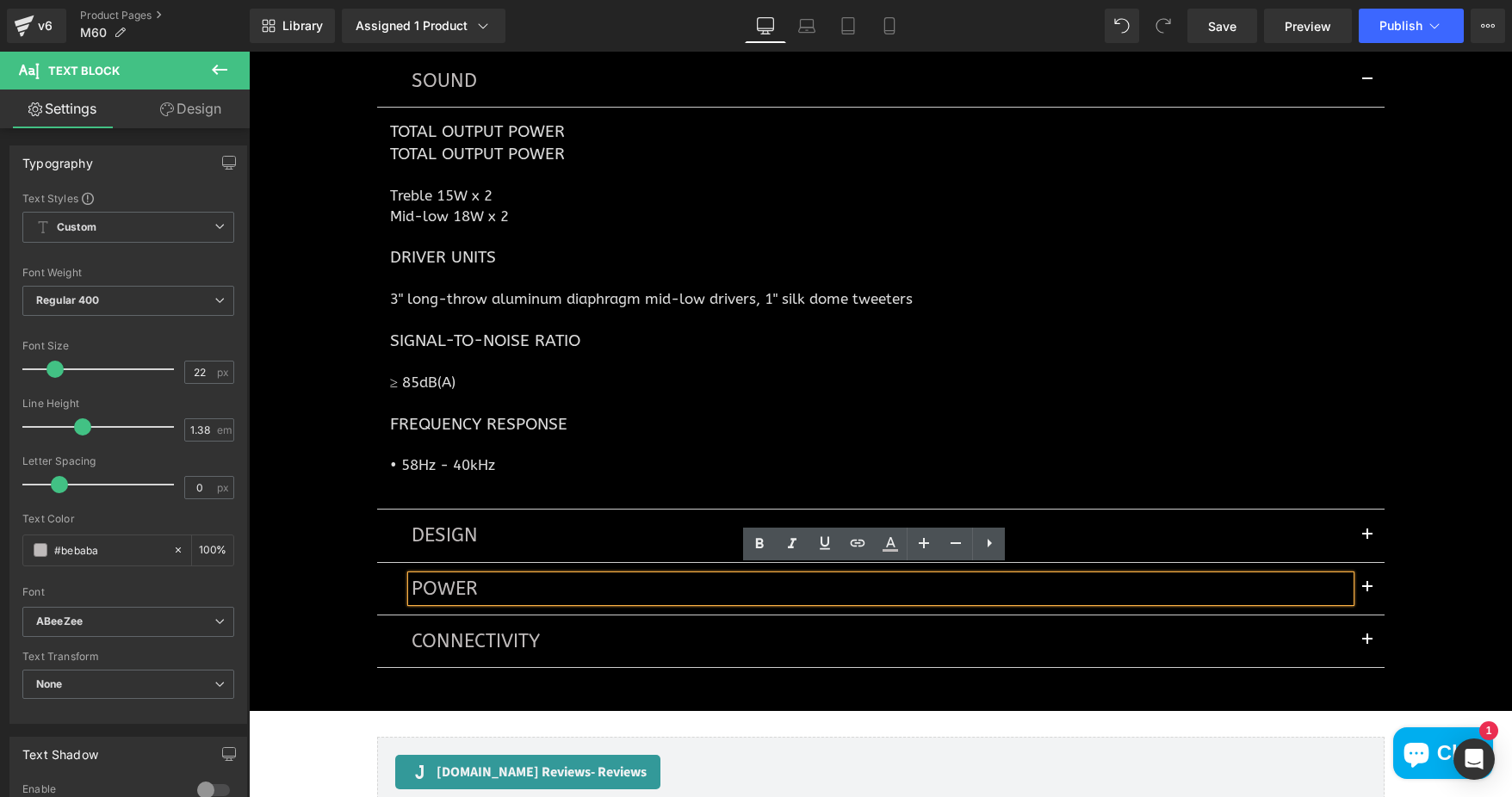
click at [1361, 579] on button "button" at bounding box center [1367, 589] width 34 height 52
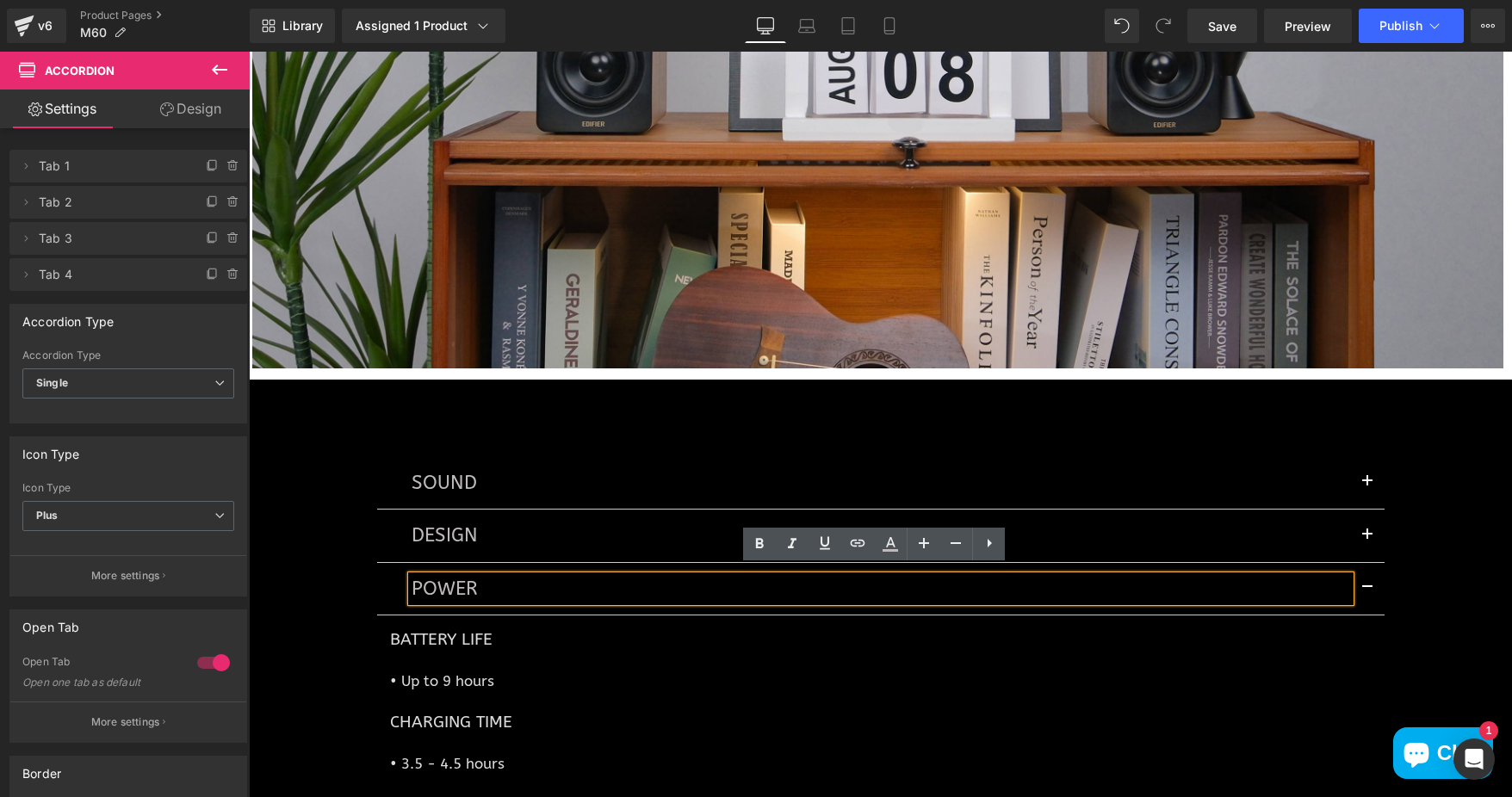
scroll to position [5830, 0]
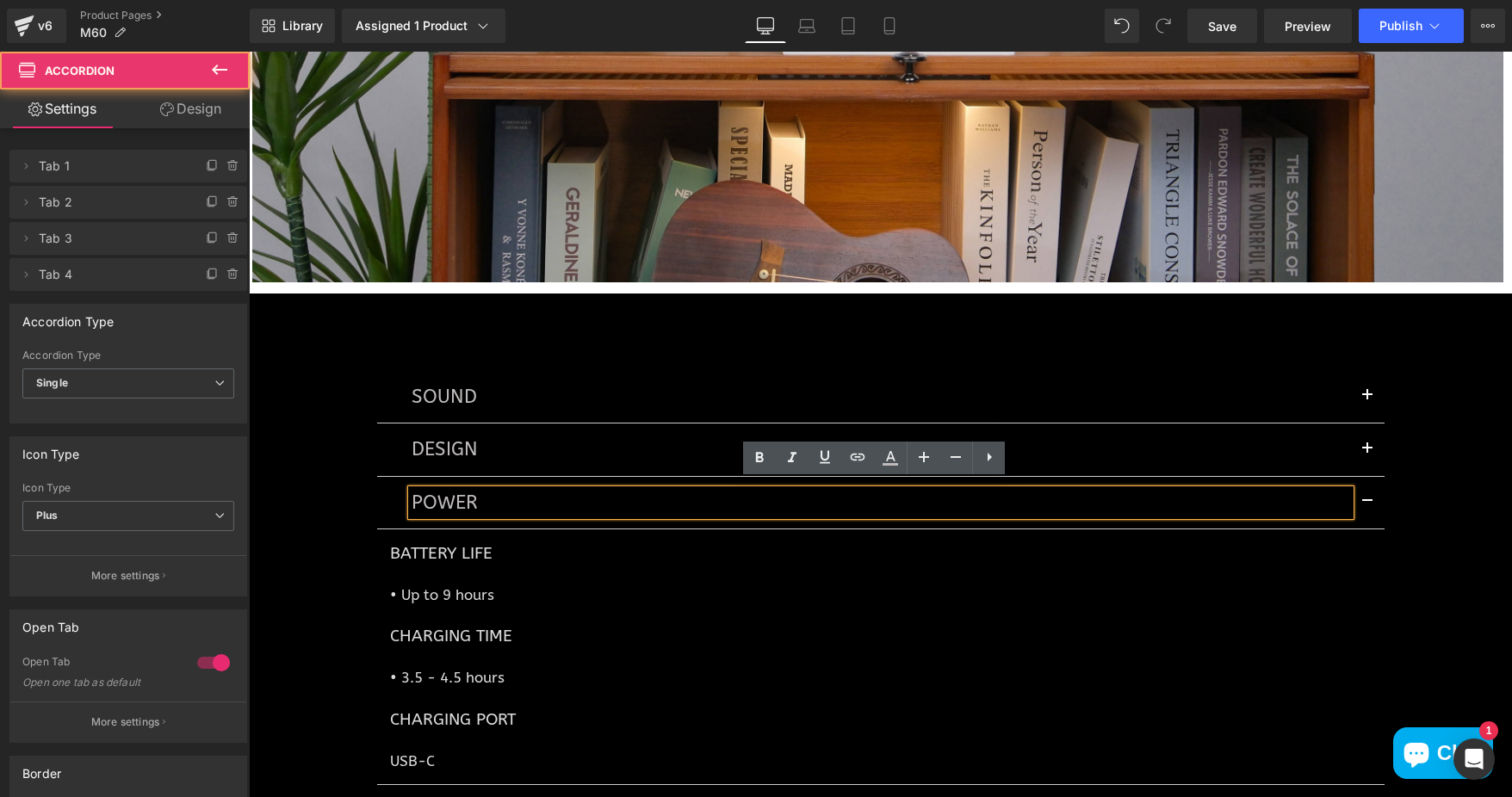
click at [1358, 487] on button "button" at bounding box center [1367, 503] width 34 height 52
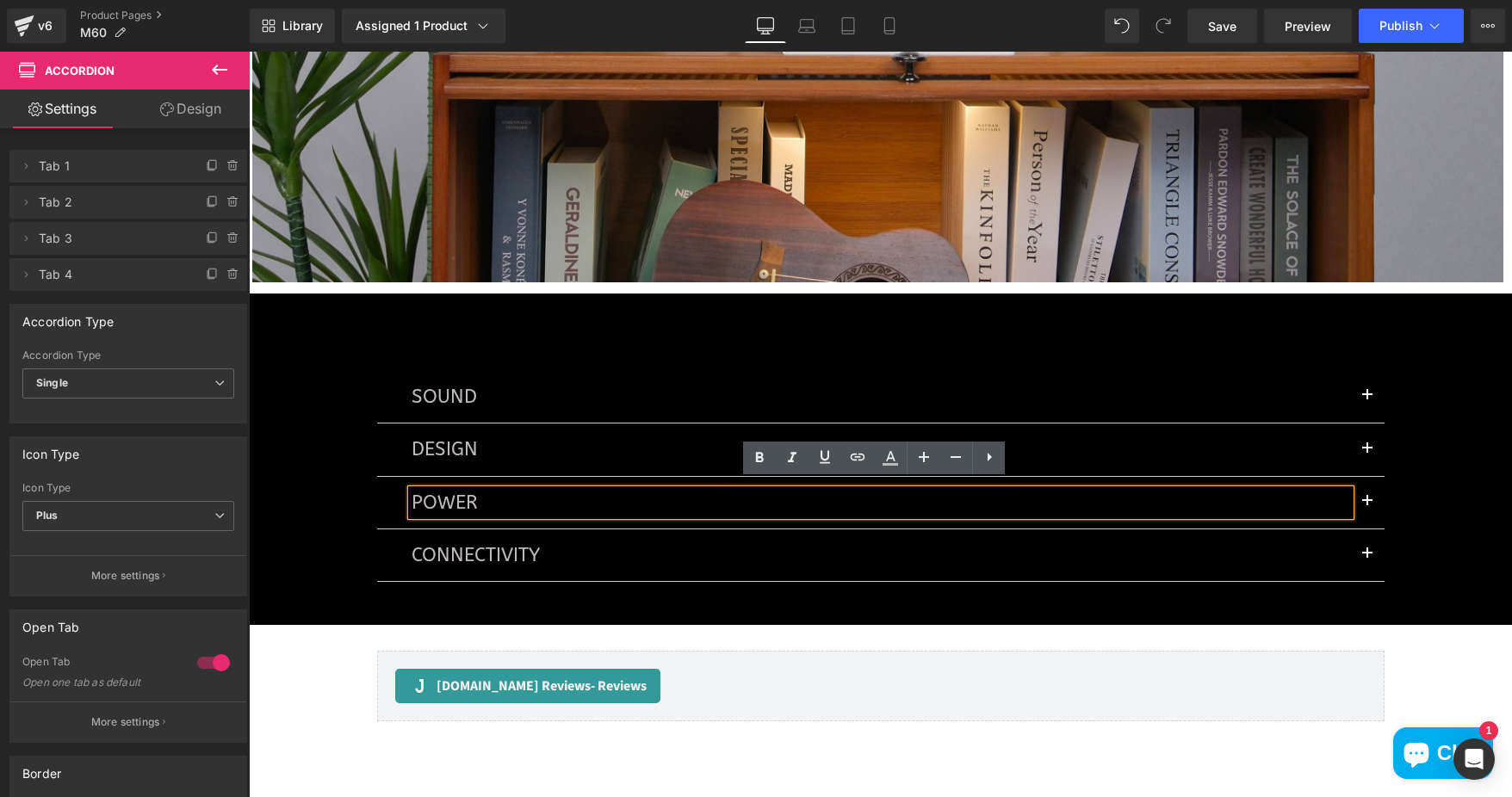
click at [1363, 390] on button "button" at bounding box center [1367, 397] width 34 height 52
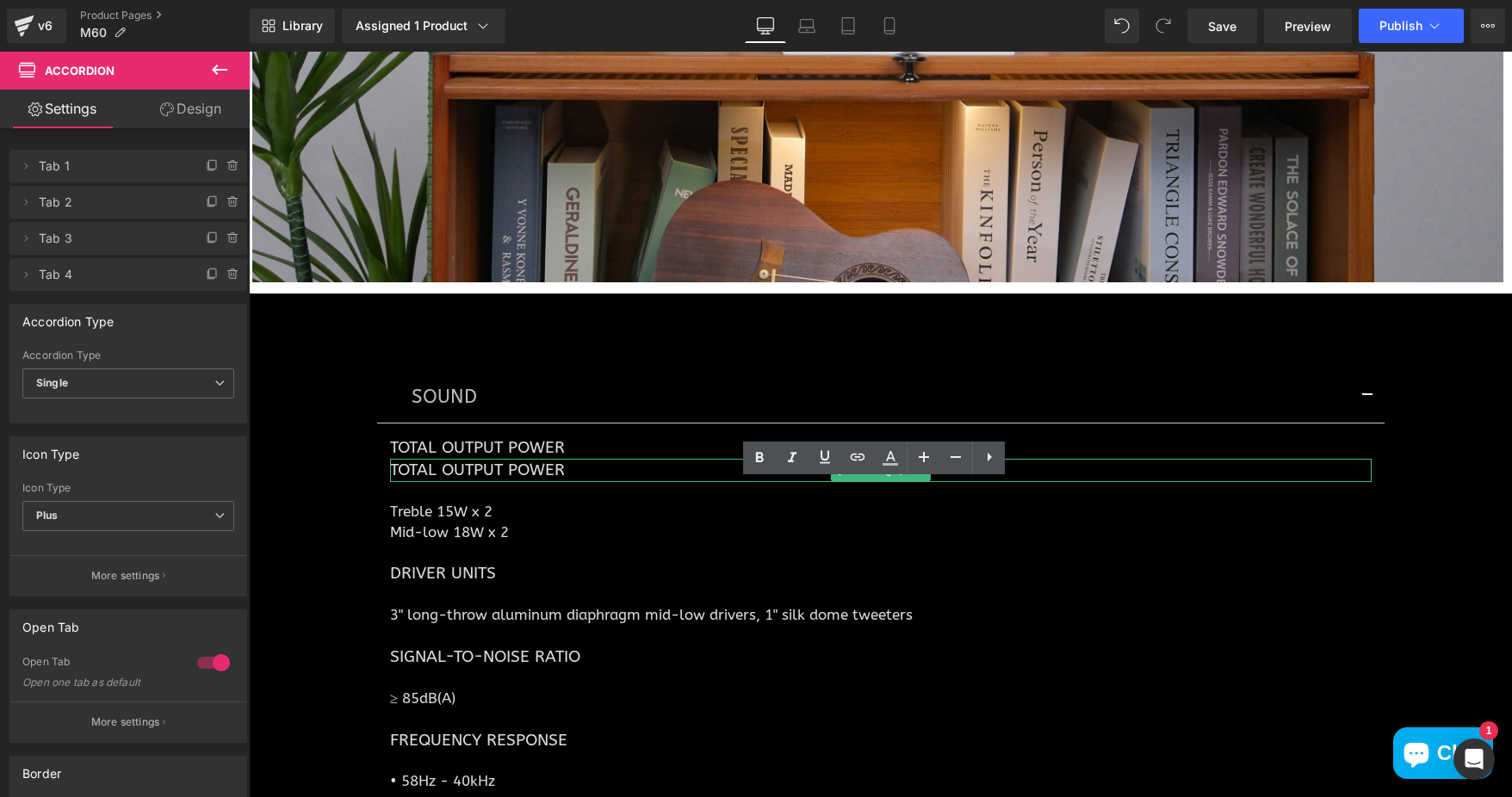
click at [651, 460] on h1 "Total Output Power" at bounding box center [880, 470] width 981 height 22
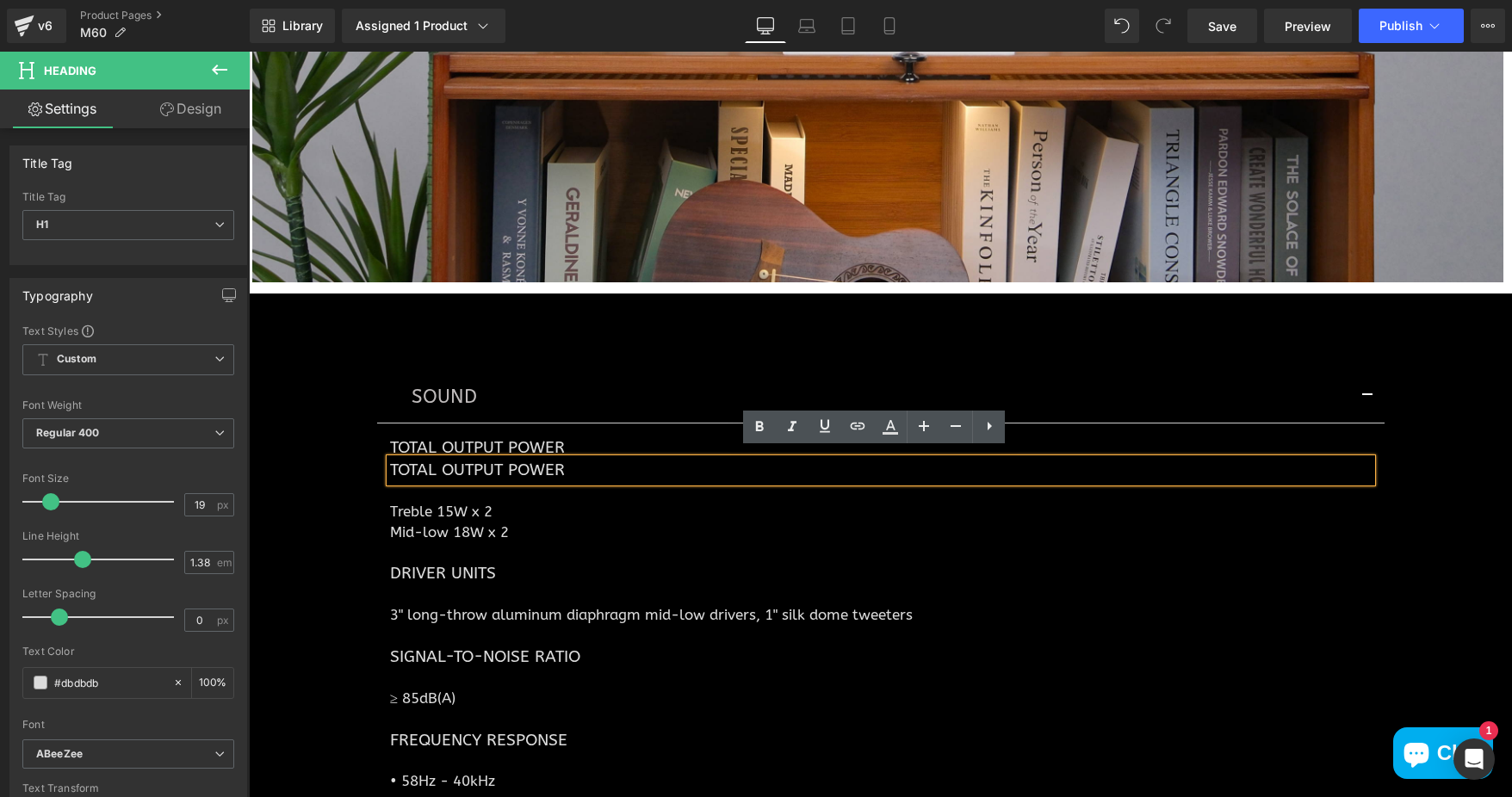
click at [1405, 519] on div "SOUND Text Block Total Output Power Heading Total Output Power Heading Treble 1…" at bounding box center [880, 668] width 1263 height 699
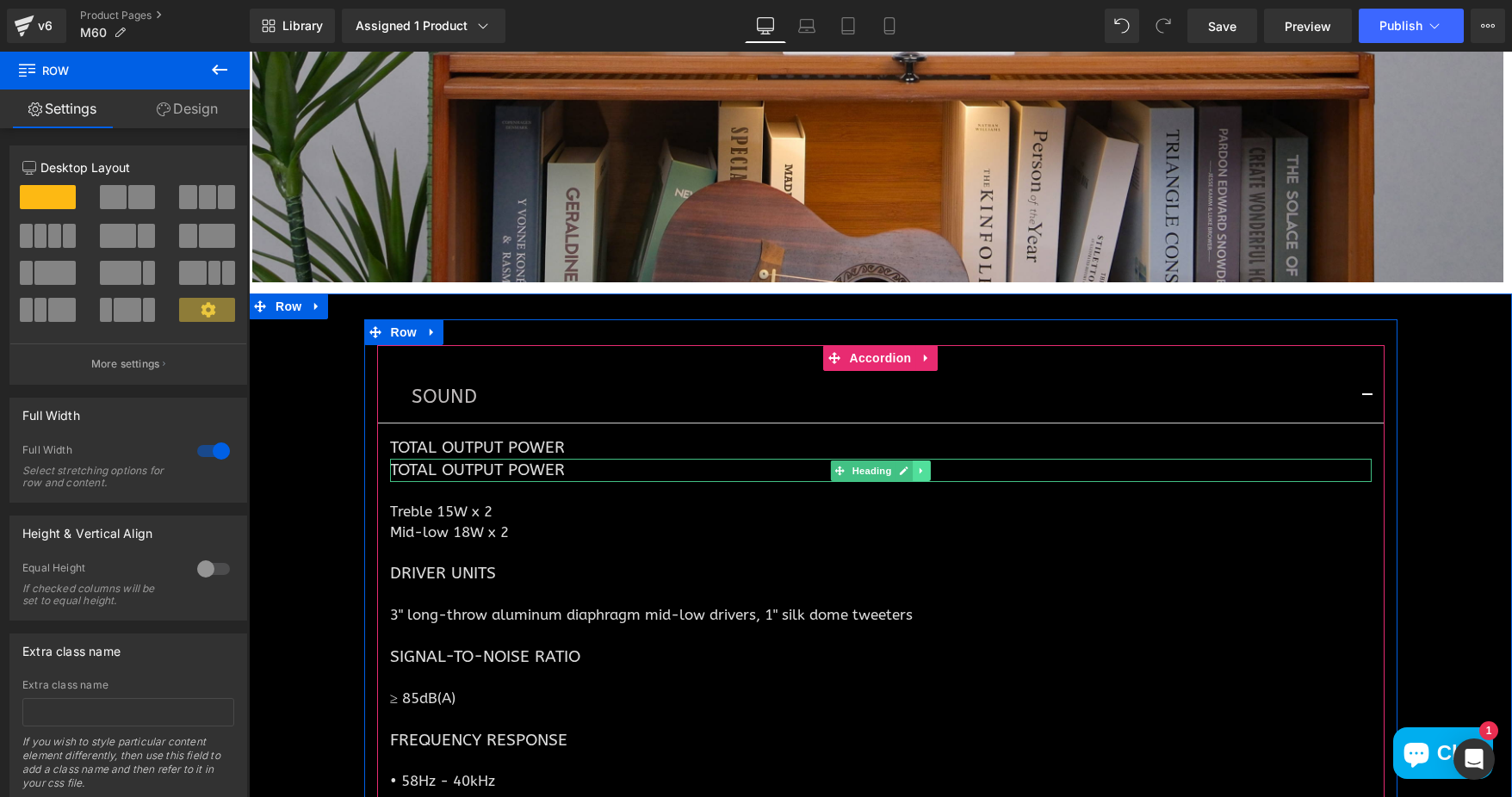
click at [917, 466] on icon at bounding box center [922, 471] width 9 height 10
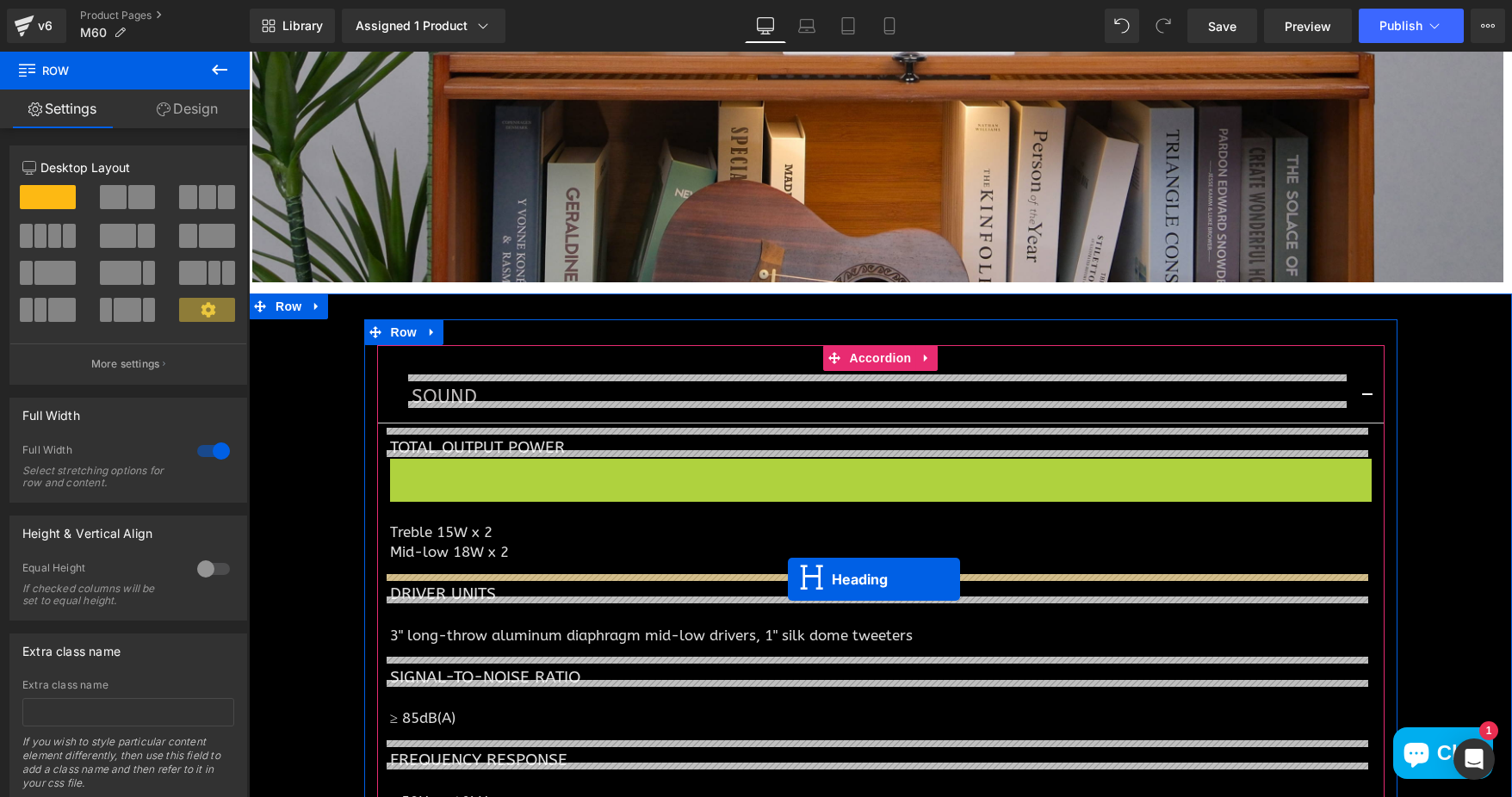
drag, startPoint x: 803, startPoint y: 462, endPoint x: 788, endPoint y: 580, distance: 118.9
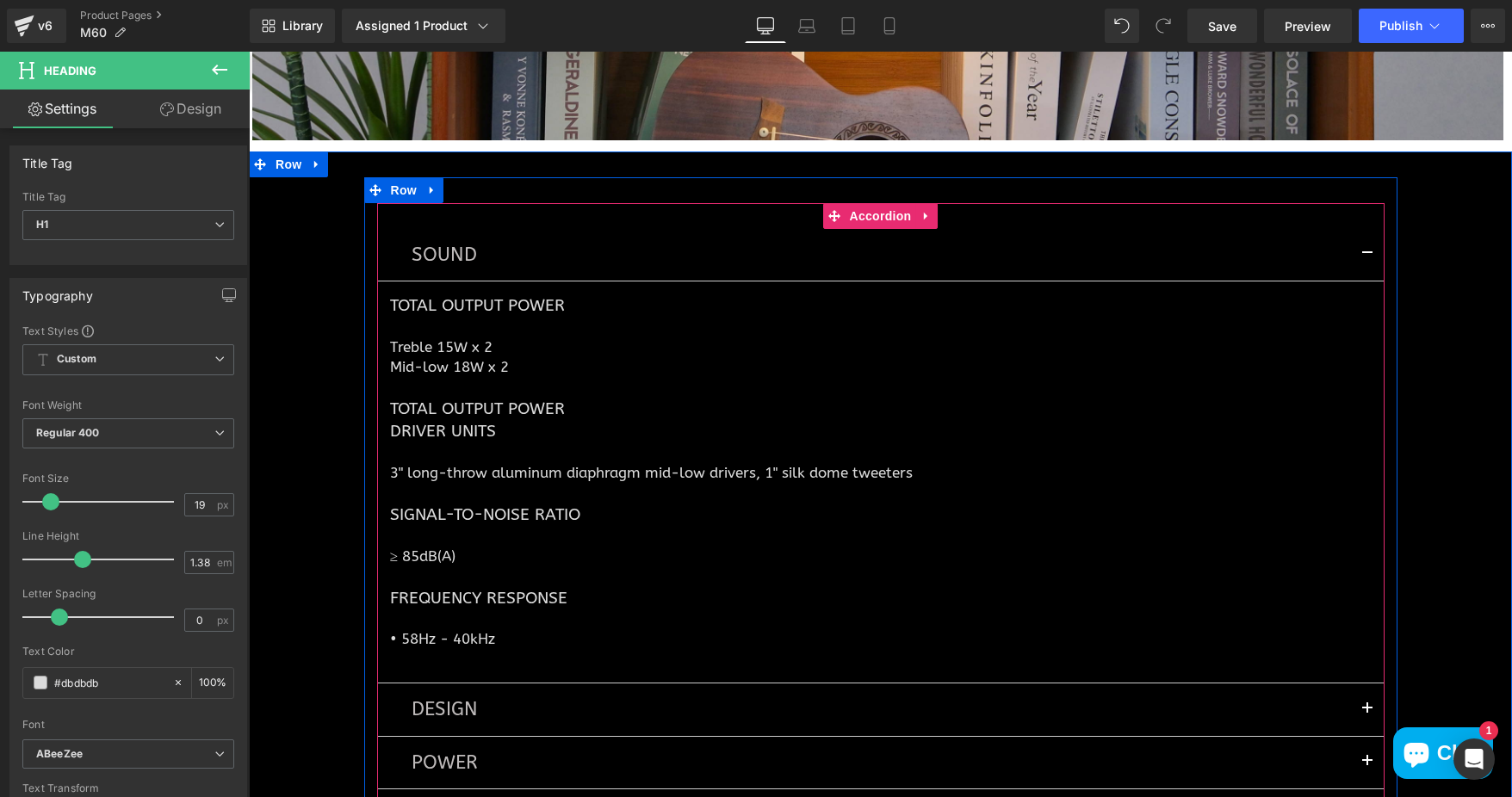
scroll to position [6002, 0]
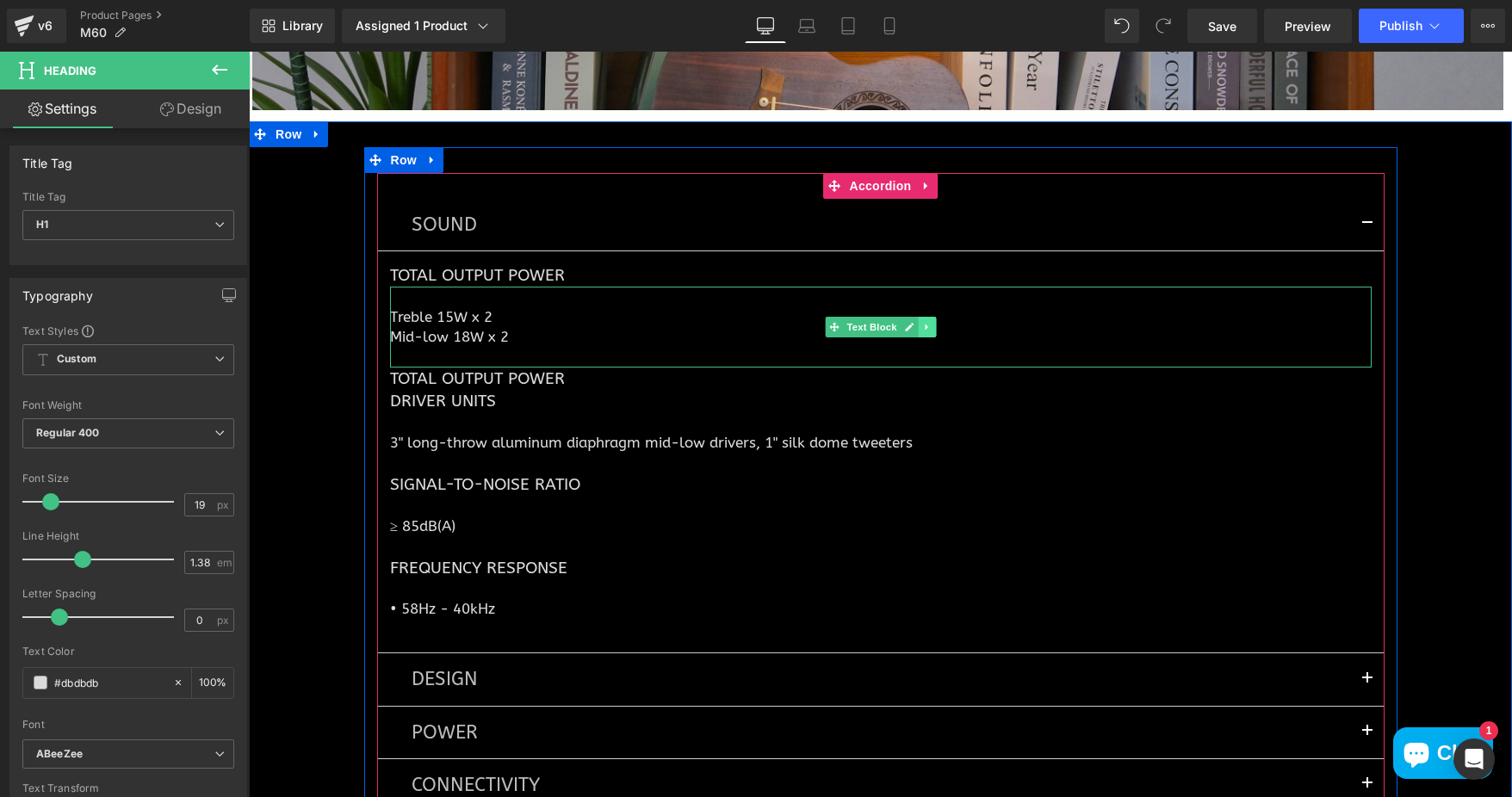
click at [922, 322] on icon at bounding box center [927, 326] width 9 height 10
click at [915, 322] on icon at bounding box center [917, 326] width 9 height 10
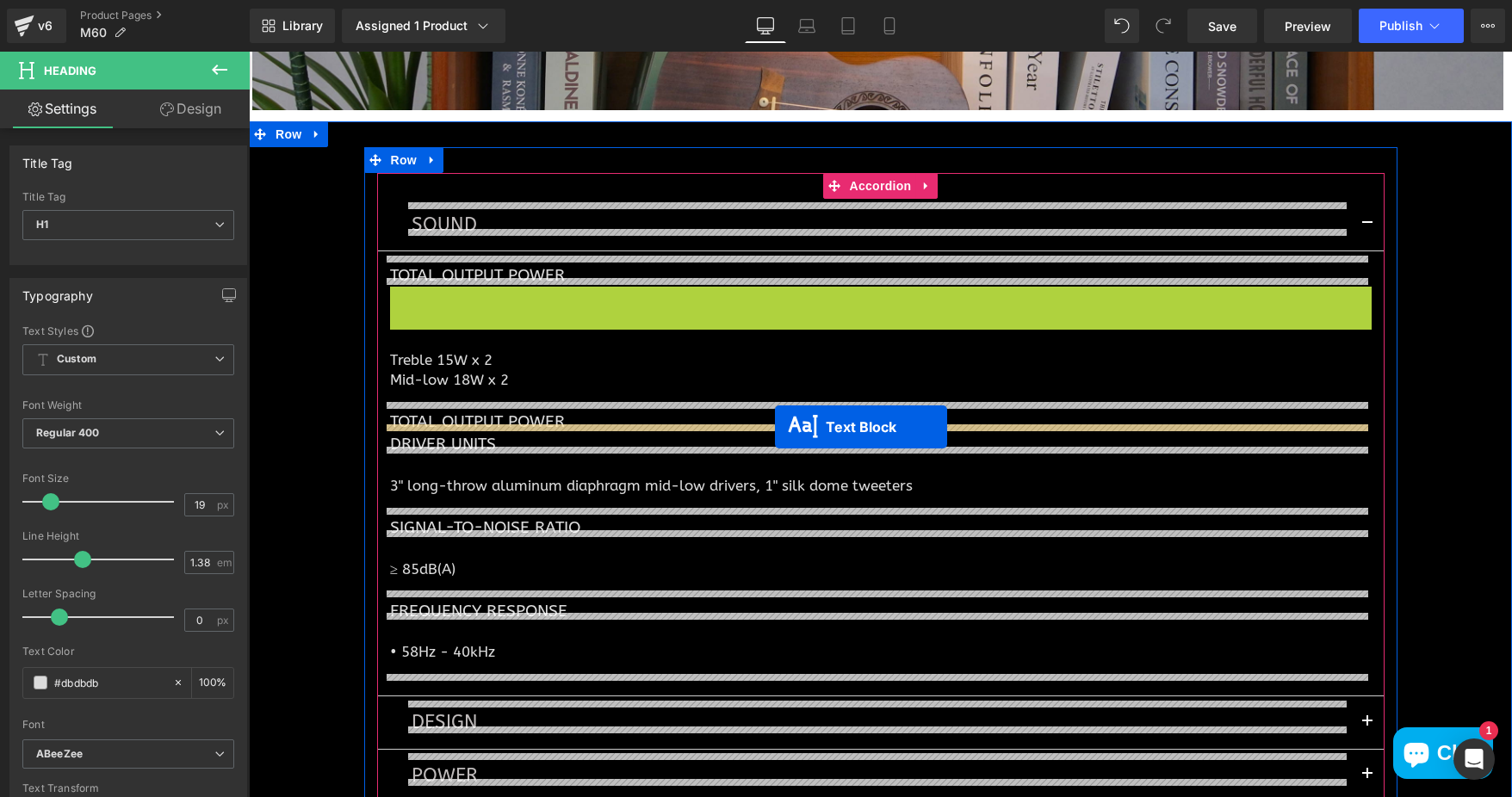
drag, startPoint x: 797, startPoint y: 320, endPoint x: 775, endPoint y: 427, distance: 109.2
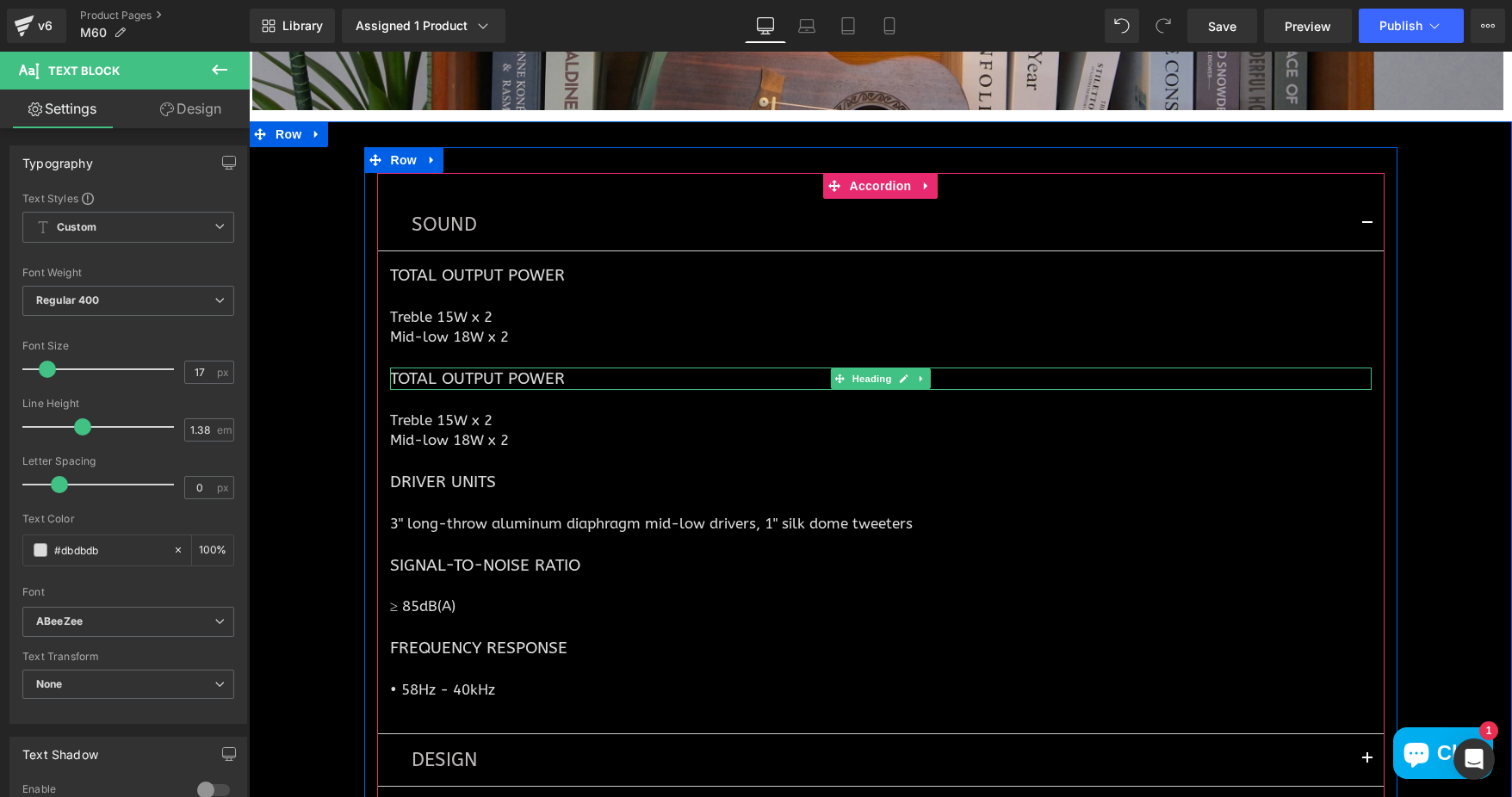
drag, startPoint x: 556, startPoint y: 371, endPoint x: 393, endPoint y: 374, distance: 163.0
click at [394, 374] on h1 "Total Output Power" at bounding box center [880, 379] width 981 height 22
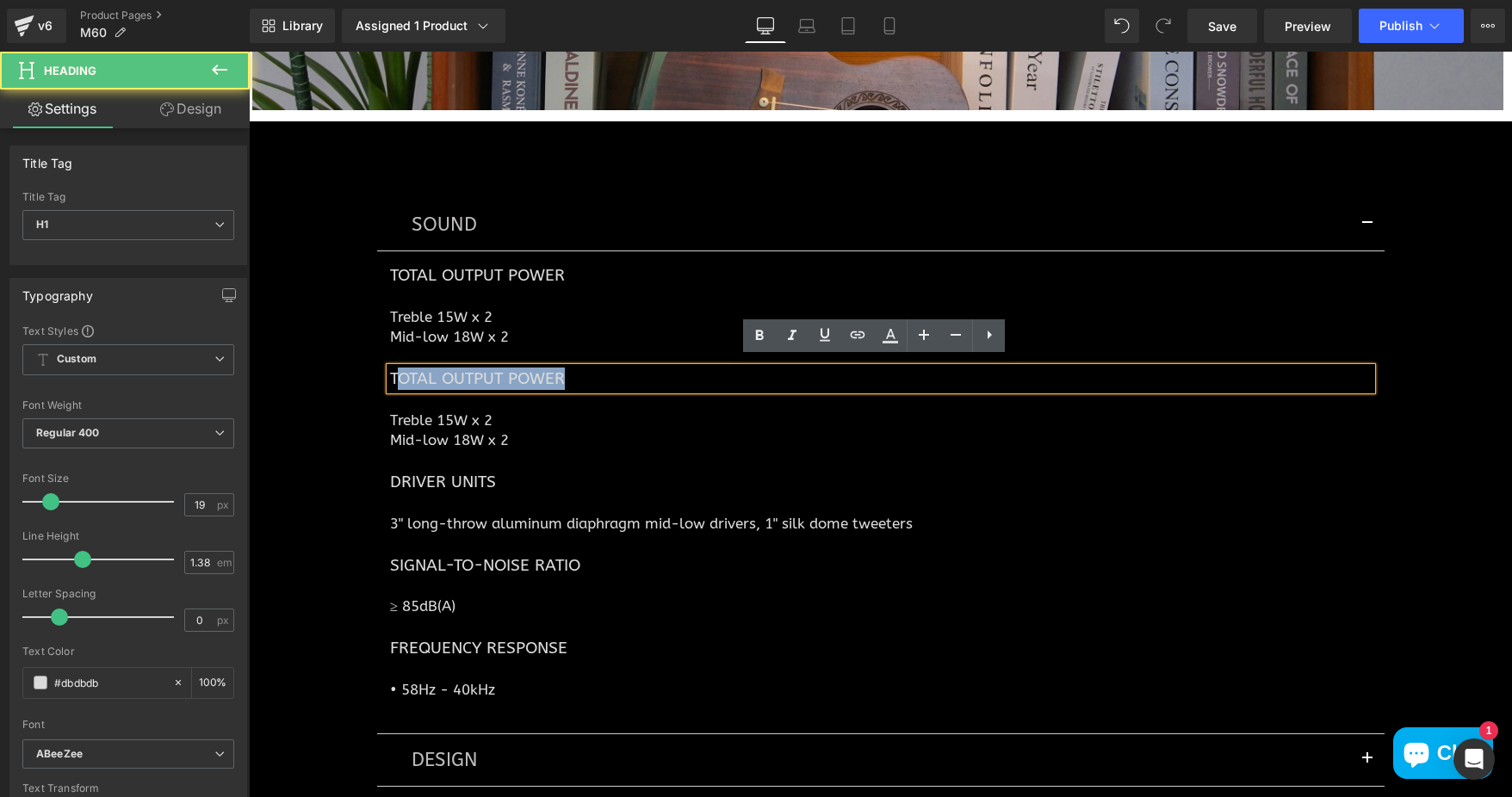
drag, startPoint x: 383, startPoint y: 368, endPoint x: 581, endPoint y: 368, distance: 198.0
click at [581, 368] on h1 "Total Output Power" at bounding box center [880, 379] width 981 height 22
paste div
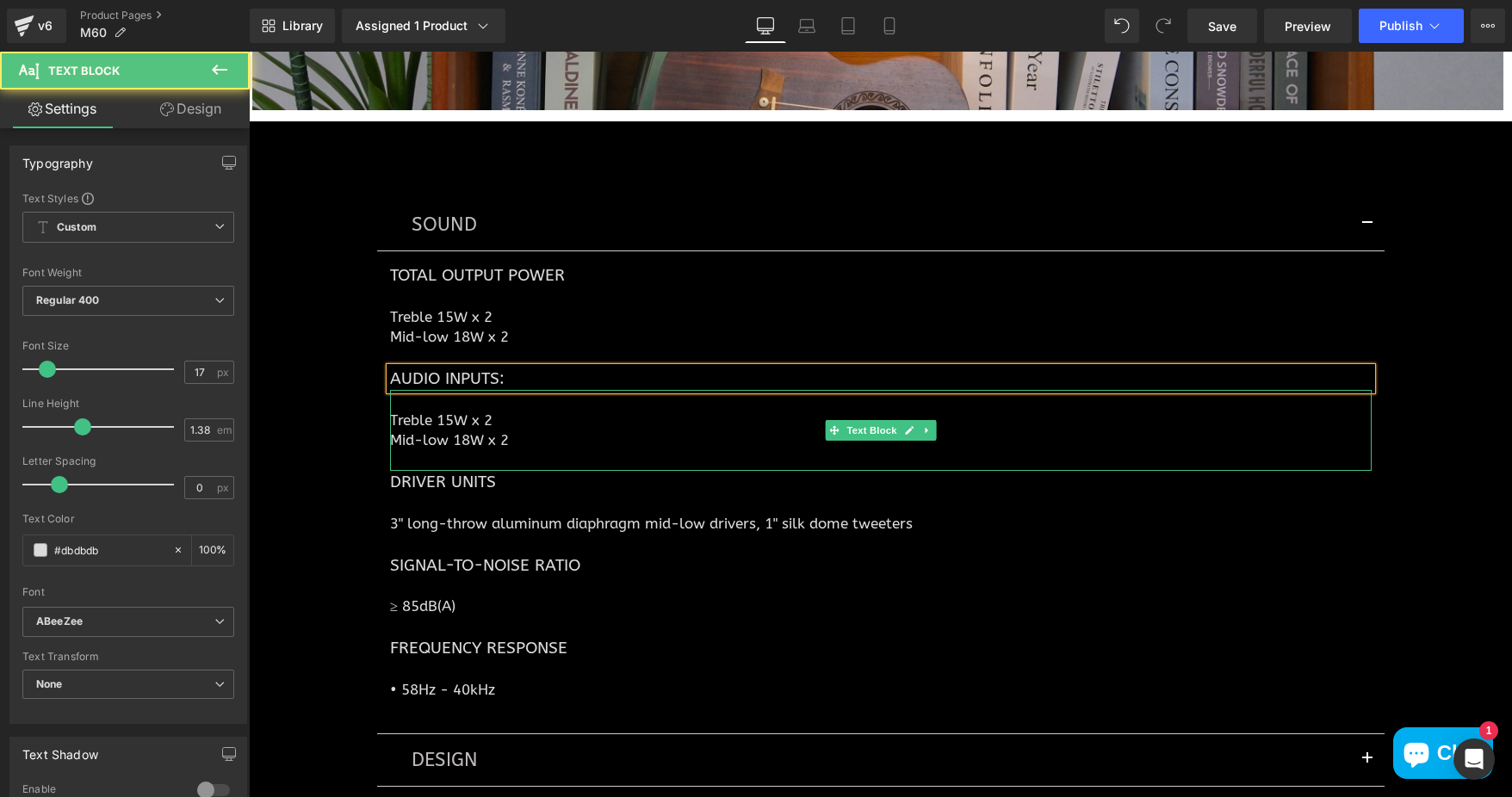
drag, startPoint x: 384, startPoint y: 411, endPoint x: 518, endPoint y: 434, distance: 136.0
click at [518, 434] on div "Treble 15W x 2 Mid-low 18W x 2" at bounding box center [880, 431] width 981 height 81
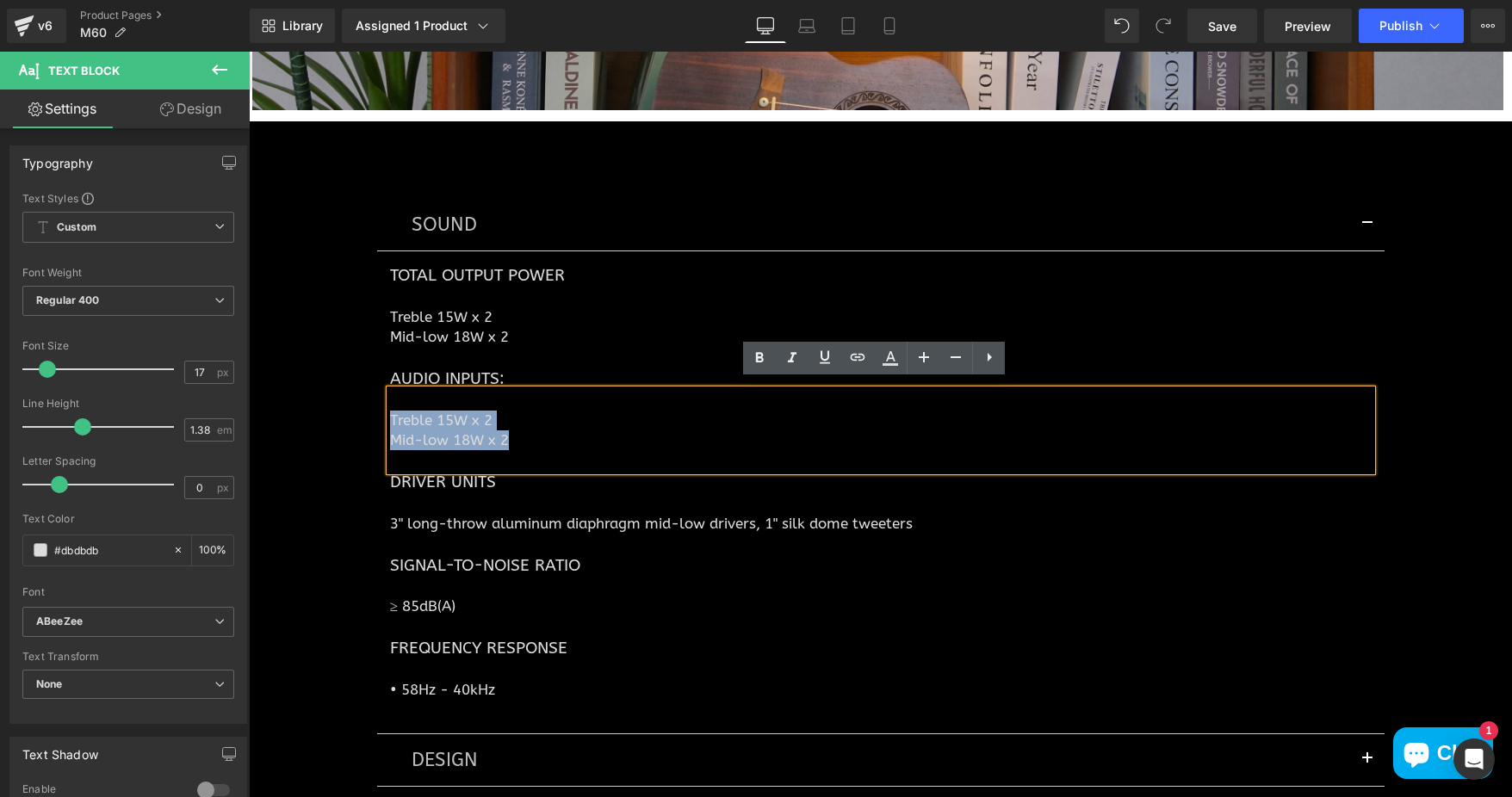
paste div
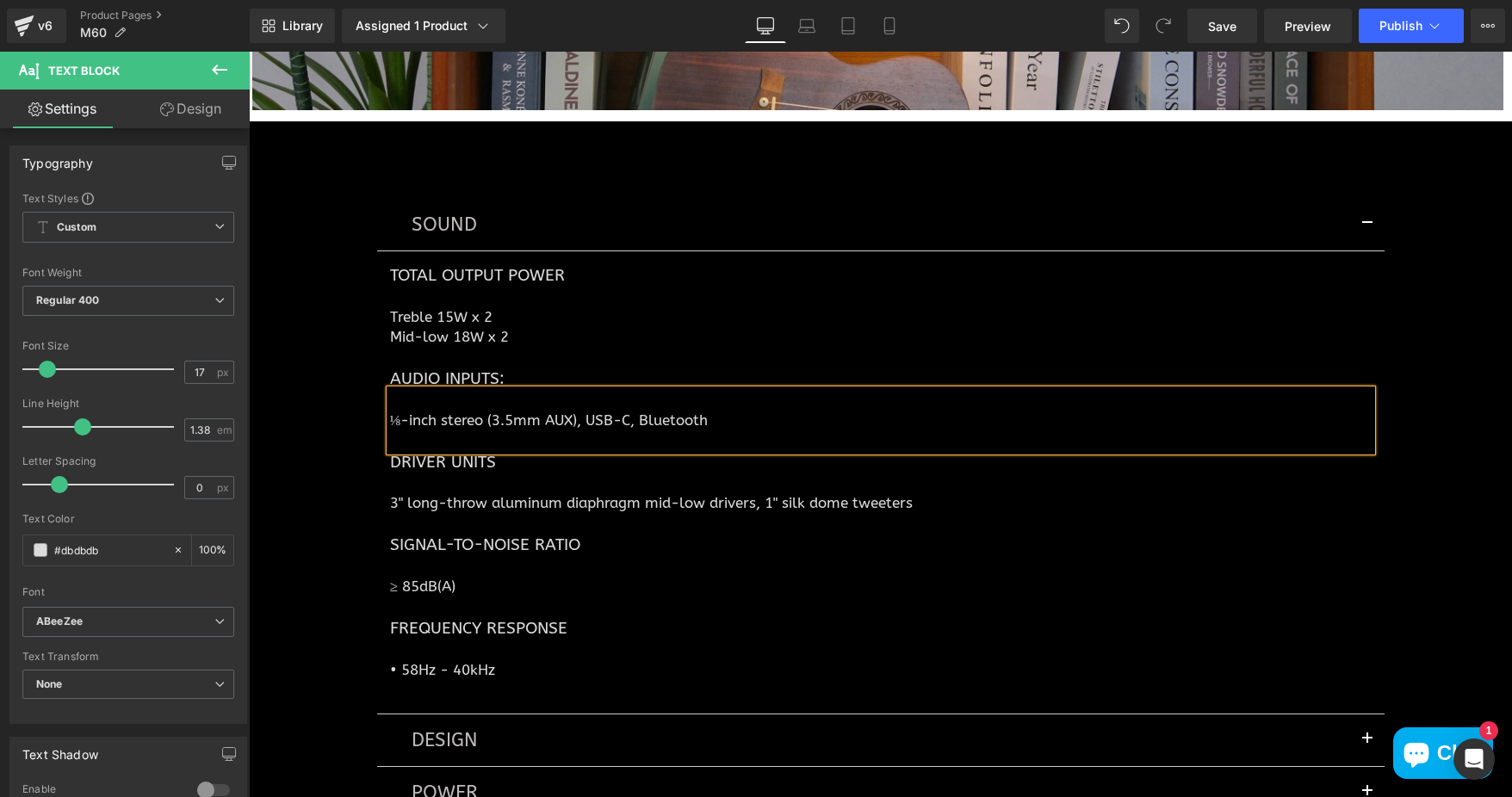
click at [306, 466] on div "SOUND Text Block Total Output Power Heading Treble 15W x 2 Mid-low 18W x 2 Text…" at bounding box center [880, 527] width 1263 height 760
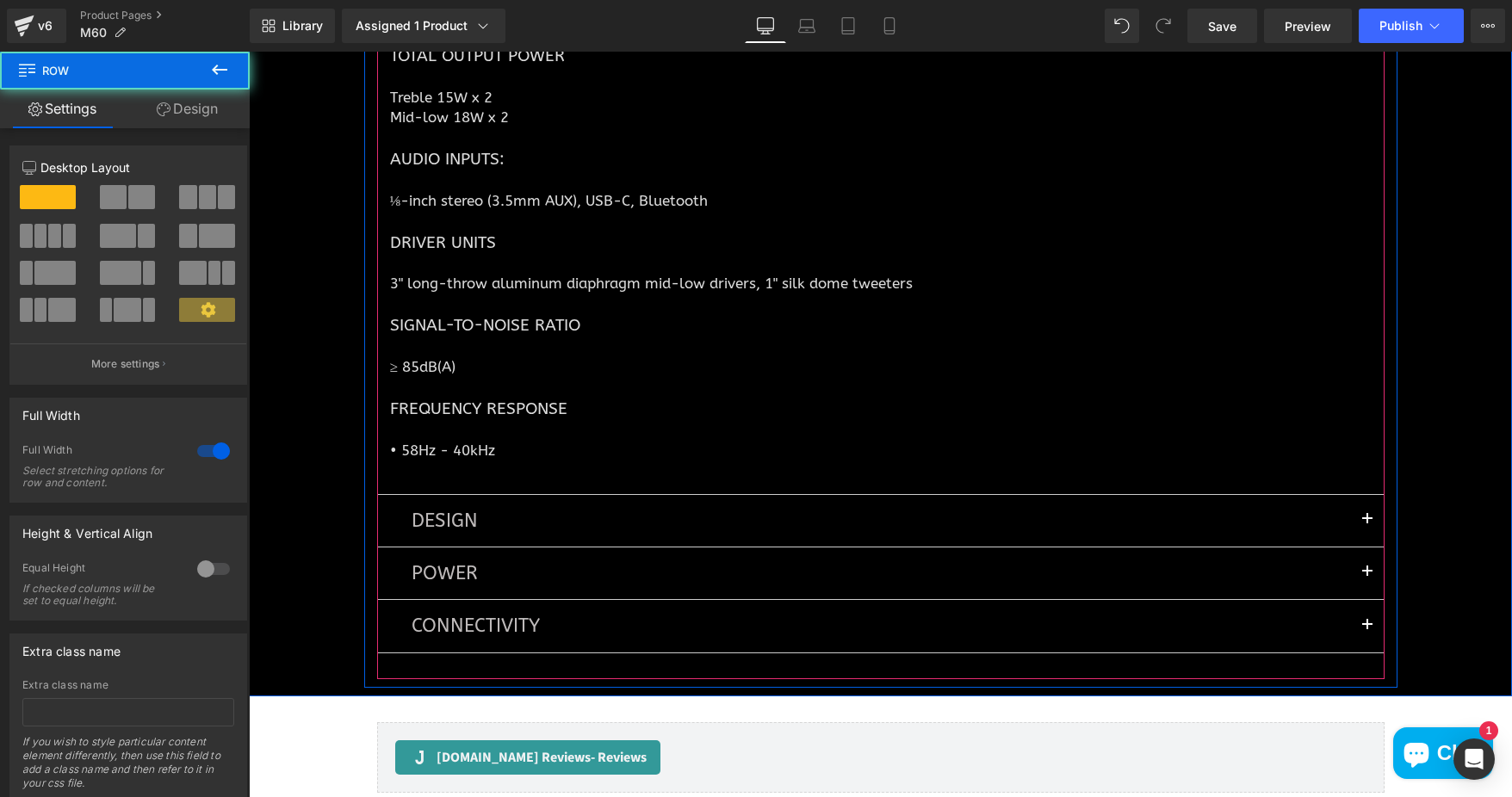
scroll to position [6346, 0]
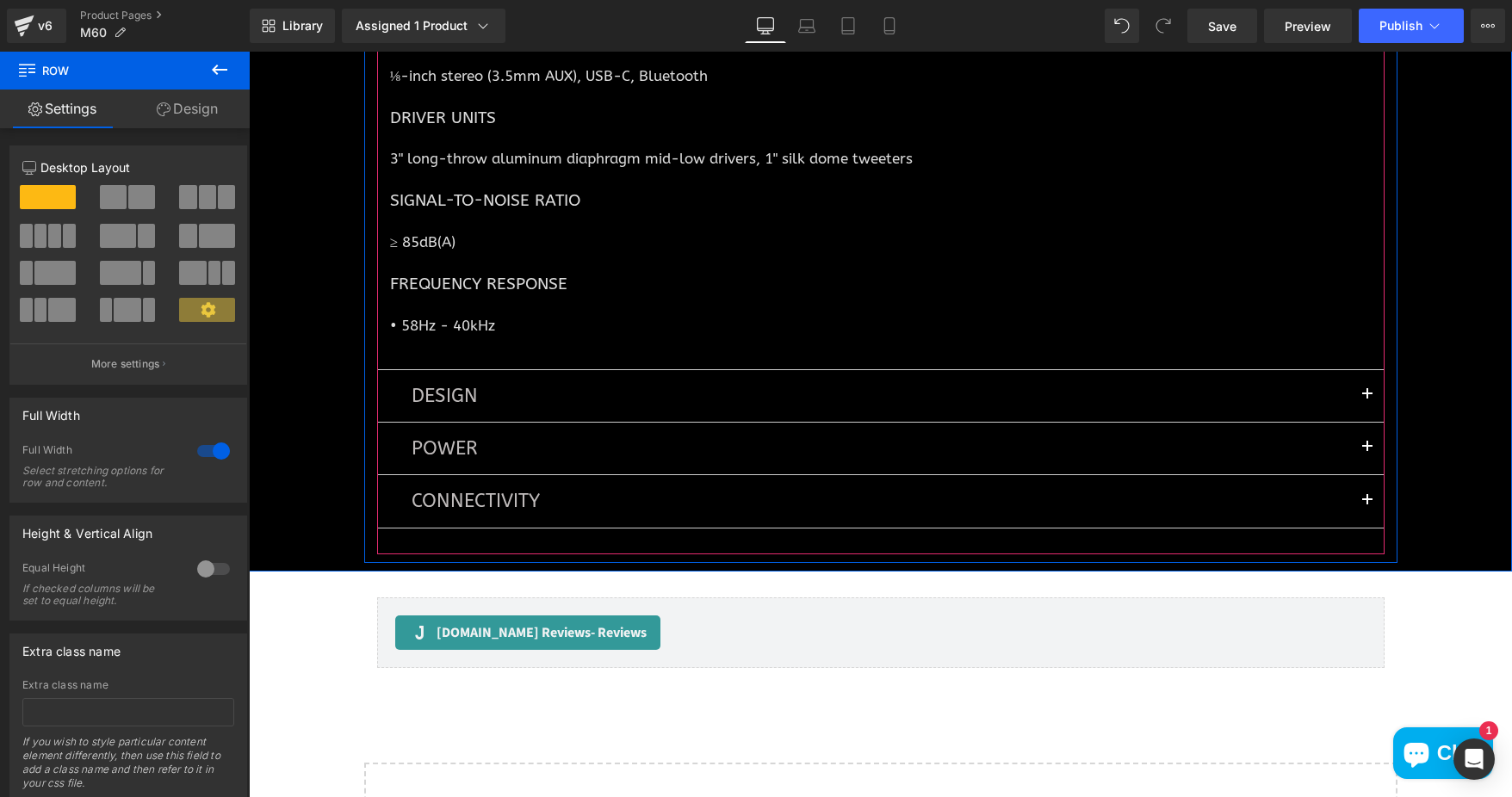
click at [1367, 399] on span "button" at bounding box center [1367, 399] width 0 height 0
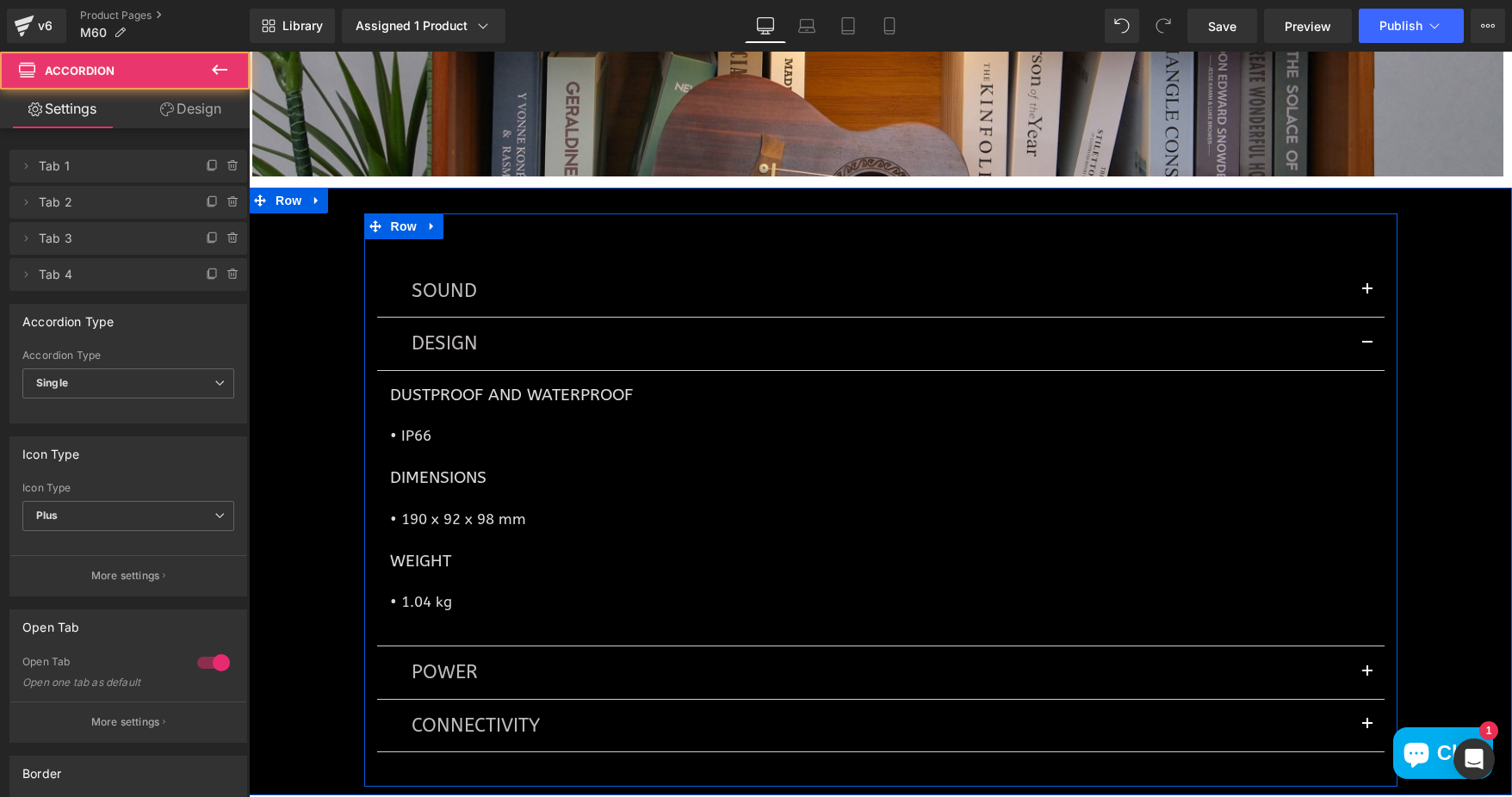
scroll to position [5885, 0]
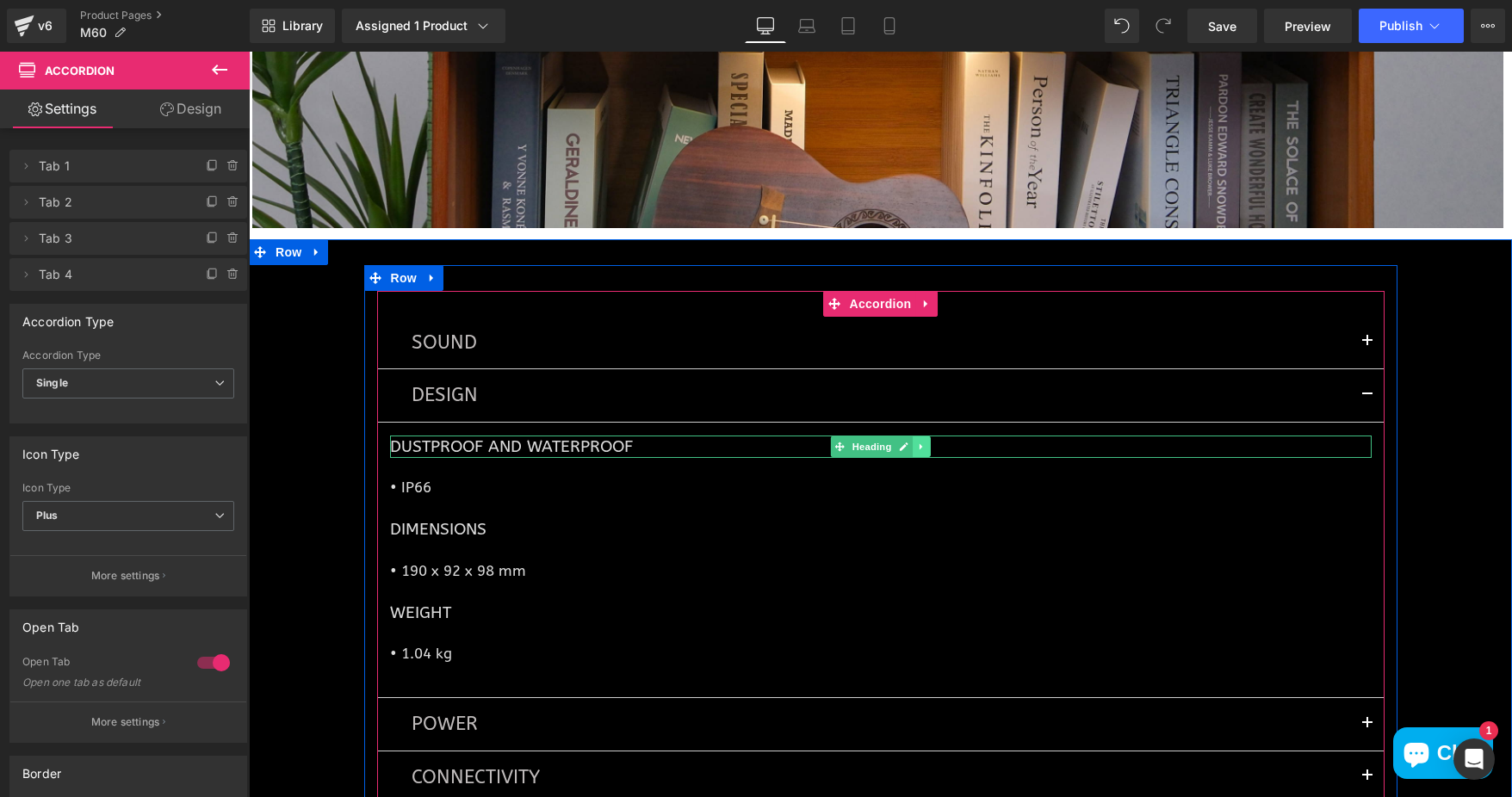
click at [917, 442] on icon at bounding box center [922, 447] width 9 height 10
click at [926, 442] on icon at bounding box center [930, 447] width 9 height 9
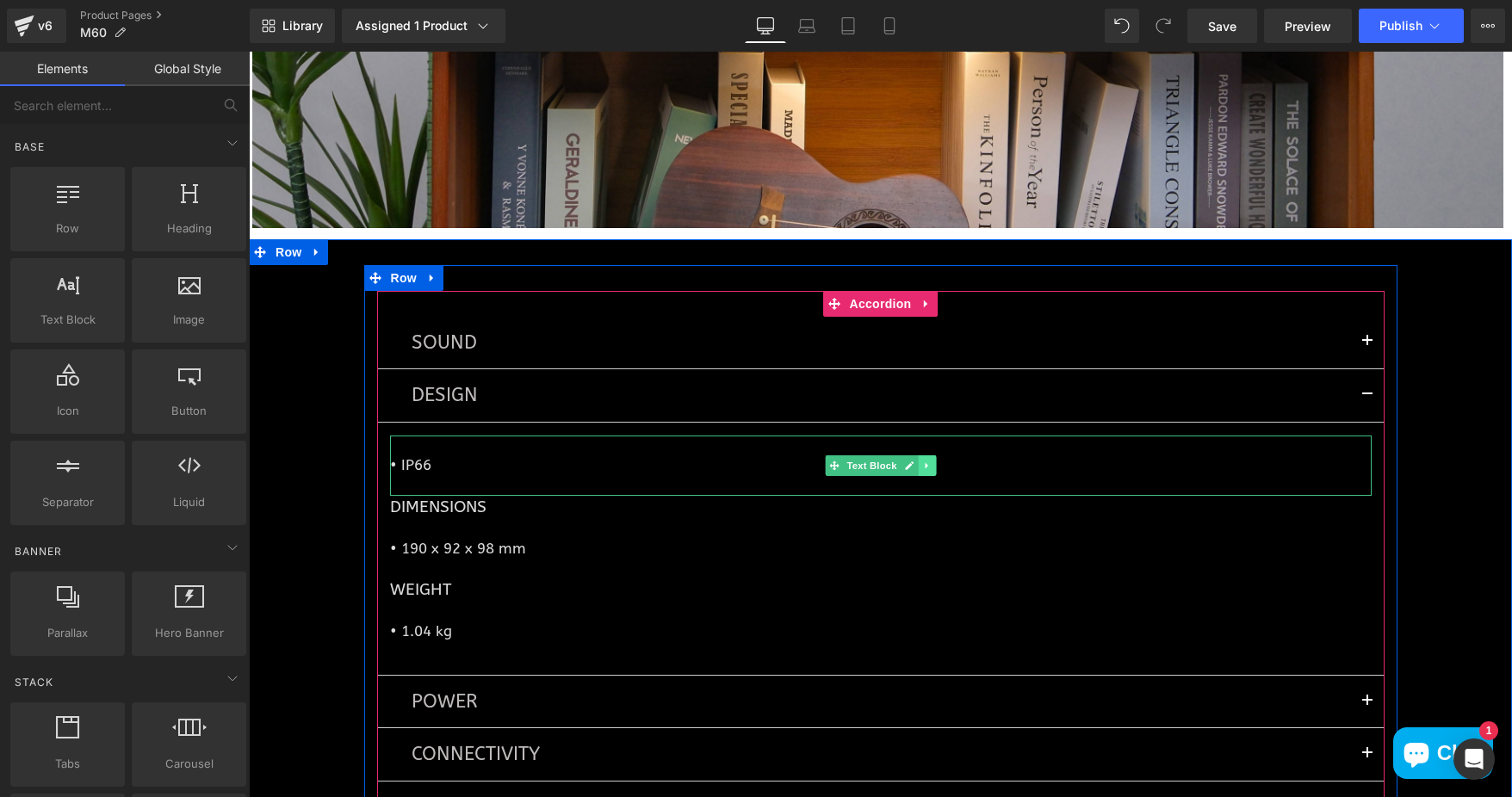
click at [922, 460] on icon at bounding box center [927, 465] width 9 height 10
click at [927, 456] on link at bounding box center [936, 466] width 18 height 20
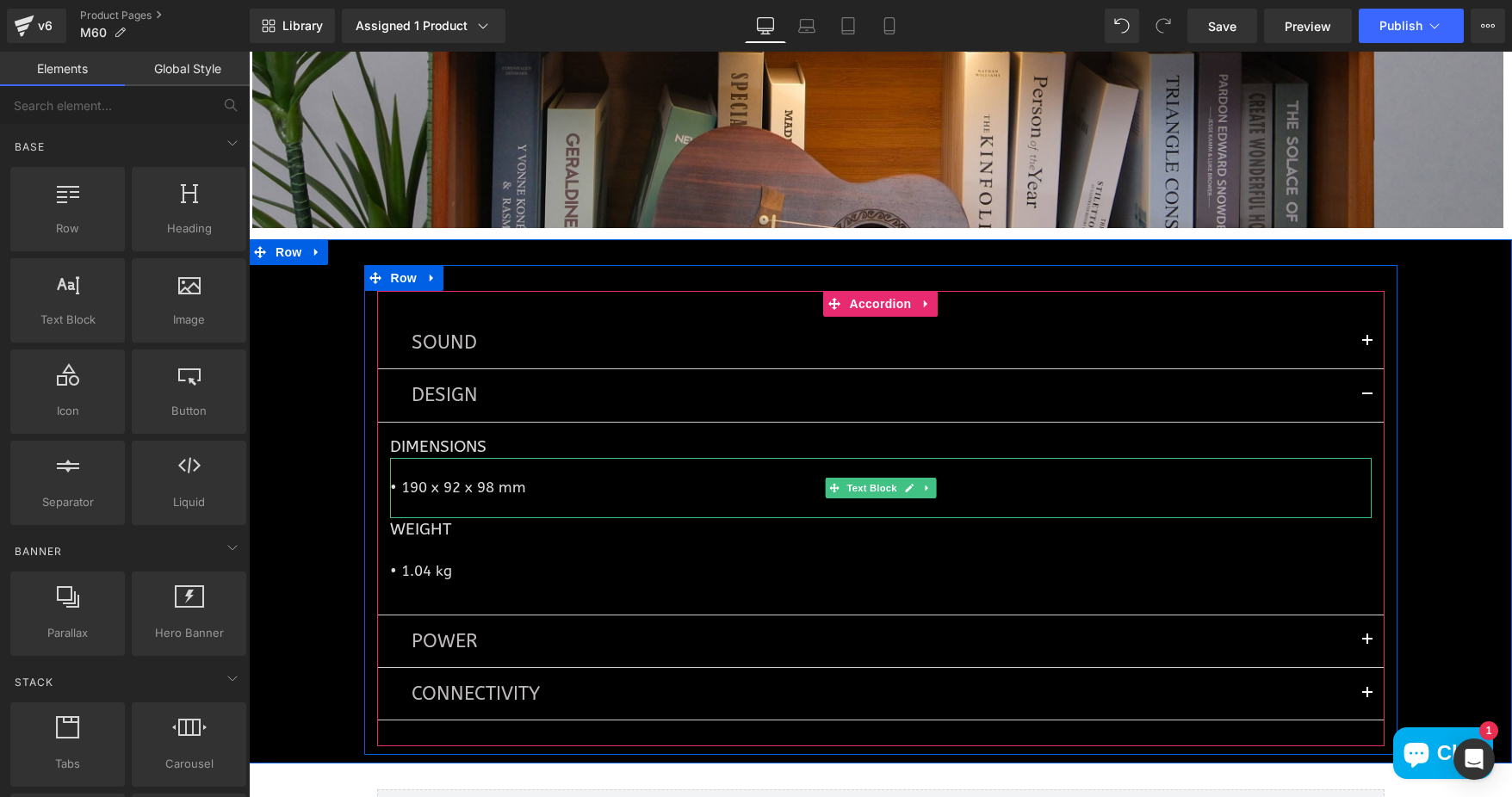
drag, startPoint x: 418, startPoint y: 486, endPoint x: 522, endPoint y: 479, distance: 104.2
click at [418, 486] on p "• 190 x 92 x 98 mm" at bounding box center [880, 487] width 981 height 19
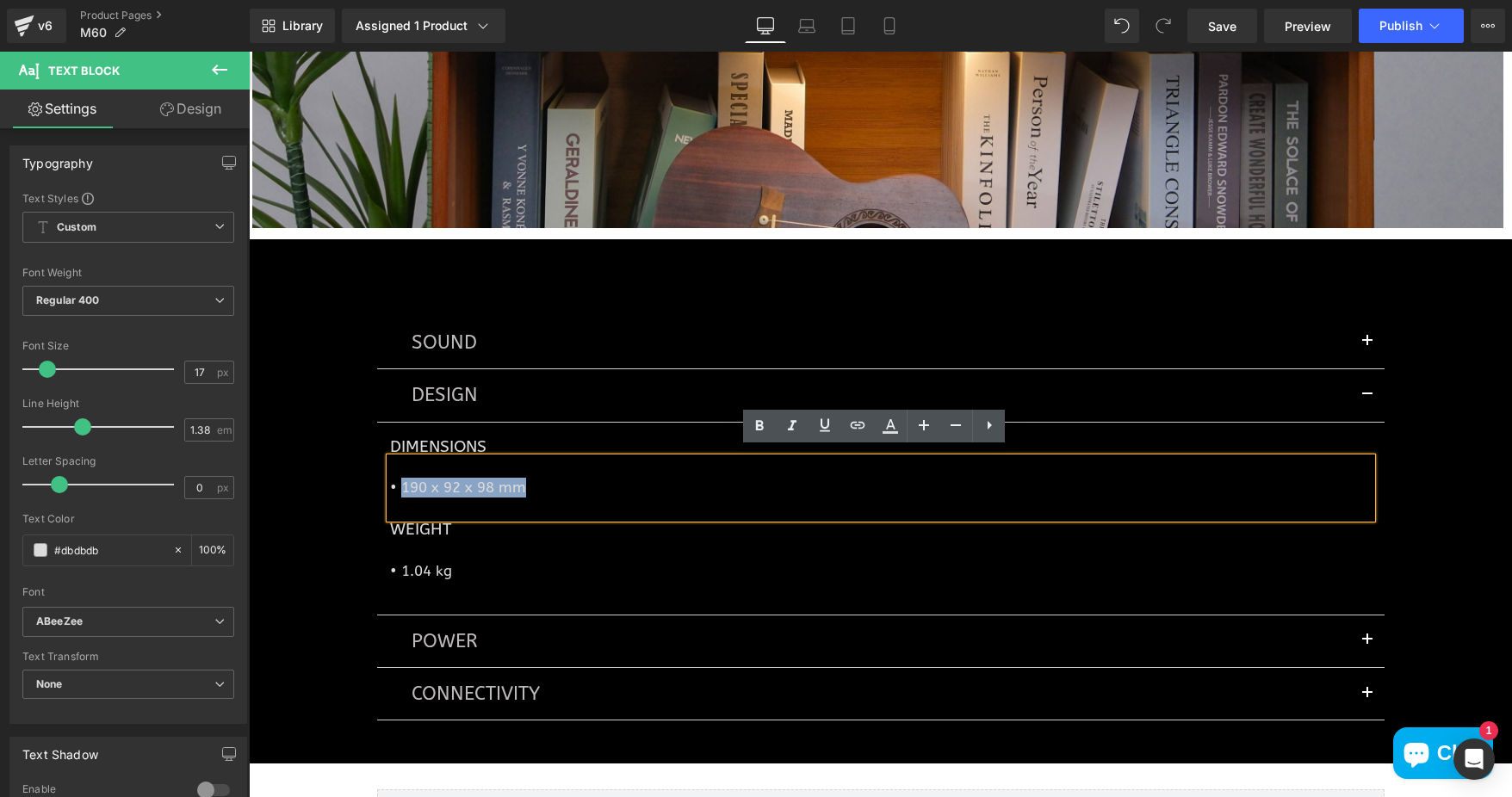
drag, startPoint x: 512, startPoint y: 478, endPoint x: 394, endPoint y: 486, distance: 118.3
click at [394, 486] on p "• 190 x 92 x 98 mm" at bounding box center [880, 487] width 981 height 19
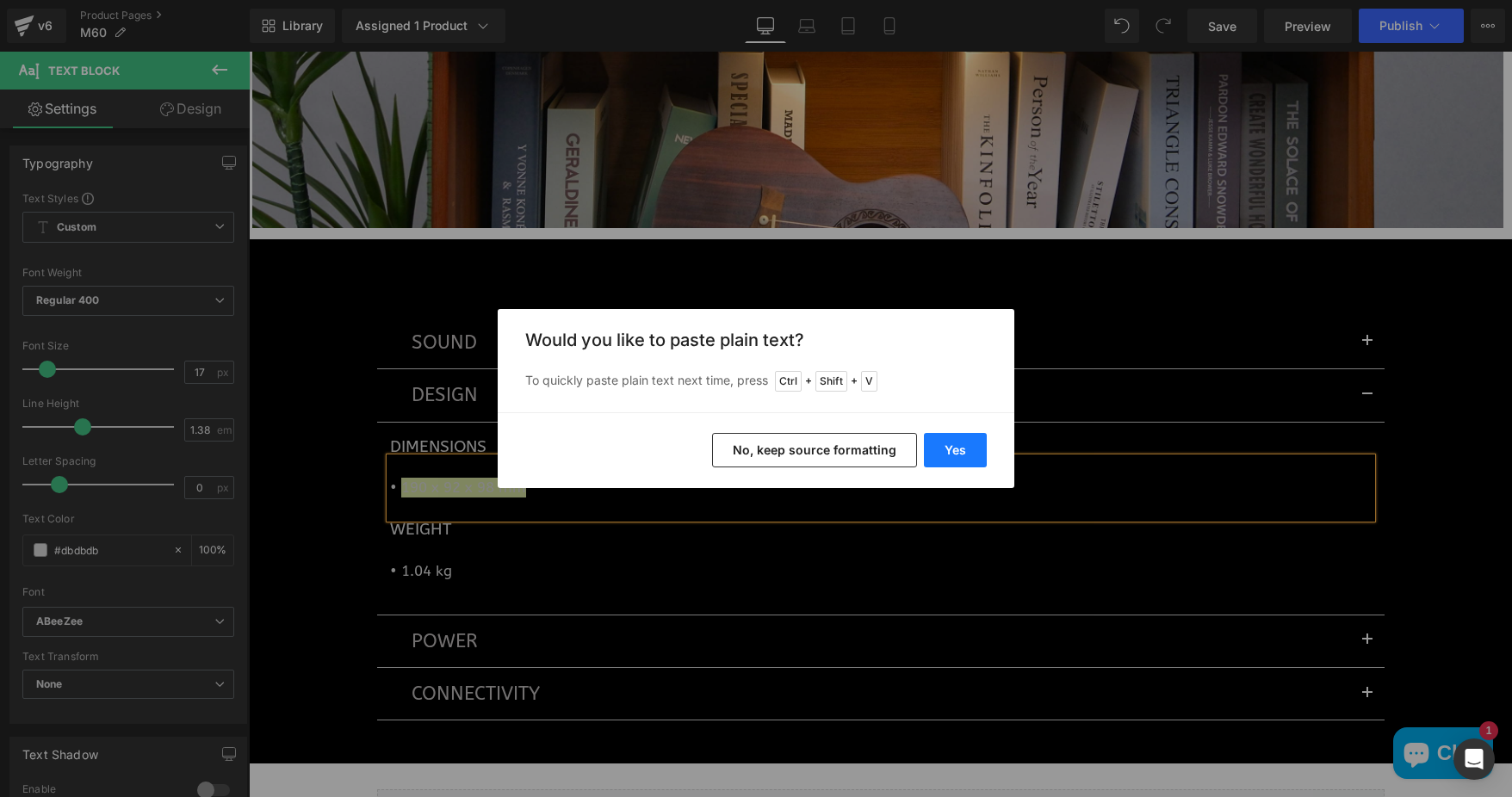
click at [932, 458] on button "Yes" at bounding box center [955, 449] width 63 height 34
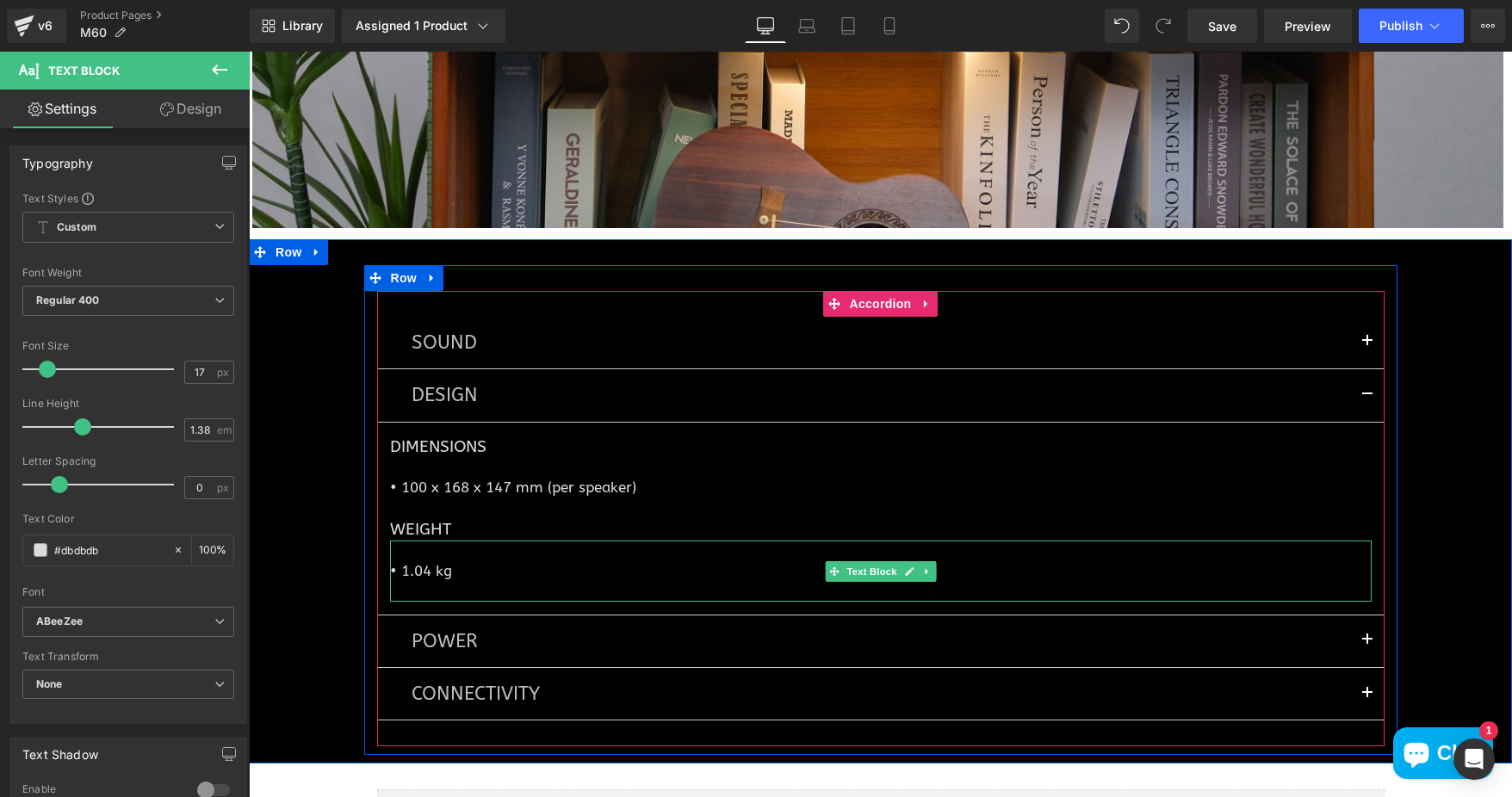
click at [401, 566] on p "• 1.04 kg" at bounding box center [880, 570] width 981 height 19
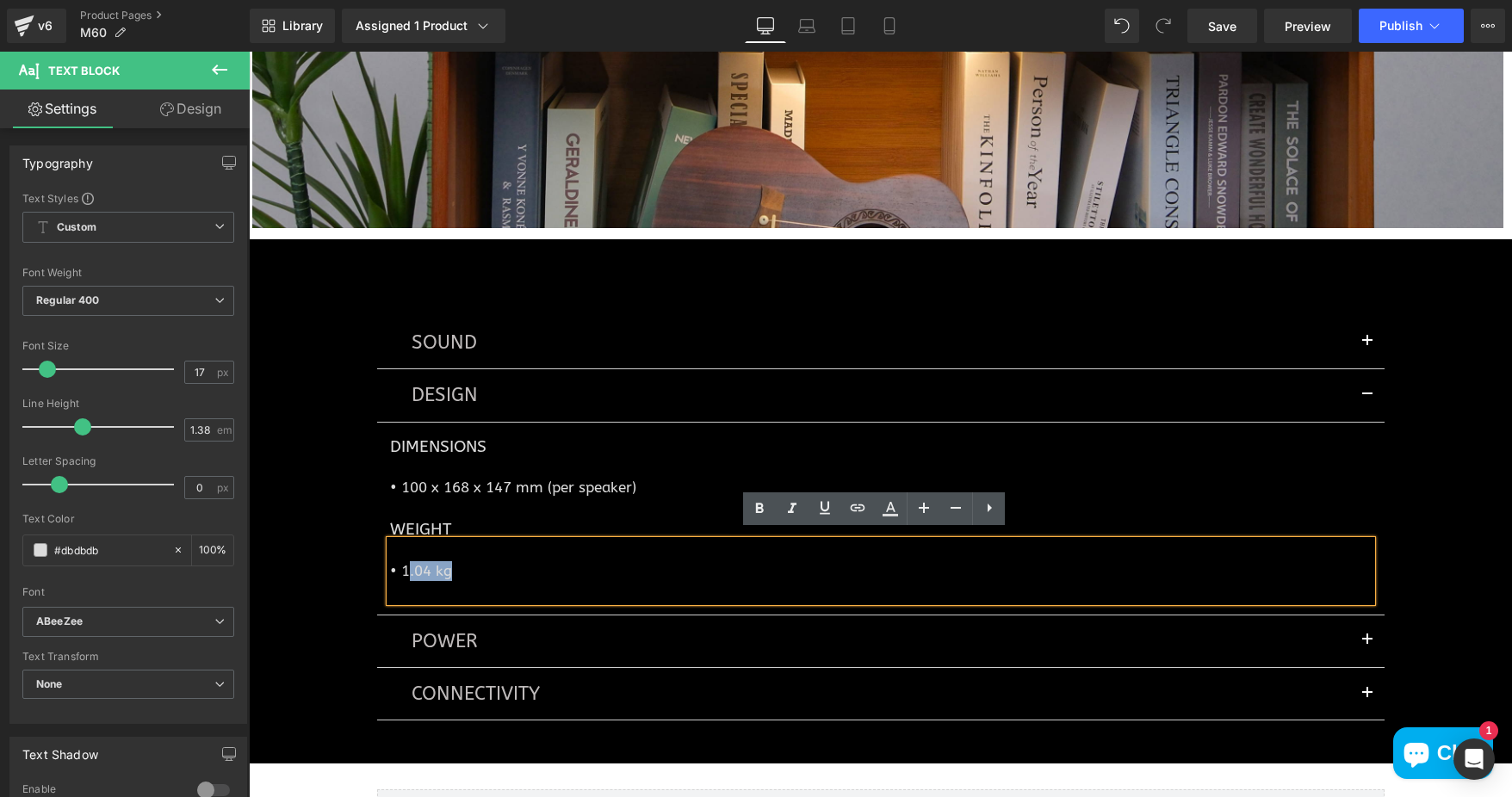
drag, startPoint x: 400, startPoint y: 564, endPoint x: 459, endPoint y: 563, distance: 59.0
click at [459, 563] on p "• 1.04 kg" at bounding box center [880, 570] width 981 height 19
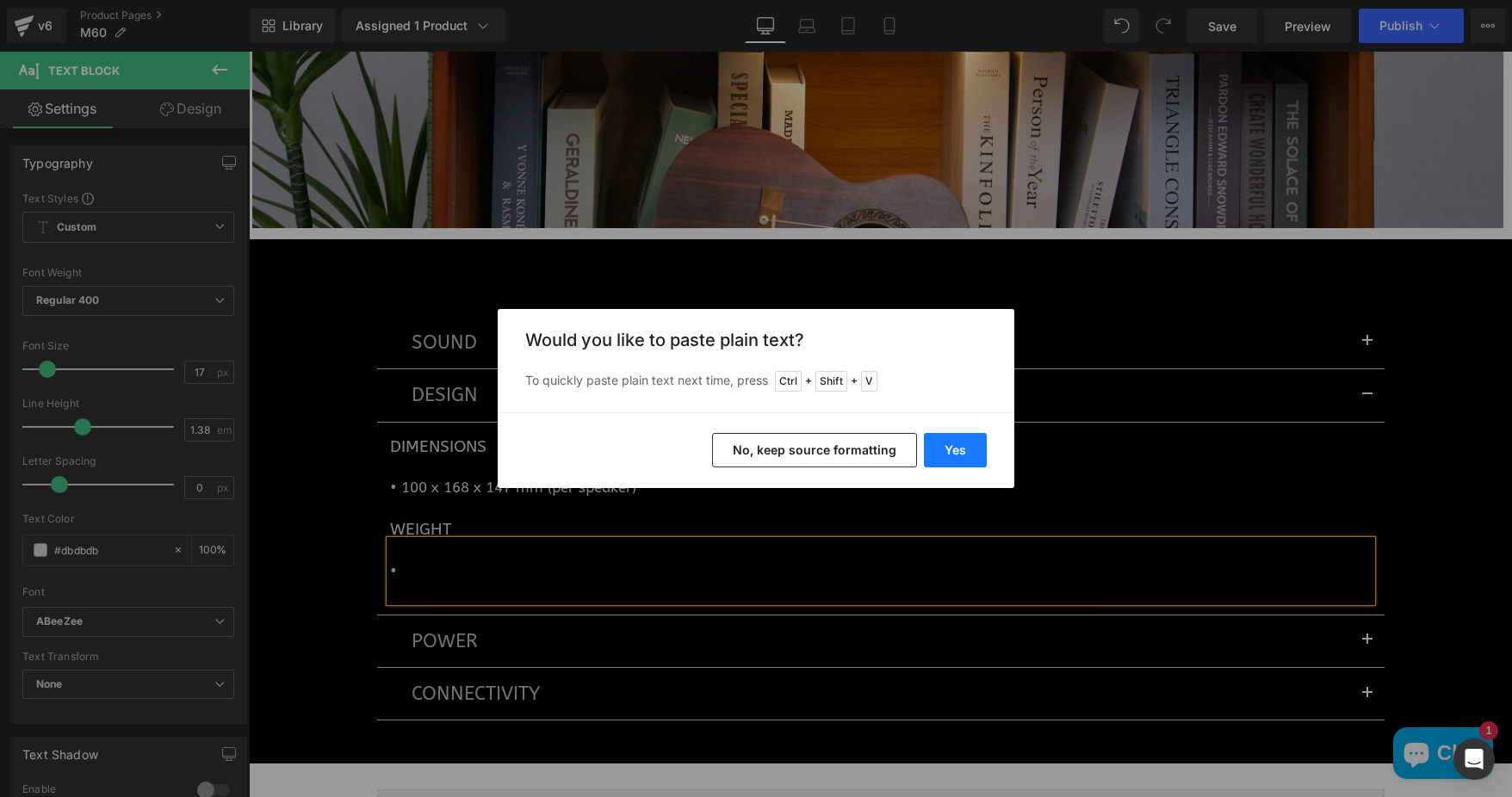
click at [966, 451] on button "Yes" at bounding box center [955, 449] width 63 height 34
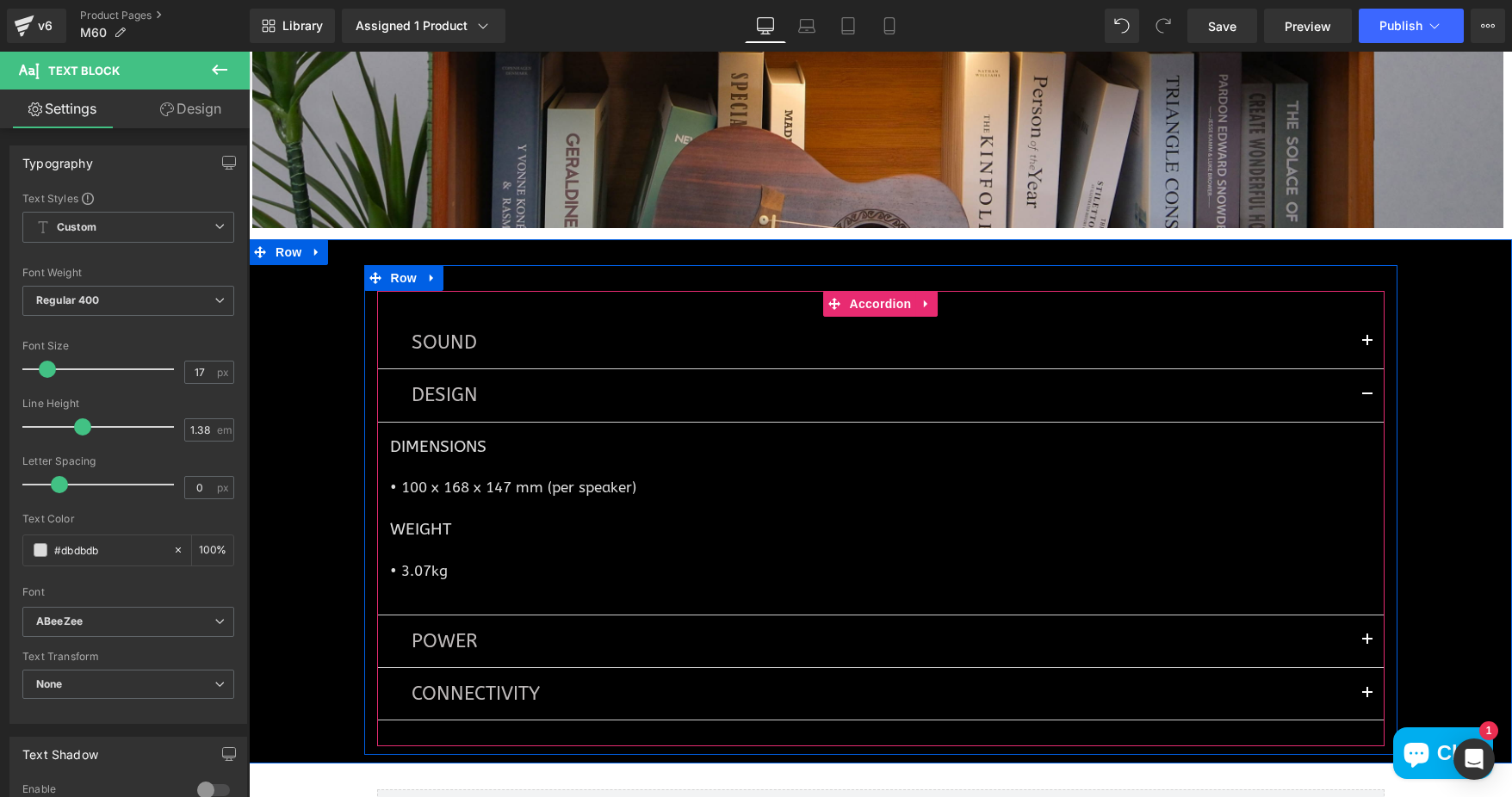
click at [1367, 644] on span "button" at bounding box center [1367, 644] width 0 height 0
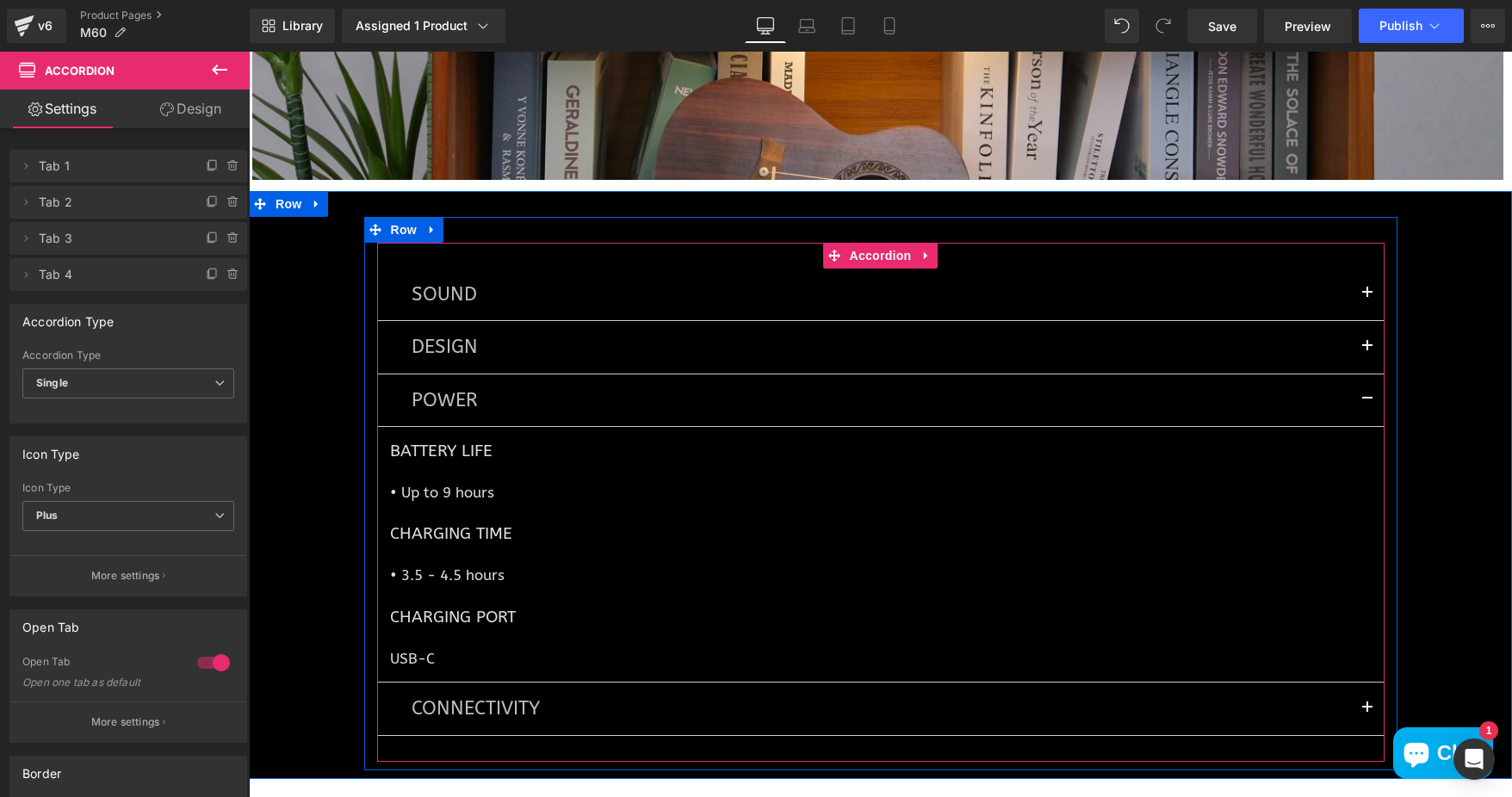
scroll to position [5971, 0]
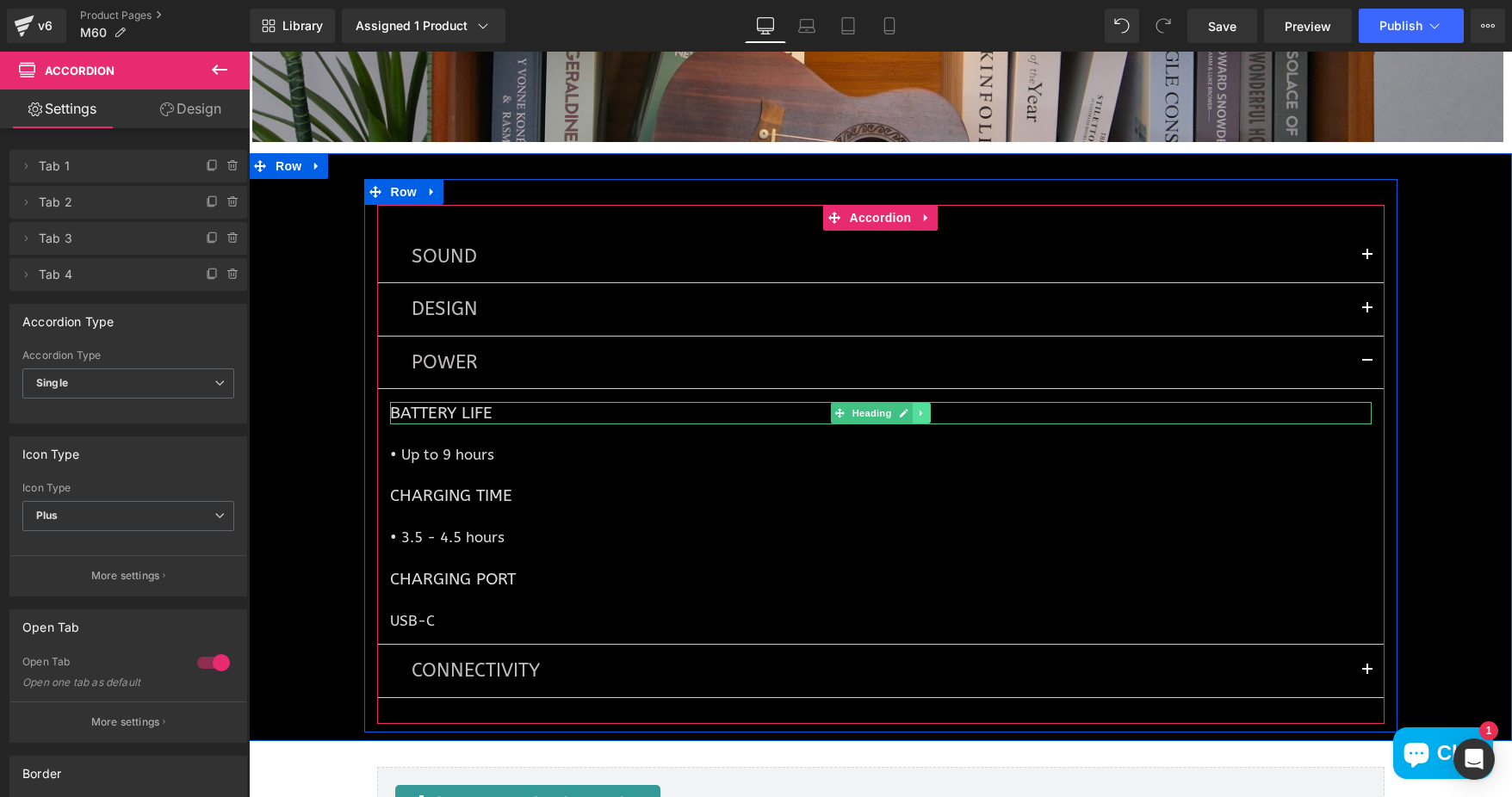
click at [913, 403] on link at bounding box center [922, 413] width 18 height 20
click at [926, 408] on icon at bounding box center [930, 412] width 9 height 10
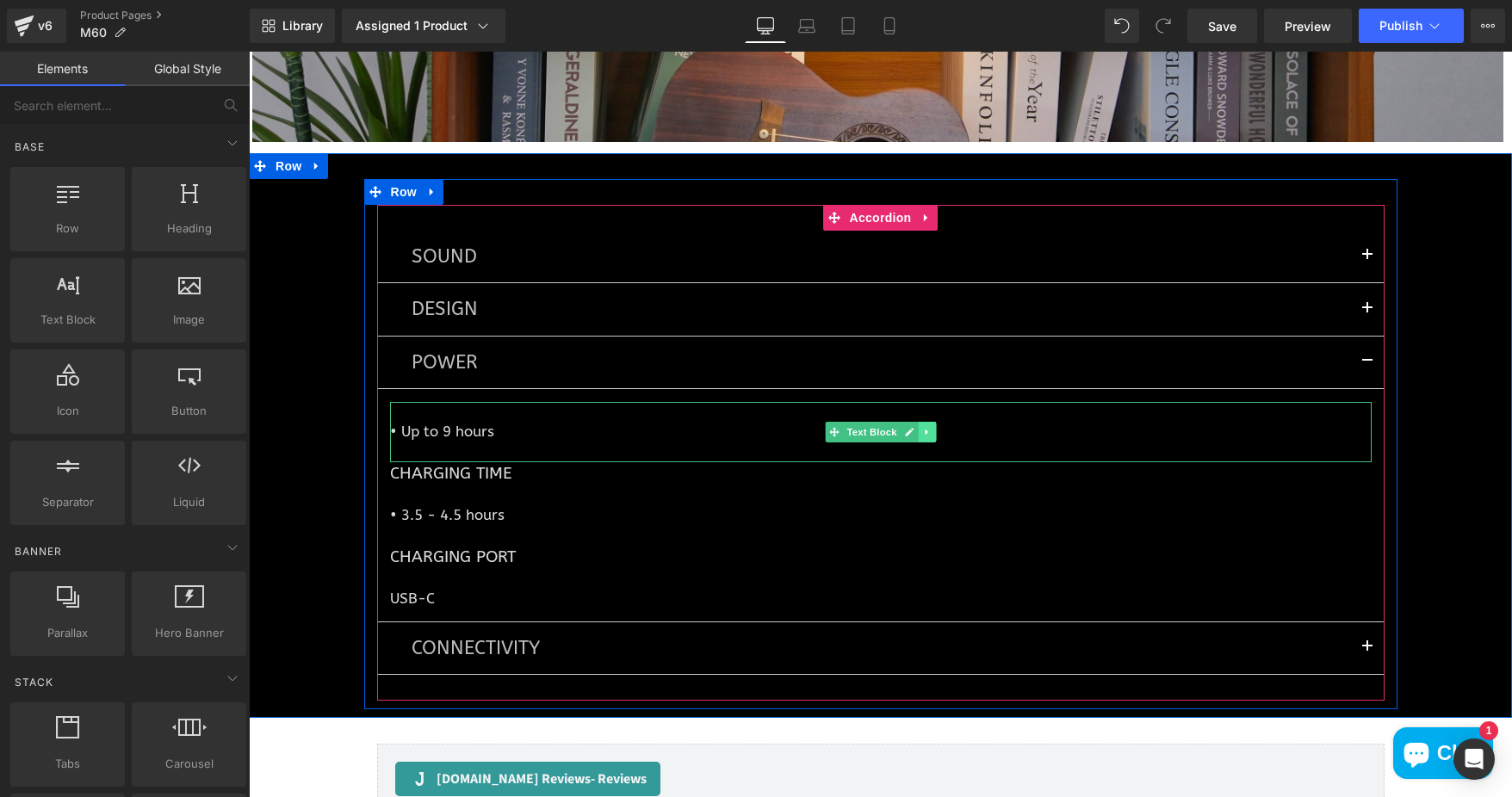
click at [922, 427] on icon at bounding box center [927, 432] width 9 height 10
click at [933, 423] on link at bounding box center [936, 432] width 18 height 20
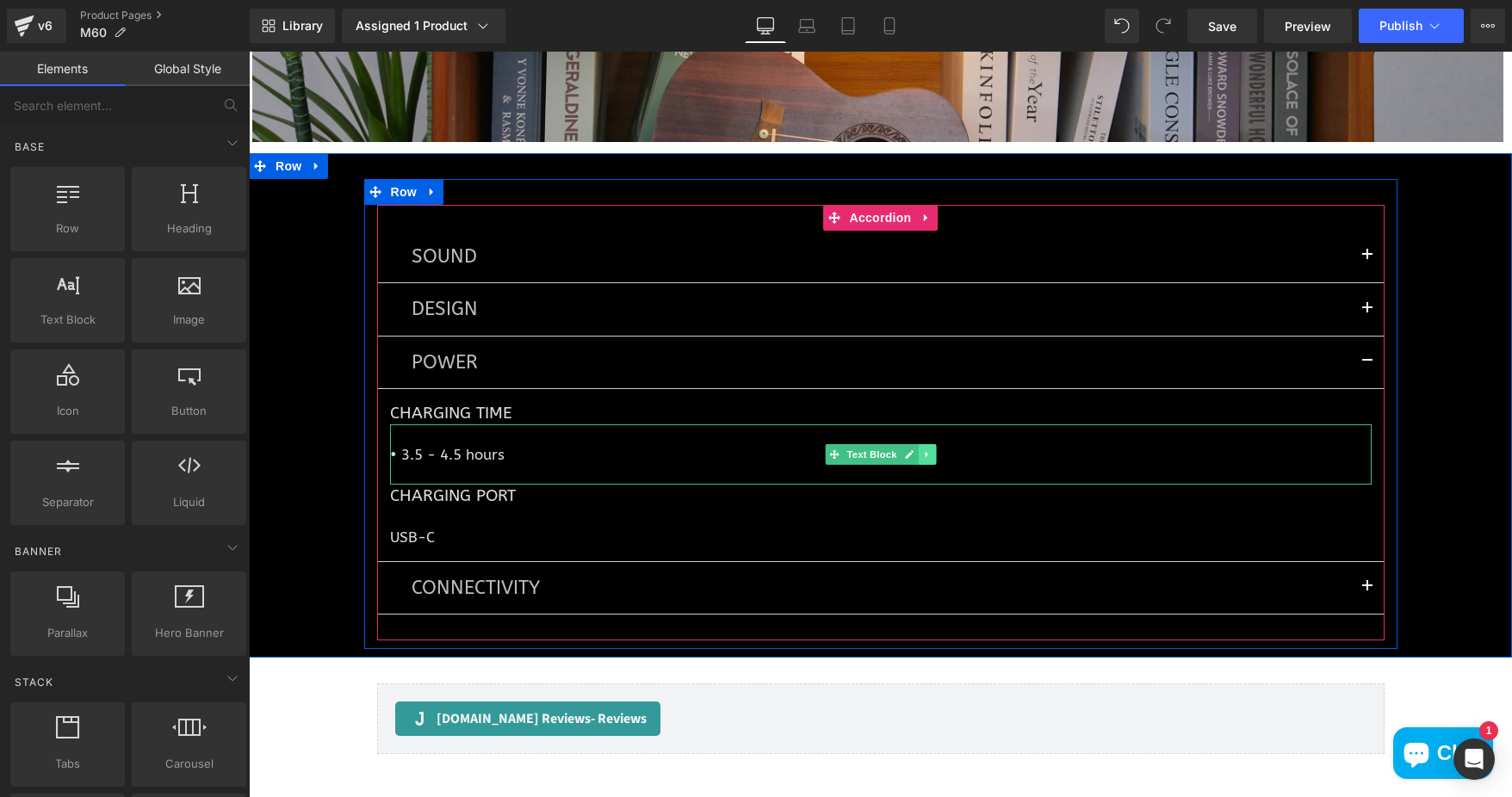
click at [918, 444] on link at bounding box center [927, 454] width 18 height 20
click at [930, 450] on icon at bounding box center [935, 455] width 9 height 9
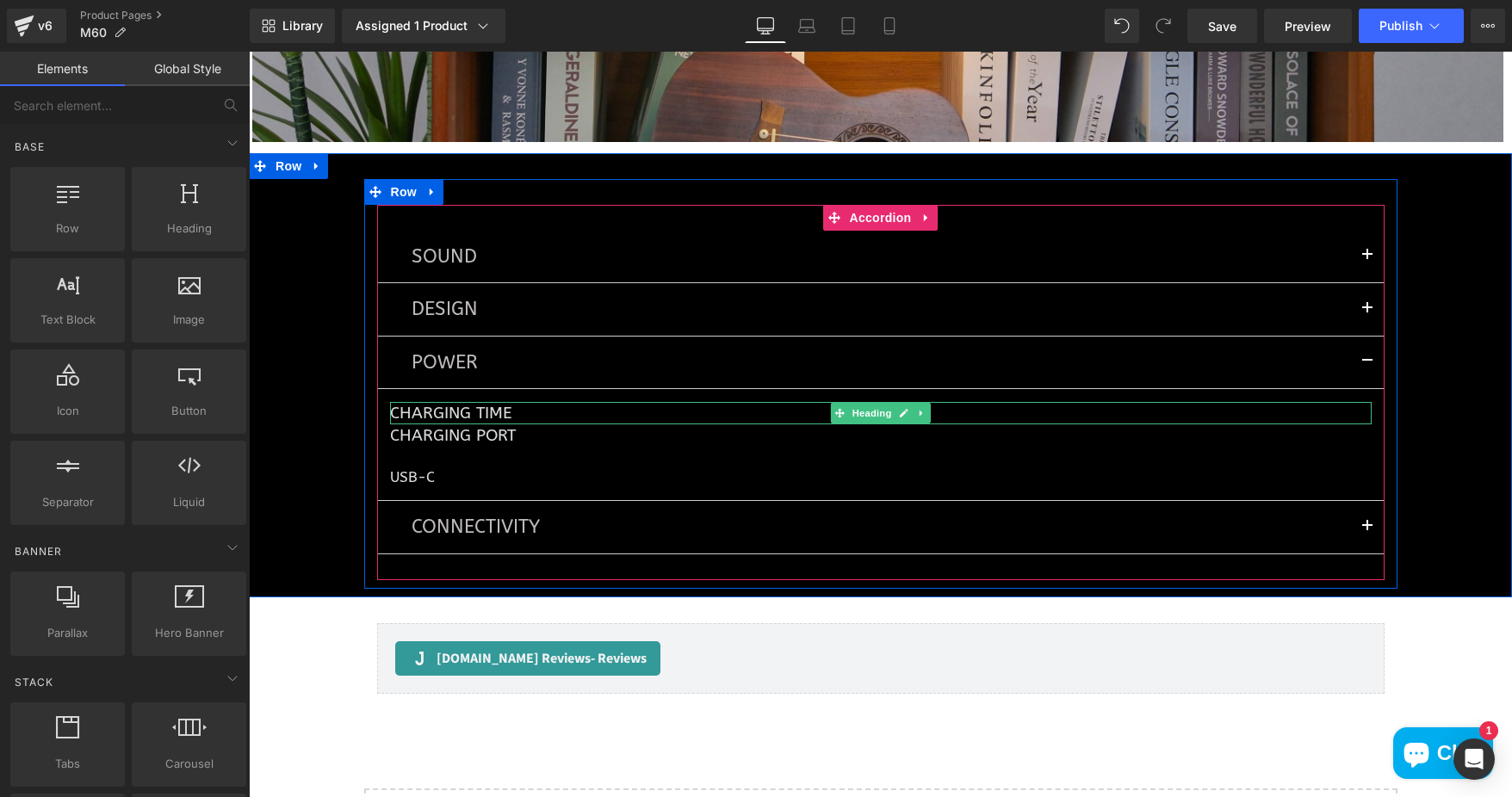
click at [913, 403] on link at bounding box center [922, 413] width 18 height 20
click at [926, 408] on icon at bounding box center [930, 412] width 9 height 10
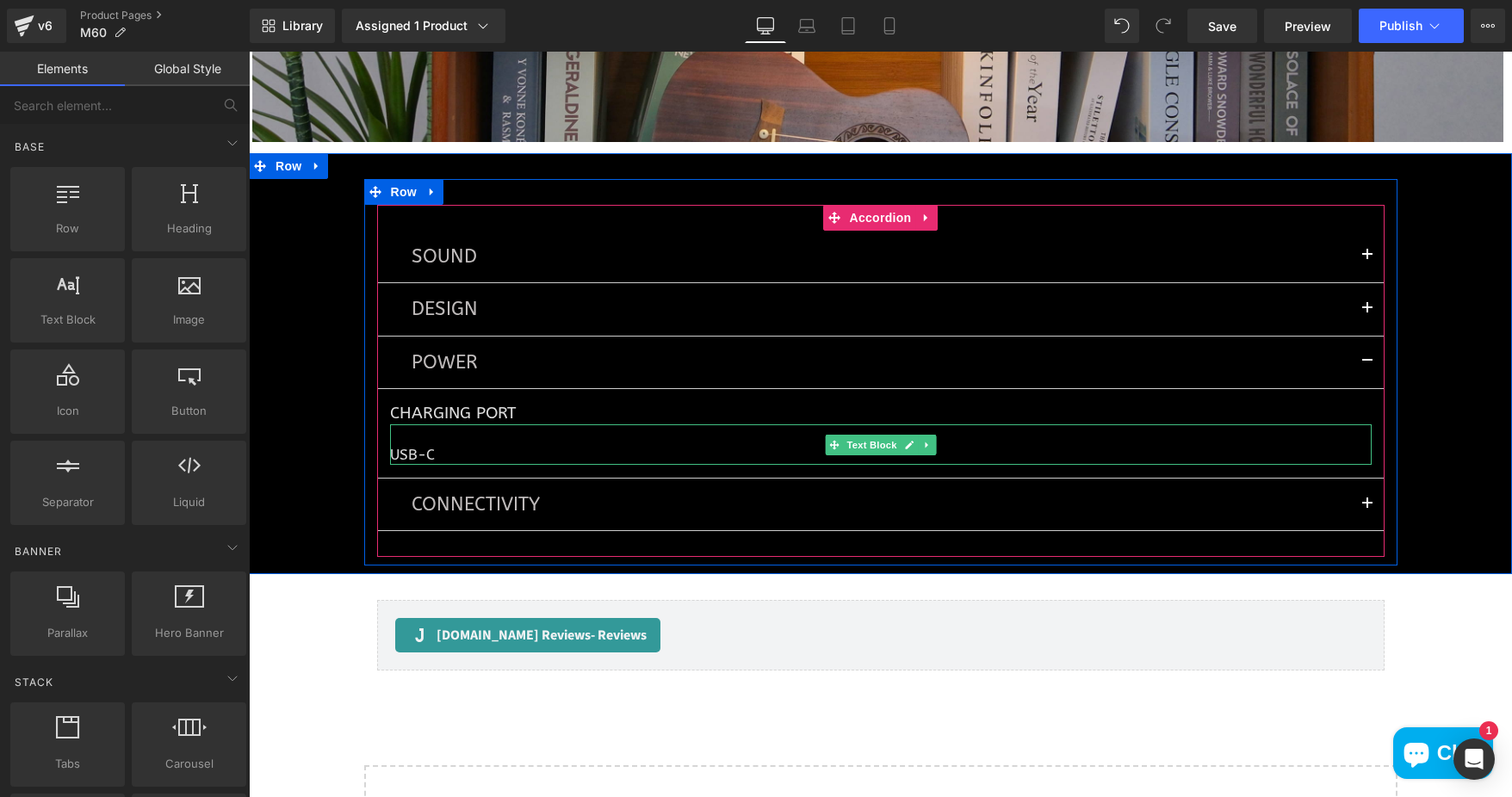
drag, startPoint x: 435, startPoint y: 406, endPoint x: 362, endPoint y: 405, distance: 73.0
click at [435, 406] on h1 "Charging Port" at bounding box center [880, 413] width 981 height 22
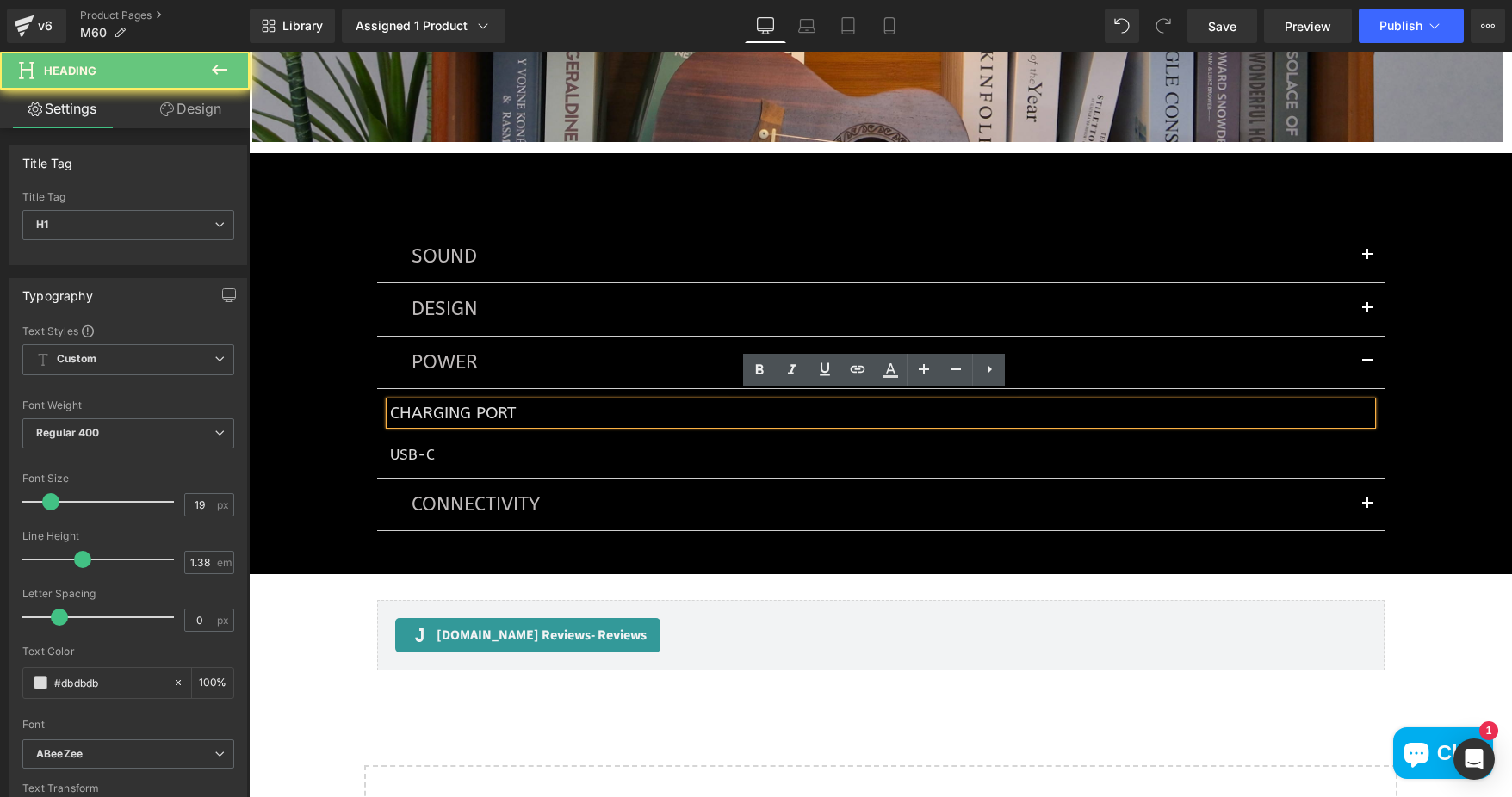
click at [364, 405] on div "SOUND Text Block Total Output Power Heading Treble 15W x 2 Mid-low 18W x 2 Text…" at bounding box center [880, 382] width 1033 height 353
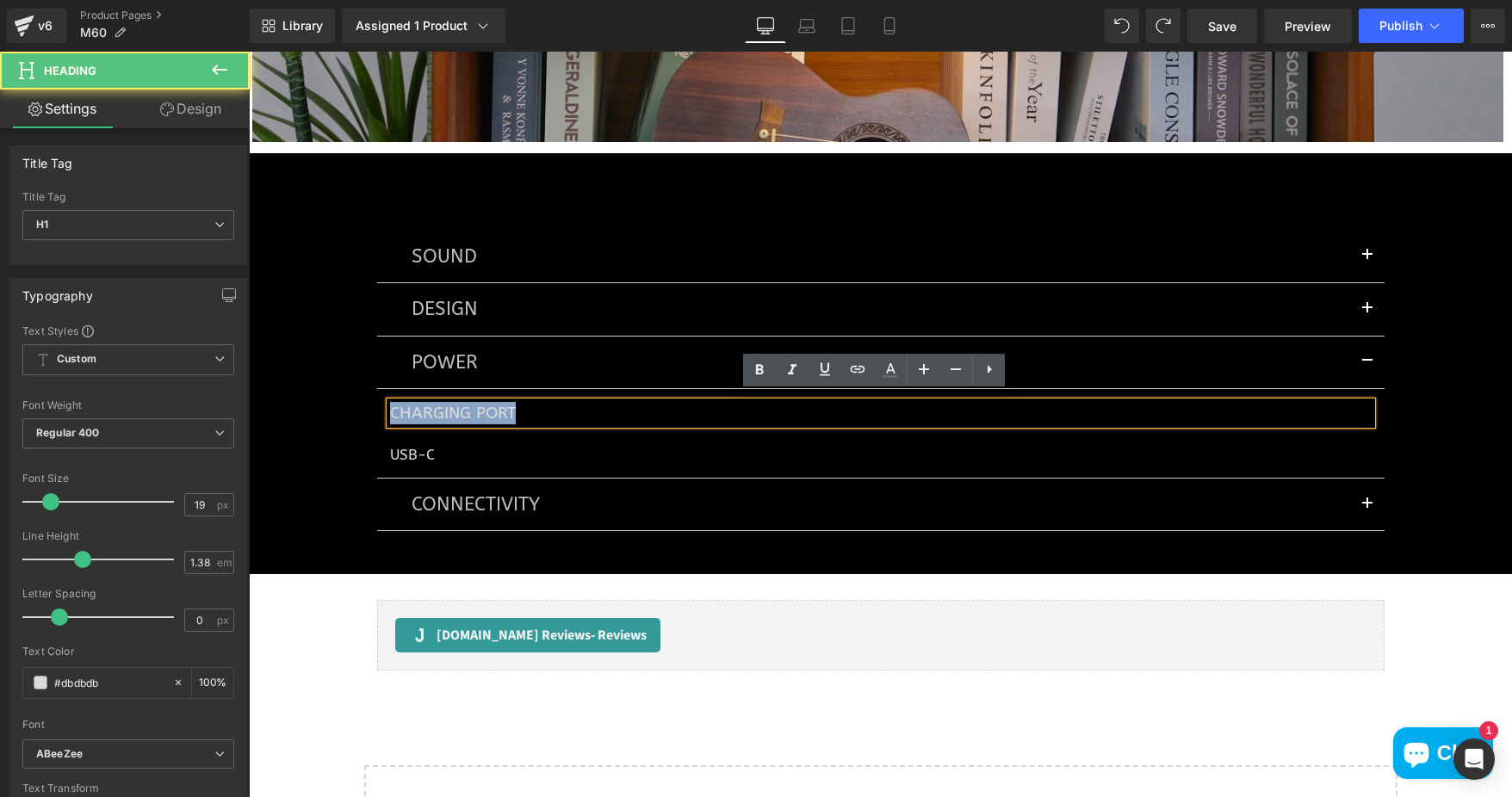
drag, startPoint x: 508, startPoint y: 405, endPoint x: 386, endPoint y: 413, distance: 122.3
click at [390, 413] on h1 "Charging Port" at bounding box center [880, 413] width 981 height 22
drag, startPoint x: 518, startPoint y: 406, endPoint x: 382, endPoint y: 418, distance: 136.5
click at [390, 418] on div "Charging Port" at bounding box center [880, 413] width 981 height 22
drag, startPoint x: 385, startPoint y: 408, endPoint x: 506, endPoint y: 406, distance: 121.0
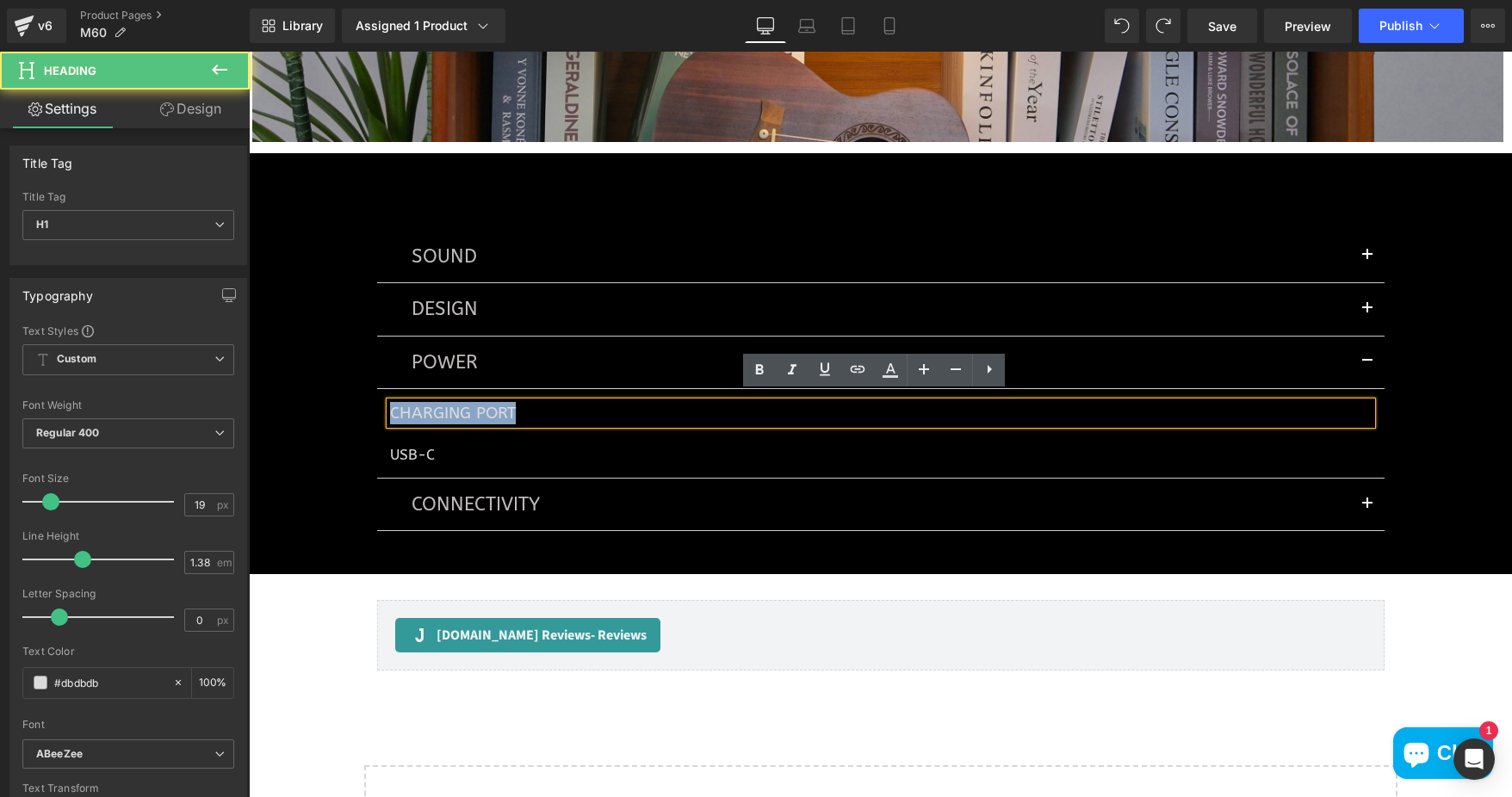
click at [506, 406] on h1 "Charging Port" at bounding box center [880, 413] width 981 height 22
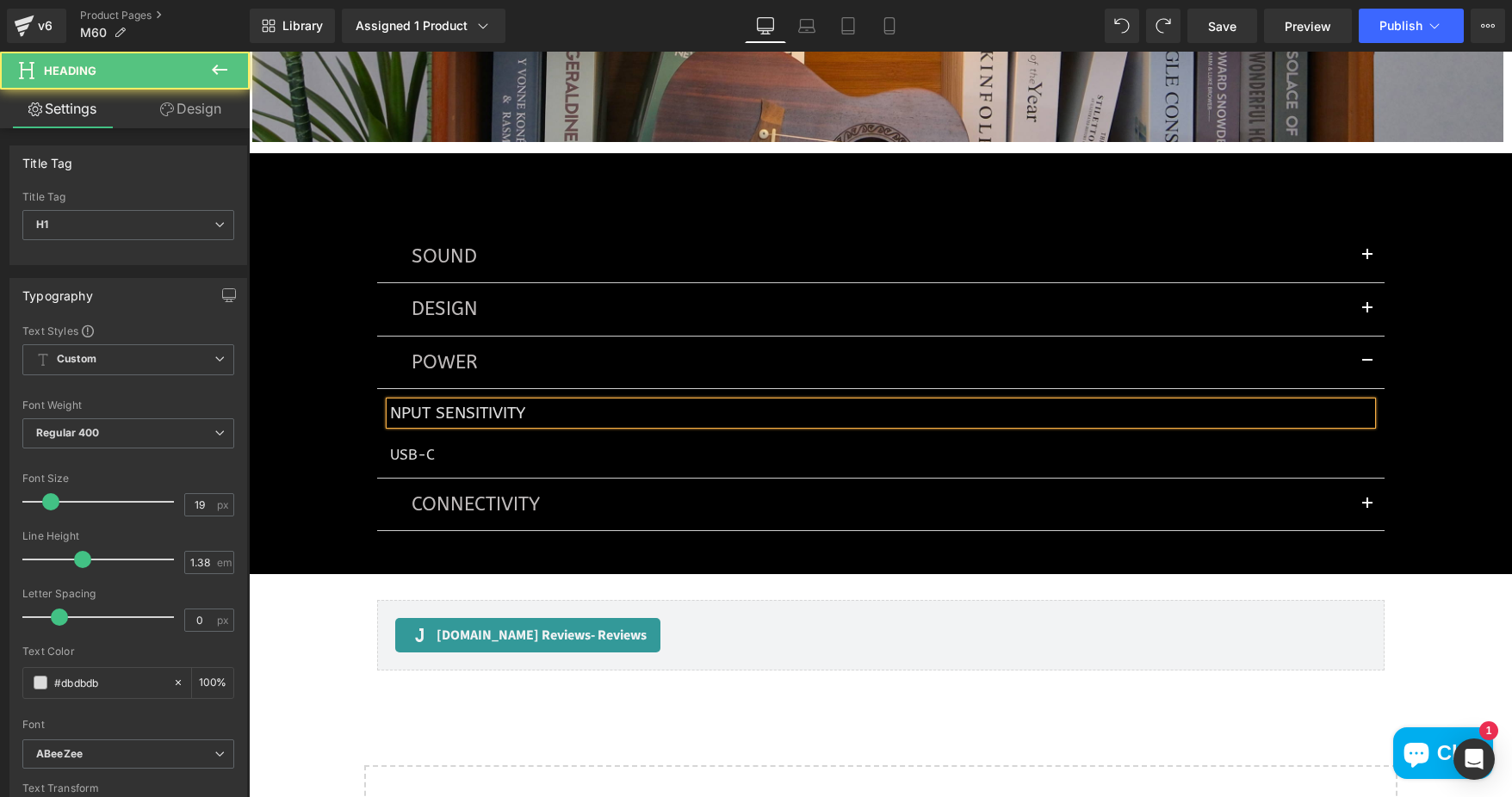
click at [390, 403] on h1 "nput Sensitivity" at bounding box center [880, 413] width 981 height 22
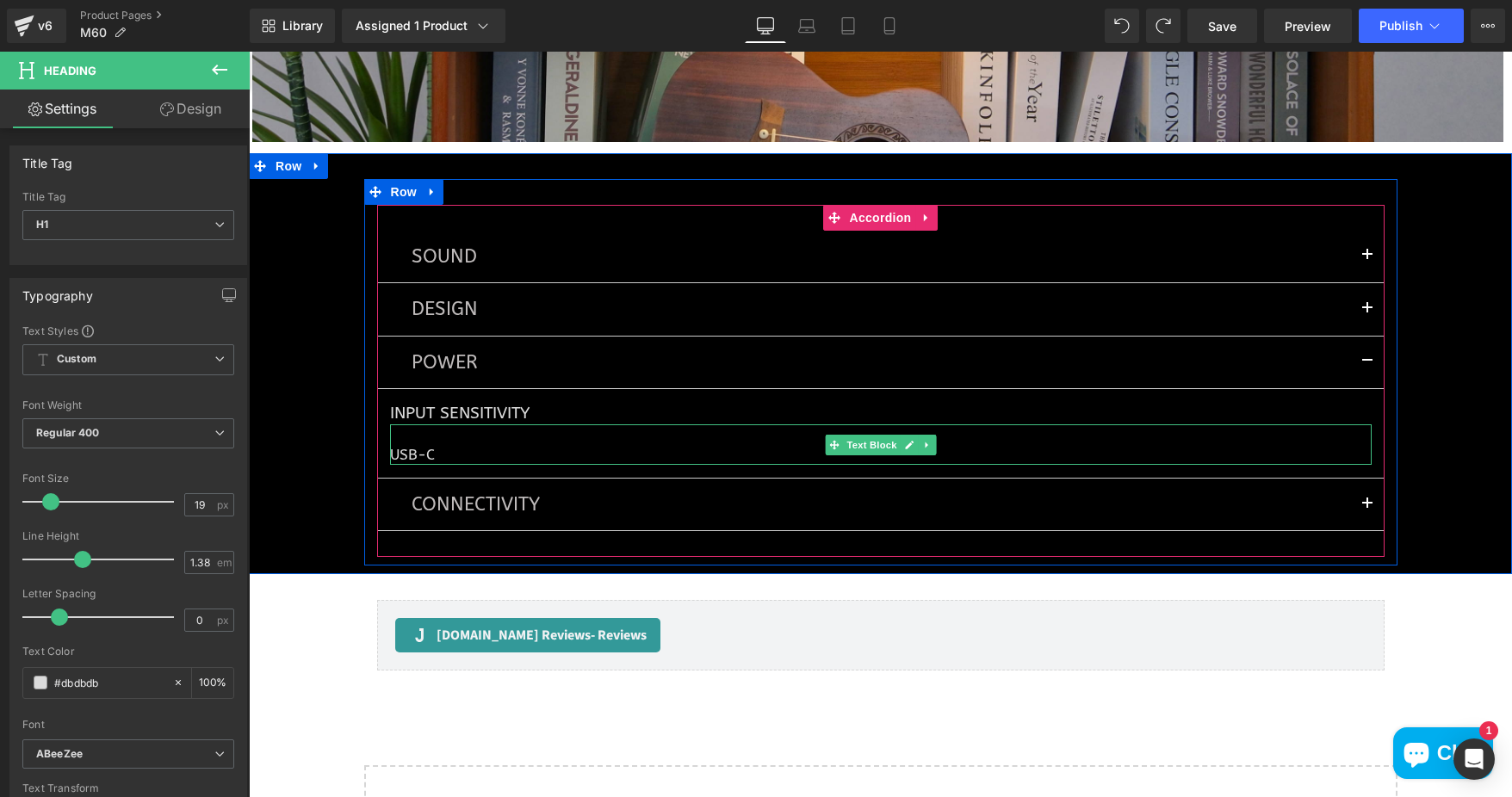
drag, startPoint x: 396, startPoint y: 443, endPoint x: 432, endPoint y: 444, distance: 36.0
click at [396, 445] on p "USB-C" at bounding box center [880, 454] width 981 height 19
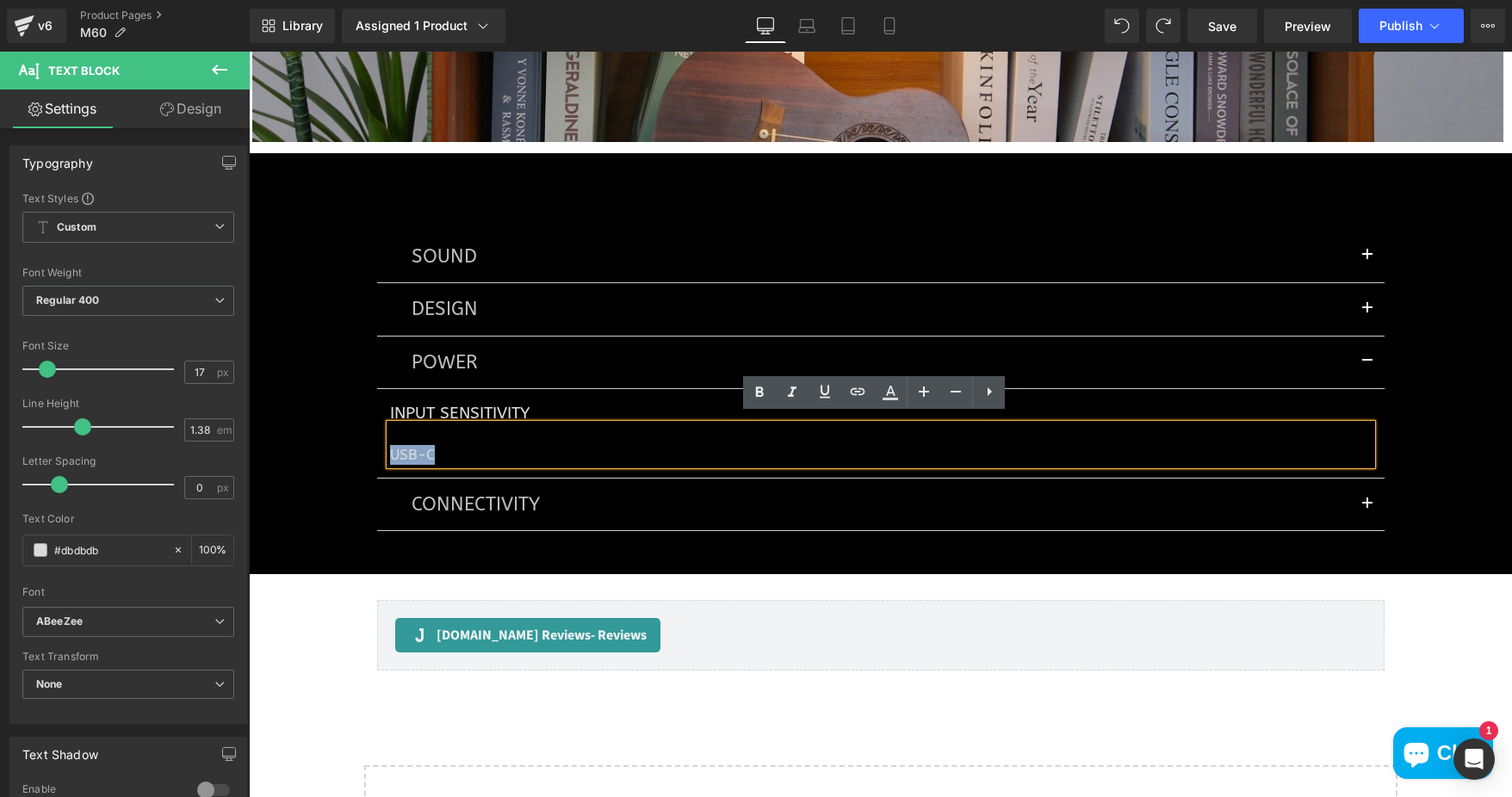
drag, startPoint x: 422, startPoint y: 446, endPoint x: 374, endPoint y: 447, distance: 48.0
click at [377, 447] on article "Input Sensitivity Heading USB-C Text Block" at bounding box center [880, 434] width 1007 height 90
paste div
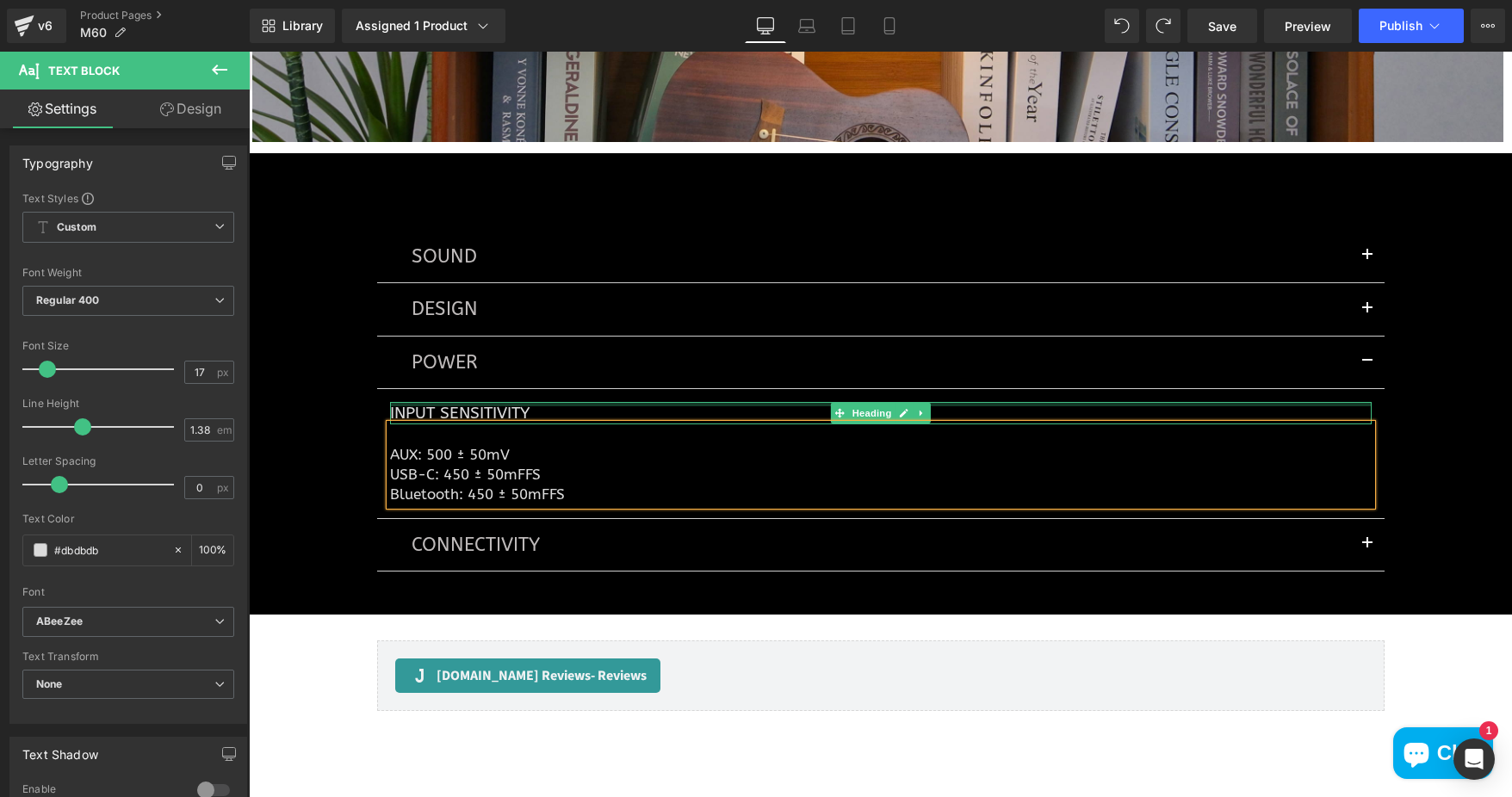
click at [628, 402] on div at bounding box center [880, 404] width 981 height 5
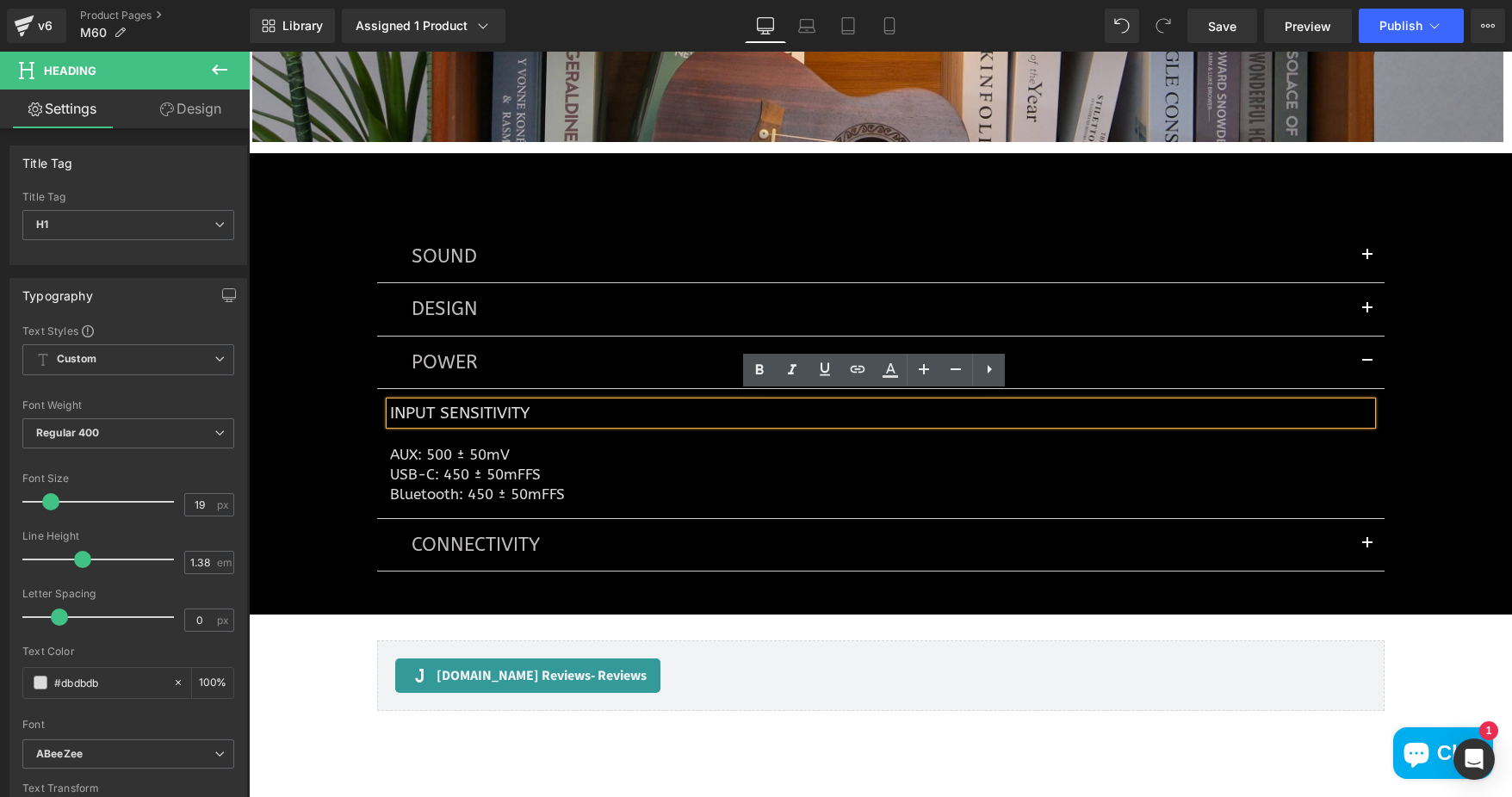
click at [1408, 420] on div "SOUND Text Block Total Output Power Heading Treble 15W x 2 Mid-low 18W x 2 Text…" at bounding box center [880, 393] width 1263 height 427
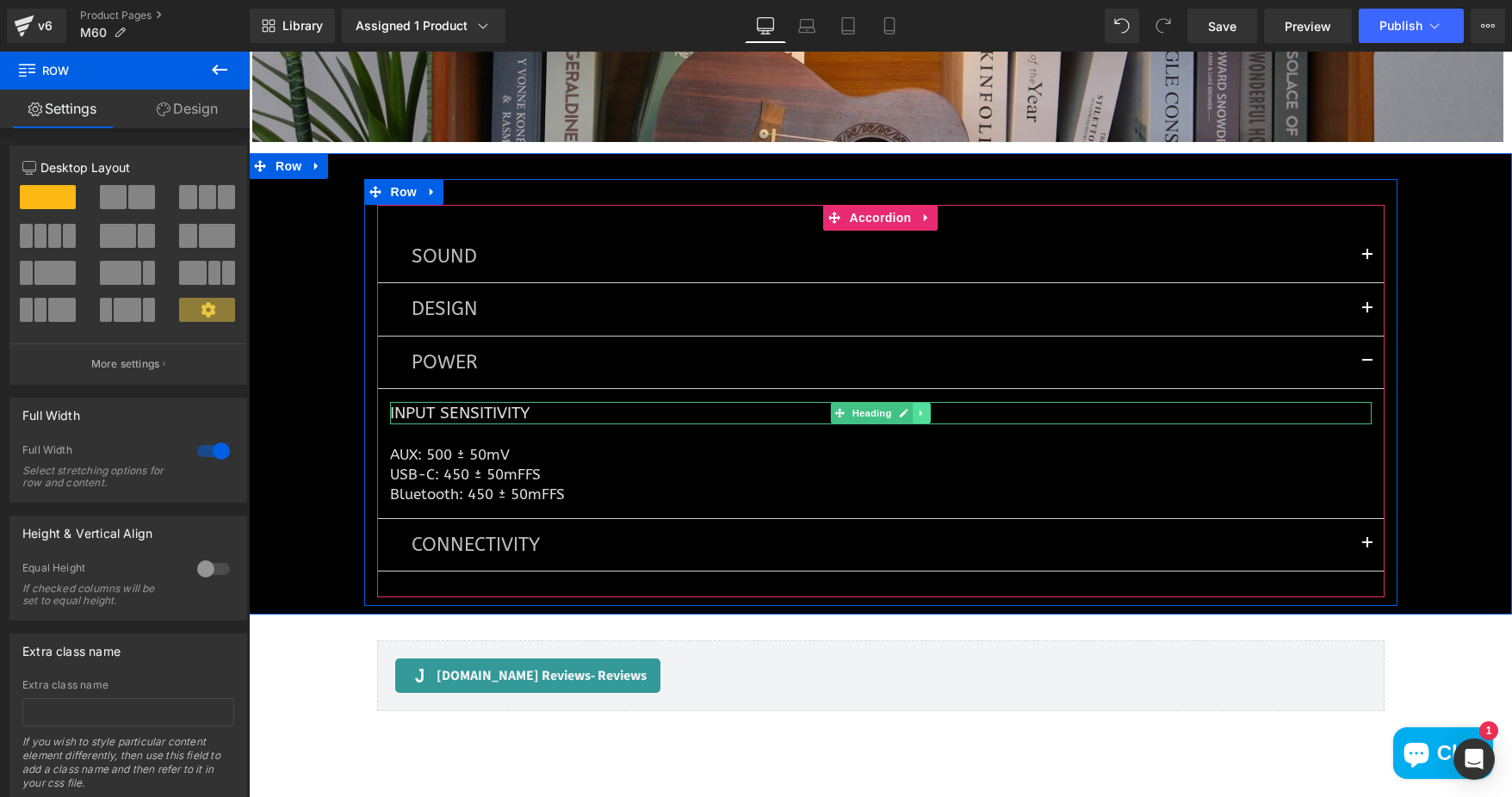
click at [913, 403] on link at bounding box center [922, 413] width 18 height 20
click at [907, 408] on icon at bounding box center [912, 412] width 9 height 9
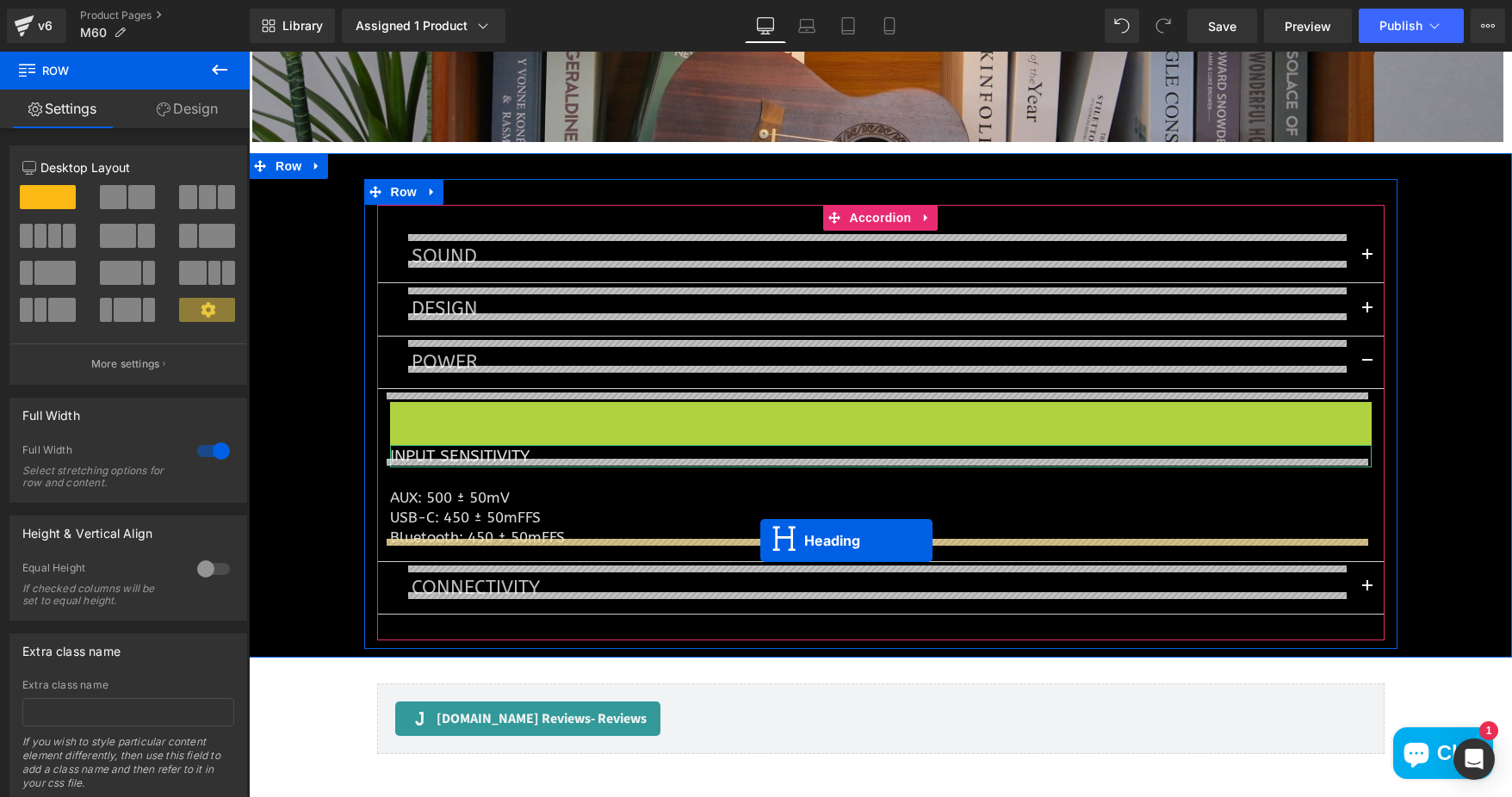
drag, startPoint x: 805, startPoint y: 406, endPoint x: 760, endPoint y: 539, distance: 140.4
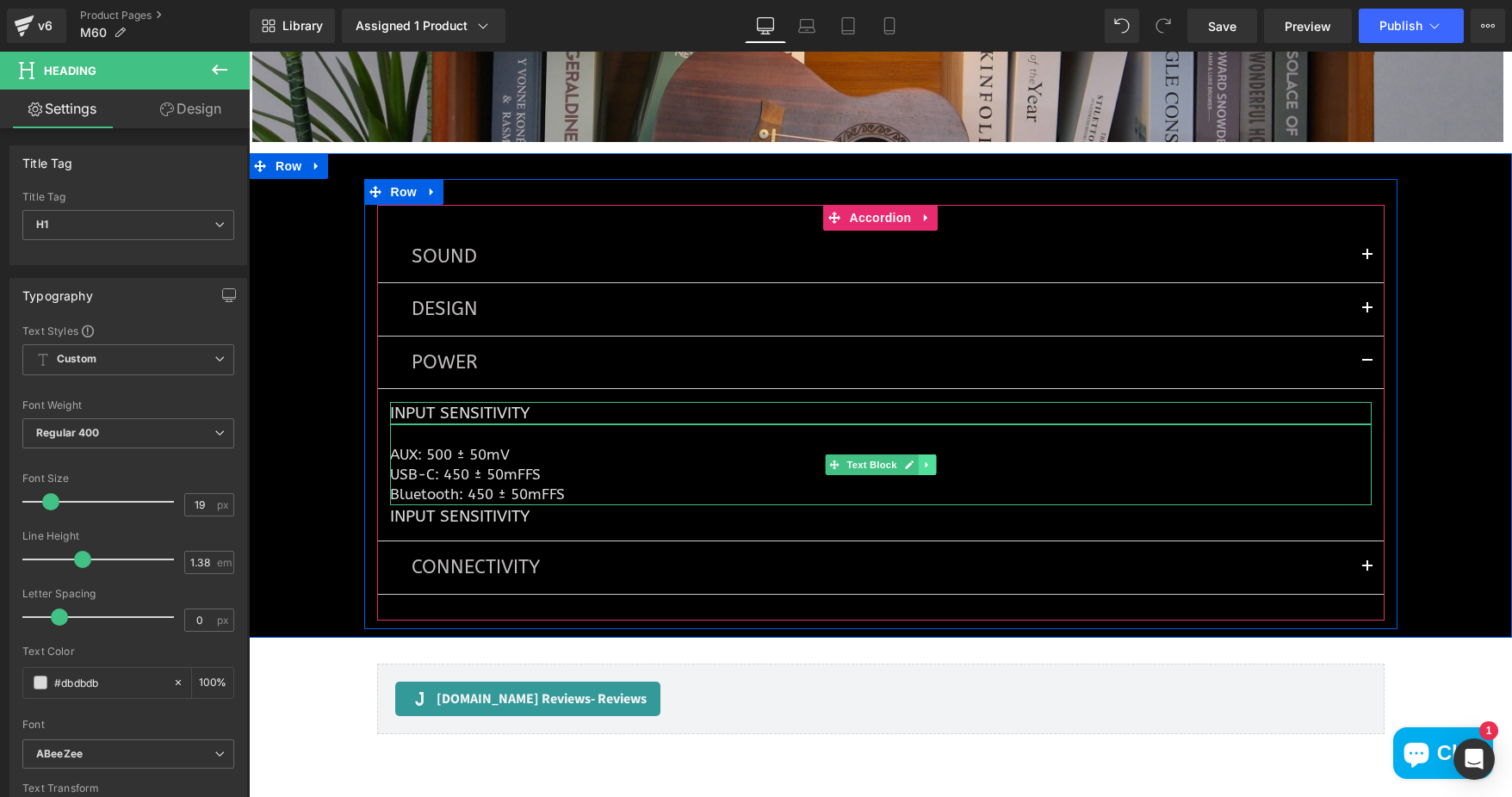
click at [922, 460] on icon at bounding box center [927, 464] width 9 height 10
click at [913, 460] on icon at bounding box center [917, 464] width 9 height 9
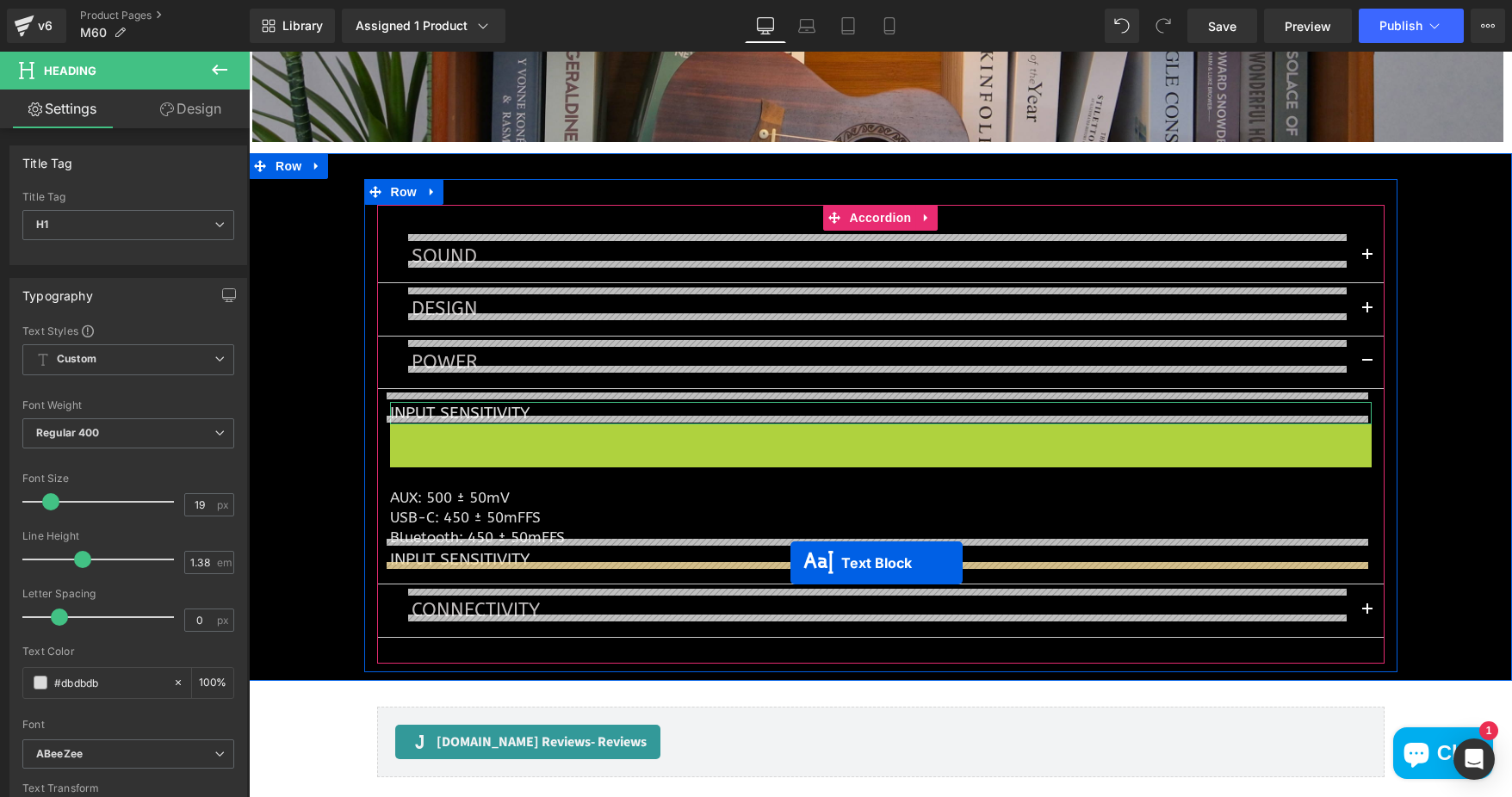
drag, startPoint x: 802, startPoint y: 456, endPoint x: 791, endPoint y: 563, distance: 107.6
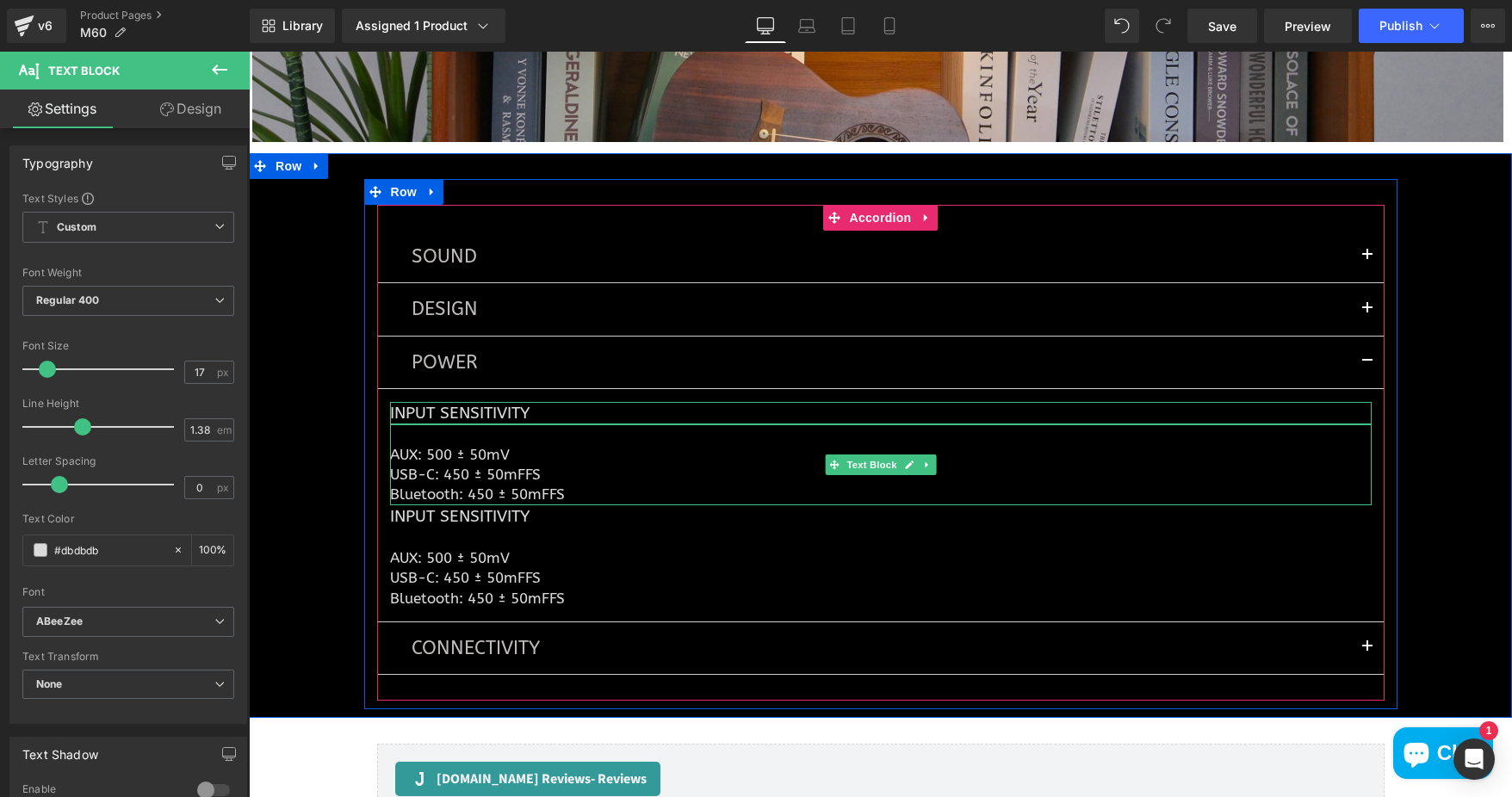
click at [564, 484] on p "Bluetooth: 450 ± 50mFFS" at bounding box center [880, 494] width 981 height 19
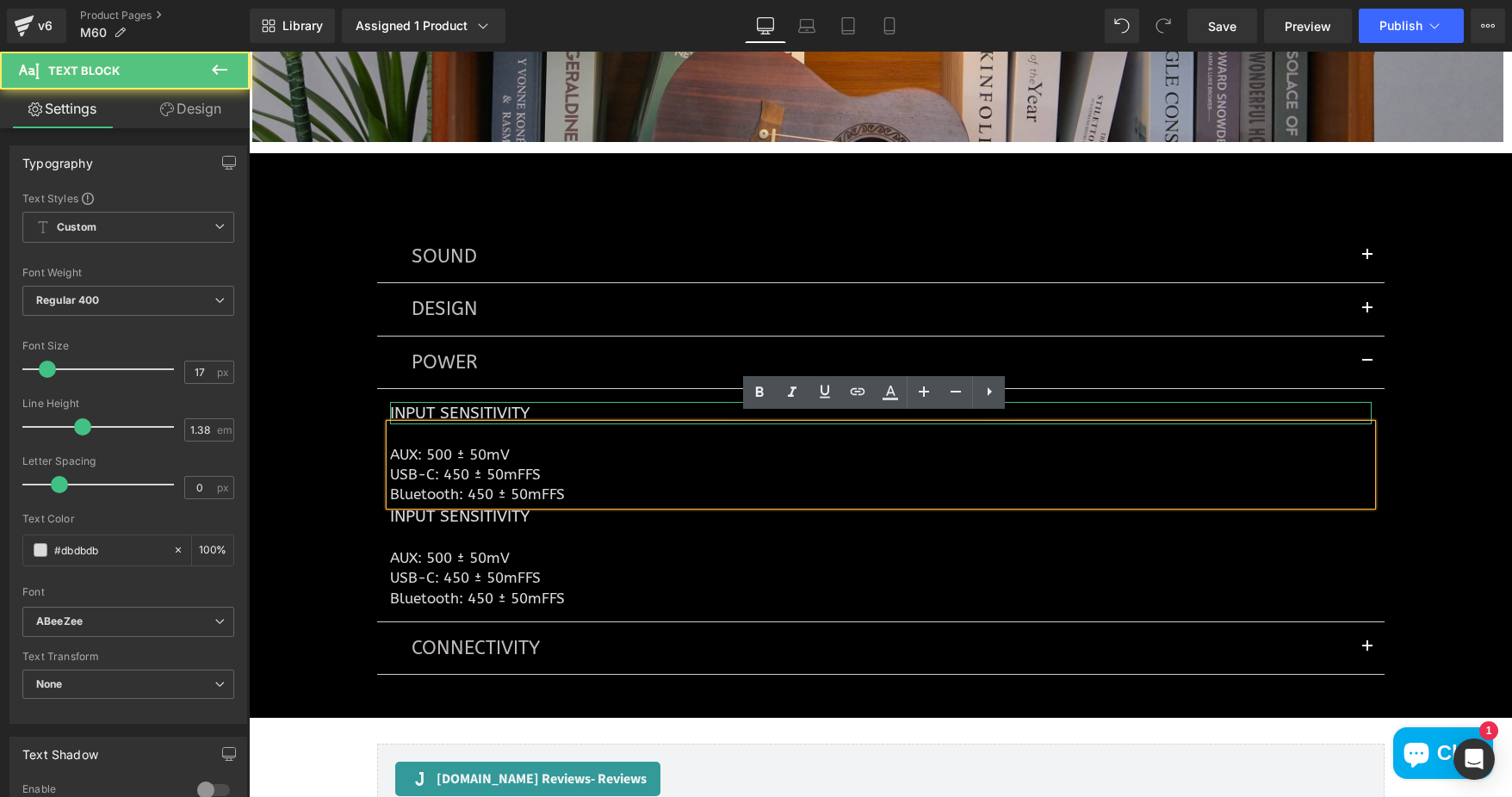
click at [548, 484] on p "Bluetooth: 450 ± 50mFFS" at bounding box center [880, 494] width 981 height 19
click at [565, 484] on p "Bluetooth: 450 ± 50mFFS" at bounding box center [880, 494] width 981 height 19
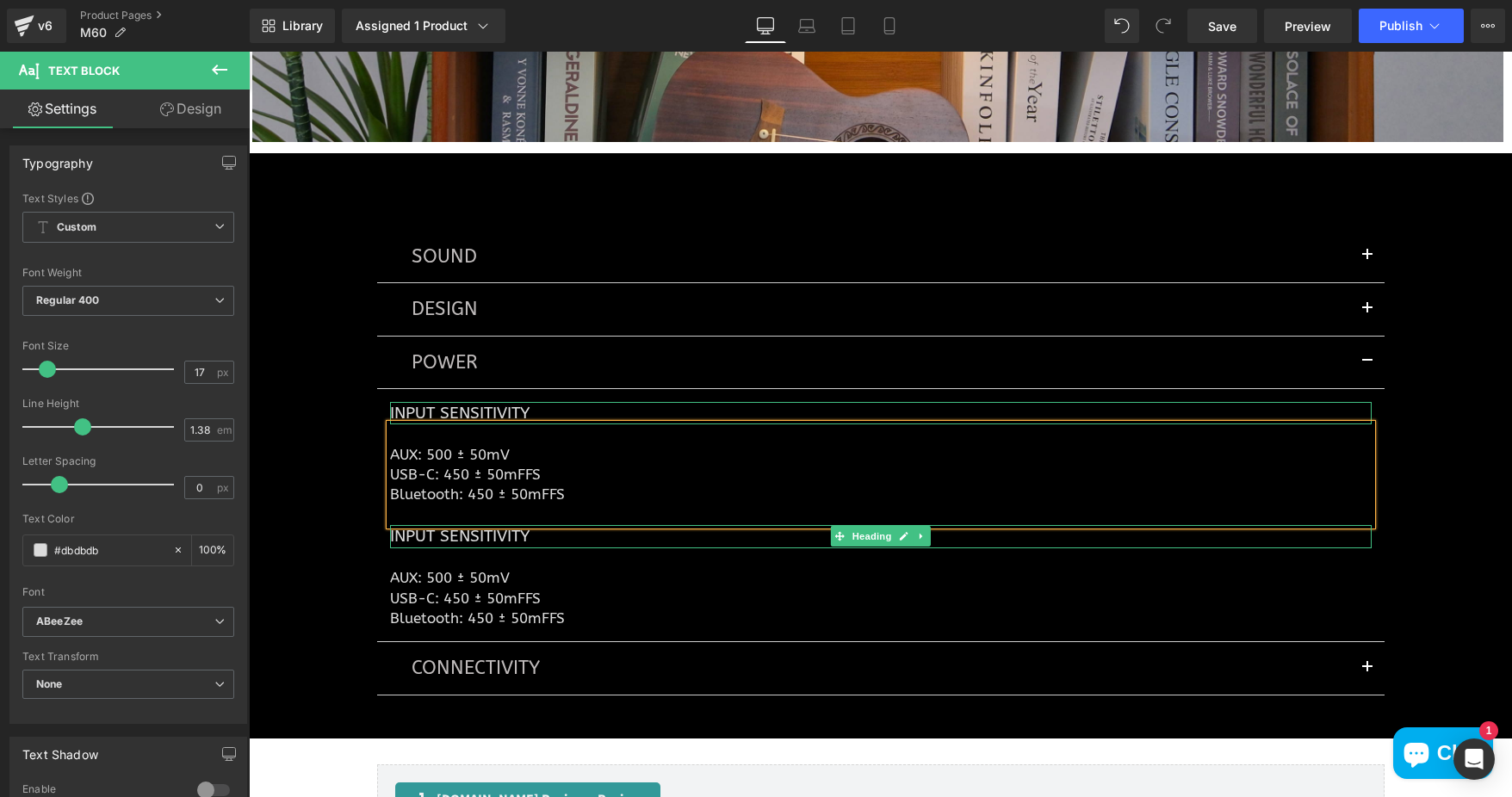
drag, startPoint x: 389, startPoint y: 530, endPoint x: 534, endPoint y: 524, distance: 145.1
click at [390, 530] on h1 "Input Sensitivity" at bounding box center [880, 536] width 981 height 22
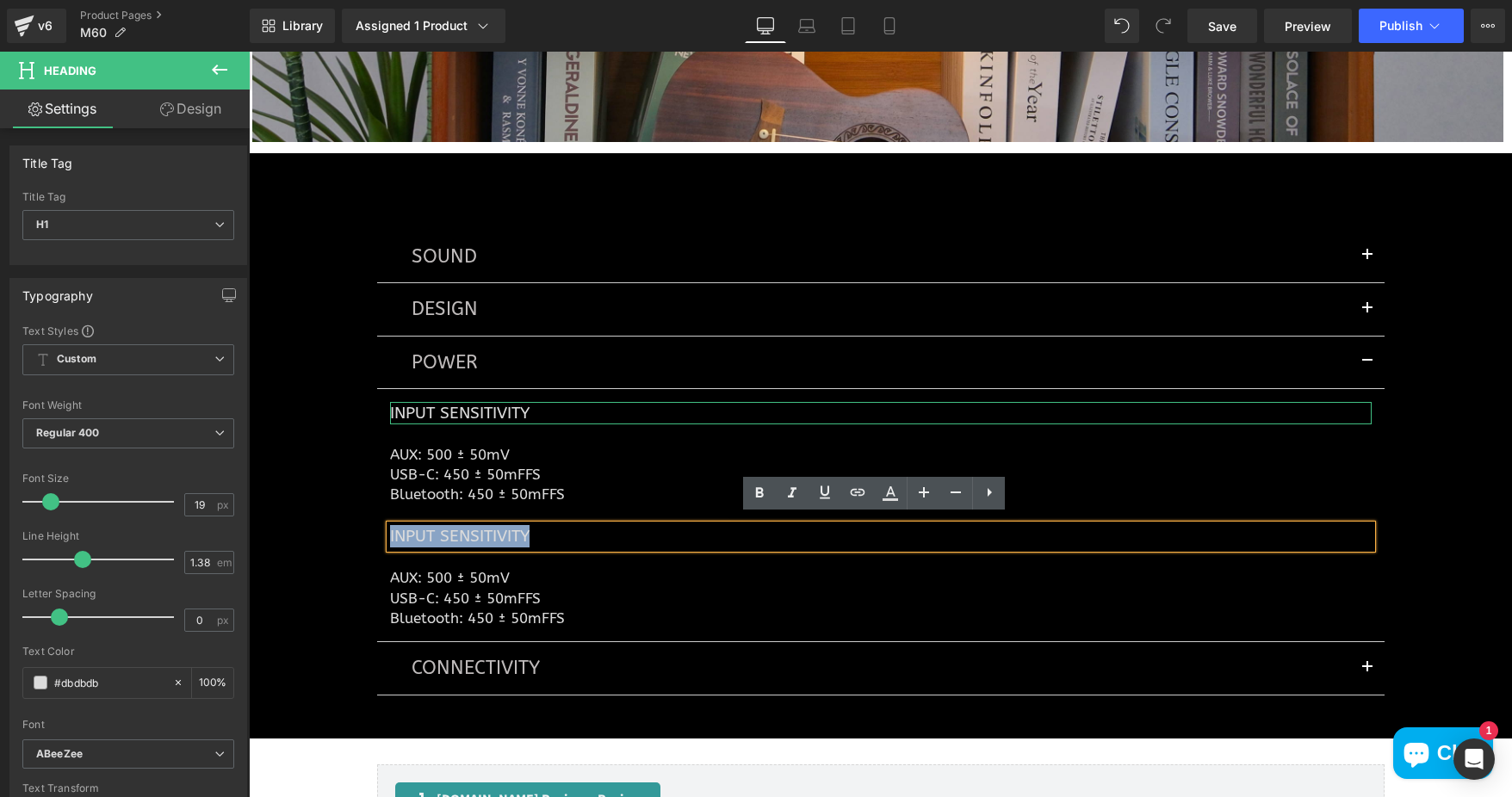
drag, startPoint x: 525, startPoint y: 525, endPoint x: 385, endPoint y: 527, distance: 140.0
click at [390, 527] on h1 "Input Sensitivity" at bounding box center [880, 536] width 981 height 22
paste div
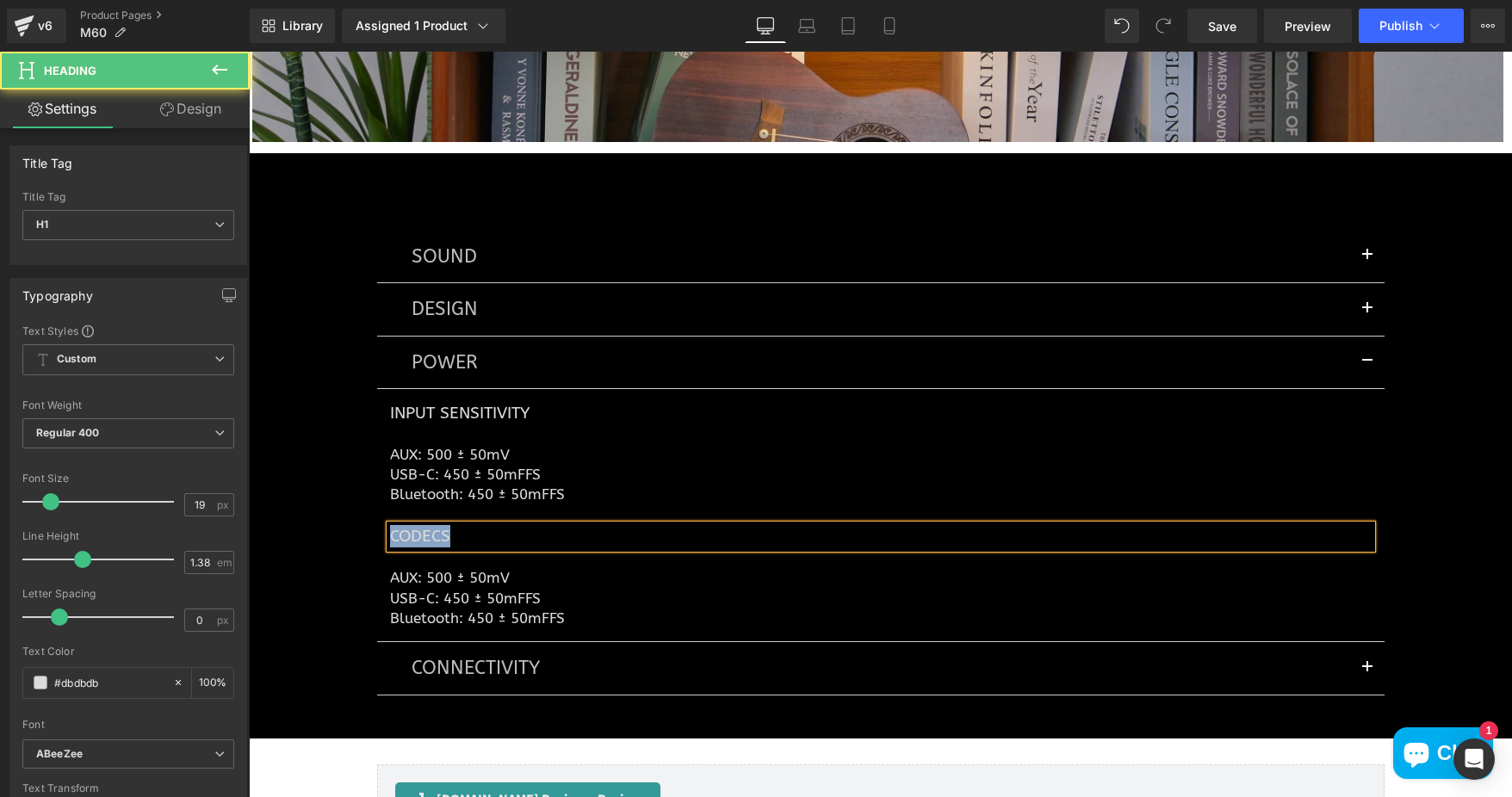
drag, startPoint x: 387, startPoint y: 528, endPoint x: 455, endPoint y: 527, distance: 68.0
click at [455, 527] on h1 "Codecs" at bounding box center [880, 536] width 981 height 22
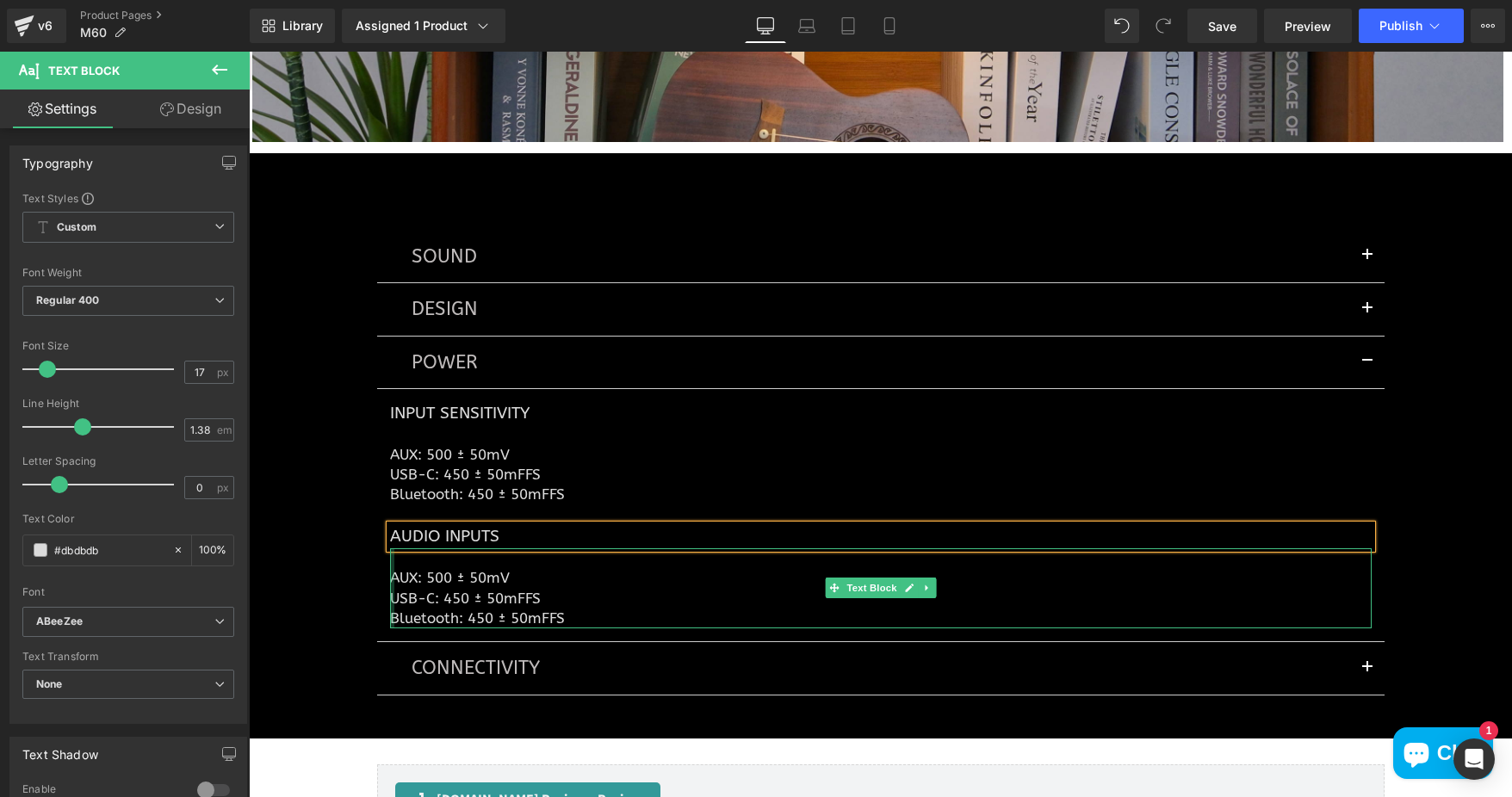
drag, startPoint x: 385, startPoint y: 565, endPoint x: 555, endPoint y: 607, distance: 175.1
click at [382, 621] on article "Input Sensitivity Heading AUX: 500 ± 50mV USB-C: 450 ± 50mFFS Bluetooth: 450 ± …" at bounding box center [880, 516] width 1007 height 254
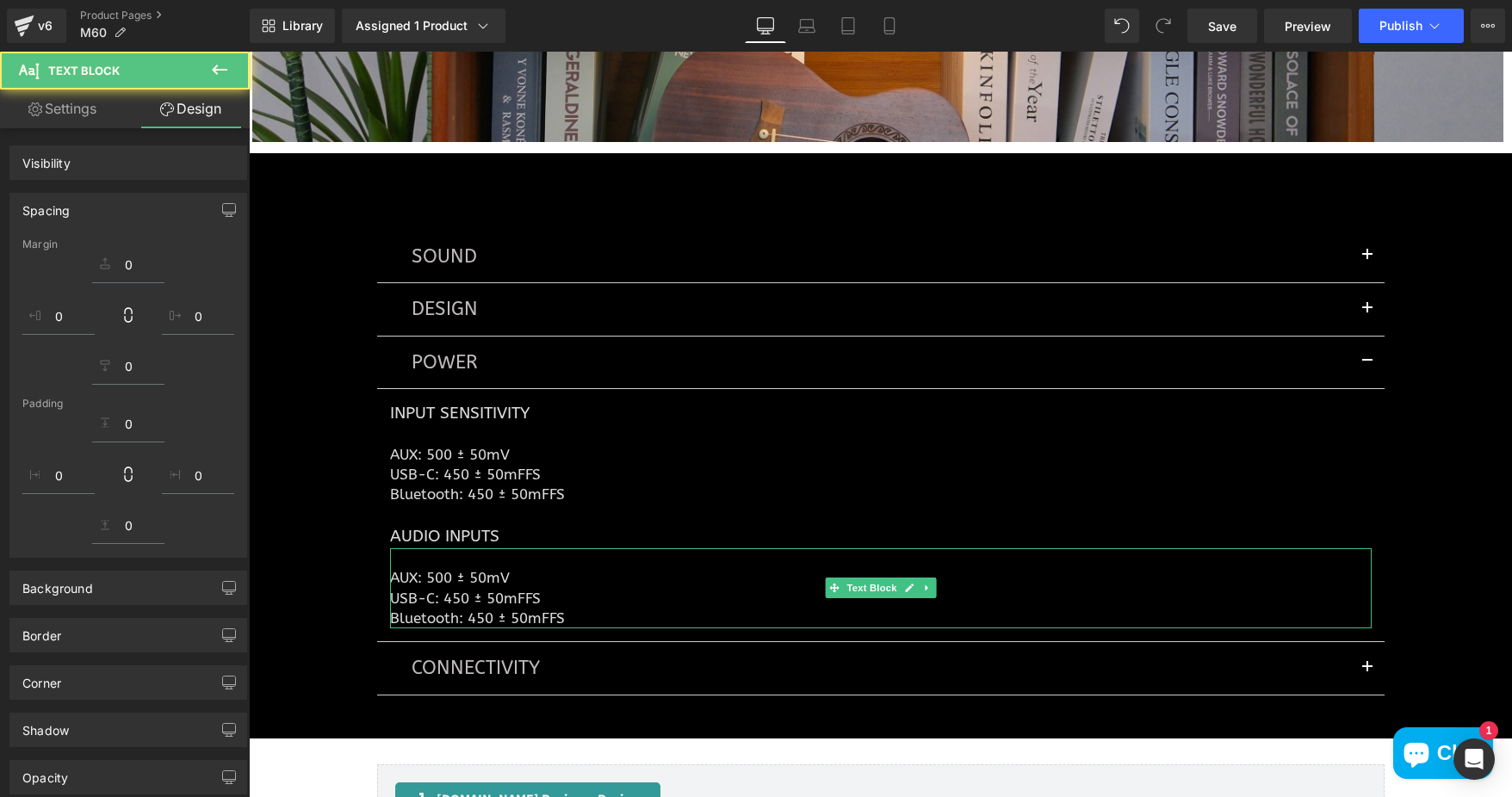
click at [390, 570] on div "AUX: 500 ± 50mV USB-C: 450 ± 50mFFS Bluetooth: 450 ± 50mFFS Text Block" at bounding box center [880, 589] width 981 height 81
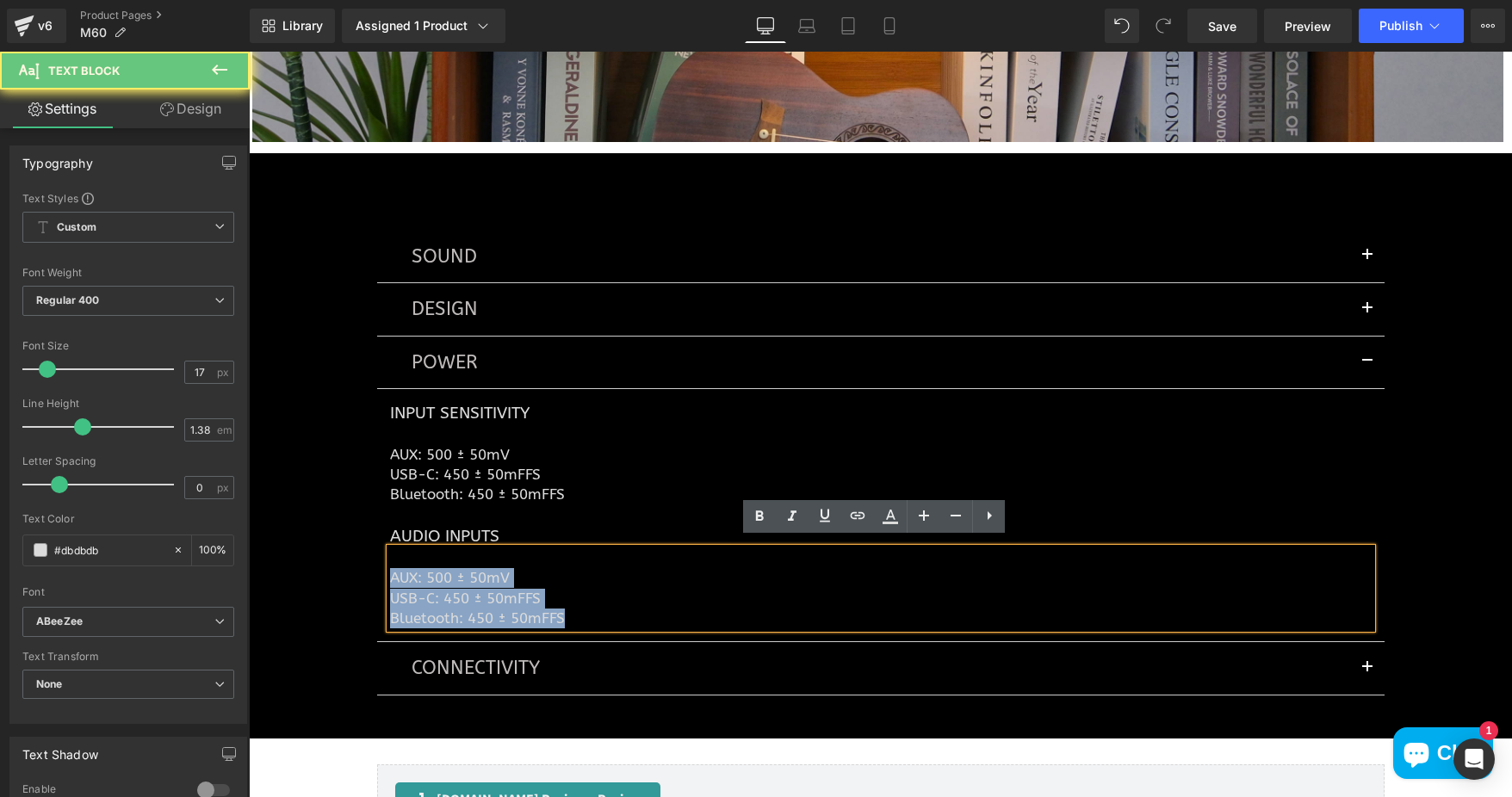
drag, startPoint x: 456, startPoint y: 590, endPoint x: 572, endPoint y: 608, distance: 117.4
click at [377, 598] on article "Input Sensitivity Heading AUX: 500 ± 50mV USB-C: 450 ± 50mFFS Bluetooth: 450 ± …" at bounding box center [880, 516] width 1007 height 254
click at [603, 617] on p "Bluetooth: 450 ± 50mFFS" at bounding box center [880, 618] width 981 height 19
click at [570, 608] on p "Bluetooth: 450 ± 50mFFS" at bounding box center [880, 618] width 981 height 19
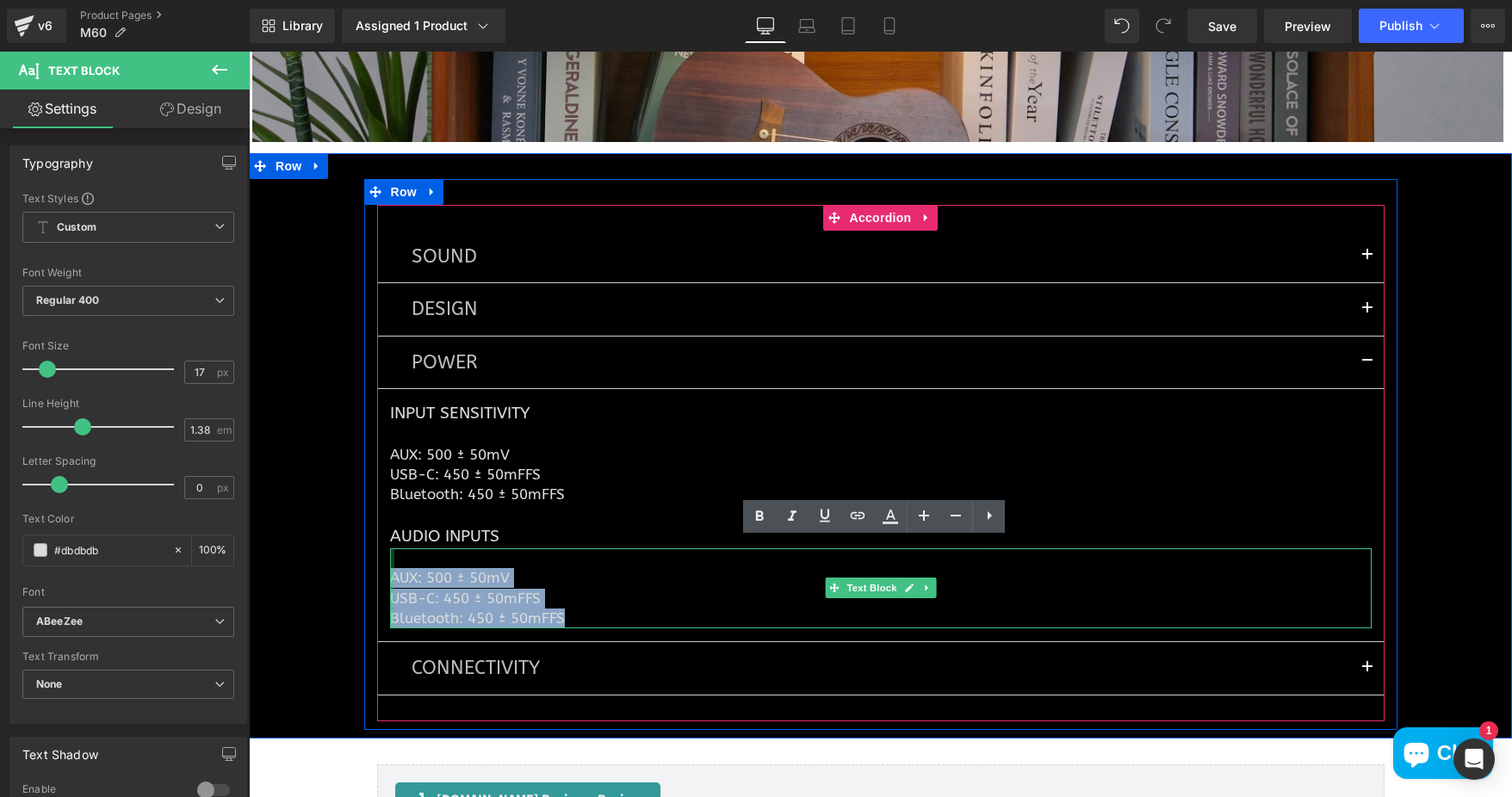
drag, startPoint x: 501, startPoint y: 605, endPoint x: 385, endPoint y: 570, distance: 121.2
click at [390, 570] on div "AUX: 500 ± 50mV USB-C: 450 ± 50mFFS Bluetooth: 450 ± 50mFFS Text Block" at bounding box center [880, 589] width 981 height 81
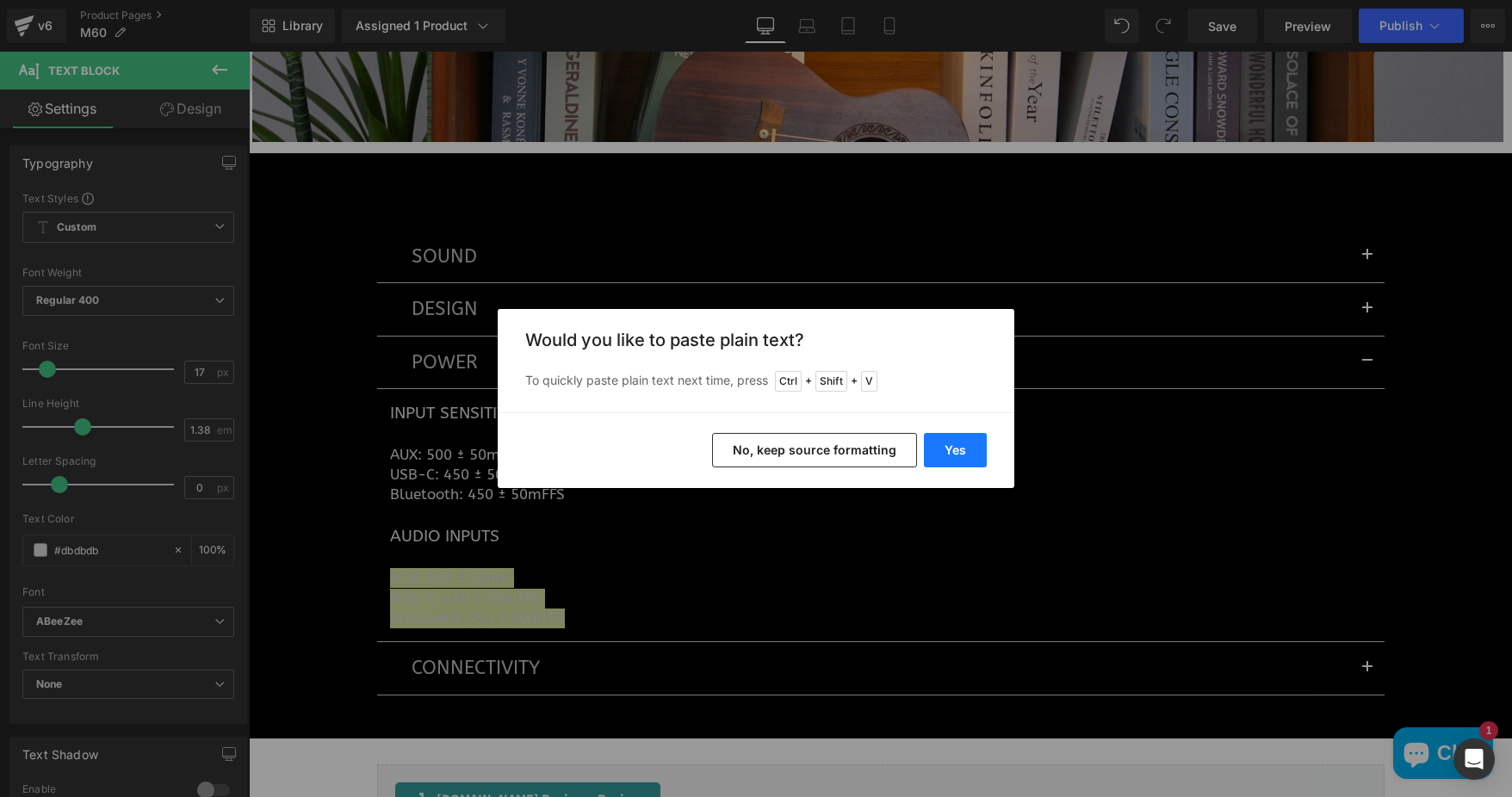
click at [965, 443] on button "Yes" at bounding box center [955, 449] width 63 height 34
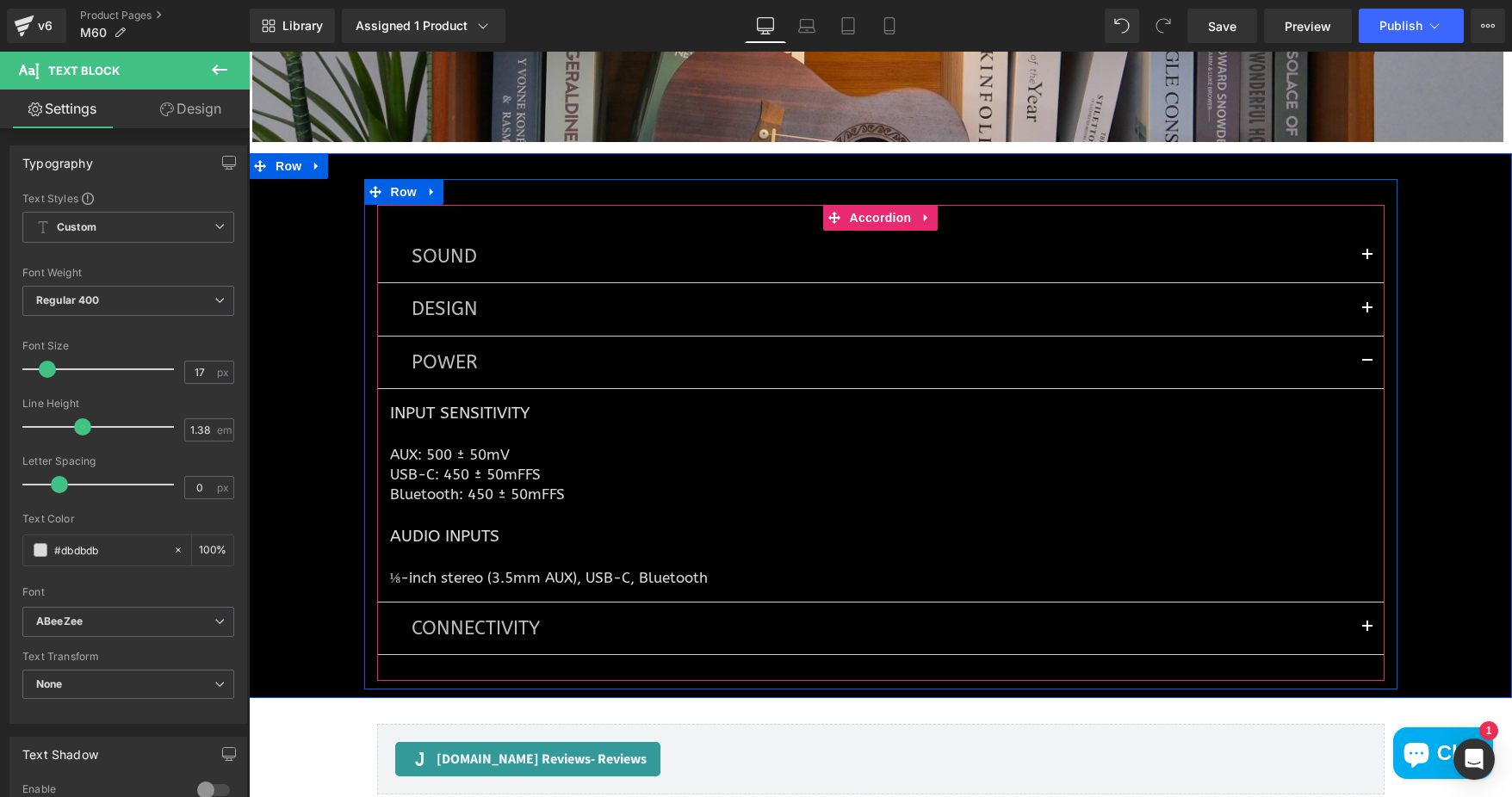
click at [1367, 631] on span "button" at bounding box center [1367, 631] width 0 height 0
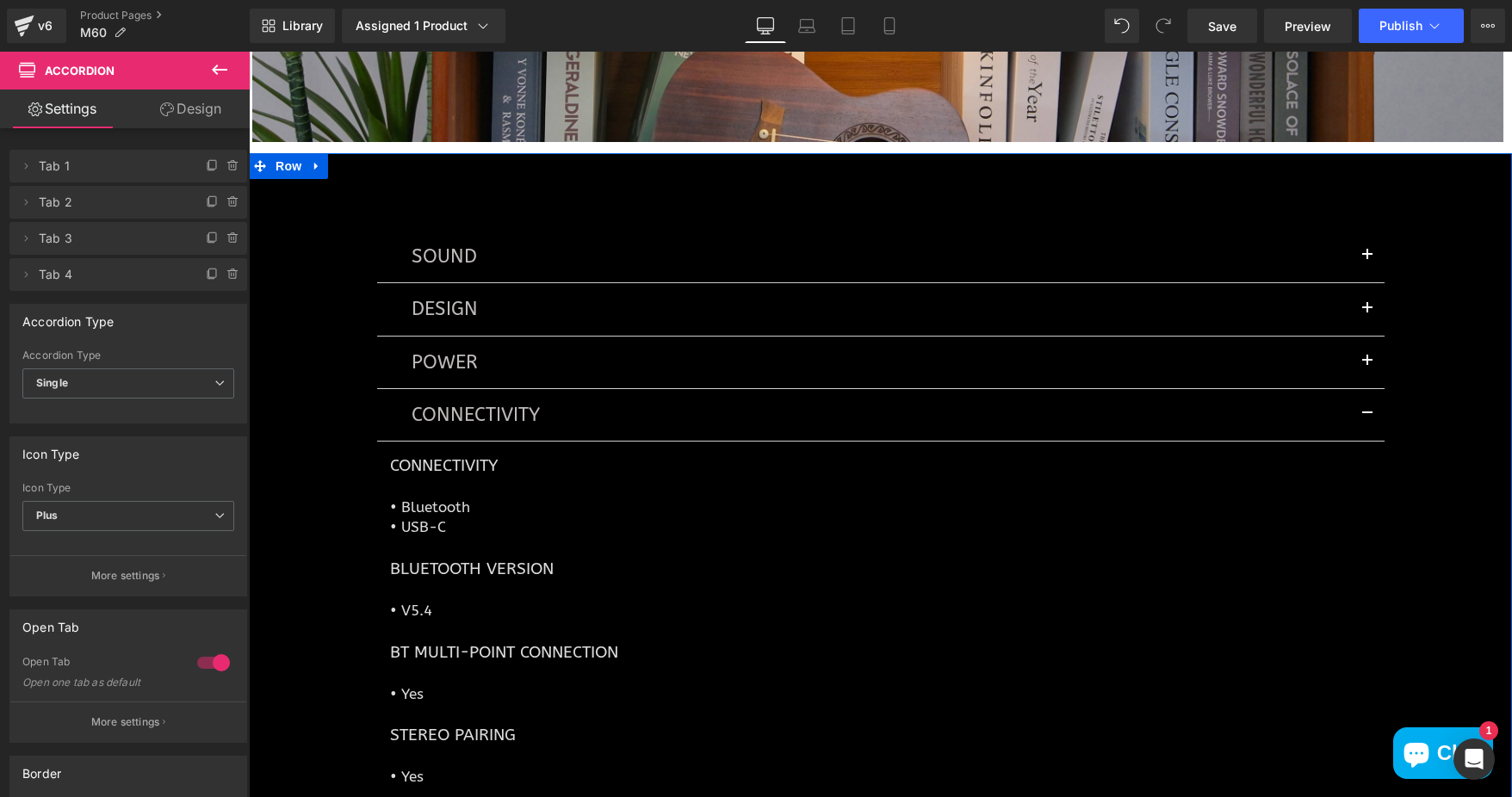
click at [409, 606] on p "• V5.4" at bounding box center [880, 610] width 981 height 19
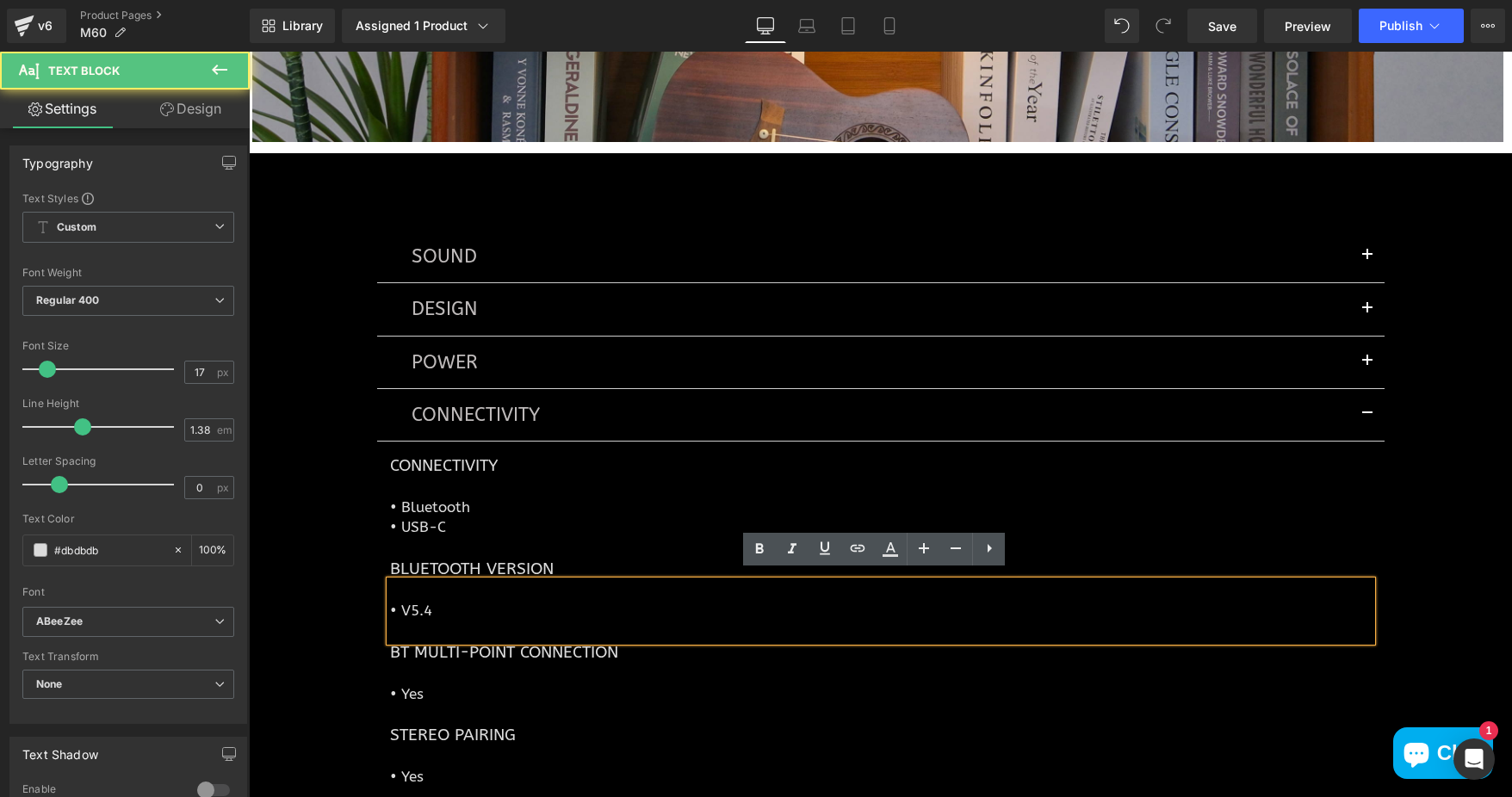
click at [431, 603] on p "• V5.4" at bounding box center [880, 610] width 981 height 19
drag, startPoint x: 428, startPoint y: 603, endPoint x: 394, endPoint y: 605, distance: 34.1
click at [394, 605] on p "• V5.4" at bounding box center [880, 610] width 981 height 19
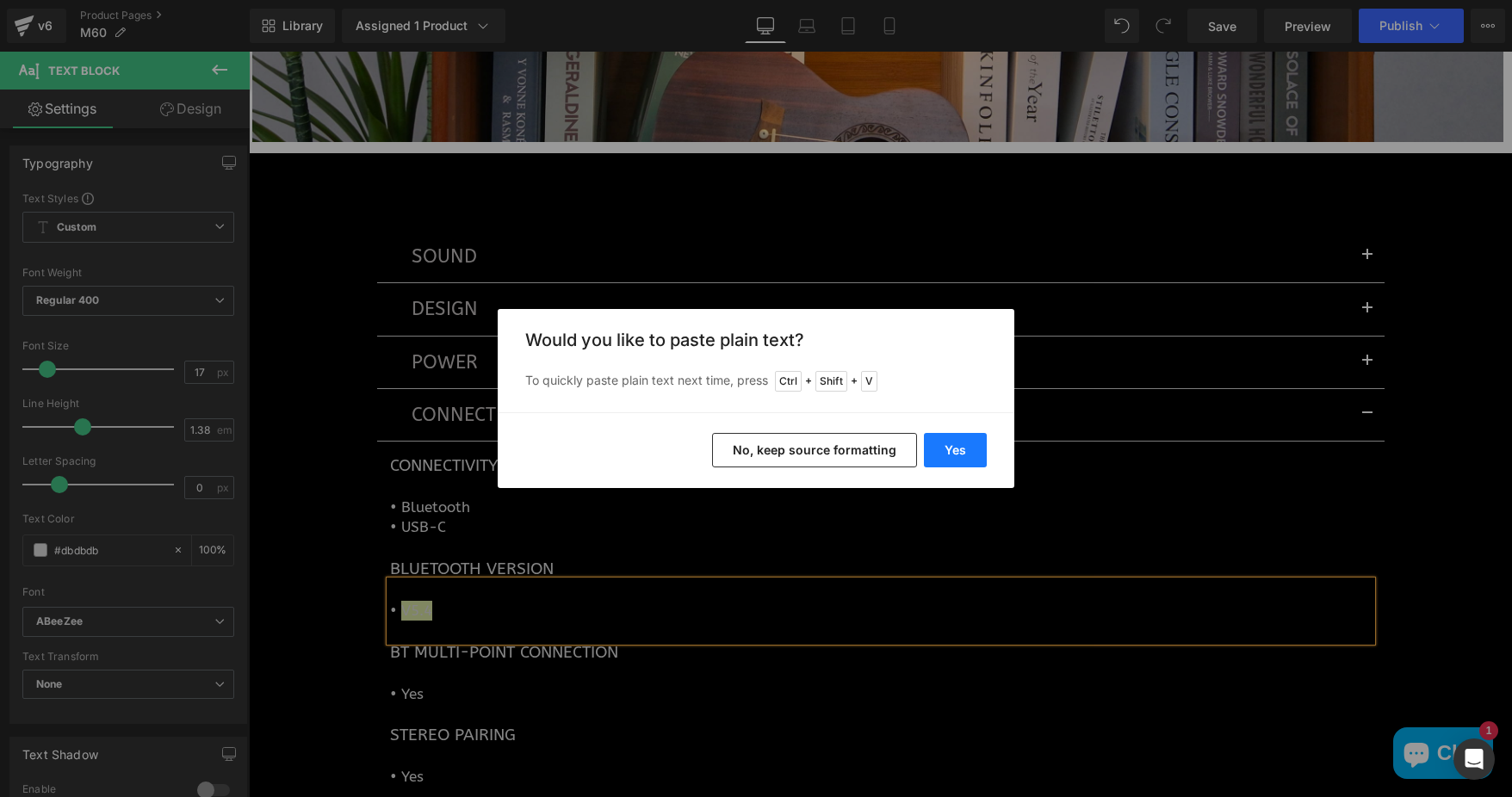
click at [940, 447] on button "Yes" at bounding box center [955, 449] width 63 height 34
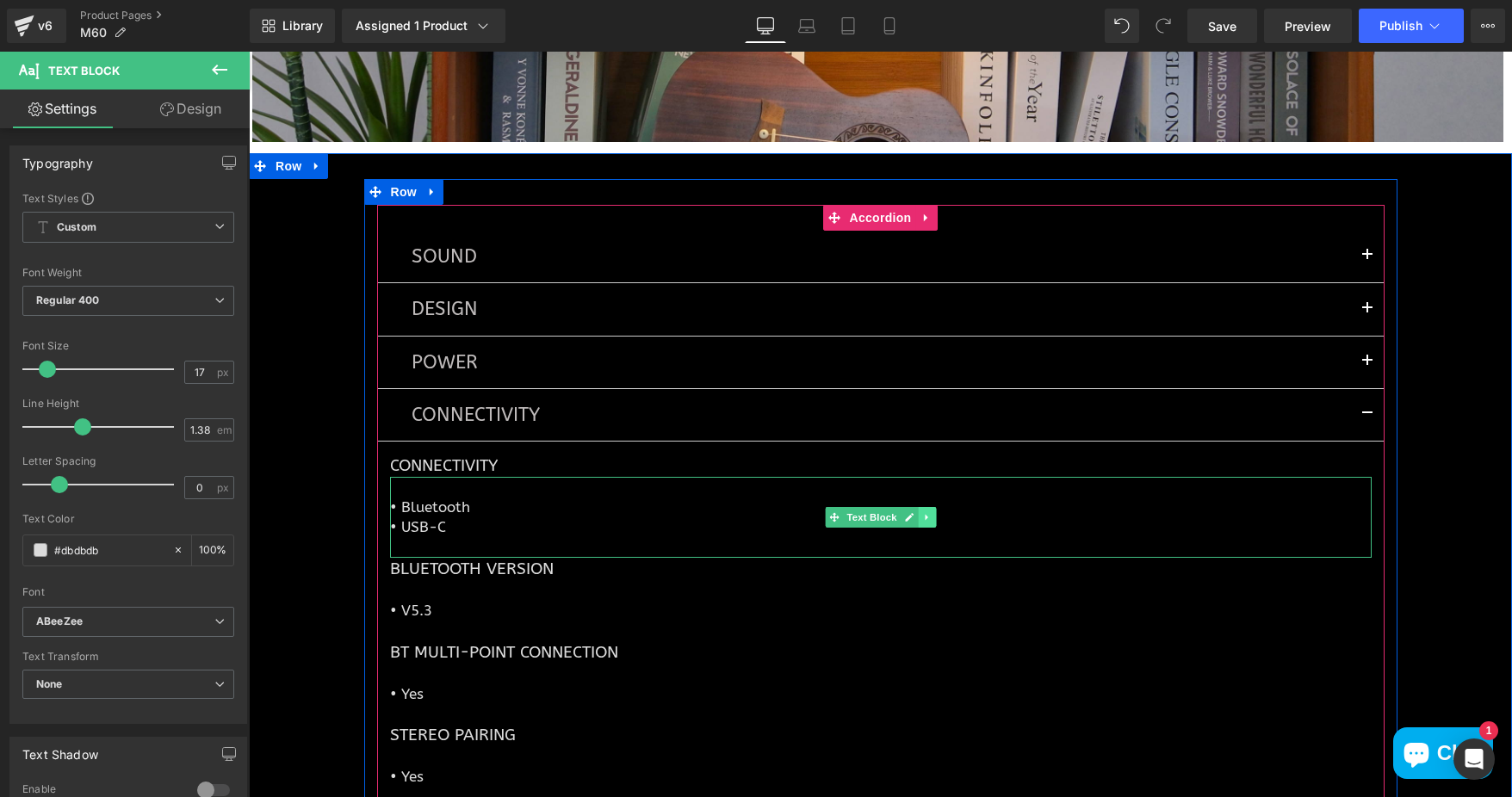
click at [926, 507] on link at bounding box center [927, 517] width 18 height 20
click at [930, 512] on icon at bounding box center [935, 517] width 9 height 10
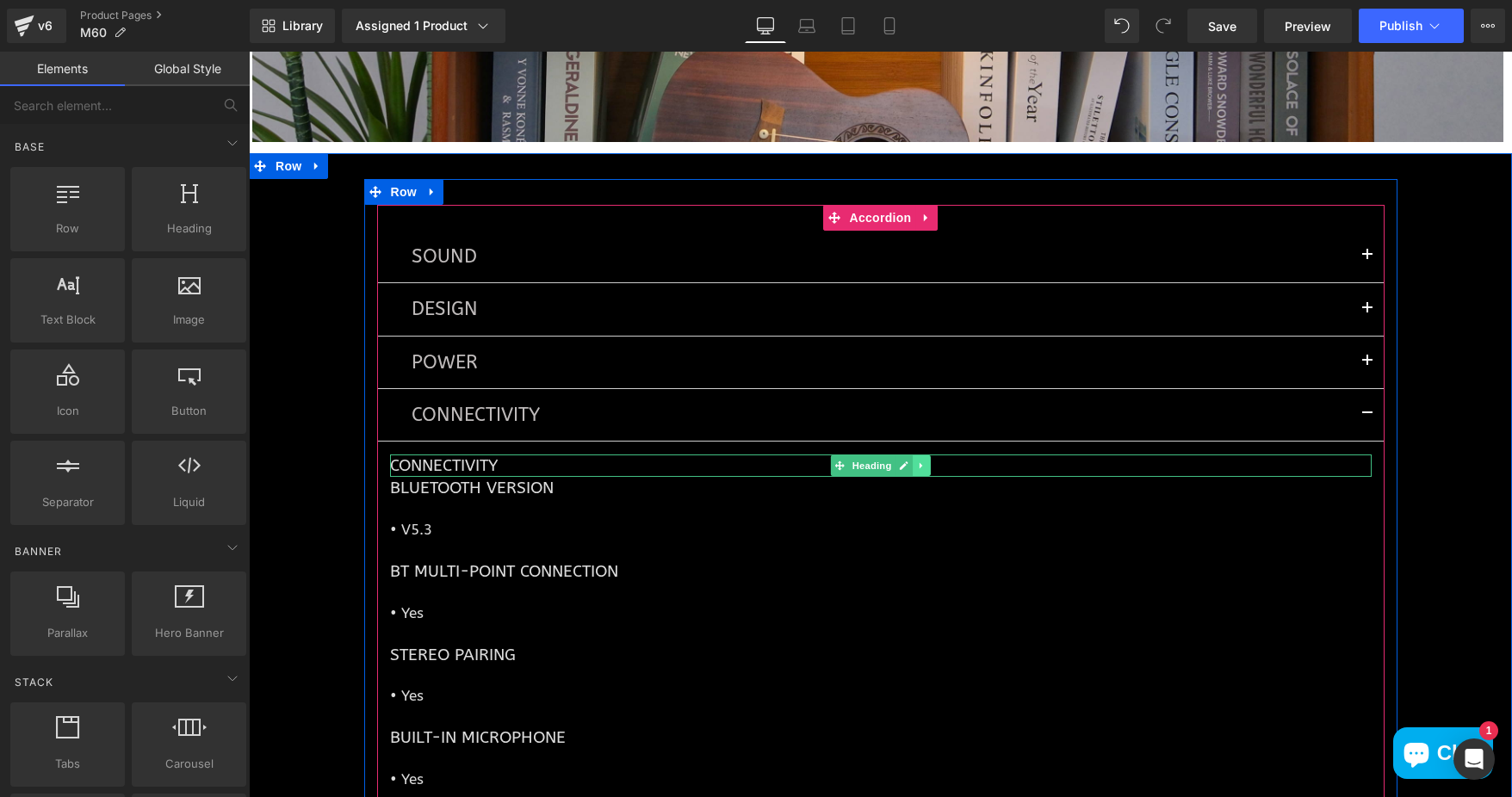
click at [919, 463] on icon at bounding box center [920, 466] width 3 height 6
click at [926, 460] on icon at bounding box center [930, 465] width 9 height 10
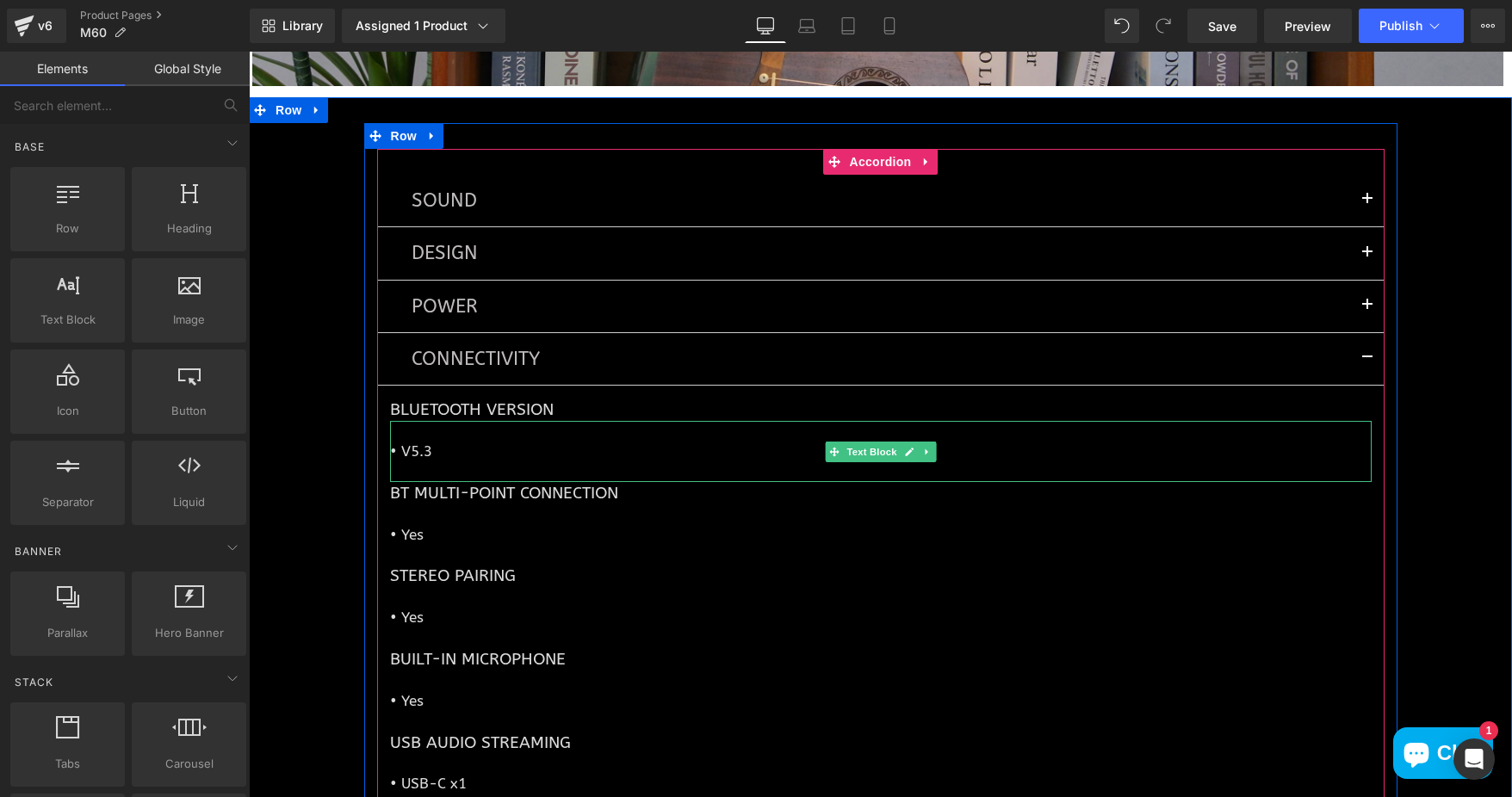
scroll to position [6057, 0]
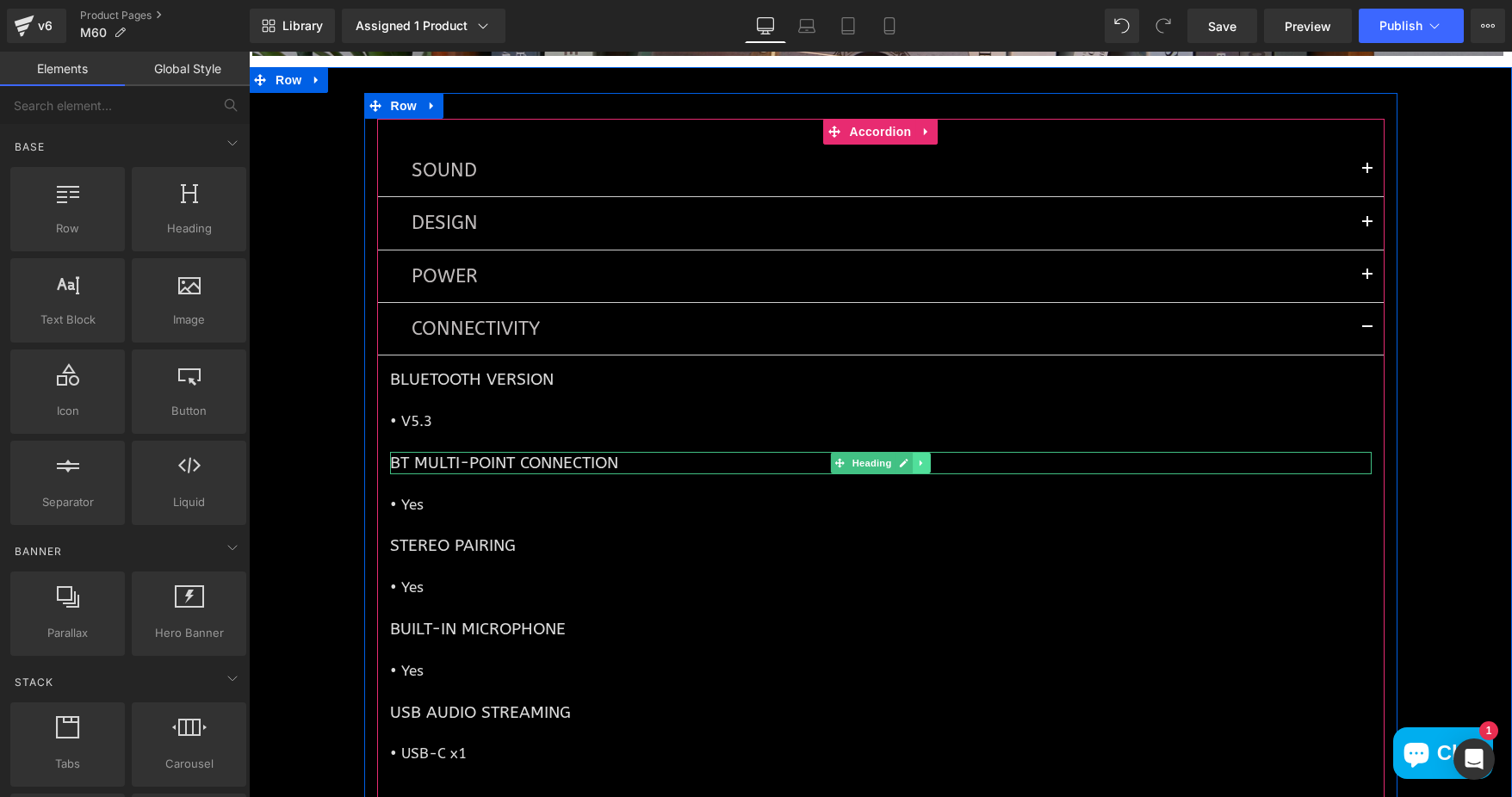
click at [919, 453] on link at bounding box center [922, 463] width 18 height 20
click at [926, 458] on icon at bounding box center [930, 462] width 9 height 9
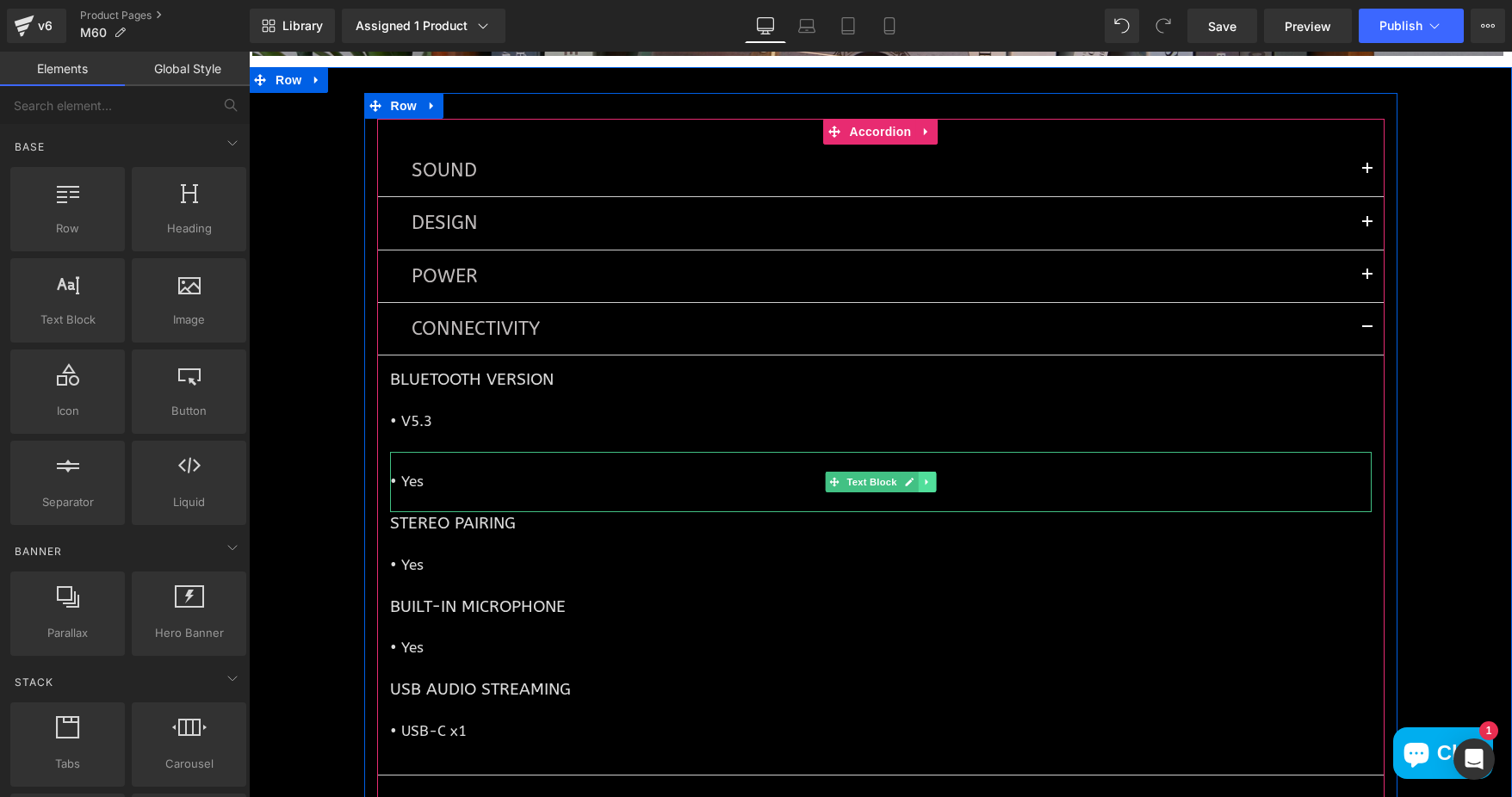
click at [922, 477] on icon at bounding box center [927, 482] width 9 height 10
click at [927, 472] on link at bounding box center [936, 482] width 18 height 20
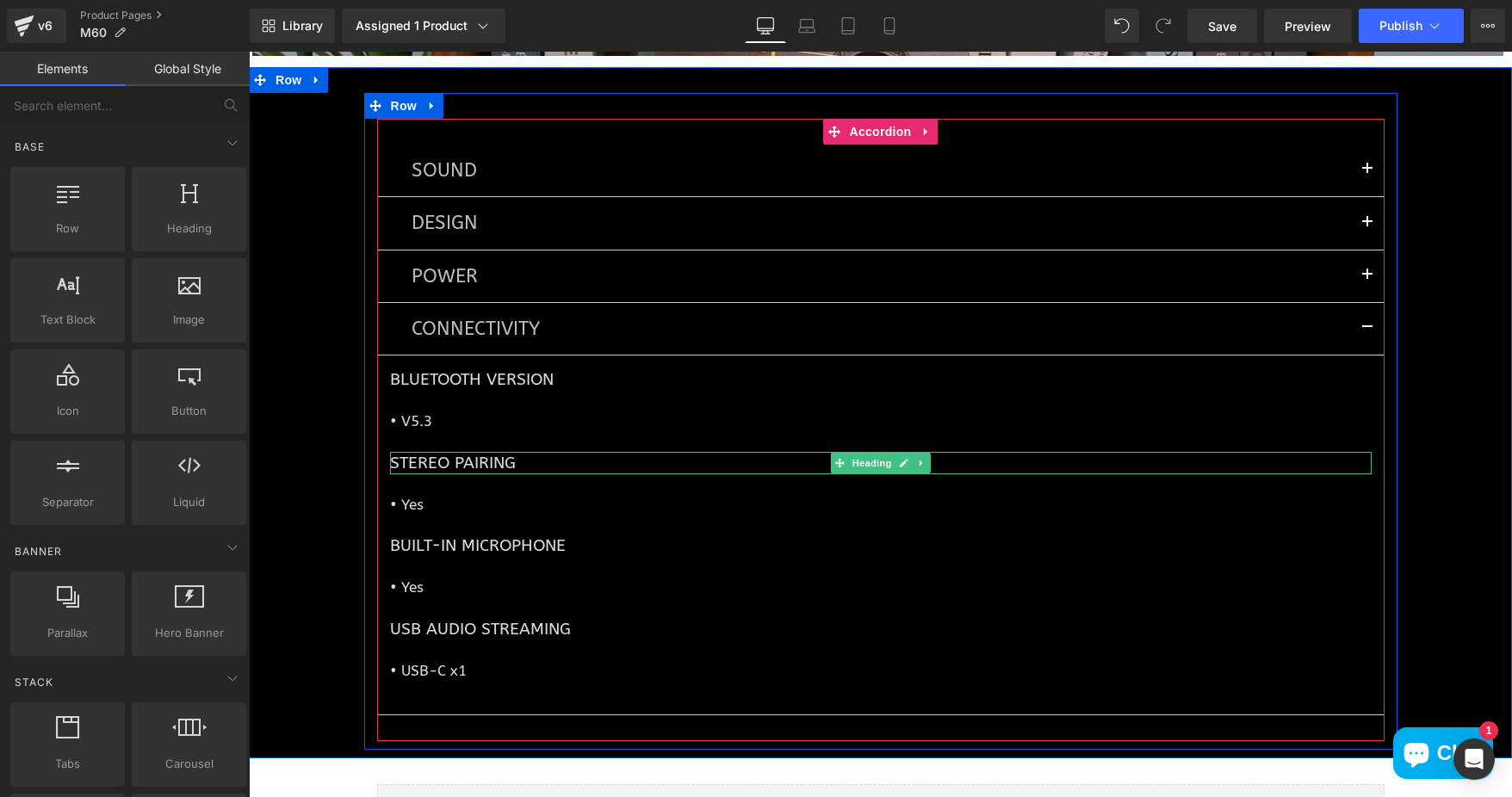
click at [921, 458] on link at bounding box center [922, 463] width 18 height 20
click at [926, 458] on icon at bounding box center [930, 462] width 9 height 9
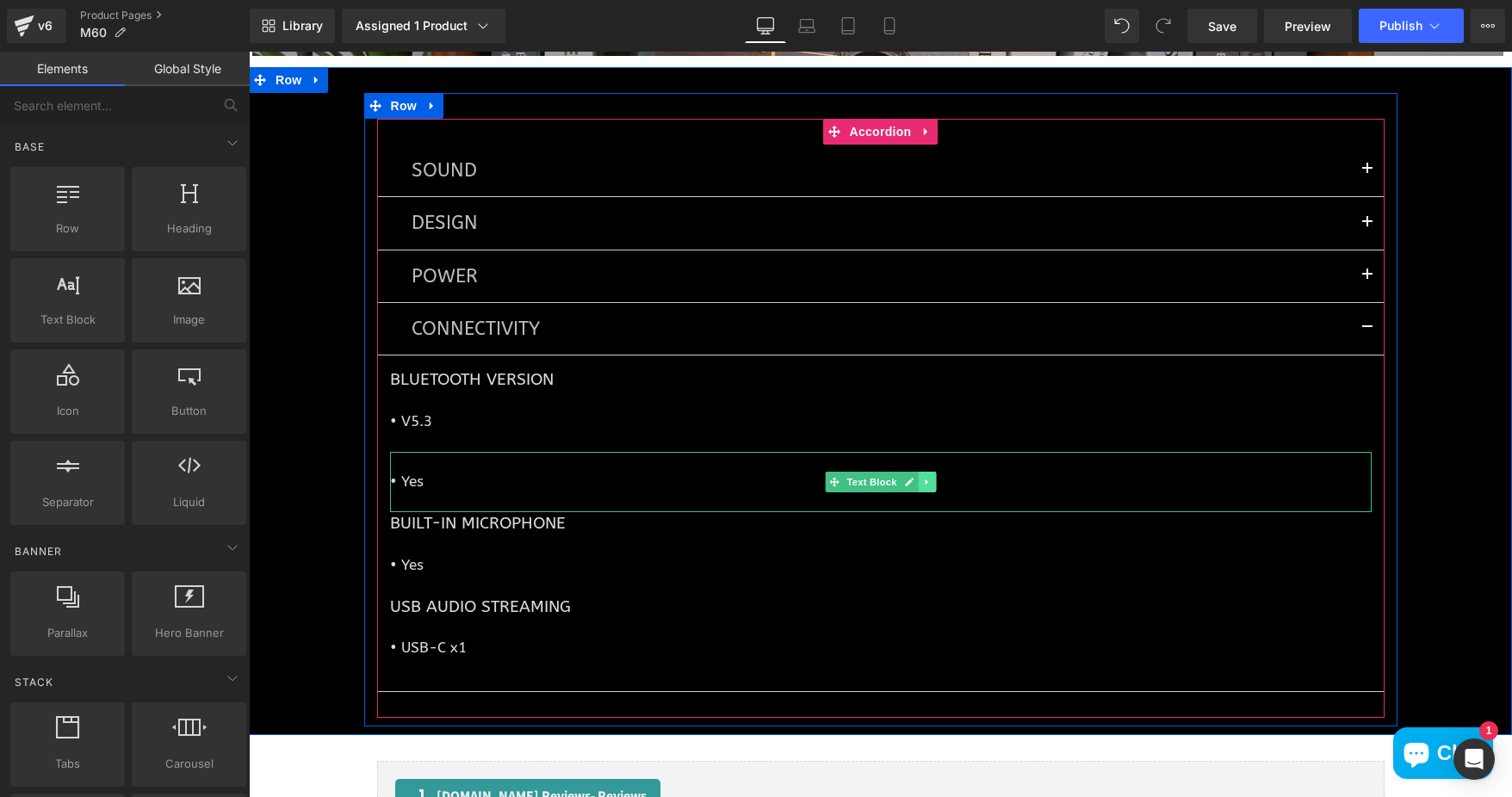
click at [920, 472] on link at bounding box center [927, 482] width 18 height 20
click at [927, 472] on link at bounding box center [936, 482] width 18 height 20
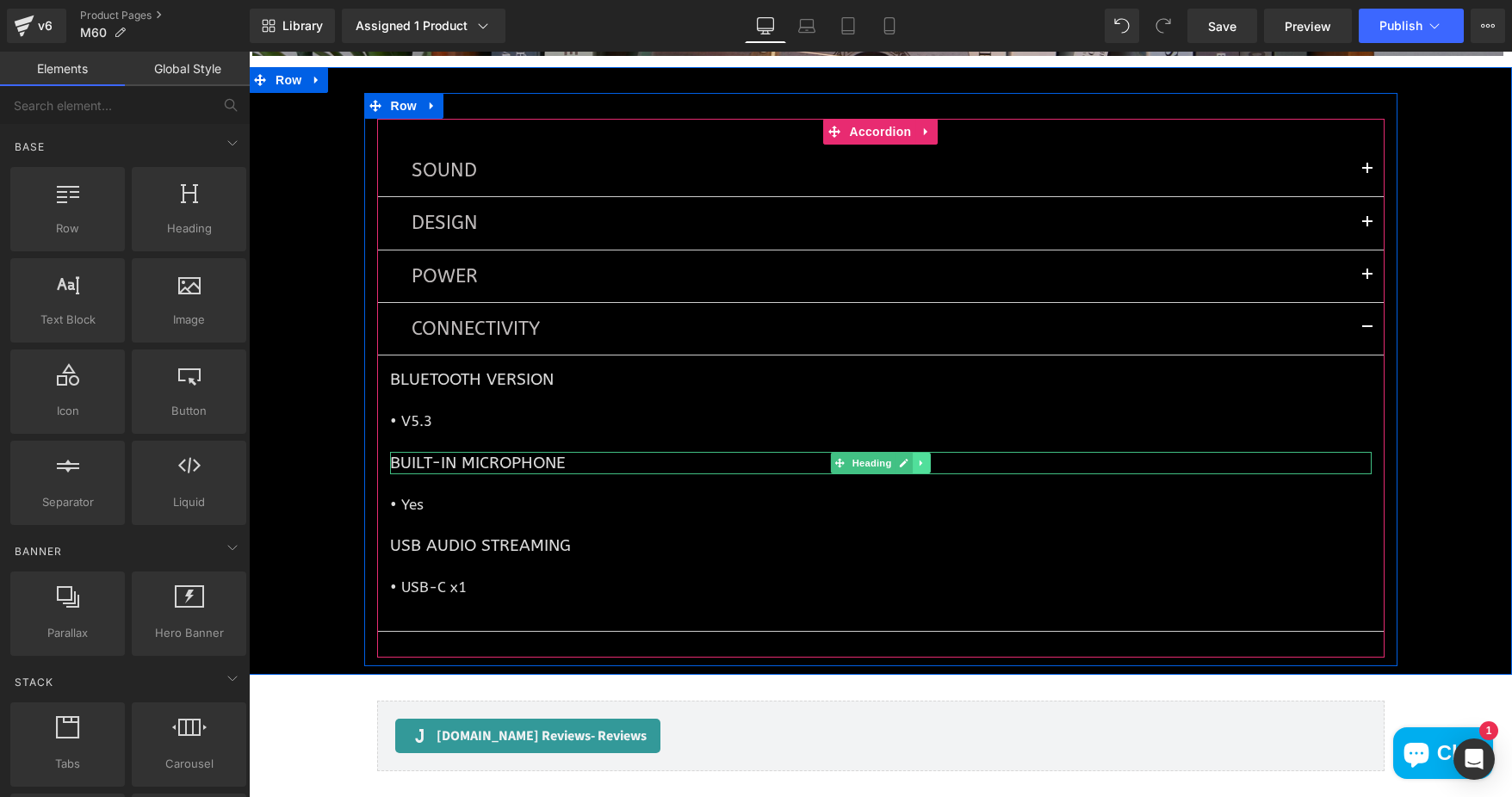
click at [920, 459] on link at bounding box center [922, 463] width 18 height 20
click at [926, 459] on icon at bounding box center [930, 462] width 9 height 9
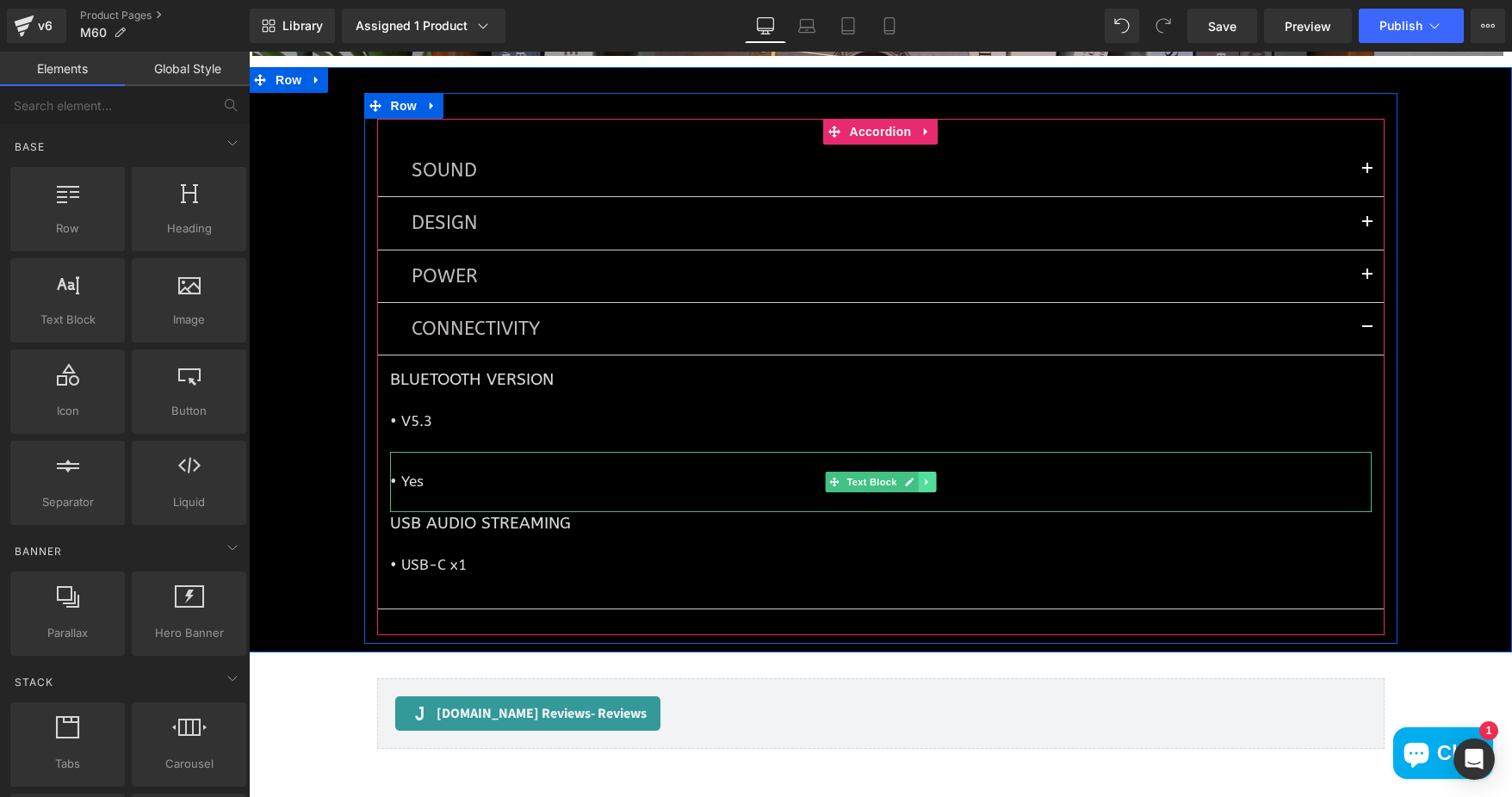
click at [922, 477] on icon at bounding box center [927, 482] width 9 height 10
click at [927, 472] on link at bounding box center [936, 482] width 18 height 20
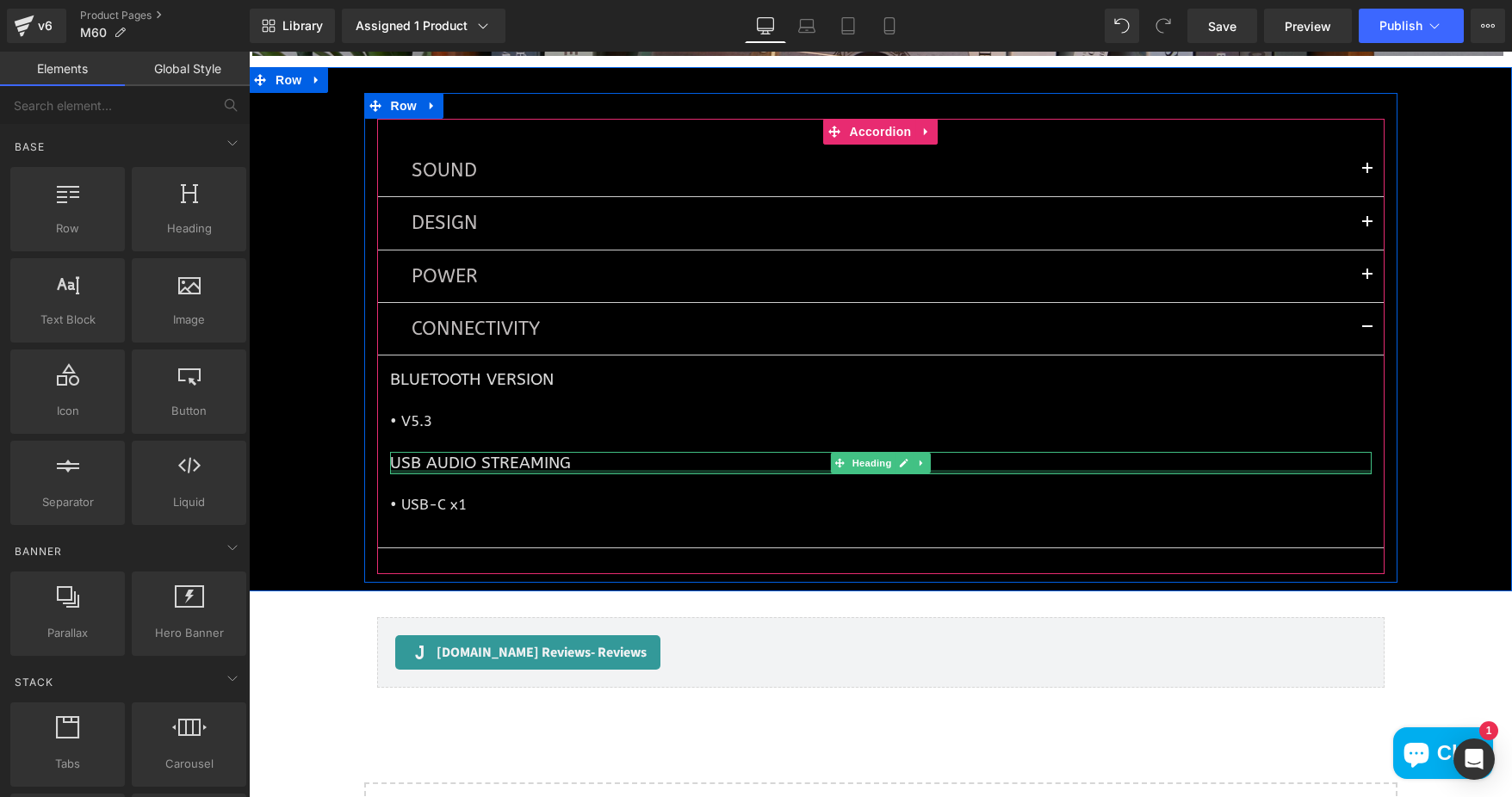
click at [466, 455] on h1 "USB Audio Streaming" at bounding box center [880, 463] width 981 height 22
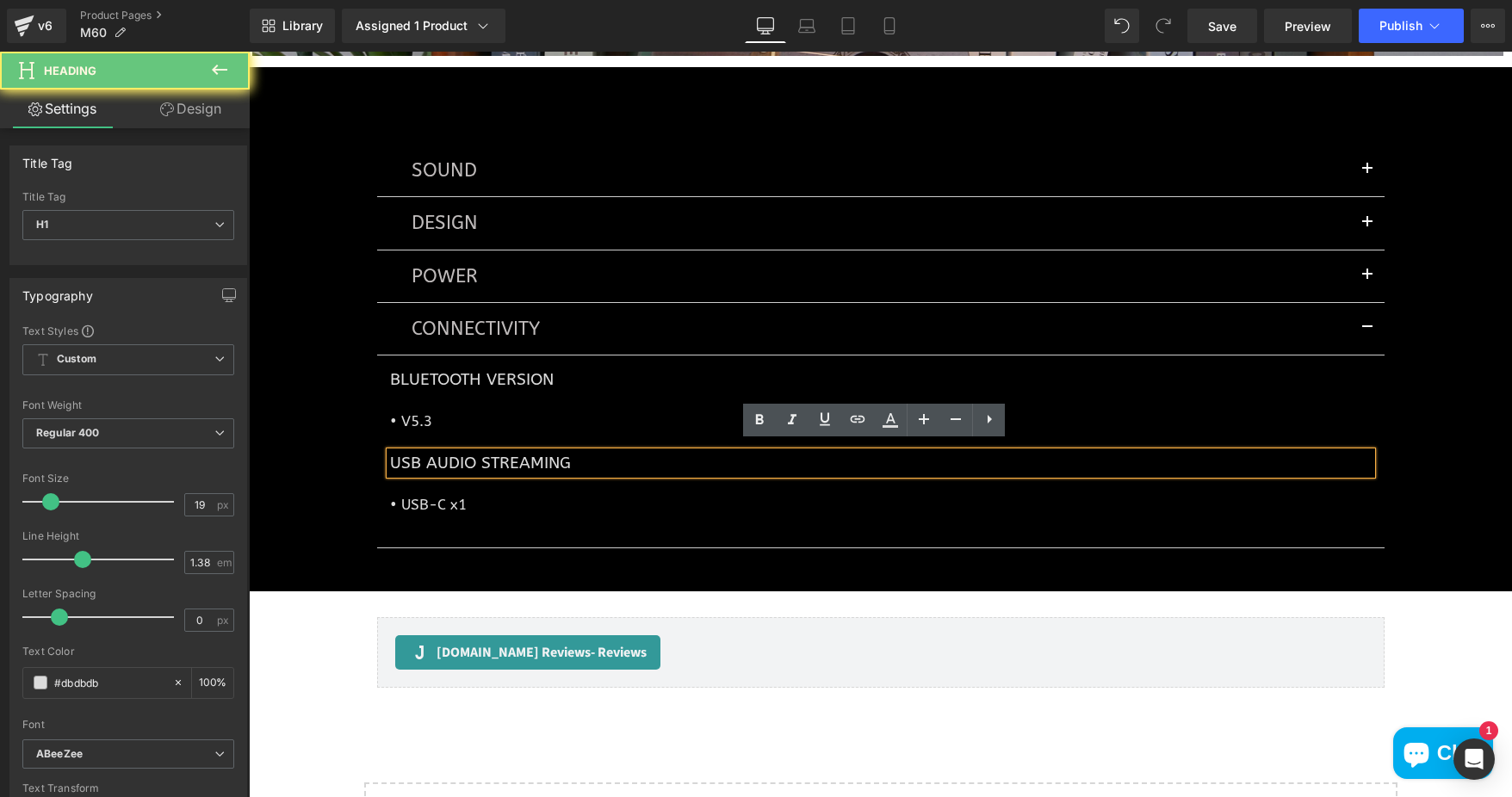
click at [562, 452] on h1 "USB Audio Streaming" at bounding box center [880, 463] width 981 height 22
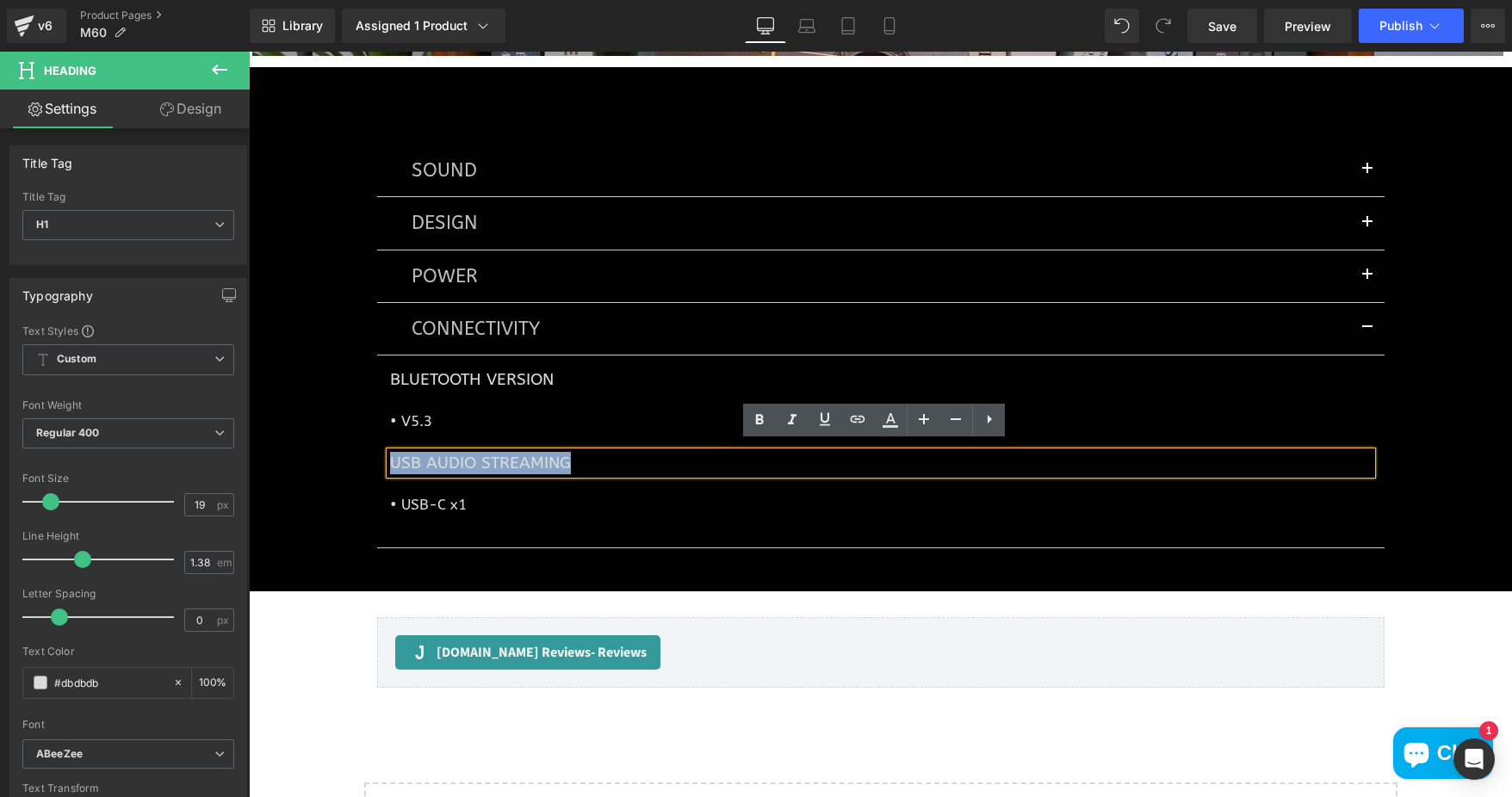
drag, startPoint x: 539, startPoint y: 455, endPoint x: 387, endPoint y: 461, distance: 152.1
click at [390, 461] on h1 "USB Audio Streaming" at bounding box center [880, 463] width 981 height 22
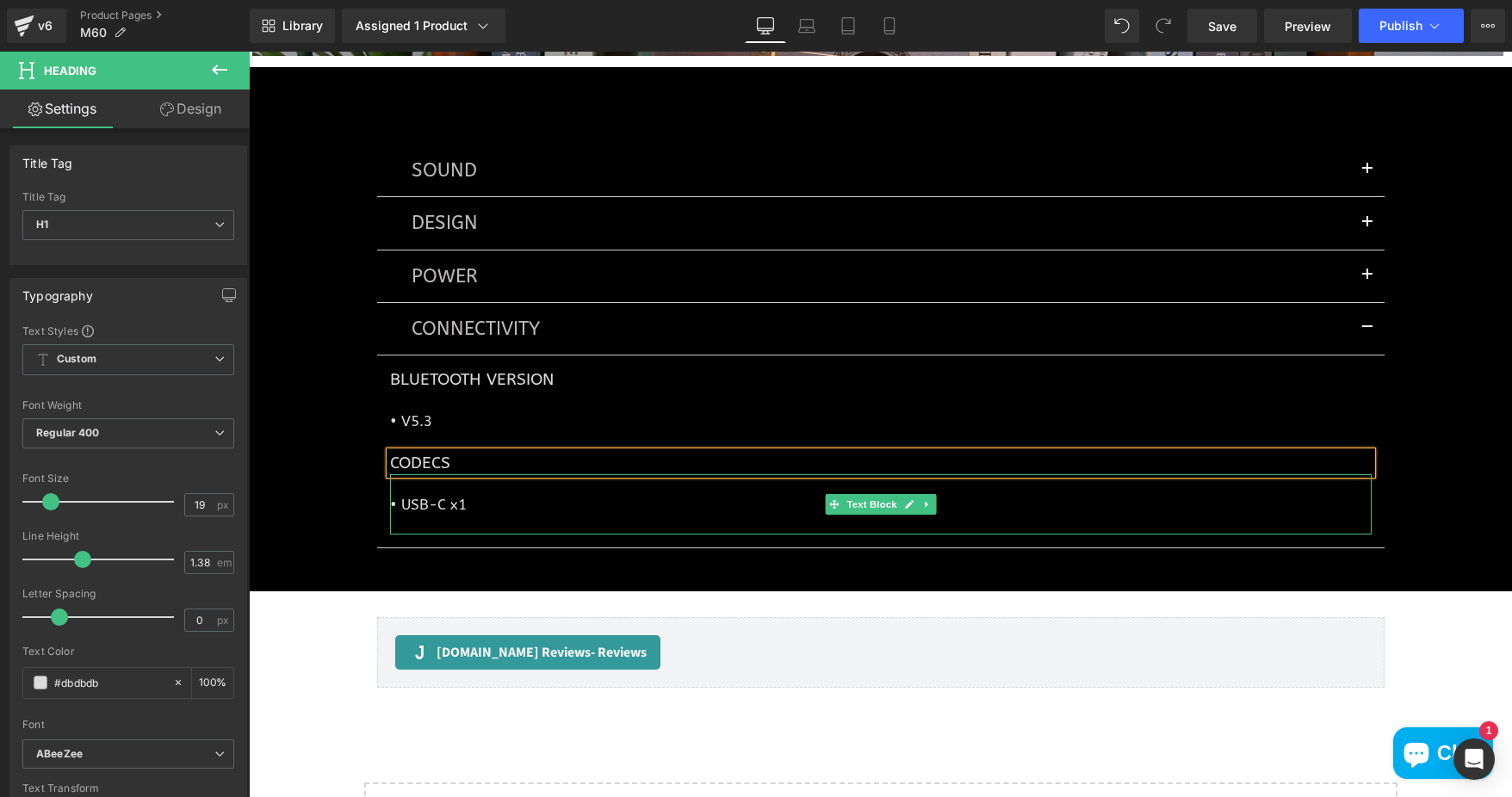
drag, startPoint x: 406, startPoint y: 490, endPoint x: 393, endPoint y: 496, distance: 14.3
click at [406, 495] on p "• USB-C x1" at bounding box center [880, 504] width 981 height 19
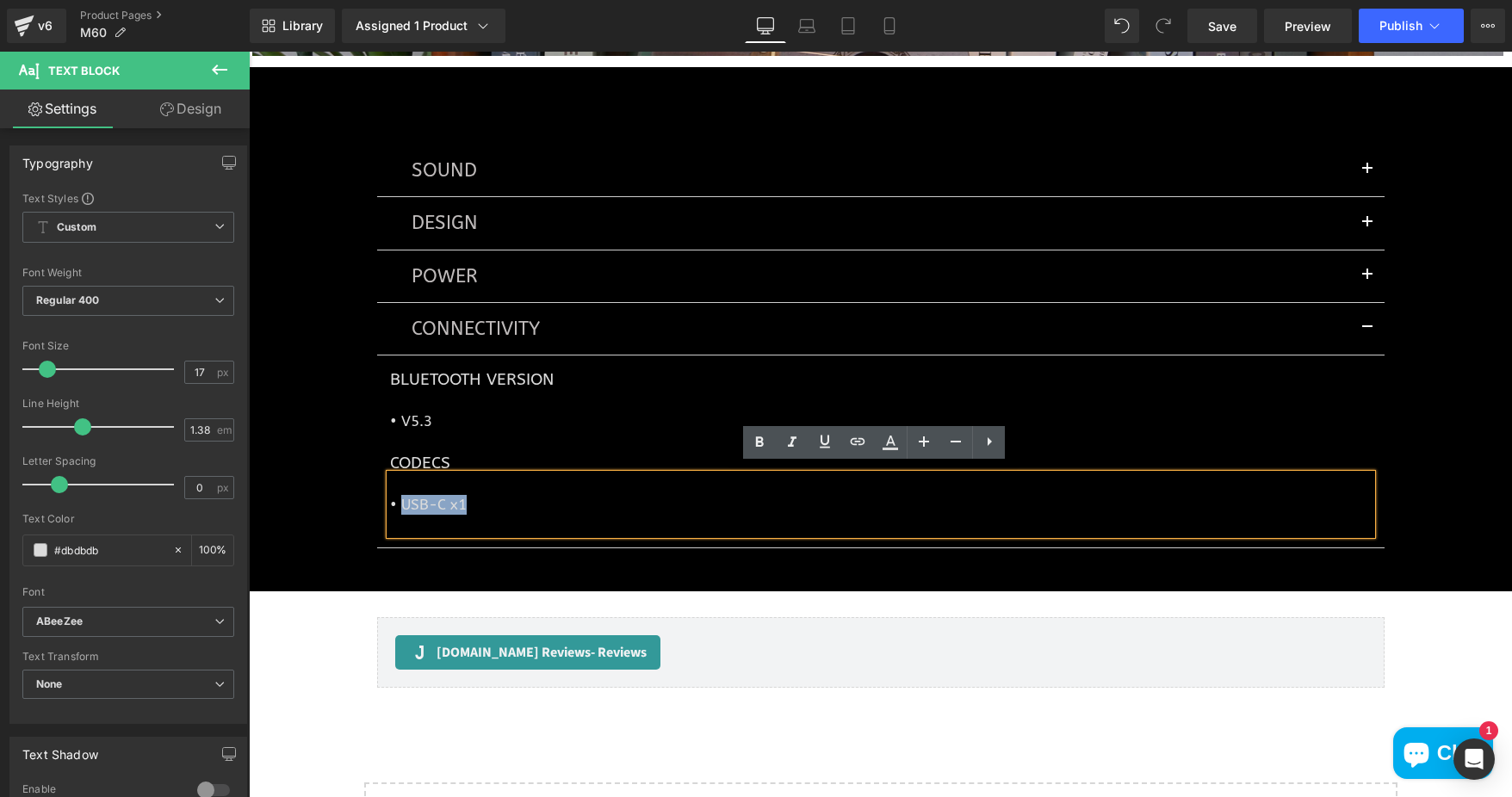
drag, startPoint x: 393, startPoint y: 496, endPoint x: 460, endPoint y: 494, distance: 67.0
click at [460, 495] on p "• USB-C x1" at bounding box center [880, 504] width 981 height 19
paste div
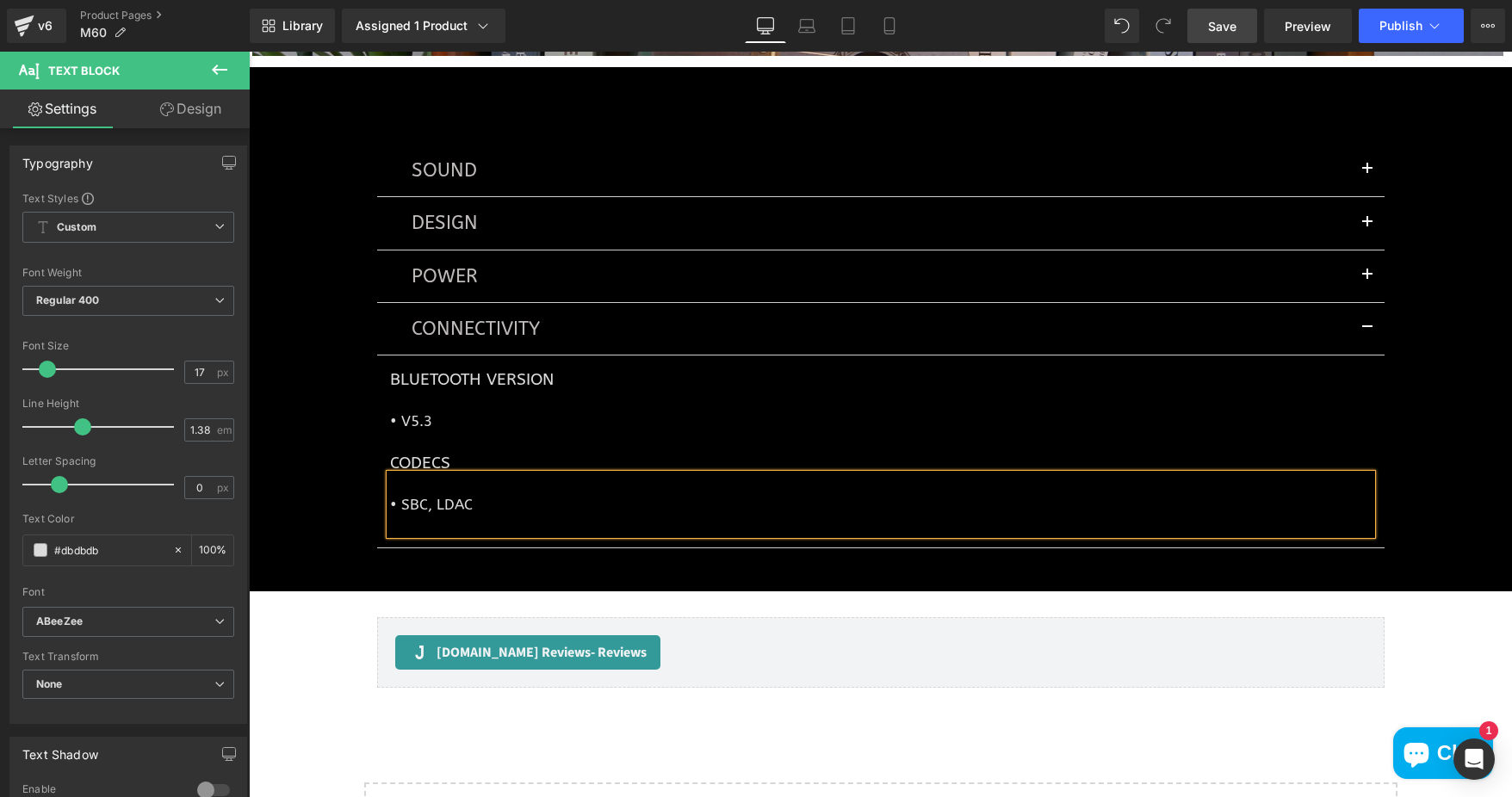
click at [1203, 24] on link "Save" at bounding box center [1222, 25] width 69 height 34
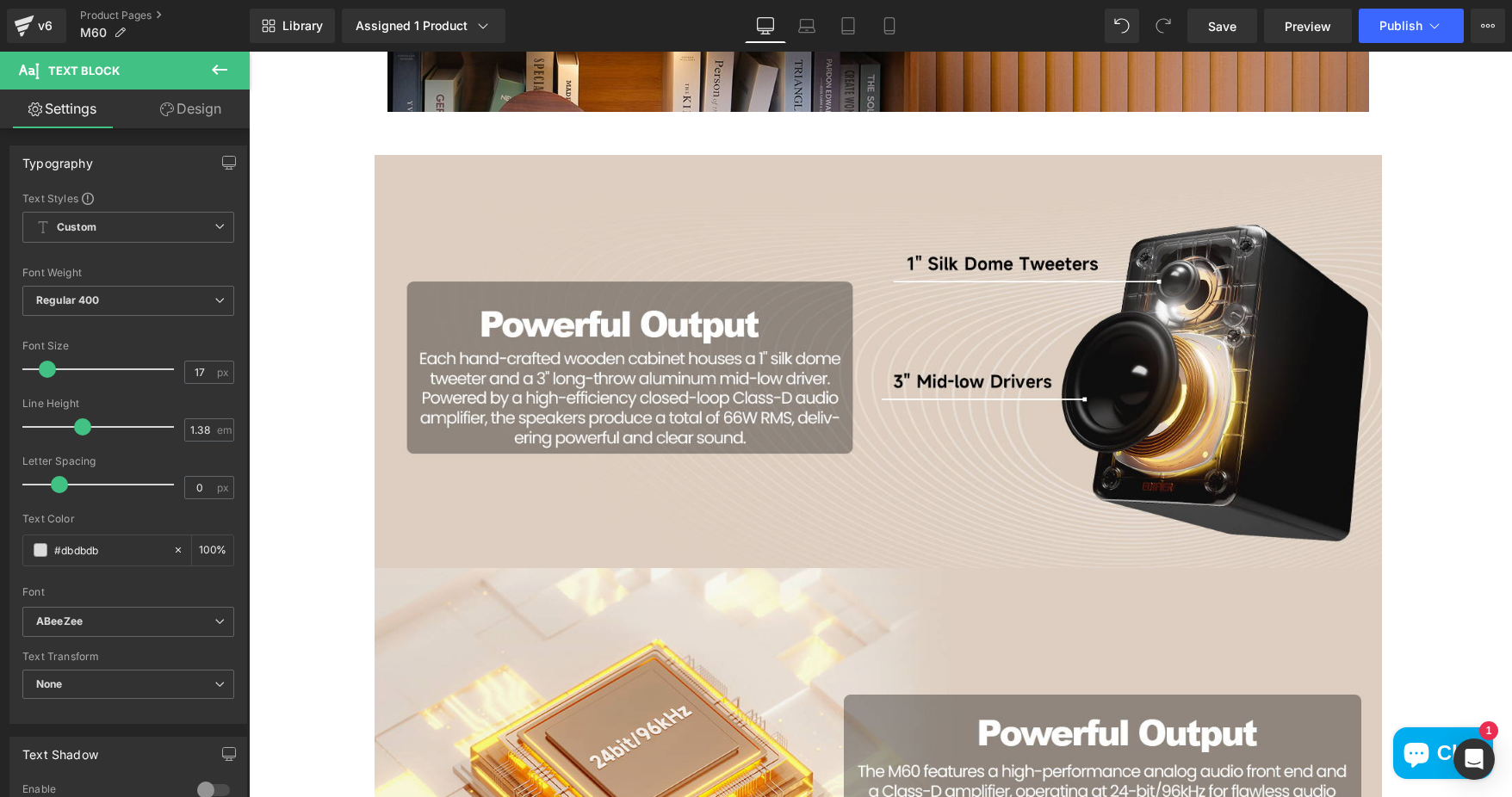
scroll to position [0, 0]
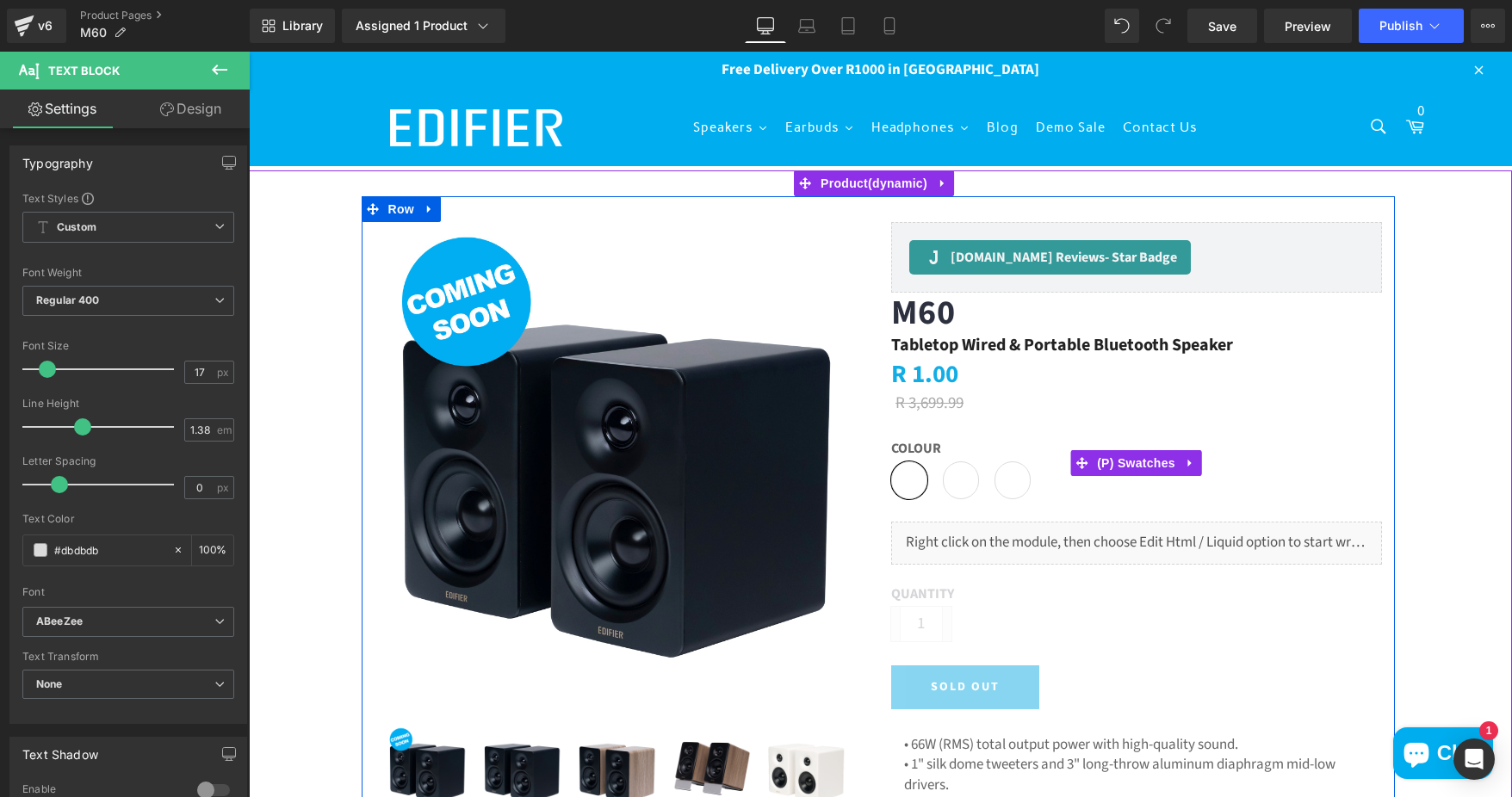
click at [946, 478] on span "Black" at bounding box center [960, 480] width 36 height 38
click at [994, 474] on span "Oak" at bounding box center [1012, 480] width 36 height 38
click at [914, 480] on span "White" at bounding box center [909, 480] width 36 height 38
click at [1137, 461] on span "(P) Swatches" at bounding box center [1136, 463] width 87 height 26
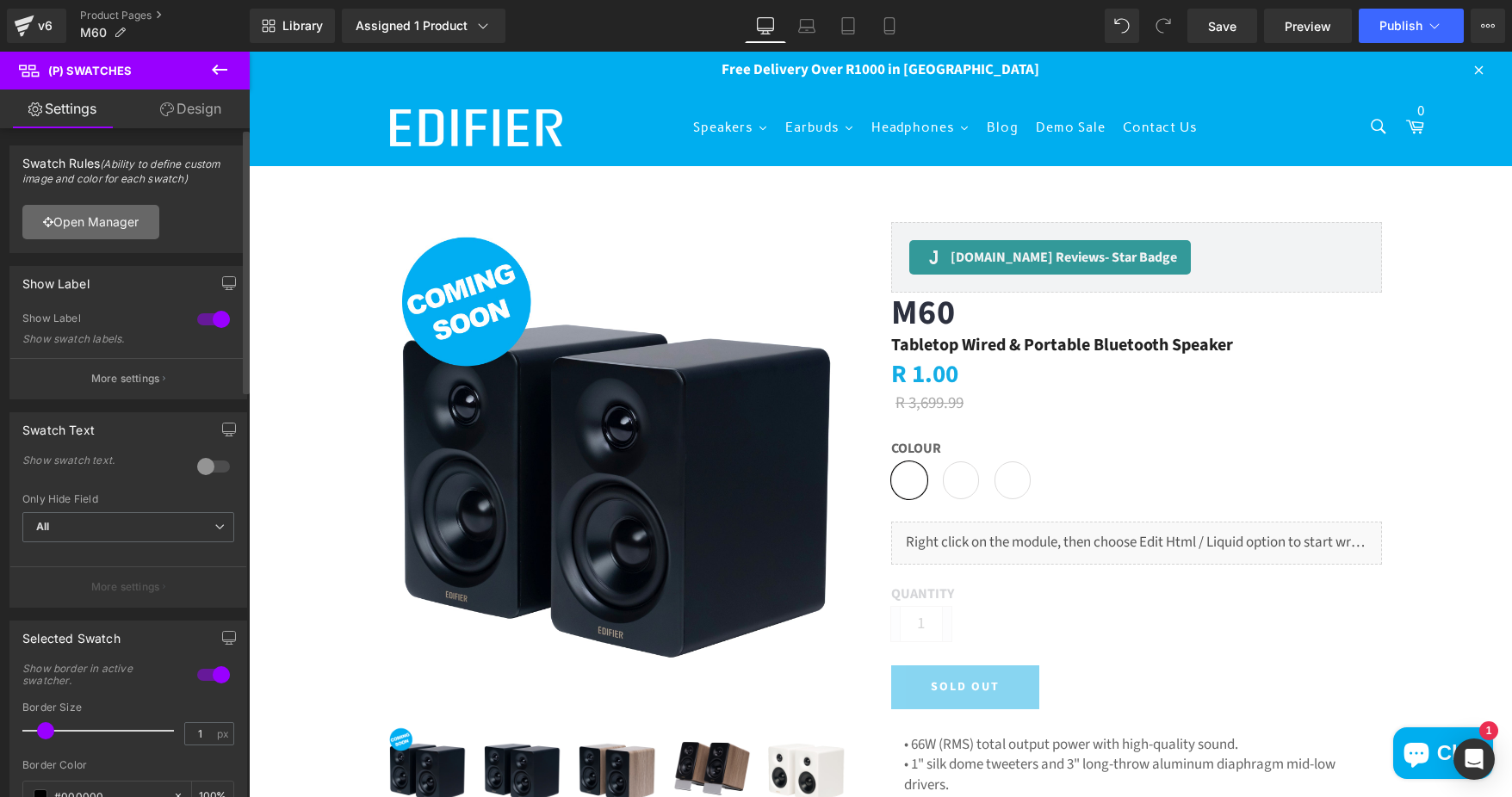
click at [123, 222] on link "Open Manager" at bounding box center [91, 222] width 137 height 34
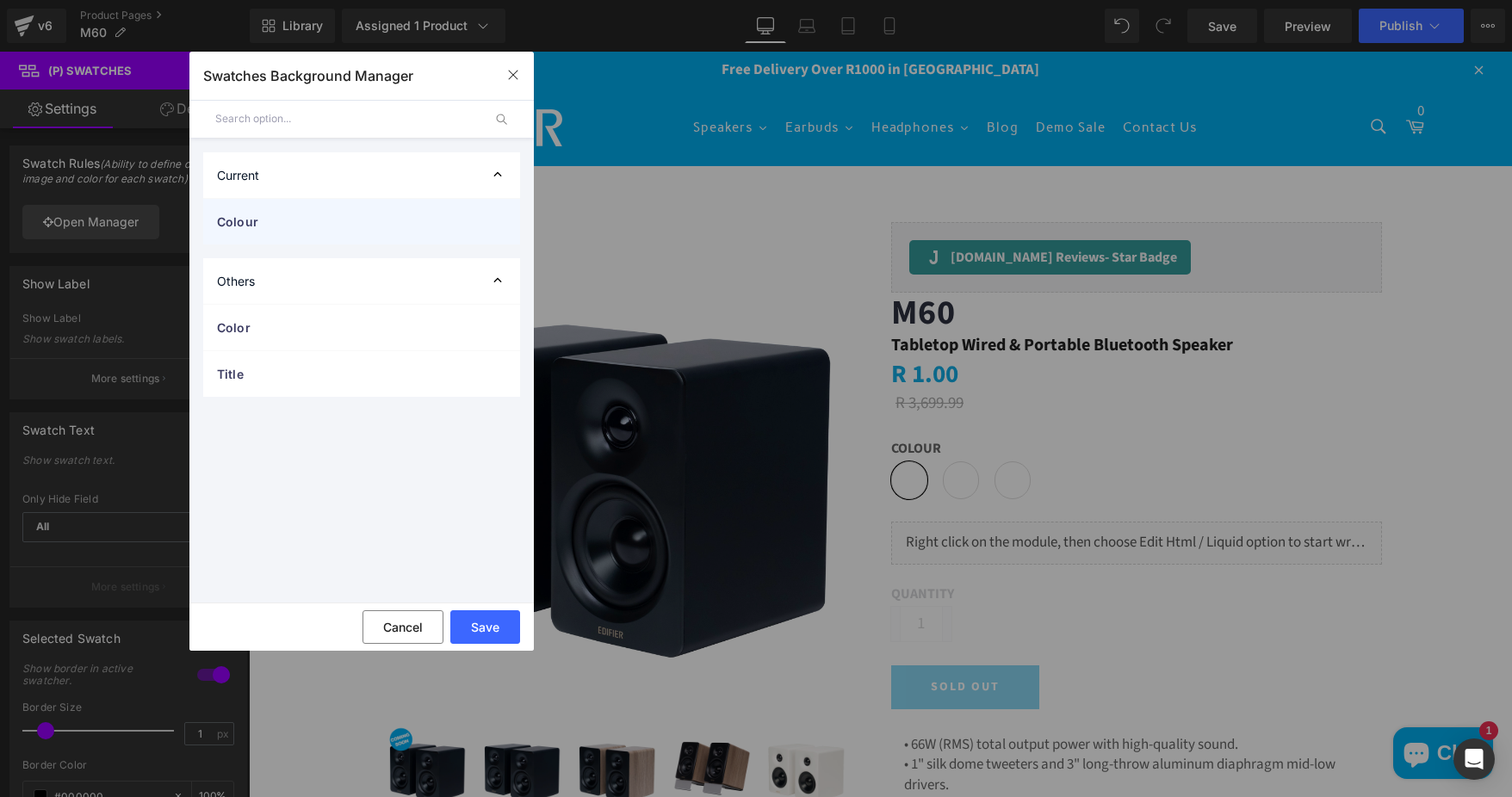
click at [364, 215] on span "Colour" at bounding box center [345, 222] width 255 height 18
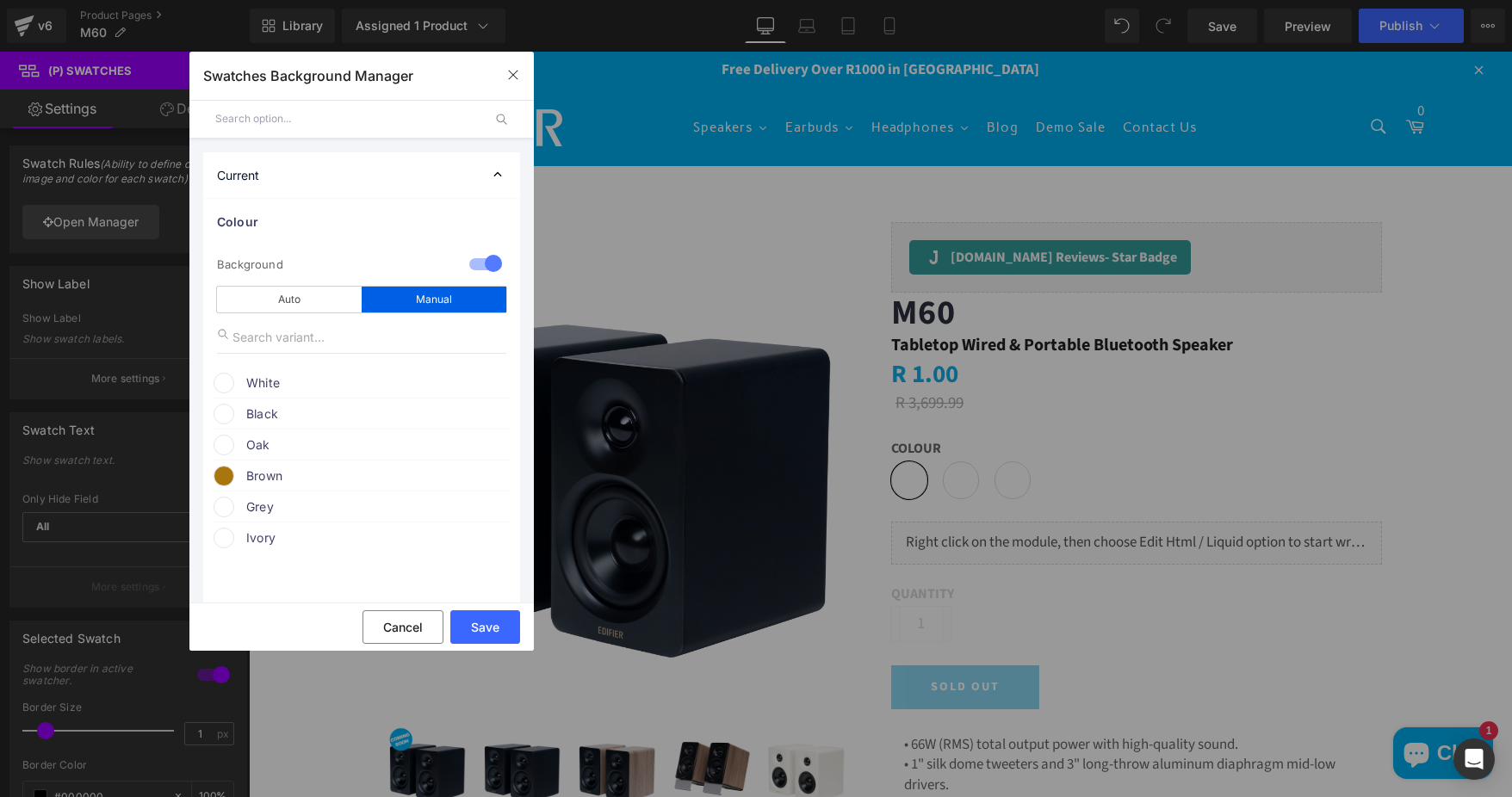
click at [253, 446] on span "Oak" at bounding box center [376, 445] width 262 height 20
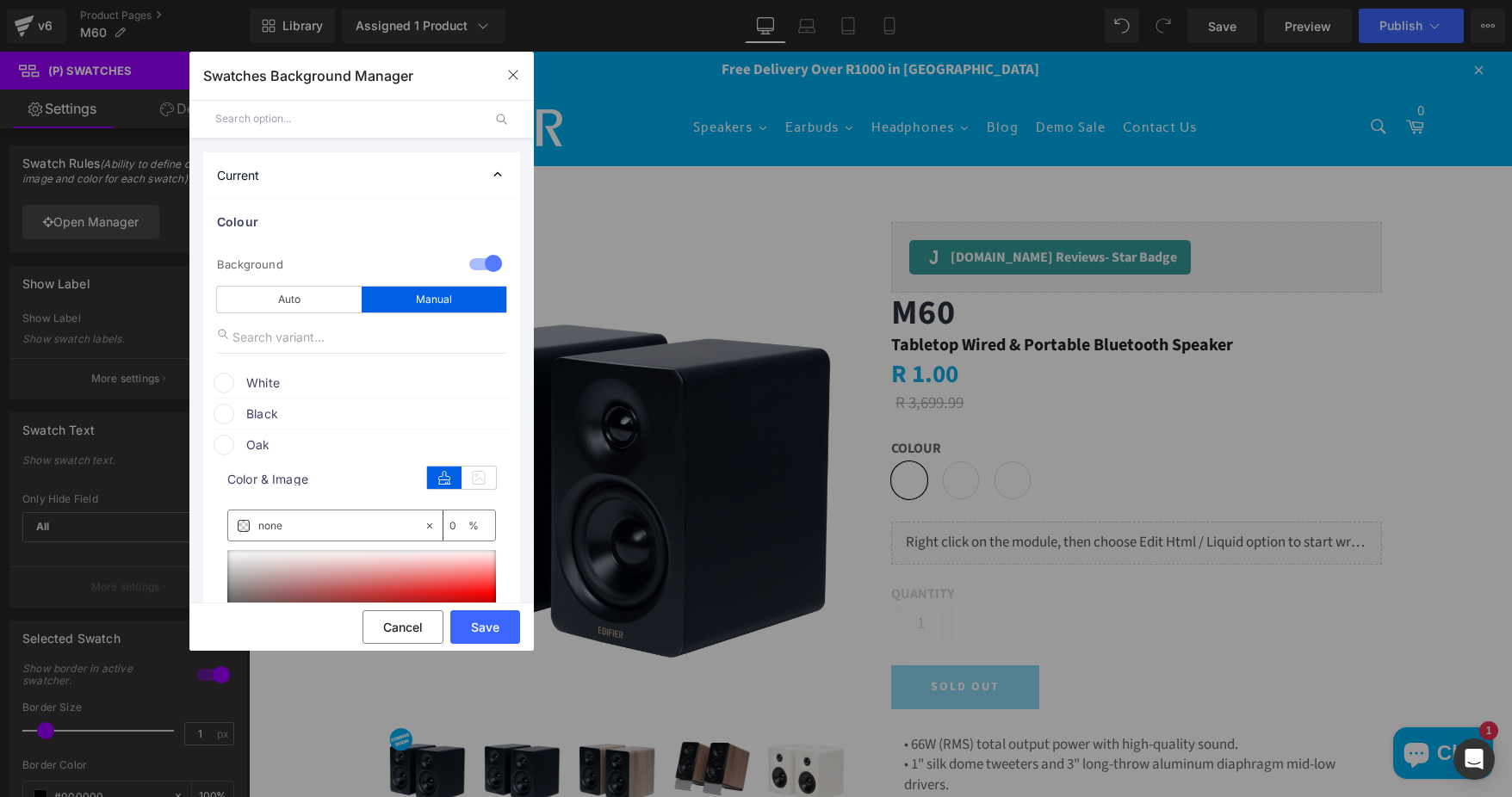
click at [231, 443] on span at bounding box center [224, 445] width 20 height 20
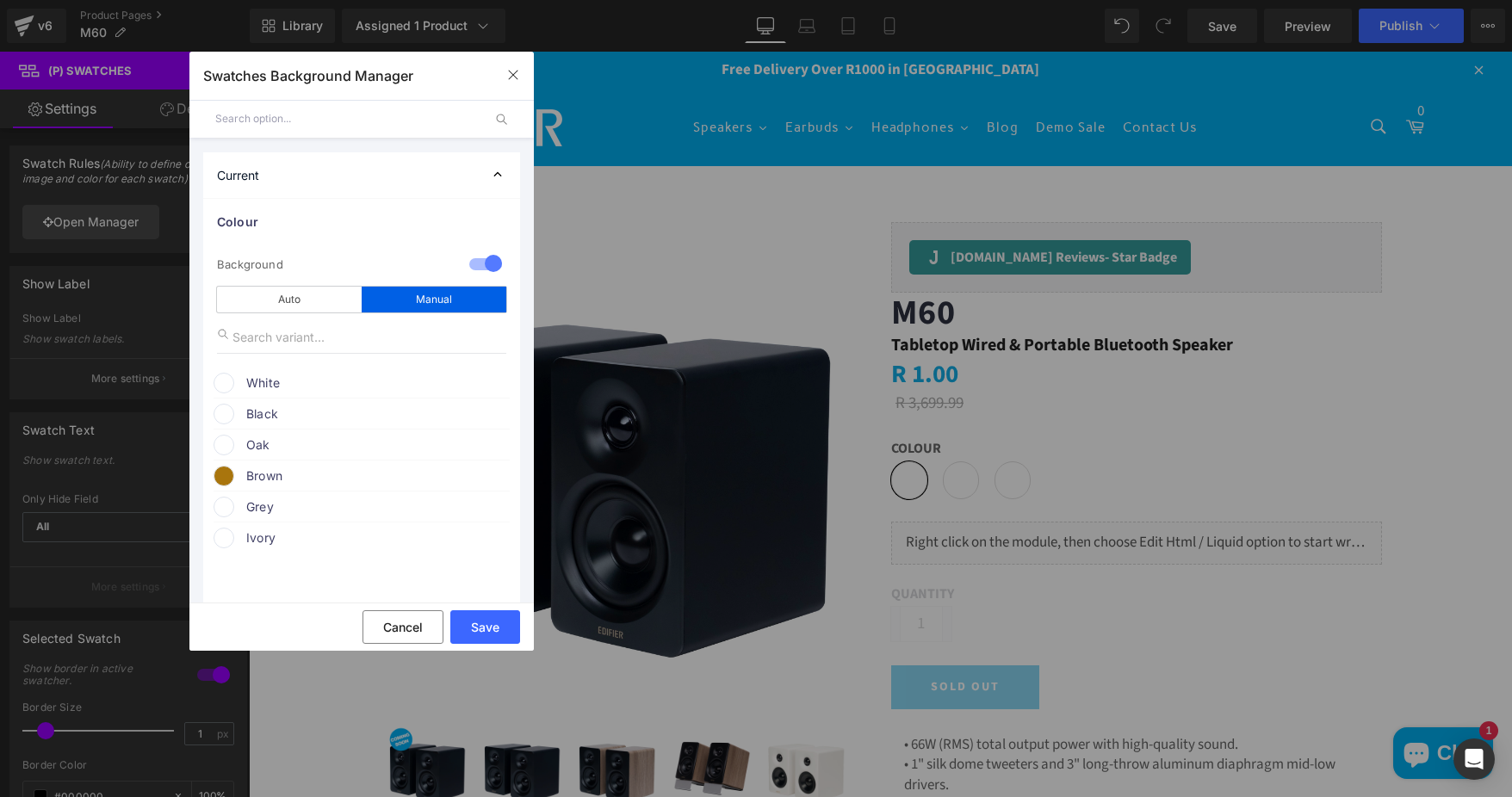
click at [259, 448] on span "Oak" at bounding box center [376, 445] width 262 height 20
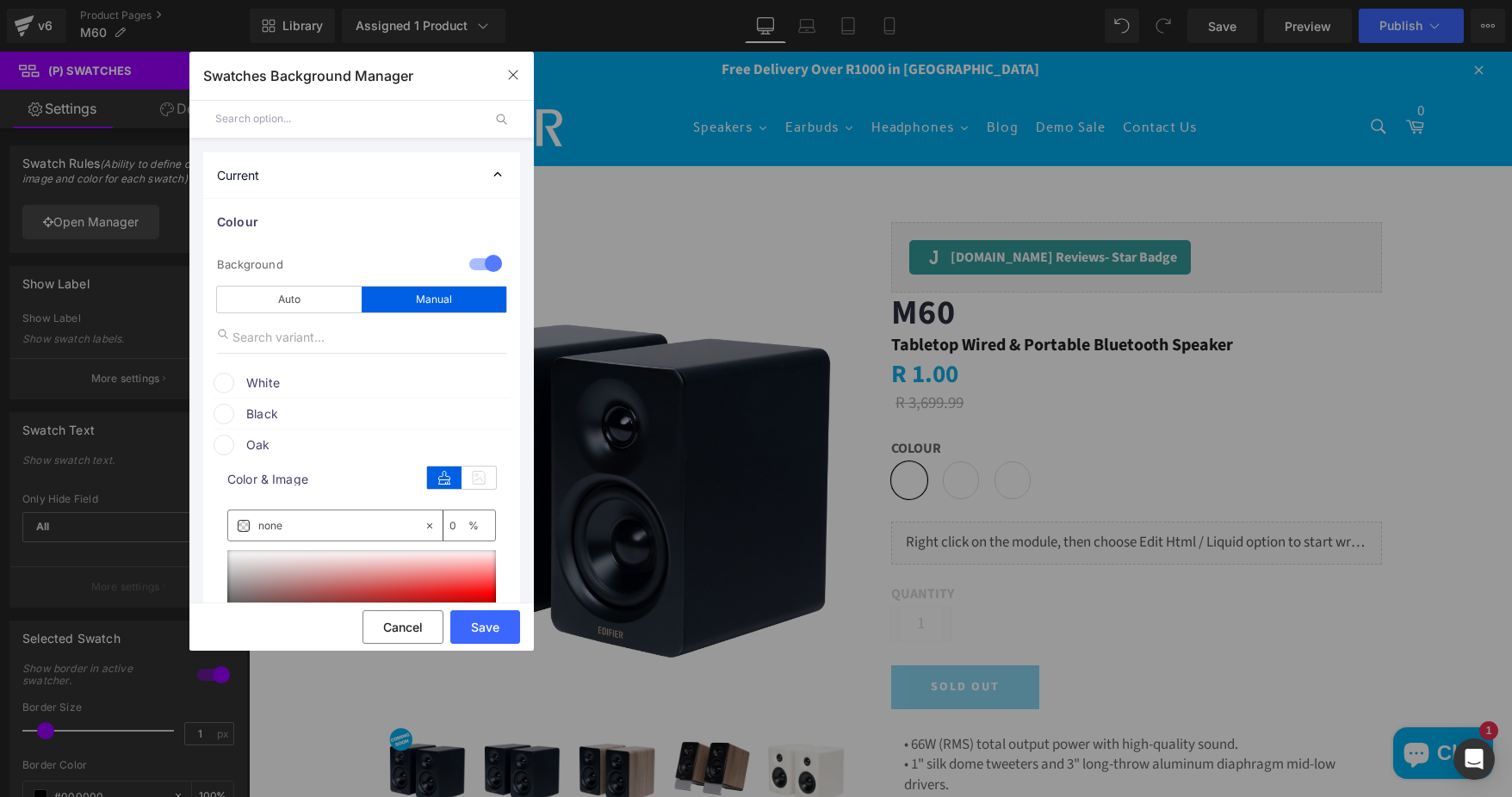
click at [250, 447] on span "Oak" at bounding box center [376, 445] width 262 height 20
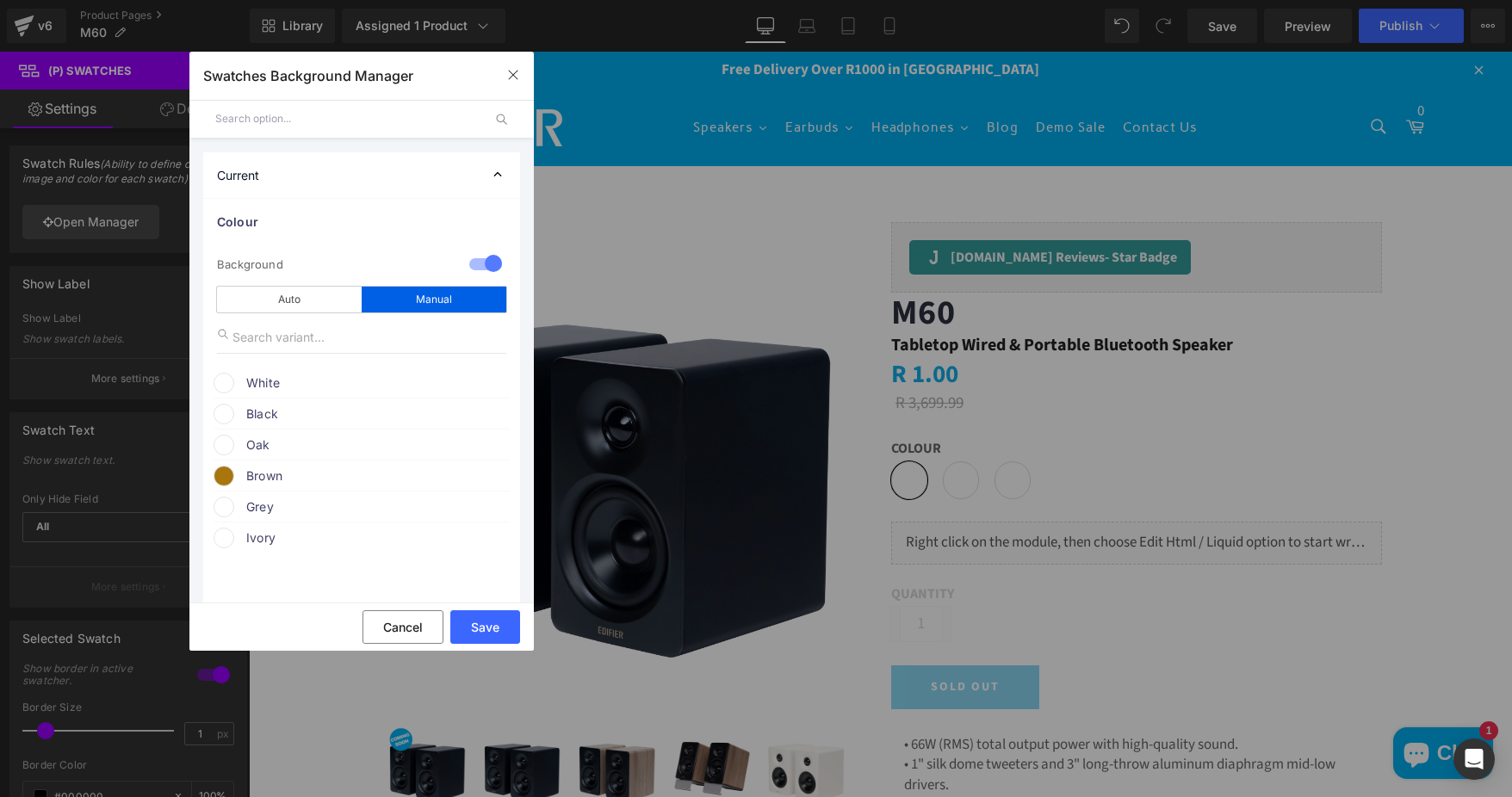
click at [226, 443] on span at bounding box center [224, 445] width 20 height 20
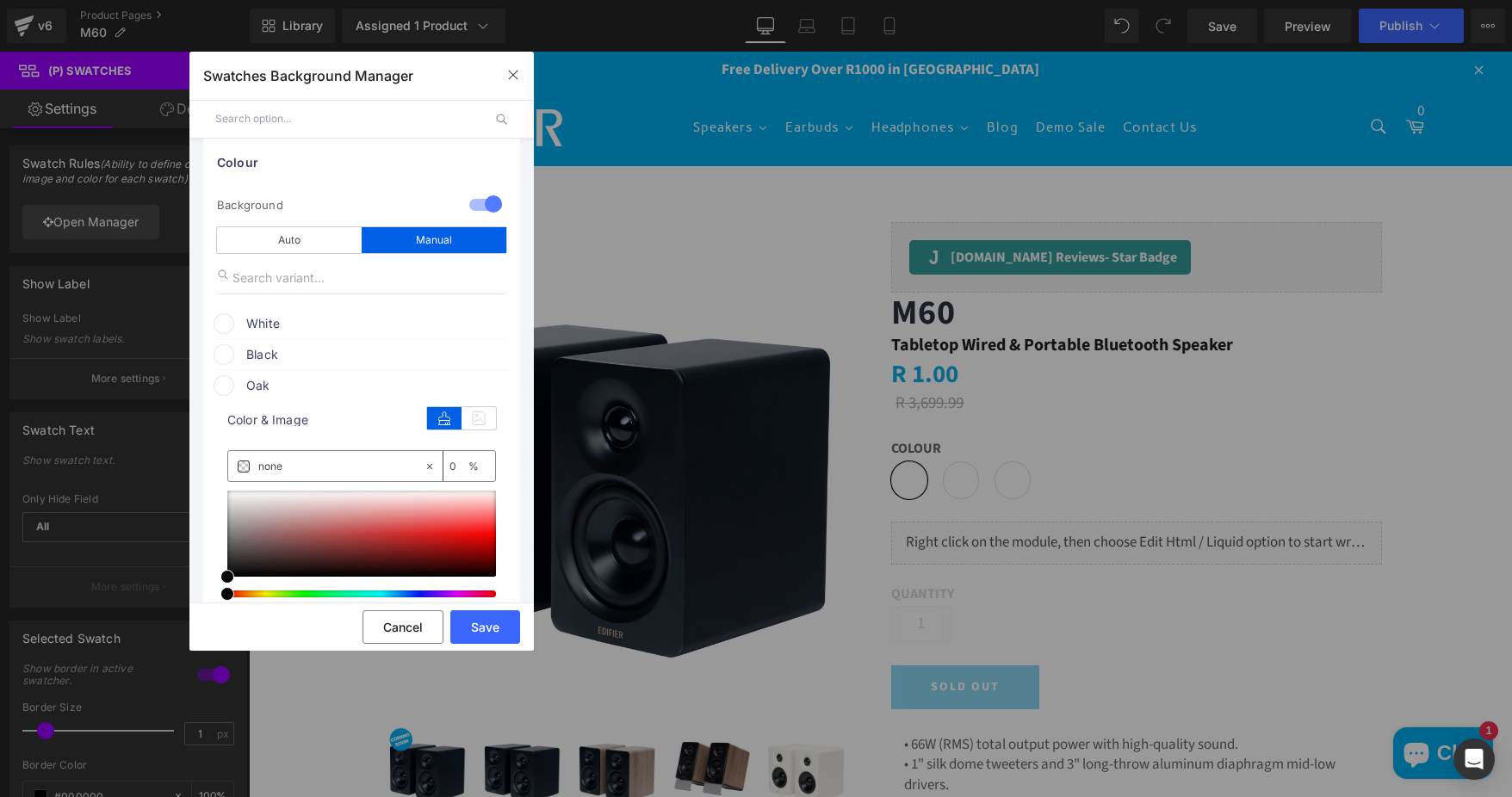
scroll to position [172, 0]
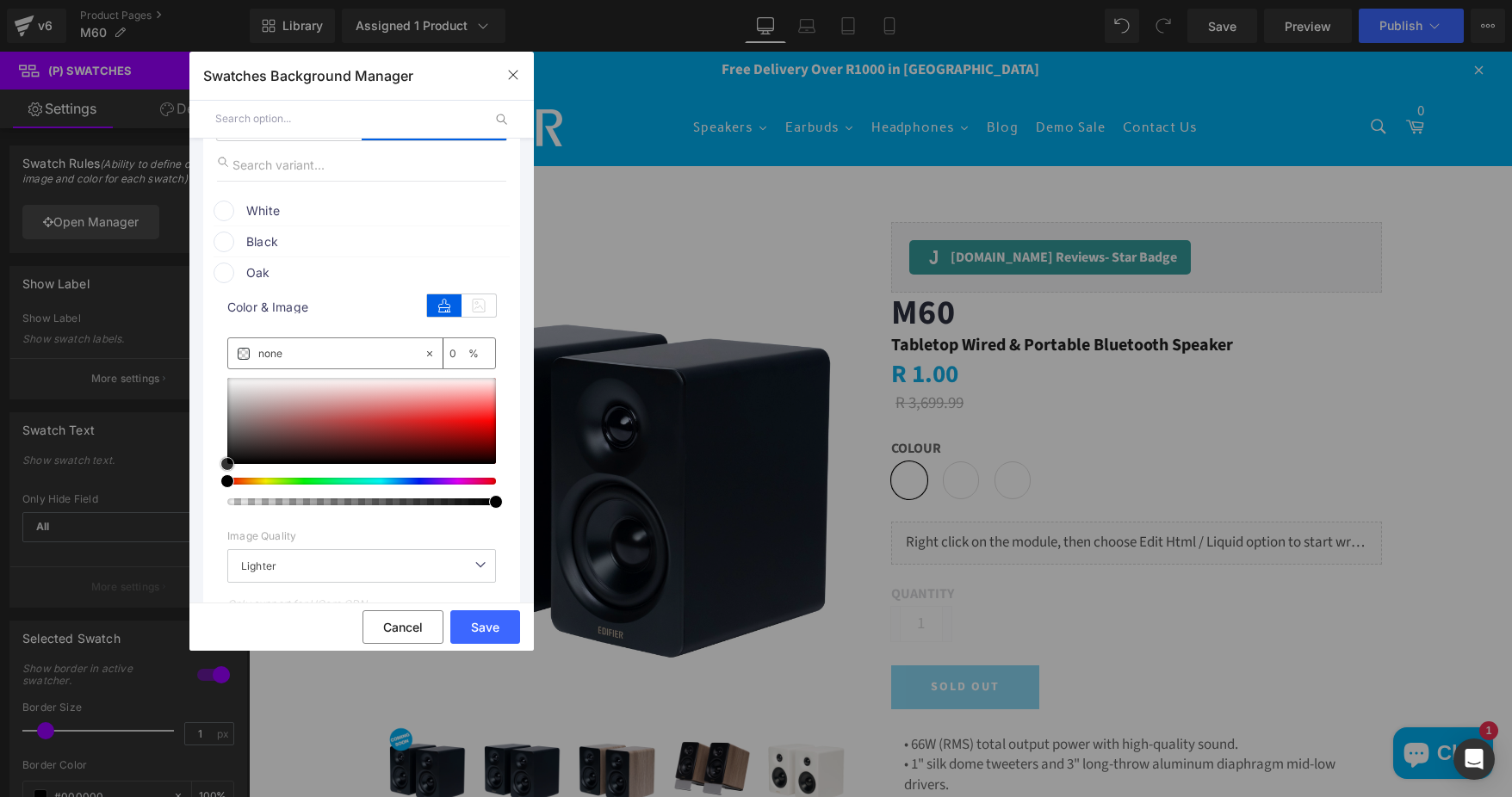
type input "#792424"
click at [368, 437] on div at bounding box center [362, 421] width 268 height 86
type input "61"
click at [381, 499] on div at bounding box center [354, 501] width 268 height 6
drag, startPoint x: 363, startPoint y: 431, endPoint x: 303, endPoint y: 438, distance: 60.4
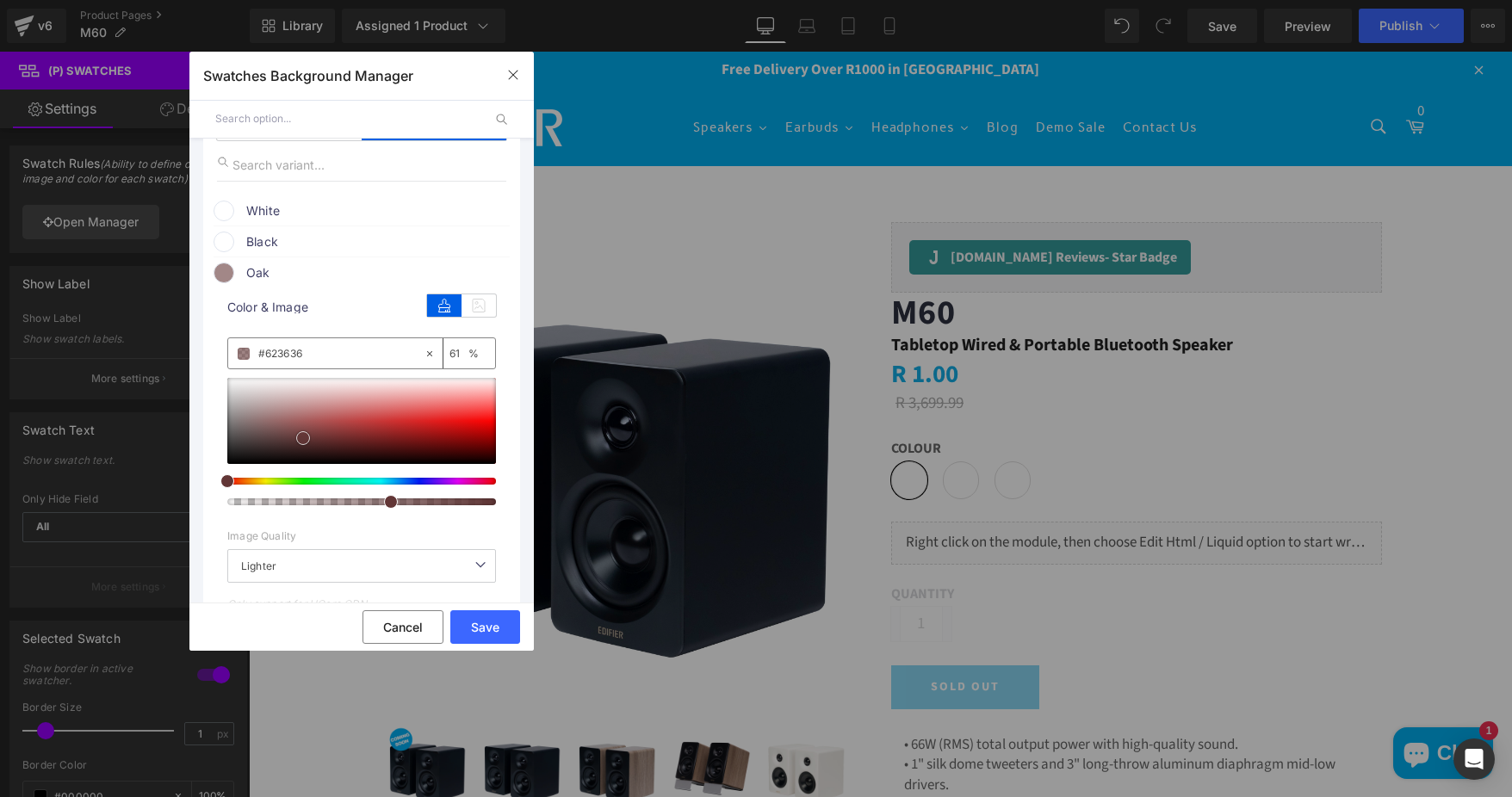
click at [303, 438] on div at bounding box center [362, 421] width 268 height 86
click at [231, 481] on span at bounding box center [238, 481] width 14 height 14
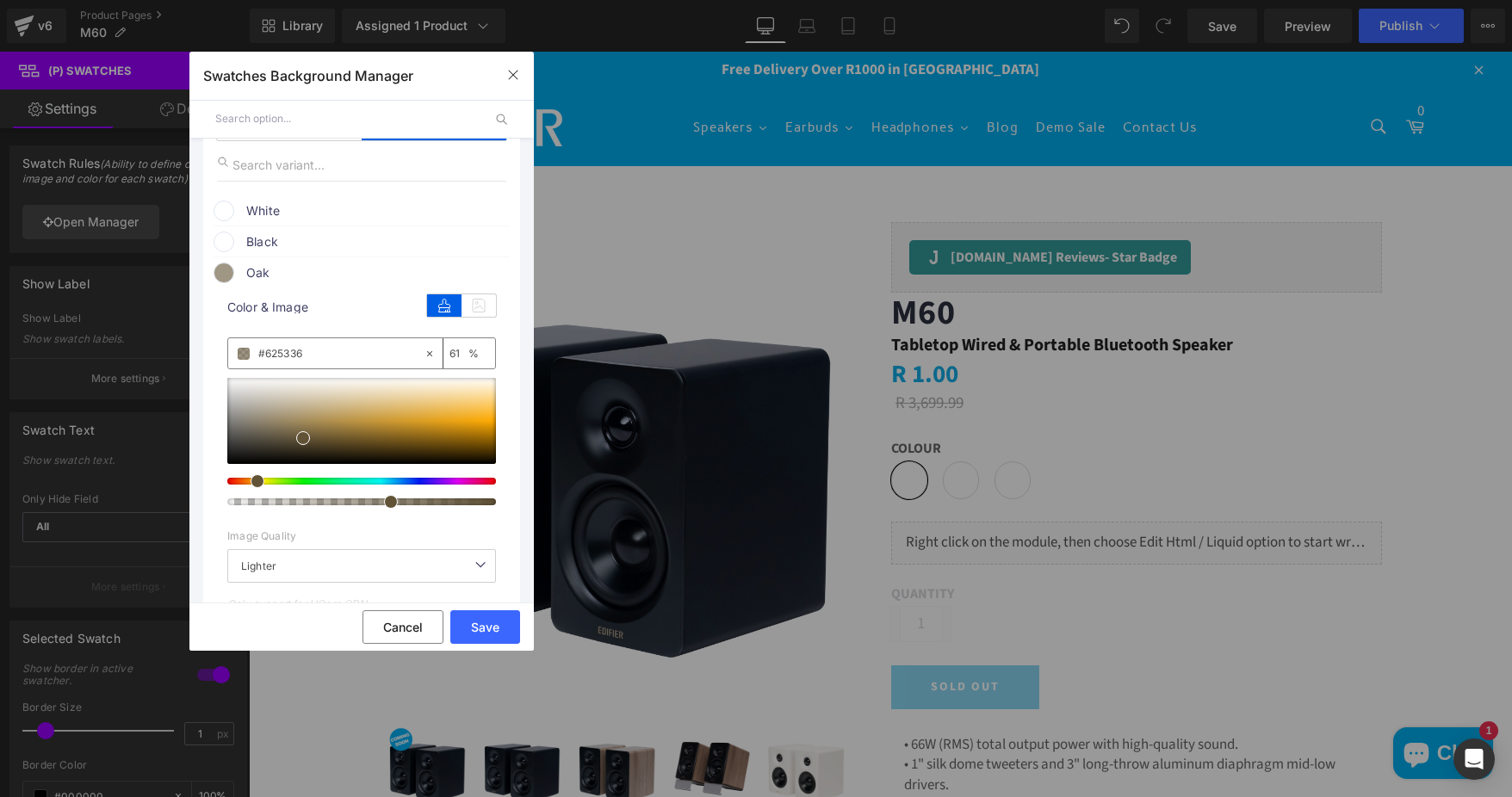
drag, startPoint x: 236, startPoint y: 480, endPoint x: 249, endPoint y: 480, distance: 13.0
click at [249, 480] on div at bounding box center [354, 481] width 268 height 6
type input "#876011"
drag, startPoint x: 306, startPoint y: 437, endPoint x: 430, endPoint y: 437, distance: 124.0
click at [430, 437] on span at bounding box center [426, 437] width 14 height 14
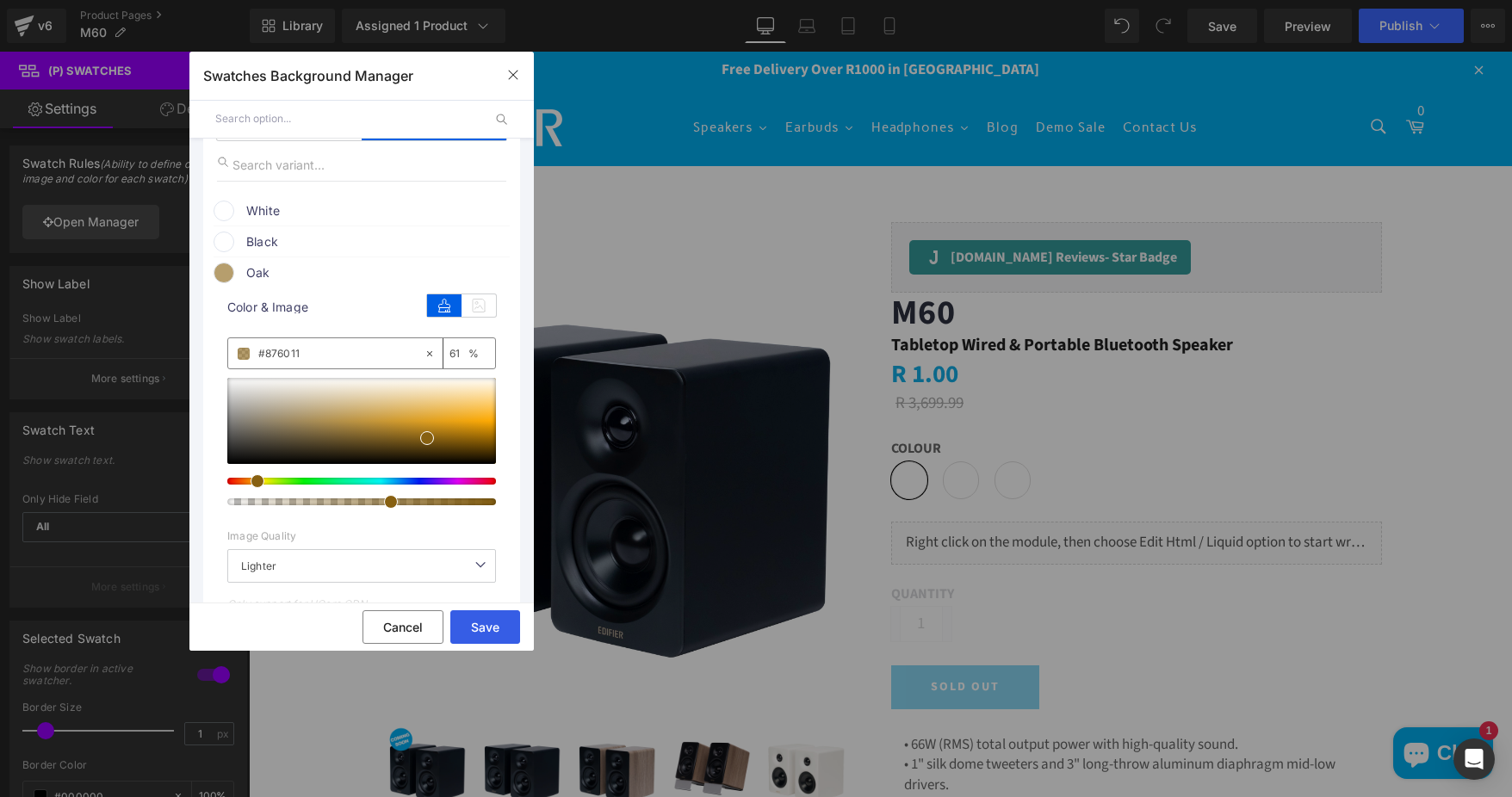
drag, startPoint x: 482, startPoint y: 631, endPoint x: 233, endPoint y: 580, distance: 254.2
click at [482, 631] on button "Save" at bounding box center [485, 627] width 69 height 33
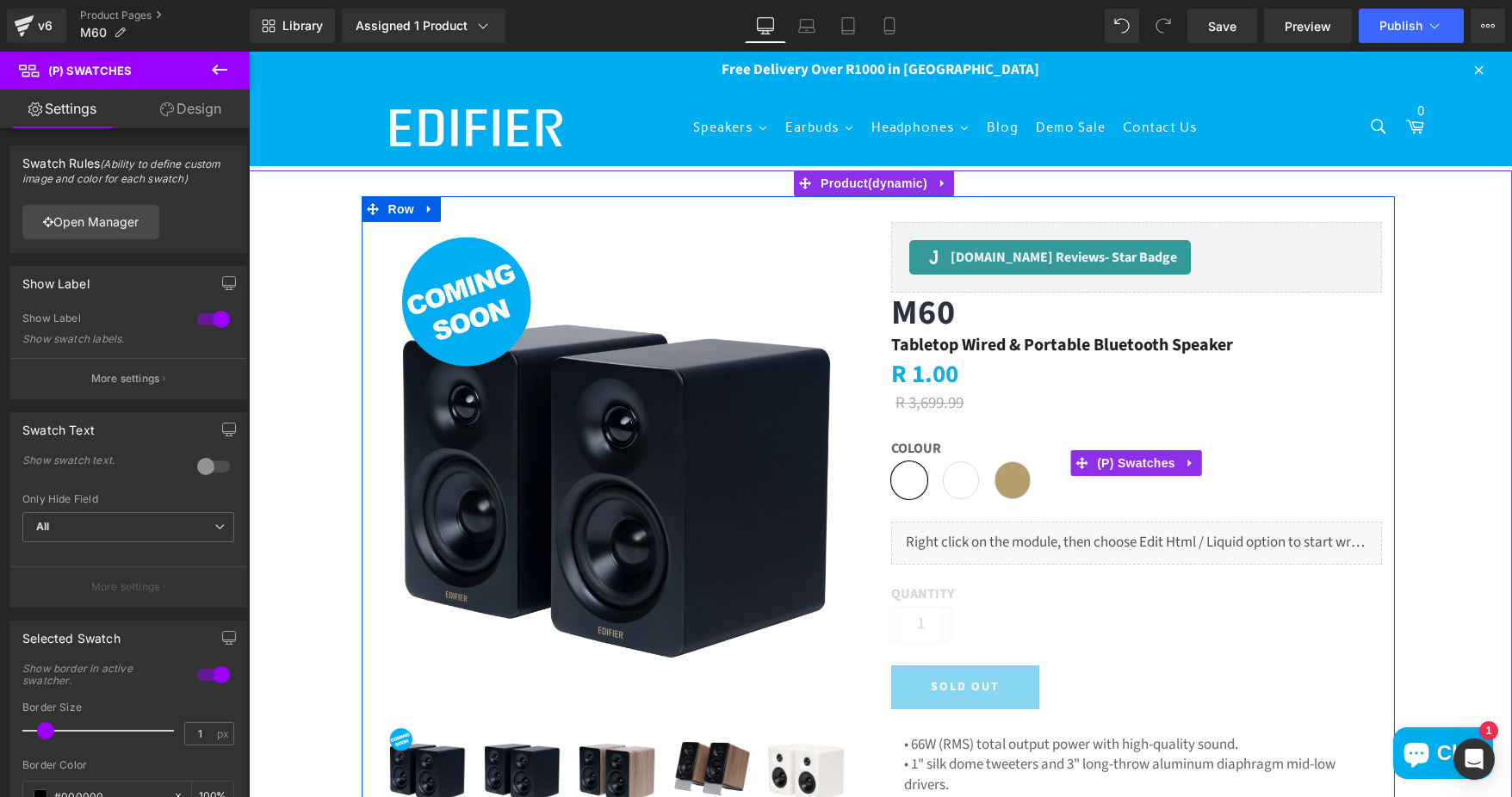
click at [1017, 482] on span "Oak" at bounding box center [1012, 480] width 36 height 38
click at [1005, 483] on span "Oak" at bounding box center [1012, 480] width 36 height 38
click at [955, 488] on span "Black" at bounding box center [960, 480] width 36 height 38
click at [891, 488] on span "White" at bounding box center [909, 480] width 36 height 38
click at [898, 475] on span "White" at bounding box center [909, 480] width 36 height 38
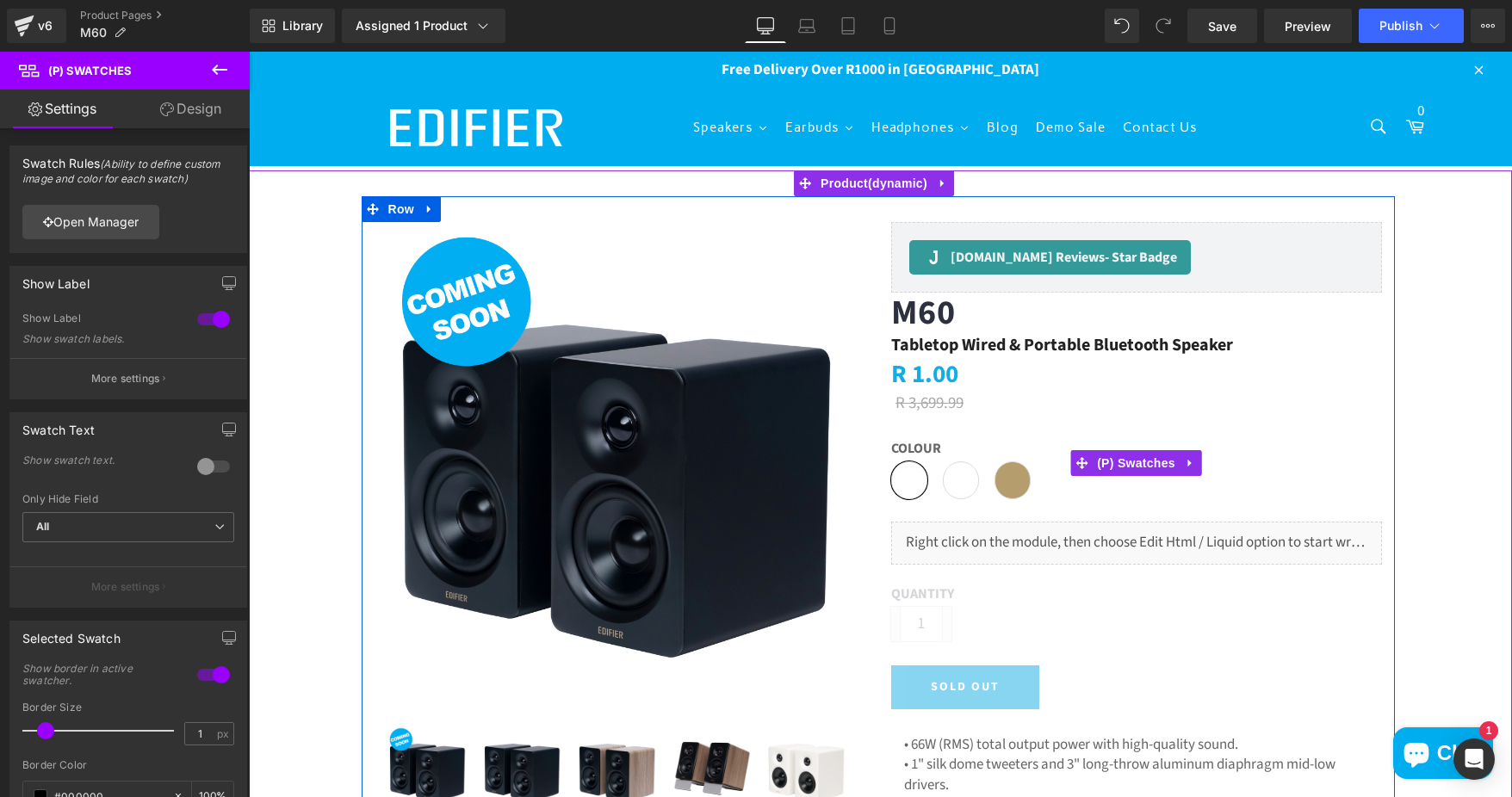
click at [899, 475] on span "White" at bounding box center [909, 480] width 36 height 38
click at [1000, 469] on span "Oak" at bounding box center [1012, 480] width 36 height 38
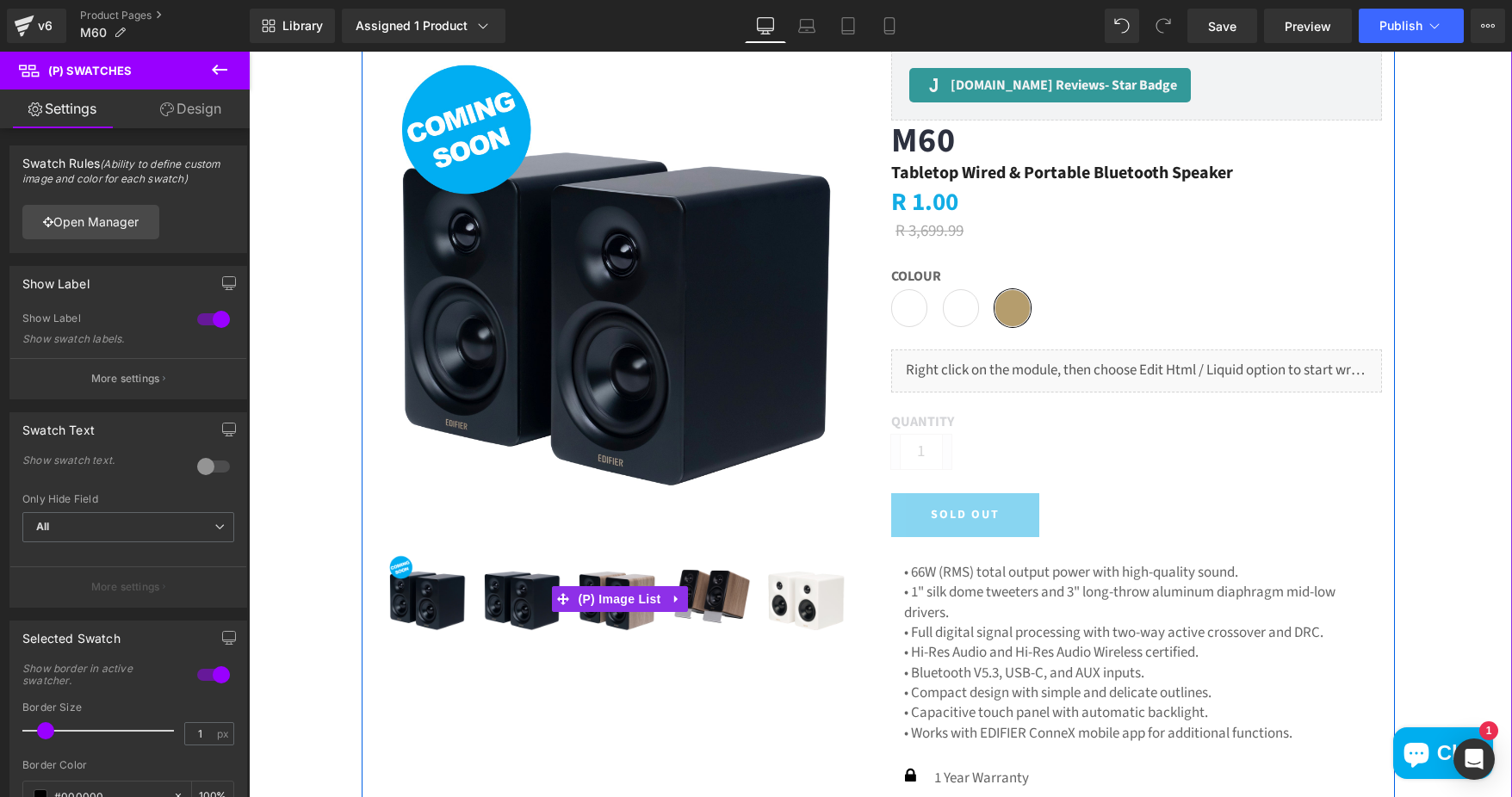
click at [624, 580] on img at bounding box center [617, 596] width 86 height 86
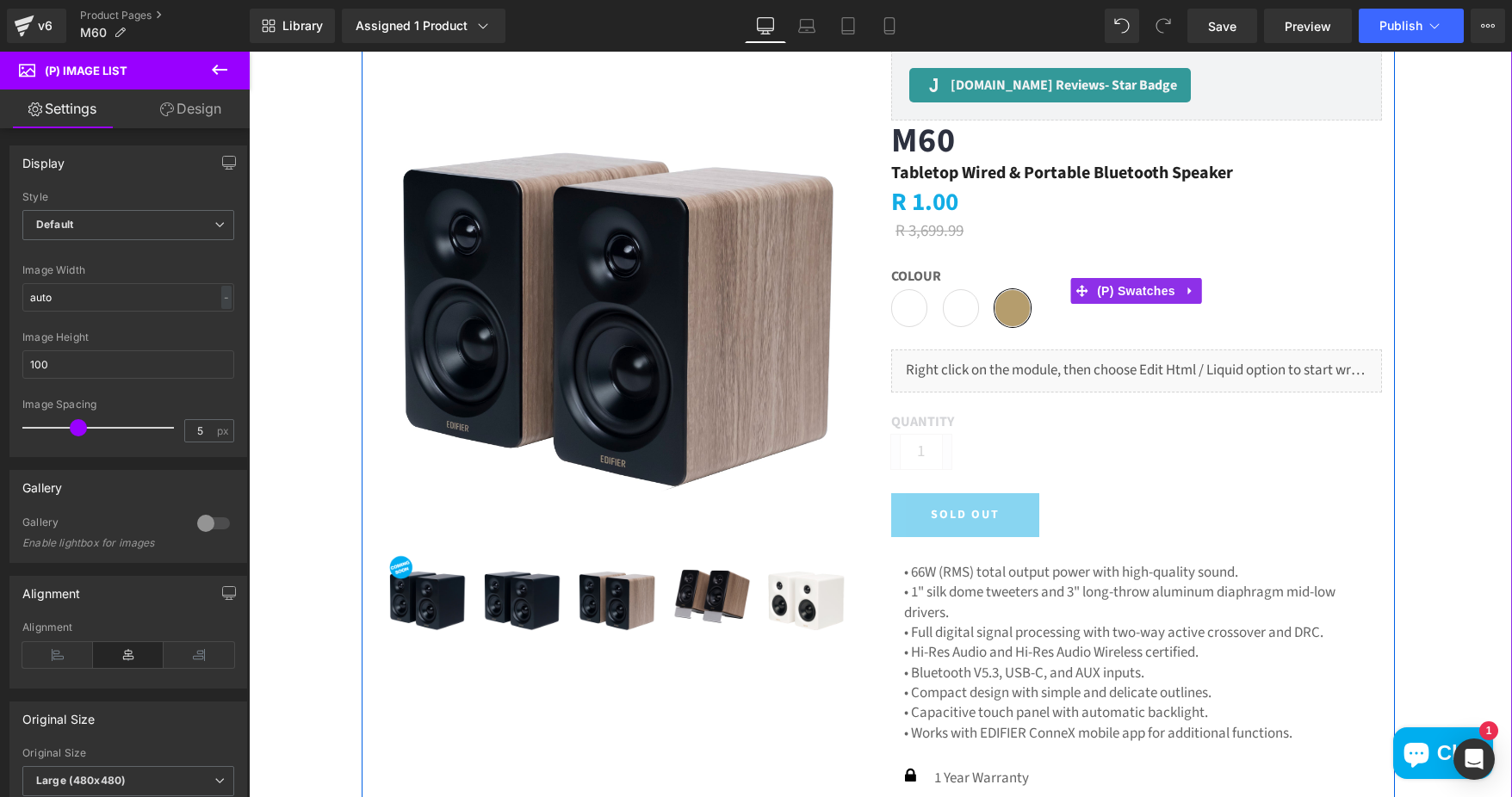
click at [1010, 307] on span "Oak" at bounding box center [1012, 308] width 36 height 38
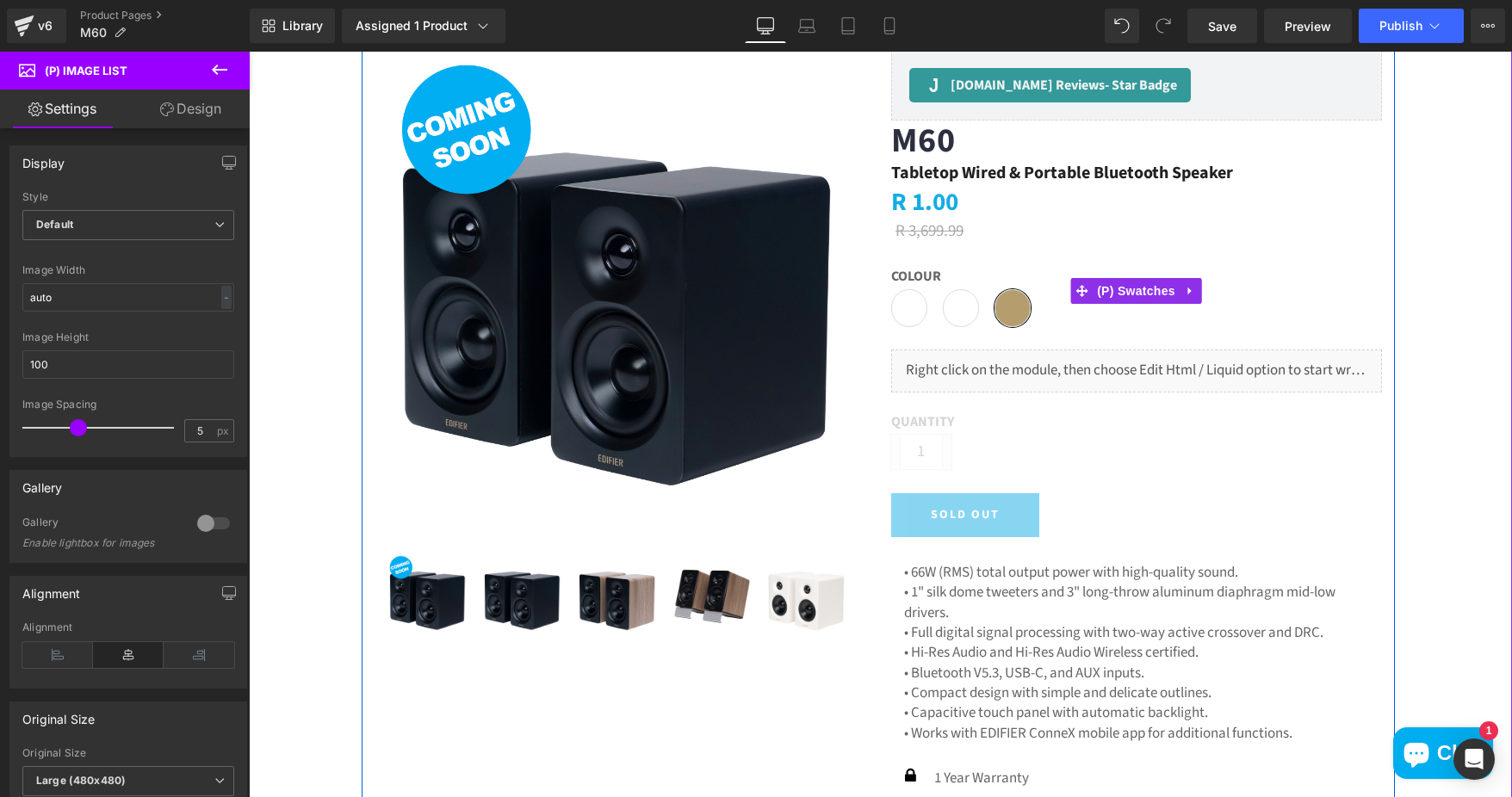
click at [911, 305] on span "White" at bounding box center [909, 308] width 36 height 38
click at [905, 311] on span "White" at bounding box center [909, 308] width 36 height 38
click at [498, 592] on img at bounding box center [522, 596] width 86 height 86
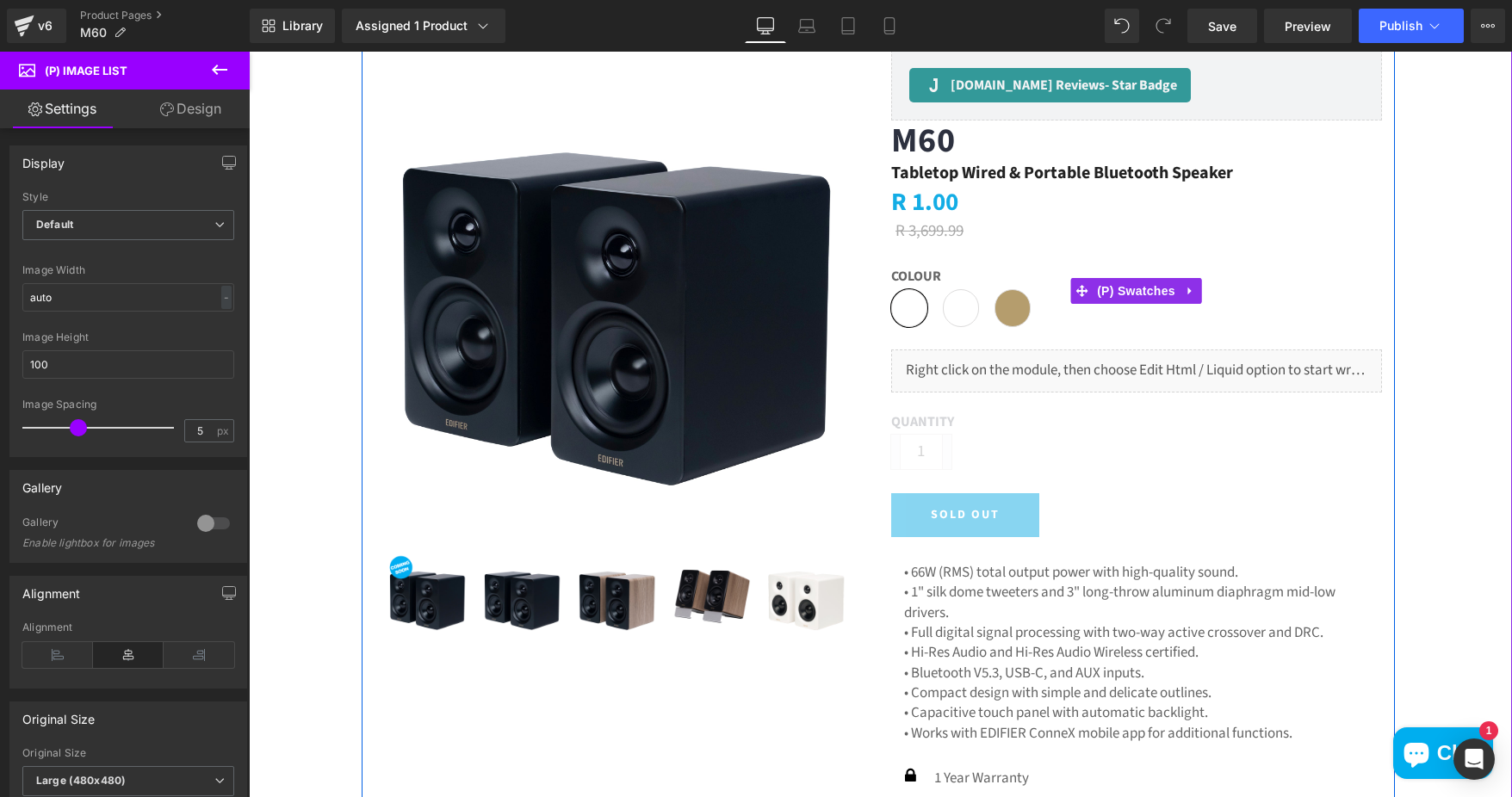
click at [899, 294] on span "White" at bounding box center [909, 308] width 36 height 38
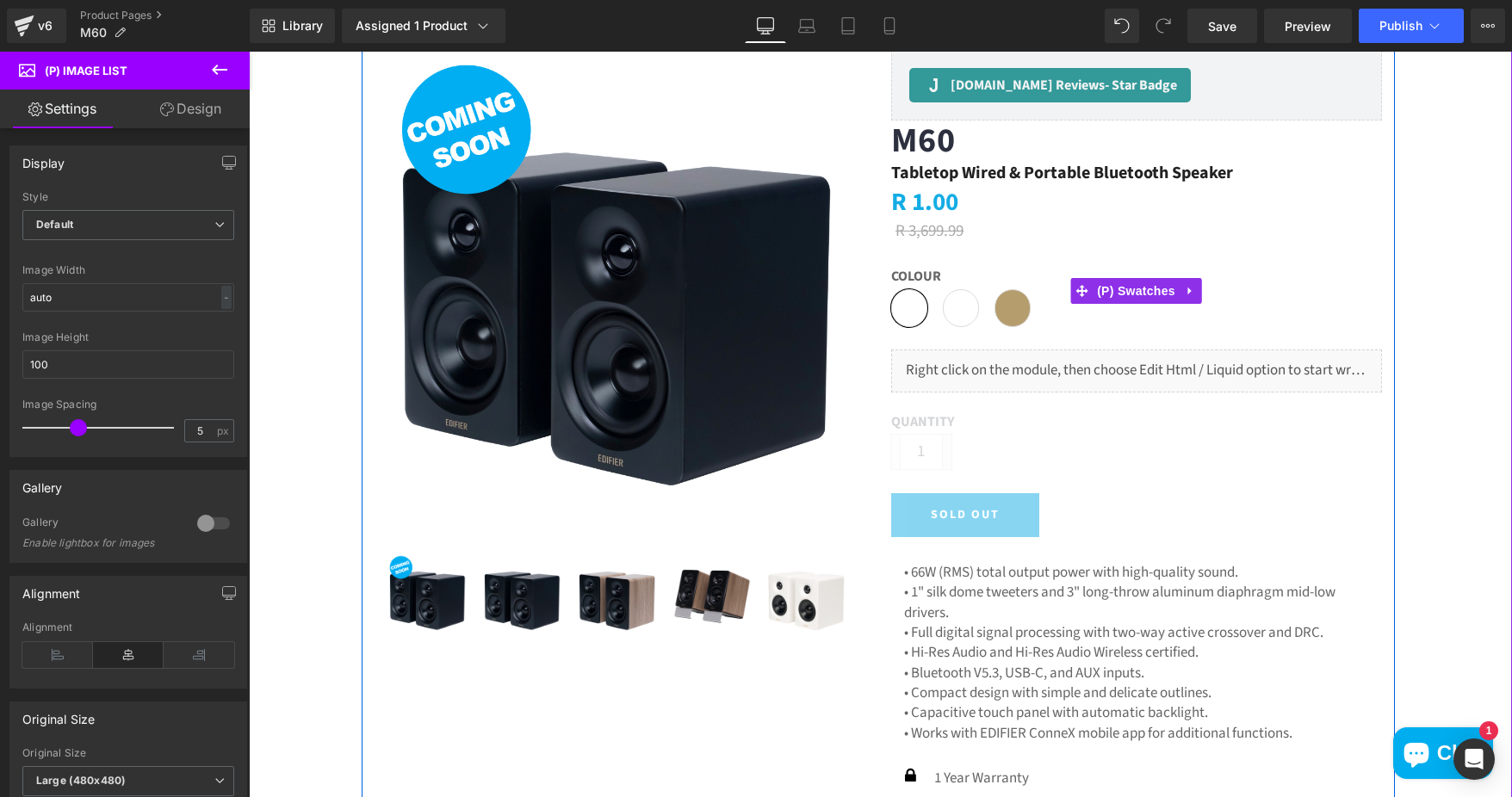
click at [955, 306] on span "Black" at bounding box center [960, 308] width 36 height 38
click at [623, 592] on span "(P) Image List" at bounding box center [620, 599] width 92 height 26
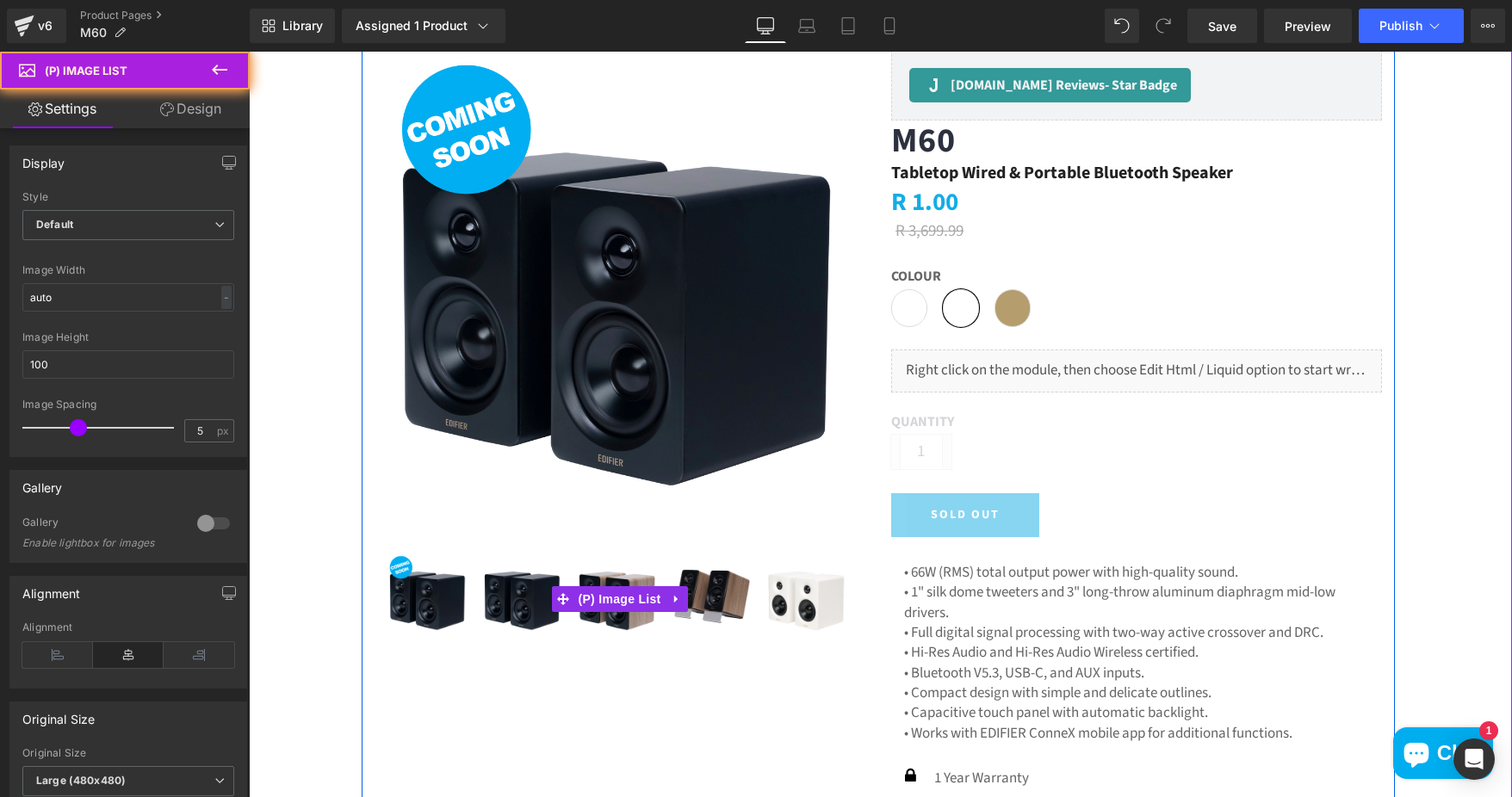
click at [804, 599] on img at bounding box center [806, 596] width 86 height 86
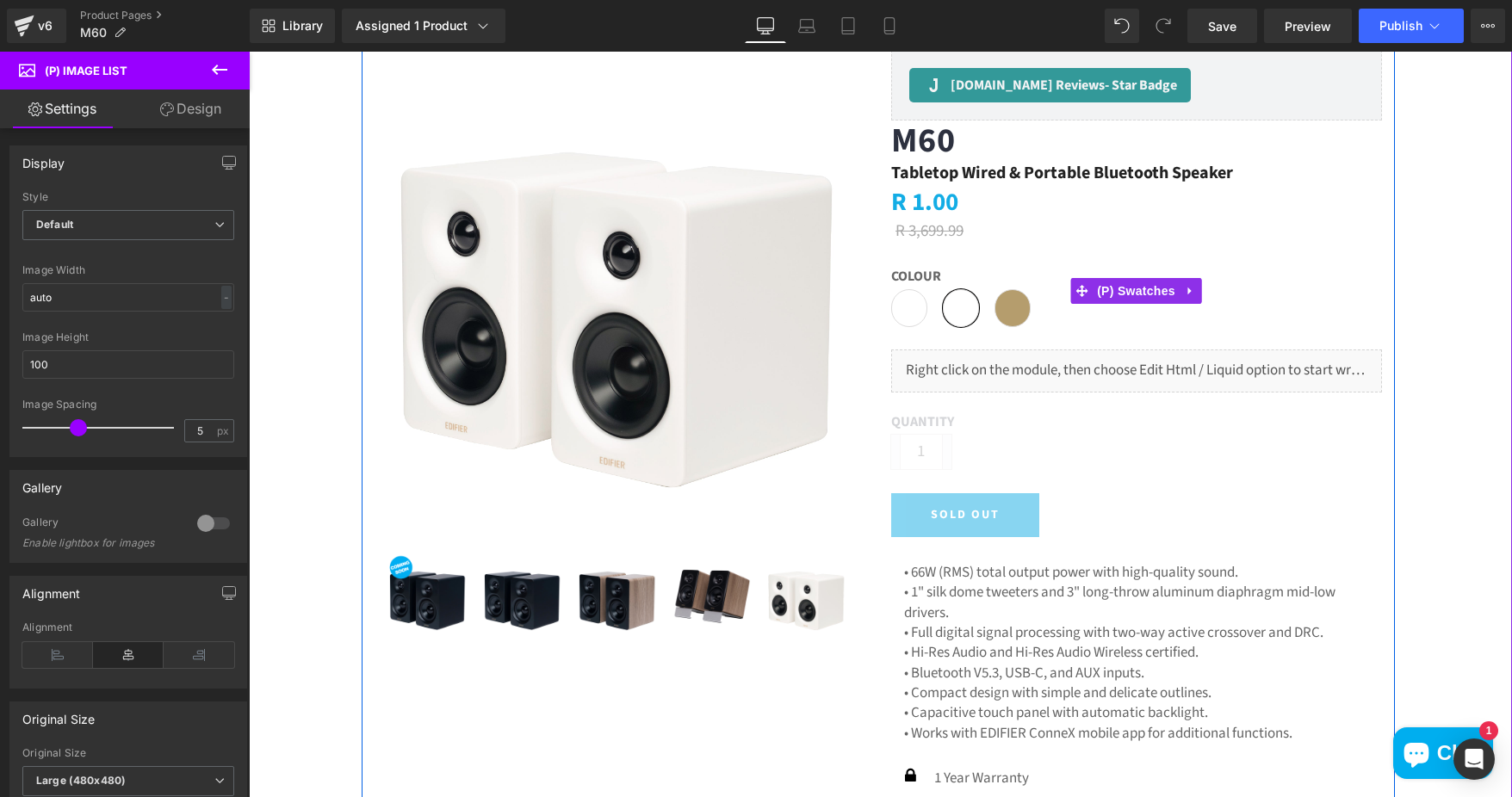
click at [960, 312] on span "Black" at bounding box center [960, 308] width 36 height 38
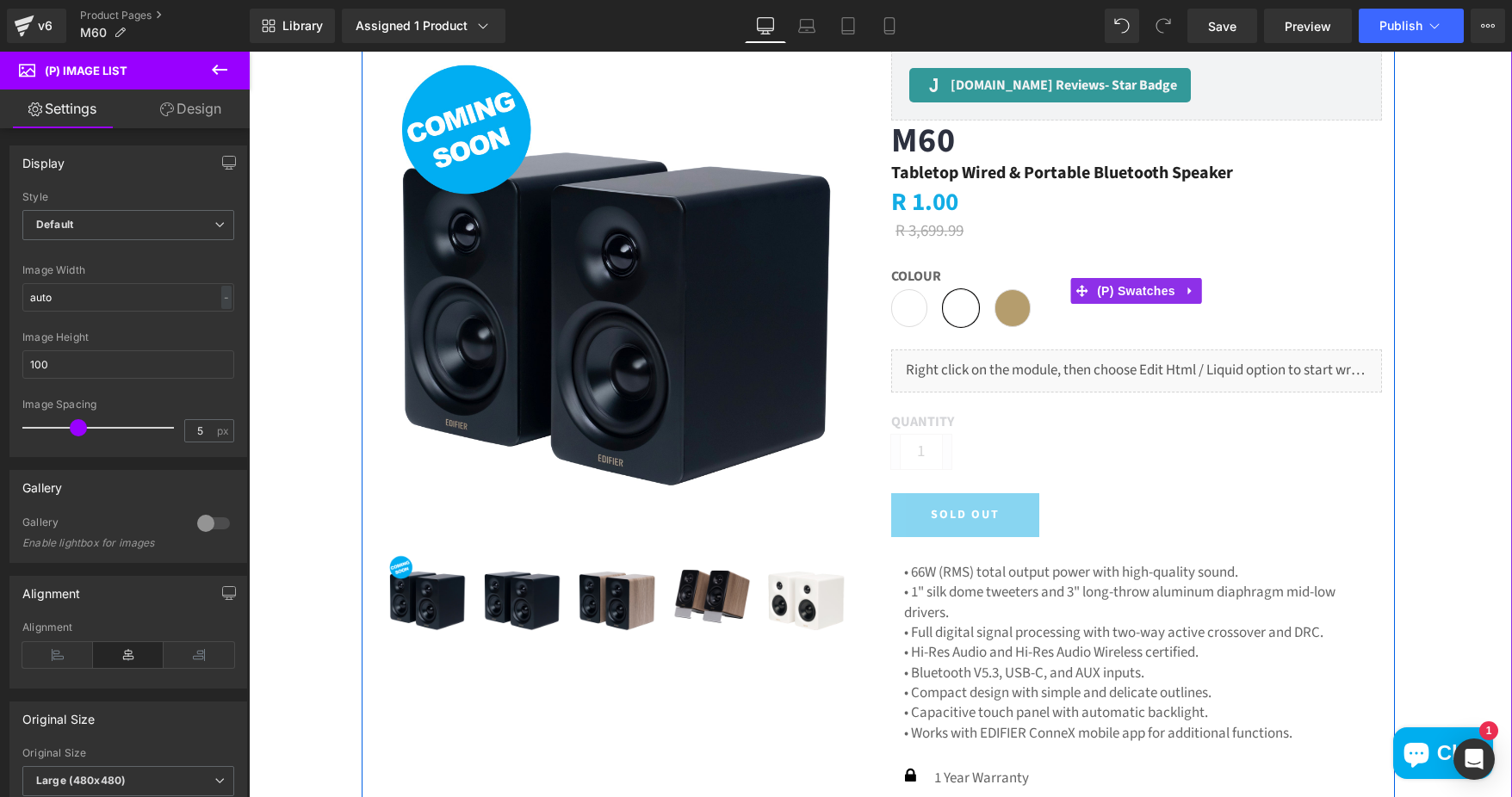
click at [1005, 303] on span "Oak" at bounding box center [1012, 308] width 36 height 38
click at [903, 313] on span "White" at bounding box center [909, 308] width 36 height 38
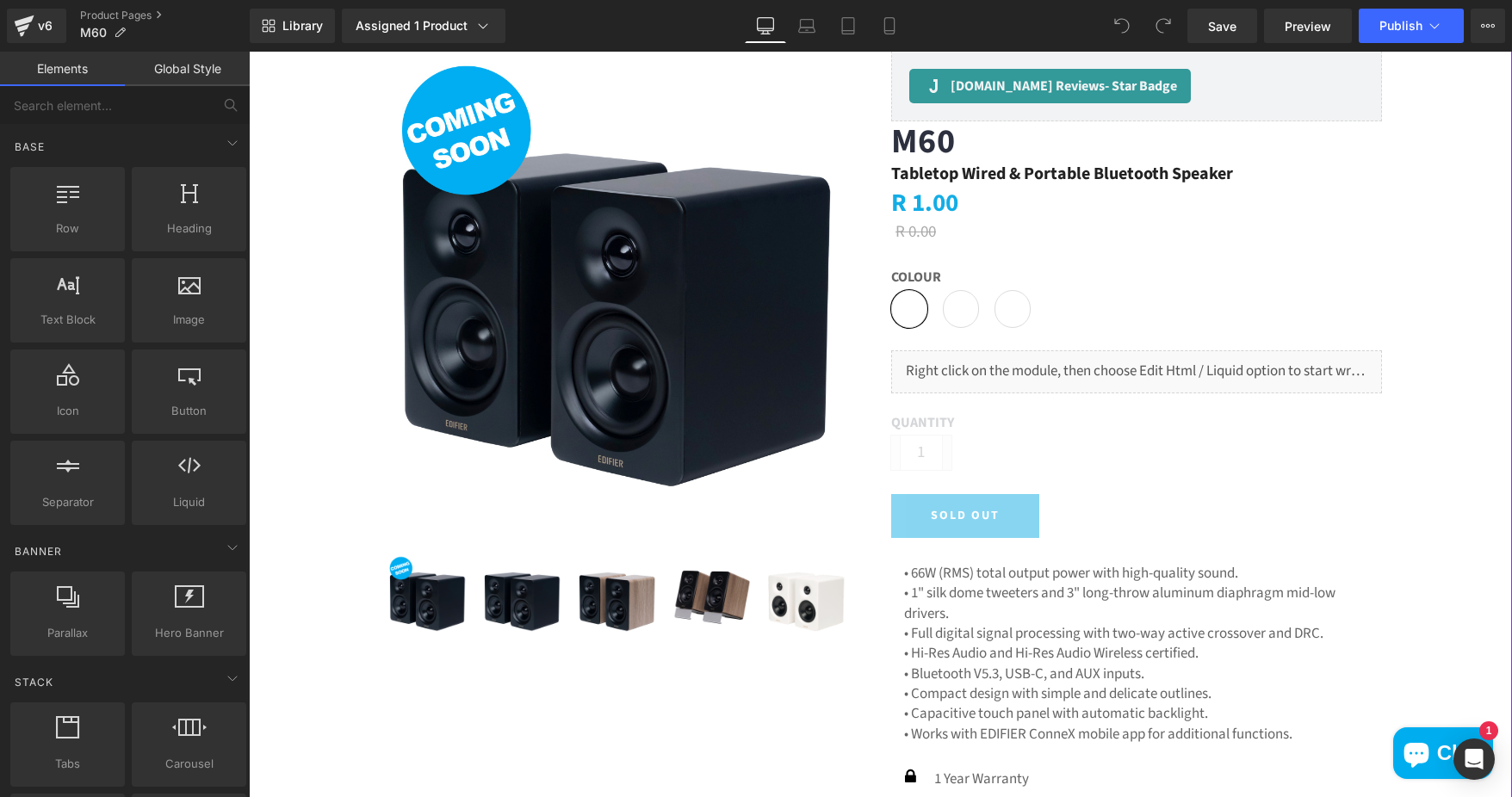
scroll to position [172, 0]
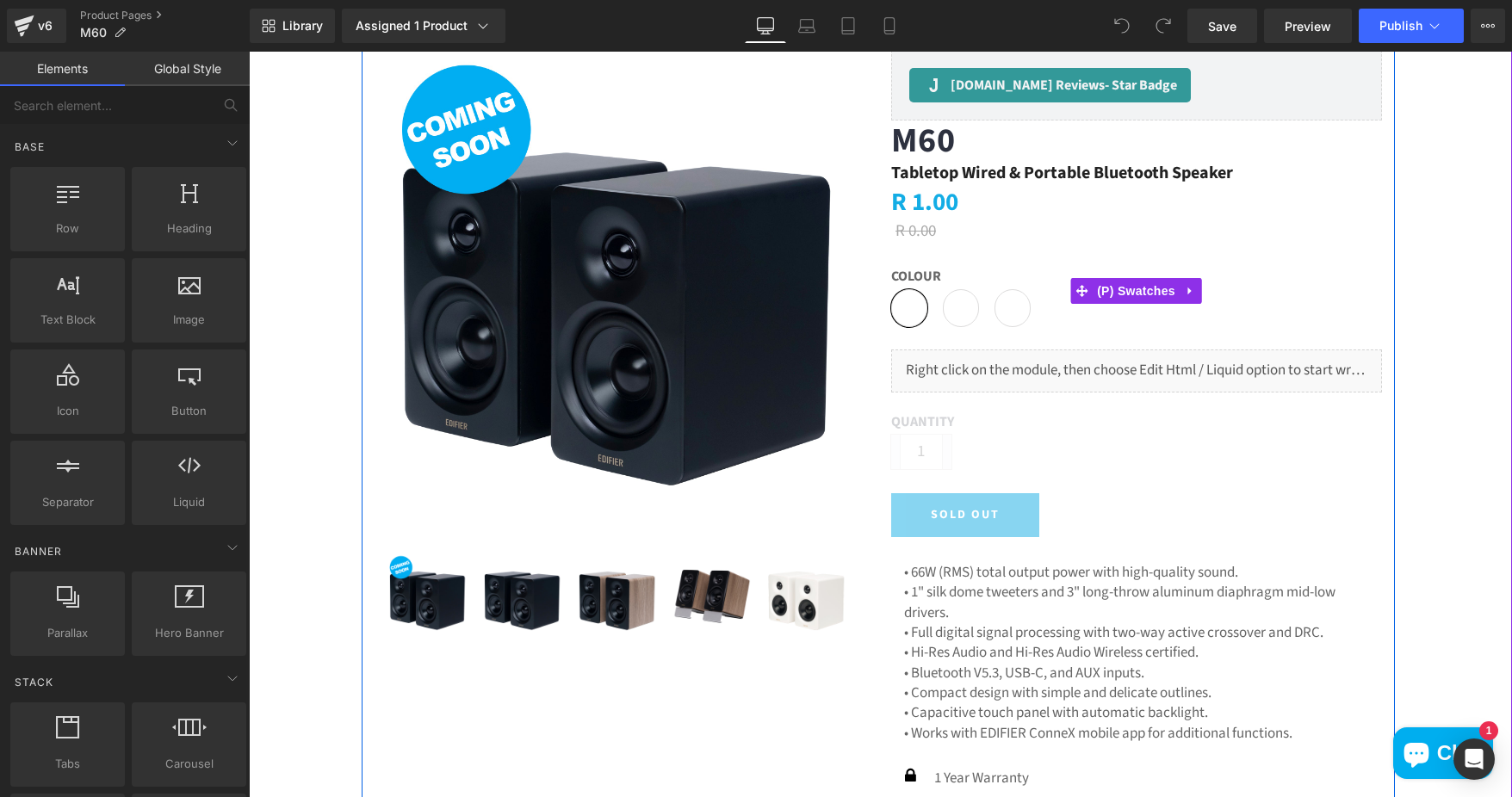
click at [904, 312] on span "White" at bounding box center [909, 308] width 36 height 38
click at [1116, 289] on span "(P) Swatches" at bounding box center [1136, 291] width 87 height 26
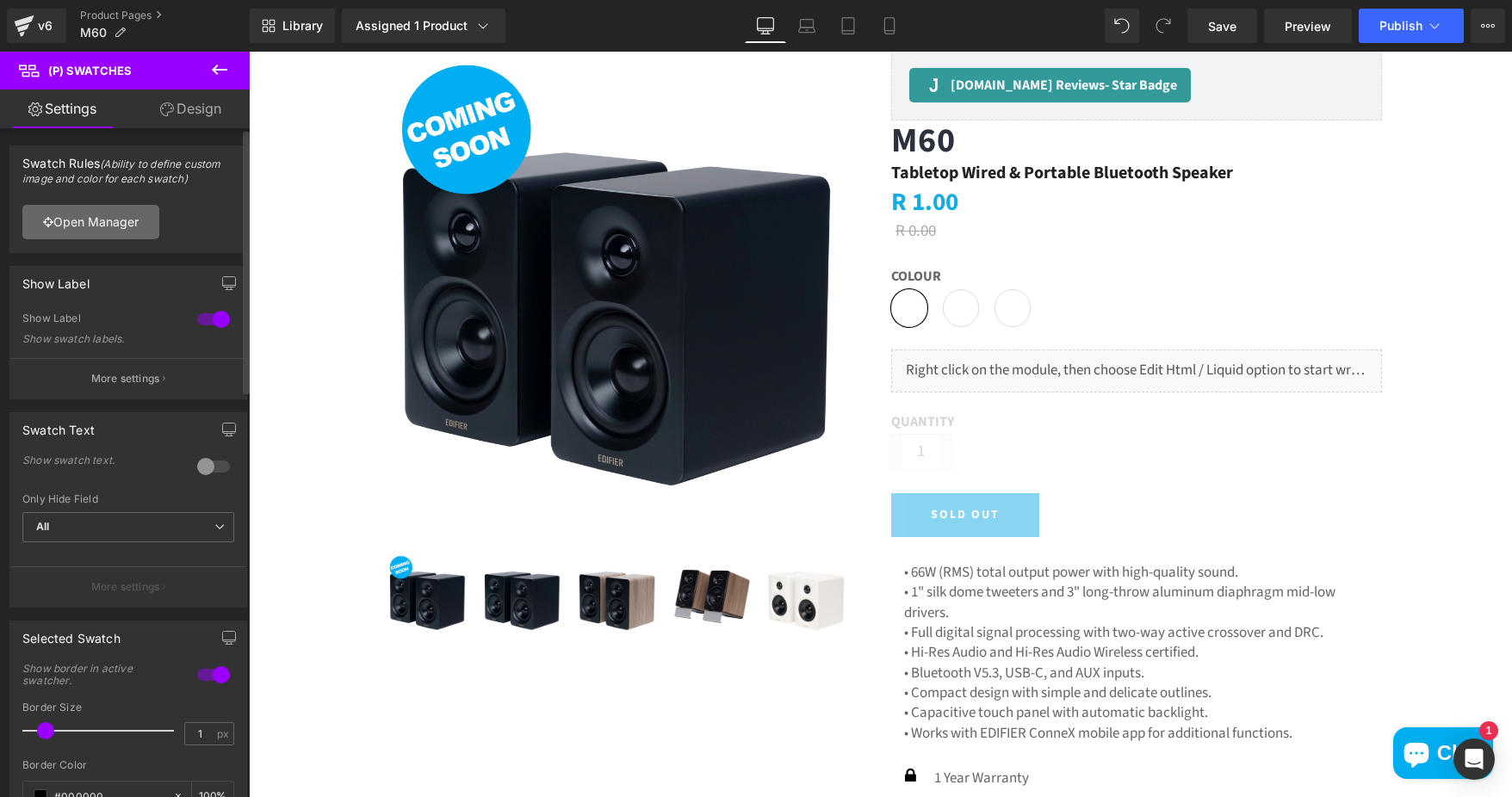
click at [100, 225] on link "Open Manager" at bounding box center [91, 222] width 137 height 34
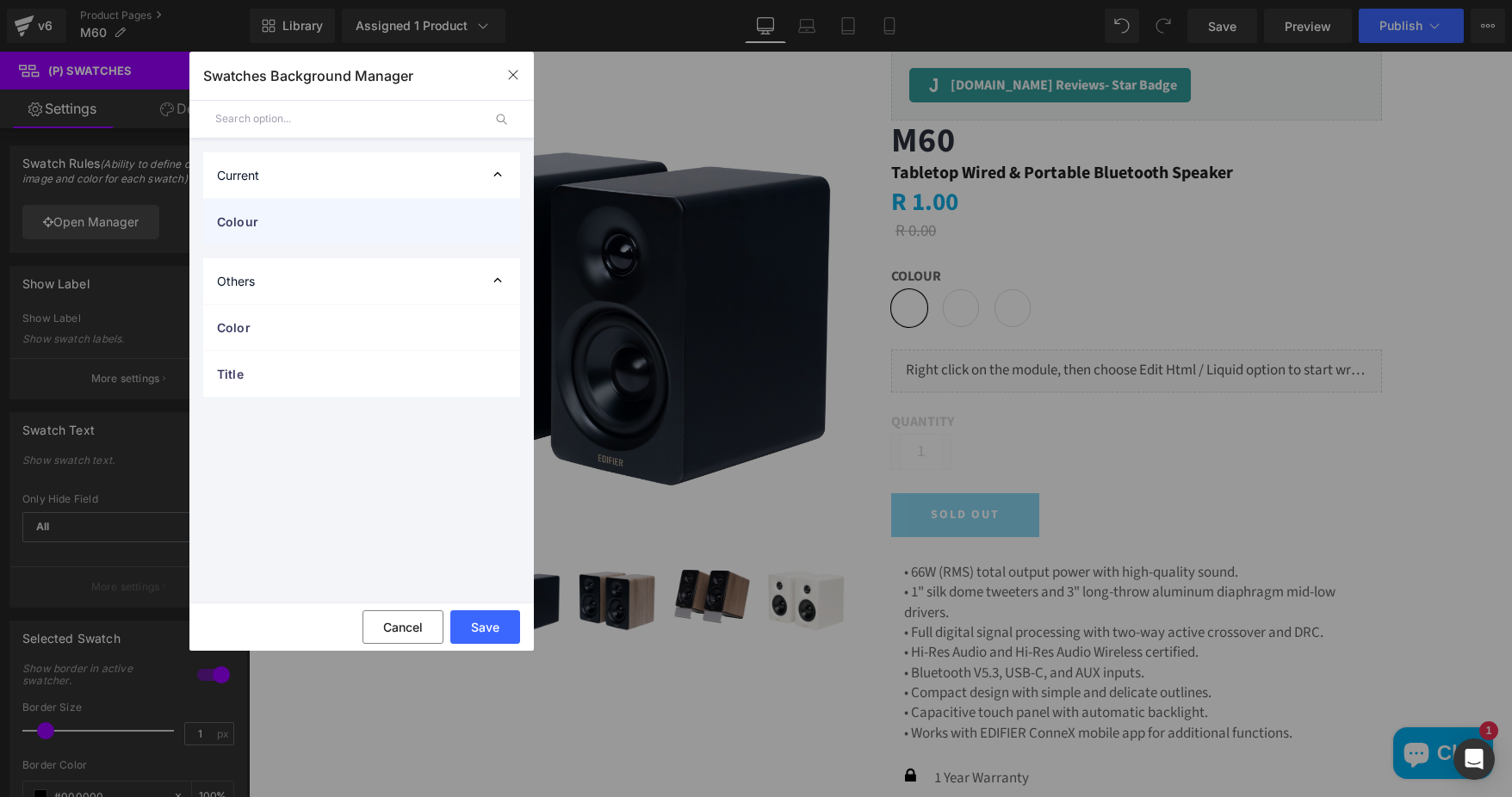
click at [261, 219] on span "Colour" at bounding box center [345, 222] width 255 height 18
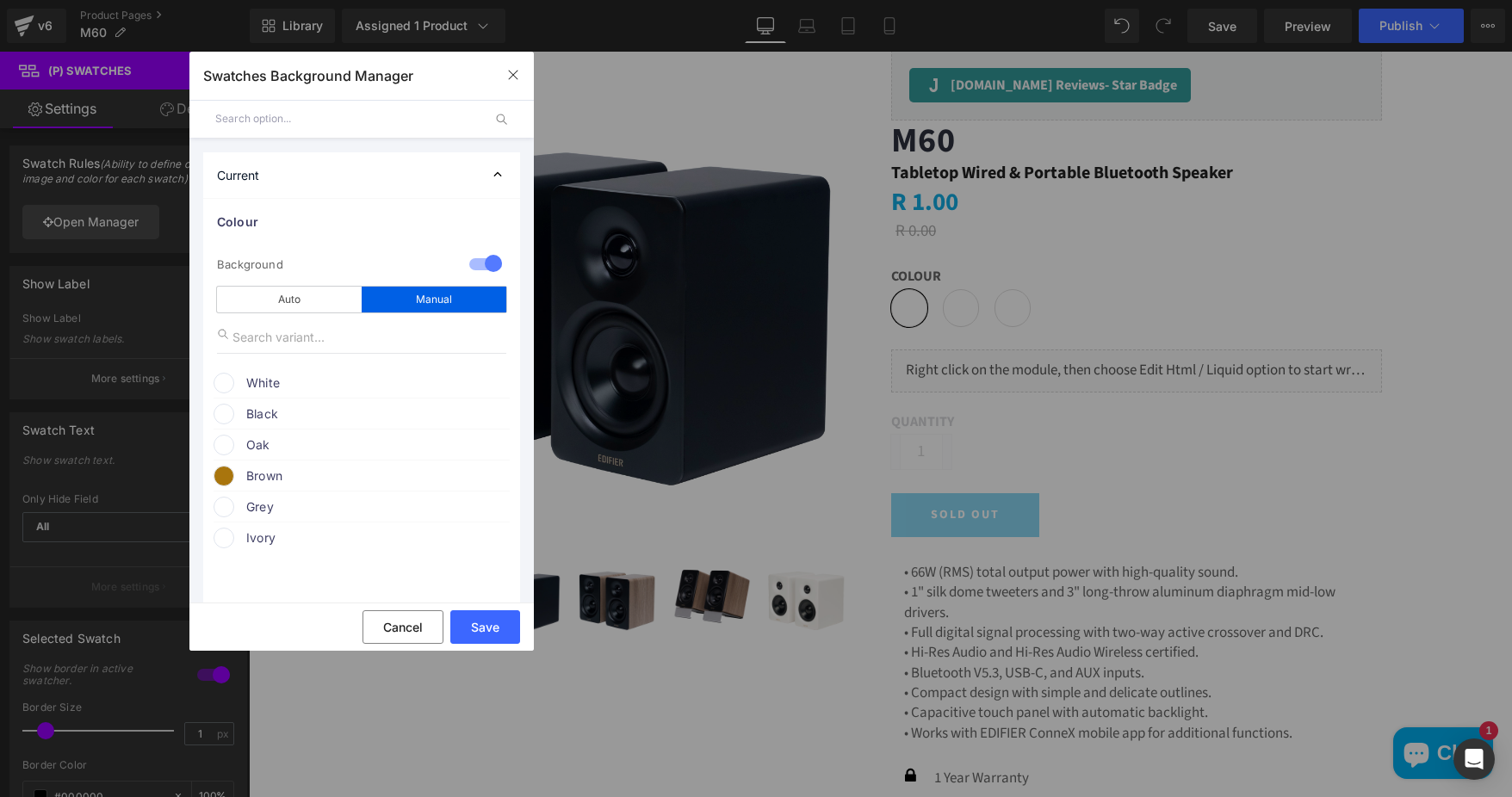
click at [271, 415] on span "Black" at bounding box center [376, 414] width 262 height 20
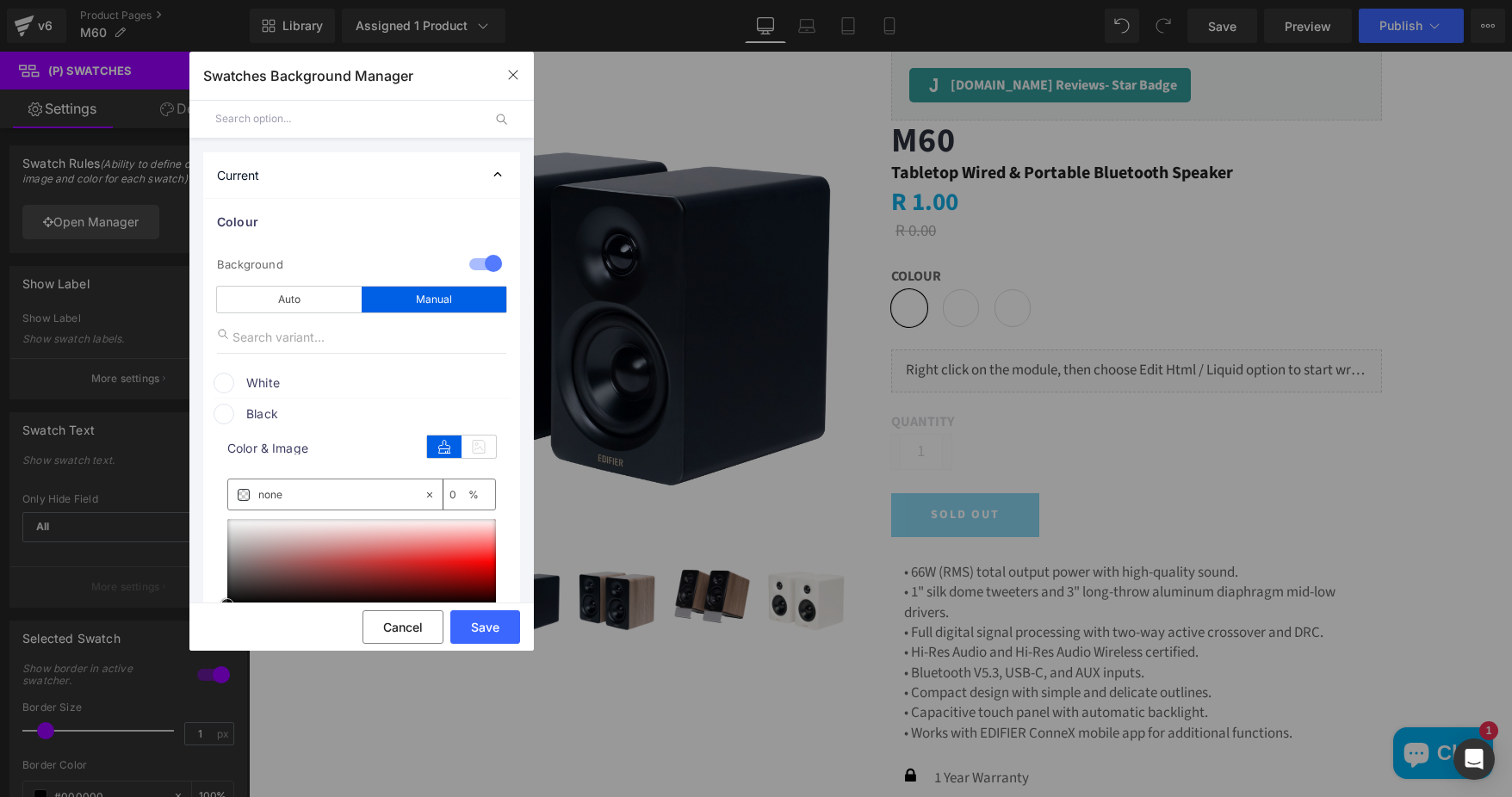
type input "#a72f2f"
type input "100"
type input "#000000"
drag, startPoint x: 375, startPoint y: 569, endPoint x: 350, endPoint y: 621, distance: 57.7
click at [346, 627] on div "Current Colour 1 Background manual Auto Manual Image Color Type Image Image Col…" at bounding box center [362, 375] width 344 height 551
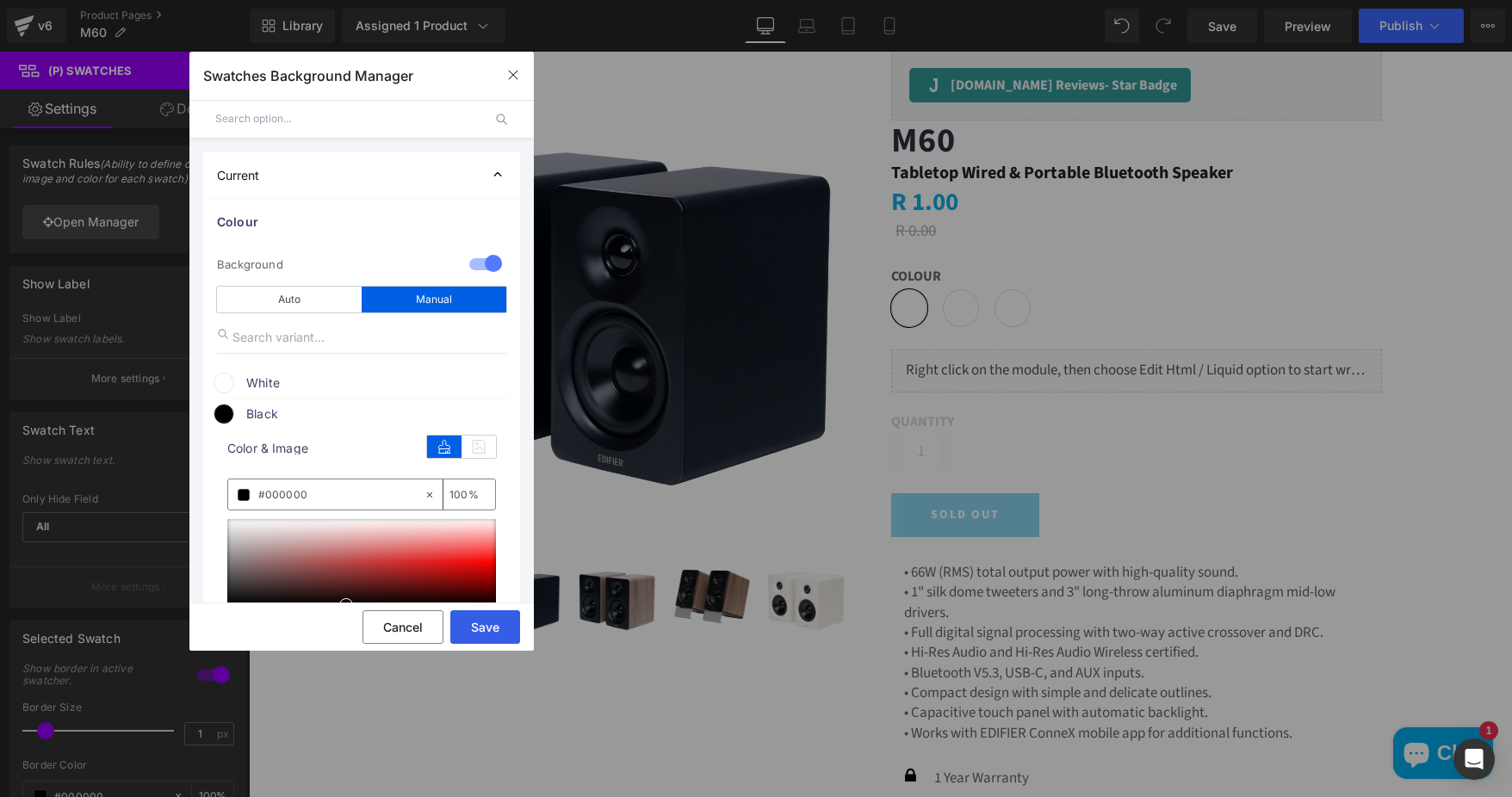
click at [479, 628] on button "Save" at bounding box center [485, 627] width 69 height 33
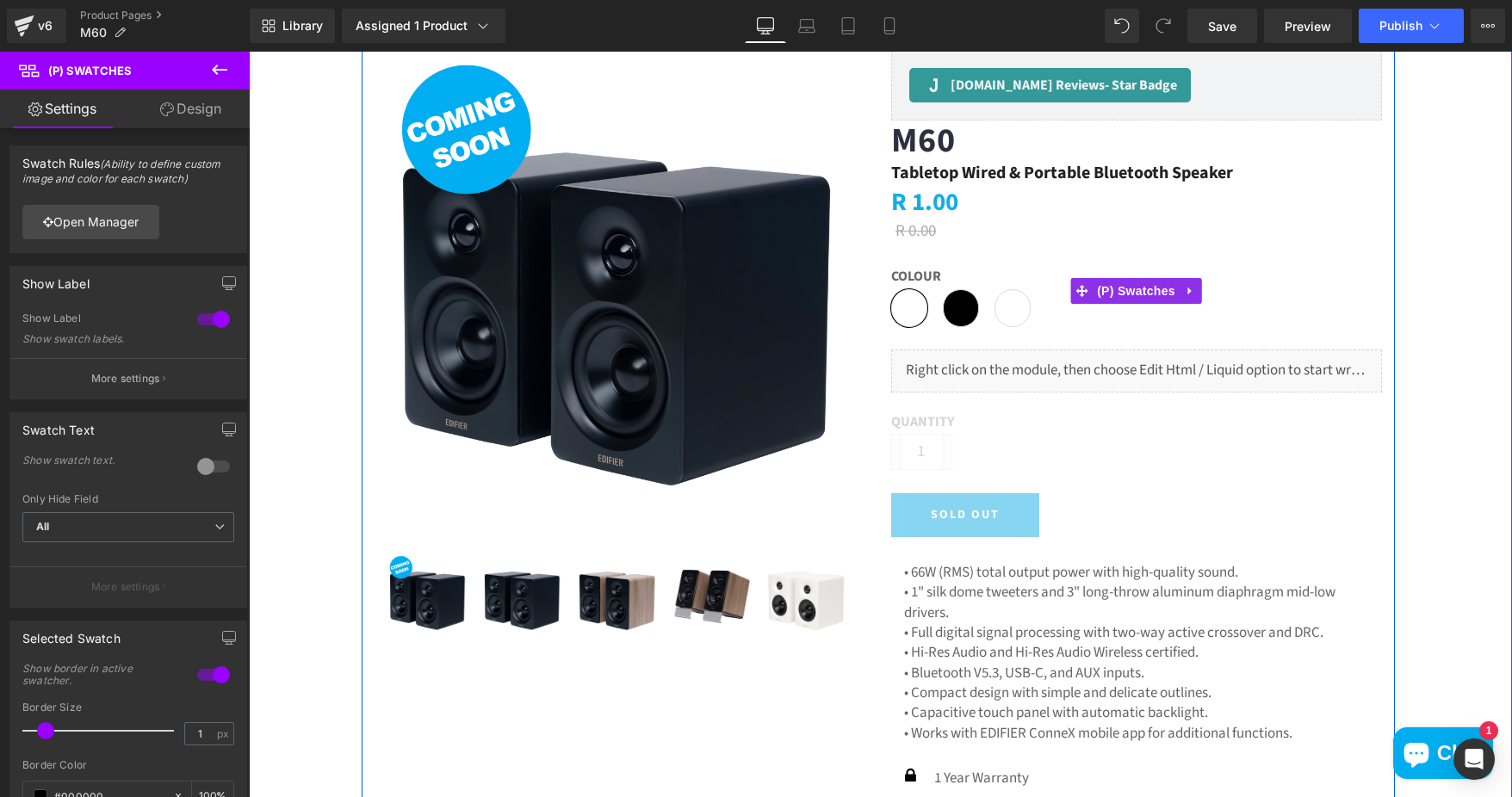
click at [905, 306] on span "White" at bounding box center [909, 308] width 36 height 38
click at [1034, 303] on div "Colour White Black Oak" at bounding box center [1137, 303] width 491 height 71
click at [1014, 303] on span "Oak" at bounding box center [1012, 308] width 36 height 38
click at [1132, 291] on span "(P) Swatches" at bounding box center [1136, 292] width 87 height 26
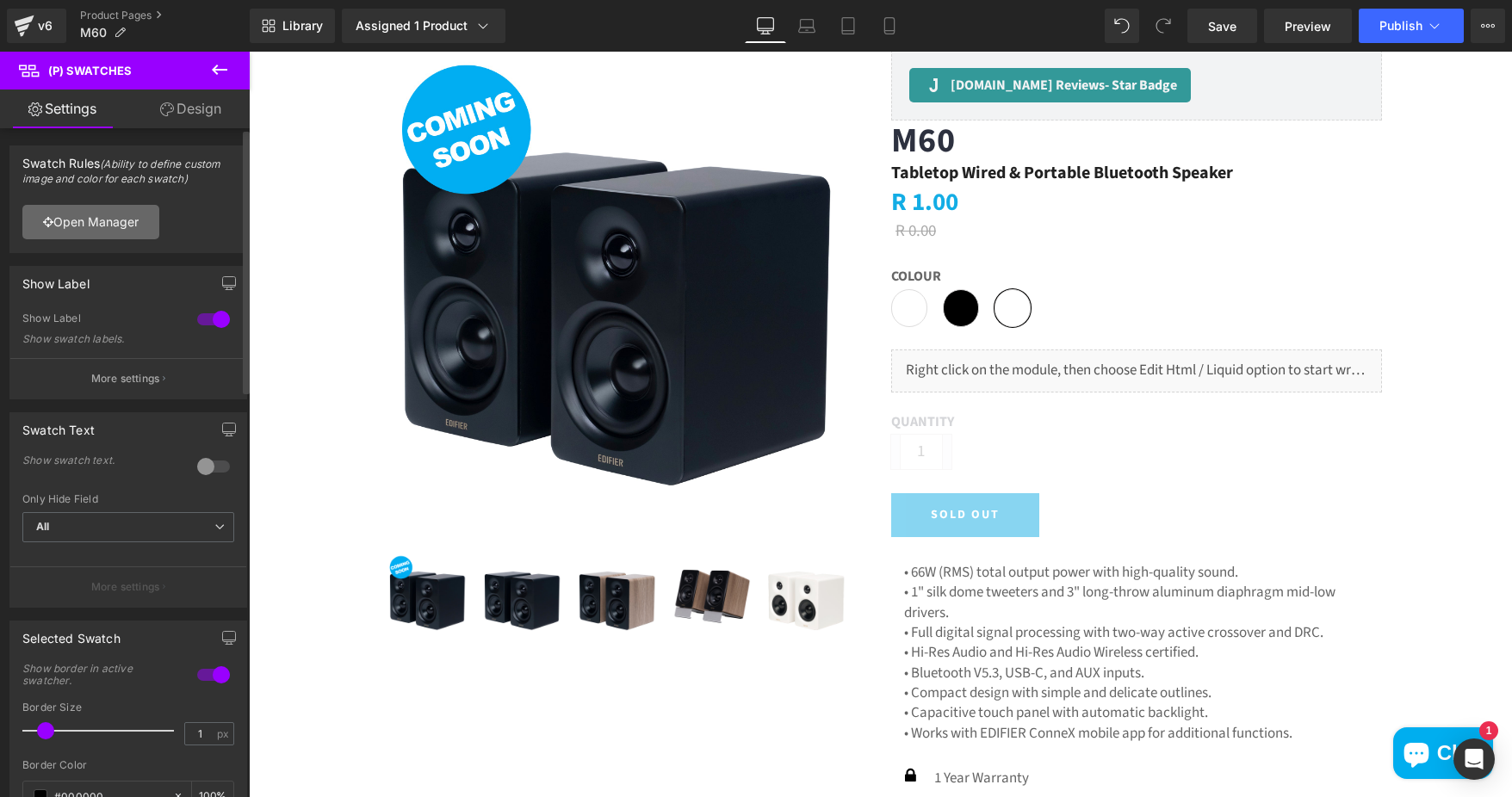
click at [100, 227] on link "Open Manager" at bounding box center [91, 222] width 137 height 34
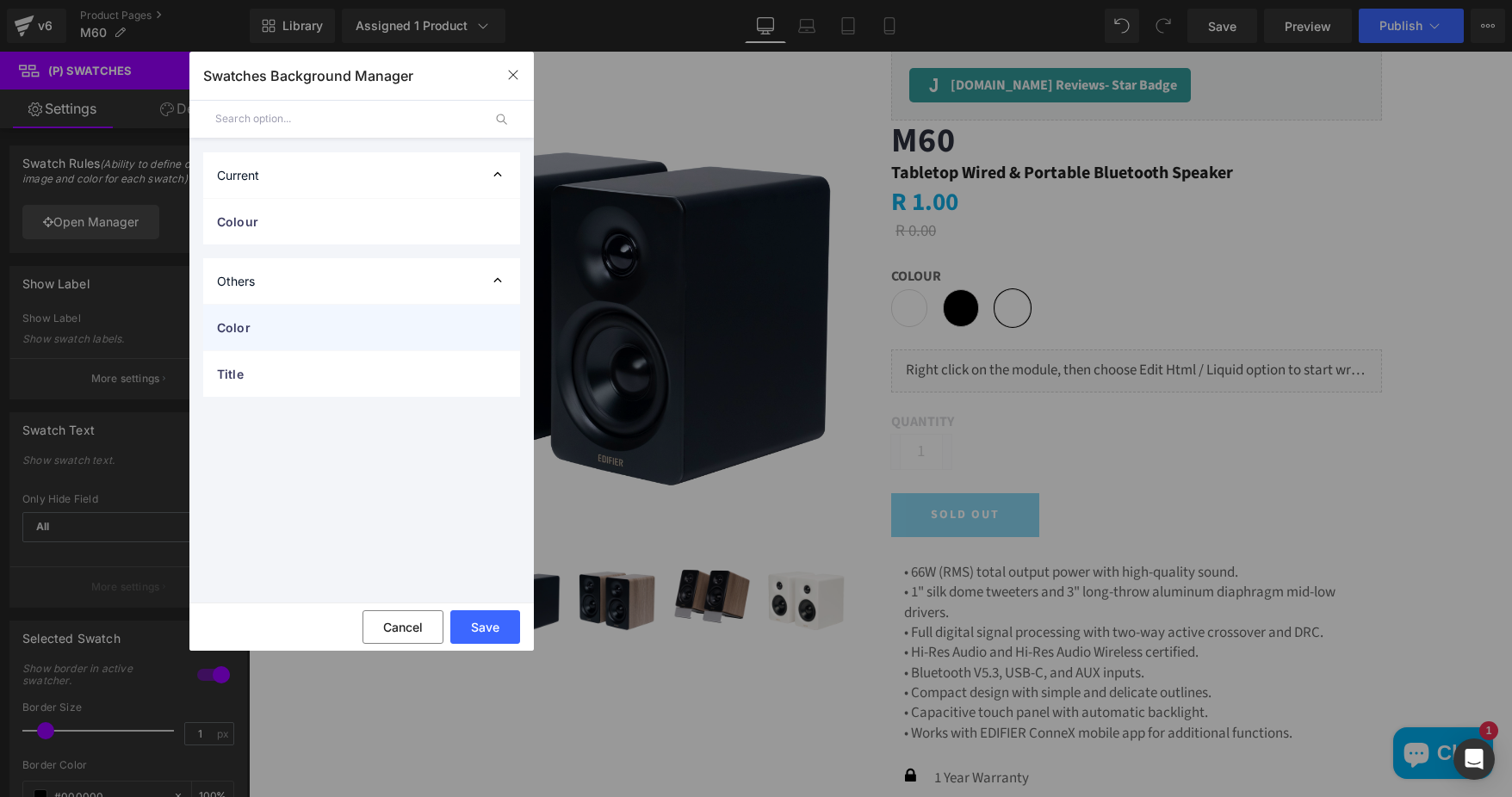
click at [283, 332] on span "Color" at bounding box center [345, 327] width 255 height 18
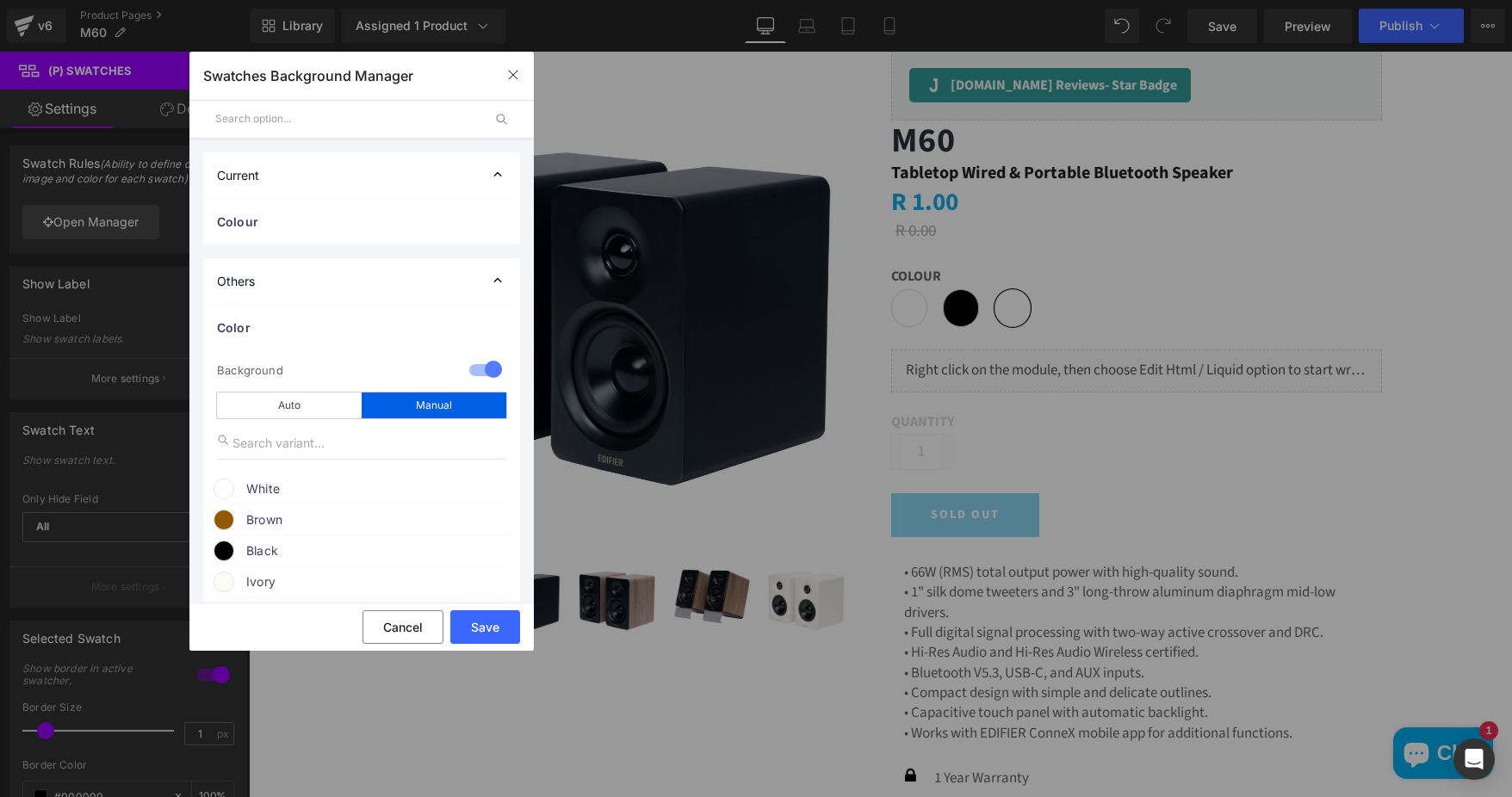
click at [356, 157] on div "Current" at bounding box center [362, 175] width 317 height 45
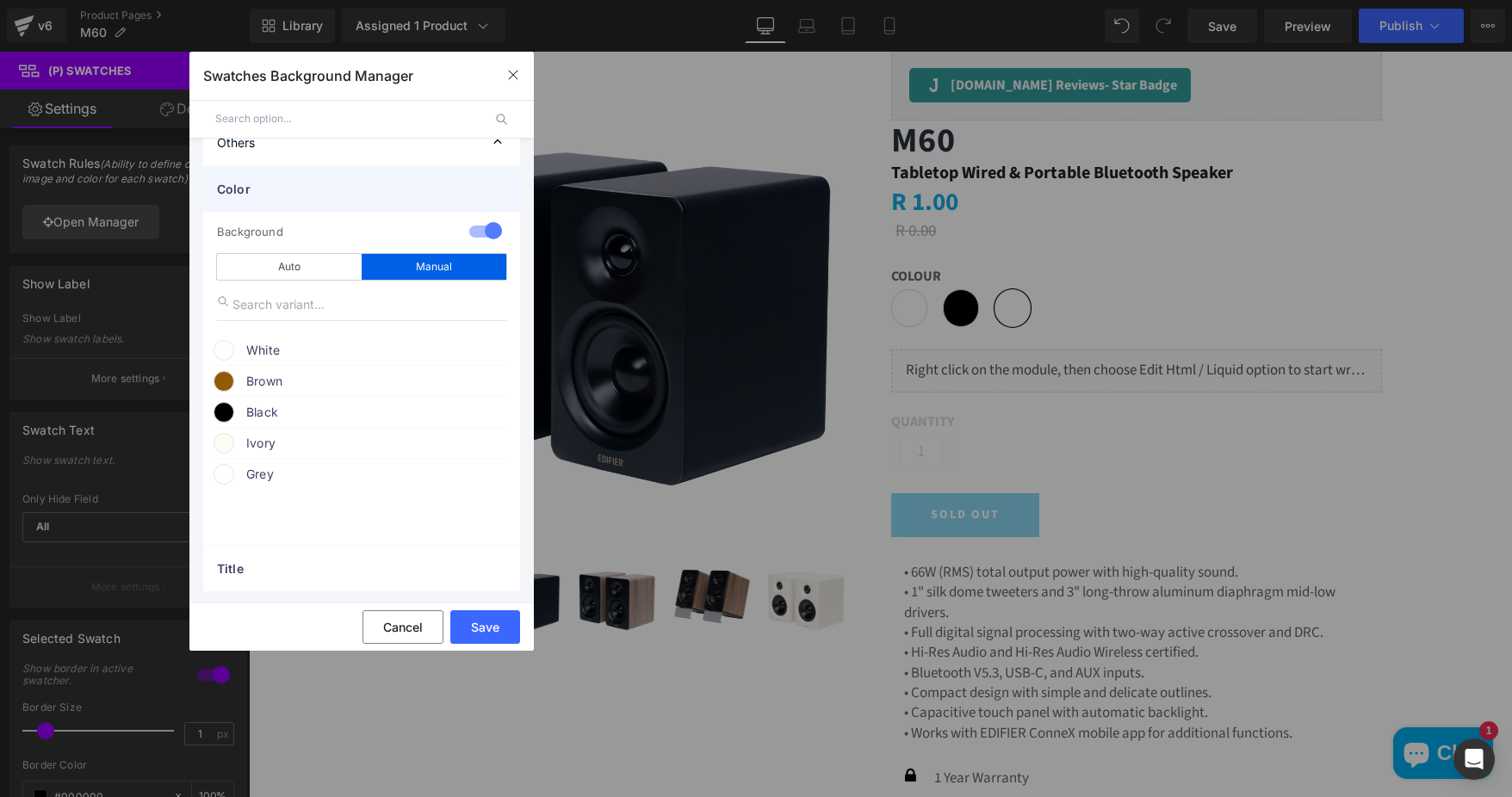
scroll to position [94, 0]
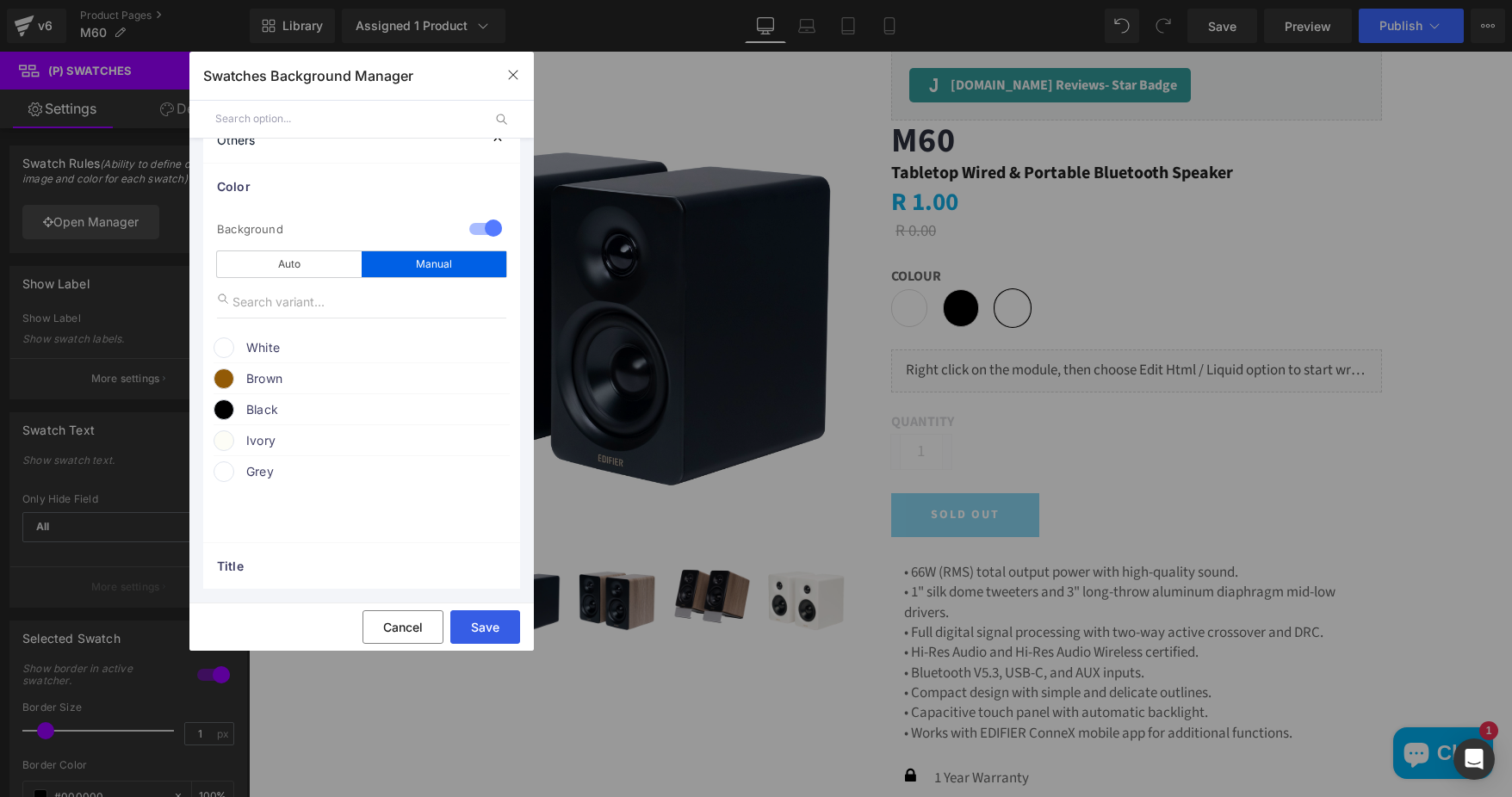
click at [512, 625] on button "Save" at bounding box center [485, 627] width 69 height 33
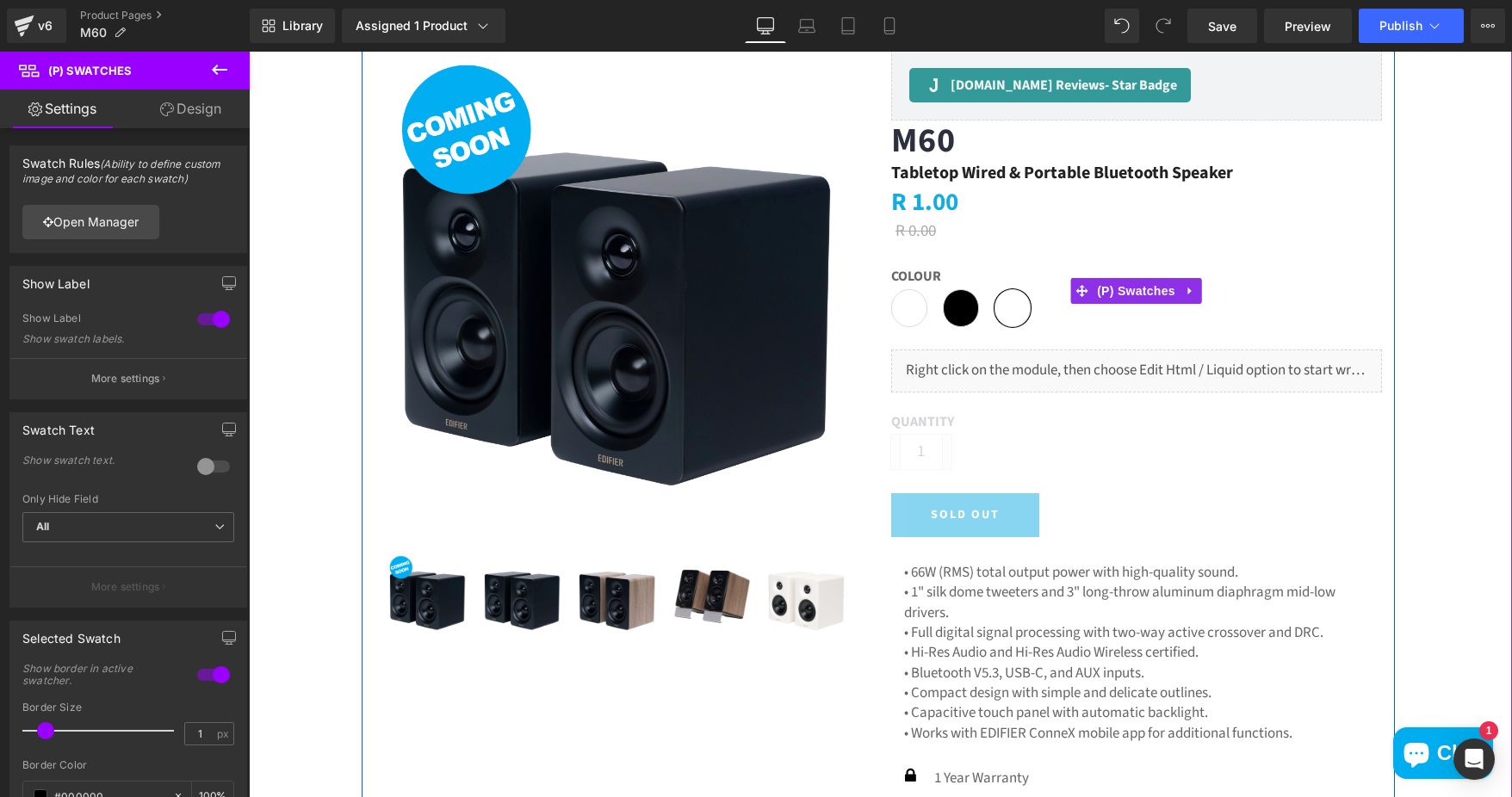
click at [1005, 311] on span "Oak" at bounding box center [1012, 308] width 36 height 38
click at [1124, 296] on span "(P) Swatches" at bounding box center [1136, 291] width 87 height 26
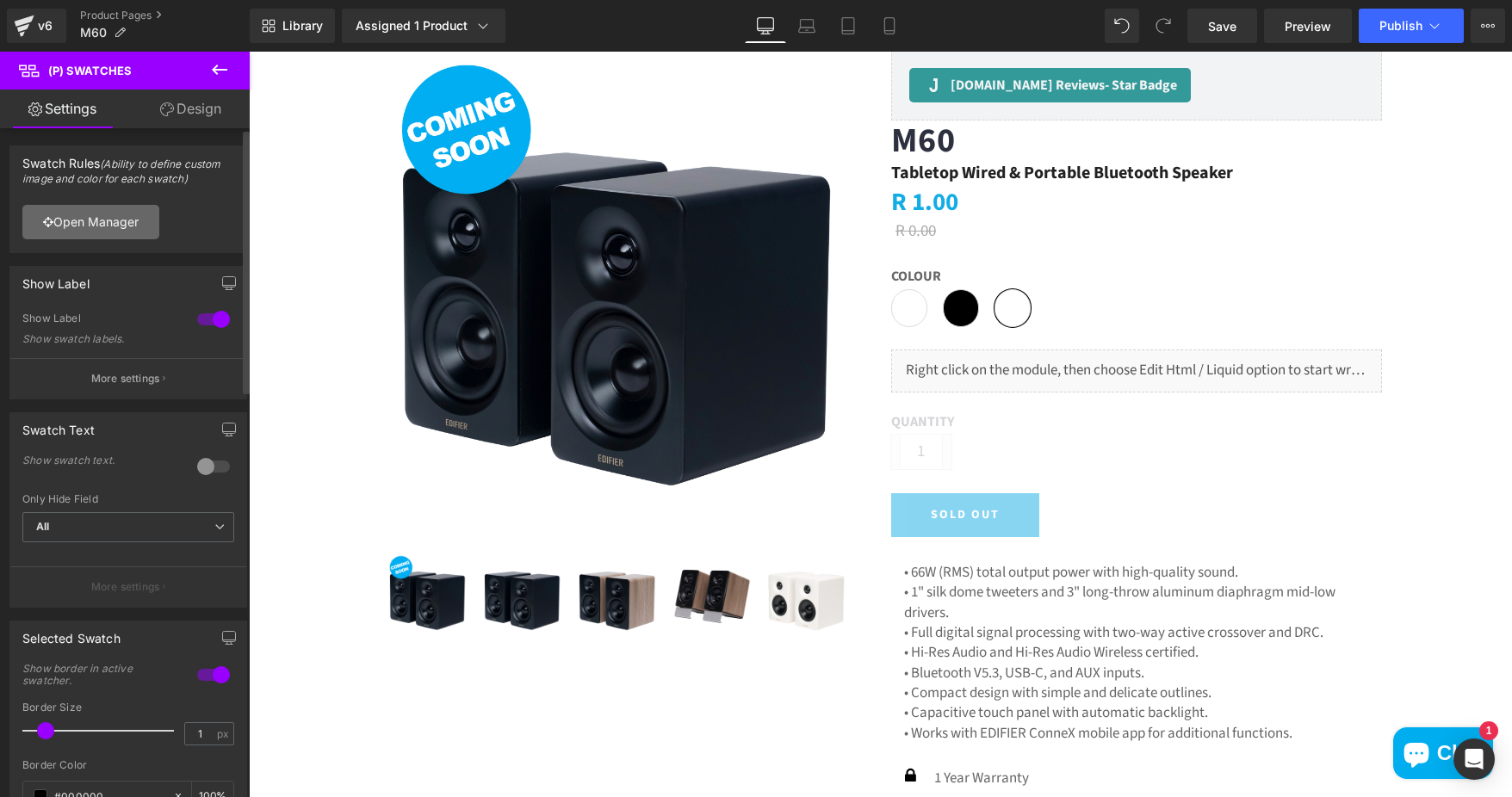
click at [112, 213] on link "Open Manager" at bounding box center [91, 222] width 137 height 34
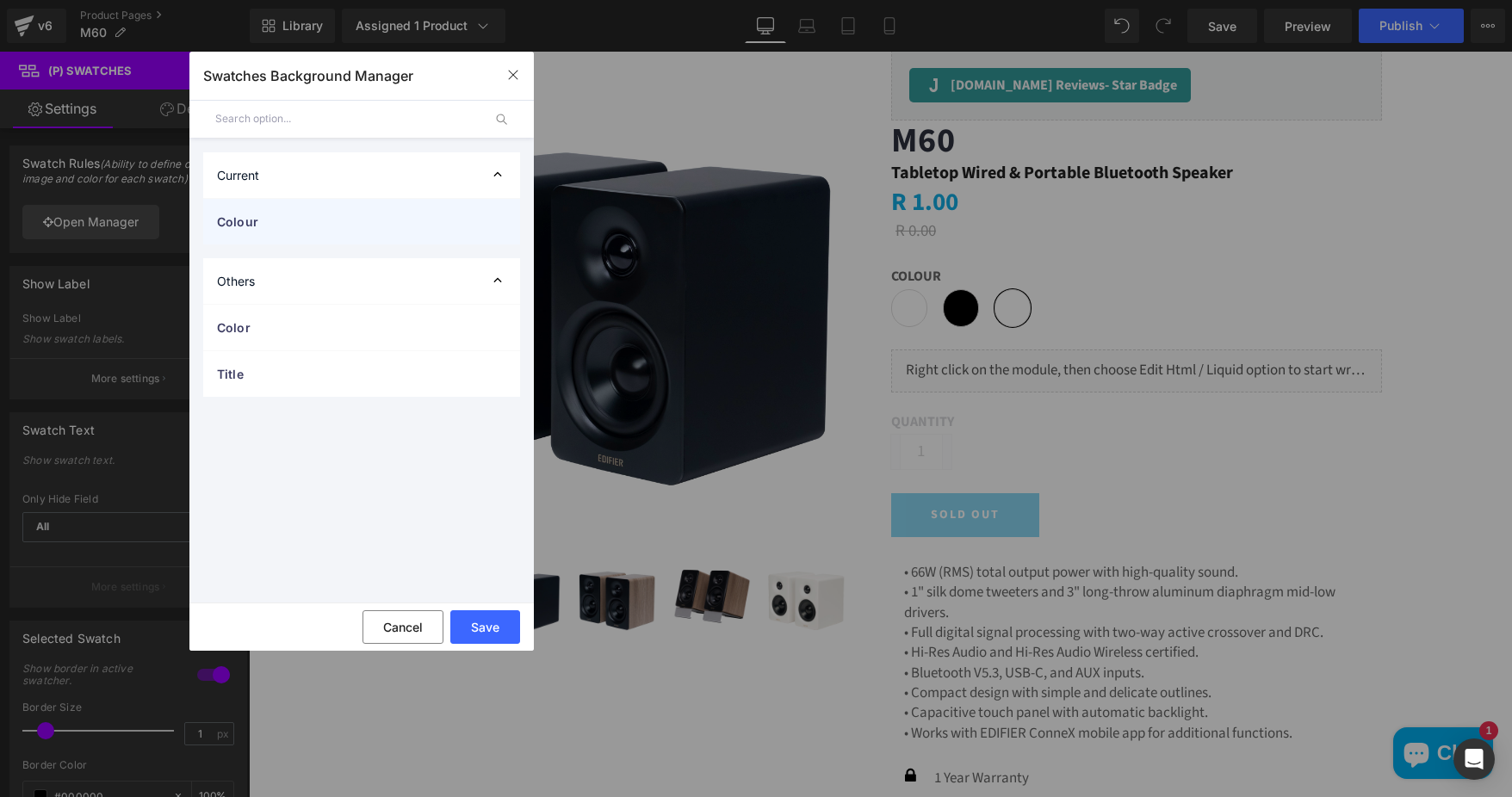
click at [281, 224] on span "Colour" at bounding box center [345, 222] width 255 height 18
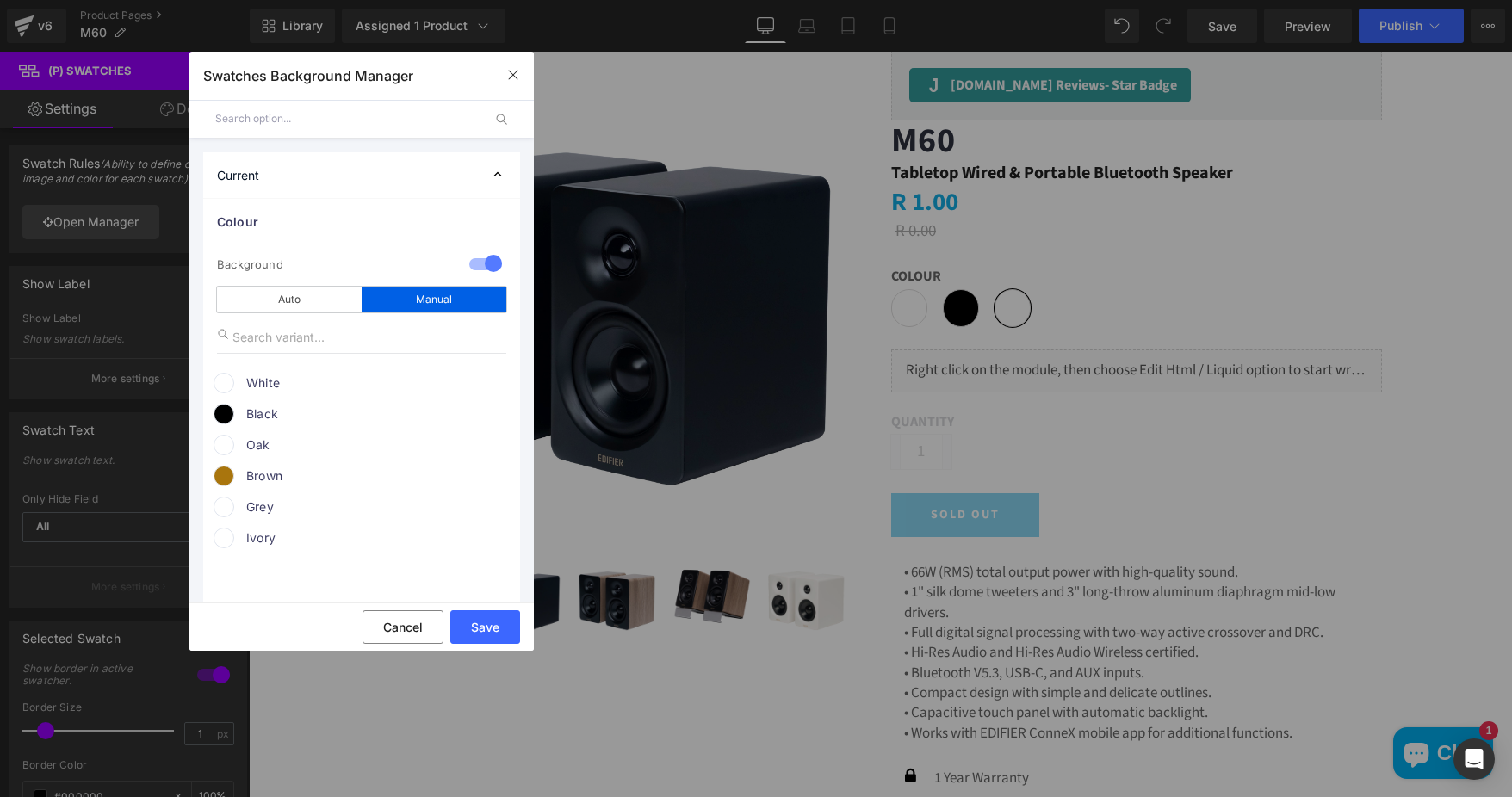
click at [243, 481] on div "Brown" at bounding box center [362, 473] width 296 height 26
click at [252, 442] on span "Oak" at bounding box center [376, 445] width 262 height 20
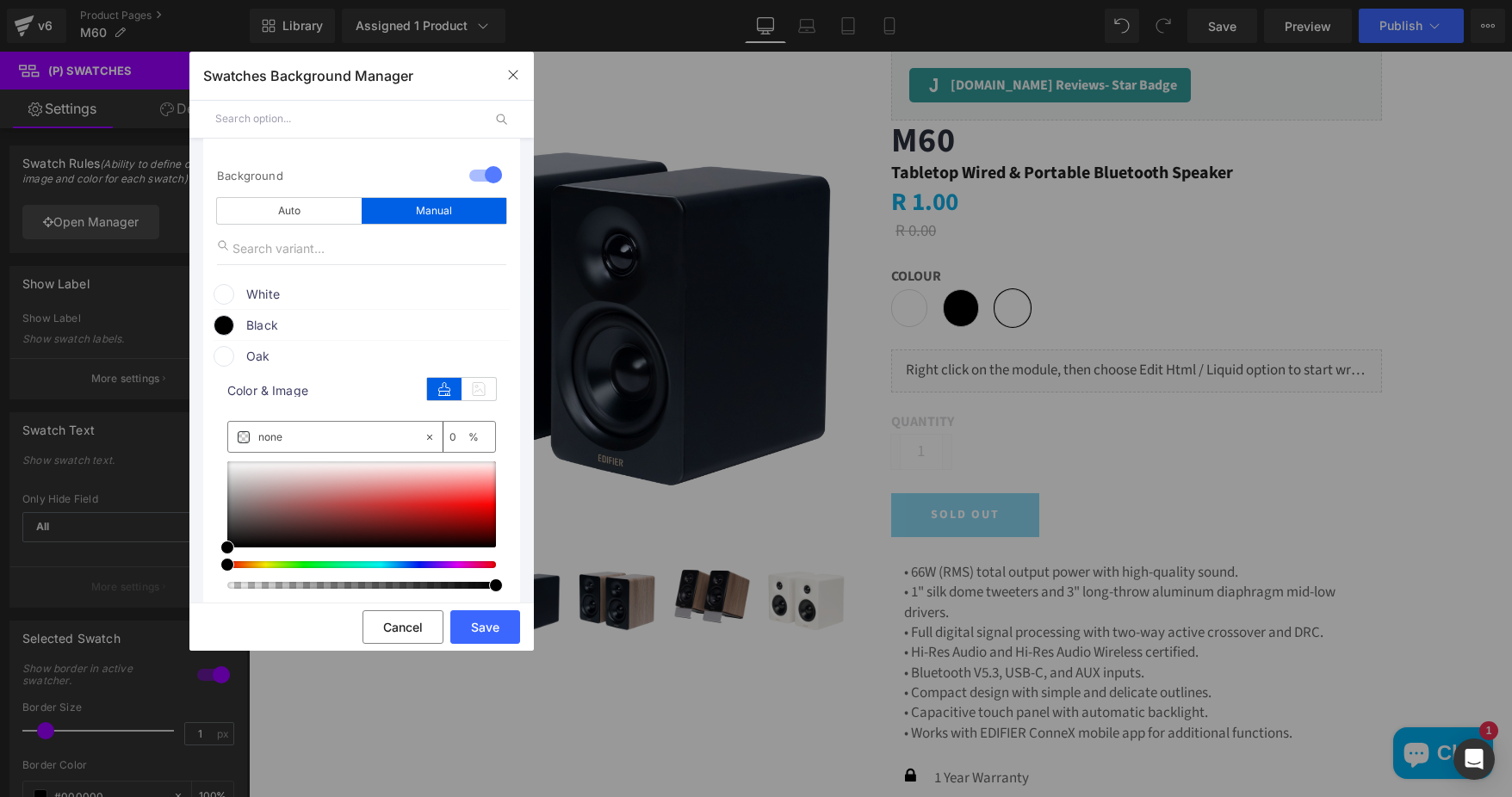
scroll to position [258, 0]
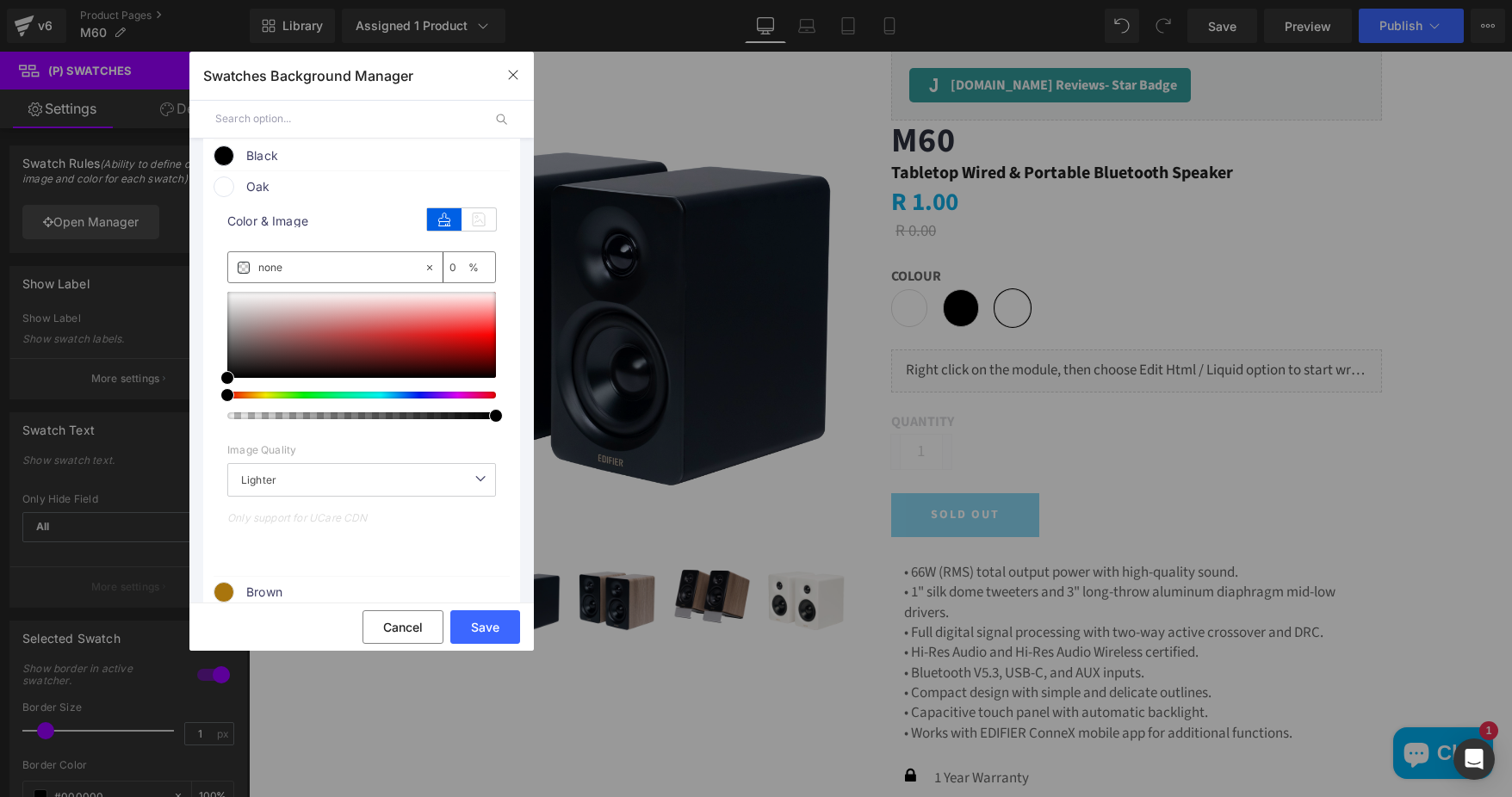
type input "#000000"
type input "100"
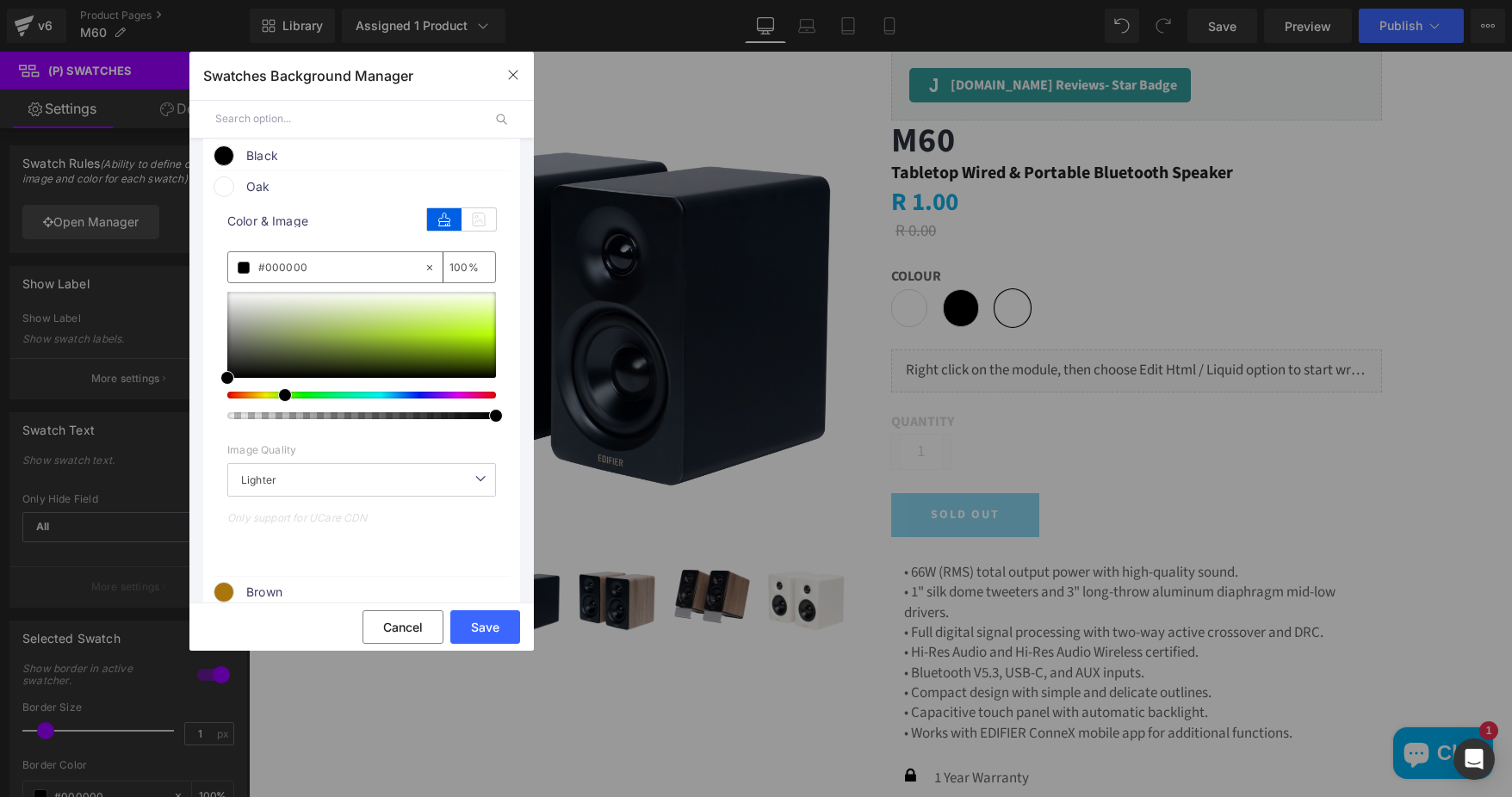
click at [277, 397] on div at bounding box center [354, 395] width 268 height 6
click at [263, 395] on div at bounding box center [354, 395] width 268 height 6
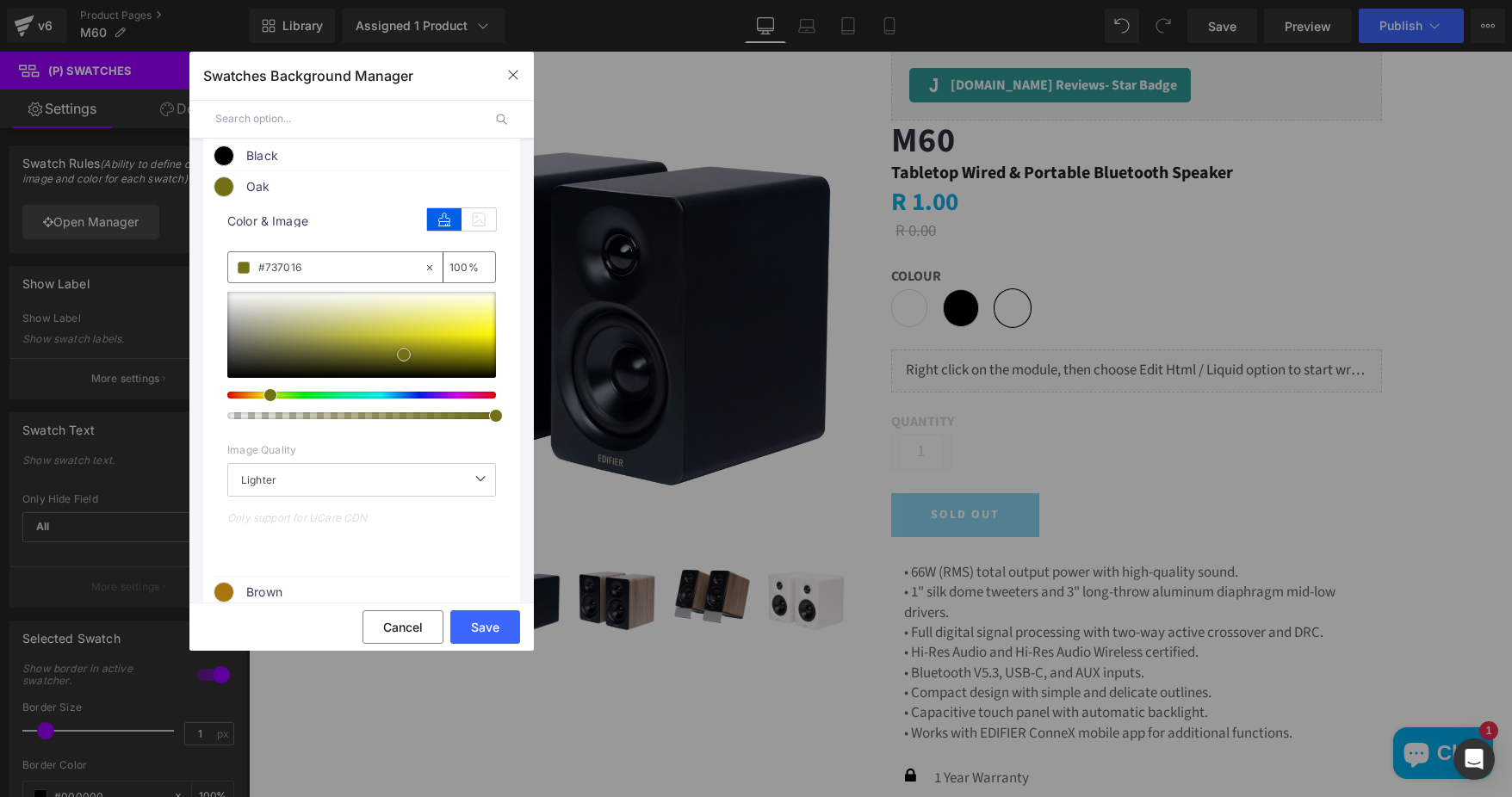
drag, startPoint x: 382, startPoint y: 361, endPoint x: 404, endPoint y: 355, distance: 22.8
click at [404, 355] on div at bounding box center [362, 335] width 268 height 86
click at [256, 392] on div at bounding box center [354, 395] width 268 height 6
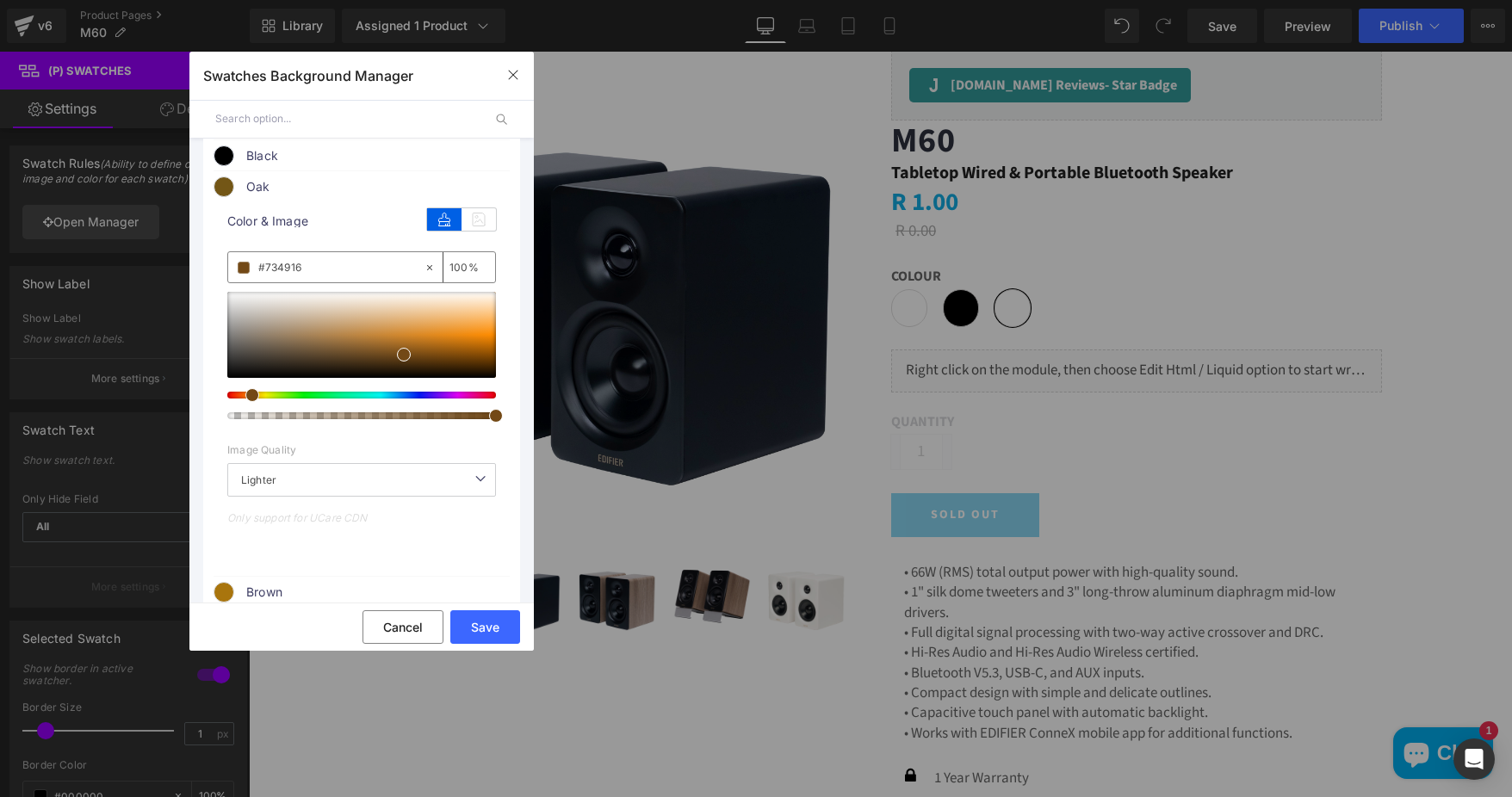
drag, startPoint x: 267, startPoint y: 396, endPoint x: 244, endPoint y: 397, distance: 23.0
click at [245, 397] on span at bounding box center [252, 395] width 14 height 14
click at [255, 393] on span at bounding box center [262, 395] width 14 height 14
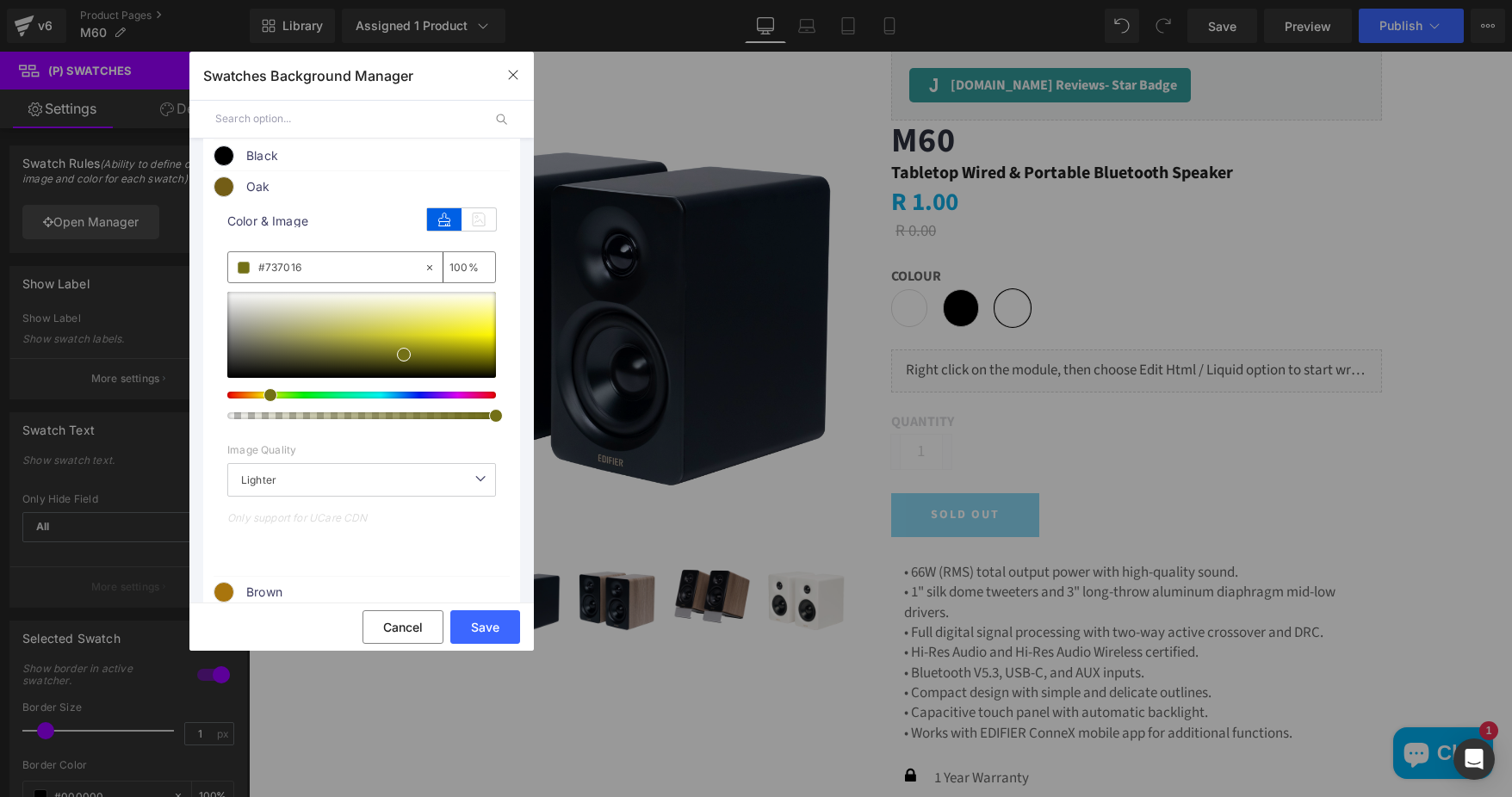
click at [257, 393] on div at bounding box center [354, 395] width 268 height 6
drag, startPoint x: 272, startPoint y: 391, endPoint x: 259, endPoint y: 395, distance: 13.6
click at [259, 395] on span at bounding box center [263, 395] width 14 height 14
drag, startPoint x: 402, startPoint y: 355, endPoint x: 443, endPoint y: 350, distance: 41.3
click at [443, 350] on span at bounding box center [447, 349] width 14 height 14
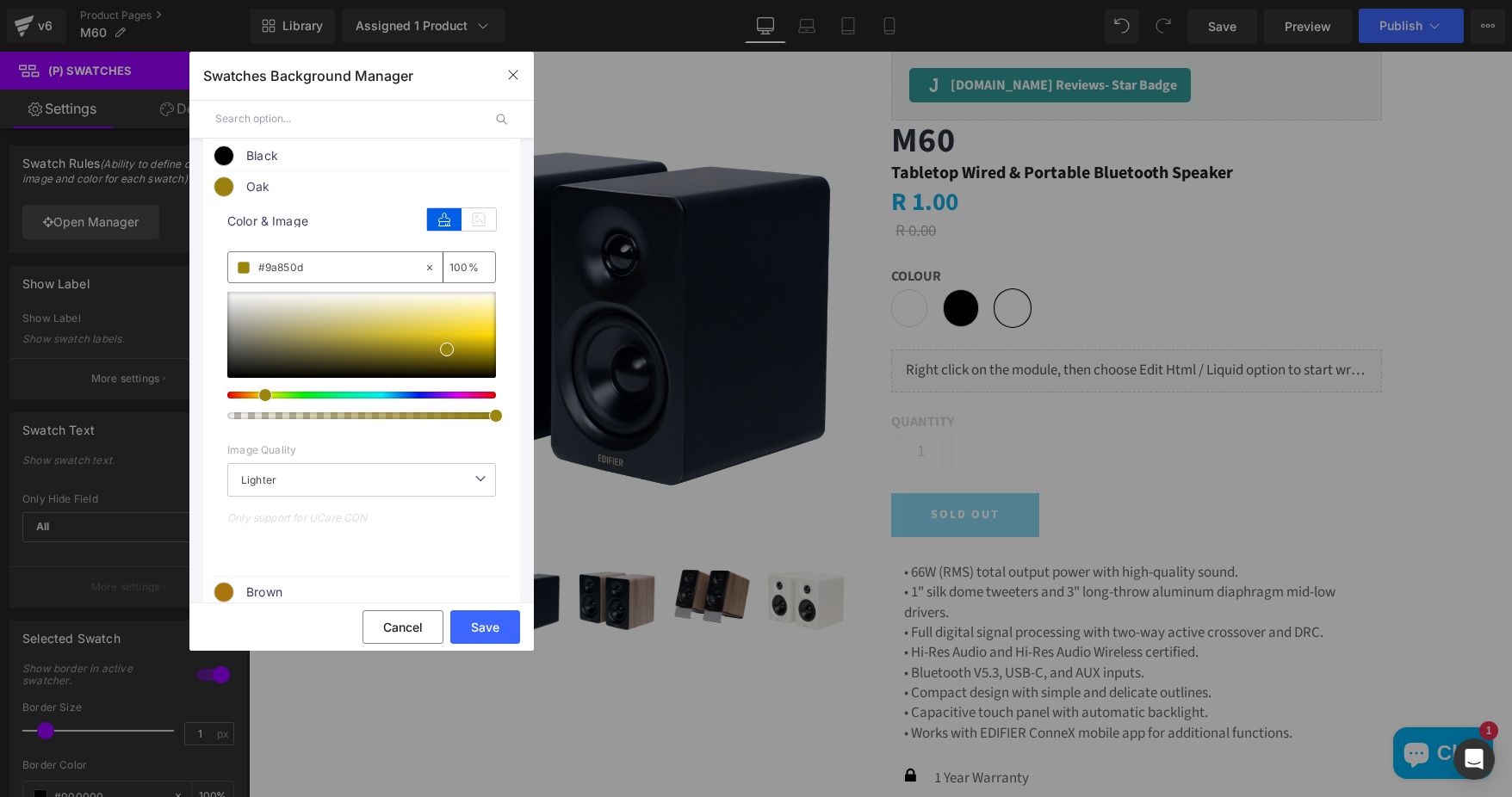
click at [256, 392] on div at bounding box center [354, 395] width 268 height 6
drag, startPoint x: 443, startPoint y: 347, endPoint x: 410, endPoint y: 348, distance: 33.0
click at [410, 348] on span at bounding box center [412, 349] width 14 height 14
drag, startPoint x: 264, startPoint y: 395, endPoint x: 254, endPoint y: 394, distance: 10.0
click at [255, 394] on span at bounding box center [262, 395] width 14 height 14
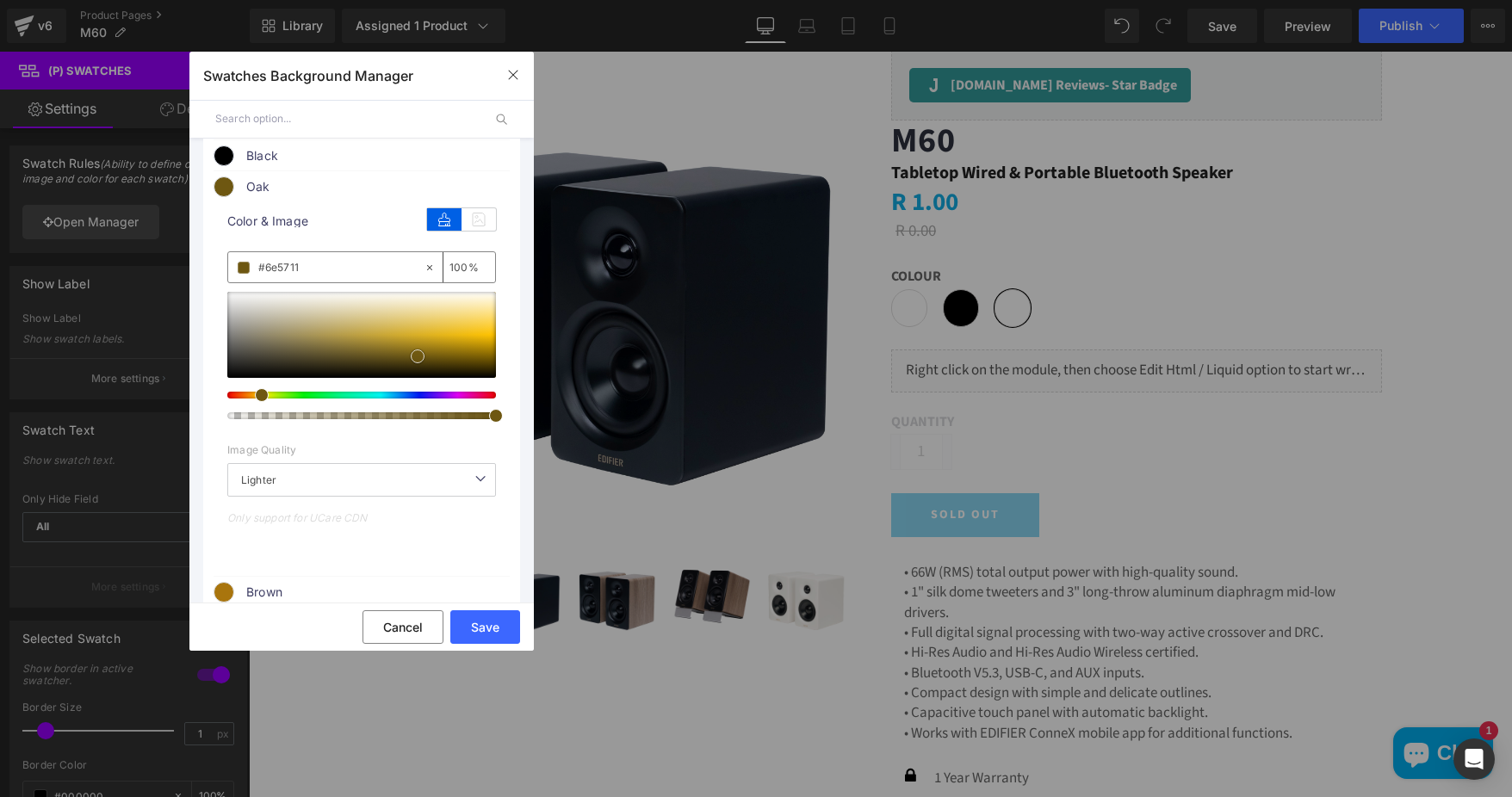
click at [418, 353] on span at bounding box center [417, 356] width 14 height 14
click at [256, 393] on div at bounding box center [354, 395] width 268 height 6
type input "#6c6013"
drag, startPoint x: 418, startPoint y: 355, endPoint x: 407, endPoint y: 355, distance: 11.0
click at [407, 355] on span at bounding box center [406, 356] width 14 height 14
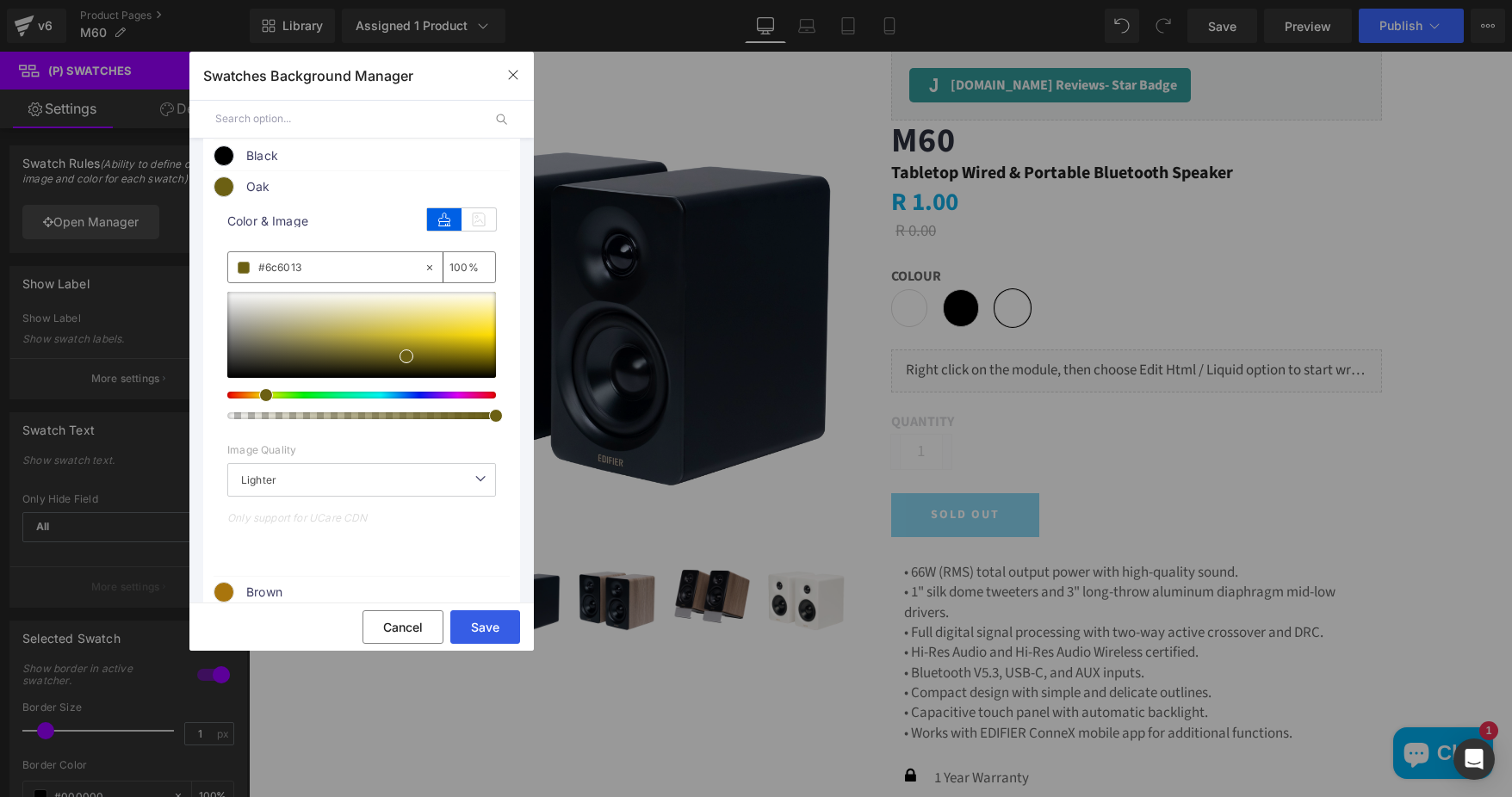
click at [481, 625] on button "Save" at bounding box center [485, 627] width 69 height 33
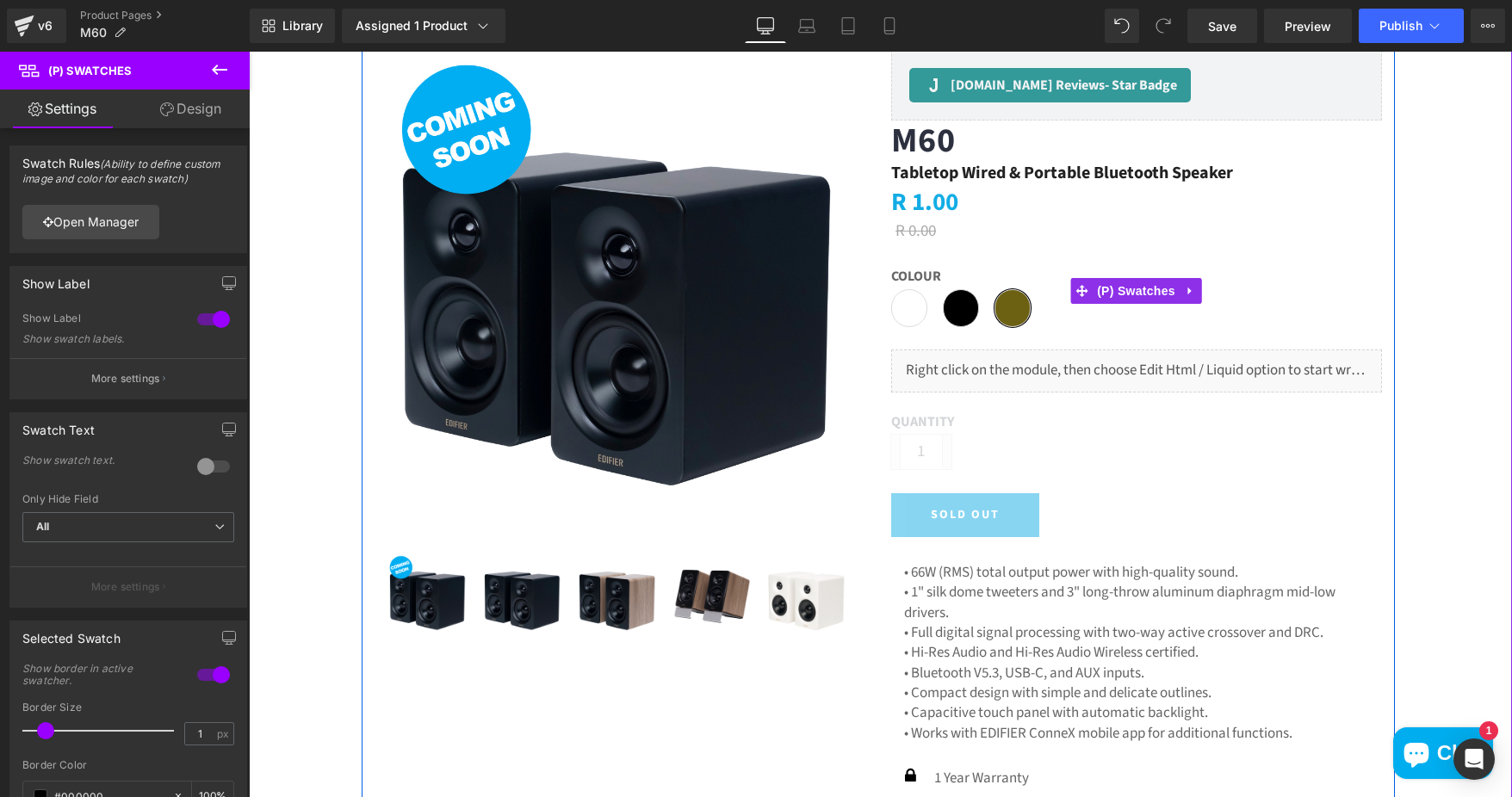
click at [1012, 304] on span "Oak" at bounding box center [1012, 308] width 36 height 38
click at [1119, 288] on span "(P) Swatches" at bounding box center [1136, 291] width 87 height 26
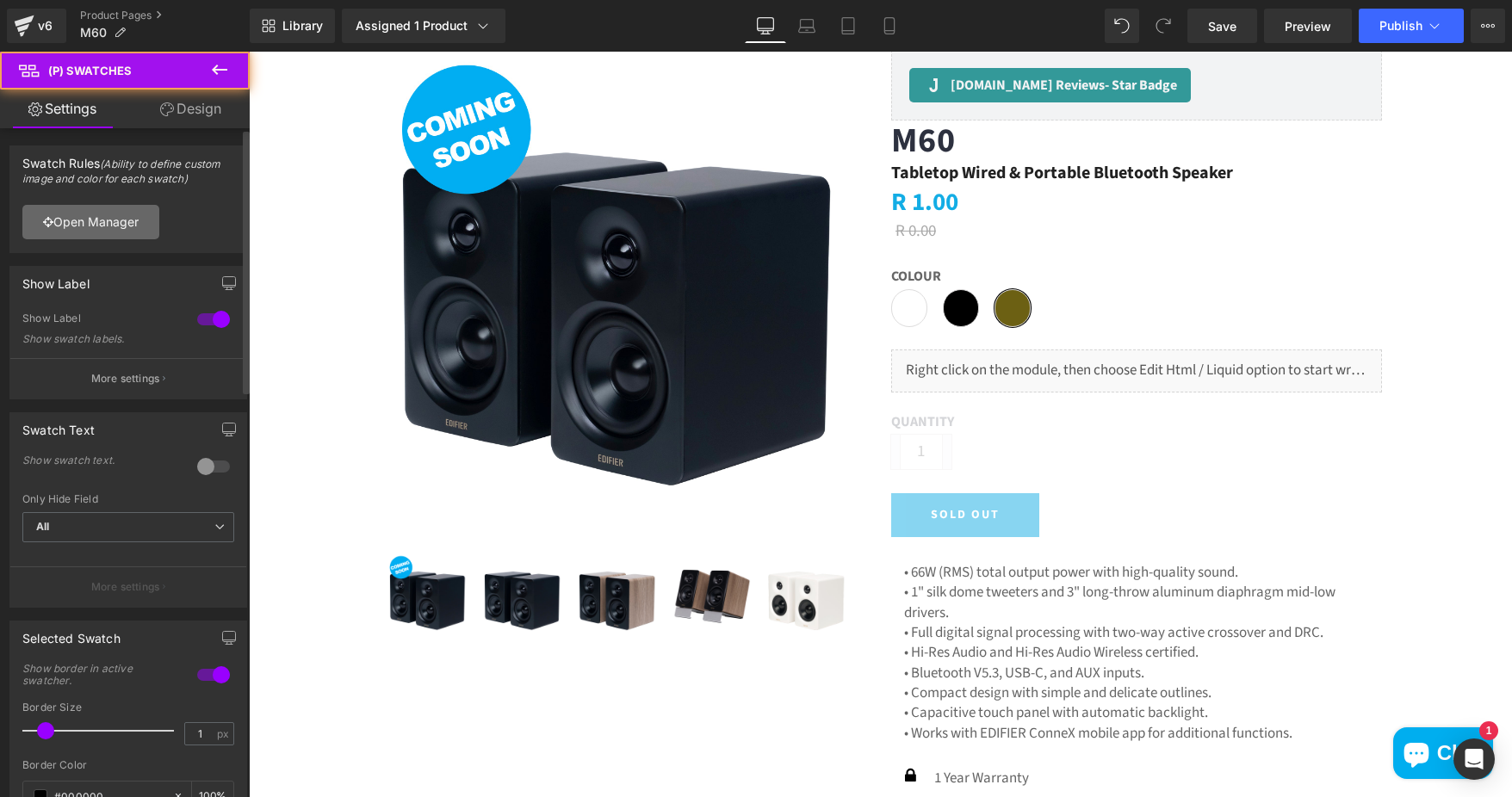
click at [88, 223] on link "Open Manager" at bounding box center [91, 222] width 137 height 34
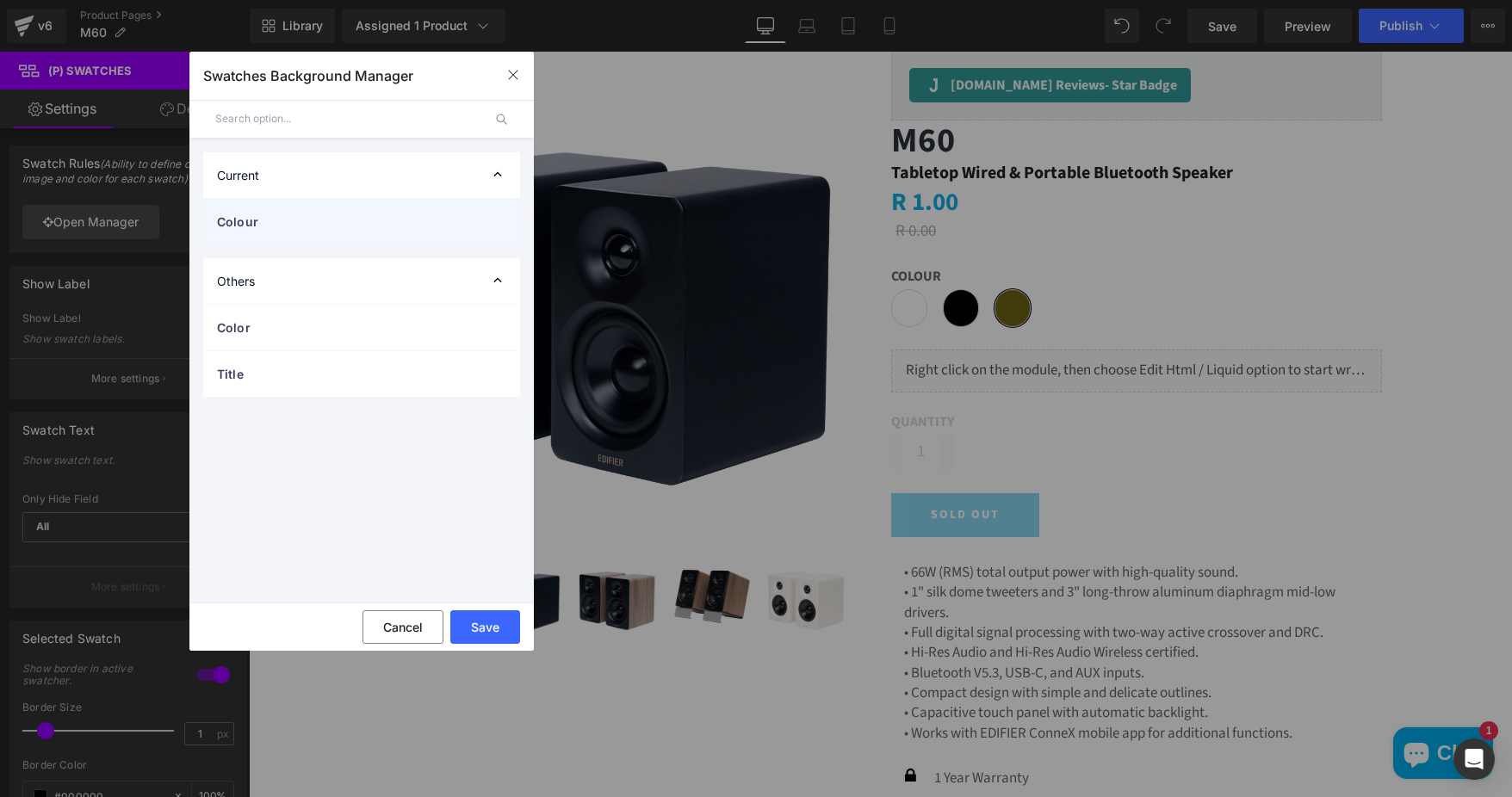
click at [265, 227] on span "Colour" at bounding box center [345, 222] width 255 height 18
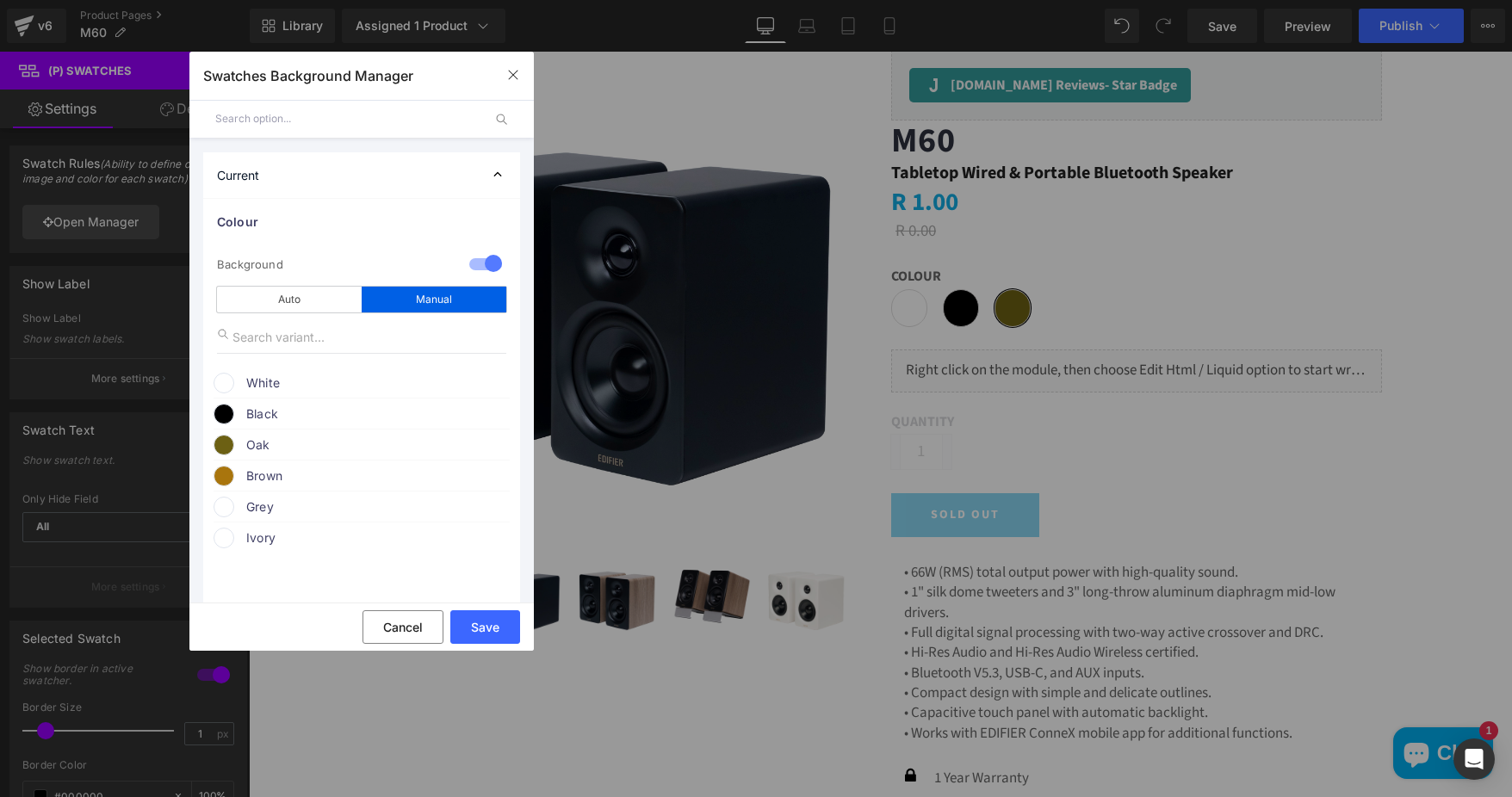
click at [230, 447] on span at bounding box center [224, 445] width 20 height 20
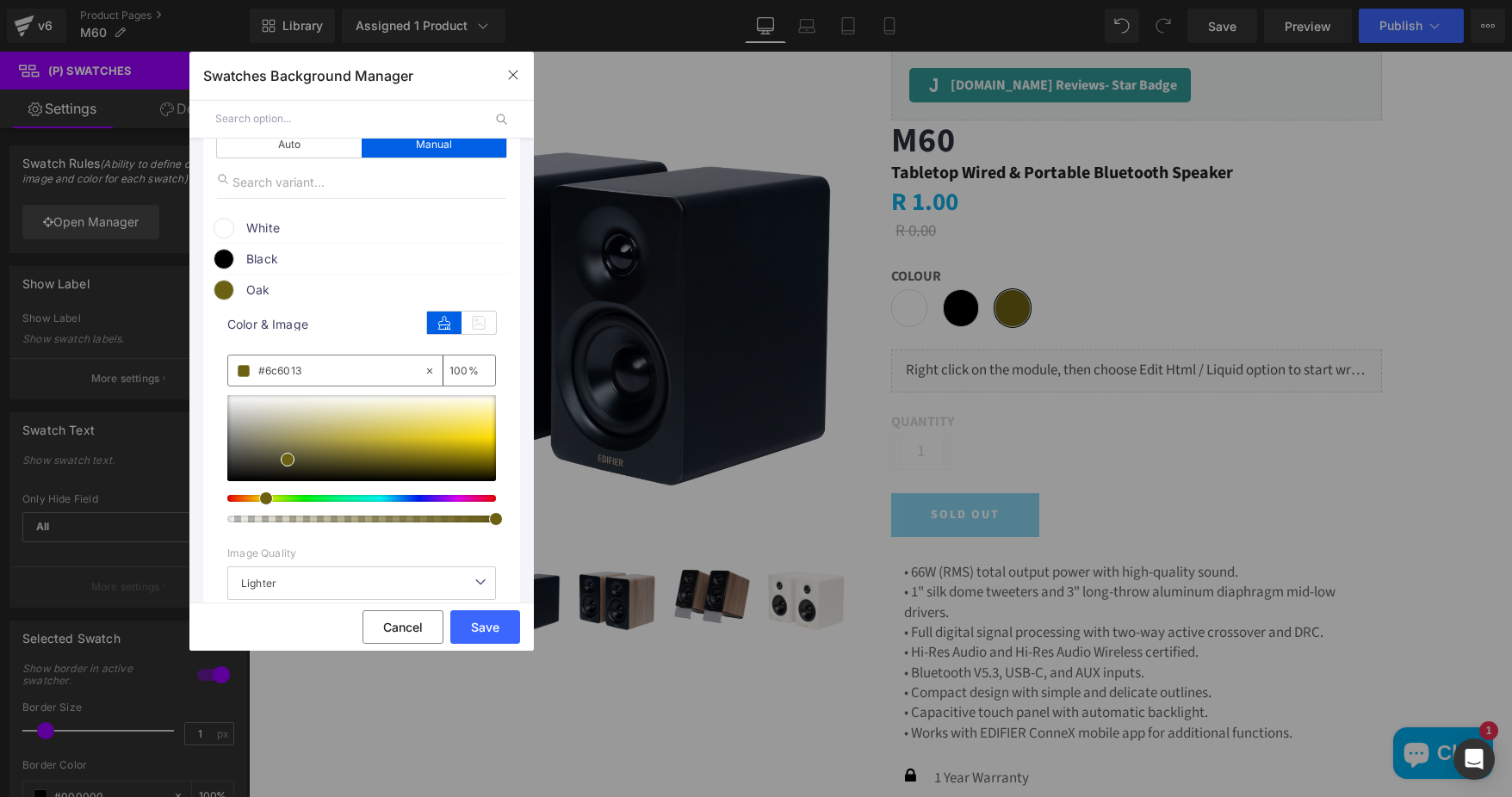
scroll to position [344, 0]
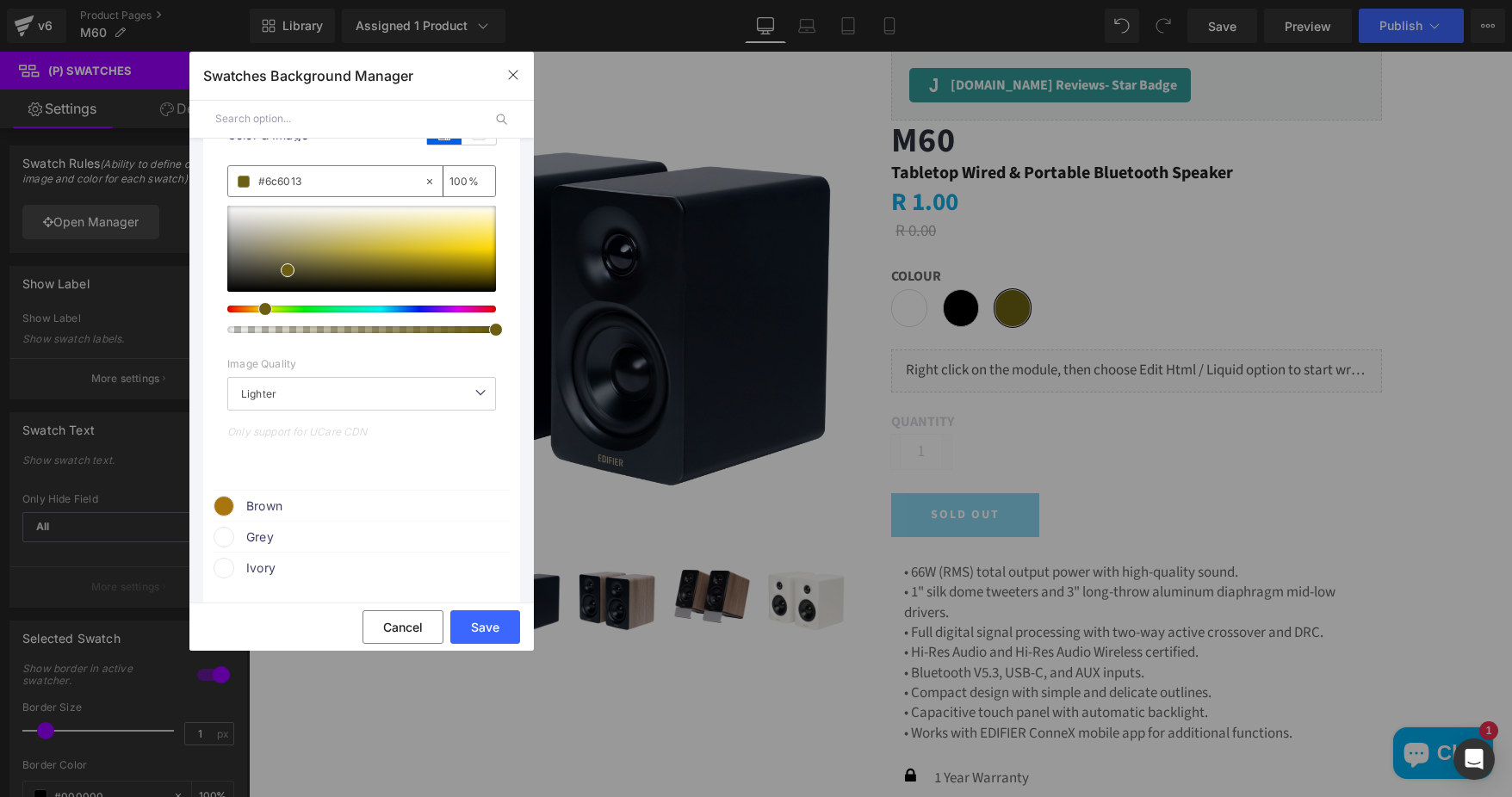
click at [255, 306] on div at bounding box center [354, 309] width 268 height 6
drag, startPoint x: 291, startPoint y: 270, endPoint x: 418, endPoint y: 268, distance: 127.0
click at [418, 268] on span at bounding box center [414, 268] width 14 height 14
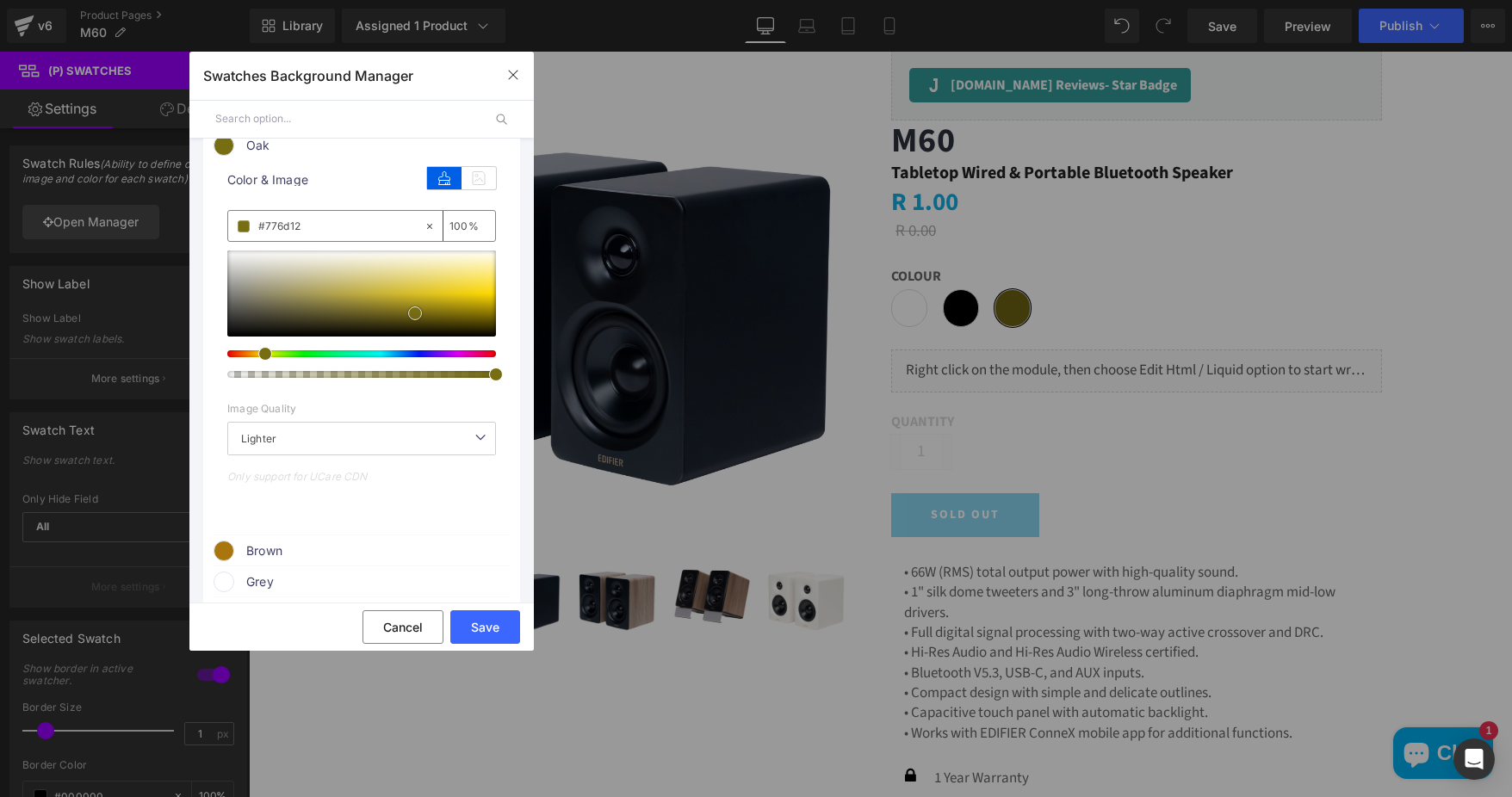
scroll to position [258, 0]
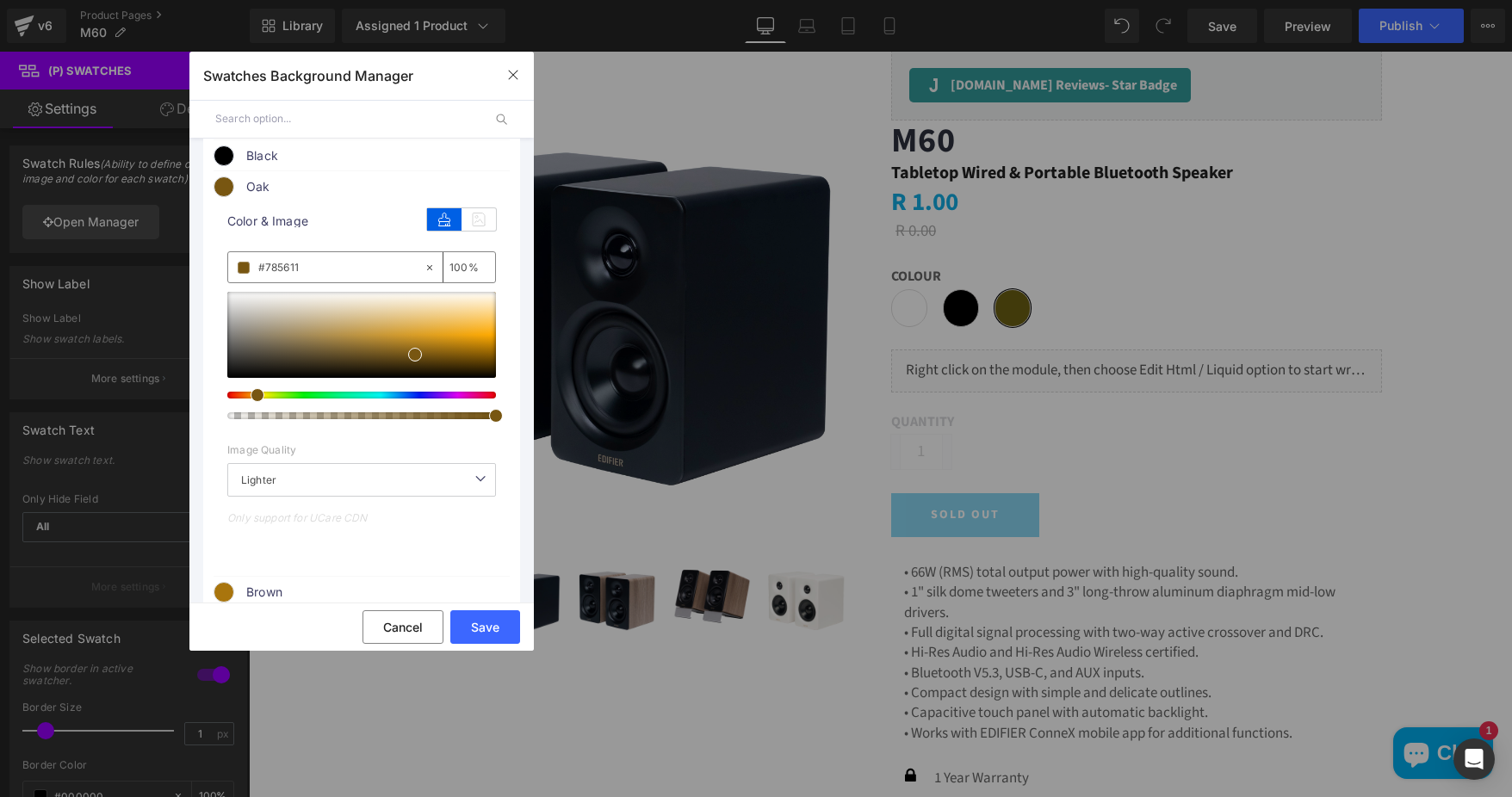
drag, startPoint x: 265, startPoint y: 397, endPoint x: 252, endPoint y: 398, distance: 13.0
click at [252, 398] on span at bounding box center [257, 395] width 14 height 14
type input "#704c05"
drag, startPoint x: 418, startPoint y: 351, endPoint x: 469, endPoint y: 355, distance: 51.2
click at [469, 355] on span at bounding box center [465, 358] width 14 height 14
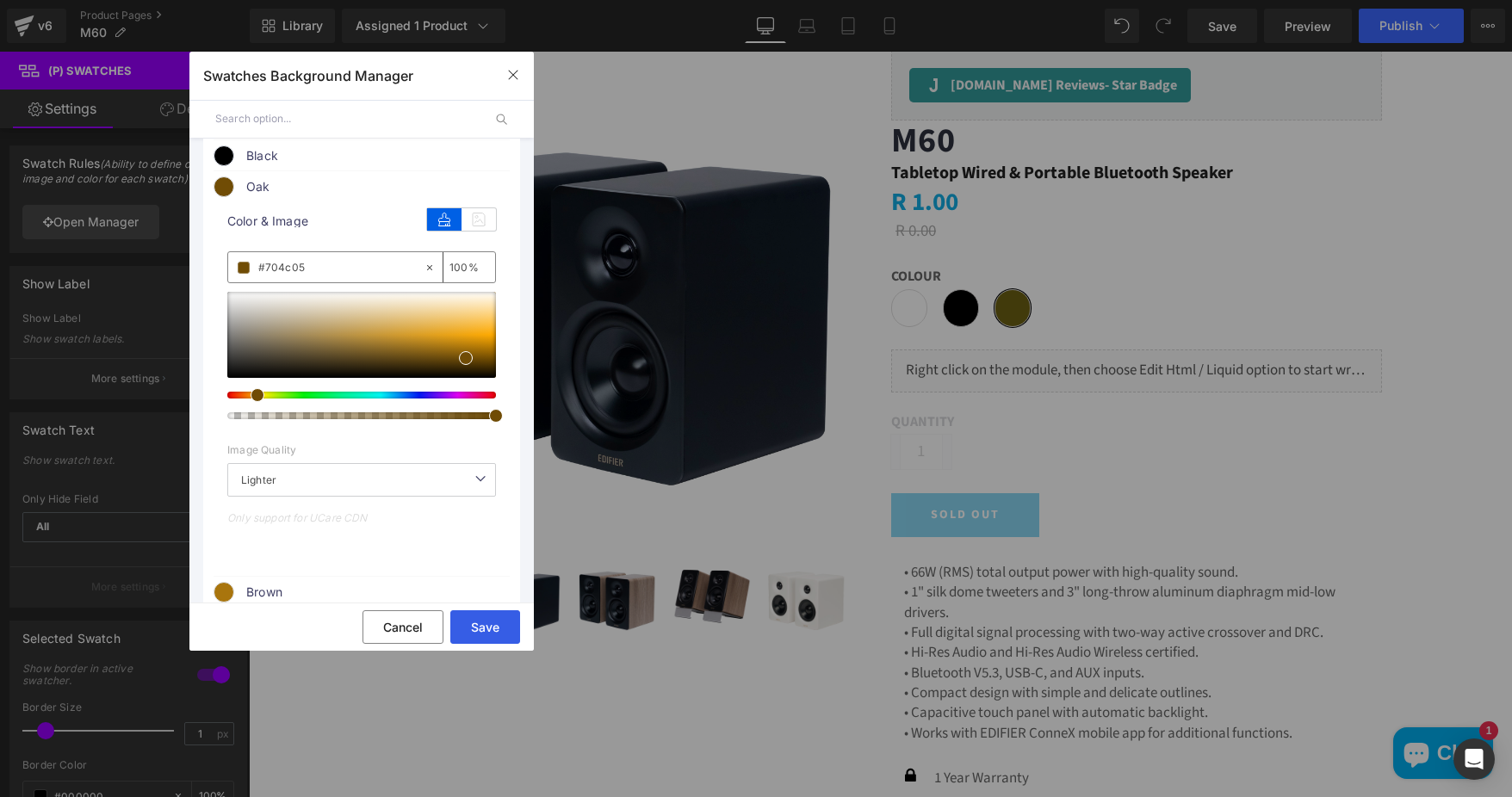
drag, startPoint x: 472, startPoint y: 624, endPoint x: 225, endPoint y: 566, distance: 253.7
click at [472, 624] on button "Save" at bounding box center [485, 627] width 69 height 33
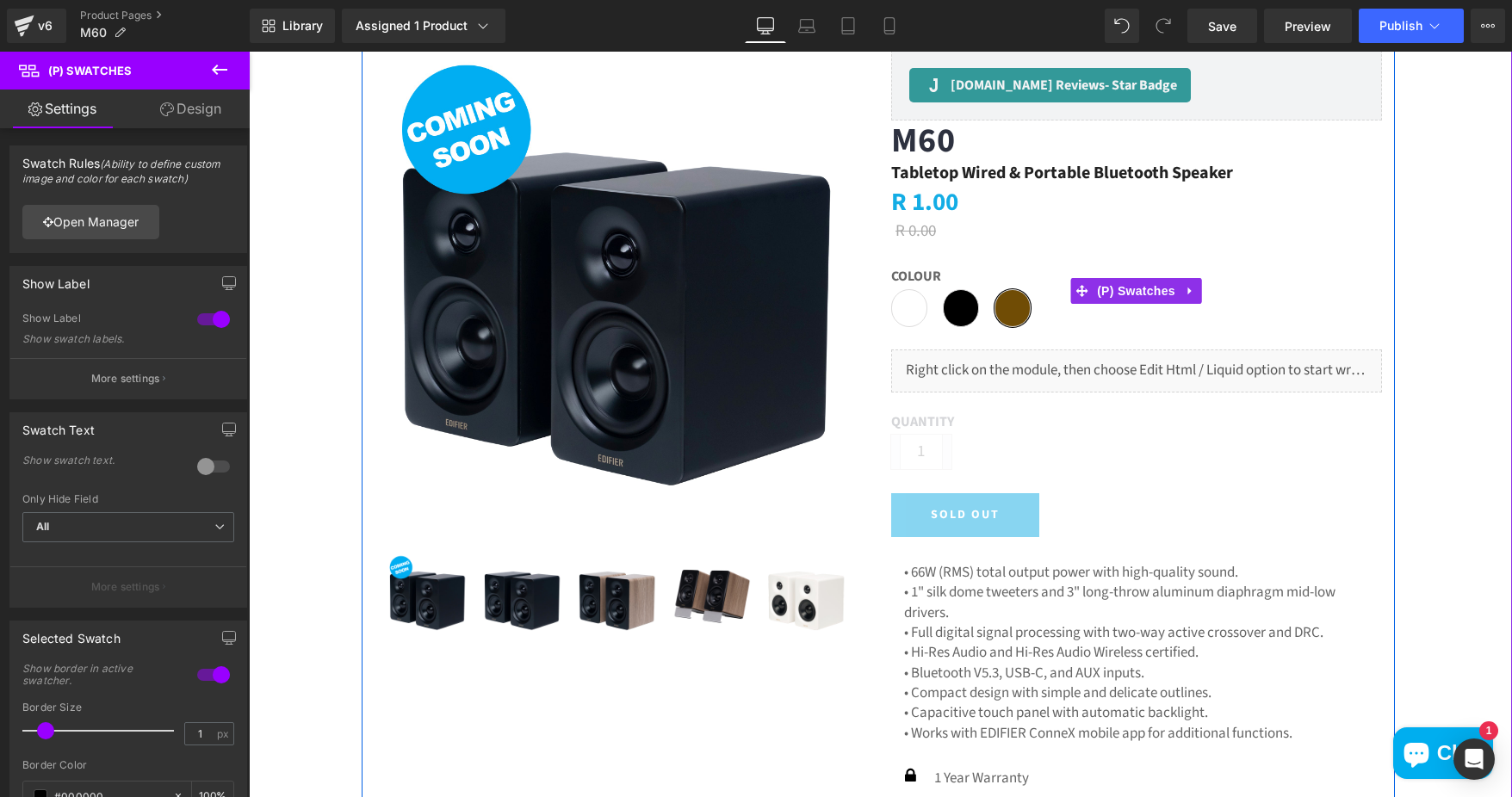
click at [1267, 261] on div "Colour White Black Oak" at bounding box center [1137, 291] width 491 height 97
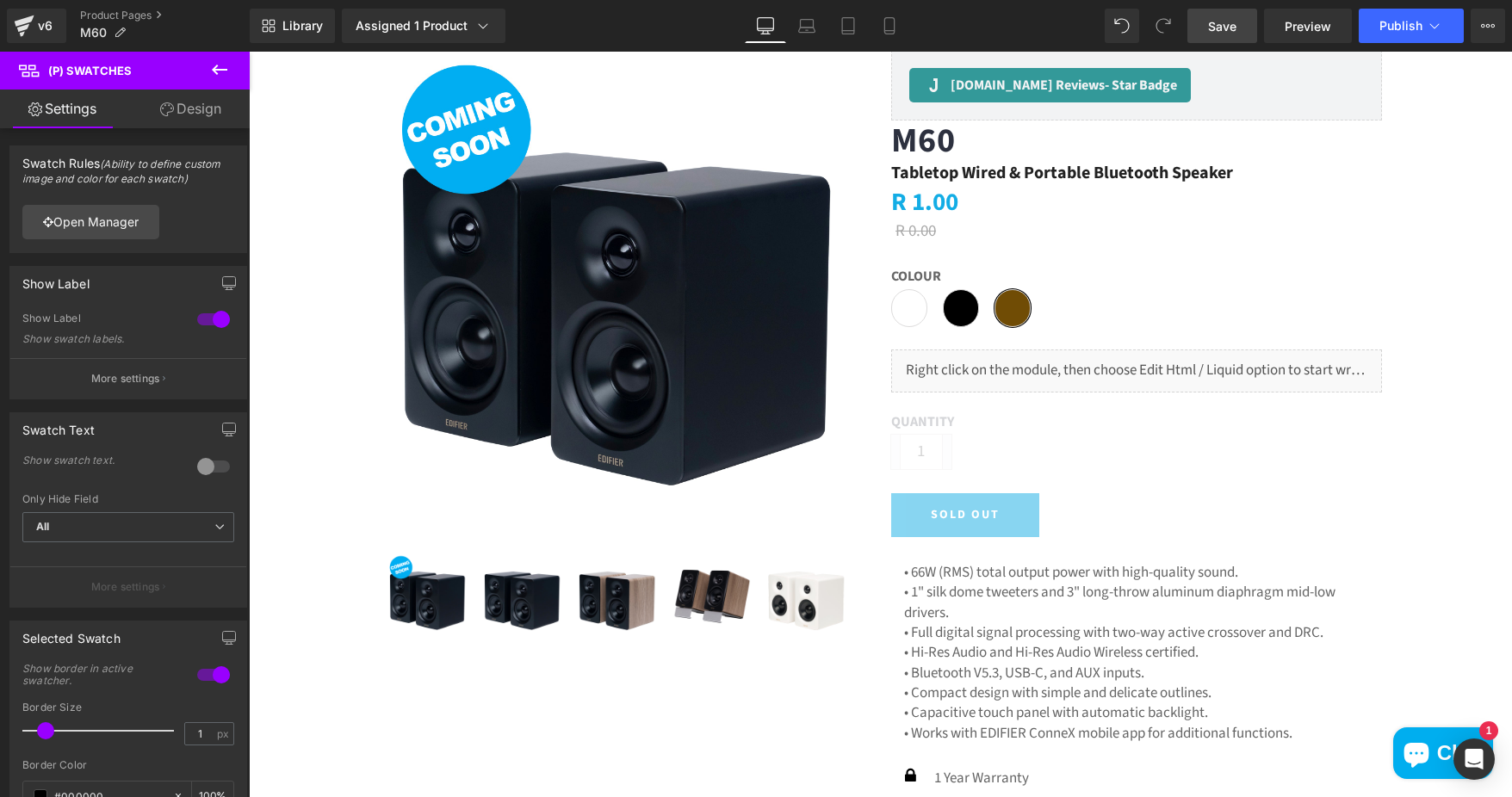
click at [1205, 36] on link "Save" at bounding box center [1222, 25] width 69 height 34
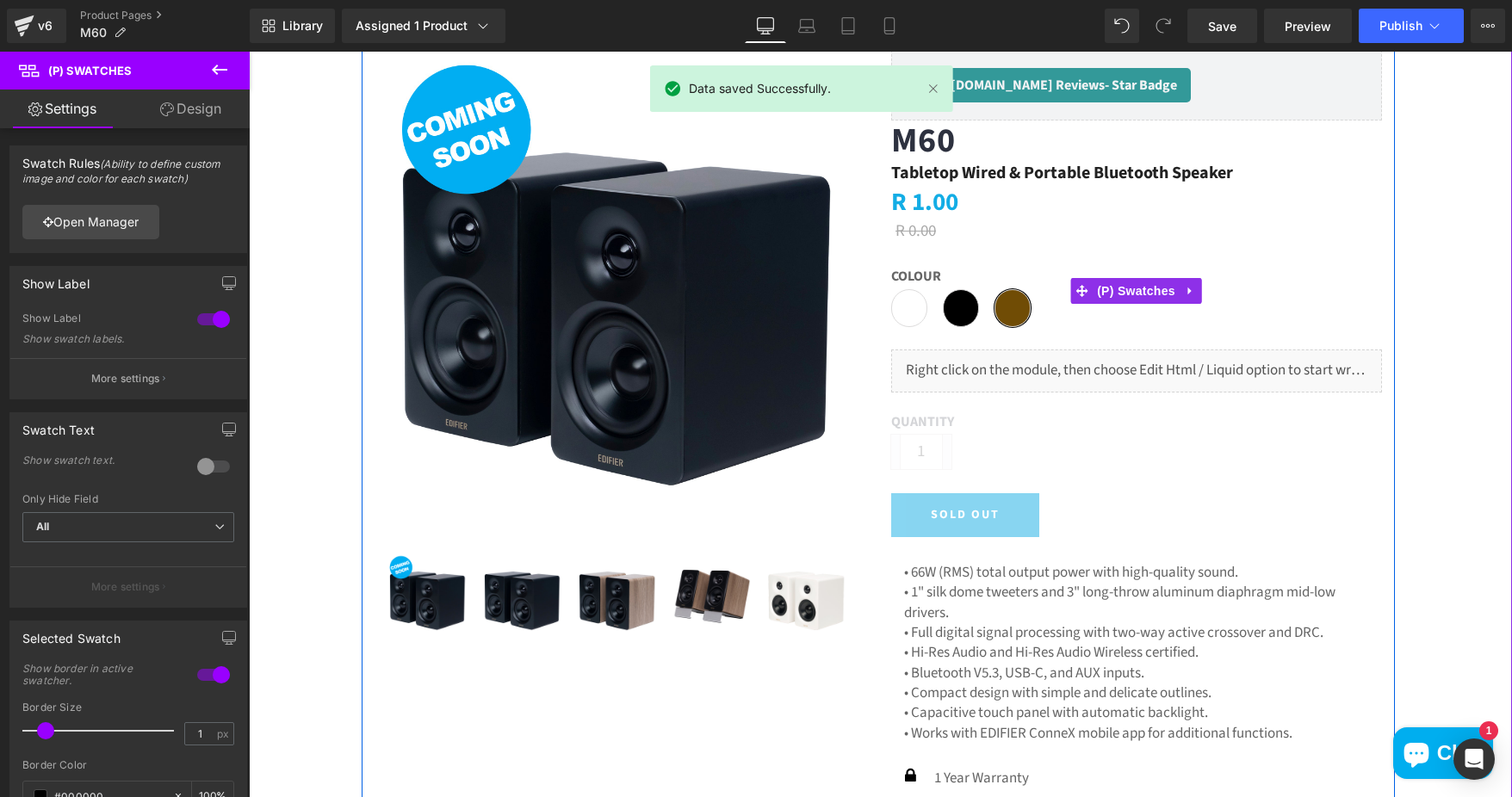
click at [946, 314] on span "Black" at bounding box center [960, 308] width 36 height 38
click at [908, 313] on span "White" at bounding box center [909, 308] width 36 height 38
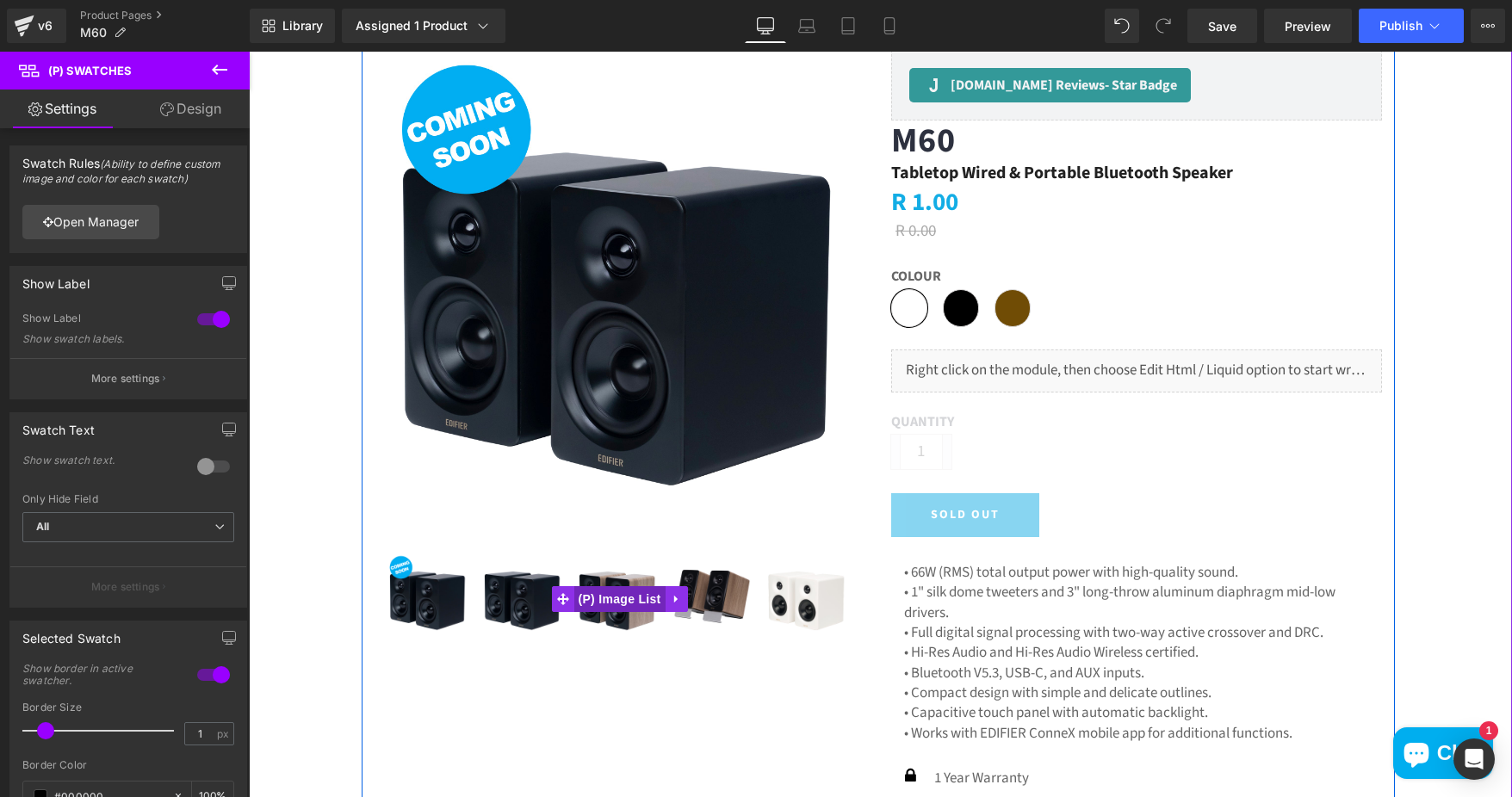
click at [620, 603] on span "(P) Image List" at bounding box center [620, 599] width 92 height 26
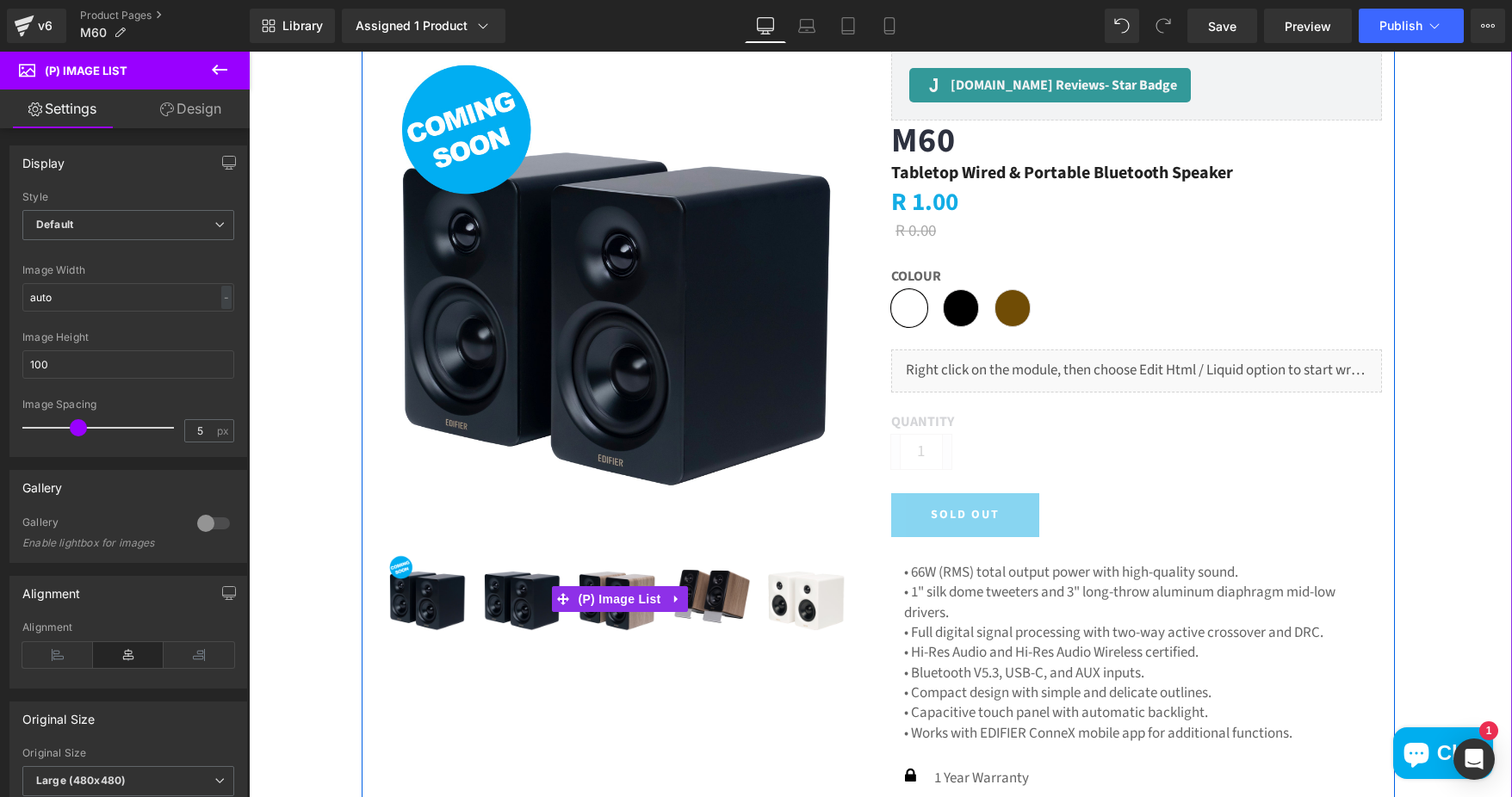
click at [695, 583] on img at bounding box center [711, 596] width 86 height 86
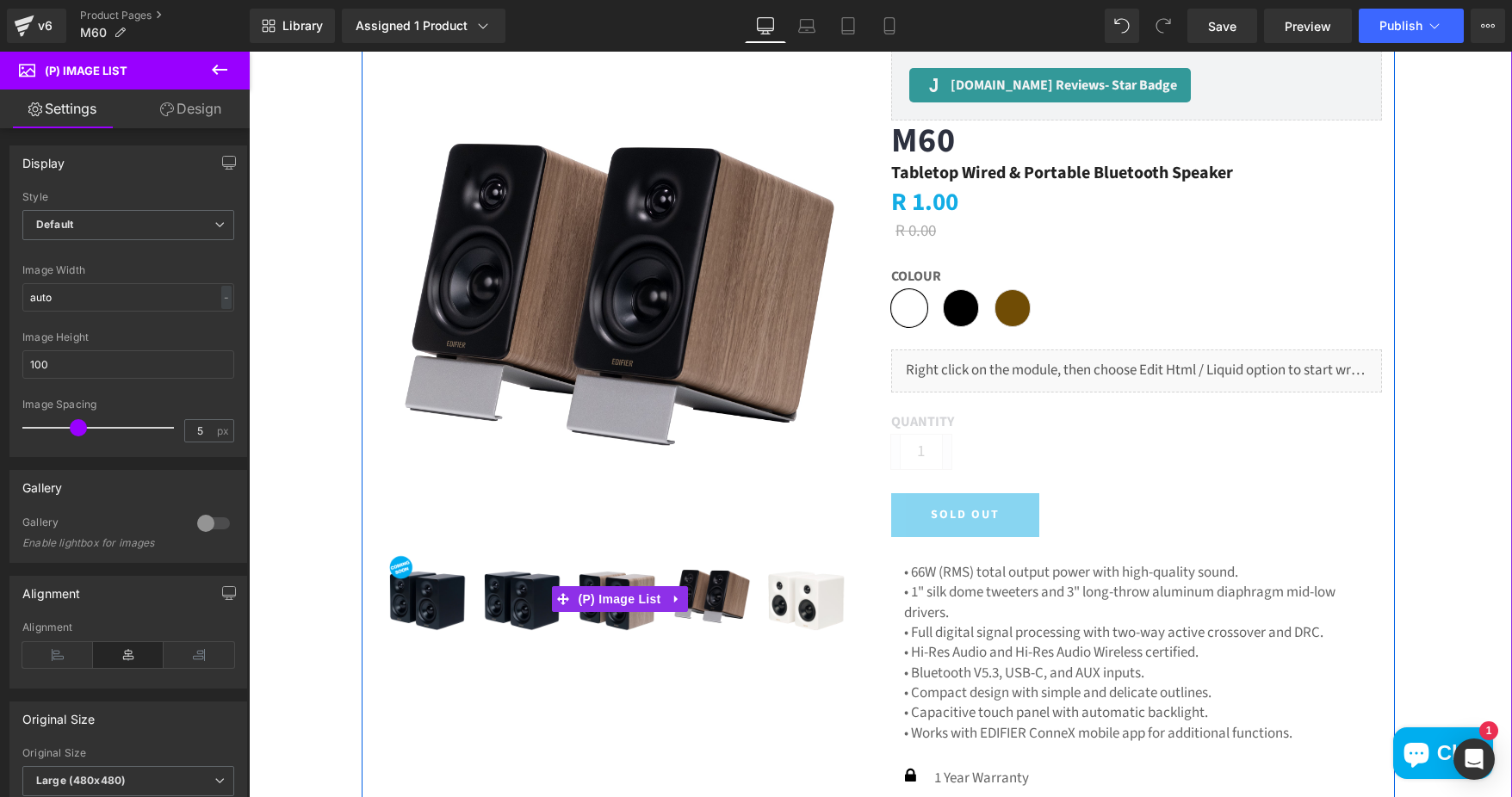
click at [629, 579] on img at bounding box center [617, 596] width 86 height 86
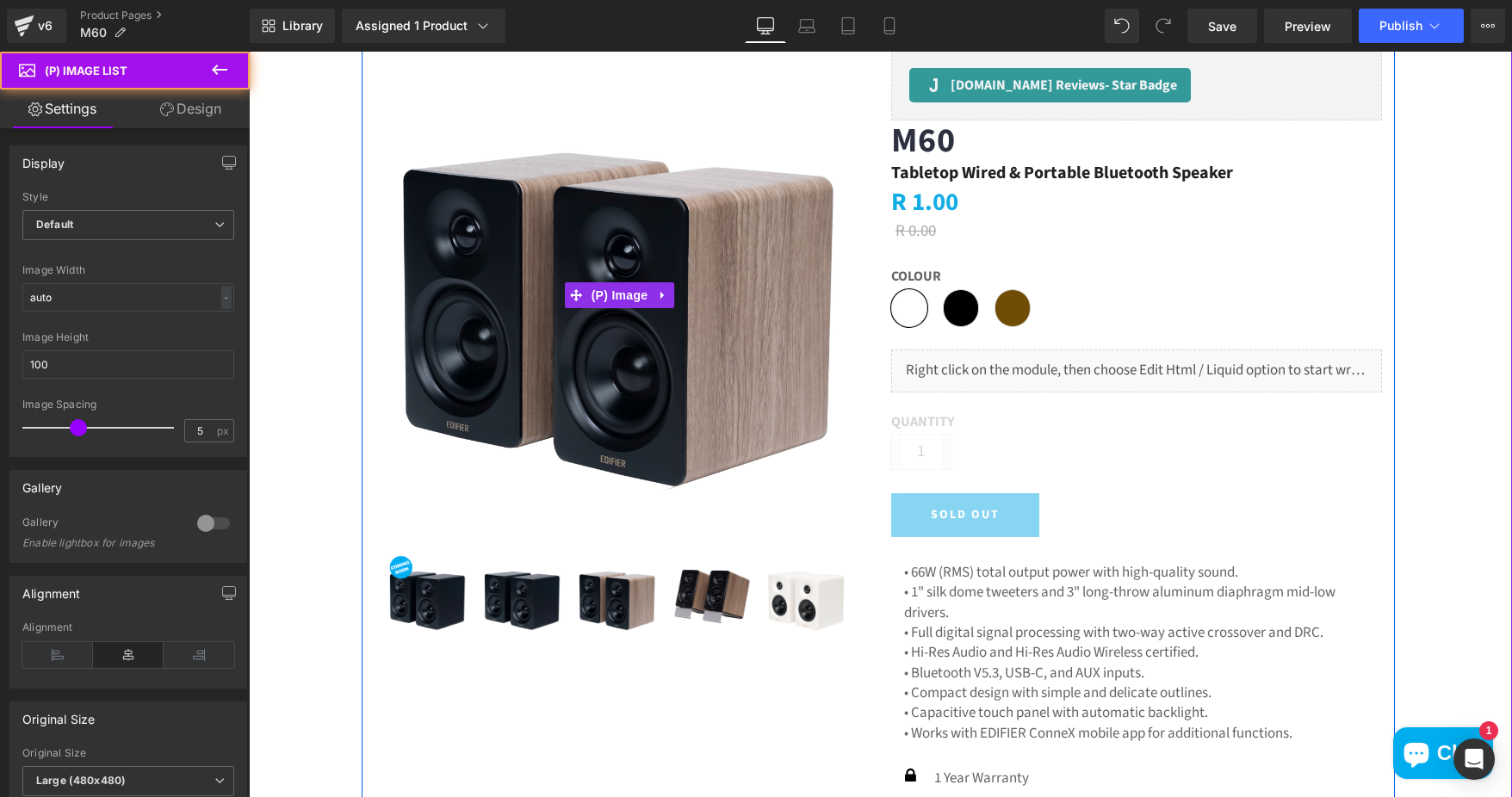
click at [770, 312] on img at bounding box center [620, 295] width 491 height 491
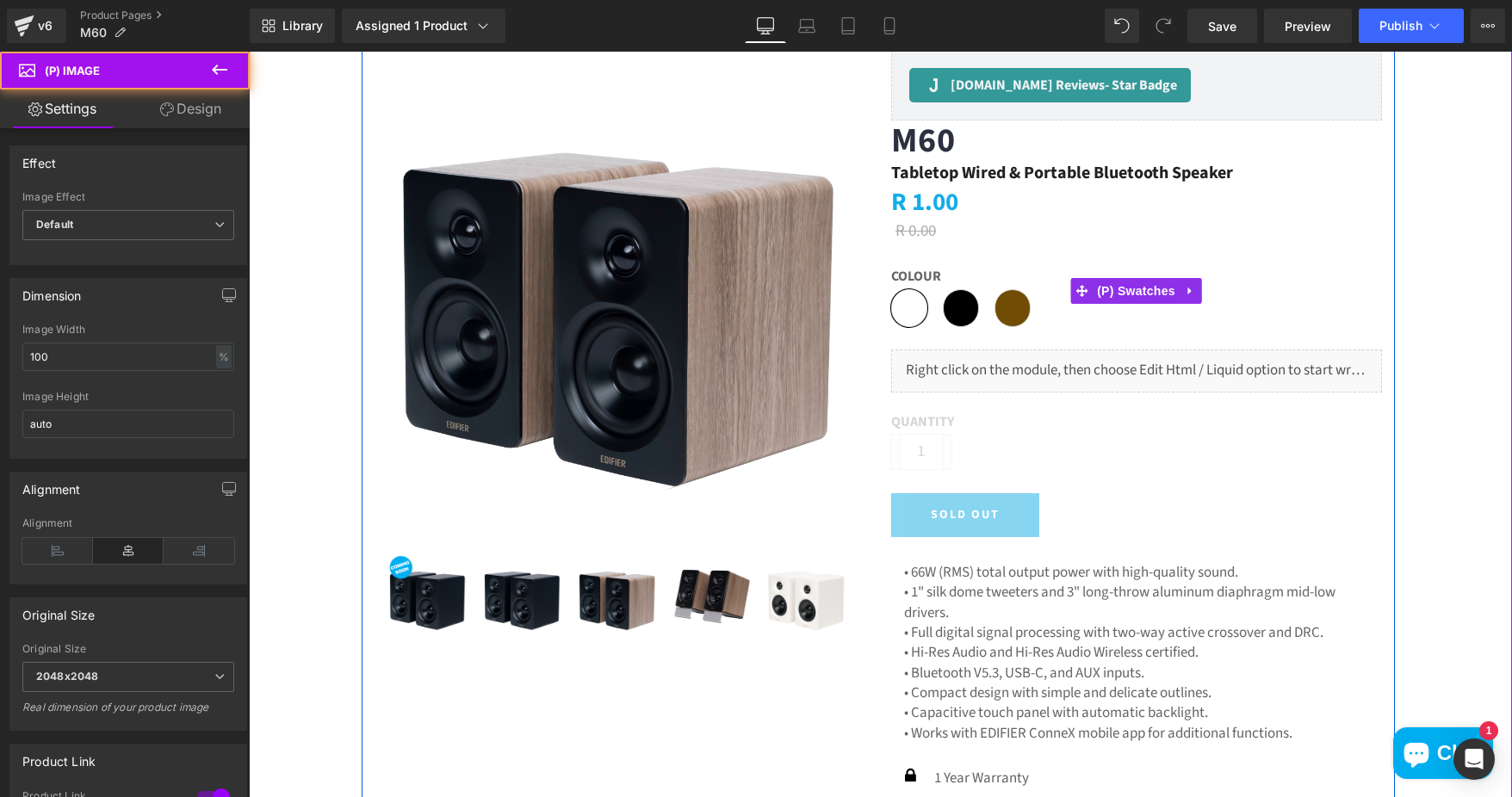
click at [1002, 313] on span "Oak" at bounding box center [1012, 308] width 36 height 38
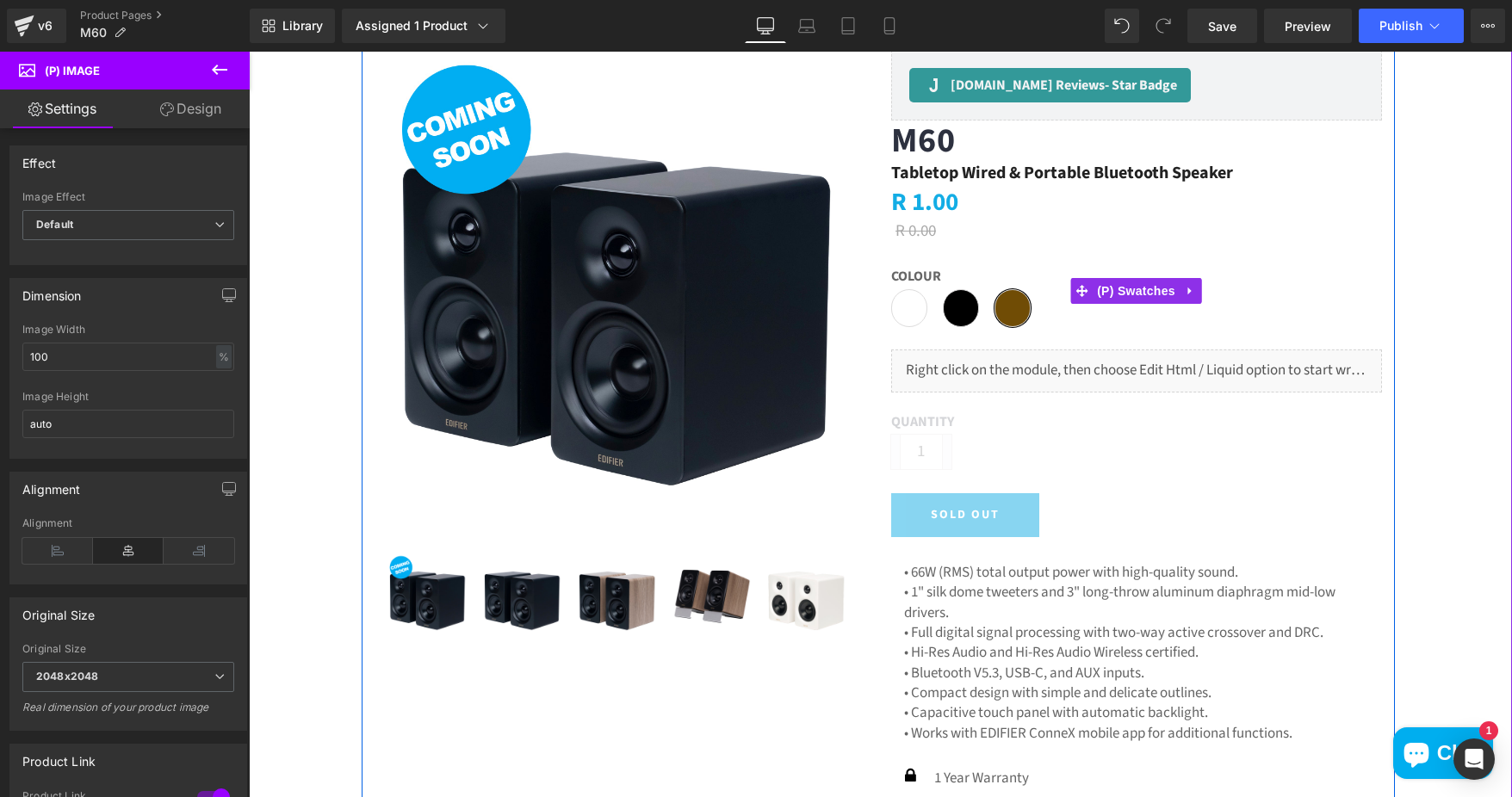
click at [948, 308] on span "Black" at bounding box center [960, 308] width 36 height 38
click at [896, 312] on span "White" at bounding box center [909, 308] width 36 height 38
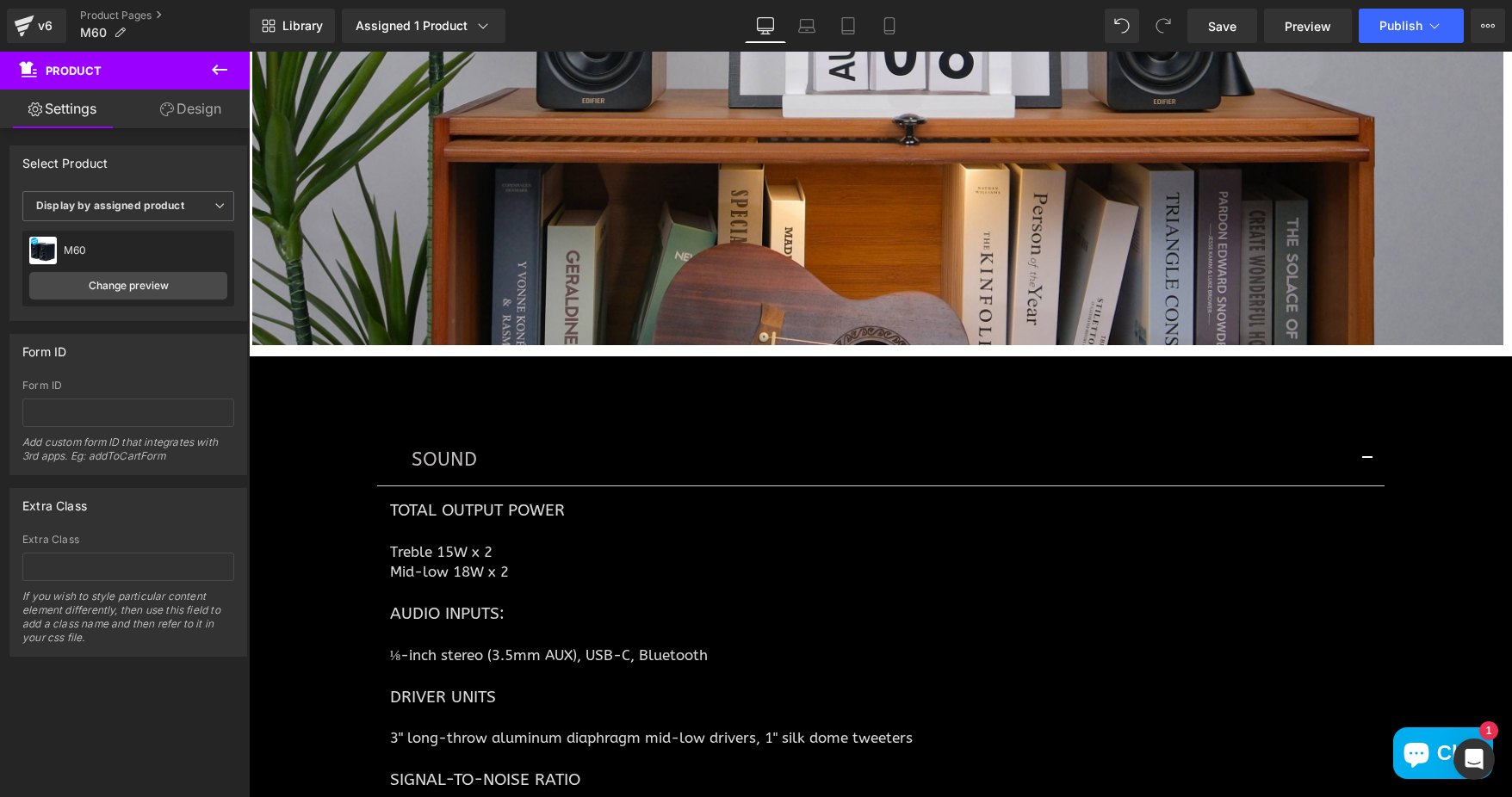
scroll to position [6284, 0]
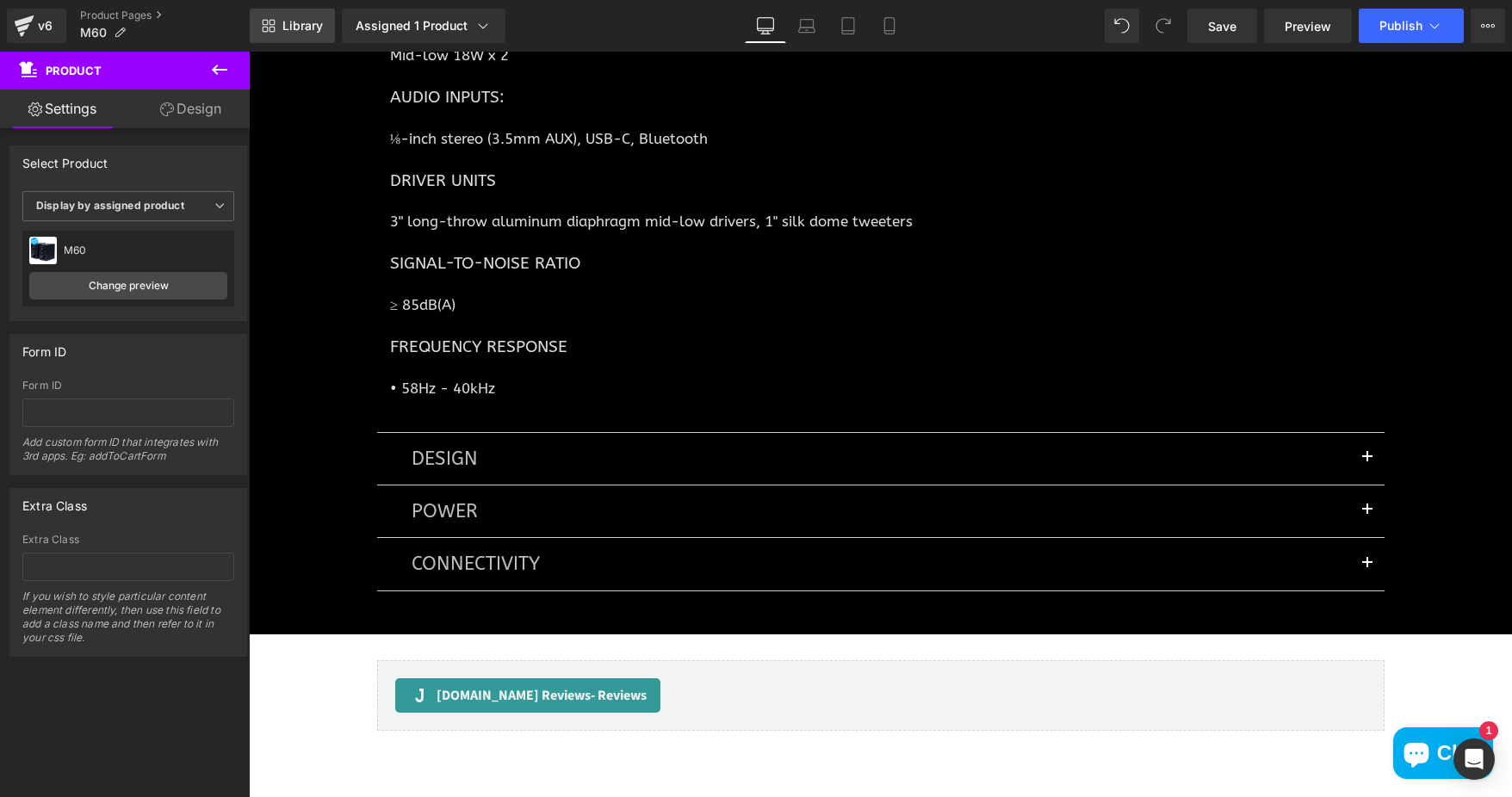
drag, startPoint x: 128, startPoint y: 17, endPoint x: 260, endPoint y: 42, distance: 134.3
click at [128, 17] on link "Product Pages" at bounding box center [165, 15] width 169 height 14
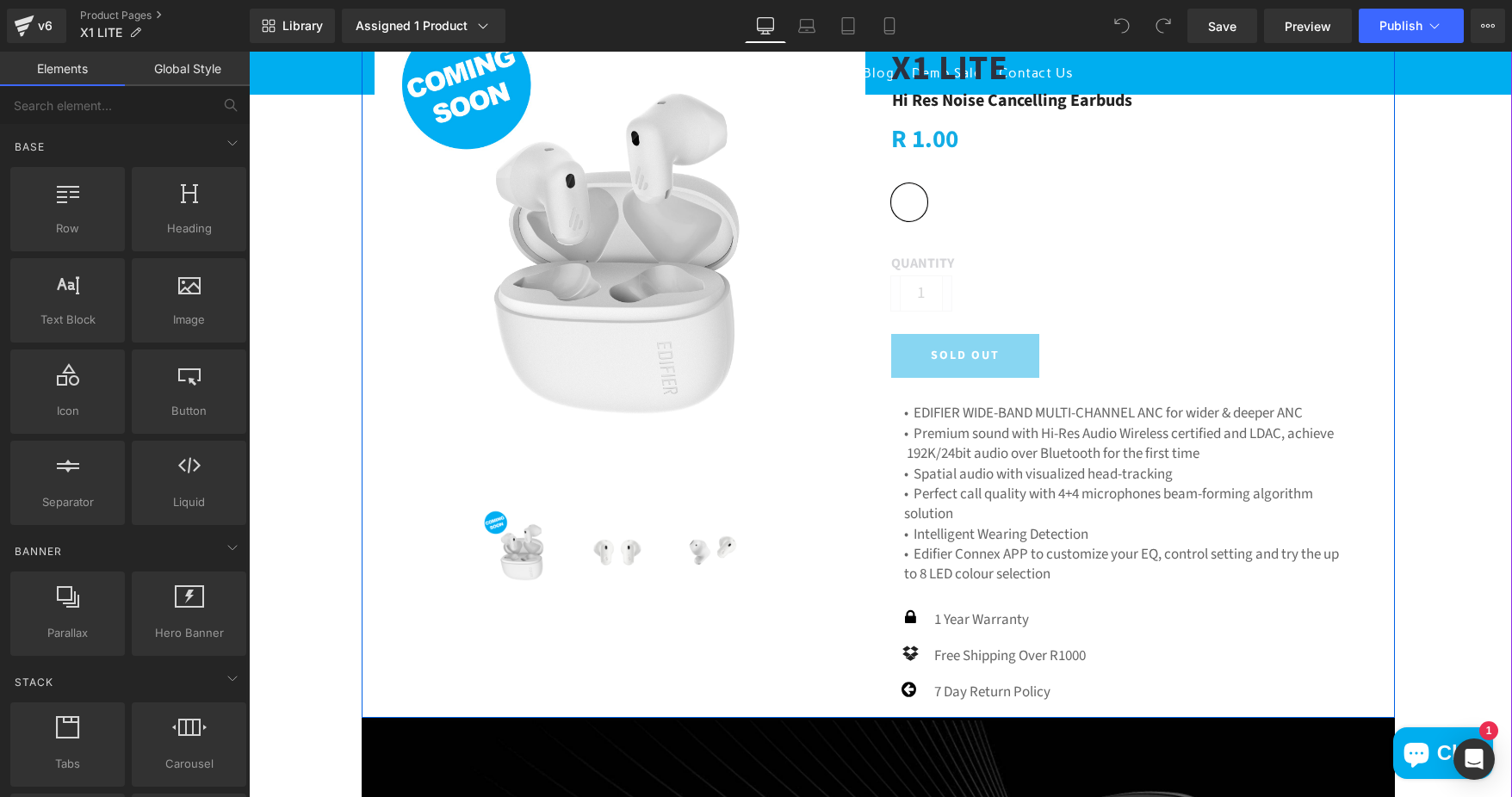
scroll to position [344, 0]
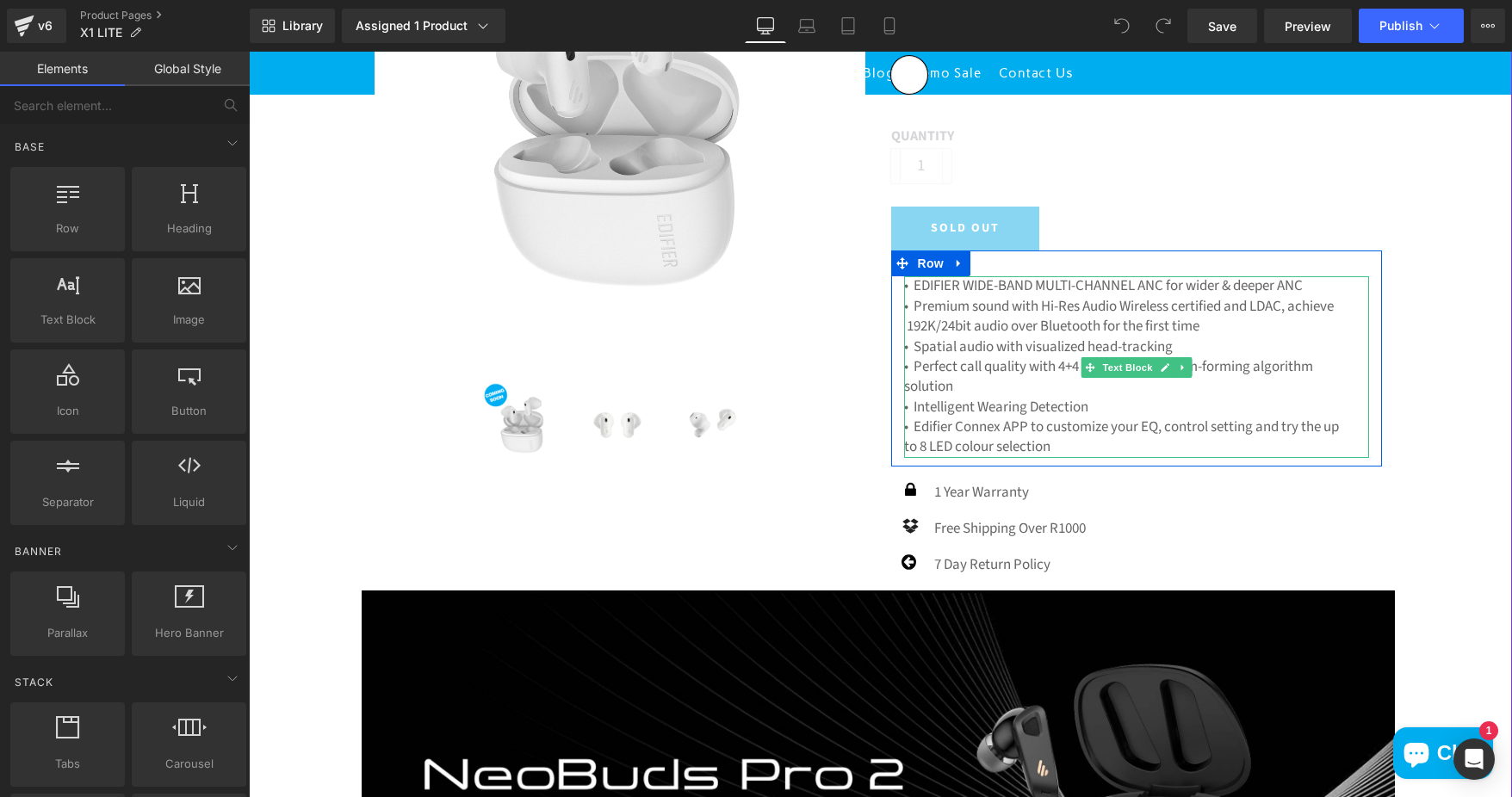
click at [917, 283] on p "• EDIFIER WIDE-BAND MULTI-CHANNEL ANC for wider & deeper ANC" at bounding box center [1137, 286] width 465 height 19
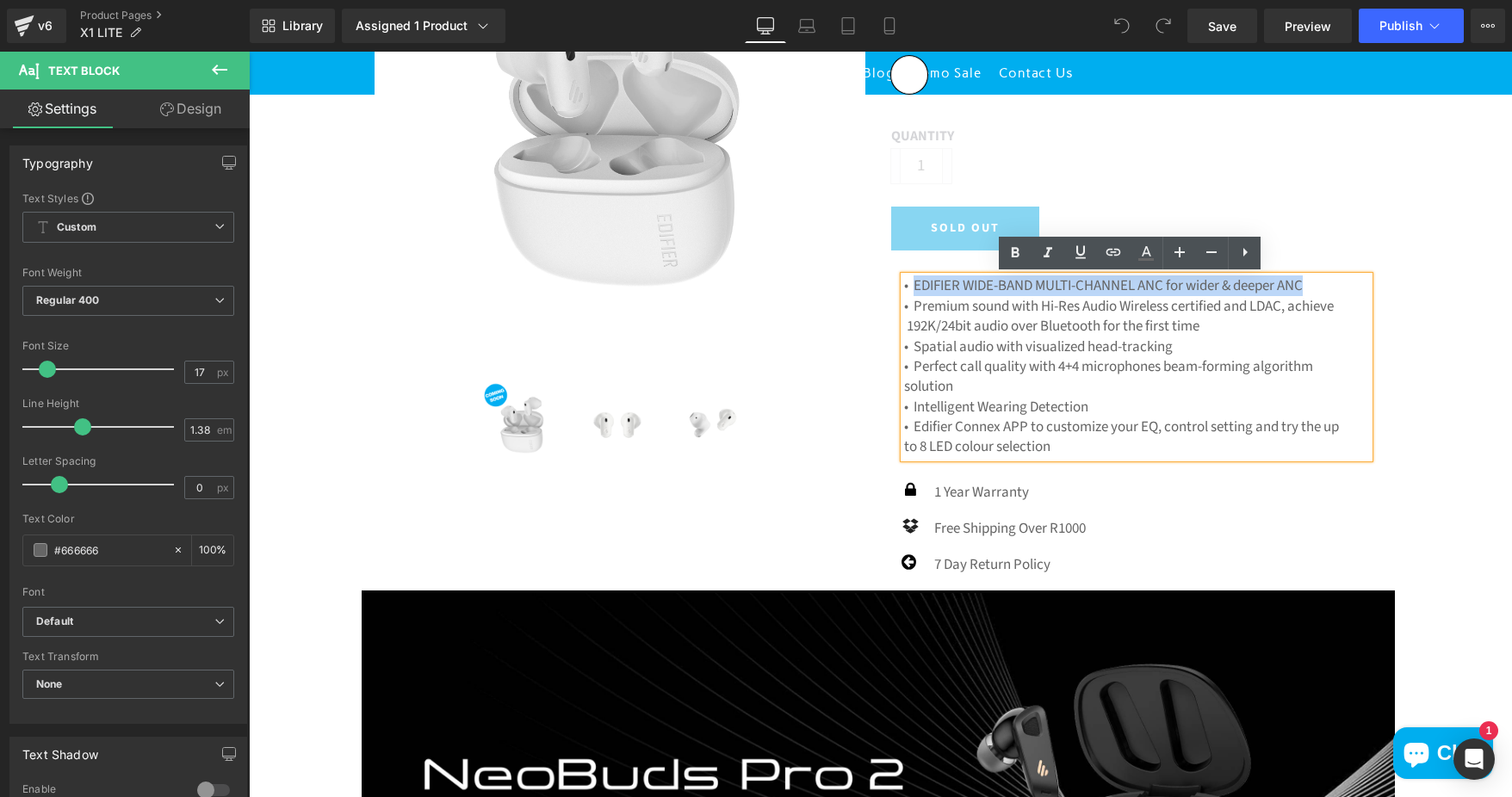
drag, startPoint x: 908, startPoint y: 285, endPoint x: 1339, endPoint y: 286, distance: 431.0
click at [1339, 286] on p "• EDIFIER WIDE-BAND MULTI-CHANNEL ANC for wider & deeper ANC" at bounding box center [1137, 286] width 465 height 19
paste div
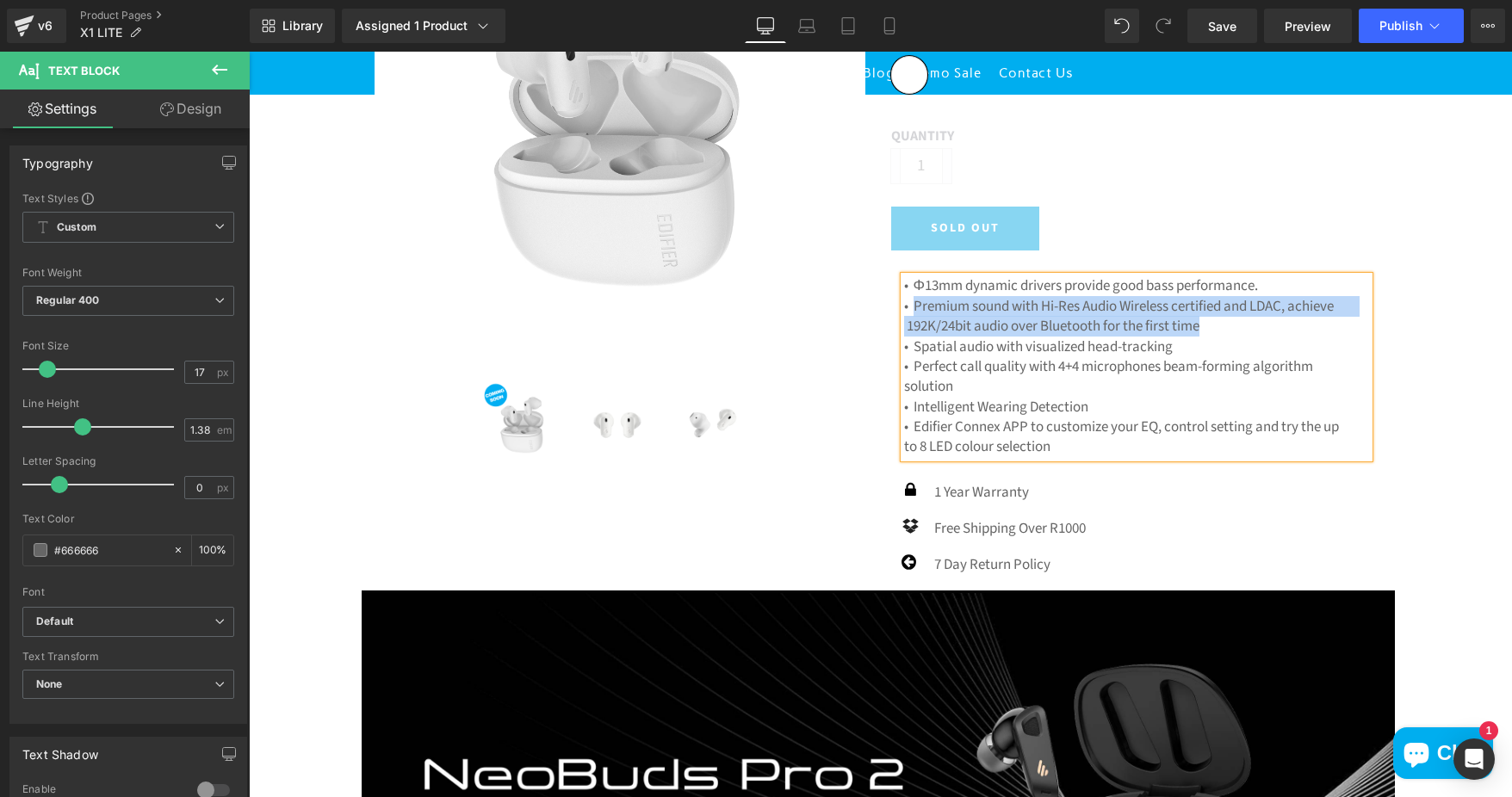
drag, startPoint x: 908, startPoint y: 305, endPoint x: 1230, endPoint y: 329, distance: 322.9
click at [1230, 329] on p "• Premium sound with Hi-Res Audio Wireless certified and LDAC, achieve 192K/24b…" at bounding box center [1137, 317] width 465 height 41
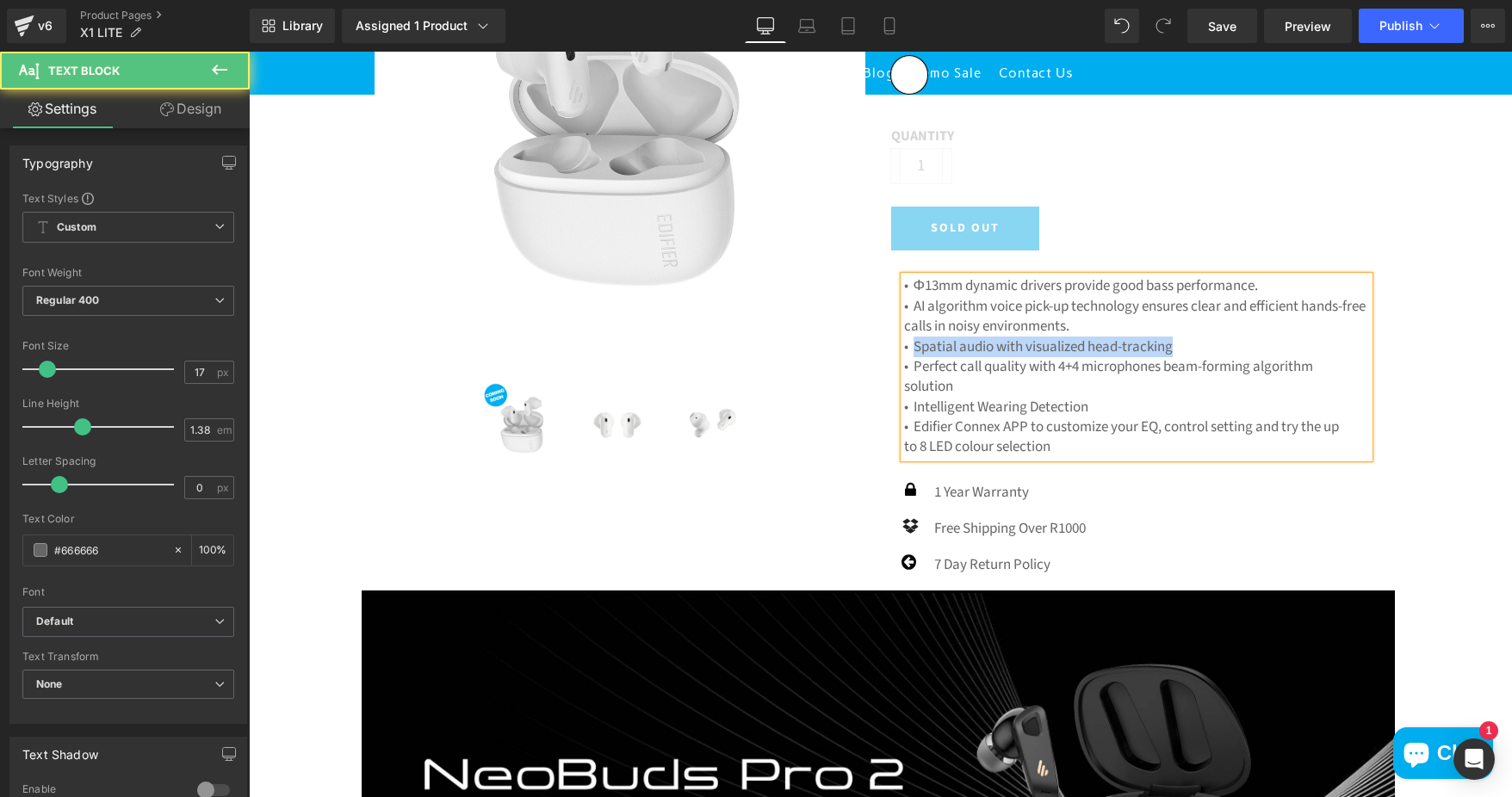
drag, startPoint x: 906, startPoint y: 349, endPoint x: 1191, endPoint y: 346, distance: 285.0
click at [1191, 346] on p "• Spatial audio with visualized head-tracking" at bounding box center [1137, 347] width 465 height 19
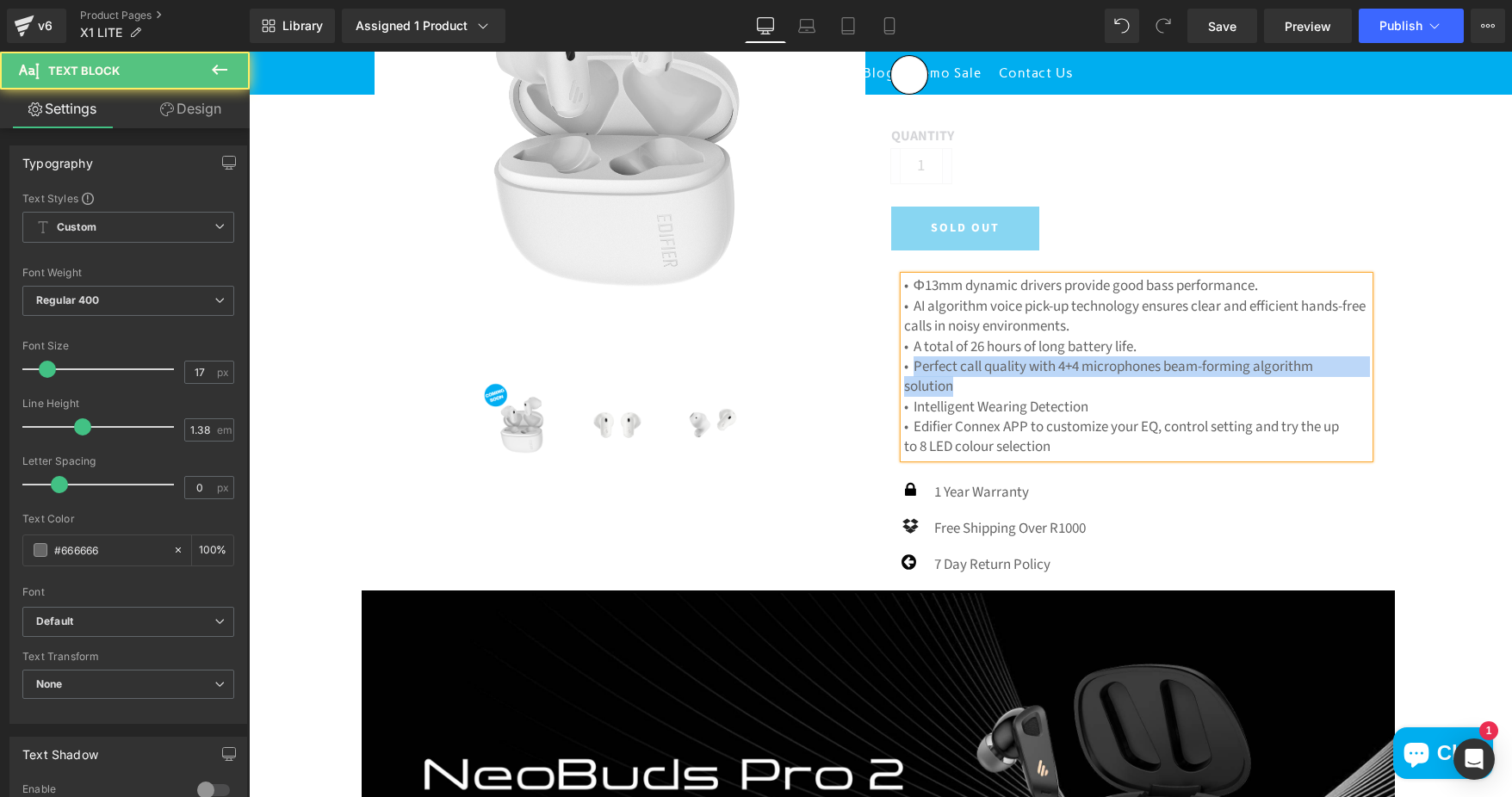
drag, startPoint x: 908, startPoint y: 367, endPoint x: 958, endPoint y: 385, distance: 53.1
click at [958, 385] on p "• Perfect call quality with 4+4 microphones beam-forming algorithm solution" at bounding box center [1137, 377] width 465 height 41
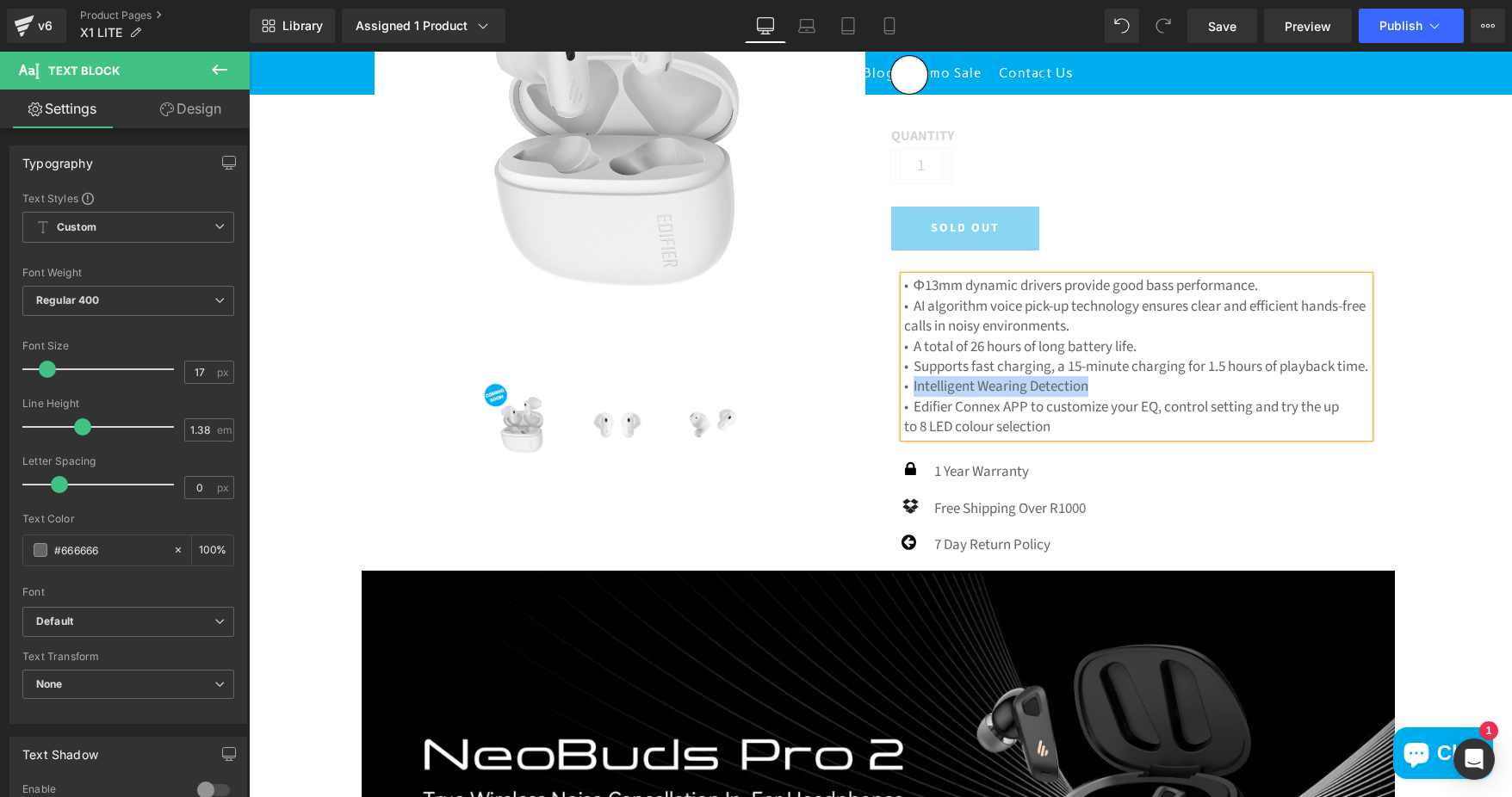
drag, startPoint x: 906, startPoint y: 406, endPoint x: 1092, endPoint y: 405, distance: 186.0
click at [1092, 397] on p "• Intelligent Wearing Detection" at bounding box center [1137, 386] width 465 height 19
drag, startPoint x: 906, startPoint y: 427, endPoint x: 1066, endPoint y: 442, distance: 160.7
click at [1066, 437] on div "• Φ13mm dynamic drivers provide good bass performance. • AI algorithm voice pic…" at bounding box center [1137, 357] width 465 height 161
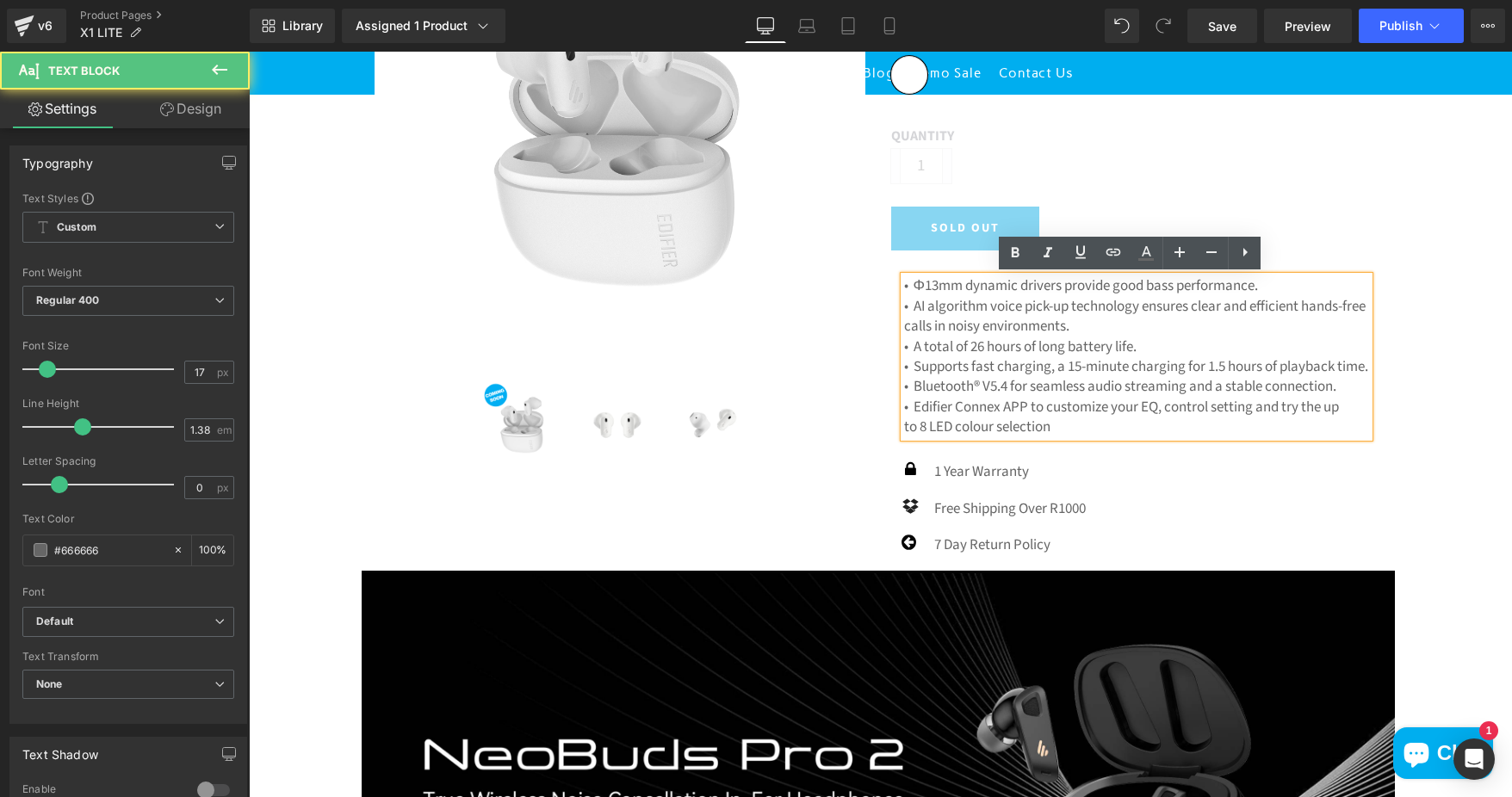
click at [912, 418] on p "• Edifier Connex APP to customize your EQ, control setting and try the up" at bounding box center [1137, 407] width 465 height 19
drag, startPoint x: 906, startPoint y: 426, endPoint x: 1071, endPoint y: 444, distance: 166.0
click at [1071, 437] on div "• Φ13mm dynamic drivers provide good bass performance. • AI algorithm voice pic…" at bounding box center [1137, 357] width 465 height 161
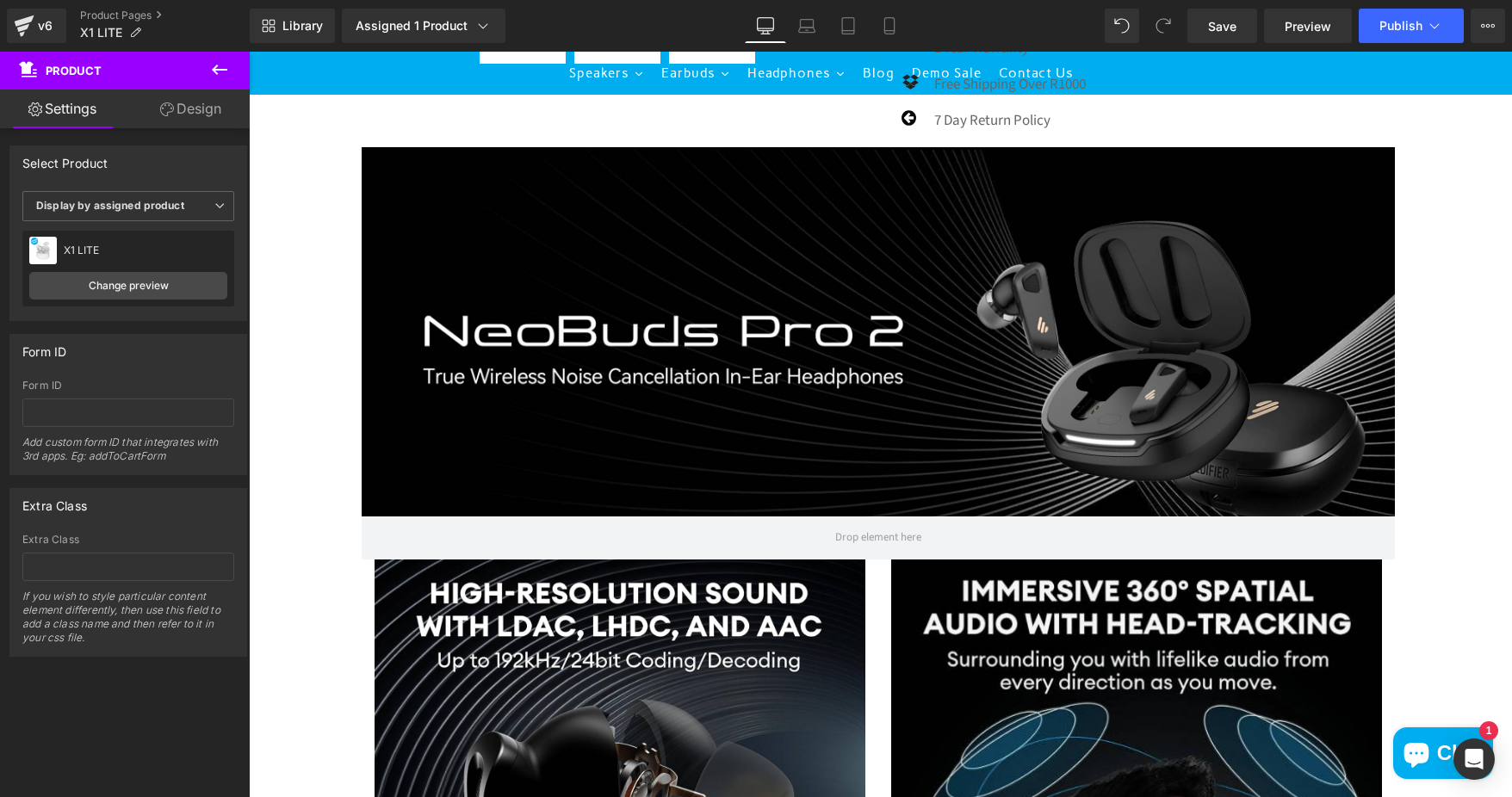
scroll to position [689, 0]
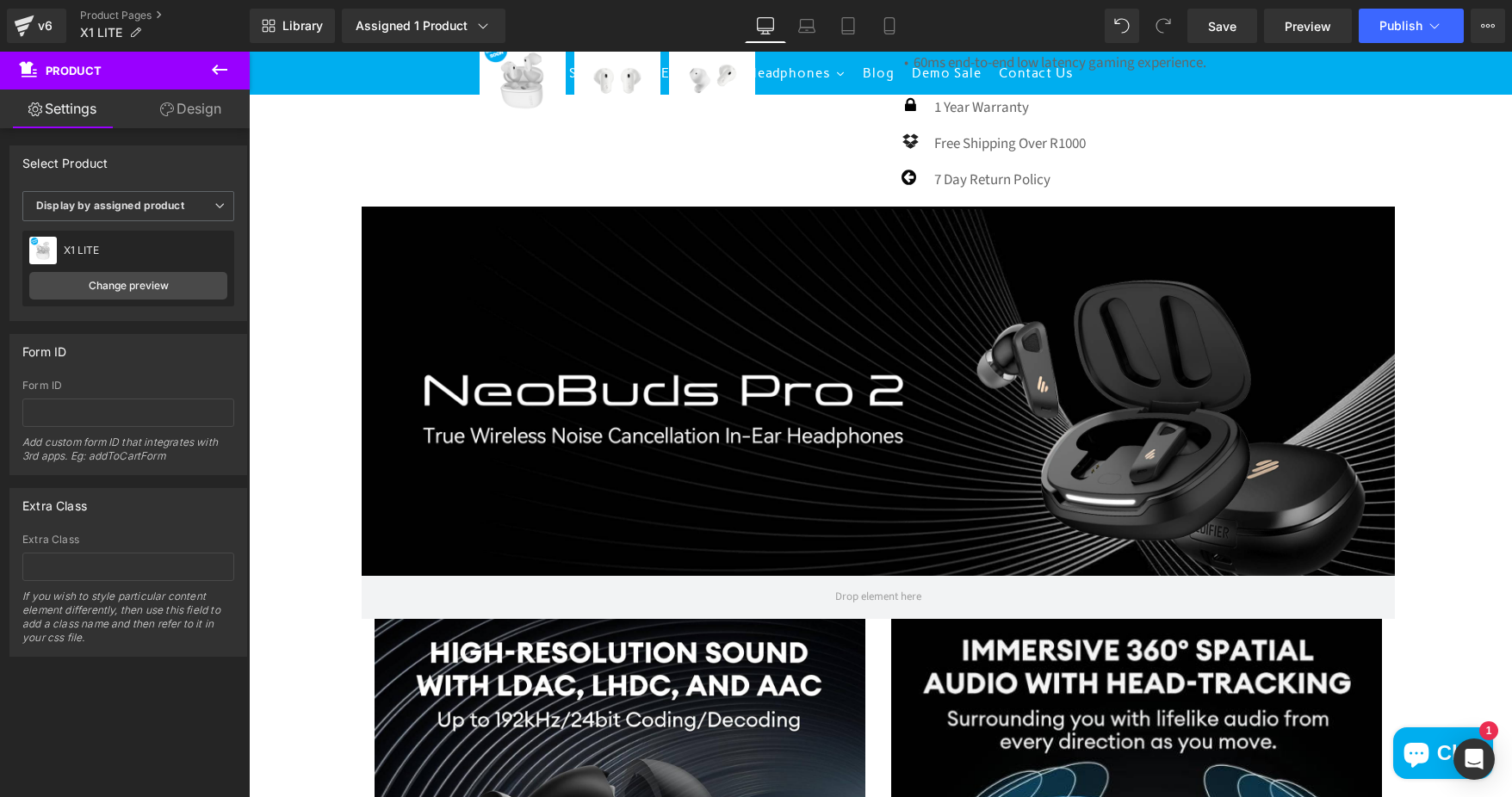
click at [837, 387] on div at bounding box center [878, 413] width 1033 height 410
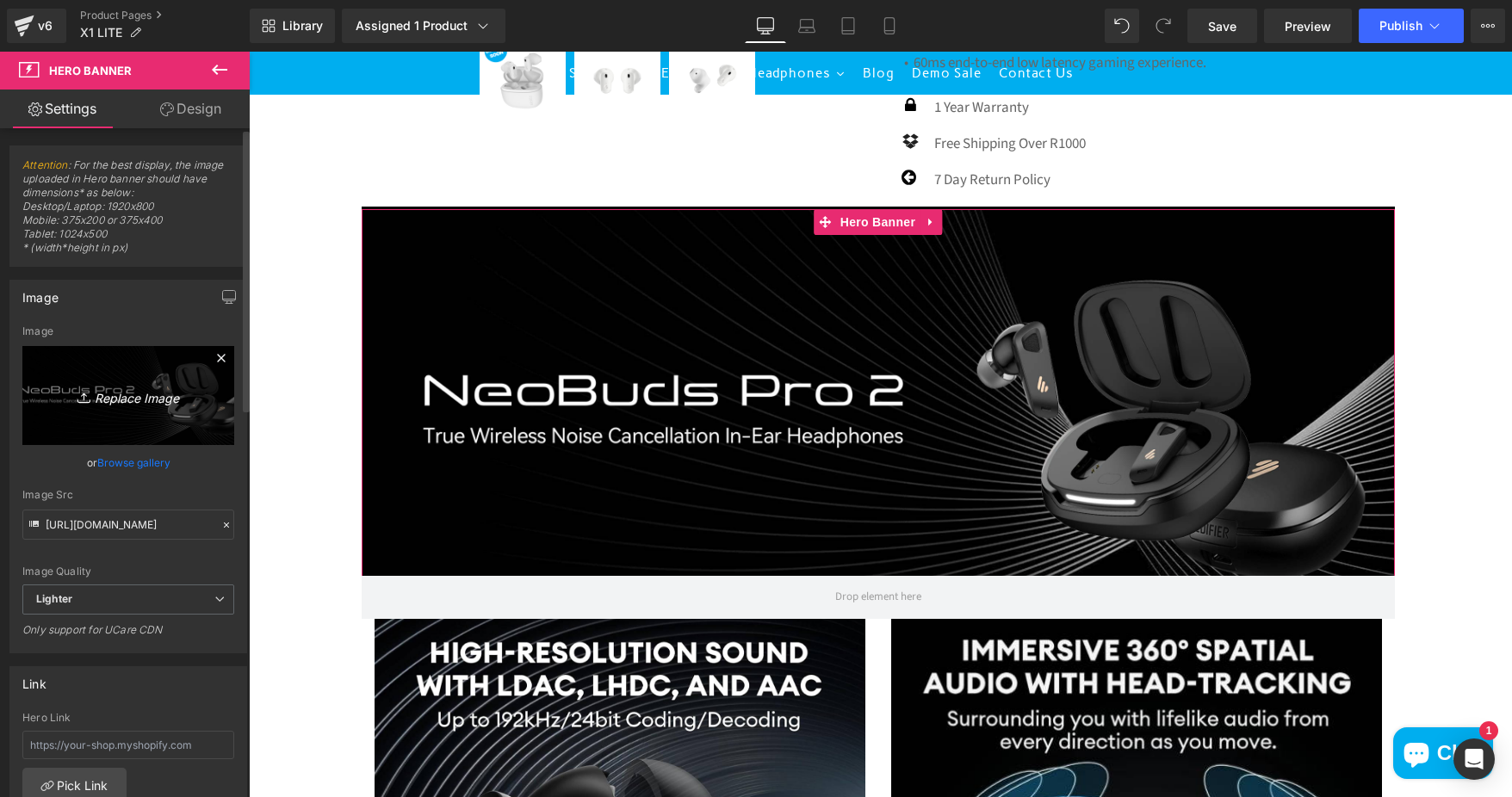
click at [141, 385] on icon "Replace Image" at bounding box center [128, 395] width 138 height 21
type input "C:\fakepath\45749020-7c5e-4daf-b87e-49f28c0b6d3e.__CR0,0,1464,600_PT0_SX1464_V1…"
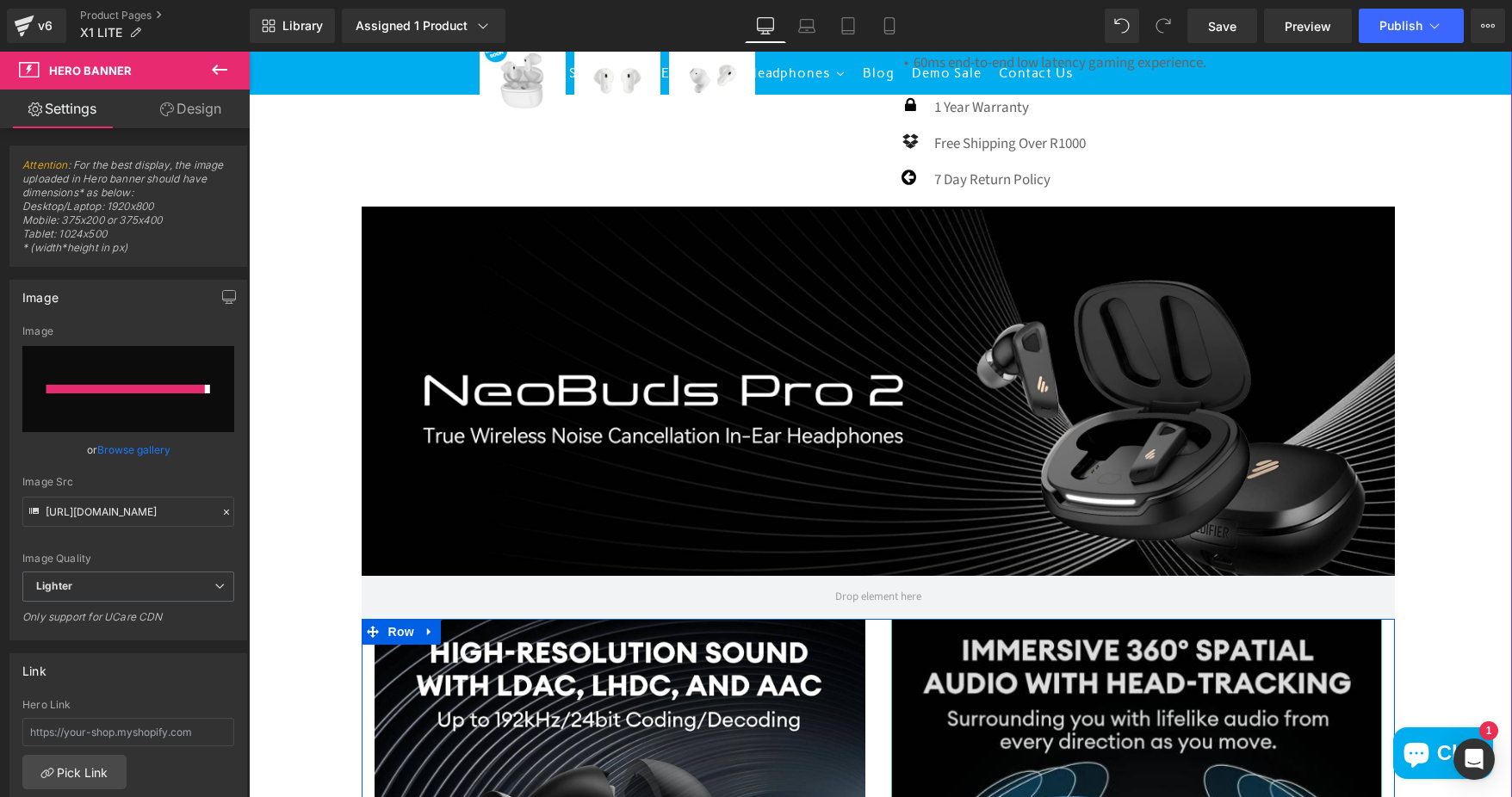
type input "[URL][DOMAIN_NAME]"
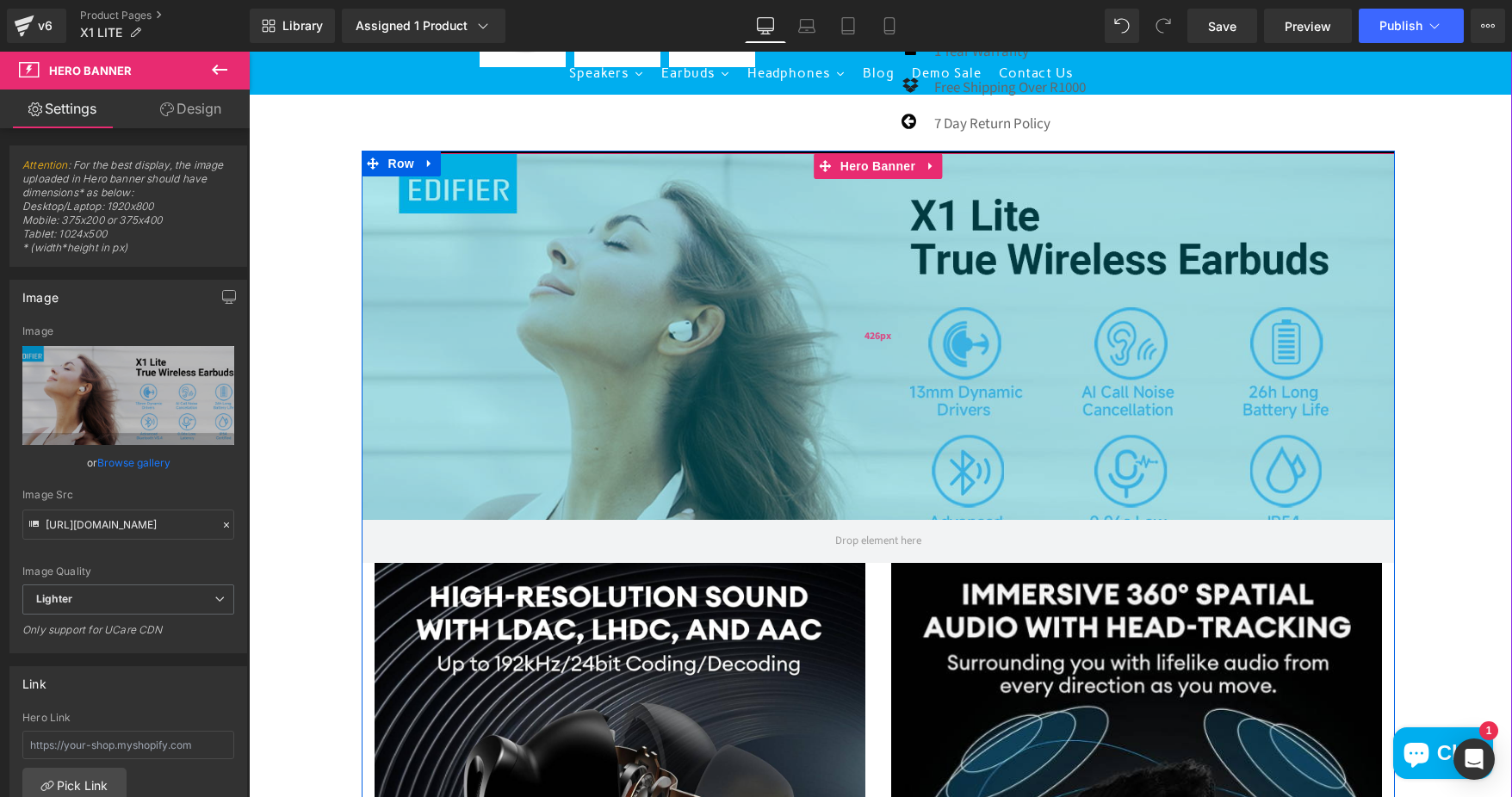
scroll to position [775, 0]
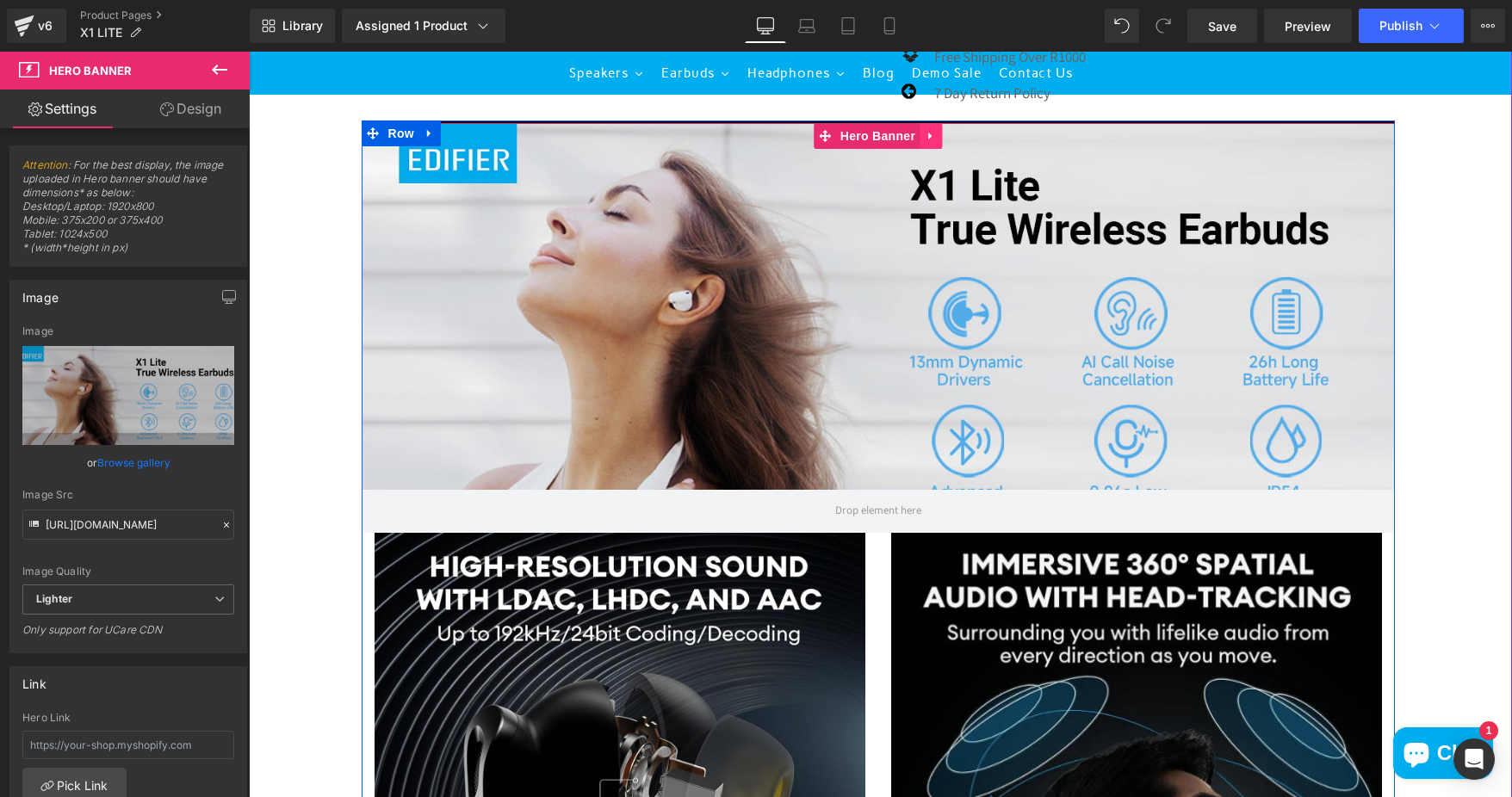
click at [930, 149] on link at bounding box center [930, 136] width 22 height 26
click at [936, 142] on icon at bounding box center [941, 136] width 12 height 13
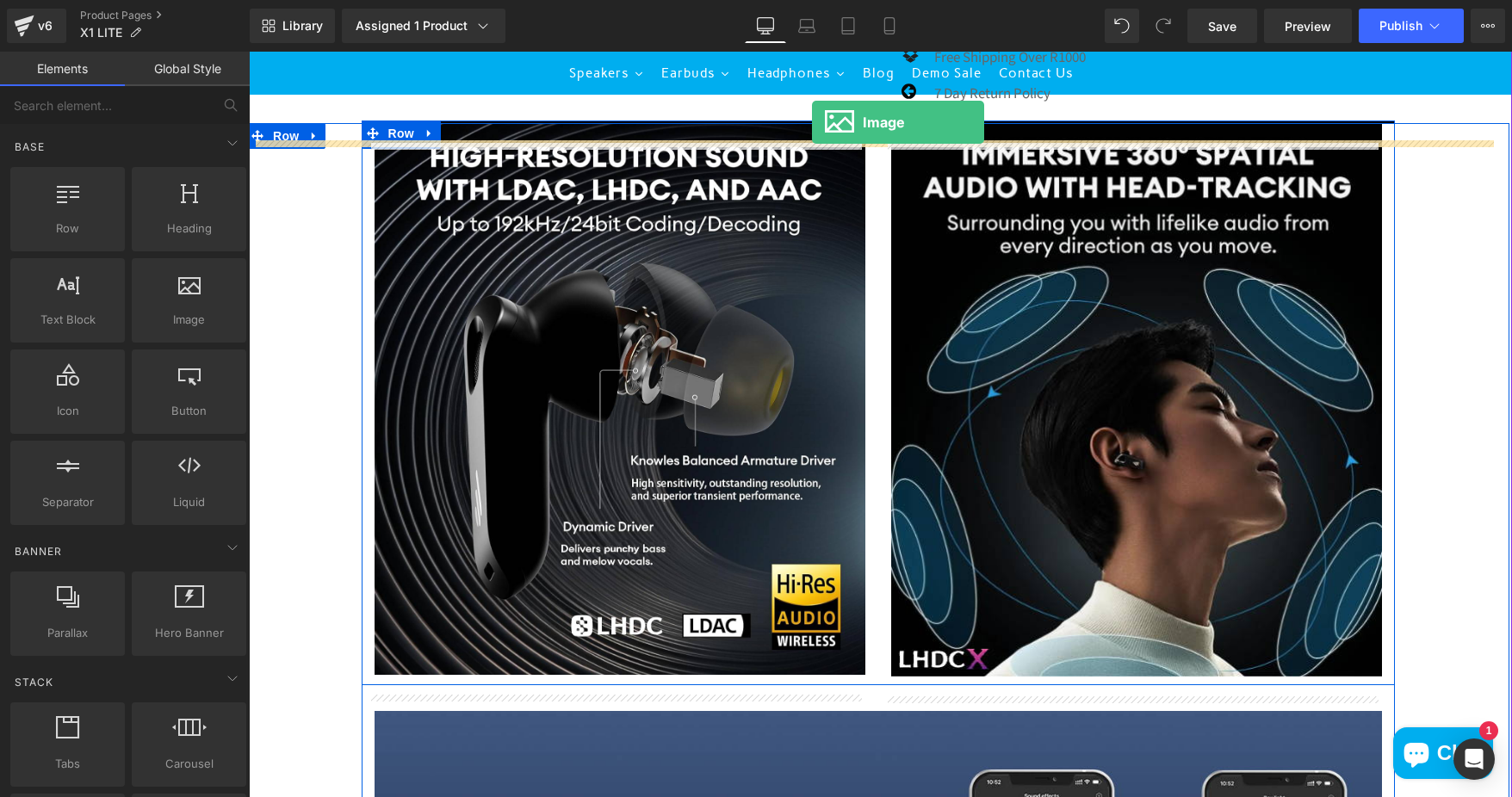
drag, startPoint x: 461, startPoint y: 364, endPoint x: 812, endPoint y: 122, distance: 426.3
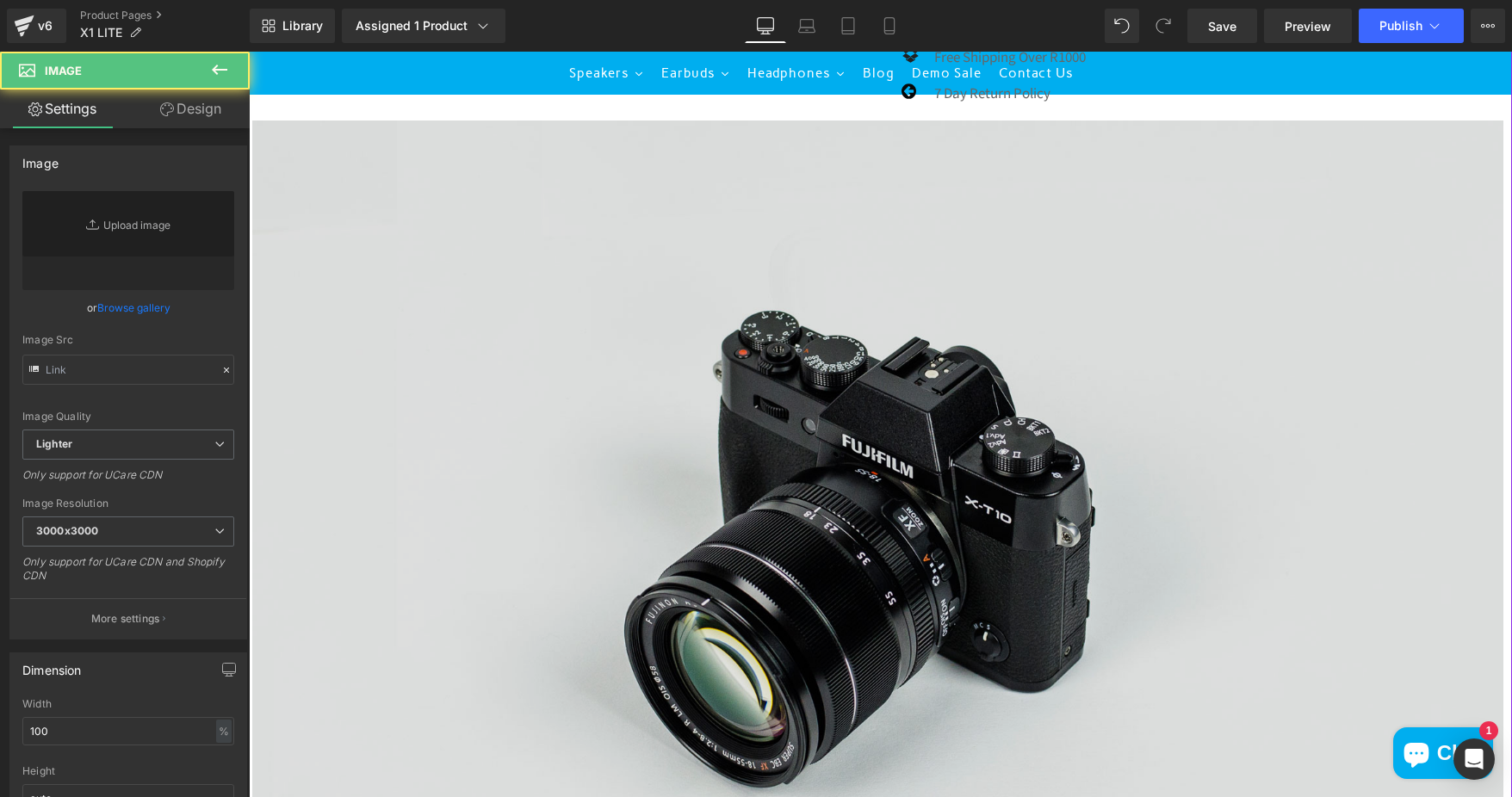
type input "//[DOMAIN_NAME][URL]"
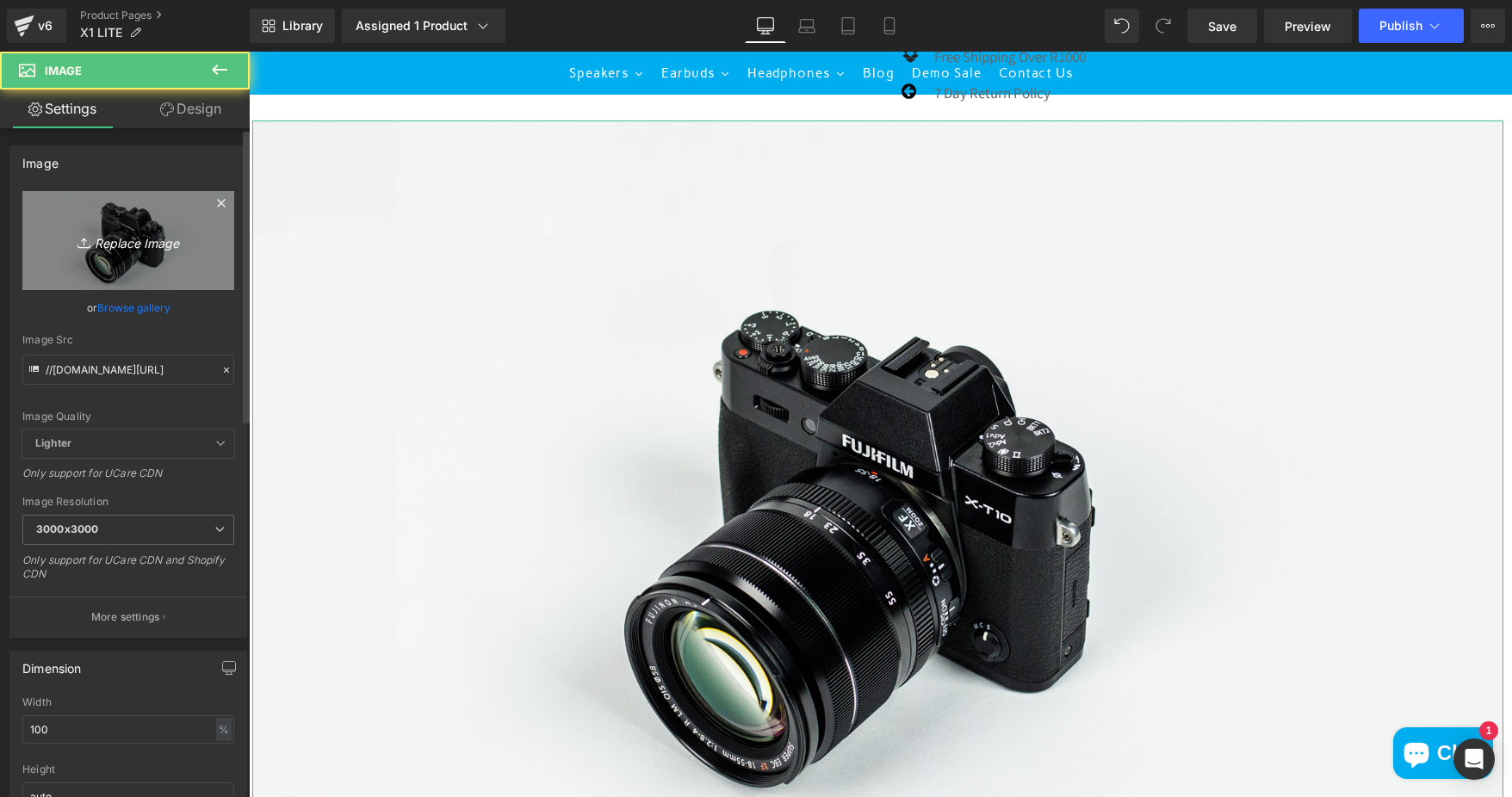
click at [108, 230] on icon "Replace Image" at bounding box center [128, 240] width 138 height 21
type input "C:\fakepath\45749020-7c5e-4daf-b87e-49f28c0b6d3e.__CR0,0,1464,600_PT0_SX1464_V1…"
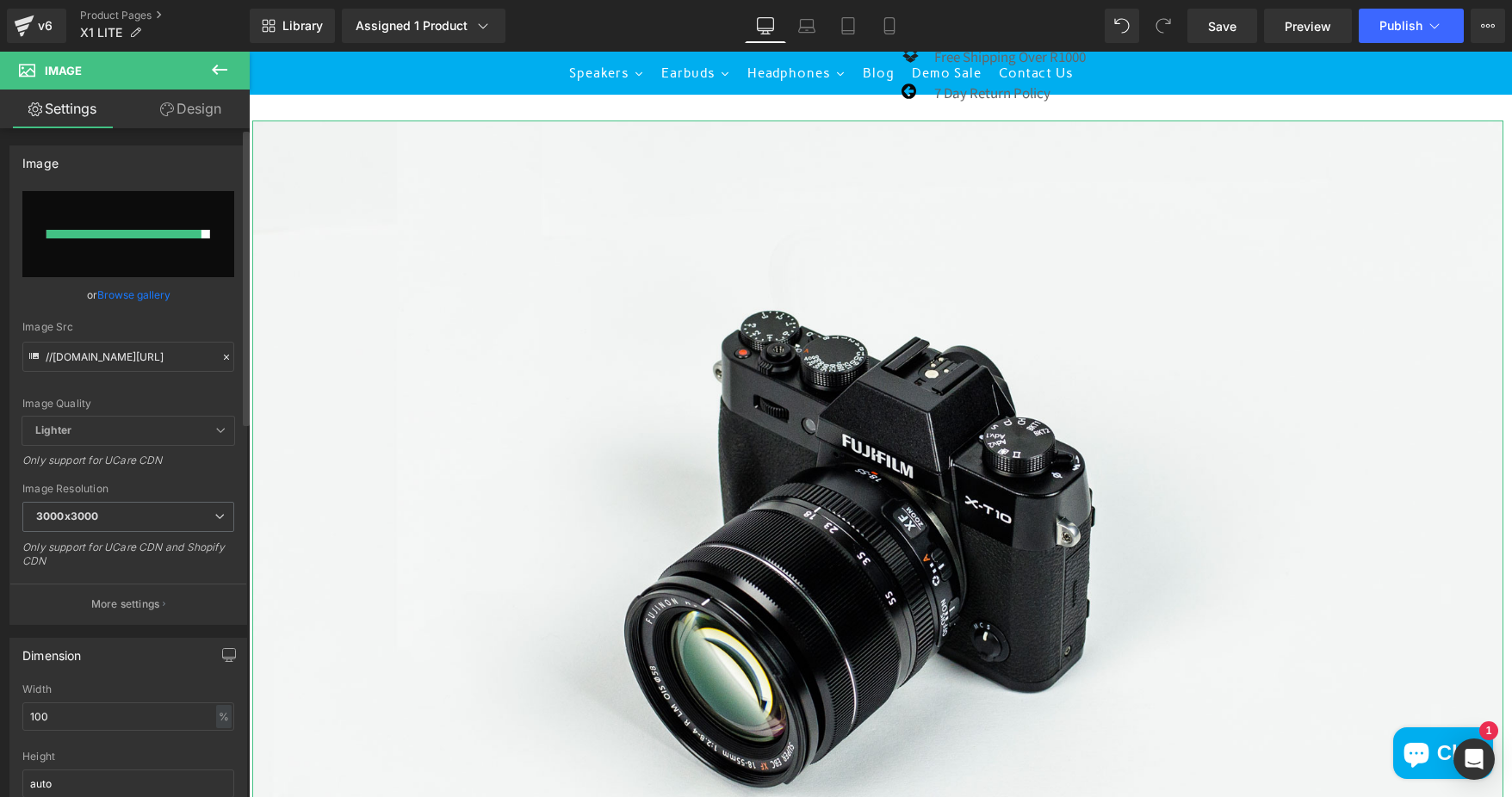
type input "[URL][DOMAIN_NAME]"
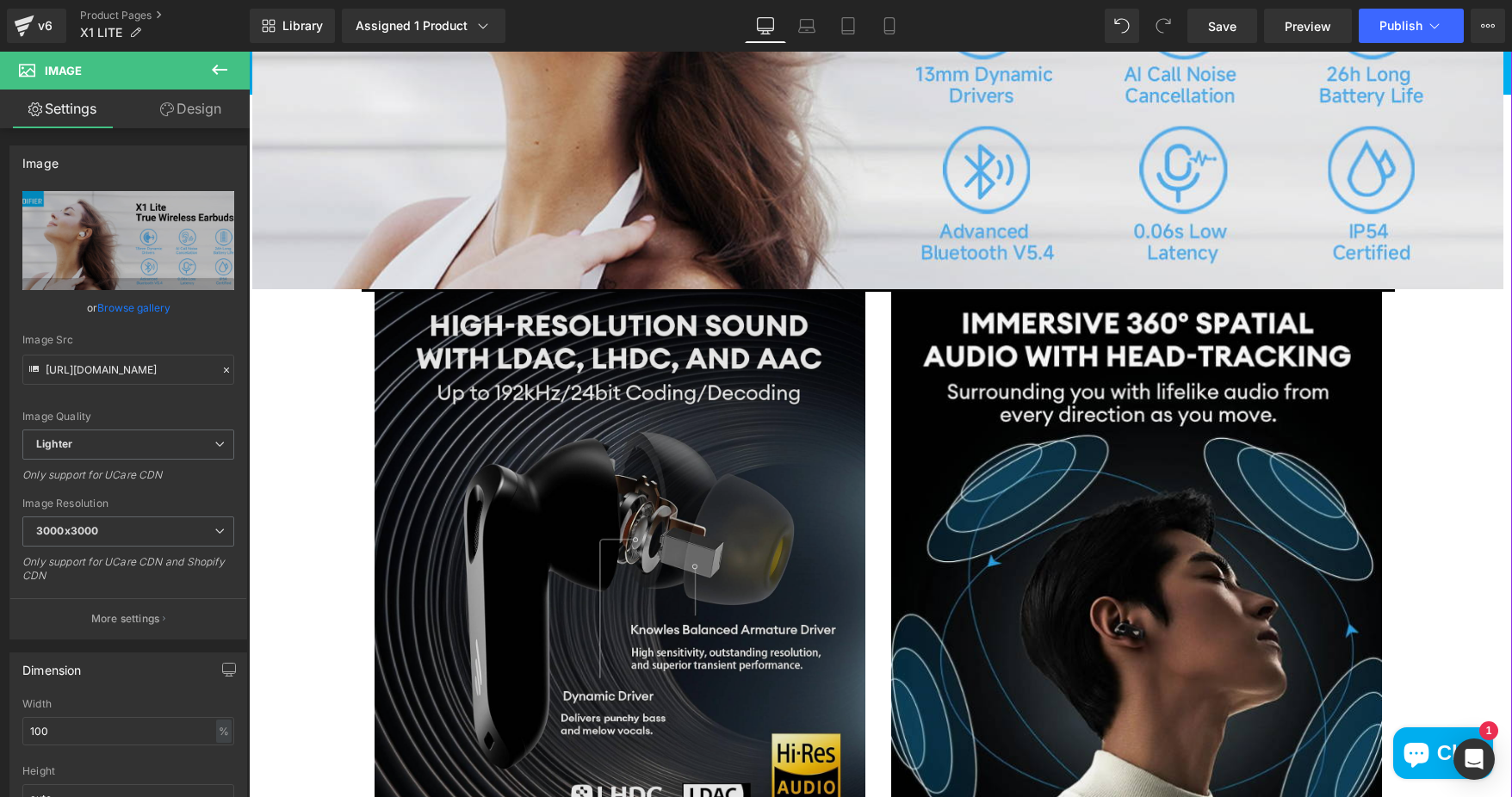
scroll to position [1119, 0]
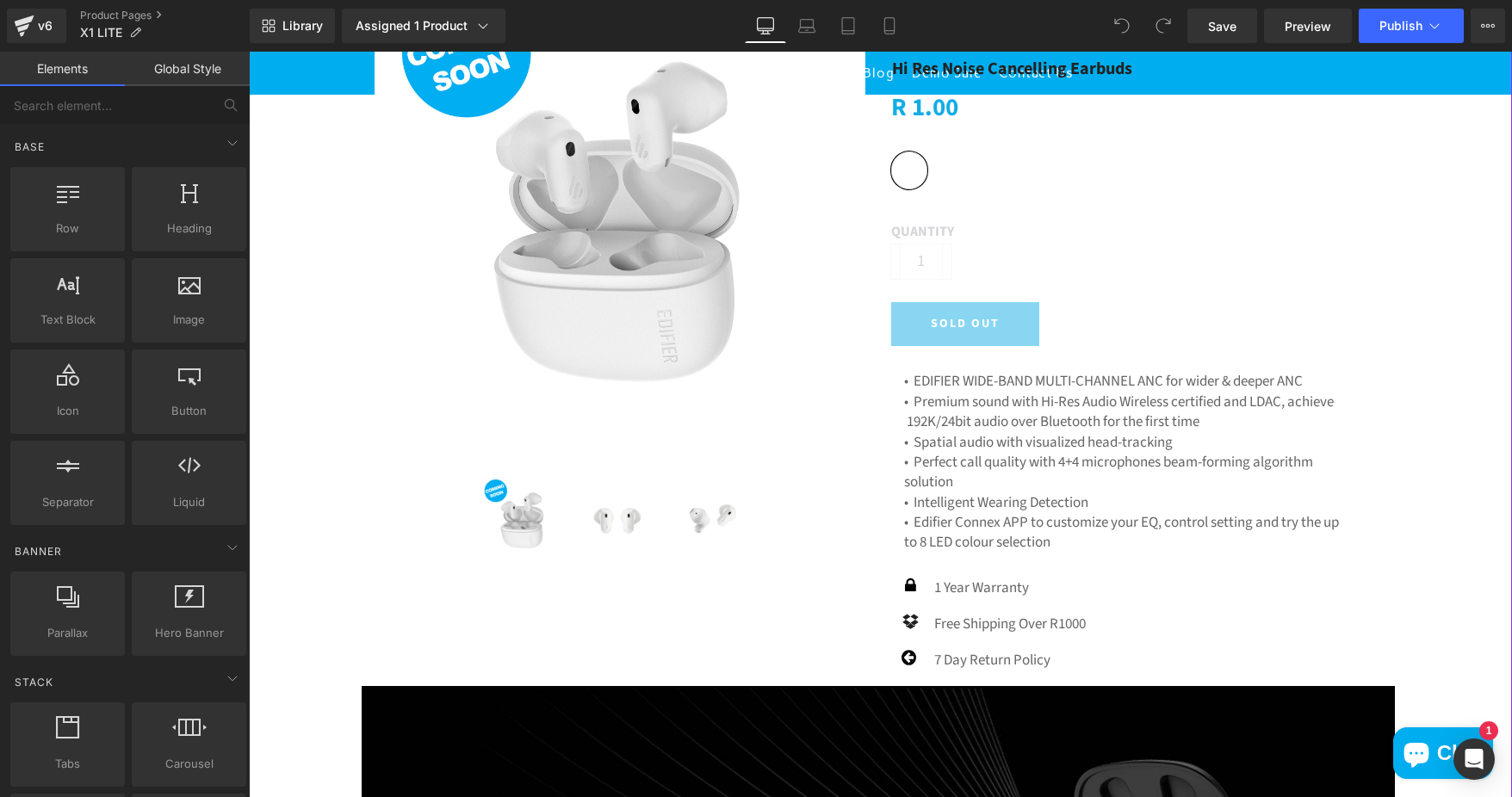
scroll to position [258, 0]
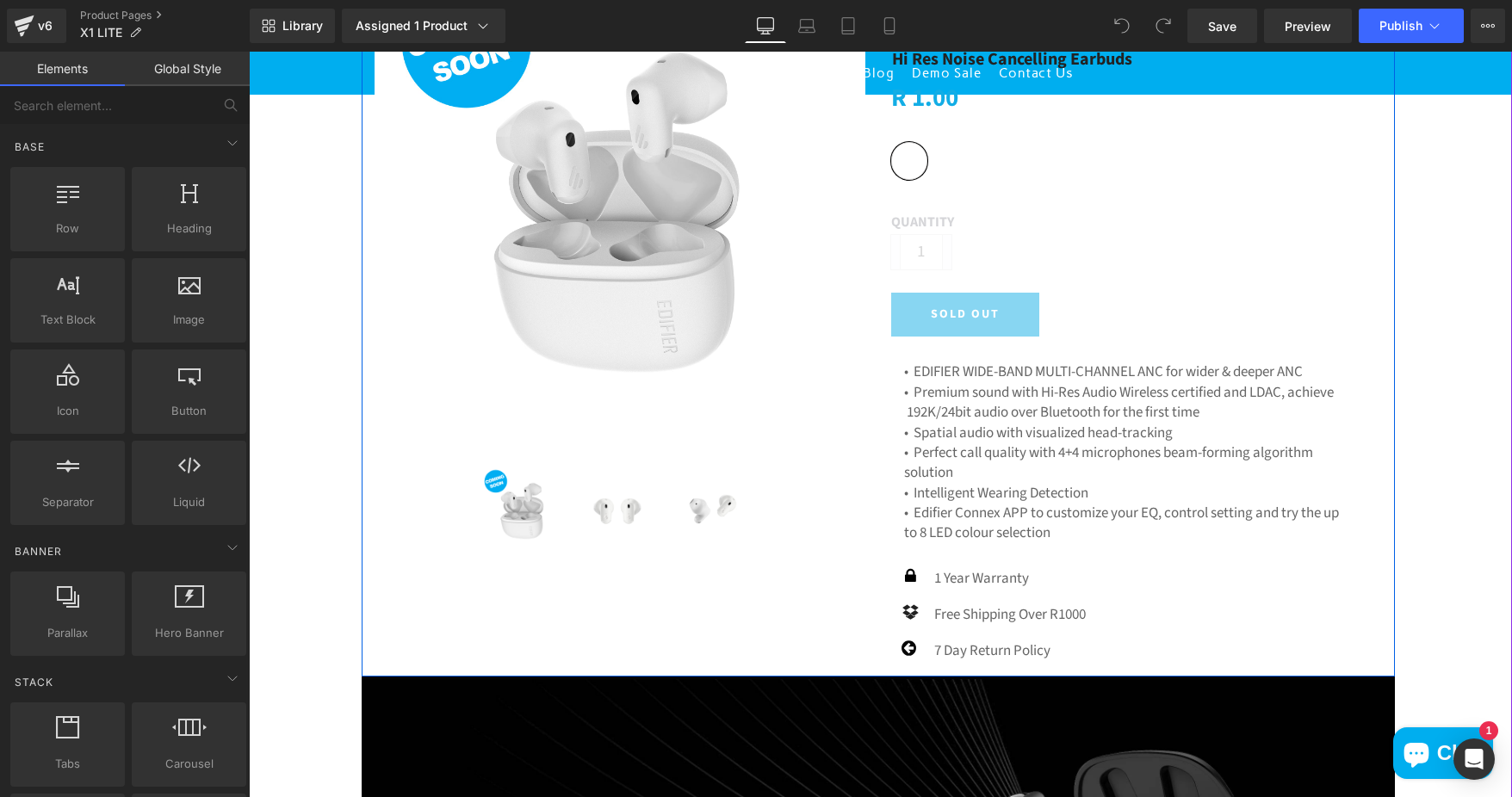
click at [926, 368] on p "• EDIFIER WIDE-BAND MULTI-CHANNEL ANC for wider & deeper ANC" at bounding box center [1137, 372] width 465 height 19
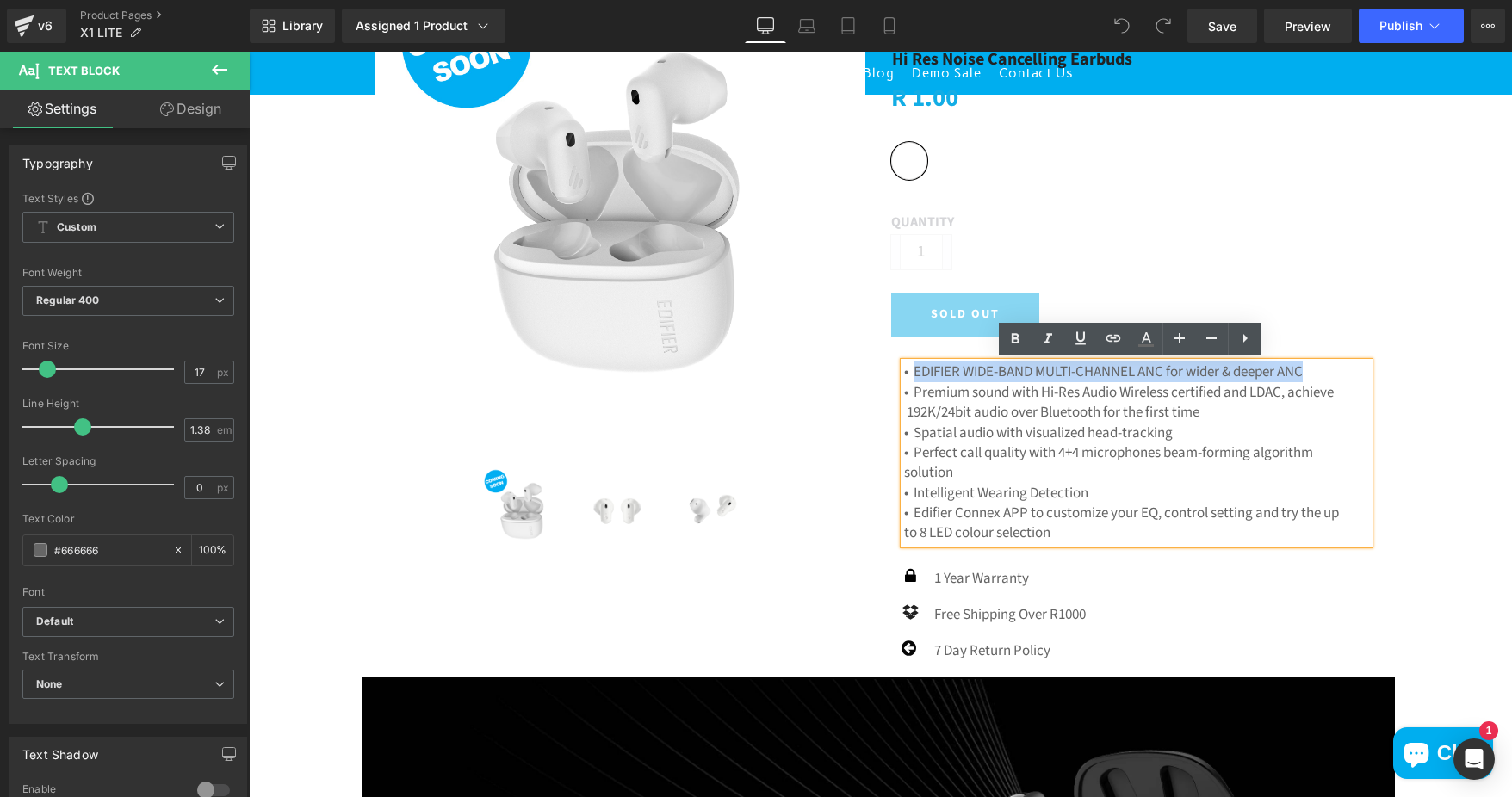
drag, startPoint x: 910, startPoint y: 370, endPoint x: 1308, endPoint y: 368, distance: 398.0
click at [1308, 368] on p "• EDIFIER WIDE-BAND MULTI-CHANNEL ANC for wider & deeper ANC" at bounding box center [1137, 372] width 465 height 19
paste div
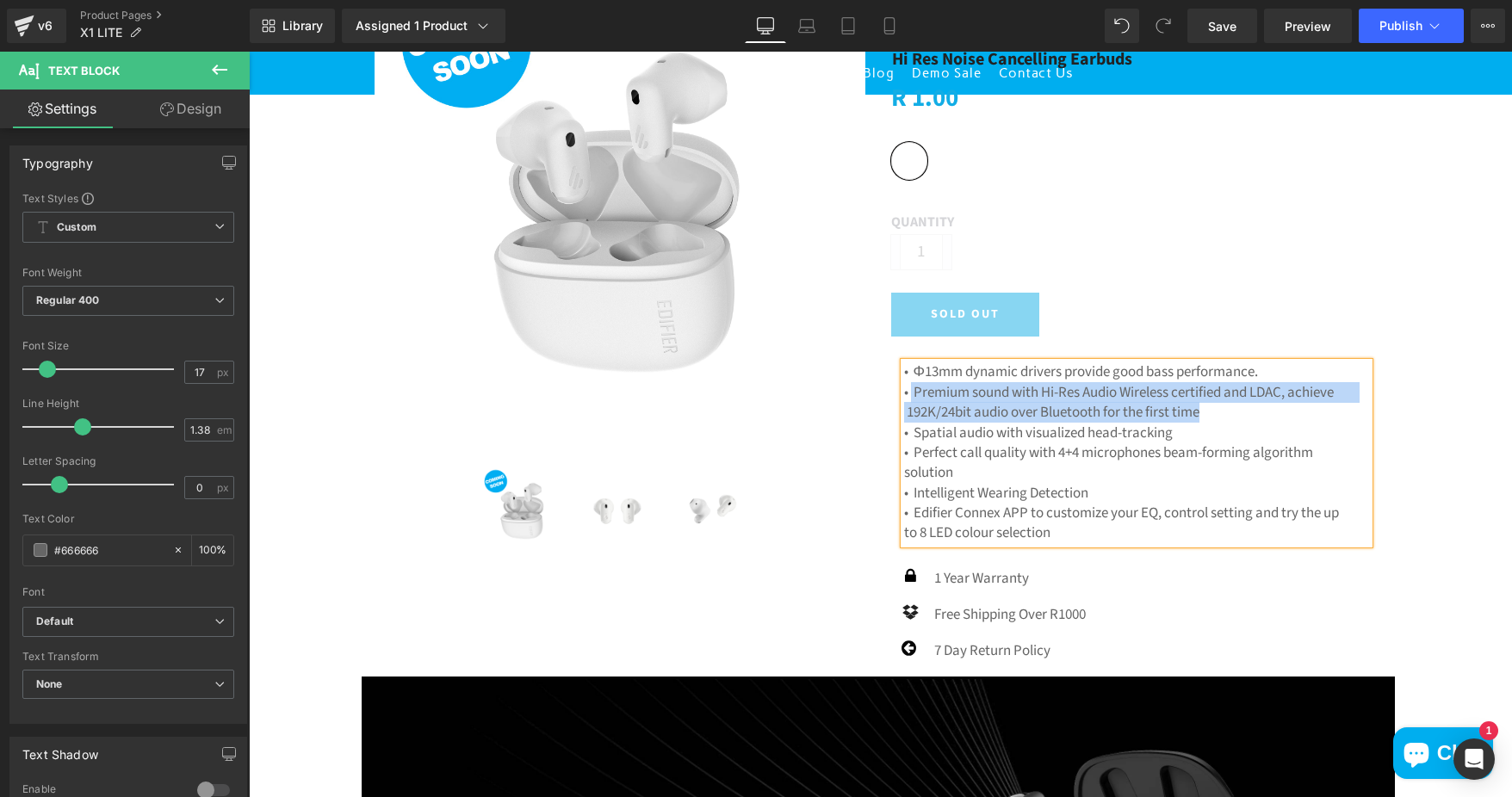
drag, startPoint x: 905, startPoint y: 395, endPoint x: 1248, endPoint y: 412, distance: 343.4
click at [1248, 412] on p "• Premium sound with Hi-Res Audio Wireless certified and LDAC, achieve 192K/24b…" at bounding box center [1137, 403] width 465 height 41
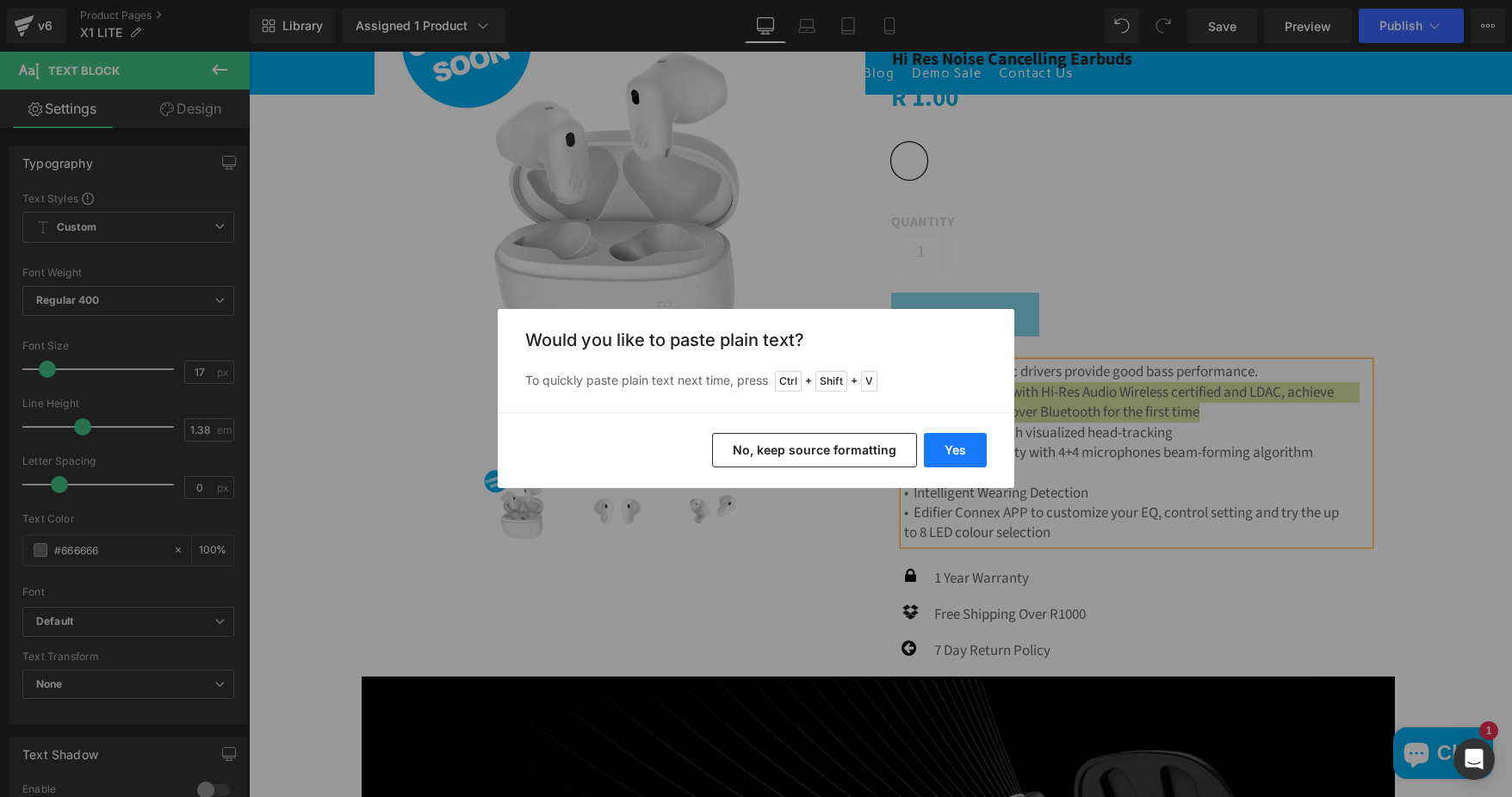
drag, startPoint x: 943, startPoint y: 455, endPoint x: 696, endPoint y: 402, distance: 252.6
click at [943, 454] on button "Yes" at bounding box center [955, 449] width 63 height 34
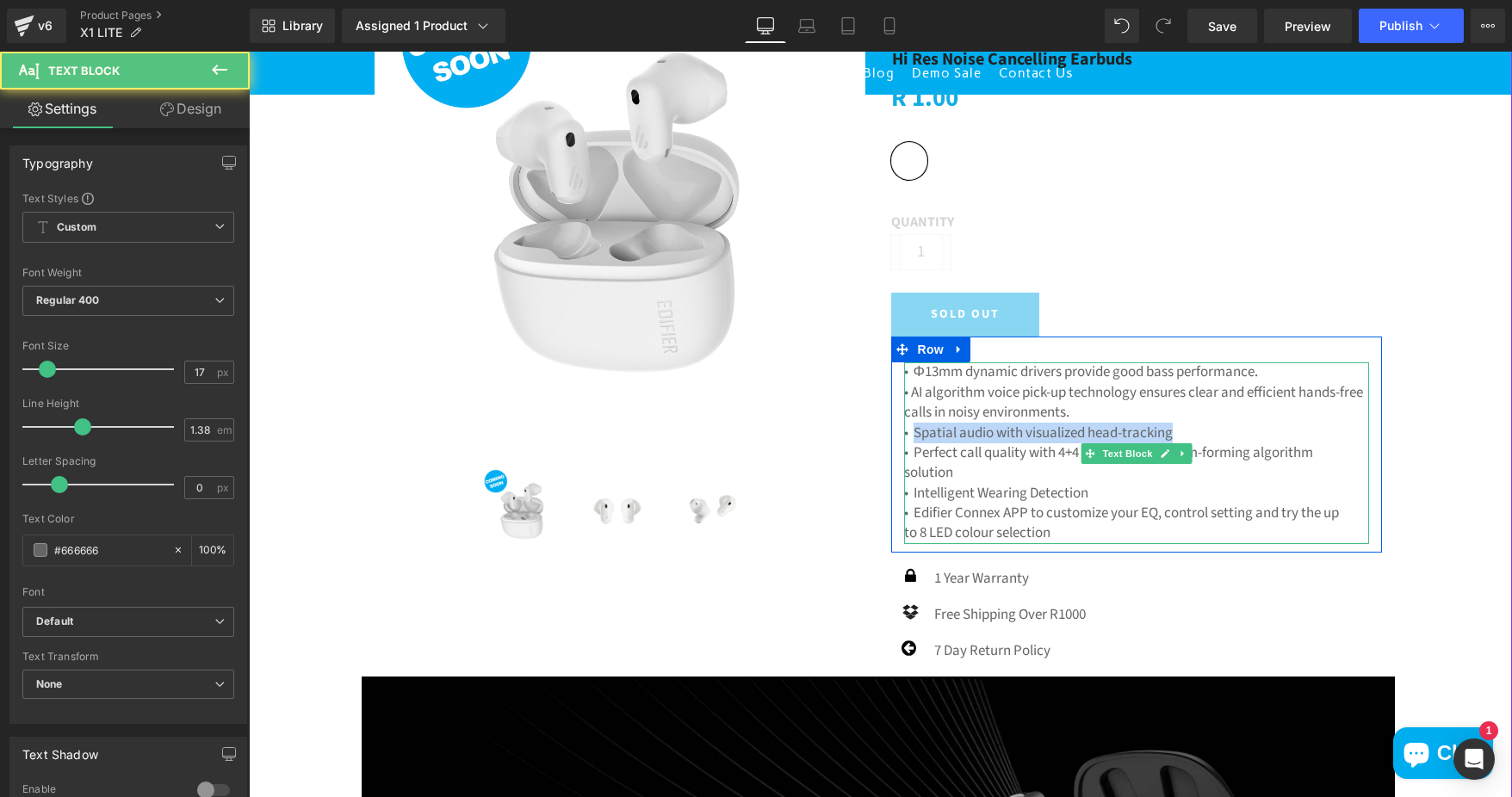
drag, startPoint x: 906, startPoint y: 433, endPoint x: 1186, endPoint y: 434, distance: 280.0
click at [1186, 434] on p "• Spatial audio with visualized head-tracking" at bounding box center [1137, 433] width 465 height 19
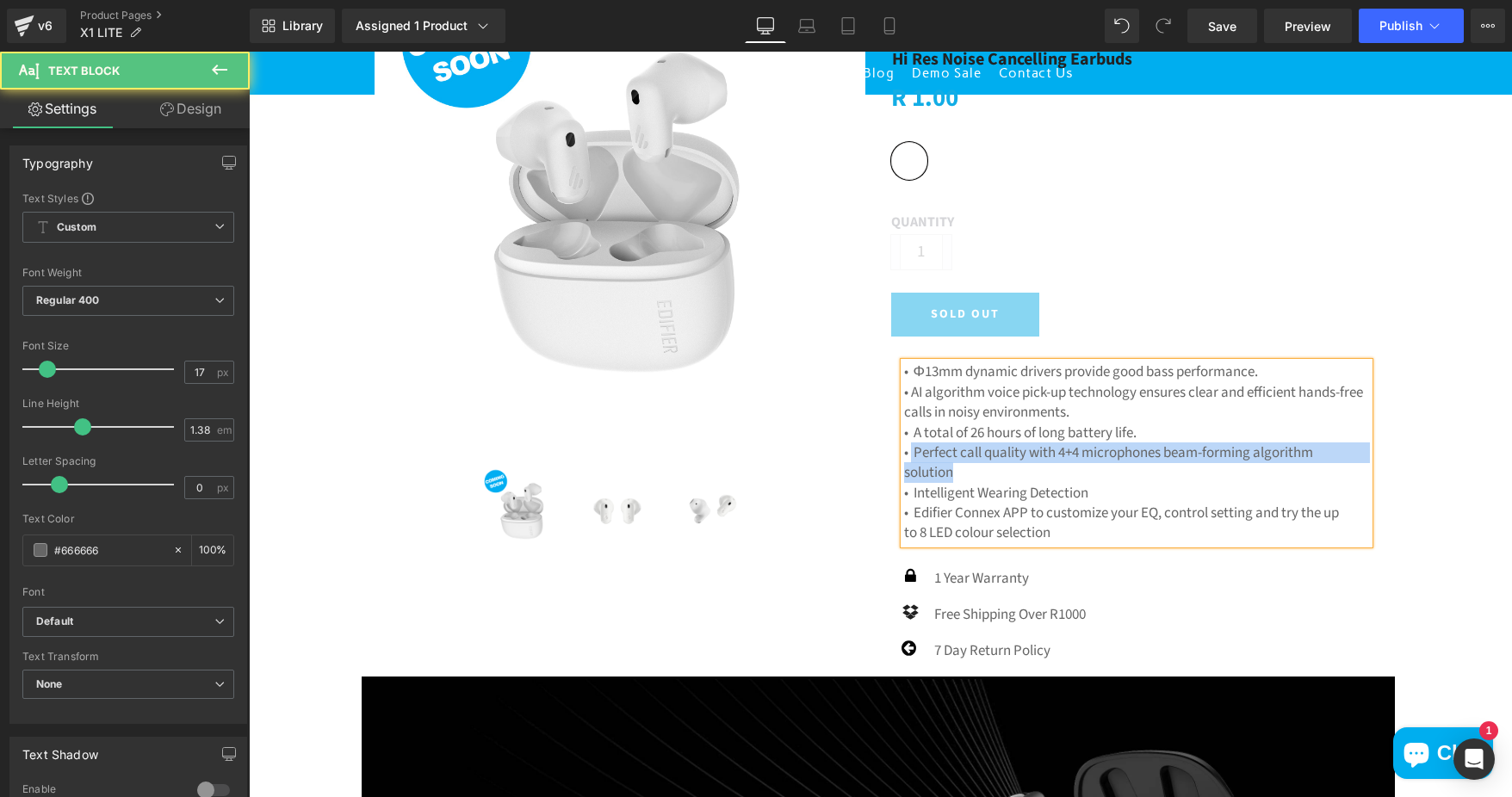
drag, startPoint x: 905, startPoint y: 451, endPoint x: 974, endPoint y: 466, distance: 70.6
click at [974, 466] on p "• Perfect call quality with 4+4 microphones beam-forming algorithm solution" at bounding box center [1137, 463] width 465 height 41
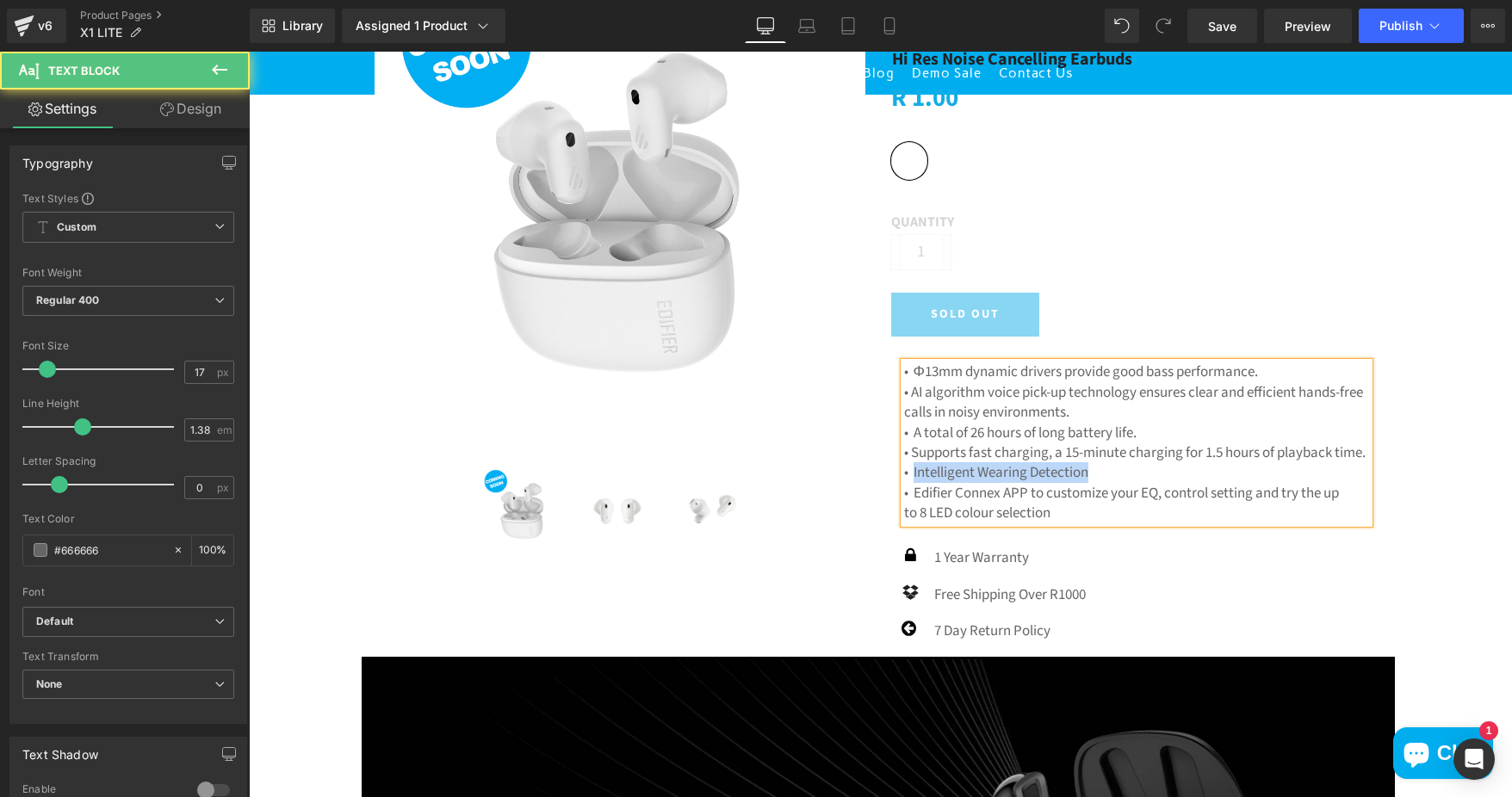
drag, startPoint x: 906, startPoint y: 493, endPoint x: 1092, endPoint y: 492, distance: 186.0
click at [1092, 483] on p "• Intelligent Wearing Detection" at bounding box center [1137, 472] width 465 height 19
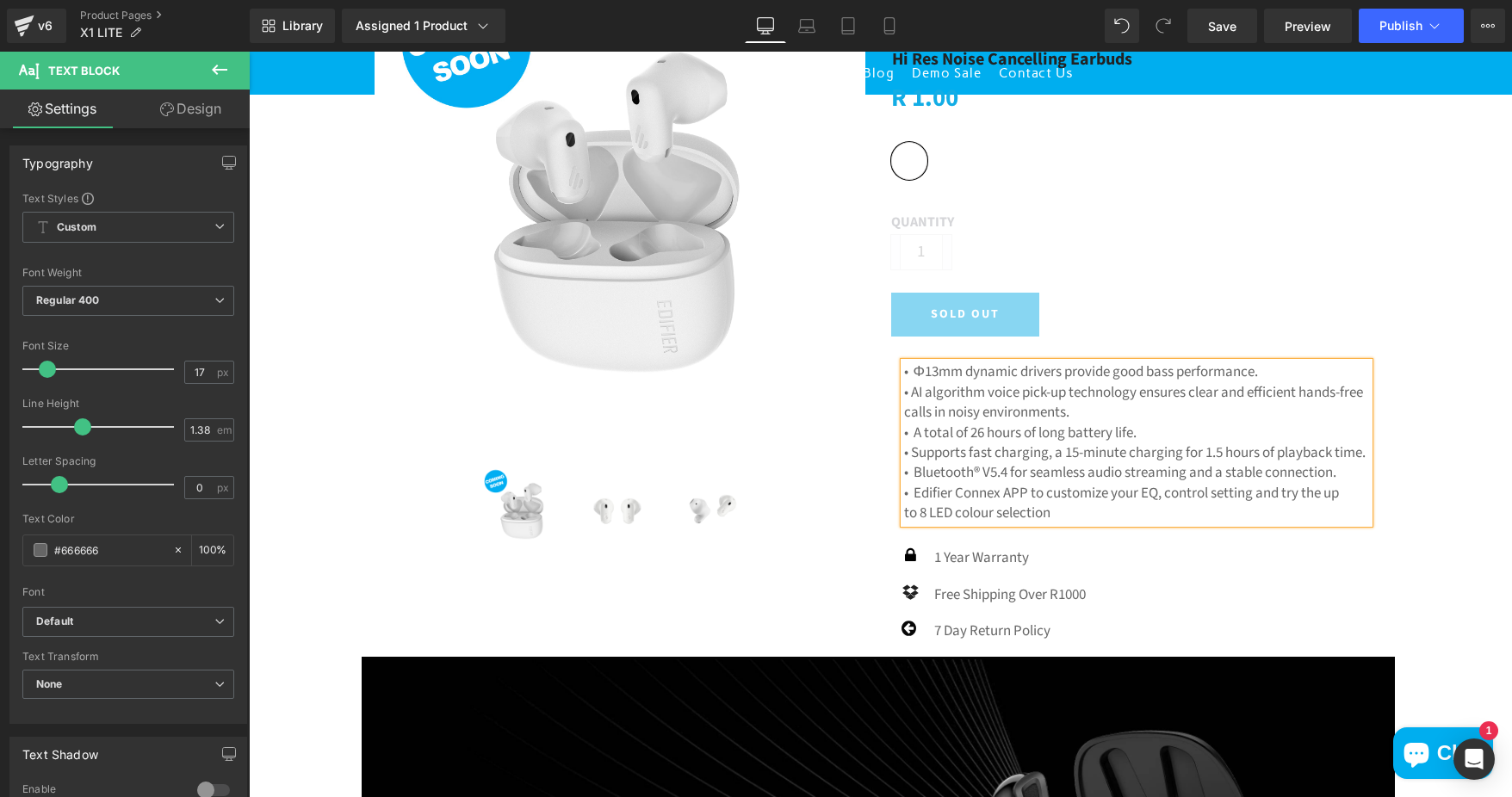
drag, startPoint x: 907, startPoint y: 515, endPoint x: 1346, endPoint y: 532, distance: 439.3
click at [1346, 523] on div "• Φ13mm dynamic drivers provide good bass performance. • AI algorithm voice pic…" at bounding box center [1137, 443] width 465 height 161
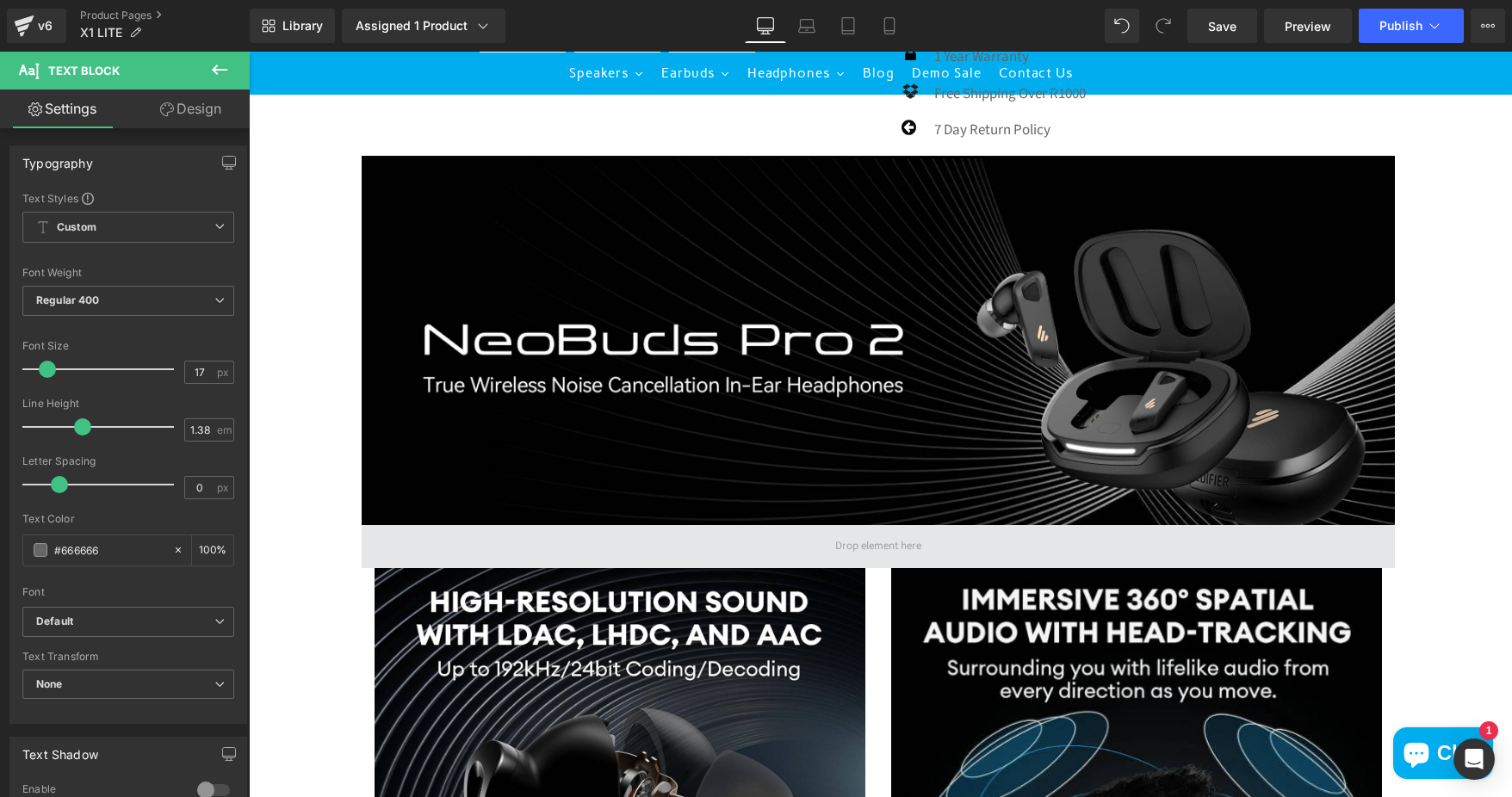
scroll to position [861, 0]
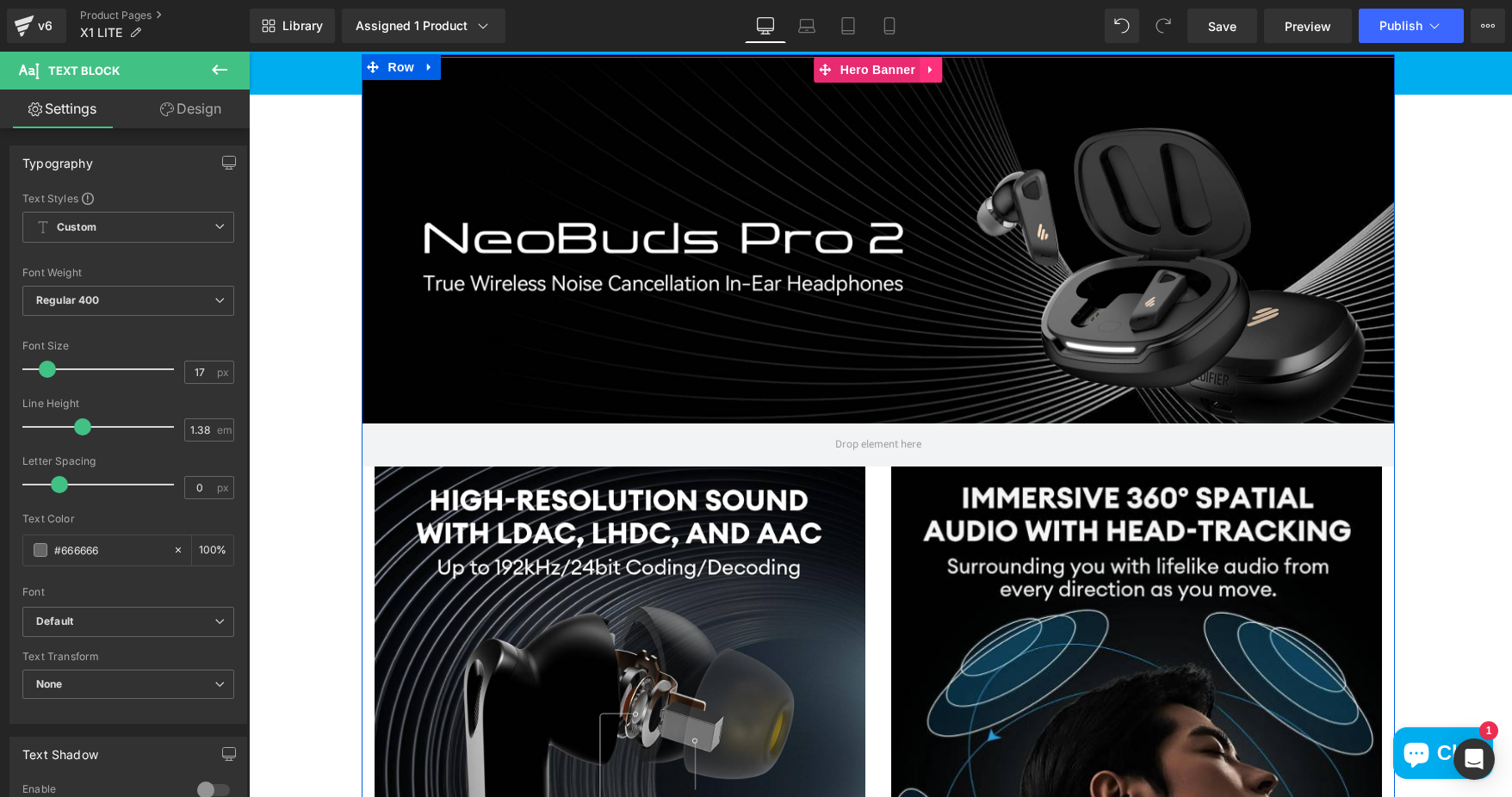
click at [928, 74] on icon at bounding box center [930, 70] width 4 height 7
click at [936, 76] on icon at bounding box center [941, 69] width 12 height 12
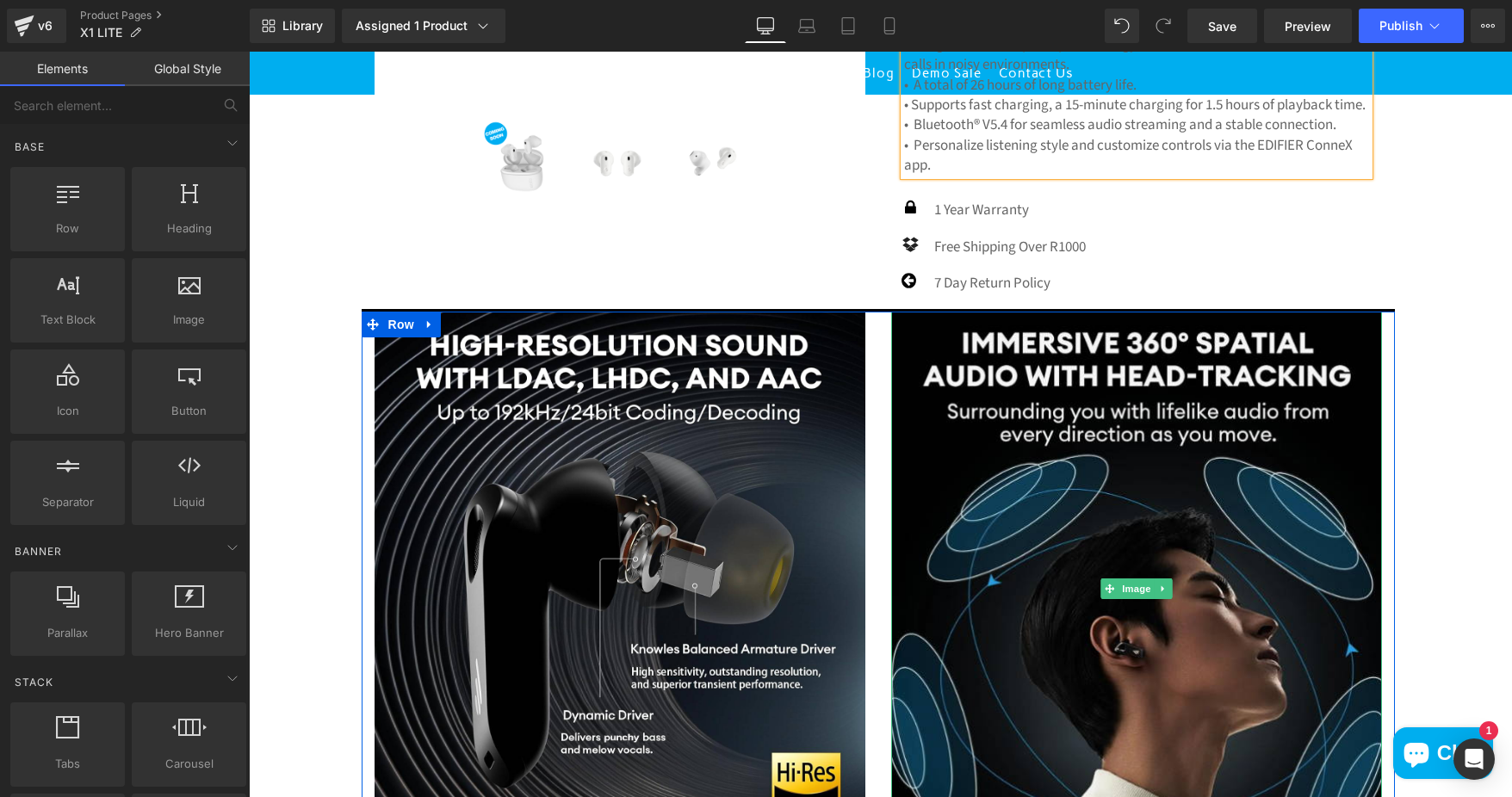
scroll to position [603, 0]
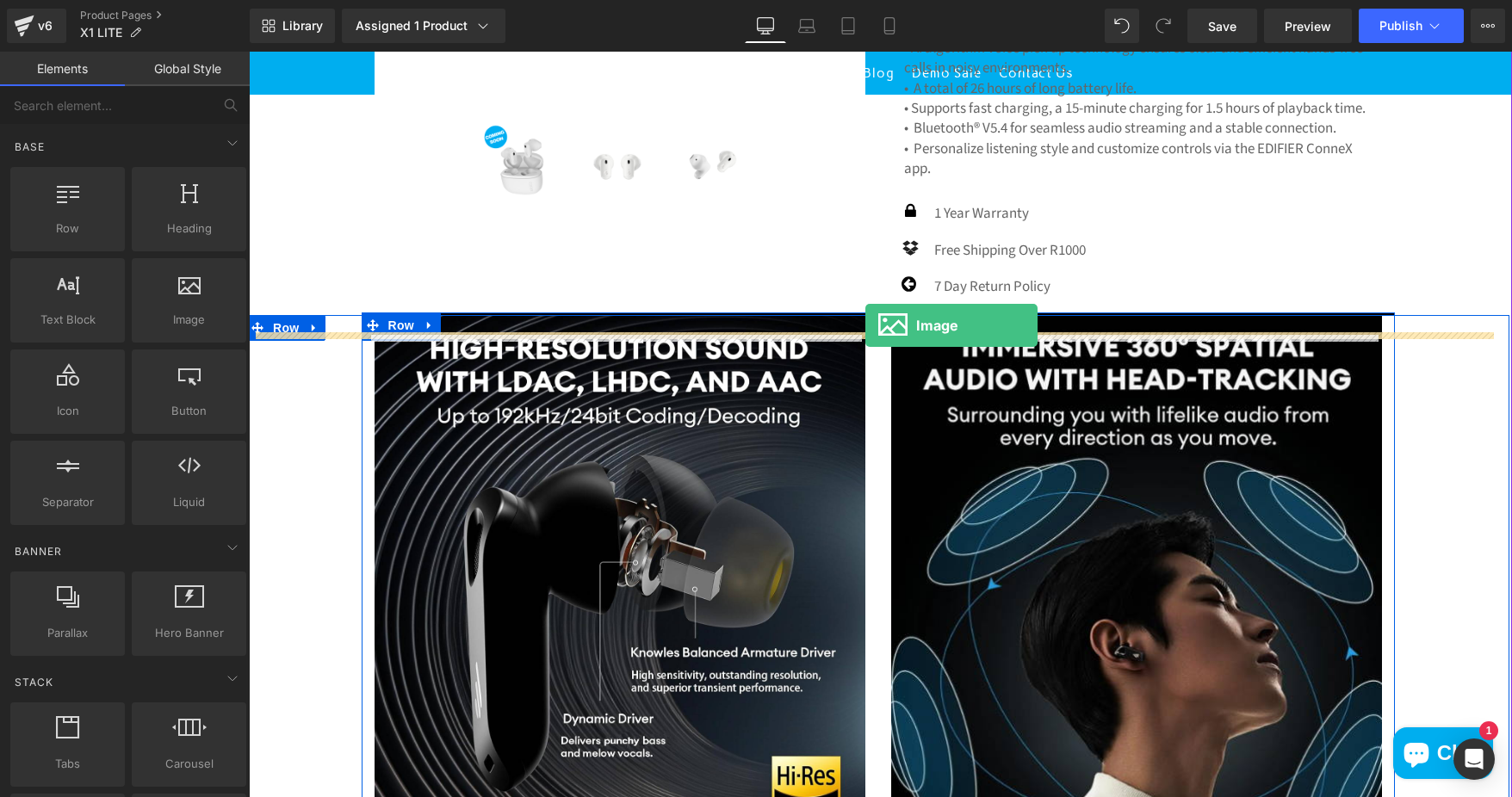
drag, startPoint x: 437, startPoint y: 337, endPoint x: 866, endPoint y: 325, distance: 429.2
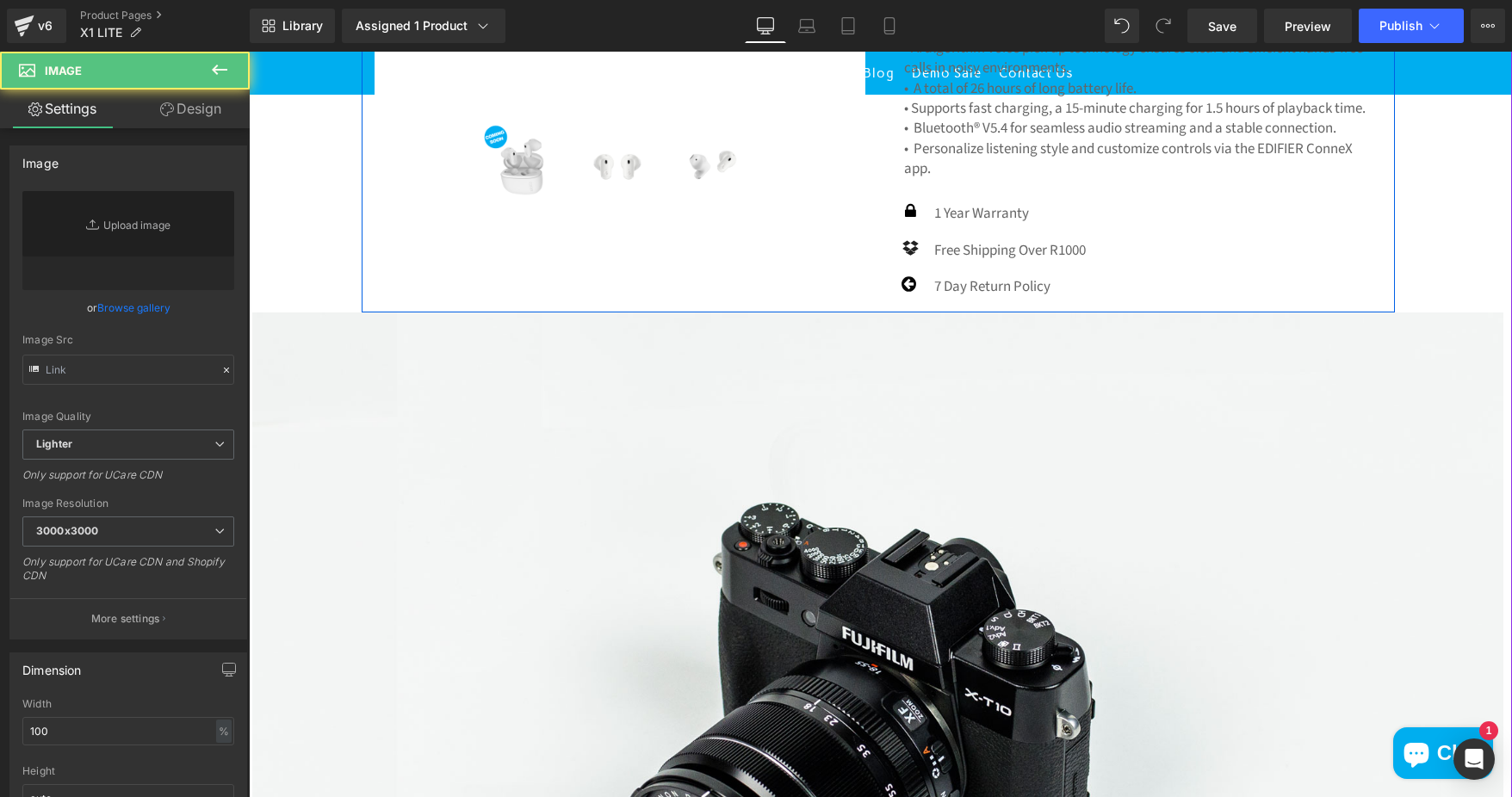
type input "//[DOMAIN_NAME][URL]"
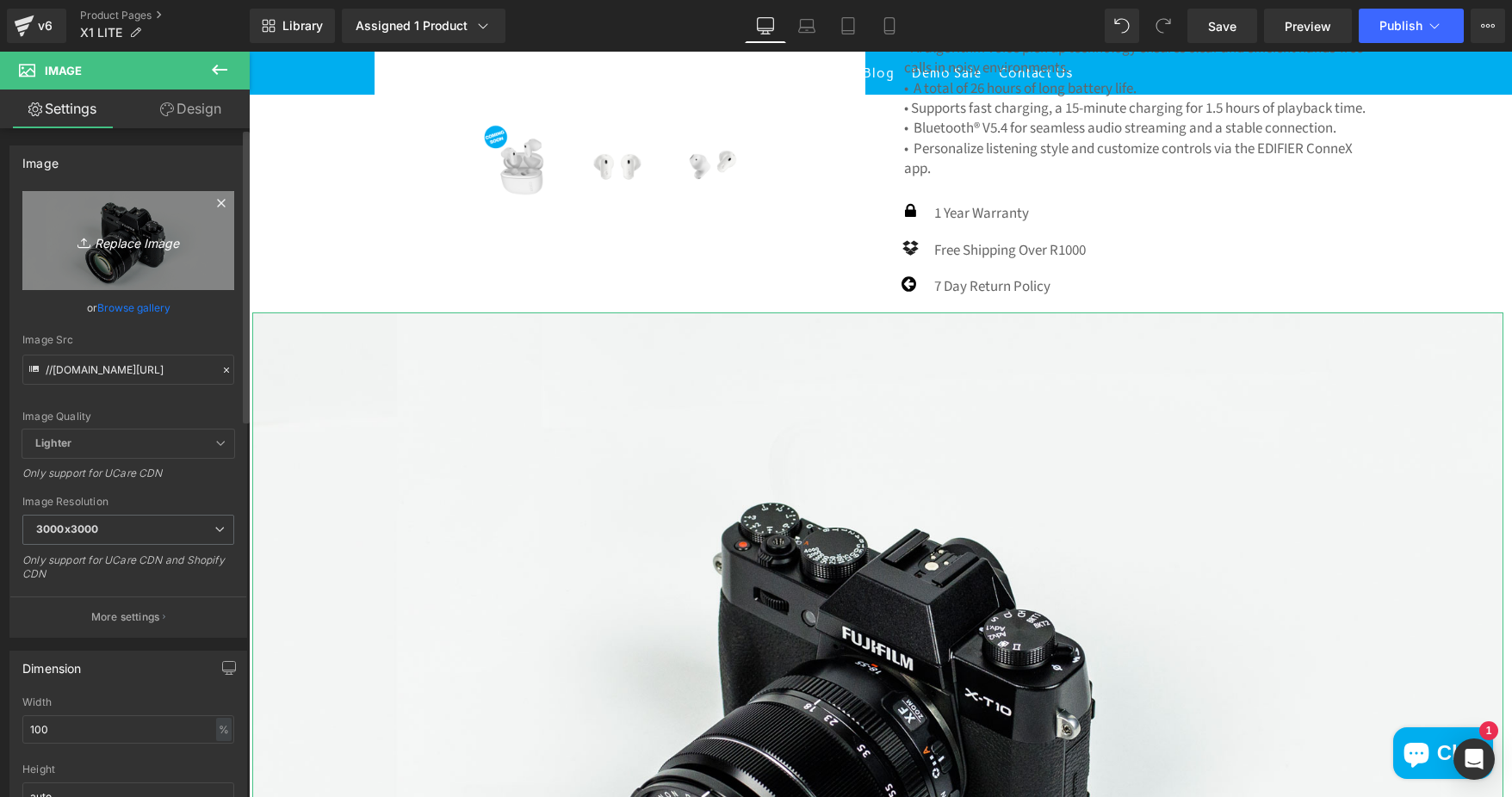
click at [134, 256] on link "Replace Image" at bounding box center [128, 240] width 212 height 99
type input "C:\fakepath\45749020-7c5e-4daf-b87e-49f28c0b6d3e.__CR0,0,1464,600_PT0_SX1464_V1…"
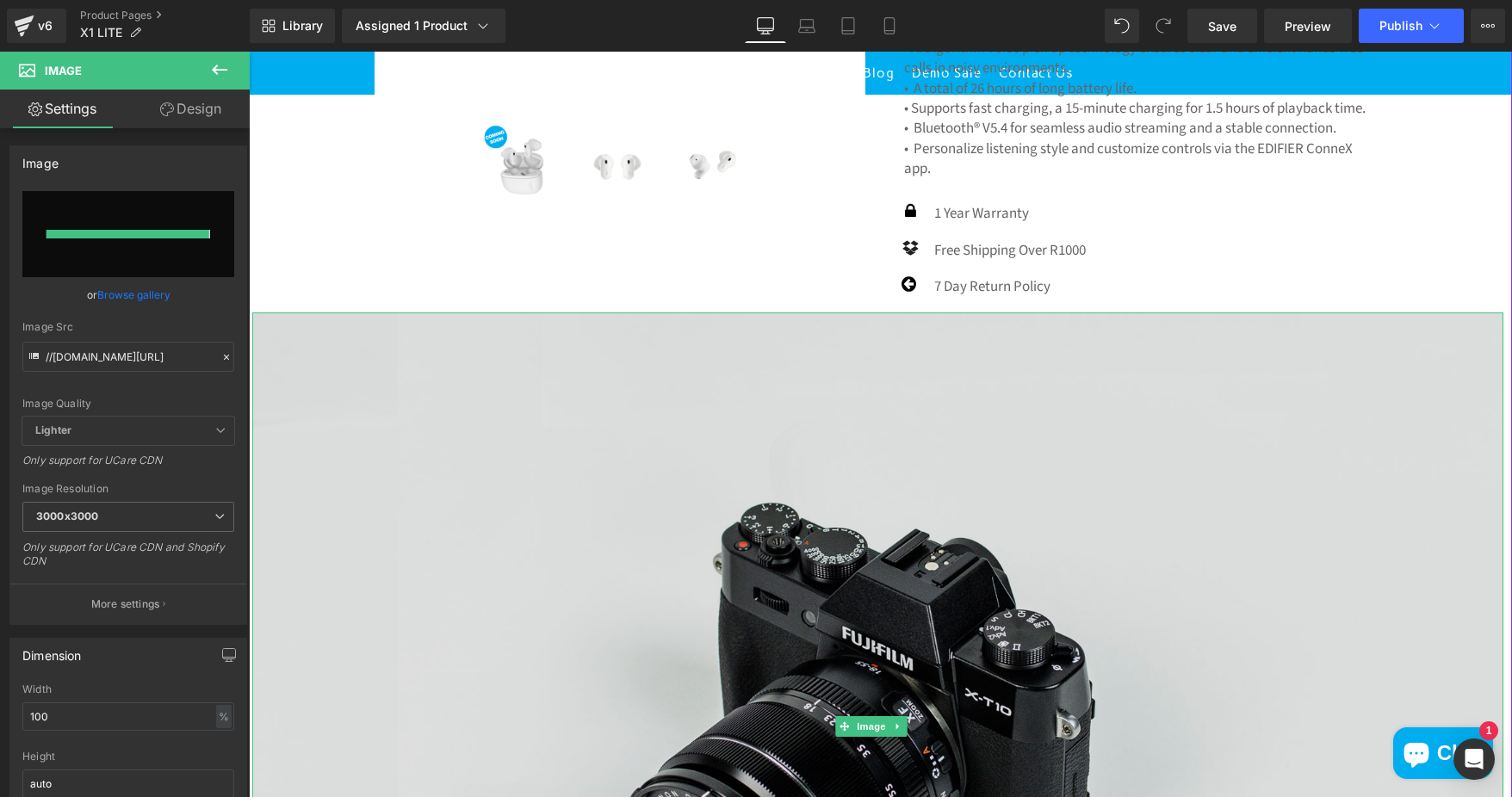
type input "[URL][DOMAIN_NAME]"
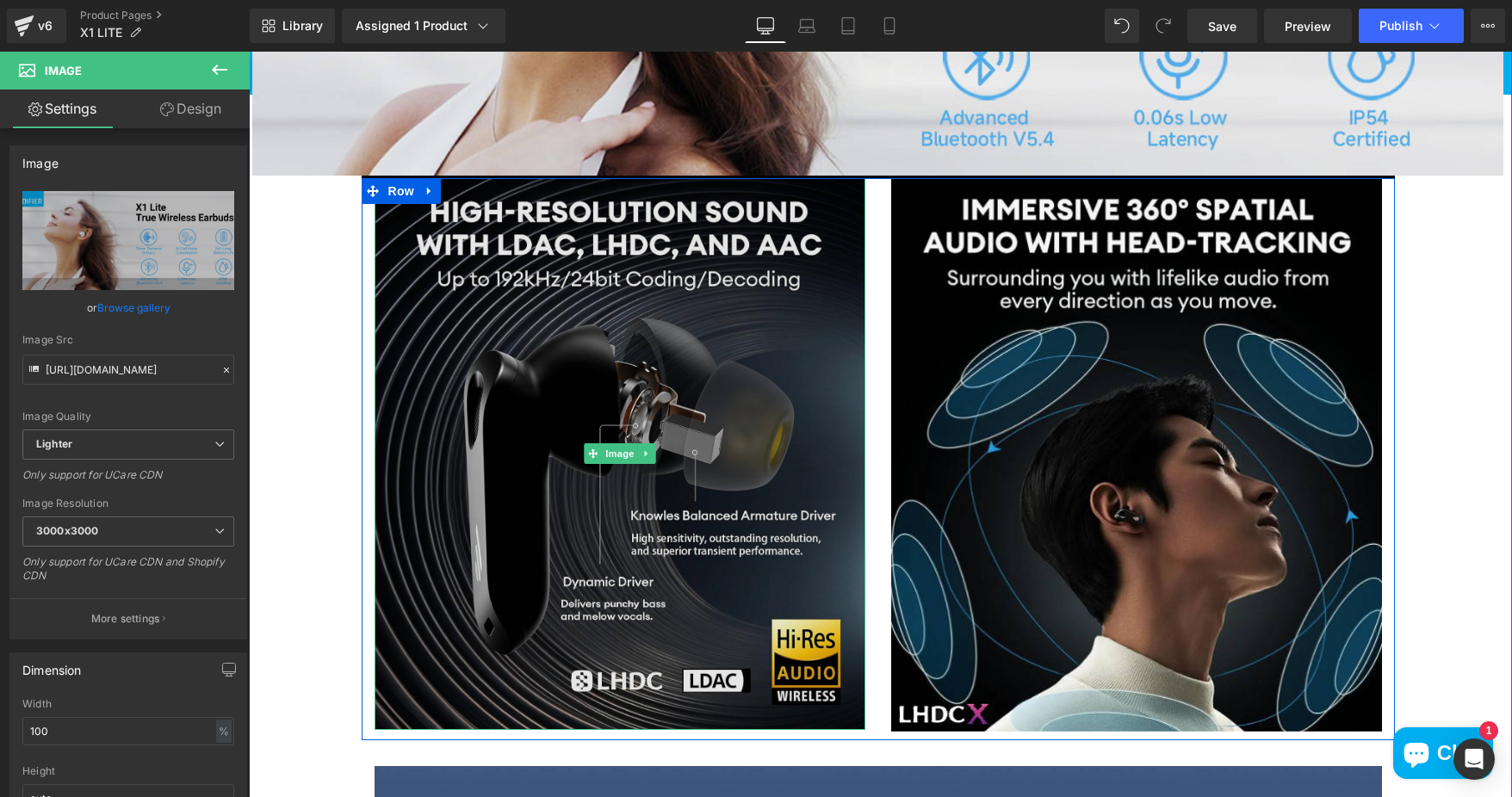
scroll to position [1205, 0]
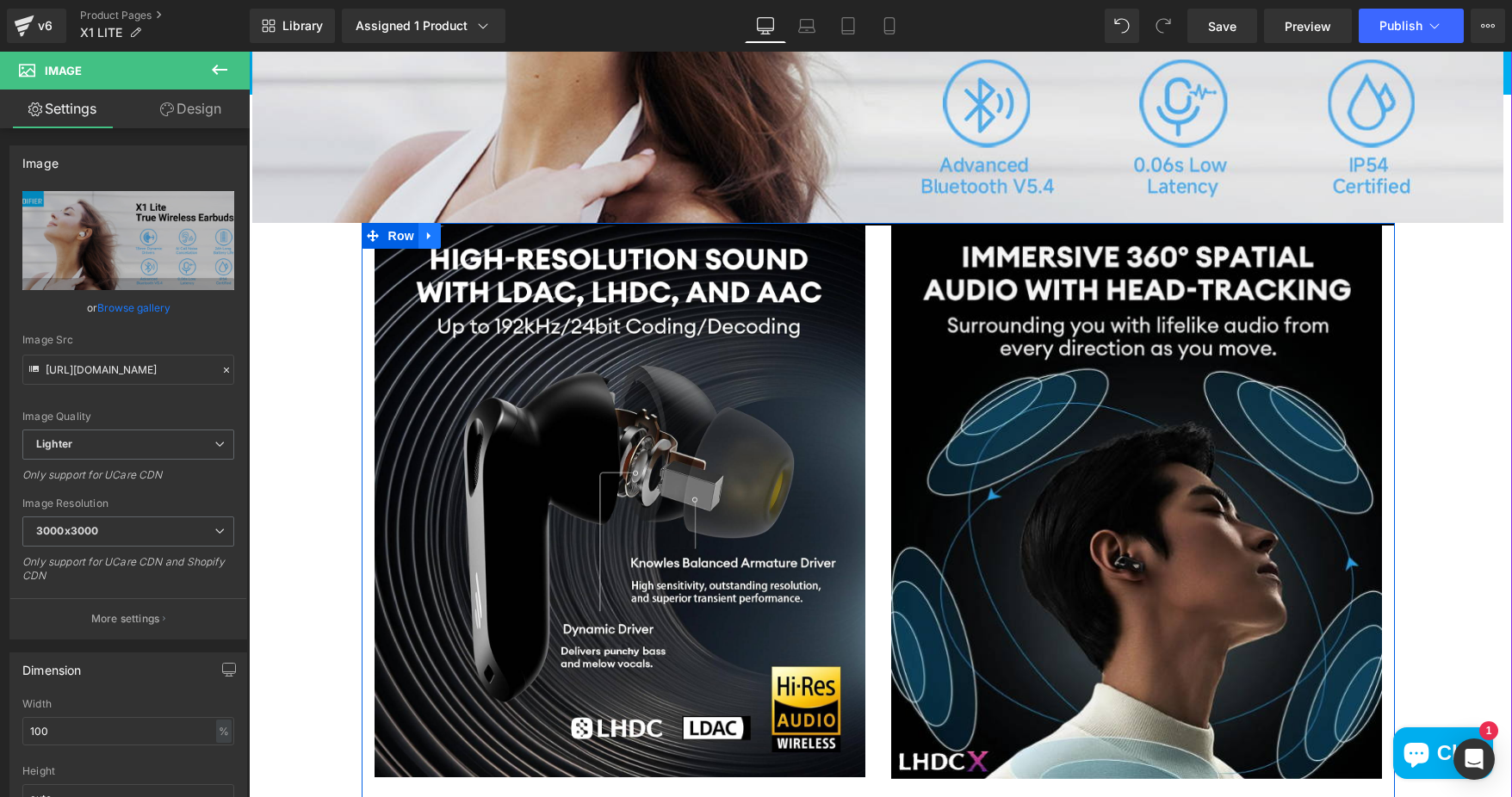
click at [426, 242] on icon at bounding box center [429, 236] width 12 height 13
click at [468, 242] on icon at bounding box center [473, 236] width 12 height 13
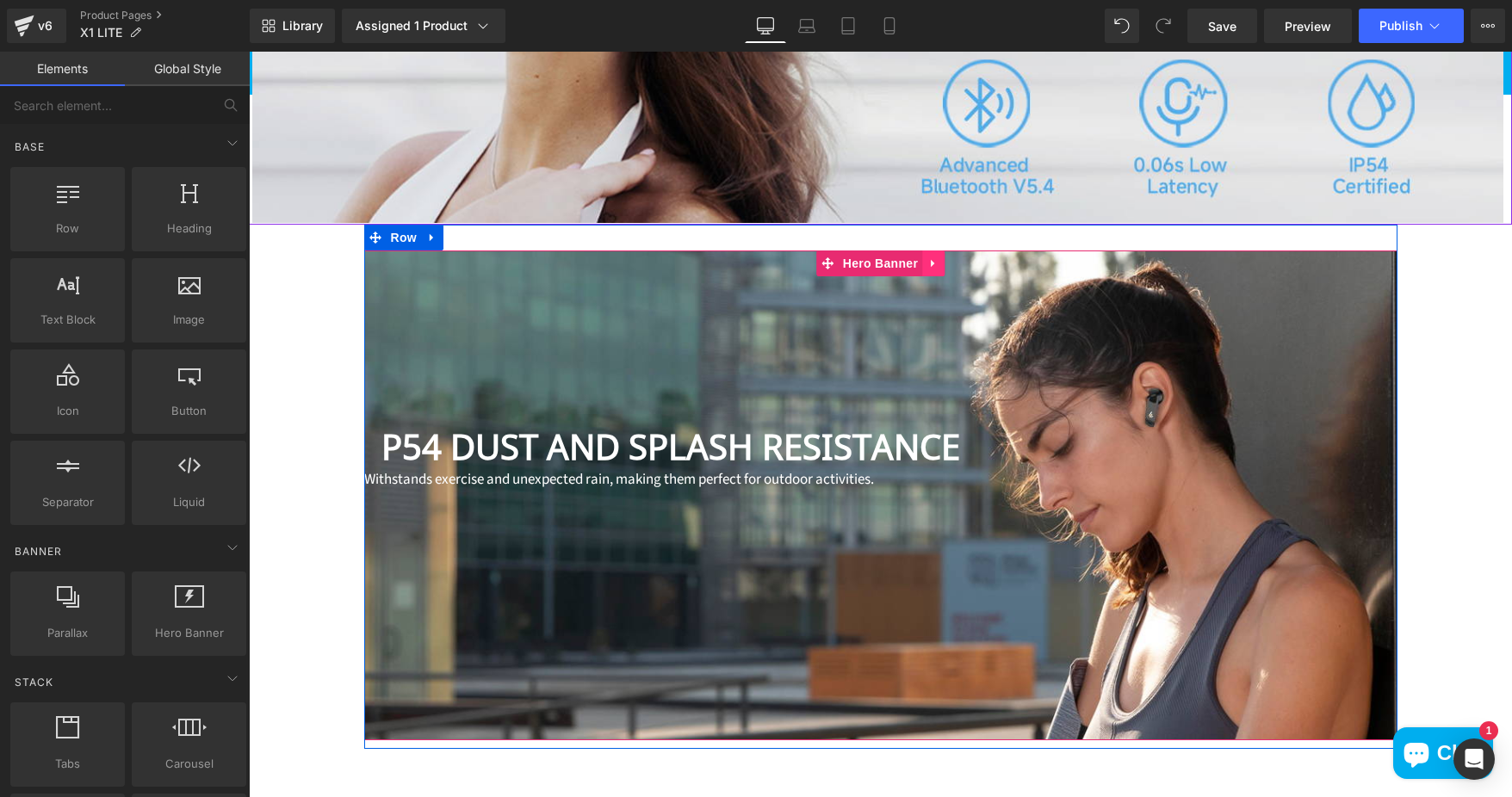
click at [928, 269] on icon at bounding box center [933, 263] width 12 height 13
click at [939, 269] on icon at bounding box center [944, 263] width 12 height 12
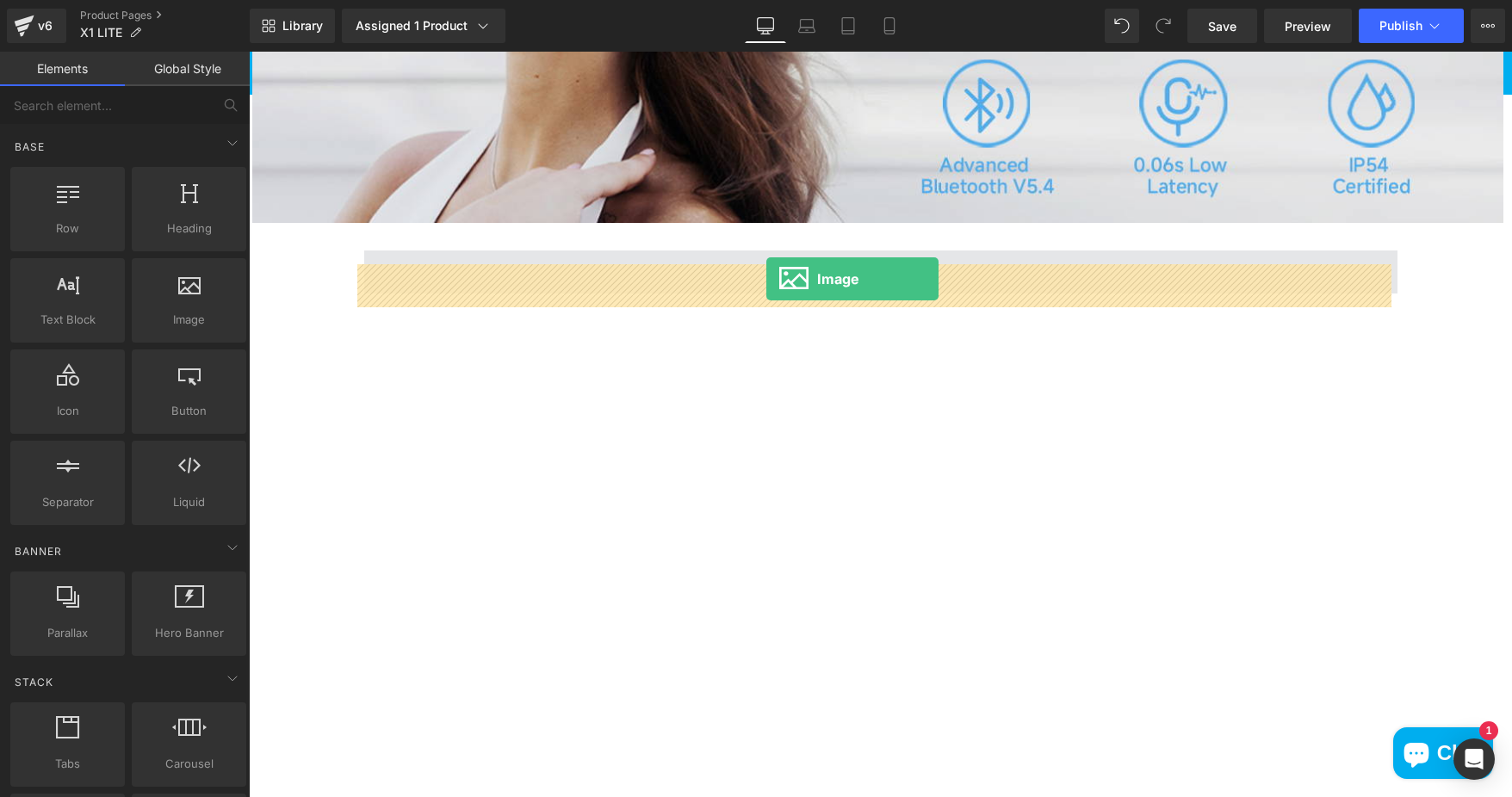
drag, startPoint x: 465, startPoint y: 298, endPoint x: 767, endPoint y: 279, distance: 302.6
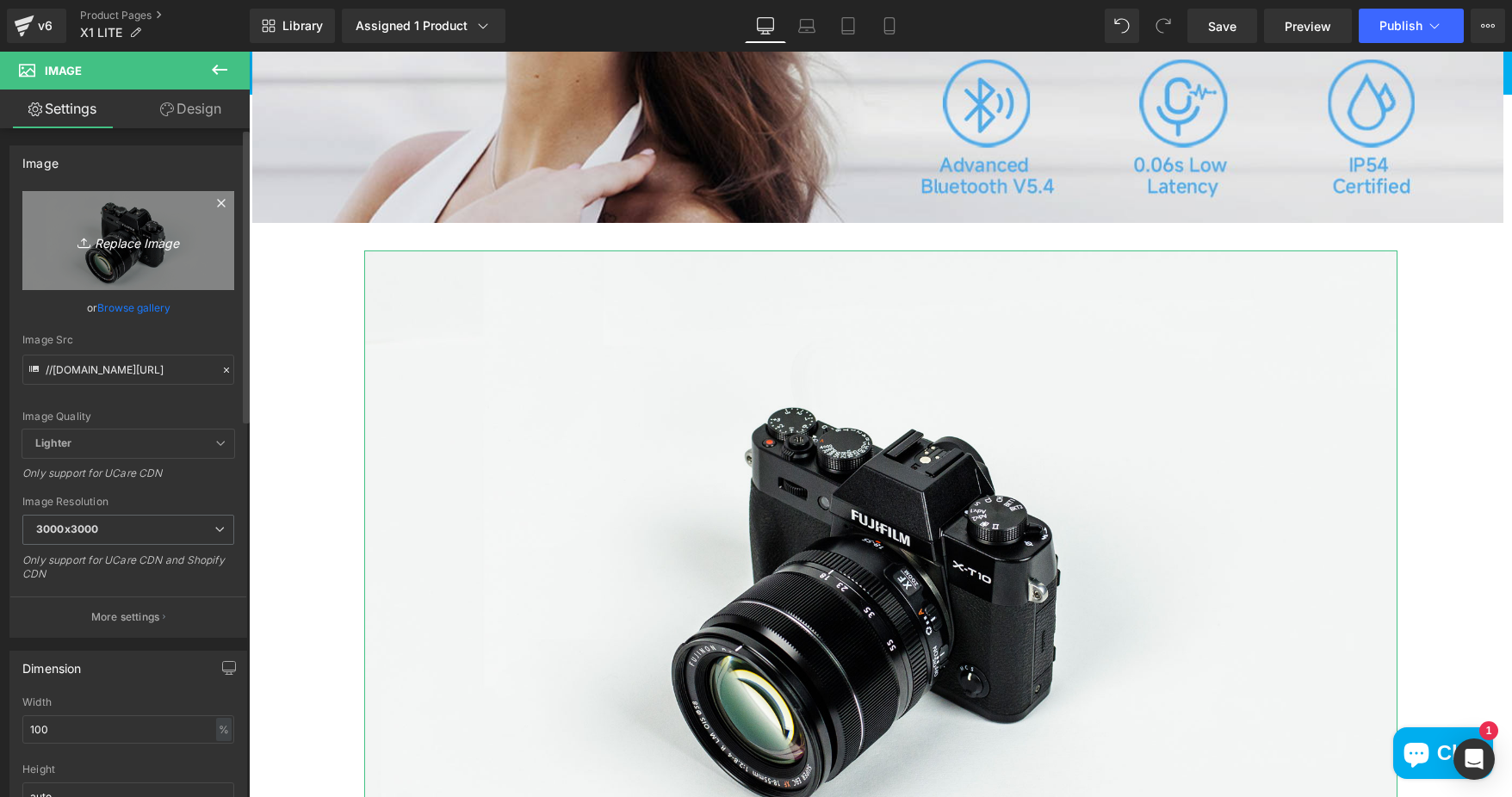
click at [125, 224] on link "Replace Image" at bounding box center [128, 240] width 212 height 99
type input "C:\fakepath\fb162a4c-ae6e-46d3-9d37-d24111fb540f.__CR0,0,1464,600_PT0_SX1464_V1…"
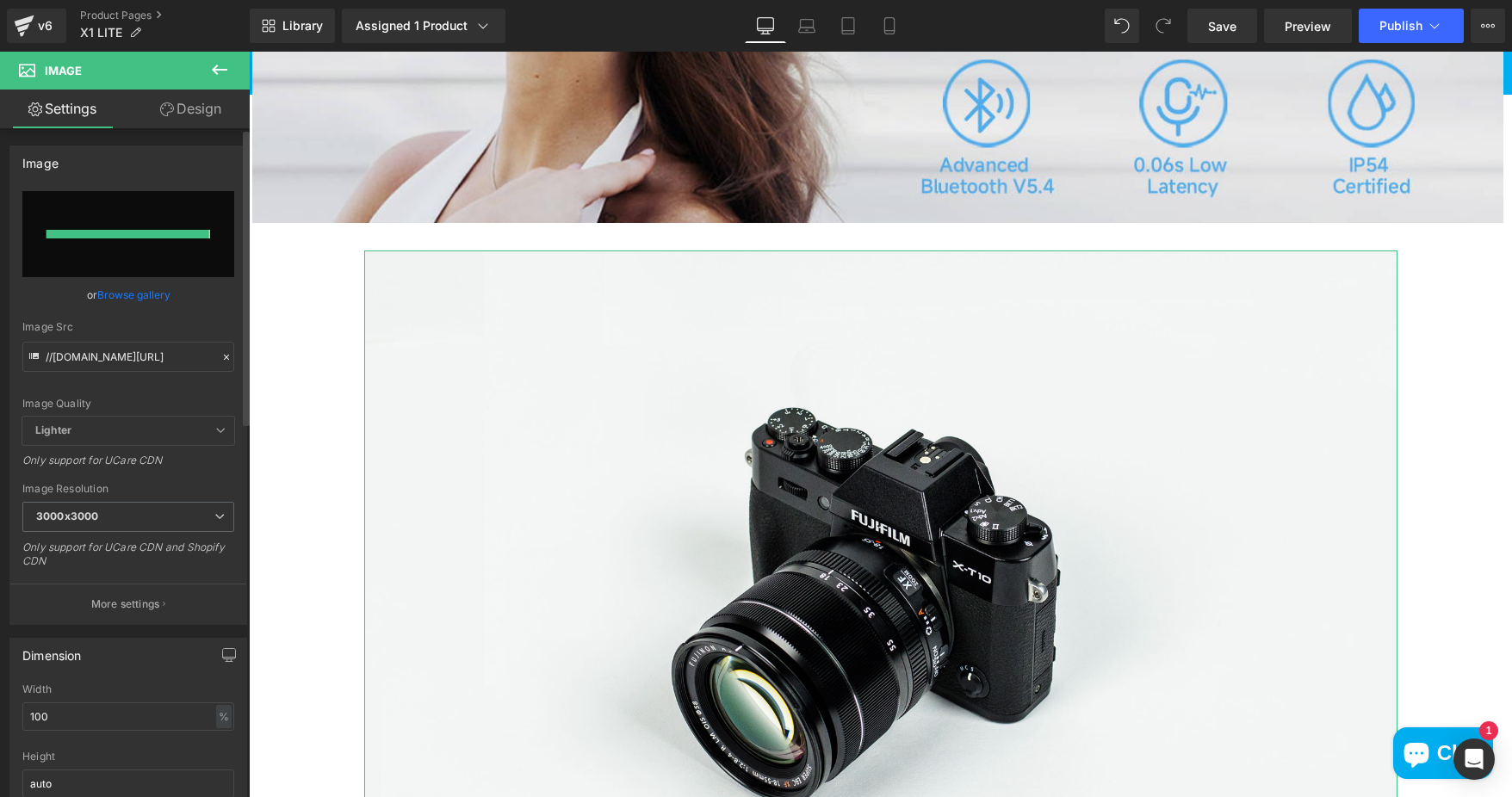
type input "[URL][DOMAIN_NAME]"
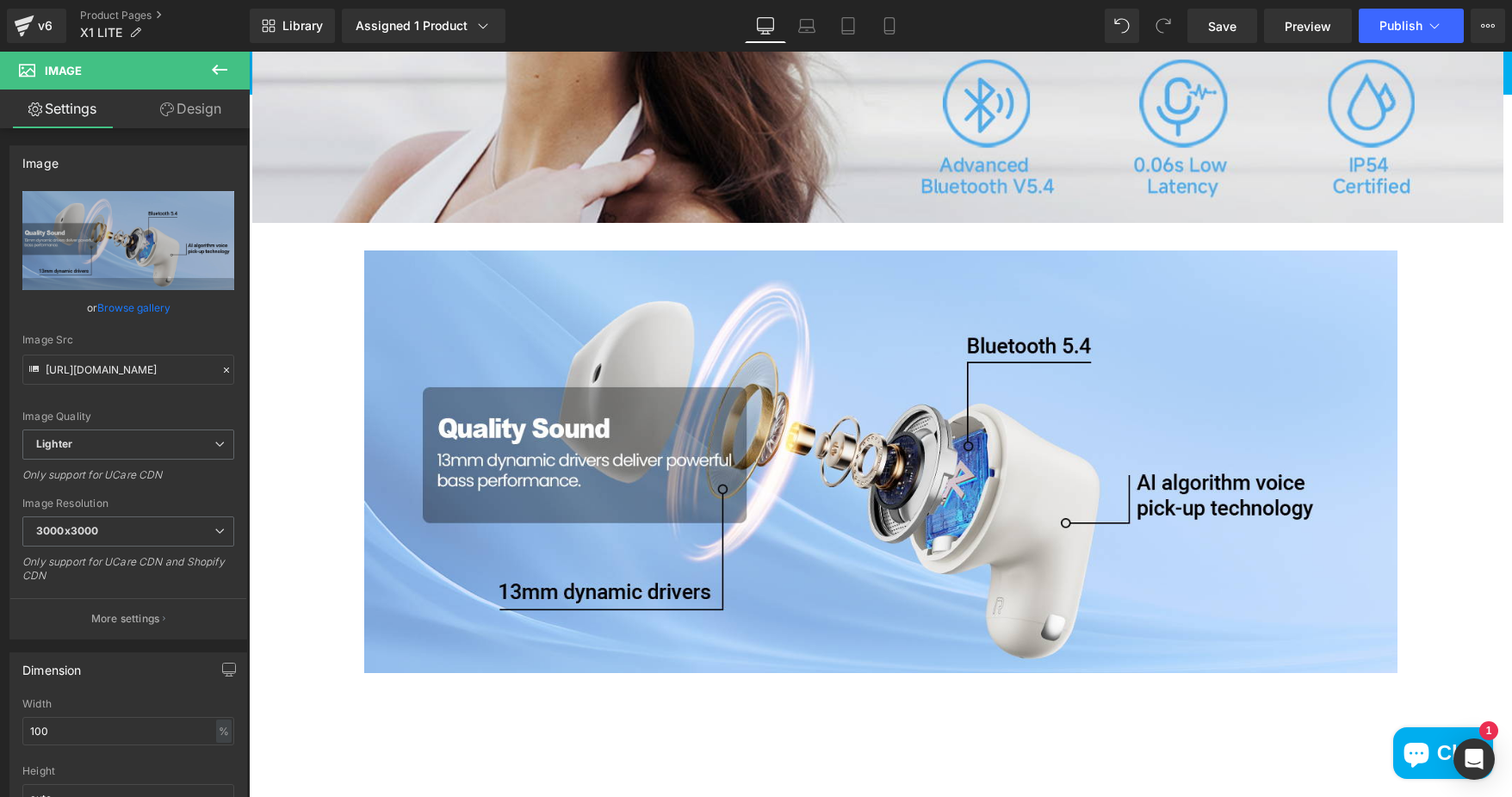
click at [216, 68] on icon at bounding box center [219, 69] width 20 height 20
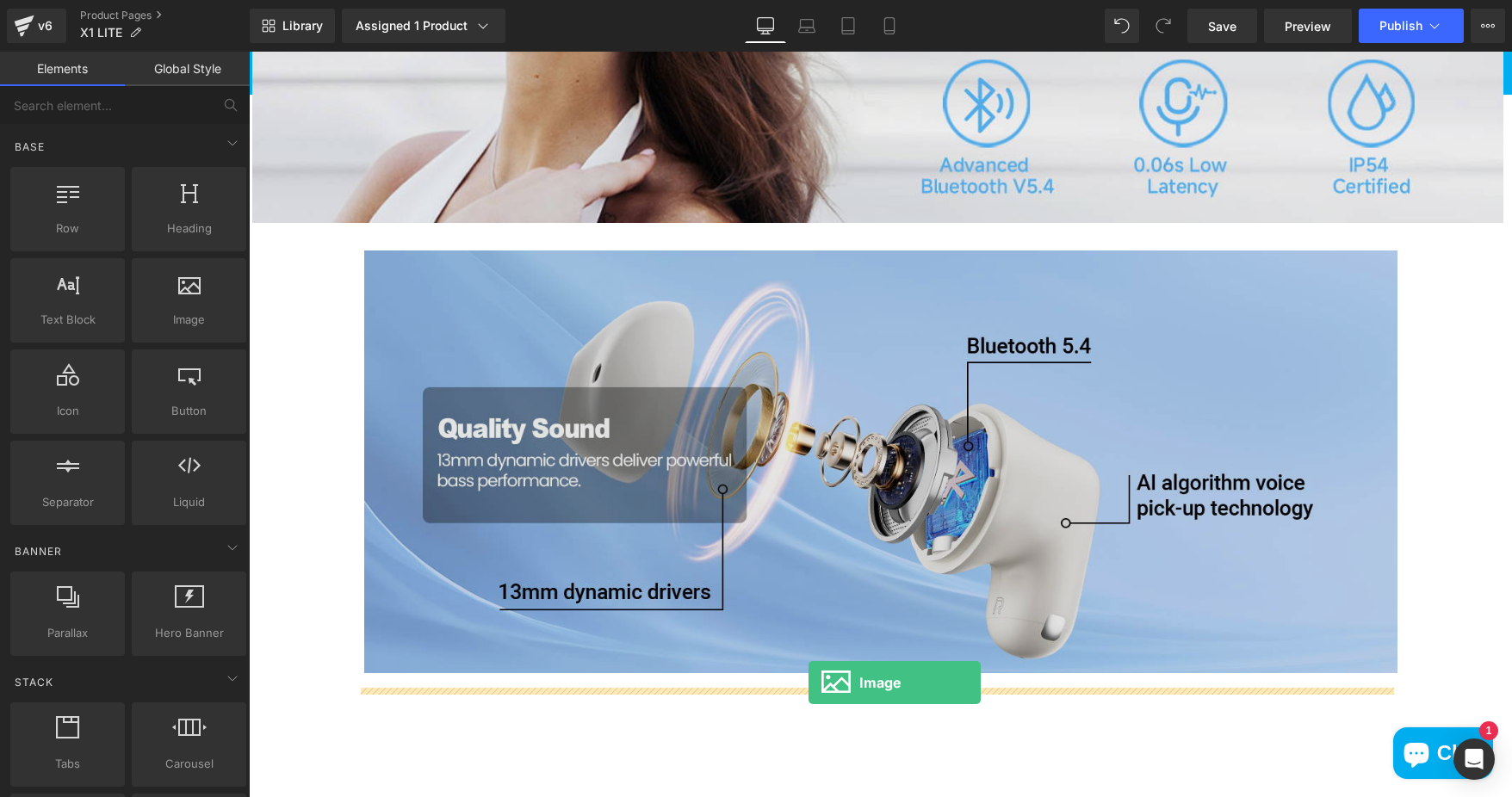
drag, startPoint x: 443, startPoint y: 358, endPoint x: 808, endPoint y: 682, distance: 488.1
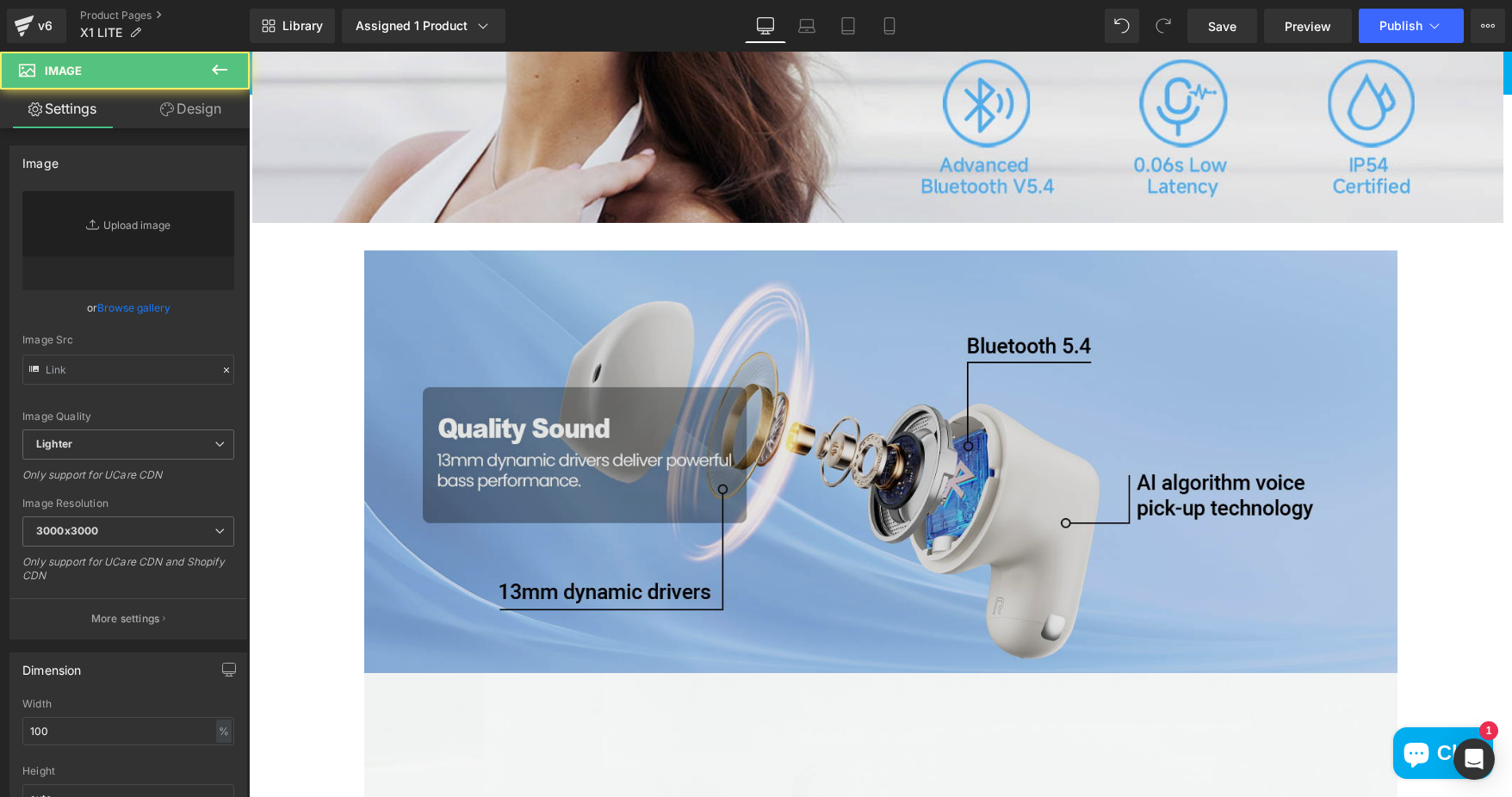
type input "//[DOMAIN_NAME][URL]"
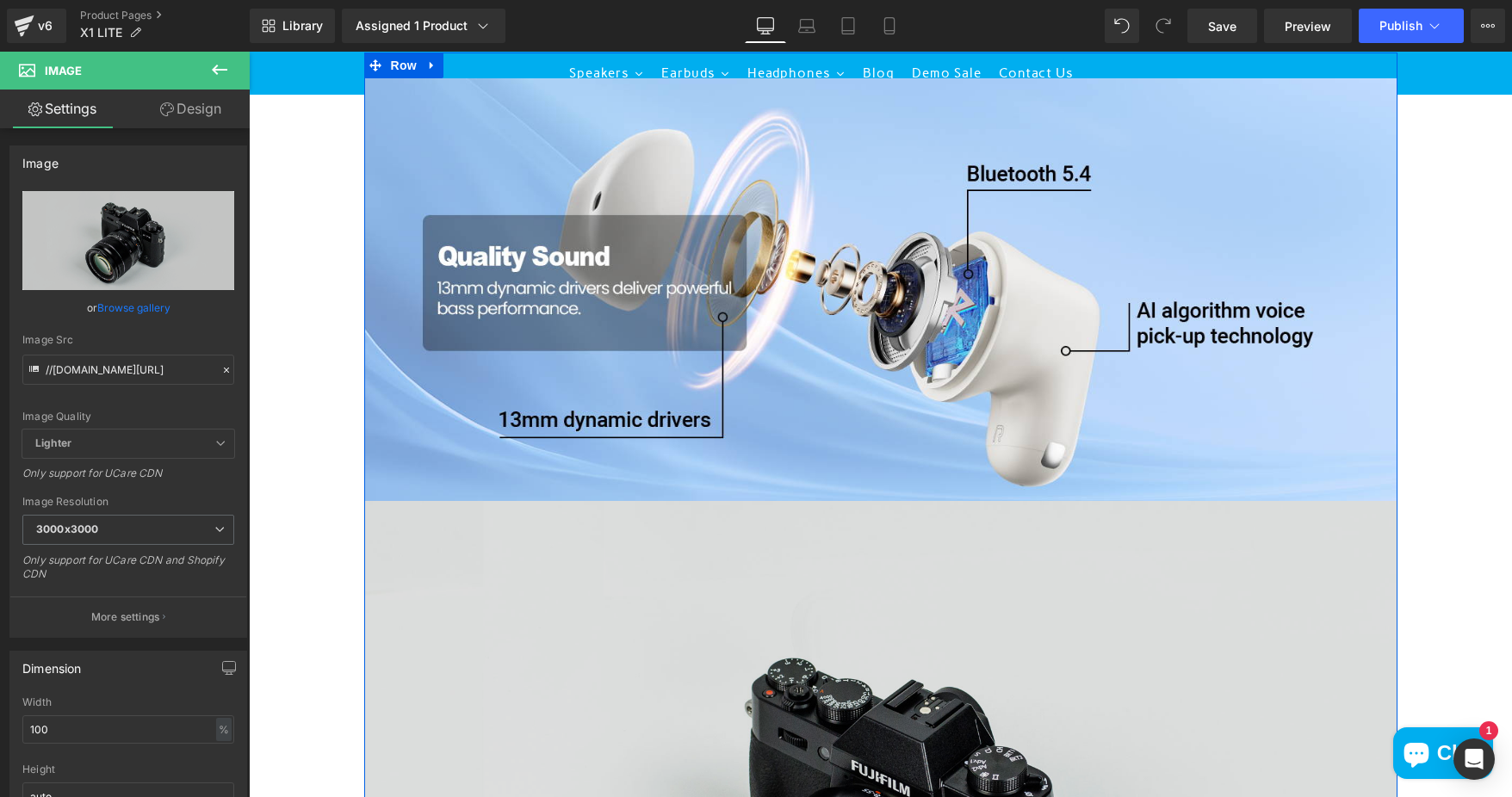
scroll to position [1550, 0]
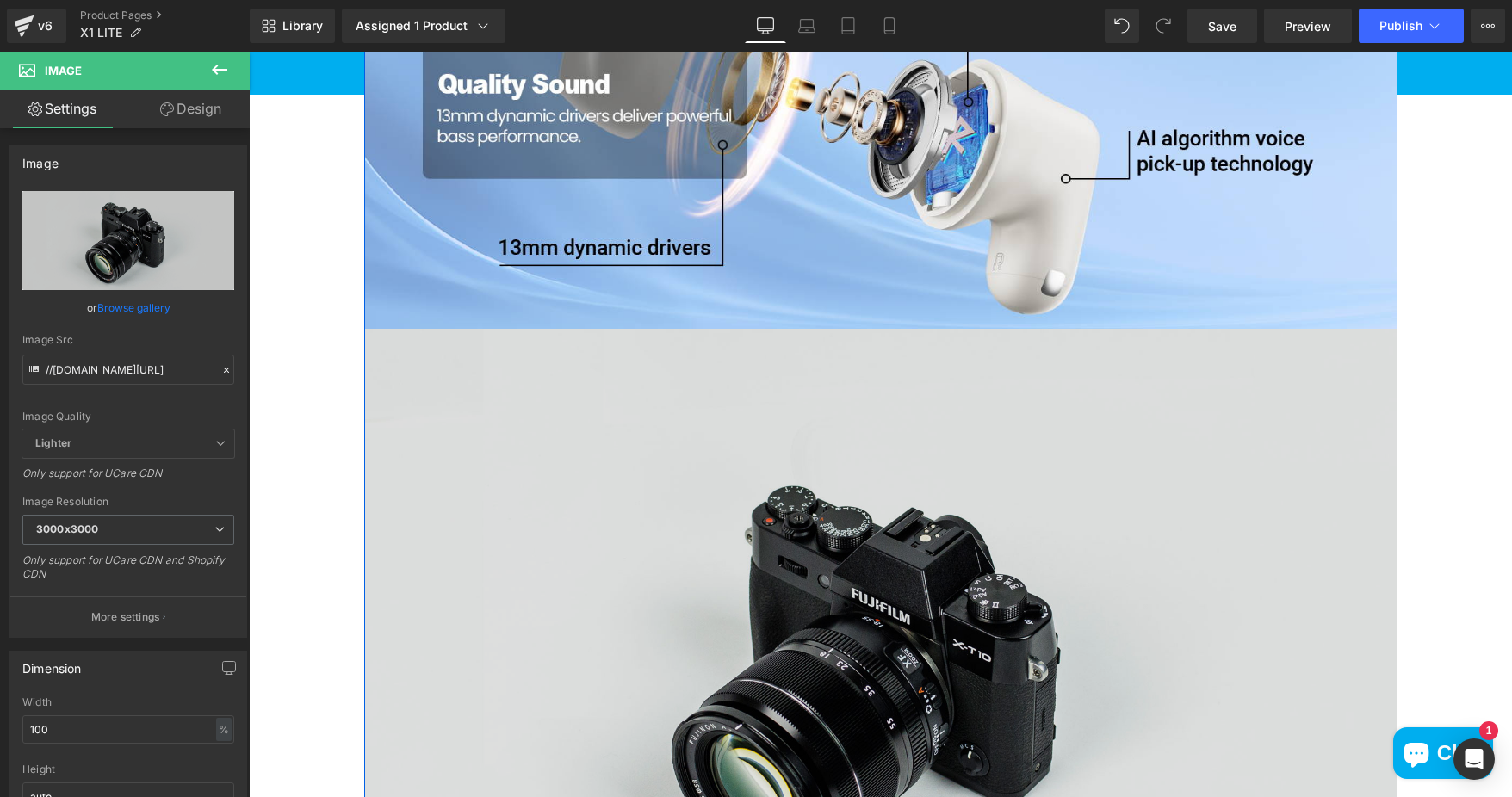
click at [879, 498] on img at bounding box center [880, 671] width 1033 height 684
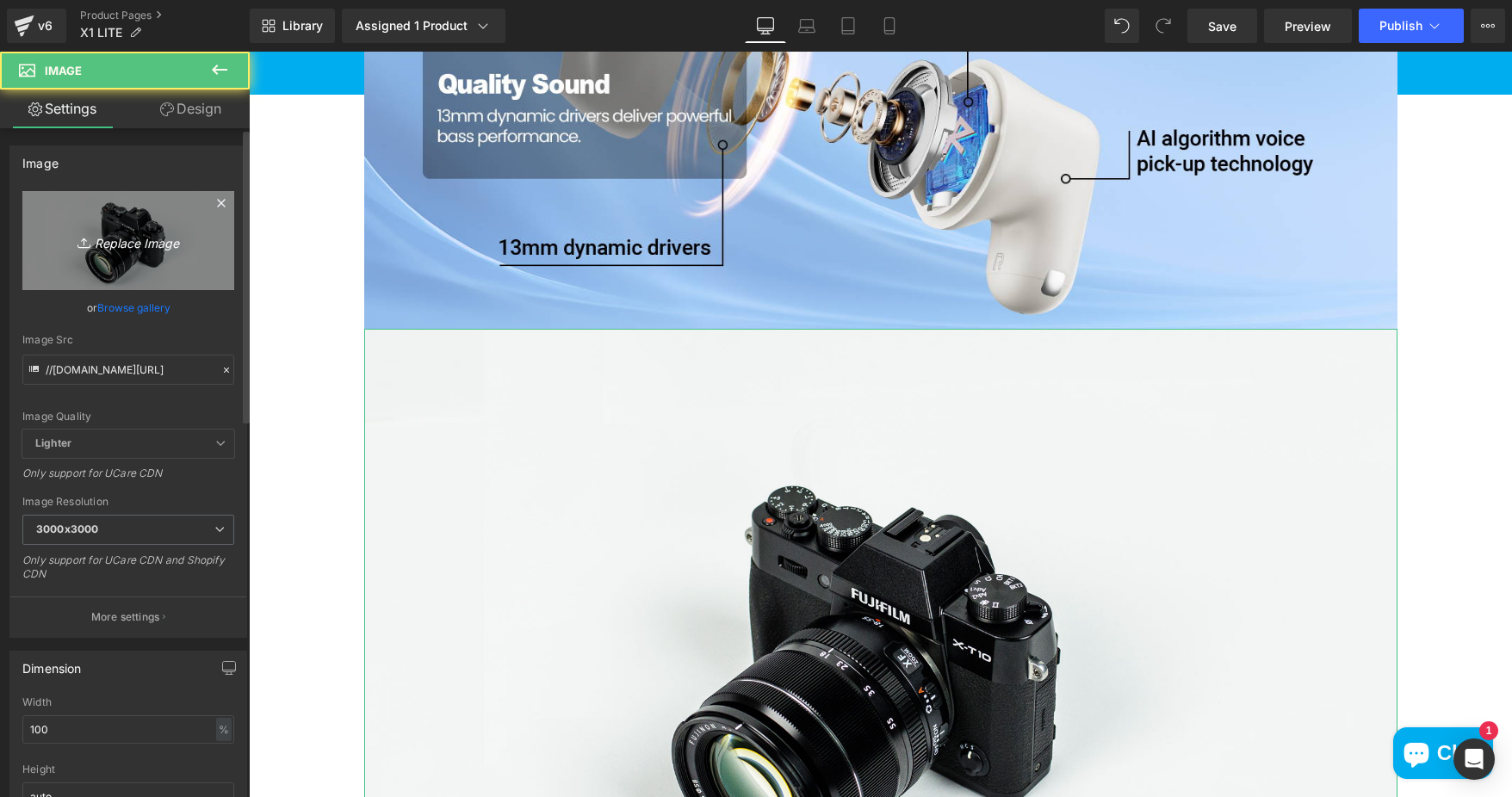
click at [135, 239] on icon "Replace Image" at bounding box center [128, 240] width 138 height 21
type input "C:\fakepath\6d6d4a88-ee44-4f0f-840d-d82d2b3e2088.__CR0,0,1464,600_PT0_SX1464_V1…"
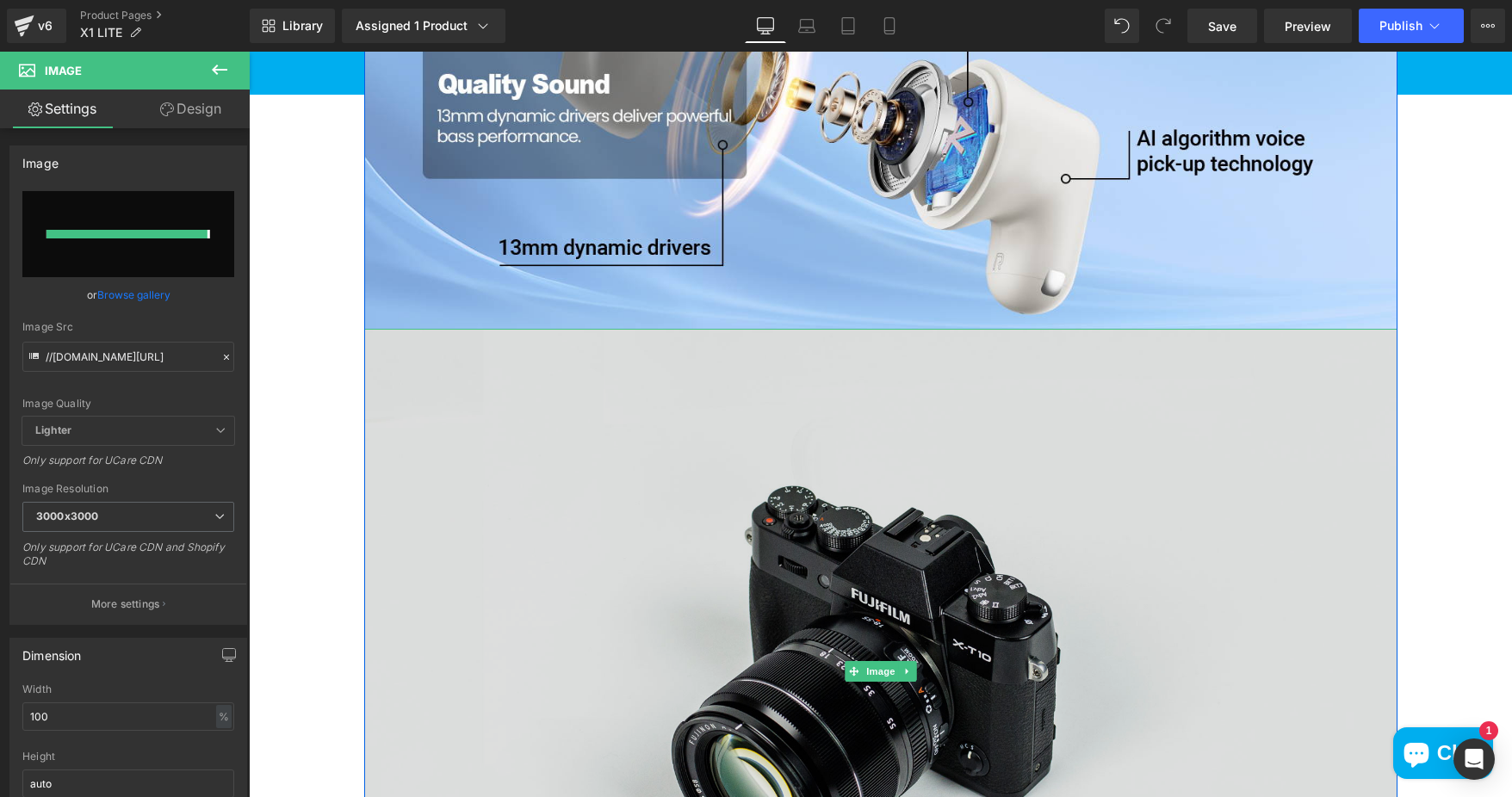
type input "[URL][DOMAIN_NAME]"
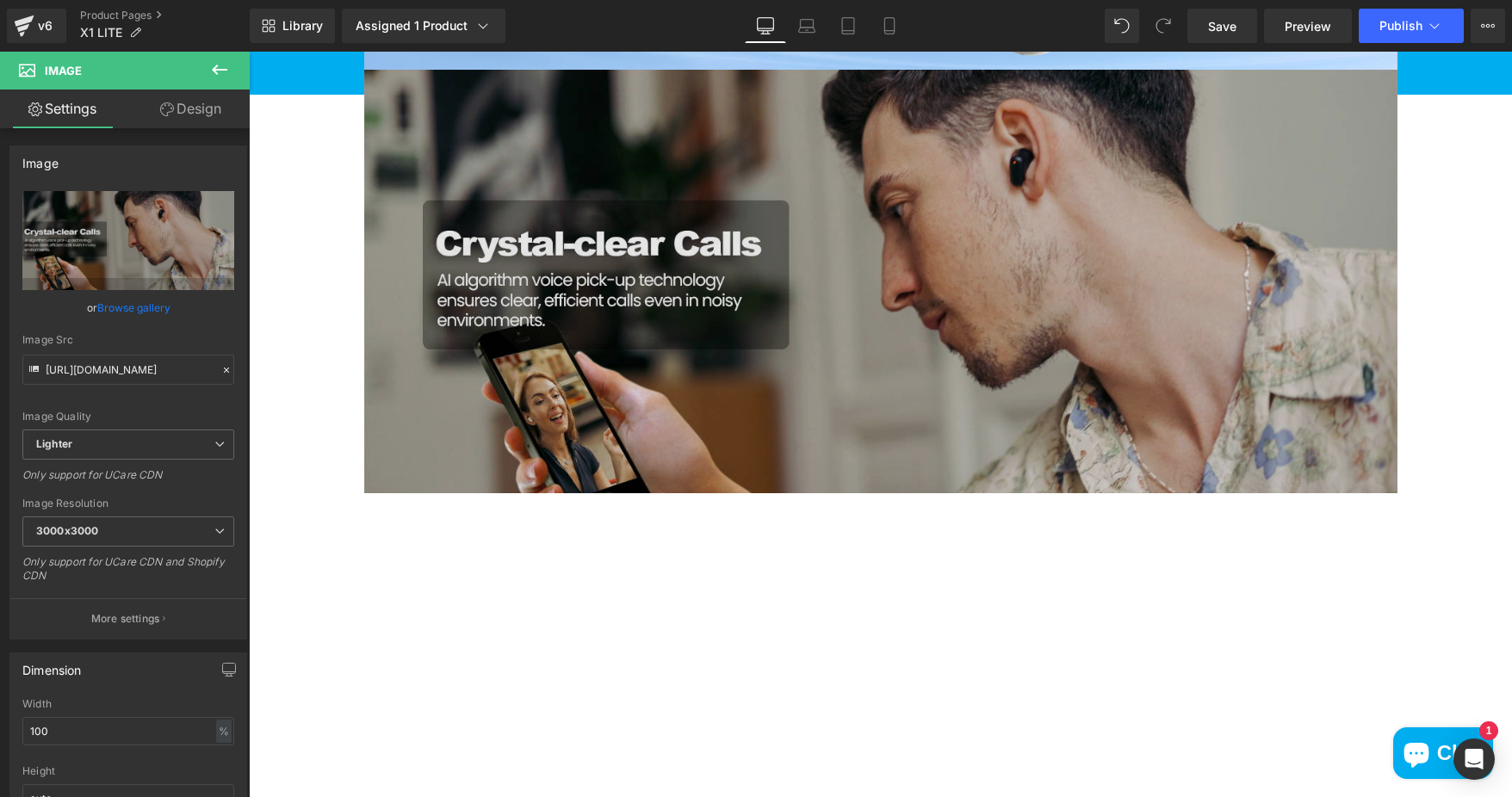
scroll to position [1808, 0]
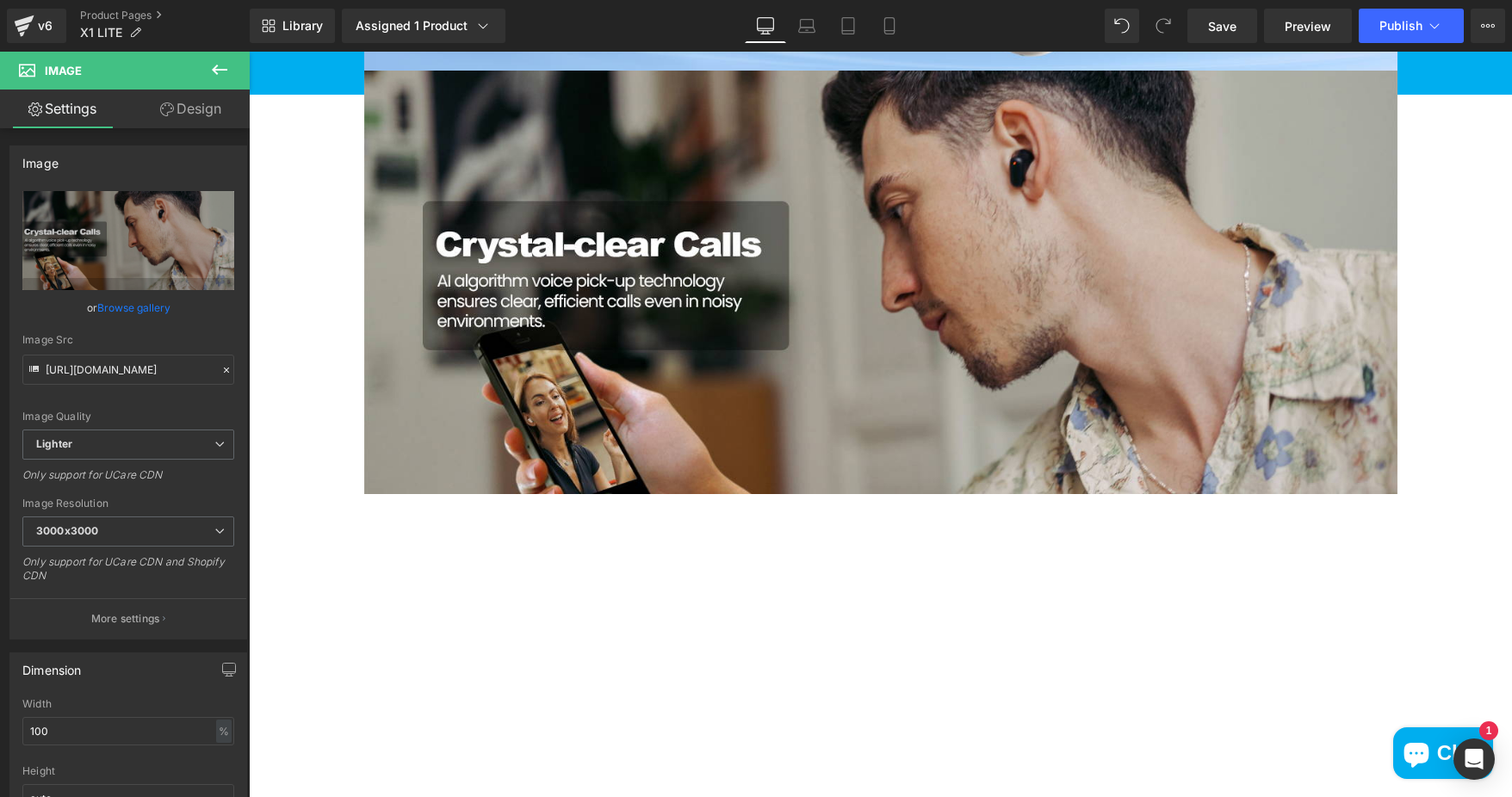
click at [222, 59] on icon at bounding box center [219, 69] width 20 height 20
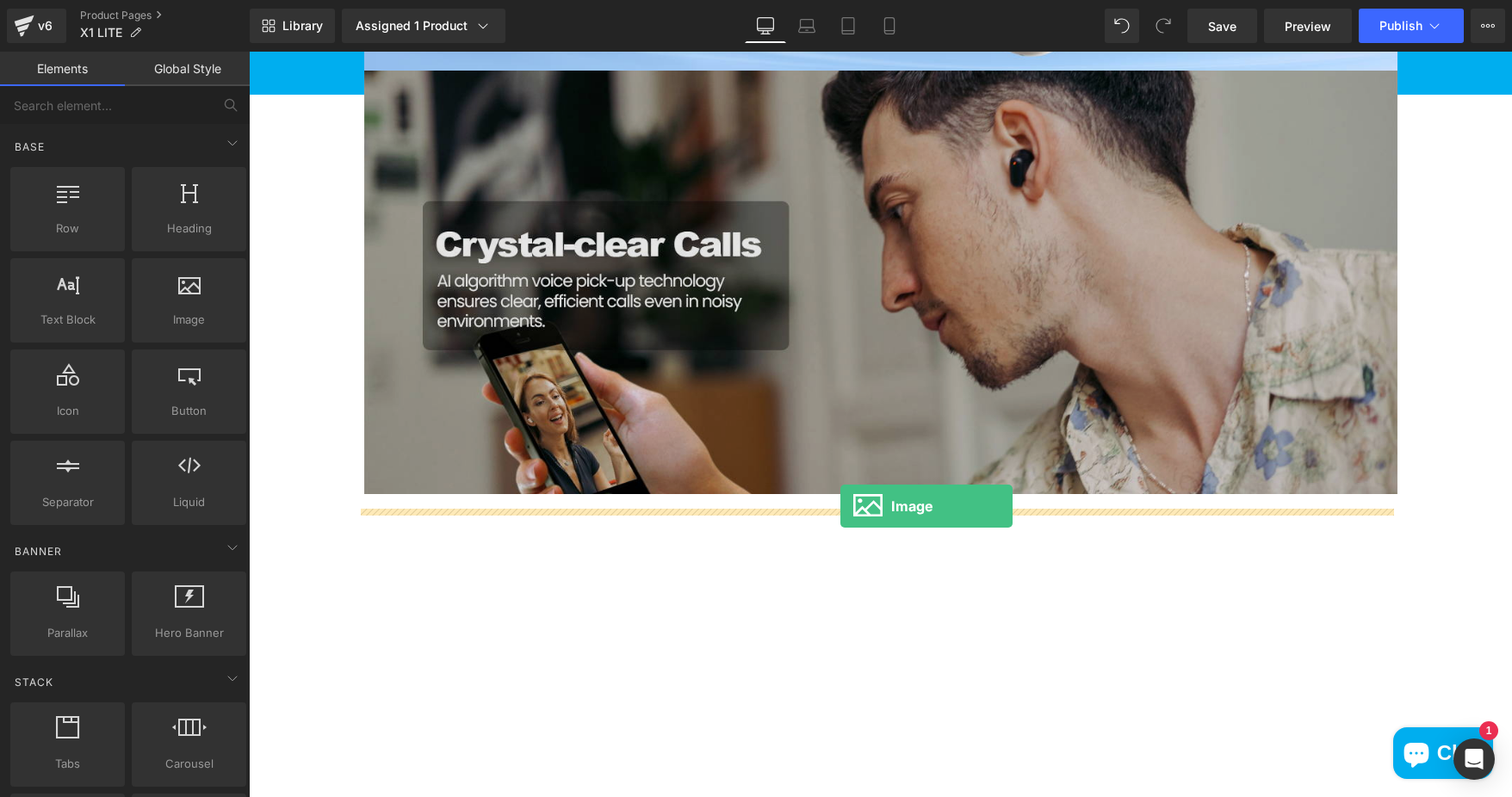
drag, startPoint x: 518, startPoint y: 380, endPoint x: 841, endPoint y: 506, distance: 346.7
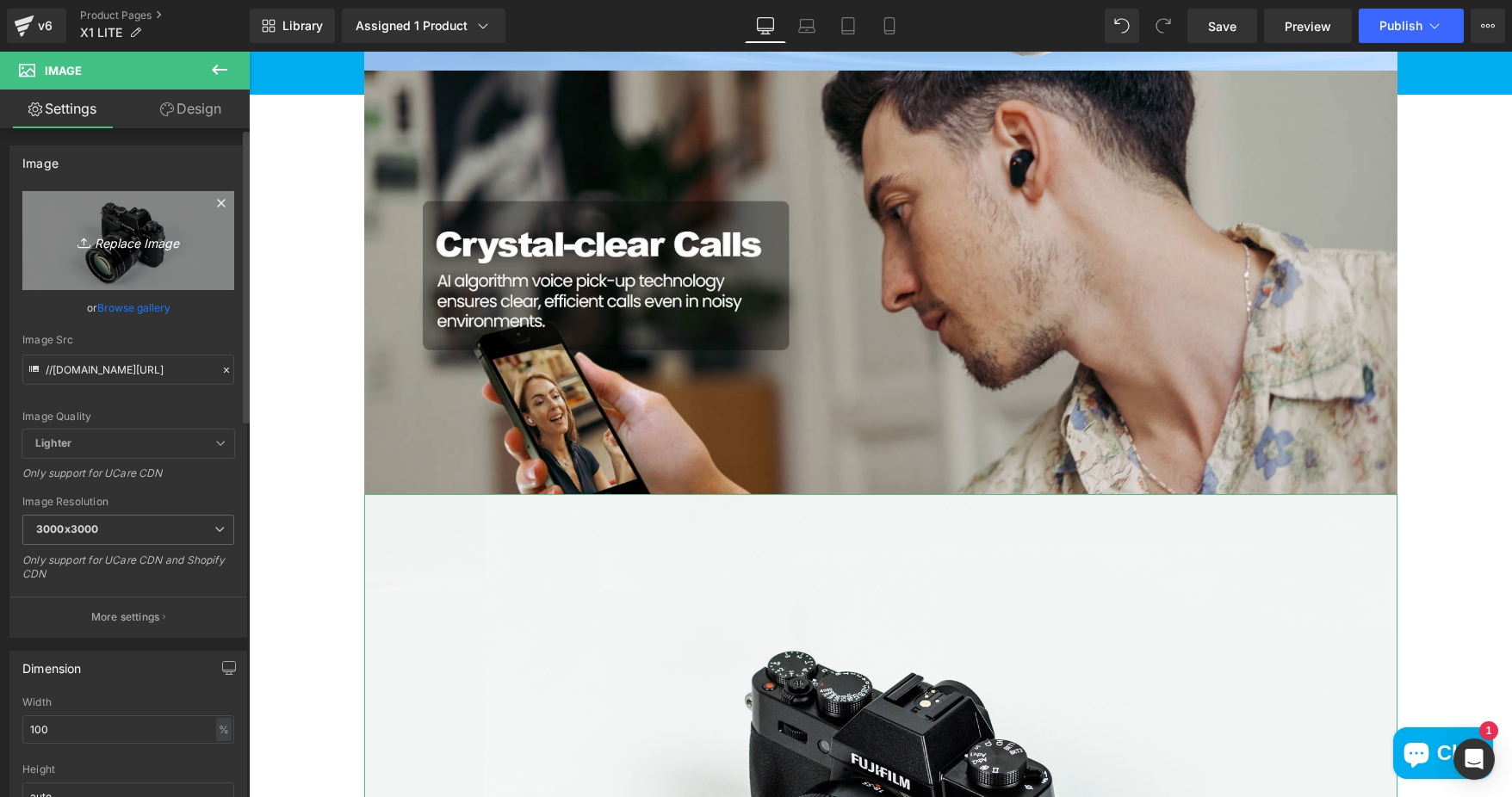
click at [166, 231] on icon "Replace Image" at bounding box center [128, 240] width 138 height 21
type input "C:\fakepath\c7669bc1-69ad-4ed8-9289-f494b08c62ea.__CR0,0,1464,600_PT0_SX1464_V1…"
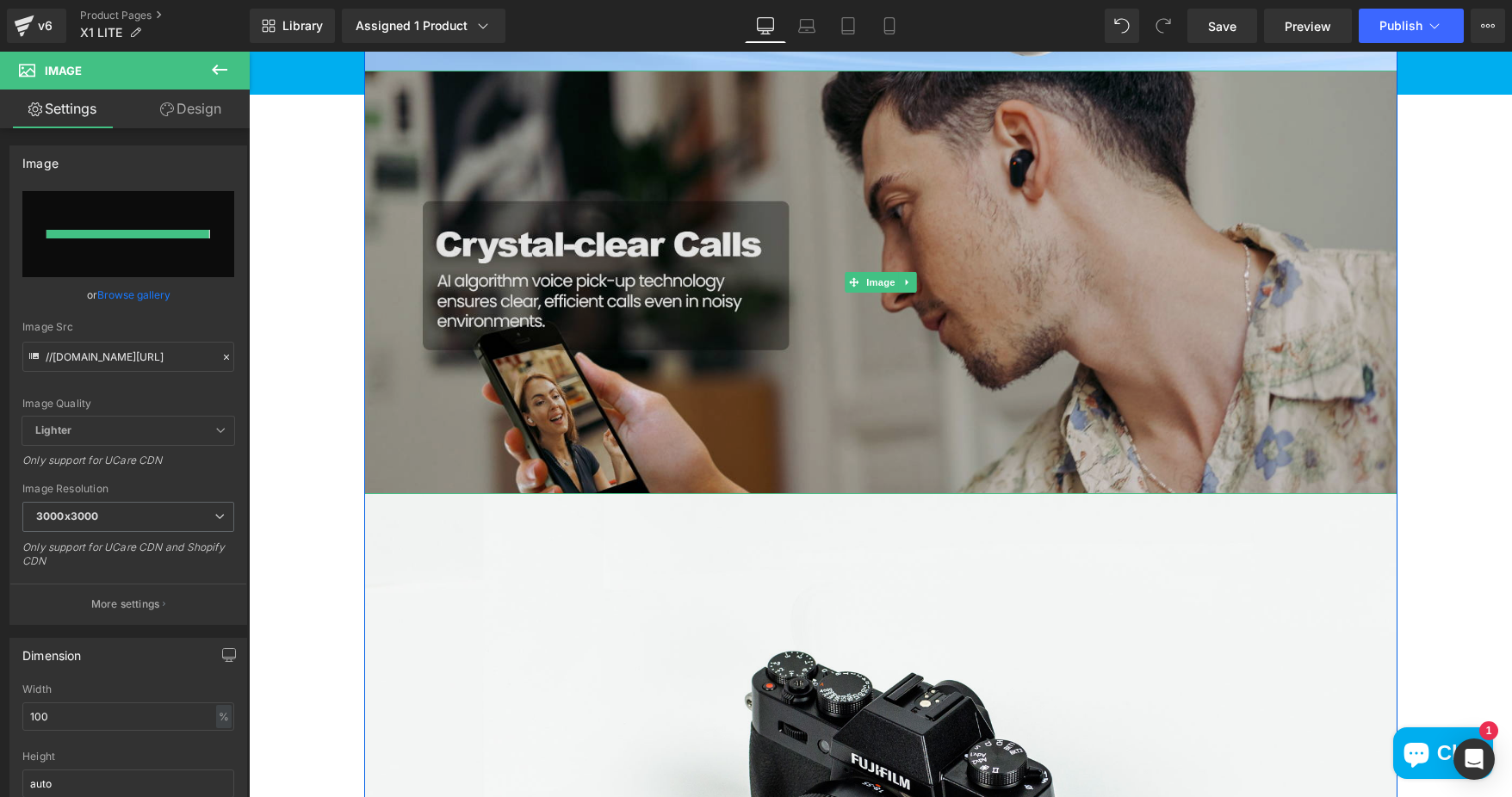
type input "https://ucarecdn.com/880a828a-4a33-4023-8940-9ee41409b36a/-/format/auto/-/previ…"
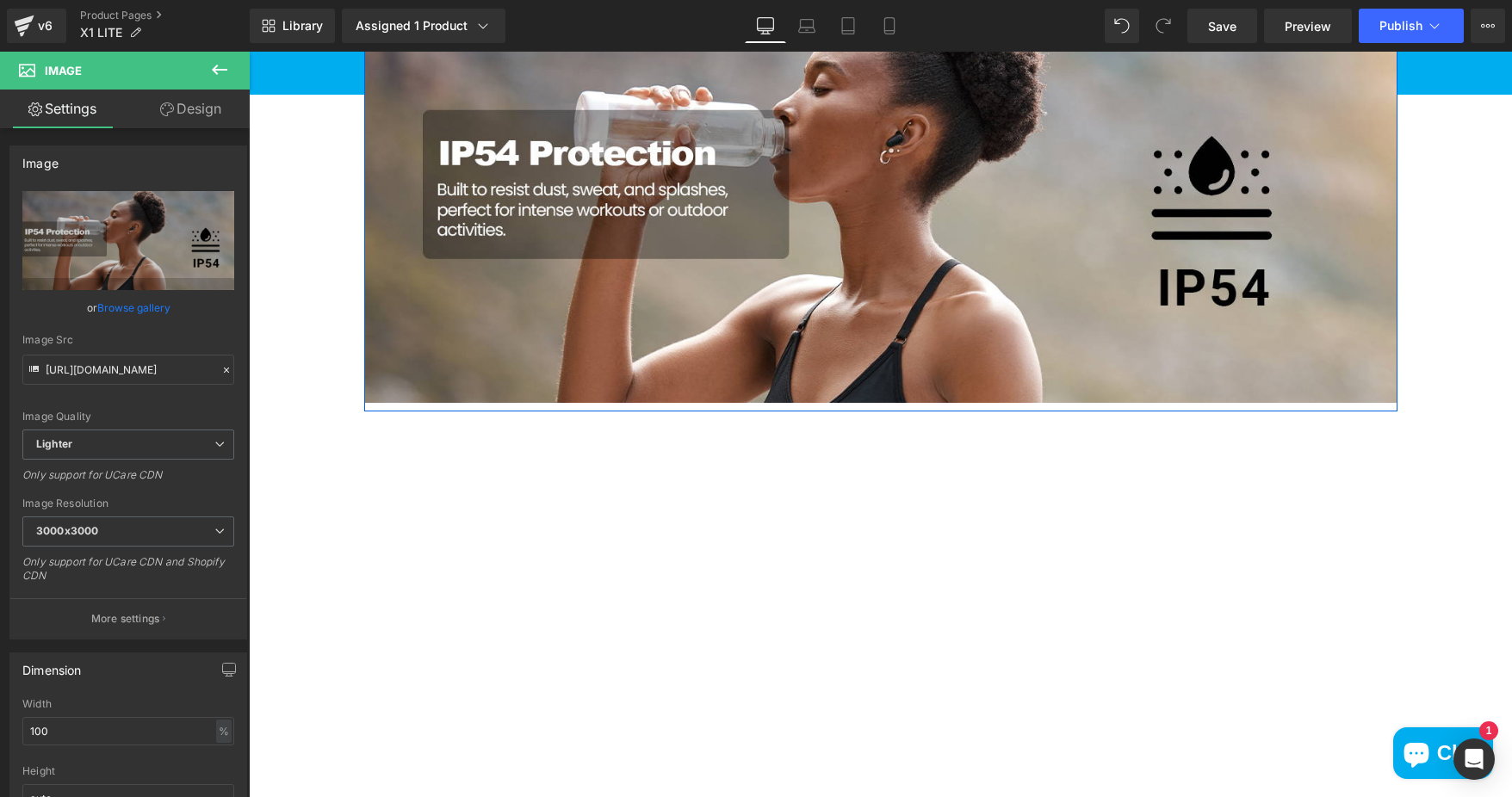
scroll to position [2324, 0]
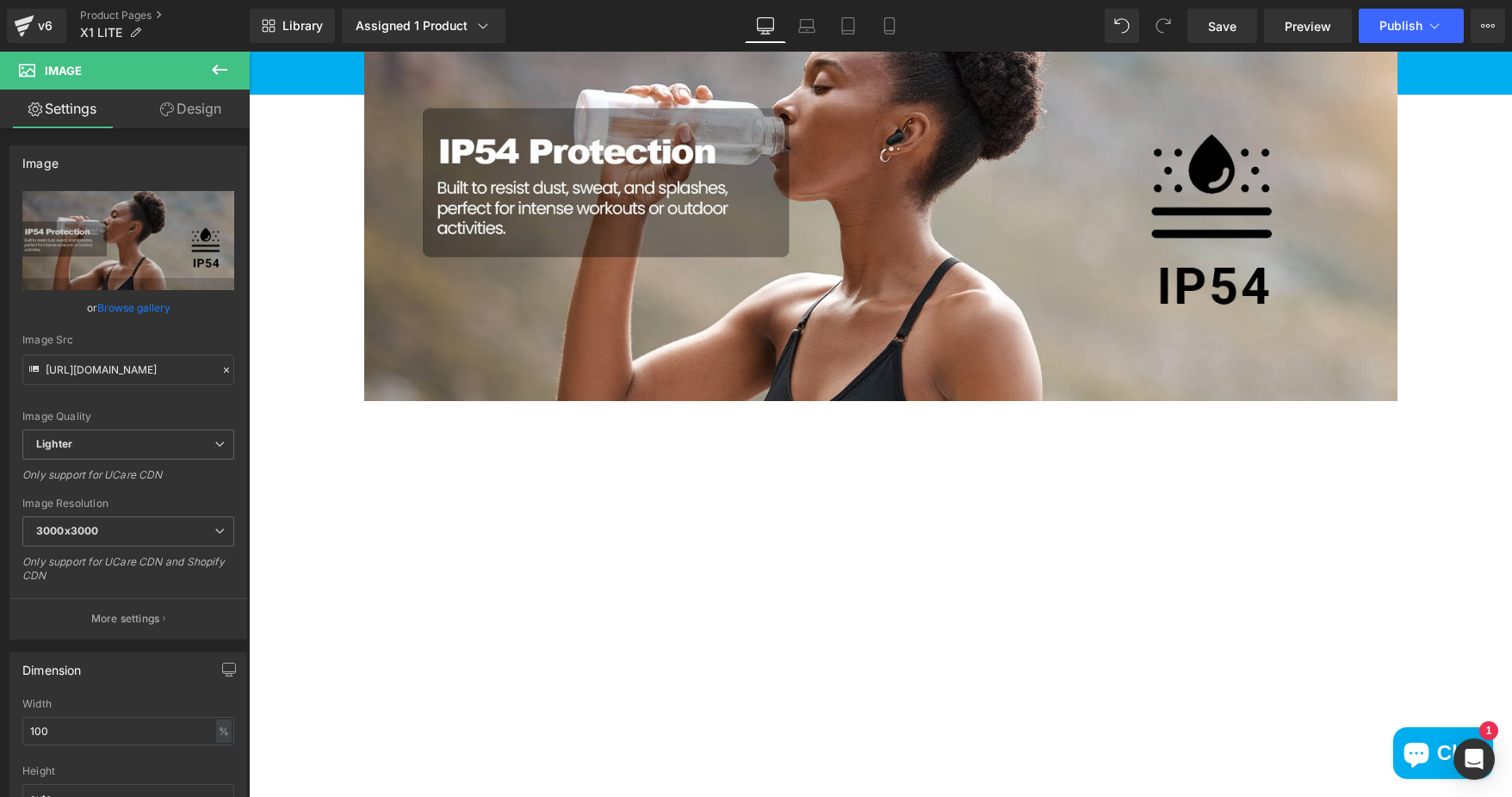
click at [221, 69] on icon at bounding box center [219, 69] width 16 height 10
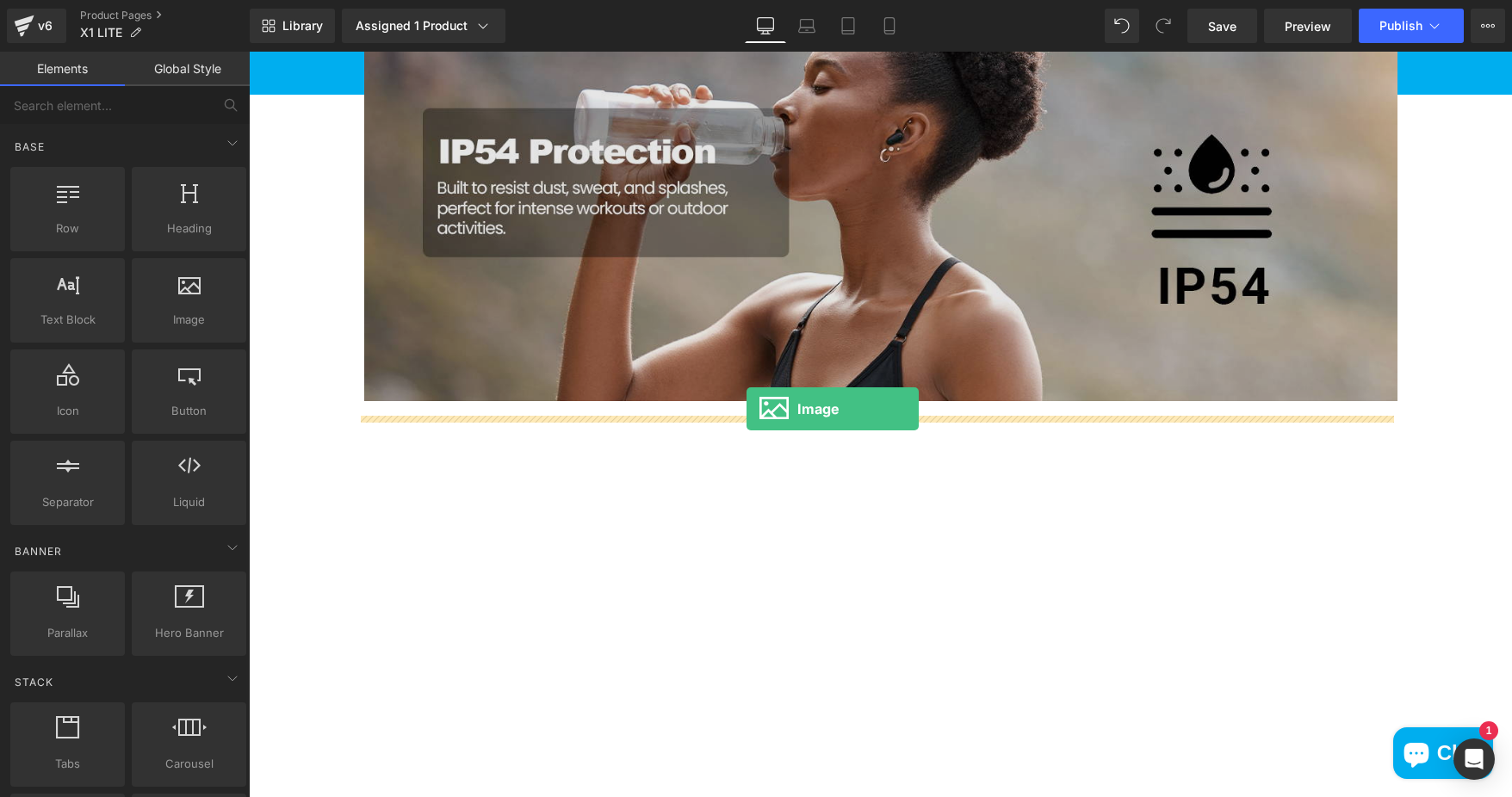
drag, startPoint x: 433, startPoint y: 350, endPoint x: 746, endPoint y: 409, distance: 318.5
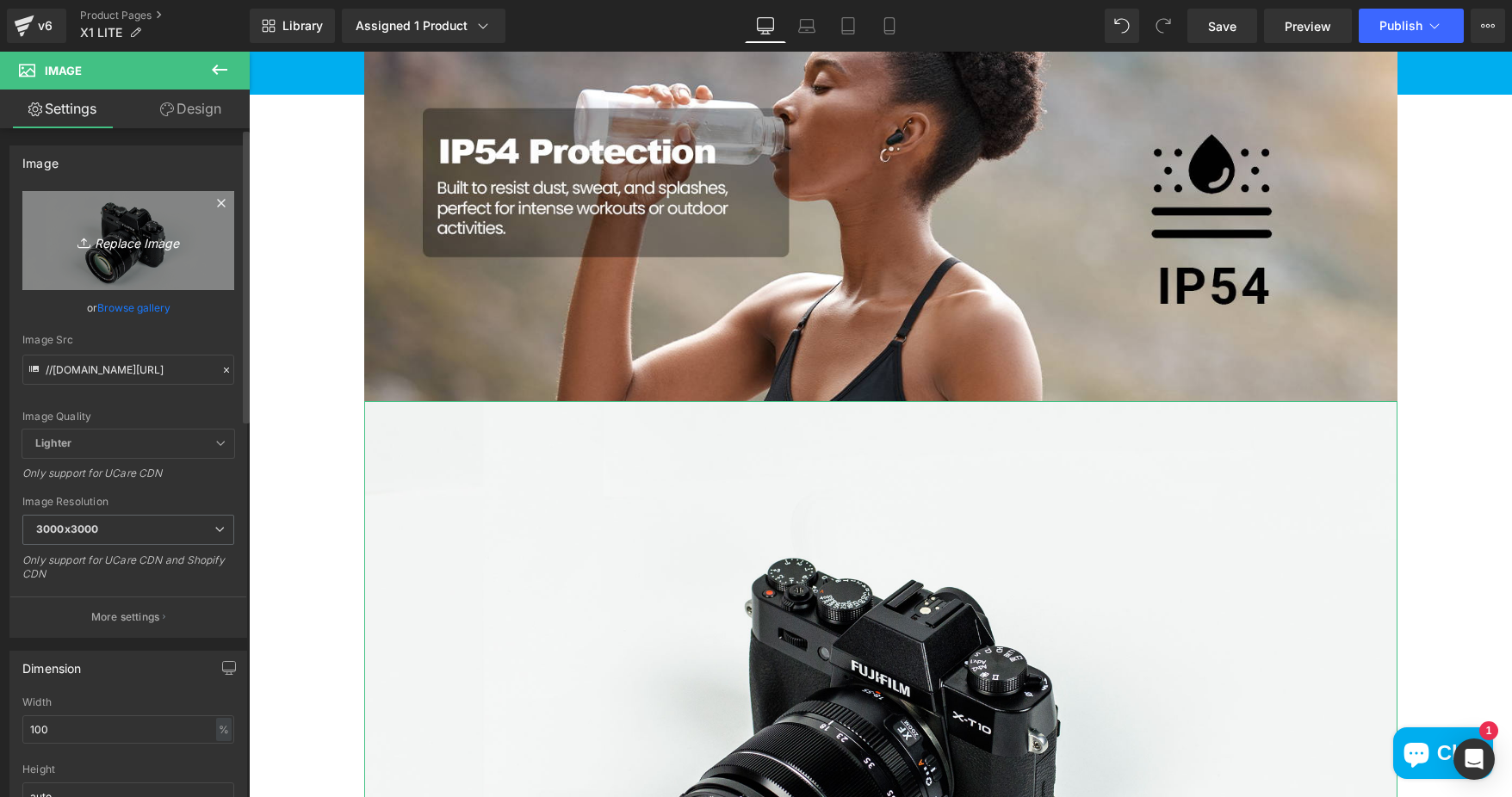
click at [130, 240] on icon "Replace Image" at bounding box center [128, 240] width 138 height 21
type input "C:\fakepath\261ff4db-cc86-4968-b9dd-9353d83ac608.jpg"
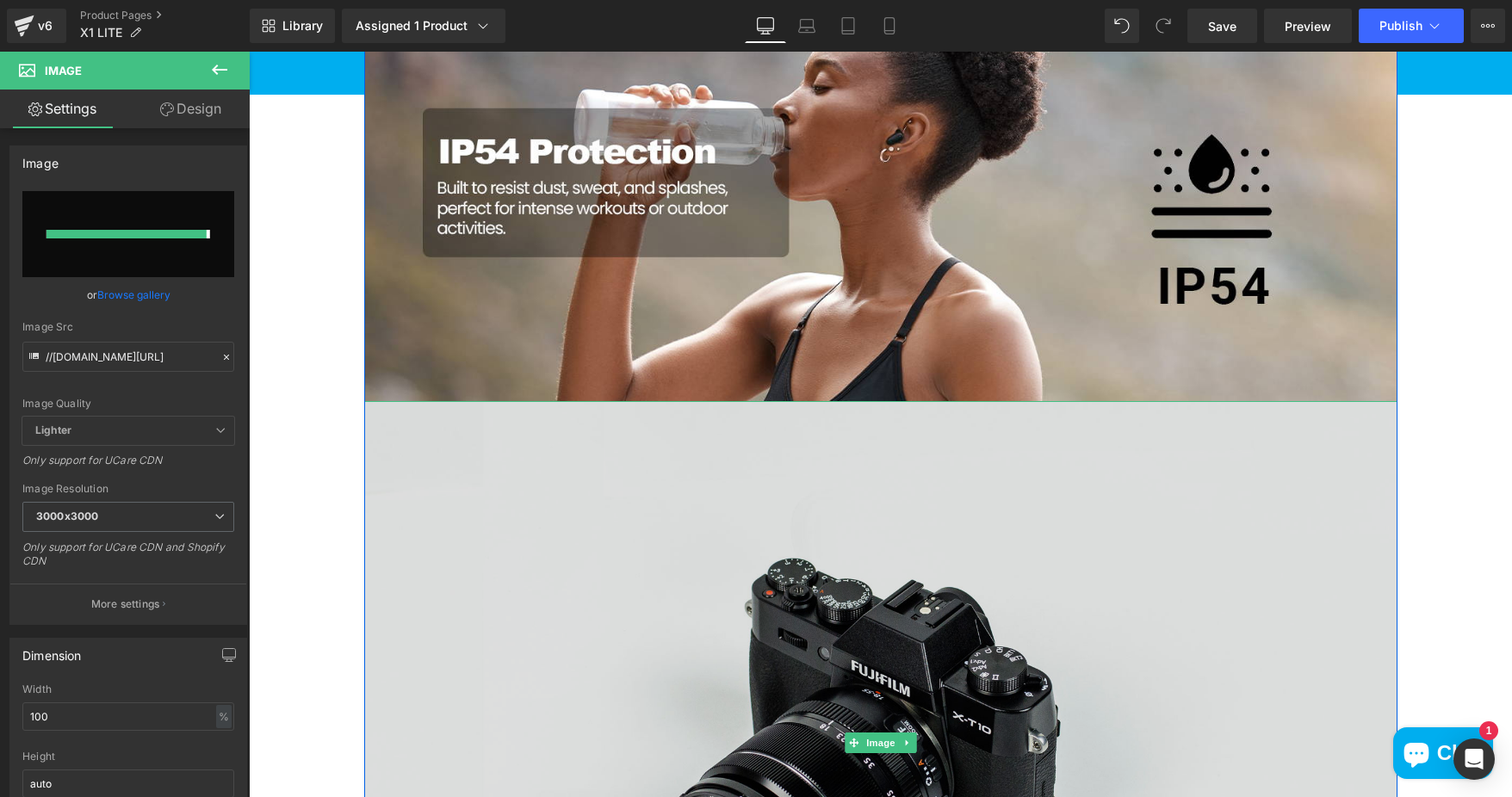
type input "https://ucarecdn.com/e0f8afaa-c622-4493-bd72-b2fb8db00f72/-/format/auto/-/previ…"
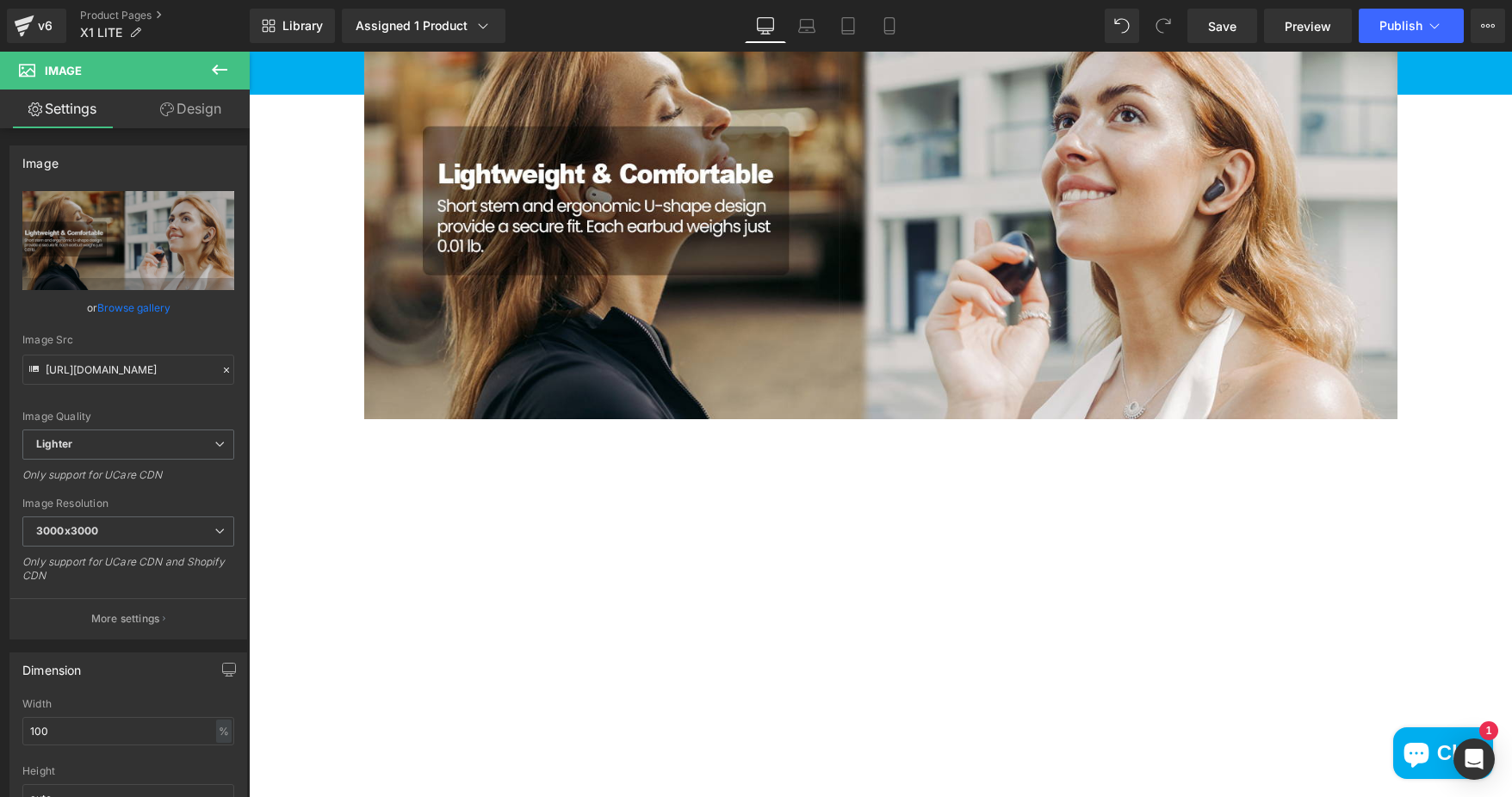
scroll to position [2840, 0]
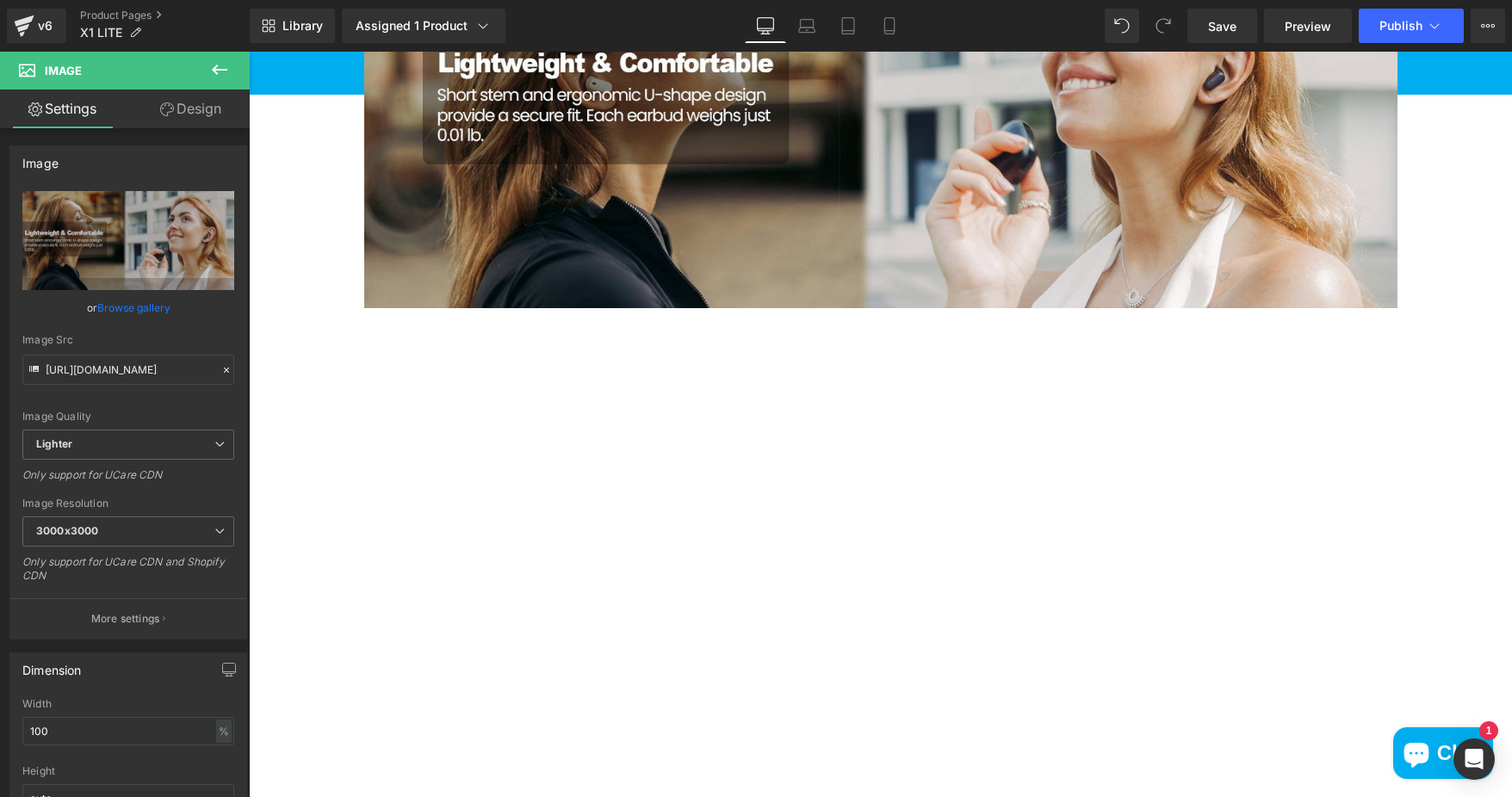
click at [218, 74] on icon at bounding box center [219, 69] width 20 height 20
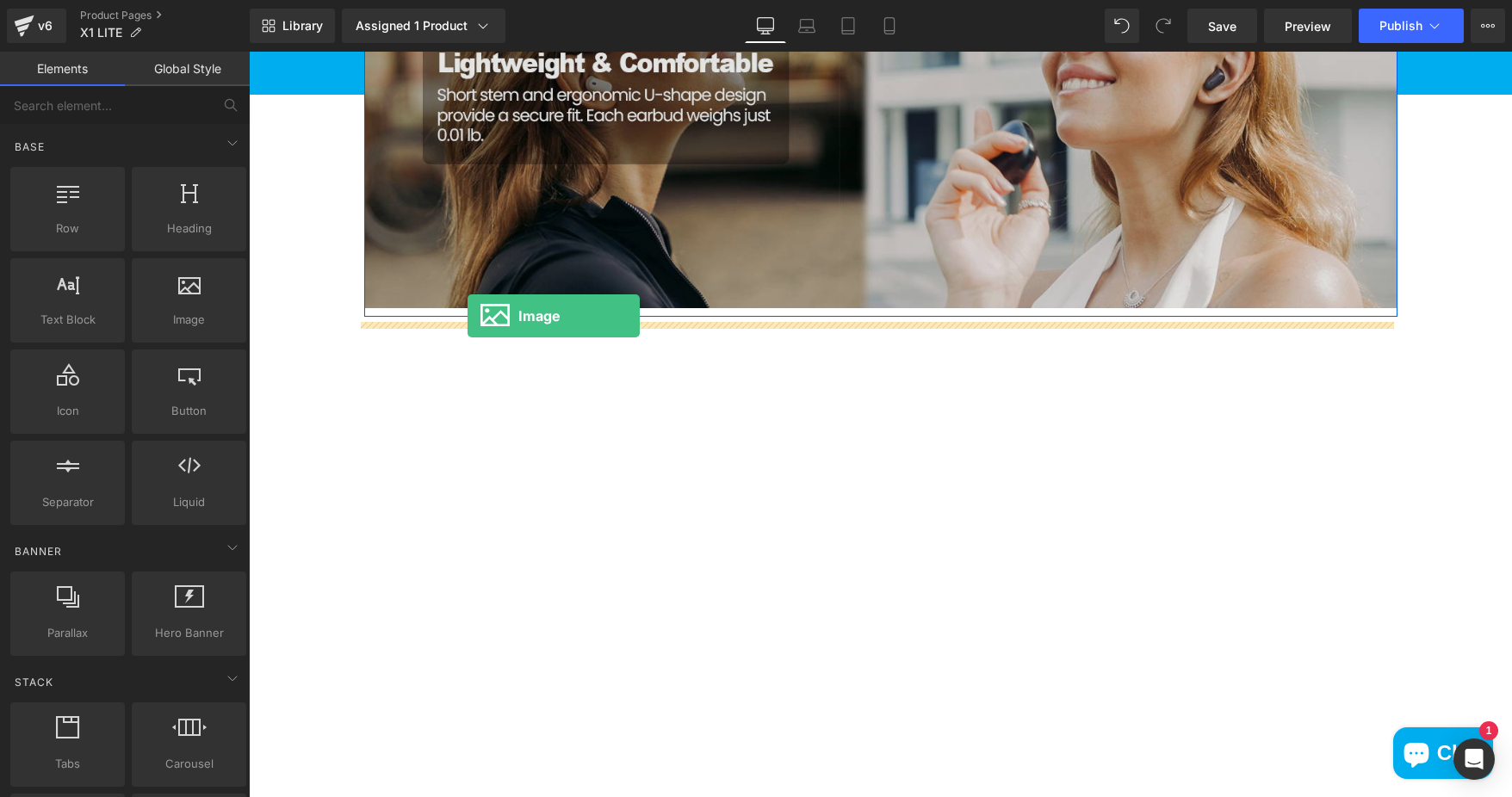
drag, startPoint x: 436, startPoint y: 337, endPoint x: 470, endPoint y: 316, distance: 40.0
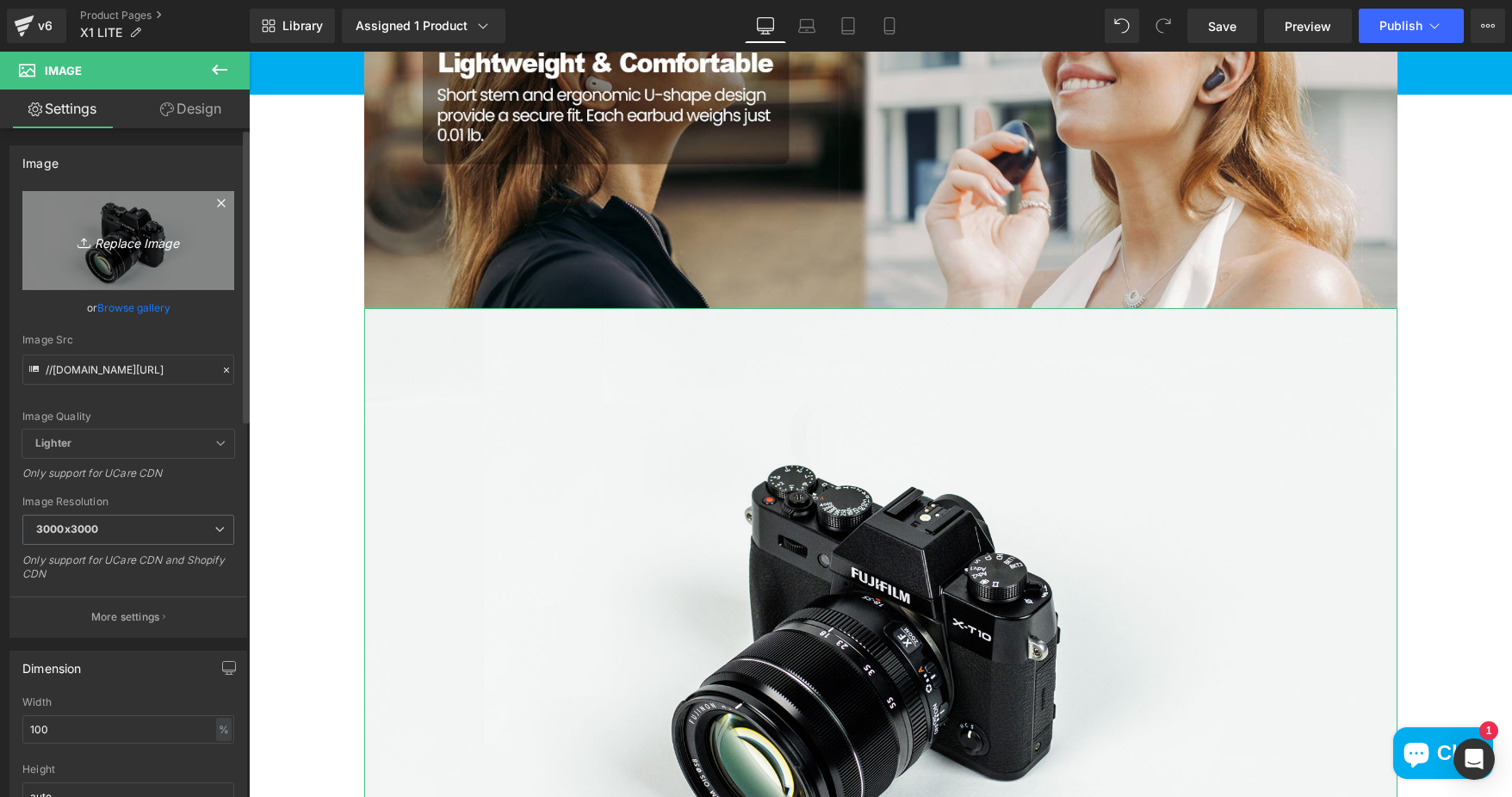
click at [162, 244] on icon "Replace Image" at bounding box center [128, 240] width 138 height 21
type input "C:\fakepath\4ceb7c5a-029e-4d84-8e41-542d76ceaed2.__CR0,0,1464,600_PT0_SX1464_V1…"
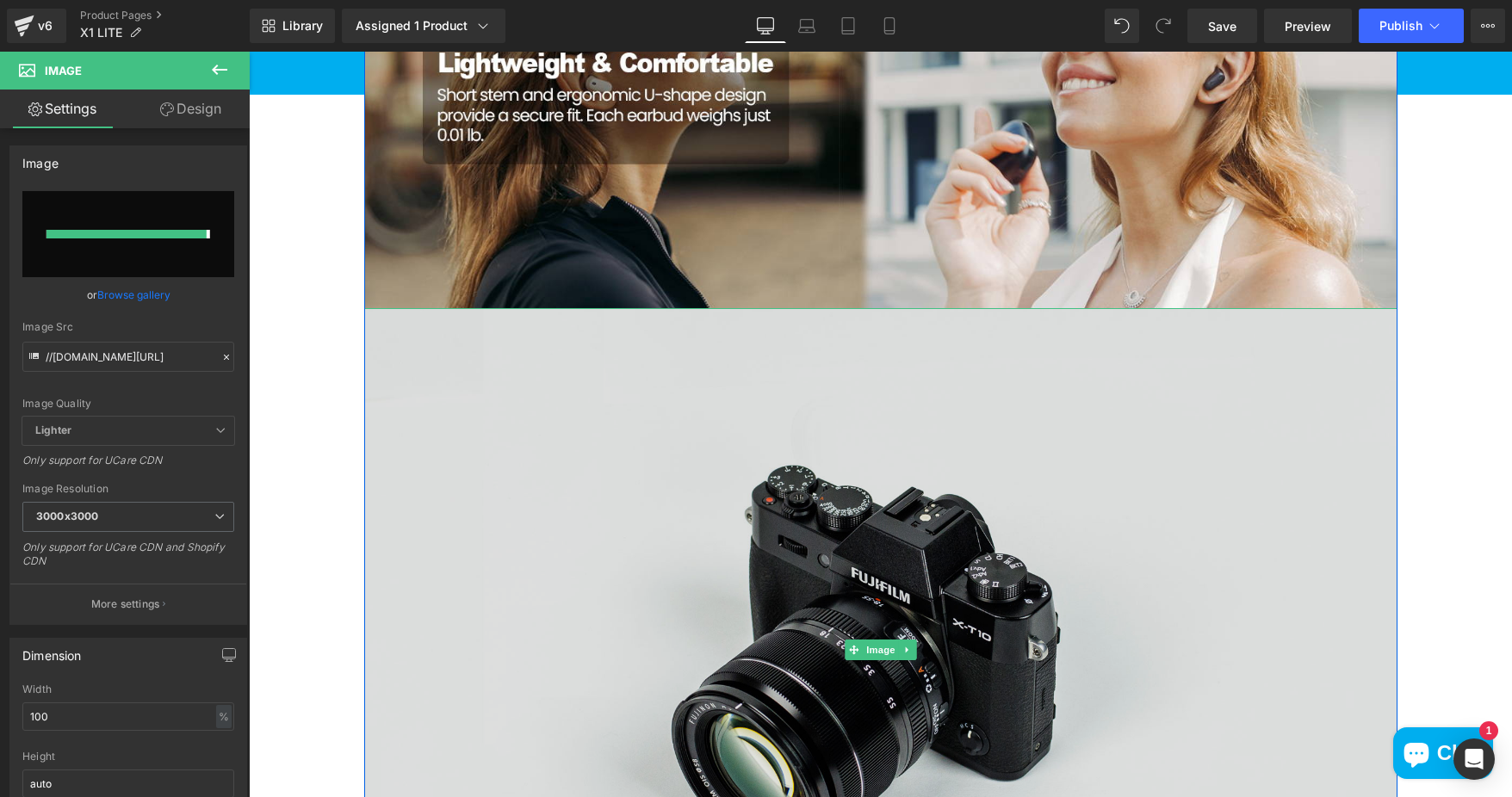
type input "https://ucarecdn.com/4d35694a-e81e-4782-8d44-fe327208c050/-/format/auto/-/previ…"
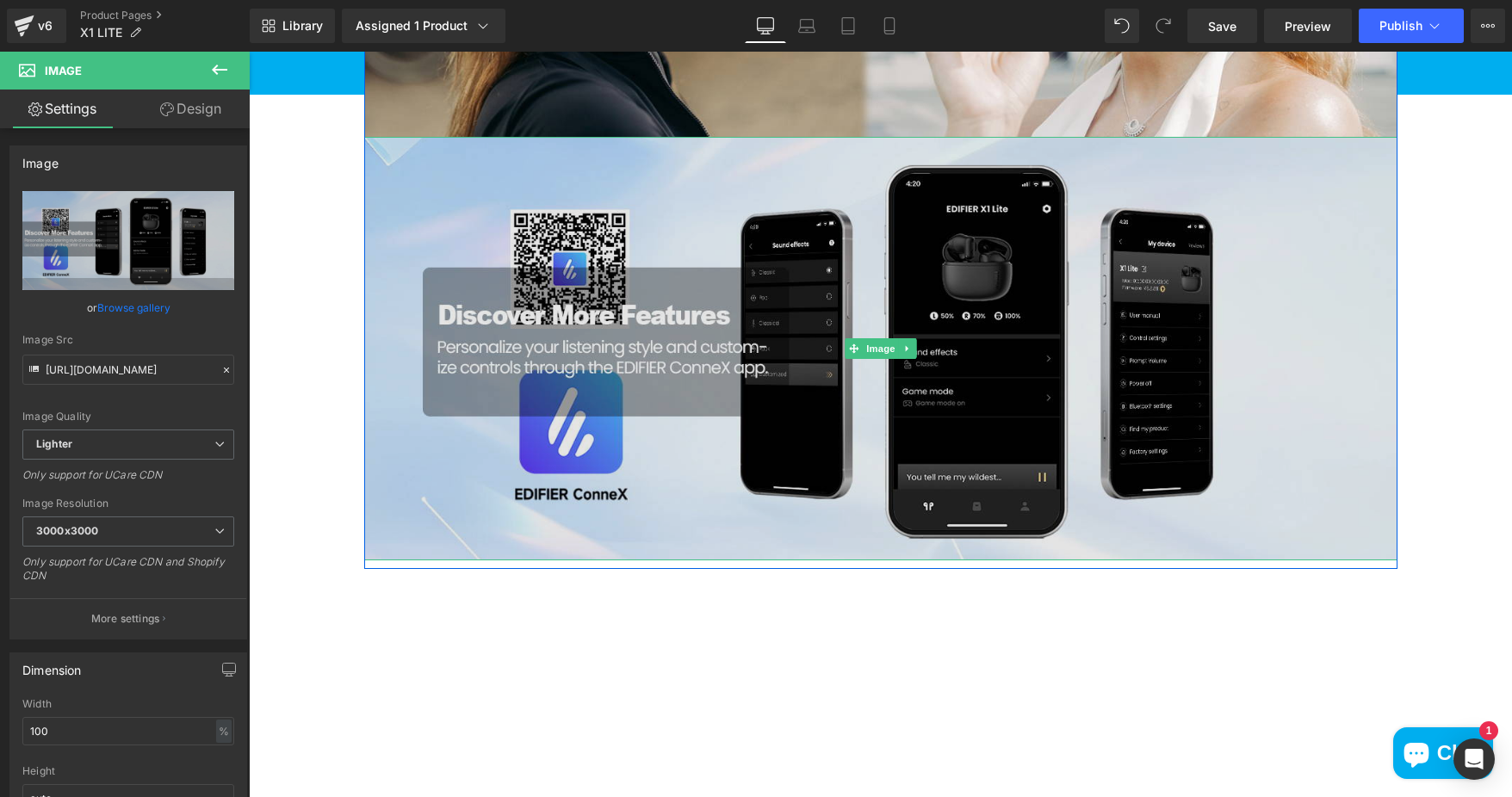
scroll to position [3013, 0]
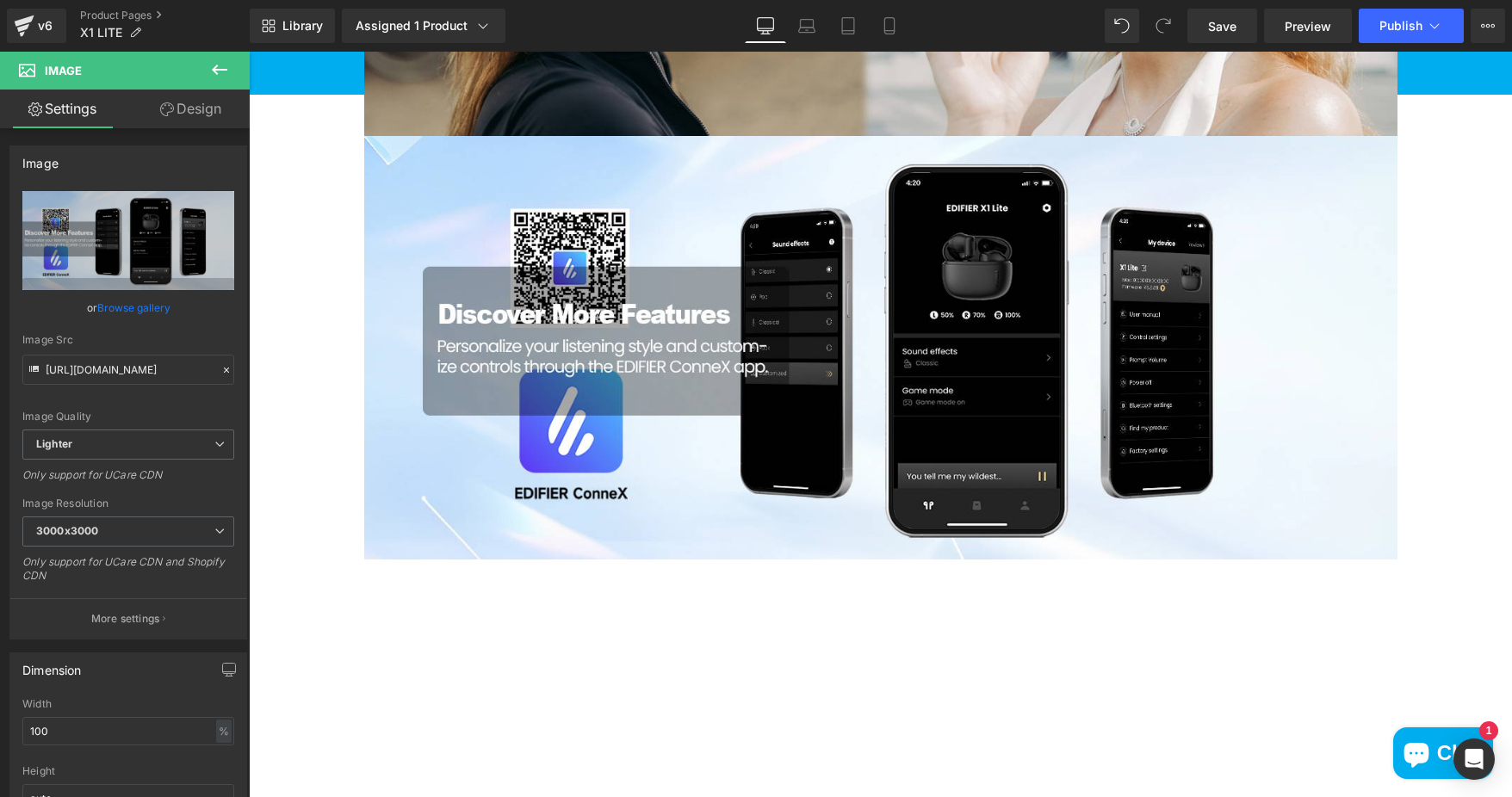
click at [222, 66] on icon at bounding box center [219, 69] width 20 height 20
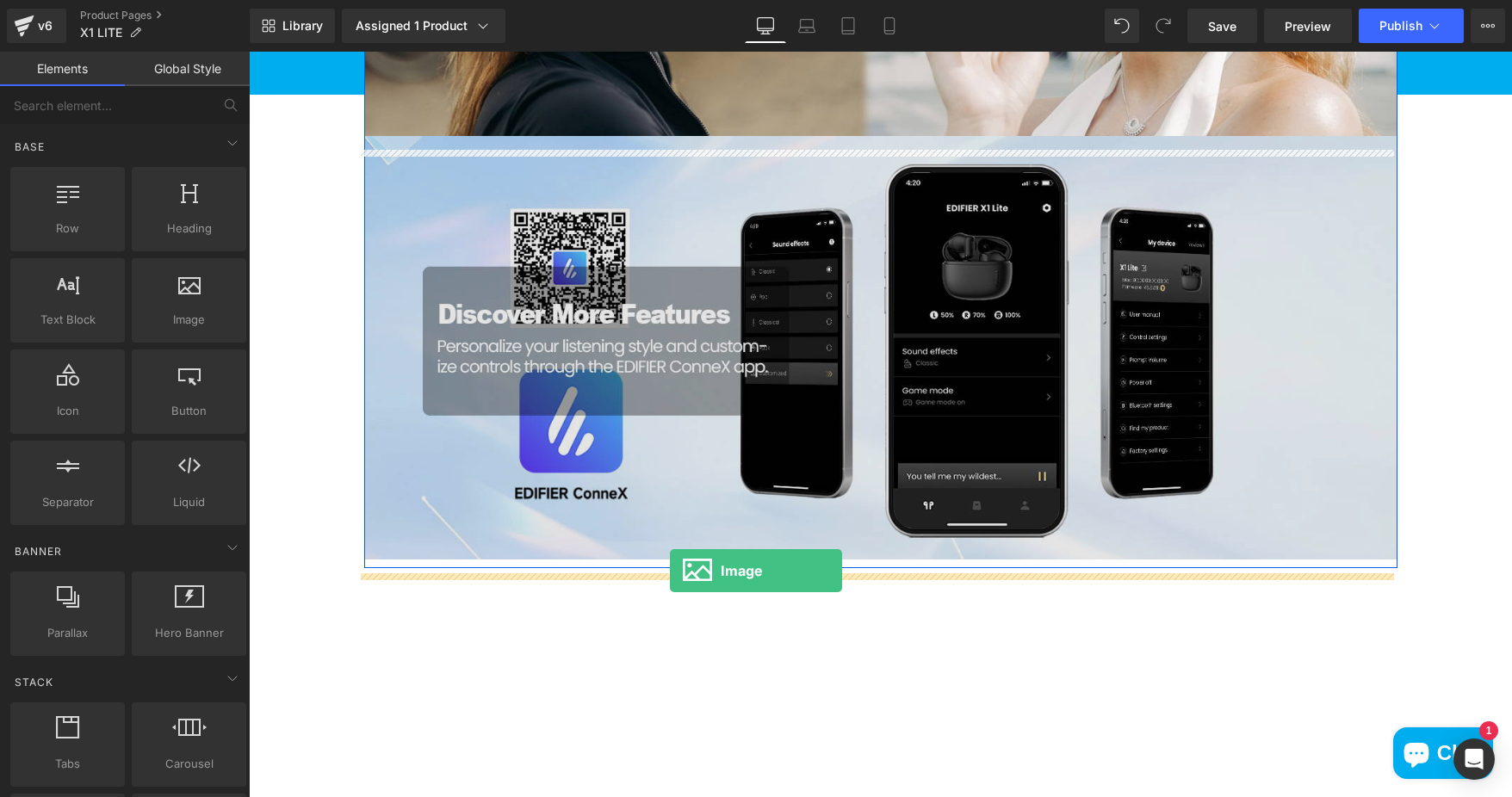
drag, startPoint x: 436, startPoint y: 357, endPoint x: 670, endPoint y: 570, distance: 316.4
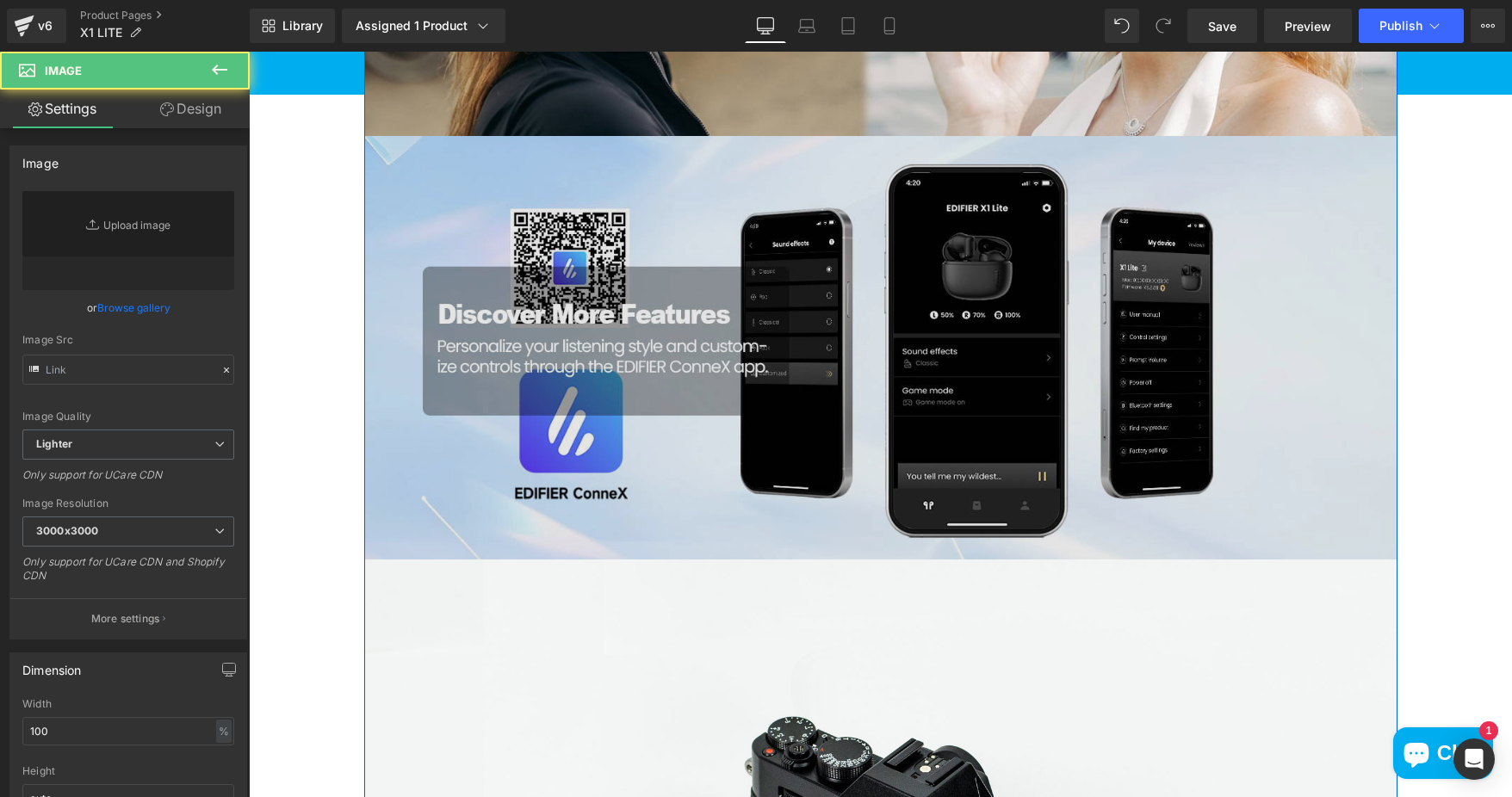
type input "//d1um8515vdn9kb.cloudfront.net/images/parallax.jpg"
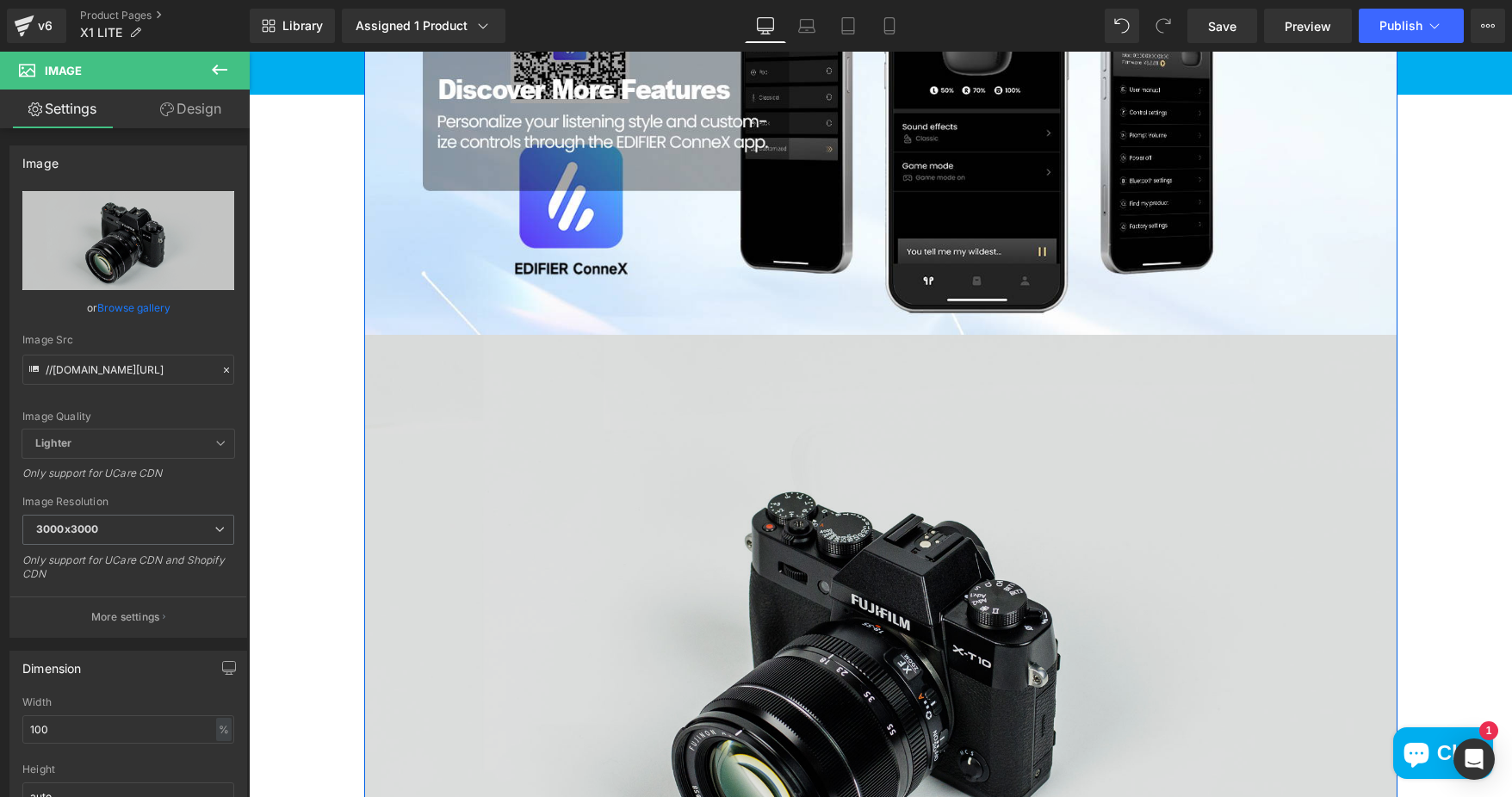
scroll to position [3357, 0]
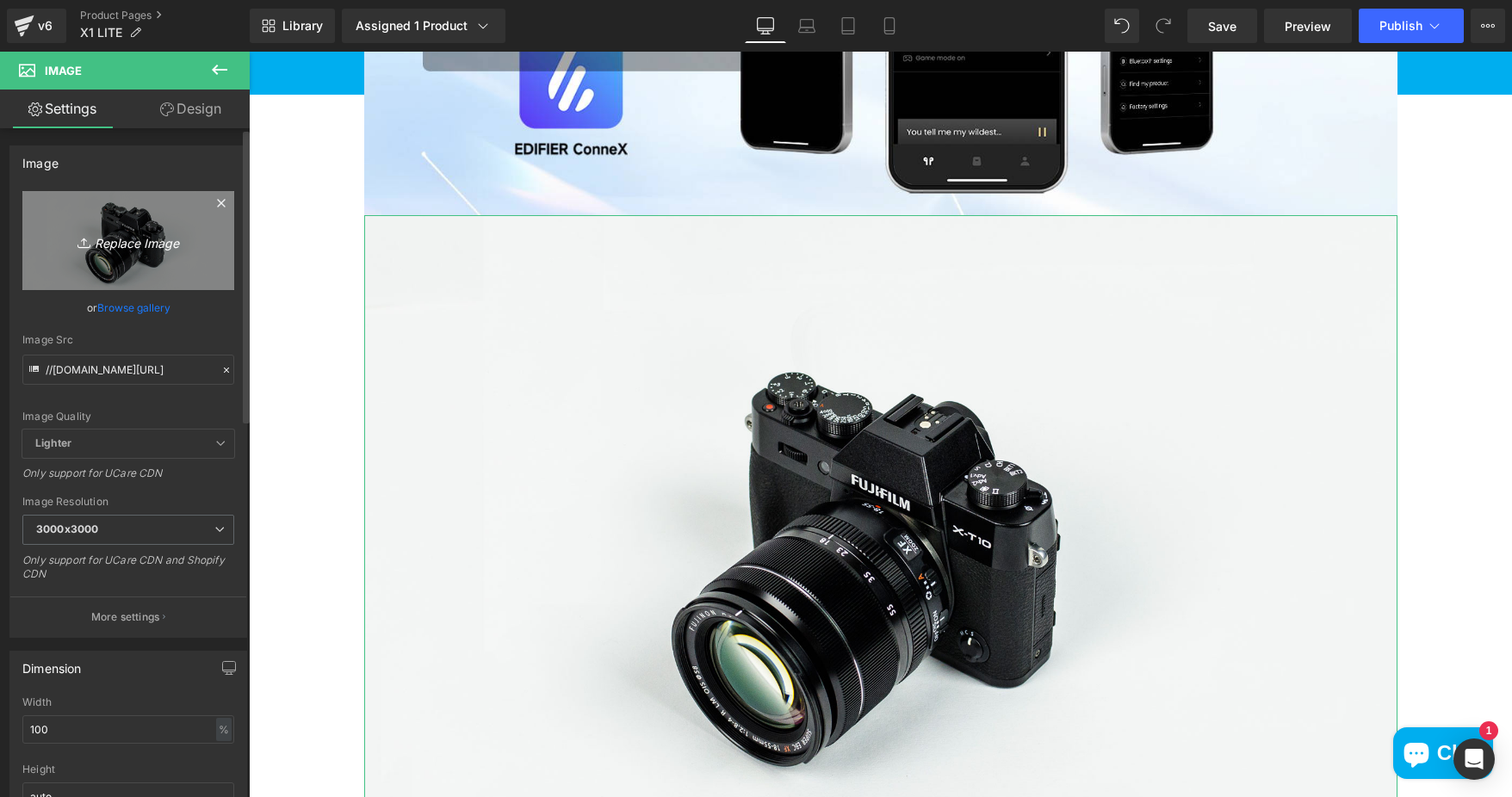
click at [133, 249] on icon "Replace Image" at bounding box center [128, 240] width 138 height 21
type input "C:\fakepath\e173ce77-bcdd-453a-a356-c079e2d50eff.__CR0,0,1464,600_PT0_SX1464_V1…"
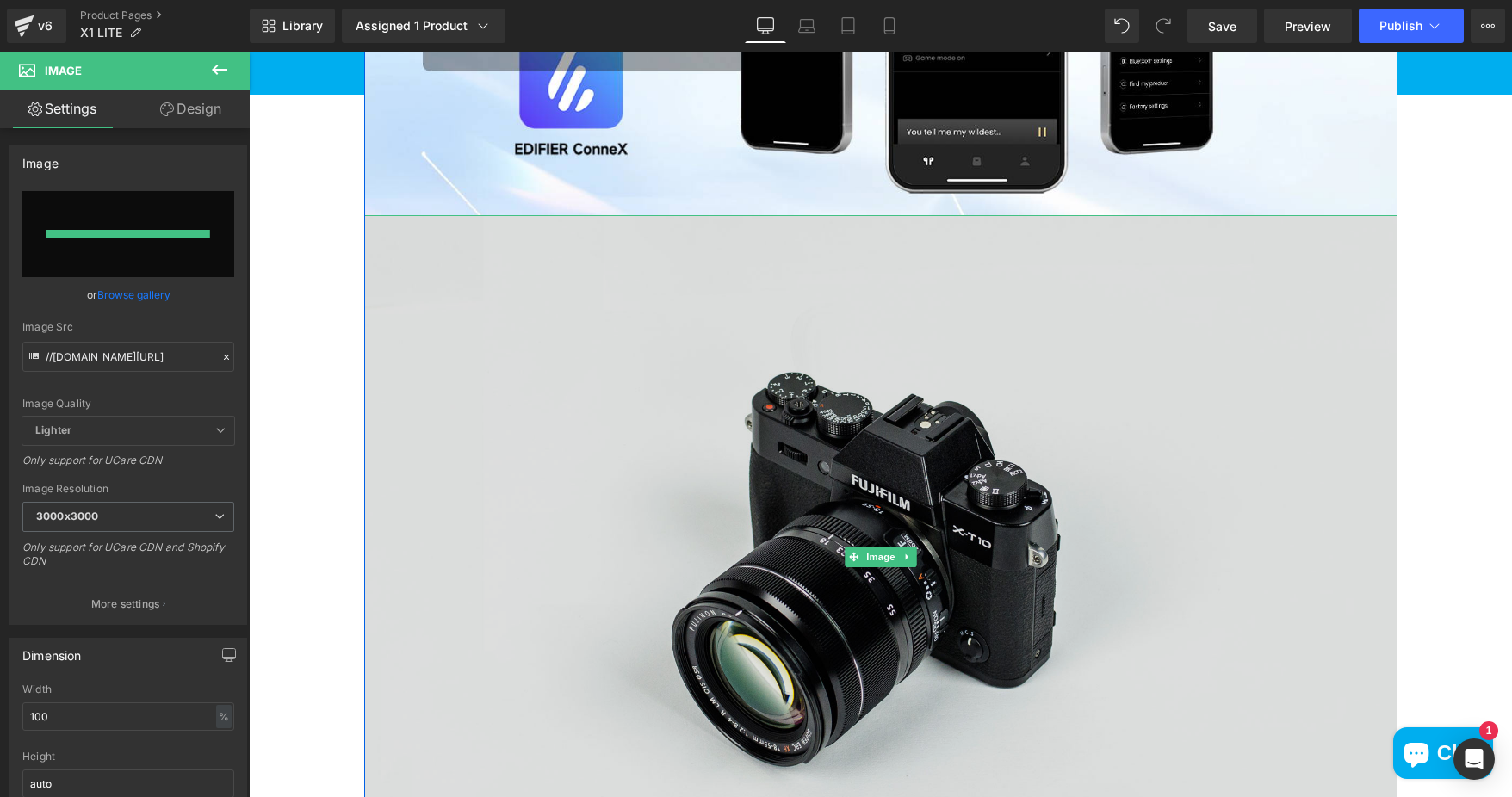
type input "https://ucarecdn.com/c25d622b-c1dd-4d2a-add0-e2dc534da683/-/format/auto/-/previ…"
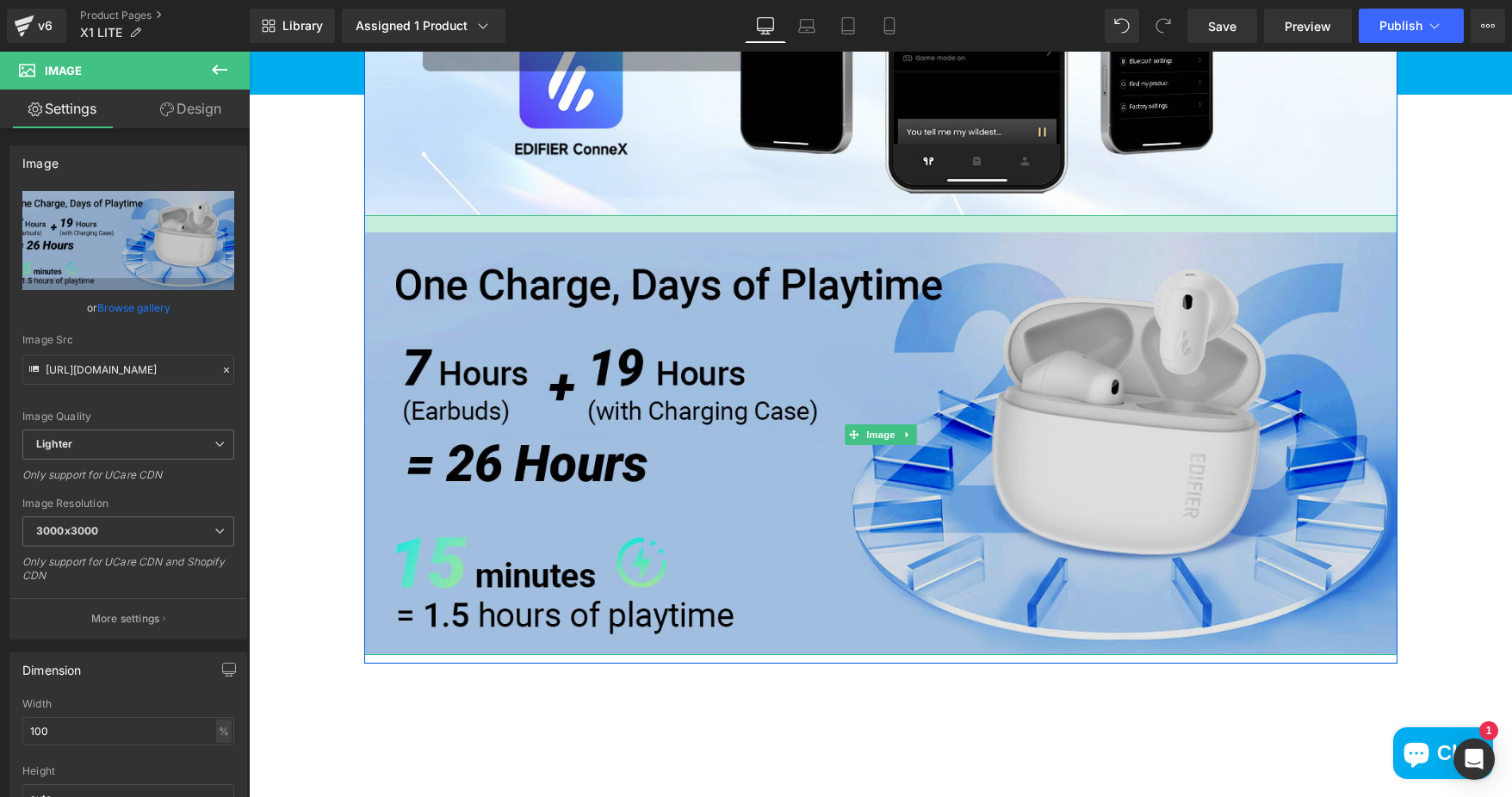
drag, startPoint x: 898, startPoint y: 230, endPoint x: 899, endPoint y: 247, distance: 17.0
click at [899, 247] on div "Image" at bounding box center [880, 435] width 1033 height 441
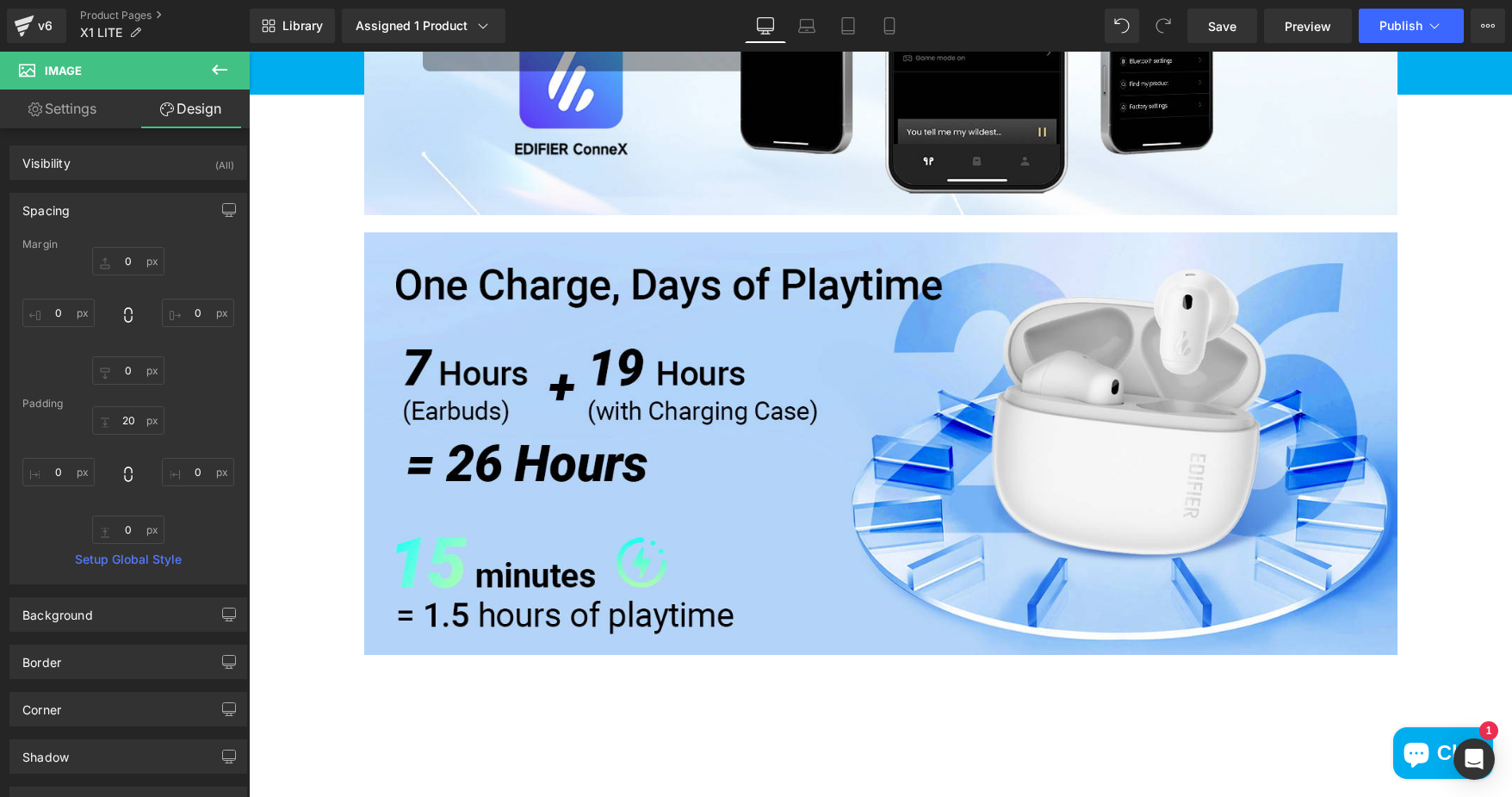
click at [215, 69] on icon at bounding box center [219, 69] width 16 height 10
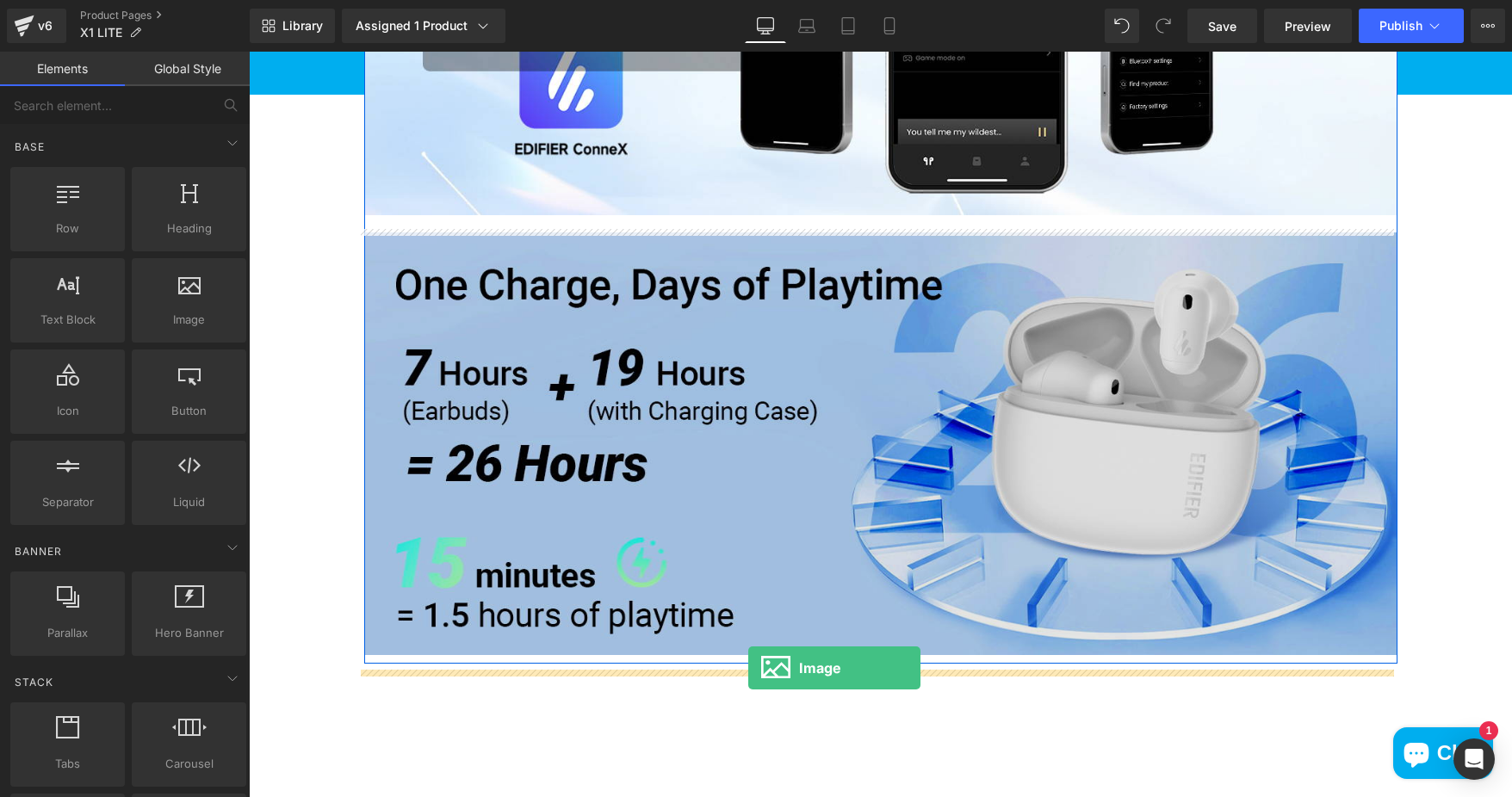
drag, startPoint x: 271, startPoint y: 349, endPoint x: 748, endPoint y: 668, distance: 573.8
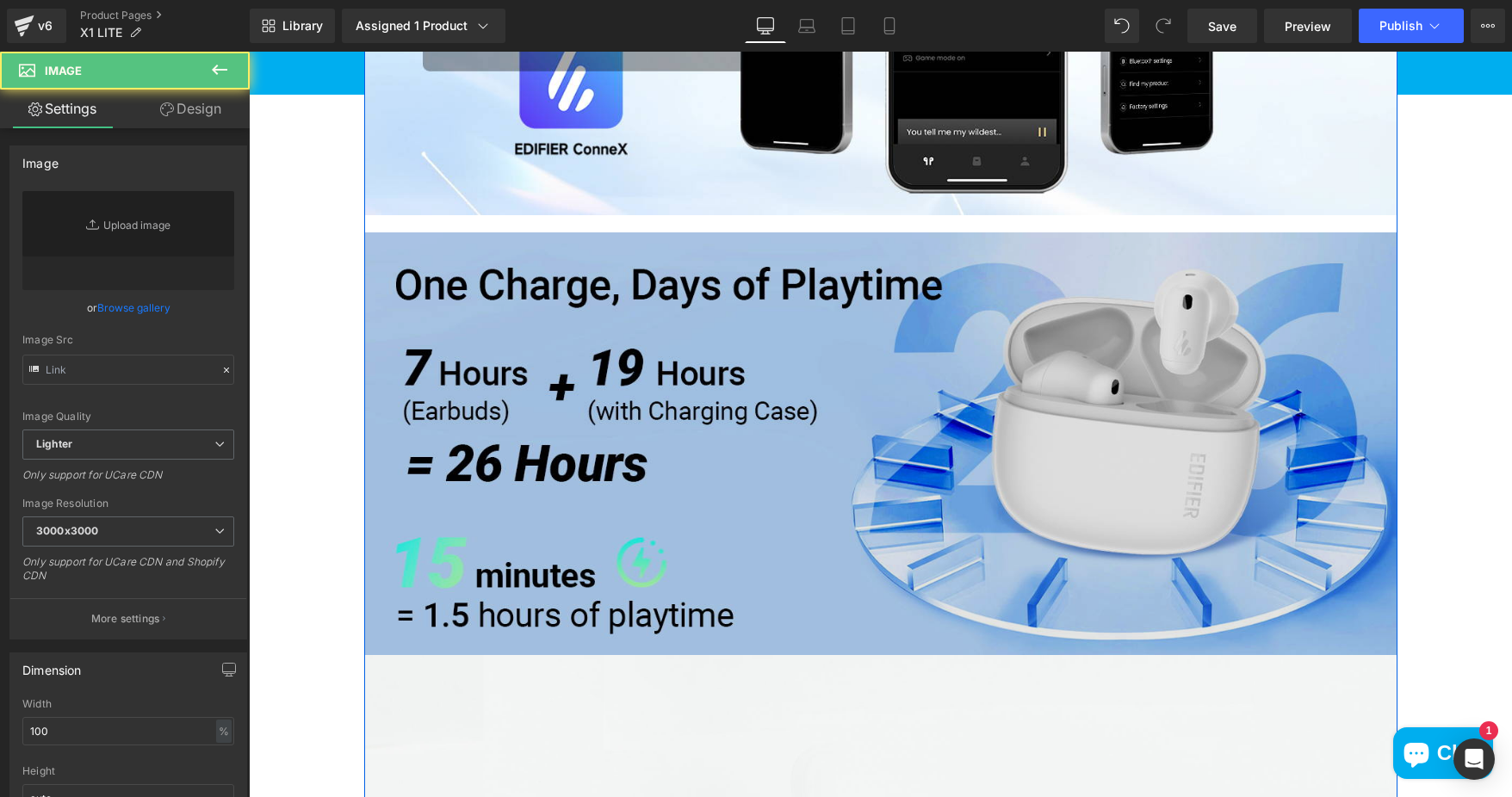
type input "//d1um8515vdn9kb.cloudfront.net/images/parallax.jpg"
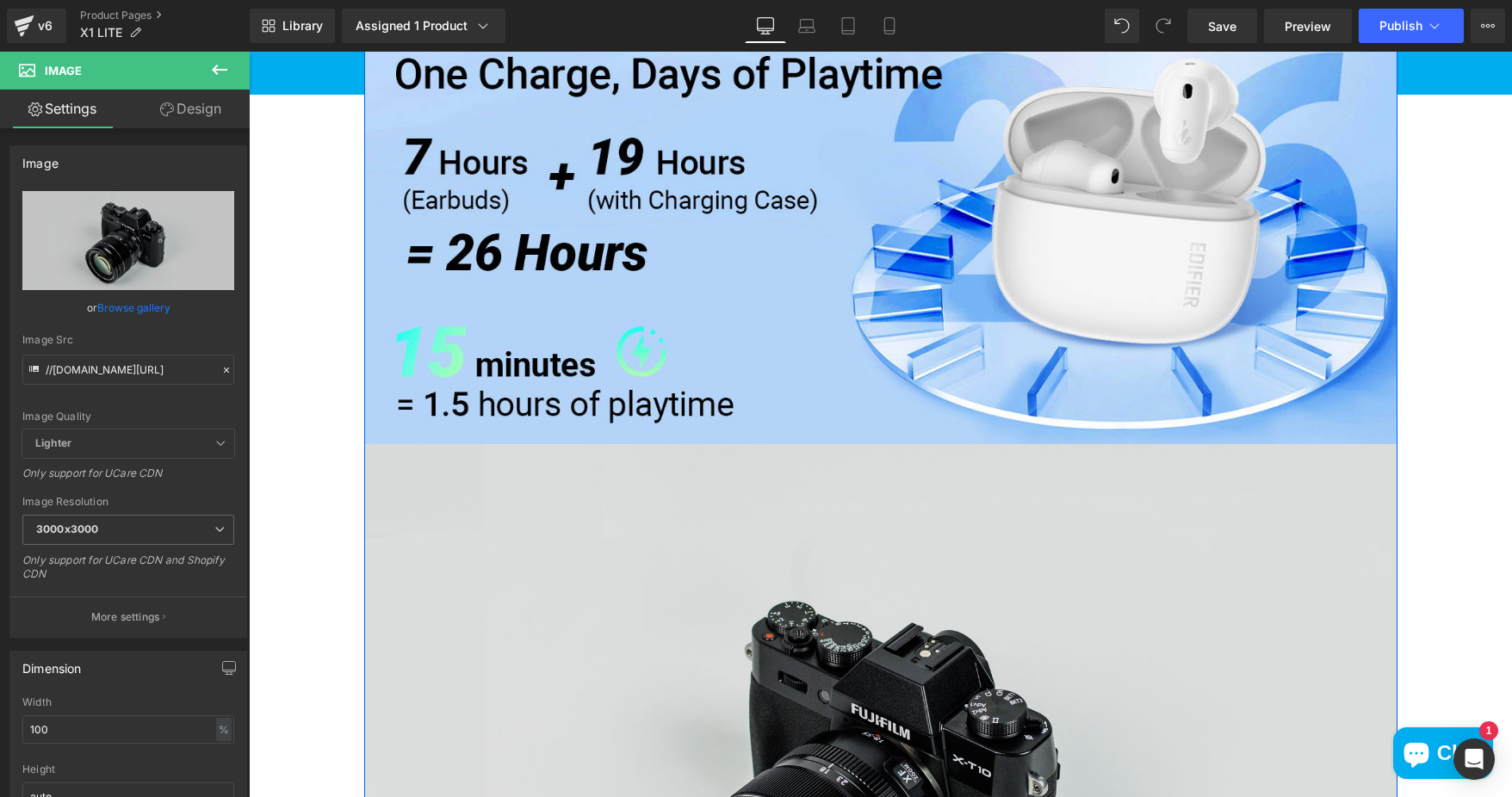
scroll to position [3701, 0]
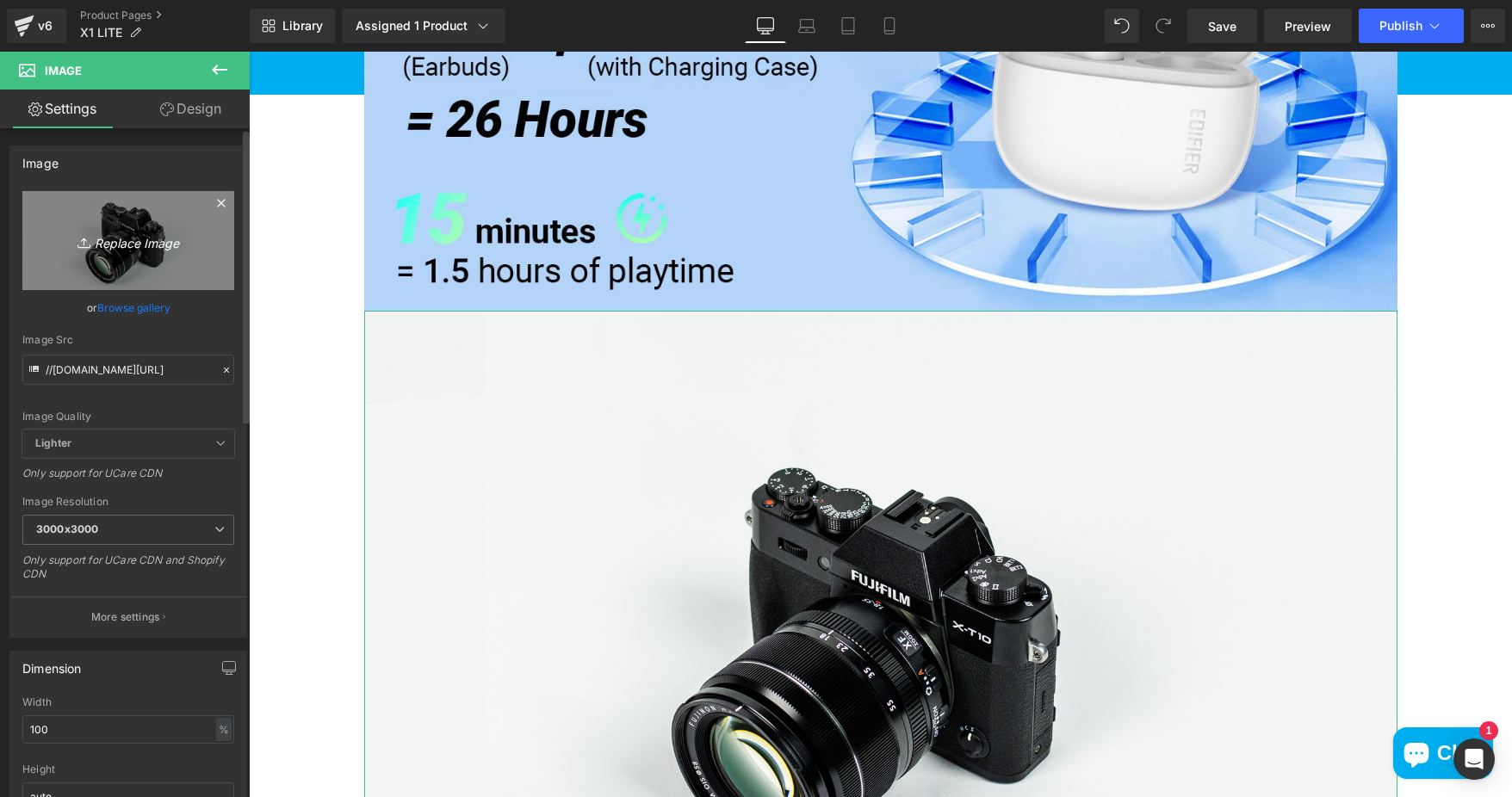
click at [147, 235] on icon "Replace Image" at bounding box center [128, 240] width 138 height 21
type input "C:\fakepath\54b9a829-35f7-4dbe-adb7-6fd3f318157f.__CR0,0,1464,600_PT0_SX1464_V1…"
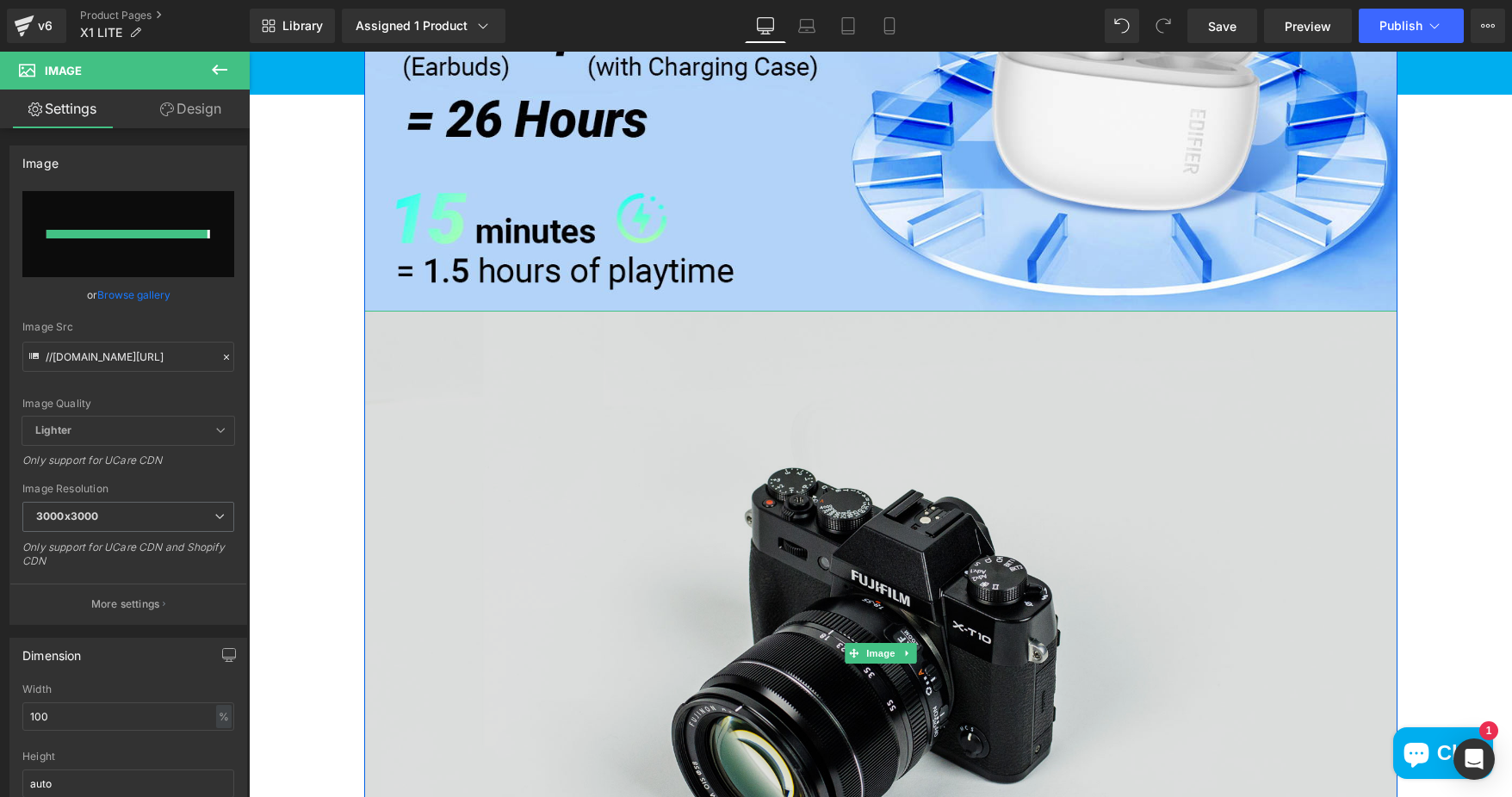
type input "https://ucarecdn.com/0aa10617-a263-415f-b9b5-043034de6876/-/format/auto/-/previ…"
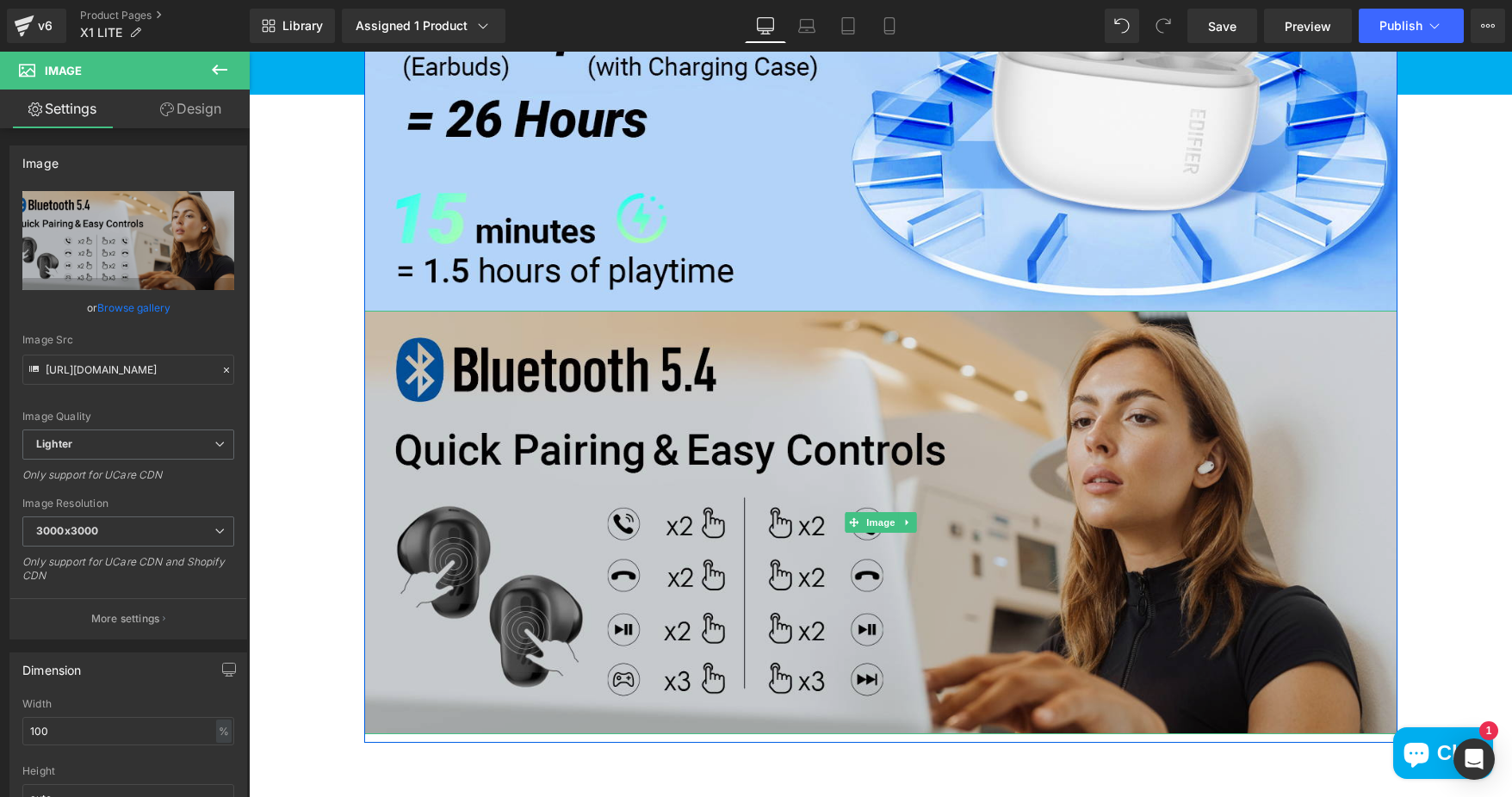
scroll to position [3960, 0]
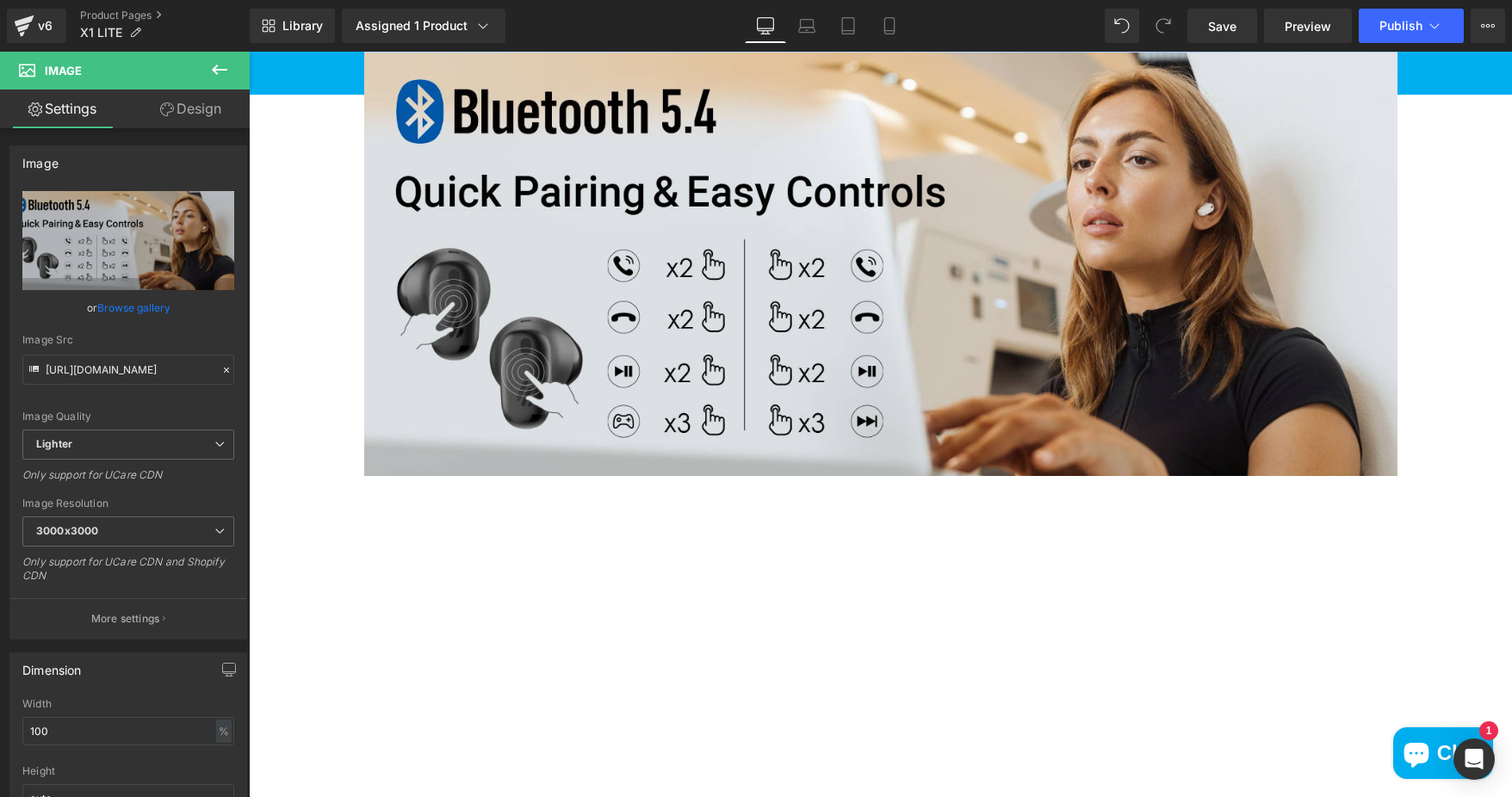
click at [226, 60] on icon at bounding box center [219, 69] width 20 height 20
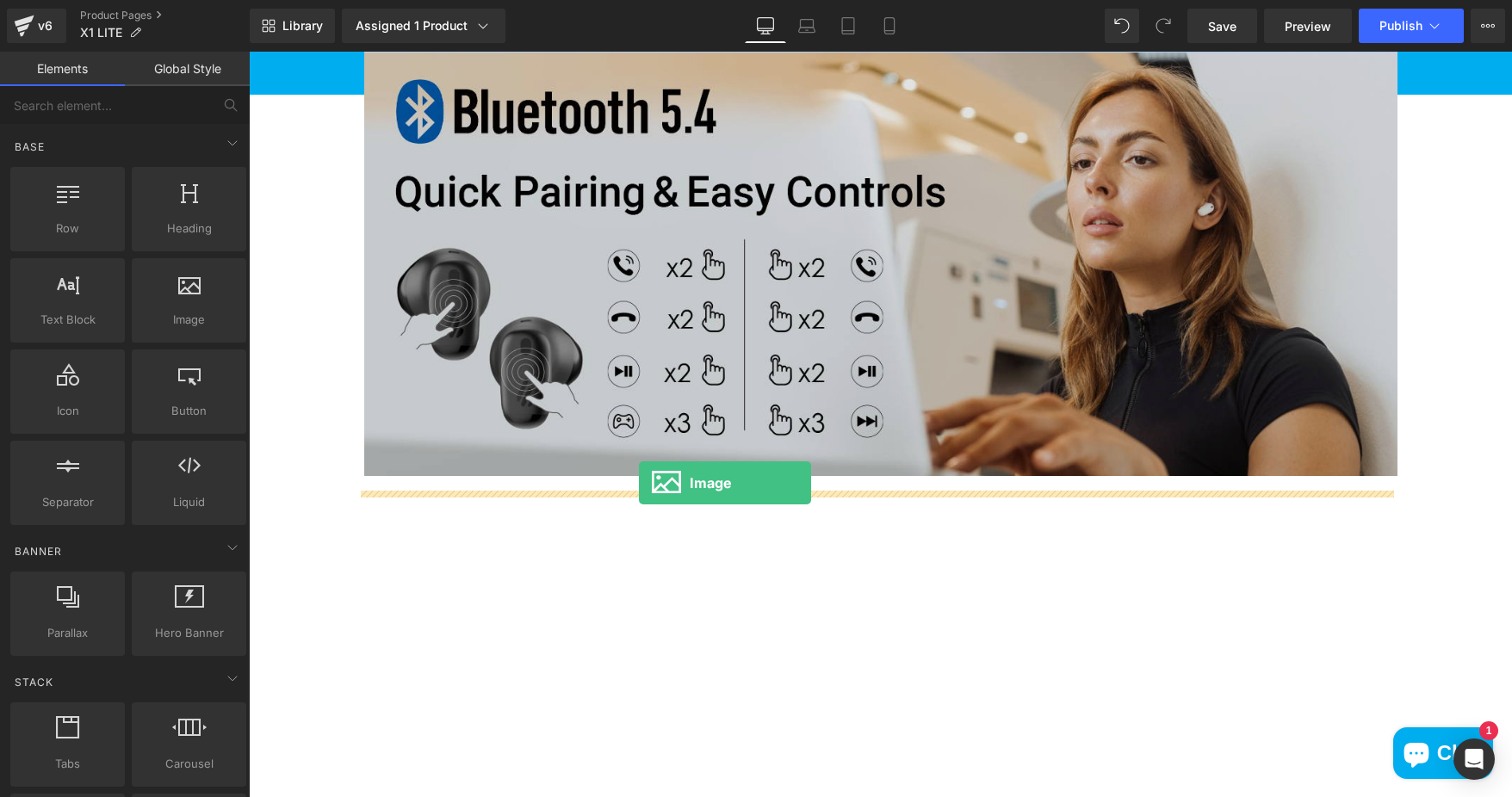
drag, startPoint x: 431, startPoint y: 356, endPoint x: 639, endPoint y: 483, distance: 243.7
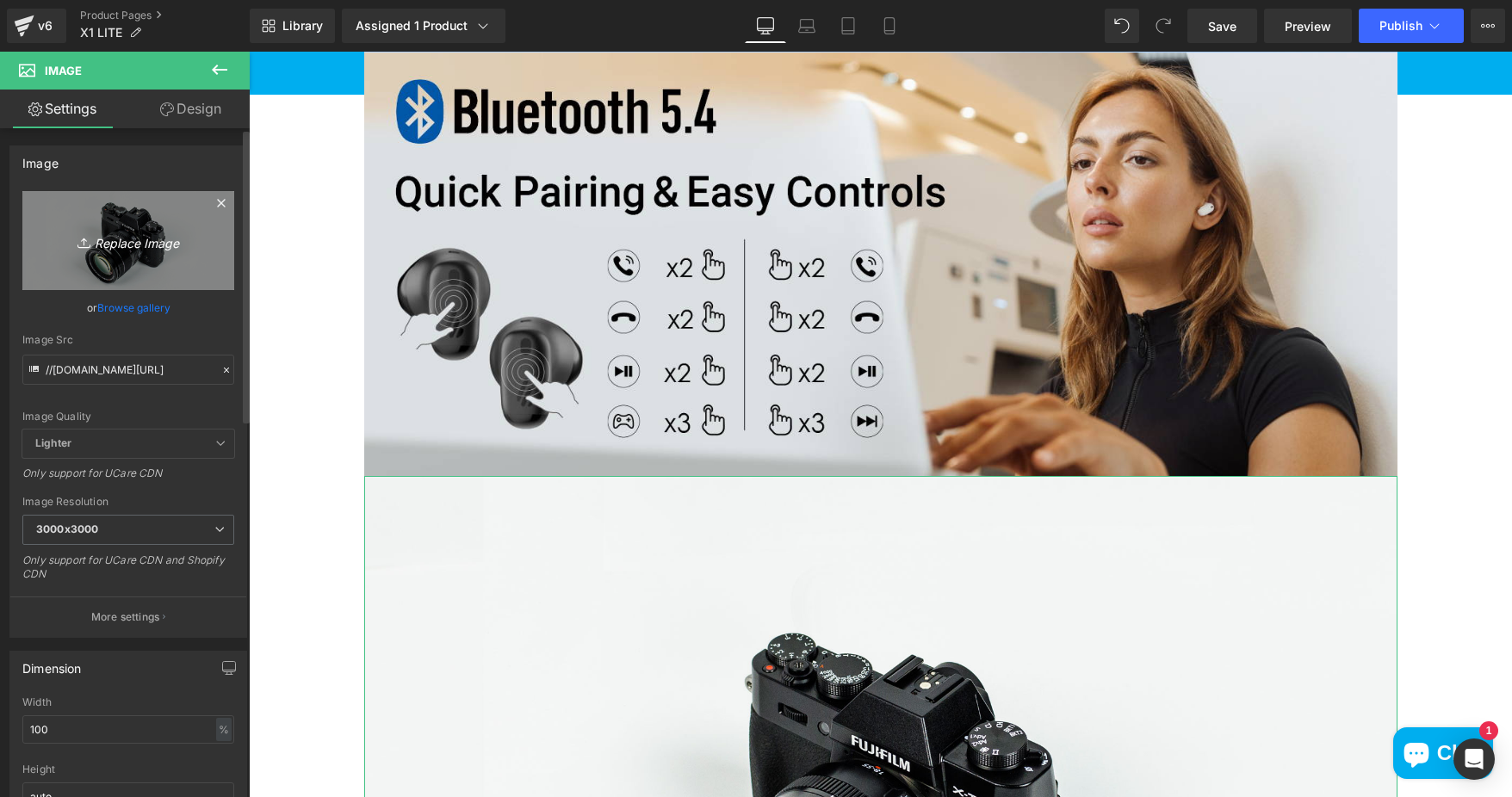
click at [154, 250] on icon "Replace Image" at bounding box center [128, 240] width 138 height 21
type input "C:\fakepath\d07c9a1c-b612-40c6-9fa4-e835b370bb08.__CR0,0,1464,600_PT0_SX1464_V1…"
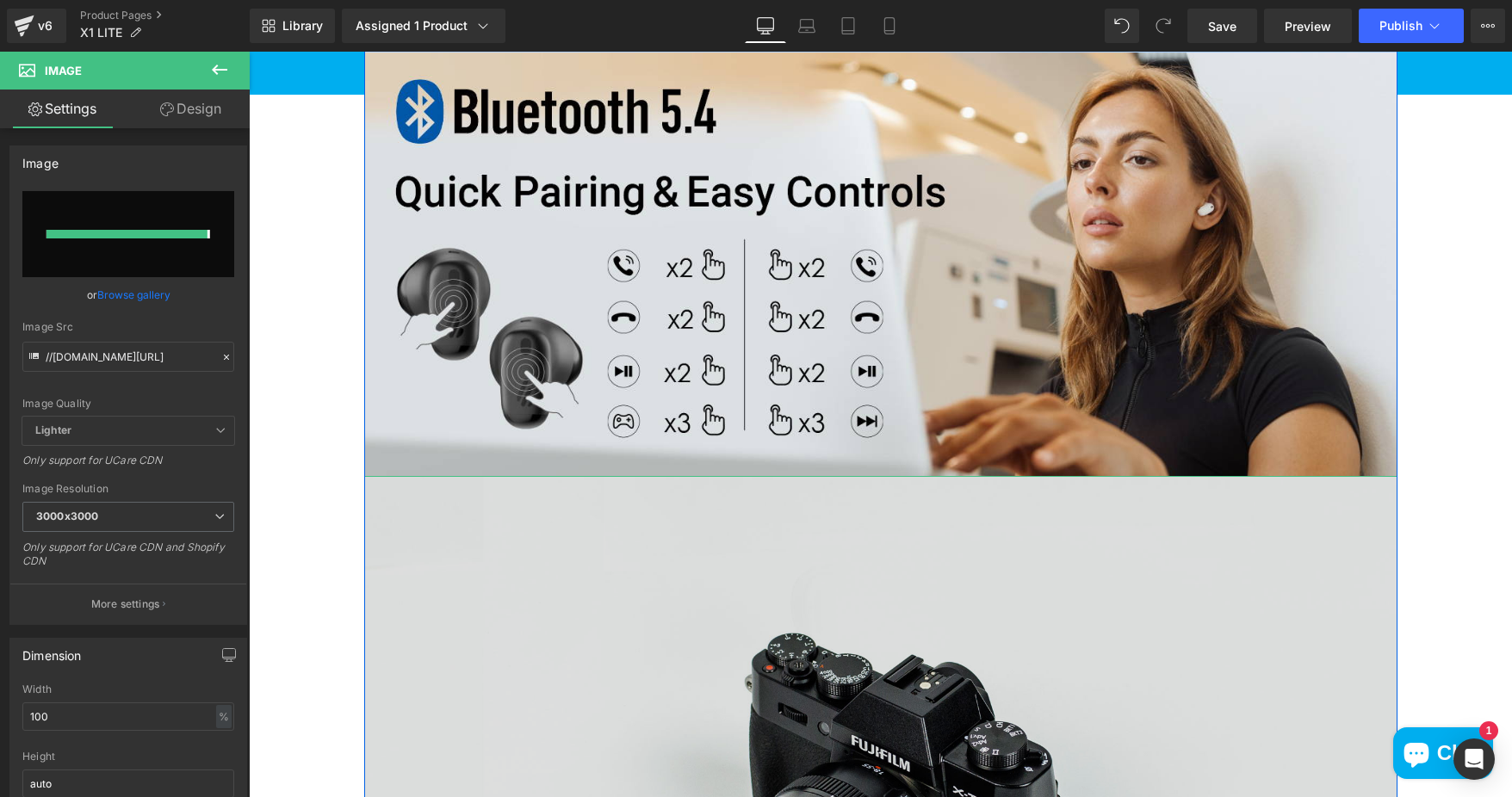
type input "https://ucarecdn.com/903e7c35-bf47-4b4c-b43b-d7ba589ddb5a/-/format/auto/-/previ…"
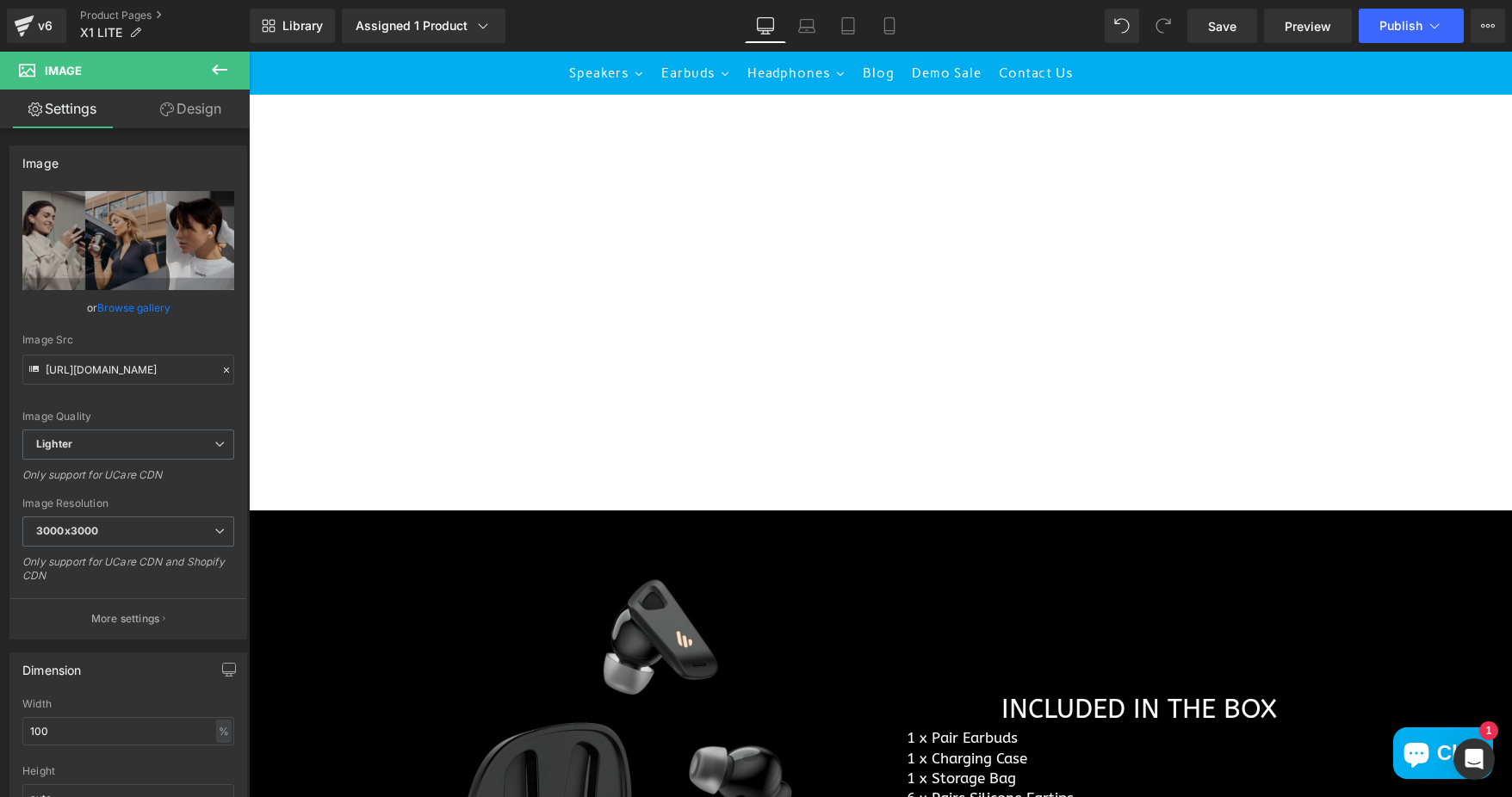
scroll to position [4735, 0]
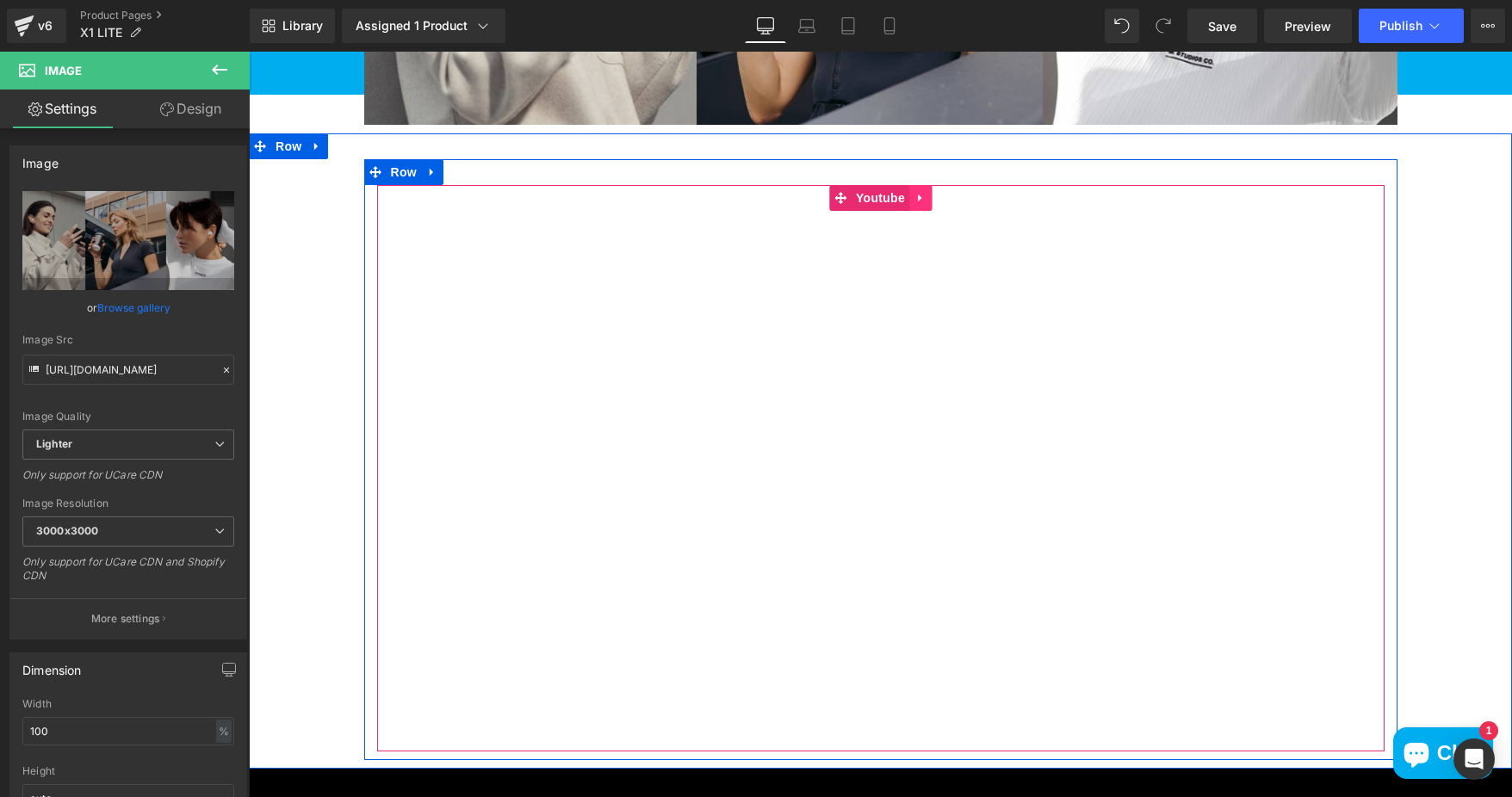
click at [917, 204] on icon at bounding box center [920, 198] width 12 height 13
click at [930, 204] on icon at bounding box center [931, 198] width 12 height 12
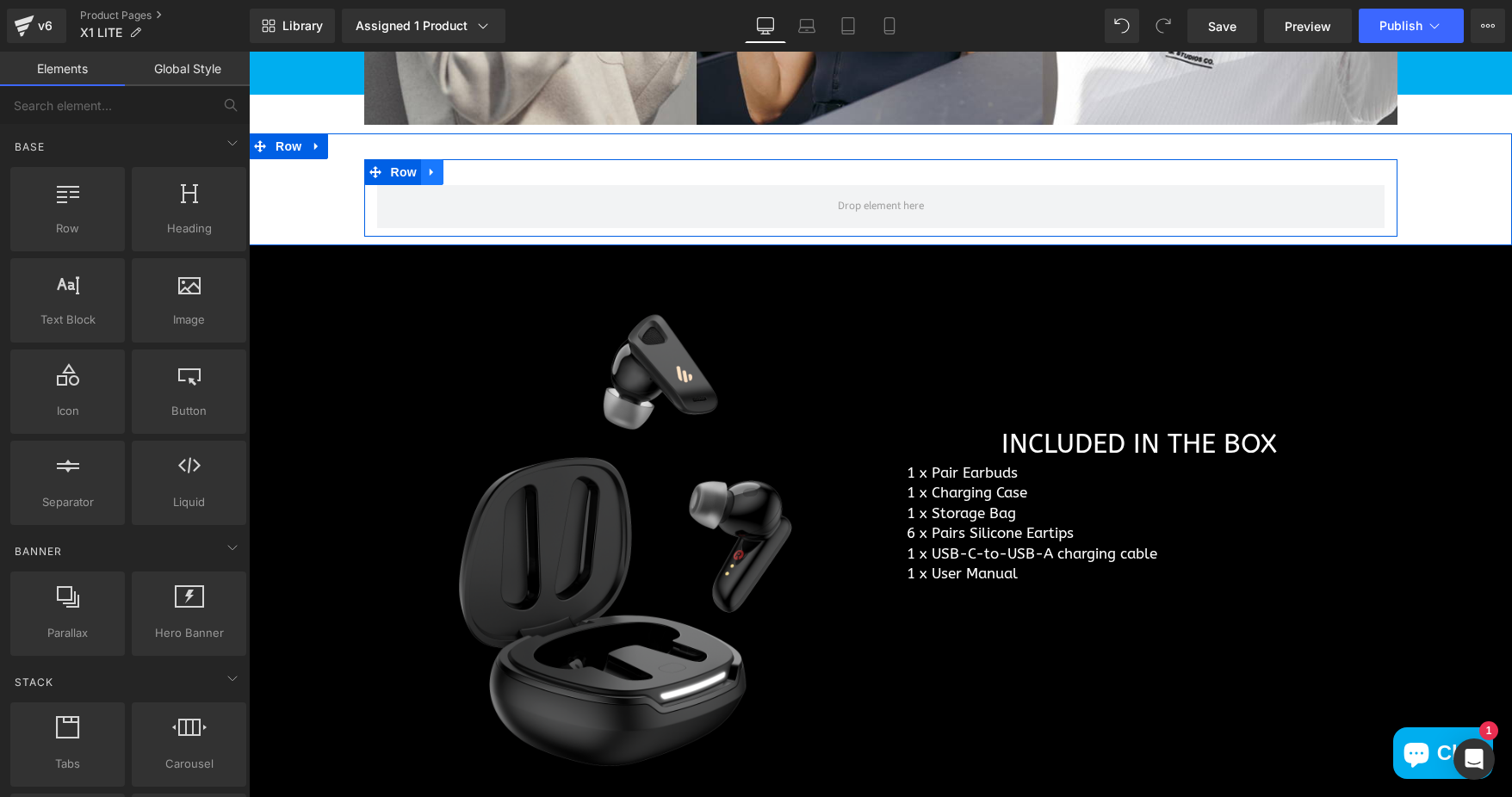
click at [421, 184] on link at bounding box center [432, 172] width 22 height 26
click at [471, 178] on icon at bounding box center [476, 172] width 12 height 12
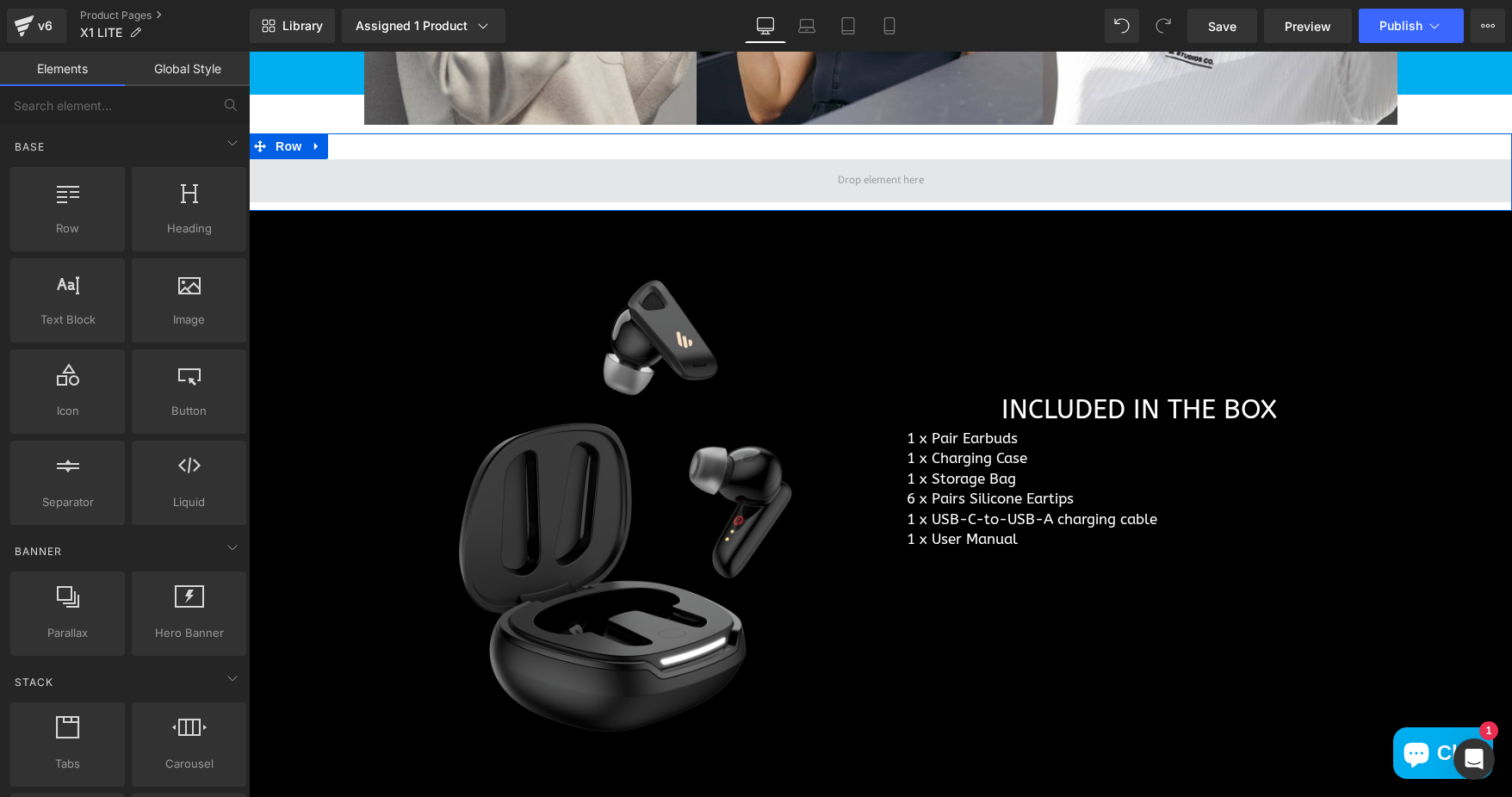
click at [718, 186] on span at bounding box center [880, 180] width 1263 height 43
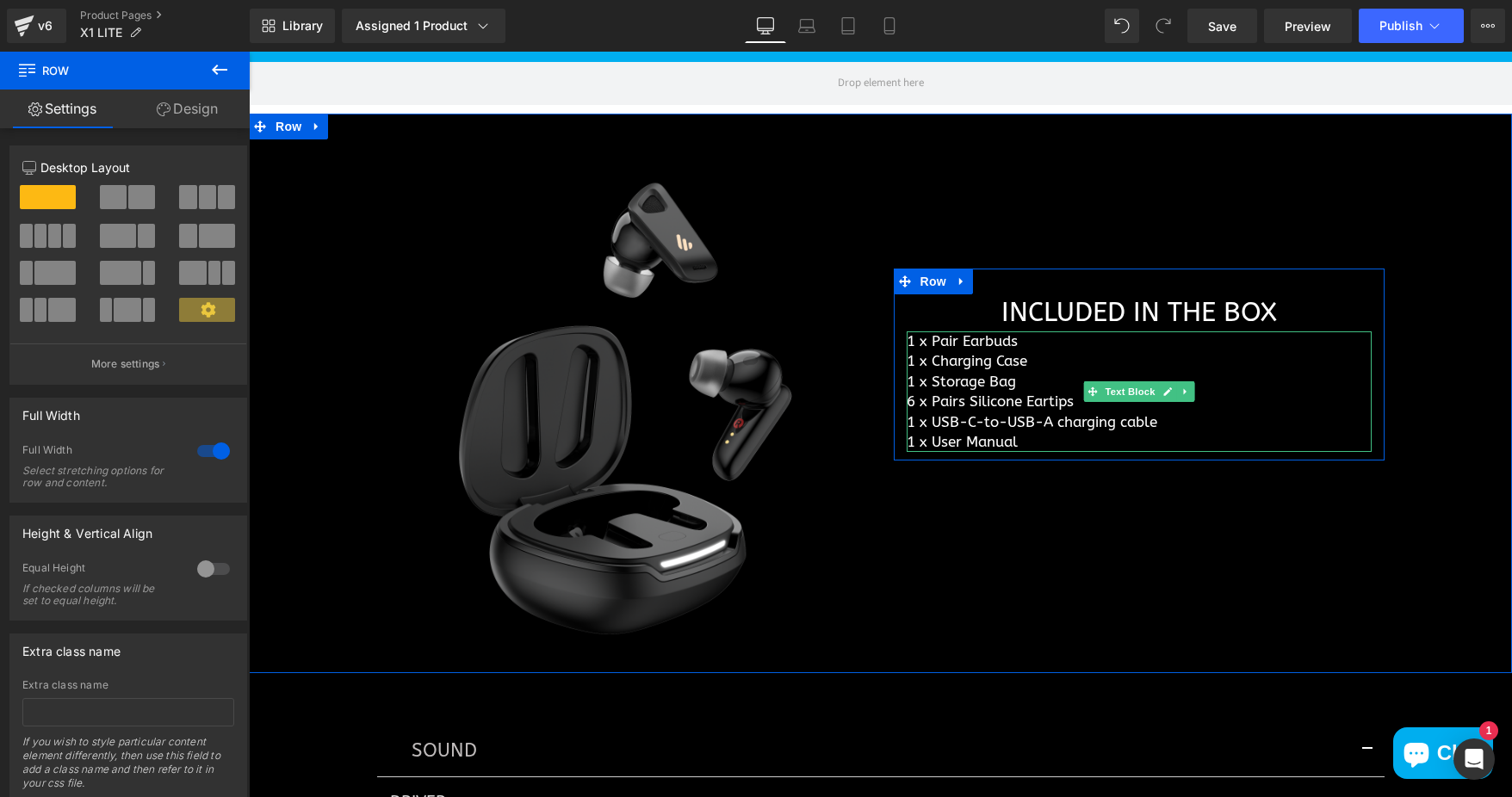
scroll to position [4907, 0]
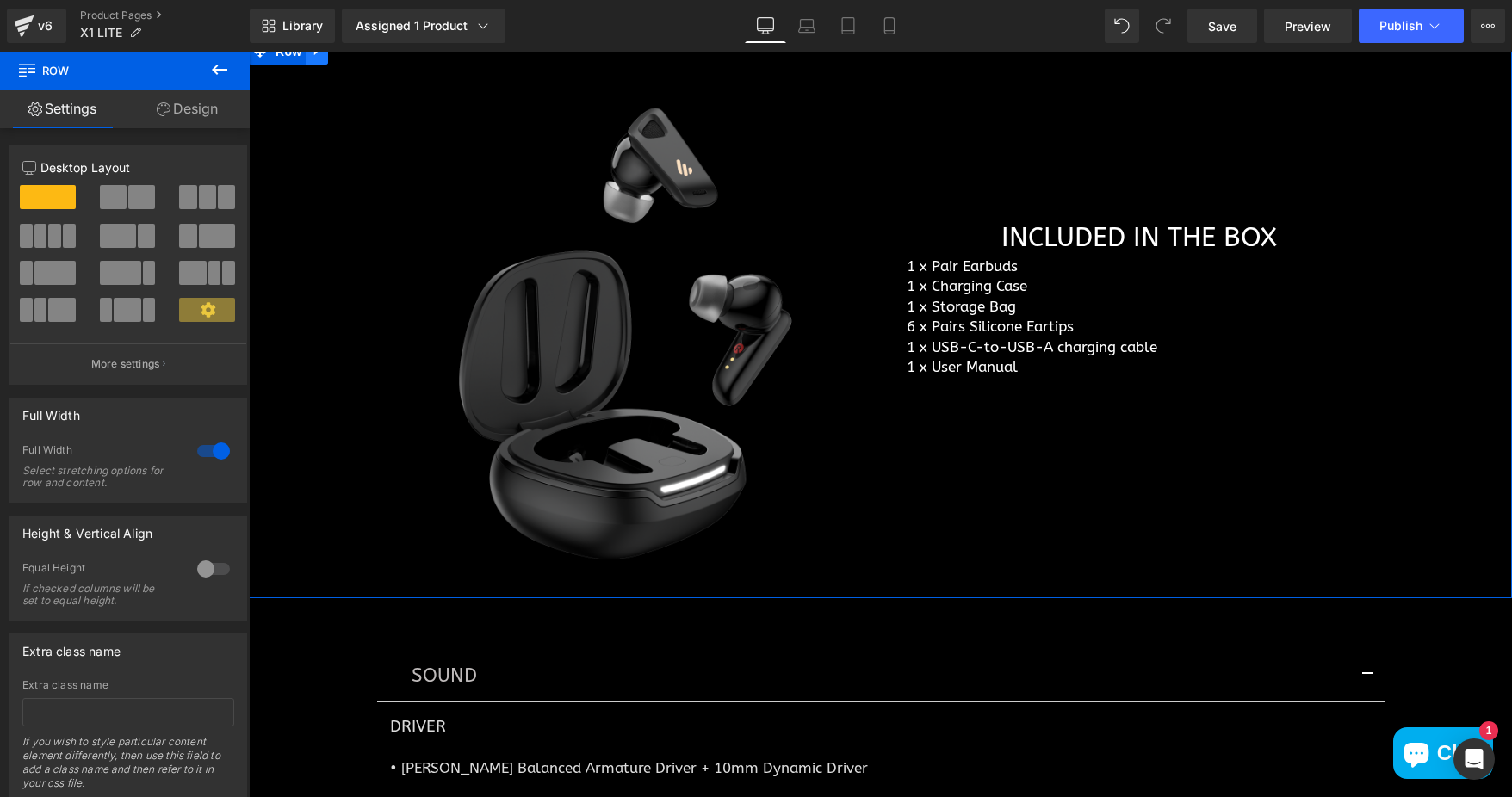
click at [311, 57] on icon at bounding box center [316, 51] width 12 height 13
click at [356, 57] on icon at bounding box center [362, 51] width 12 height 13
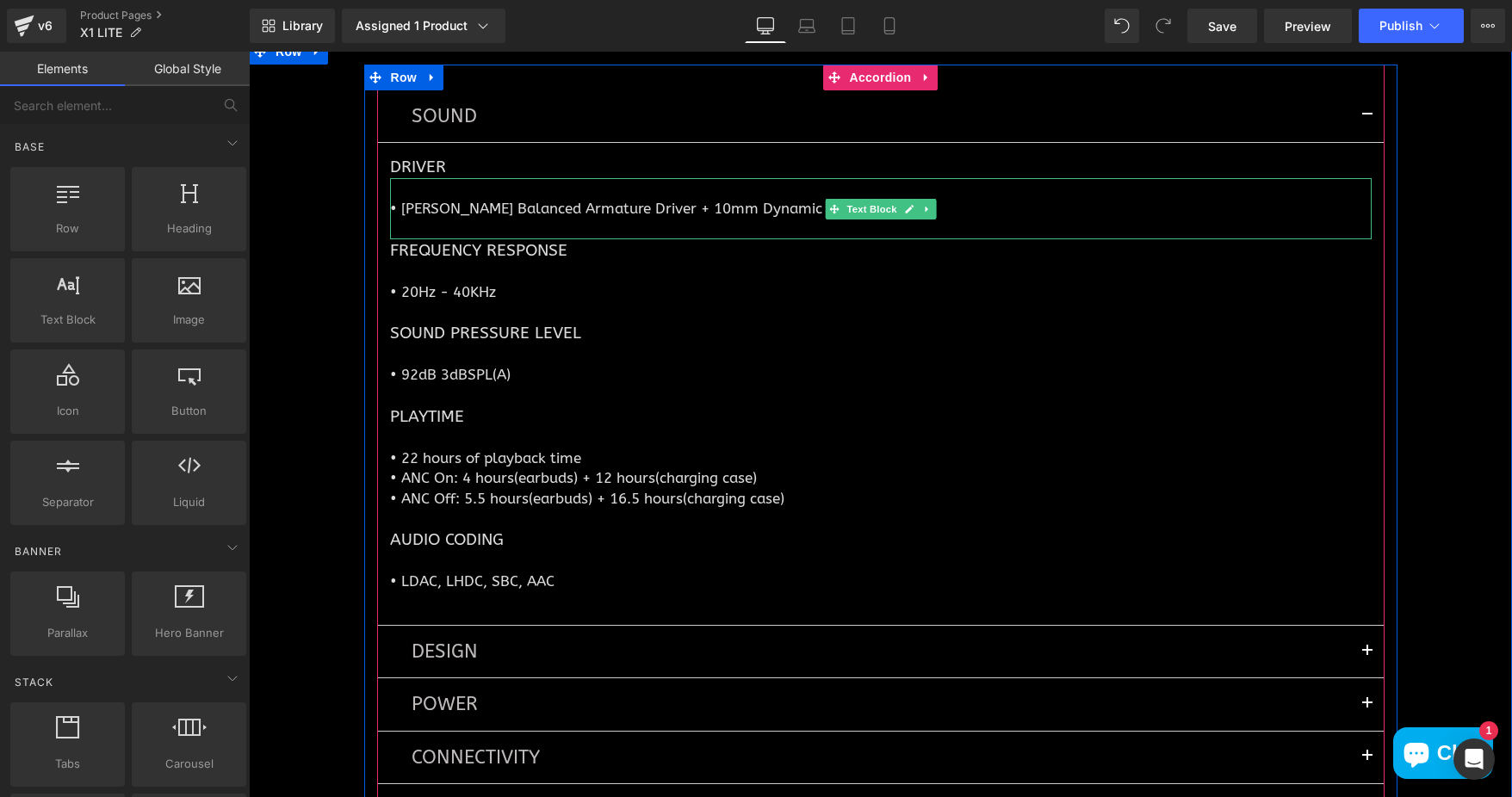
drag, startPoint x: 421, startPoint y: 228, endPoint x: 390, endPoint y: 221, distance: 31.8
click at [421, 218] on p "• [PERSON_NAME] Balanced Armature Driver + 10mm Dynamic Driver" at bounding box center [880, 208] width 981 height 19
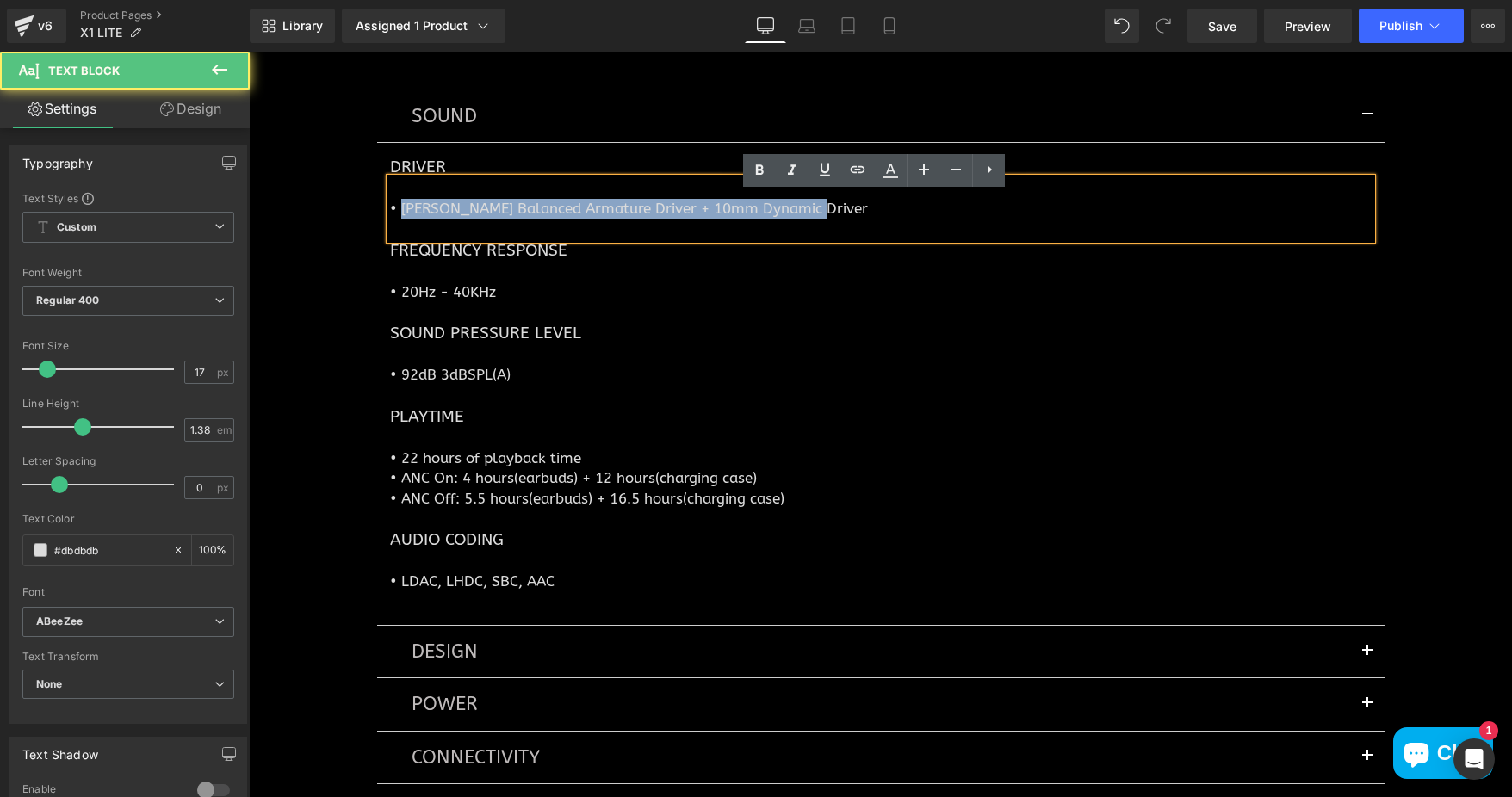
drag, startPoint x: 393, startPoint y: 222, endPoint x: 810, endPoint y: 228, distance: 417.0
click at [810, 218] on p "• [PERSON_NAME] Balanced Armature Driver + 10mm Dynamic Driver" at bounding box center [880, 208] width 981 height 19
paste div
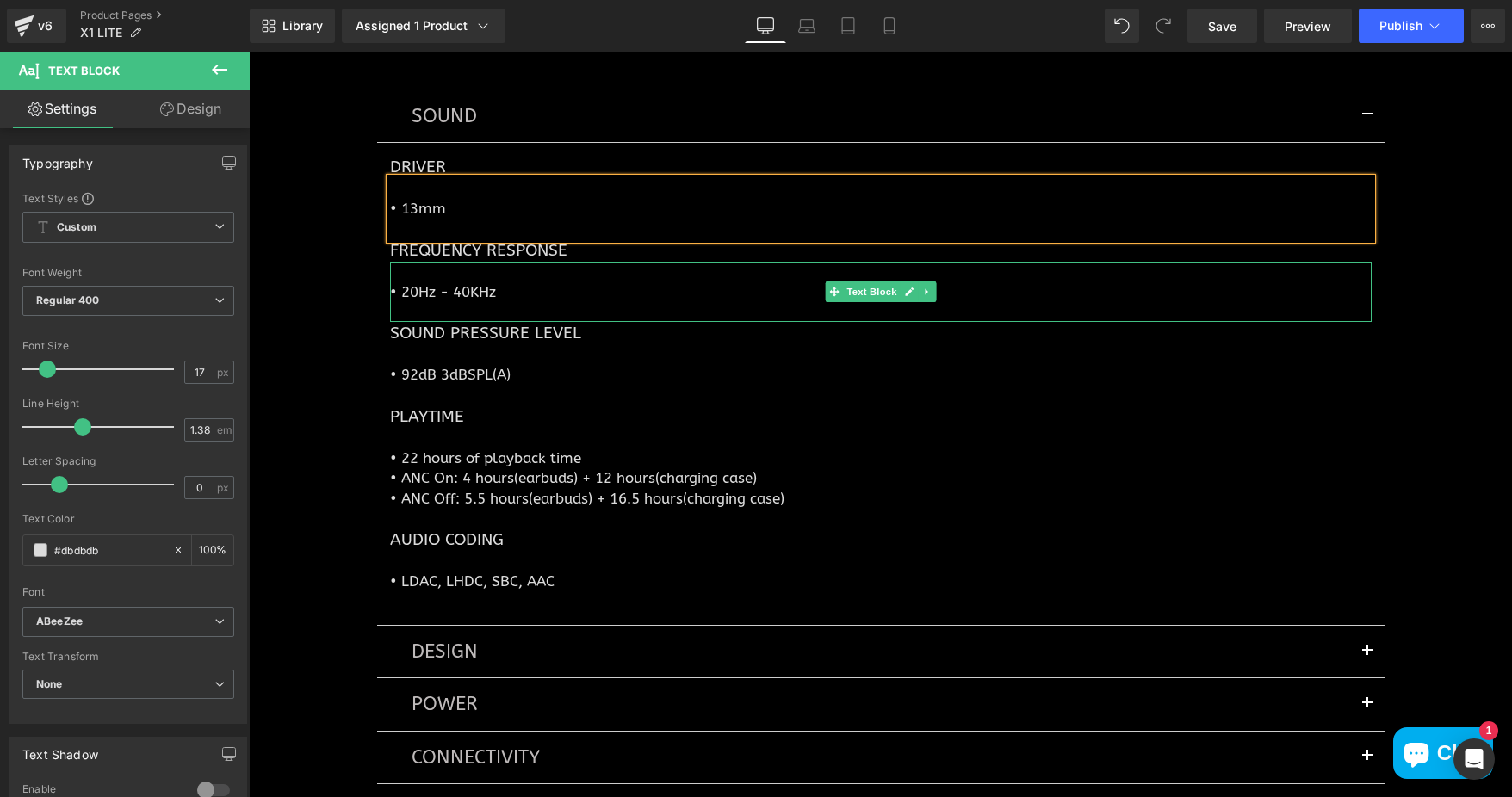
drag, startPoint x: 471, startPoint y: 304, endPoint x: 489, endPoint y: 311, distance: 19.3
click at [471, 302] on p "• 20Hz - 40KHz" at bounding box center [880, 291] width 981 height 19
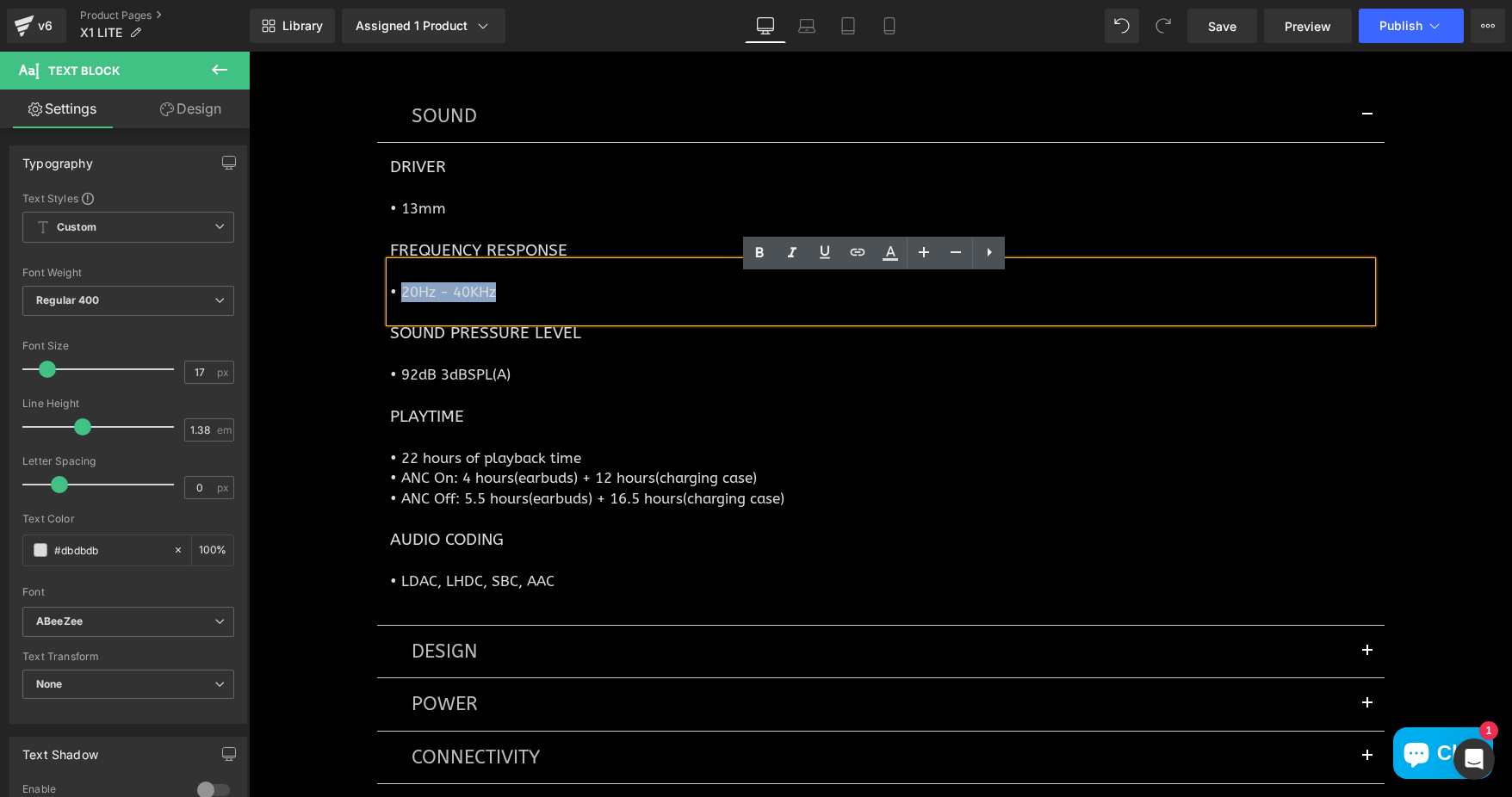
drag, startPoint x: 489, startPoint y: 308, endPoint x: 395, endPoint y: 308, distance: 94.0
click at [395, 302] on p "• 20Hz - 40KHz" at bounding box center [880, 291] width 981 height 19
paste div
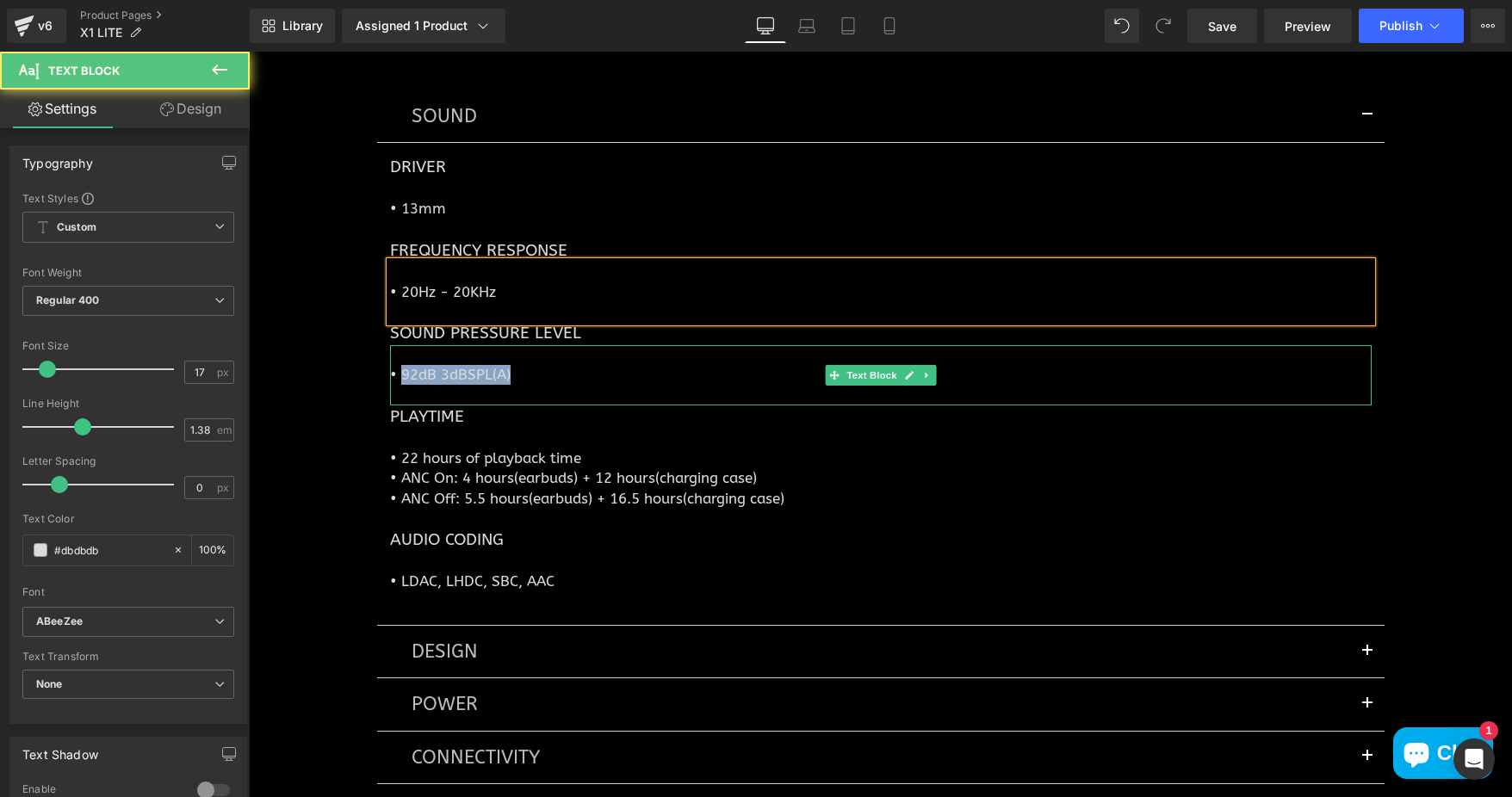
drag, startPoint x: 394, startPoint y: 390, endPoint x: 508, endPoint y: 389, distance: 114.0
click at [508, 385] on p "• 92dB 3dBSPL(A)" at bounding box center [880, 374] width 981 height 19
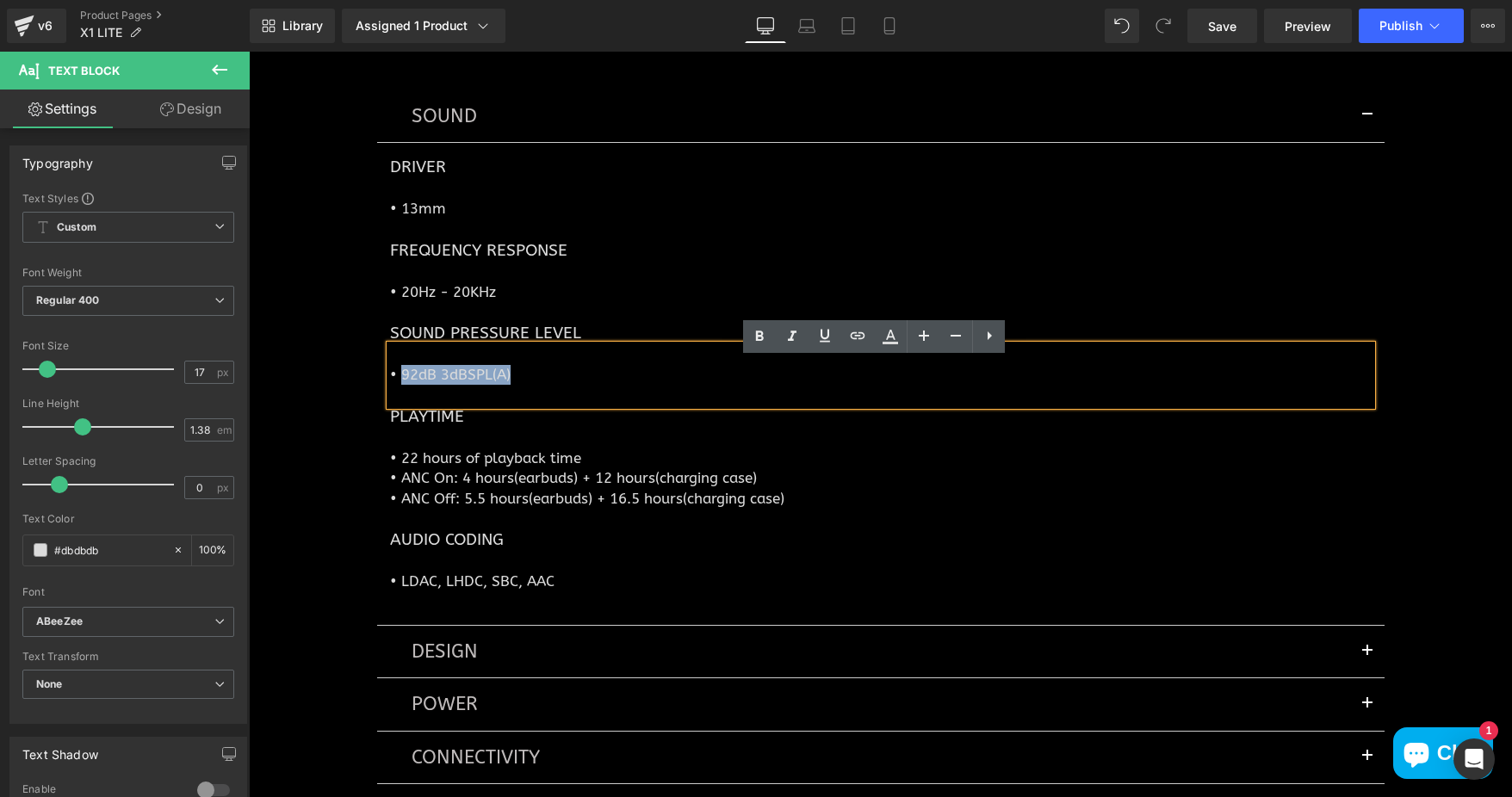
paste div
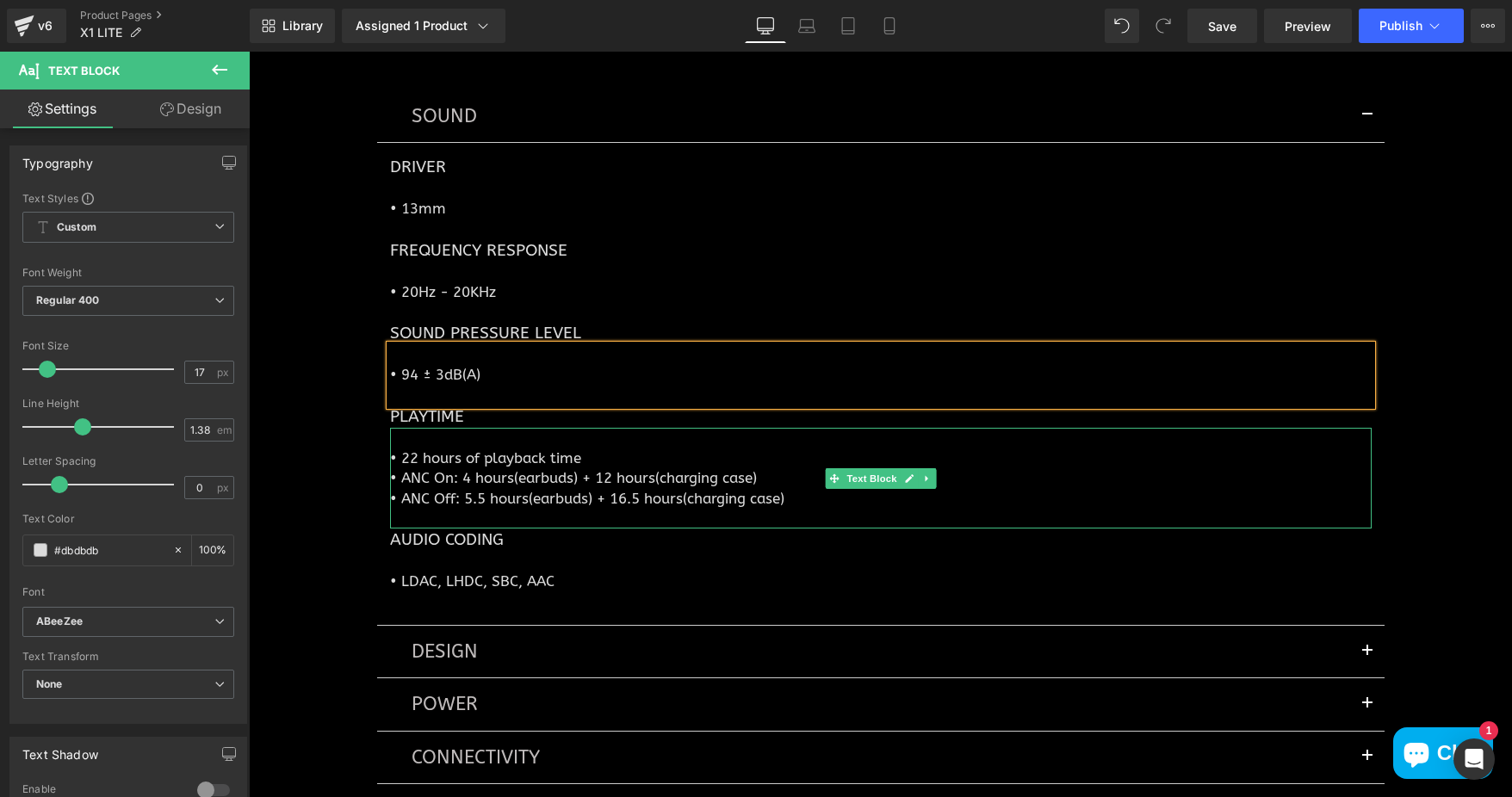
click at [394, 468] on p "• 22 hours of playback time" at bounding box center [880, 458] width 981 height 19
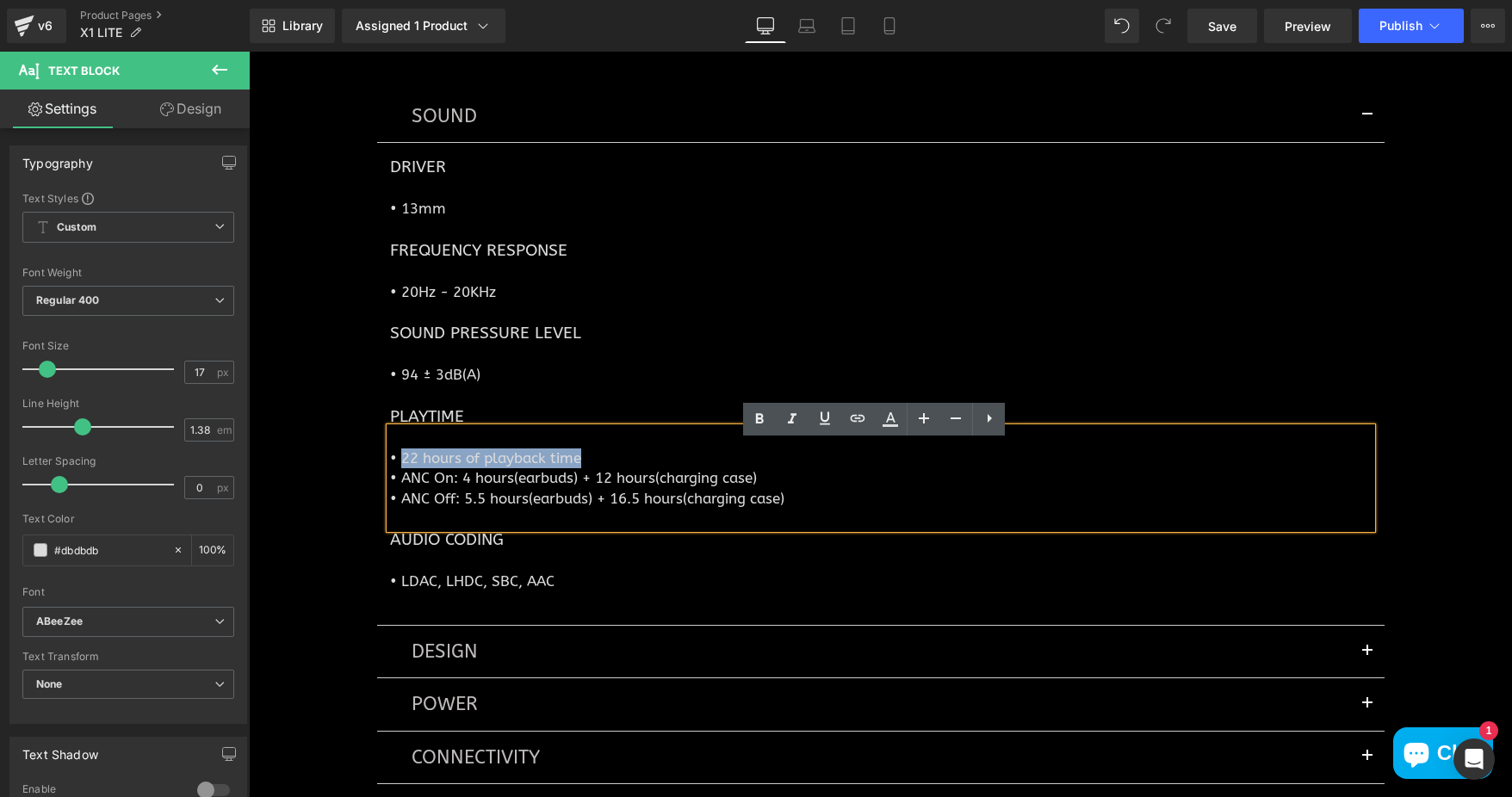
drag, startPoint x: 395, startPoint y: 471, endPoint x: 577, endPoint y: 471, distance: 182.0
click at [577, 468] on p "• 22 hours of playback time" at bounding box center [880, 458] width 981 height 19
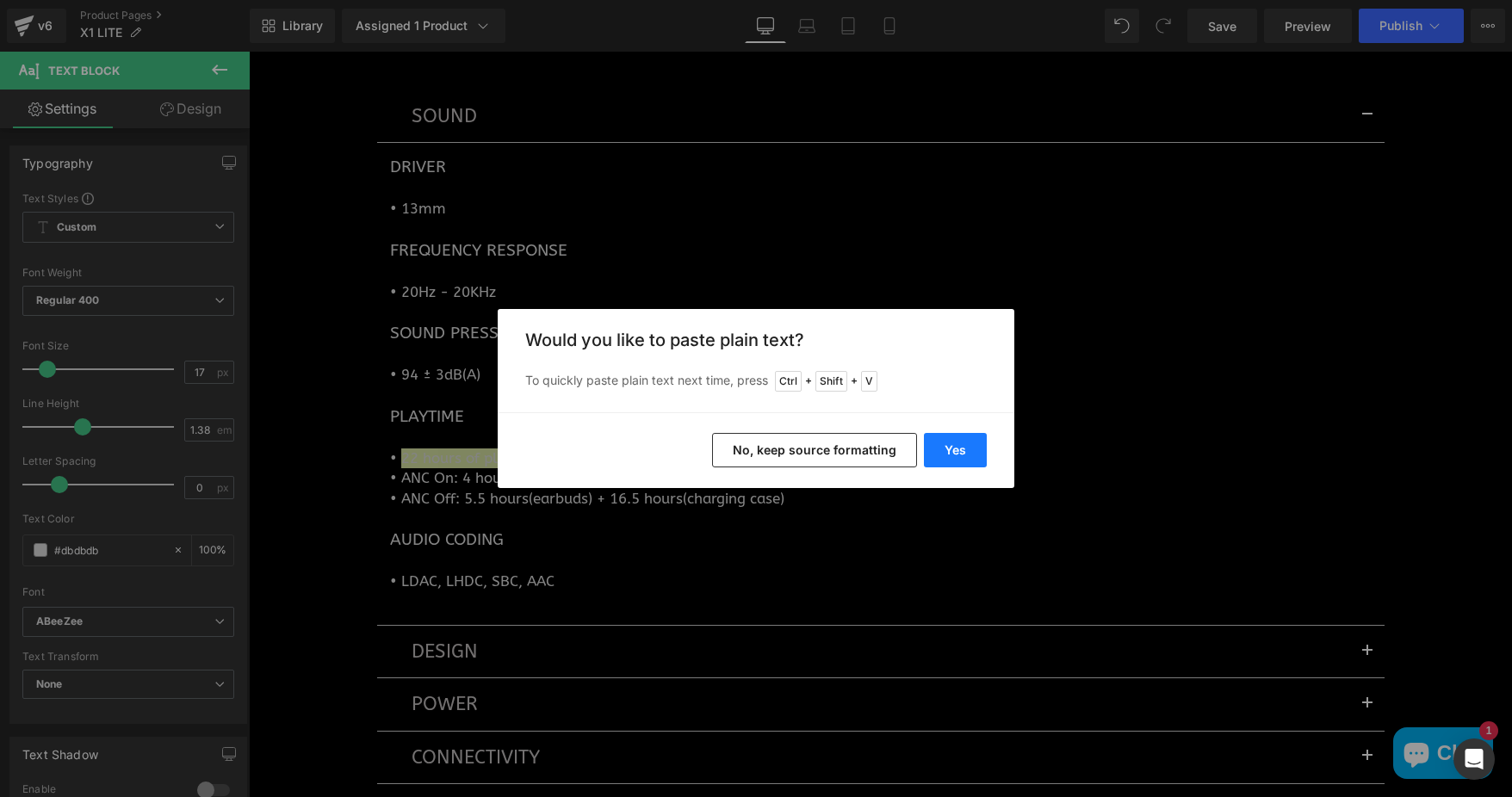
click at [967, 451] on button "Yes" at bounding box center [955, 449] width 63 height 34
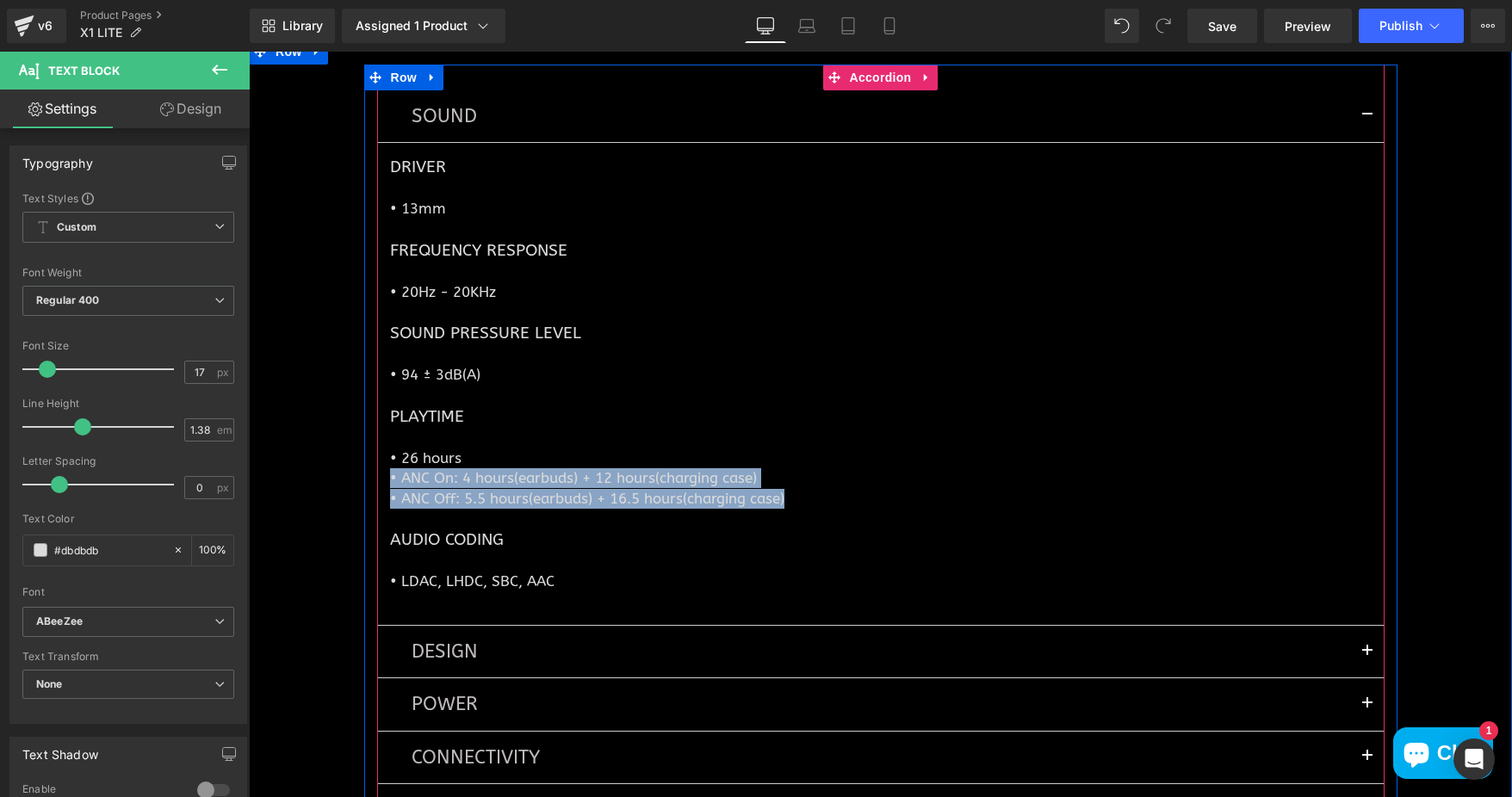
drag, startPoint x: 783, startPoint y: 511, endPoint x: 377, endPoint y: 497, distance: 406.2
click at [377, 497] on article "DRIVER Heading • 13mm Text Block FREQUENCY RESPONSE Heading • 20Hz - 20KHz Text…" at bounding box center [880, 385] width 1007 height 483
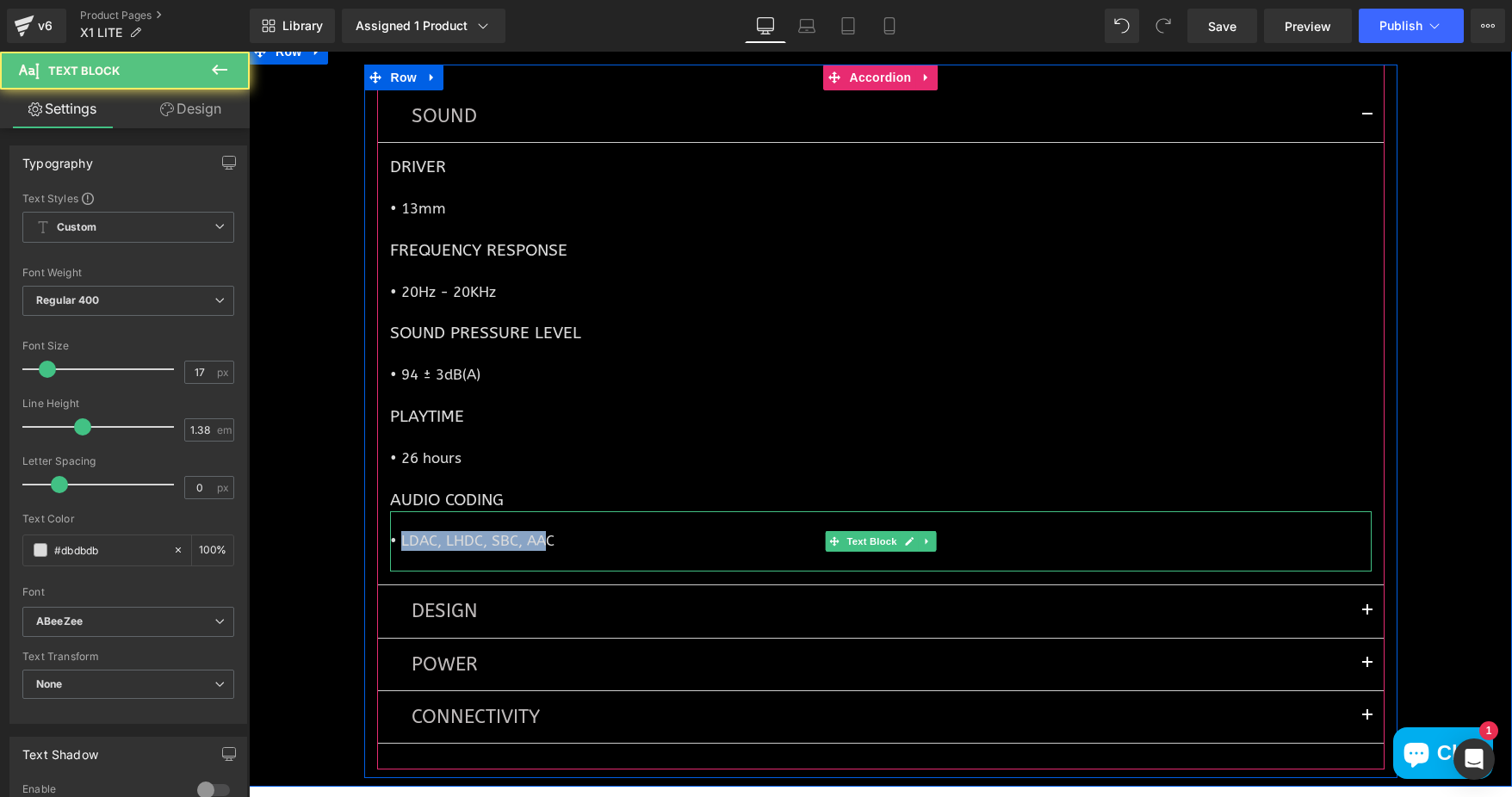
click at [540, 549] on span "• LDAC, LHDC, SBC, AAC" at bounding box center [473, 540] width 165 height 18
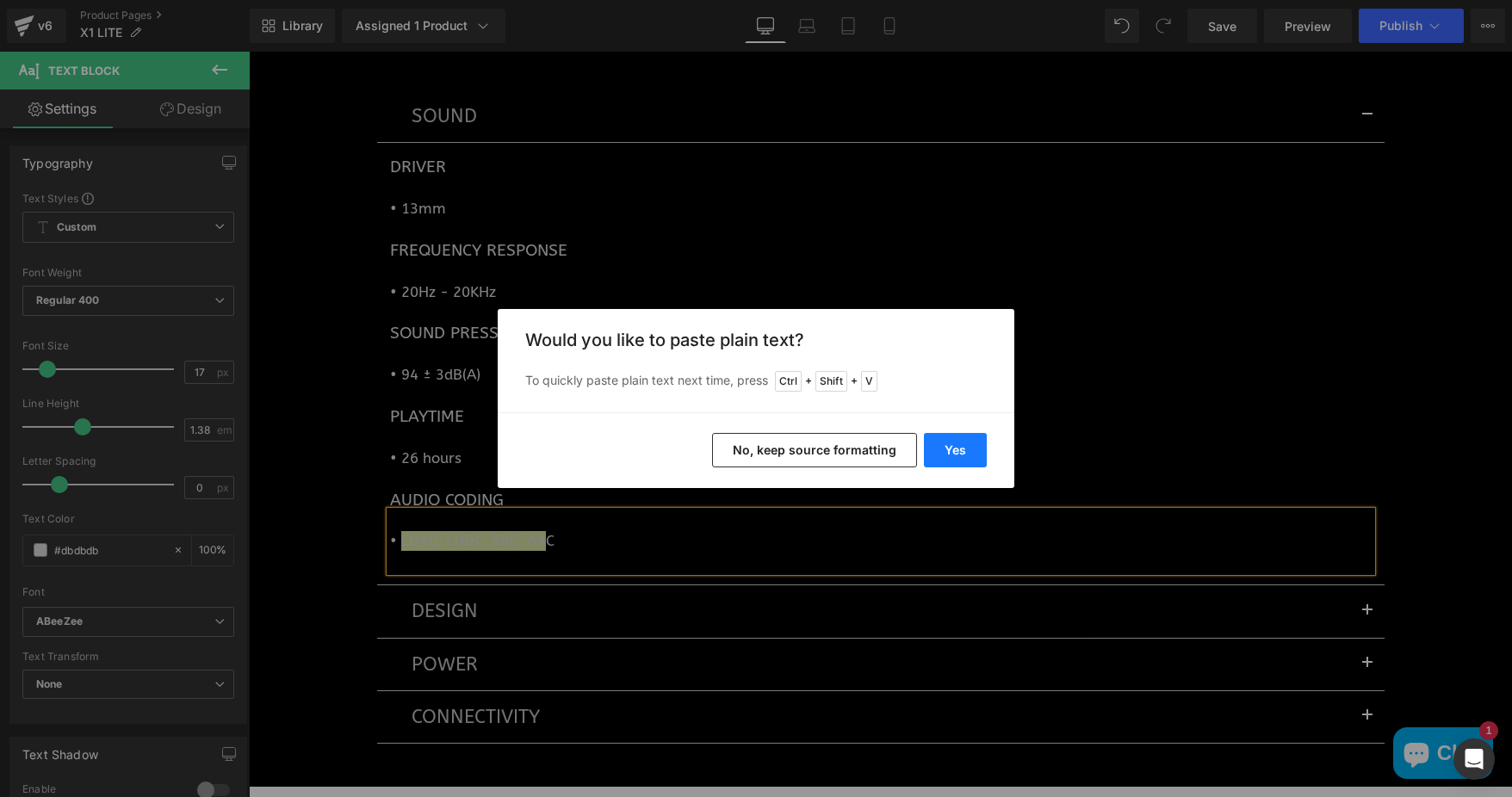
click at [936, 448] on button "Yes" at bounding box center [955, 449] width 63 height 34
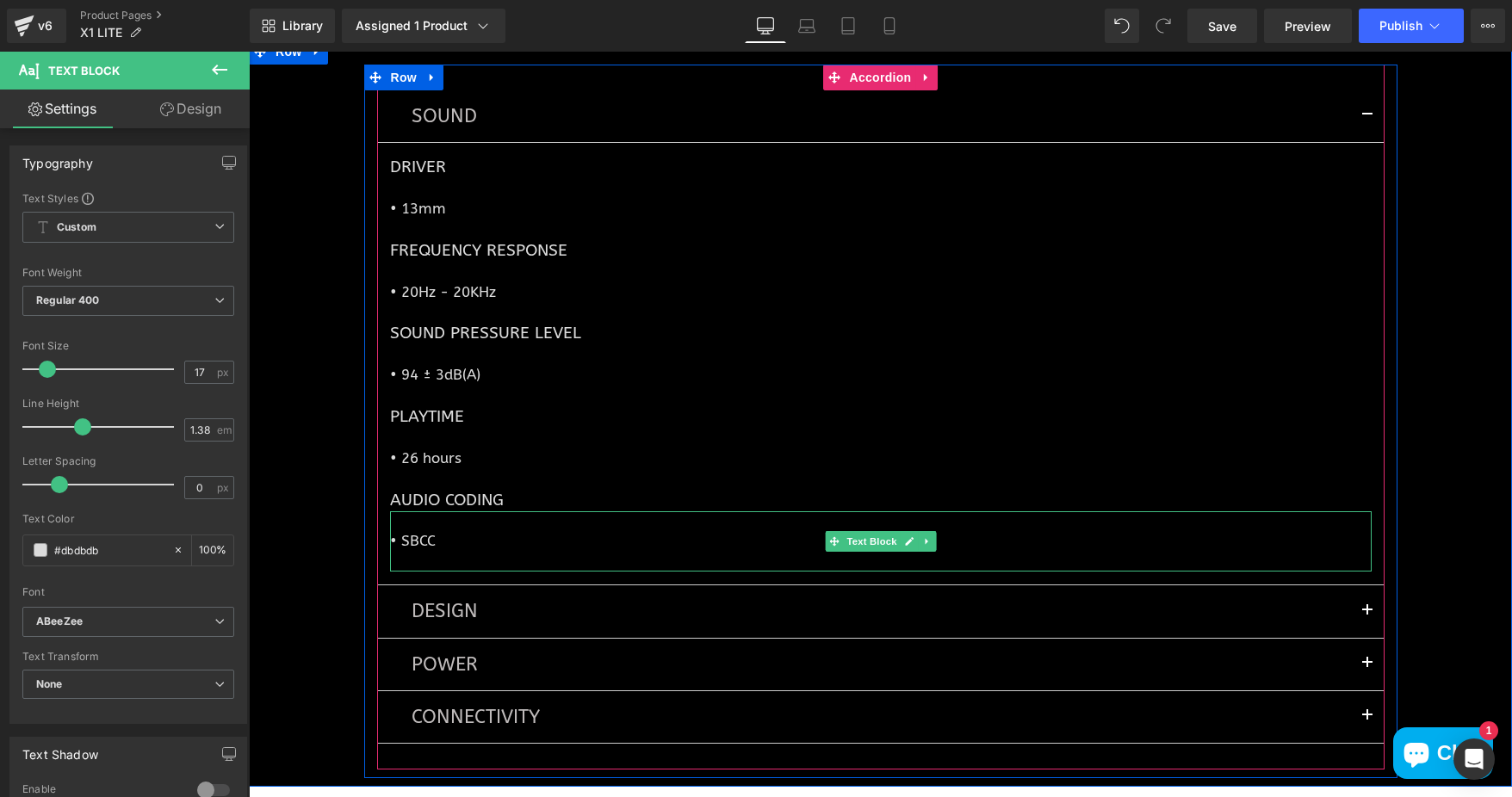
click at [425, 549] on span "• SBCC" at bounding box center [412, 540] width 45 height 18
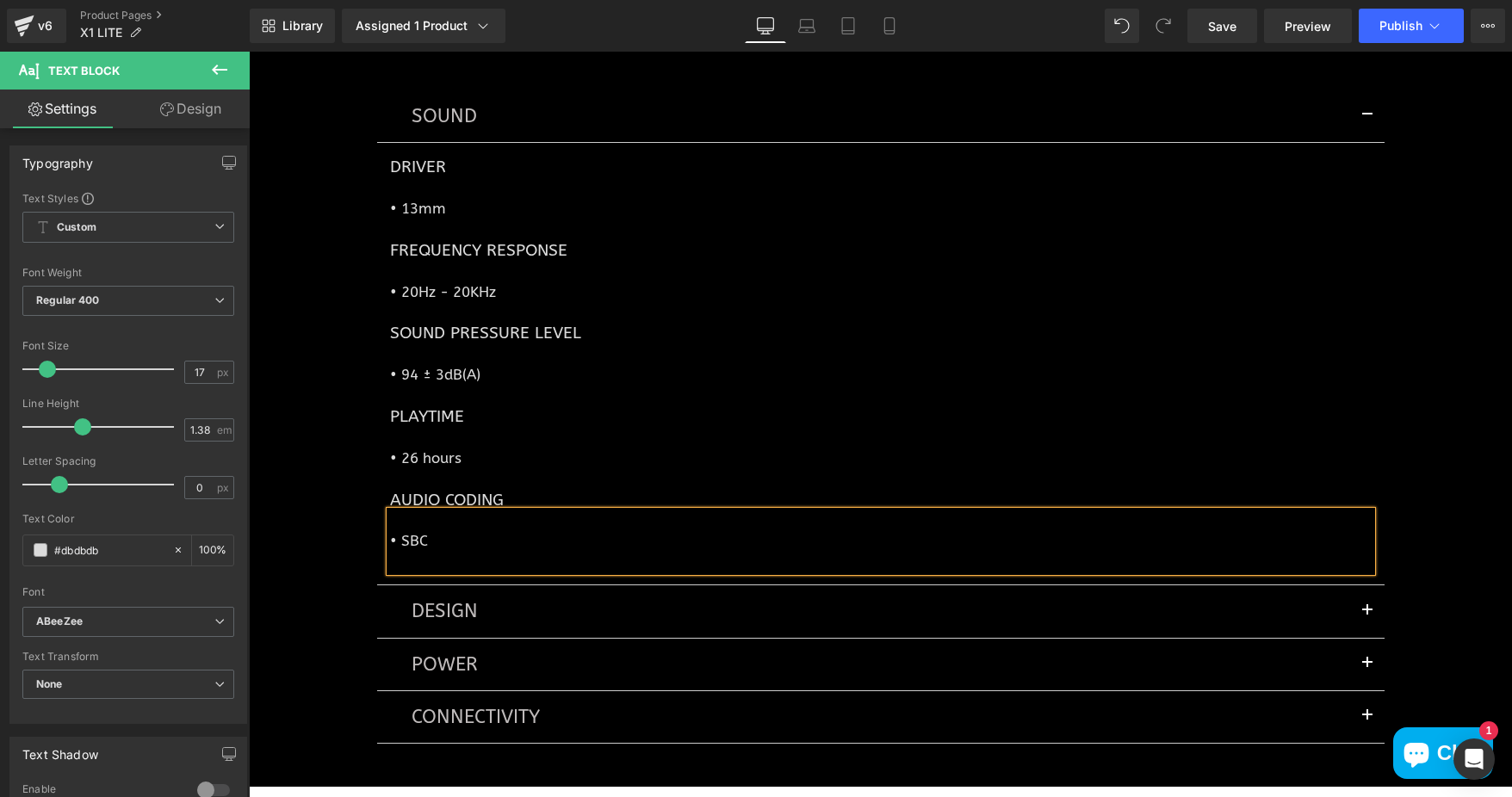
click at [350, 503] on div "SOUND Text Block DRIVER Heading • 13mm Text Block FREQUENCY RESPONSE Heading • …" at bounding box center [880, 422] width 1263 height 714
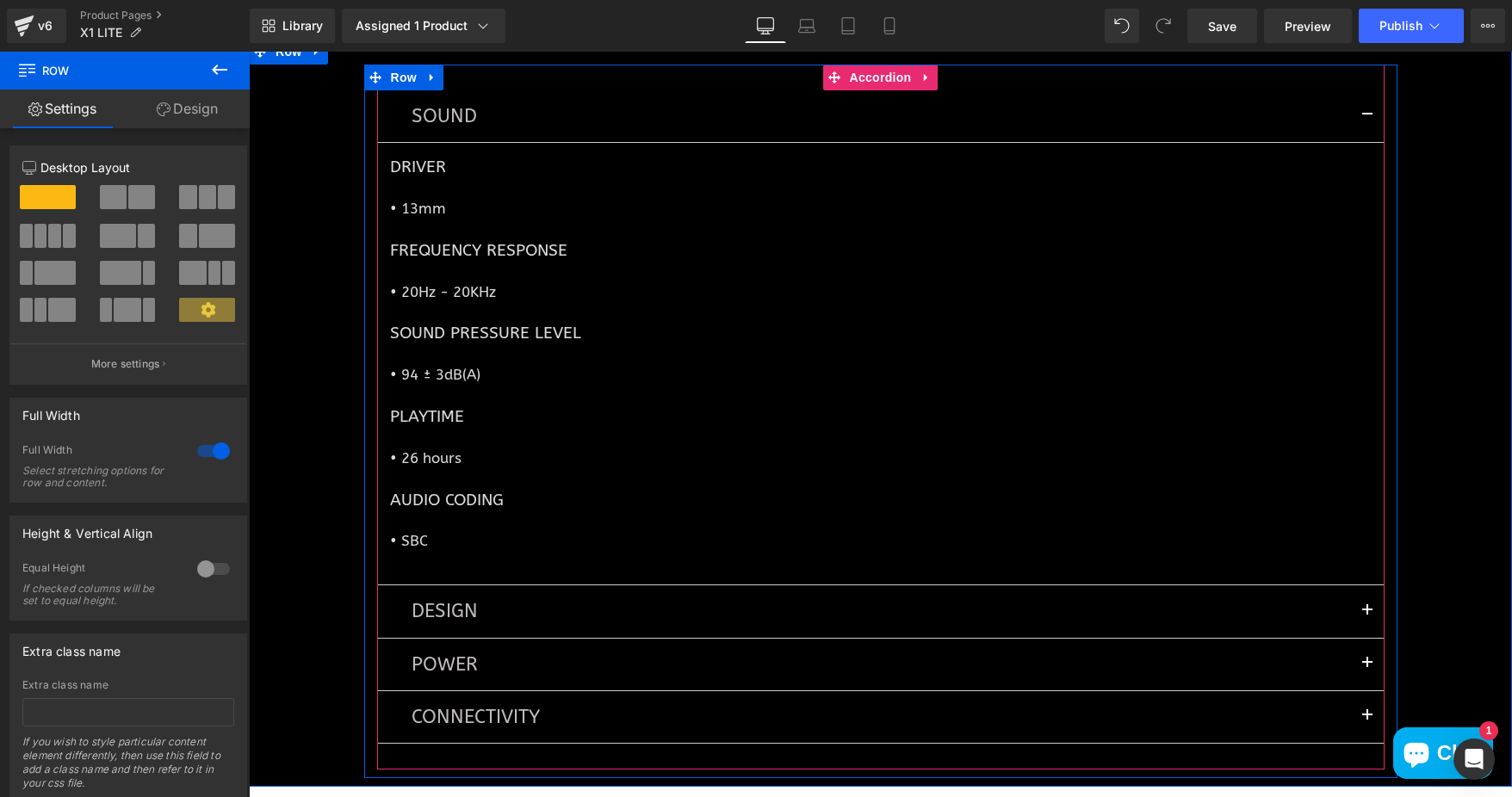
click at [1358, 626] on button "button" at bounding box center [1367, 611] width 34 height 52
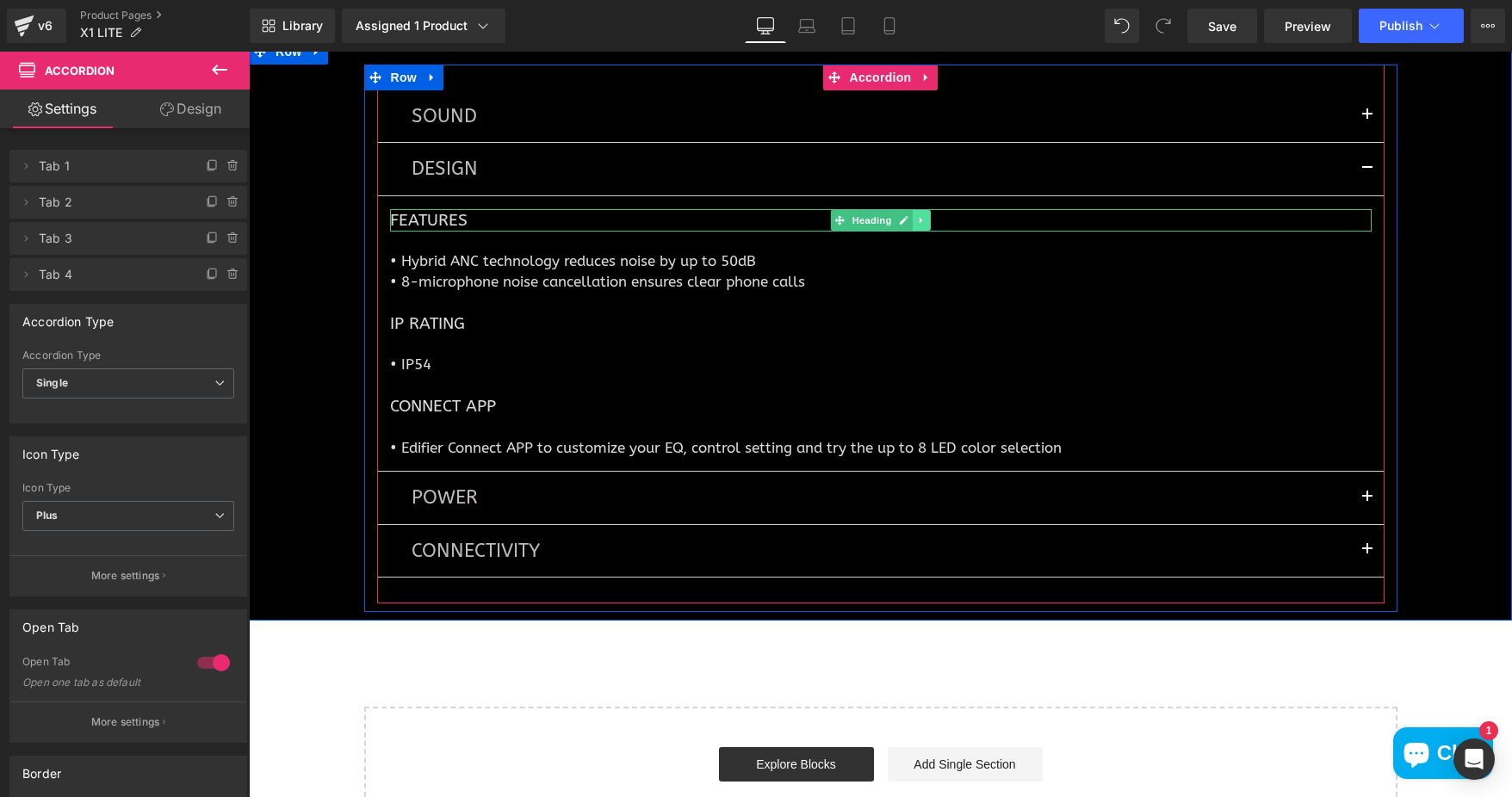
click at [917, 226] on icon at bounding box center [922, 220] width 9 height 10
click at [921, 231] on link at bounding box center [930, 220] width 18 height 20
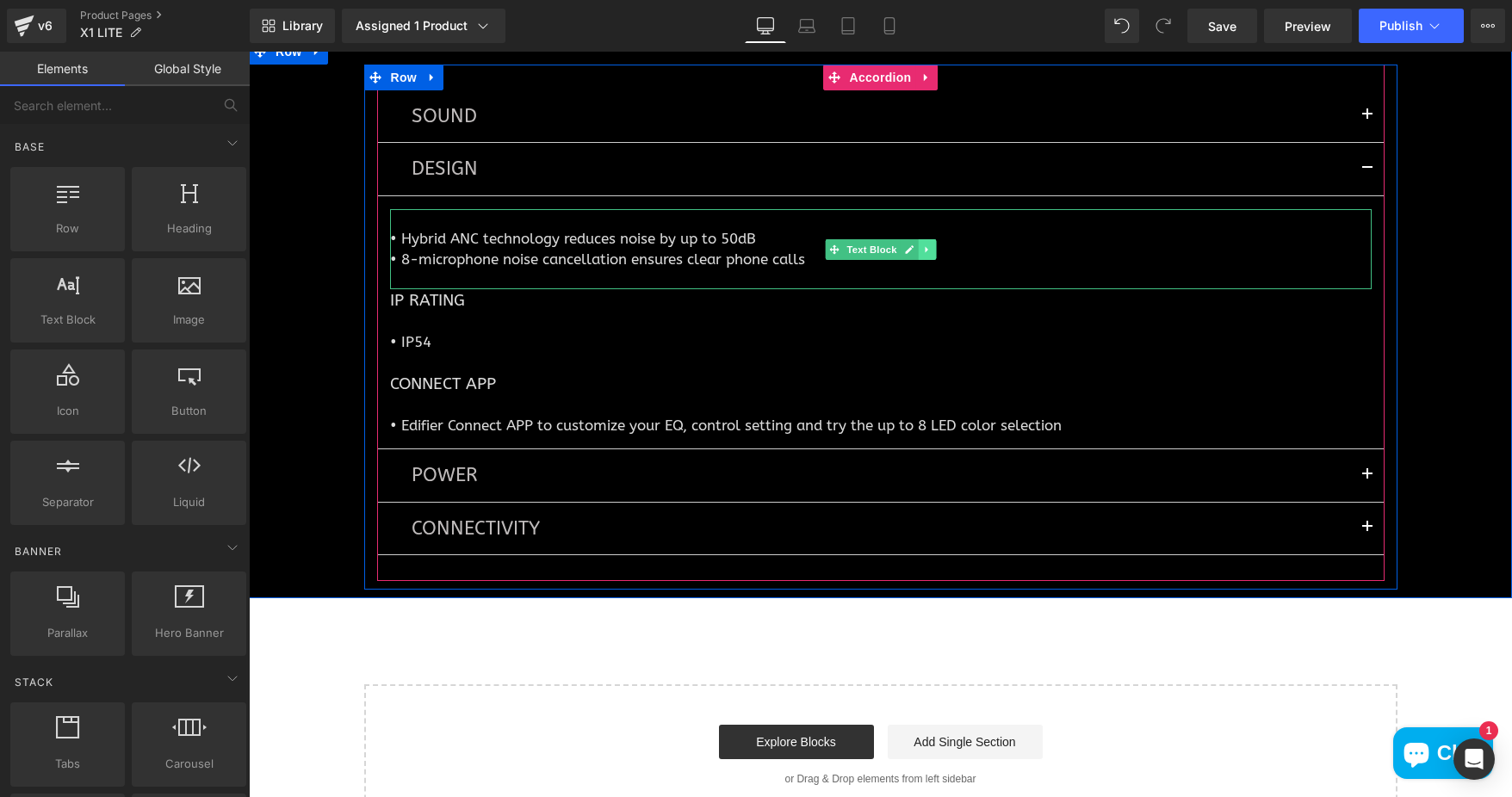
click at [922, 255] on icon at bounding box center [927, 249] width 9 height 10
click at [916, 260] on link at bounding box center [918, 250] width 18 height 20
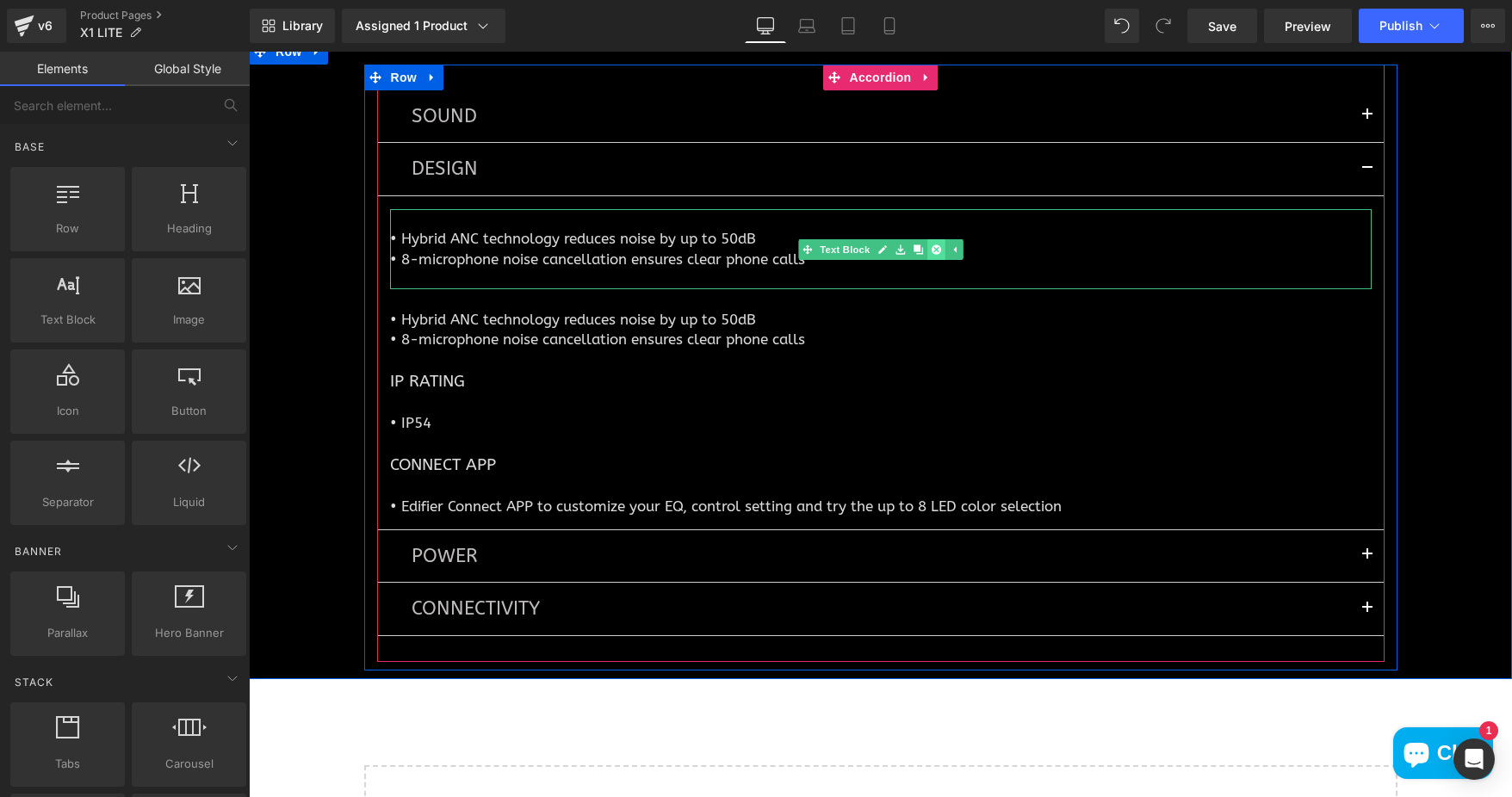
click at [930, 254] on icon at bounding box center [935, 249] width 9 height 9
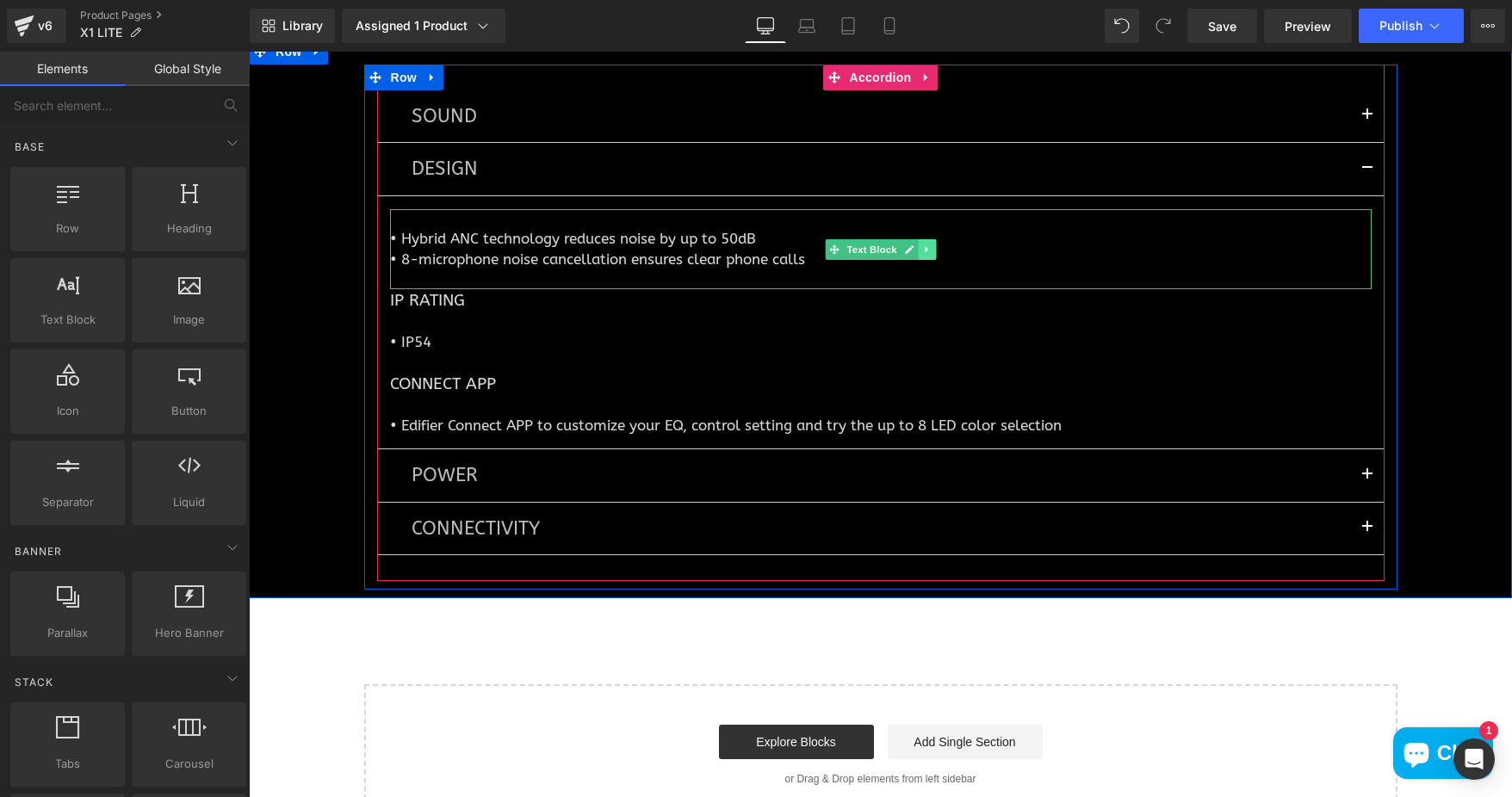
click at [917, 260] on link at bounding box center [927, 250] width 18 height 20
click at [930, 254] on icon at bounding box center [935, 249] width 9 height 9
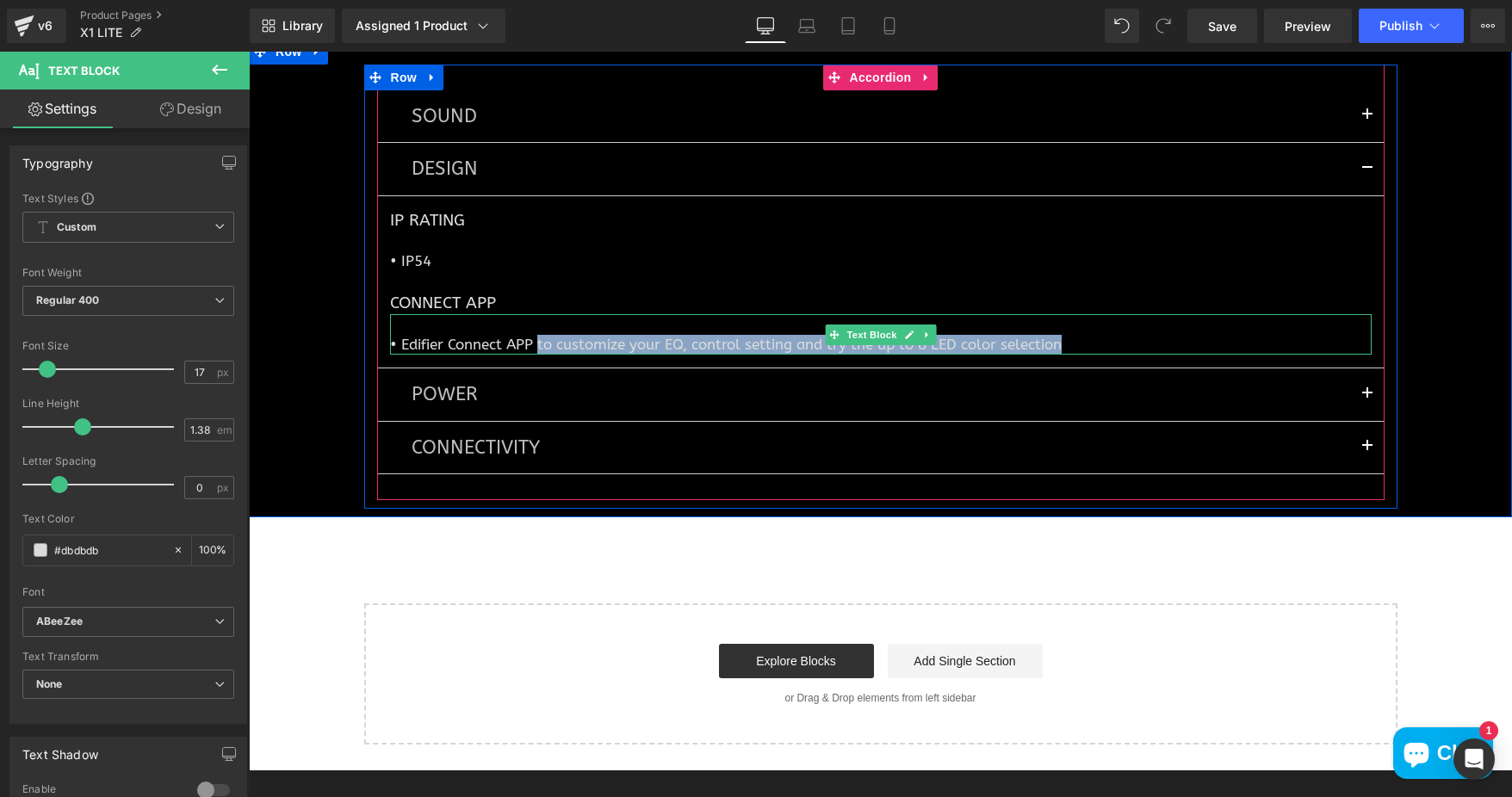
drag, startPoint x: 534, startPoint y: 358, endPoint x: 1060, endPoint y: 354, distance: 526.0
click at [1060, 354] on p "• Edifier Connect APP to customize your EQ, control setting and try the up to 8…" at bounding box center [880, 344] width 981 height 19
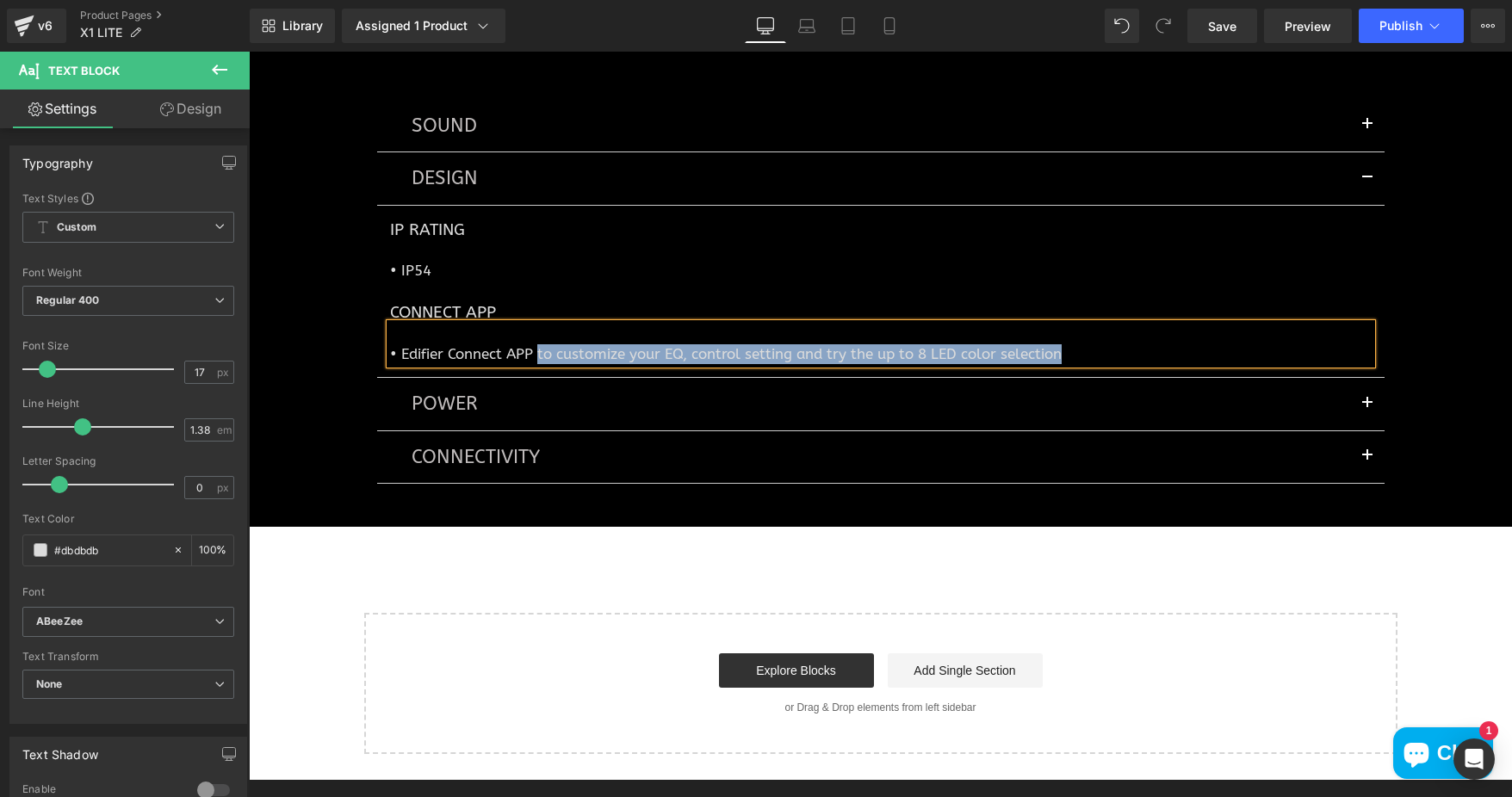
scroll to position [4715, 0]
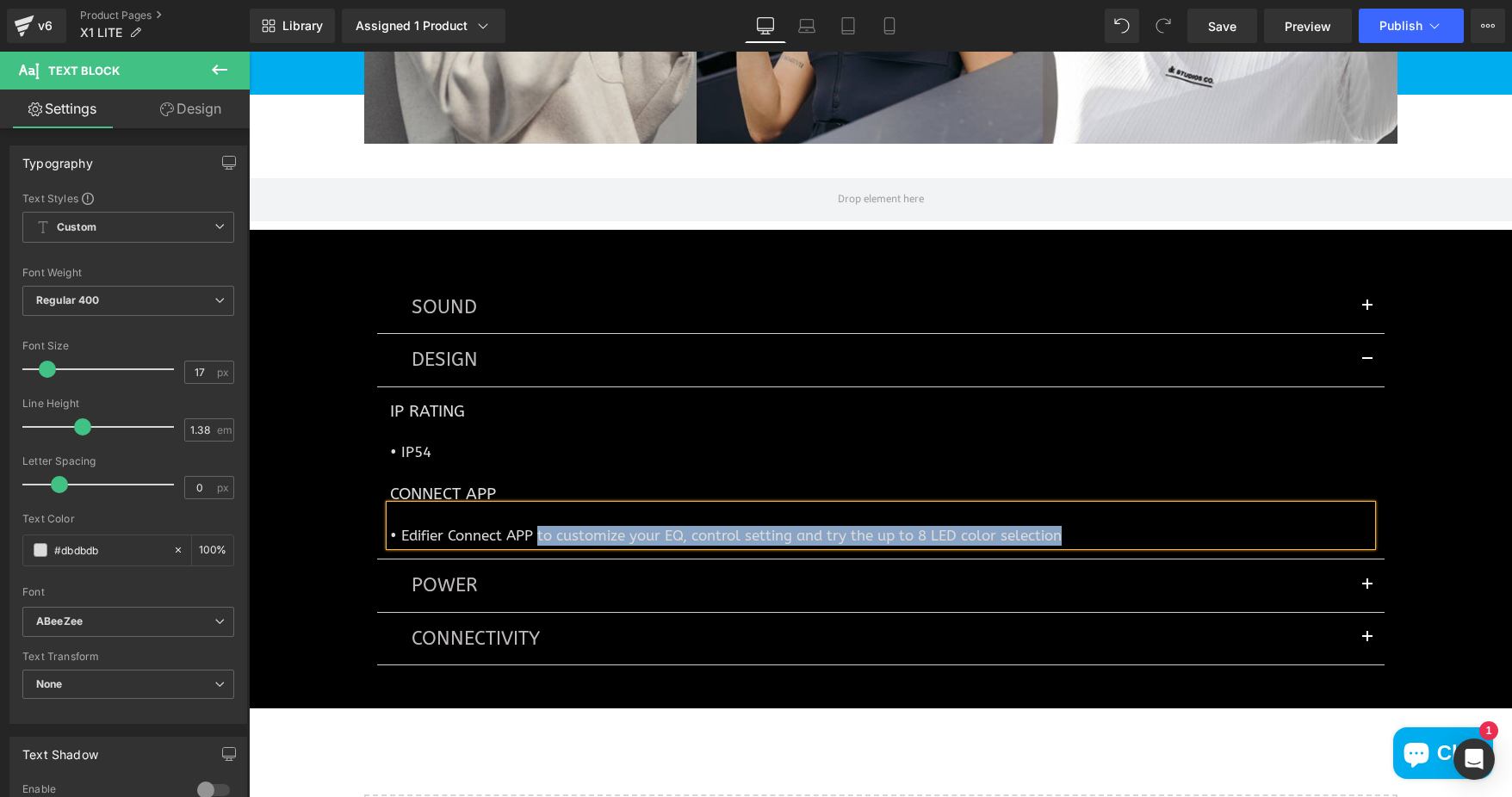
click at [574, 546] on div "• Edifier Connect APP to customize your EQ, control setting and try the up to 8…" at bounding box center [880, 526] width 981 height 41
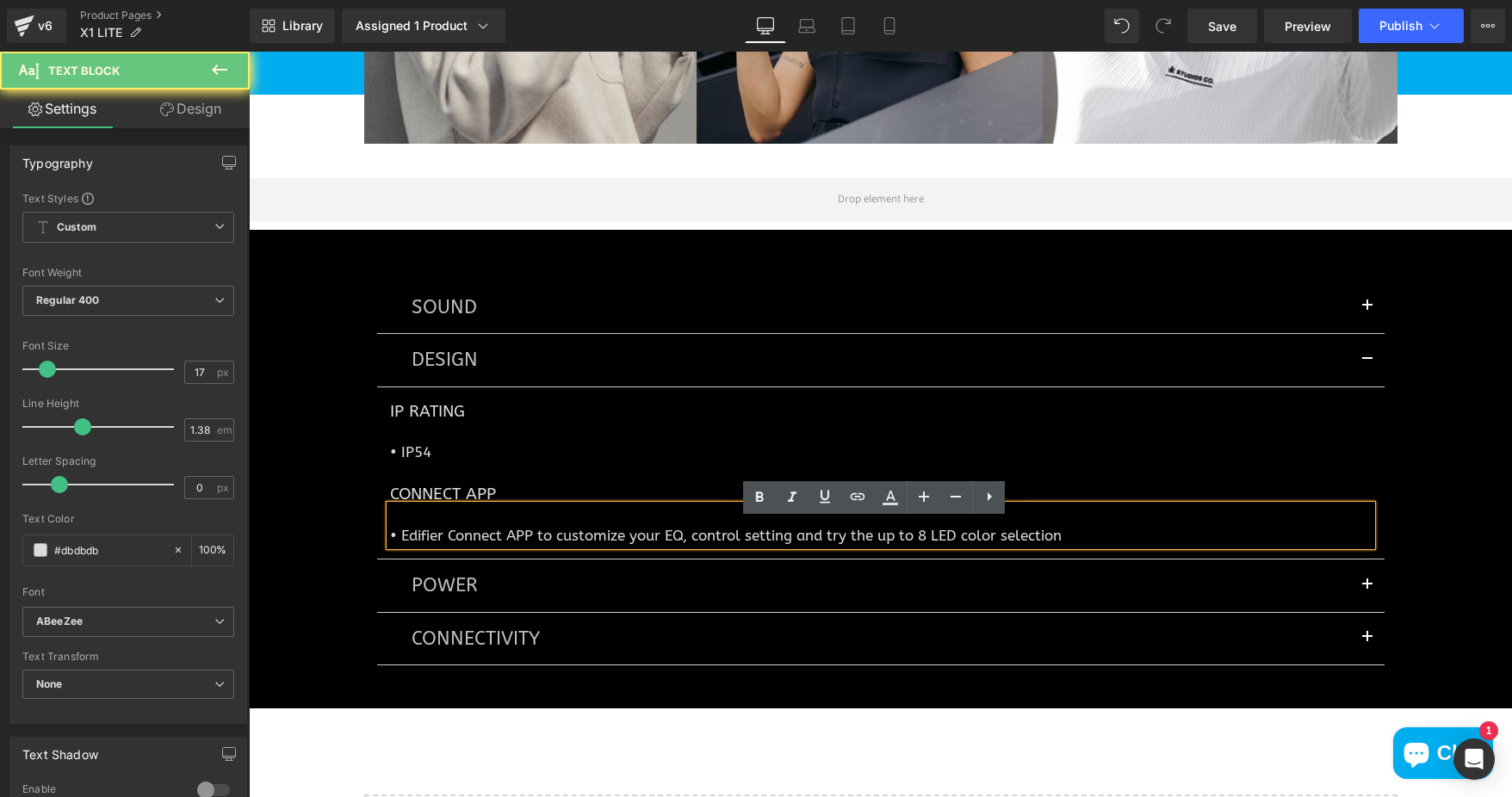
click at [576, 545] on p "• Edifier Connect APP to customize your EQ, control setting and try the up to 8…" at bounding box center [880, 535] width 981 height 19
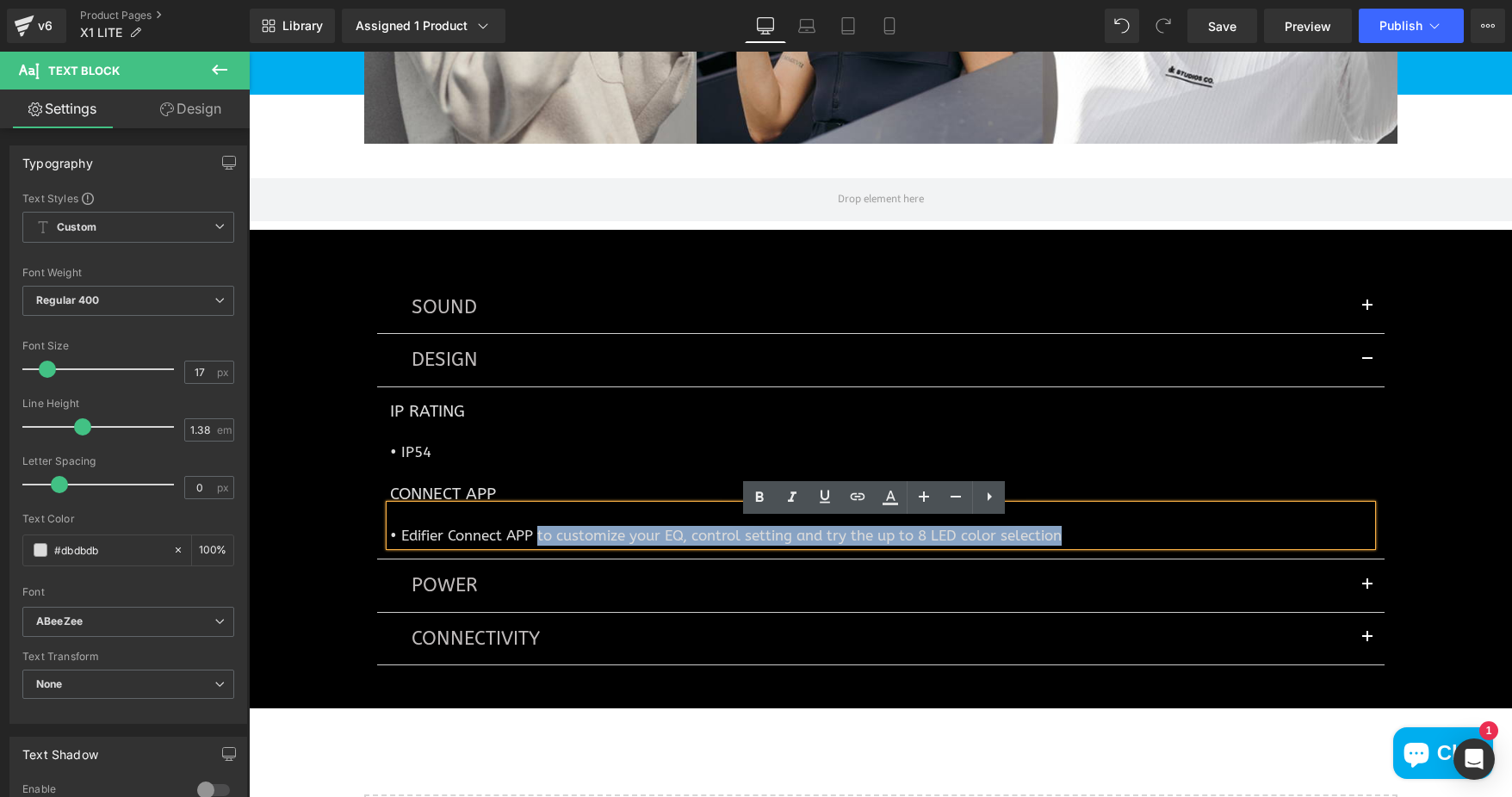
drag, startPoint x: 534, startPoint y: 552, endPoint x: 1066, endPoint y: 554, distance: 532.0
click at [1066, 546] on p "• Edifier Connect APP to customize your EQ, control setting and try the up to 8…" at bounding box center [880, 535] width 981 height 19
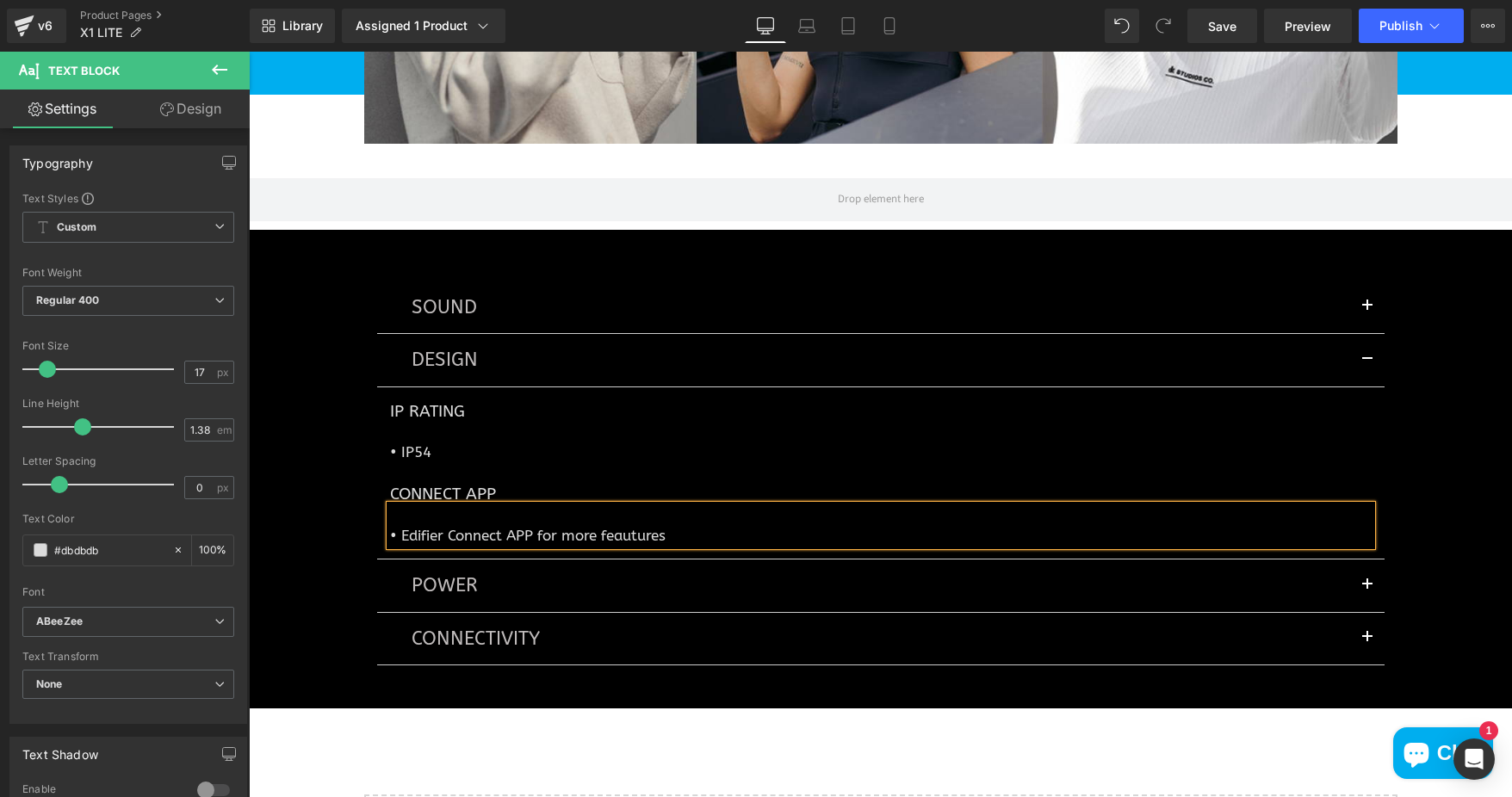
click at [1355, 597] on button "button" at bounding box center [1367, 585] width 34 height 52
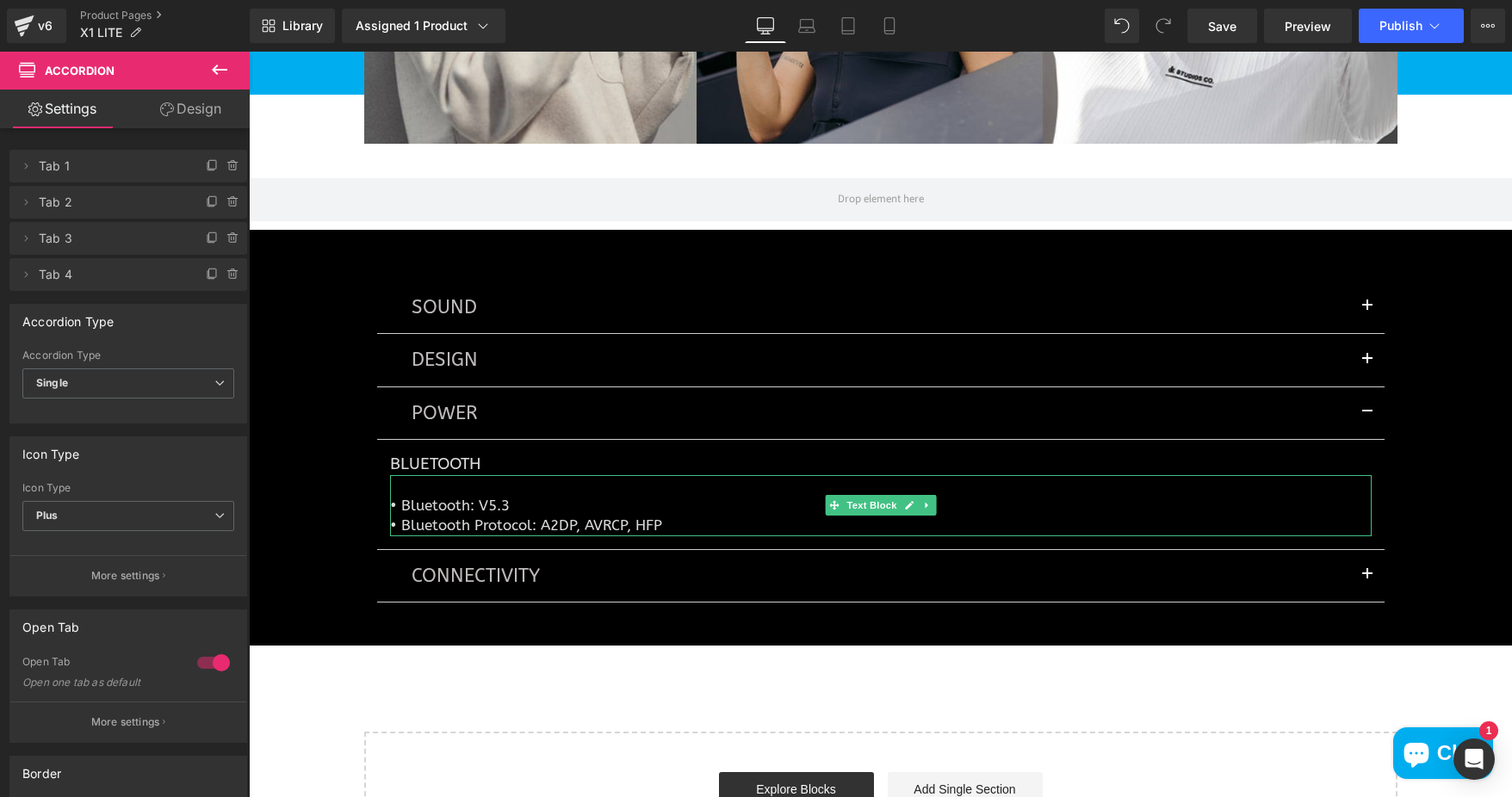
click at [493, 516] on p "• Bluetooth: V5.3" at bounding box center [880, 505] width 981 height 19
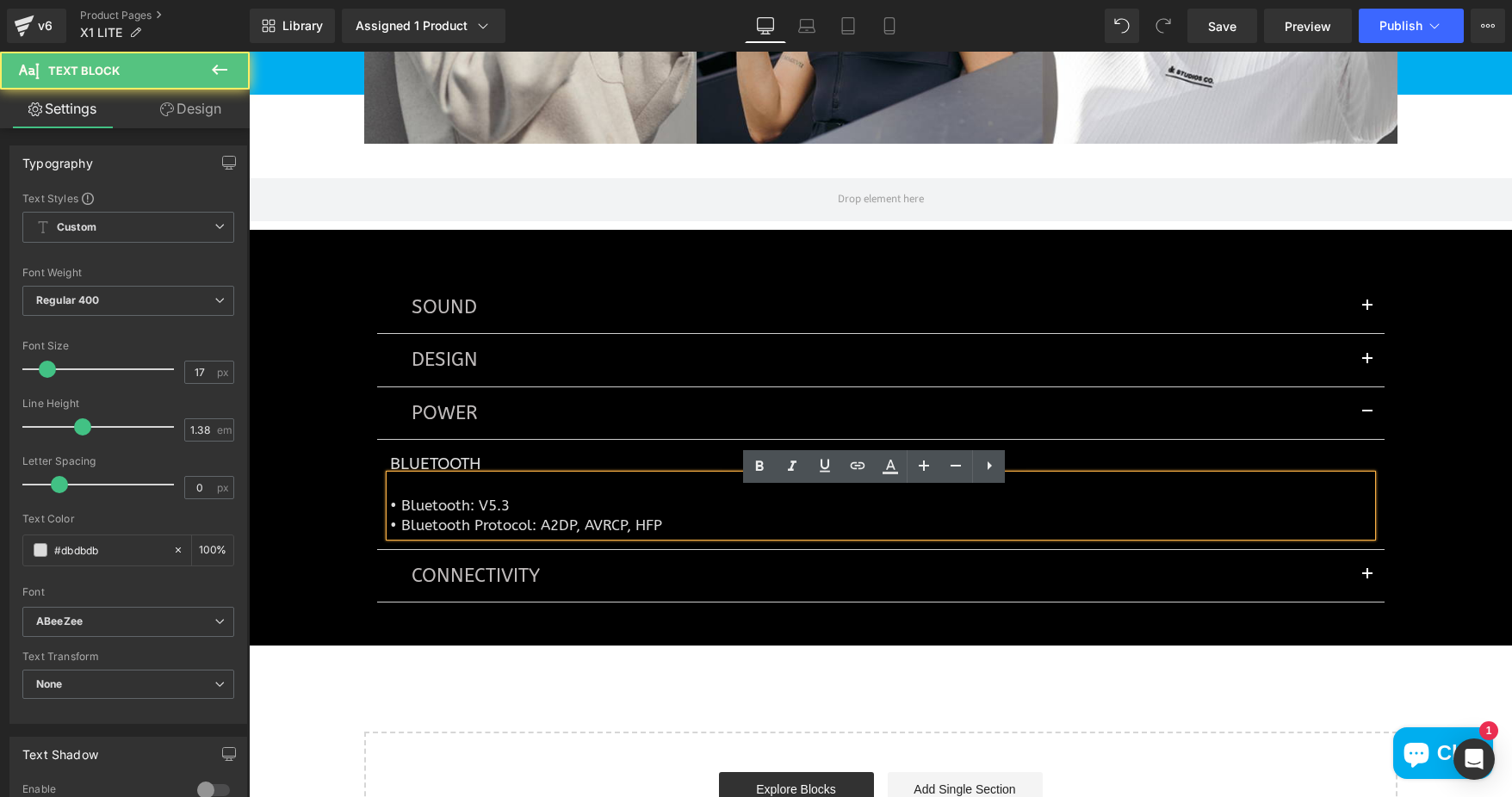
click at [529, 516] on p "• Bluetooth: V5.3" at bounding box center [880, 505] width 981 height 19
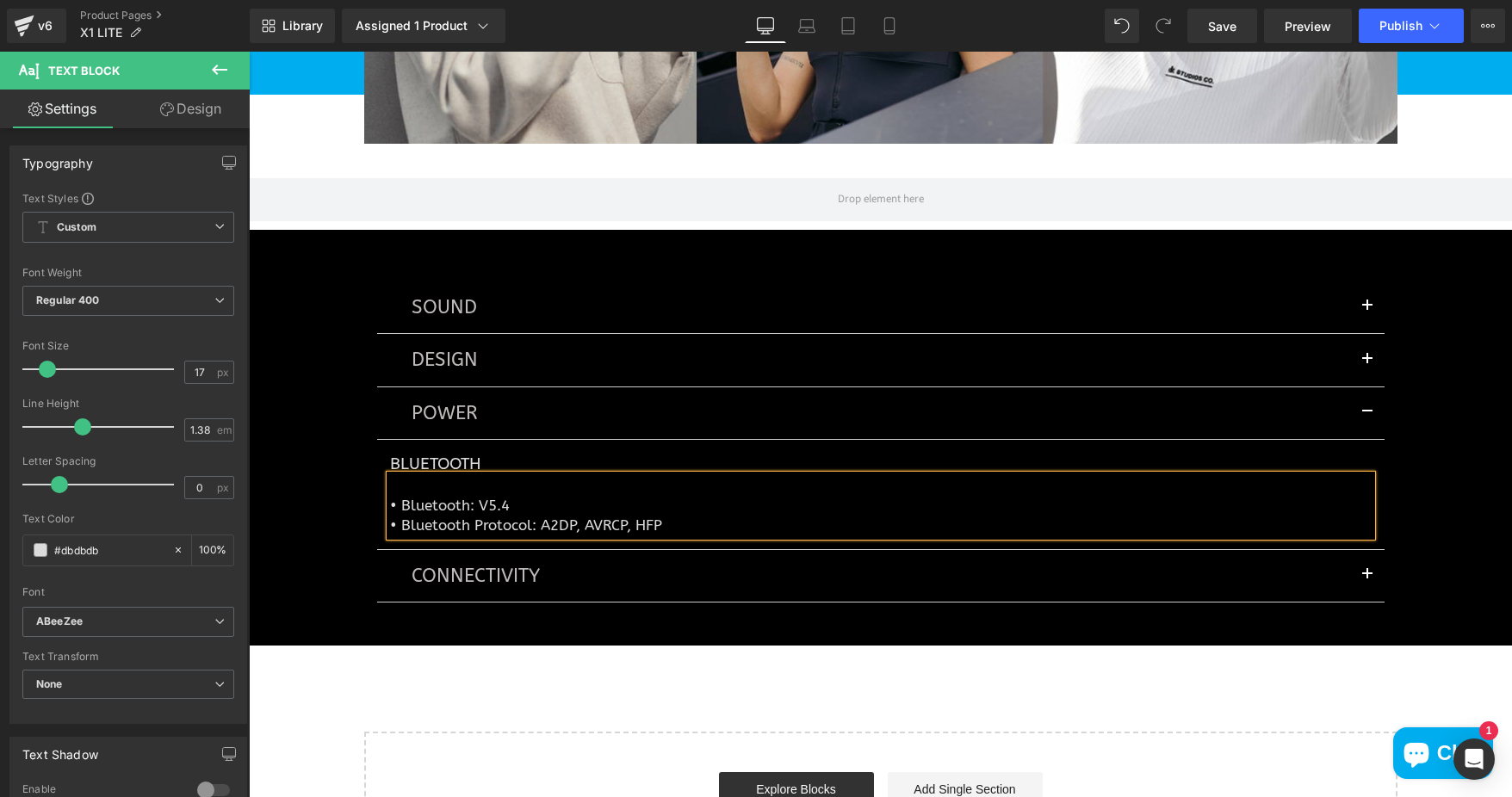
drag, startPoint x: 579, startPoint y: 537, endPoint x: 619, endPoint y: 536, distance: 40.0
click at [578, 535] on p "• Bluetooth Protocol: A2DP, AVRCP, HFP" at bounding box center [880, 525] width 981 height 19
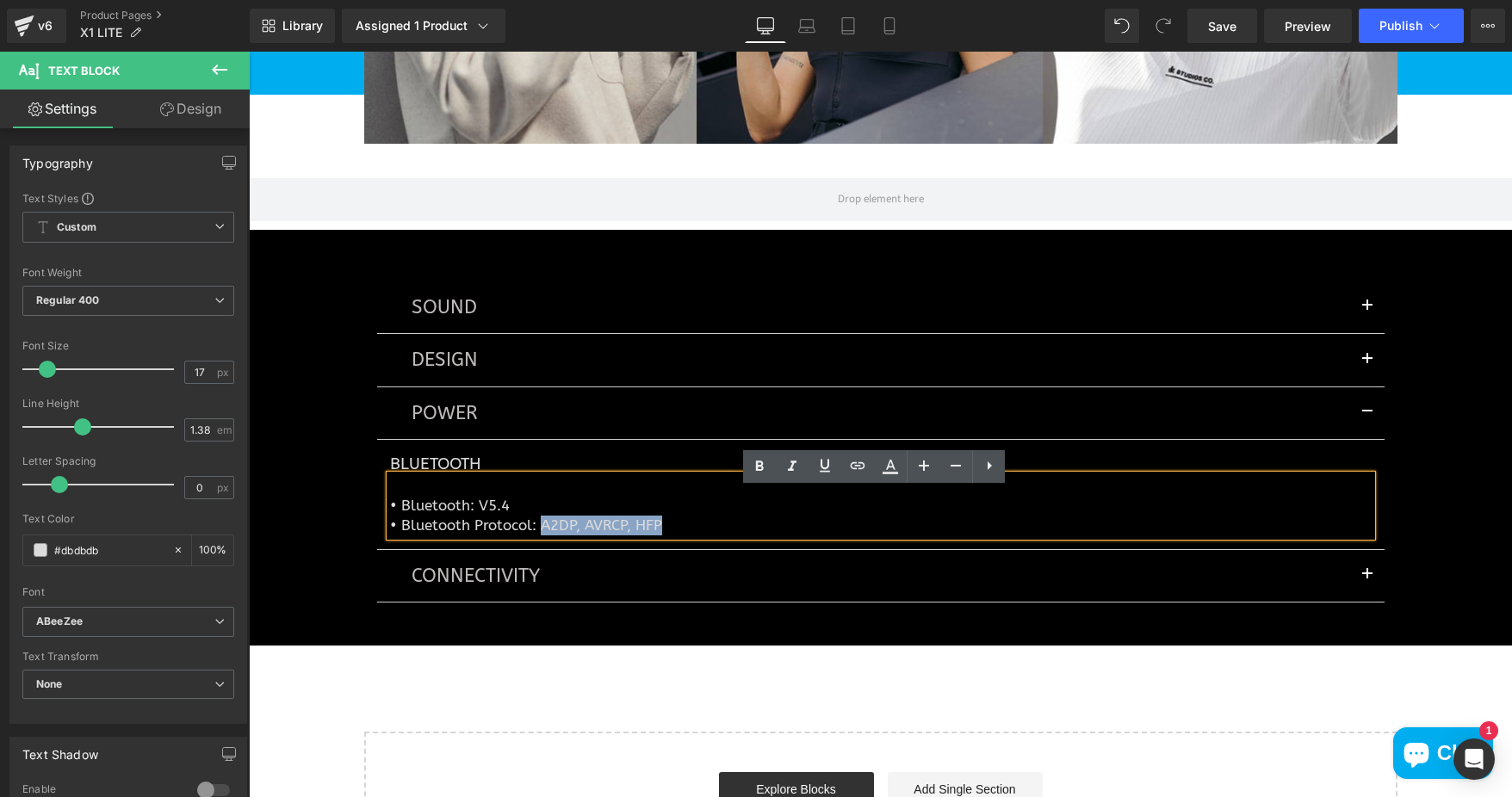
drag, startPoint x: 664, startPoint y: 538, endPoint x: 535, endPoint y: 543, distance: 129.1
click at [535, 535] on p "• Bluetooth Protocol: A2DP, AVRCP, HFP" at bounding box center [880, 525] width 981 height 19
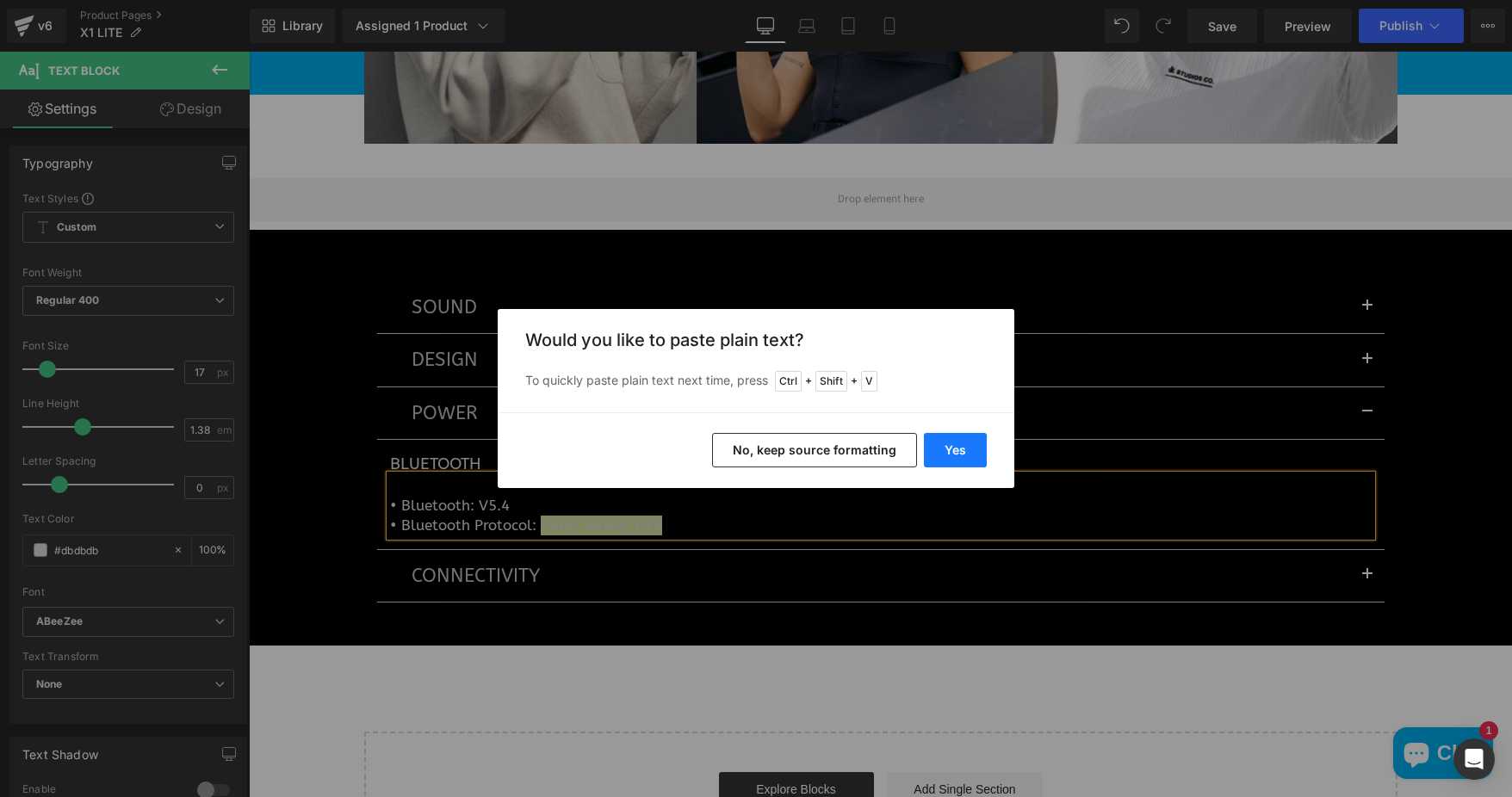
click at [953, 444] on button "Yes" at bounding box center [955, 449] width 63 height 34
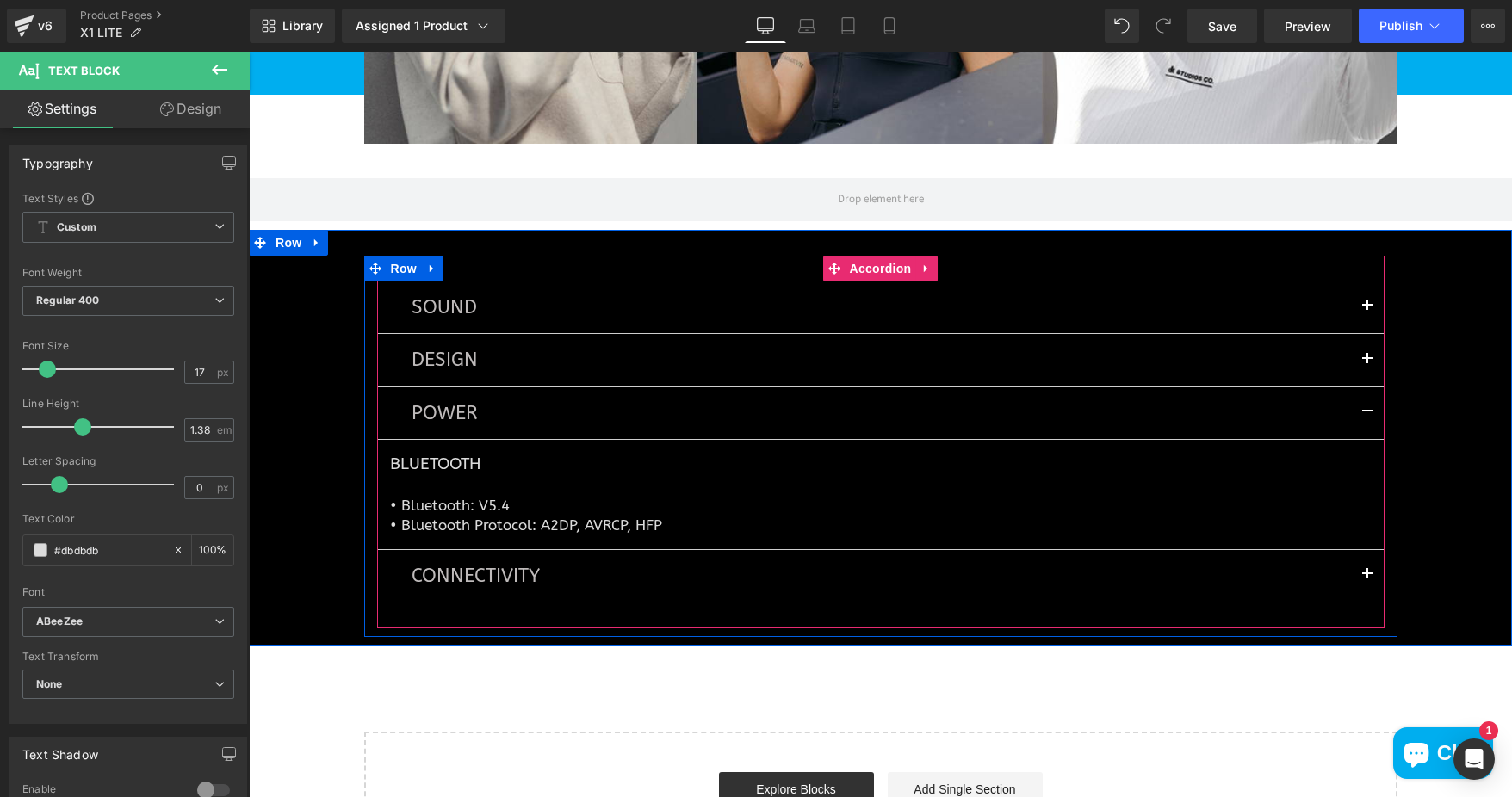
click at [1354, 590] on button "button" at bounding box center [1367, 576] width 34 height 52
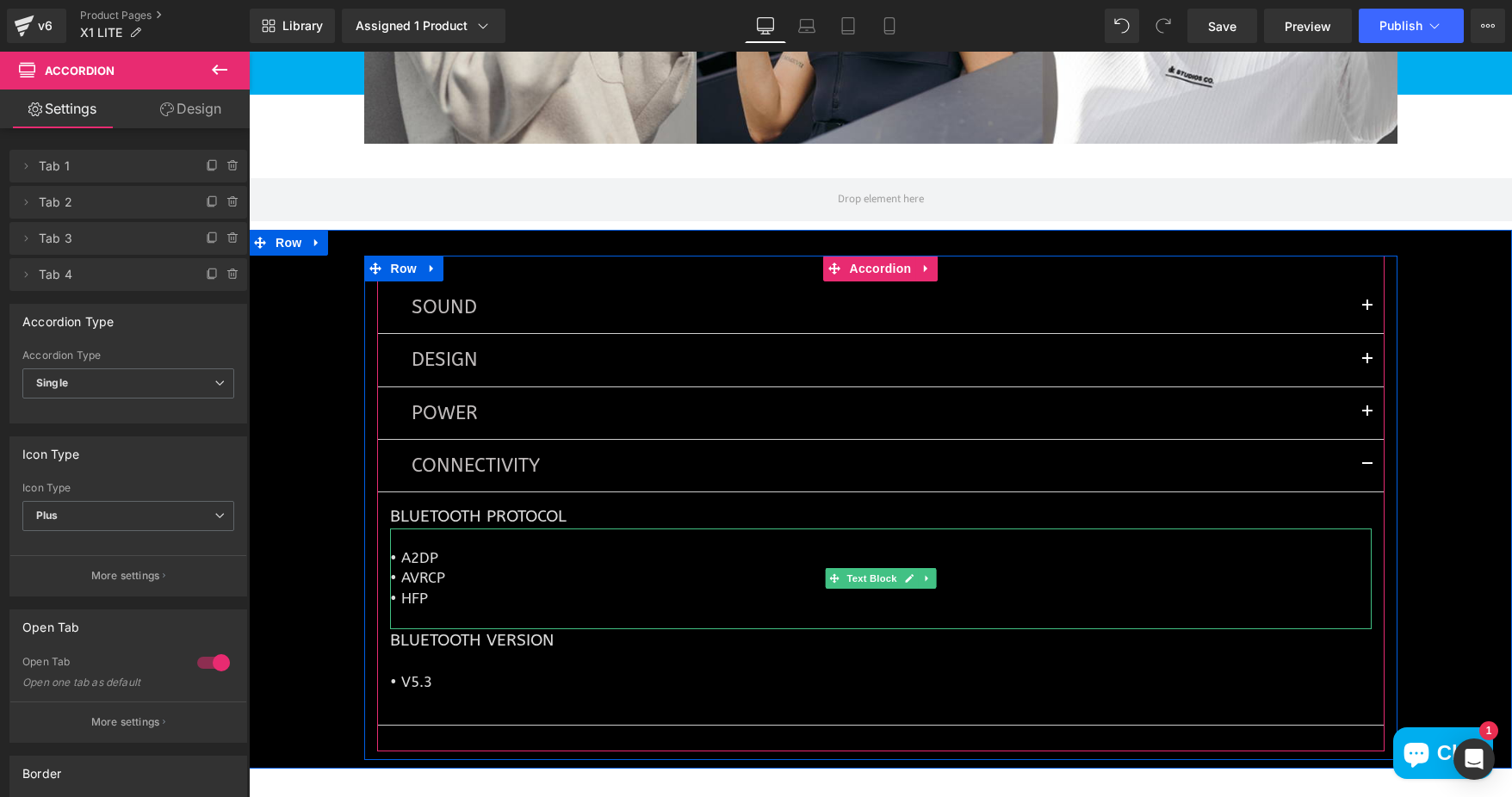
scroll to position [4801, 0]
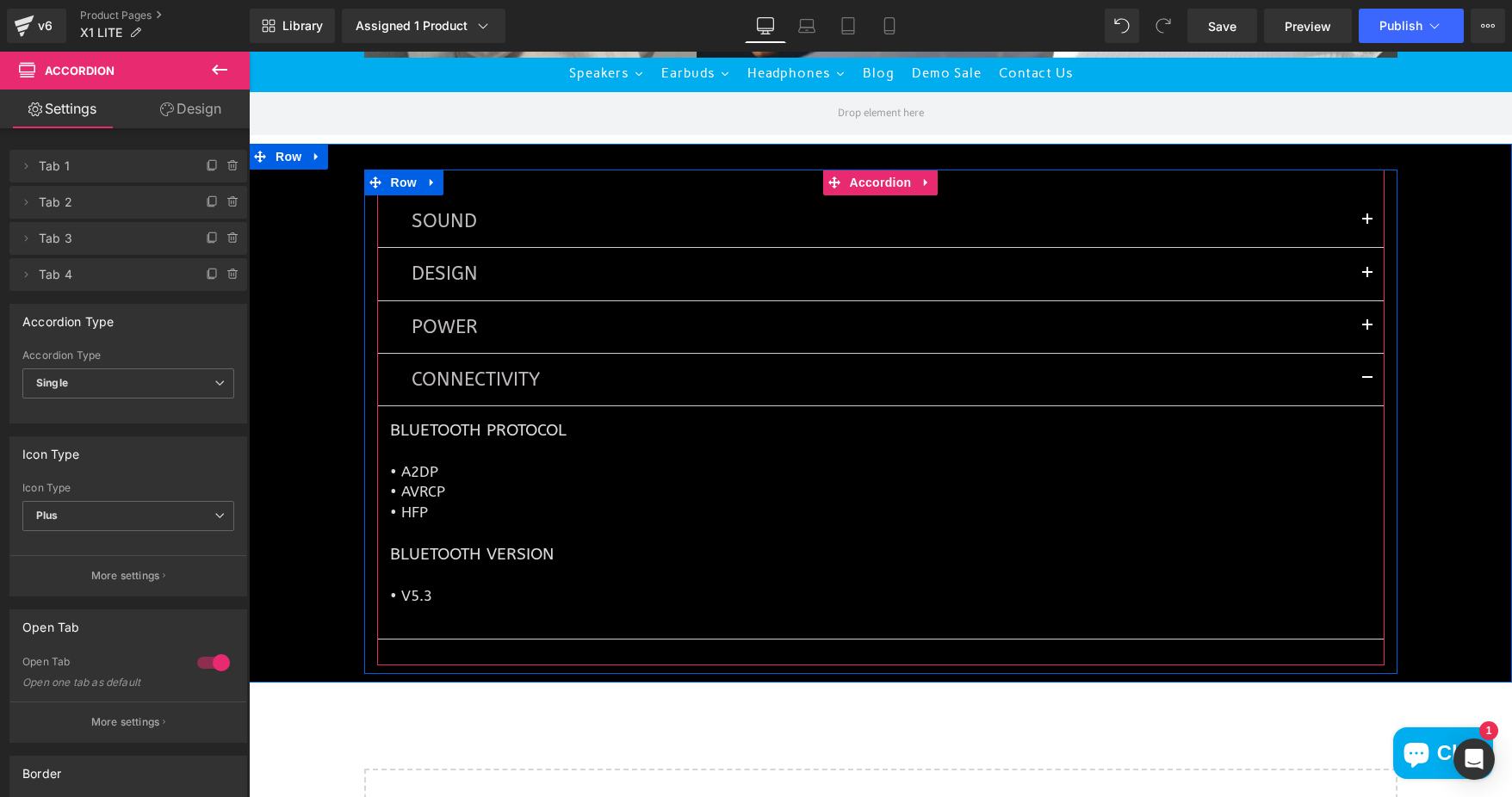
click at [426, 606] on p "• V5.3" at bounding box center [880, 595] width 981 height 19
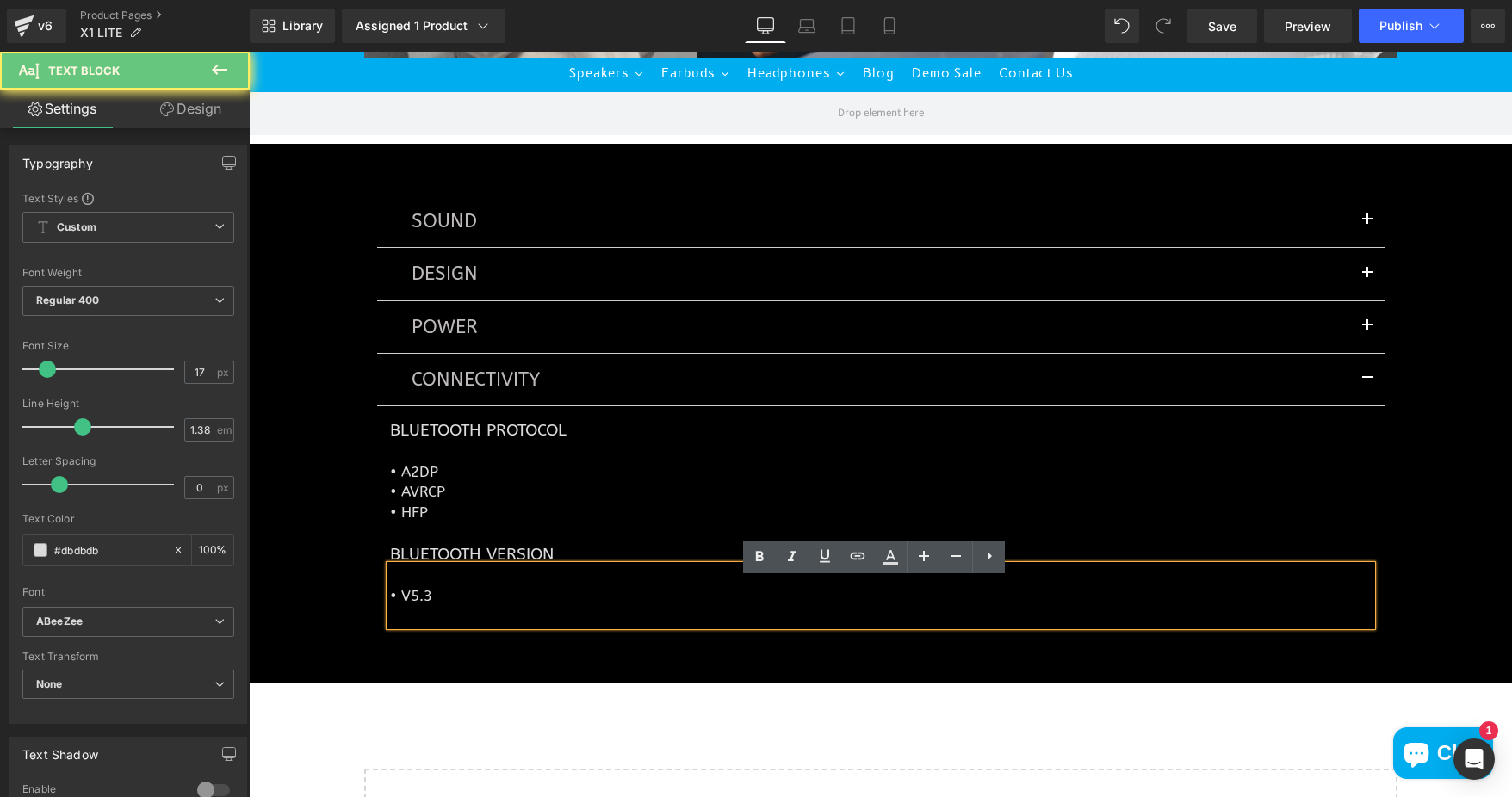
click at [419, 606] on p "• V5.3" at bounding box center [880, 595] width 981 height 19
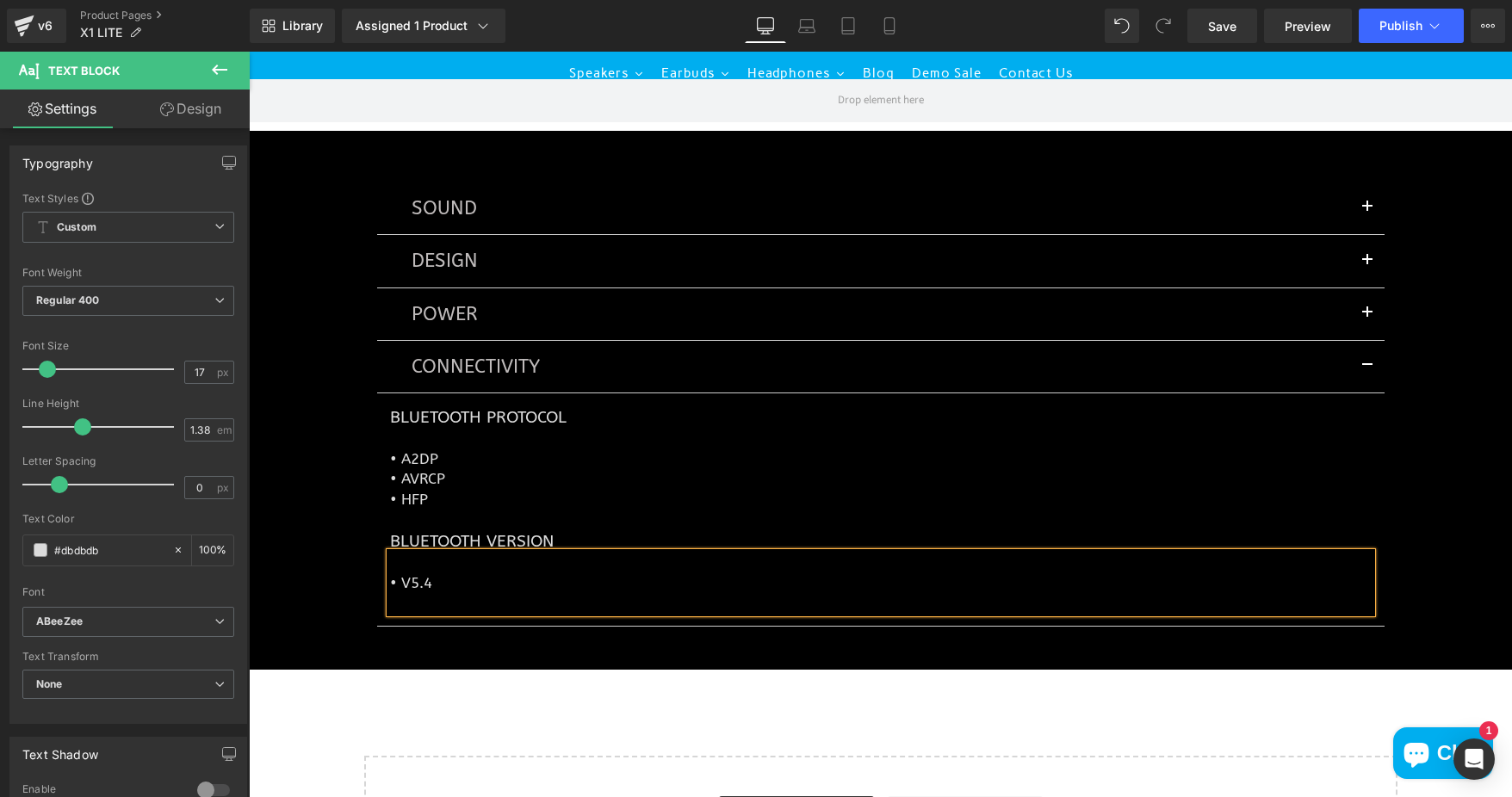
scroll to position [5146, 0]
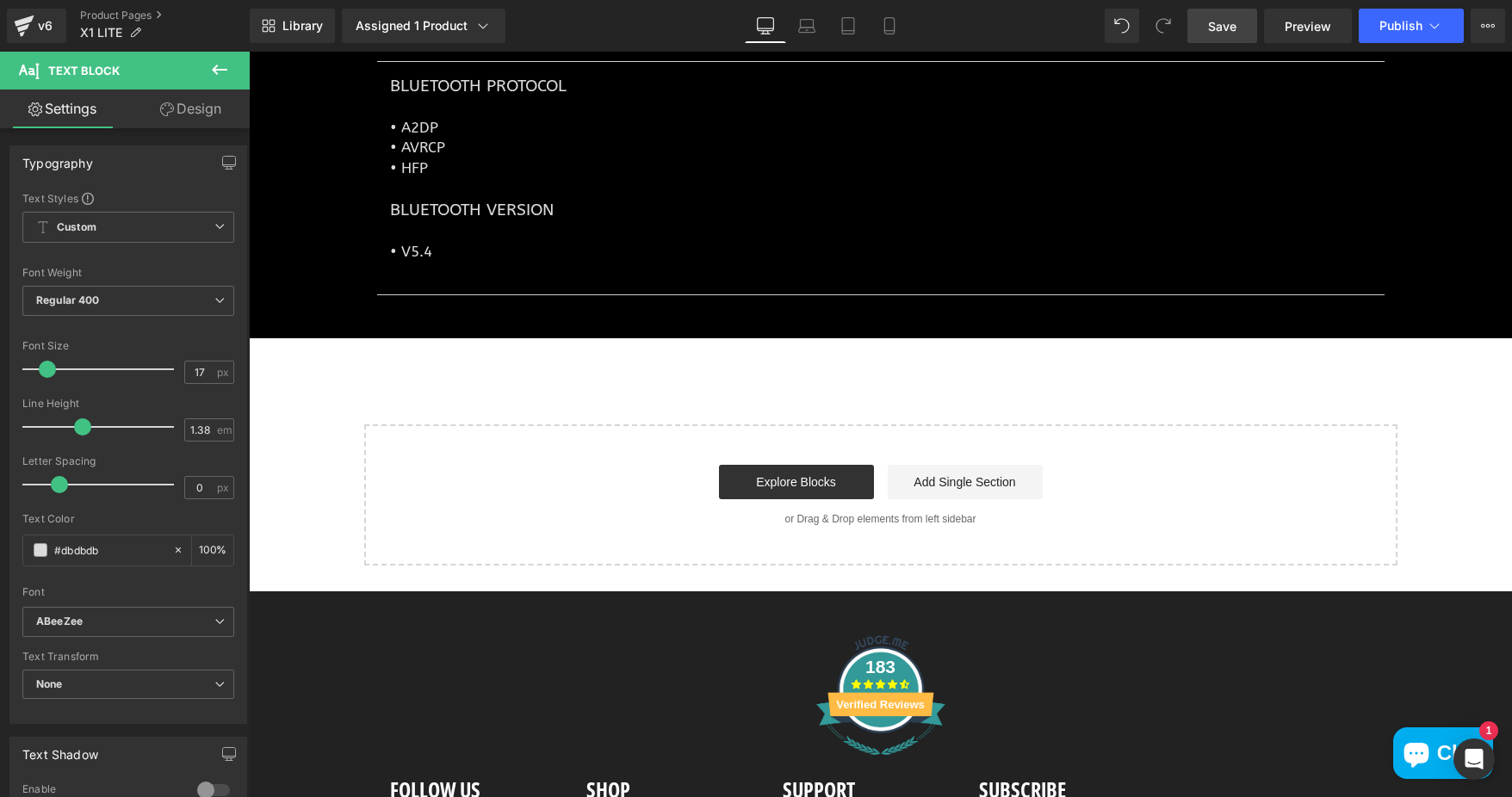
click at [1219, 38] on link "Save" at bounding box center [1222, 25] width 69 height 34
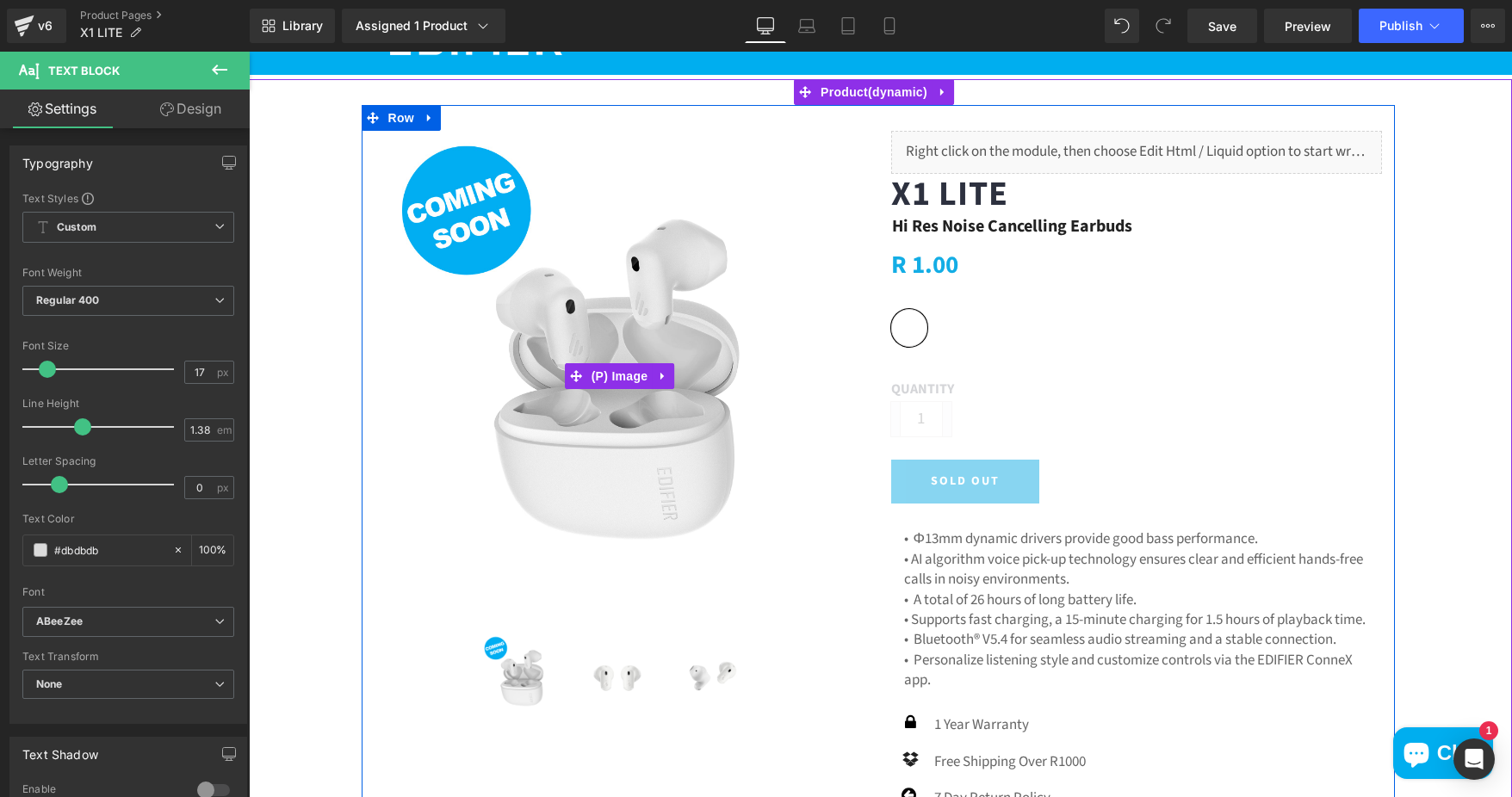
scroll to position [0, 0]
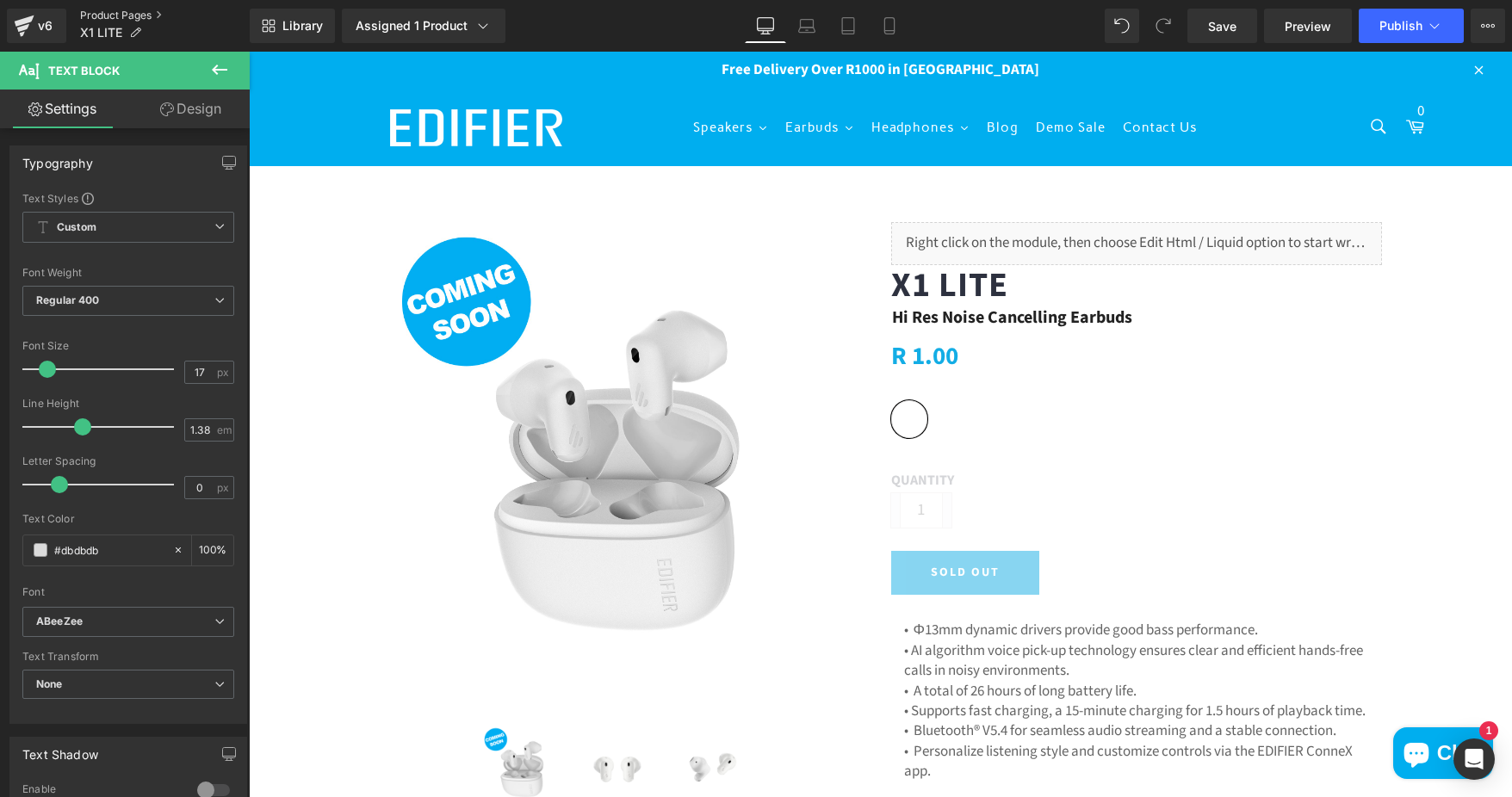
click at [92, 17] on link "Product Pages" at bounding box center [165, 15] width 169 height 14
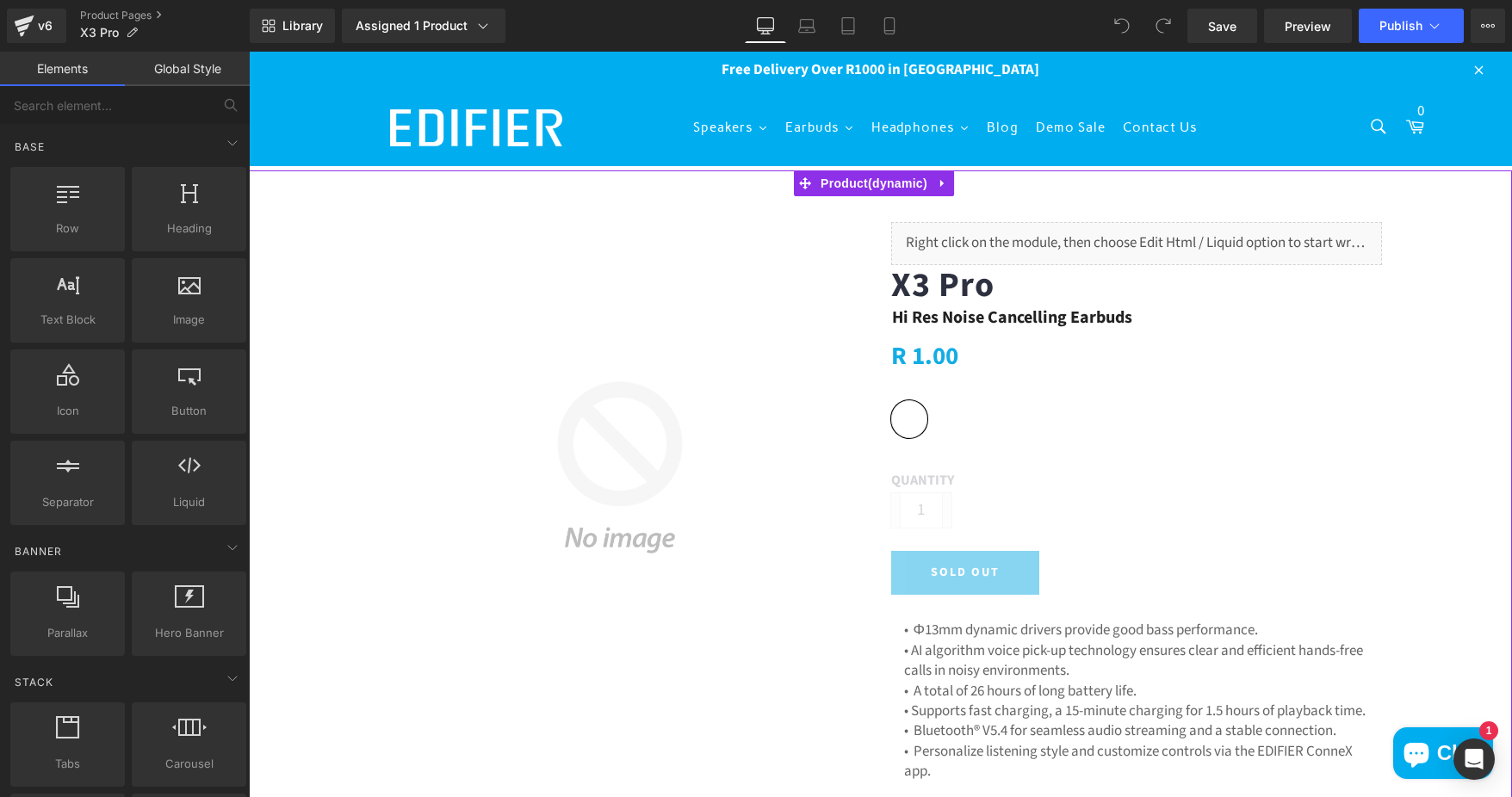
click at [1421, 351] on div "(P) Image Liquid X3 Pro (P) Title Hi Res Noise Cancelling Earbuds Heading R 1.0…" at bounding box center [878, 811] width 1251 height 1231
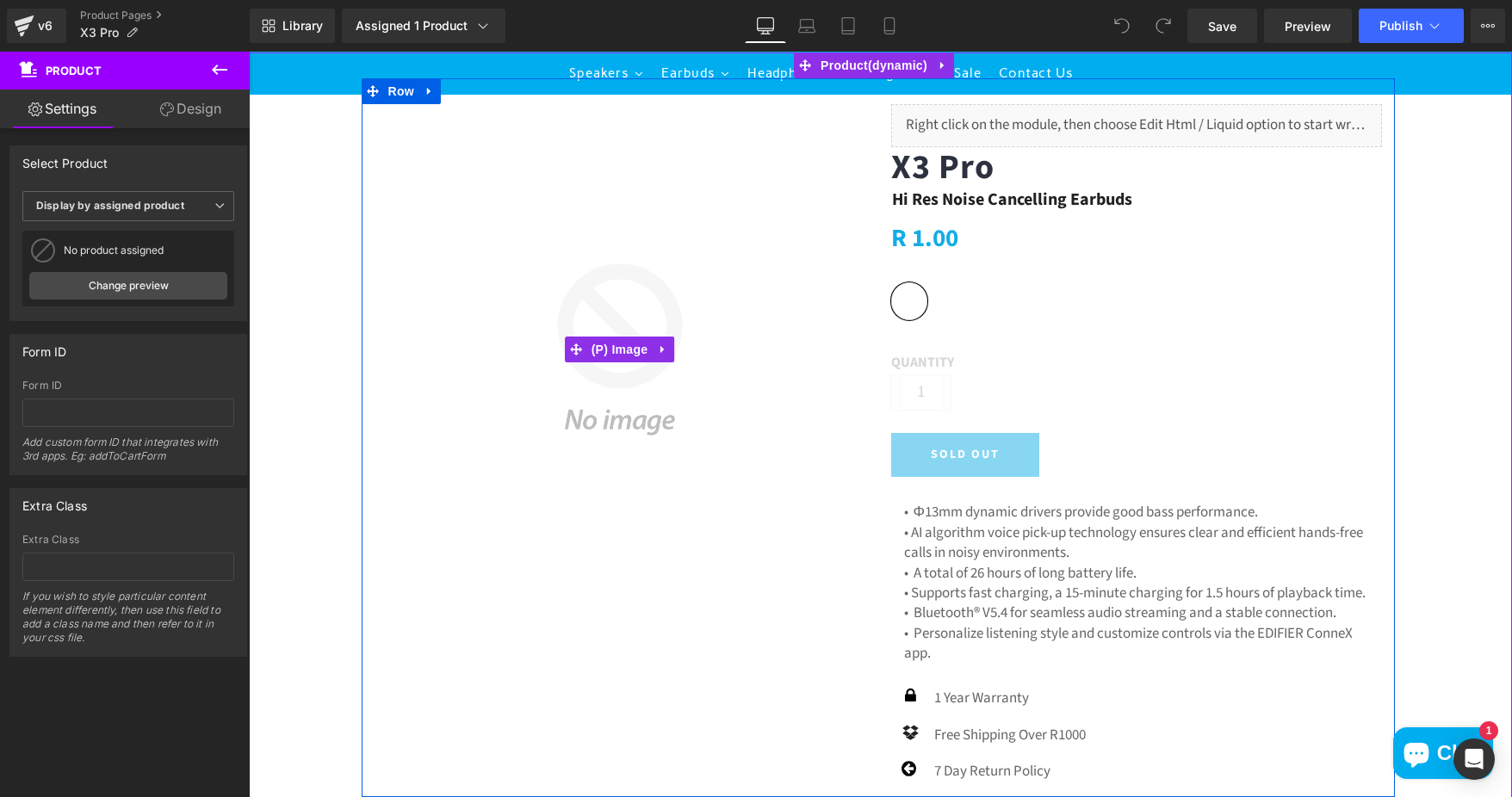
scroll to position [86, 0]
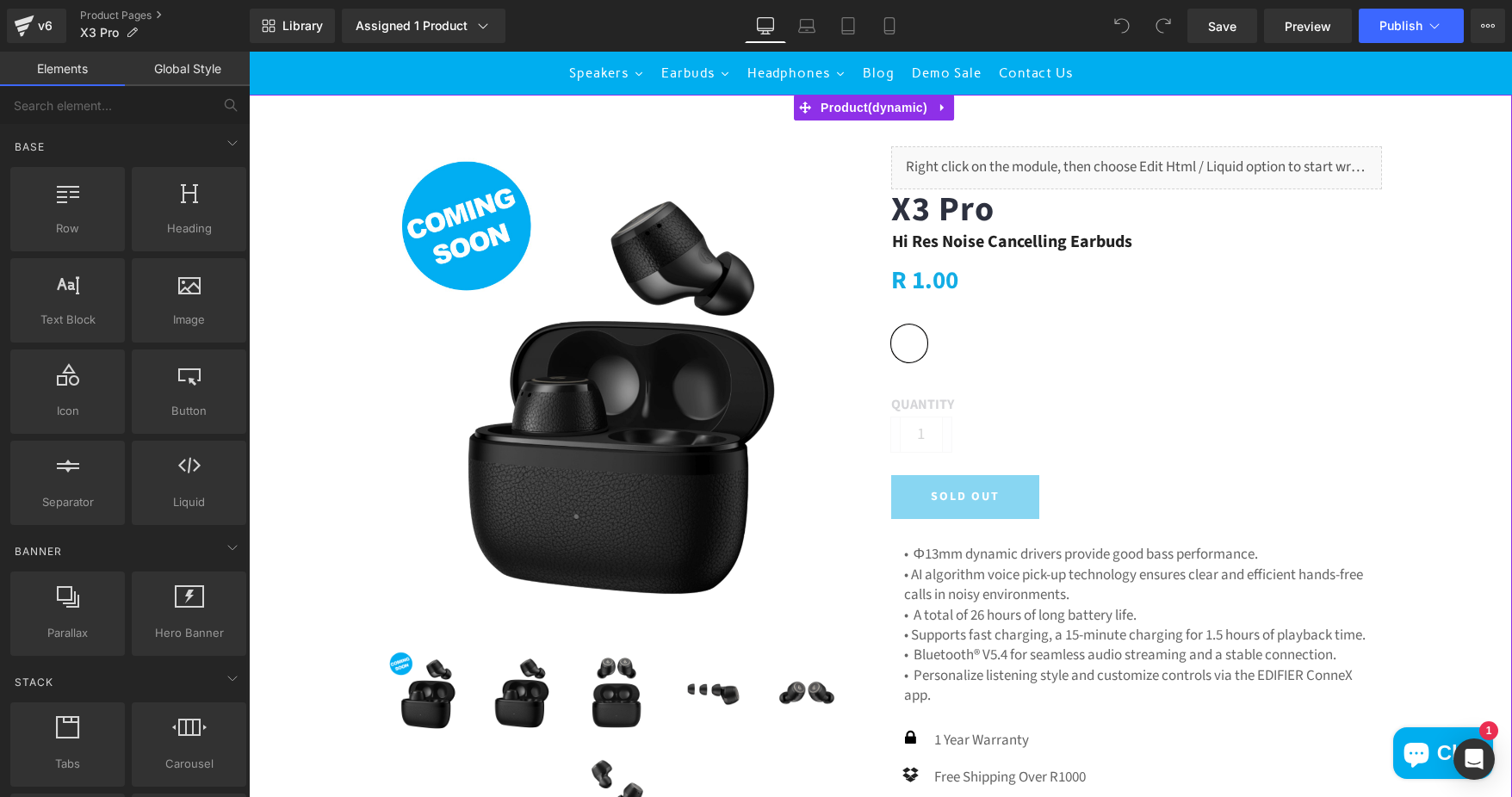
scroll to position [172, 0]
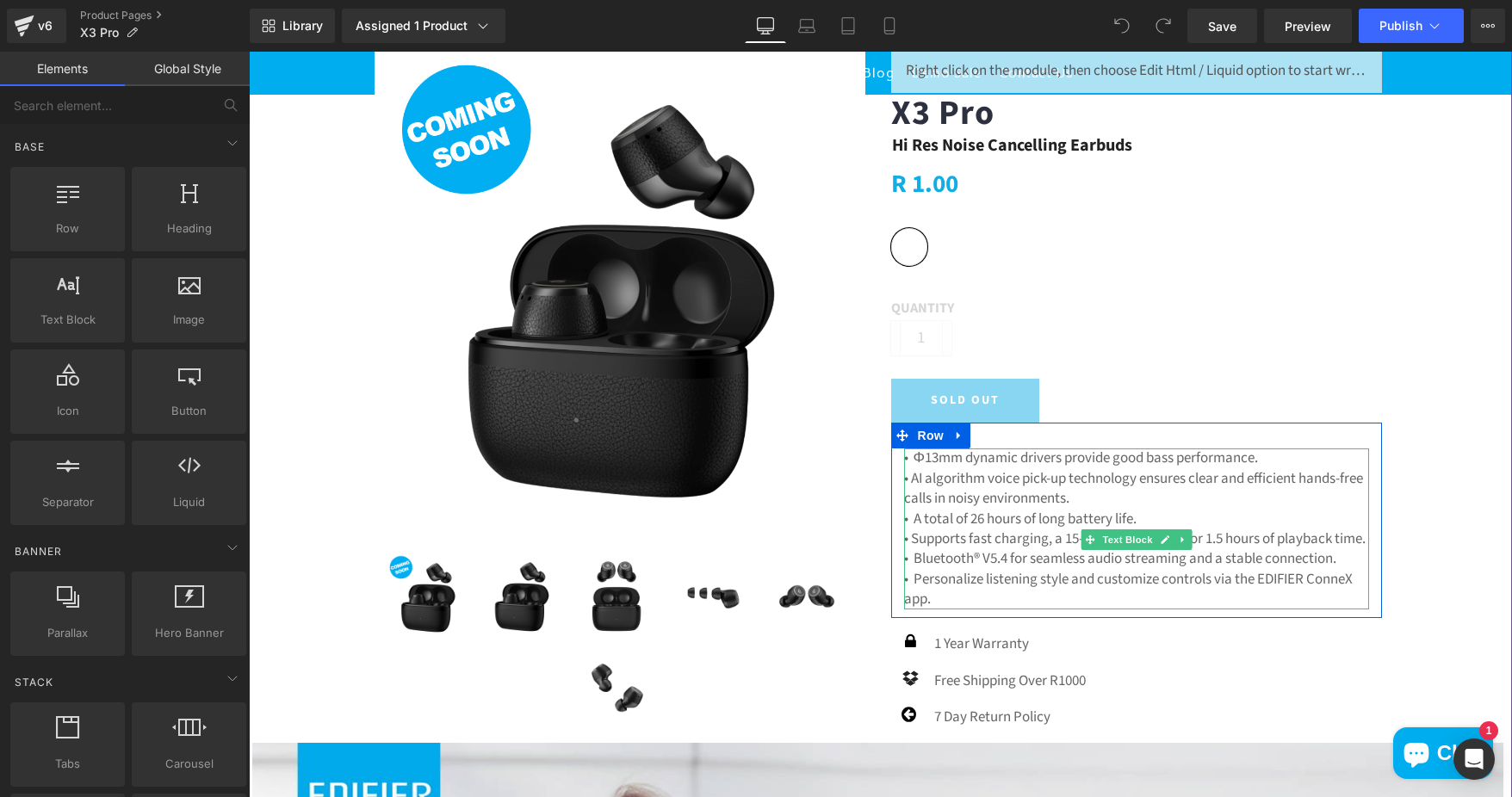
click at [906, 456] on p "• Φ13mm dynamic drivers provide good bass performance." at bounding box center [1137, 458] width 465 height 19
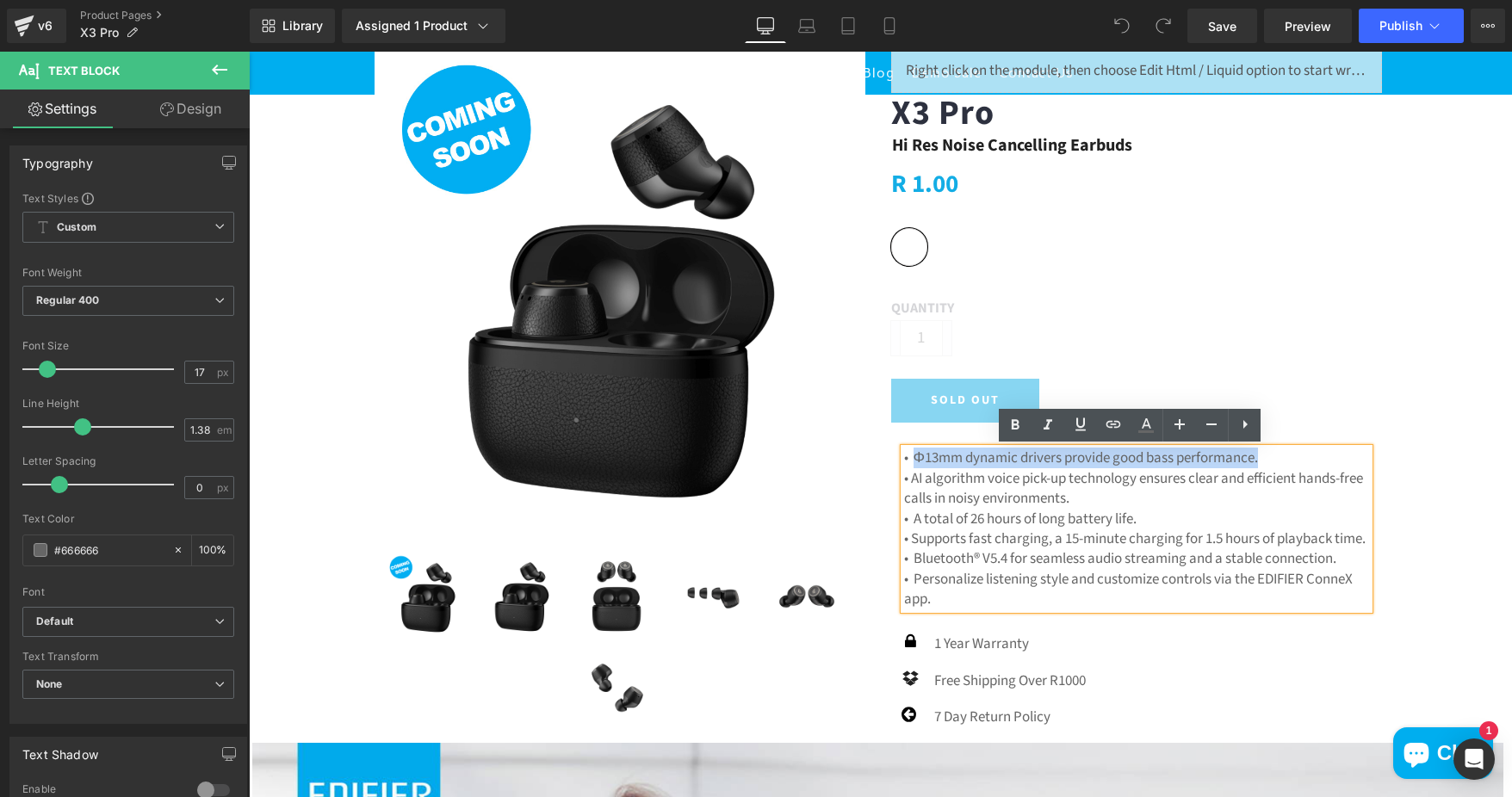
drag, startPoint x: 907, startPoint y: 456, endPoint x: 1275, endPoint y: 457, distance: 368.0
click at [1275, 457] on p "• Φ13mm dynamic drivers provide good bass performance." at bounding box center [1137, 458] width 465 height 19
paste div
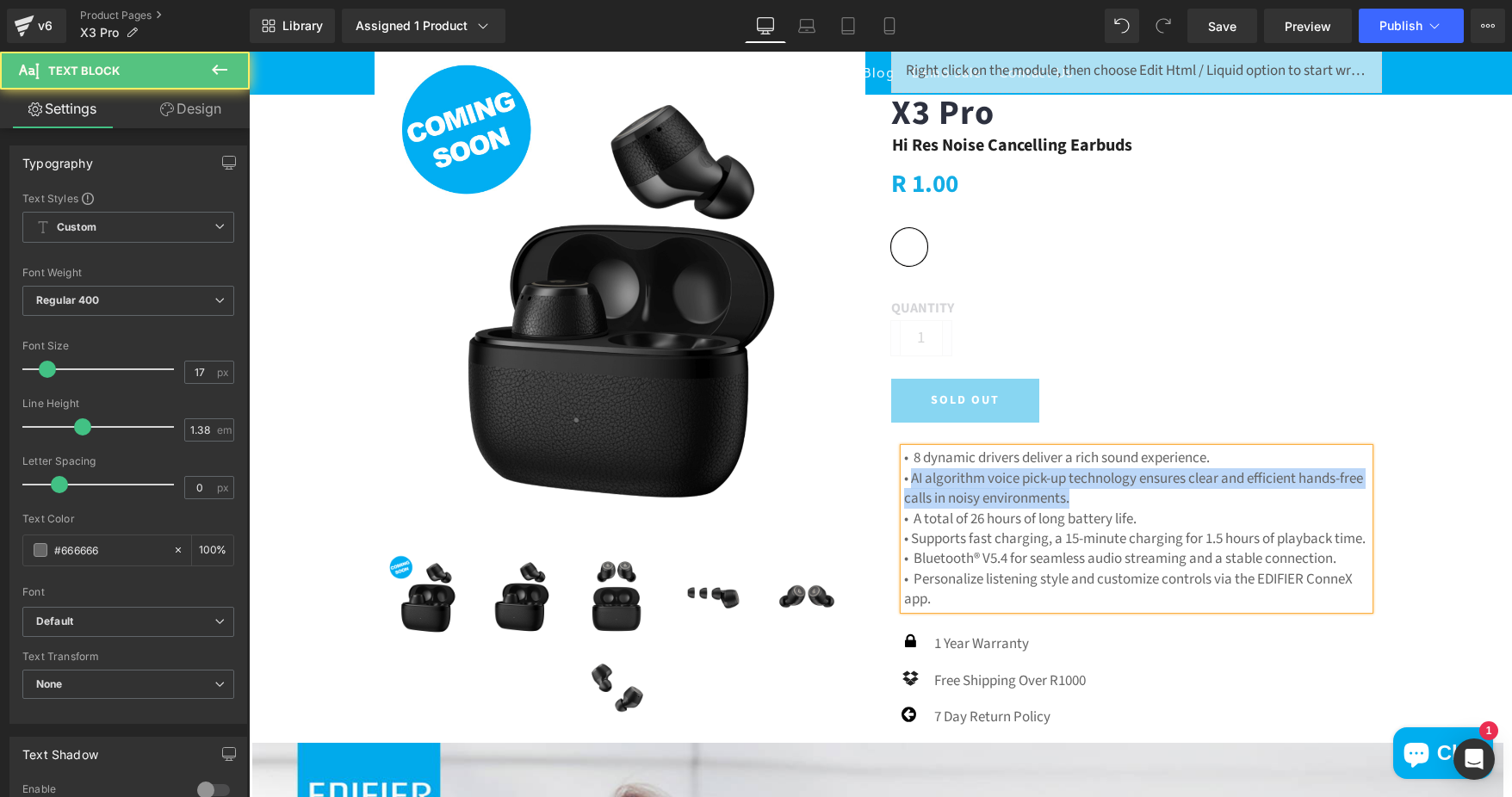
drag, startPoint x: 904, startPoint y: 475, endPoint x: 1141, endPoint y: 497, distance: 238.0
click at [1141, 497] on p "• AI algorithm voice pick-up technology ensures clear and efficient hands-free …" at bounding box center [1137, 489] width 465 height 41
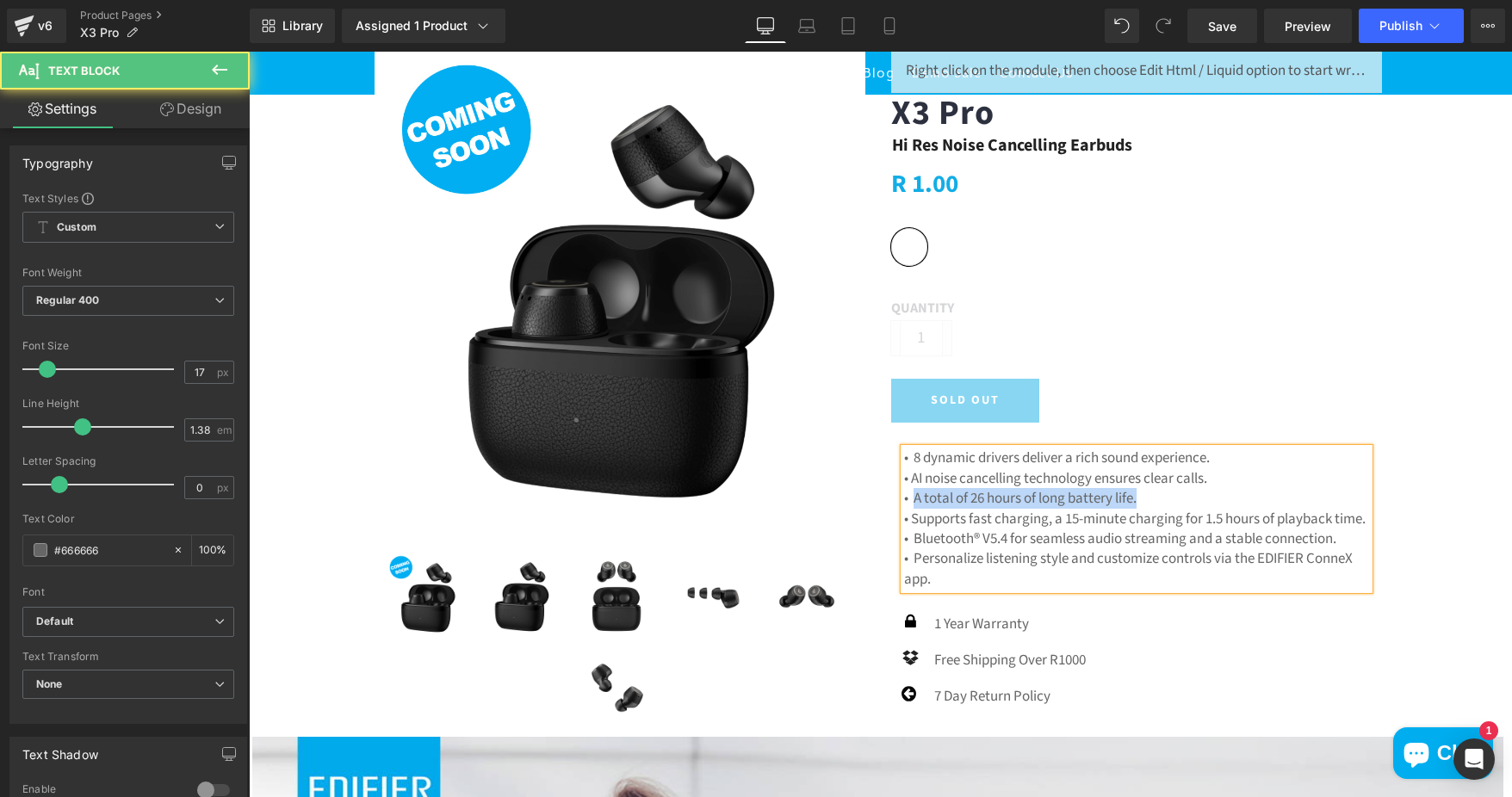
drag, startPoint x: 907, startPoint y: 499, endPoint x: 1158, endPoint y: 498, distance: 251.0
click at [1158, 498] on p "• A total of 26 hours of long battery life." at bounding box center [1137, 498] width 465 height 19
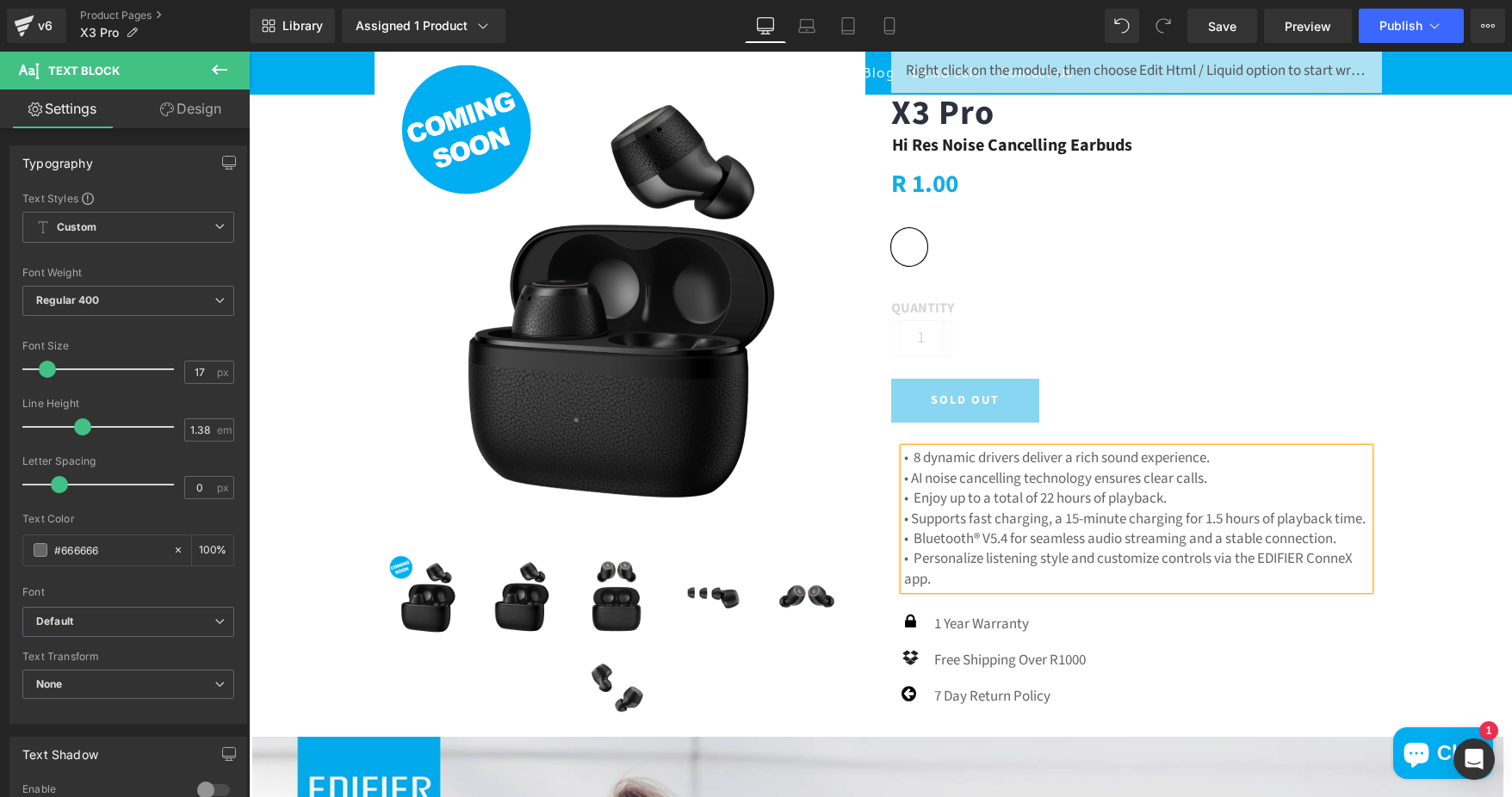
click at [904, 475] on p "• AI noise cancelling technology ensures clear calls." at bounding box center [1137, 478] width 465 height 19
click at [910, 523] on p "• Supports fast charging, a 15-minute charging for 1.5 hours of playback time." at bounding box center [1137, 519] width 465 height 19
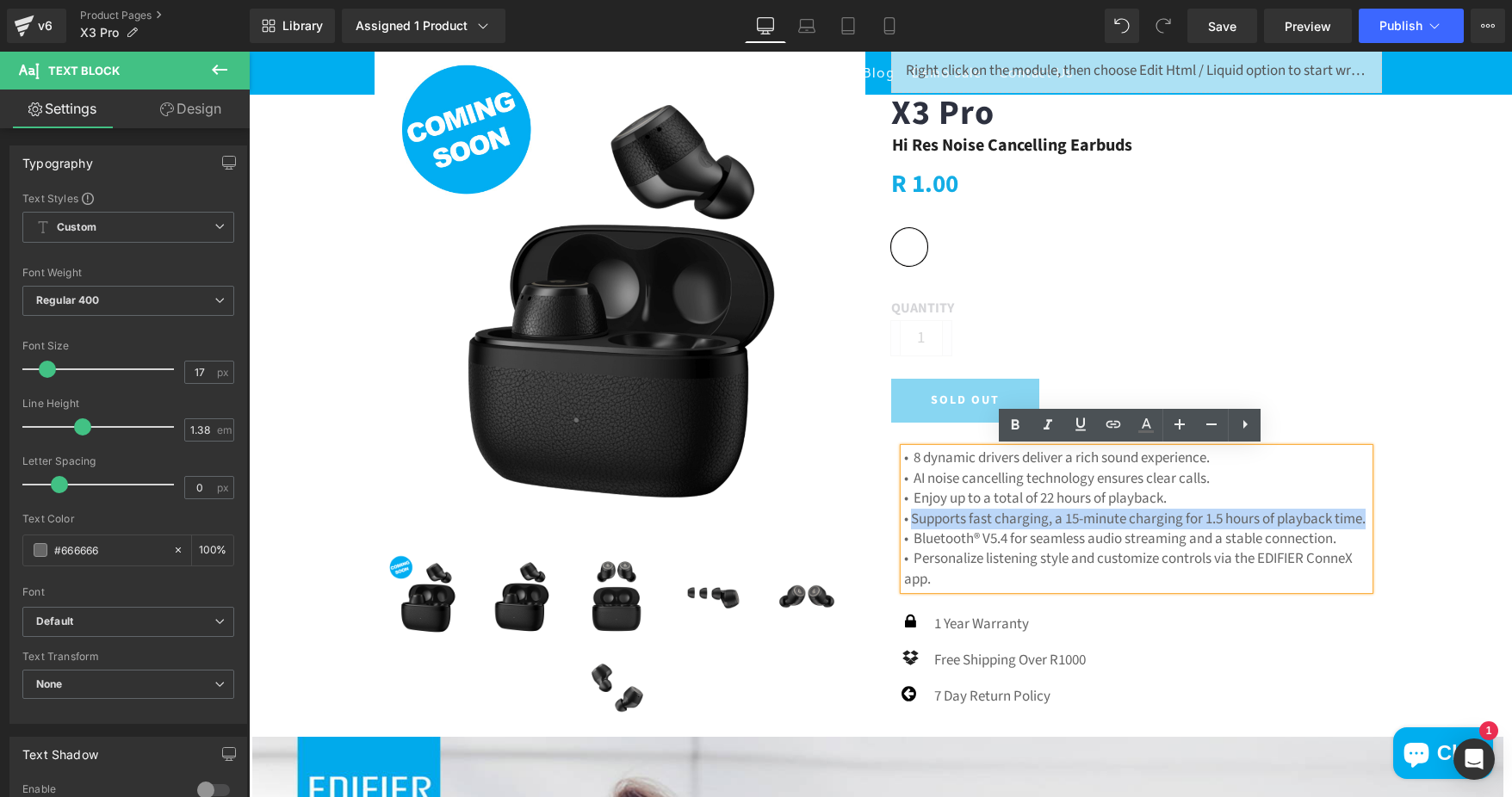
drag, startPoint x: 905, startPoint y: 520, endPoint x: 931, endPoint y: 534, distance: 29.5
click at [931, 530] on p "• Supports fast charging, a 15-minute charging for 1.5 hours of playback time." at bounding box center [1137, 519] width 465 height 19
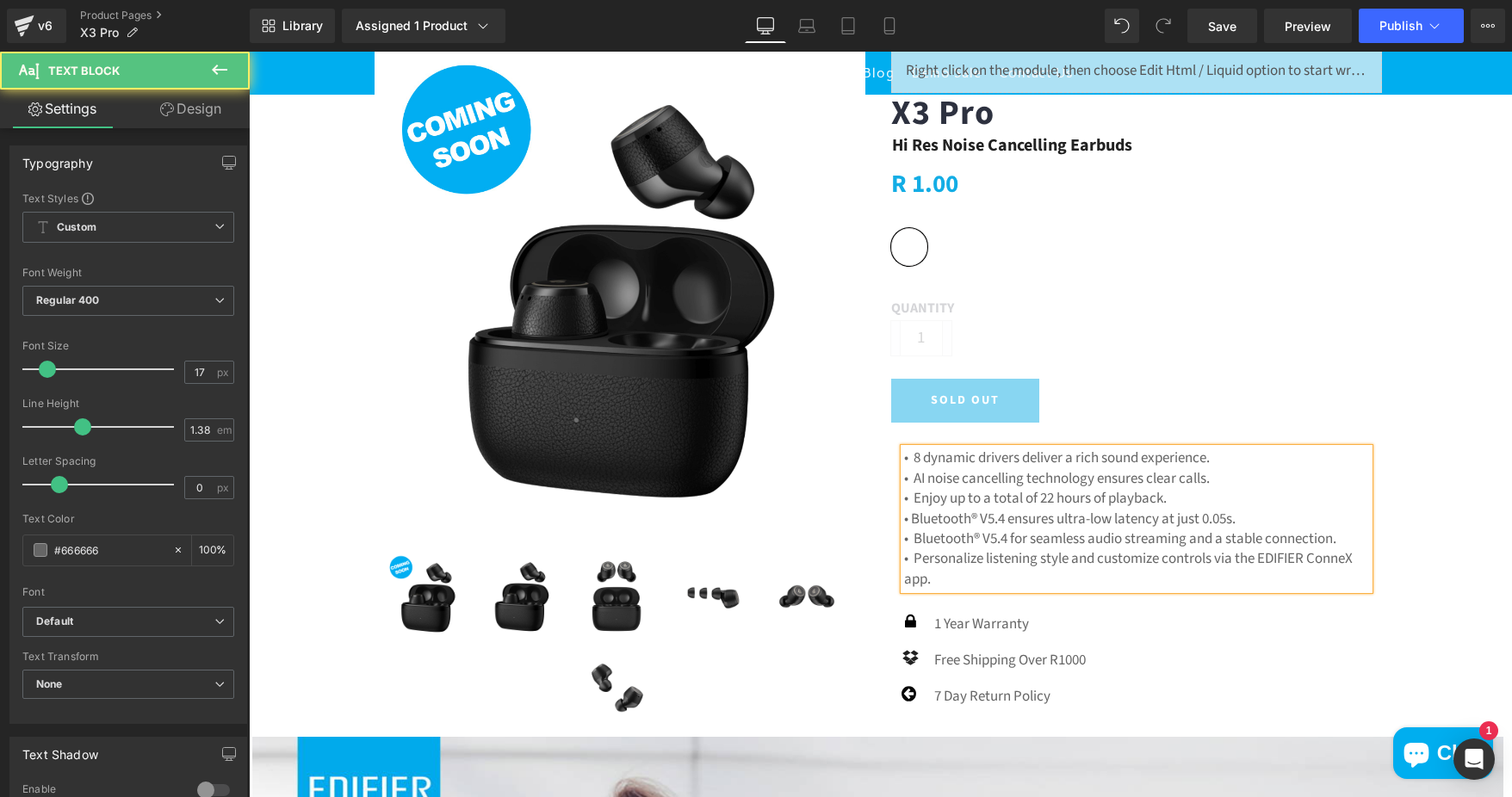
click at [904, 518] on p "• Bluetooth® V5.4 ensures ultra-low latency at just 0.05s." at bounding box center [1137, 519] width 465 height 19
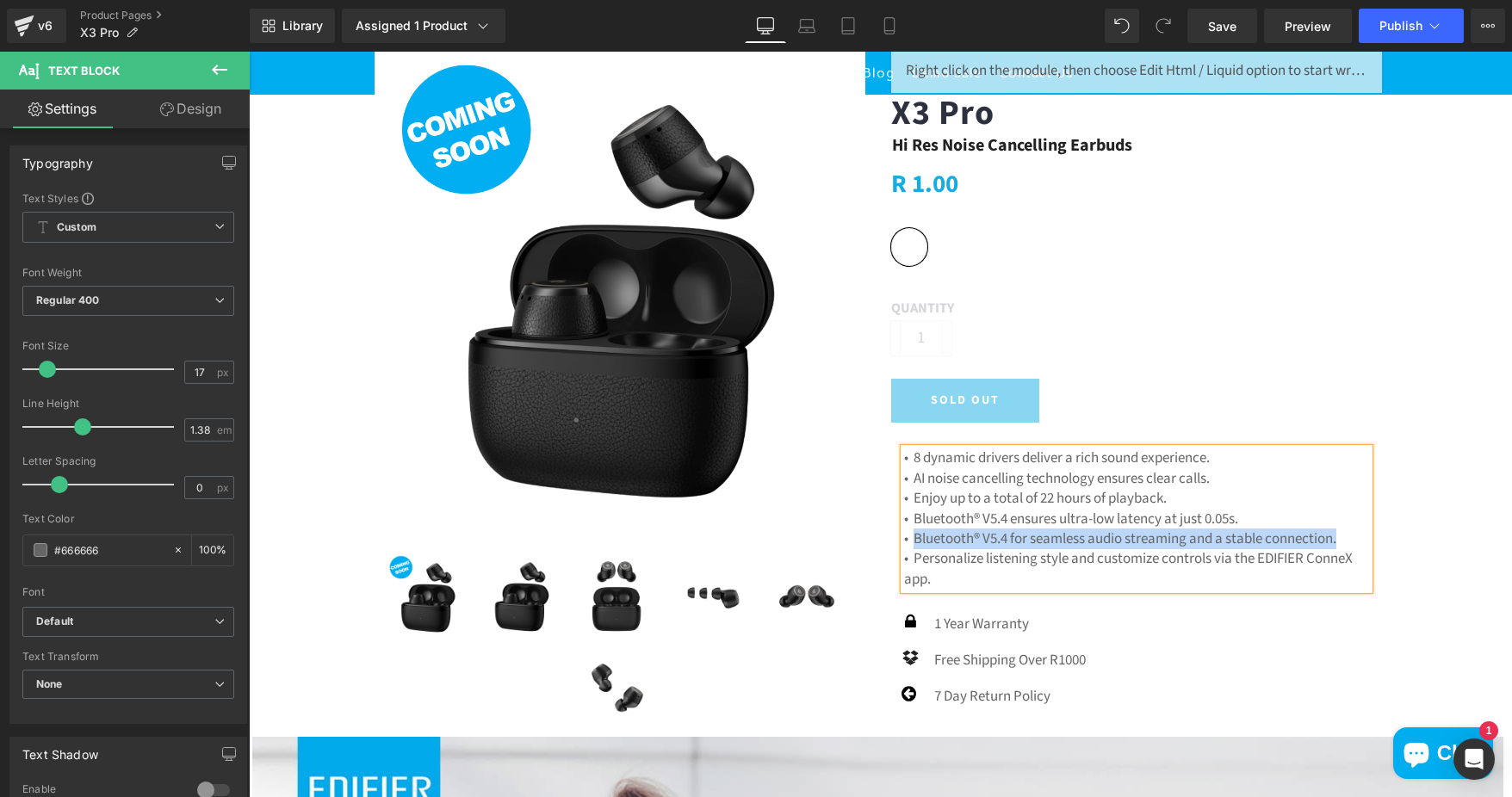
drag, startPoint x: 906, startPoint y: 535, endPoint x: 1336, endPoint y: 545, distance: 430.1
click at [1336, 545] on p "• Bluetooth® V5.4 for seamless audio streaming and a stable connection." at bounding box center [1137, 539] width 465 height 19
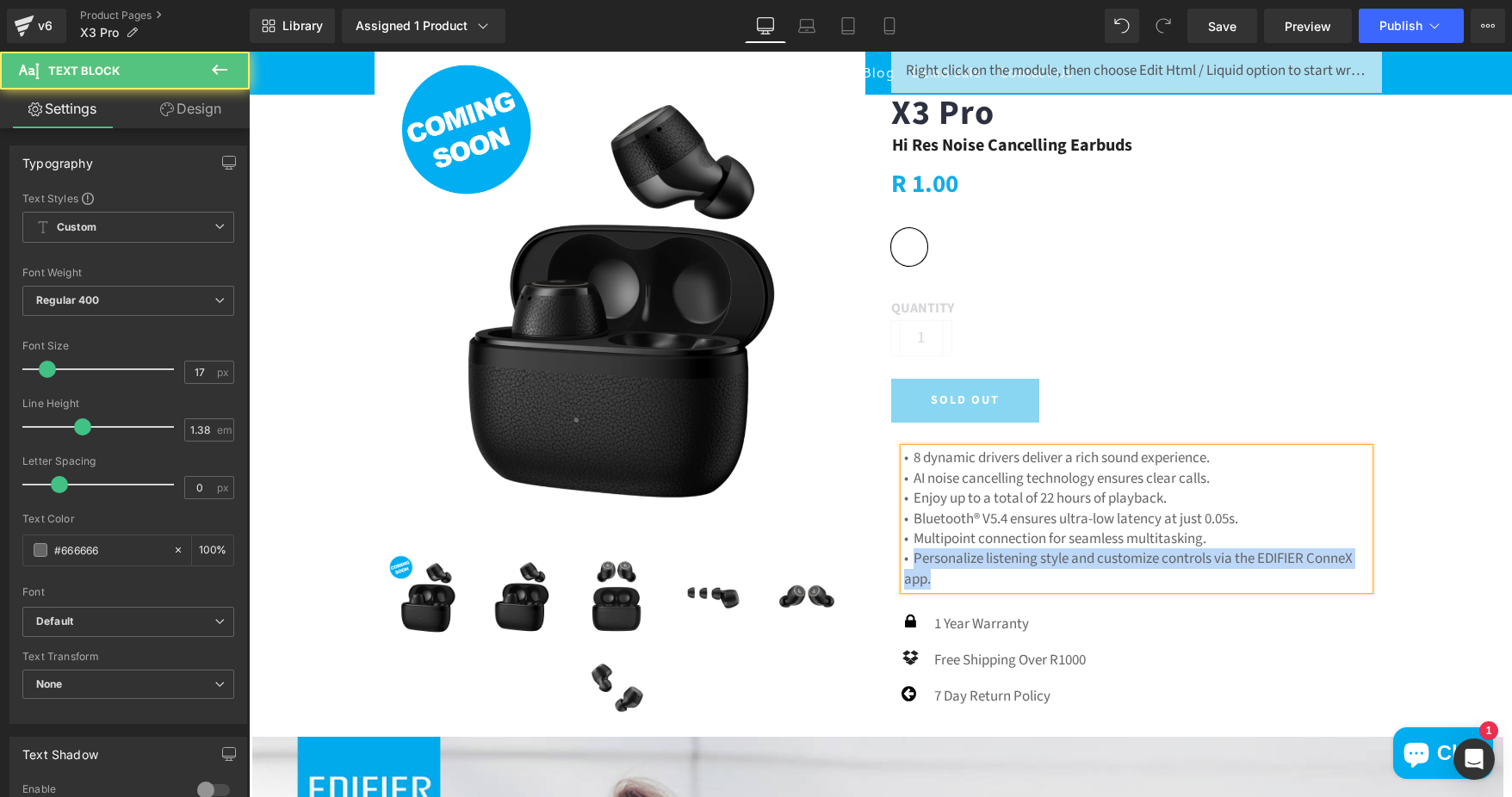
drag, startPoint x: 909, startPoint y: 558, endPoint x: 949, endPoint y: 581, distance: 46.1
click at [949, 581] on p "• Personalize listening style and customize controls via the EDIFIER ConneX app." at bounding box center [1137, 570] width 465 height 41
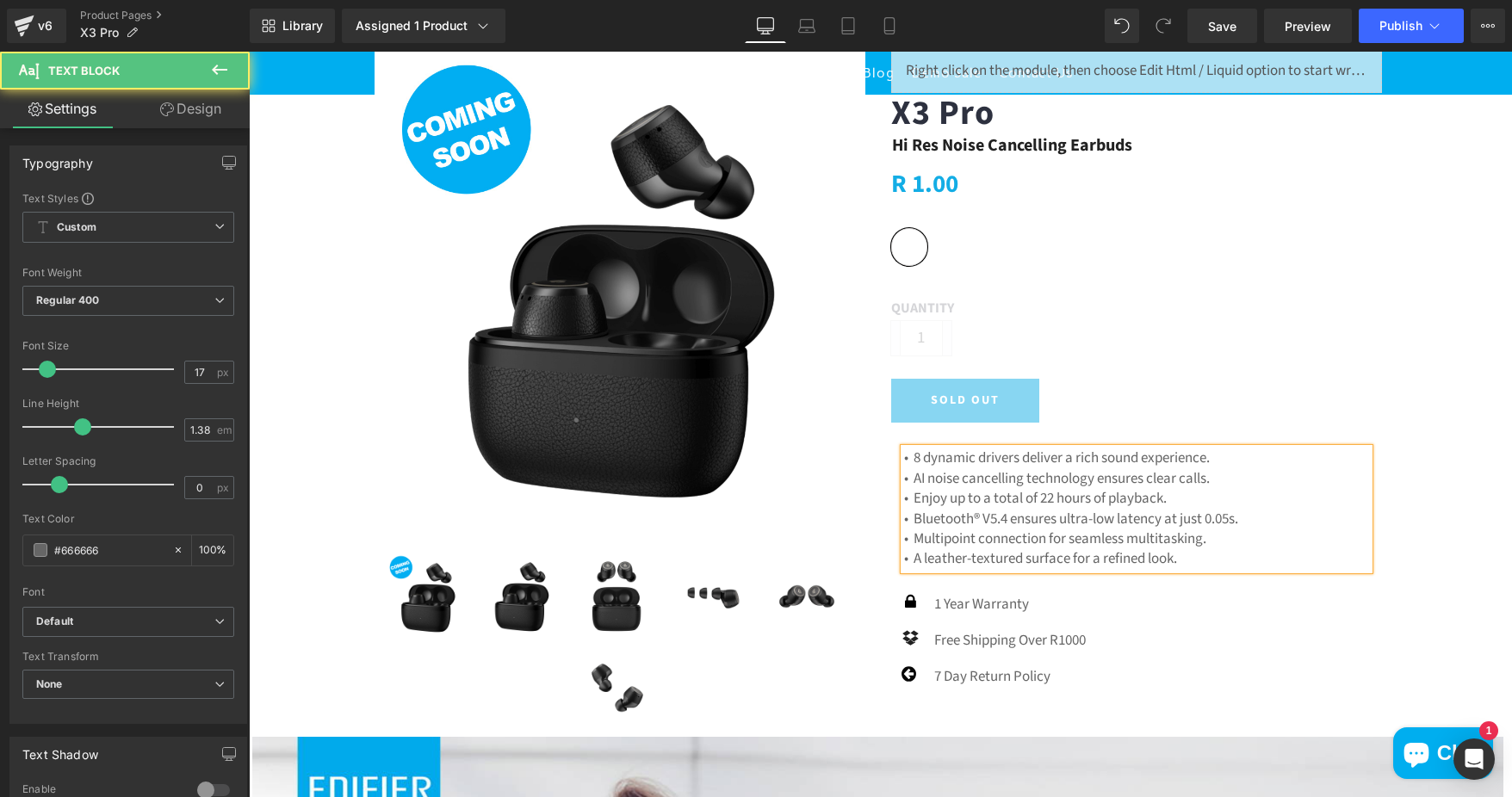
drag, startPoint x: 1194, startPoint y: 553, endPoint x: 1212, endPoint y: 553, distance: 18.0
click at [1194, 553] on p "• A leather-textured surface for a refined look." at bounding box center [1137, 558] width 465 height 19
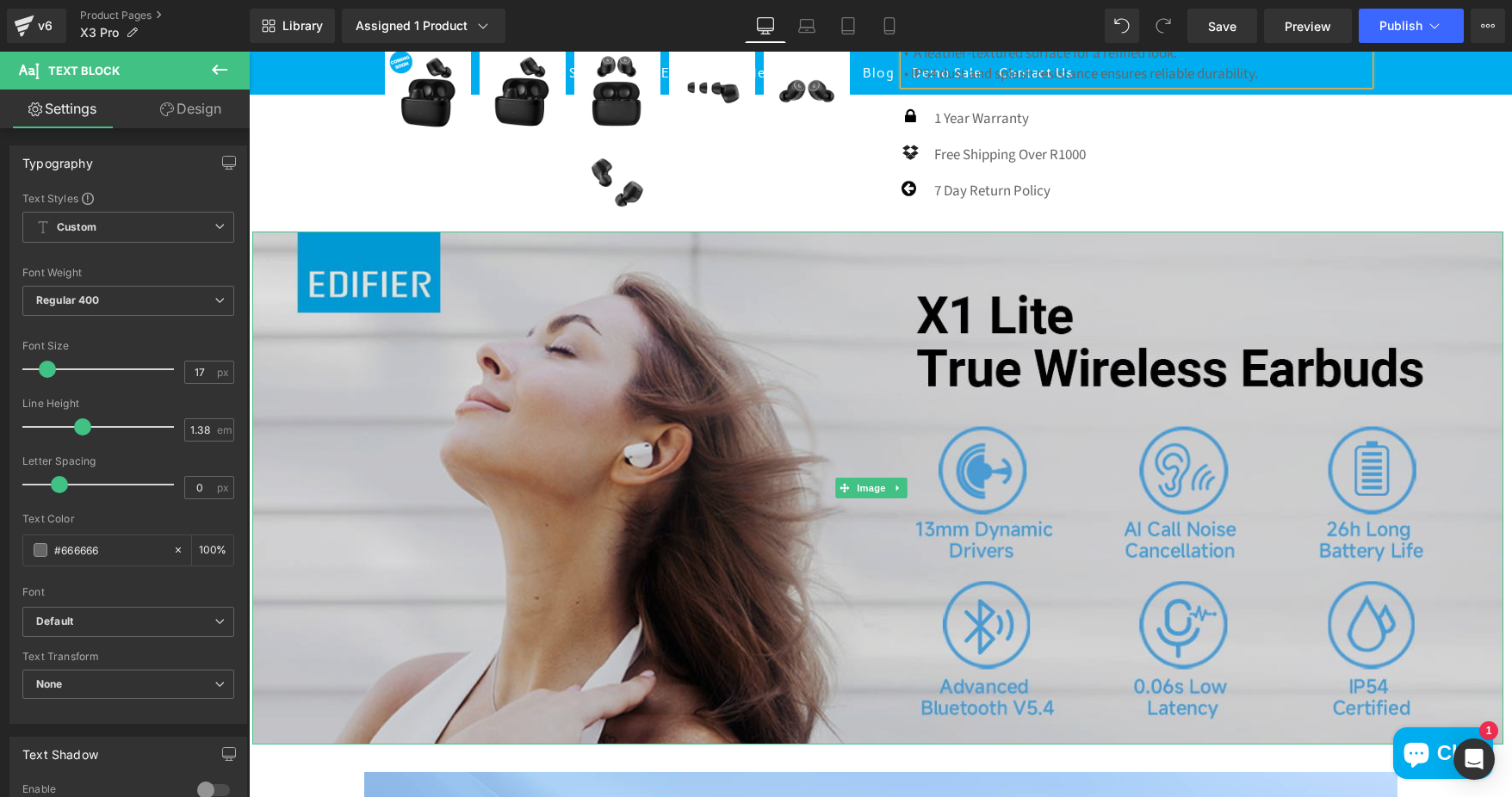
scroll to position [689, 0]
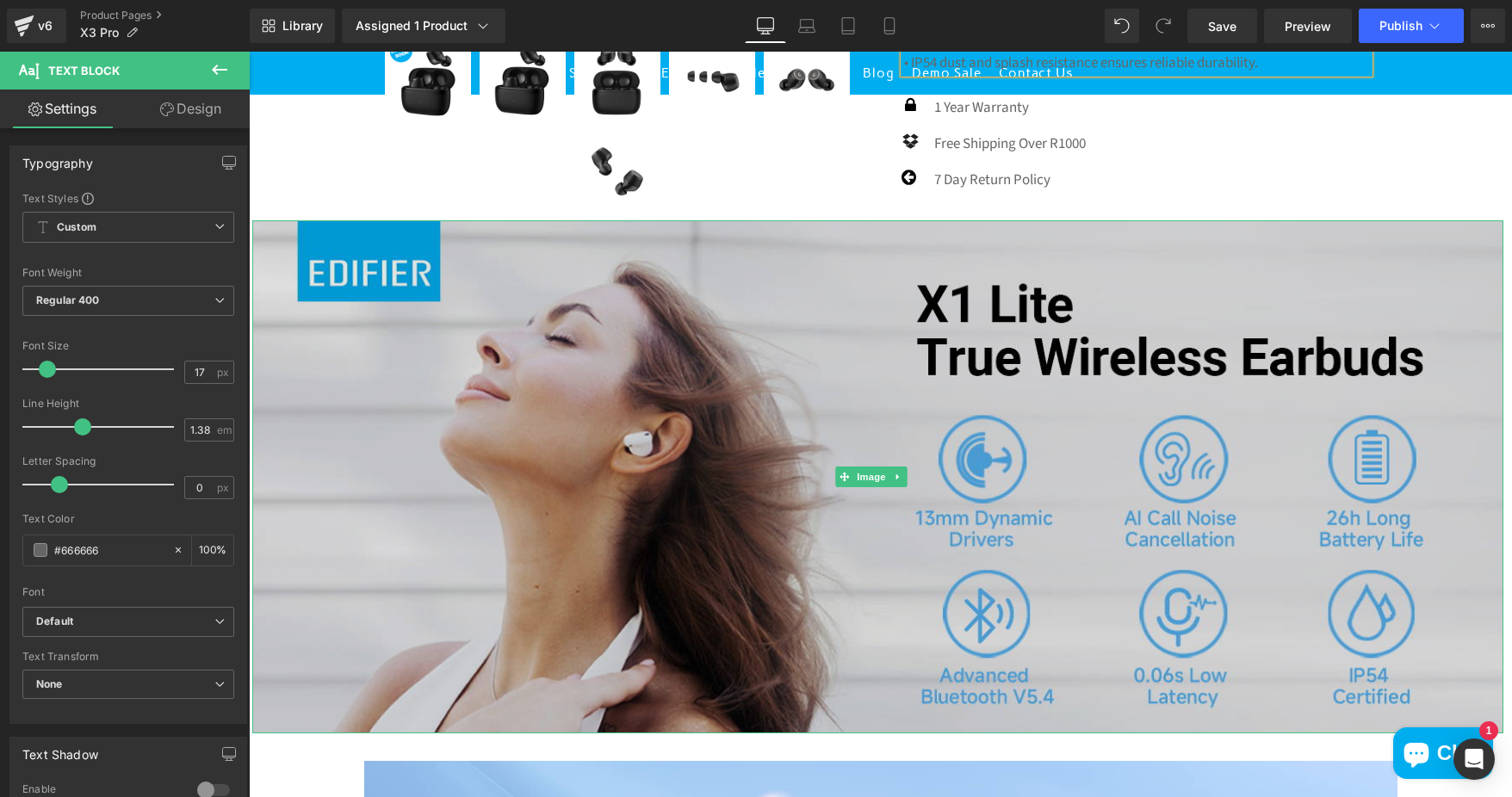
drag, startPoint x: 870, startPoint y: 469, endPoint x: 845, endPoint y: 448, distance: 32.6
click at [870, 469] on span "Image" at bounding box center [871, 477] width 36 height 20
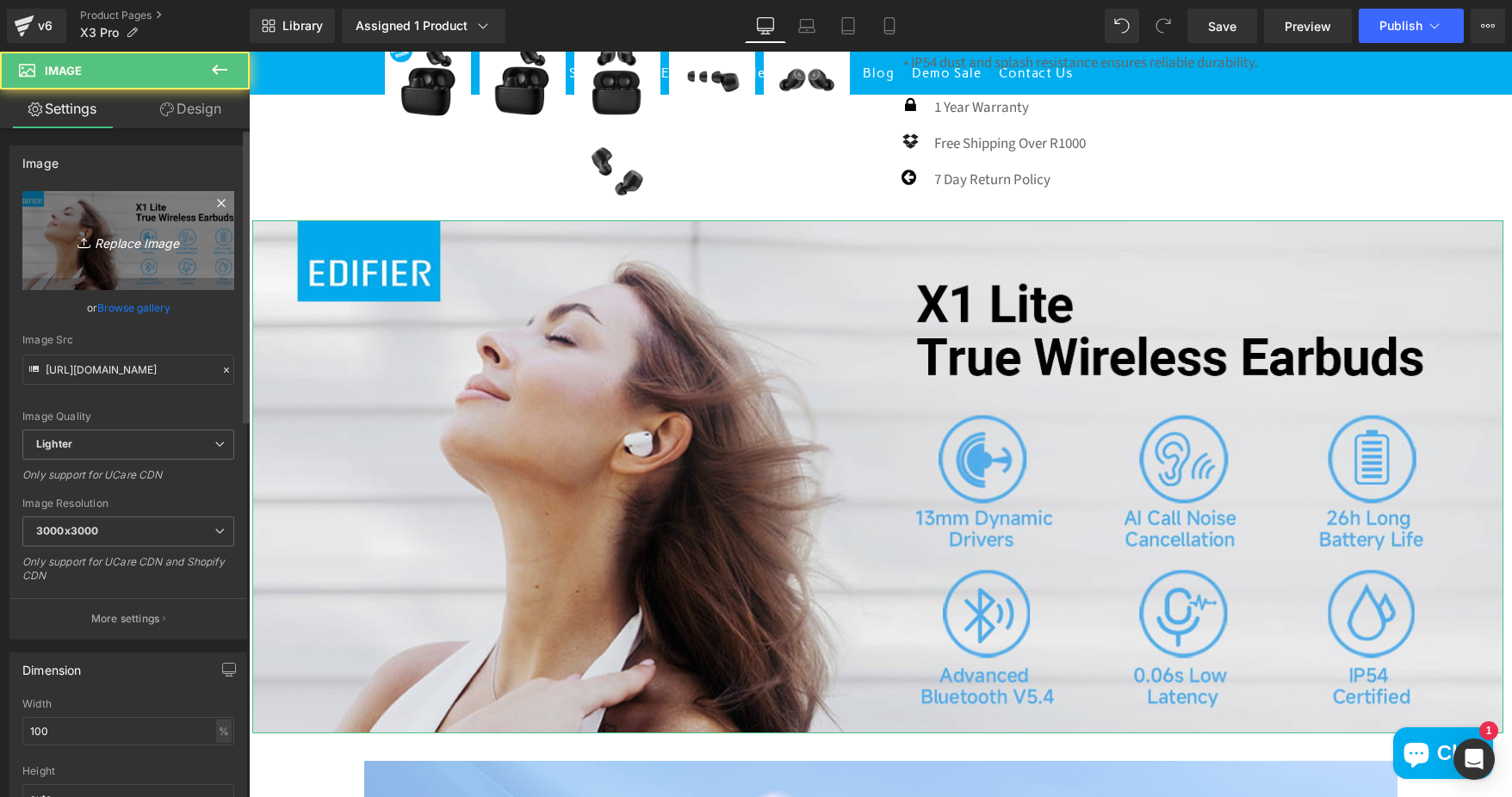
click at [129, 215] on link "Replace Image" at bounding box center [128, 240] width 212 height 99
type input "C:\fakepath\1-1-1320x620.jpg"
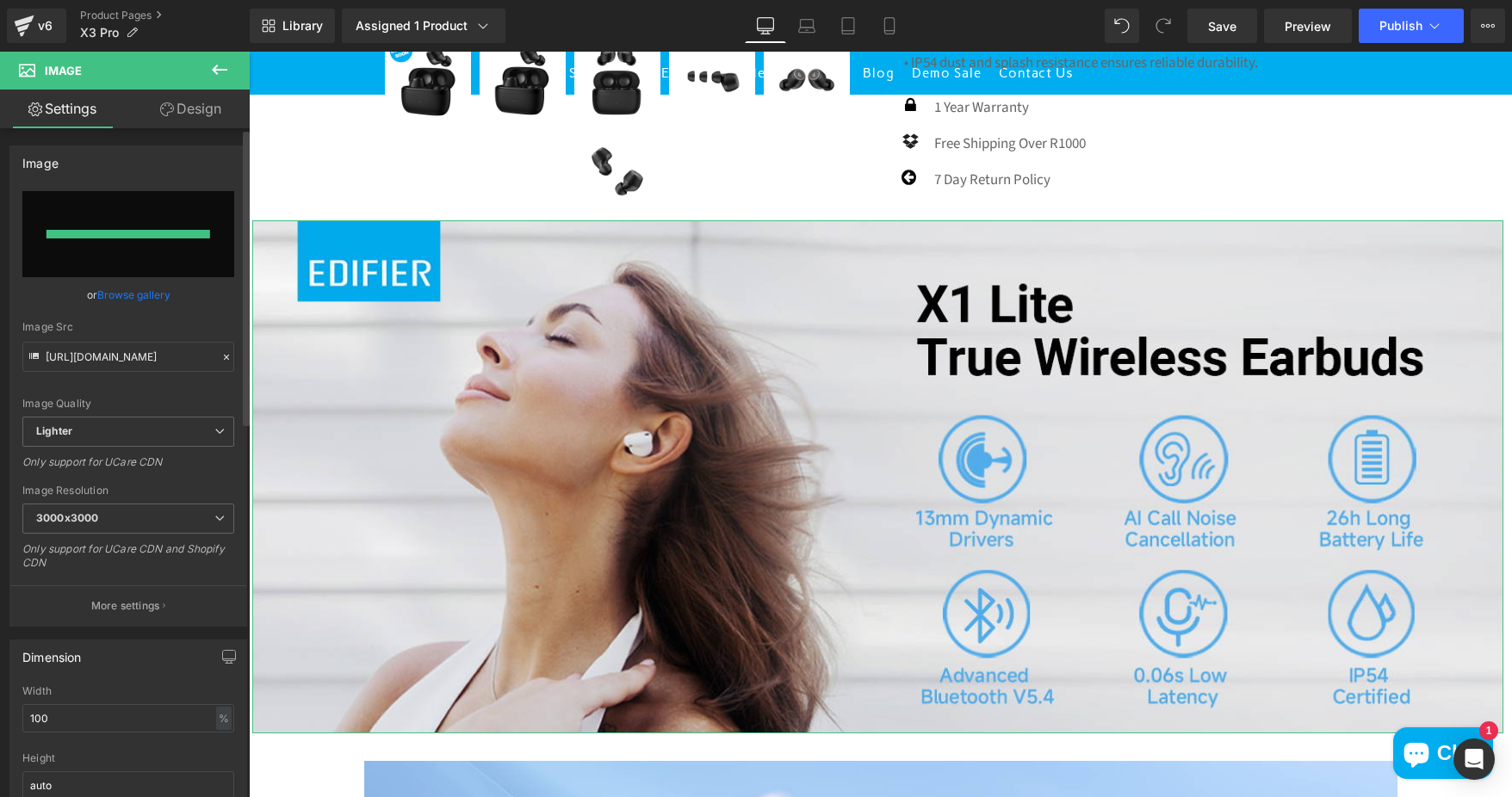
type input "https://ucarecdn.com/c4718ccf-e8b7-4bc8-9d01-133a1d1dd6c4/-/format/auto/-/previ…"
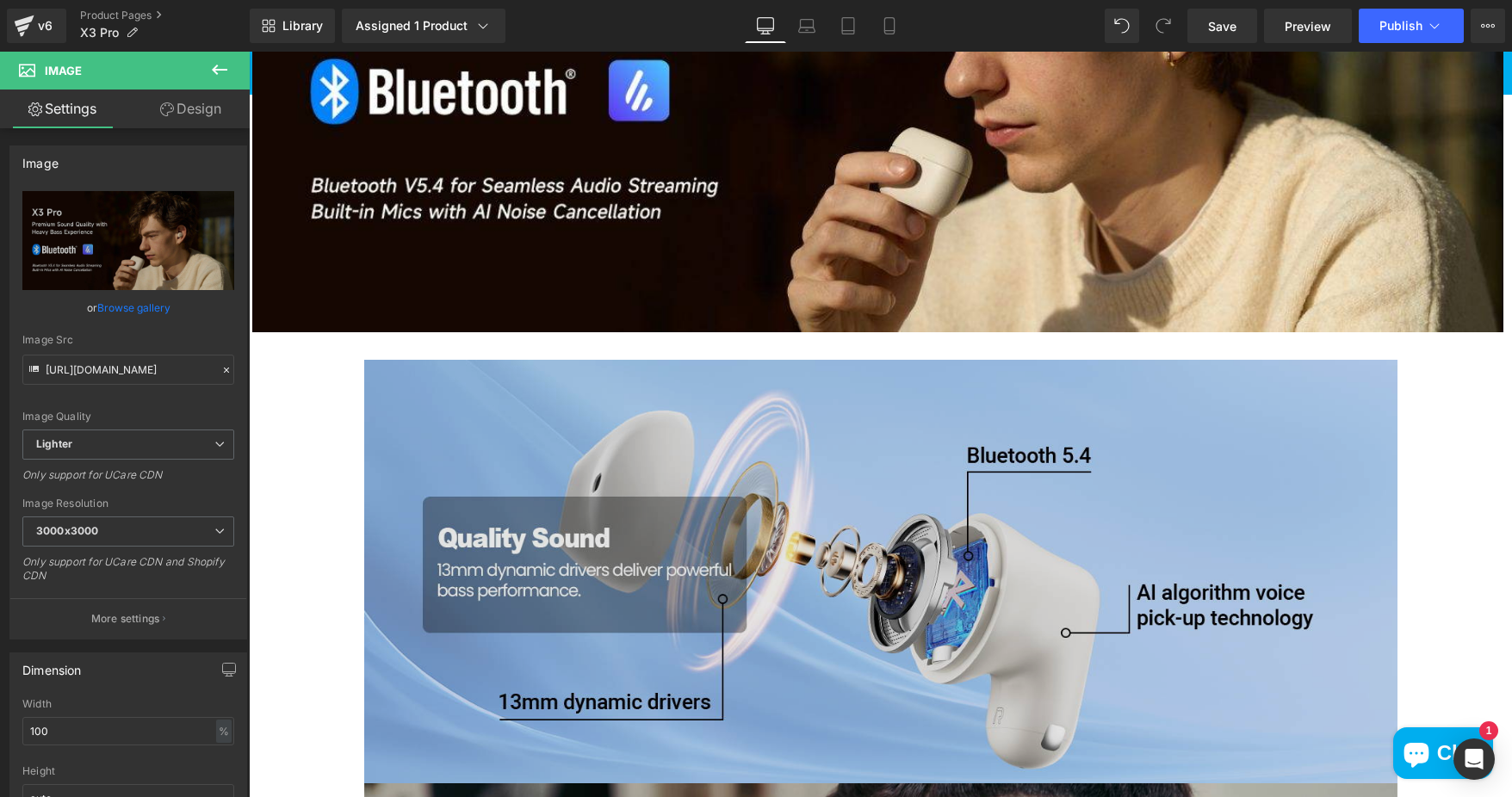
scroll to position [1205, 0]
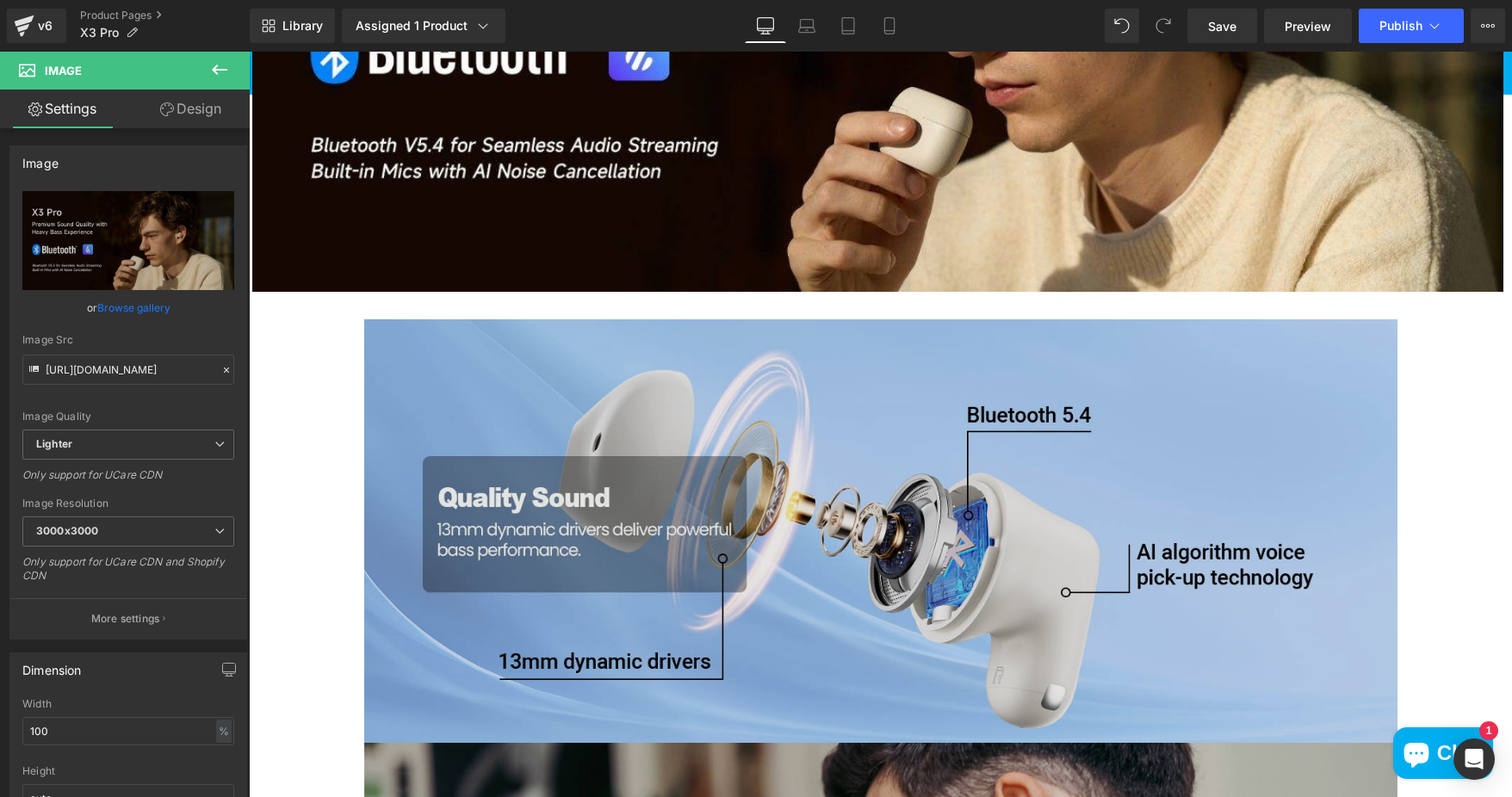
click at [859, 479] on img at bounding box center [880, 531] width 1033 height 423
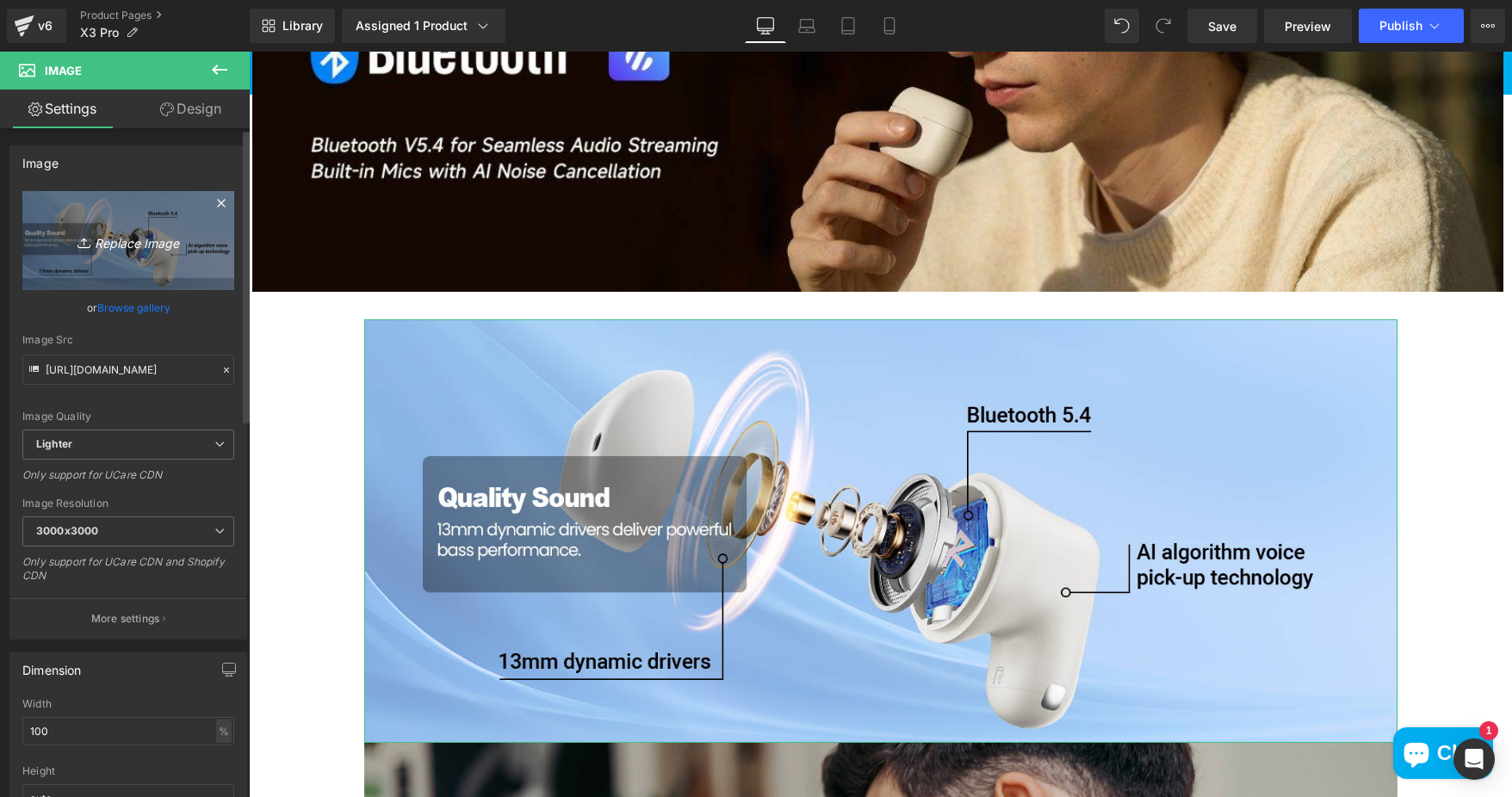
click at [154, 259] on link "Replace Image" at bounding box center [128, 240] width 212 height 99
type input "C:\fakepath\2.X3-Pro-Product-resized-1920x902-1-1320x620.jpg"
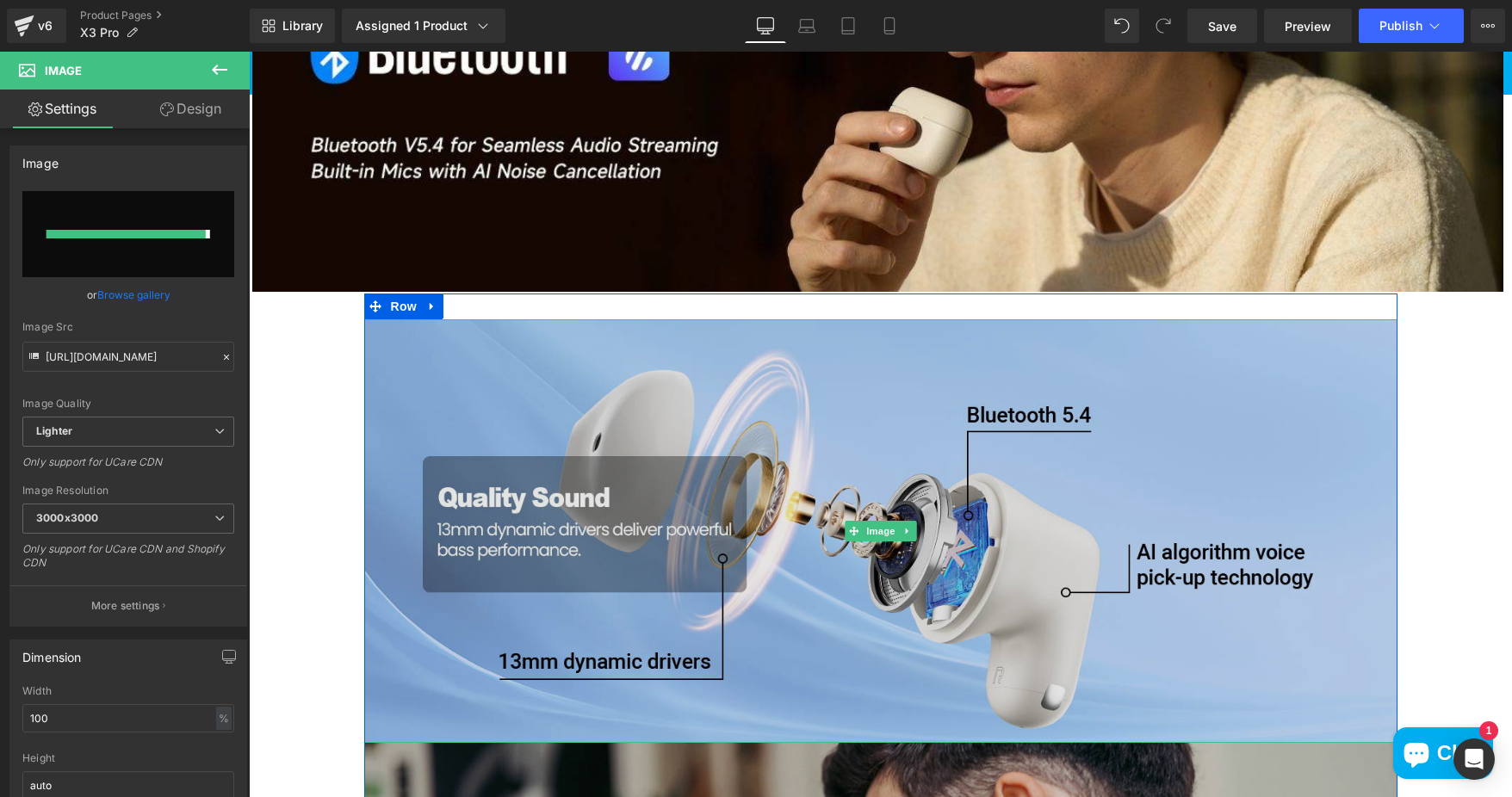
type input "https://ucarecdn.com/2dc73f99-e9b5-411e-b13d-f26f352a7183/-/format/auto/-/previ…"
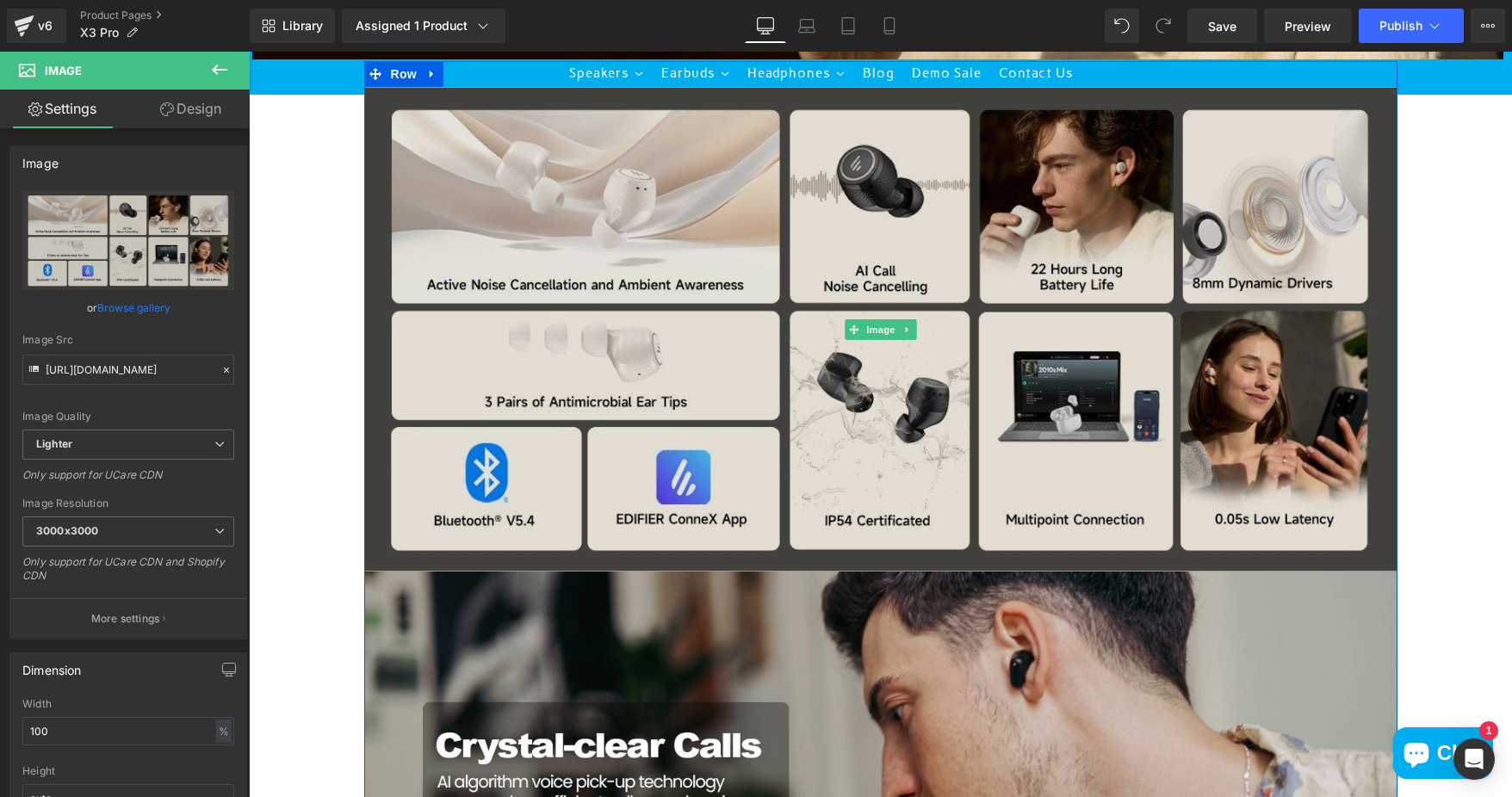
scroll to position [1464, 0]
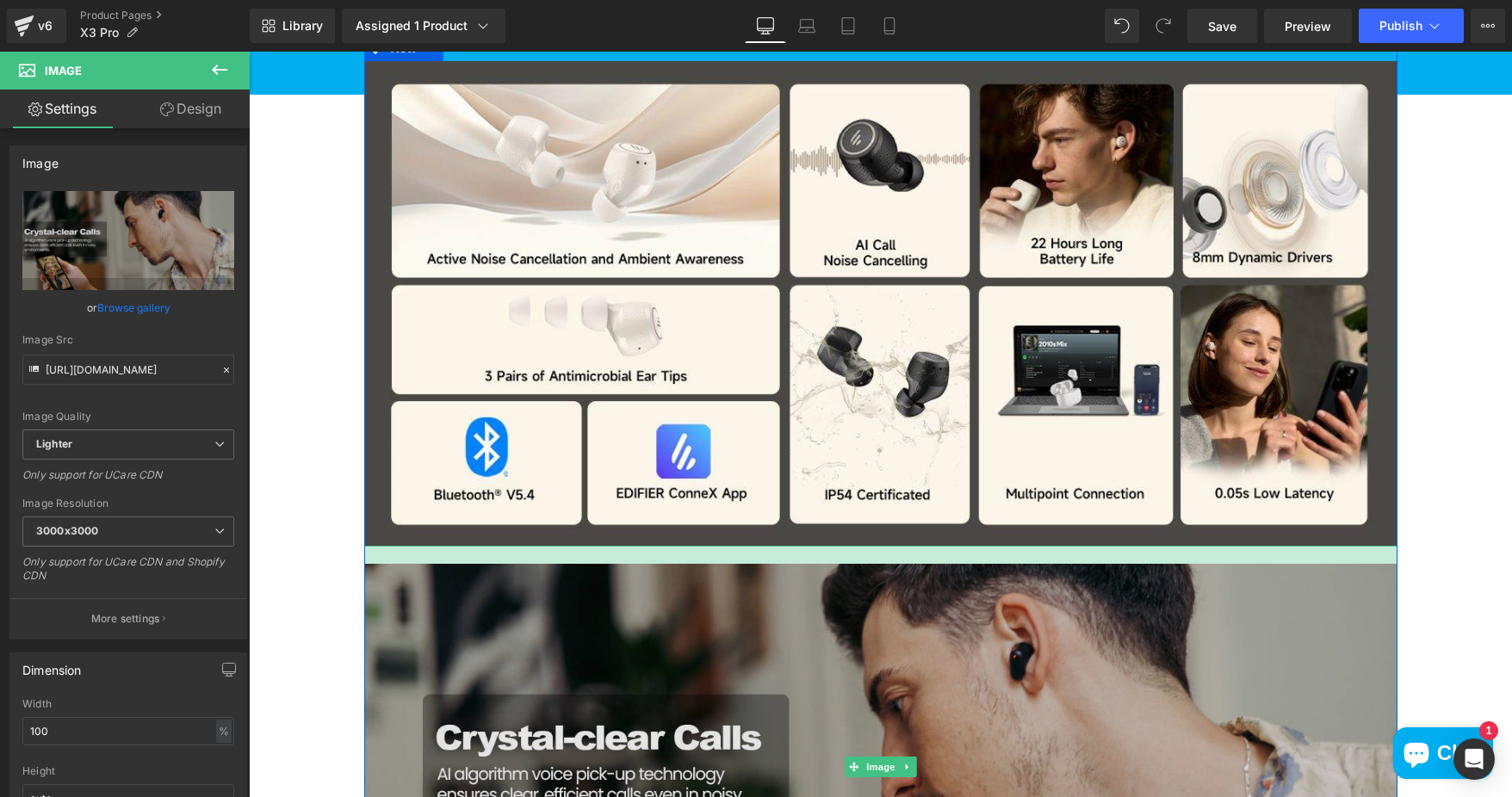
drag, startPoint x: 903, startPoint y: 543, endPoint x: 903, endPoint y: 561, distance: 18.0
click at [903, 561] on div "Image" at bounding box center [880, 766] width 1033 height 442
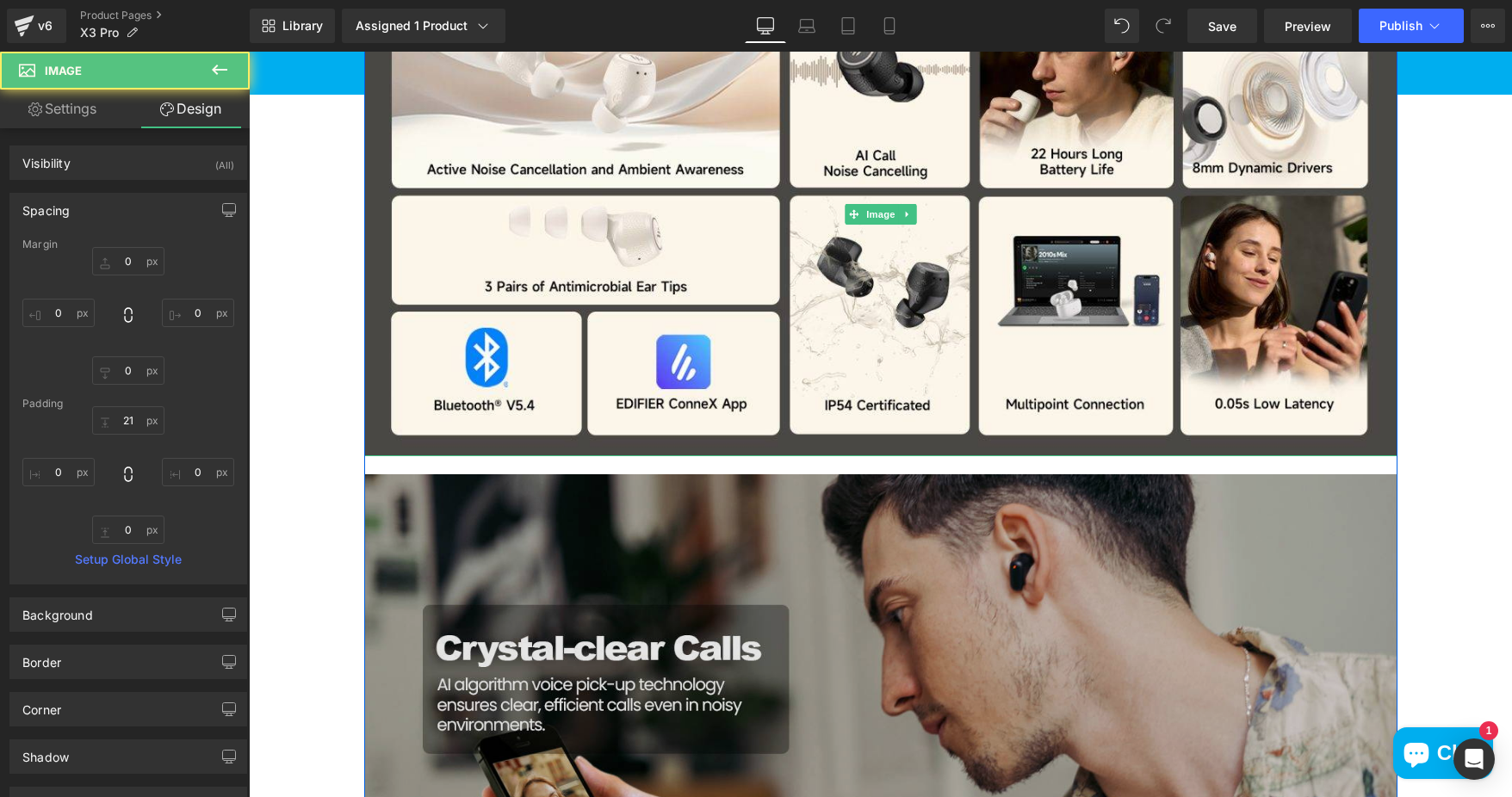
scroll to position [1722, 0]
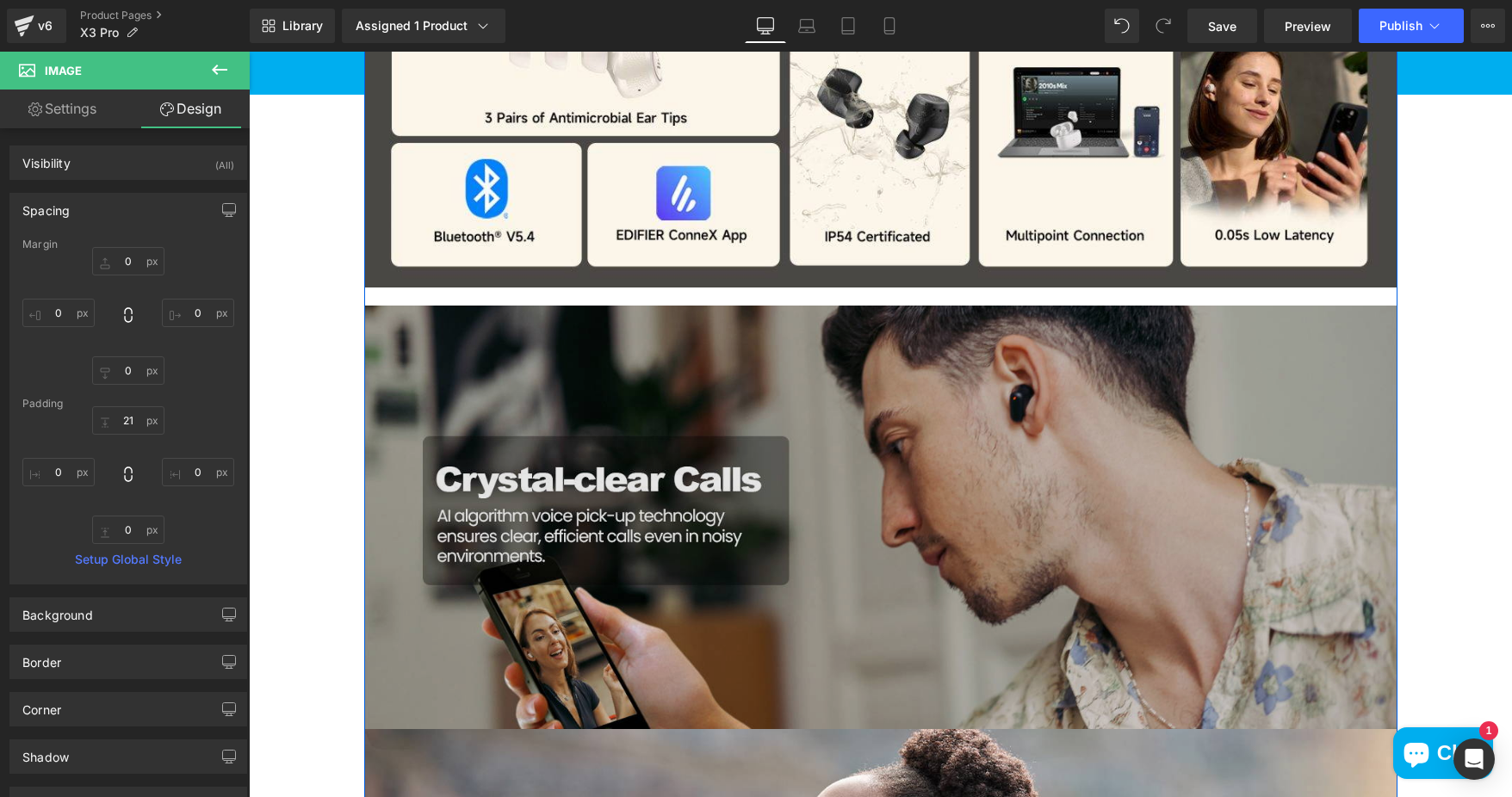
click at [914, 462] on img at bounding box center [880, 509] width 1033 height 442
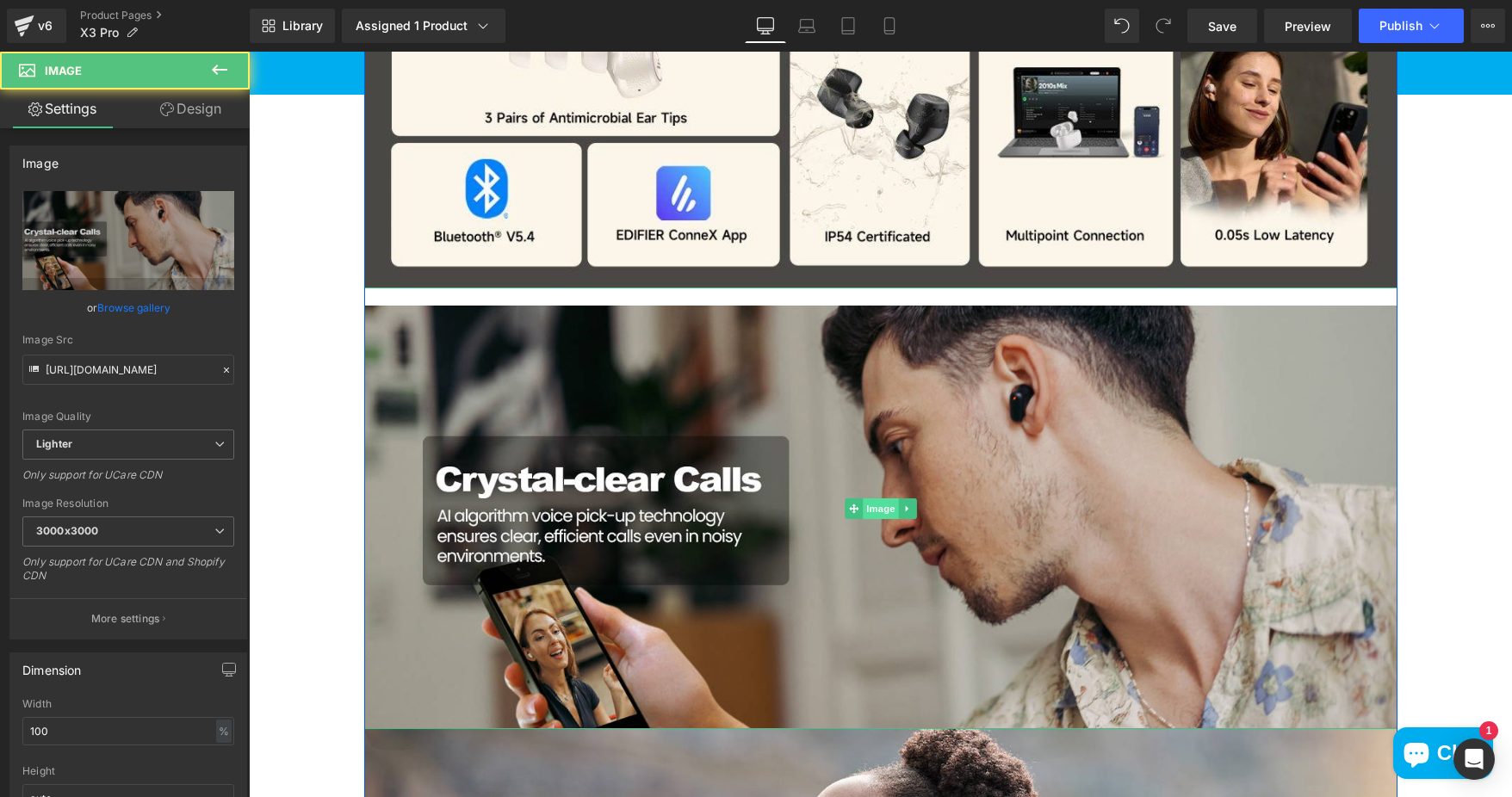
click at [873, 498] on span "Image" at bounding box center [880, 509] width 36 height 20
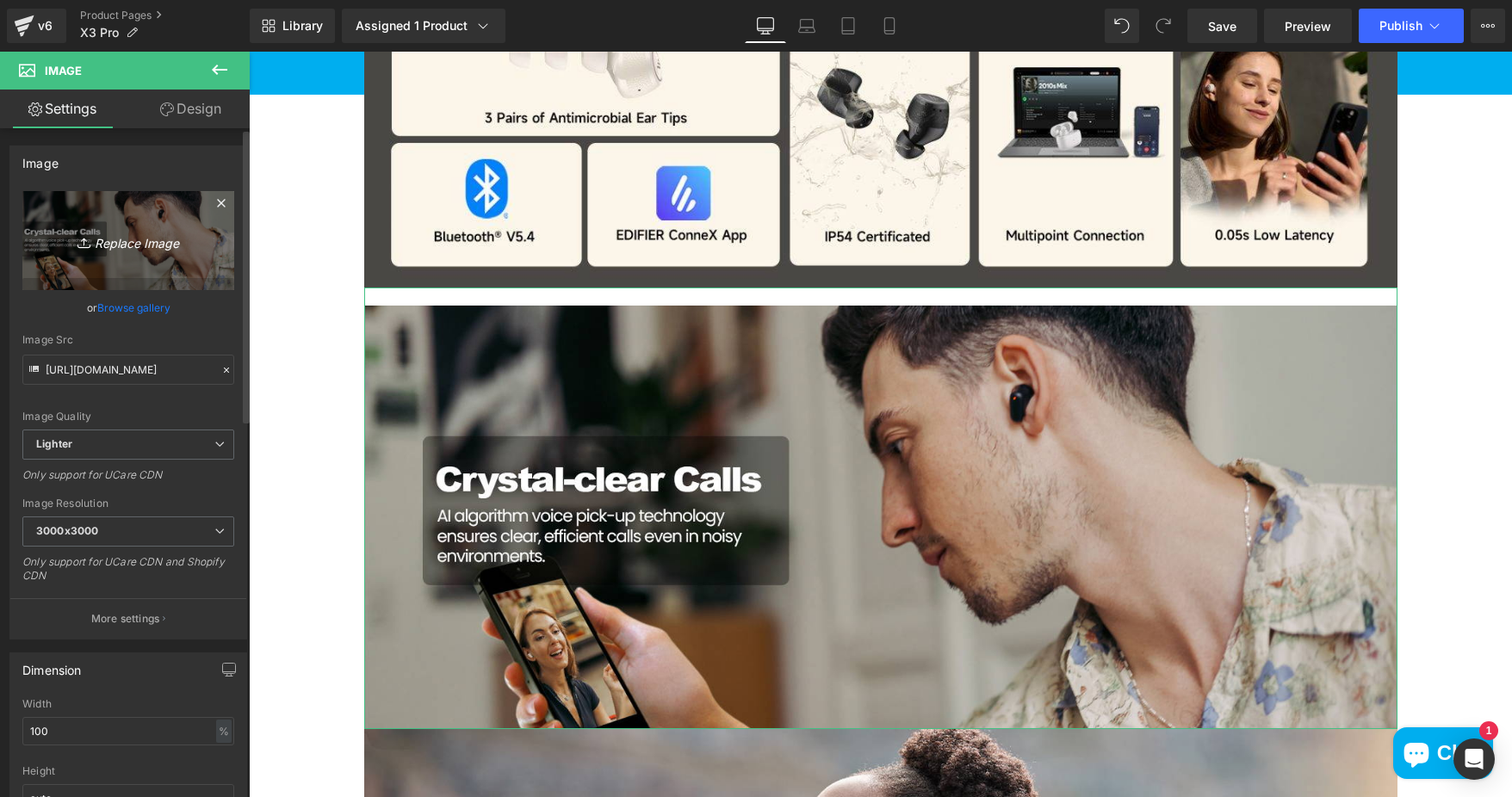
click at [126, 235] on icon "Replace Image" at bounding box center [128, 240] width 138 height 21
type input "C:\fakepath\3.X3-Pro-Product-resized-1920x902-1-1320x620.jpg"
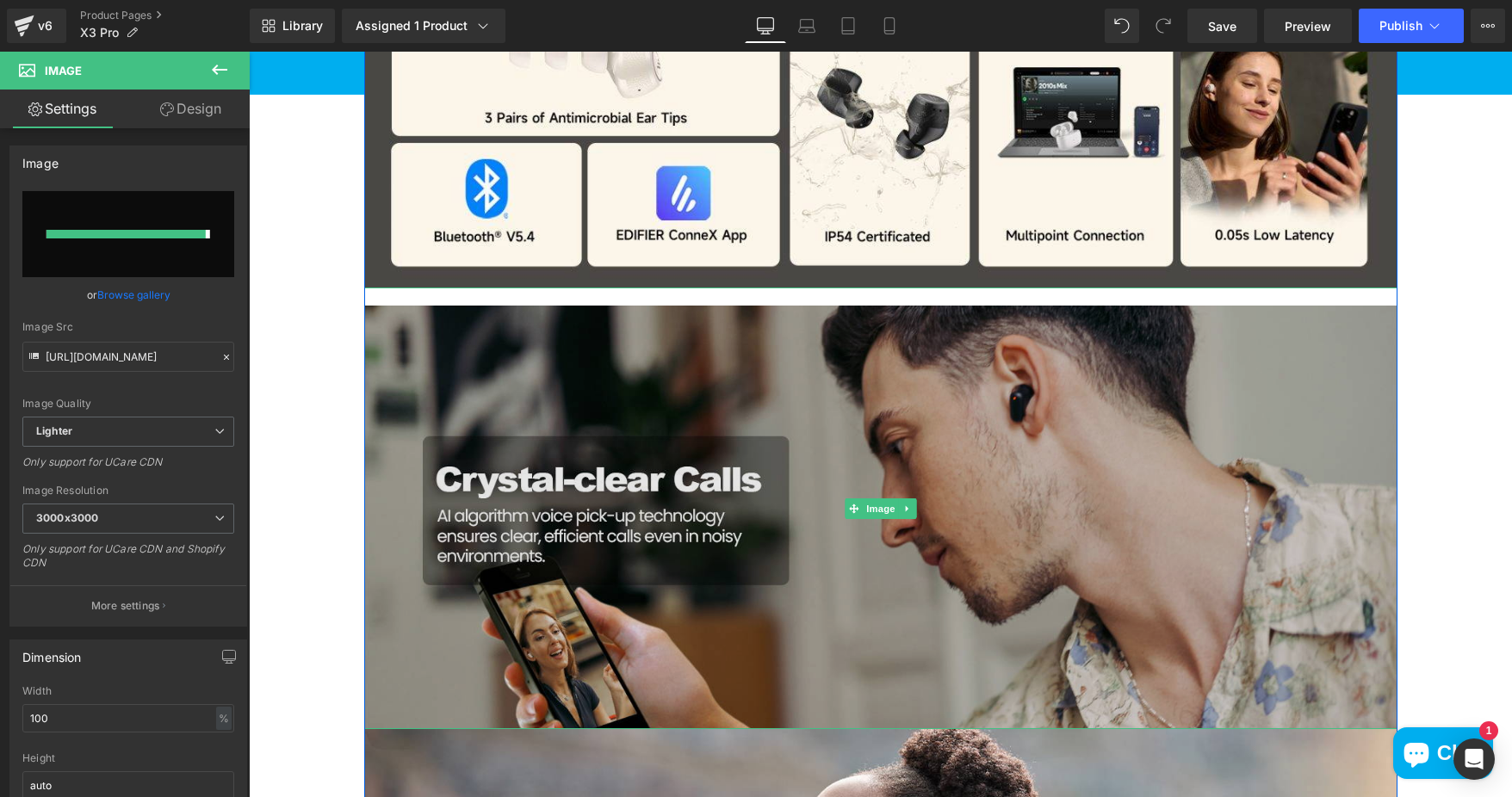
type input "https://ucarecdn.com/6a8ee981-ae09-4907-8d86-ba1fc633dfbd/-/format/auto/-/previ…"
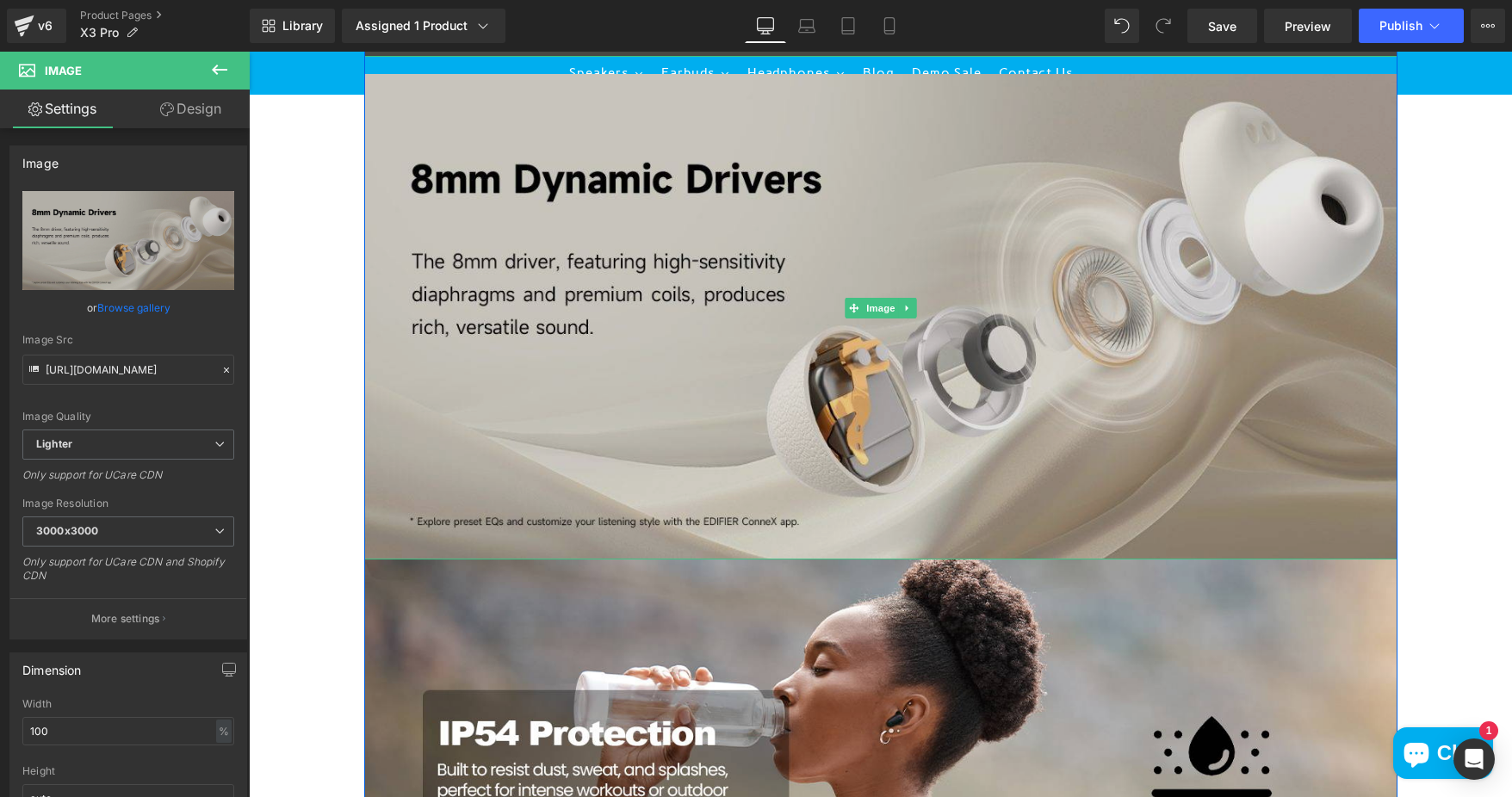
scroll to position [2066, 0]
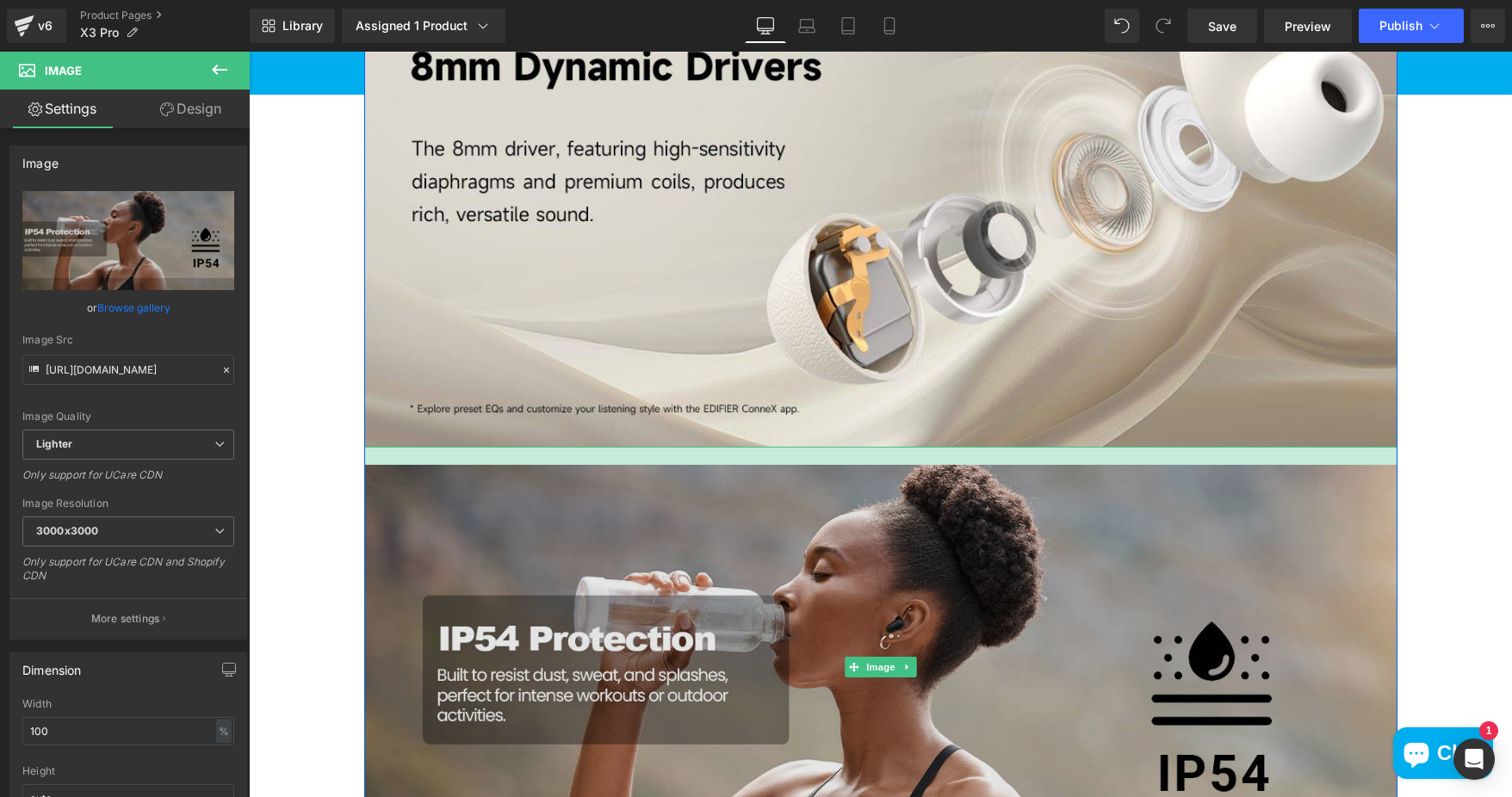
drag, startPoint x: 911, startPoint y: 445, endPoint x: 910, endPoint y: 463, distance: 18.0
click at [910, 463] on div "Image" at bounding box center [880, 668] width 1033 height 442
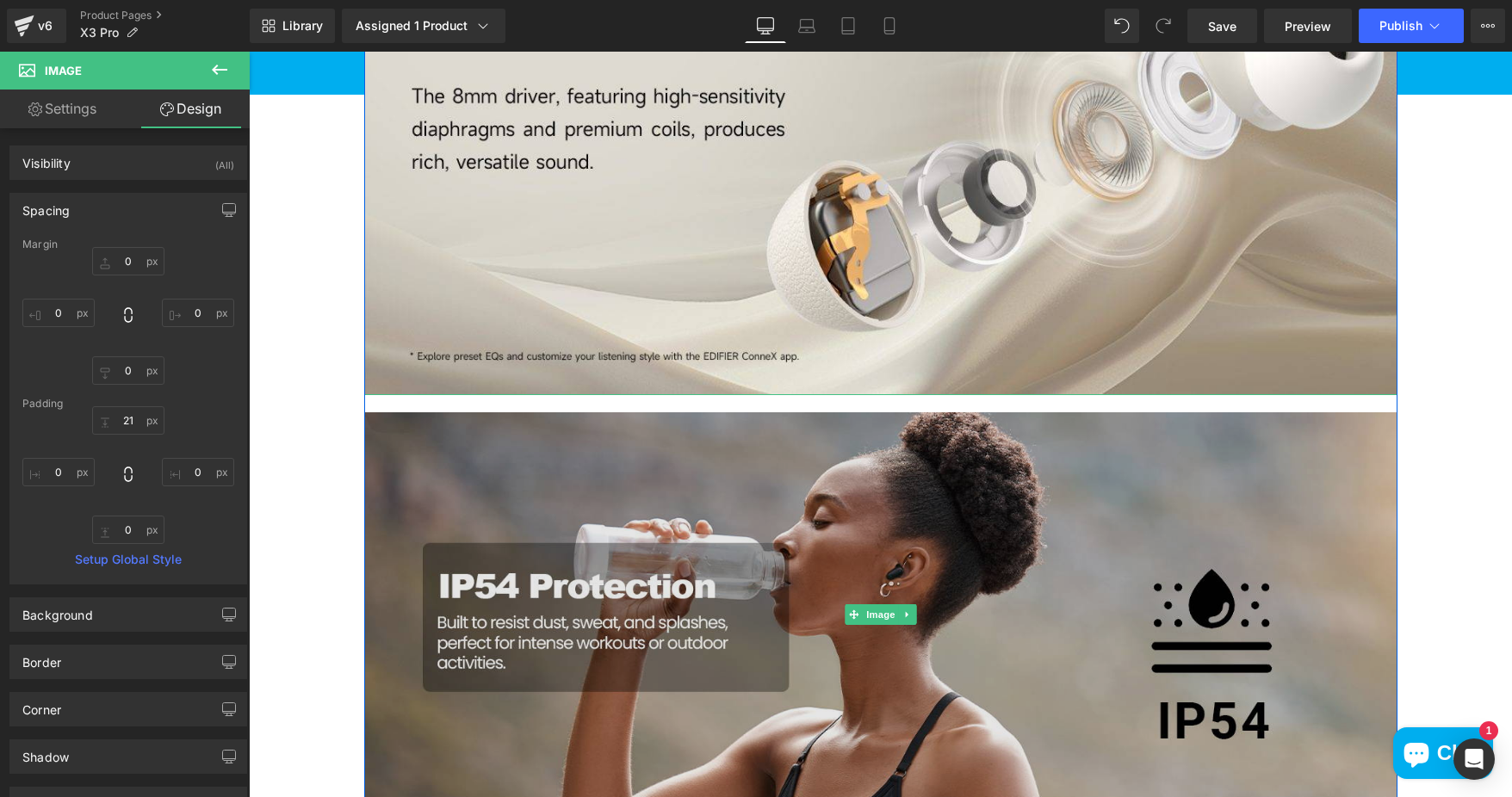
scroll to position [2324, 0]
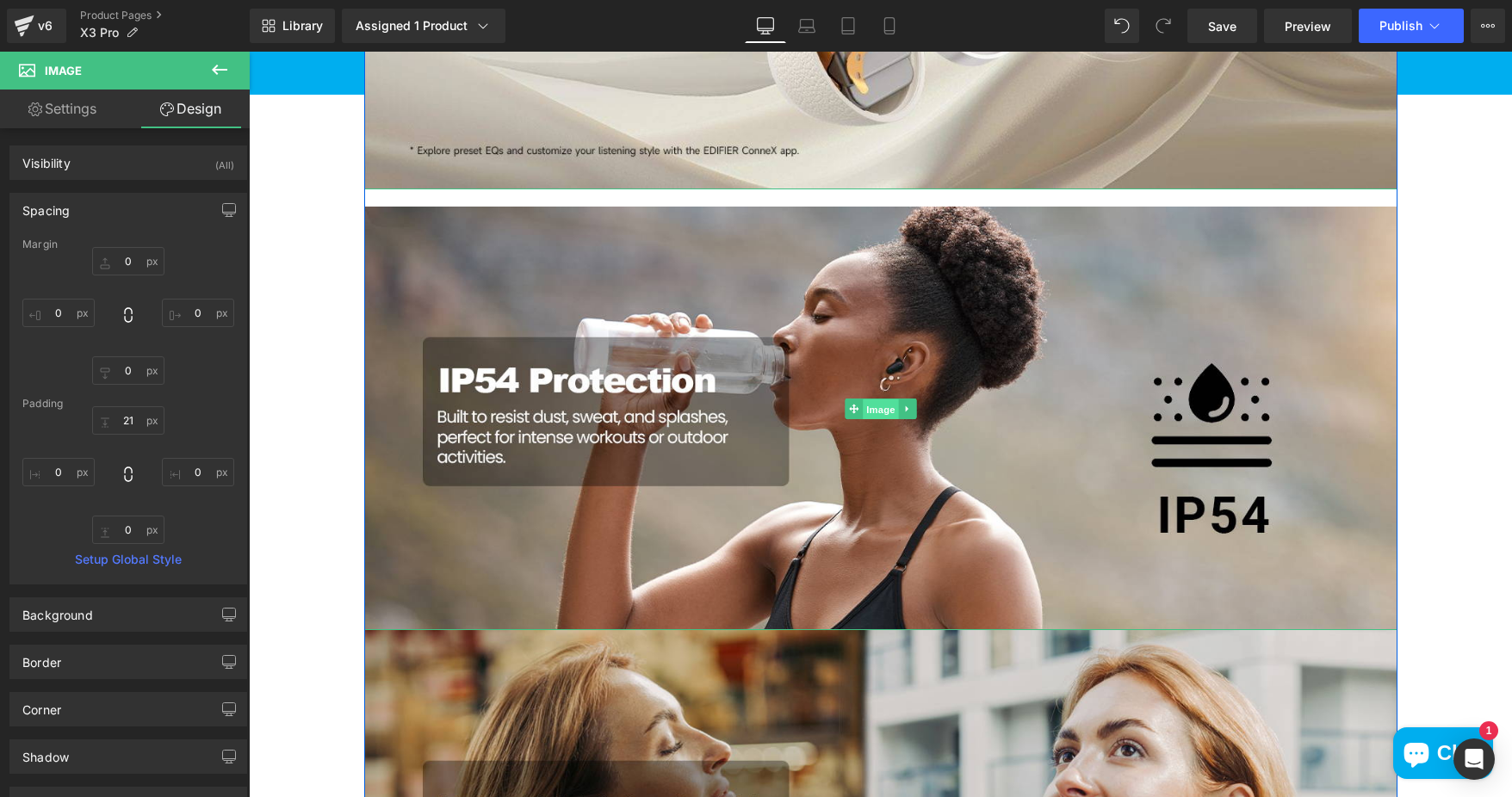
click at [875, 403] on span "Image" at bounding box center [880, 410] width 36 height 20
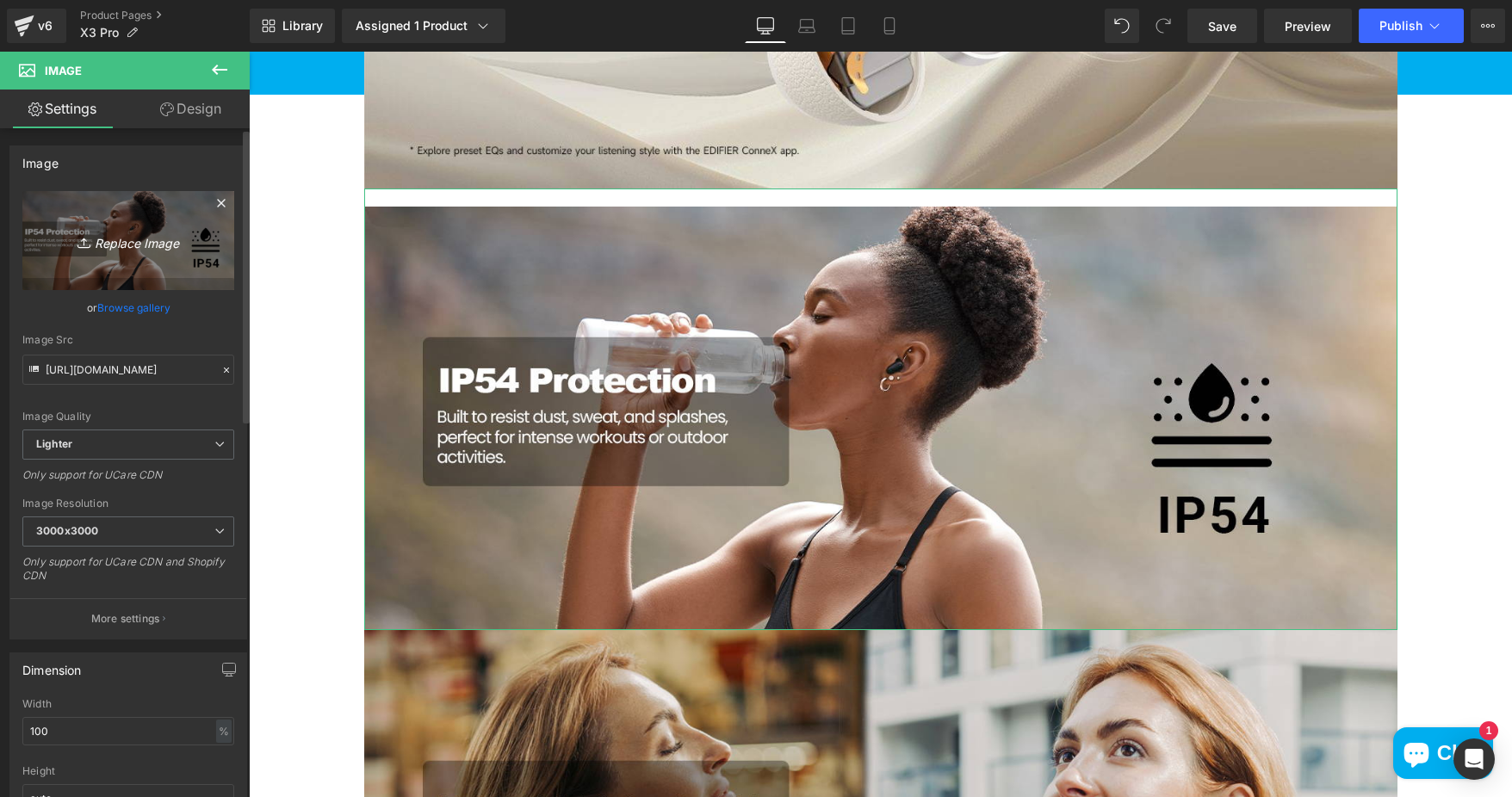
click at [95, 243] on icon "Replace Image" at bounding box center [128, 240] width 138 height 21
type input "C:\fakepath\4.X3-Pro-Product-resized-1920x902-1-1320x620.jpg"
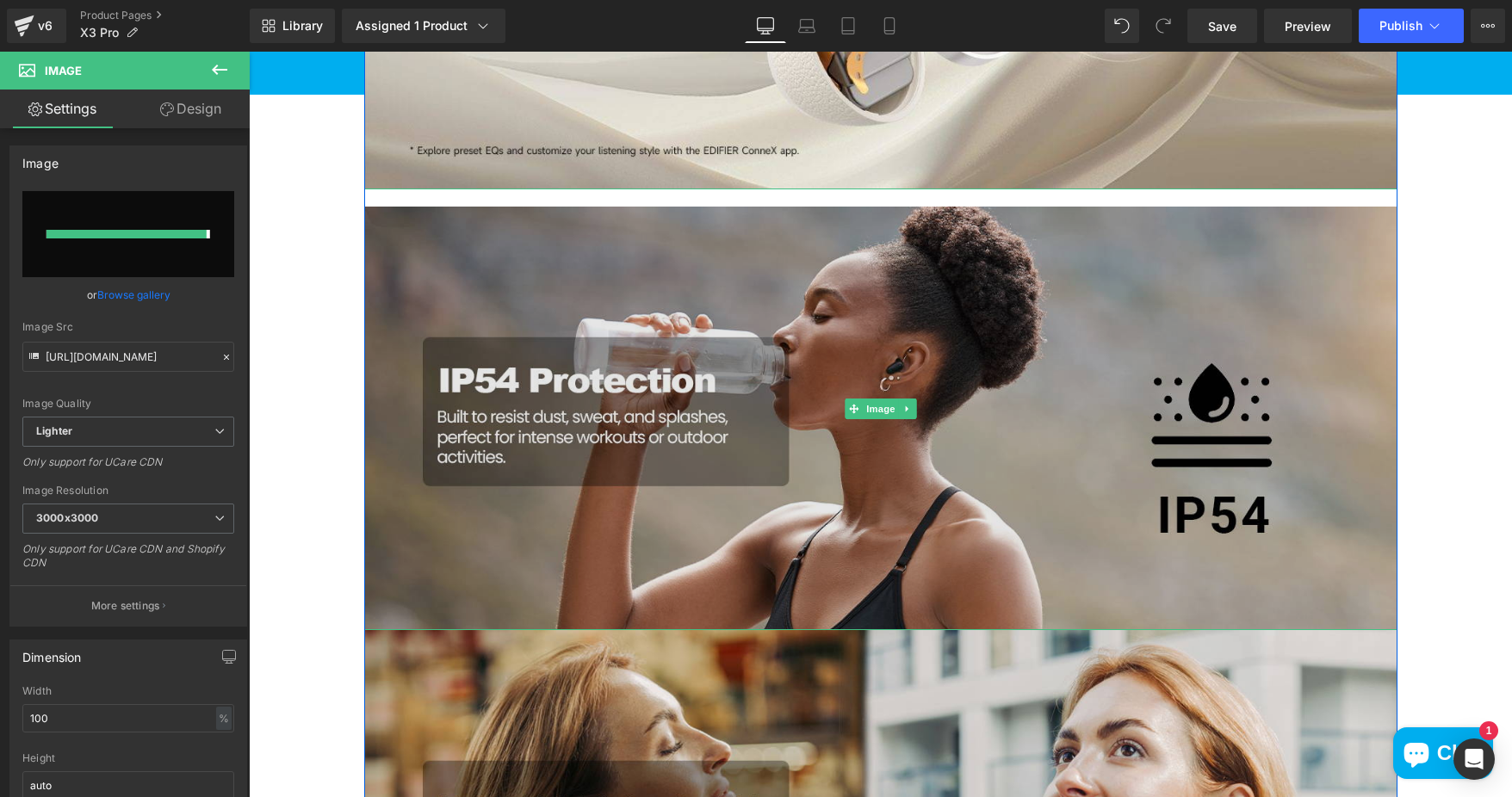
type input "https://ucarecdn.com/7a18ba76-5051-431c-8e24-011575ed8c0c/-/format/auto/-/previ…"
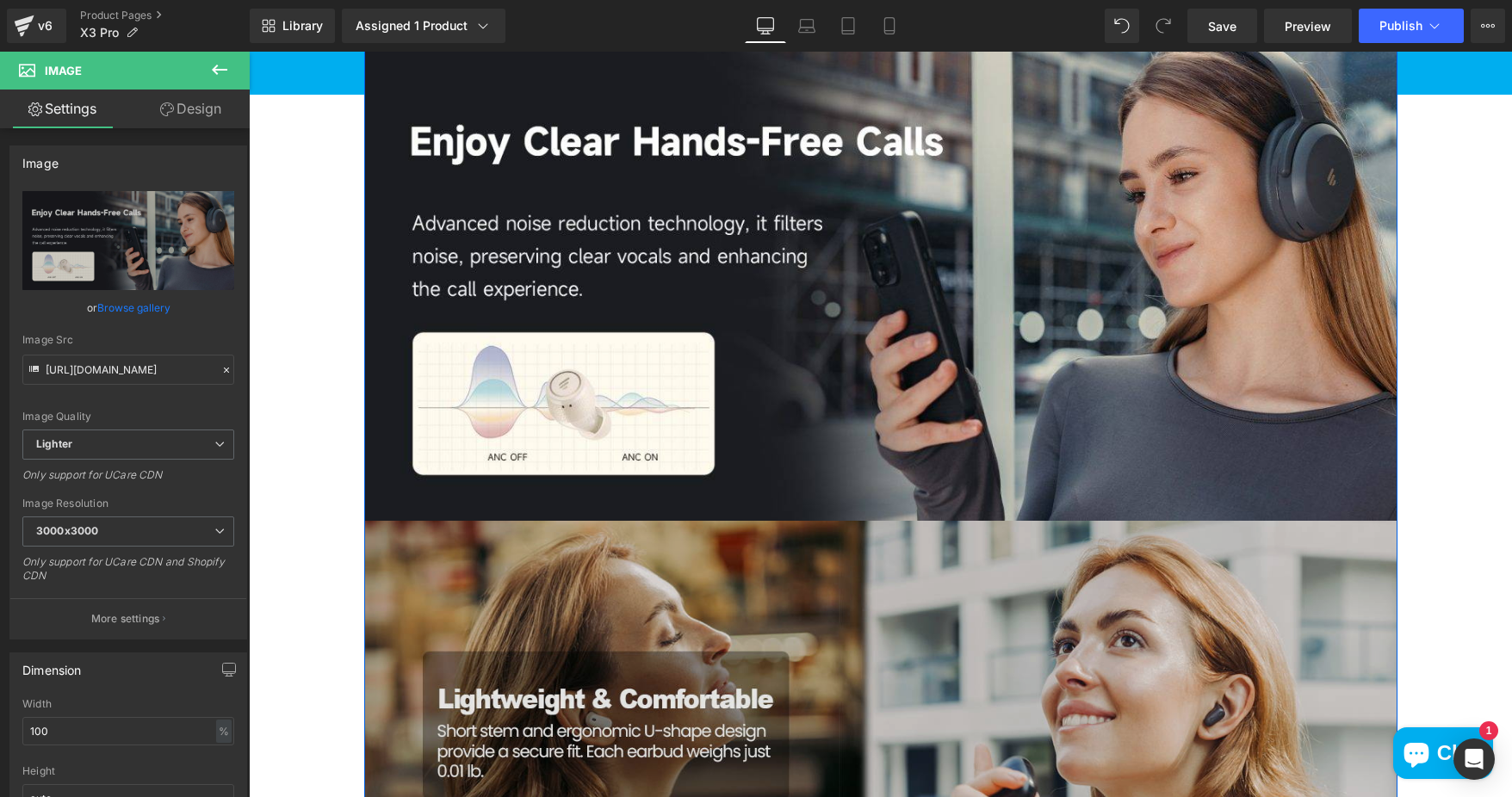
scroll to position [2496, 0]
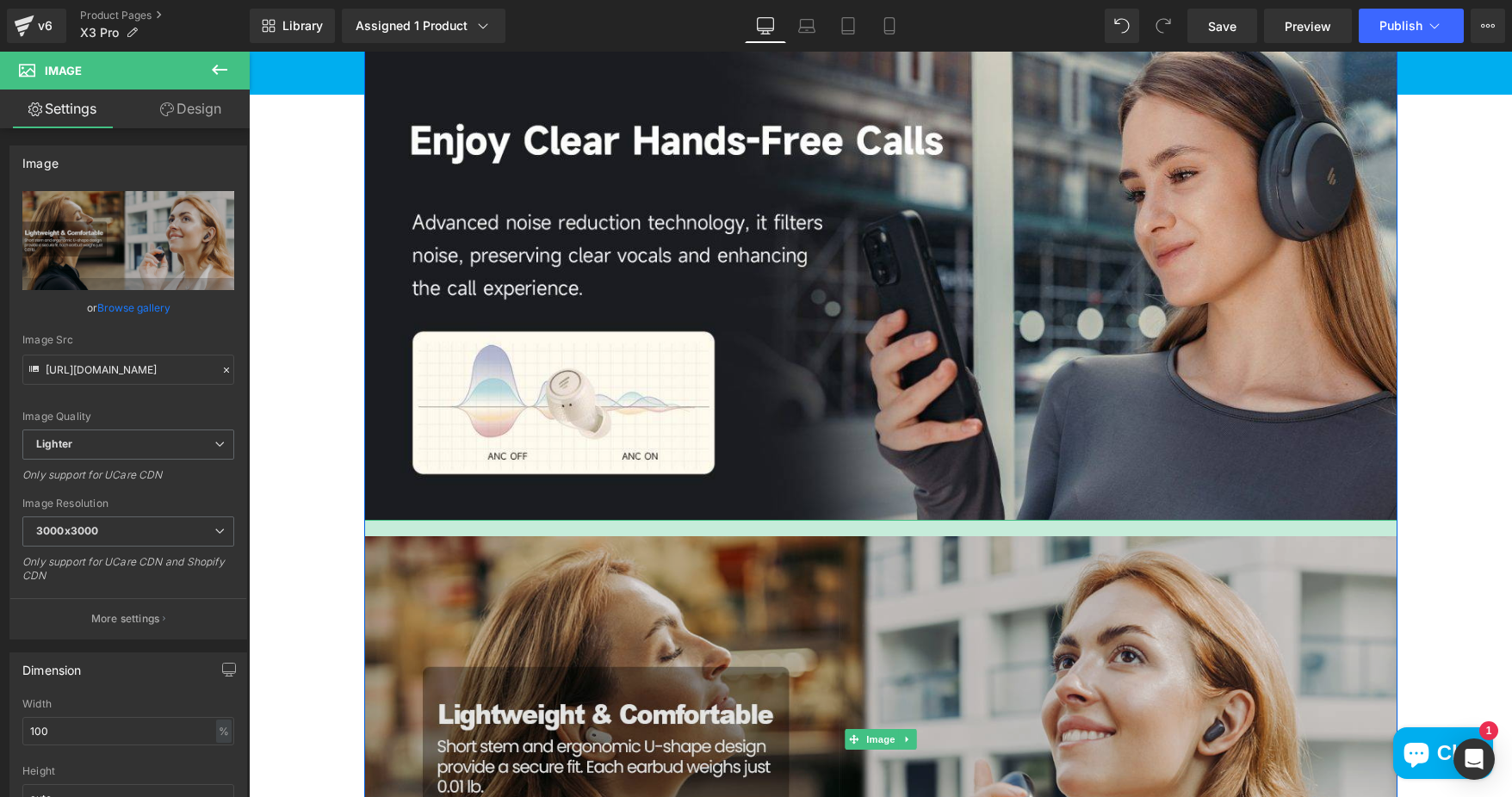
drag, startPoint x: 967, startPoint y: 515, endPoint x: 967, endPoint y: 531, distance: 16.0
click at [967, 531] on div "Image" at bounding box center [880, 740] width 1033 height 440
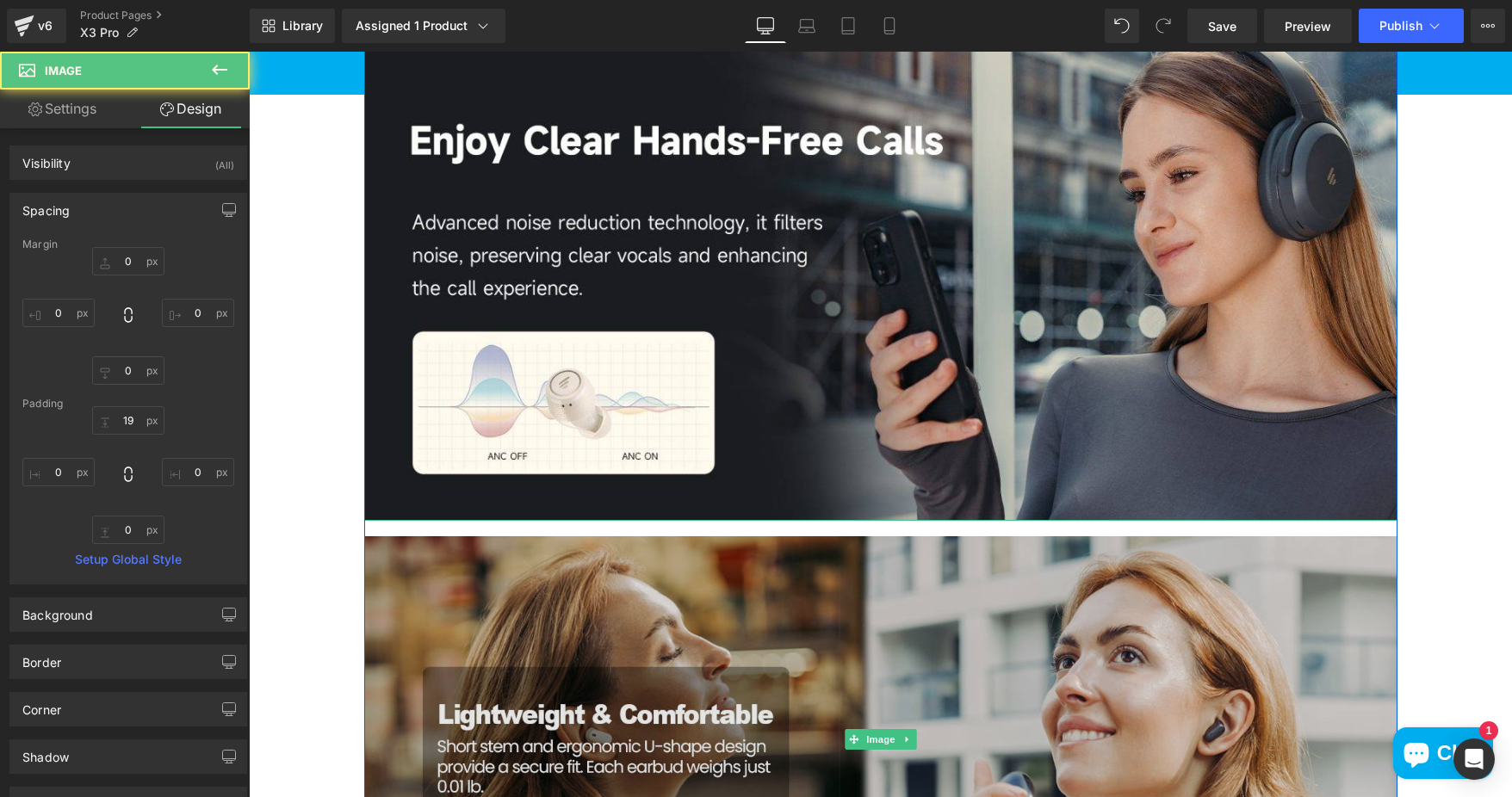
scroll to position [2754, 0]
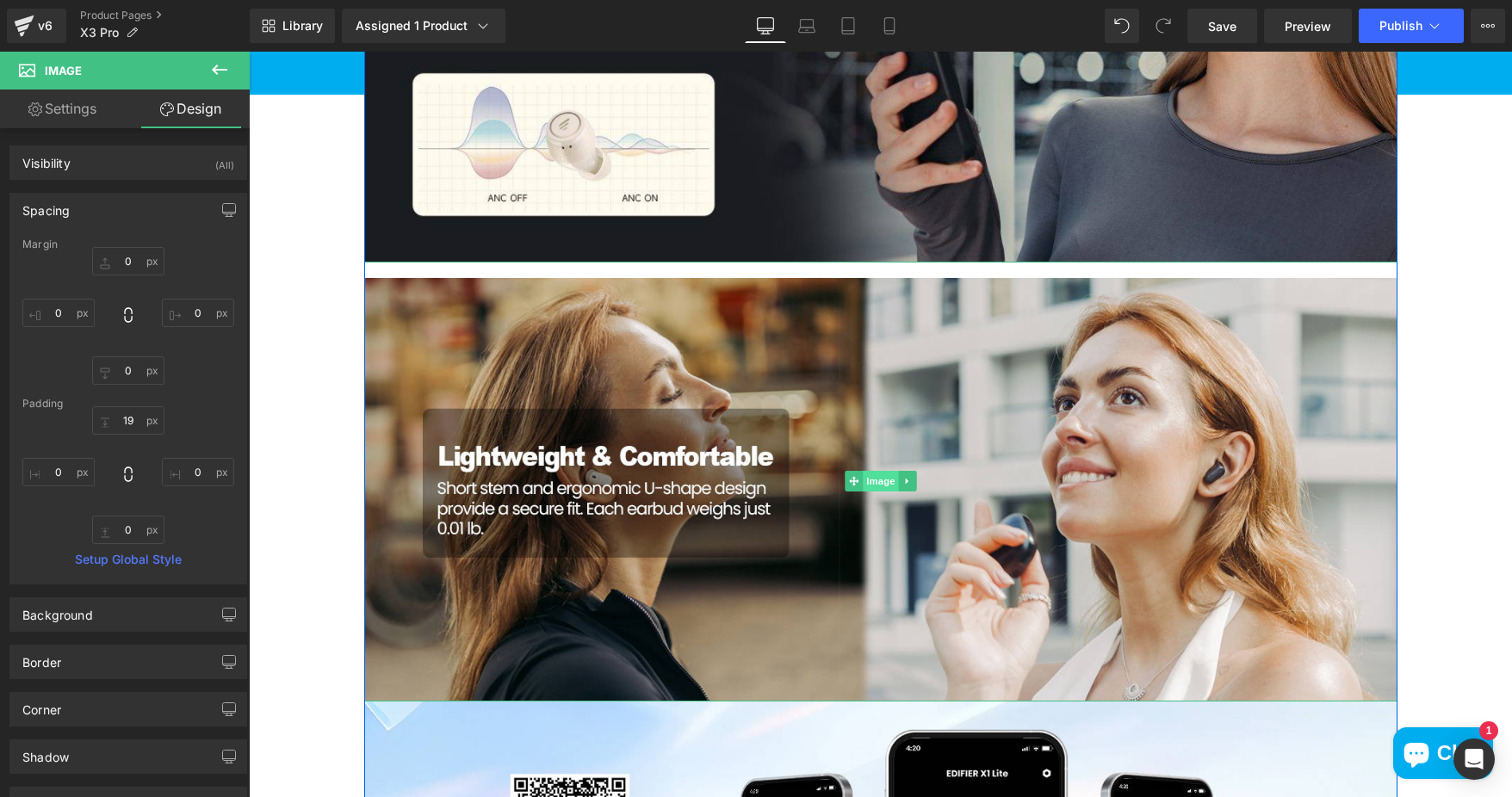
click at [878, 473] on span "Image" at bounding box center [880, 481] width 36 height 20
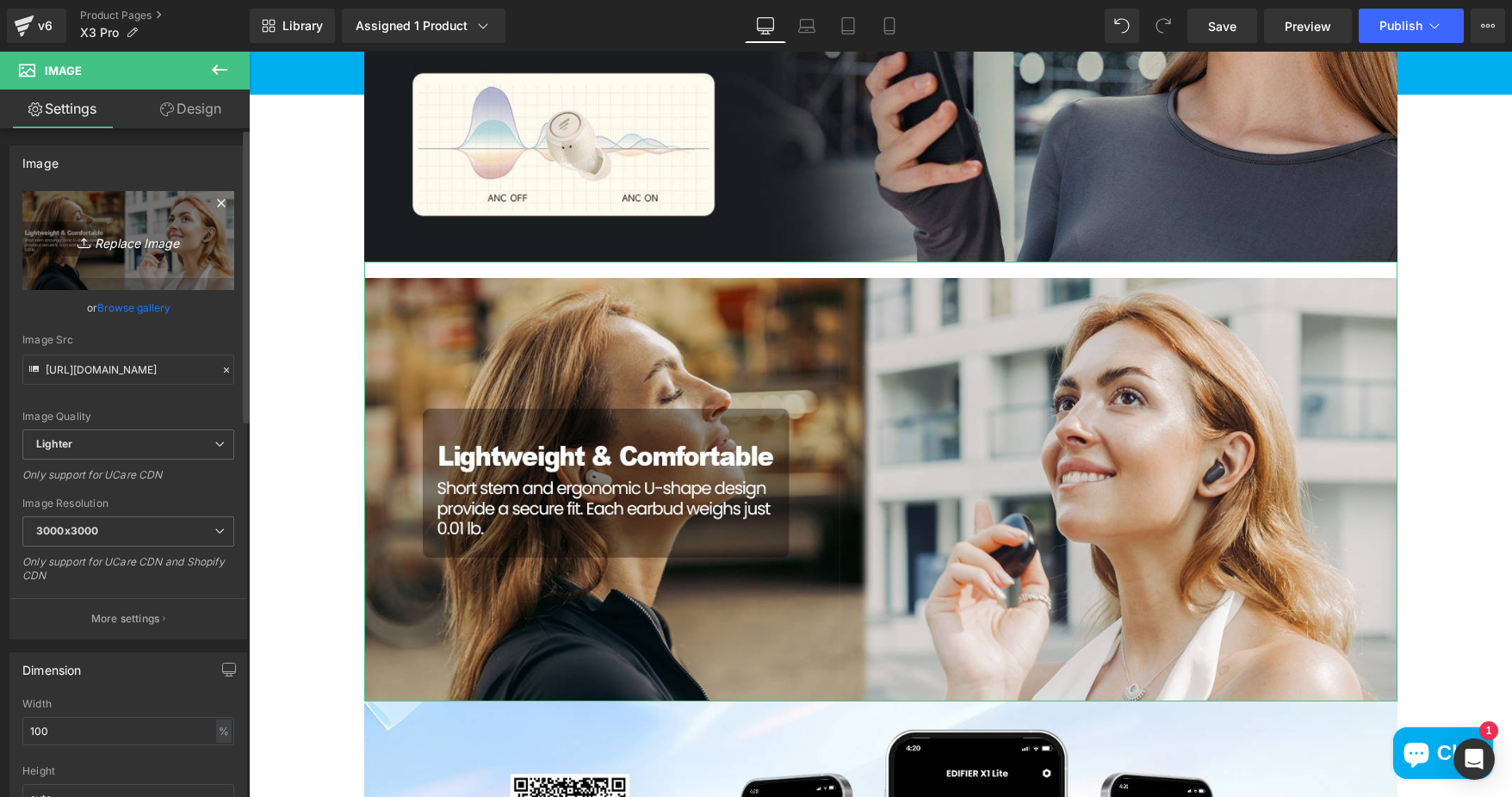
click at [168, 236] on icon "Replace Image" at bounding box center [128, 240] width 138 height 21
type input "C:\fakepath\7.X3-Pro-Product-resized-1920x902-1-1320x620.jpg"
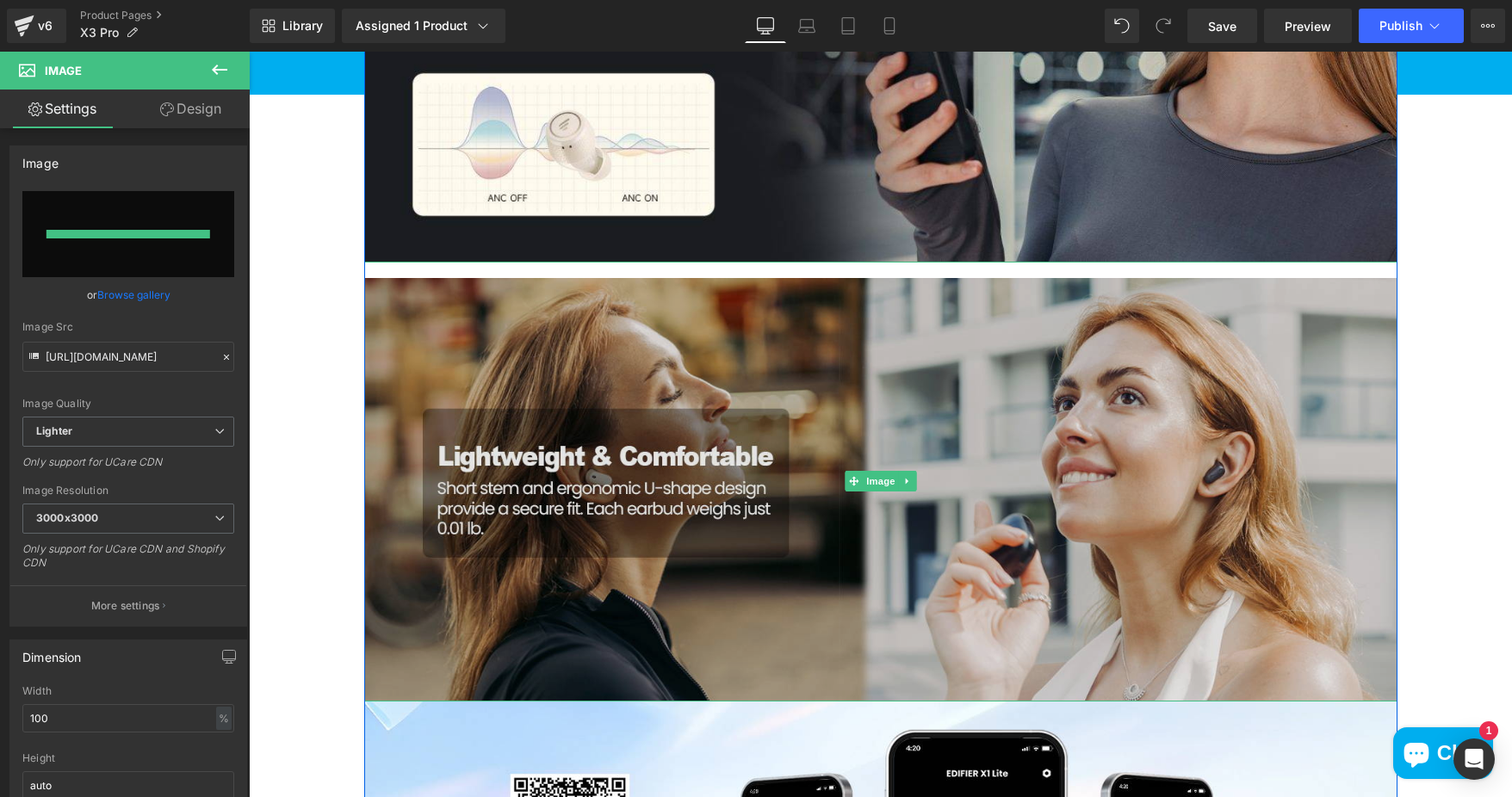
type input "https://ucarecdn.com/def6508c-e3c6-4fab-83da-632dcfc80b8f/-/format/auto/-/previ…"
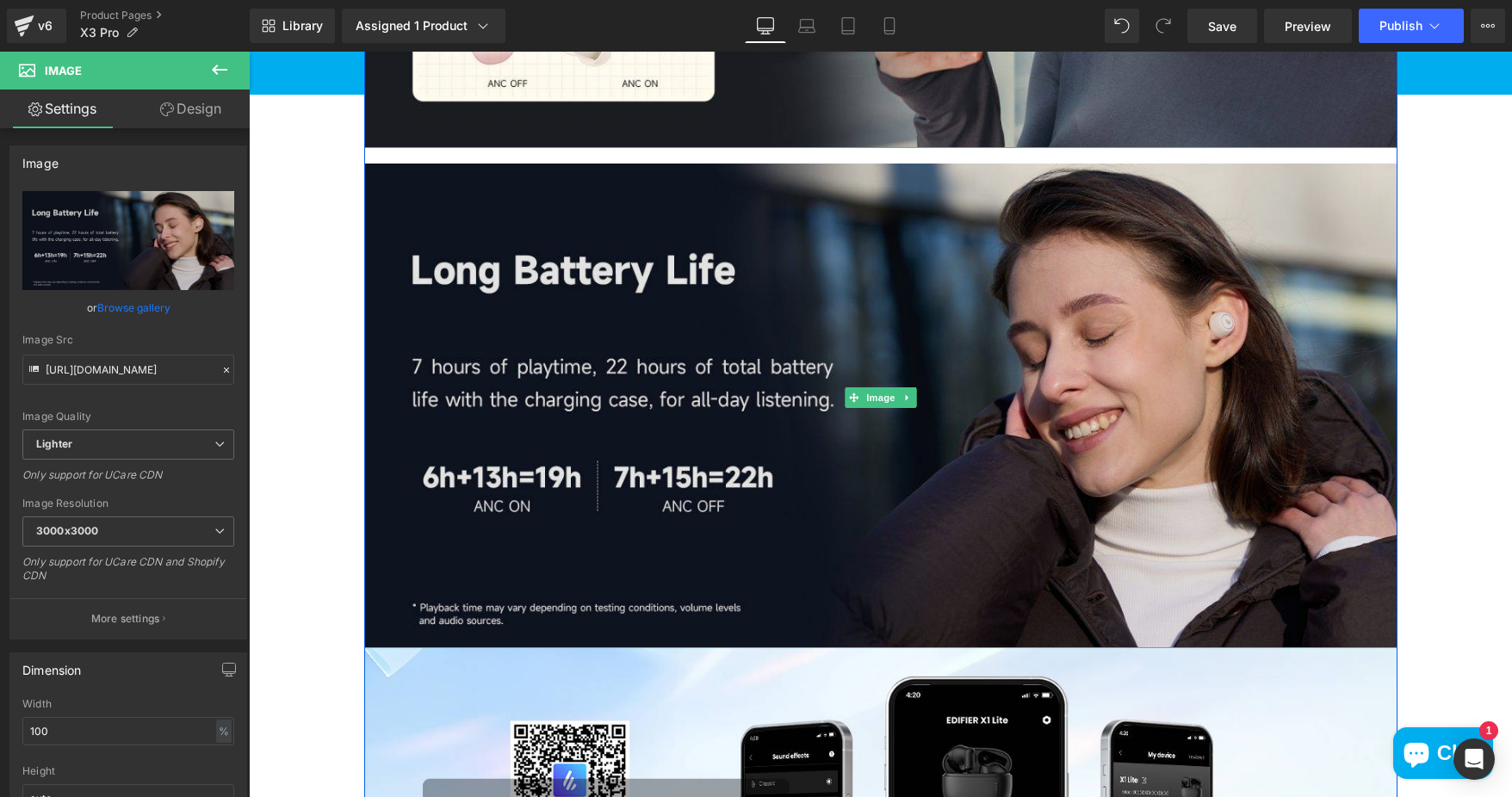
scroll to position [3099, 0]
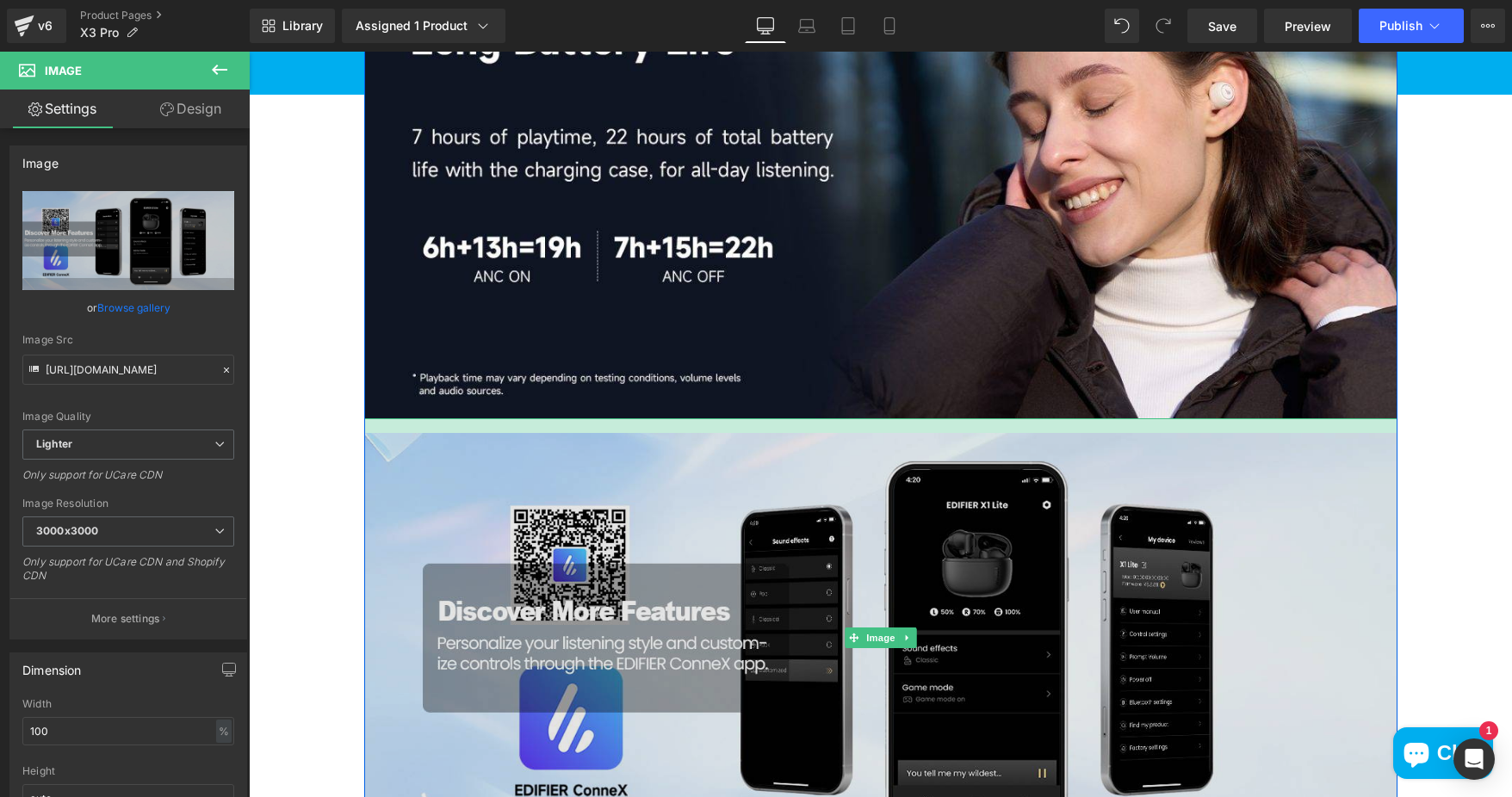
drag, startPoint x: 882, startPoint y: 415, endPoint x: 881, endPoint y: 430, distance: 15.0
click at [881, 430] on div "Image" at bounding box center [880, 637] width 1033 height 438
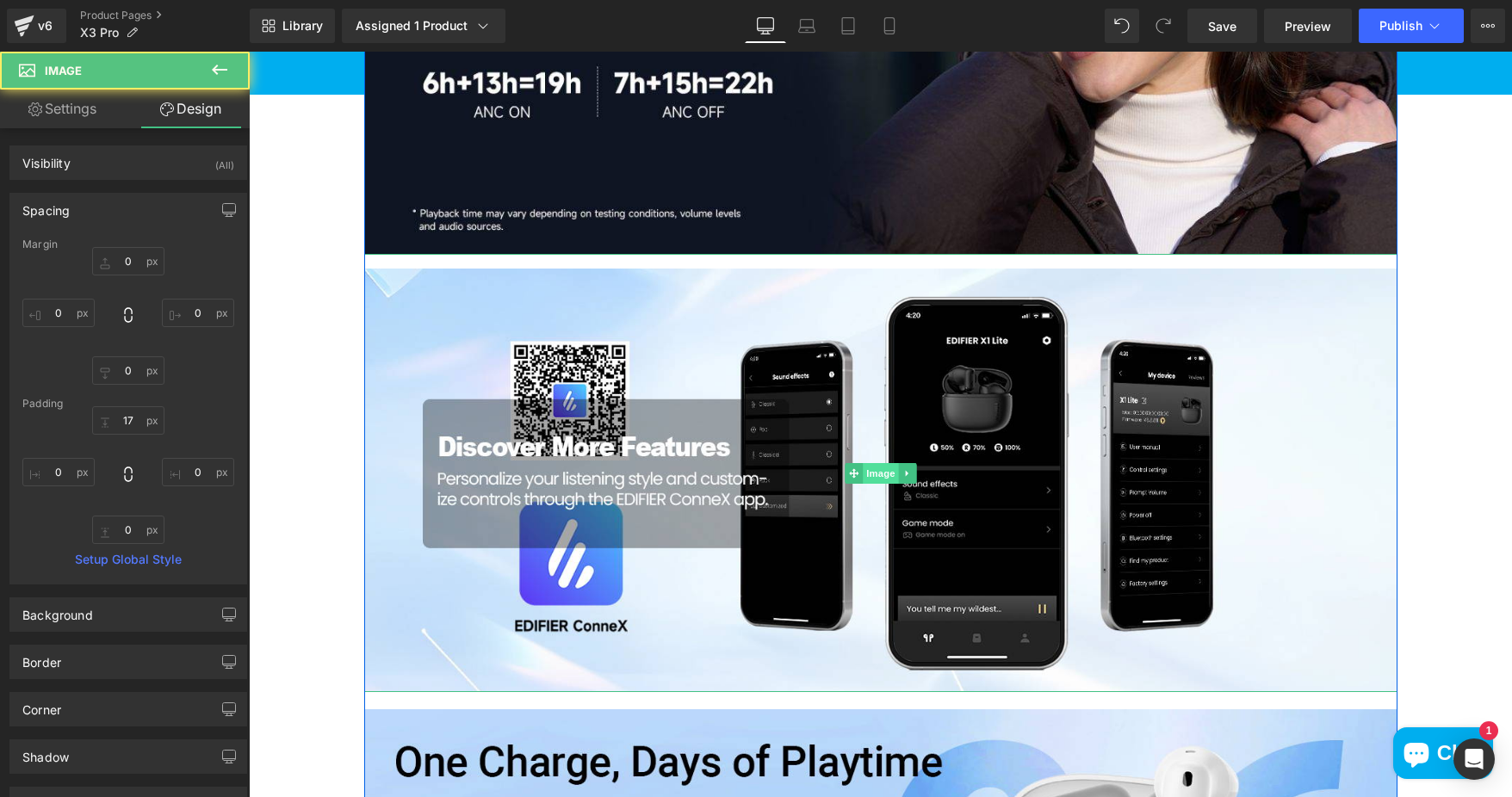
scroll to position [3271, 0]
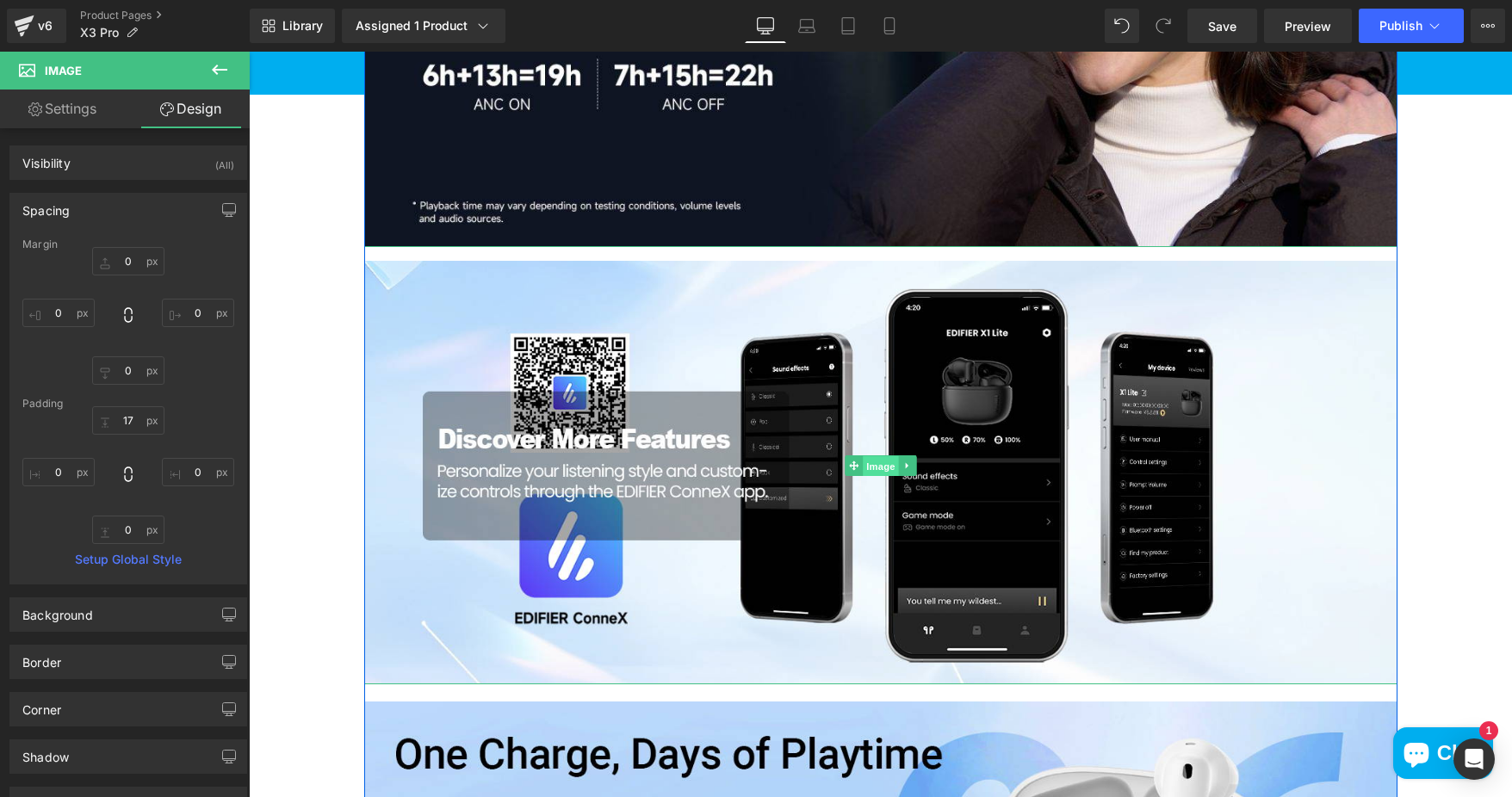
click at [873, 456] on span "Image" at bounding box center [880, 466] width 36 height 20
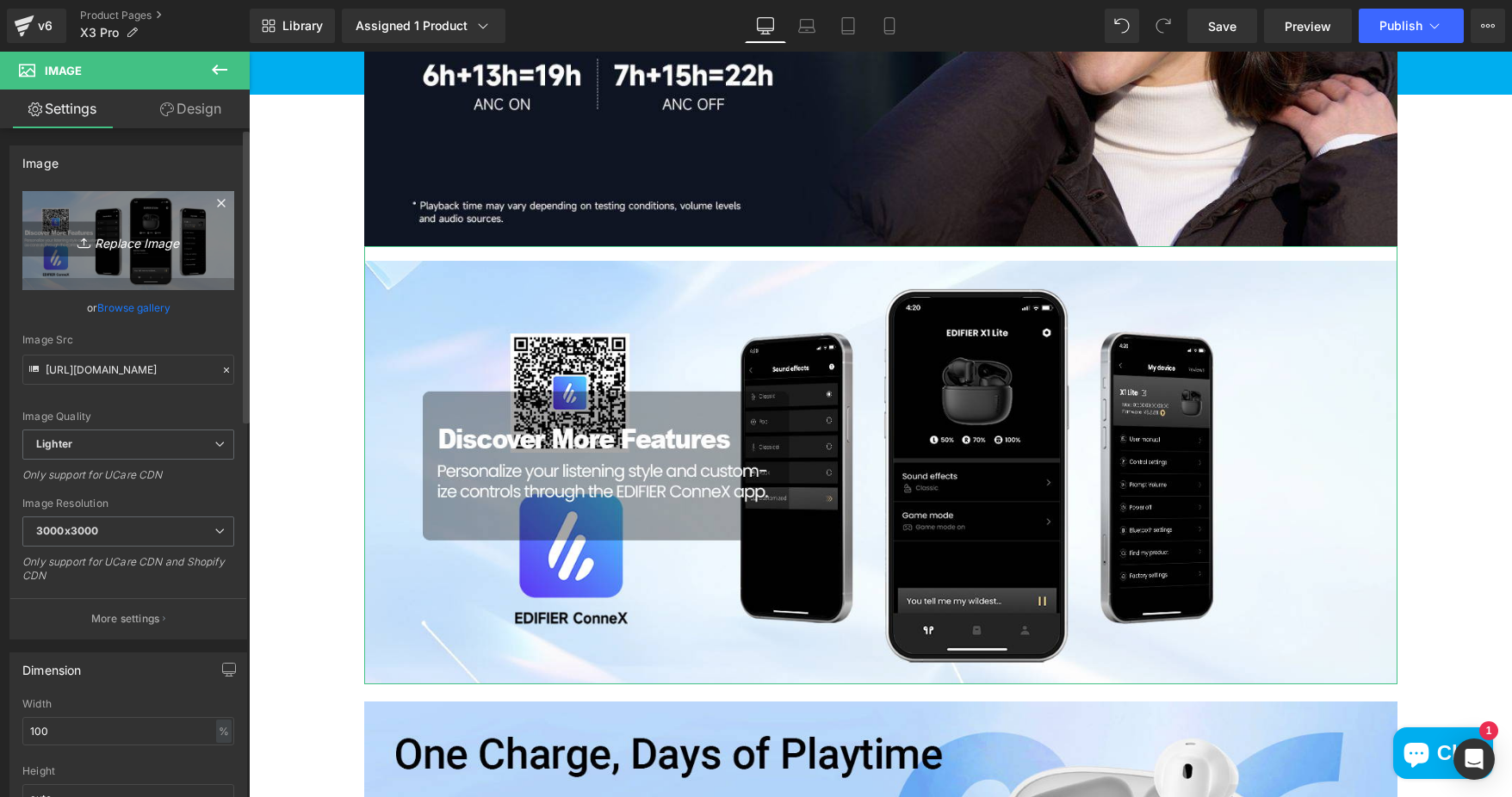
click at [117, 276] on link "Replace Image" at bounding box center [128, 240] width 212 height 99
type input "C:\fakepath\8.X3-Pro-Product-resized-1920x902-1-1320x620.jpg"
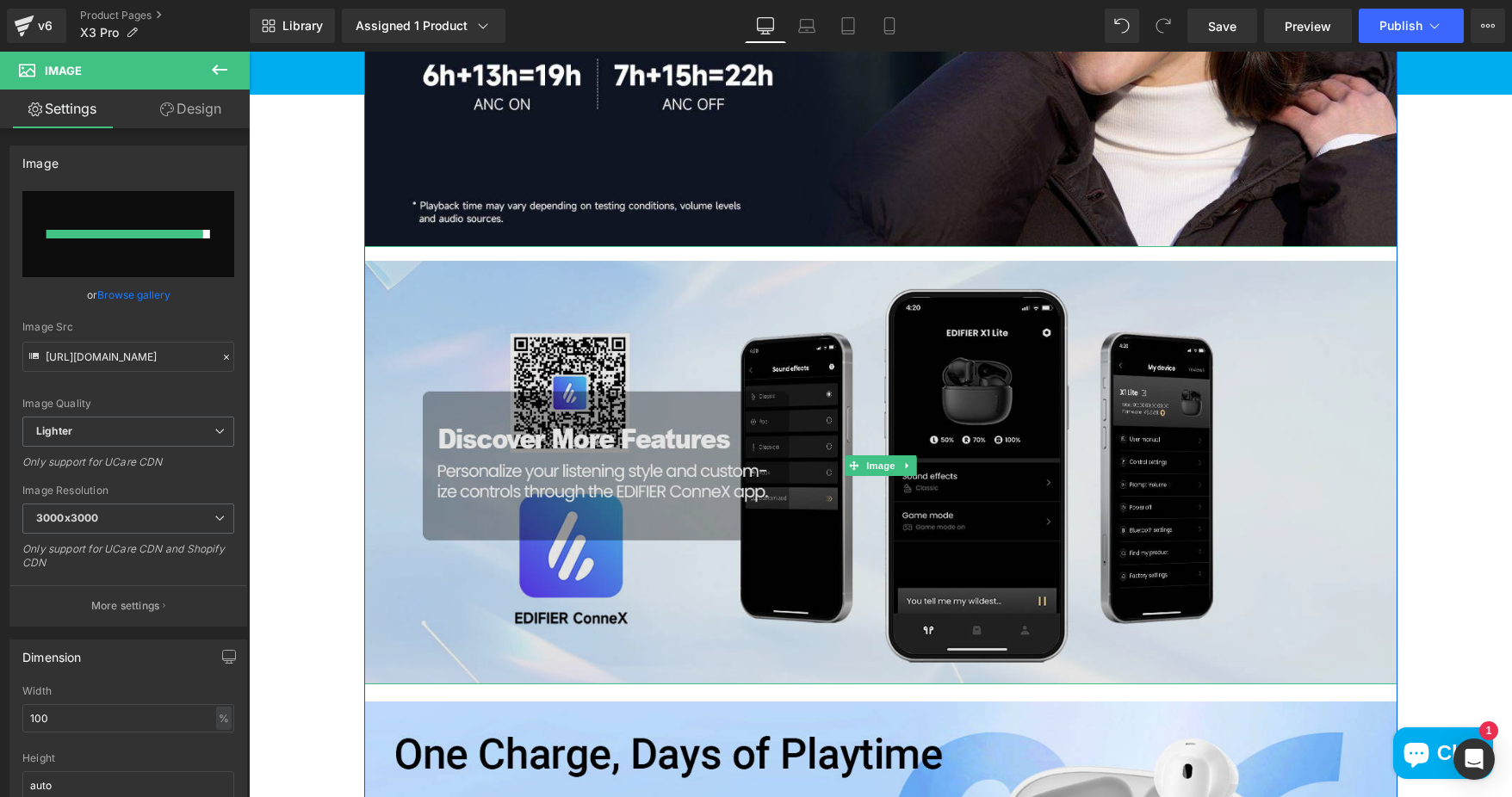
type input "https://ucarecdn.com/54658958-eaf6-4c12-8160-67d12eb28140/-/format/auto/-/previ…"
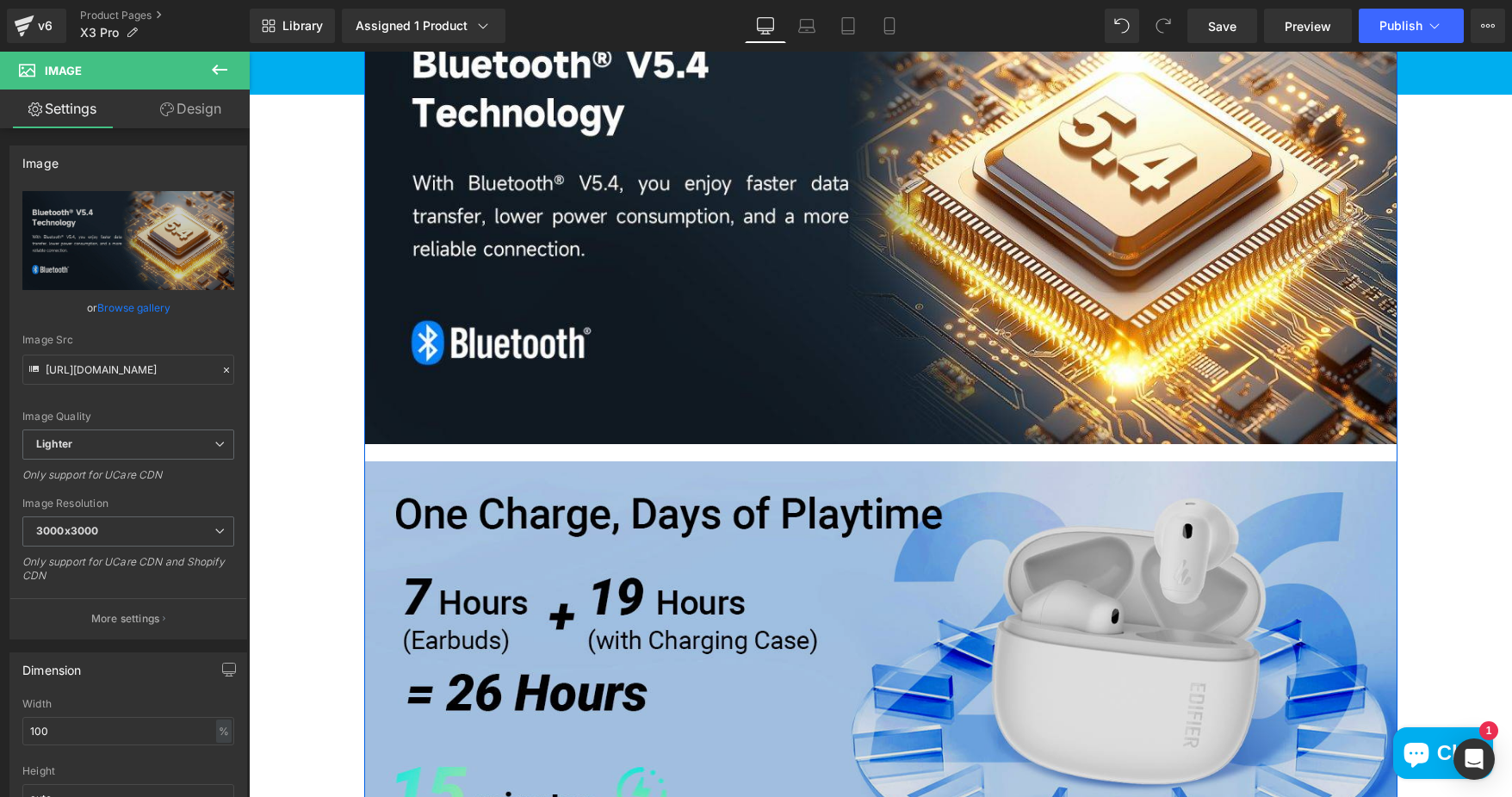
scroll to position [3788, 0]
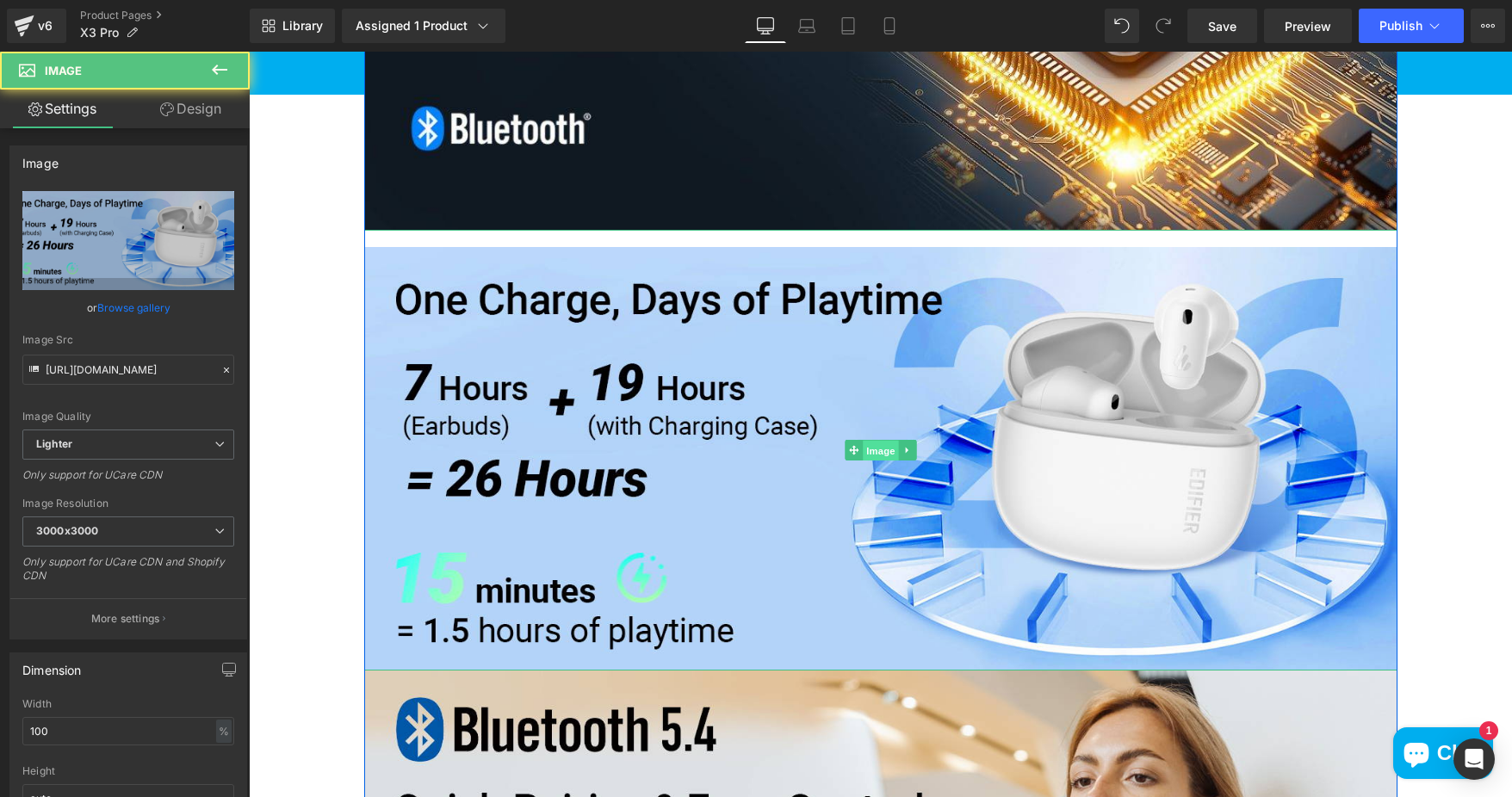
click at [877, 443] on span "Image" at bounding box center [880, 451] width 36 height 20
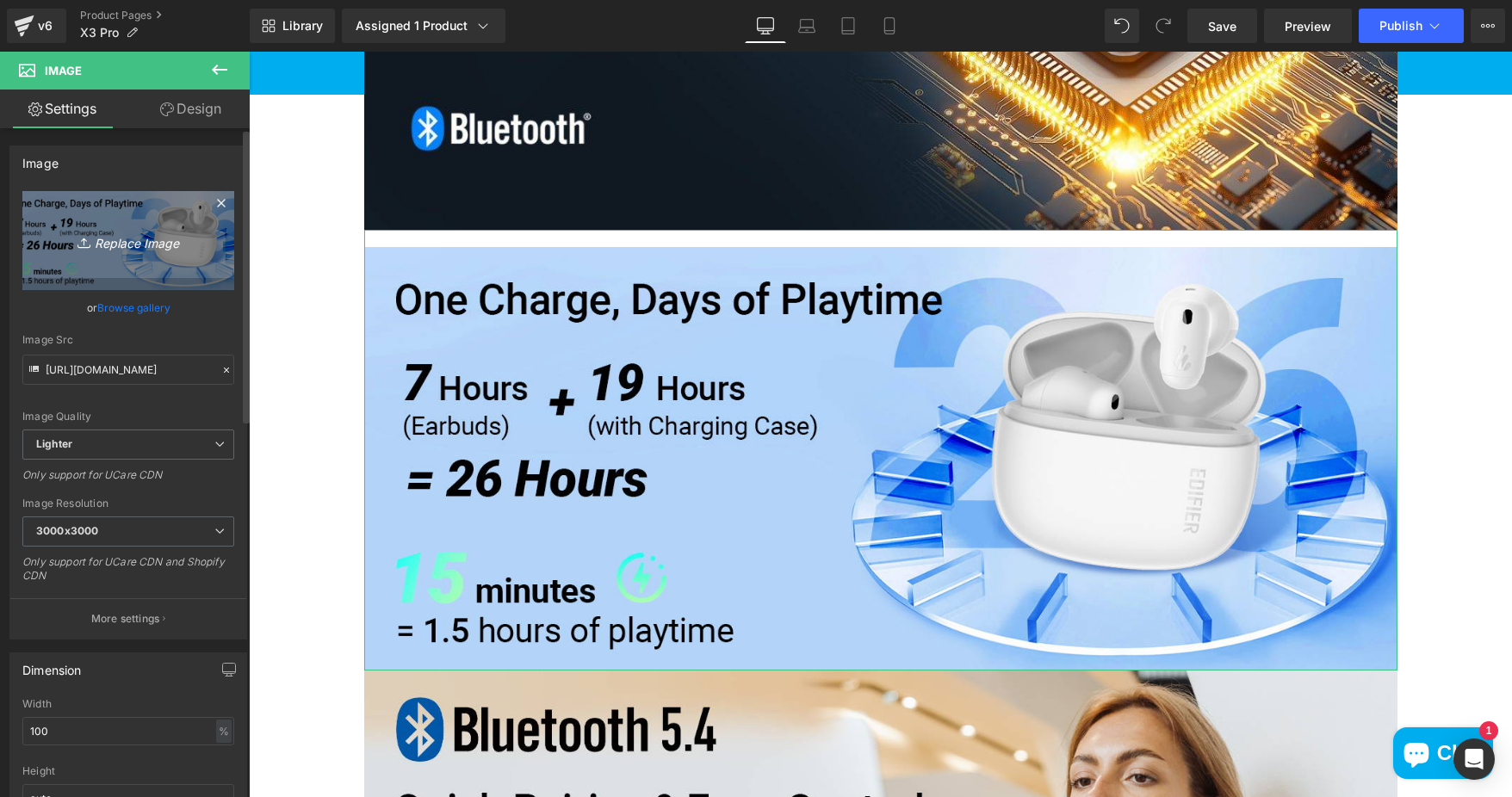
click at [135, 253] on link "Replace Image" at bounding box center [128, 240] width 212 height 99
type input "C:\fakepath\9.X3-Pro-Product-resized-1920x902-1-1320x620.jpg"
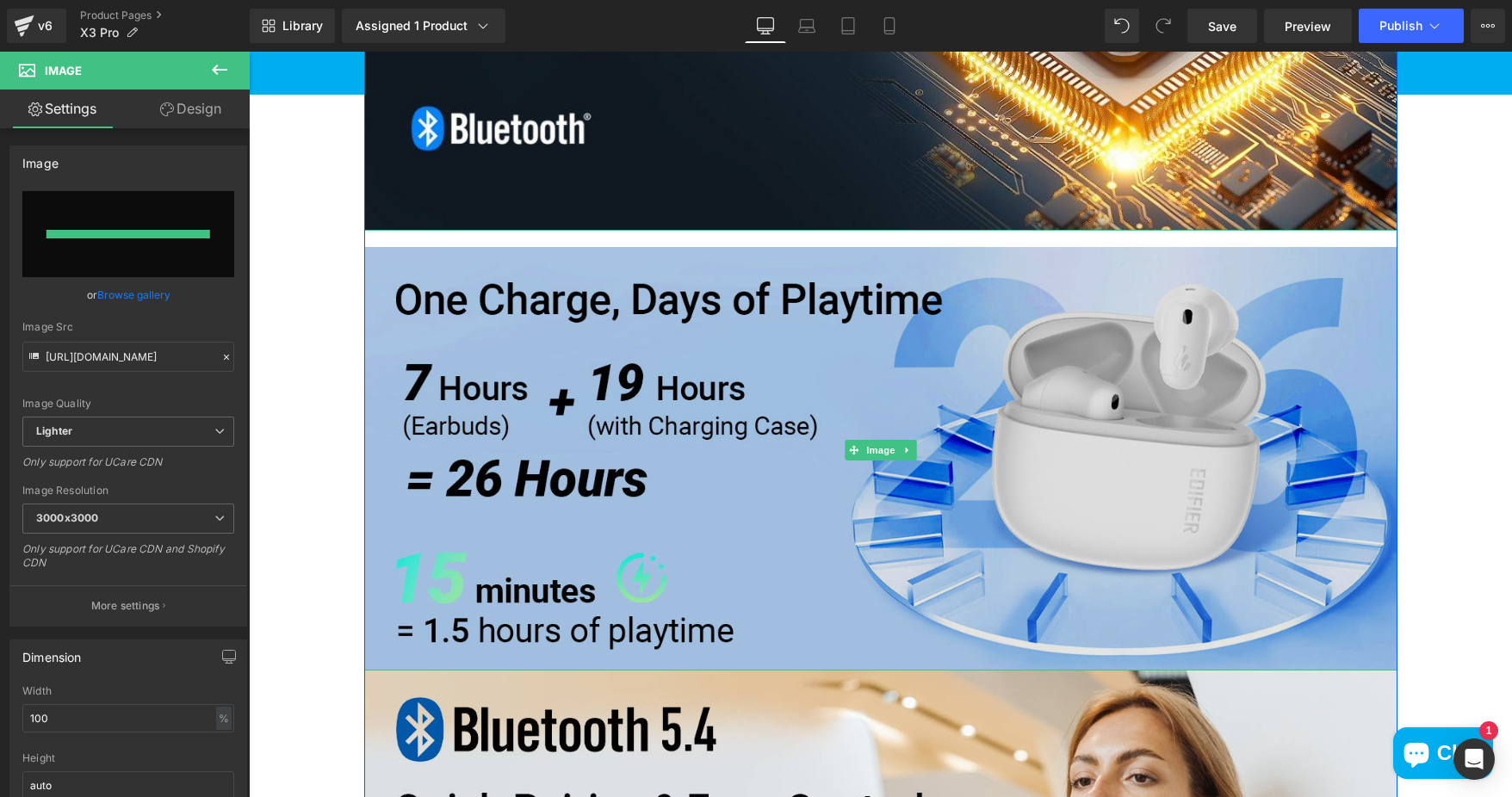
type input "https://ucarecdn.com/8bd9e7b0-697b-4ae1-9600-6acc5d3a1b0a/-/format/auto/-/previ…"
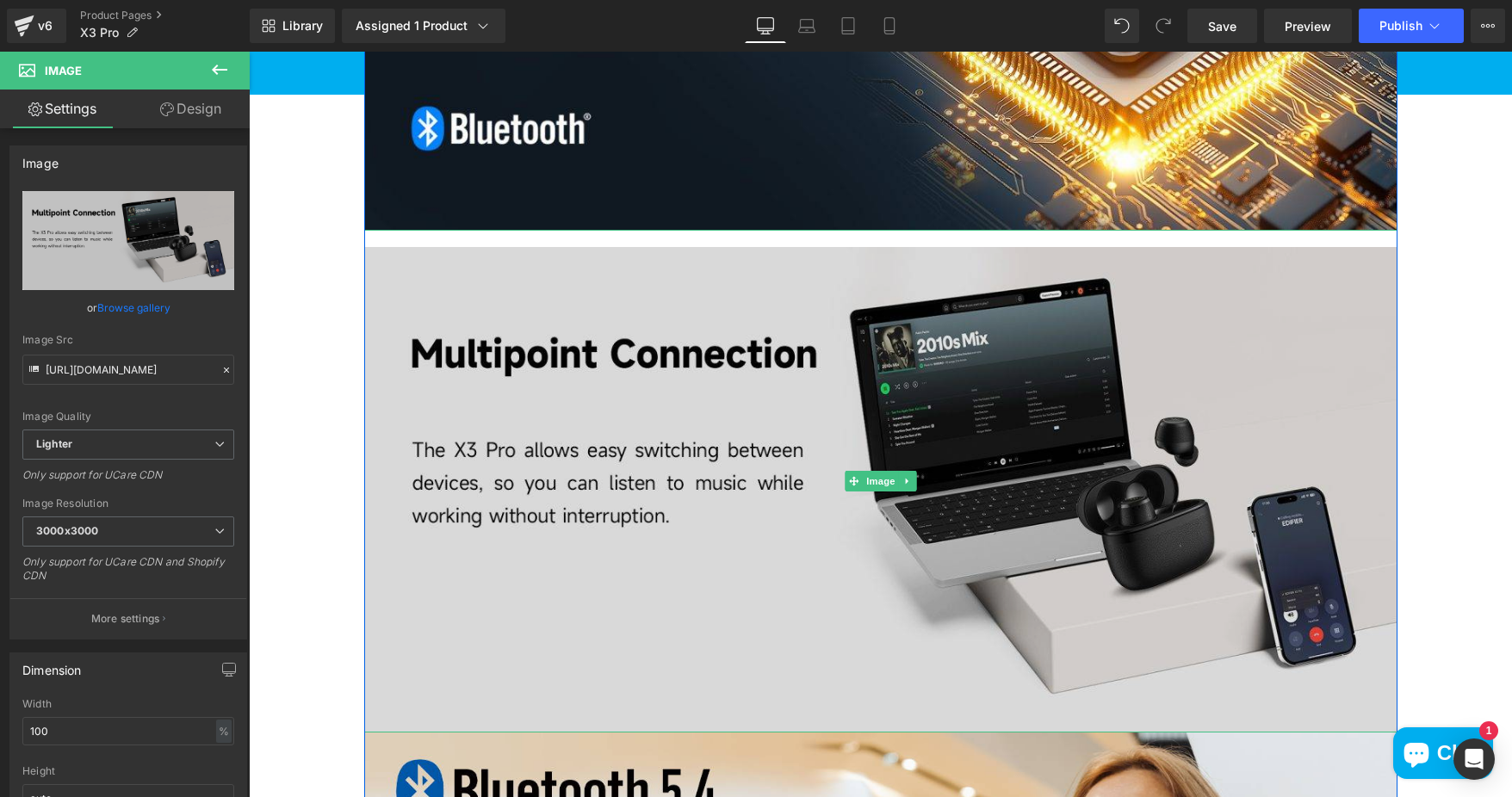
scroll to position [3874, 0]
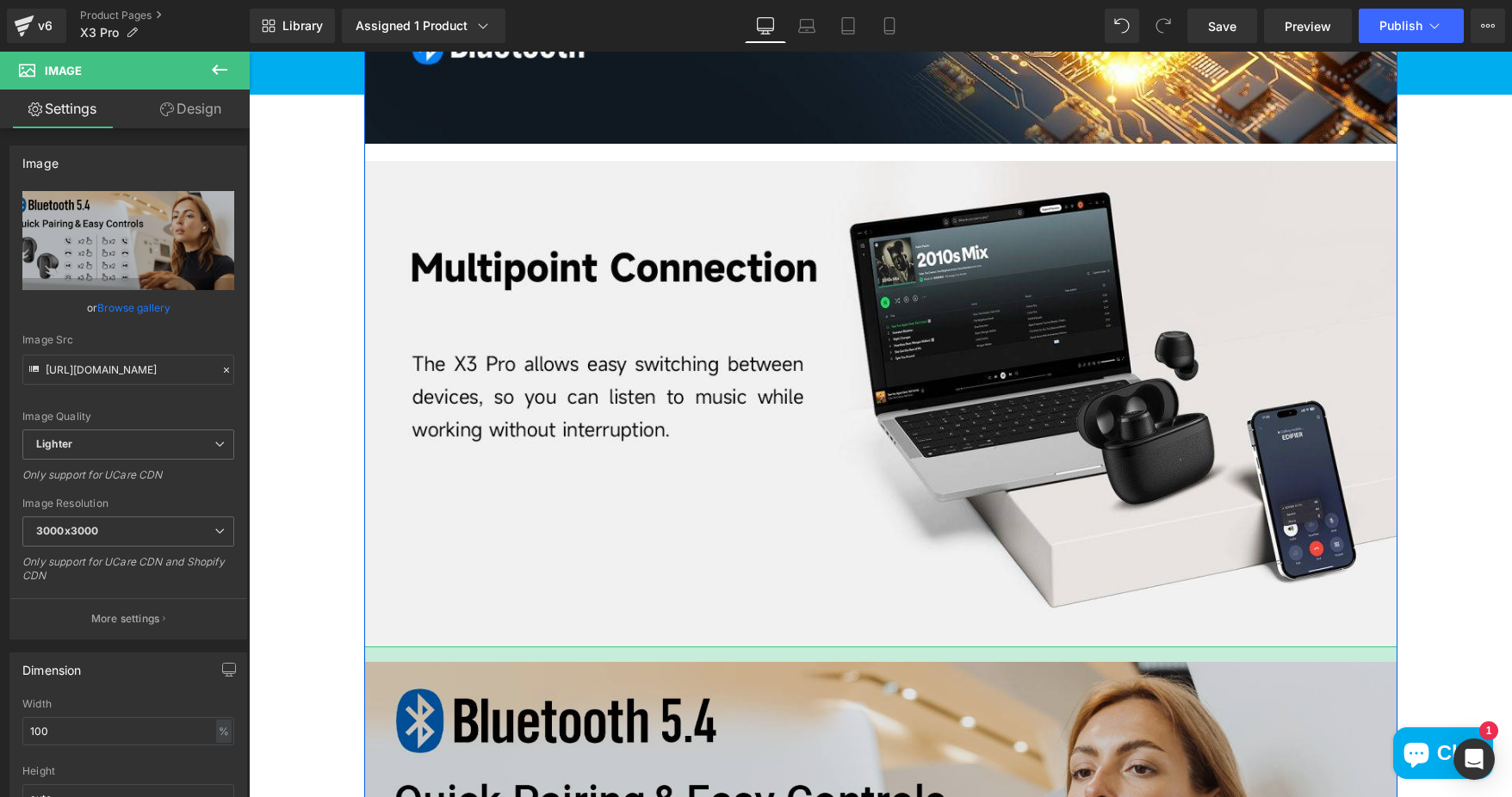
drag, startPoint x: 981, startPoint y: 643, endPoint x: 979, endPoint y: 658, distance: 15.1
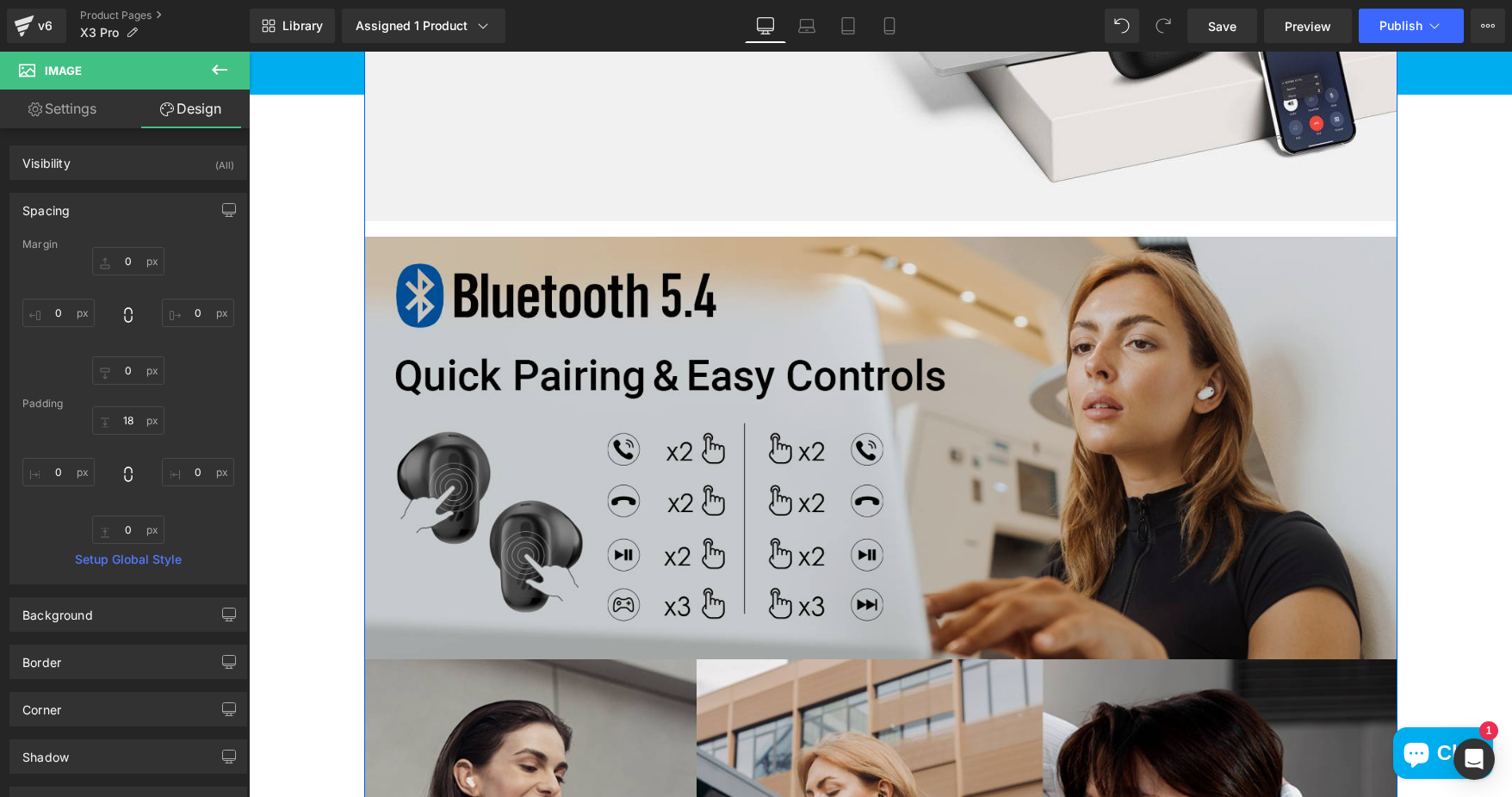
scroll to position [4304, 0]
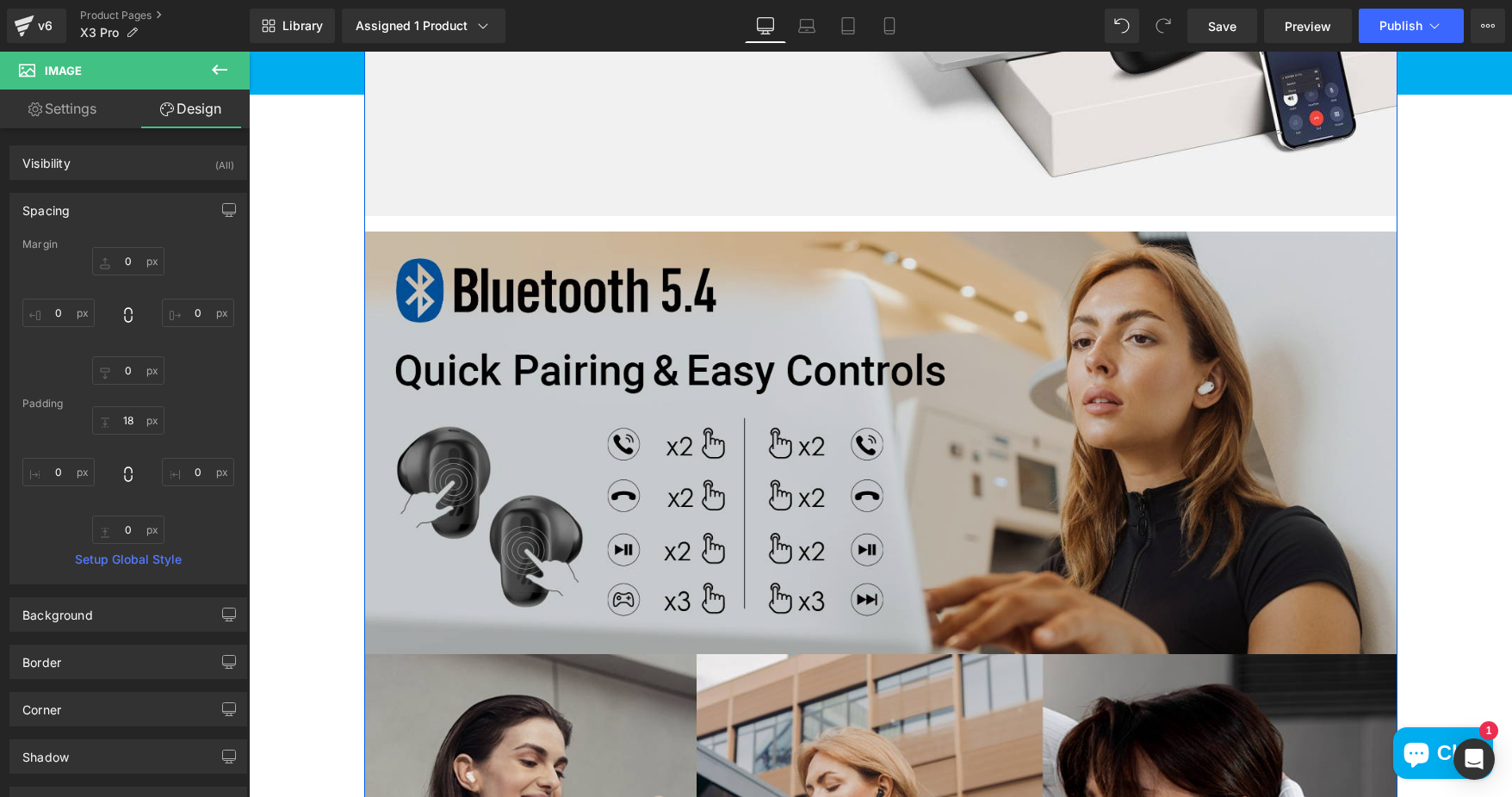
click at [830, 412] on img at bounding box center [880, 435] width 1033 height 439
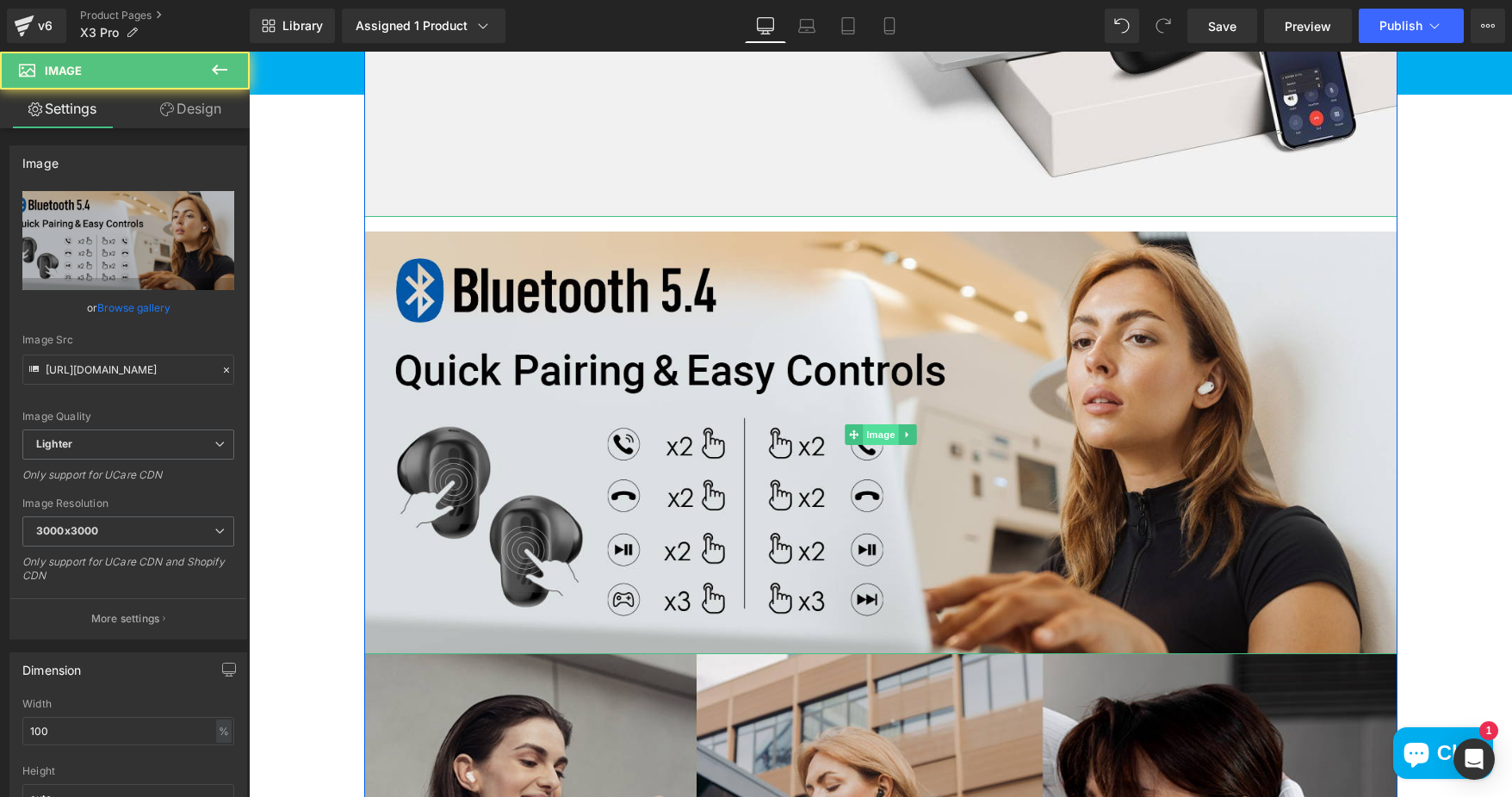
click at [874, 433] on span "Image" at bounding box center [880, 435] width 36 height 20
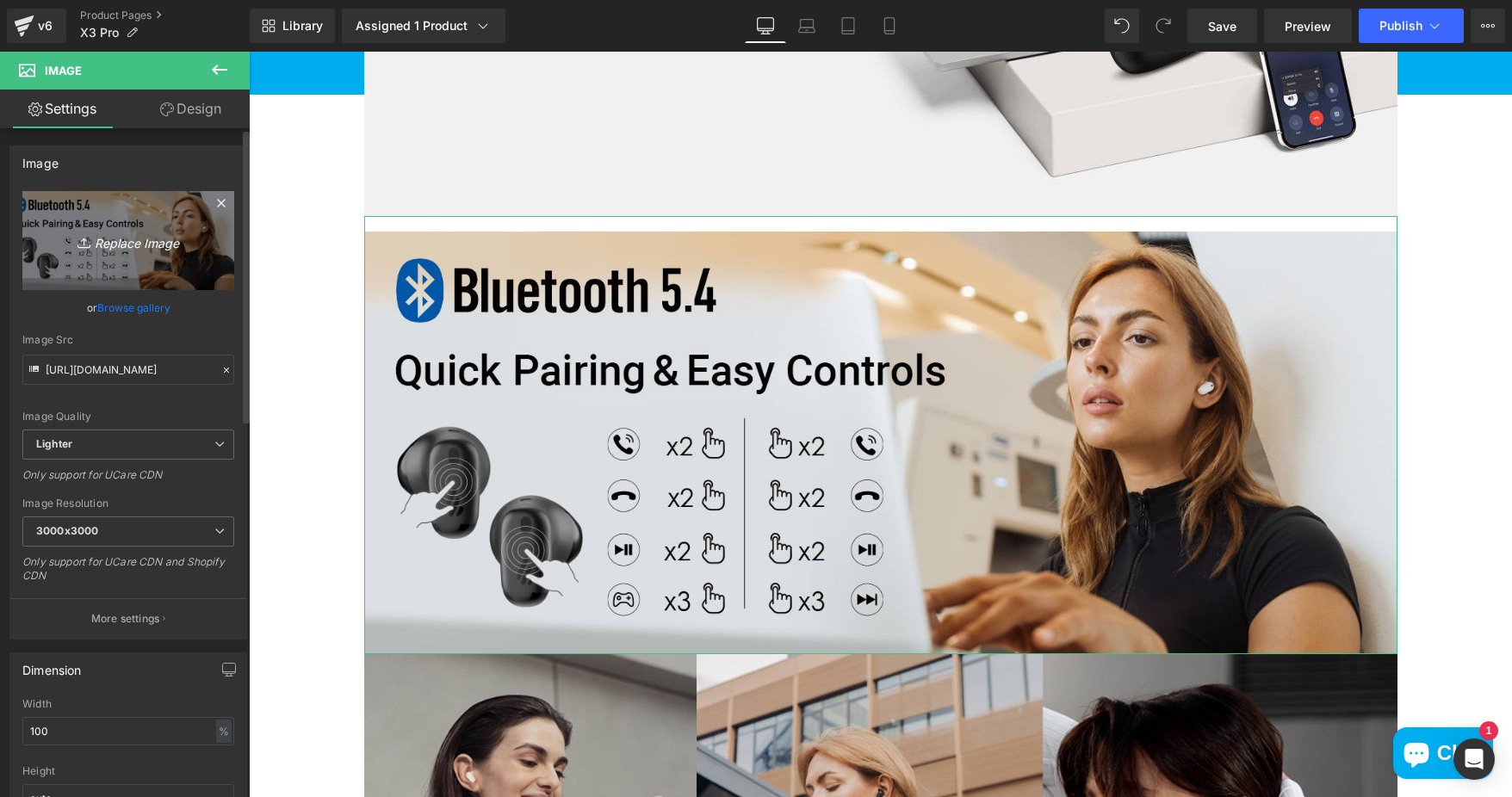
click at [149, 242] on icon "Replace Image" at bounding box center [128, 240] width 138 height 21
type input "C:\fakepath\10.X3-Pro-Product-resized-1920x902-1-1320x620.jpg"
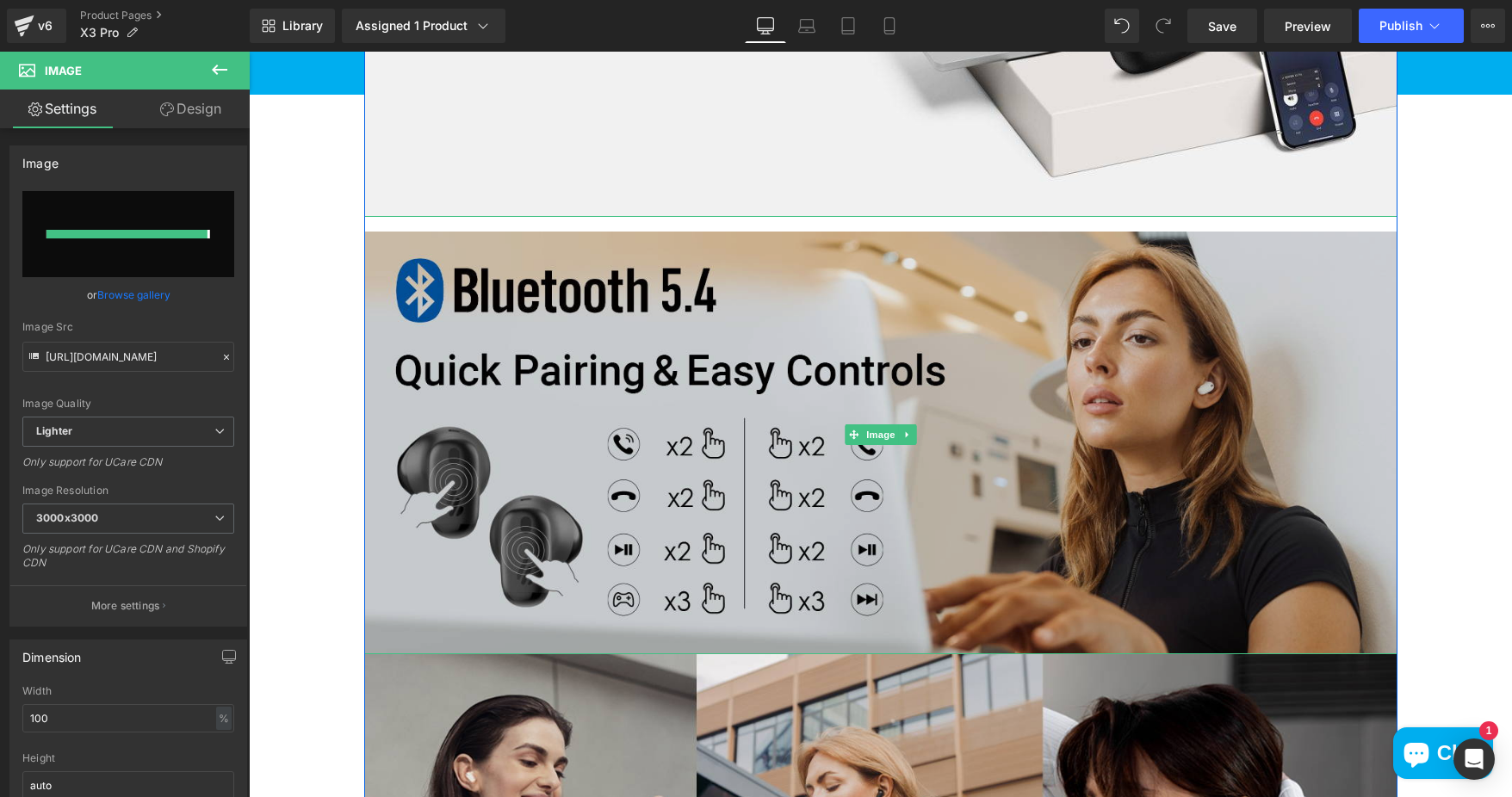
type input "https://ucarecdn.com/0f363c89-2ab5-40a0-9efb-cf920a35b5ce/-/format/auto/-/previ…"
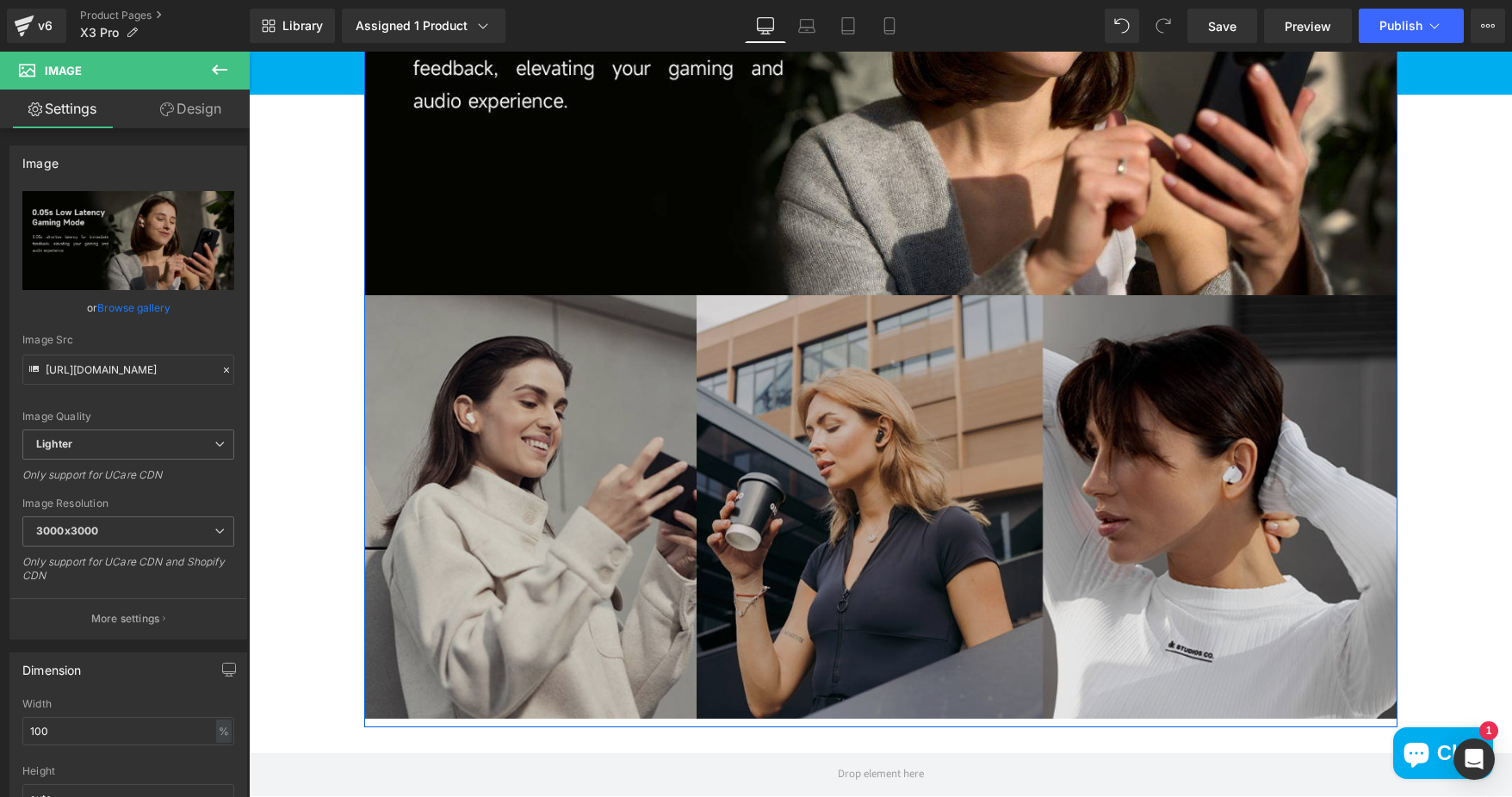
scroll to position [4735, 0]
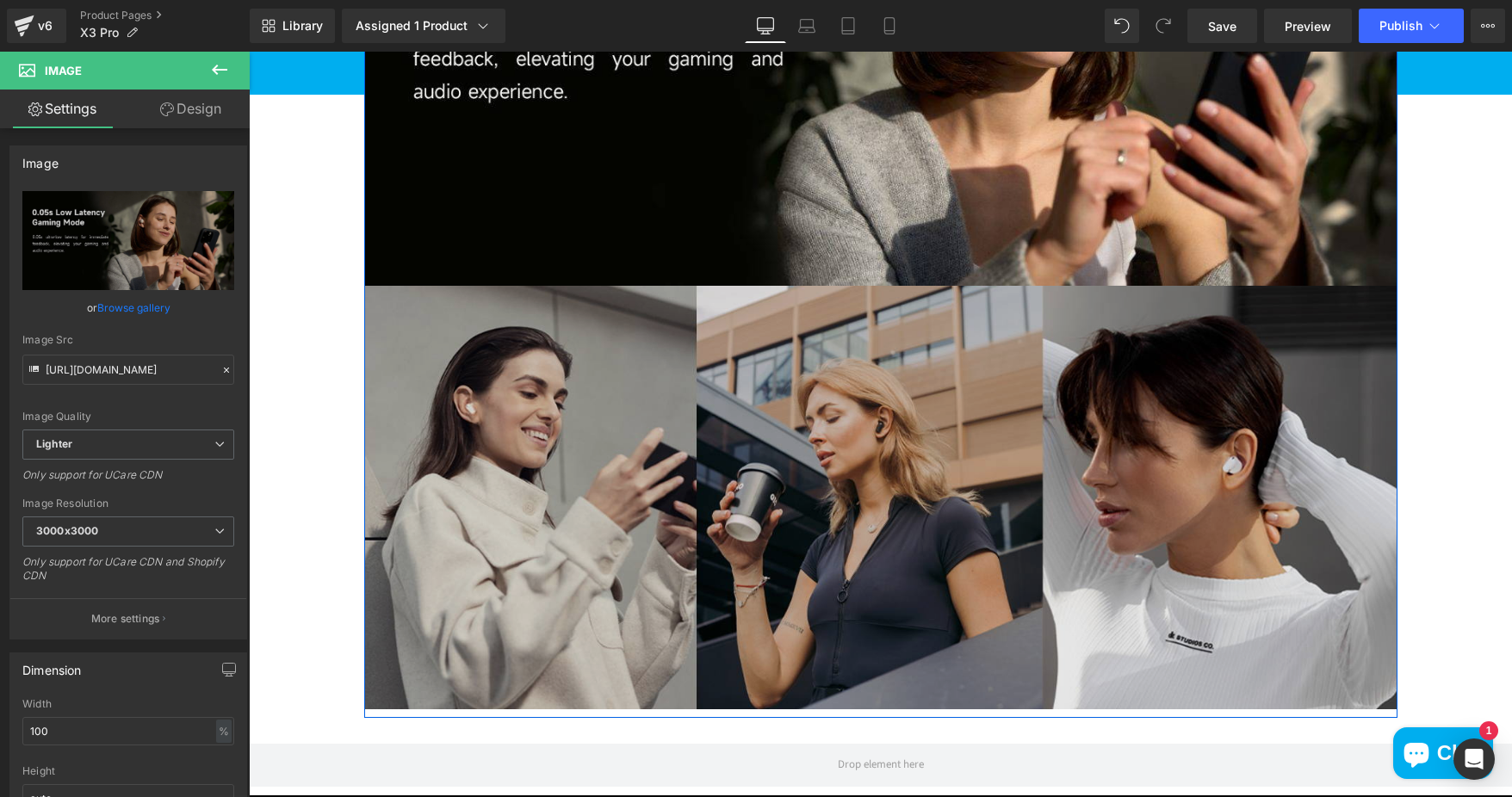
click at [896, 461] on img at bounding box center [880, 497] width 1033 height 423
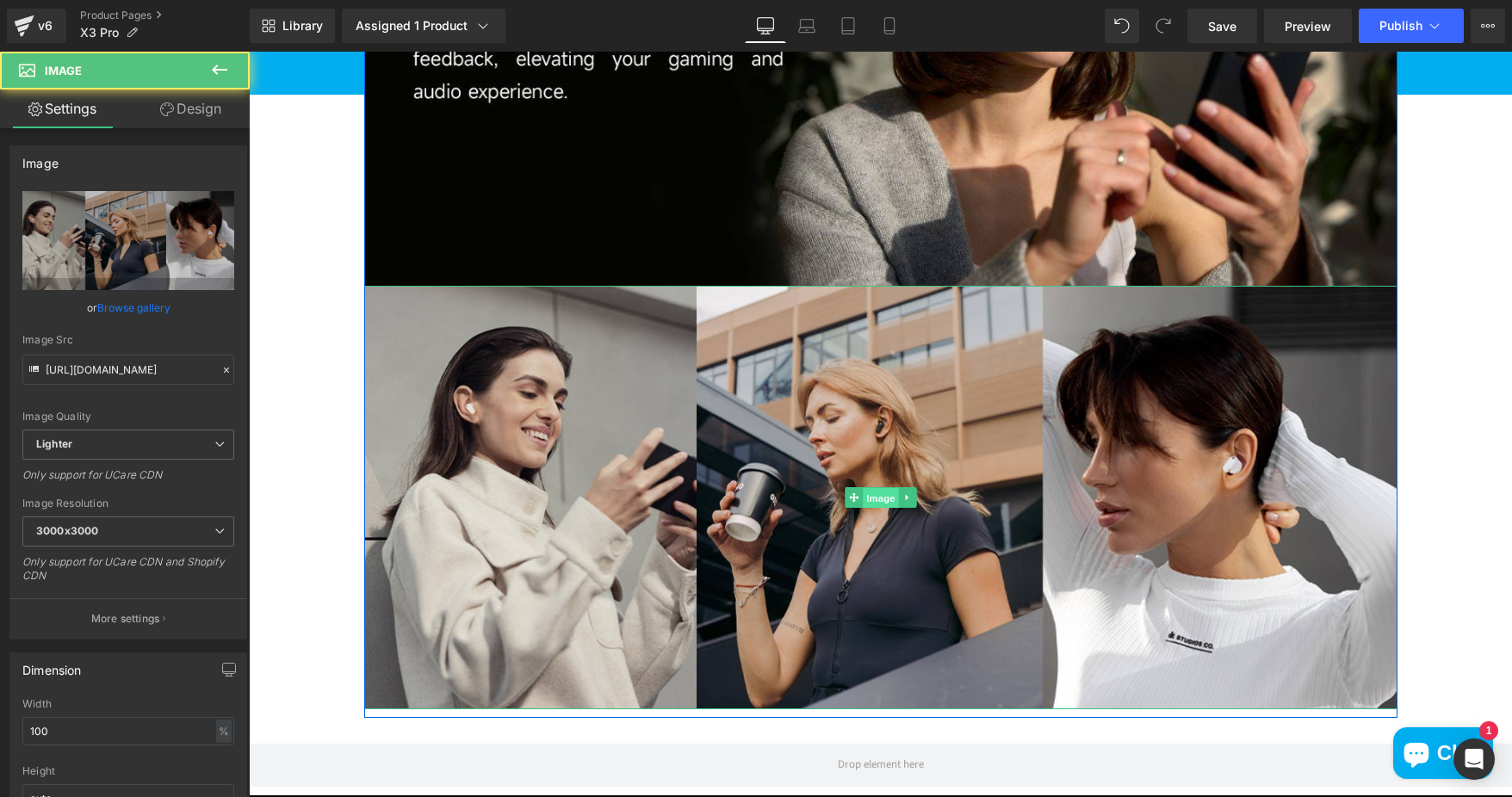
click at [876, 488] on span "Image" at bounding box center [880, 498] width 36 height 20
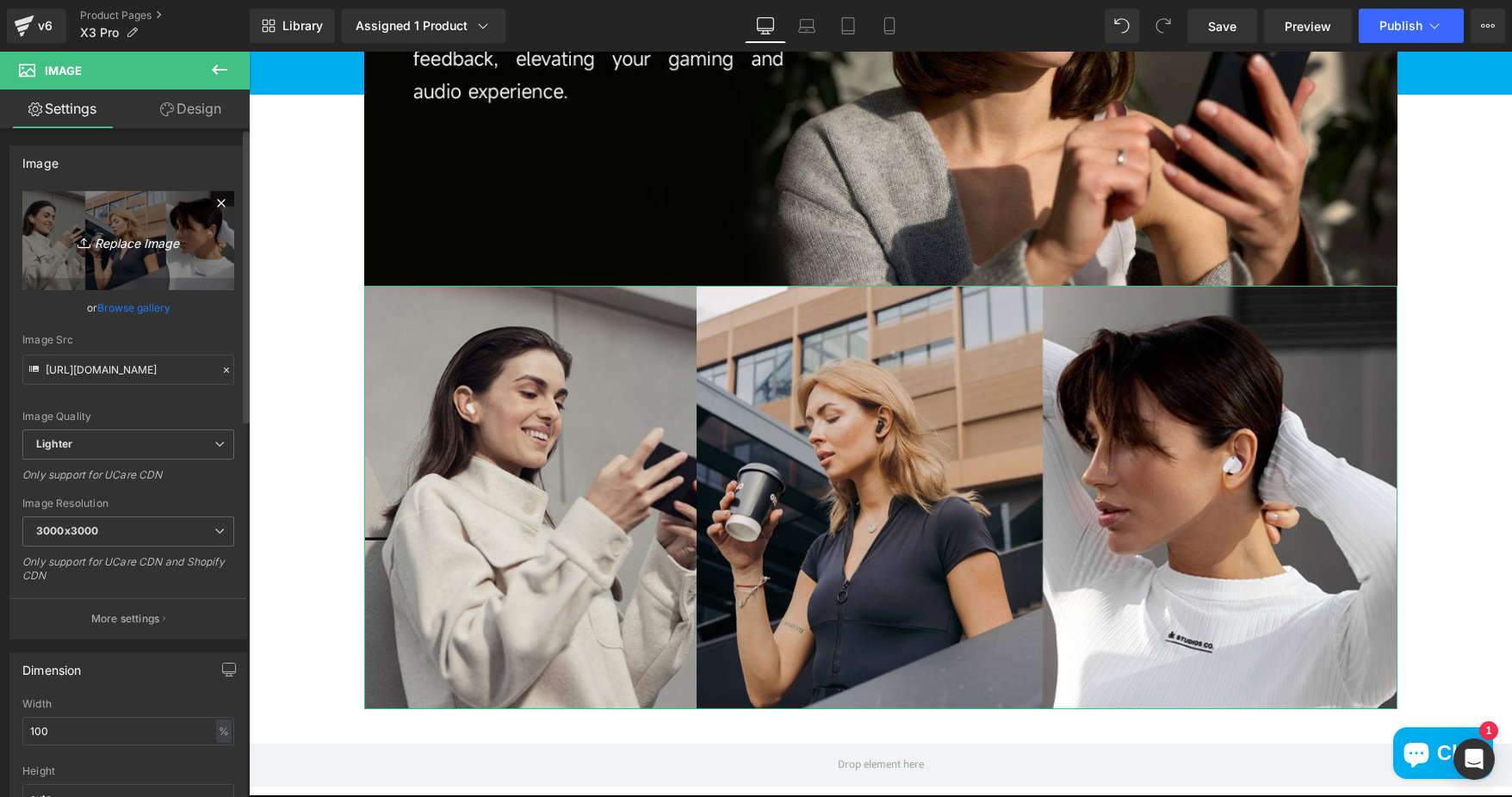
click at [123, 241] on icon "Replace Image" at bounding box center [128, 240] width 138 height 21
type input "C:\fakepath\11.X3-Pro-Product-resized-1920x902-1-1320x620.jpg"
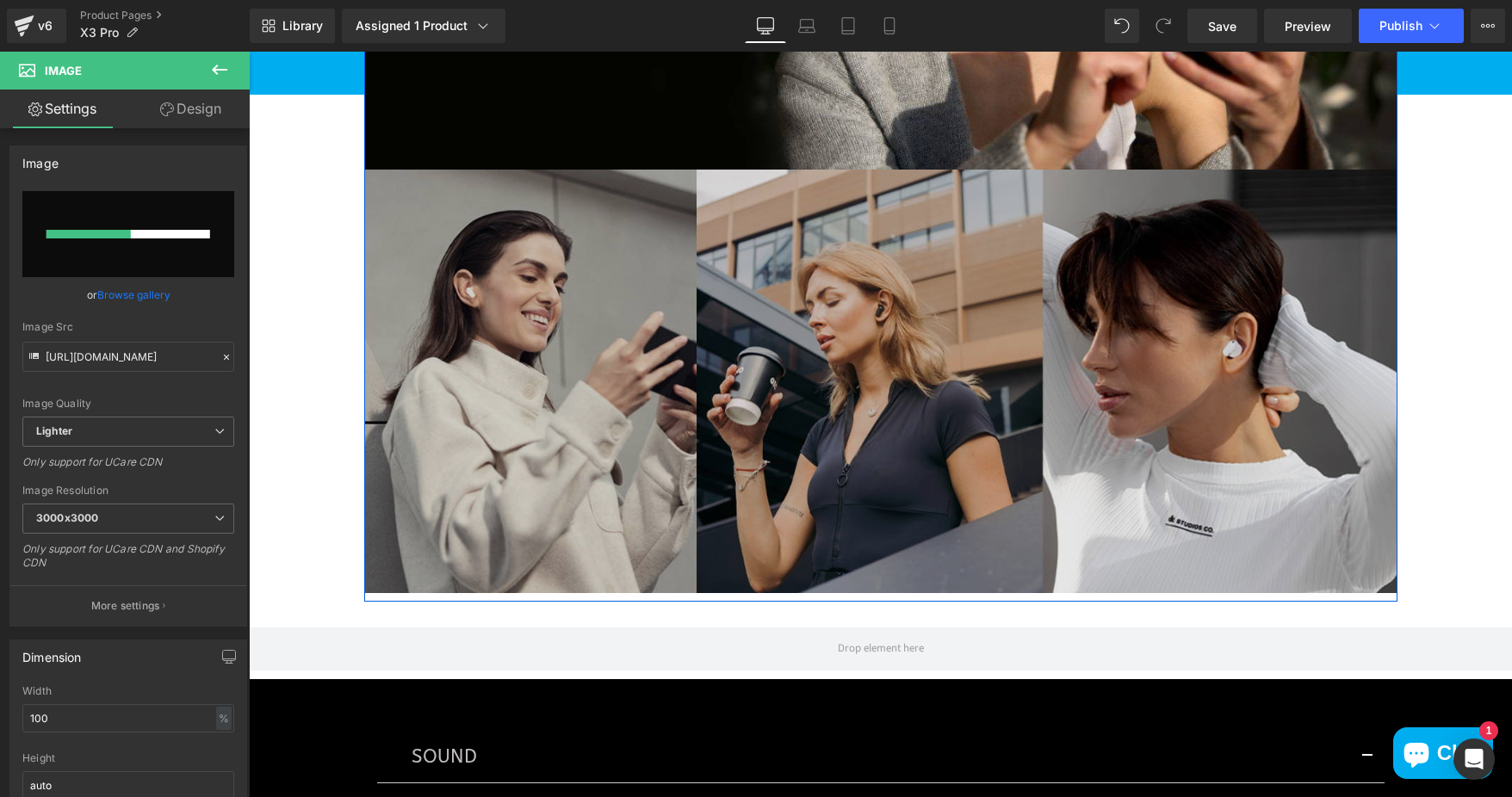
scroll to position [4821, 0]
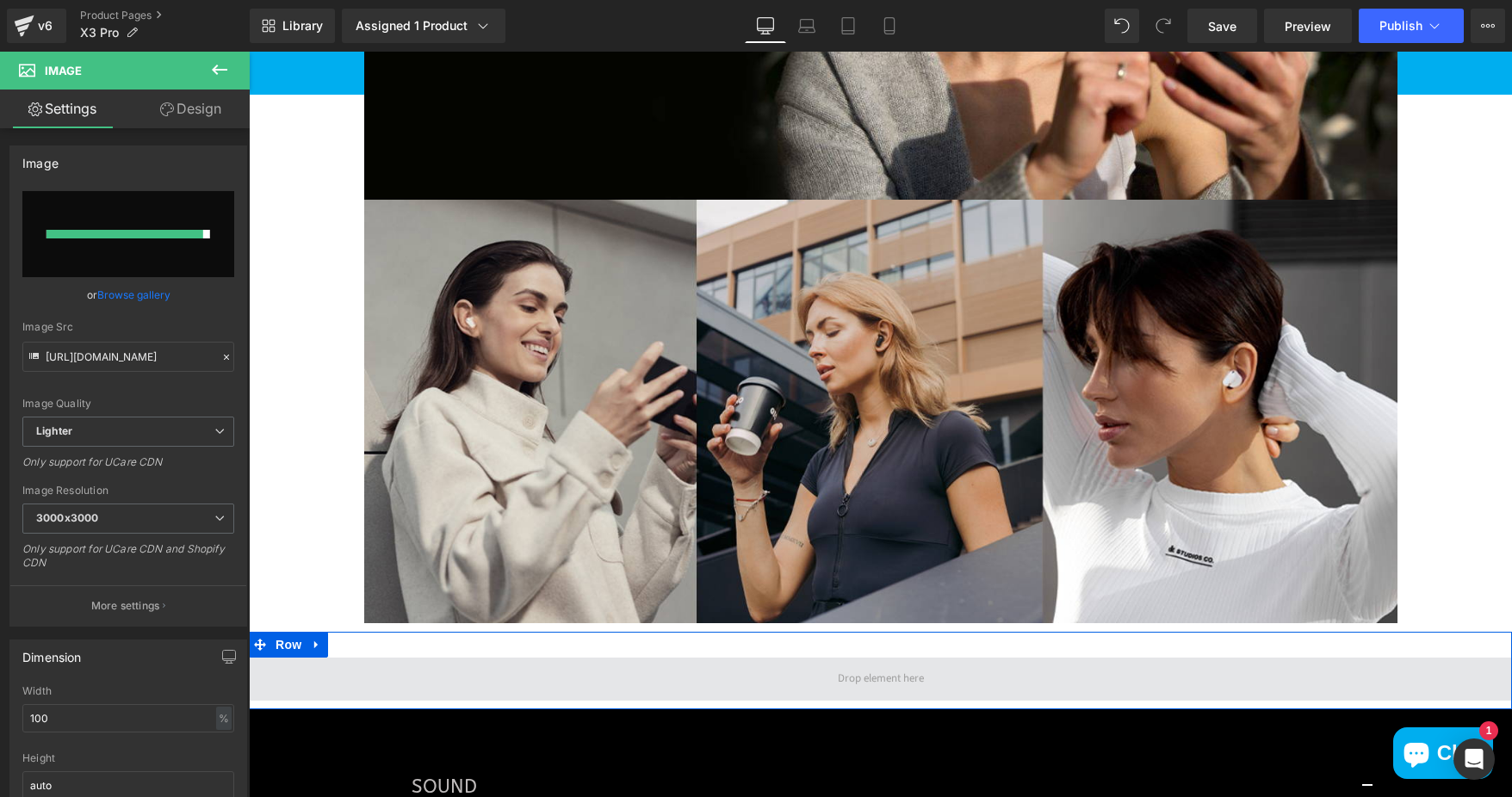
type input "https://ucarecdn.com/92a82008-00ef-4d96-b402-0e04606bf876/-/format/auto/-/previ…"
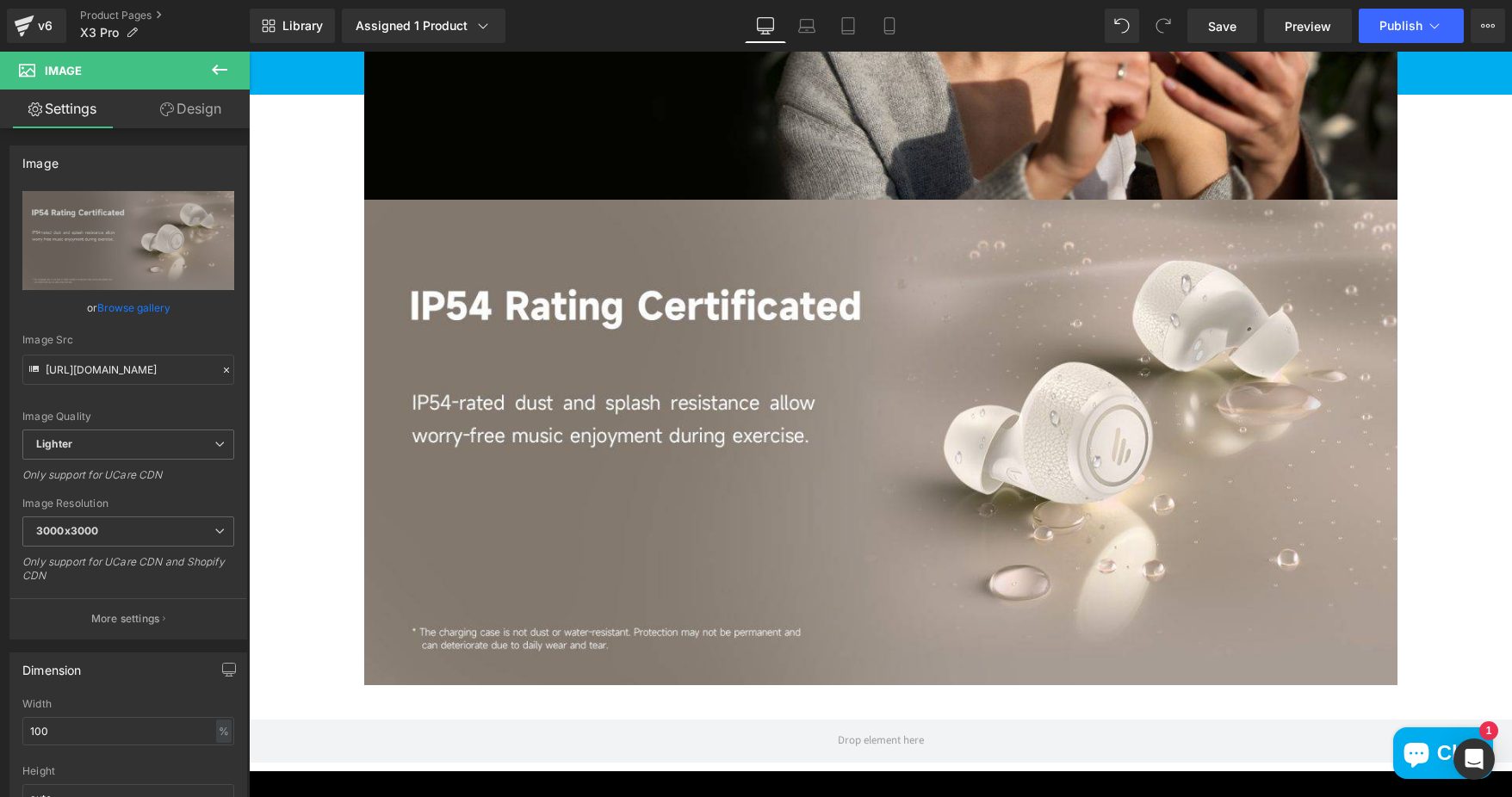
click at [225, 62] on icon at bounding box center [219, 69] width 20 height 20
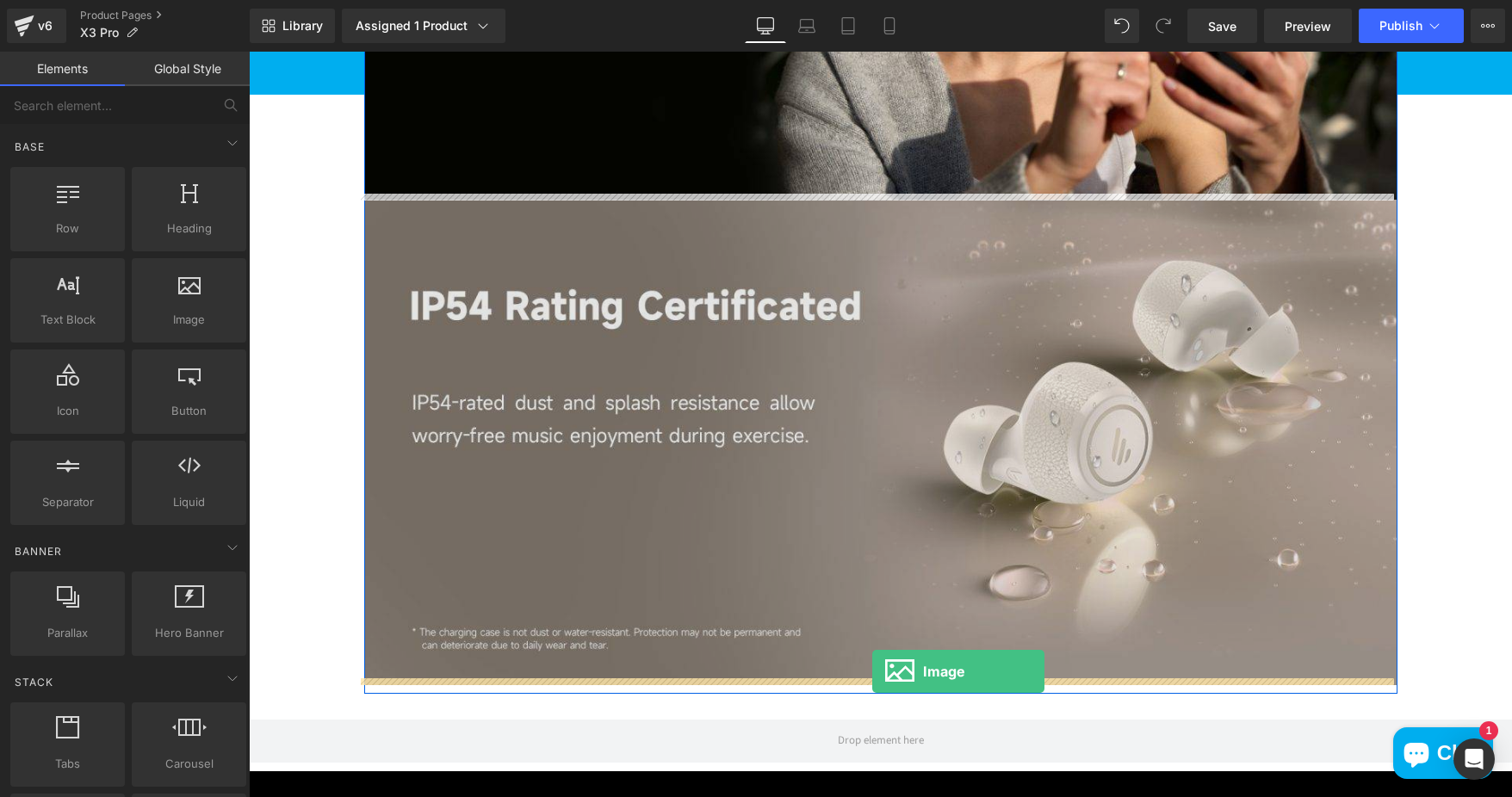
drag, startPoint x: 443, startPoint y: 368, endPoint x: 1257, endPoint y: 558, distance: 835.9
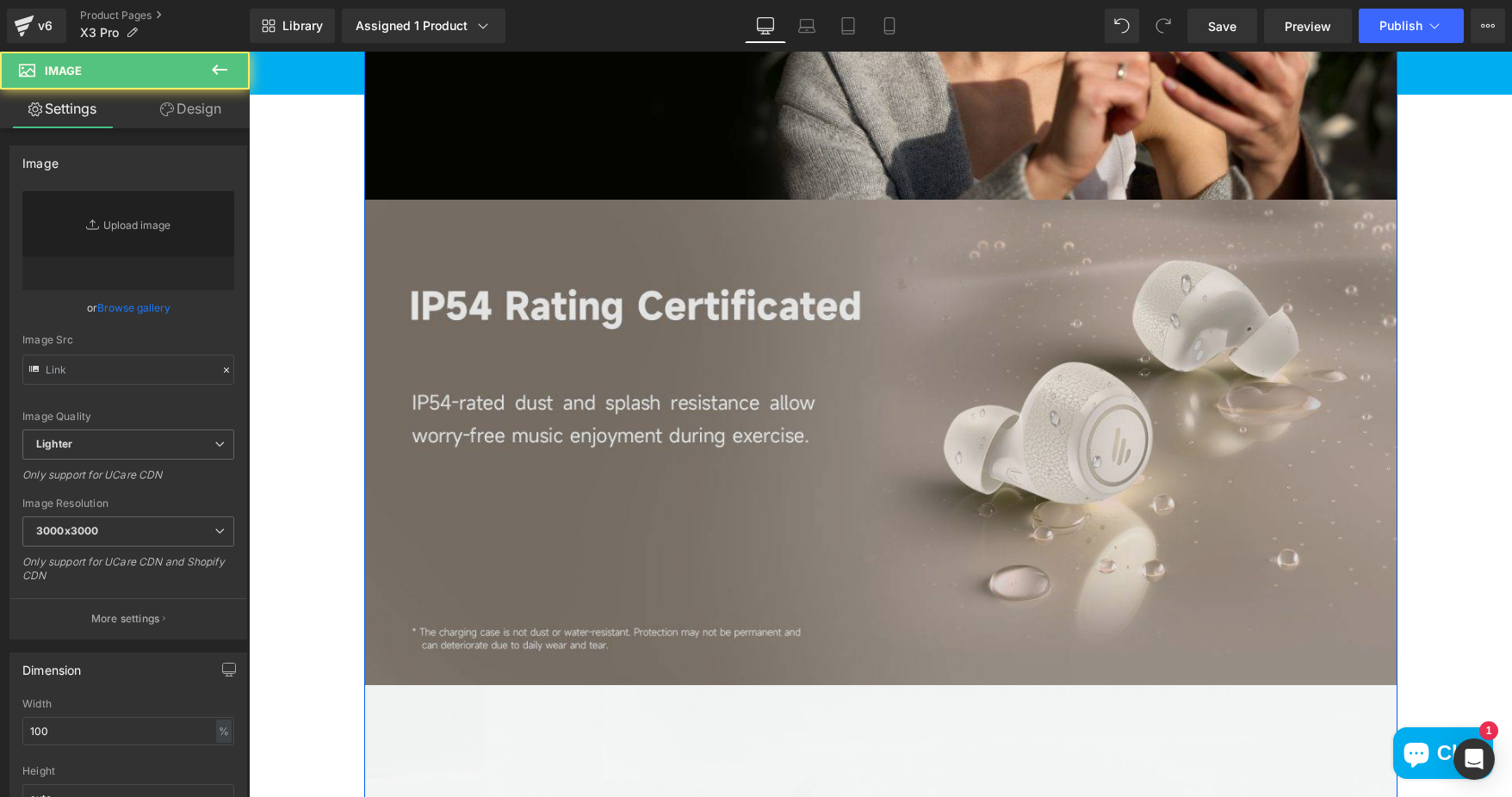
type input "//d1um8515vdn9kb.cloudfront.net/images/parallax.jpg"
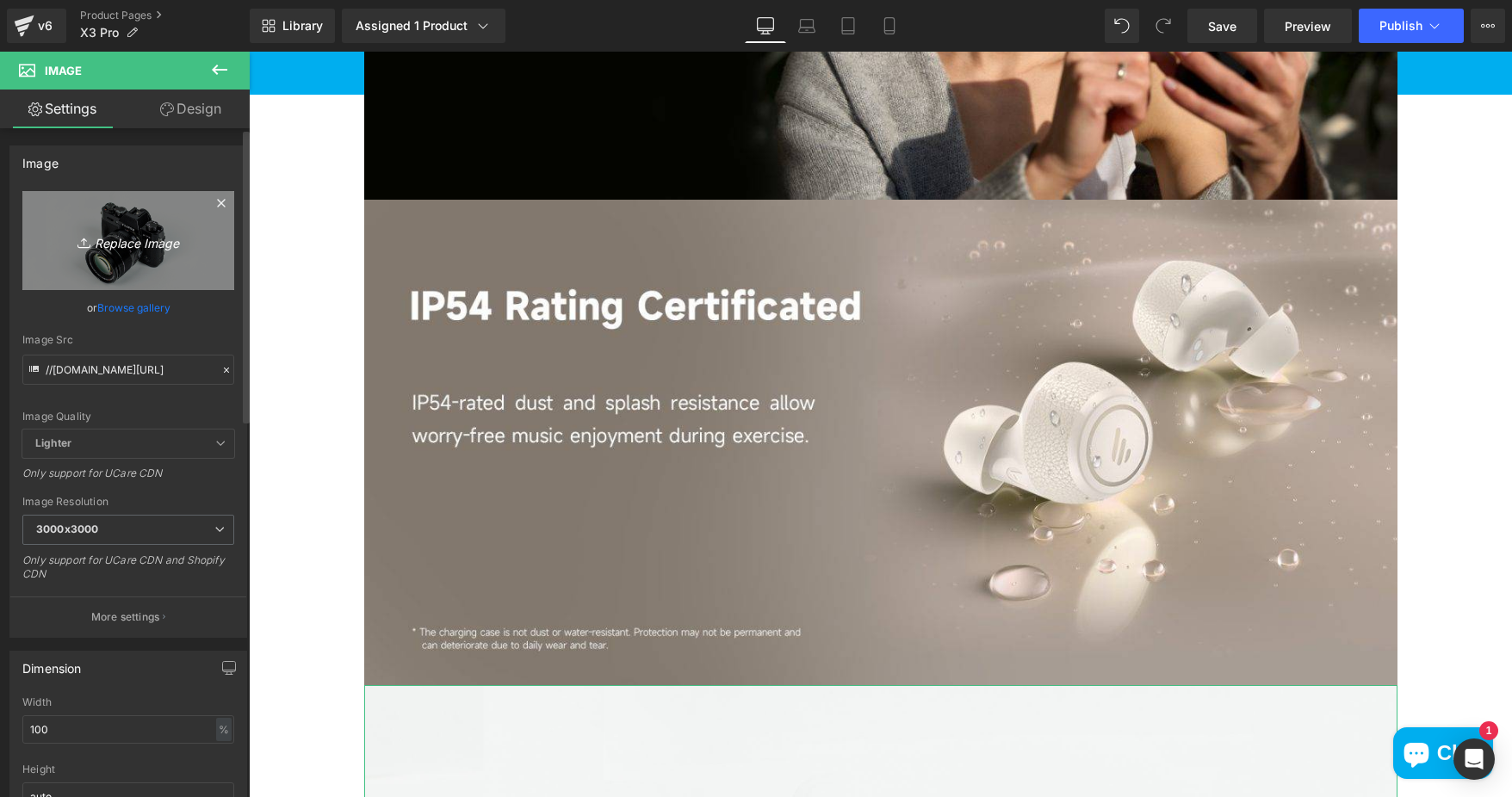
click at [99, 236] on icon "Replace Image" at bounding box center [128, 240] width 138 height 21
type input "C:\fakepath\12.X3-Pro-Product-resized-1920x902-1-1320x620.jpg"
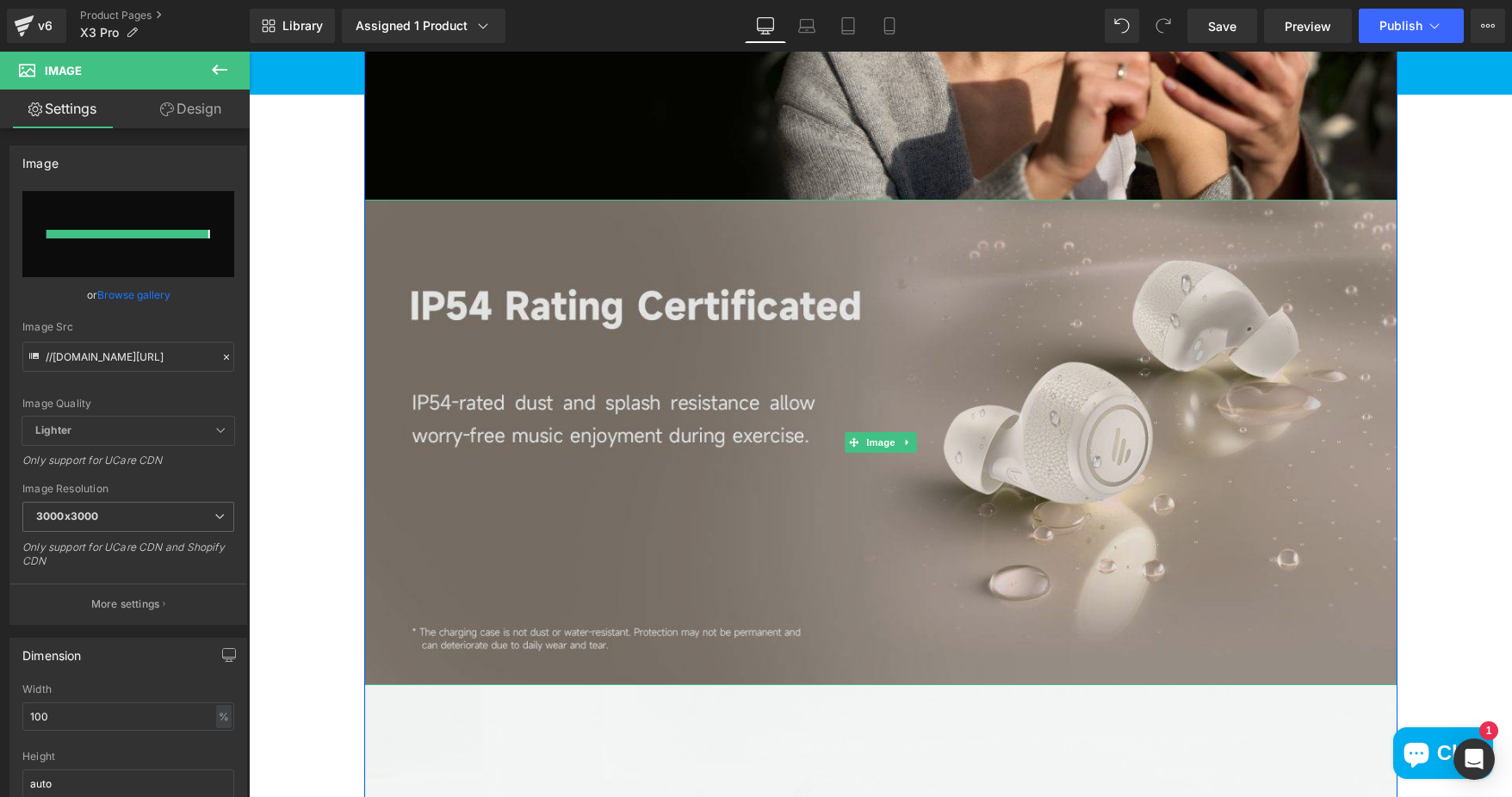
type input "https://ucarecdn.com/e0d41796-39ec-47bb-9cf6-5d9f0b89d77e/-/format/auto/-/previ…"
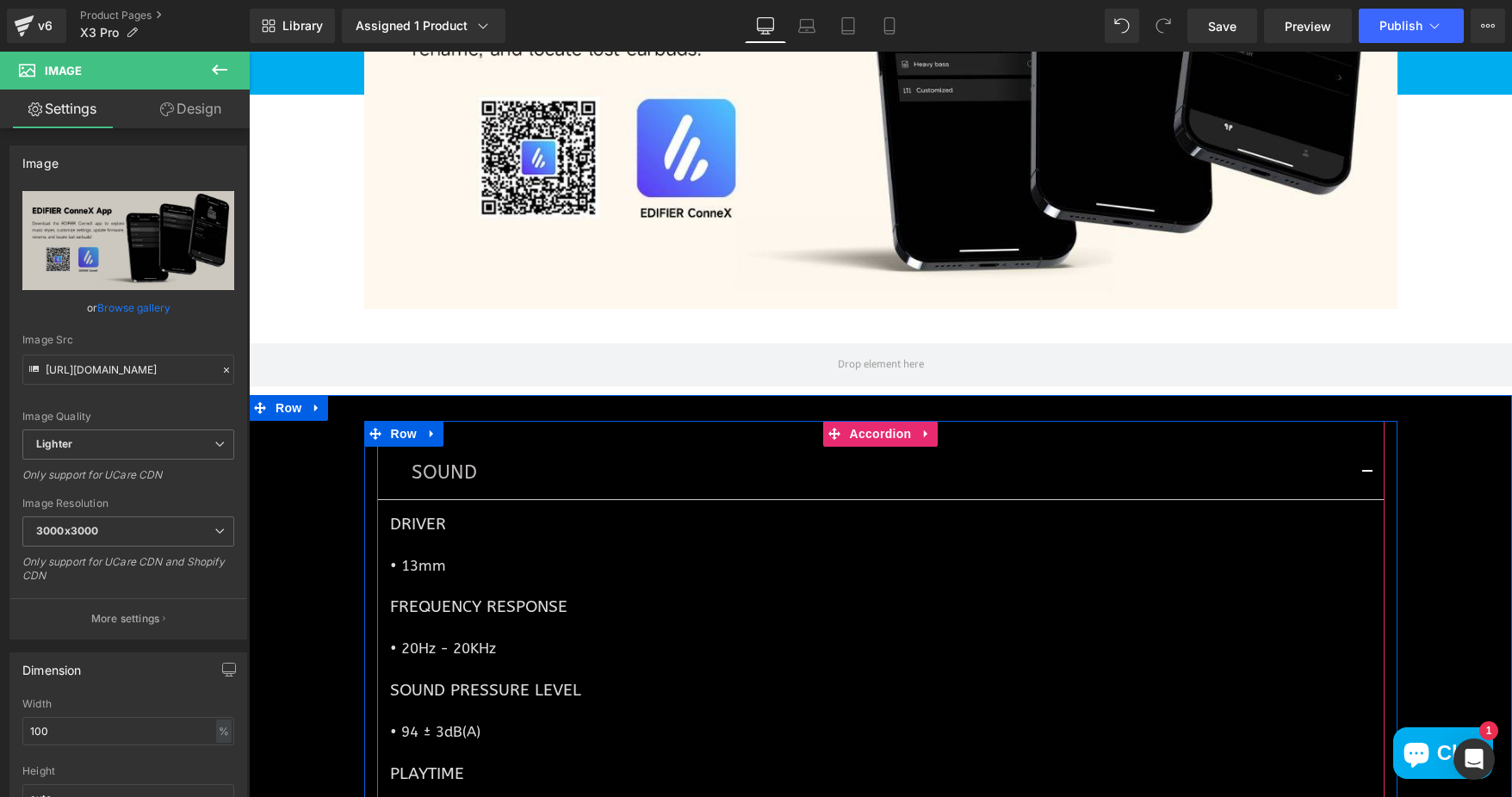
scroll to position [5768, 0]
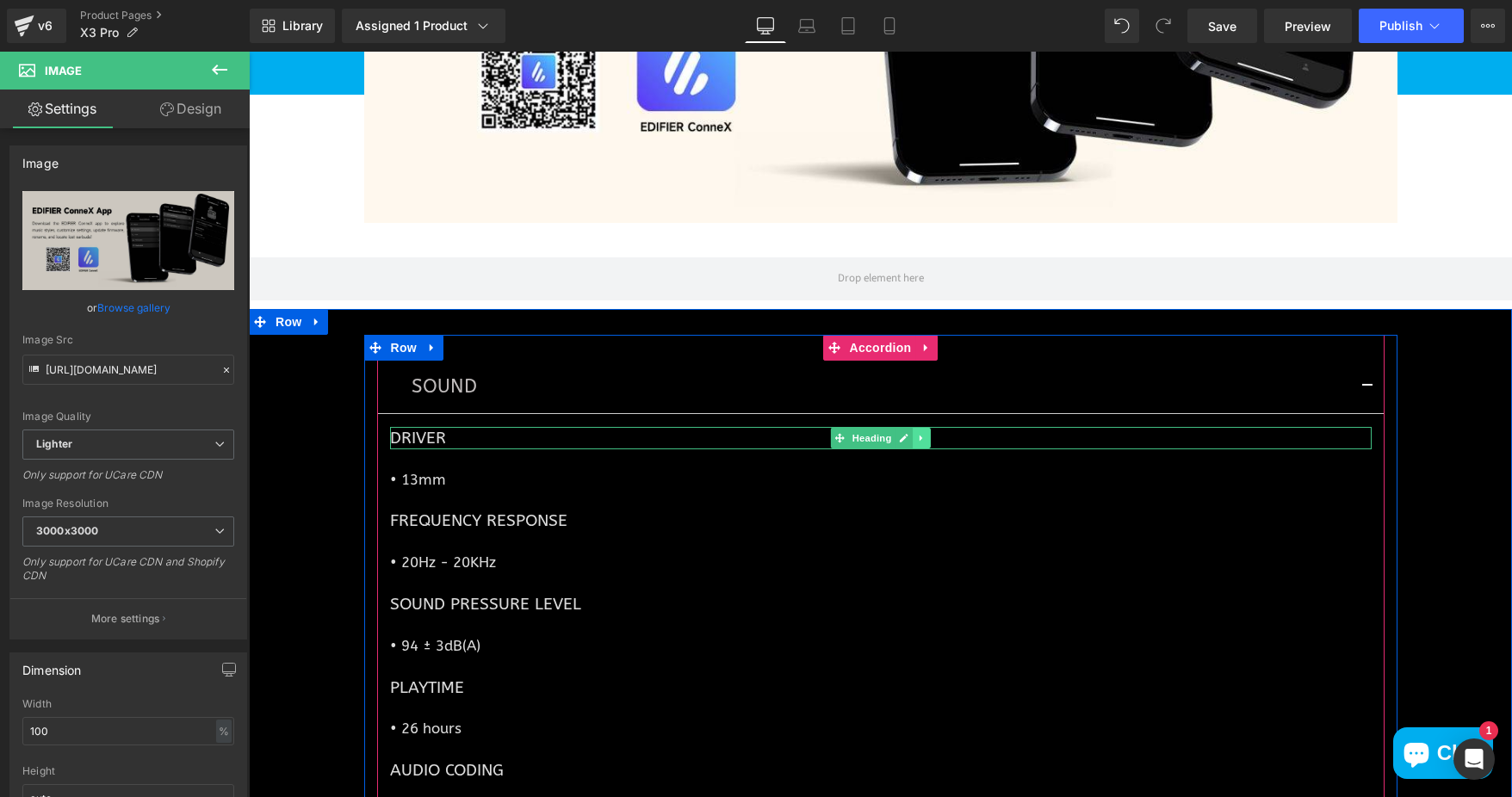
click at [913, 429] on link at bounding box center [922, 438] width 18 height 20
click at [921, 430] on link at bounding box center [930, 438] width 18 height 20
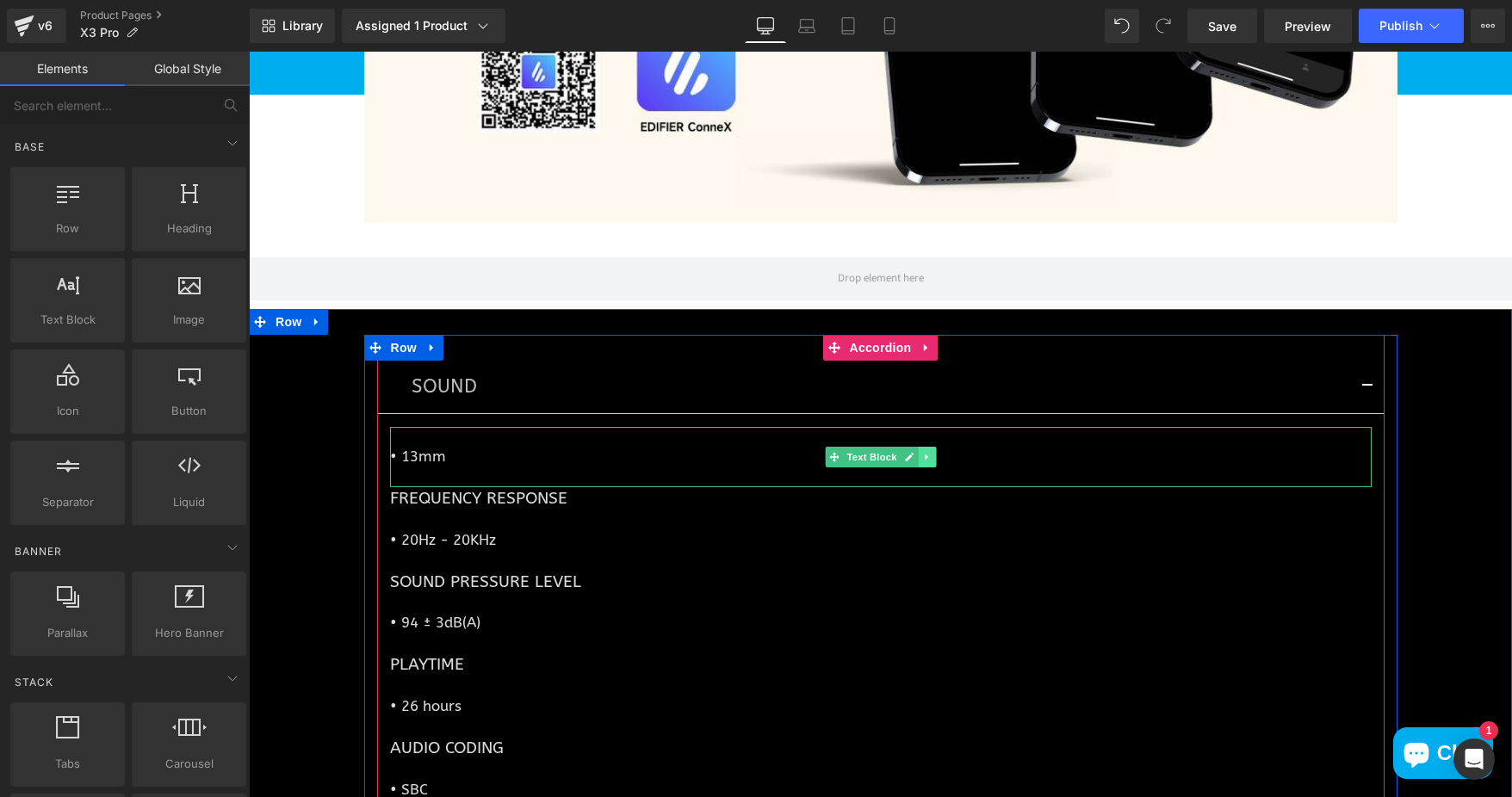
click at [922, 452] on icon at bounding box center [927, 457] width 9 height 10
click at [927, 450] on link at bounding box center [936, 457] width 18 height 20
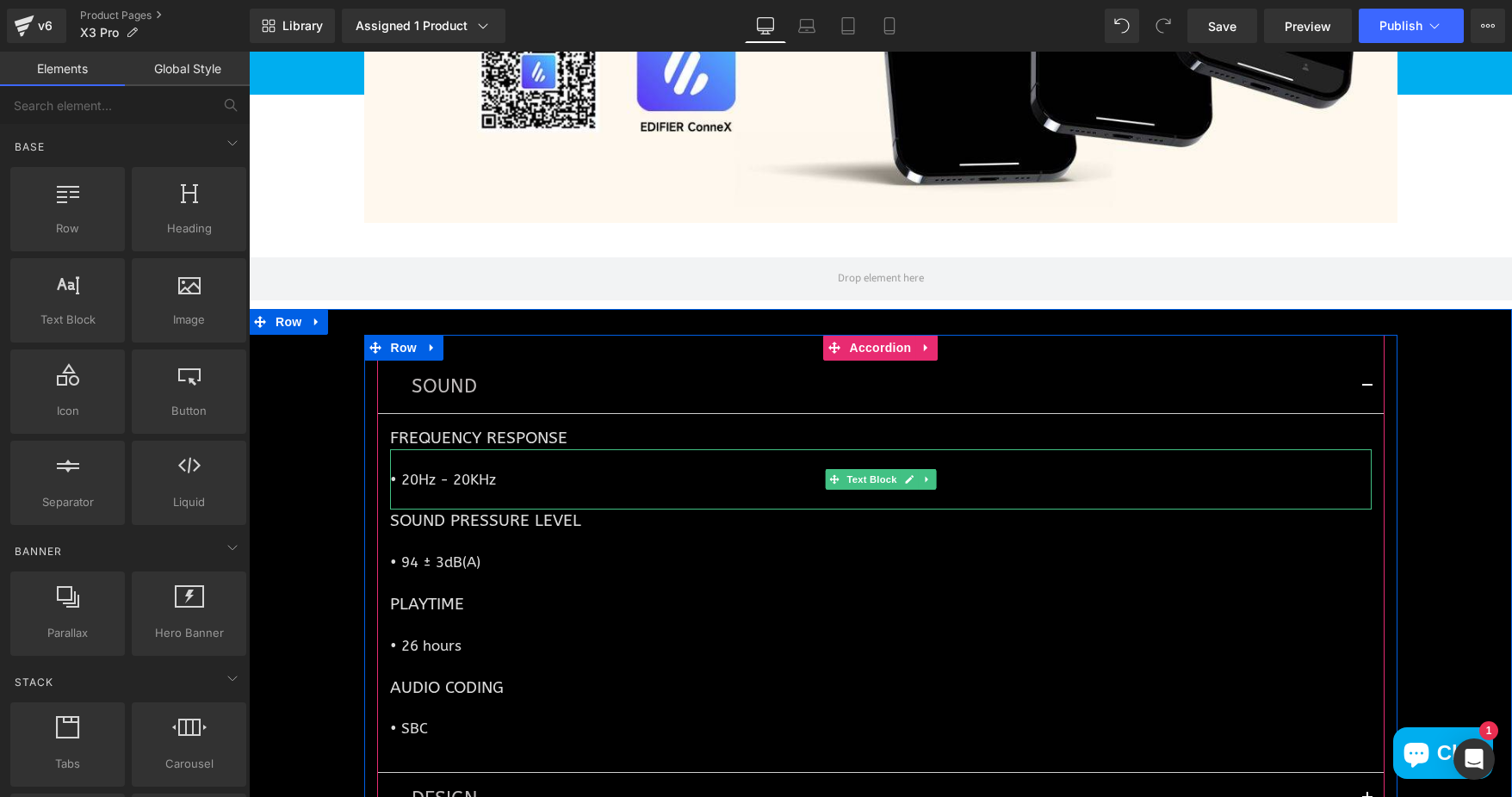
click at [405, 474] on p "• 20Hz - 20KHz" at bounding box center [880, 479] width 981 height 19
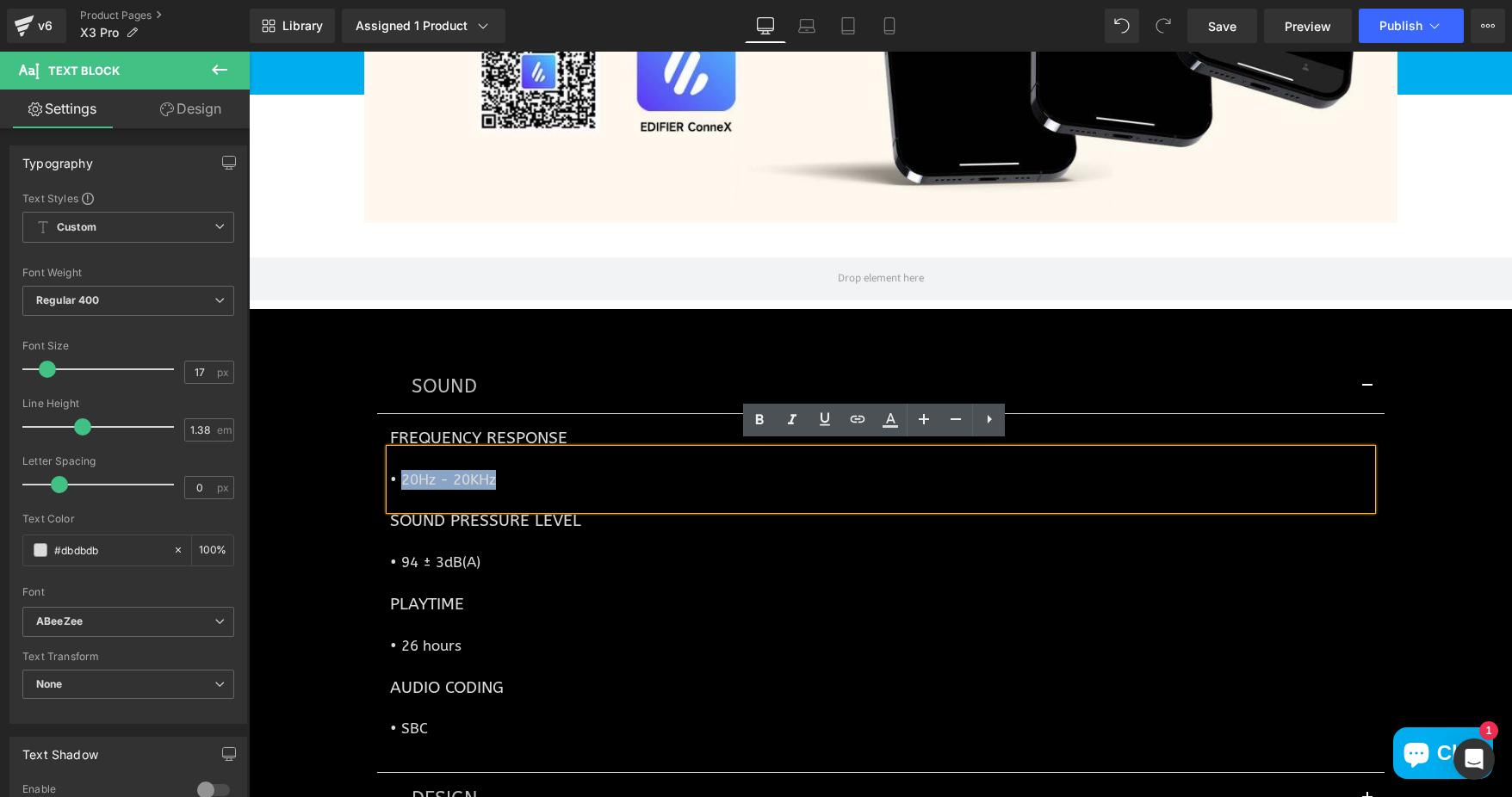
drag, startPoint x: 395, startPoint y: 472, endPoint x: 499, endPoint y: 471, distance: 104.0
click at [498, 478] on p "• 20Hz - 20KHz" at bounding box center [880, 479] width 981 height 19
paste div
drag, startPoint x: 406, startPoint y: 551, endPoint x: 393, endPoint y: 560, distance: 15.8
click at [406, 554] on span "• 94 ± 3dB(A)" at bounding box center [436, 562] width 91 height 18
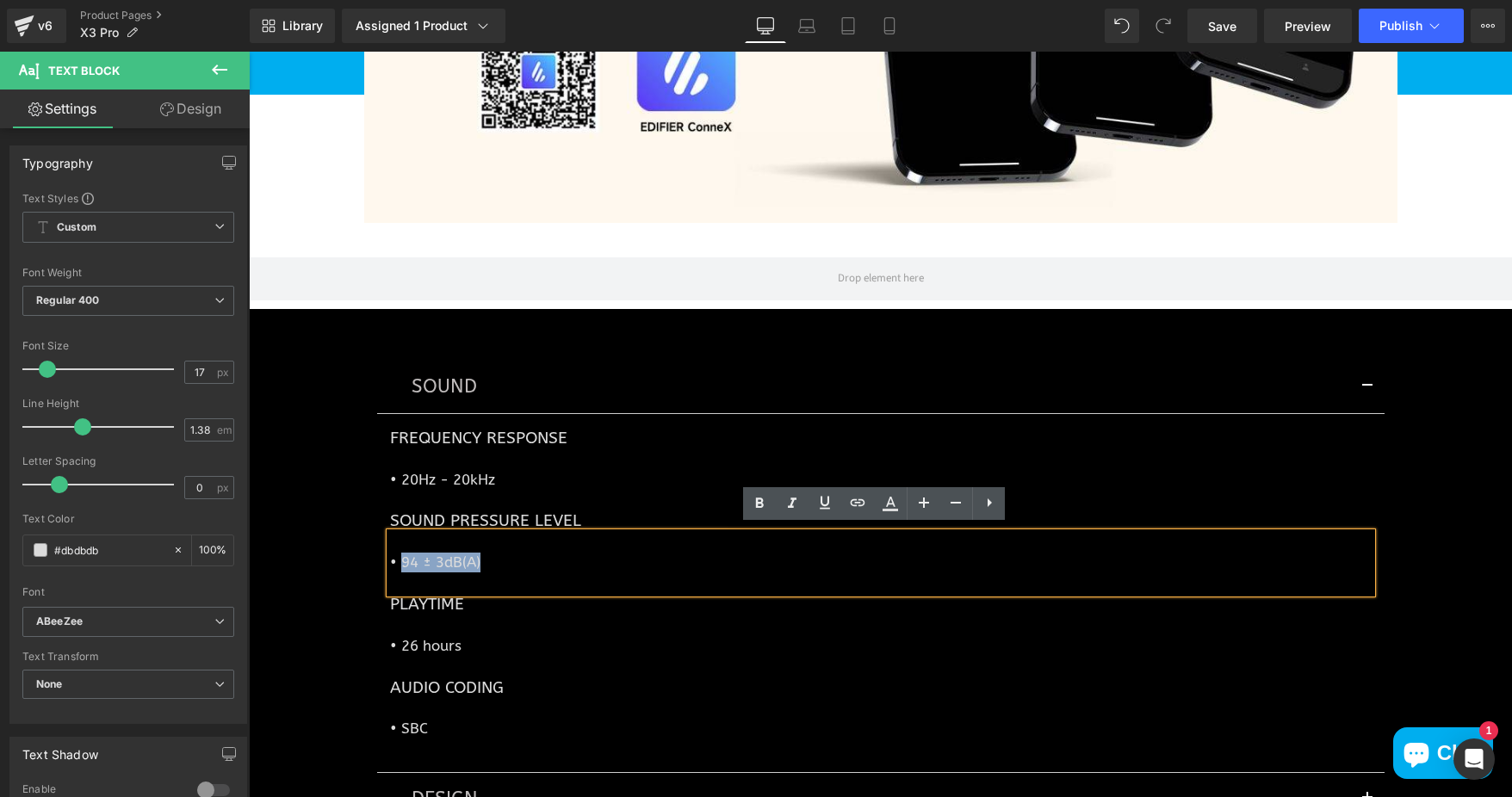
drag, startPoint x: 397, startPoint y: 556, endPoint x: 488, endPoint y: 561, distance: 91.1
click at [488, 561] on p "• 94 ± 3dB(A)" at bounding box center [880, 562] width 981 height 19
paste div
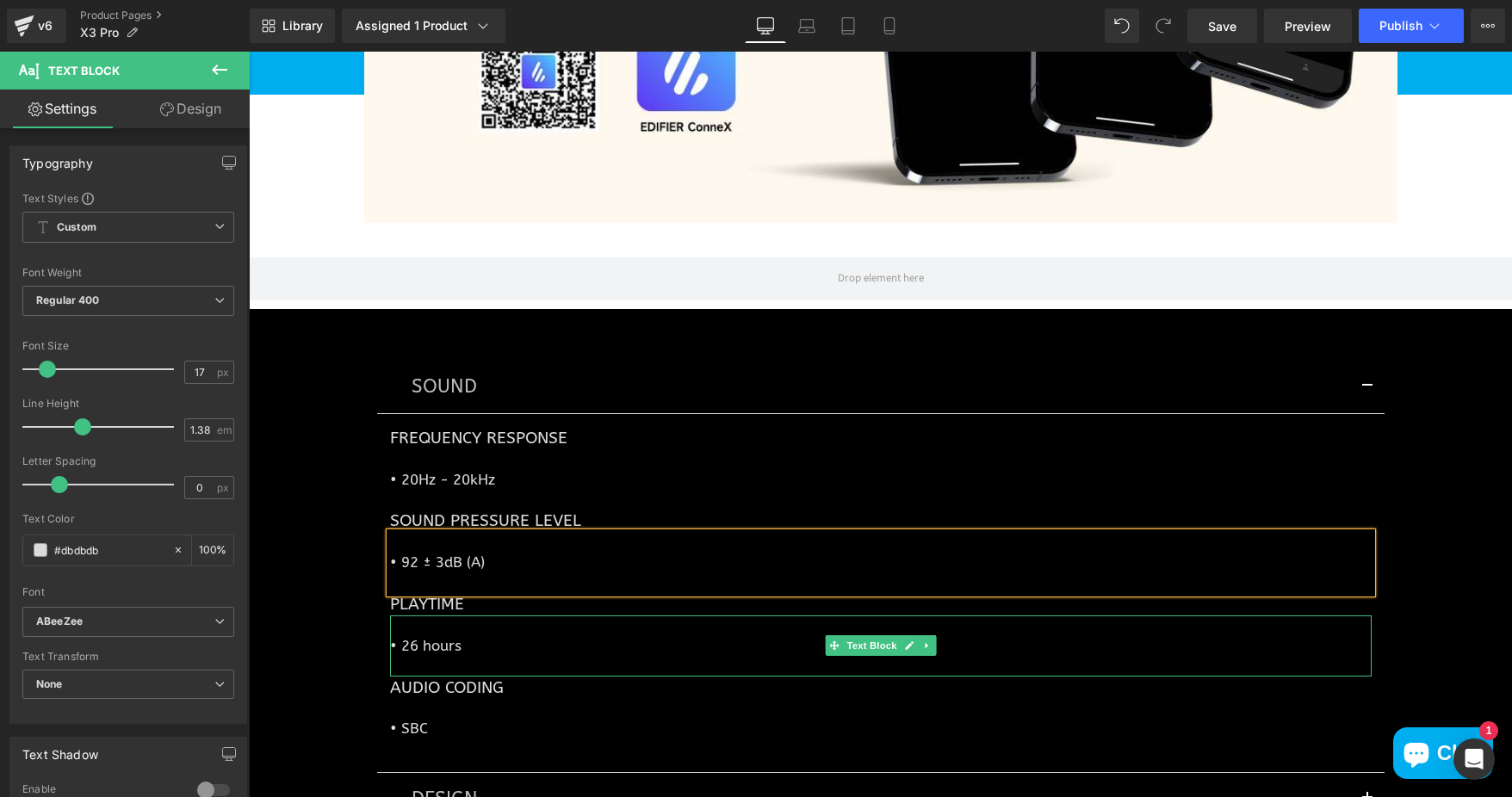
drag, startPoint x: 428, startPoint y: 644, endPoint x: 392, endPoint y: 643, distance: 36.0
click at [428, 644] on p "• 26 hours" at bounding box center [880, 645] width 981 height 19
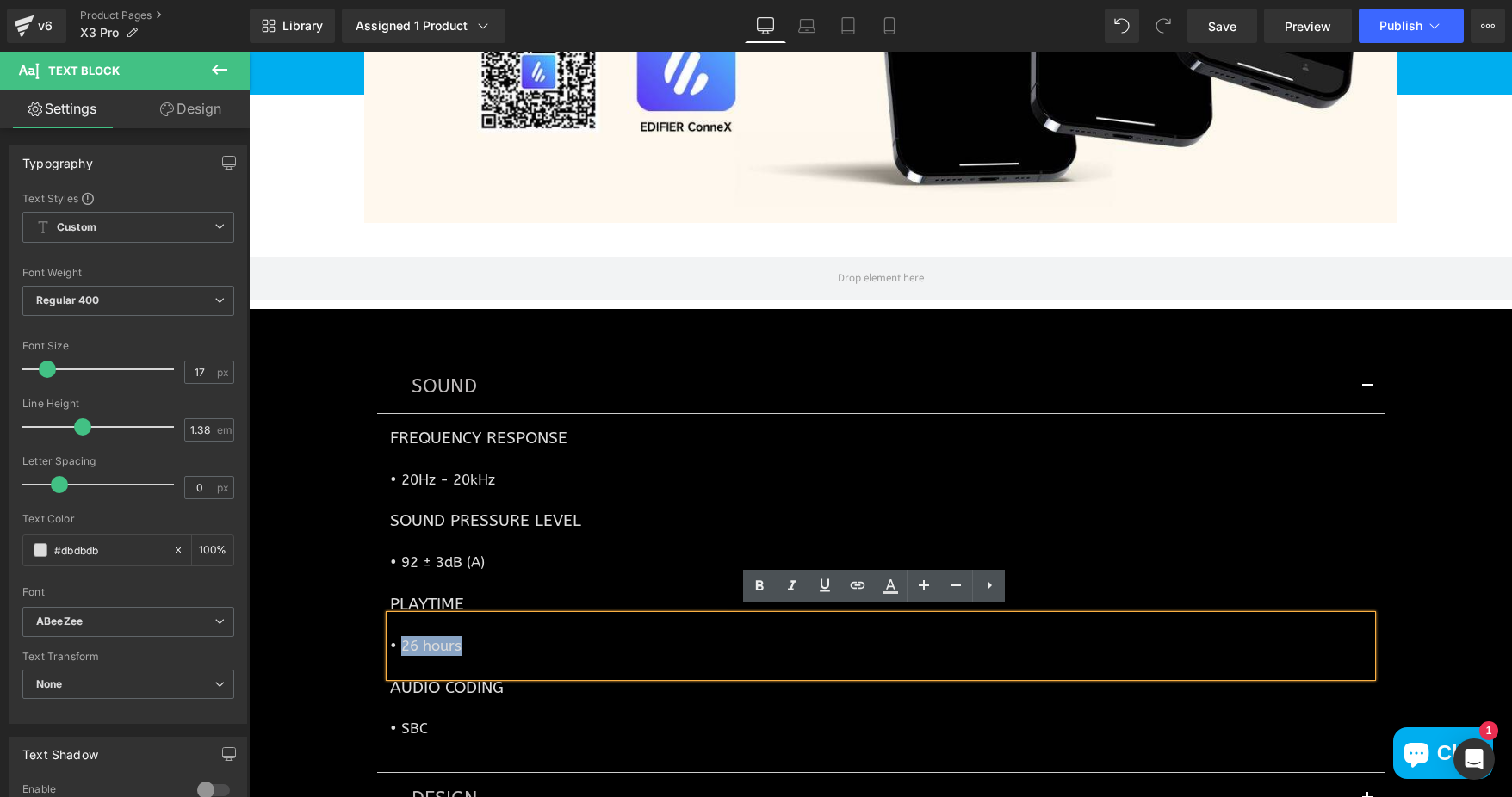
drag, startPoint x: 396, startPoint y: 638, endPoint x: 482, endPoint y: 637, distance: 86.0
click at [482, 637] on p "• 26 hours" at bounding box center [880, 645] width 981 height 19
paste div
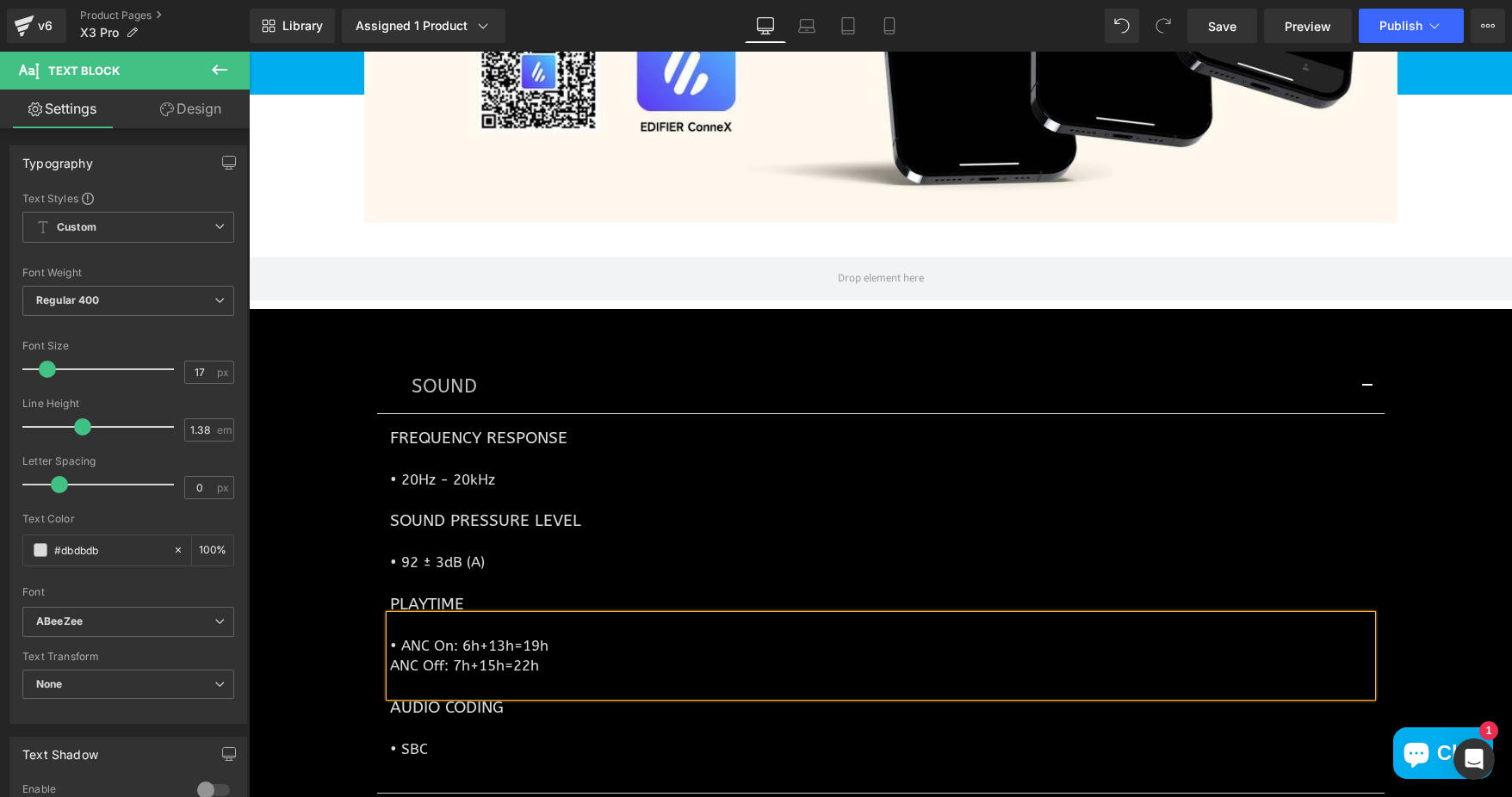
click at [390, 656] on p "ANC Off: 7h+15h=22h" at bounding box center [880, 665] width 981 height 19
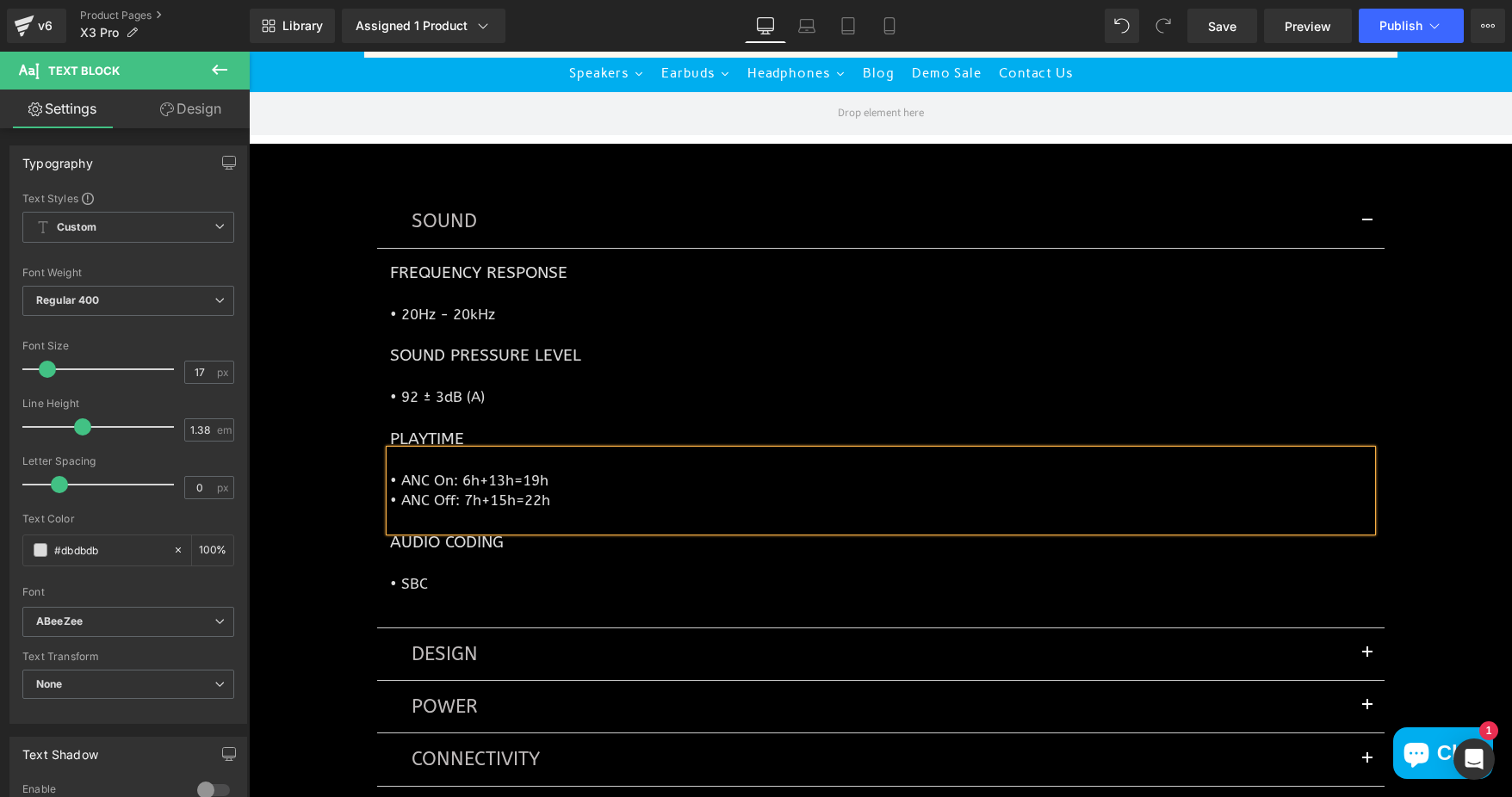
scroll to position [6026, 0]
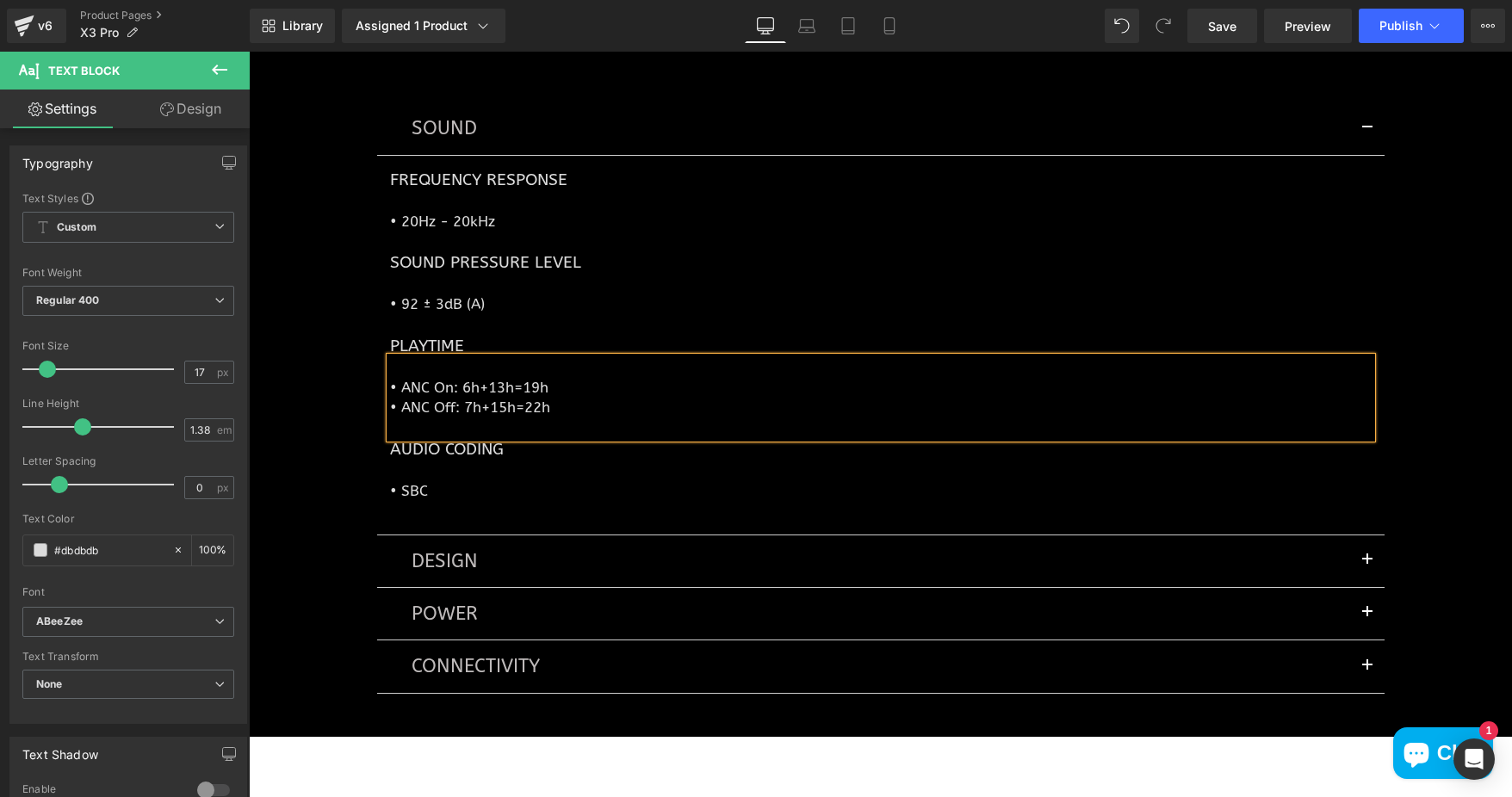
click at [1358, 556] on button "button" at bounding box center [1367, 561] width 34 height 52
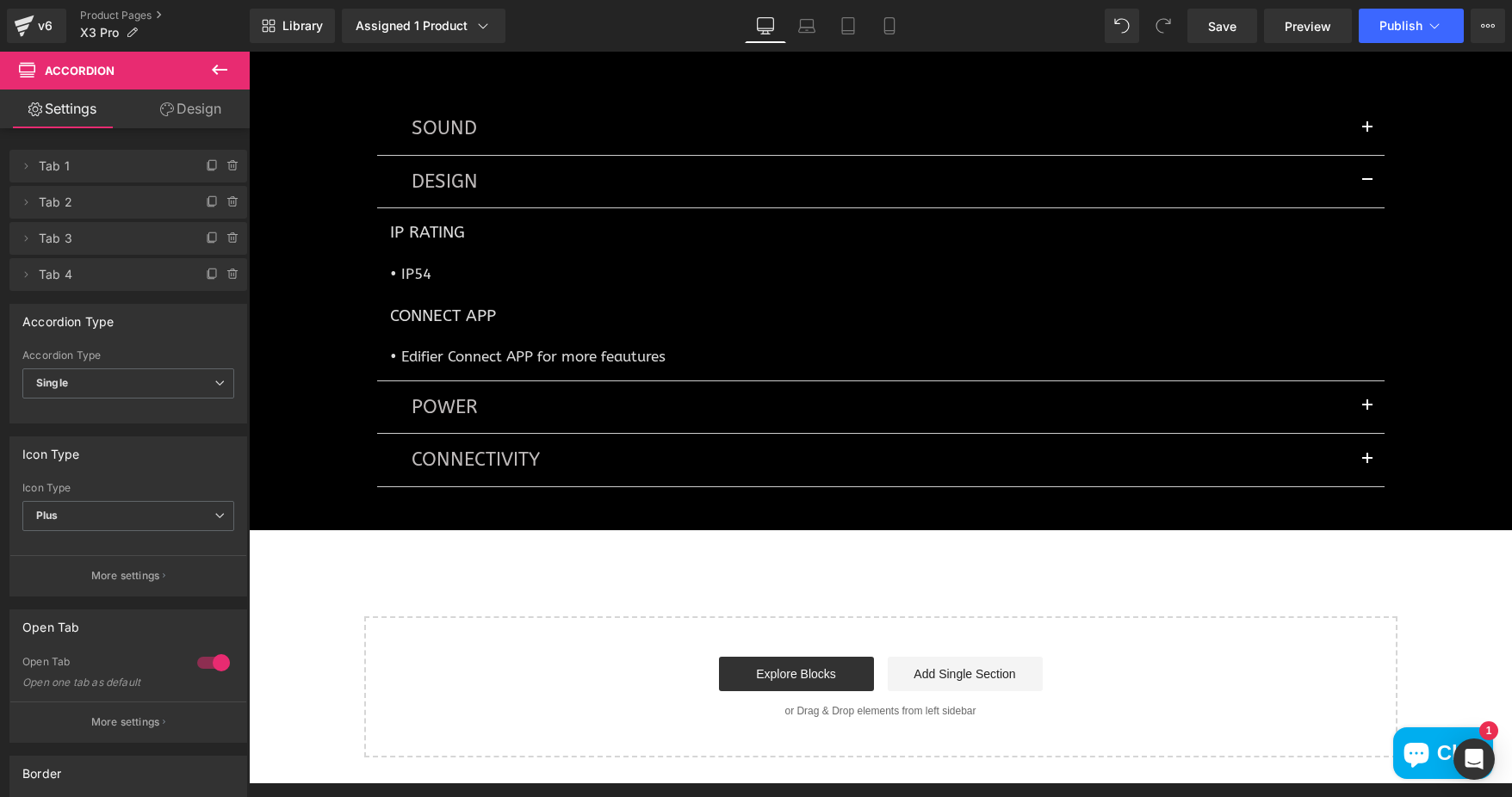
click at [1367, 411] on span "button" at bounding box center [1367, 411] width 0 height 0
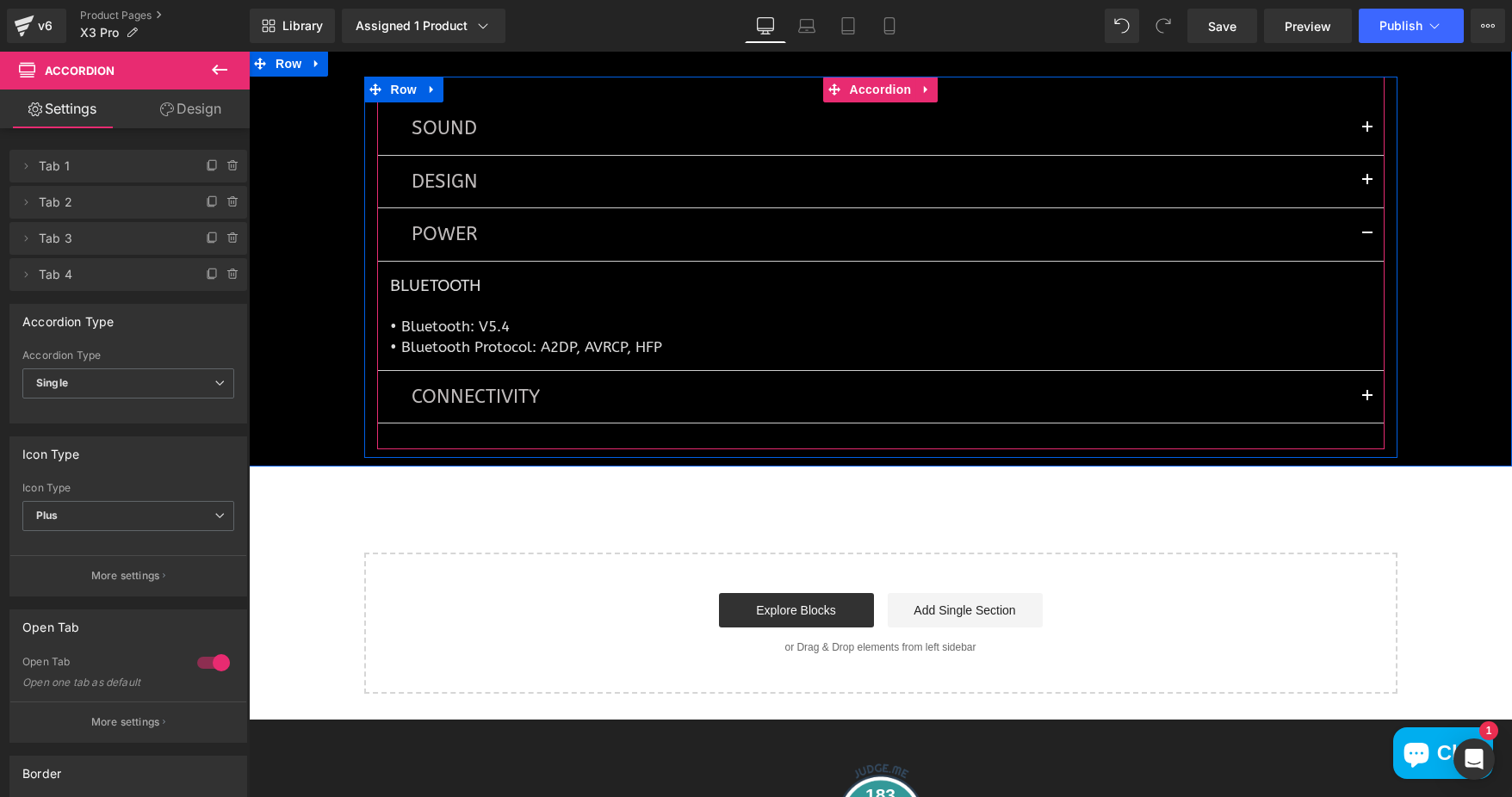
click at [1361, 390] on button "button" at bounding box center [1367, 397] width 34 height 52
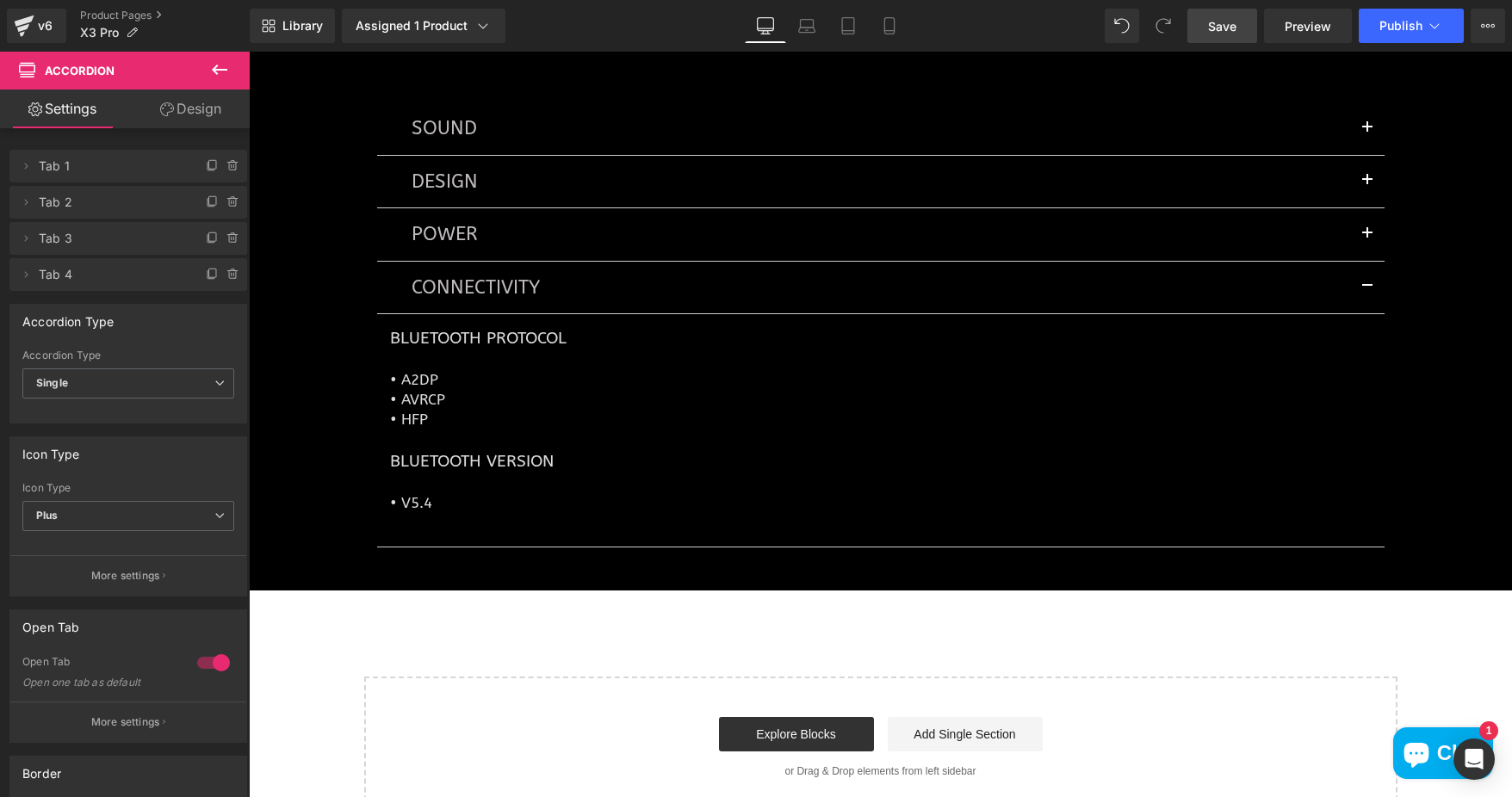
click at [1233, 30] on span "Save" at bounding box center [1222, 27] width 29 height 18
